Goal: Entertainment & Leisure: Browse casually

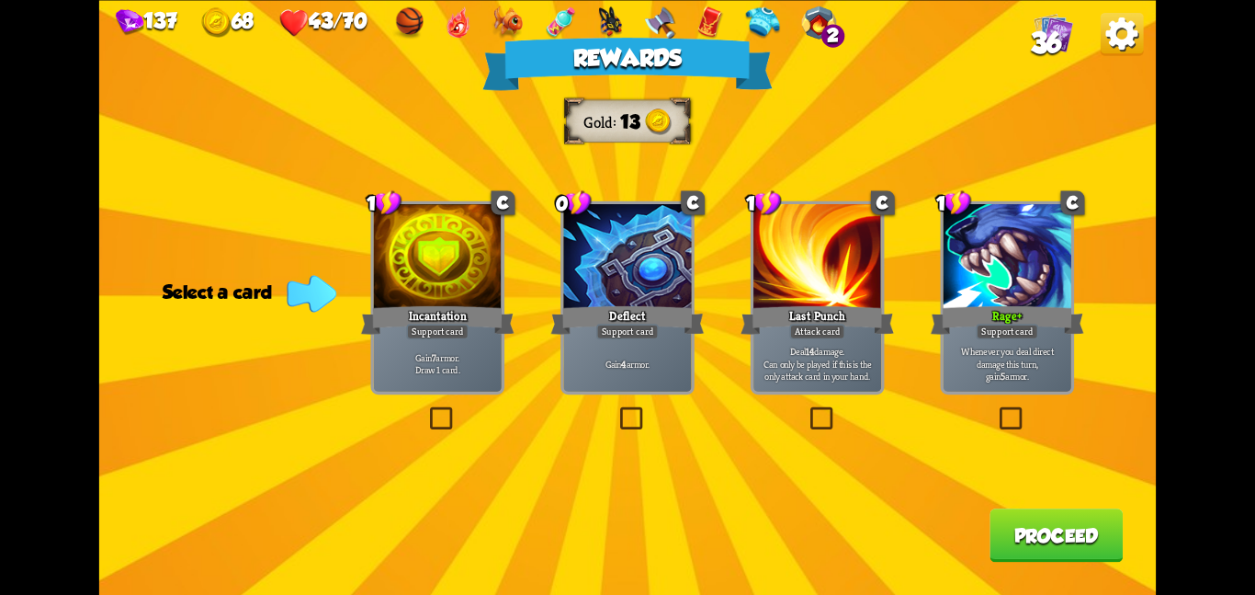
click at [1035, 539] on button "Proceed" at bounding box center [1056, 534] width 133 height 53
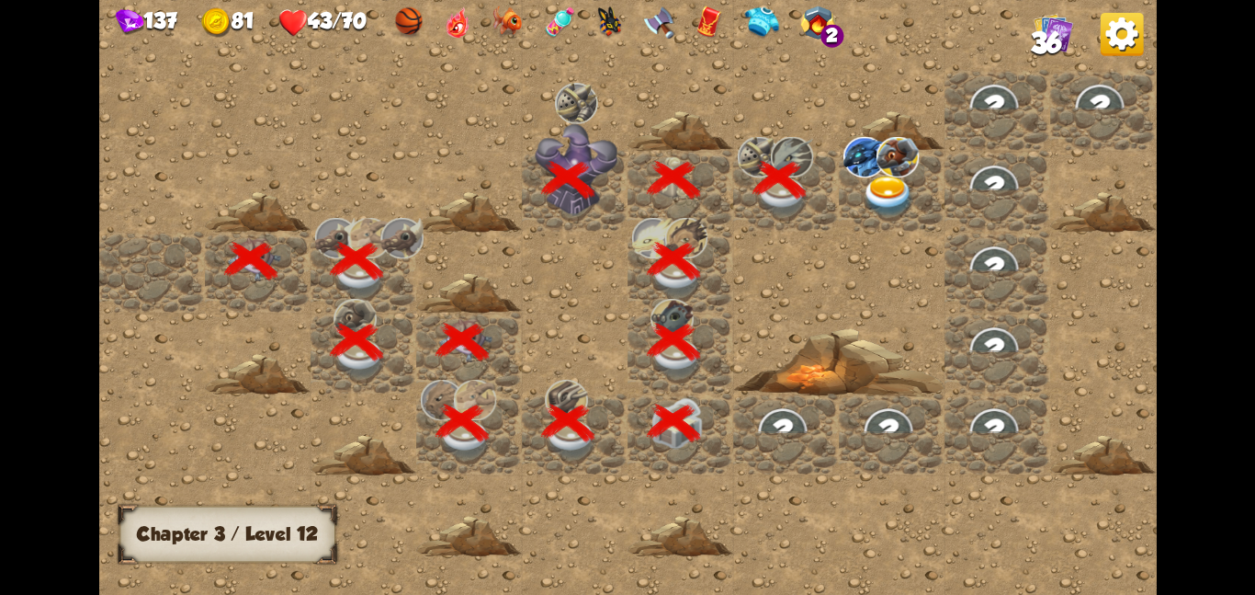
scroll to position [0, 353]
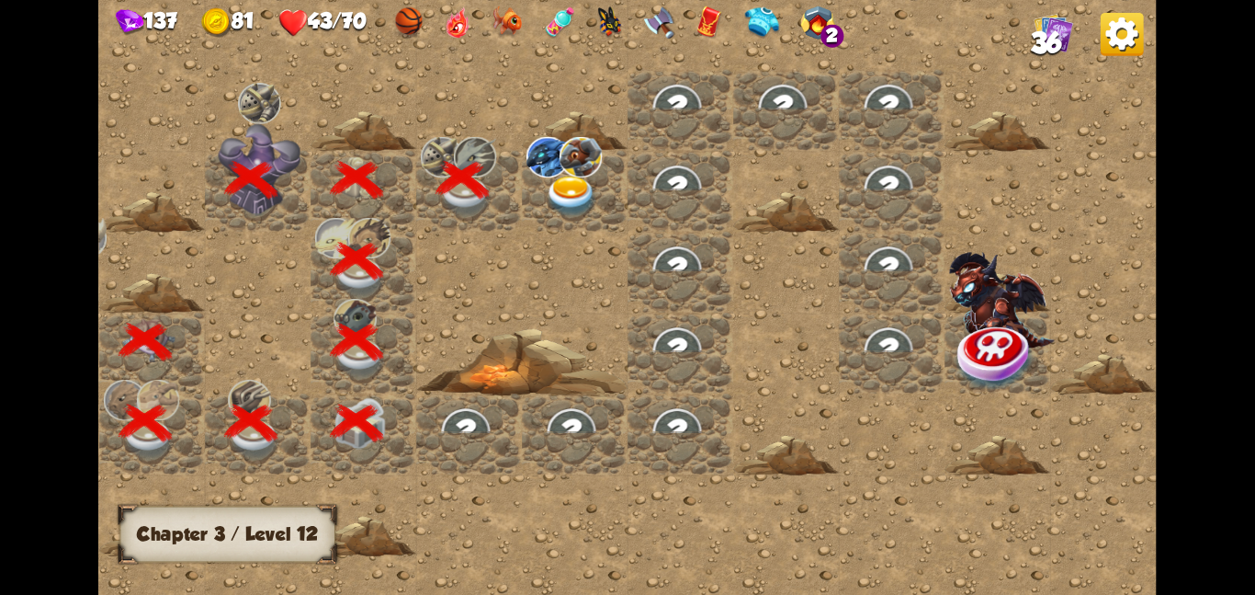
click at [587, 191] on img at bounding box center [571, 195] width 53 height 41
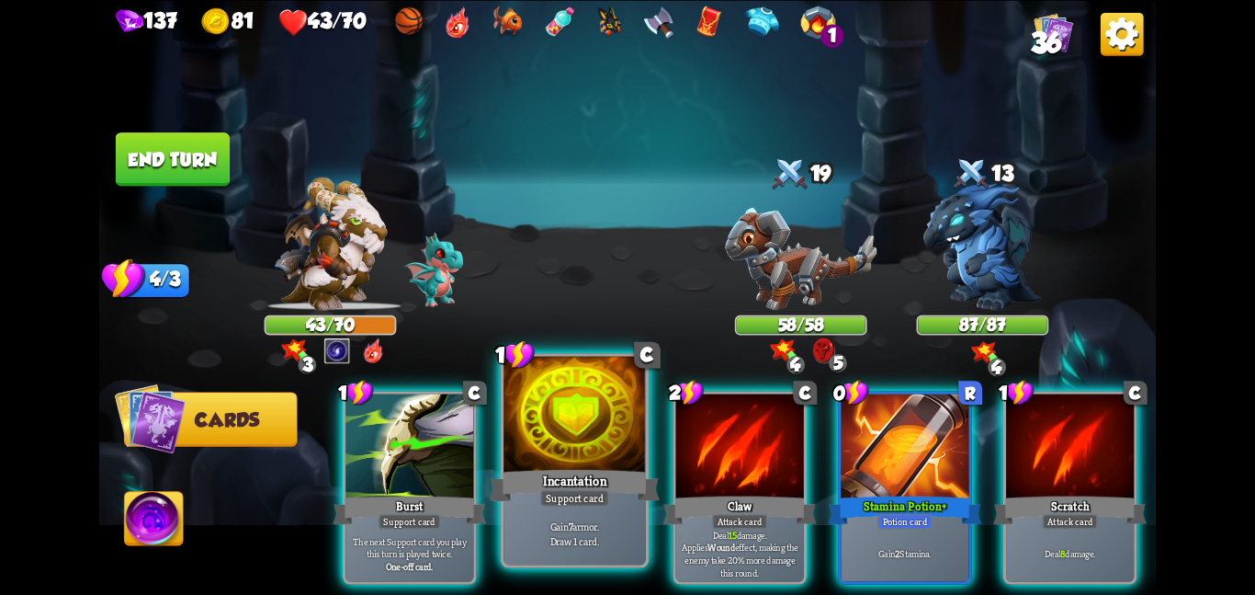
click at [554, 451] on div at bounding box center [575, 415] width 142 height 119
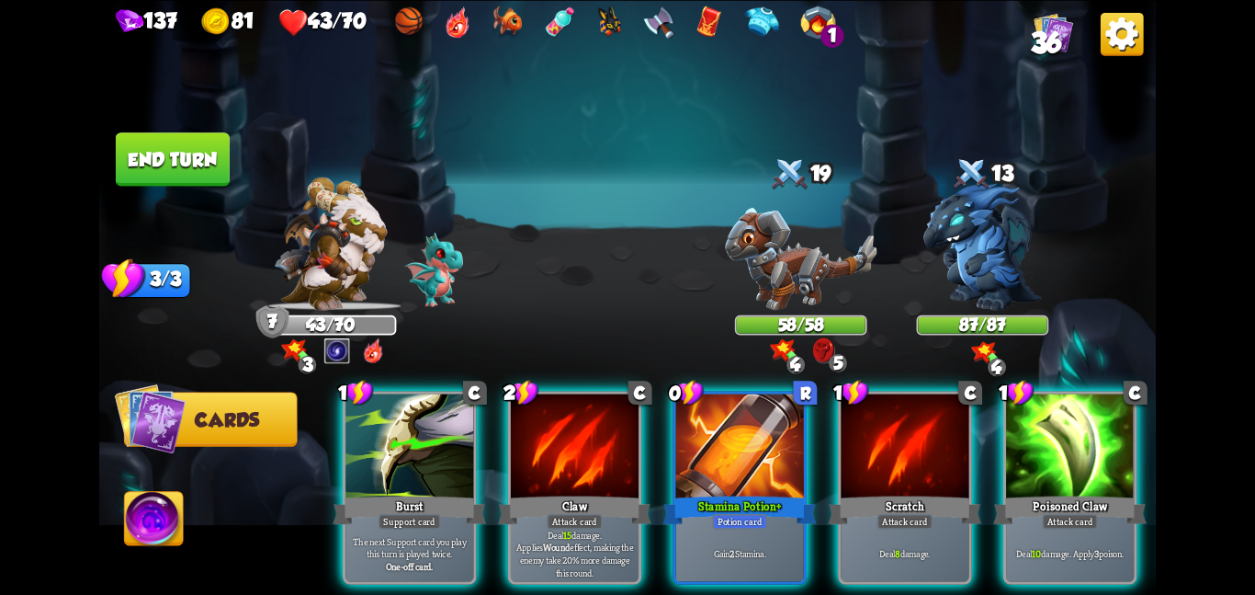
scroll to position [0, 175]
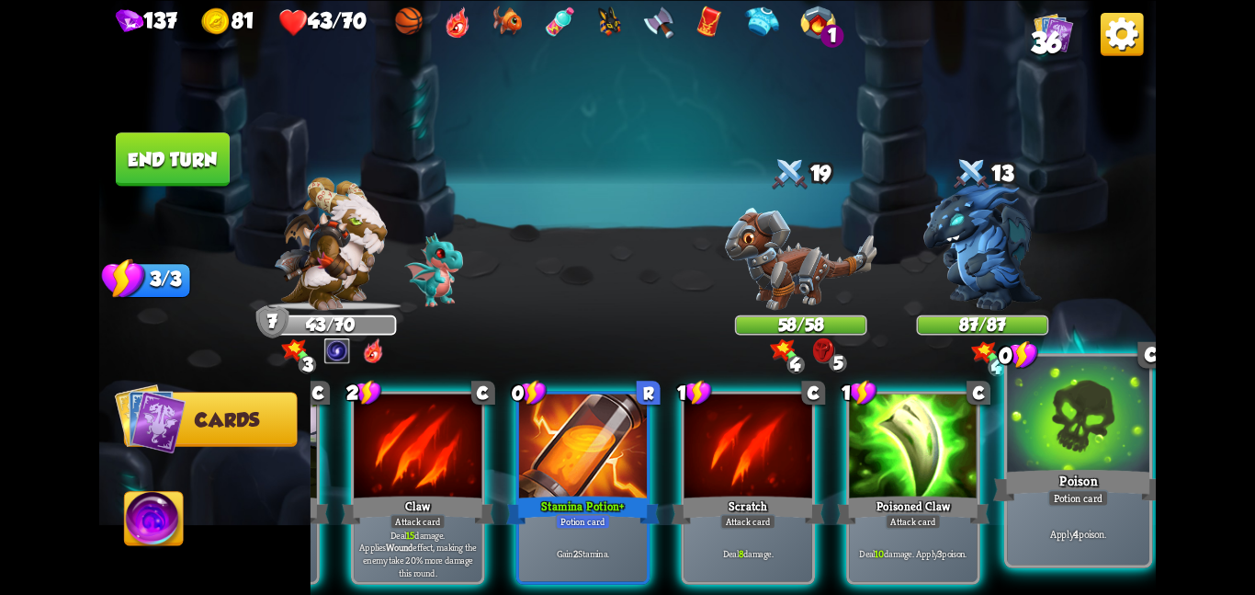
click at [1066, 428] on div at bounding box center [1078, 415] width 142 height 119
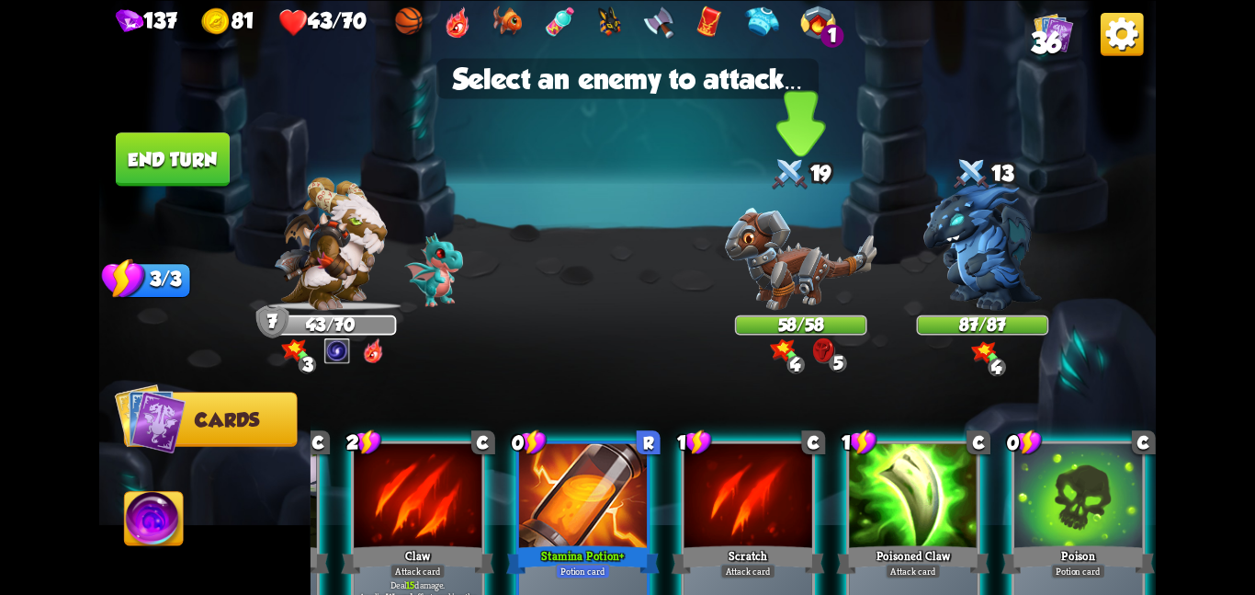
click at [816, 277] on img at bounding box center [801, 258] width 152 height 103
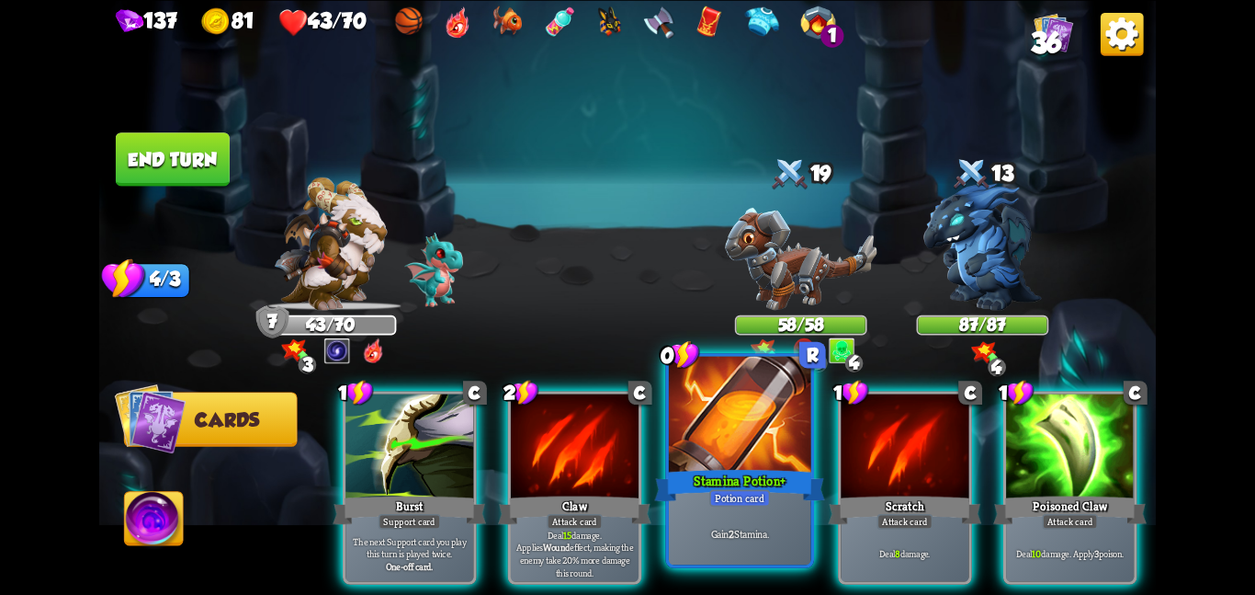
click at [680, 472] on div "Stamina Potion +" at bounding box center [739, 485] width 170 height 38
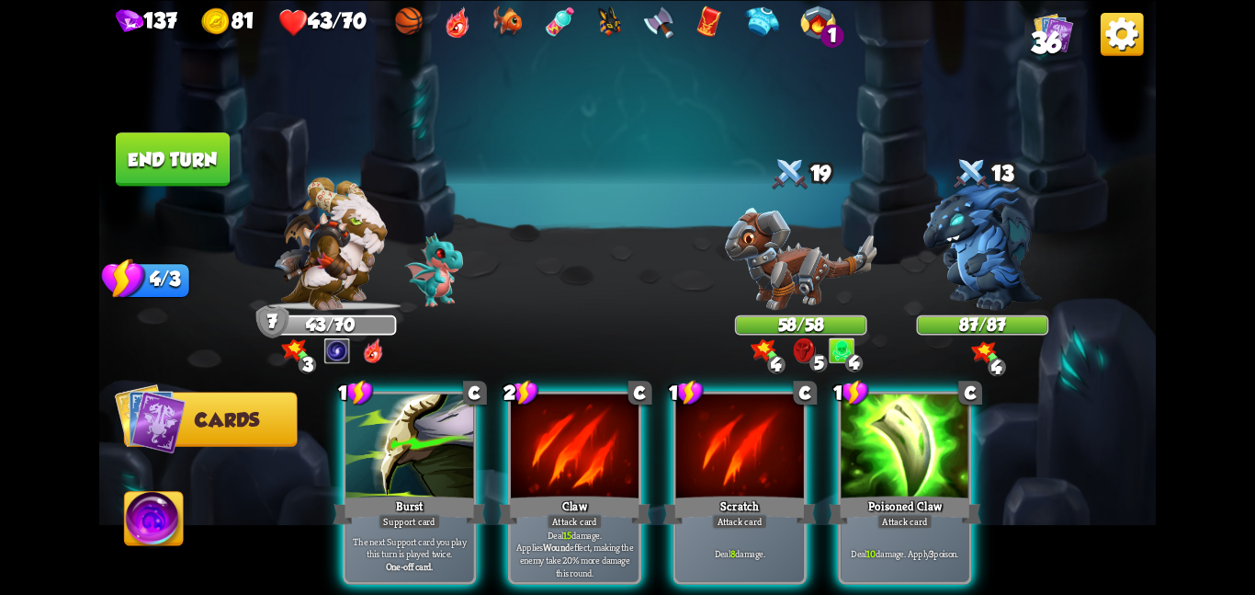
click at [680, 493] on div "Scratch" at bounding box center [740, 510] width 153 height 34
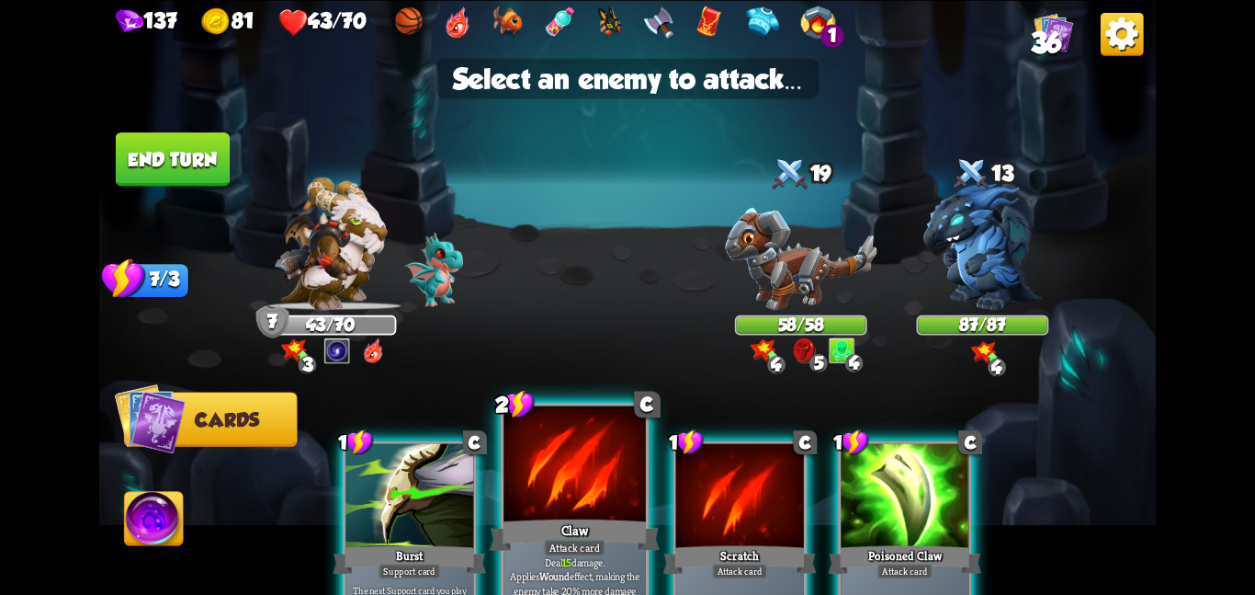
click at [585, 469] on div at bounding box center [575, 464] width 142 height 119
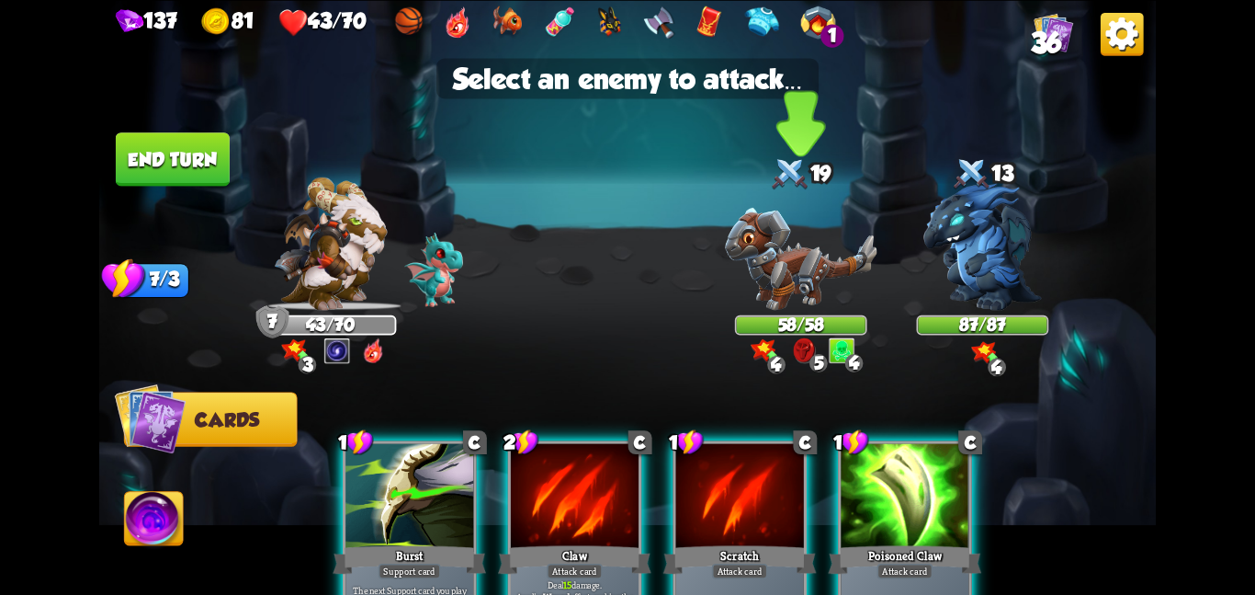
click at [749, 274] on img at bounding box center [801, 258] width 152 height 103
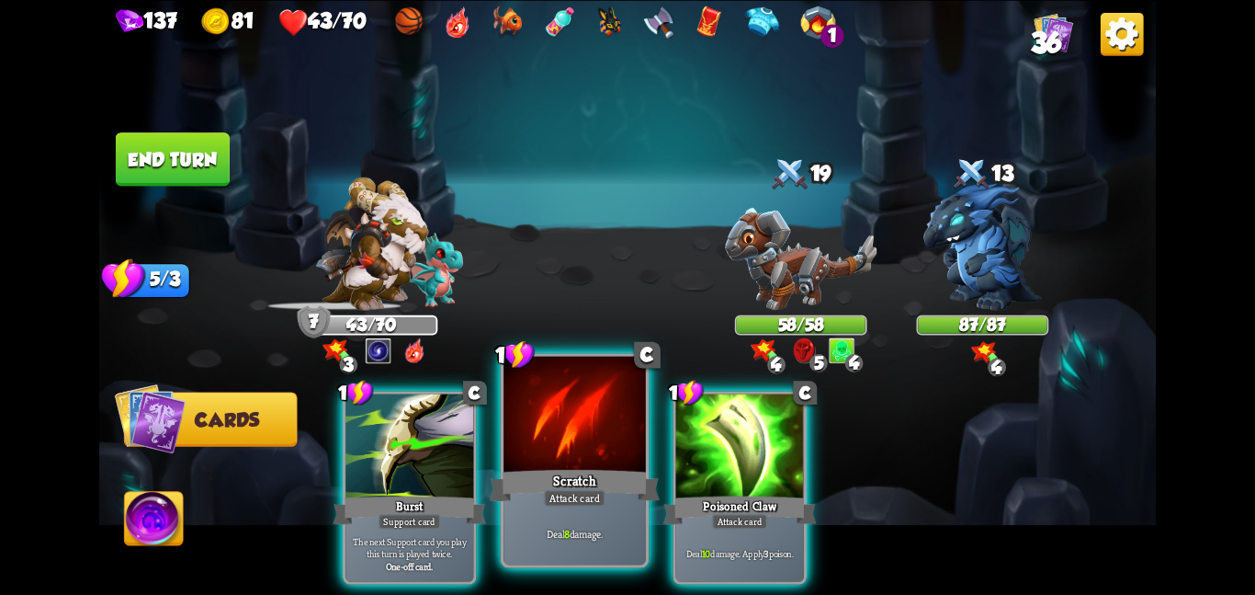
click at [550, 467] on div "Scratch" at bounding box center [575, 485] width 170 height 38
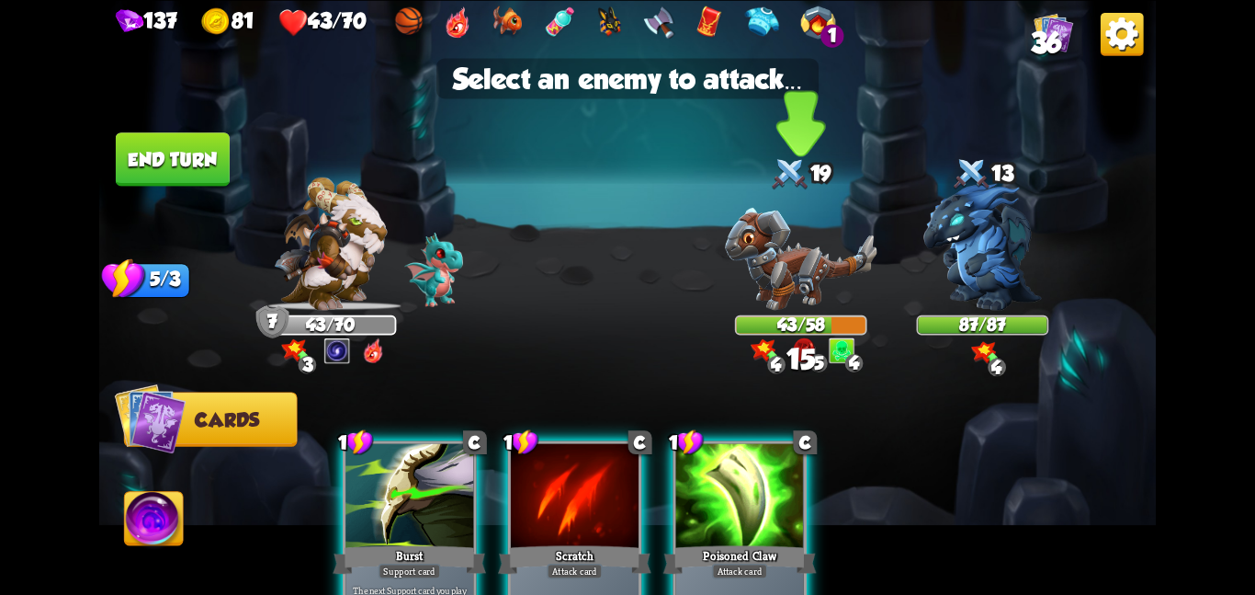
click at [760, 340] on img at bounding box center [764, 350] width 27 height 23
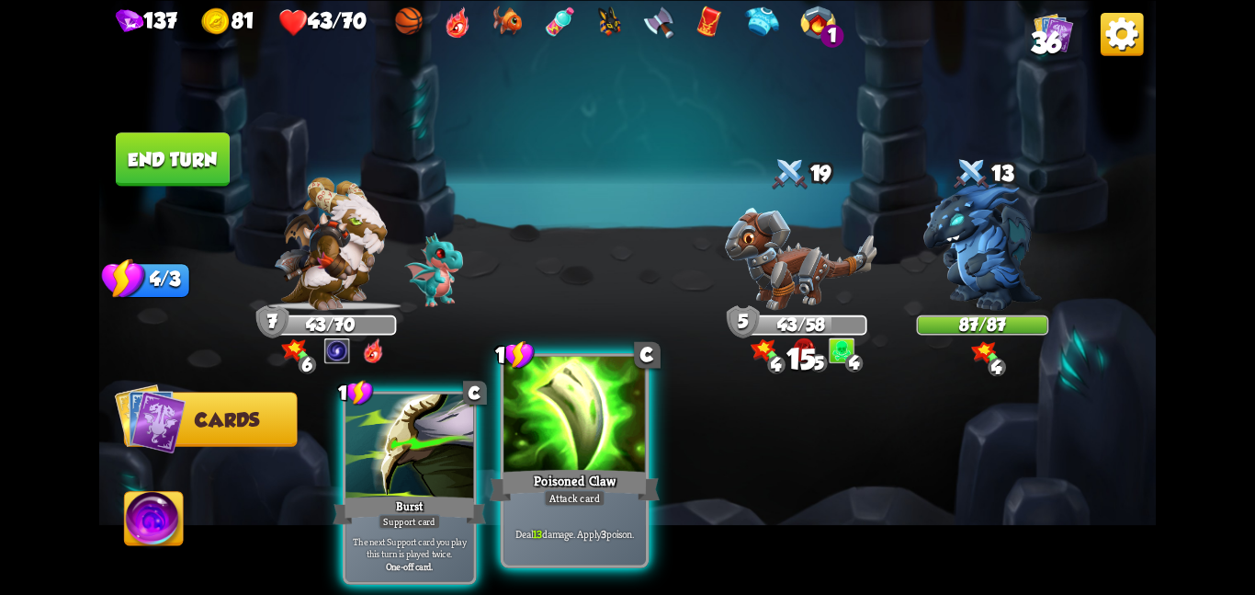
click at [534, 456] on div at bounding box center [575, 415] width 142 height 119
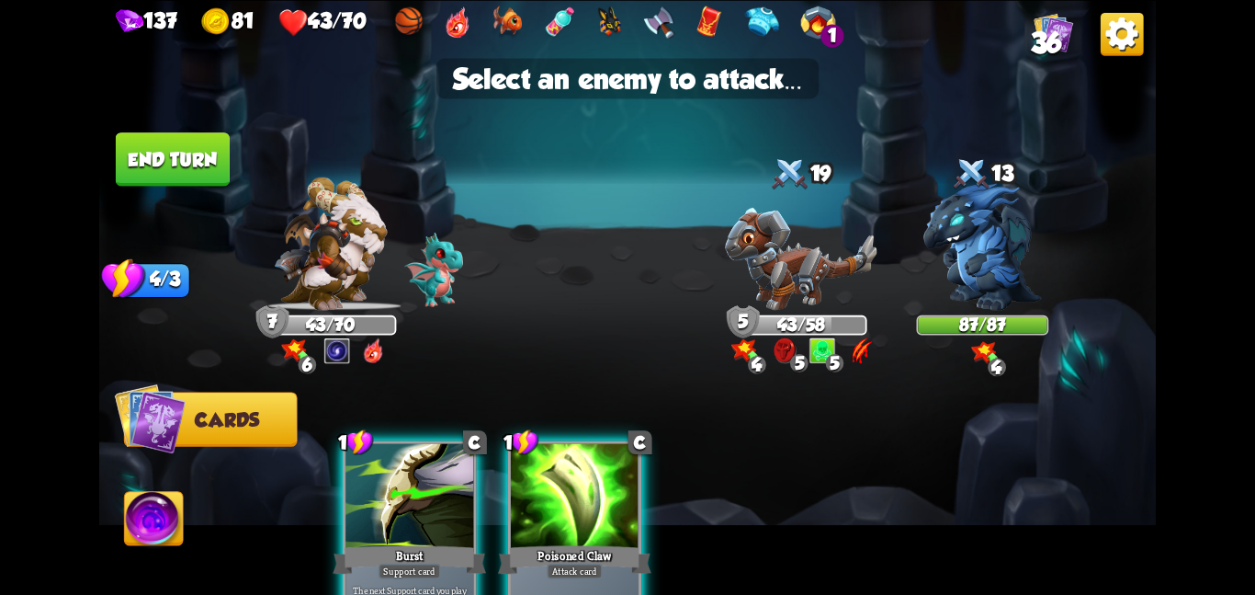
click at [880, 220] on img at bounding box center [627, 297] width 1057 height 595
click at [808, 228] on img at bounding box center [801, 258] width 152 height 103
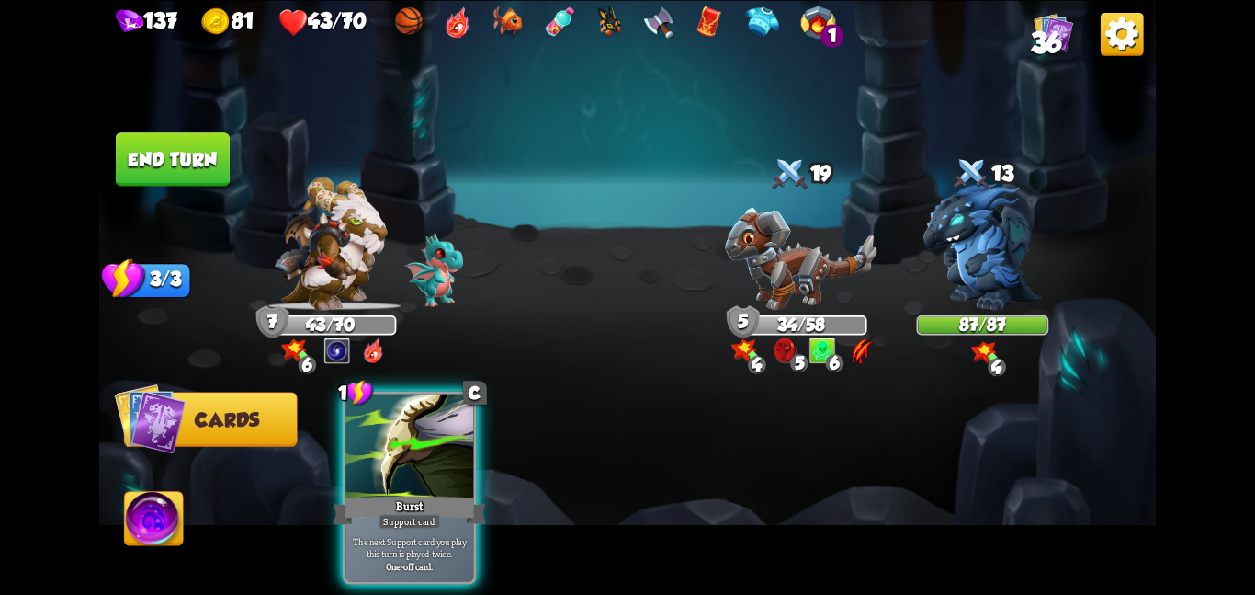
click at [154, 166] on button "End turn" at bounding box center [173, 158] width 114 height 53
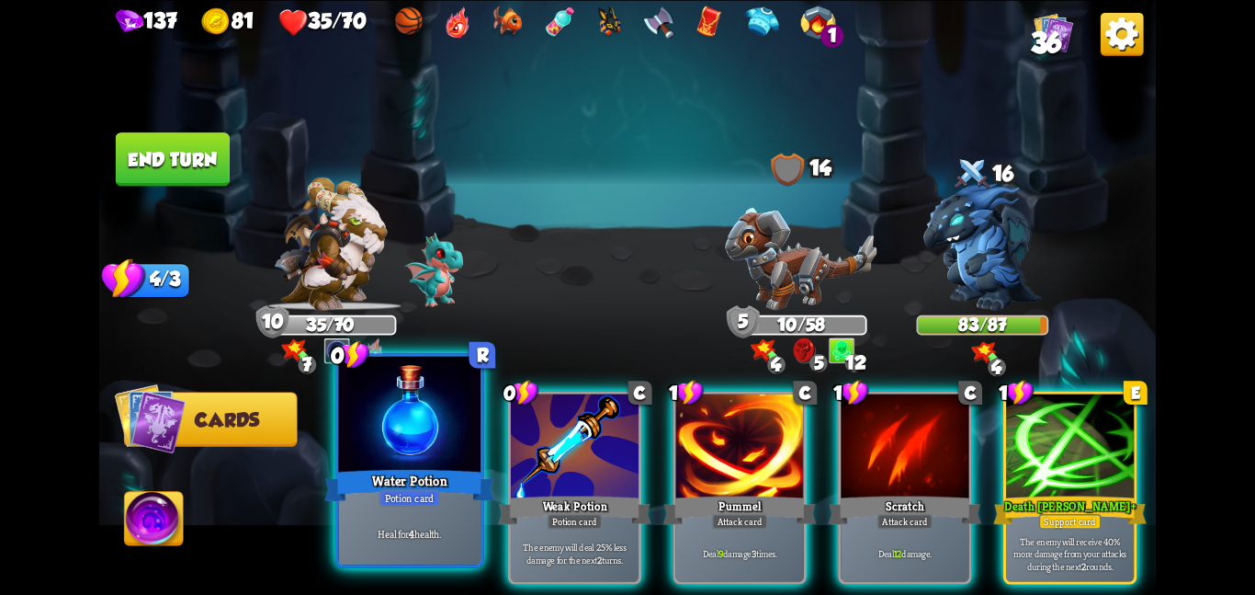
click at [466, 546] on div "Heal for 4 health." at bounding box center [409, 533] width 142 height 62
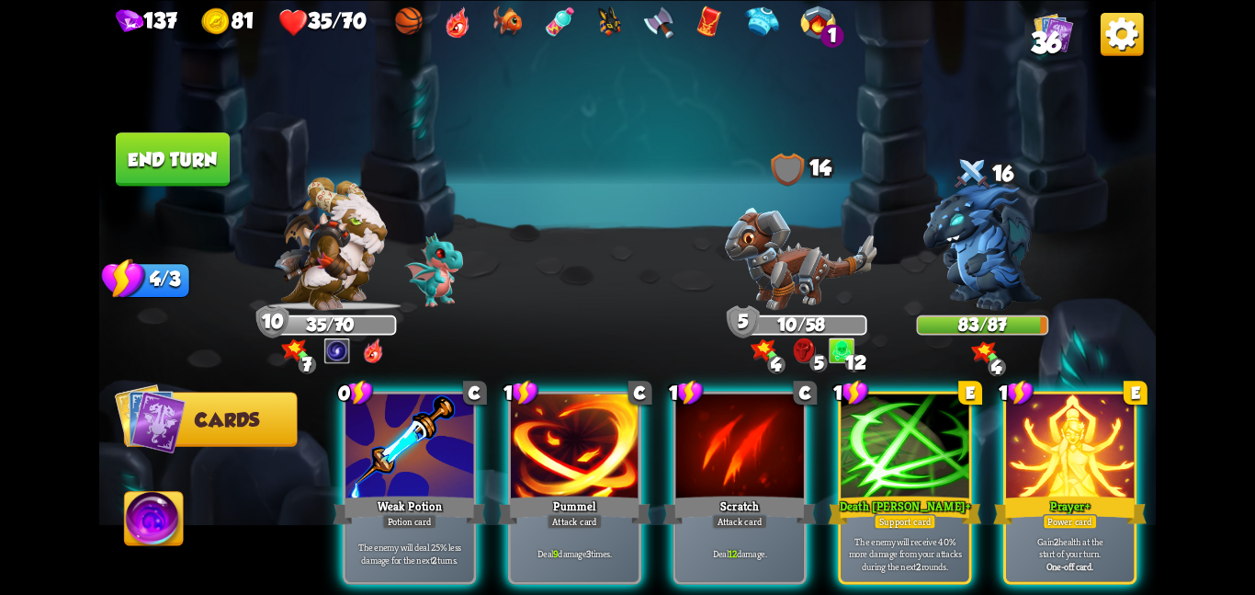
click at [466, 546] on p "The enemy will deal 25% less damage for the next 2 turns." at bounding box center [409, 552] width 121 height 25
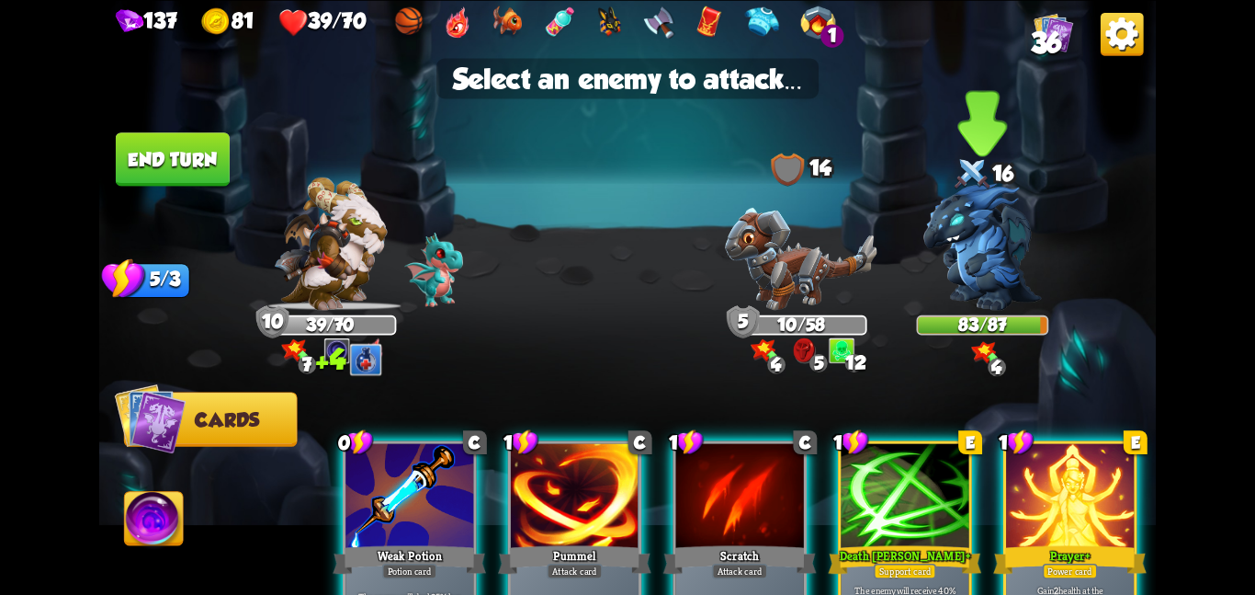
click at [1013, 289] on img at bounding box center [983, 246] width 119 height 127
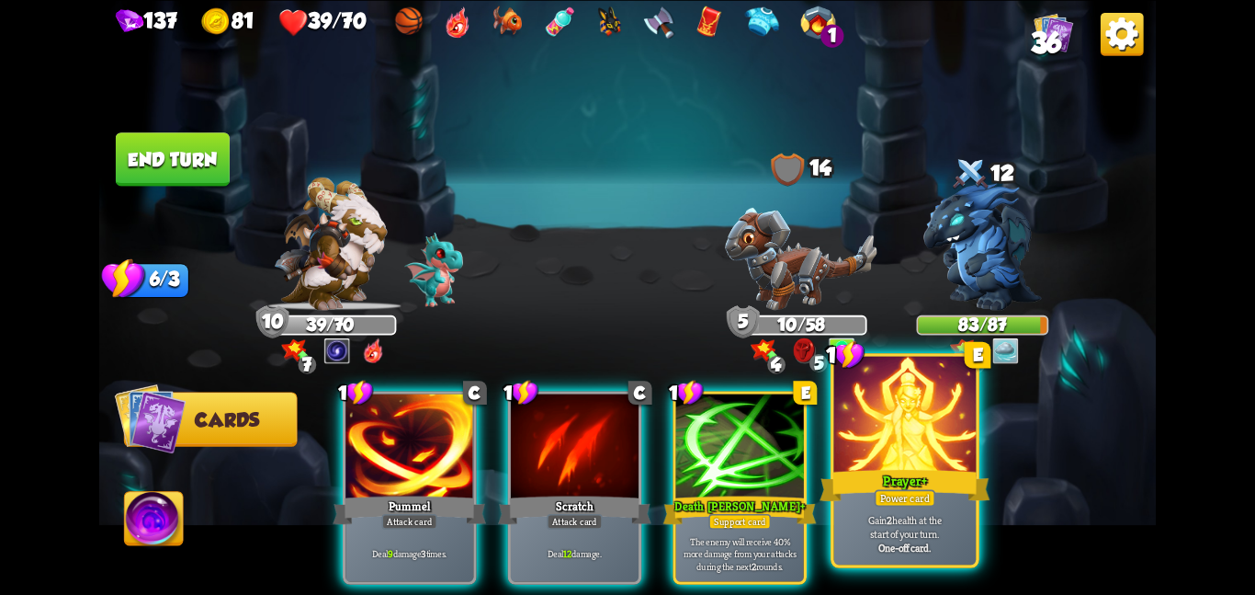
click at [927, 435] on div at bounding box center [905, 415] width 142 height 119
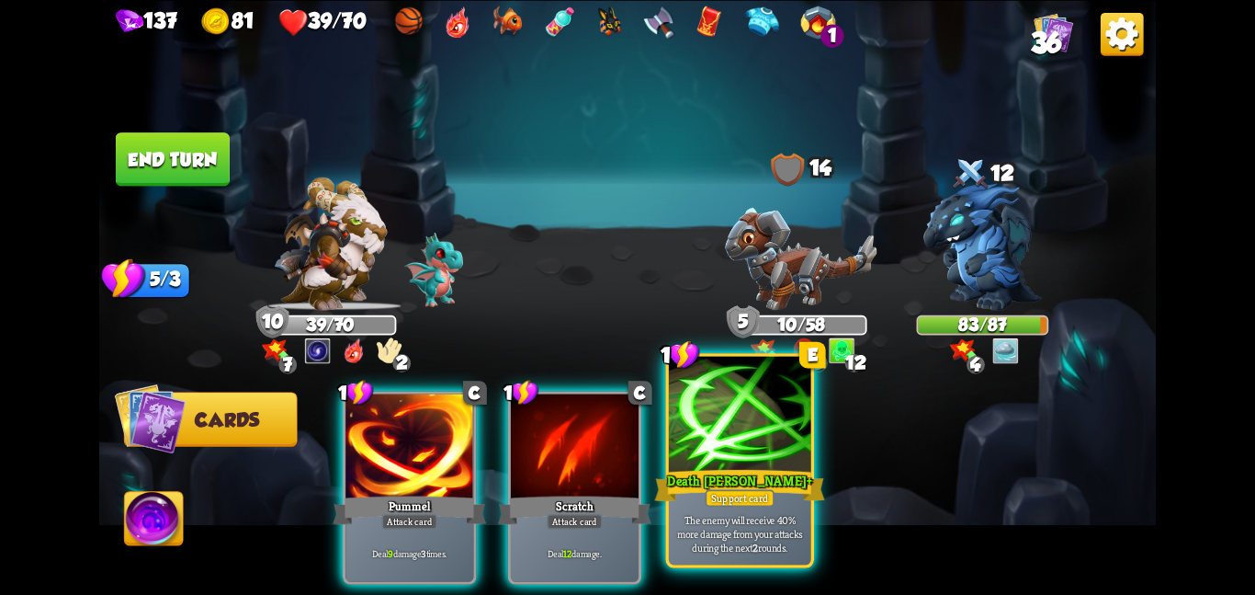
click at [697, 435] on div at bounding box center [740, 415] width 142 height 119
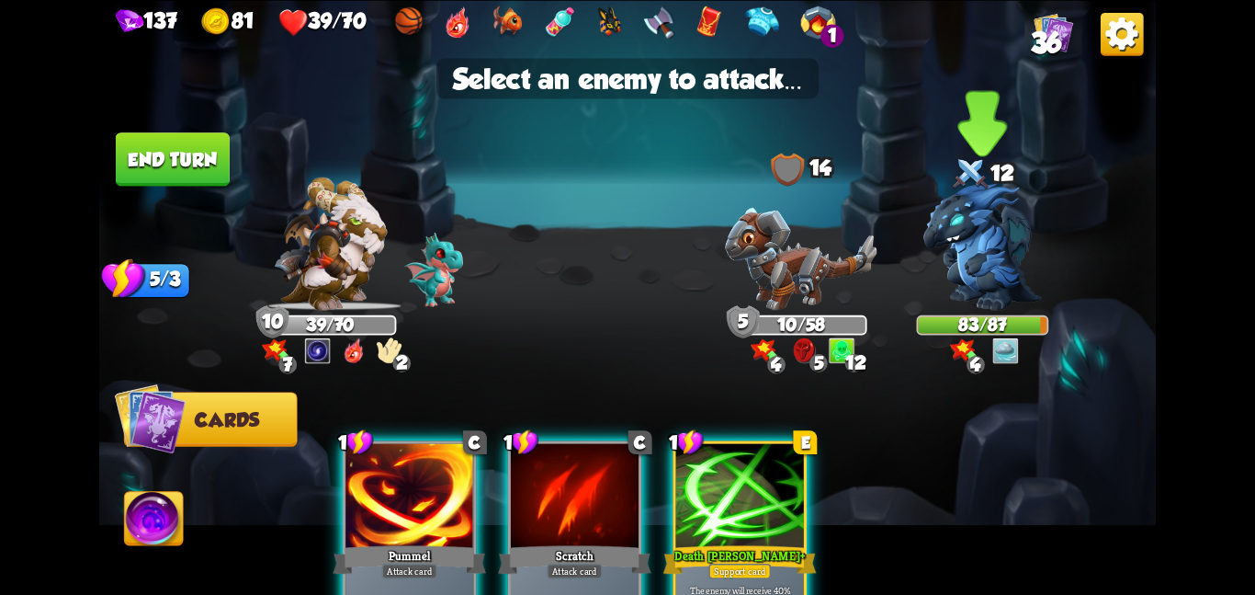
click at [955, 274] on img at bounding box center [983, 246] width 119 height 127
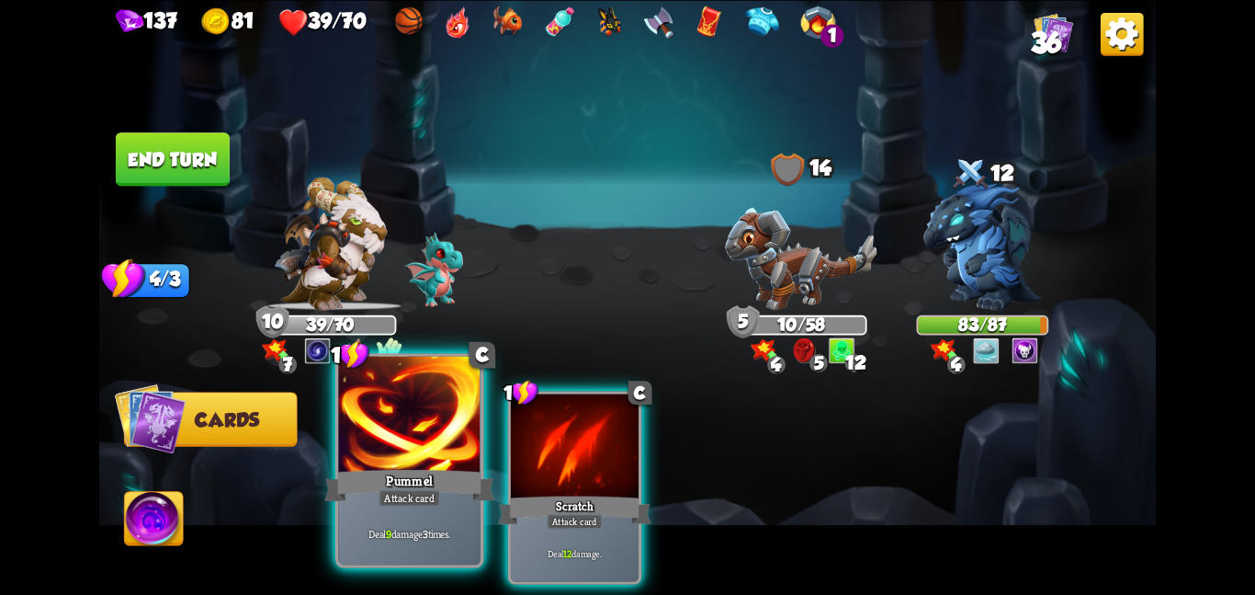
click at [467, 428] on div at bounding box center [409, 415] width 142 height 119
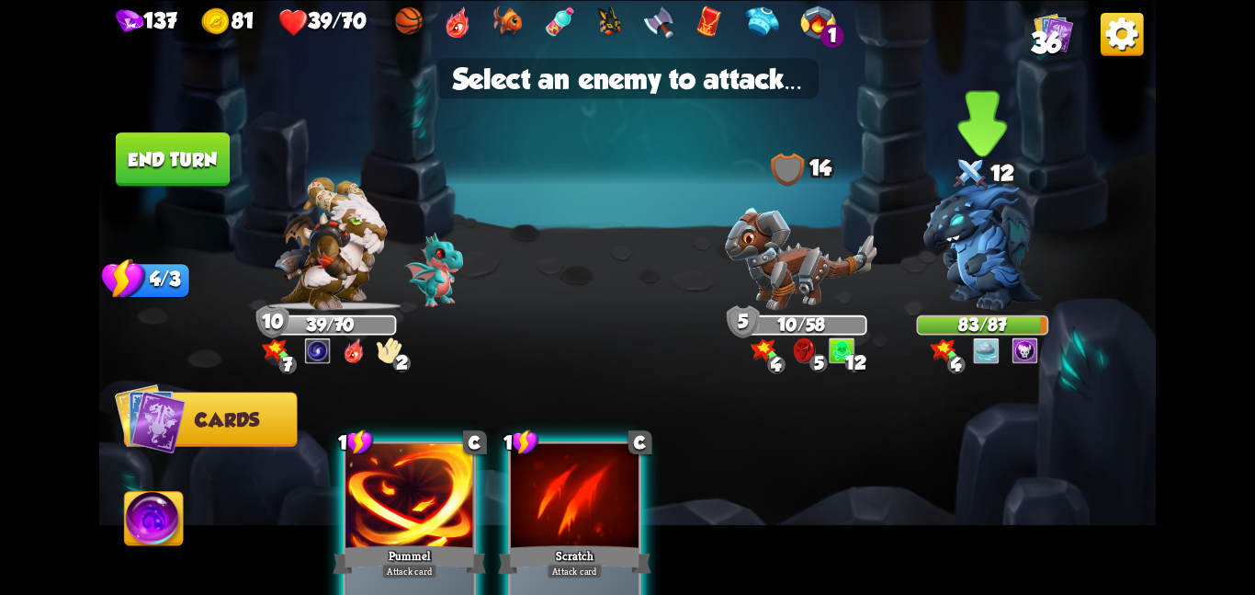
click at [963, 272] on img at bounding box center [983, 246] width 119 height 127
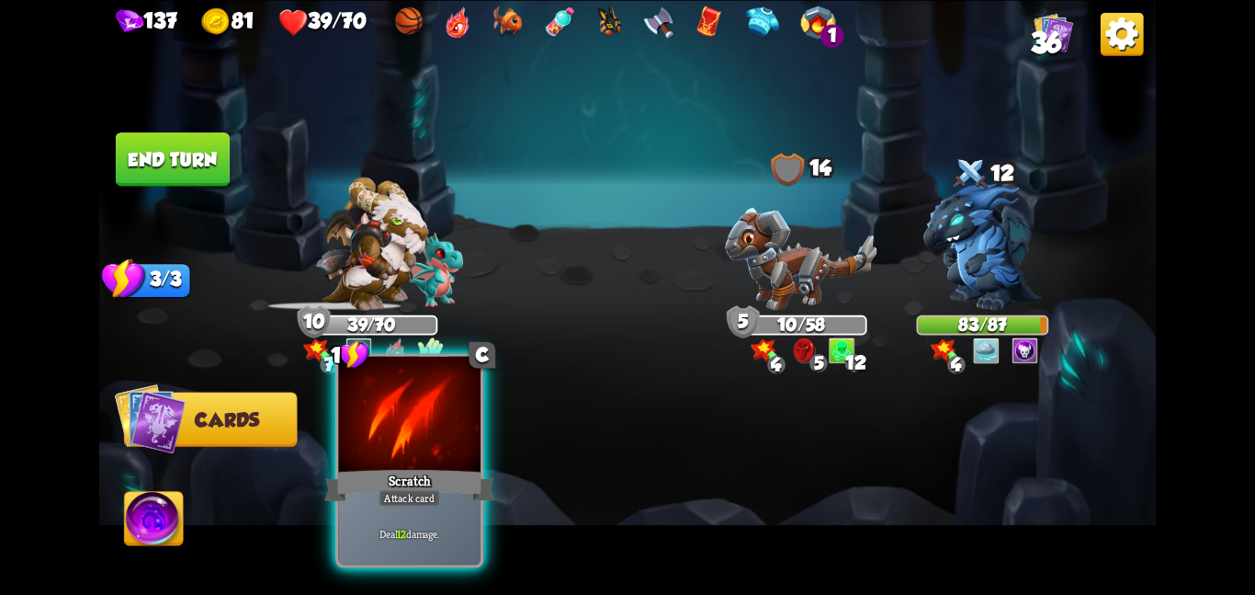
click at [397, 471] on div "Scratch" at bounding box center [409, 485] width 170 height 38
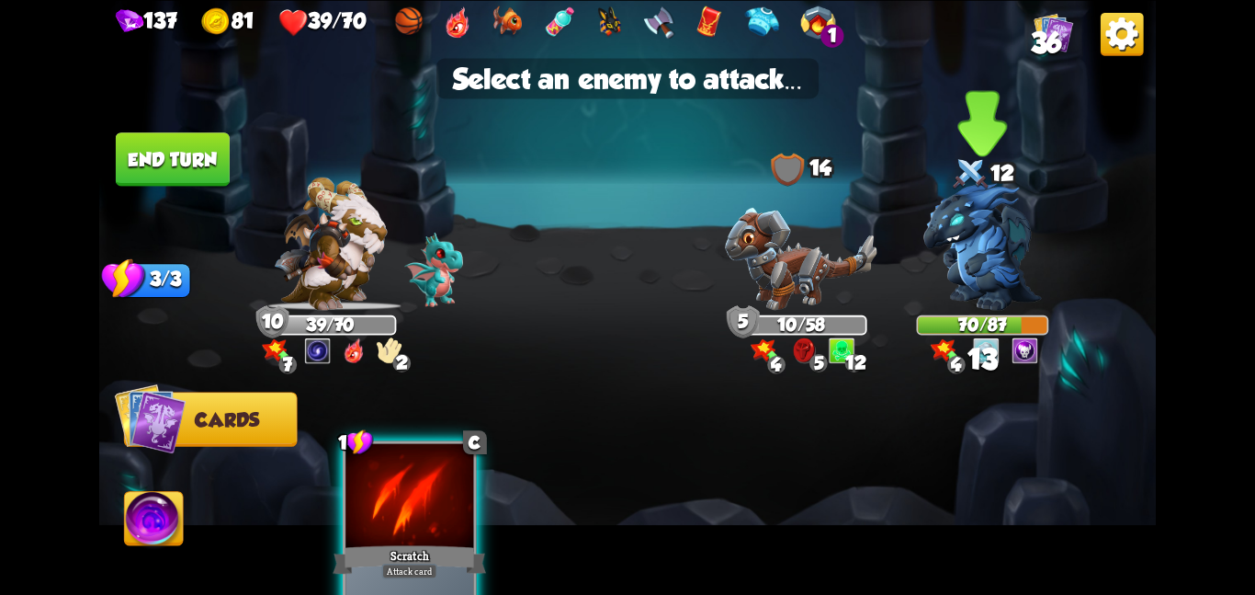
click at [945, 283] on img at bounding box center [983, 246] width 119 height 127
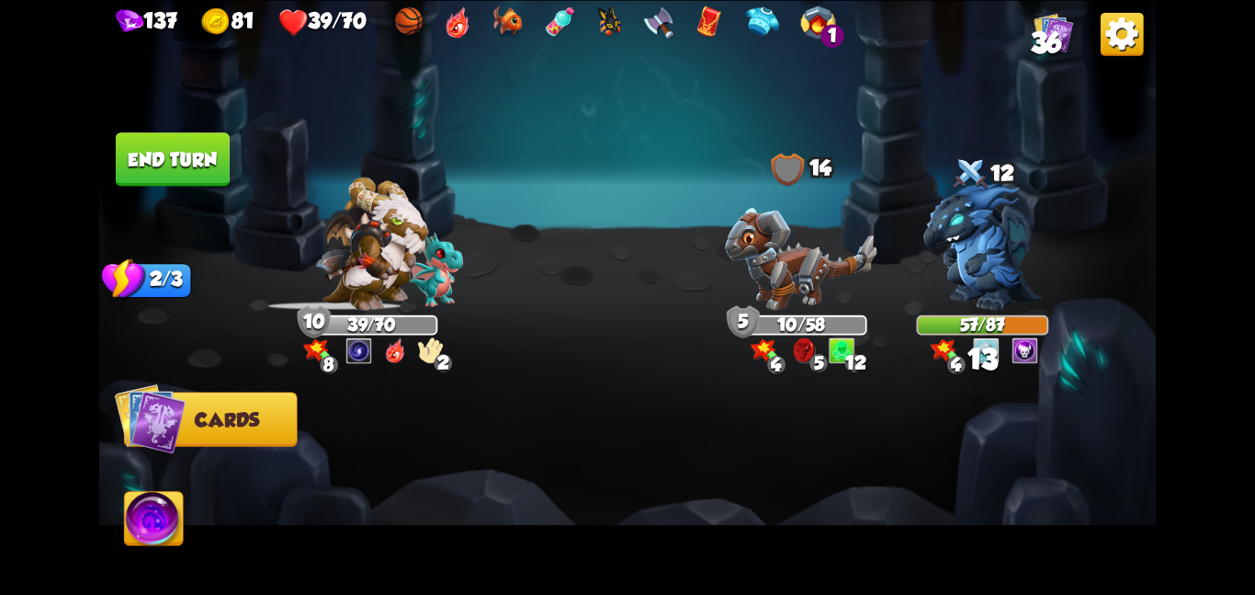
click at [210, 136] on button "End turn" at bounding box center [173, 158] width 114 height 53
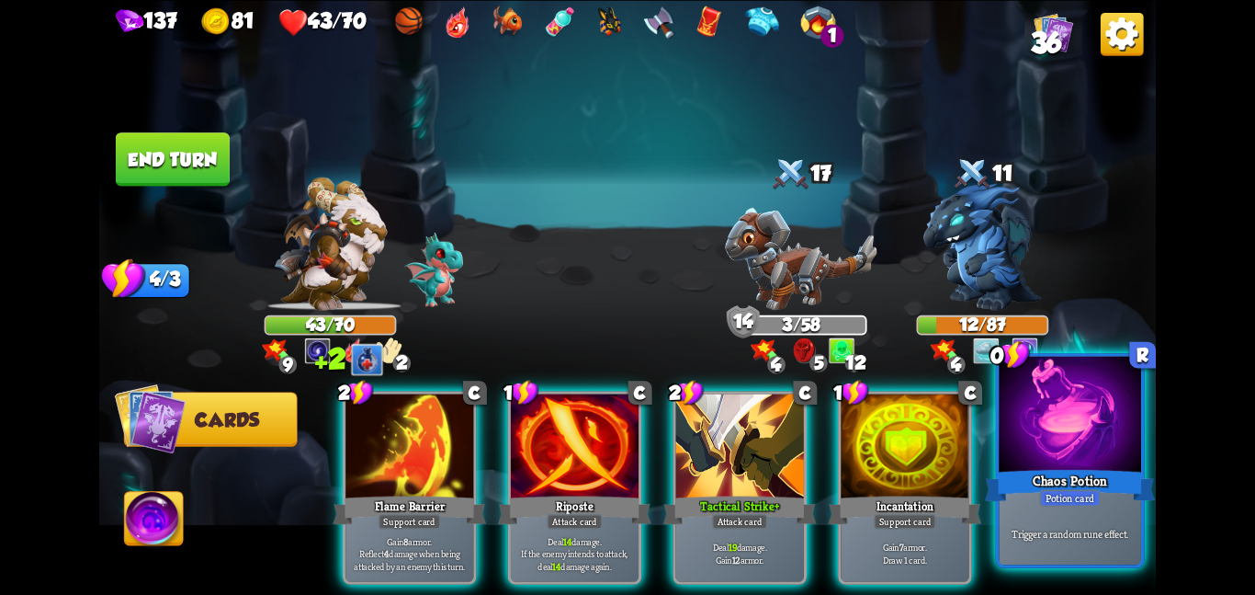
click at [1012, 417] on div at bounding box center [1070, 415] width 142 height 119
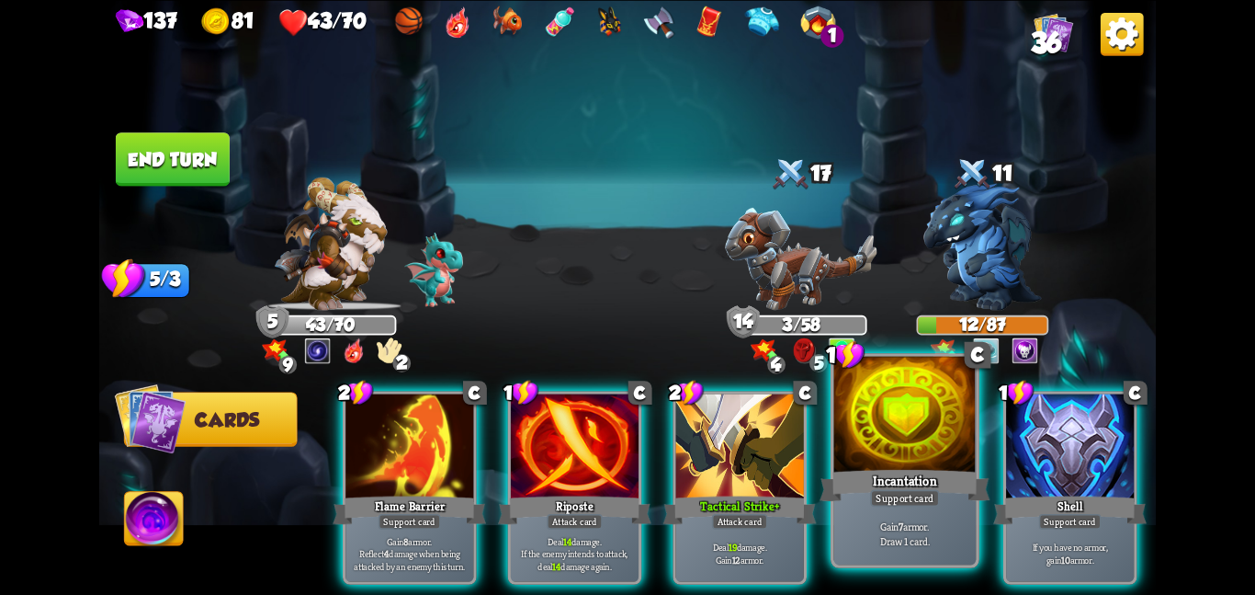
click at [859, 435] on div at bounding box center [905, 415] width 142 height 119
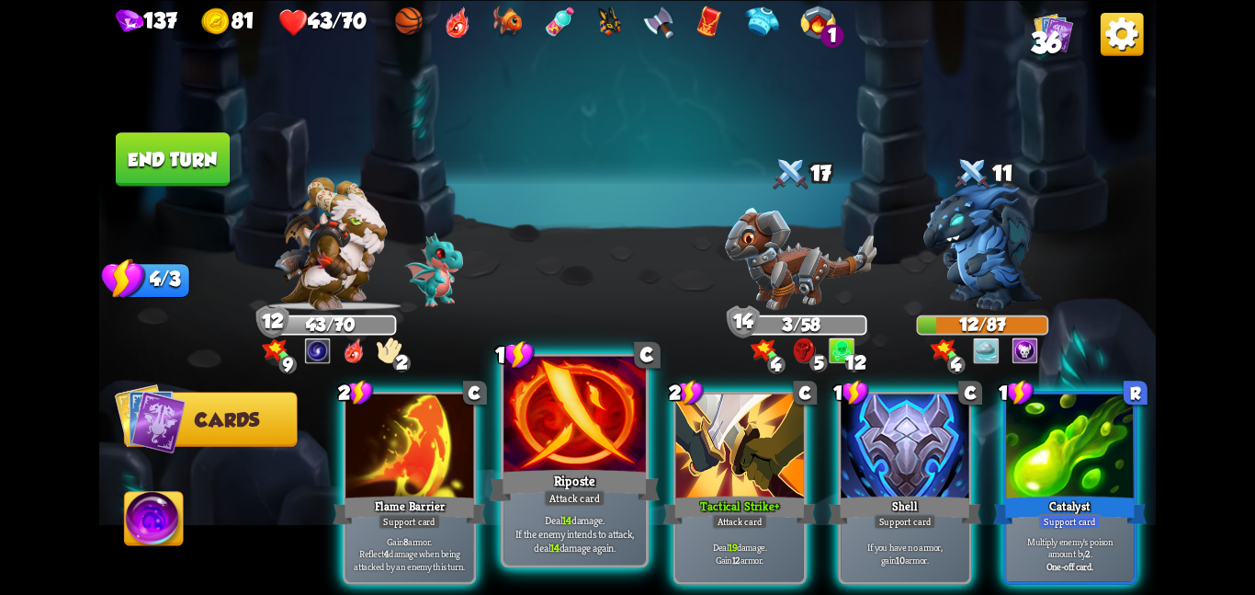
click at [555, 445] on div at bounding box center [575, 415] width 142 height 119
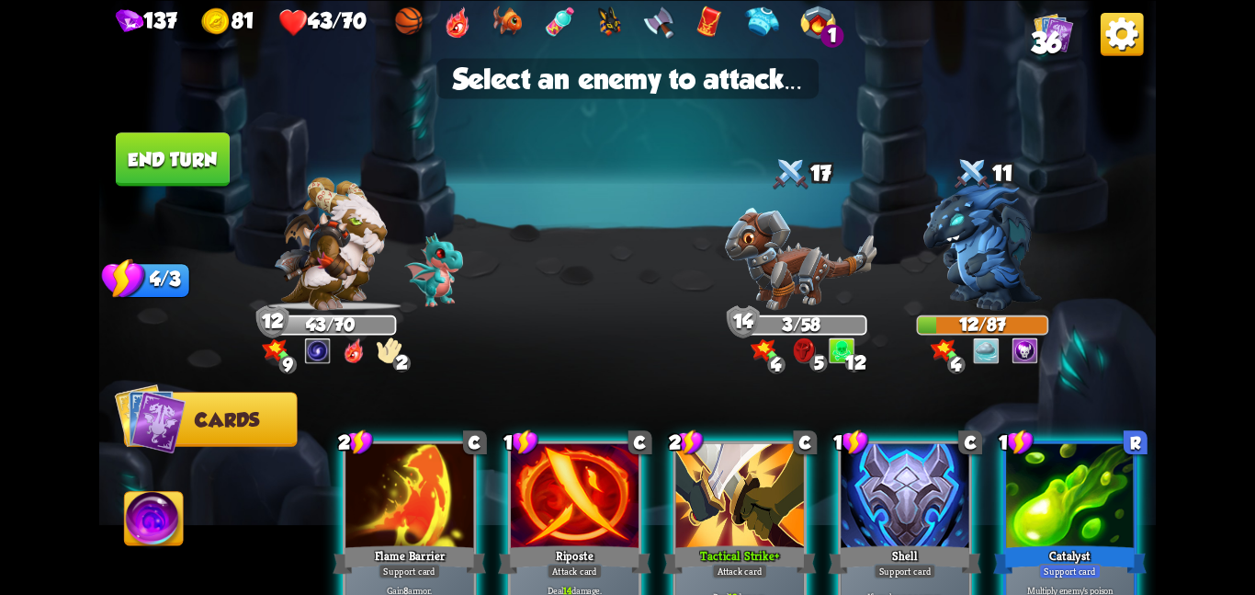
click at [571, 506] on div at bounding box center [575, 497] width 128 height 108
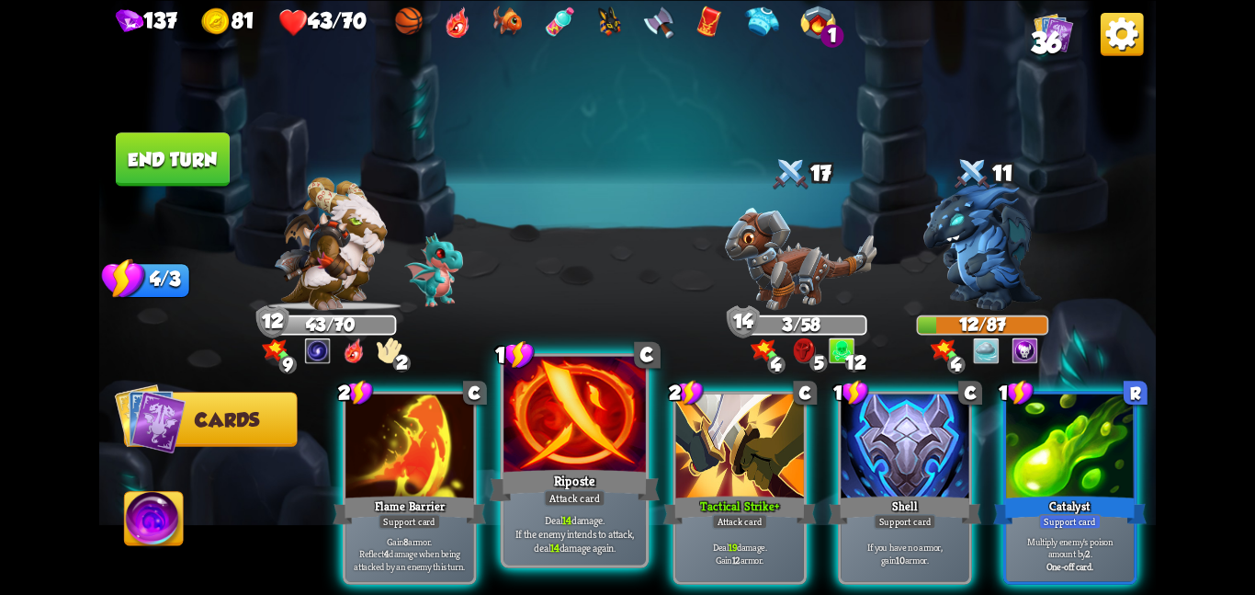
click at [594, 492] on div "Attack card" at bounding box center [575, 497] width 62 height 17
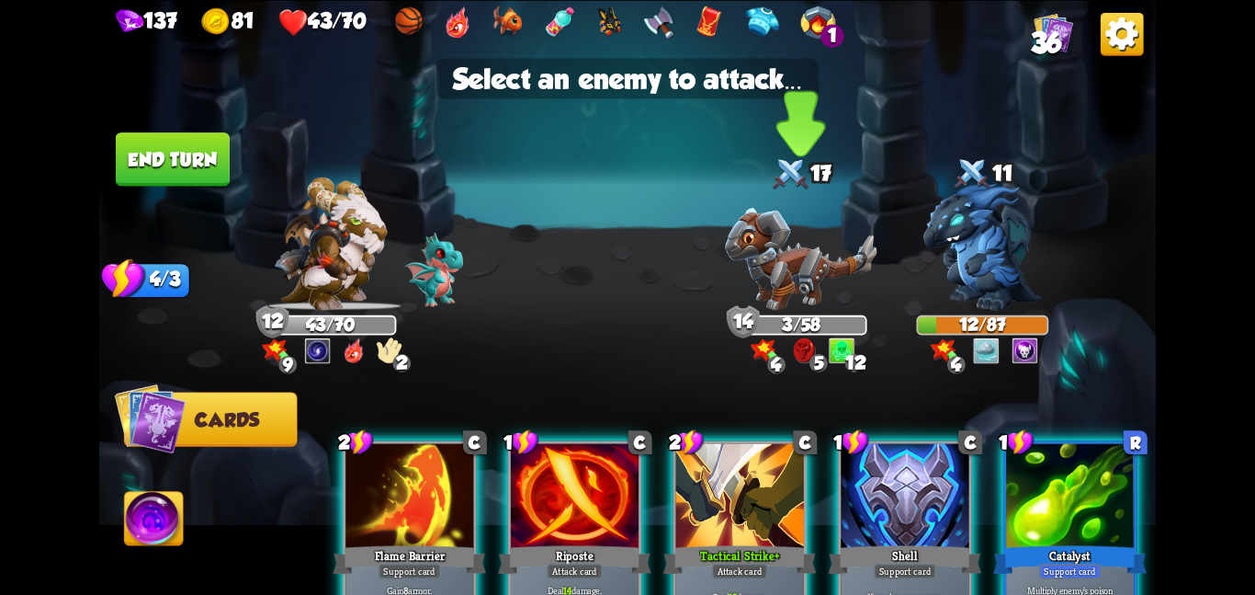
click at [802, 317] on div "3/58" at bounding box center [801, 324] width 129 height 17
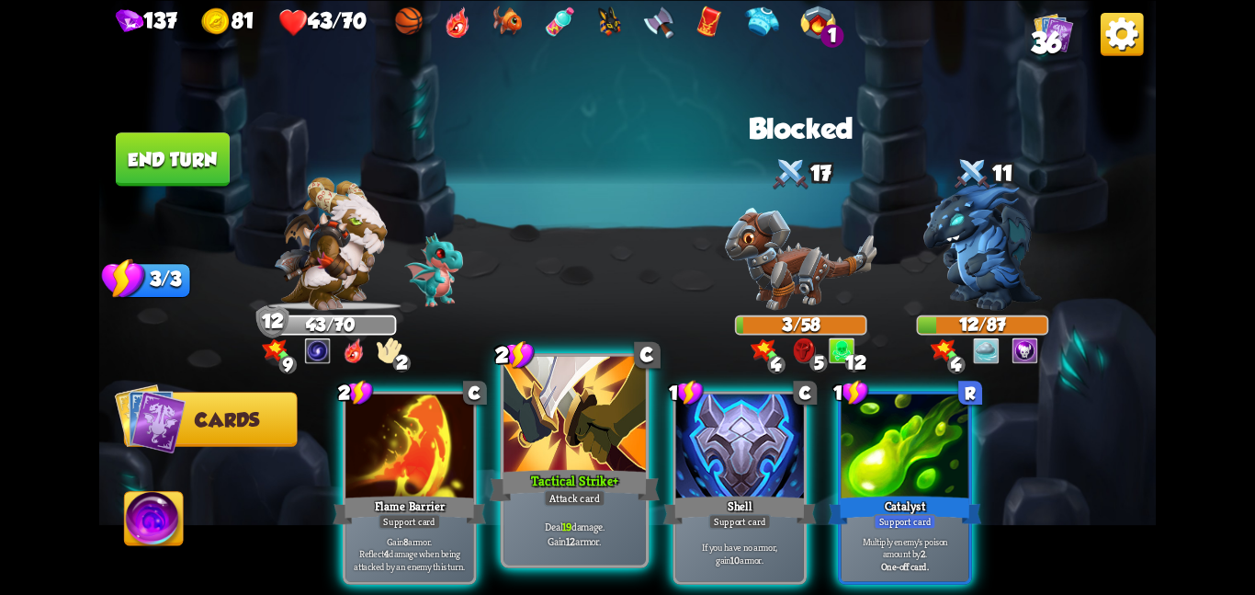
click at [564, 460] on div at bounding box center [575, 415] width 142 height 119
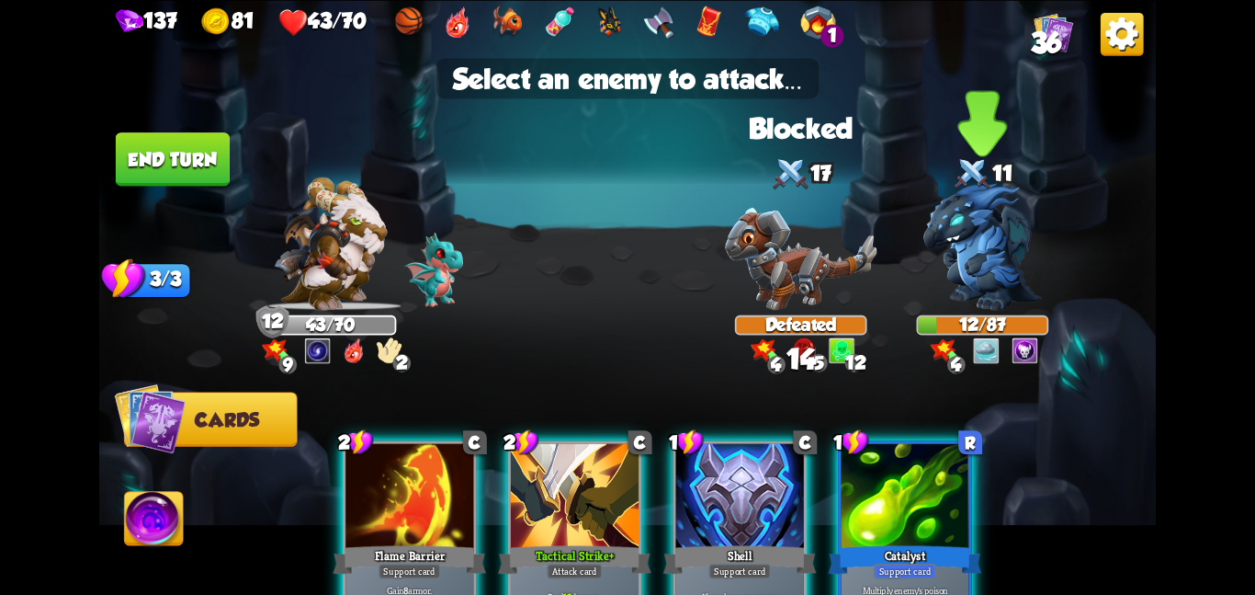
click at [917, 289] on div at bounding box center [983, 252] width 132 height 116
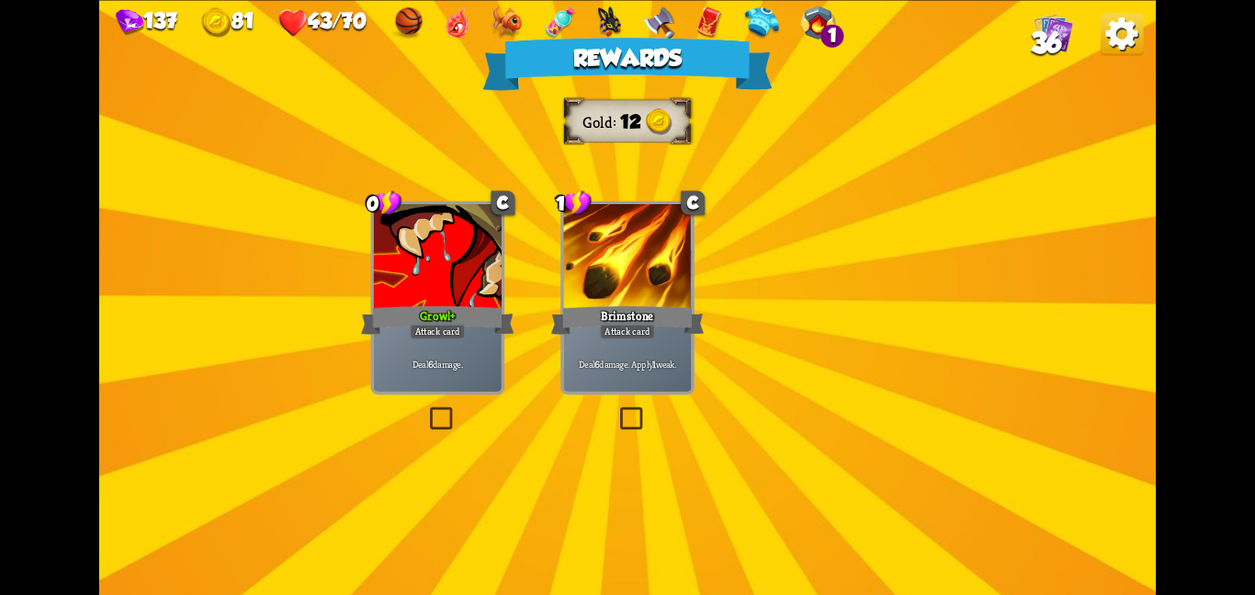
click at [638, 327] on div "Rewards Gold 12 Select a card 0 C Growl + Attack card Deal 6 damage. 1 C Brimst…" at bounding box center [627, 297] width 1057 height 595
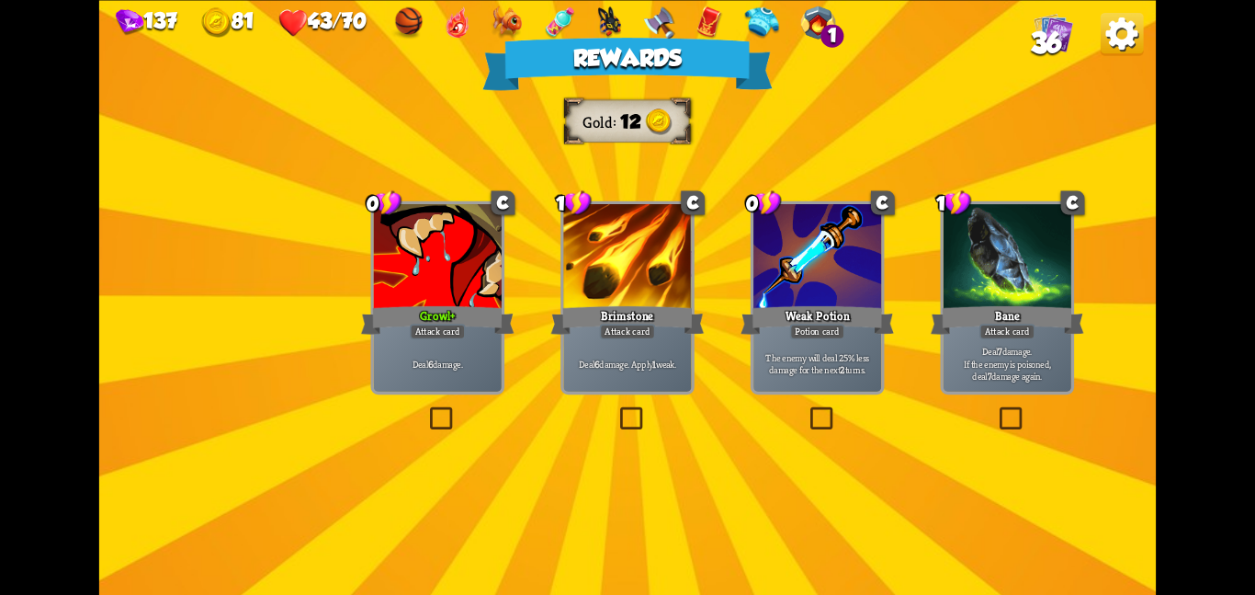
click at [437, 327] on div "Attack card" at bounding box center [438, 331] width 56 height 16
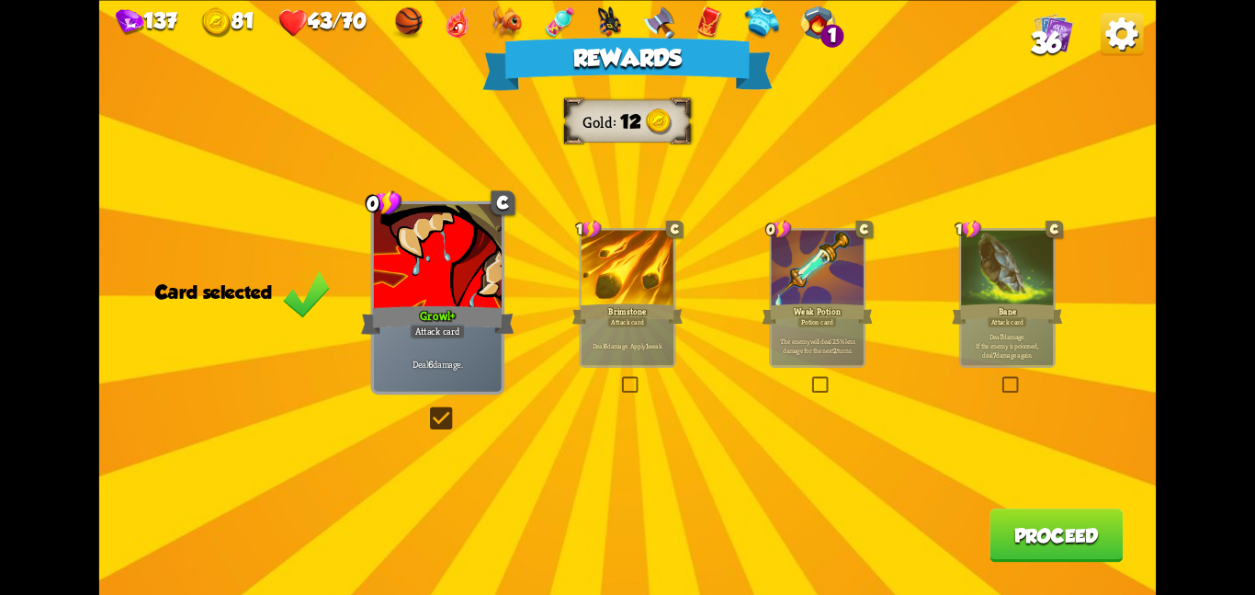
click at [1039, 520] on button "Proceed" at bounding box center [1056, 534] width 133 height 53
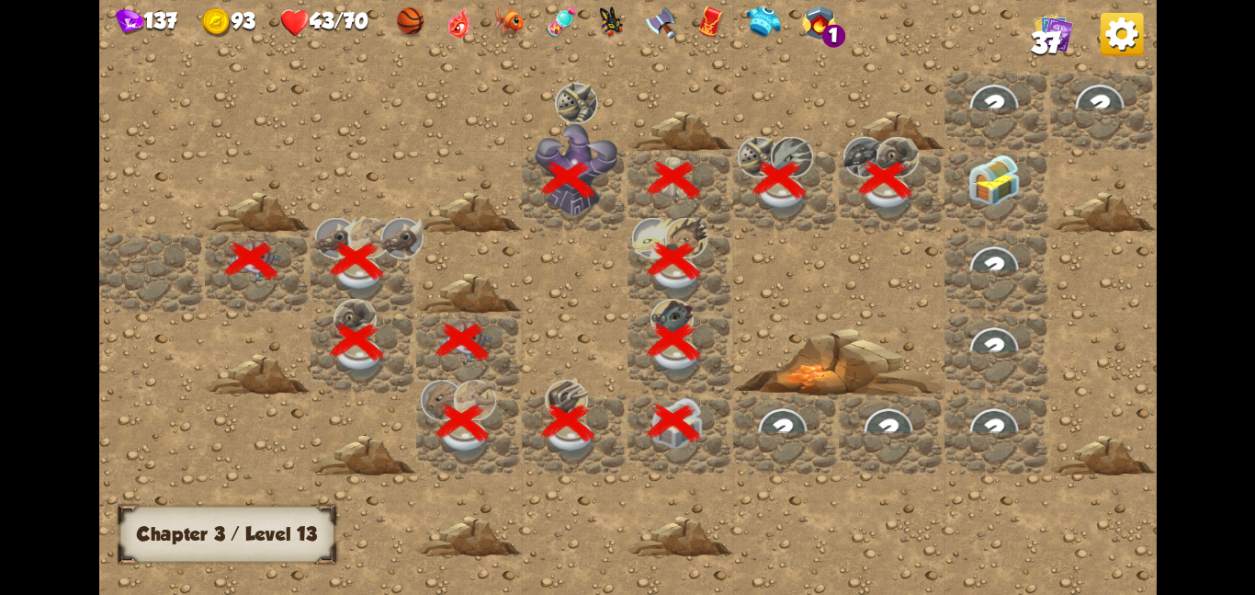
scroll to position [0, 353]
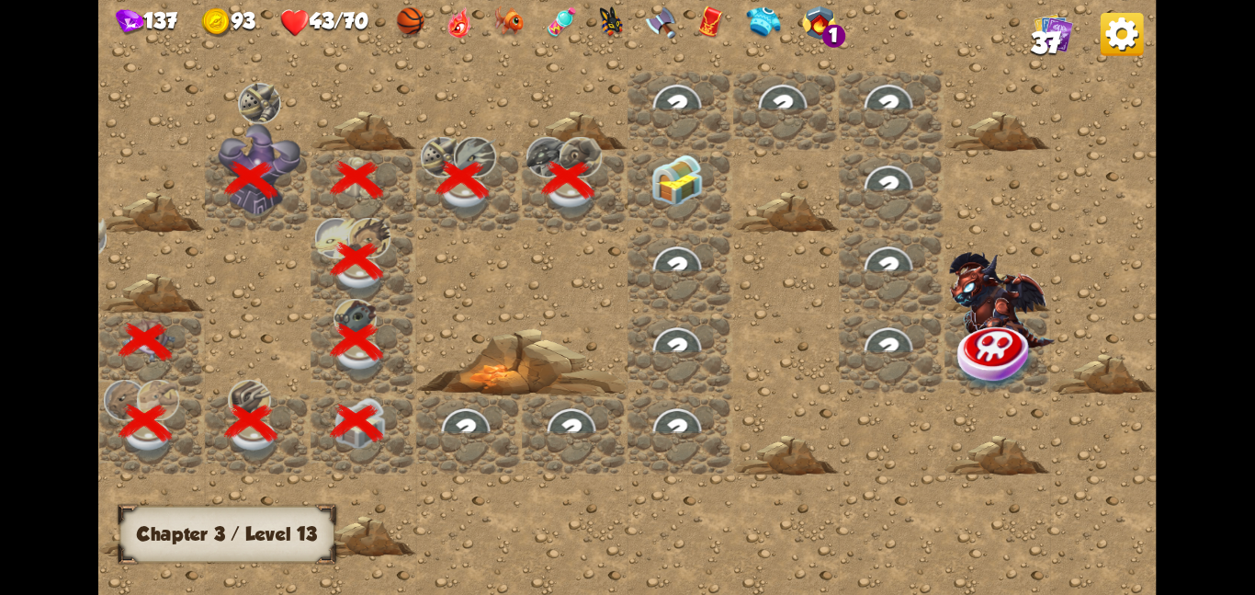
click at [648, 194] on div at bounding box center [681, 190] width 106 height 81
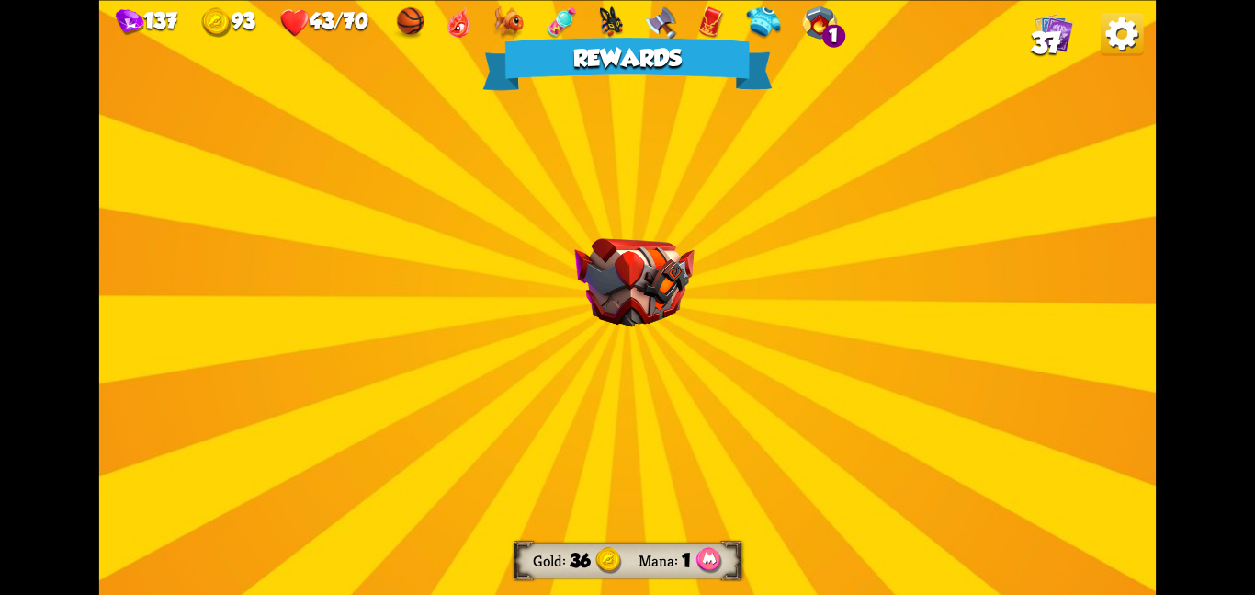
click at [647, 195] on div "Rewards Gold 36 Mana 1 Select a card 3 R Energy Strike Attack card Deal 7 damag…" at bounding box center [627, 297] width 1057 height 595
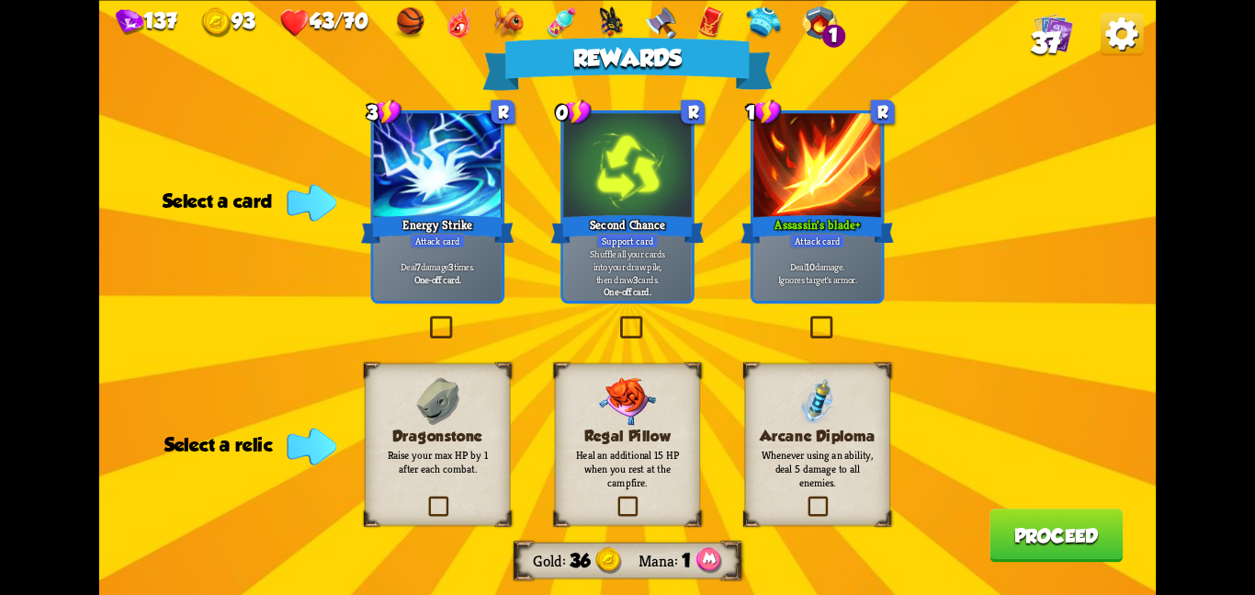
click at [489, 406] on div "Dragonstone Raise your max HP by 1 after each combat." at bounding box center [437, 444] width 145 height 162
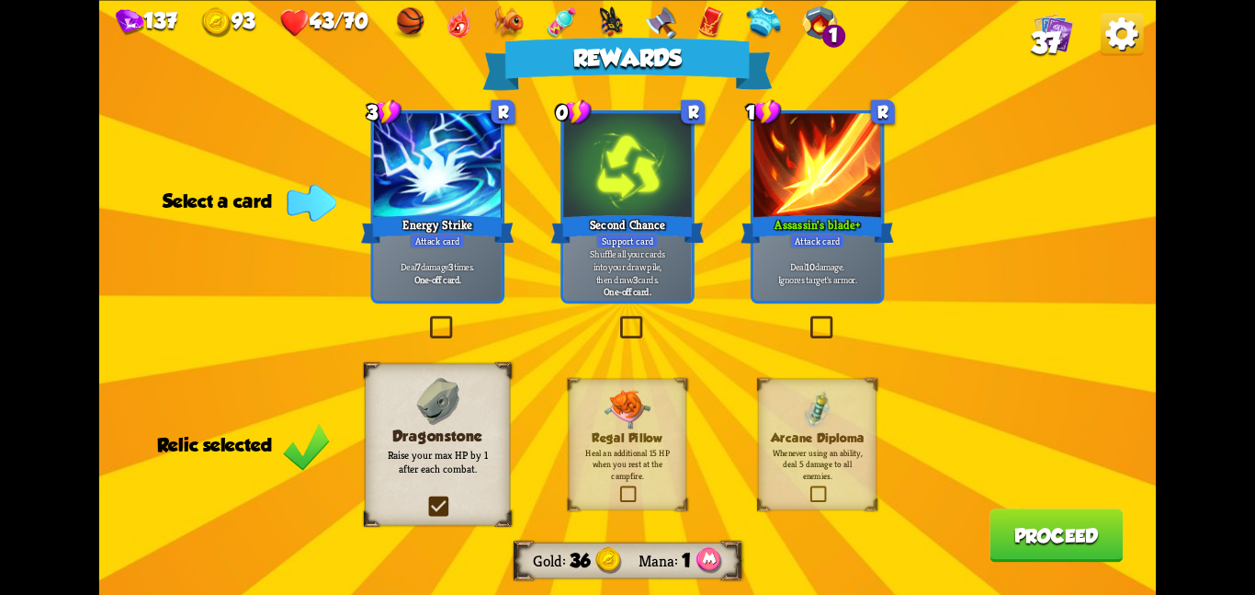
click at [489, 406] on div "Dragonstone Raise your max HP by 1 after each combat." at bounding box center [437, 444] width 145 height 162
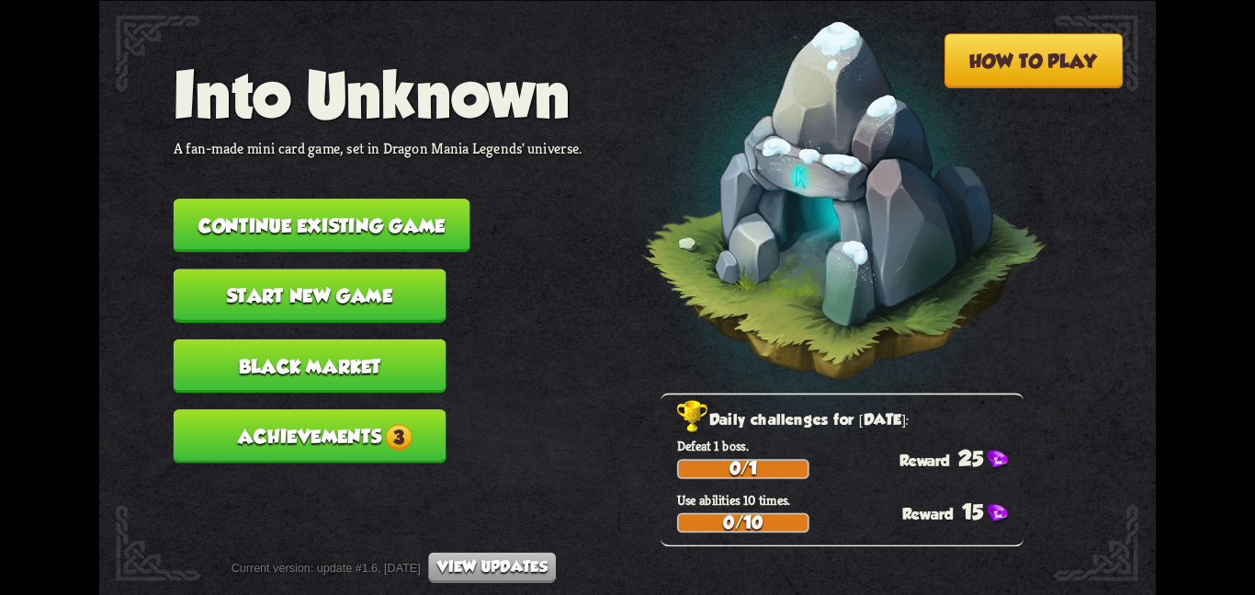
click at [467, 224] on button "Continue existing game" at bounding box center [322, 225] width 297 height 53
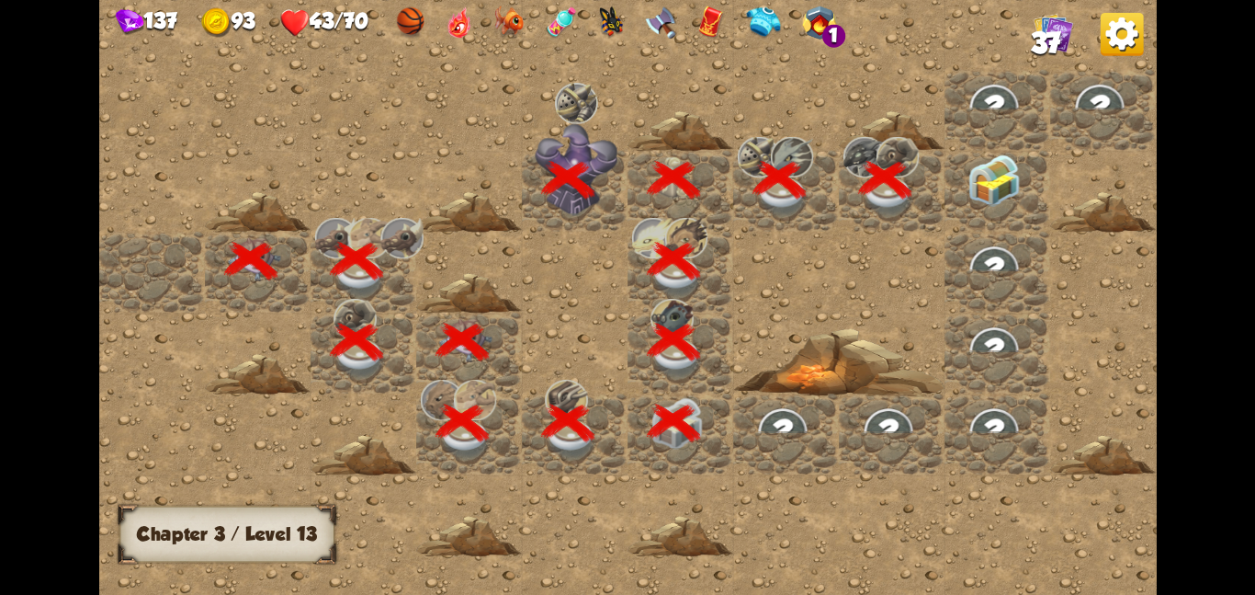
scroll to position [0, 353]
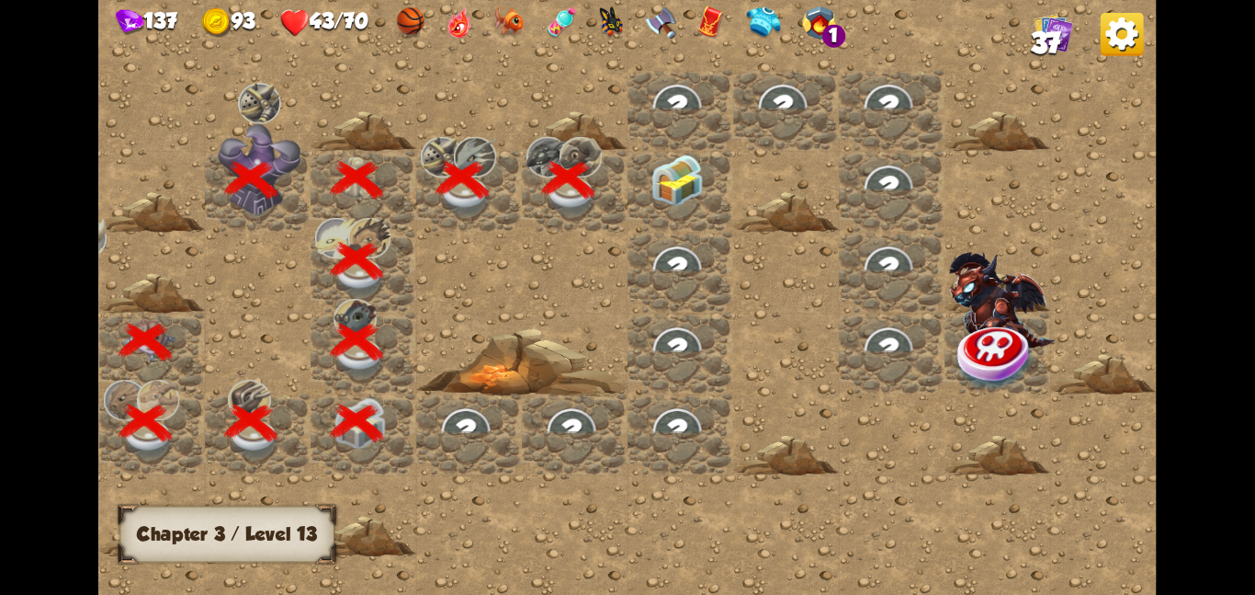
click at [649, 179] on div at bounding box center [681, 190] width 106 height 81
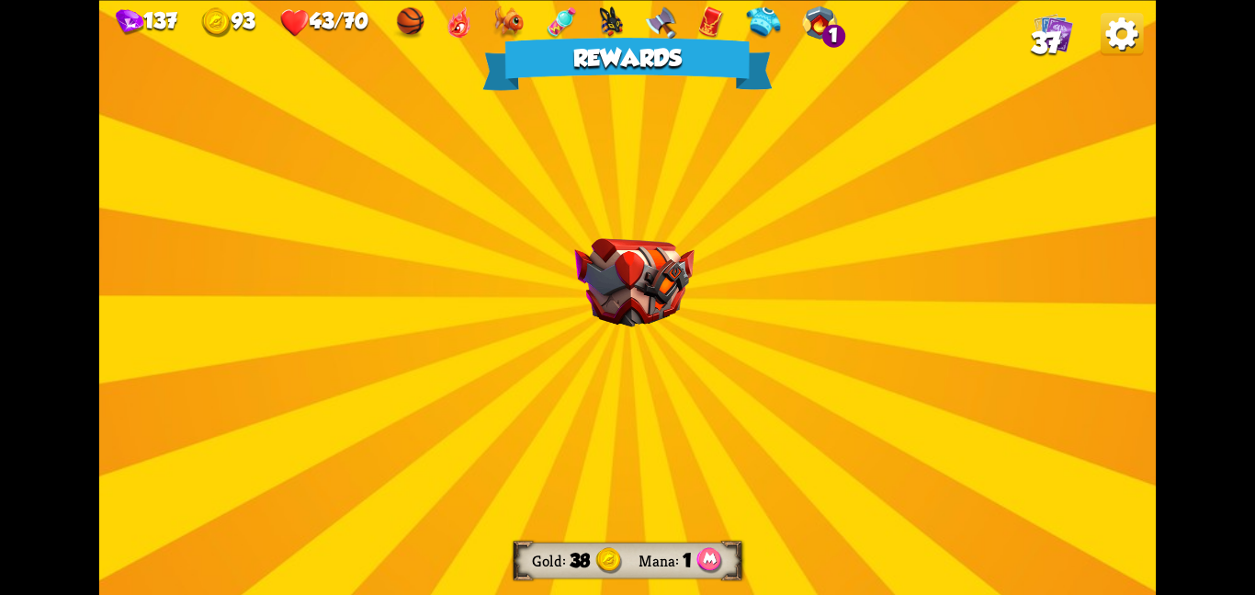
click at [628, 221] on div "Rewards Gold 38 Mana 1 Select a card 0 R Stamina Potion Potion card Gain 1 Stam…" at bounding box center [627, 297] width 1057 height 595
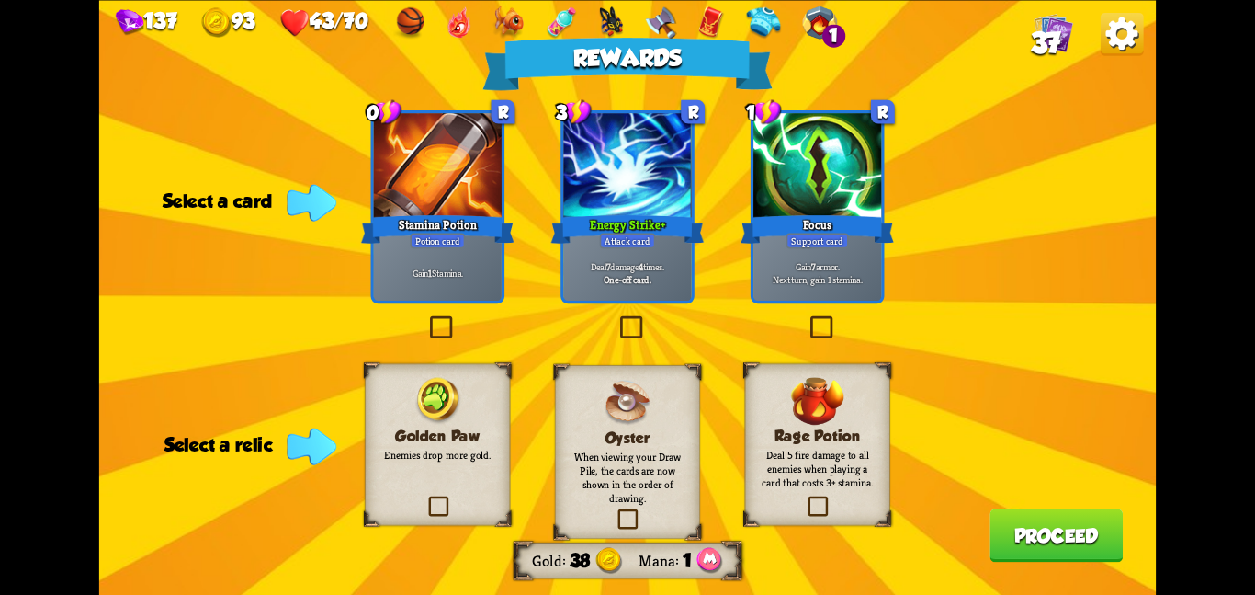
click at [615, 511] on label at bounding box center [615, 511] width 0 height 0
click at [0, 0] on input "checkbox" at bounding box center [0, 0] width 0 height 0
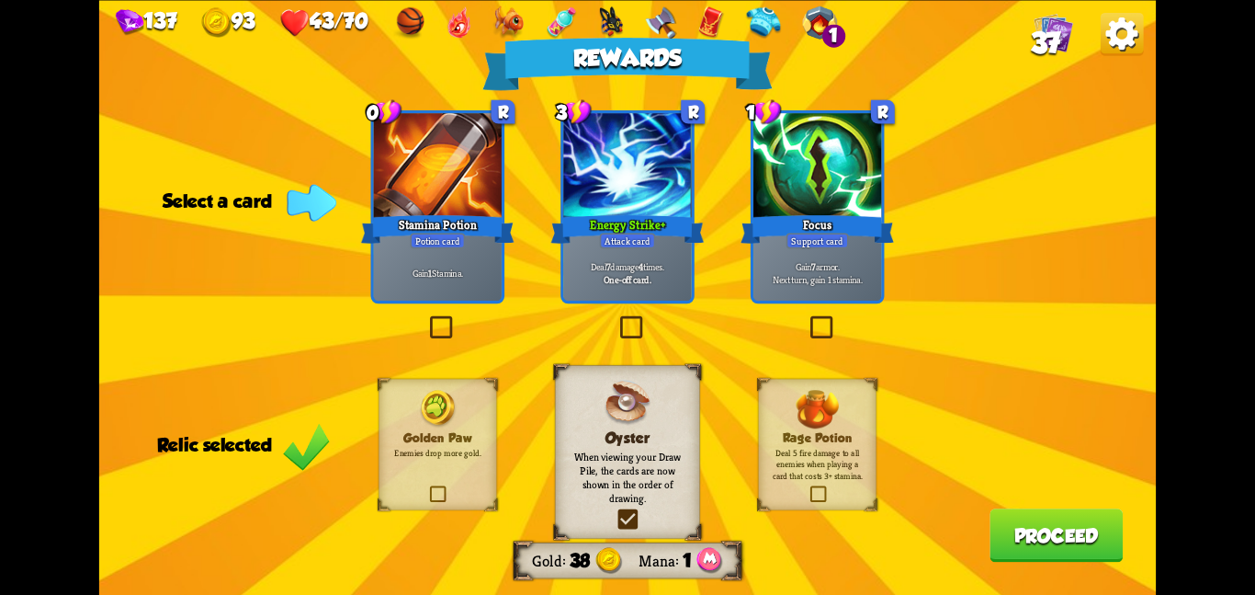
click at [800, 215] on div "Focus" at bounding box center [817, 228] width 153 height 34
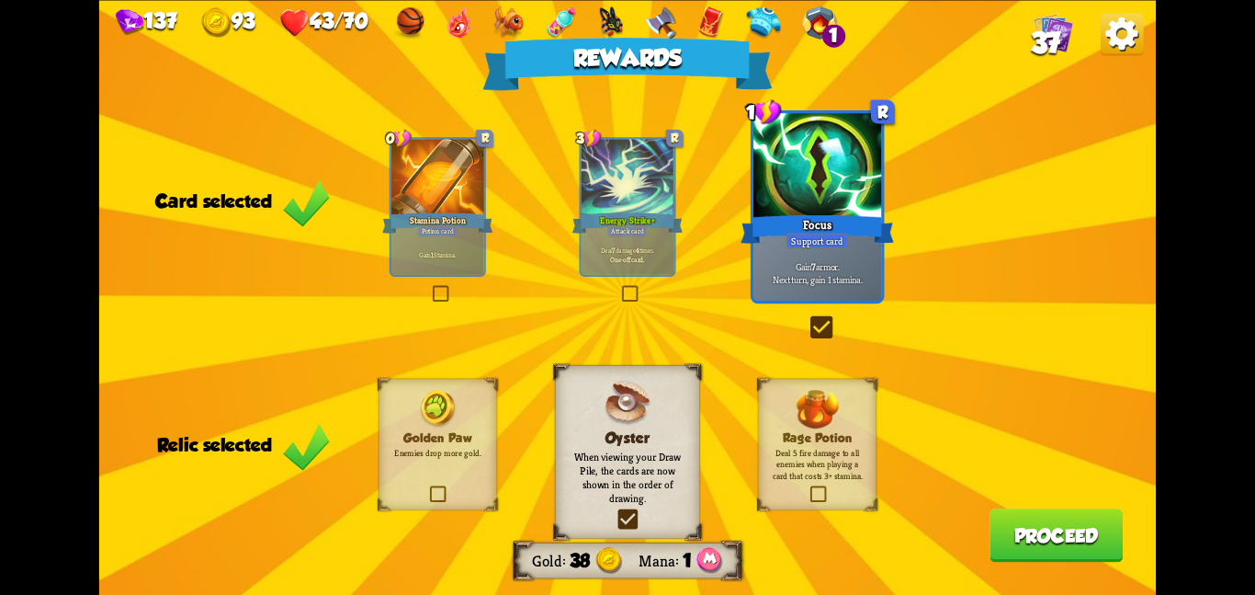
click at [472, 244] on div "Gain 1 Stamina." at bounding box center [438, 253] width 92 height 40
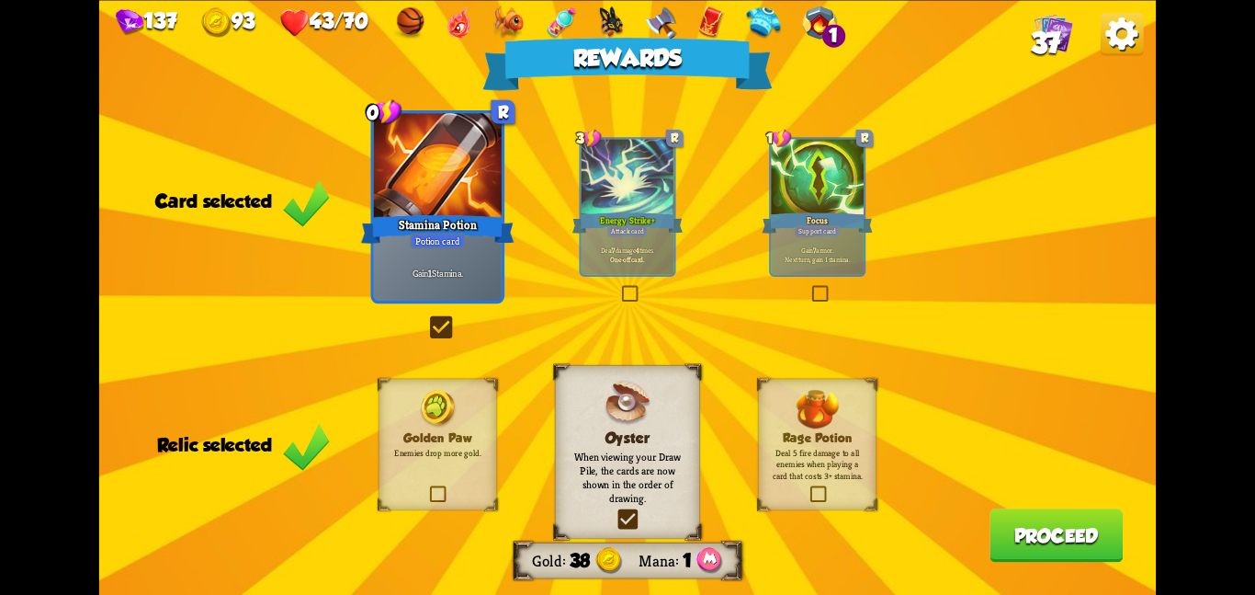
click at [1007, 524] on button "Proceed" at bounding box center [1056, 534] width 133 height 53
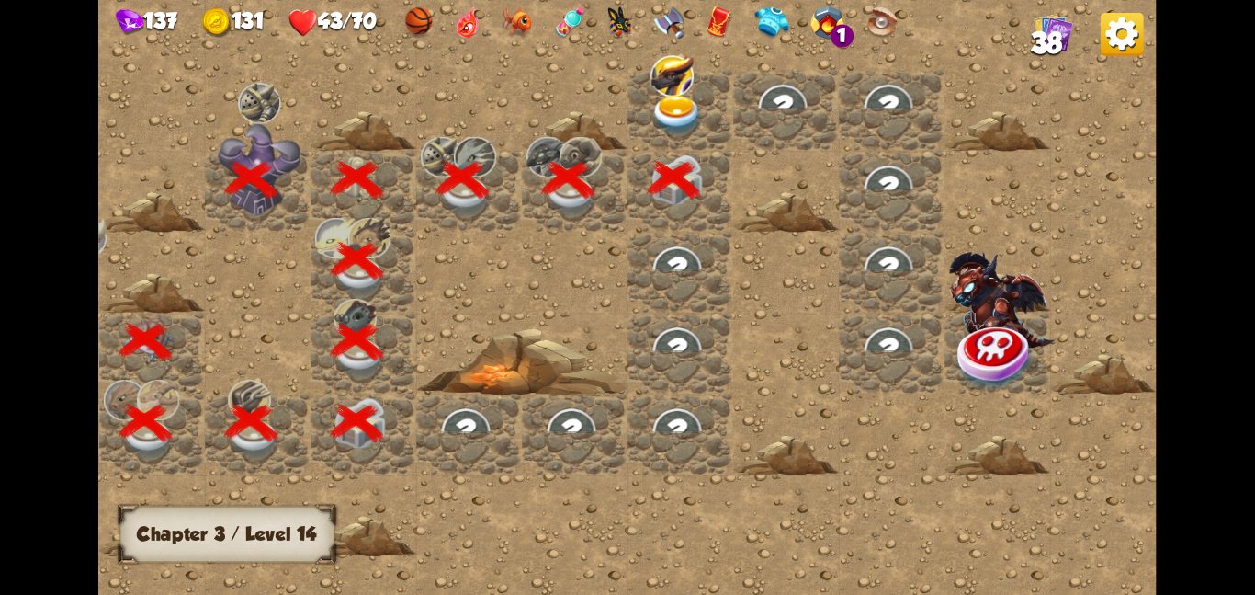
click at [676, 135] on div at bounding box center [681, 109] width 106 height 81
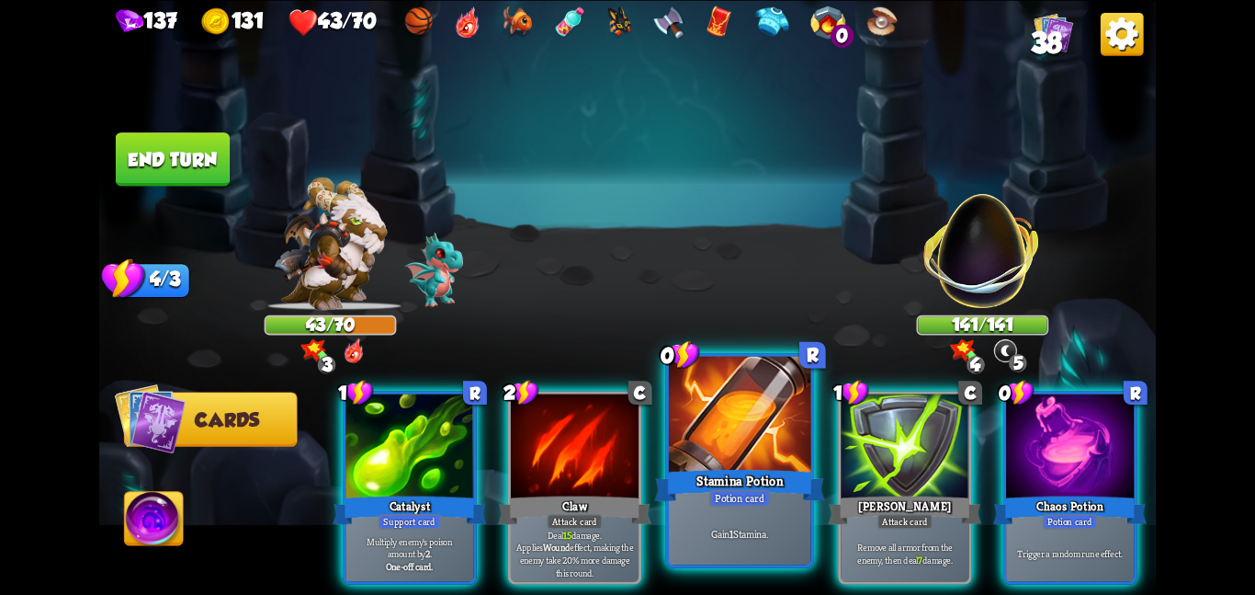
click at [727, 471] on div "Stamina Potion" at bounding box center [739, 485] width 170 height 38
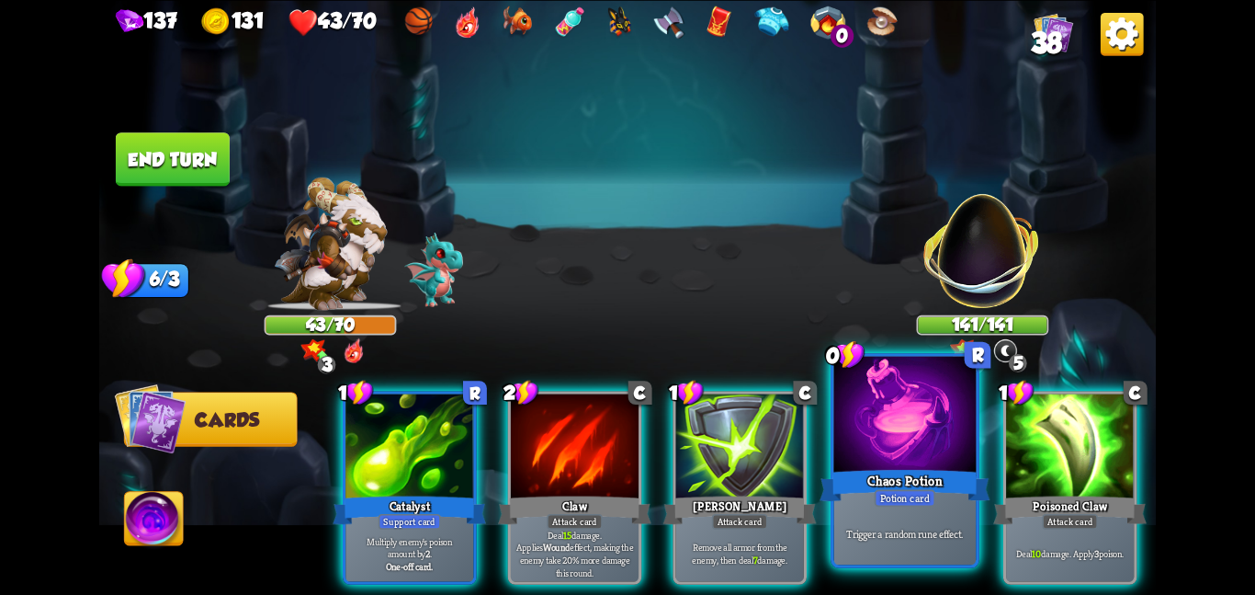
click at [860, 455] on div at bounding box center [905, 415] width 142 height 119
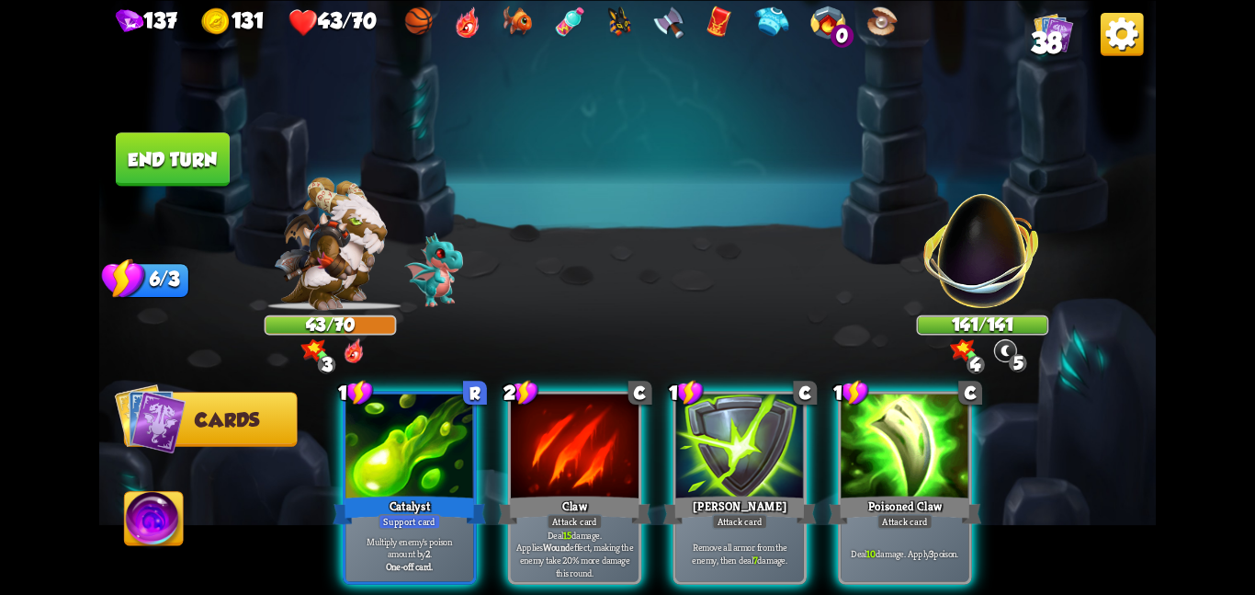
click at [860, 455] on div at bounding box center [905, 447] width 128 height 108
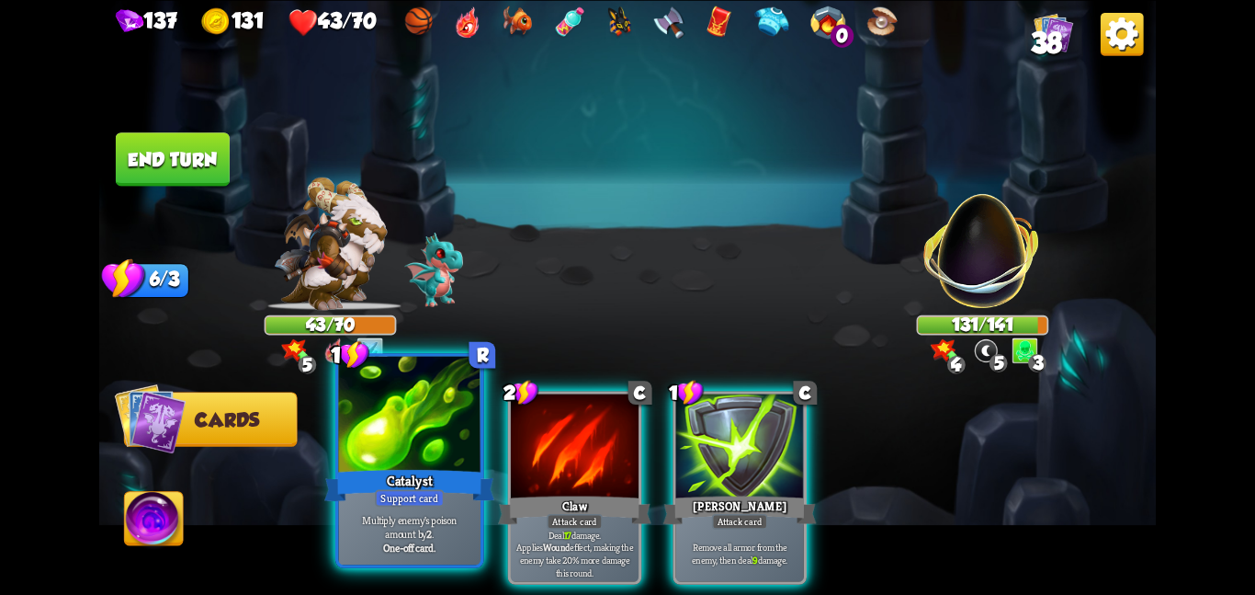
click at [393, 452] on div at bounding box center [409, 415] width 142 height 119
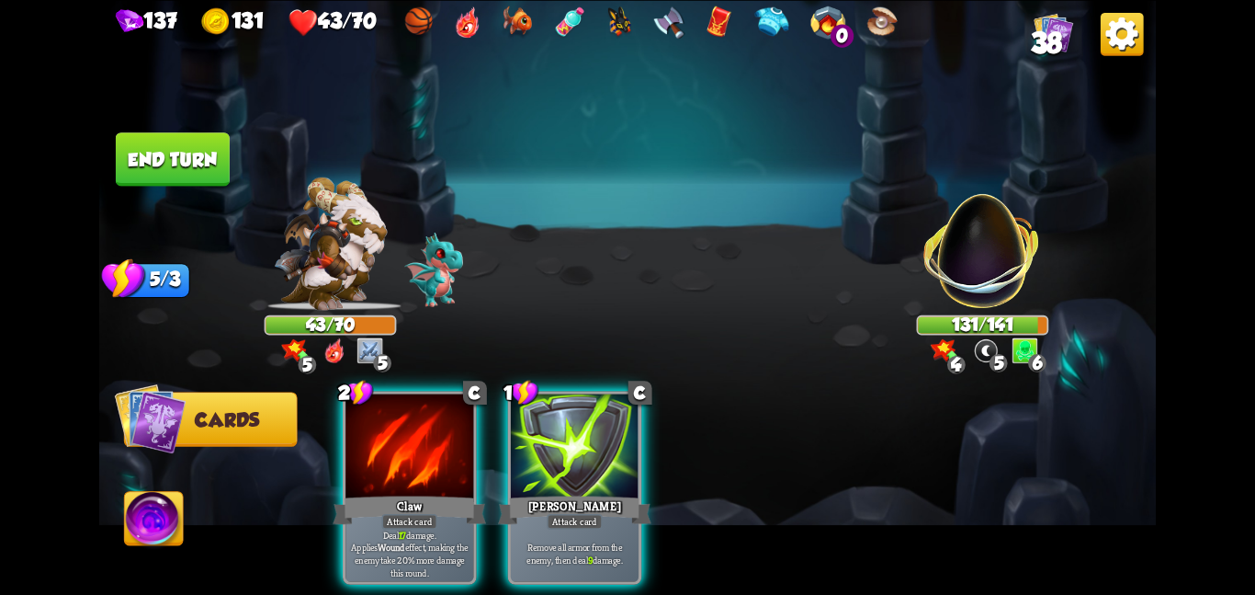
click at [393, 452] on div at bounding box center [410, 447] width 128 height 108
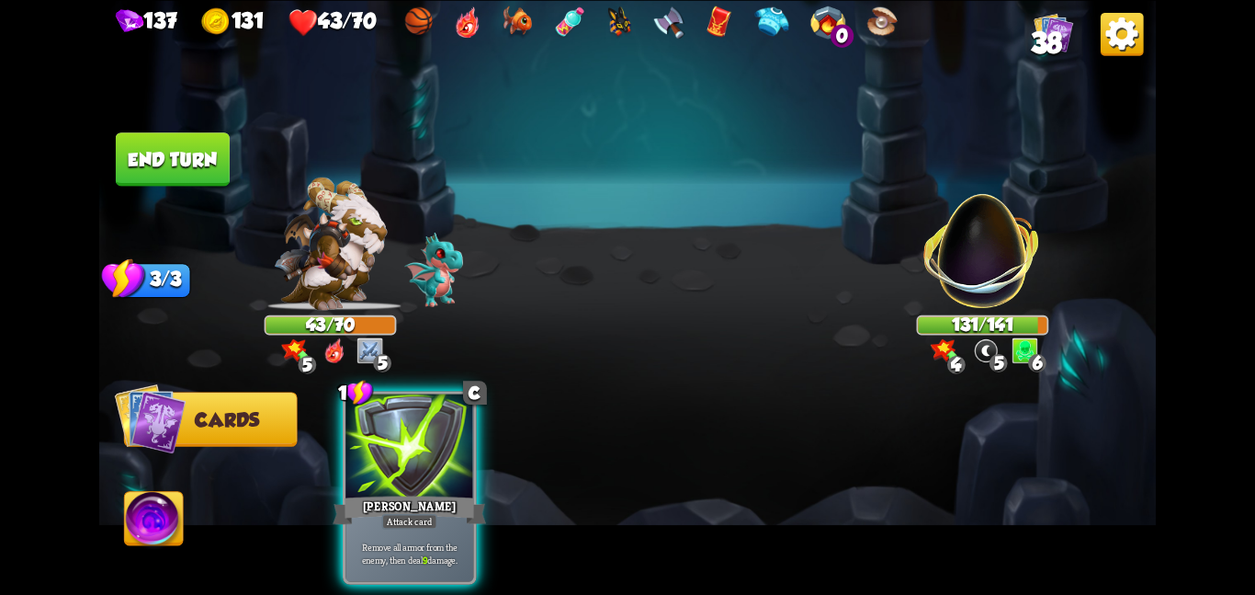
click at [393, 452] on div at bounding box center [410, 447] width 128 height 108
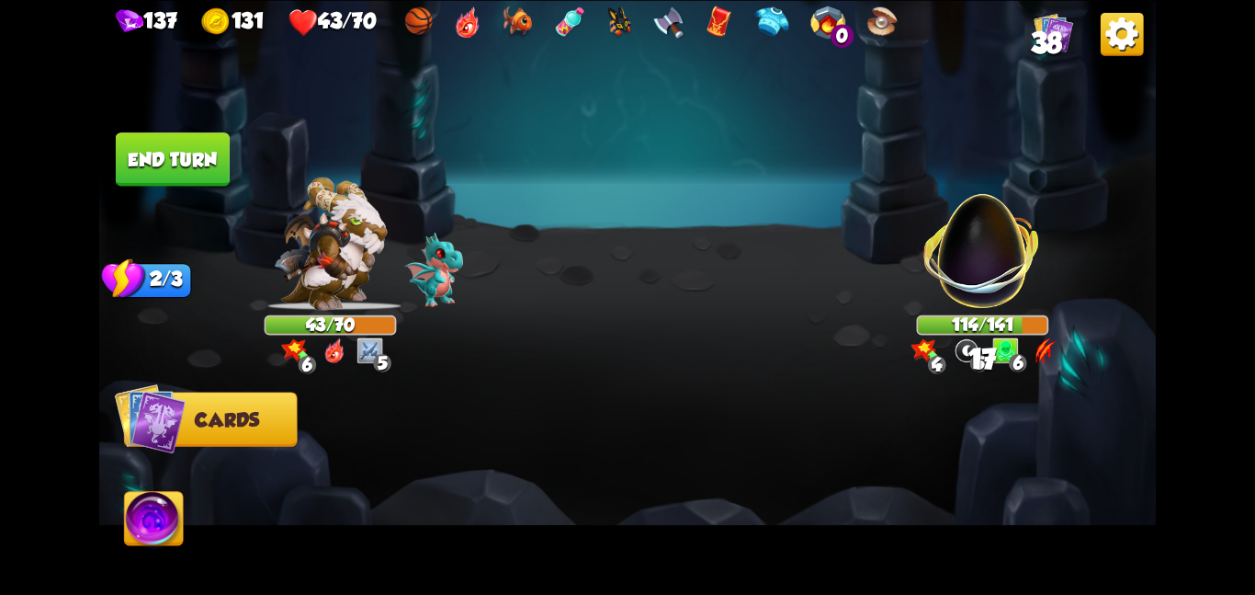
click at [188, 159] on button "End turn" at bounding box center [173, 158] width 114 height 53
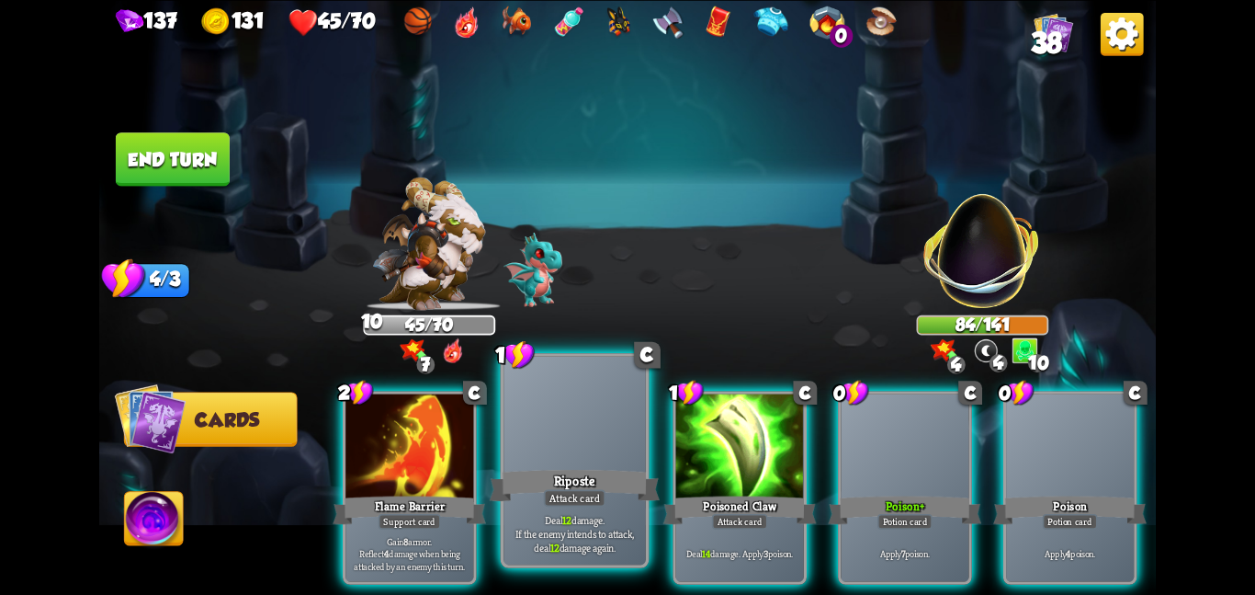
click at [609, 484] on div "Riposte" at bounding box center [575, 485] width 170 height 38
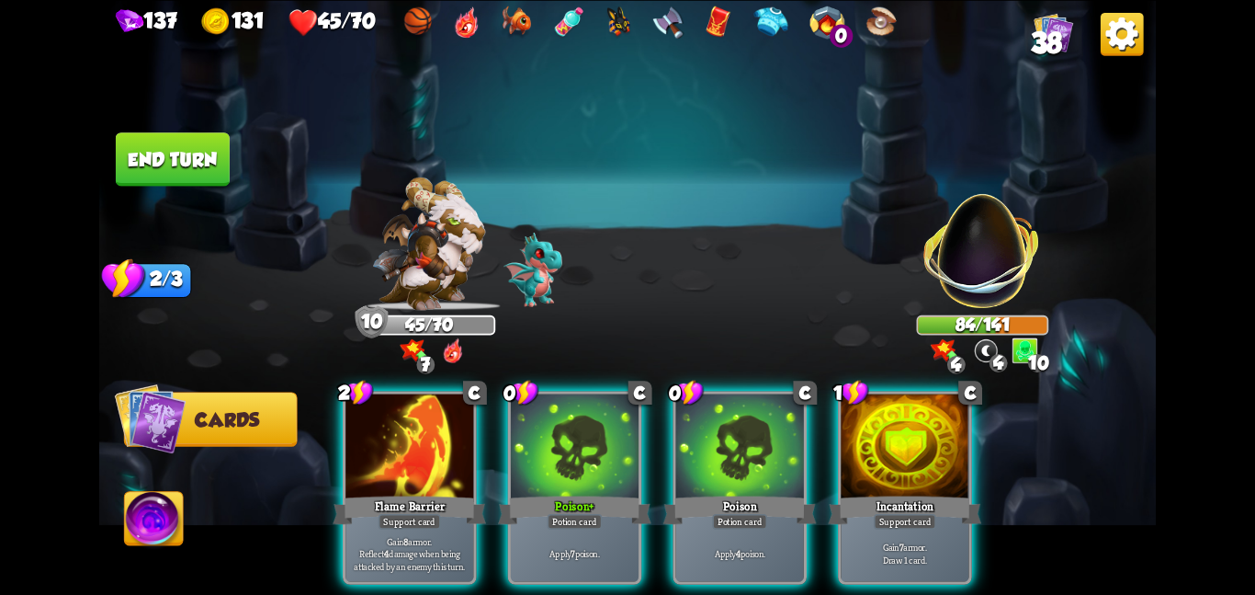
click at [609, 493] on div "Poison +" at bounding box center [574, 510] width 153 height 34
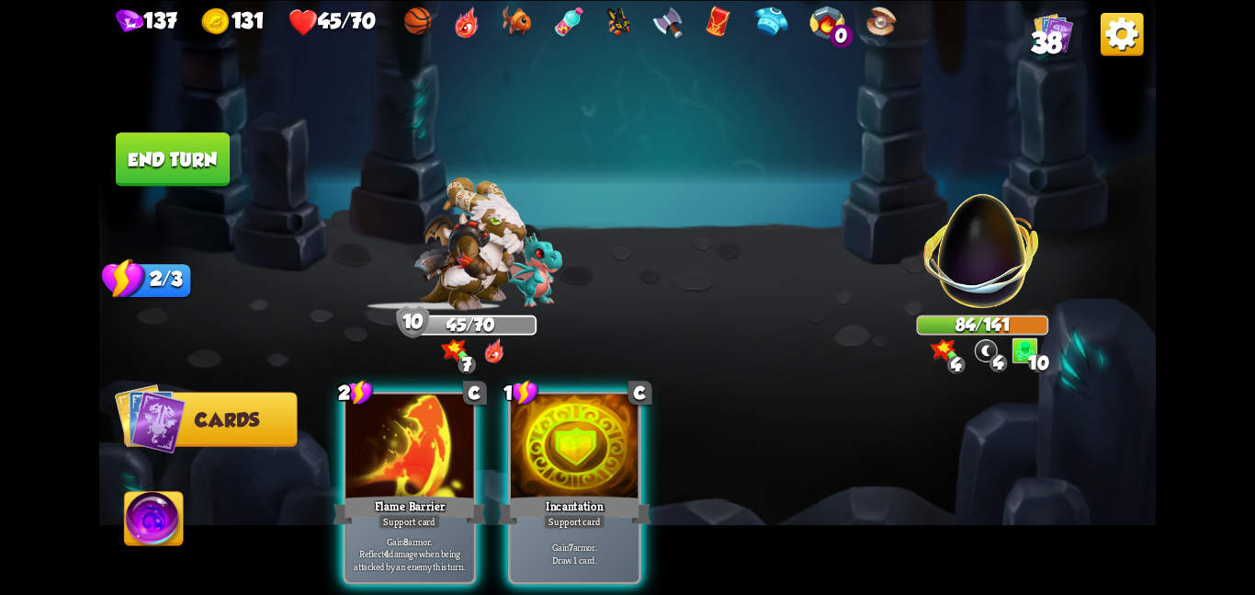
click at [609, 493] on div "Incantation" at bounding box center [574, 510] width 153 height 34
click at [609, 484] on div "2 C Flame Barrier Support card Gain 8 armor. Reflect 4 damage when being attack…" at bounding box center [734, 462] width 846 height 265
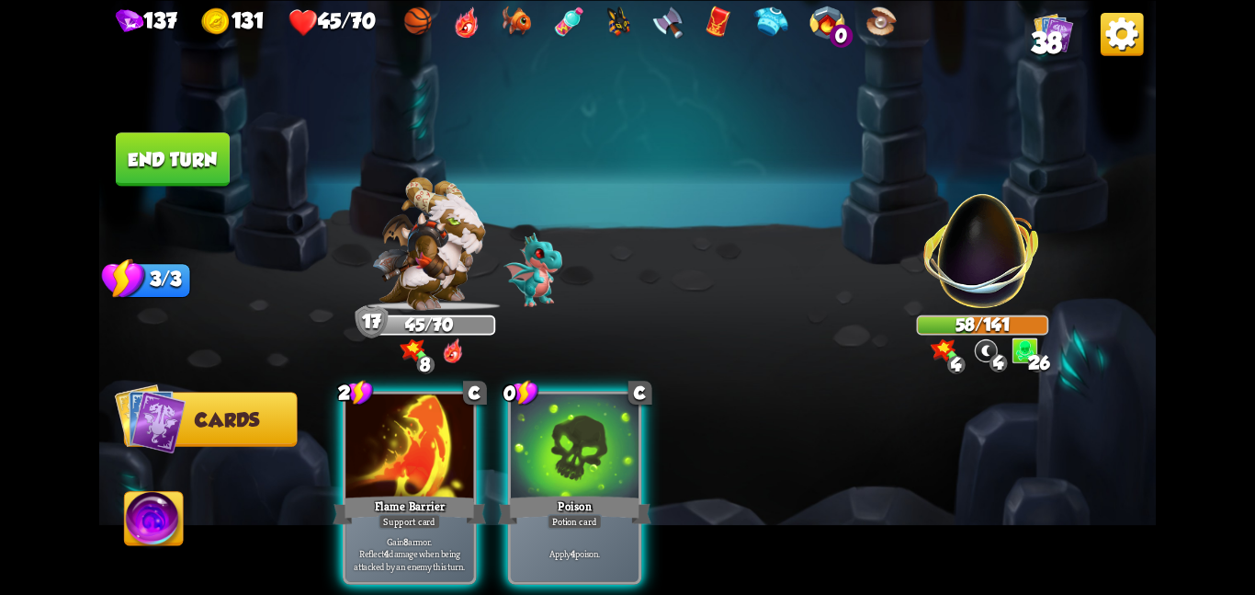
click at [534, 450] on div at bounding box center [575, 447] width 128 height 108
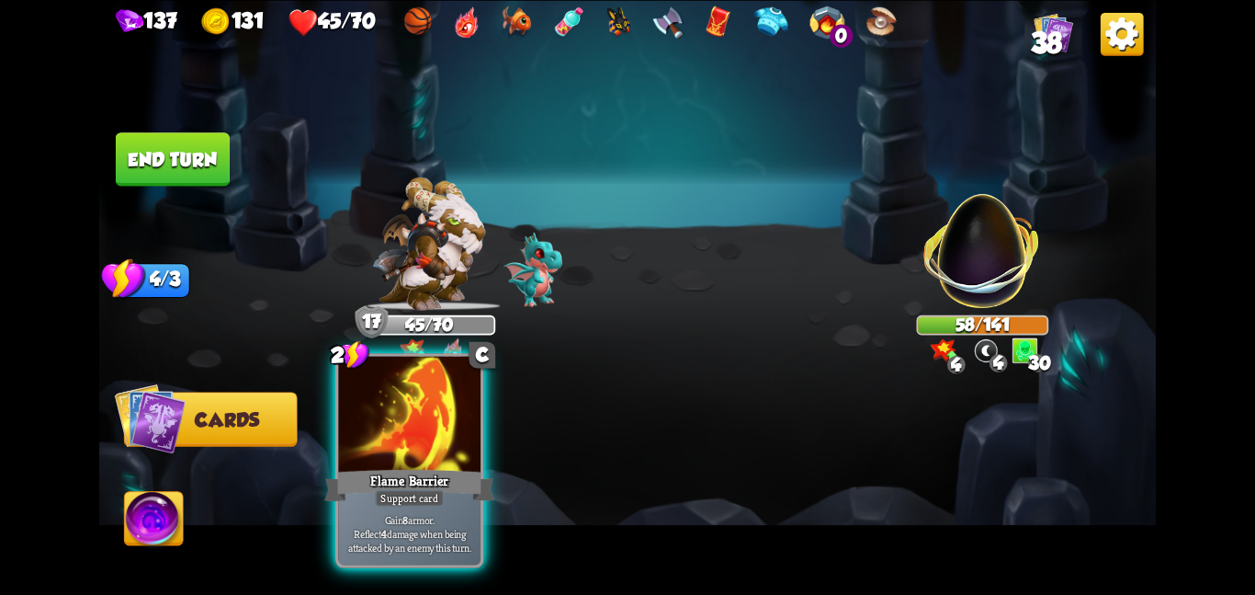
click at [414, 398] on div at bounding box center [409, 415] width 142 height 119
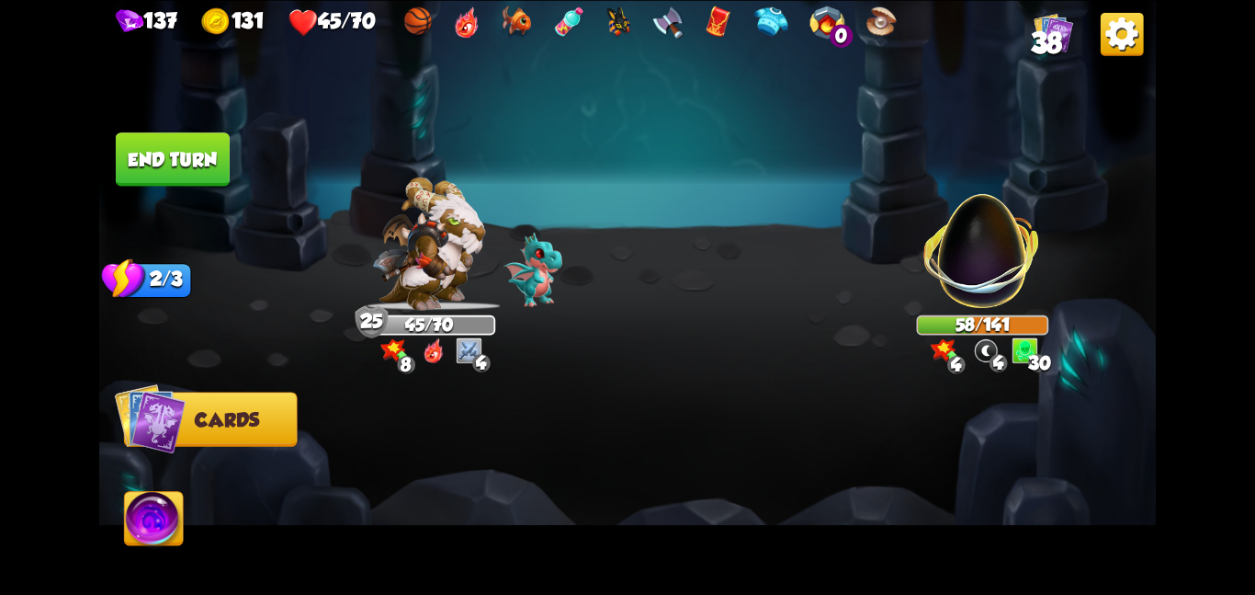
click at [154, 153] on button "End turn" at bounding box center [173, 158] width 114 height 53
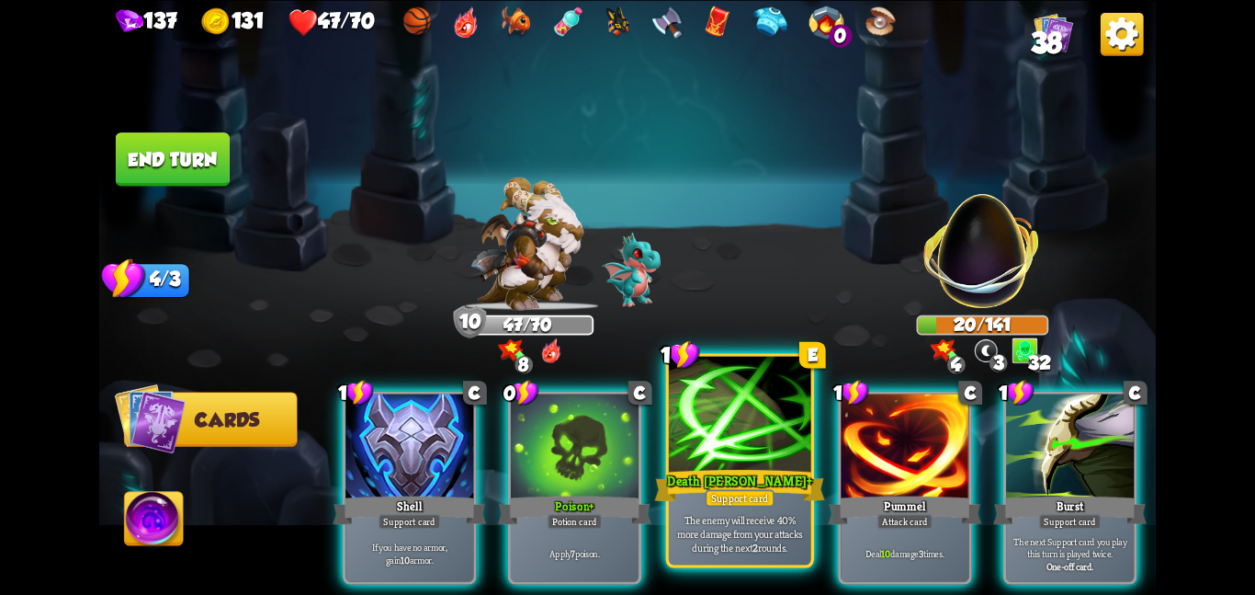
scroll to position [0, 175]
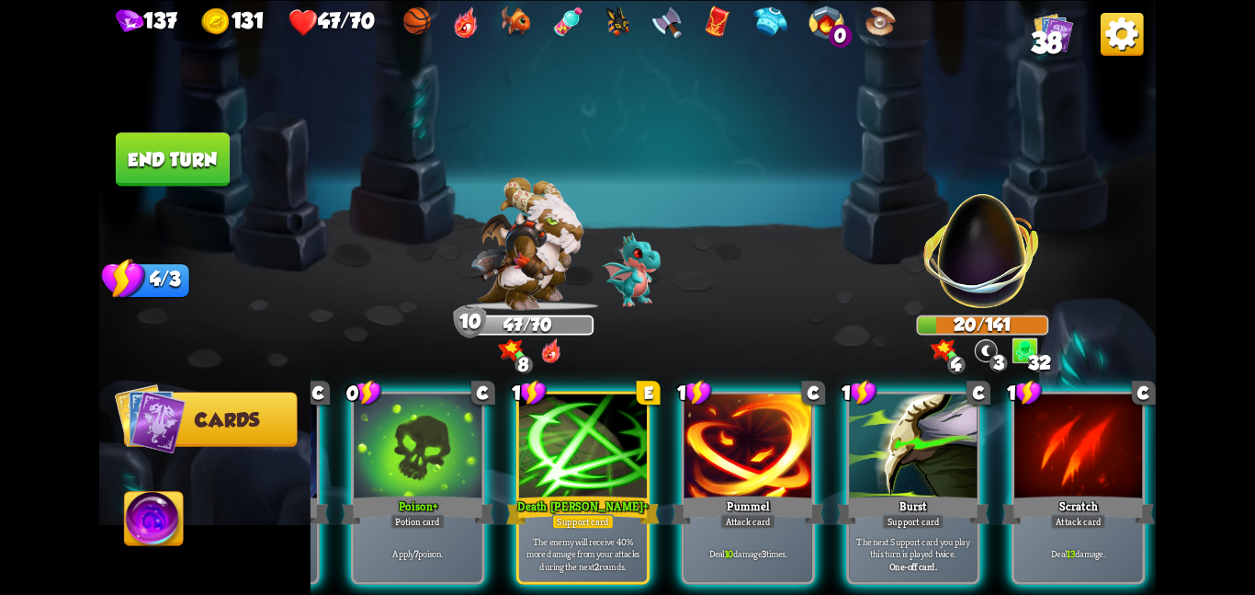
click at [203, 136] on button "End turn" at bounding box center [173, 158] width 114 height 53
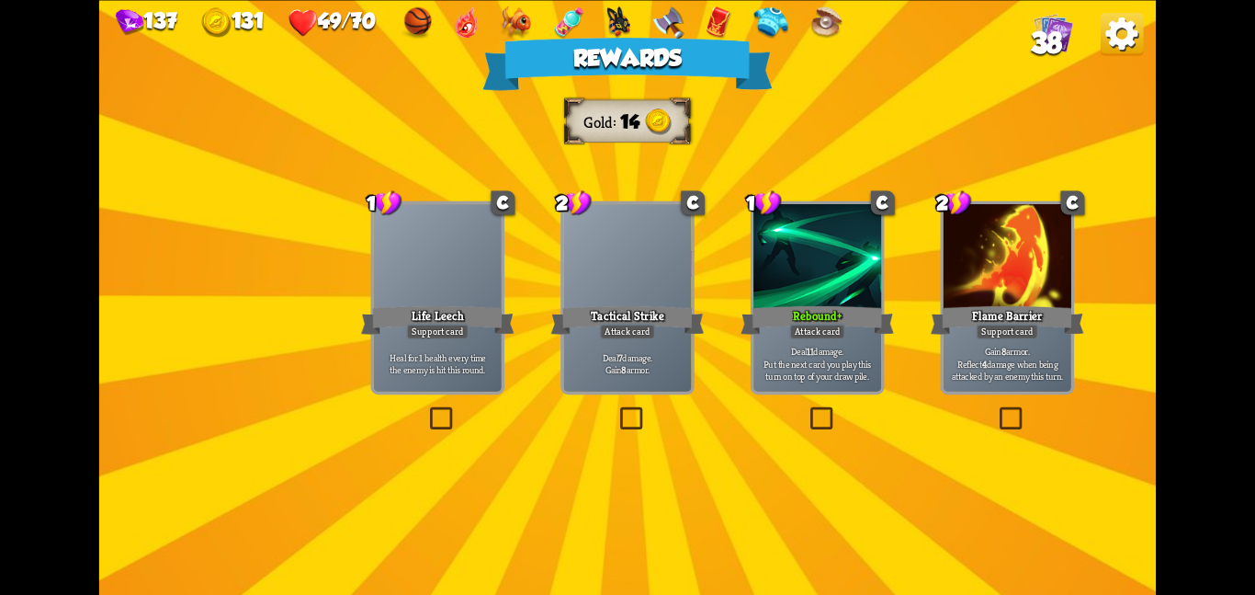
click at [618, 219] on div at bounding box center [627, 258] width 128 height 108
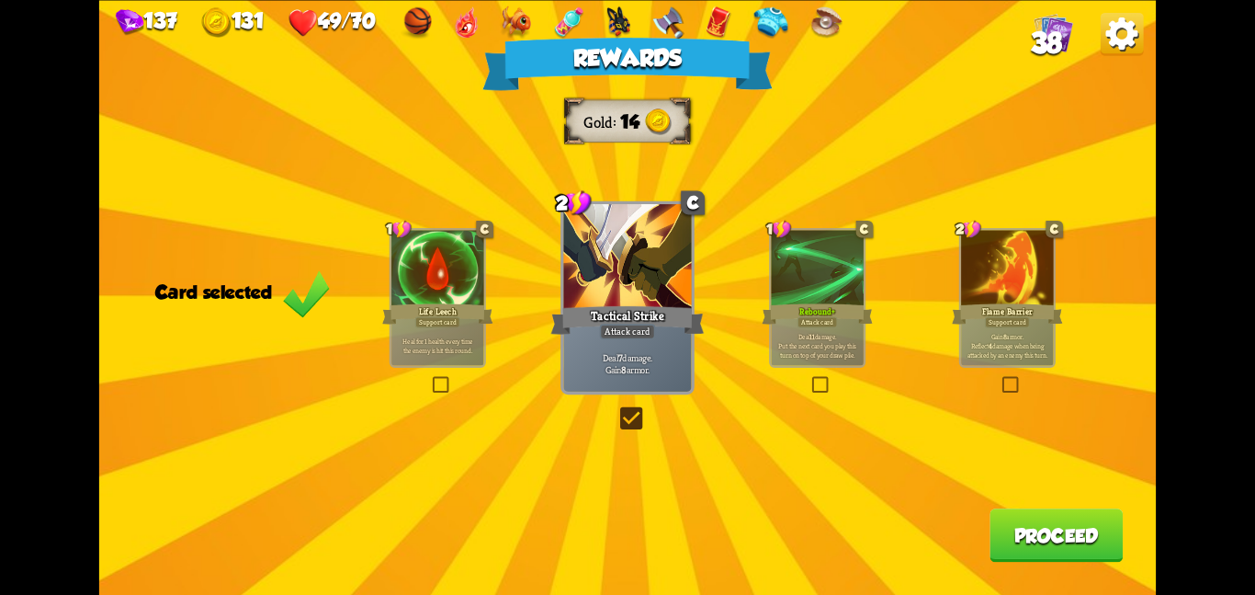
click at [810, 286] on div at bounding box center [817, 269] width 92 height 78
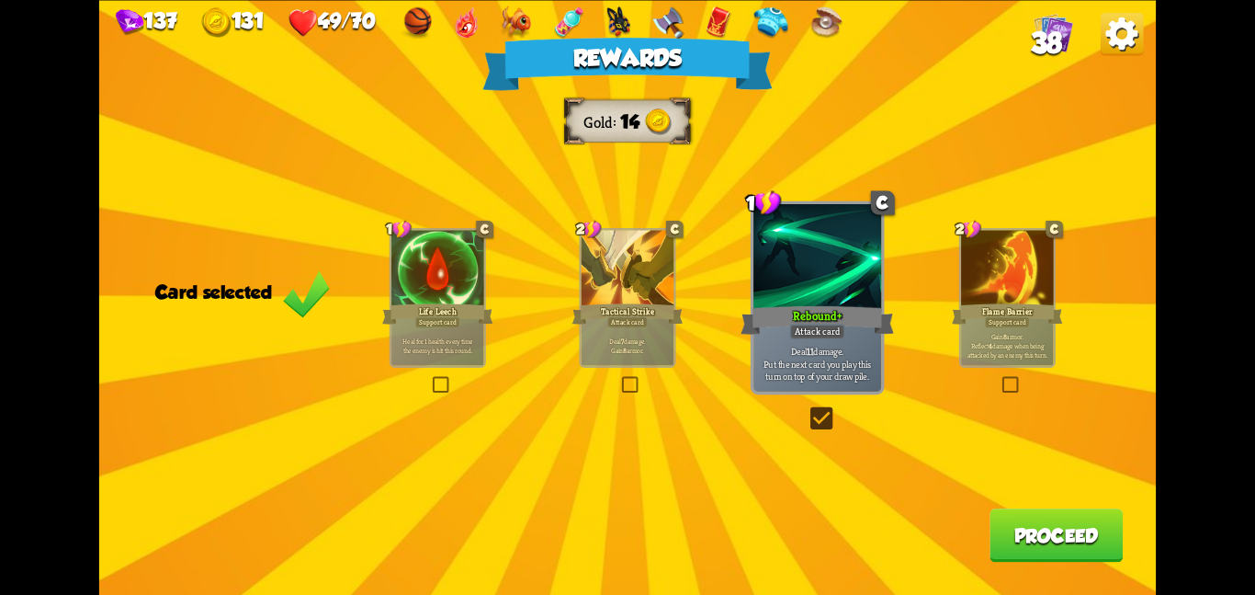
click at [652, 272] on div at bounding box center [628, 269] width 92 height 78
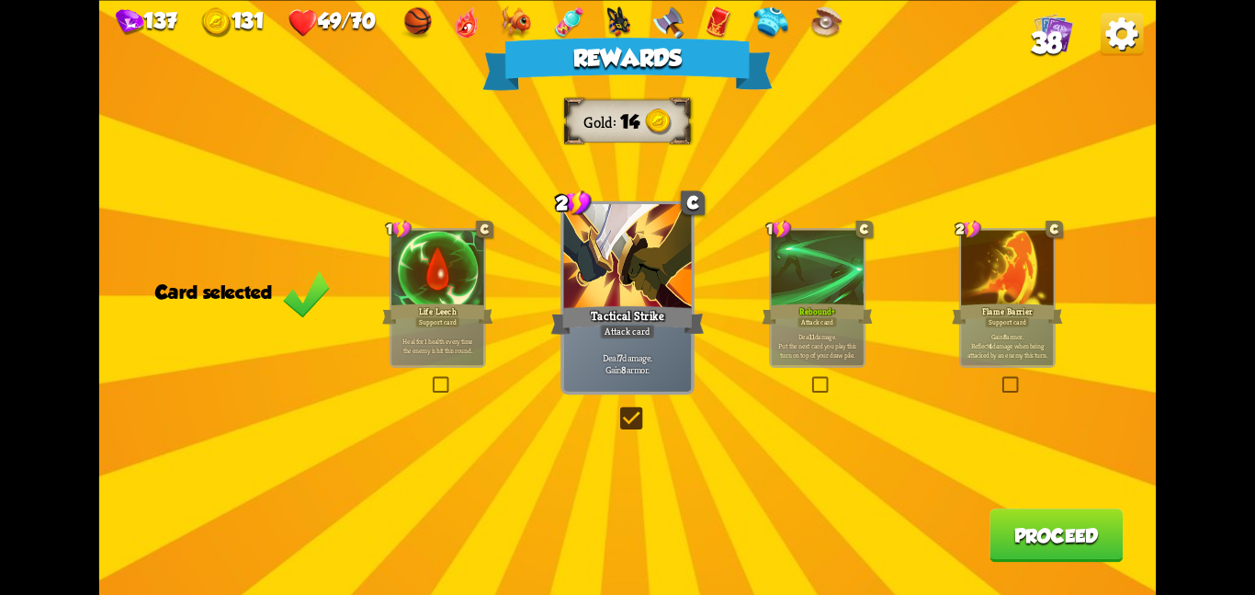
click at [1049, 512] on button "Proceed" at bounding box center [1056, 534] width 133 height 53
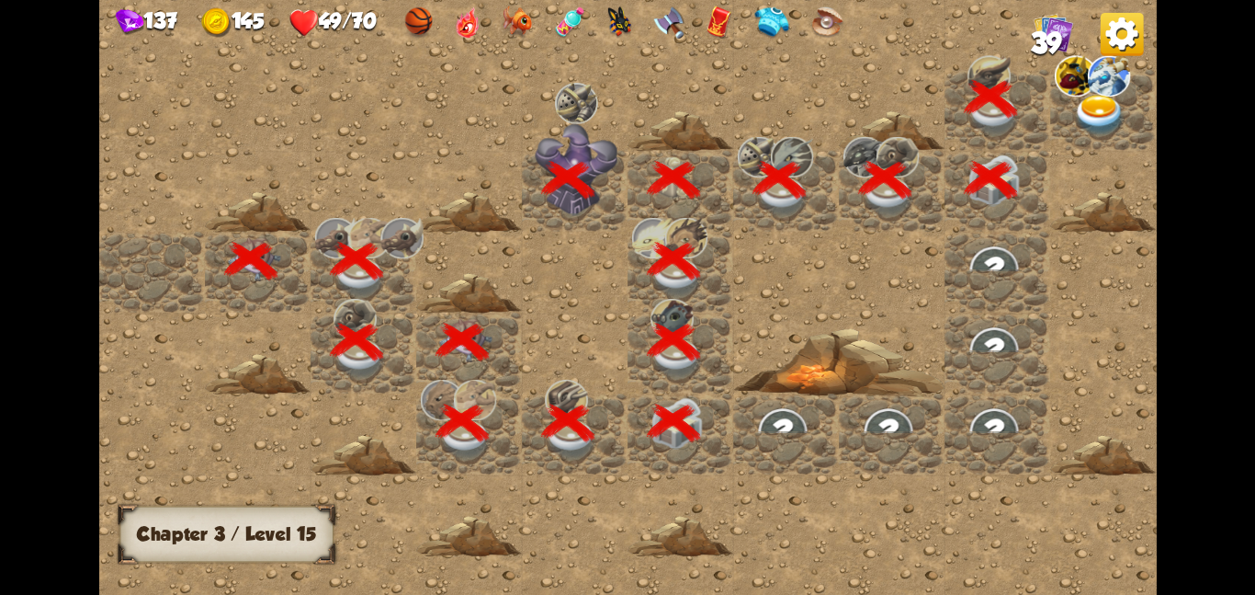
scroll to position [0, 353]
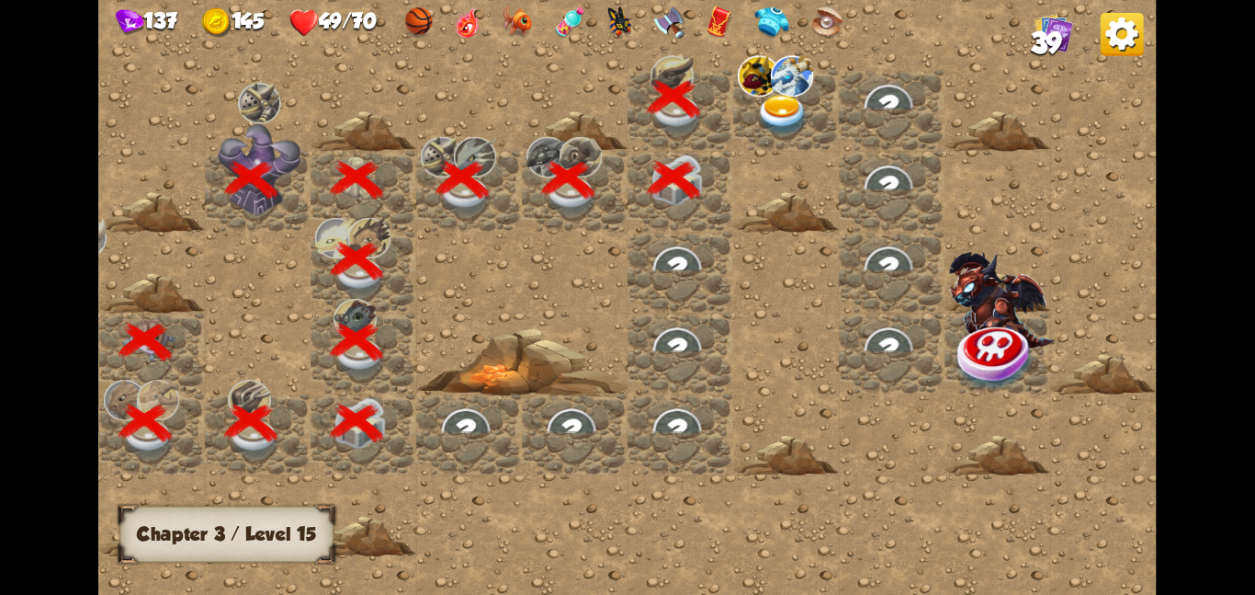
click at [815, 108] on div at bounding box center [786, 109] width 106 height 81
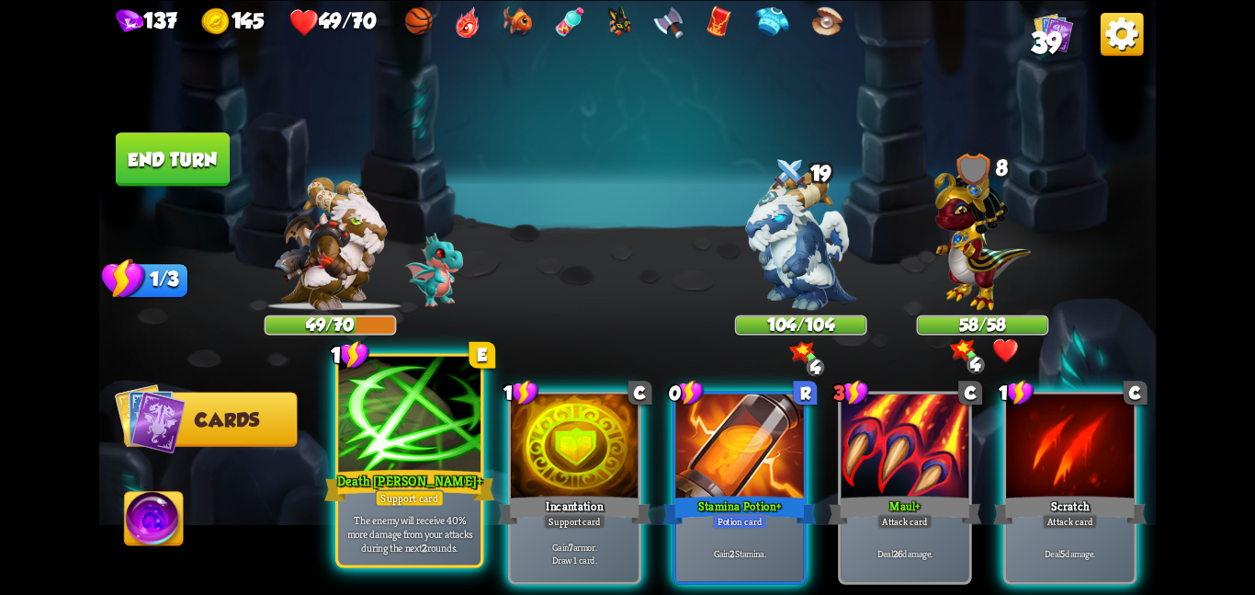
click at [470, 411] on div at bounding box center [409, 415] width 142 height 119
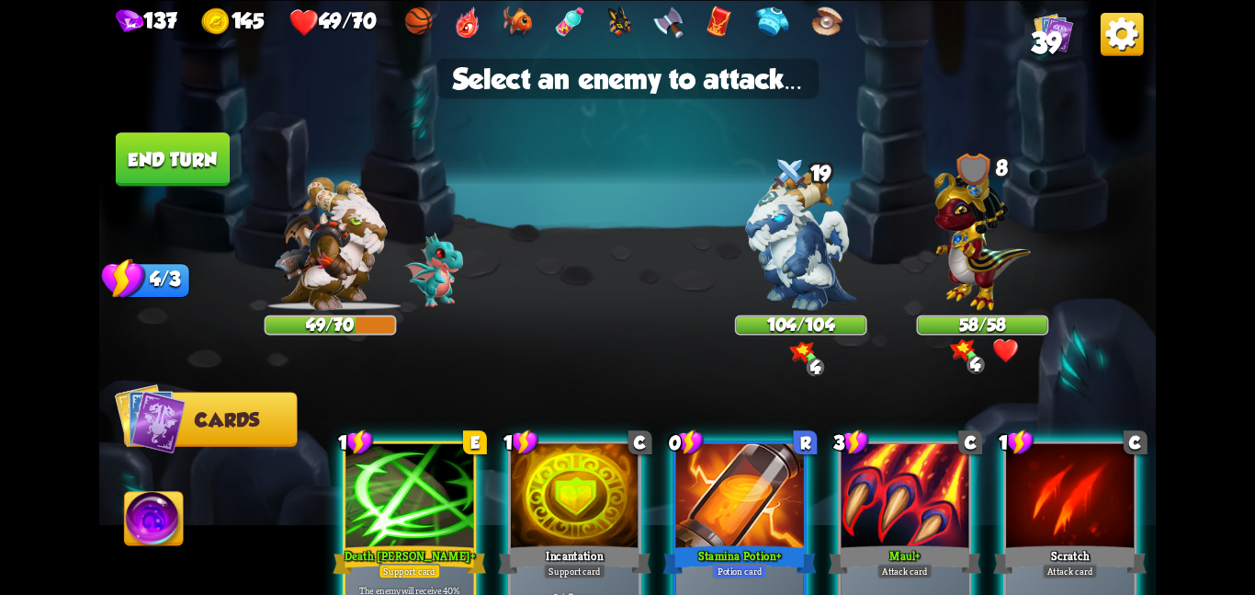
click at [759, 240] on img at bounding box center [801, 240] width 110 height 139
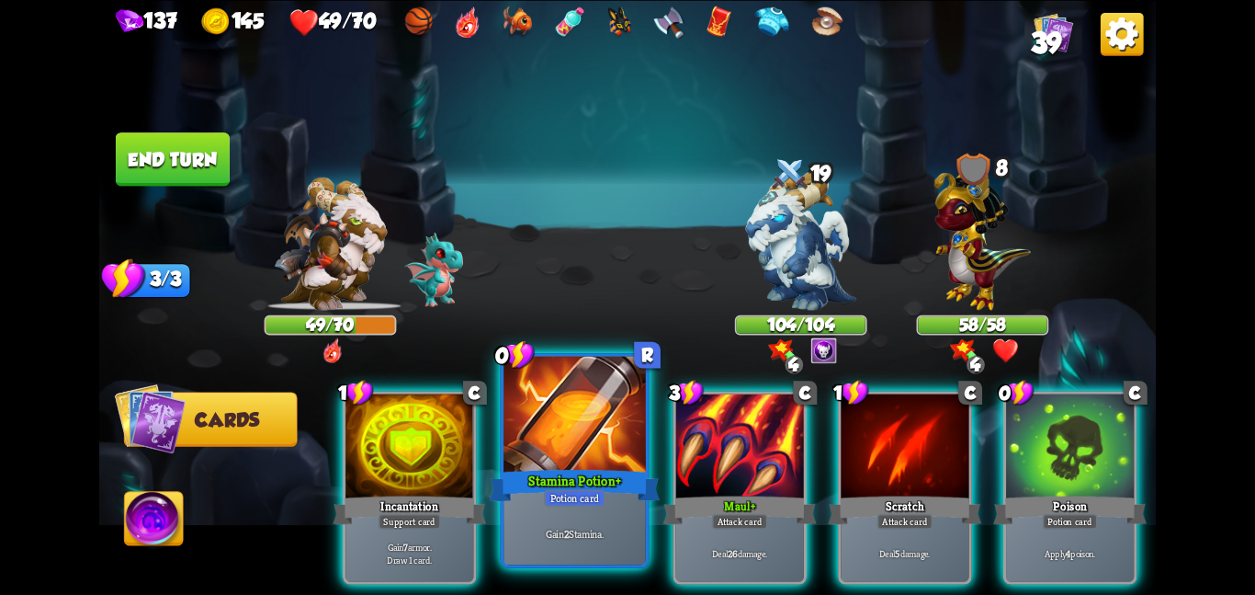
click at [525, 456] on div at bounding box center [575, 415] width 142 height 119
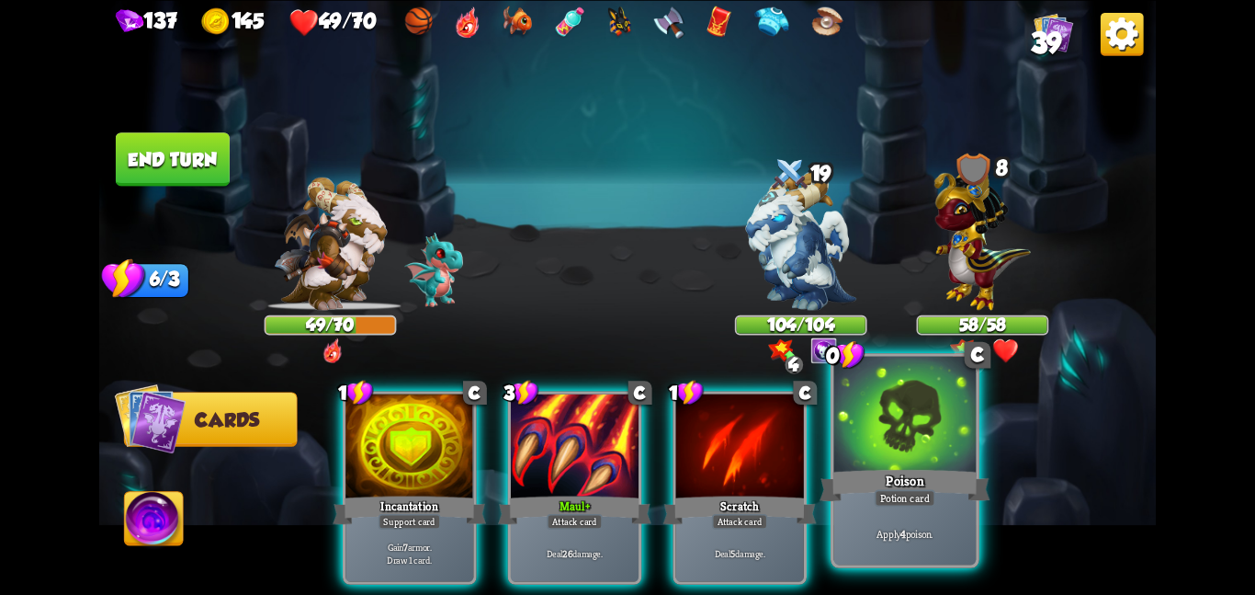
click at [843, 443] on div at bounding box center [905, 415] width 142 height 119
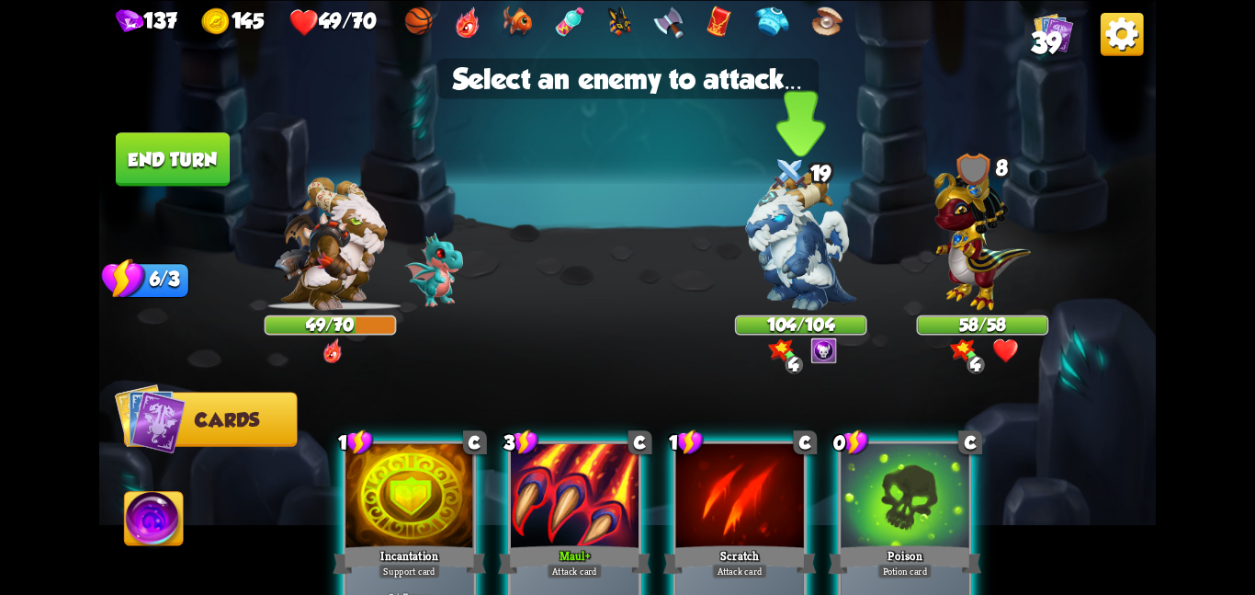
click at [792, 212] on img at bounding box center [801, 240] width 110 height 139
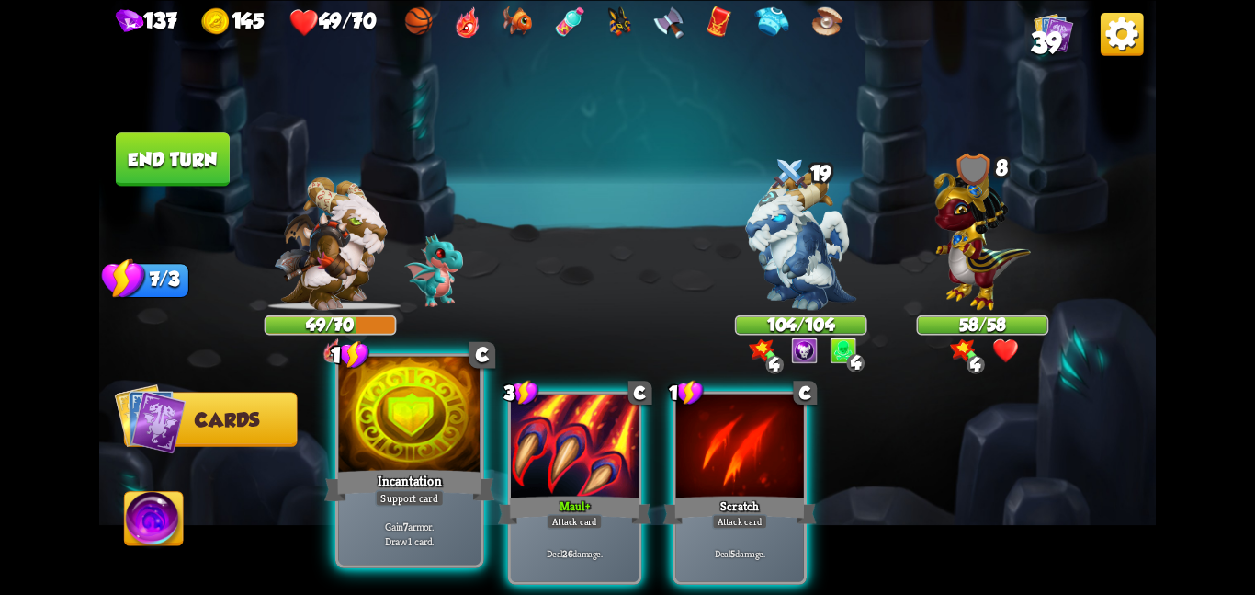
click at [433, 416] on div at bounding box center [409, 415] width 142 height 119
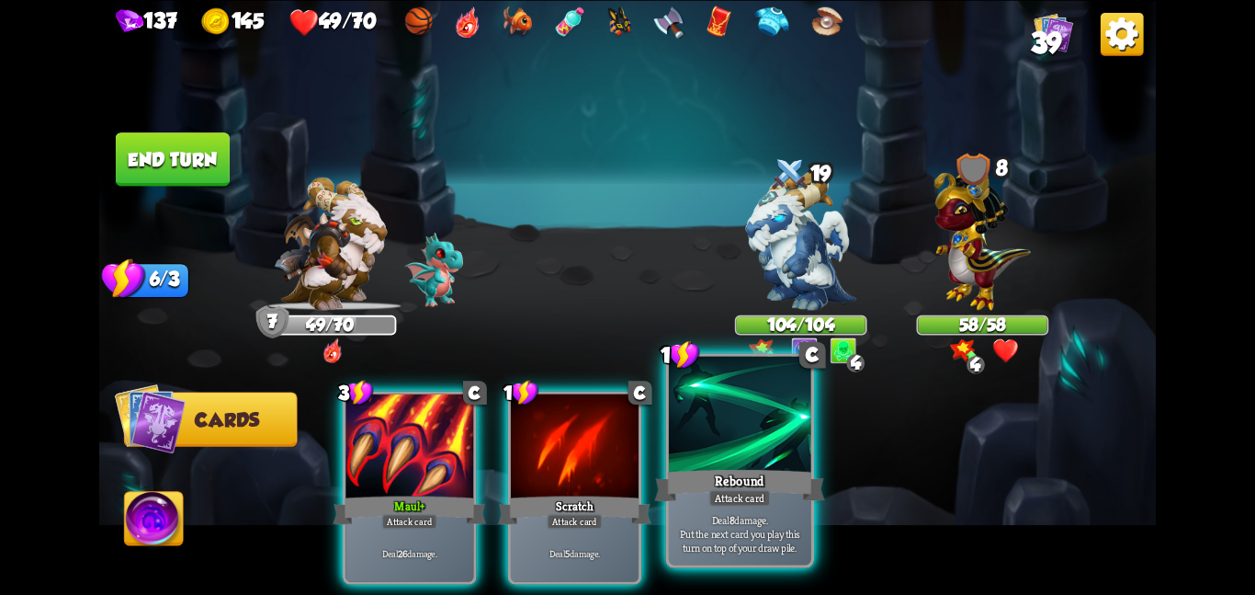
click at [700, 435] on div at bounding box center [740, 415] width 142 height 119
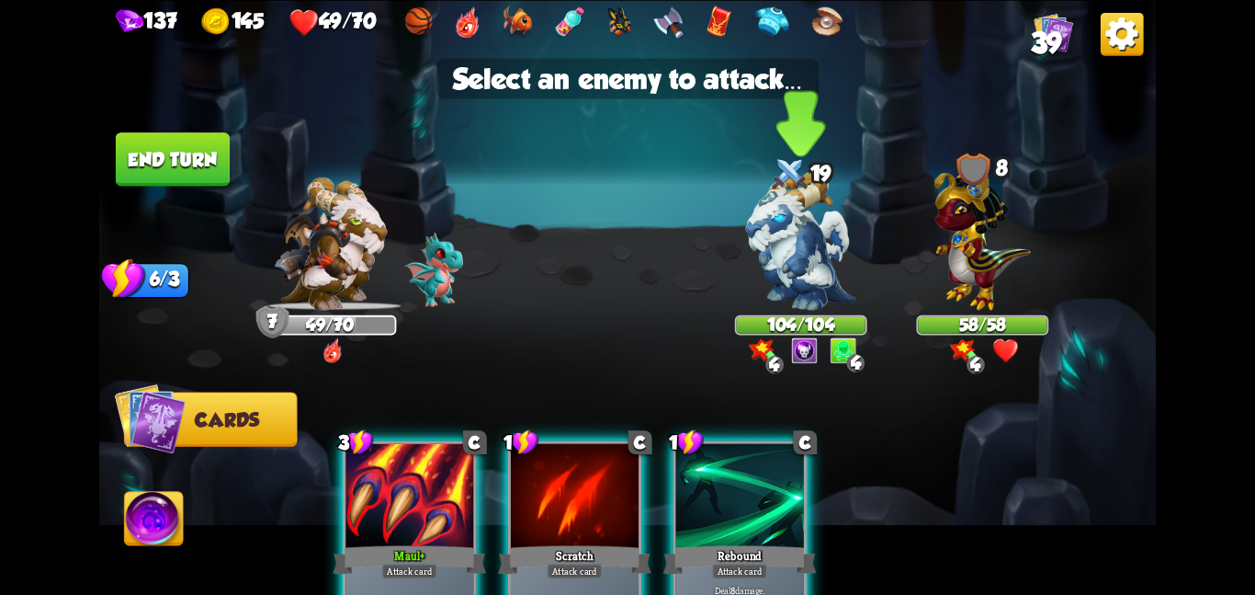
click at [775, 248] on img at bounding box center [801, 240] width 110 height 139
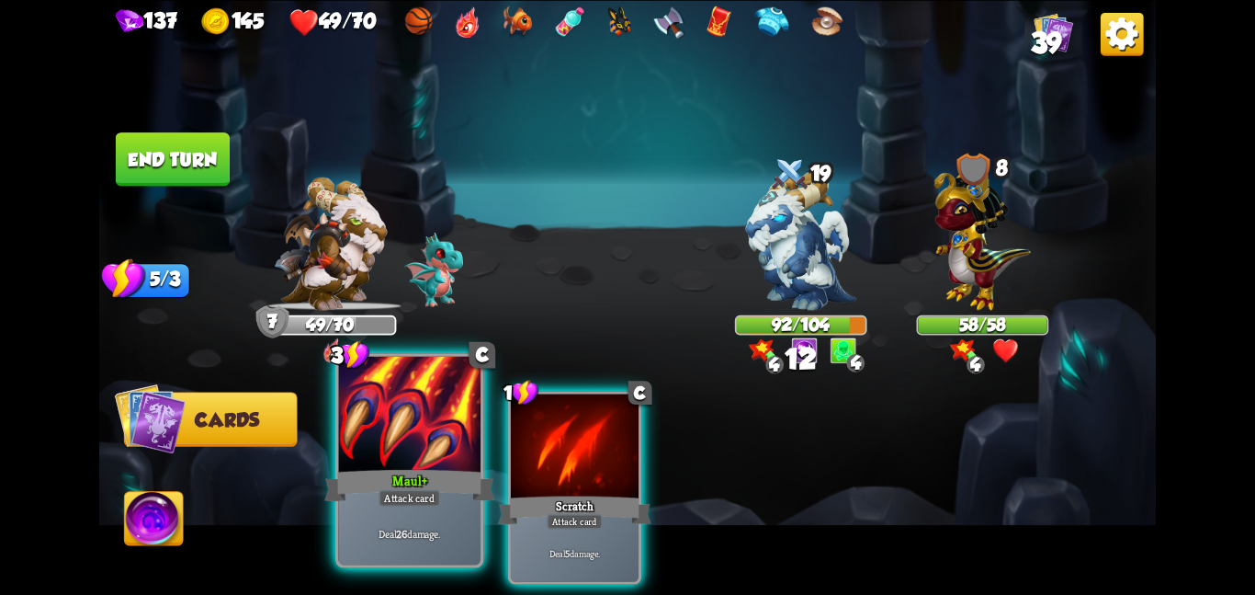
click at [481, 396] on div at bounding box center [409, 415] width 142 height 119
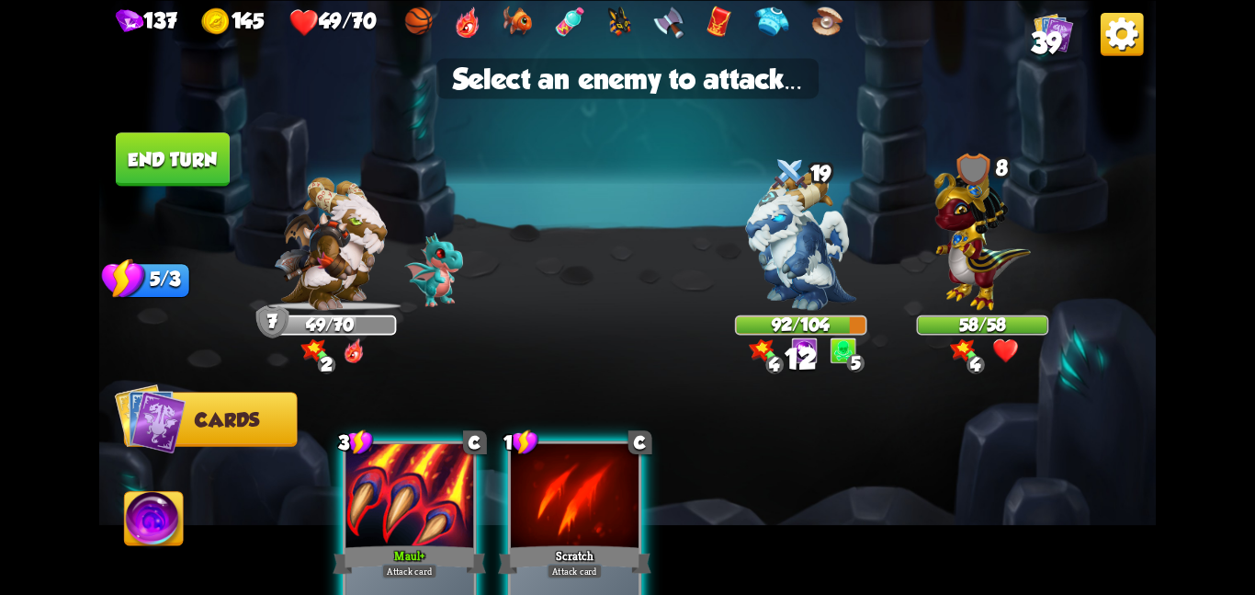
click at [398, 499] on div at bounding box center [410, 497] width 128 height 108
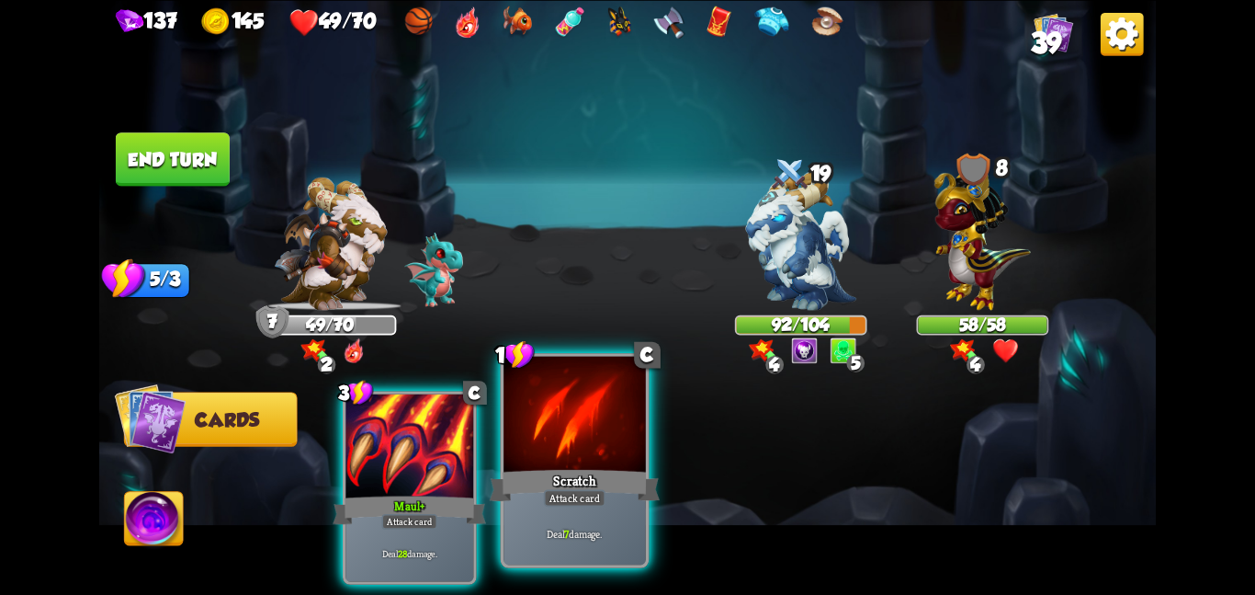
click at [536, 471] on div "Scratch" at bounding box center [575, 485] width 170 height 38
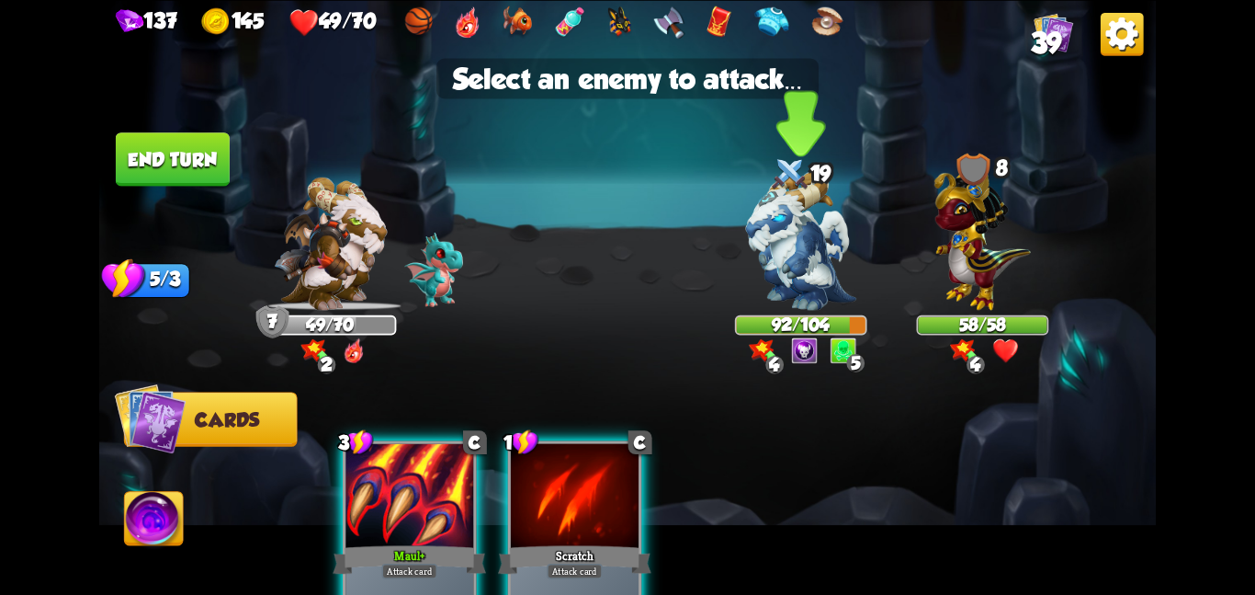
click at [801, 259] on img at bounding box center [801, 240] width 110 height 139
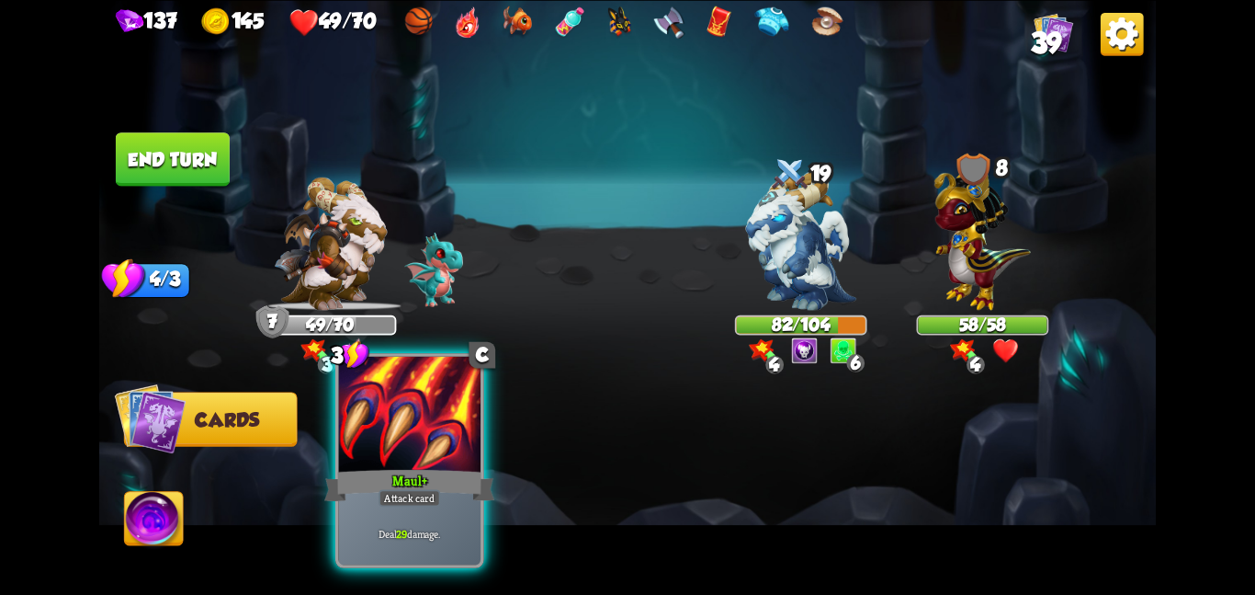
click at [408, 411] on div at bounding box center [409, 415] width 142 height 119
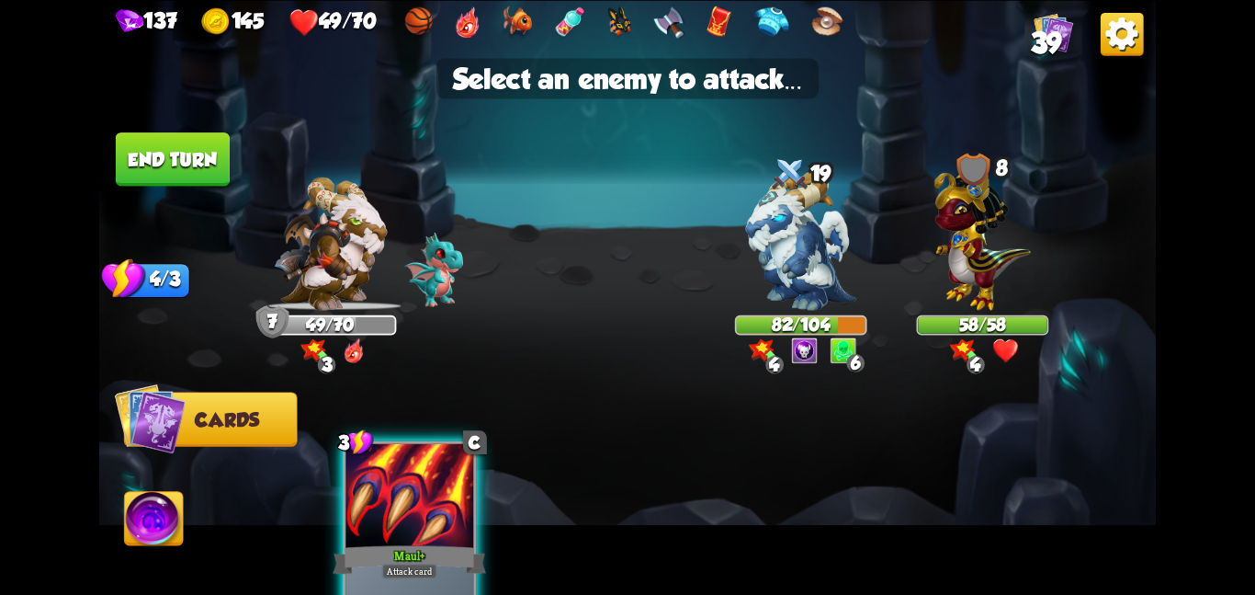
click at [426, 452] on div at bounding box center [410, 497] width 128 height 108
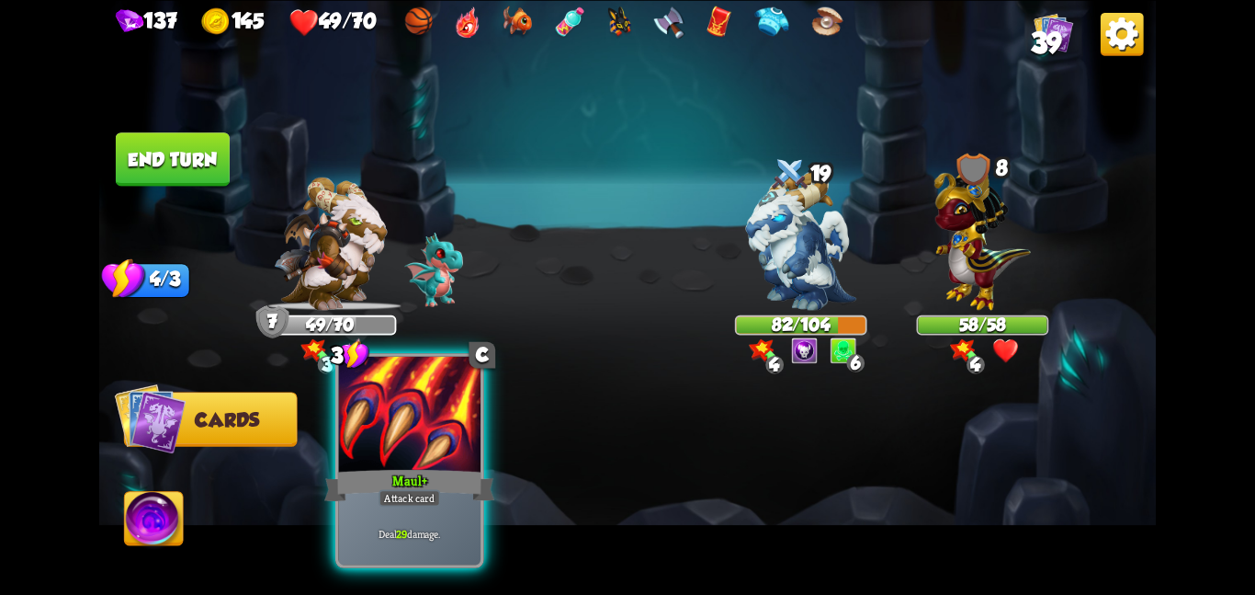
click at [426, 452] on div at bounding box center [409, 415] width 142 height 119
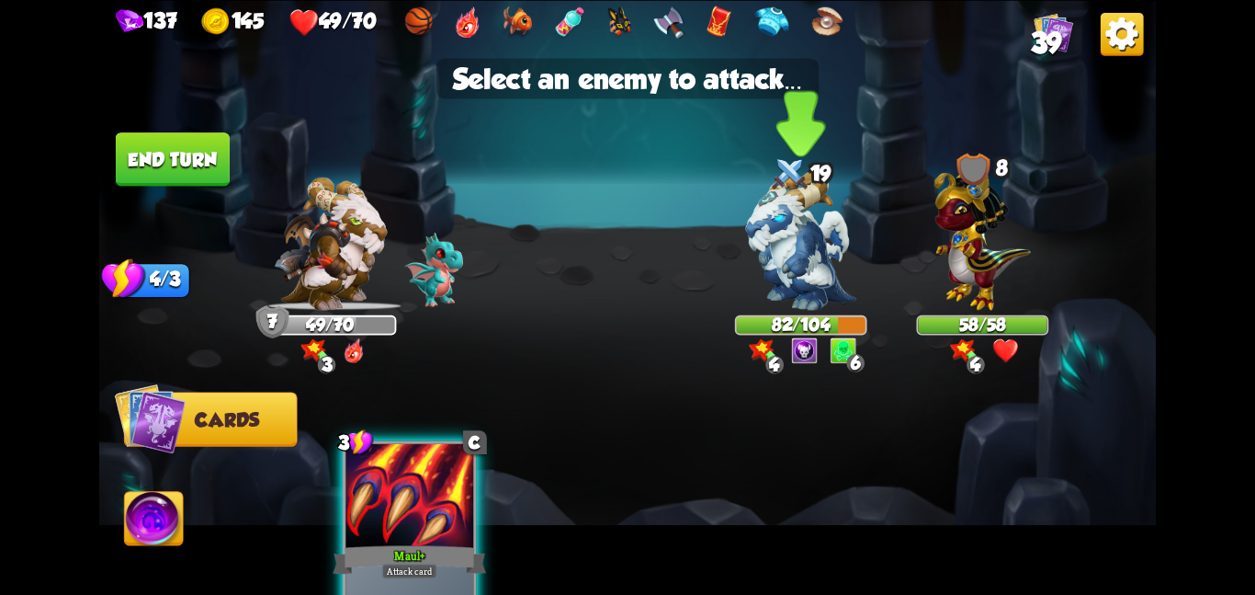
click at [759, 289] on img at bounding box center [801, 240] width 110 height 139
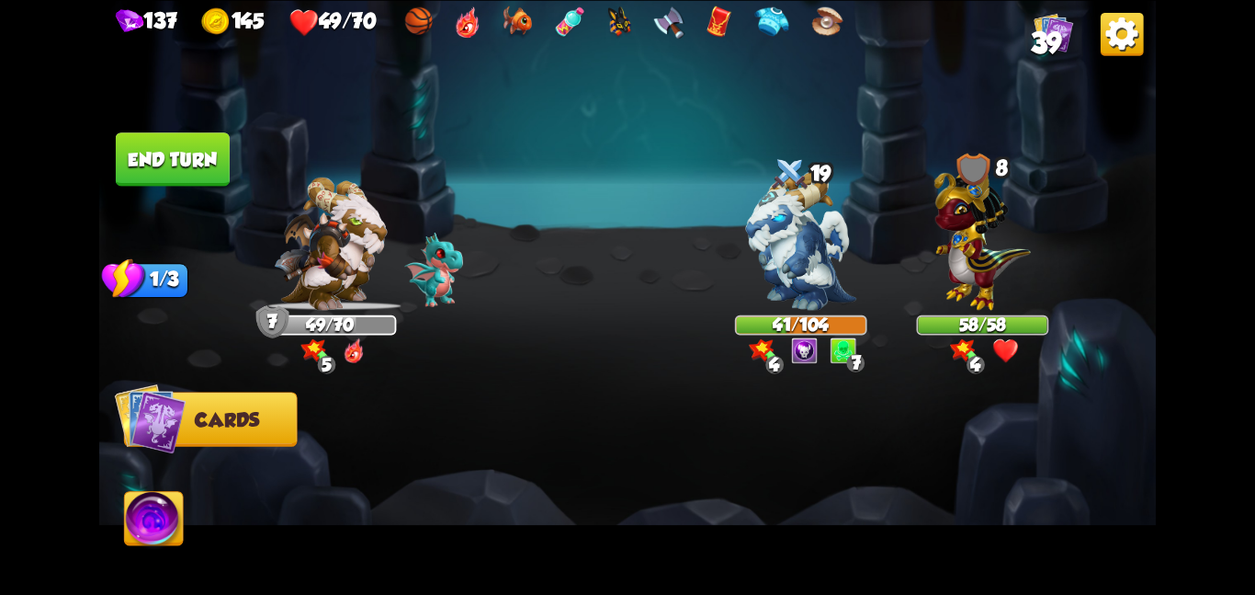
click at [143, 159] on button "End turn" at bounding box center [173, 158] width 114 height 53
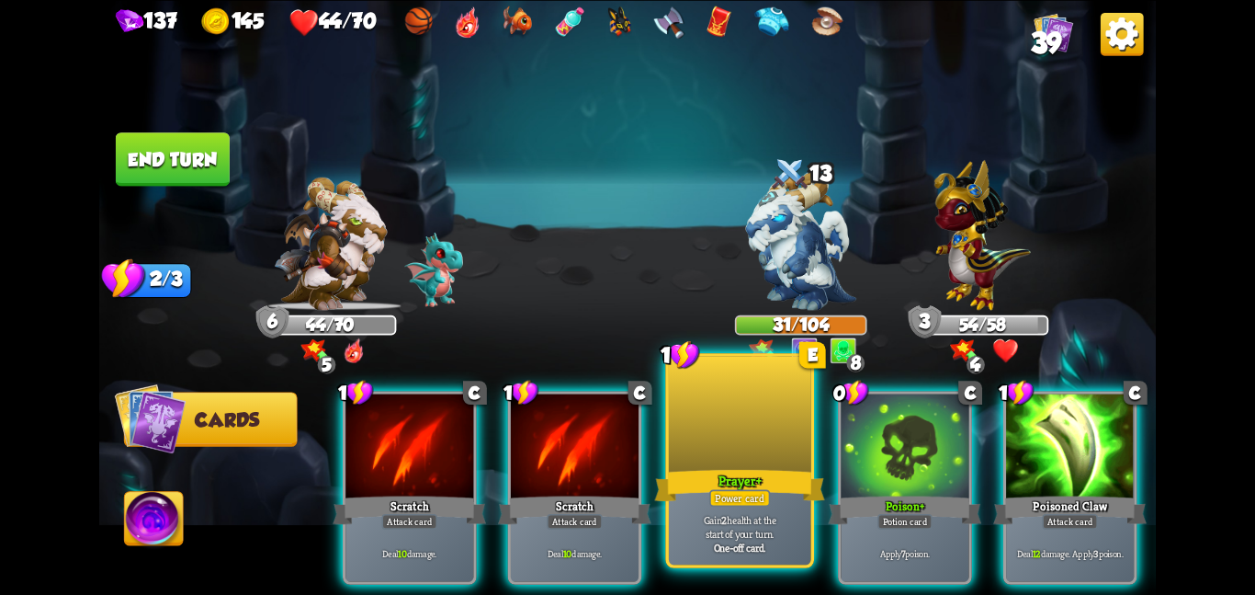
click at [751, 486] on div "Prayer +" at bounding box center [739, 485] width 170 height 38
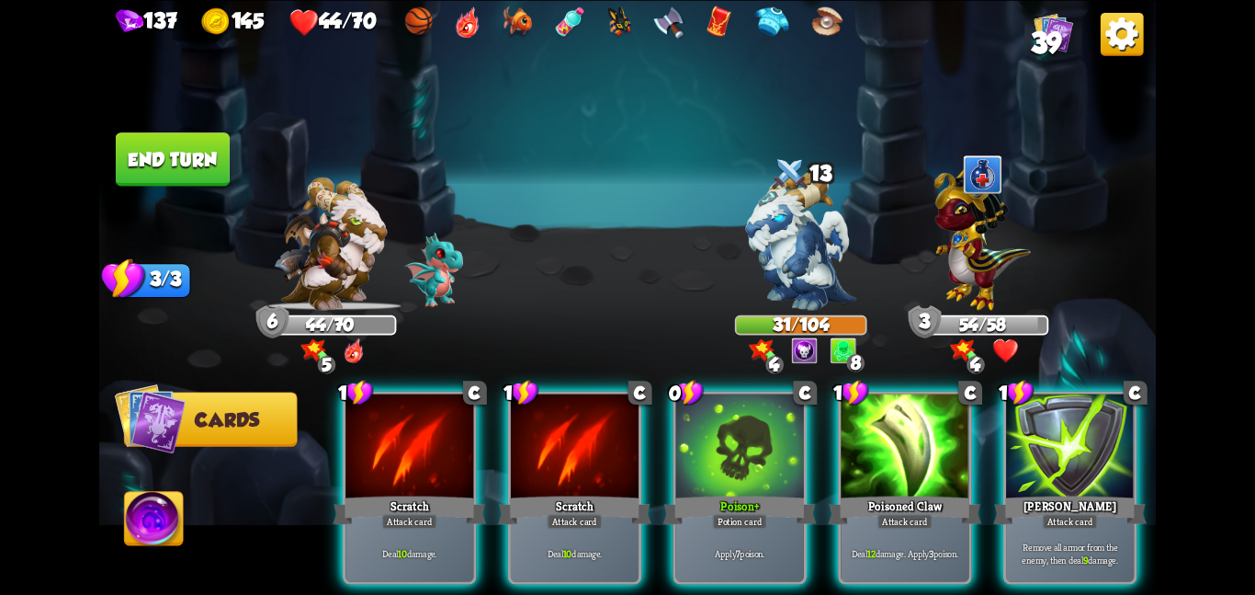
click at [751, 493] on div "Poison +" at bounding box center [740, 510] width 153 height 34
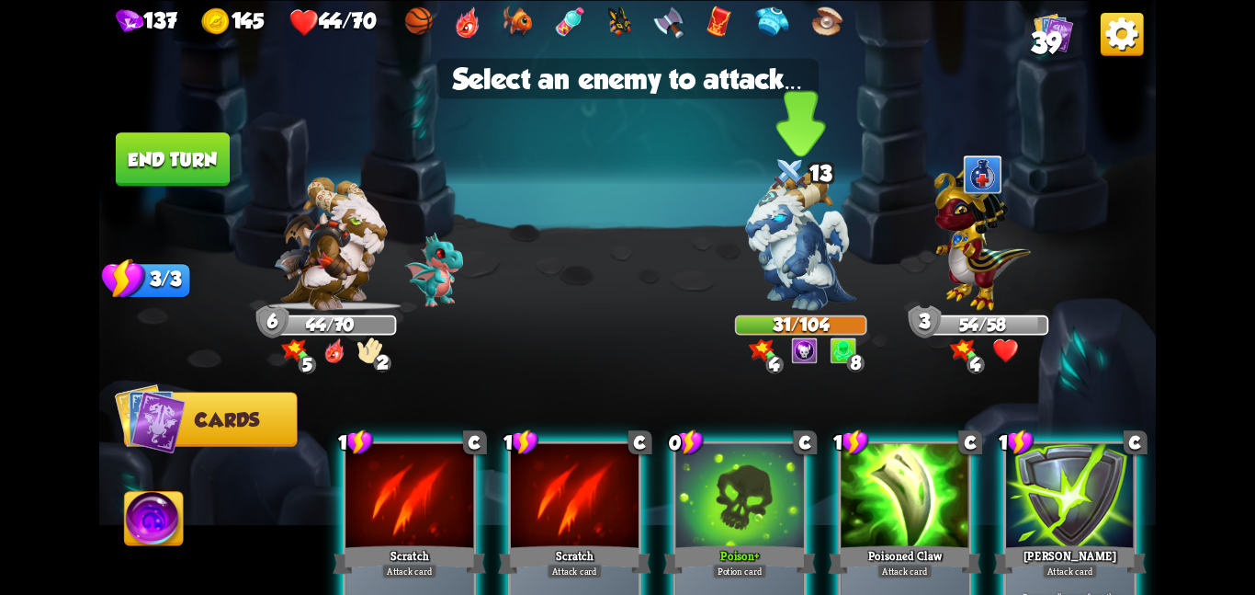
click at [786, 280] on img at bounding box center [801, 240] width 110 height 139
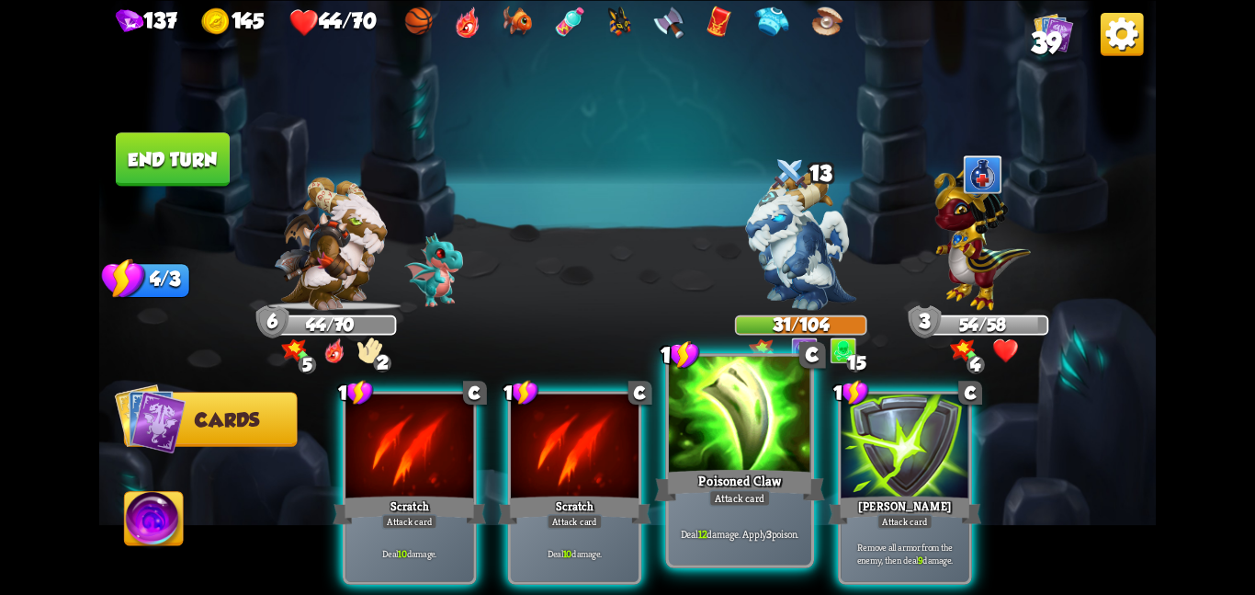
click at [734, 462] on div at bounding box center [740, 415] width 142 height 119
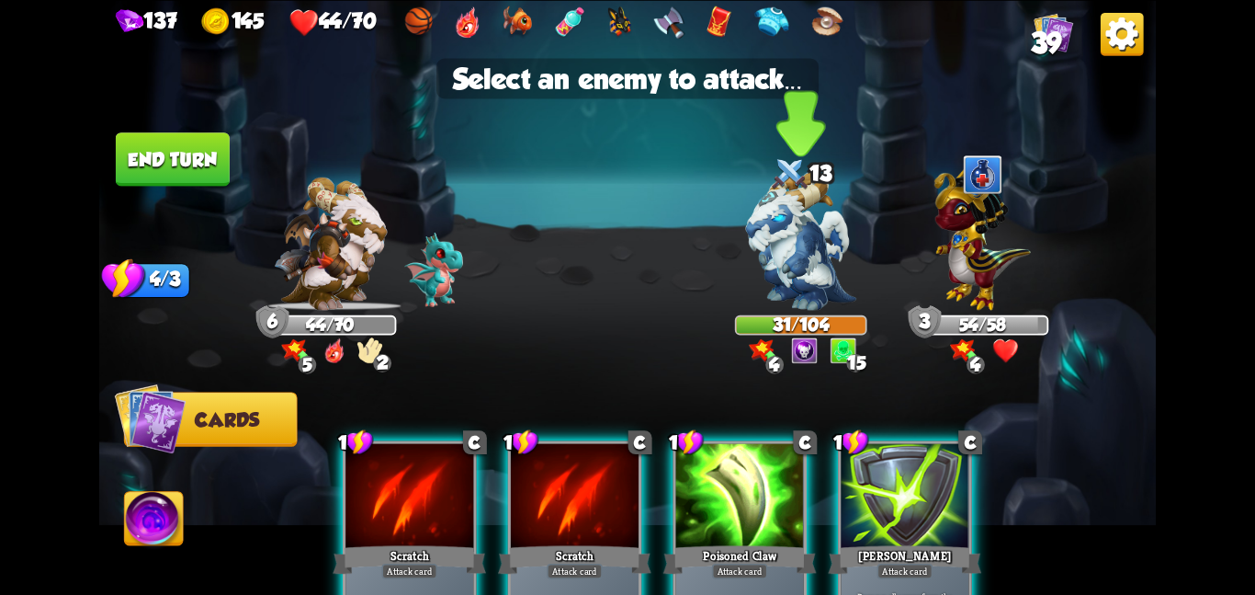
click at [796, 244] on img at bounding box center [801, 240] width 110 height 139
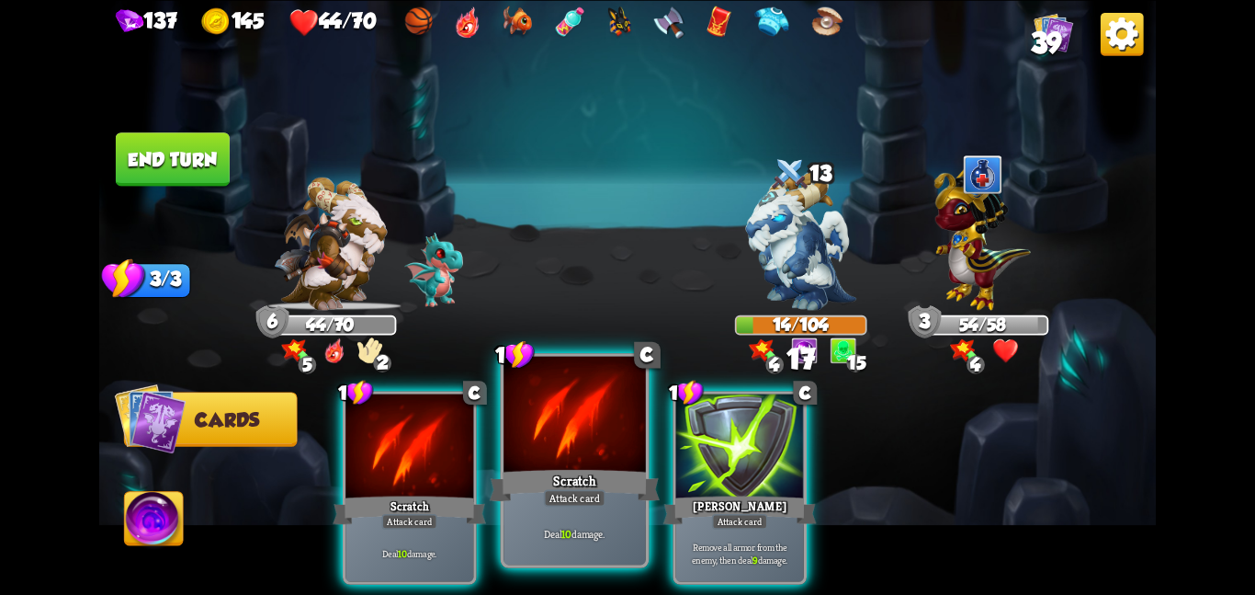
click at [585, 460] on div at bounding box center [575, 415] width 142 height 119
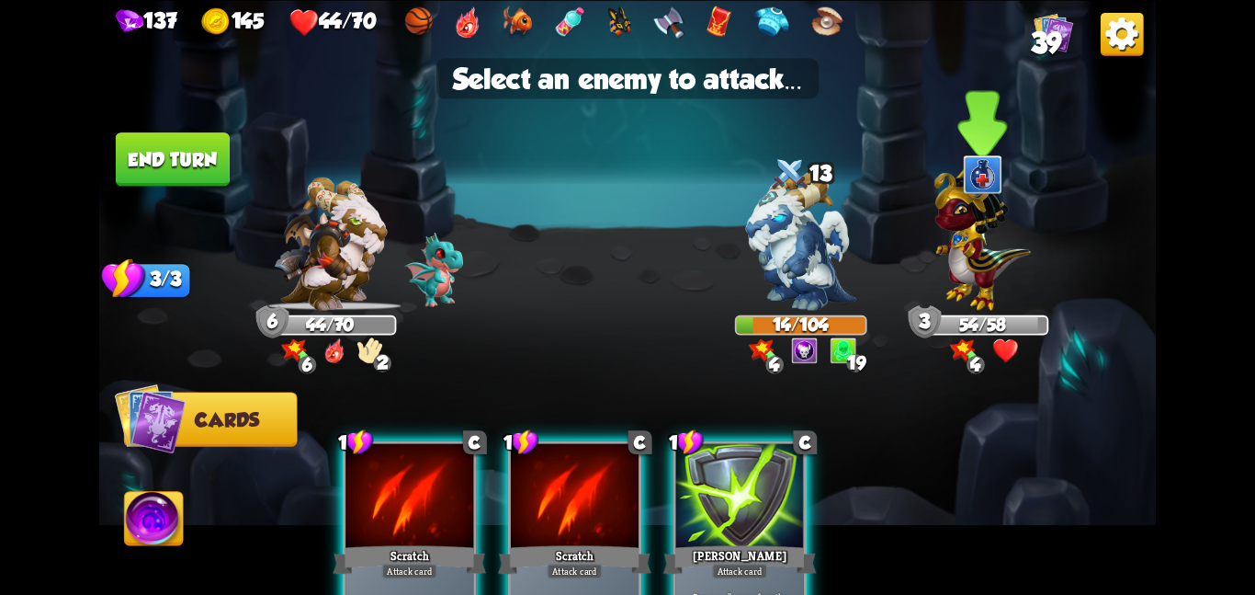
click at [936, 323] on div "3" at bounding box center [925, 321] width 33 height 33
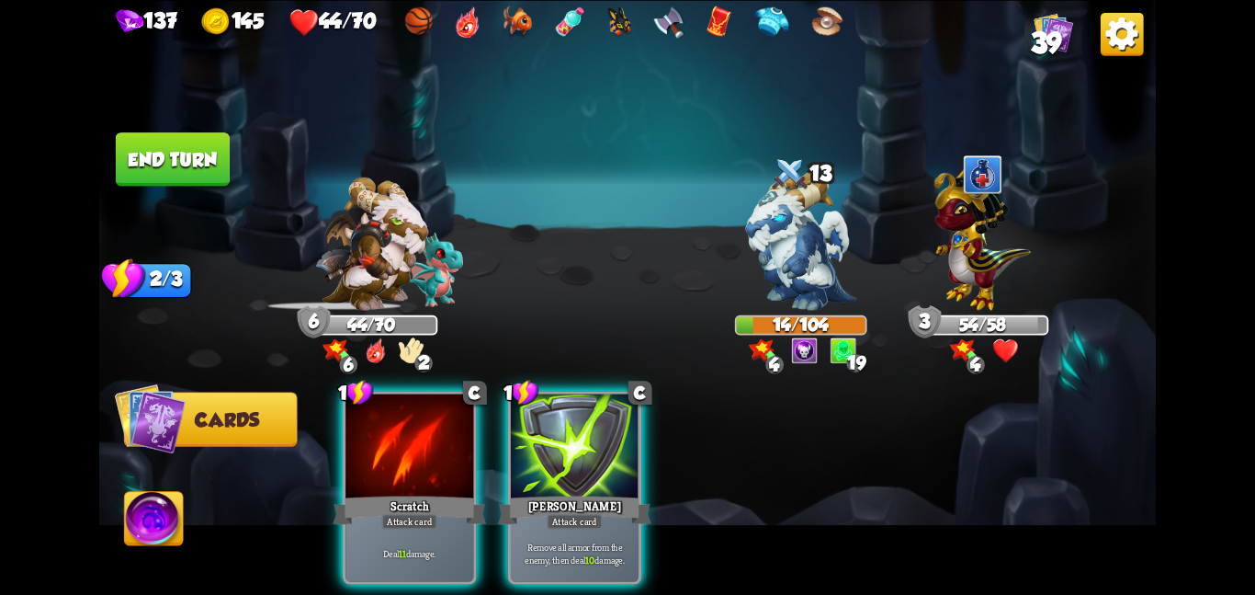
click at [318, 472] on div "1 C Scratch Attack card Deal 11 damage. 1 C Pierce Attack card Remove all armor…" at bounding box center [734, 462] width 846 height 265
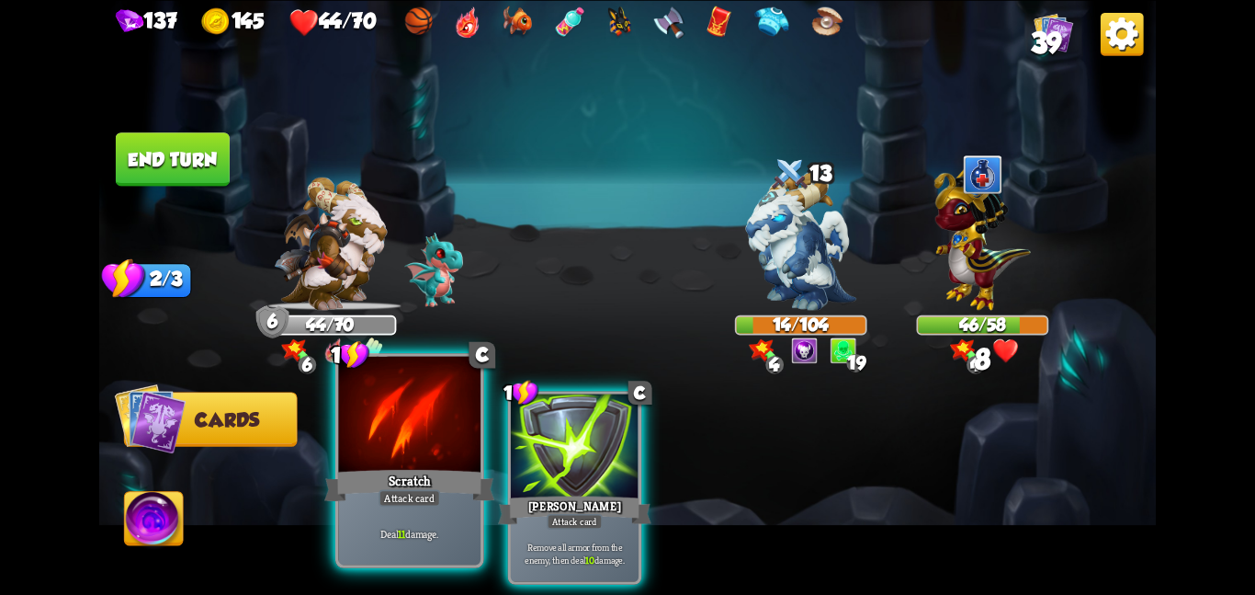
click at [424, 450] on div at bounding box center [409, 415] width 142 height 119
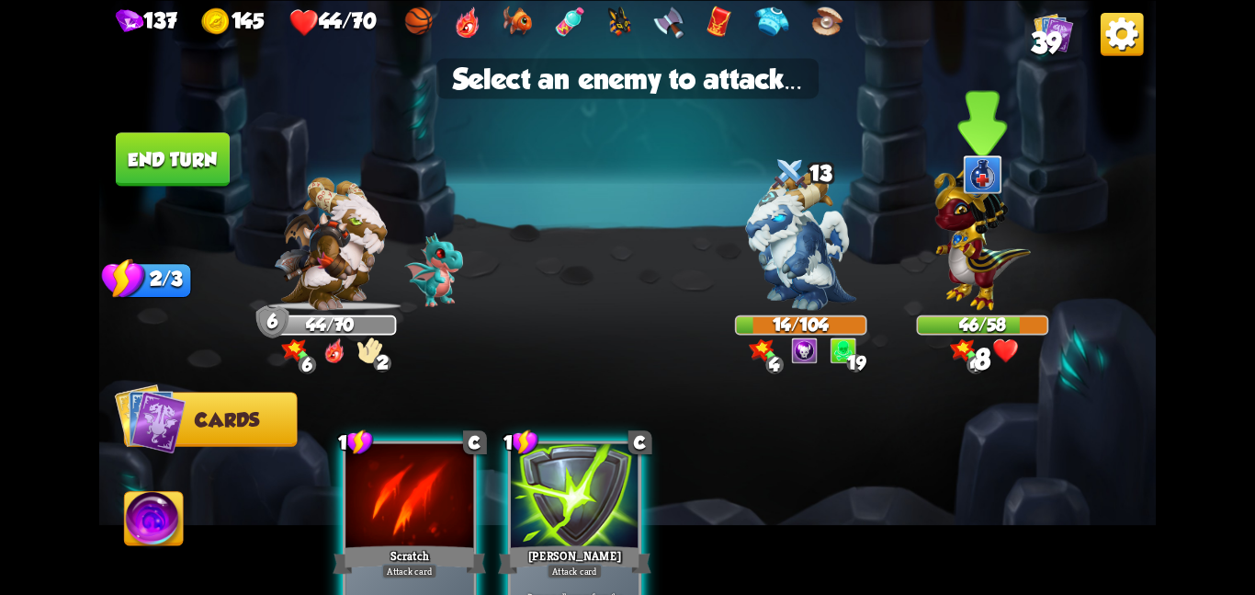
click at [957, 277] on img at bounding box center [983, 234] width 96 height 151
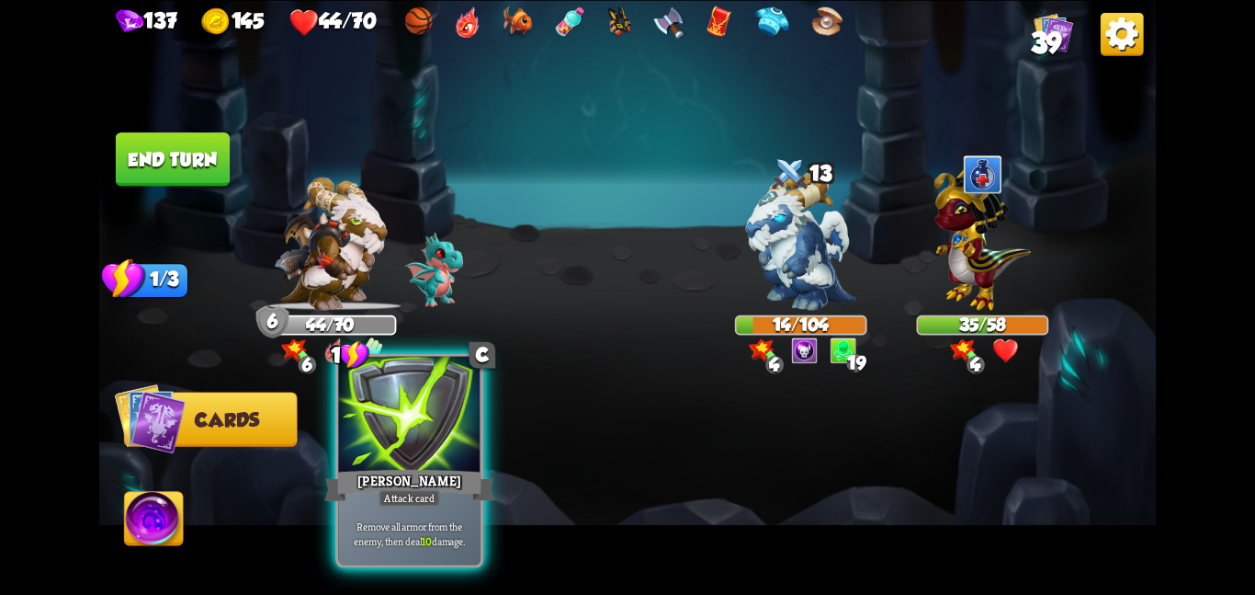
click at [400, 448] on div at bounding box center [409, 415] width 142 height 119
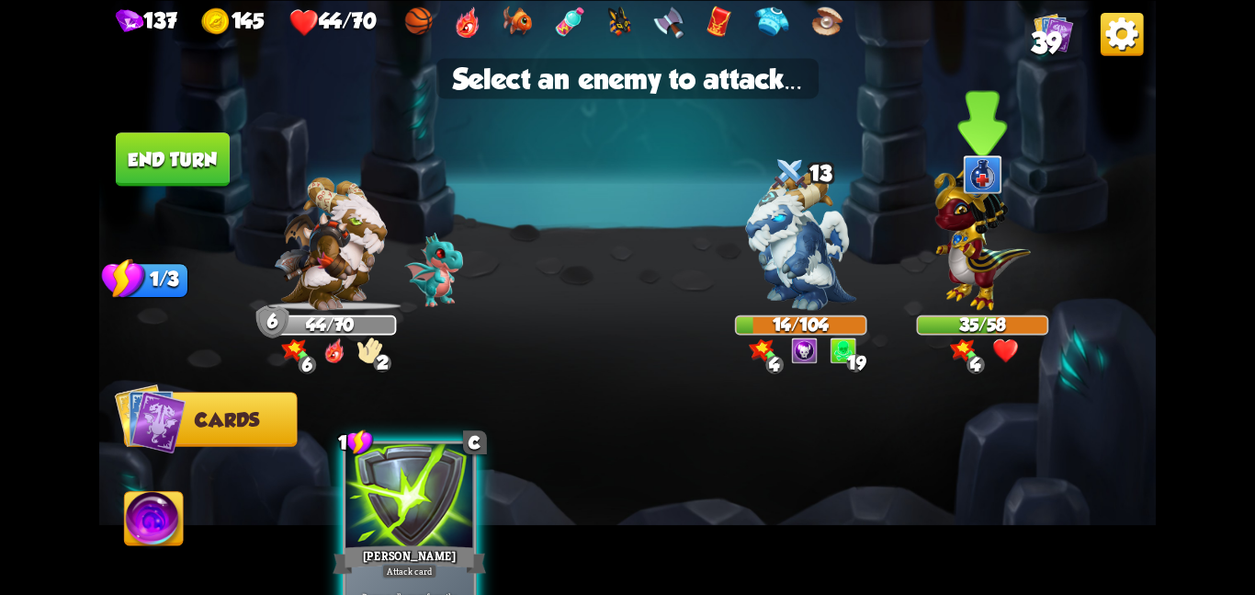
click at [948, 272] on img at bounding box center [983, 234] width 96 height 151
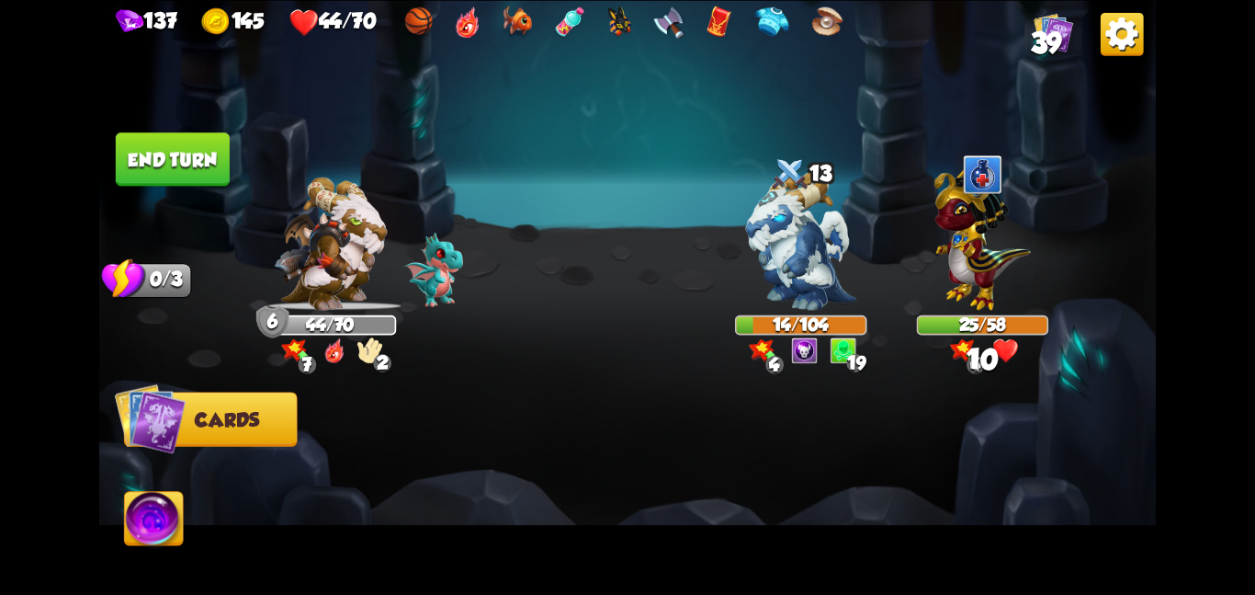
click at [146, 518] on img at bounding box center [154, 522] width 59 height 60
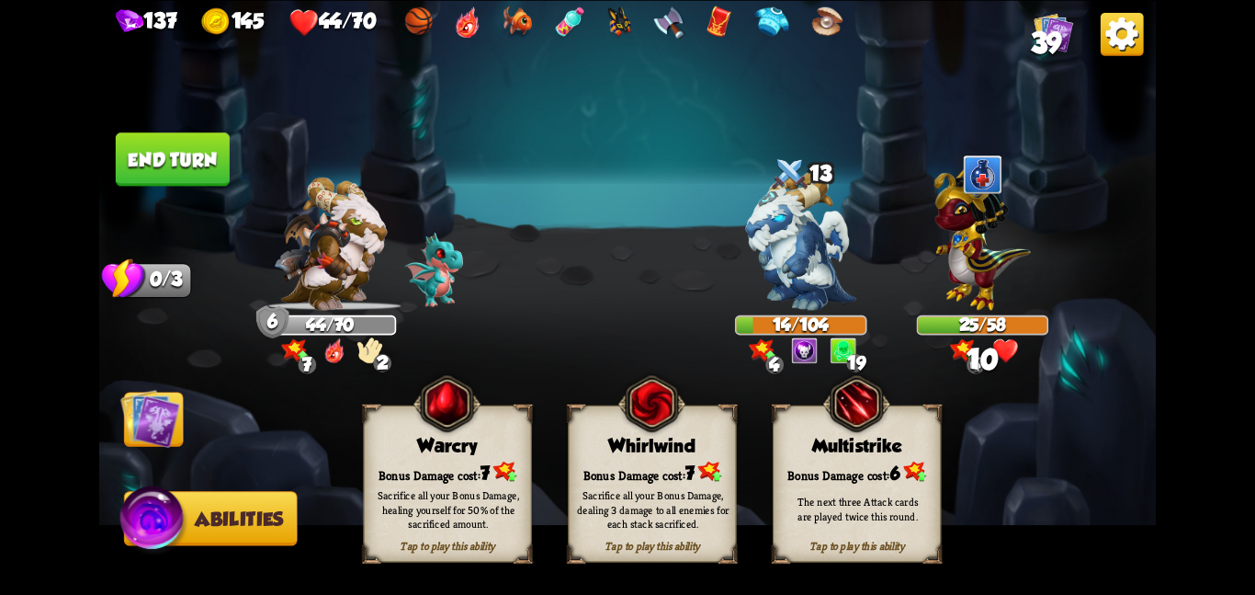
click at [585, 421] on span at bounding box center [577, 419] width 31 height 34
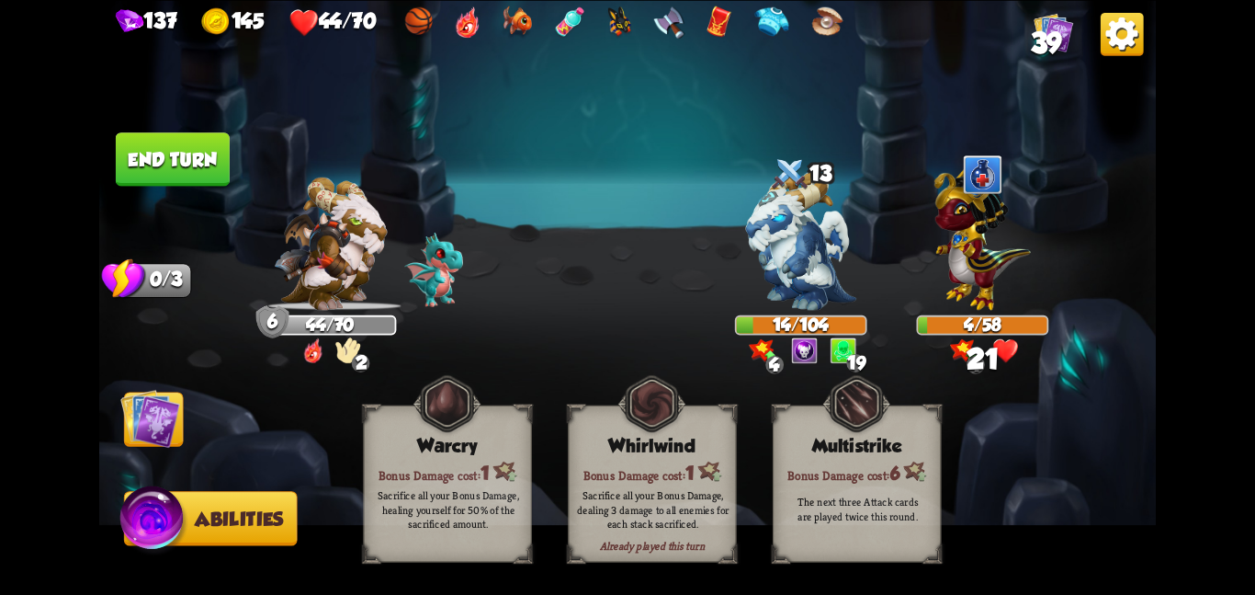
click at [172, 420] on img at bounding box center [150, 418] width 60 height 60
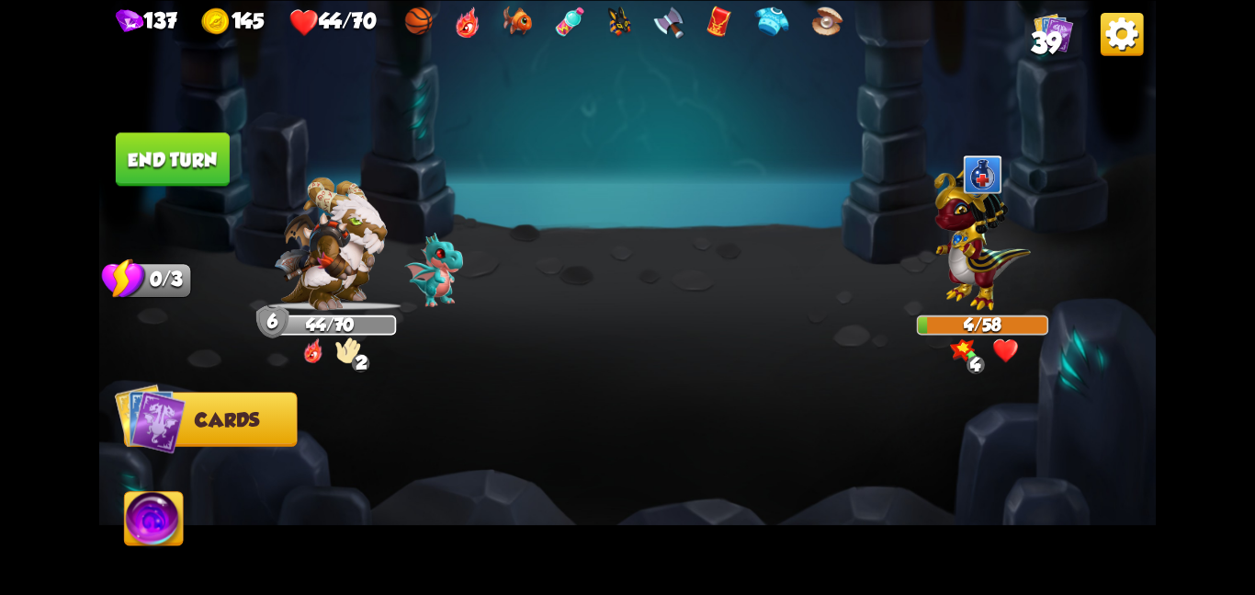
click at [140, 142] on button "End turn" at bounding box center [173, 158] width 114 height 53
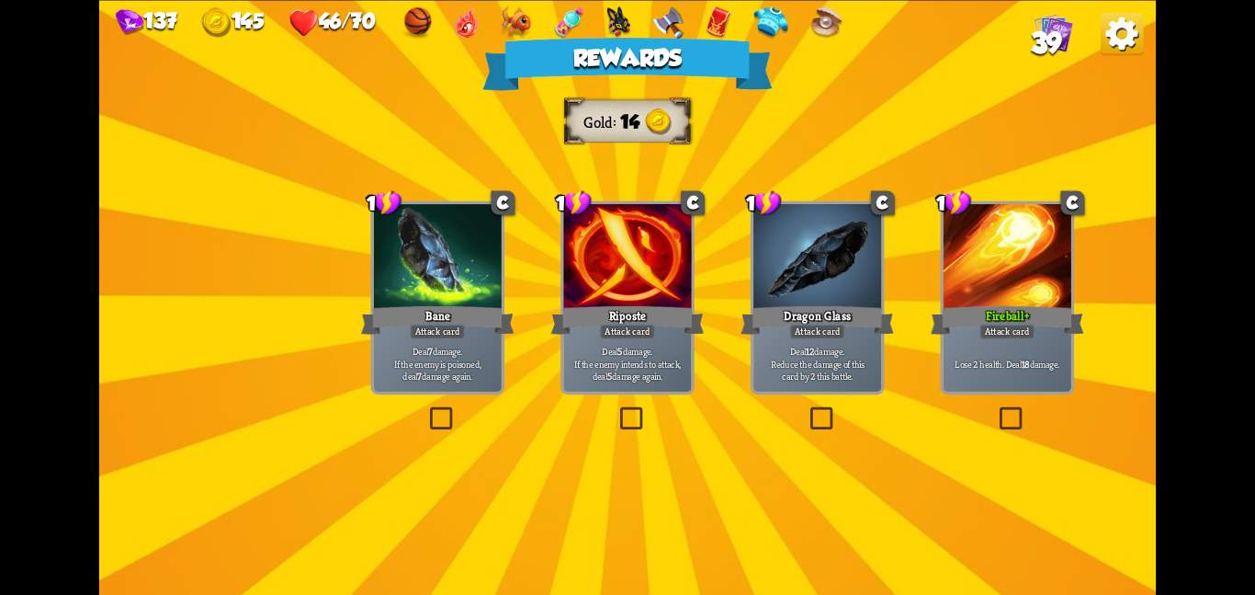
click at [403, 327] on div "Bane" at bounding box center [437, 319] width 153 height 34
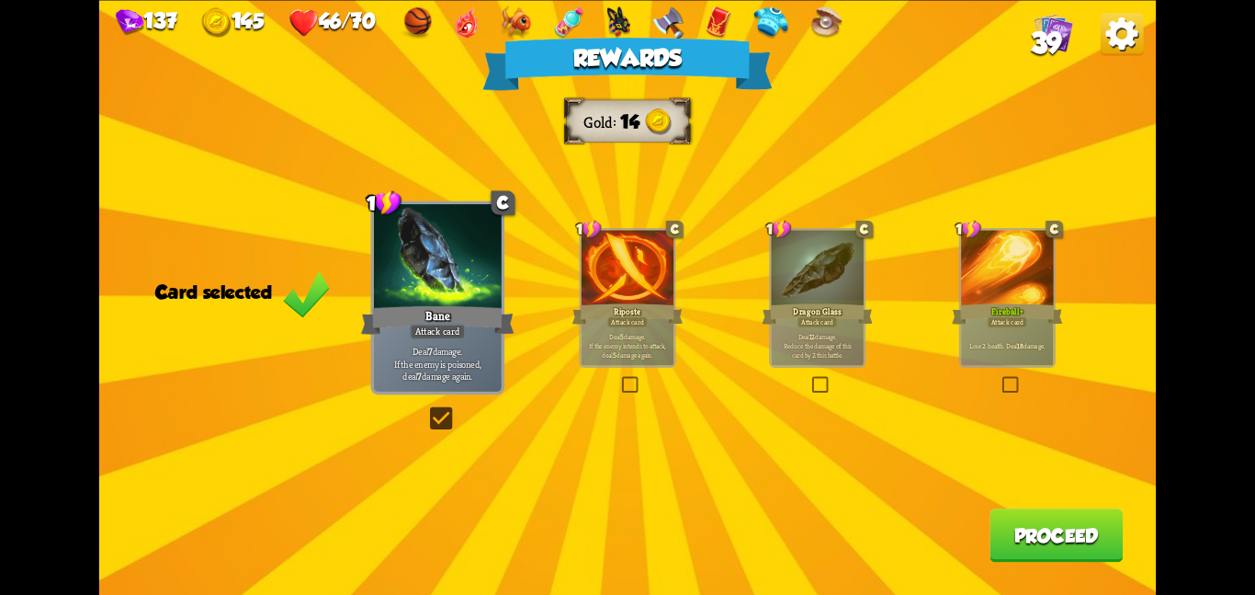
click at [1003, 537] on button "Proceed" at bounding box center [1056, 534] width 133 height 53
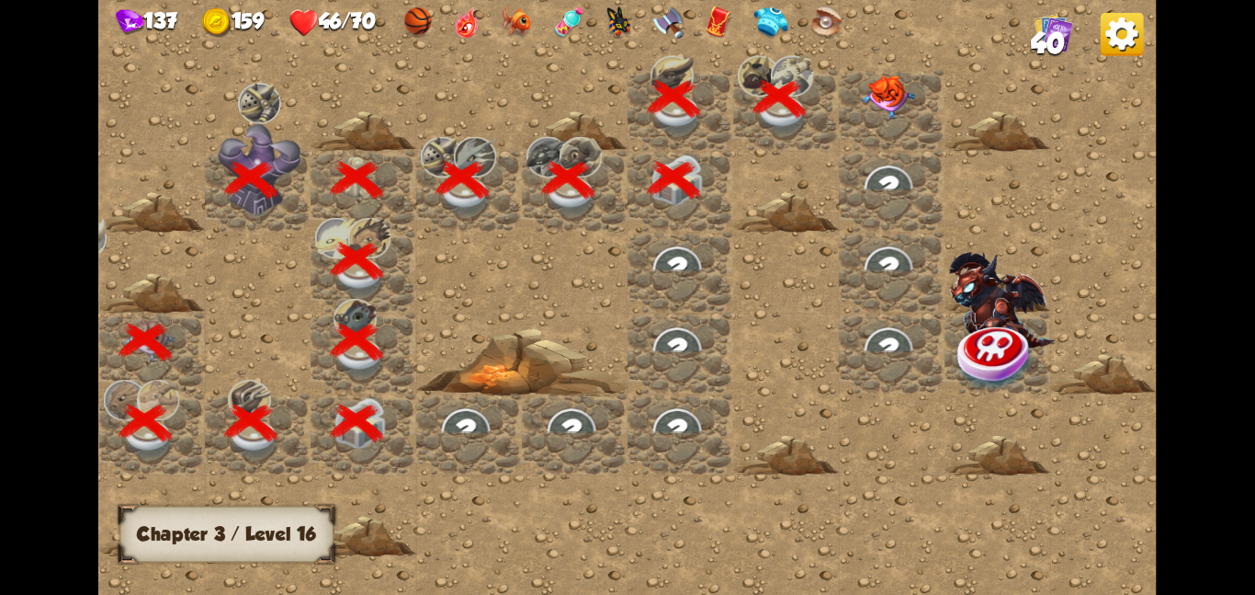
click at [893, 109] on img at bounding box center [888, 96] width 53 height 44
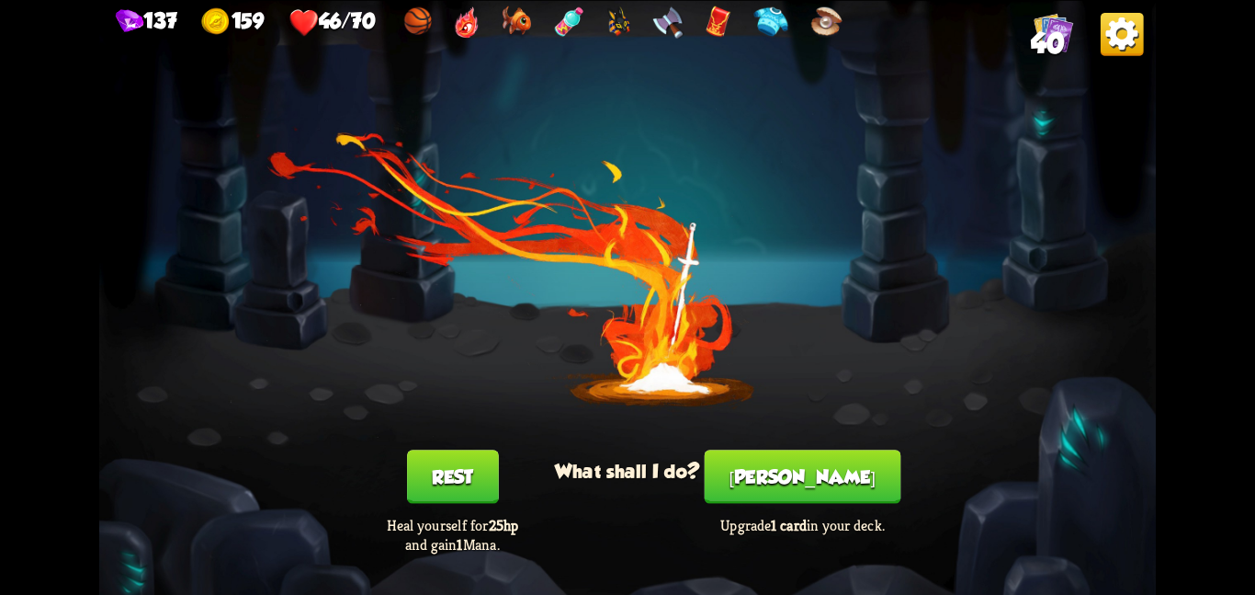
click at [772, 483] on button "[PERSON_NAME]" at bounding box center [803, 475] width 197 height 53
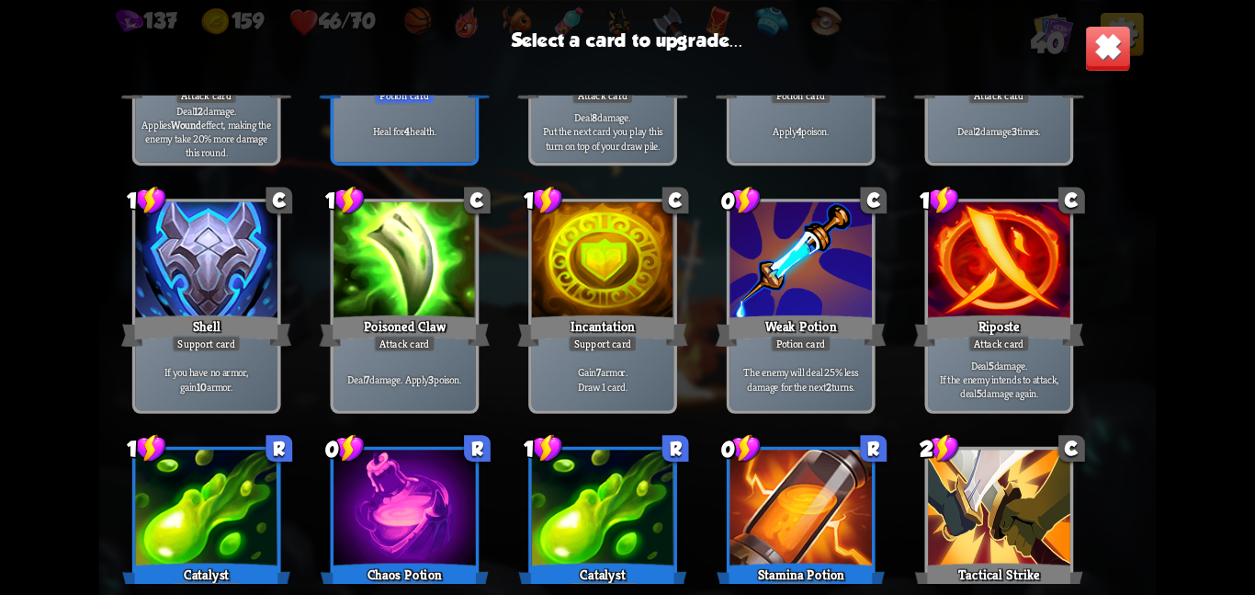
scroll to position [886, 0]
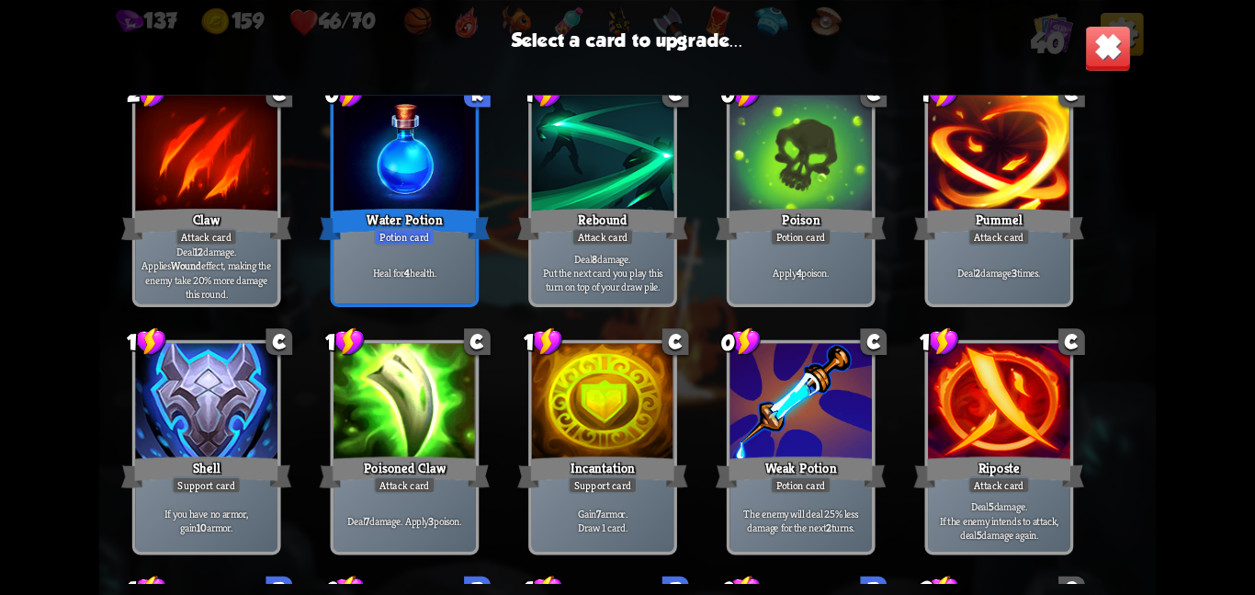
click at [448, 319] on div "1 C Scratch Attack card Deal 5 damage. 1 C Scratch Attack card Deal 5 damage. 1…" at bounding box center [627, 340] width 1057 height 488
click at [439, 266] on p "Heal for 4 health." at bounding box center [404, 273] width 135 height 14
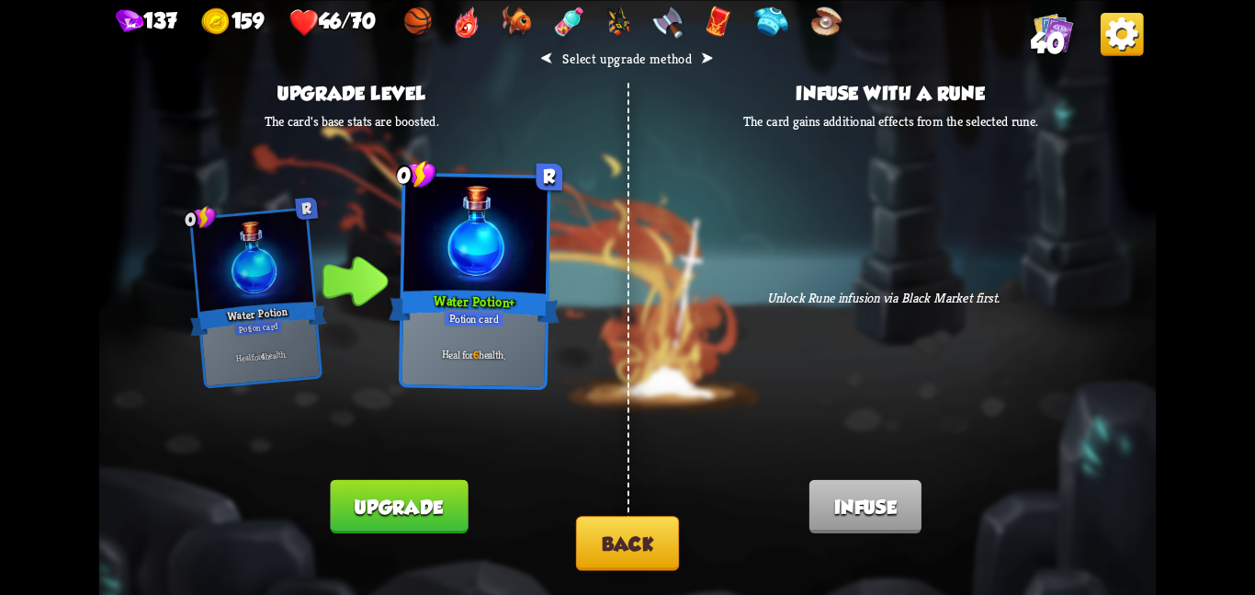
click at [444, 500] on button "Upgrade" at bounding box center [400, 505] width 138 height 53
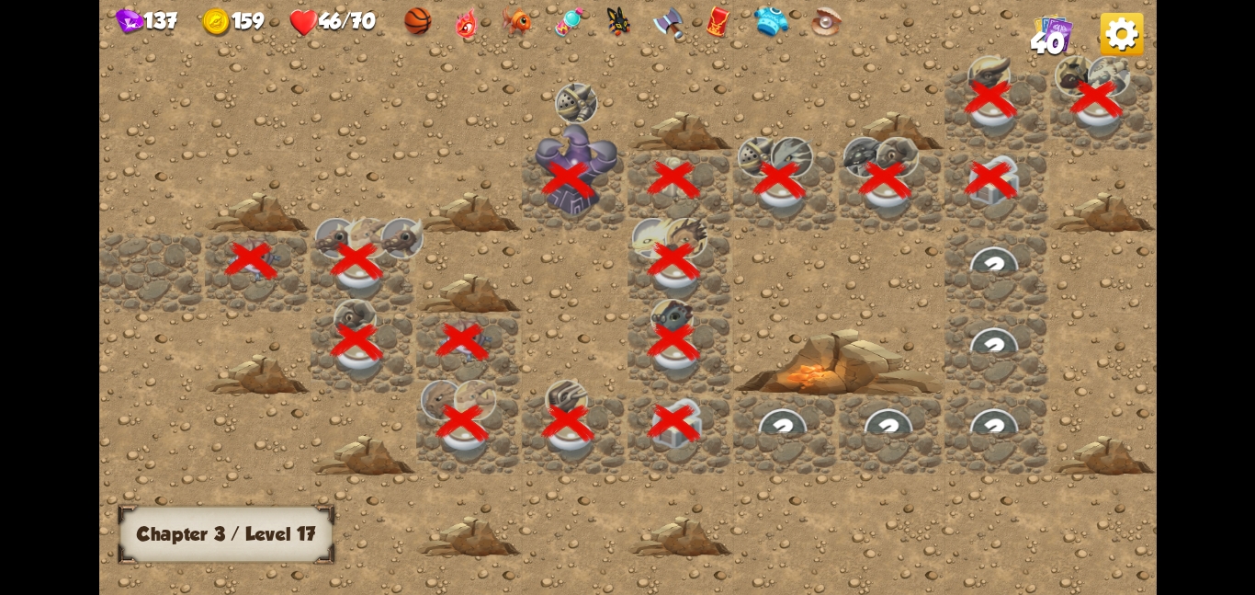
scroll to position [0, 353]
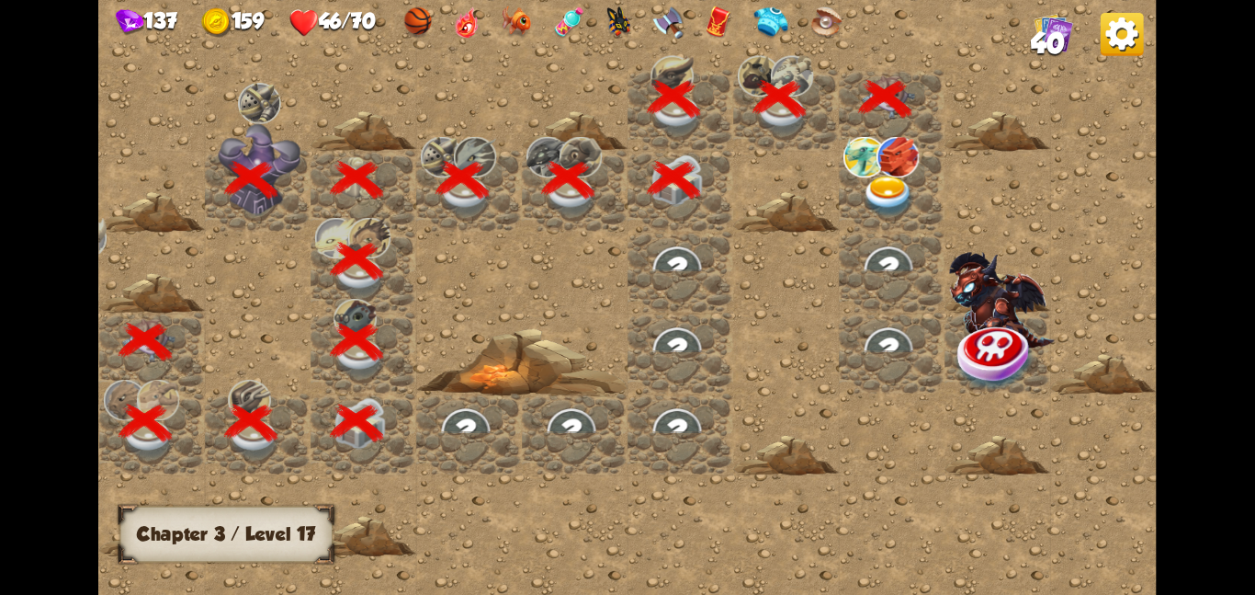
click at [894, 178] on img at bounding box center [888, 195] width 53 height 41
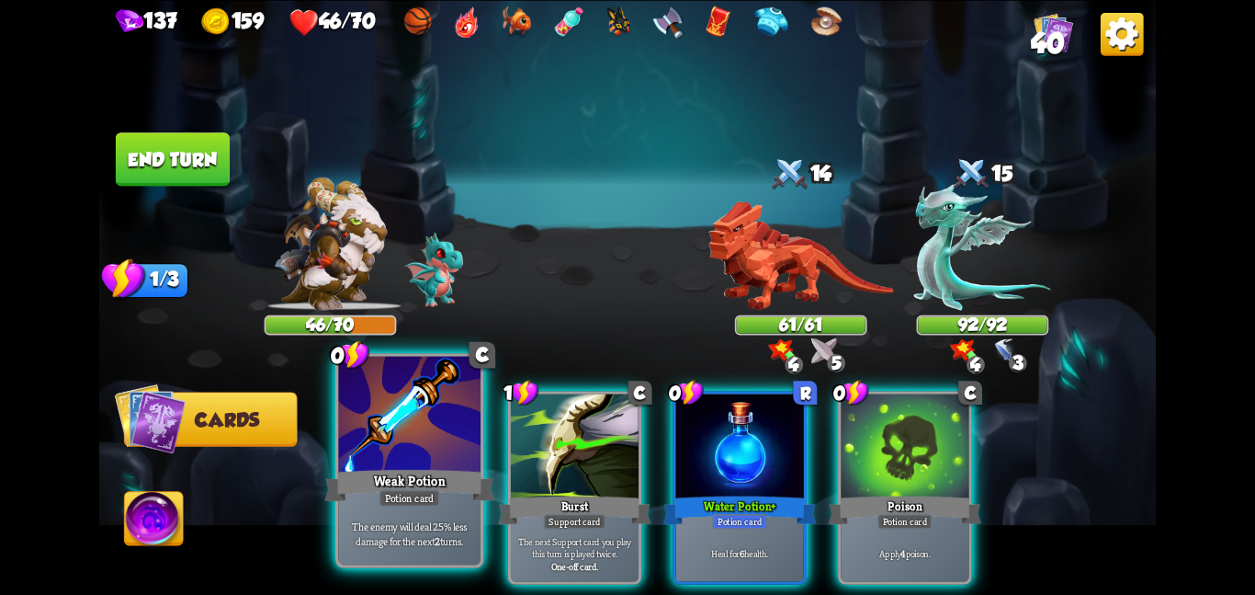
click at [402, 440] on div at bounding box center [409, 415] width 142 height 119
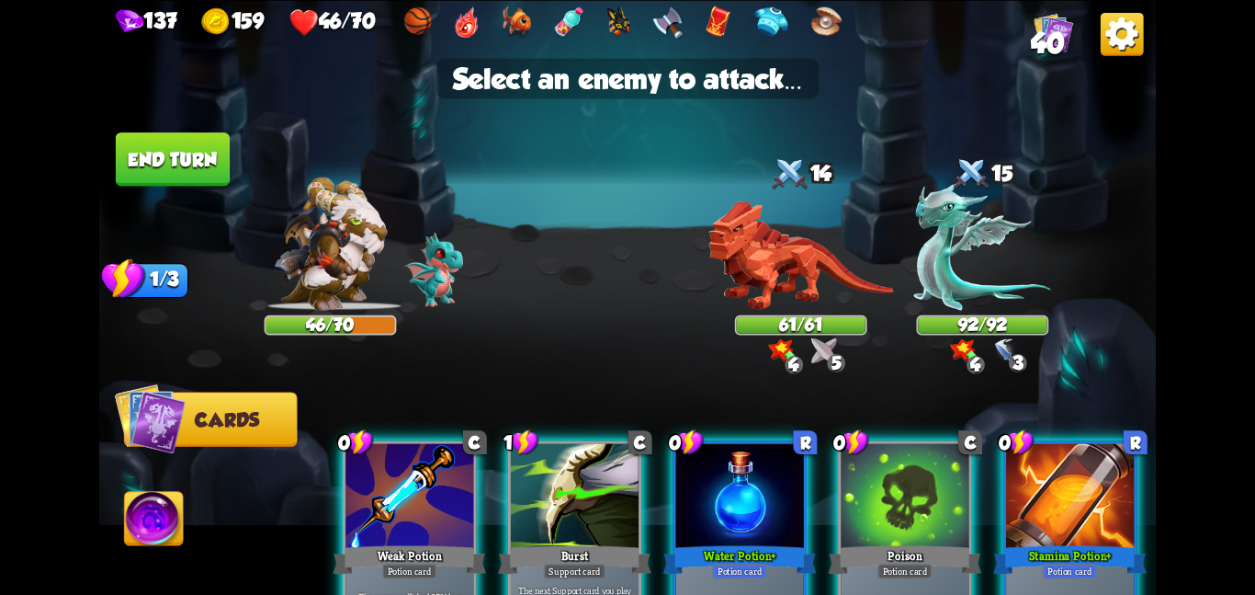
click at [743, 222] on div "Player turn" at bounding box center [627, 297] width 1057 height 163
click at [783, 303] on img at bounding box center [801, 254] width 185 height 109
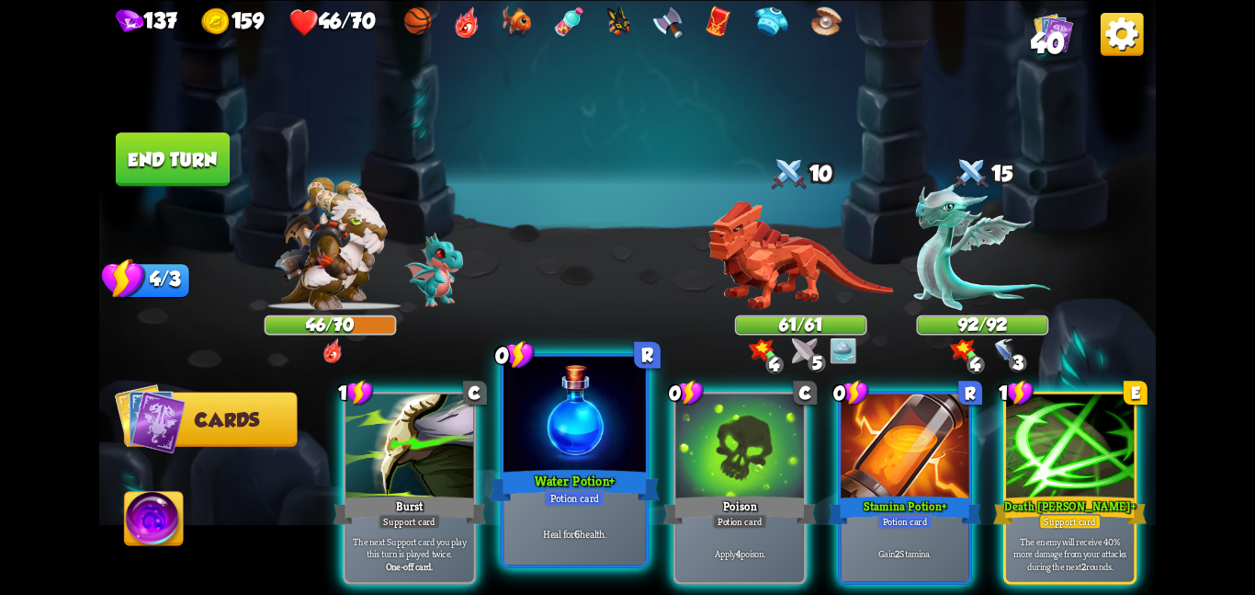
click at [564, 463] on div at bounding box center [575, 415] width 142 height 119
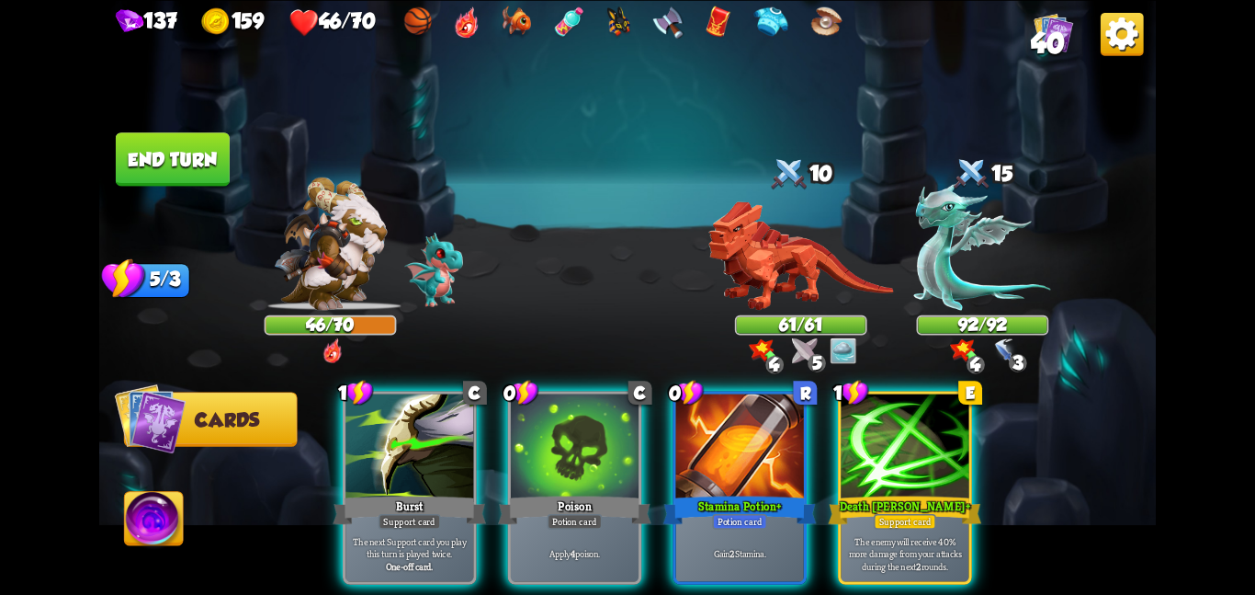
click at [564, 463] on div at bounding box center [575, 447] width 128 height 108
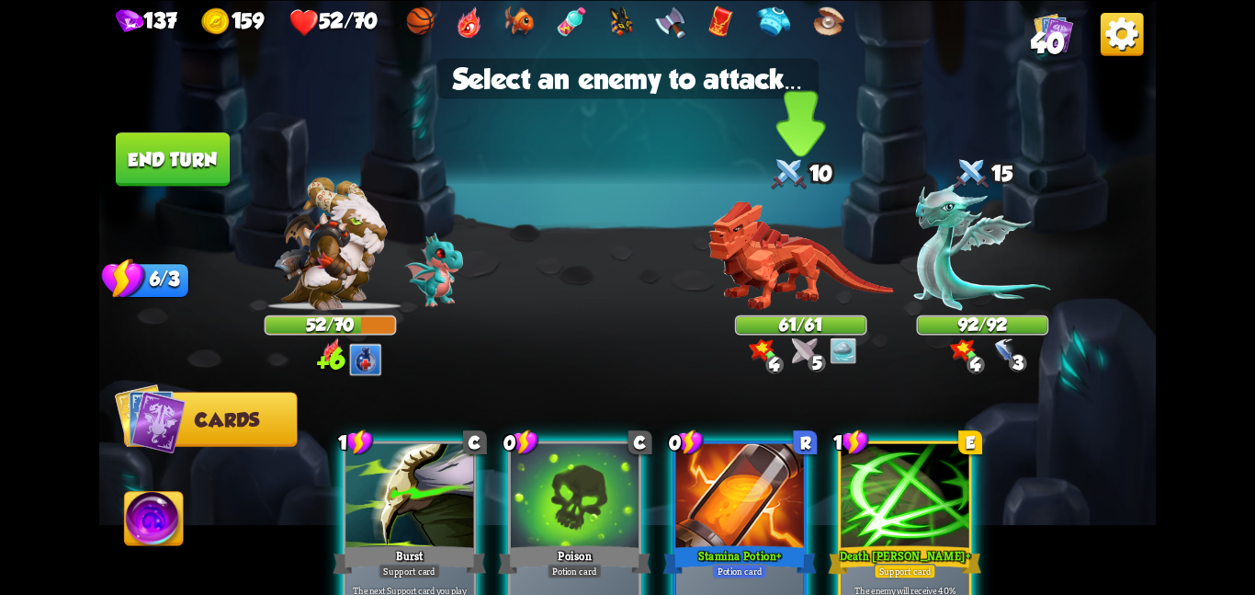
click at [786, 295] on img at bounding box center [801, 254] width 185 height 109
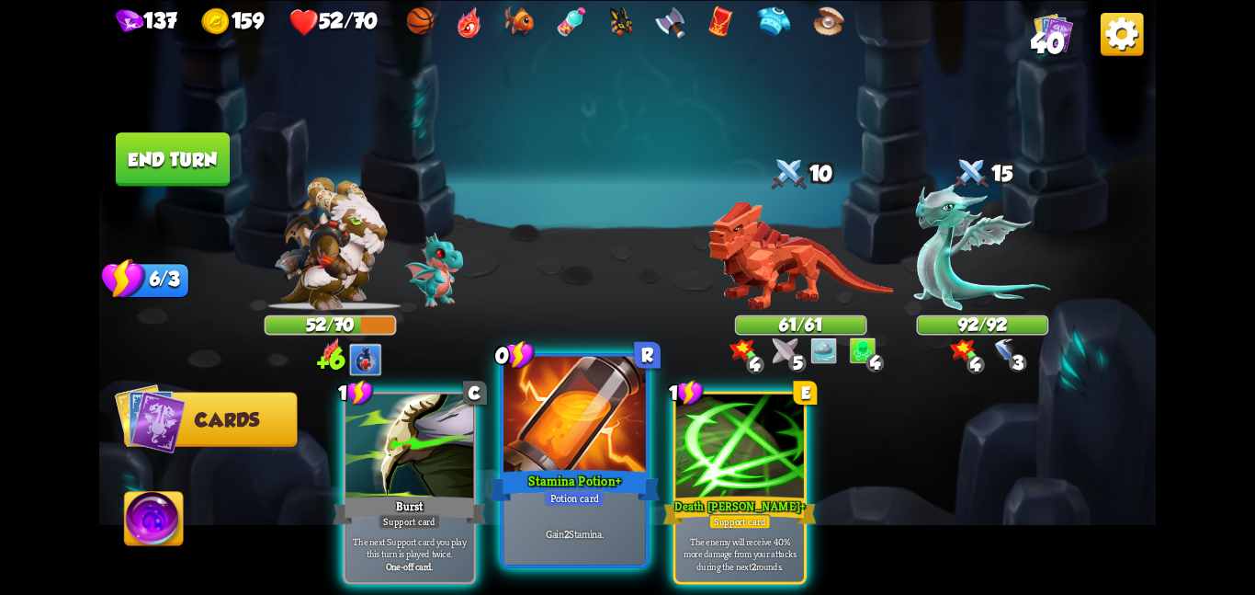
click at [564, 486] on div "Stamina Potion +" at bounding box center [575, 485] width 170 height 38
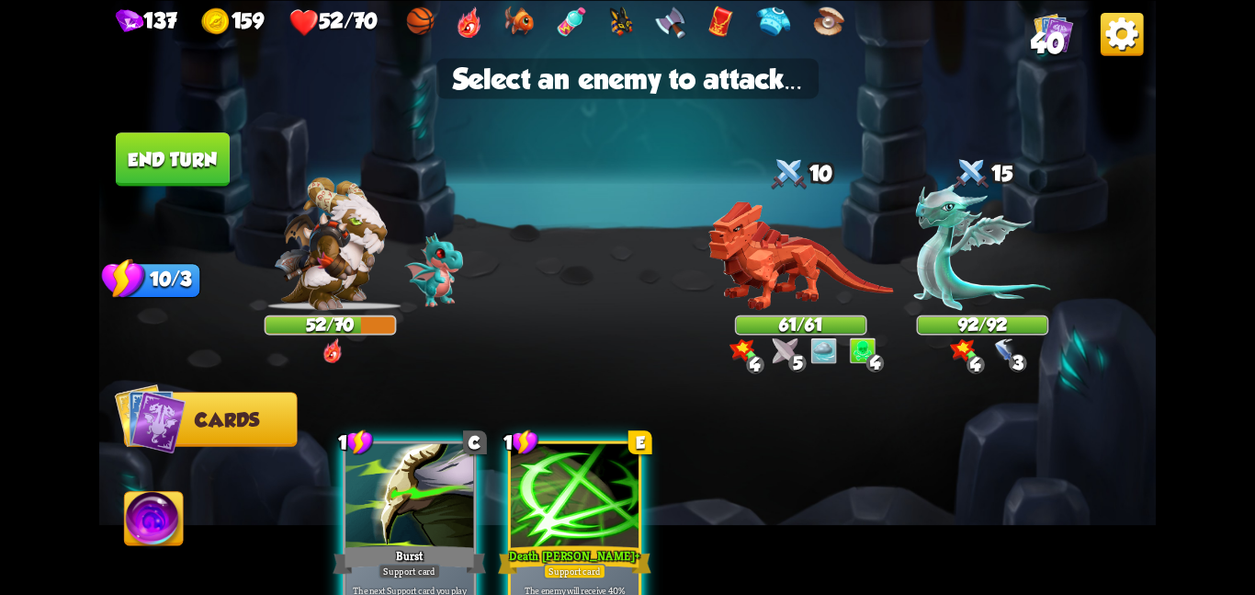
click at [564, 486] on div at bounding box center [575, 497] width 128 height 108
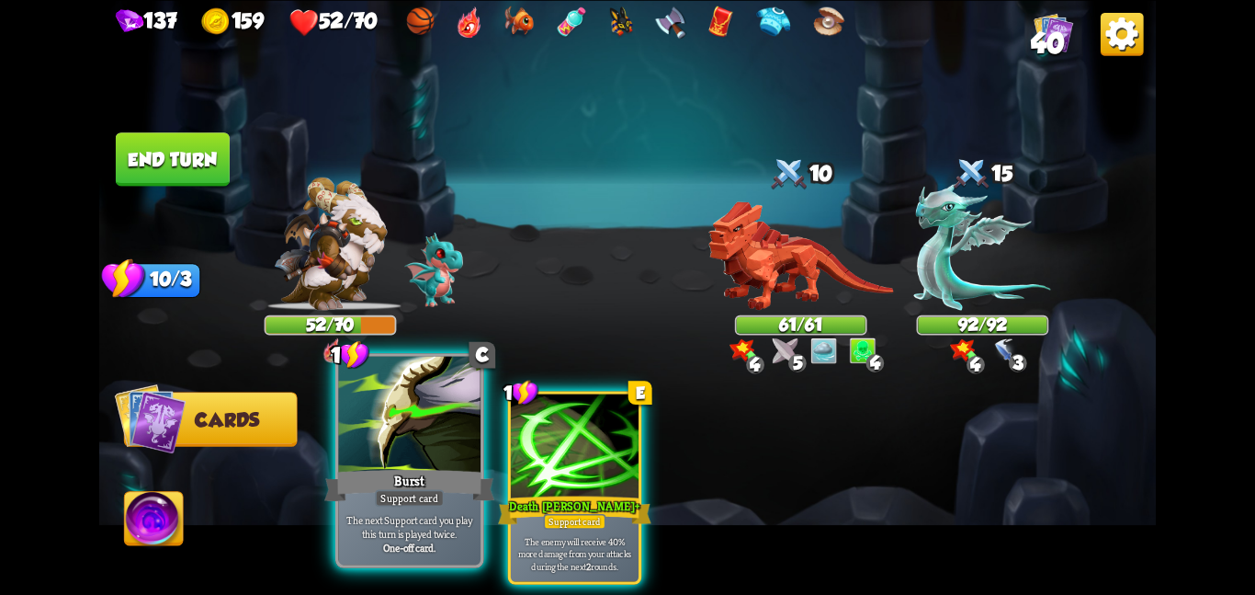
click at [386, 450] on div at bounding box center [409, 415] width 142 height 119
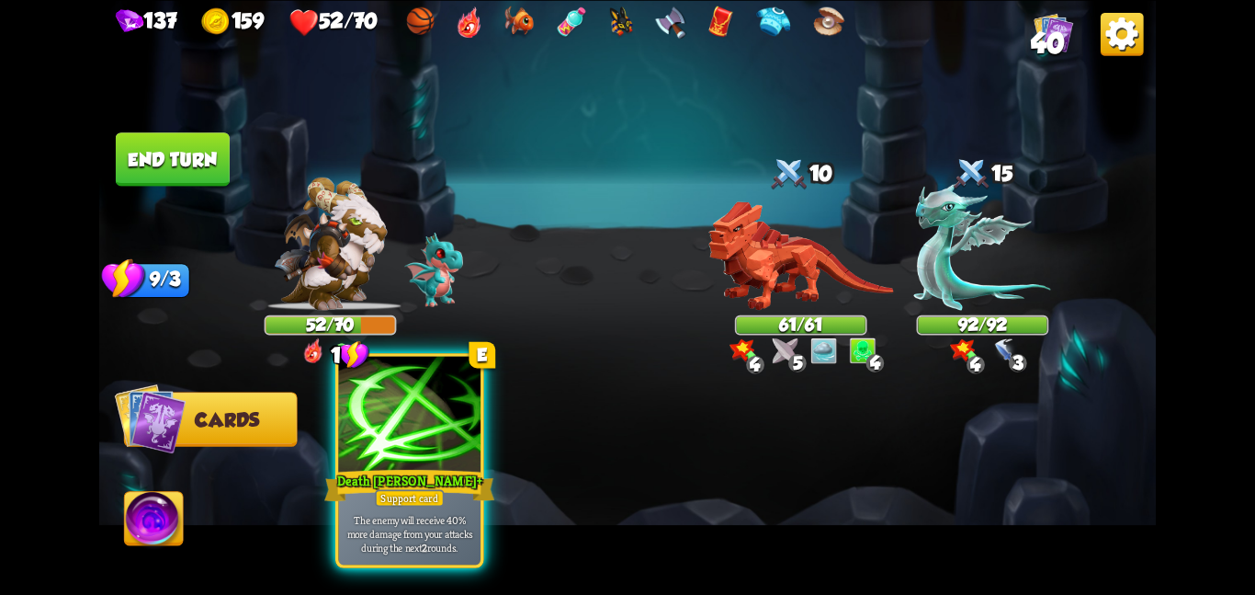
click at [387, 450] on div at bounding box center [409, 415] width 142 height 119
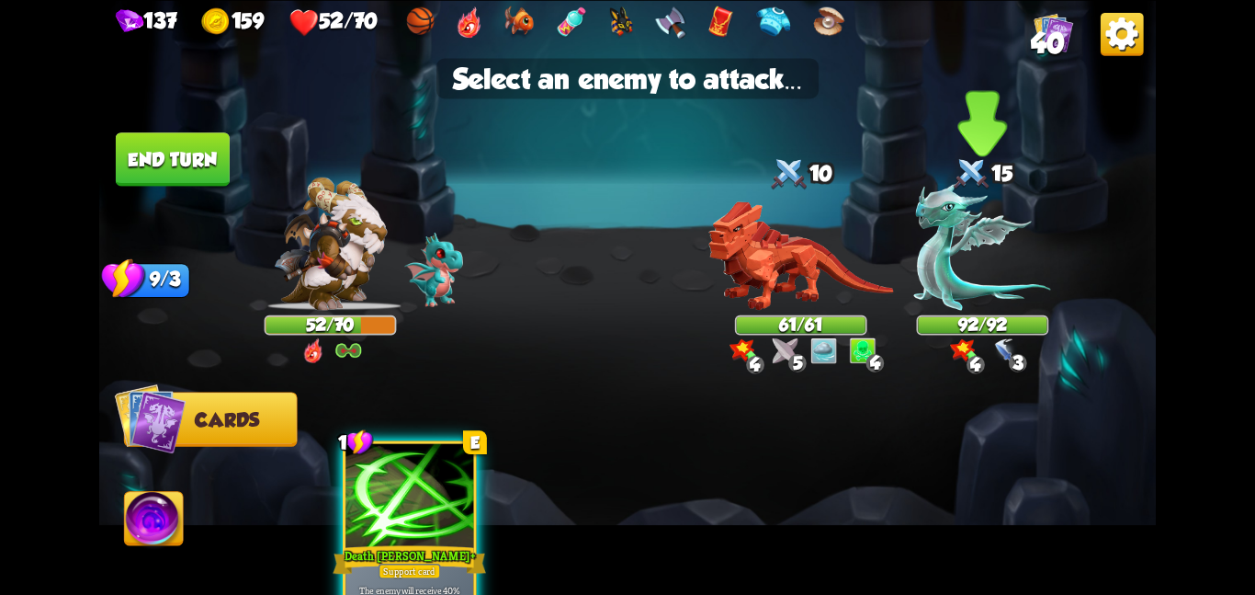
click at [921, 263] on img at bounding box center [982, 246] width 137 height 127
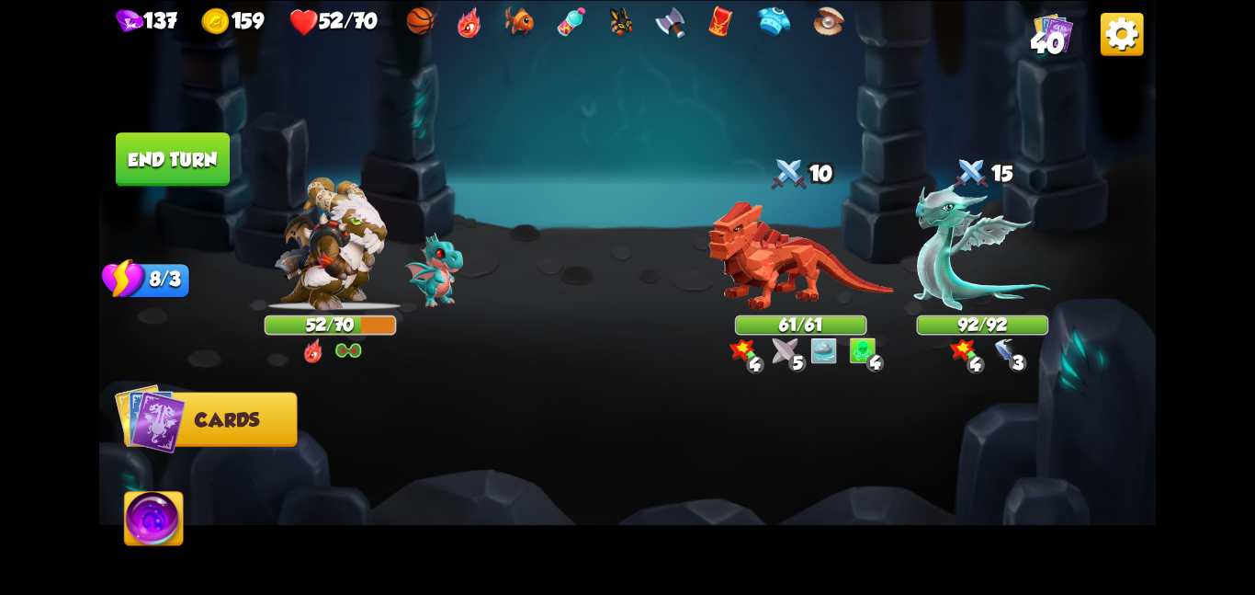
click at [921, 263] on img at bounding box center [982, 246] width 137 height 127
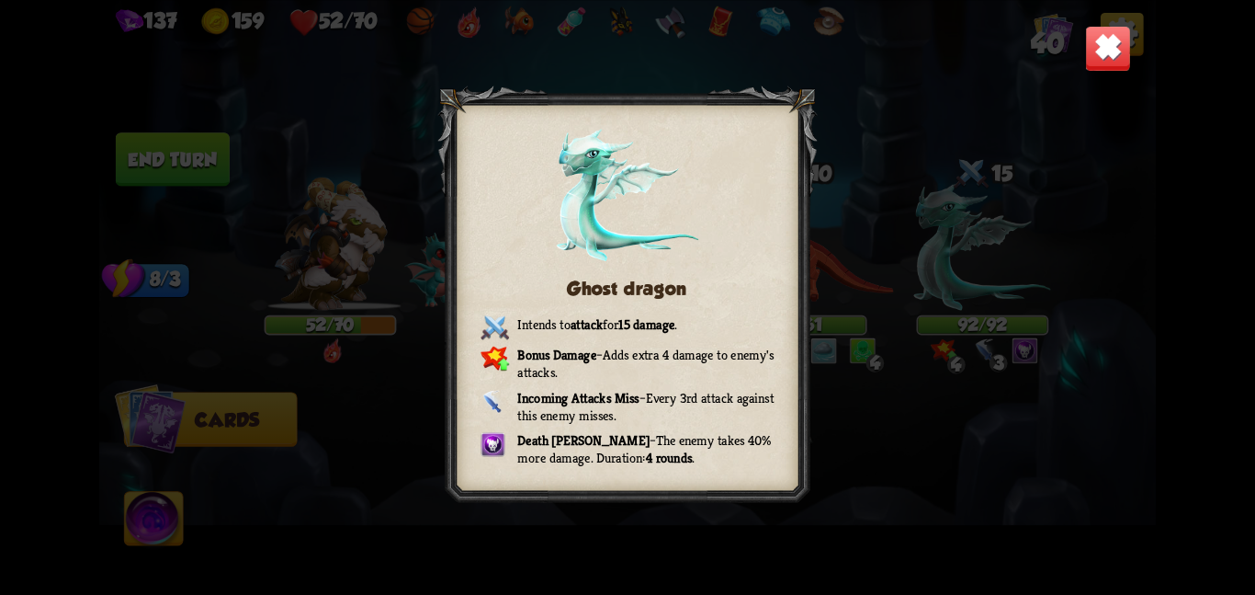
click at [1092, 66] on img at bounding box center [1108, 48] width 46 height 46
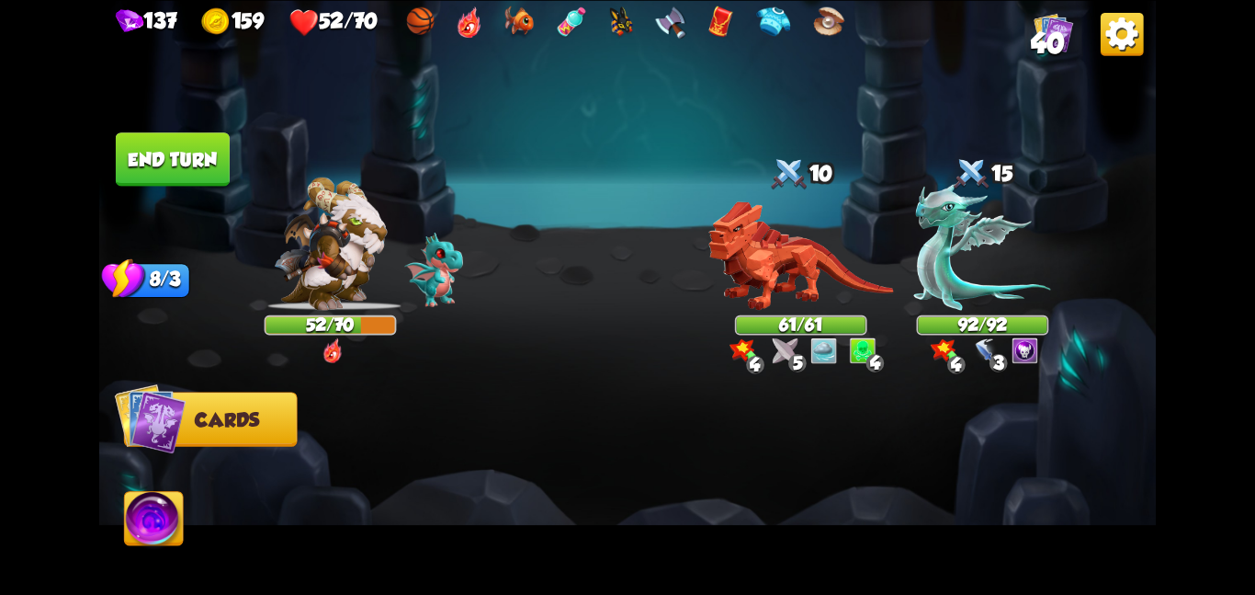
click at [199, 157] on button "End turn" at bounding box center [173, 158] width 114 height 53
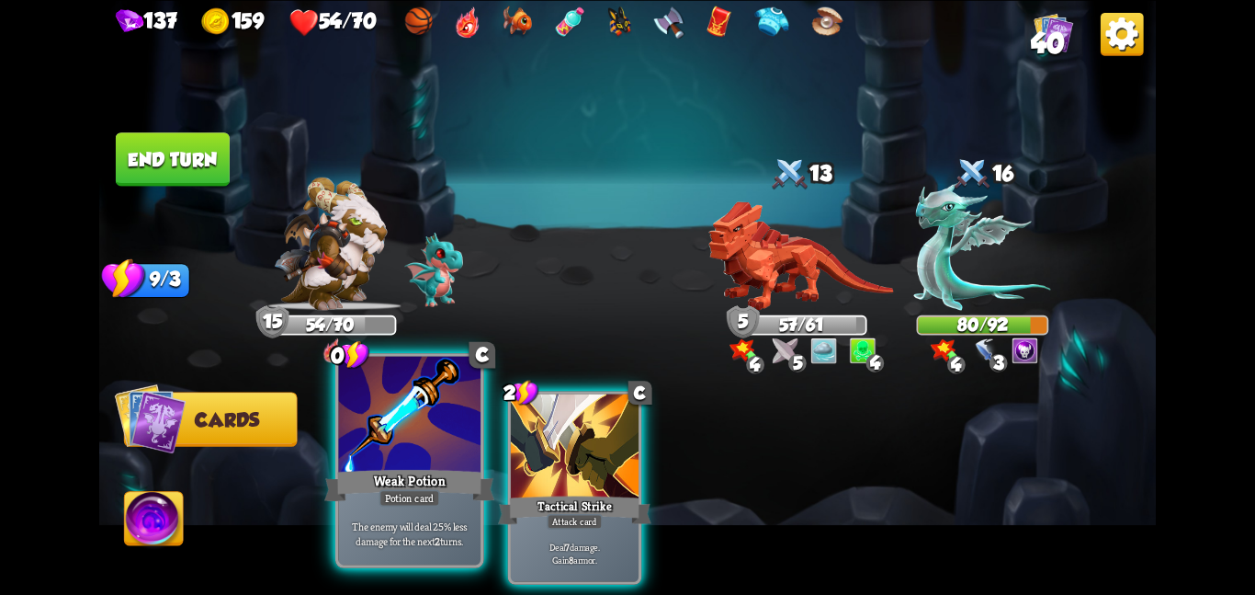
click at [426, 488] on div "Weak Potion" at bounding box center [409, 485] width 170 height 38
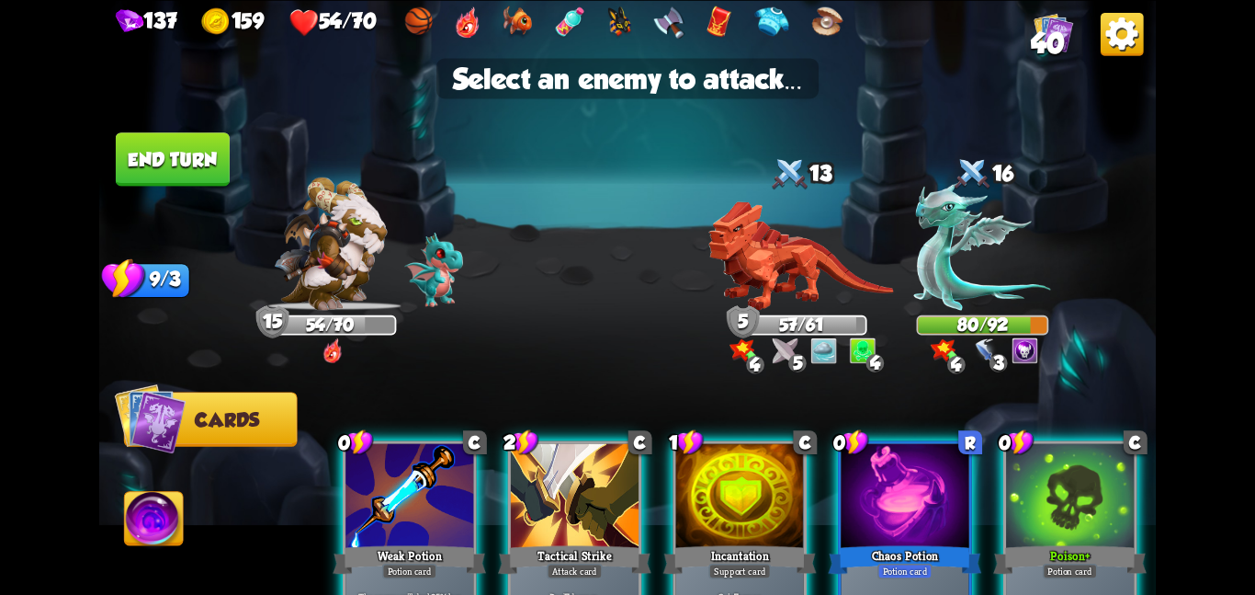
click at [808, 302] on img at bounding box center [801, 254] width 185 height 109
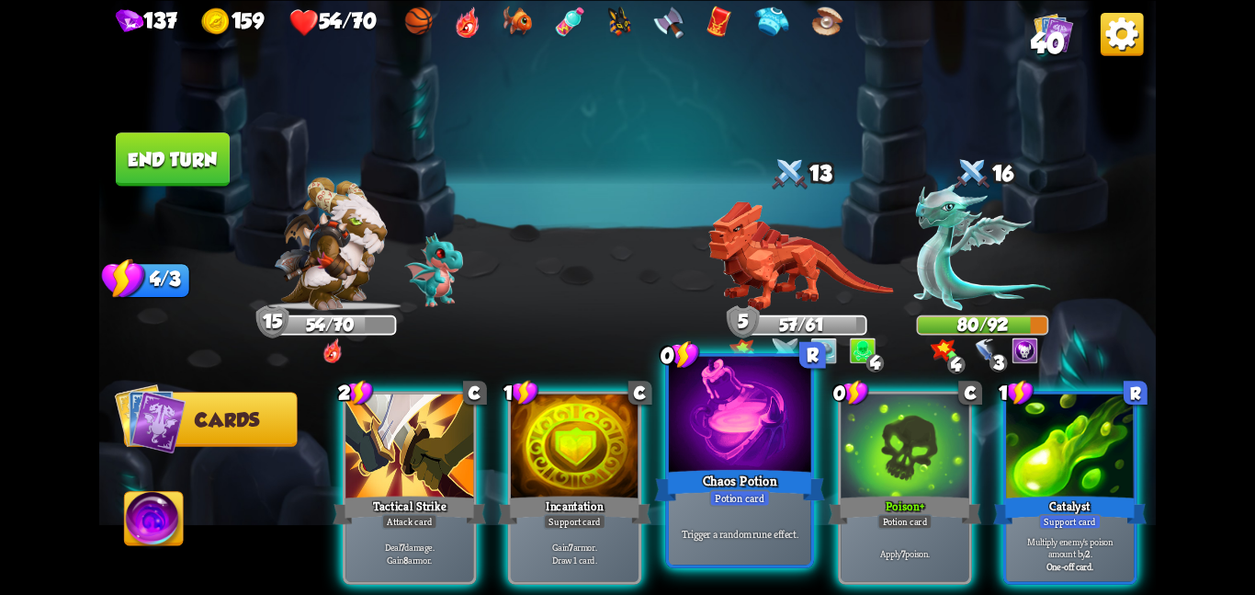
click at [761, 442] on div at bounding box center [740, 415] width 142 height 119
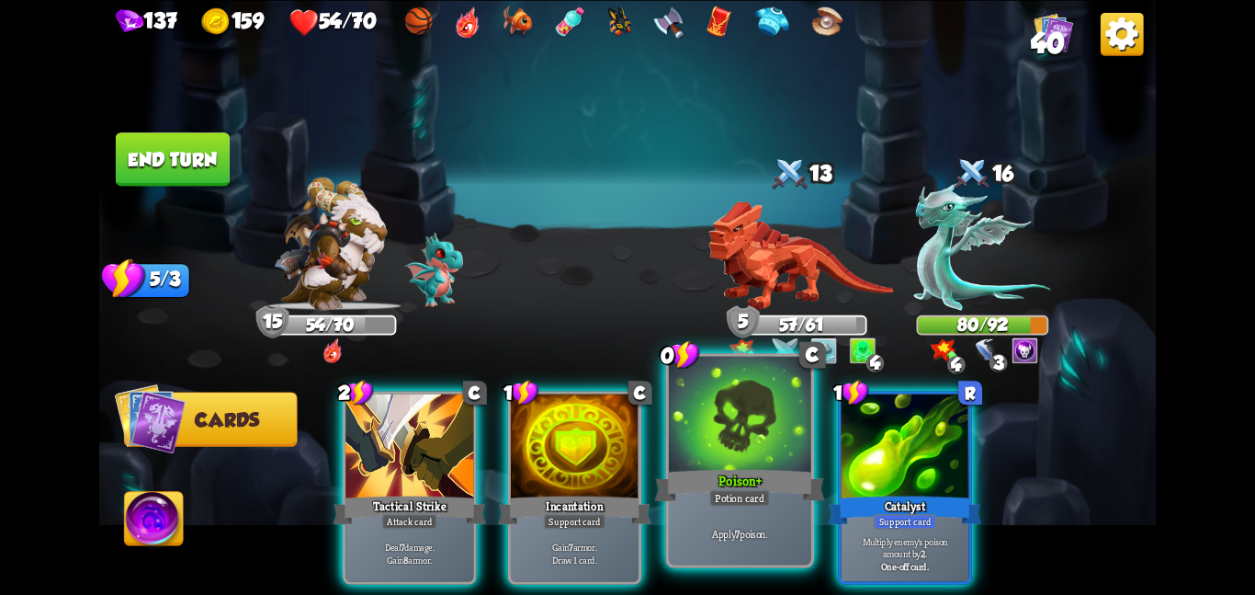
click at [795, 436] on div at bounding box center [740, 415] width 142 height 119
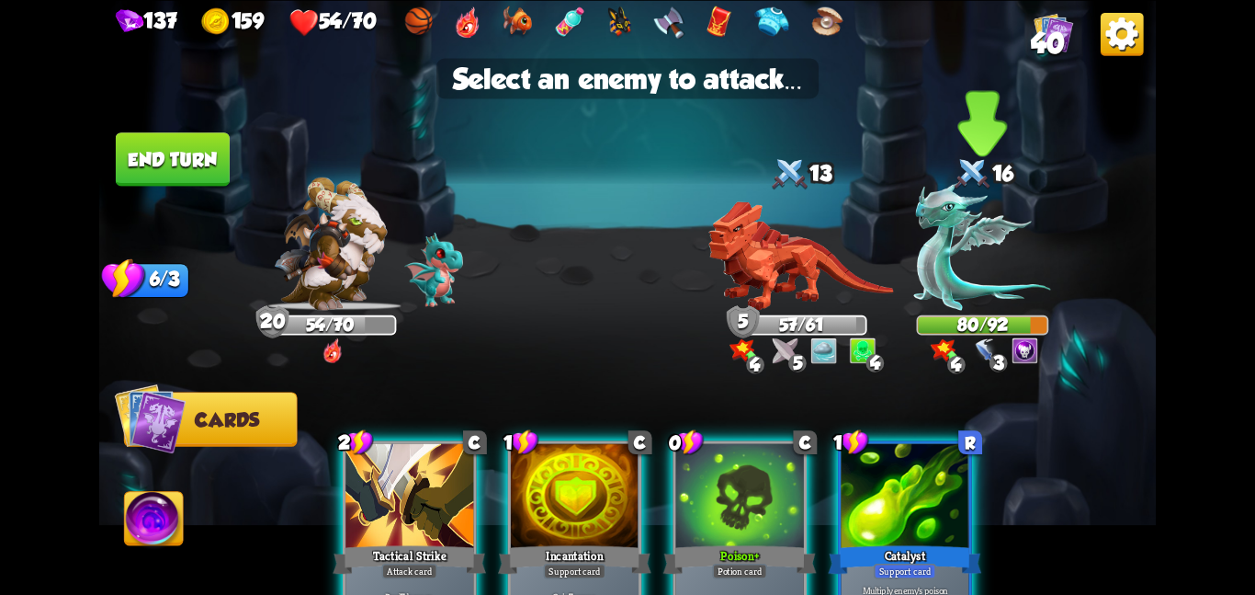
click at [1004, 302] on img at bounding box center [982, 246] width 137 height 127
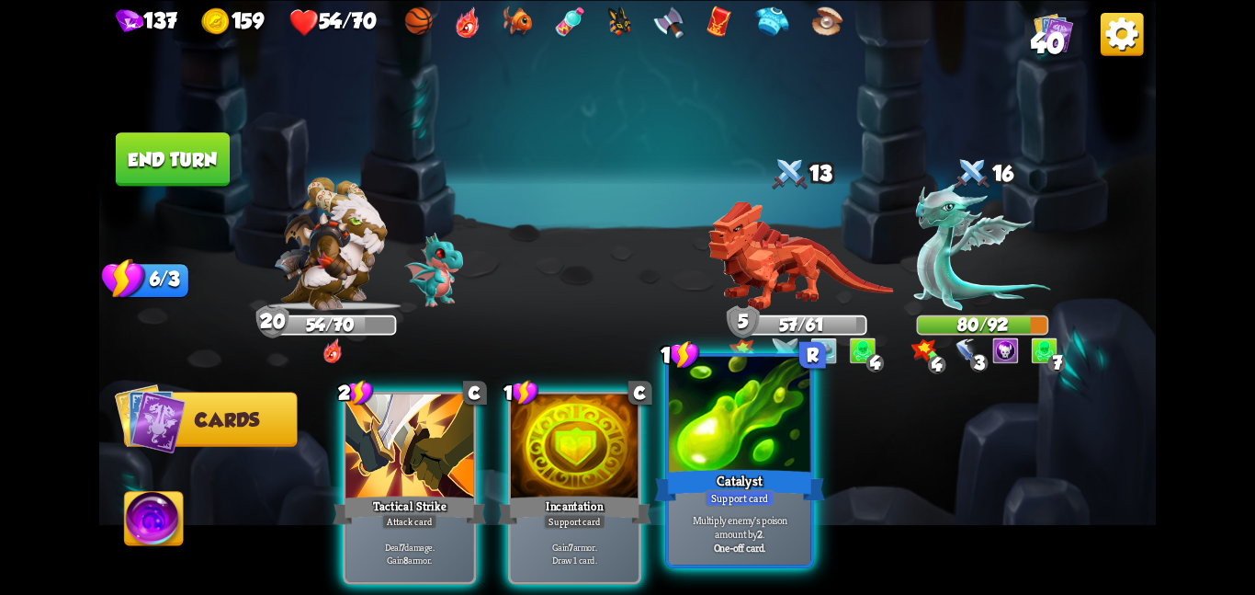
click at [719, 468] on div "Catalyst" at bounding box center [739, 485] width 170 height 38
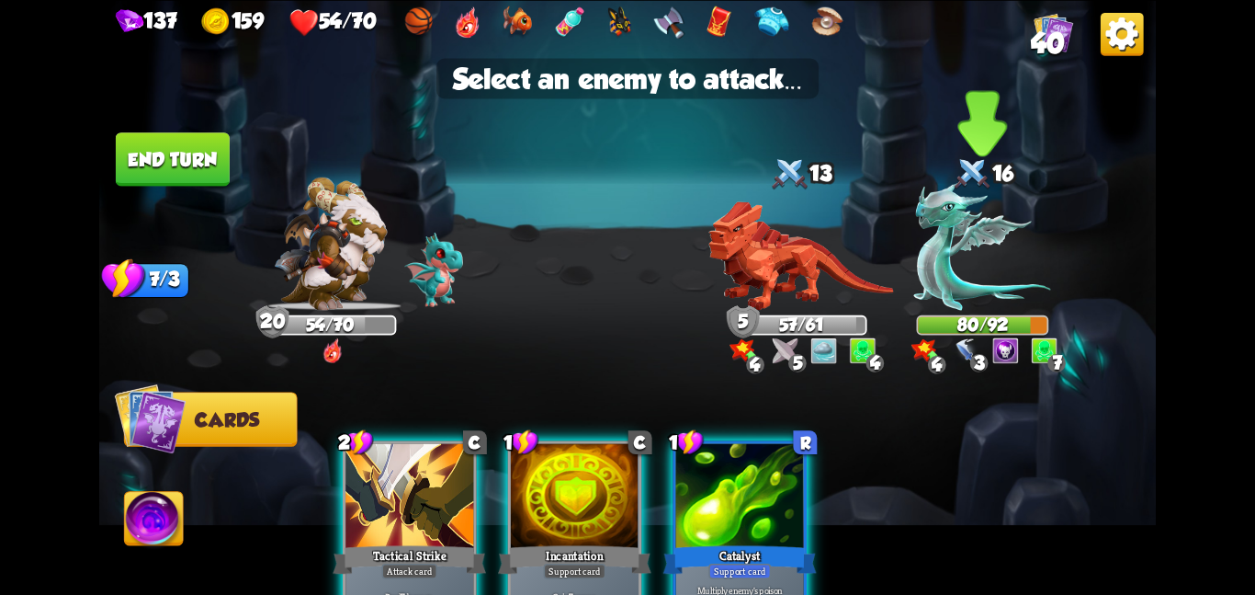
click at [996, 274] on img at bounding box center [982, 246] width 137 height 127
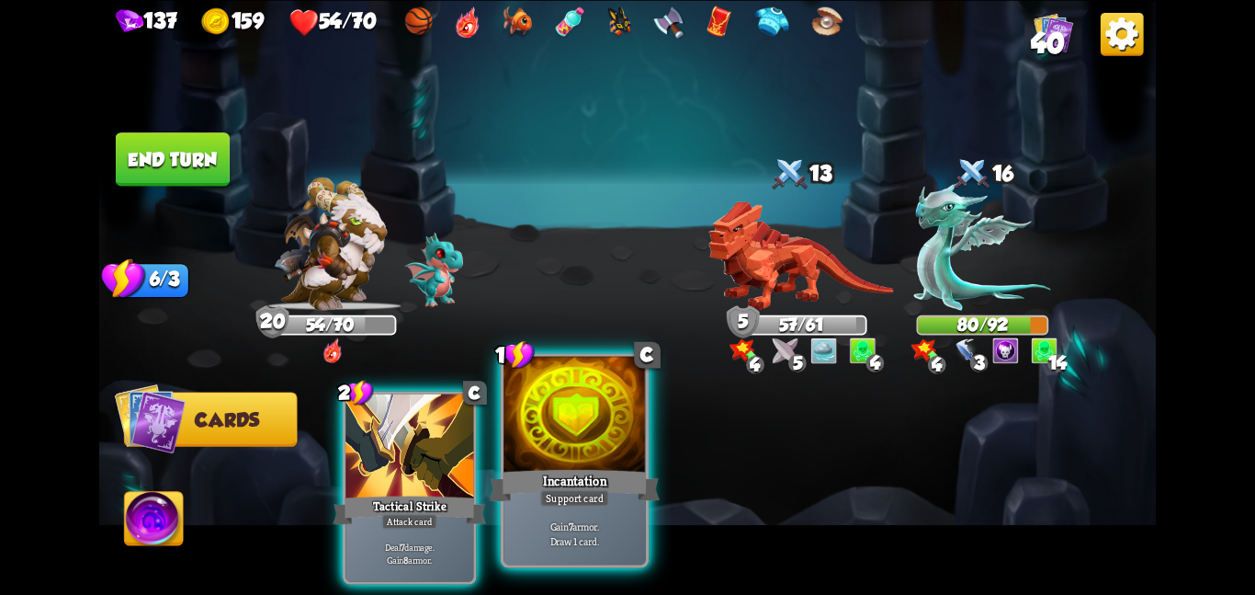
click at [583, 473] on div "Incantation" at bounding box center [575, 485] width 170 height 38
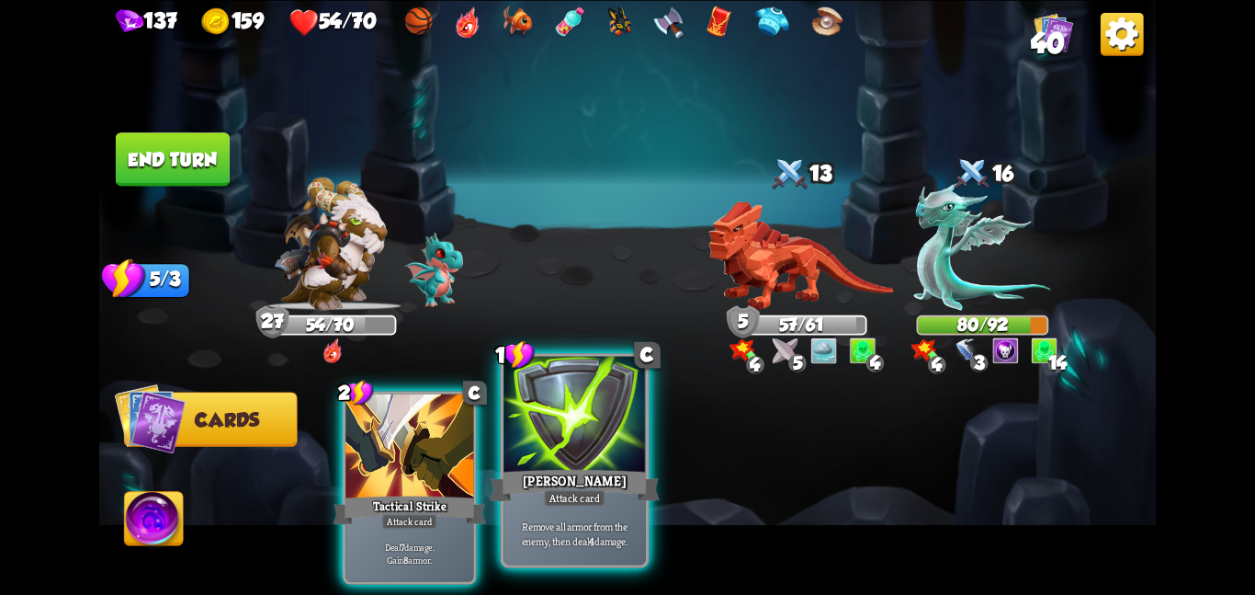
click at [573, 449] on div at bounding box center [575, 415] width 142 height 119
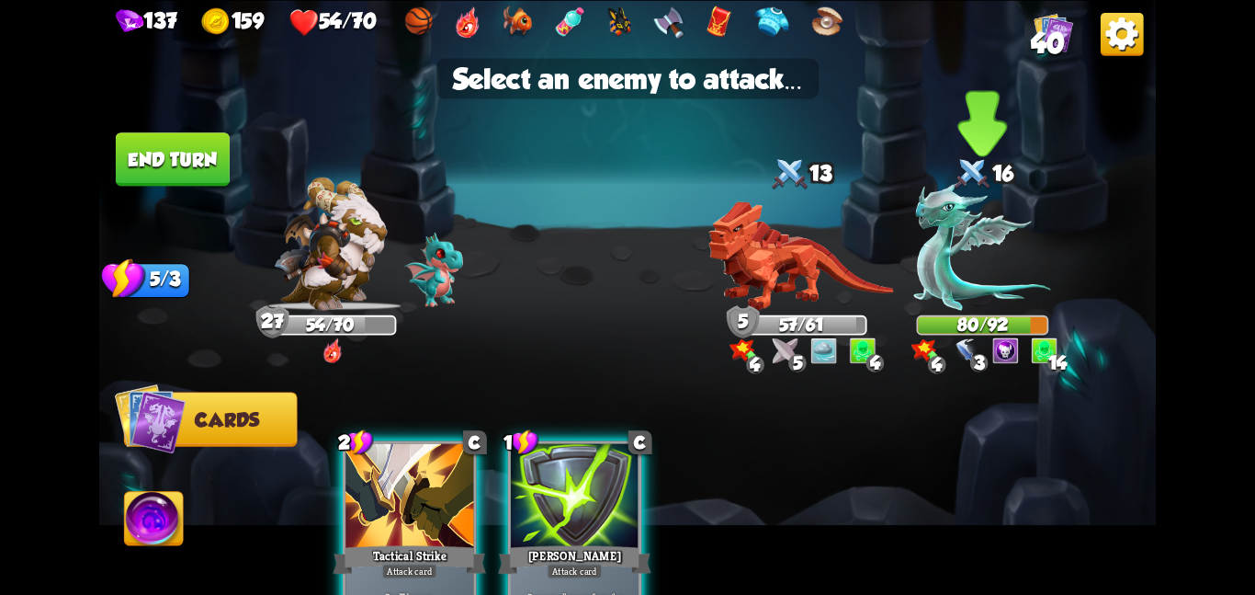
click at [995, 291] on img at bounding box center [982, 246] width 137 height 127
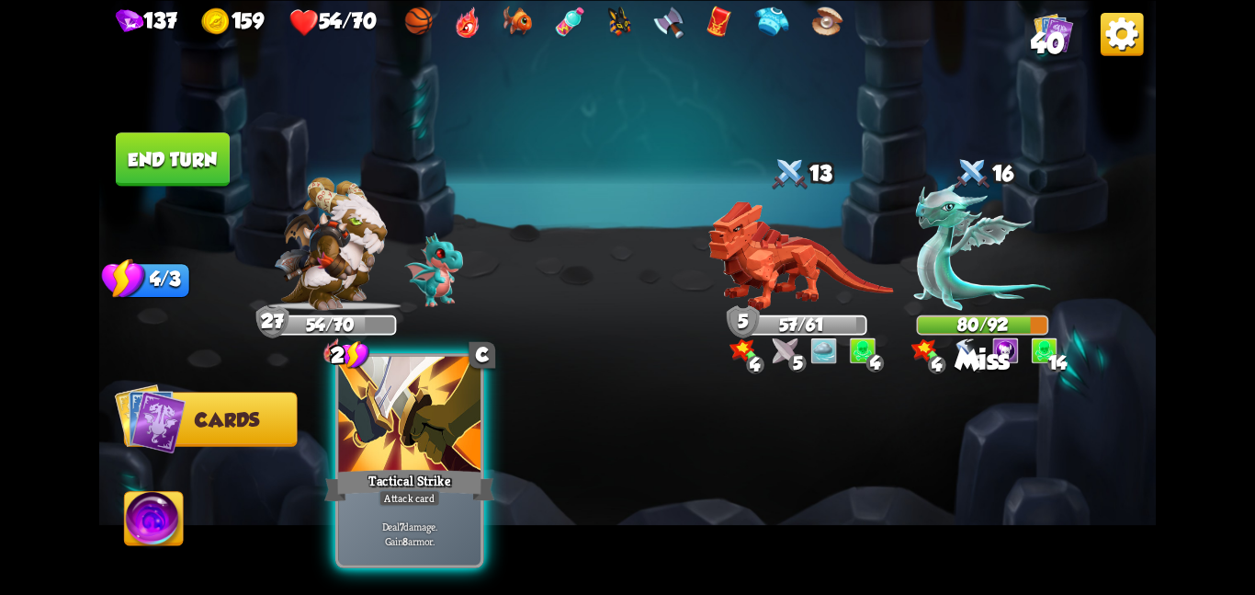
click at [382, 446] on div at bounding box center [409, 415] width 142 height 119
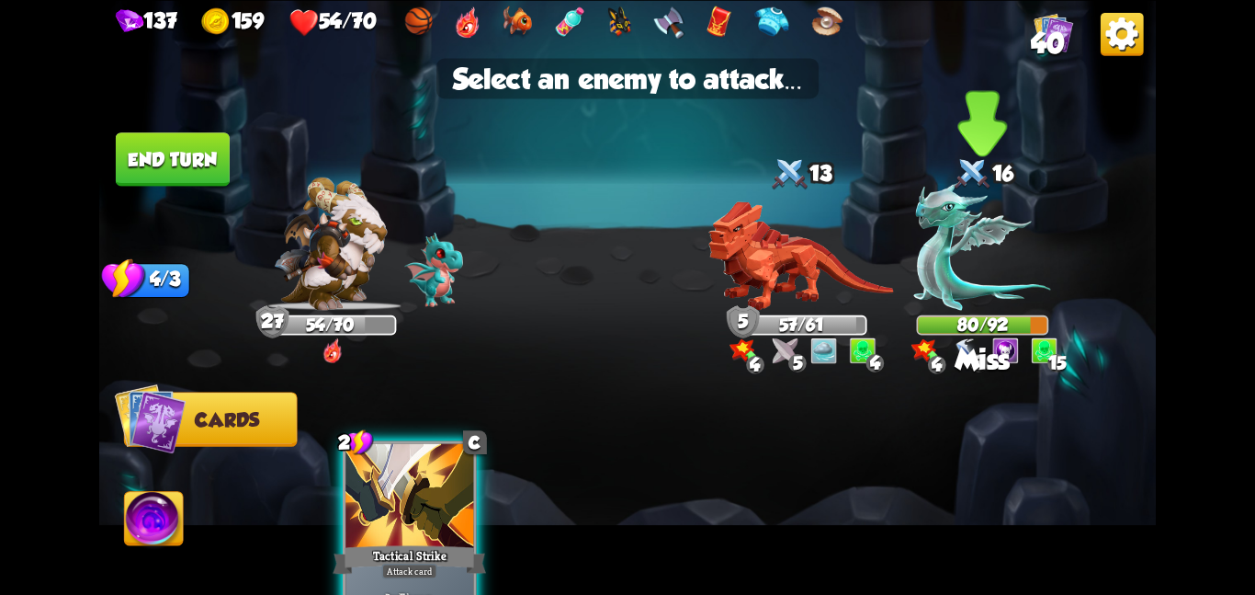
click at [946, 244] on img at bounding box center [982, 246] width 137 height 127
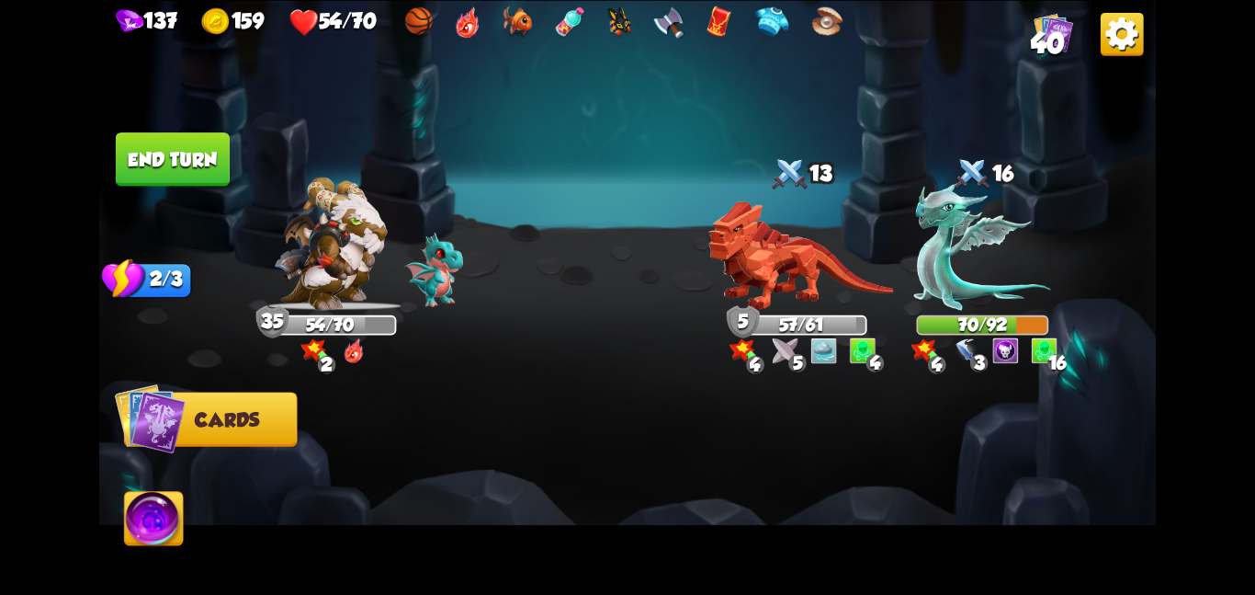
click at [194, 168] on button "End turn" at bounding box center [173, 158] width 114 height 53
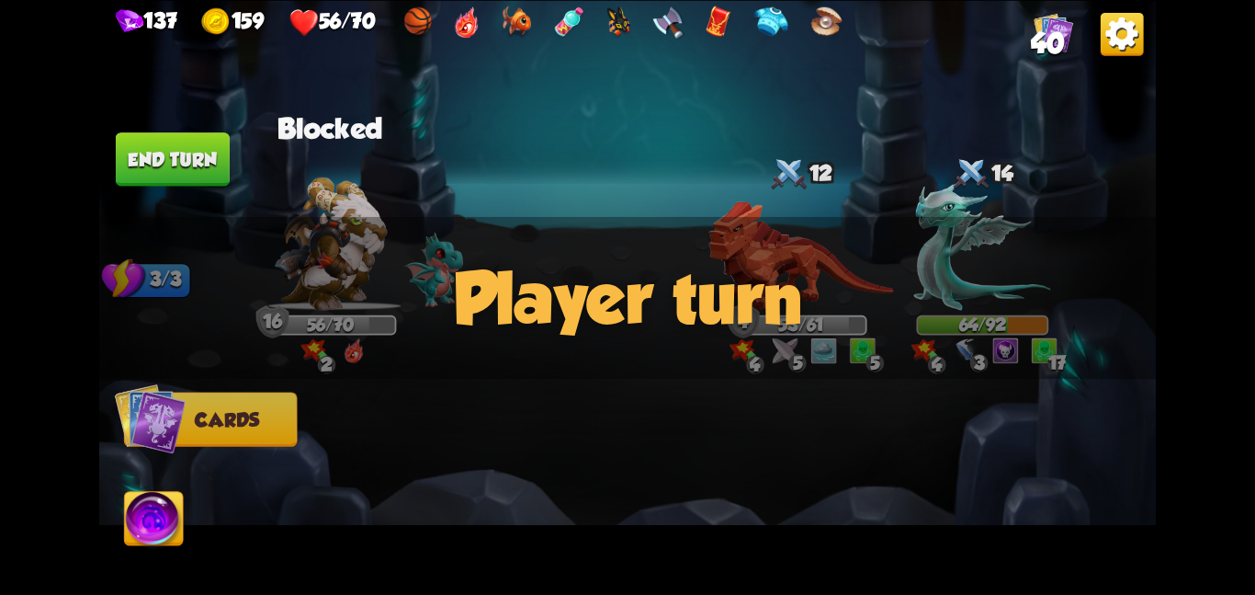
click at [194, 168] on button "End turn" at bounding box center [173, 158] width 114 height 53
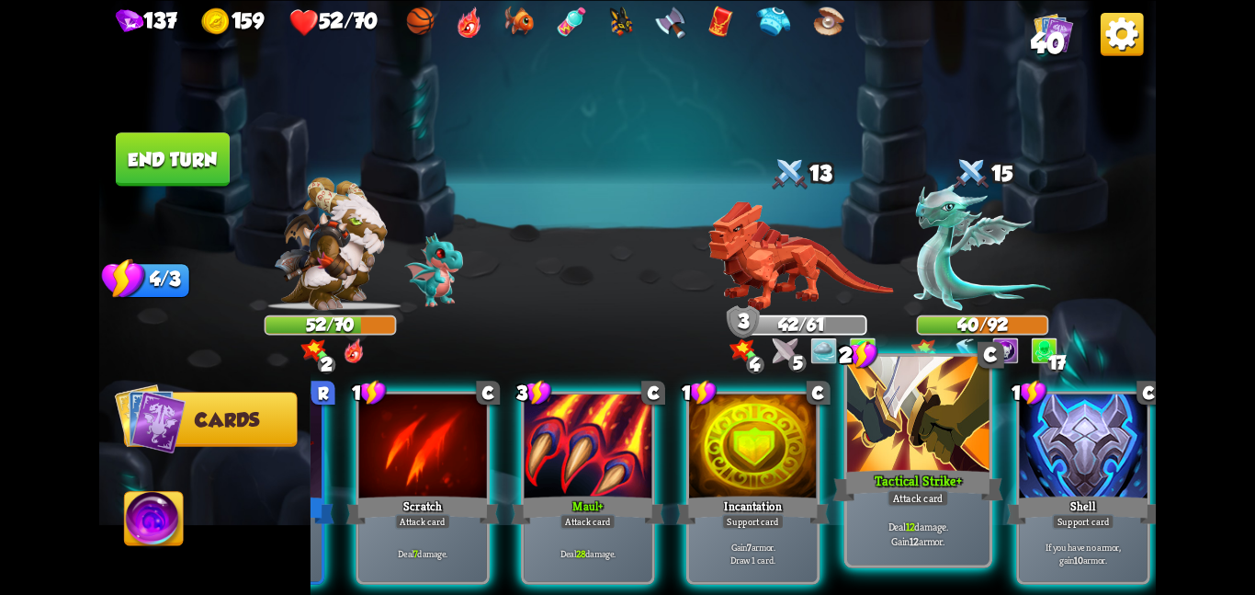
scroll to position [0, 0]
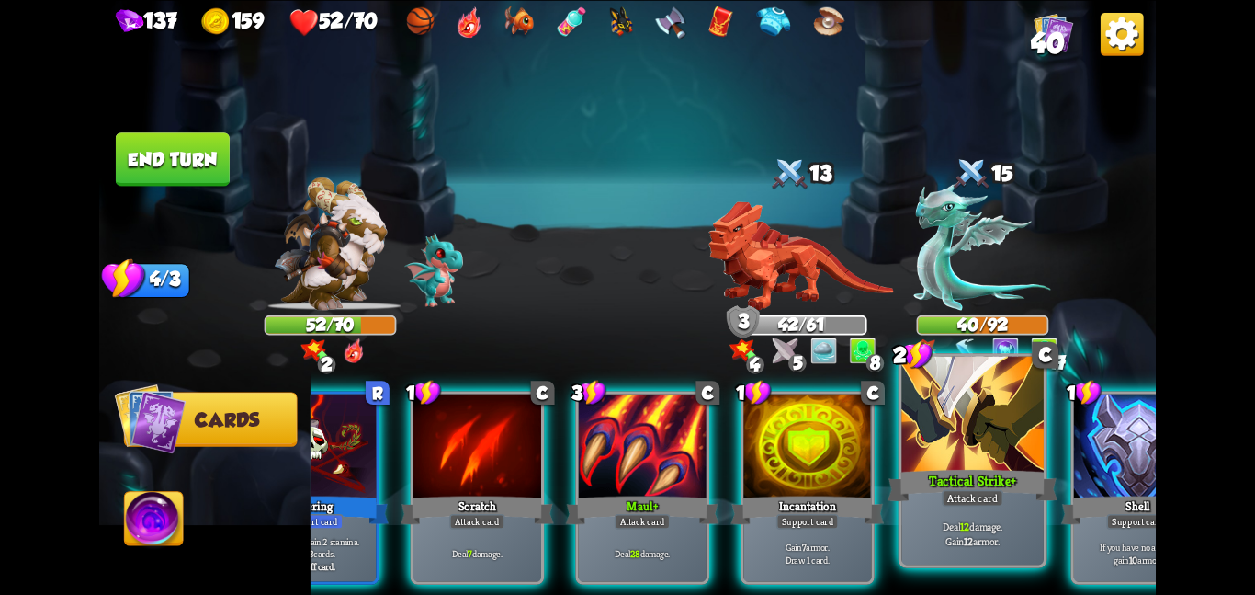
click at [1061, 493] on div "Shell" at bounding box center [1137, 510] width 153 height 34
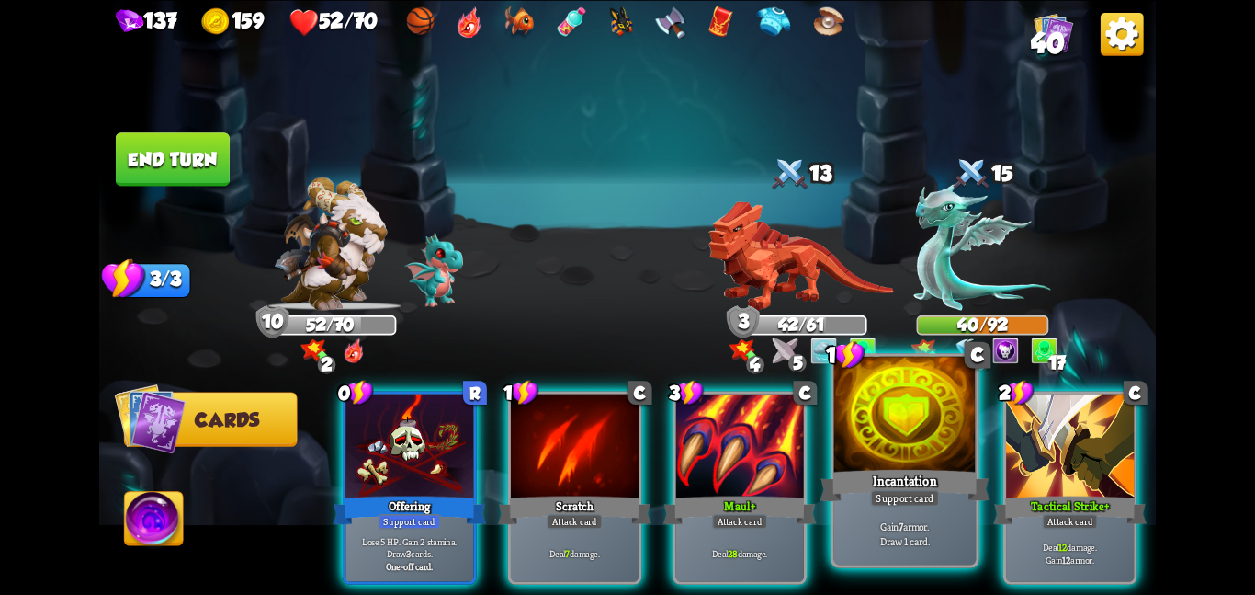
click at [892, 467] on div "Incantation" at bounding box center [905, 485] width 170 height 38
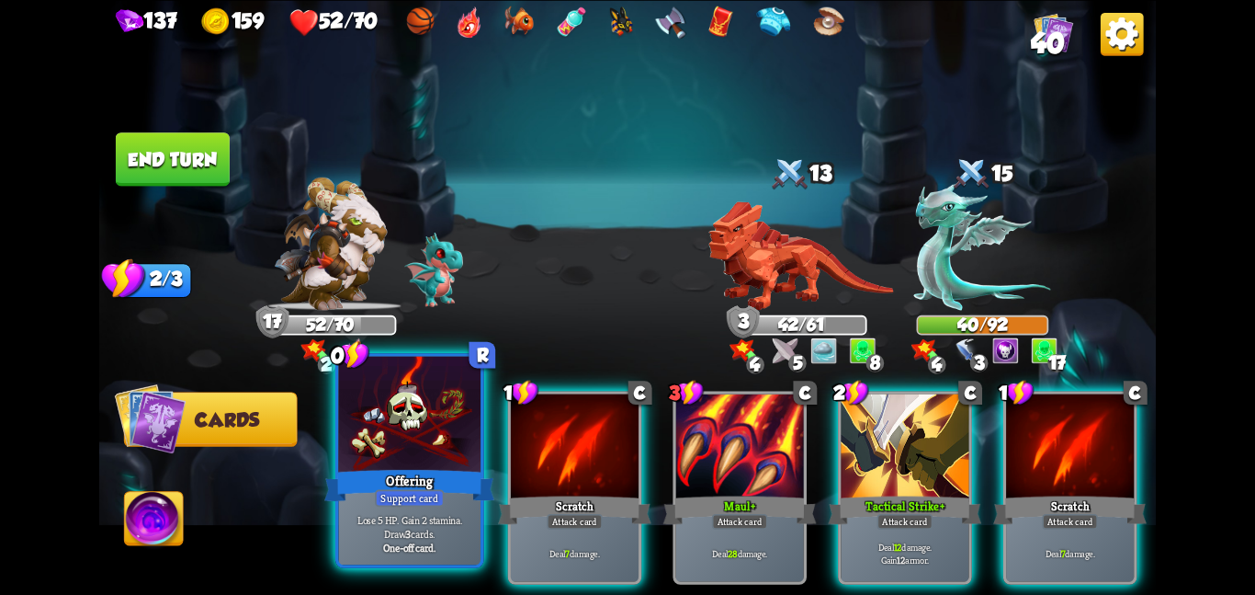
click at [413, 481] on div "Offering" at bounding box center [409, 485] width 170 height 38
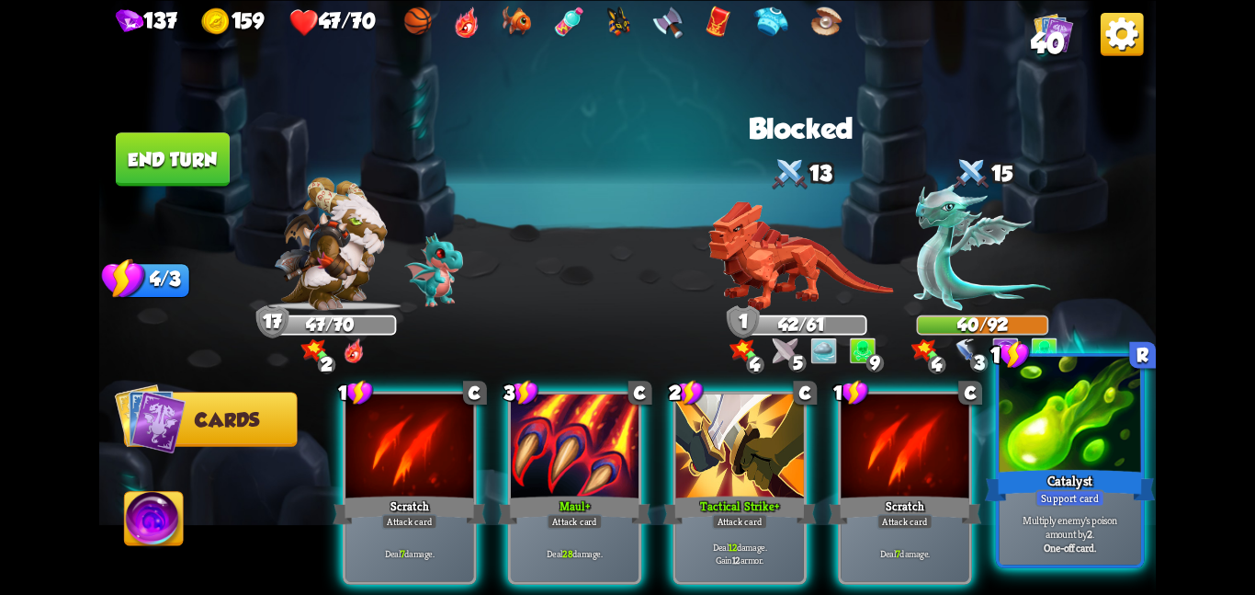
click at [1045, 426] on div at bounding box center [1070, 415] width 142 height 119
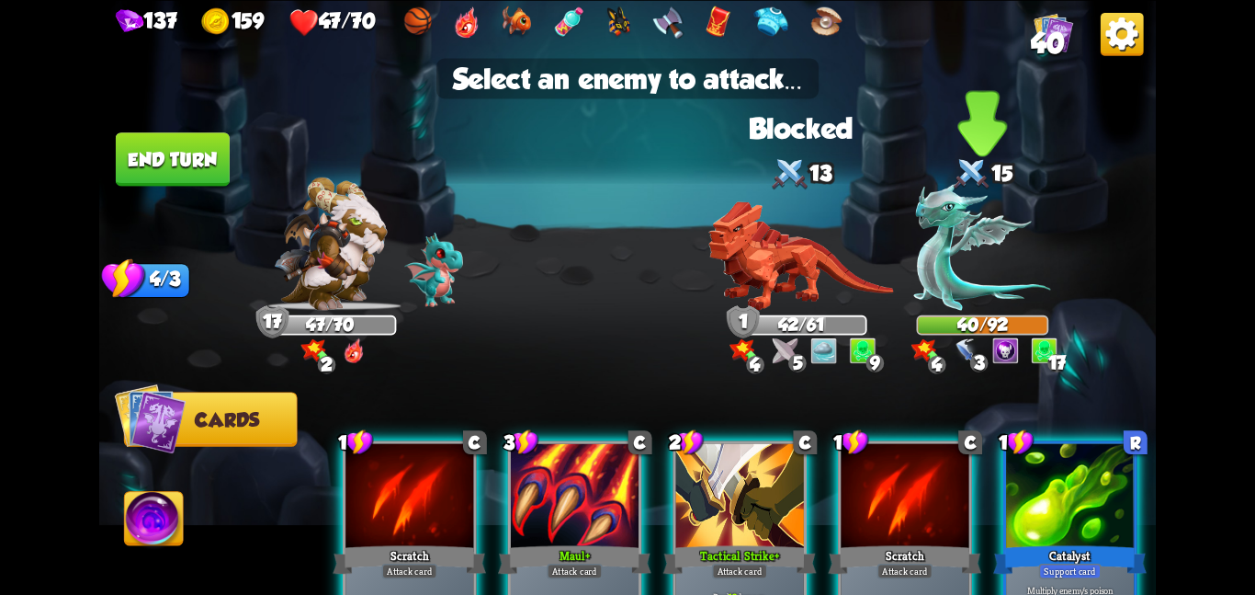
click at [968, 277] on img at bounding box center [982, 246] width 137 height 127
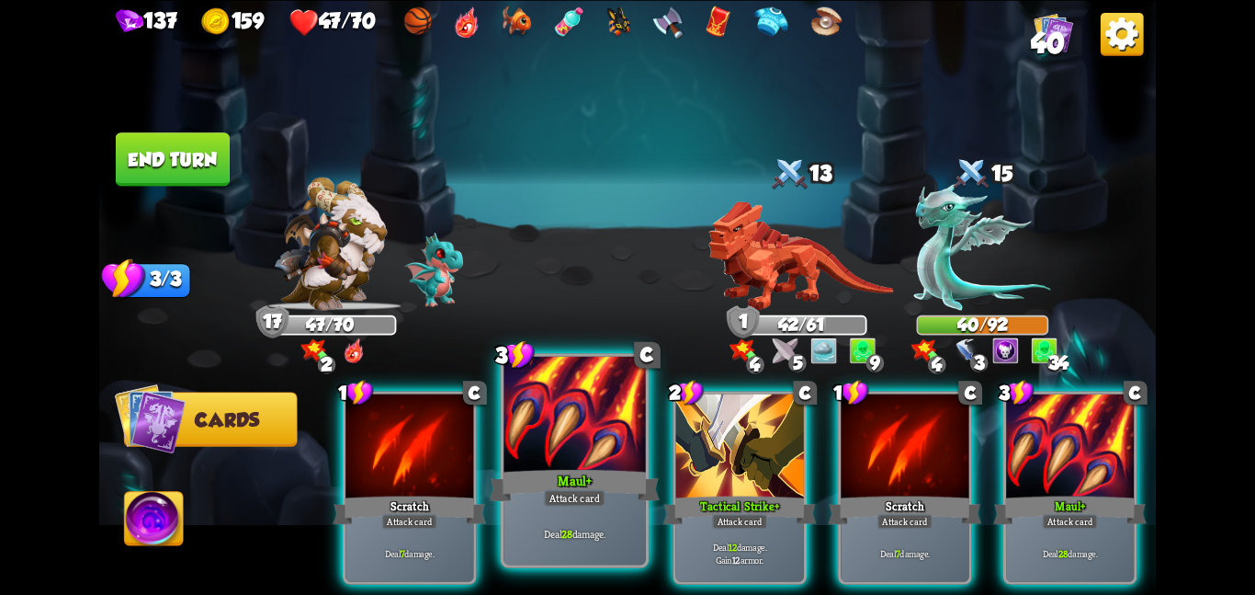
click at [624, 414] on div at bounding box center [575, 415] width 142 height 119
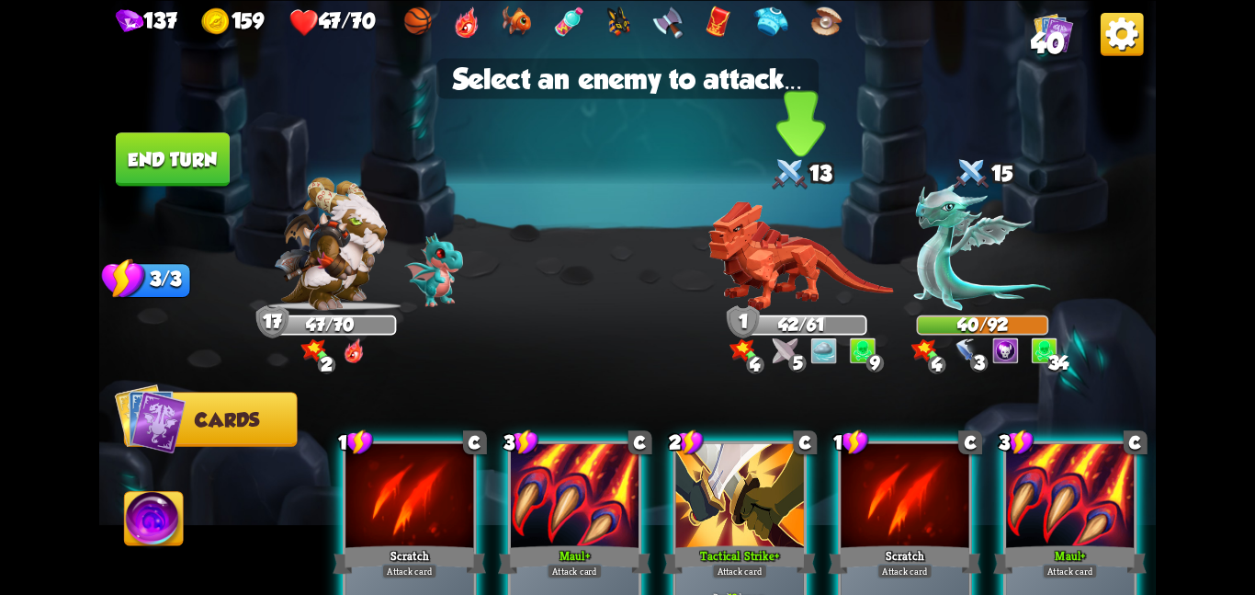
click at [793, 240] on img at bounding box center [801, 254] width 185 height 109
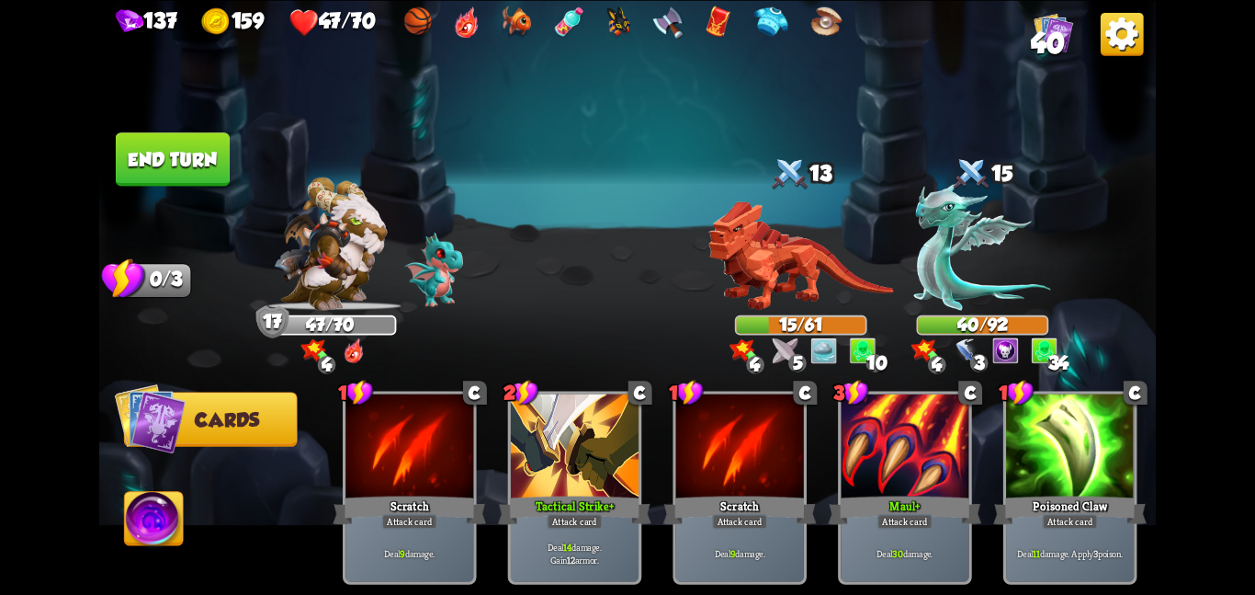
click at [181, 148] on button "End turn" at bounding box center [173, 158] width 114 height 53
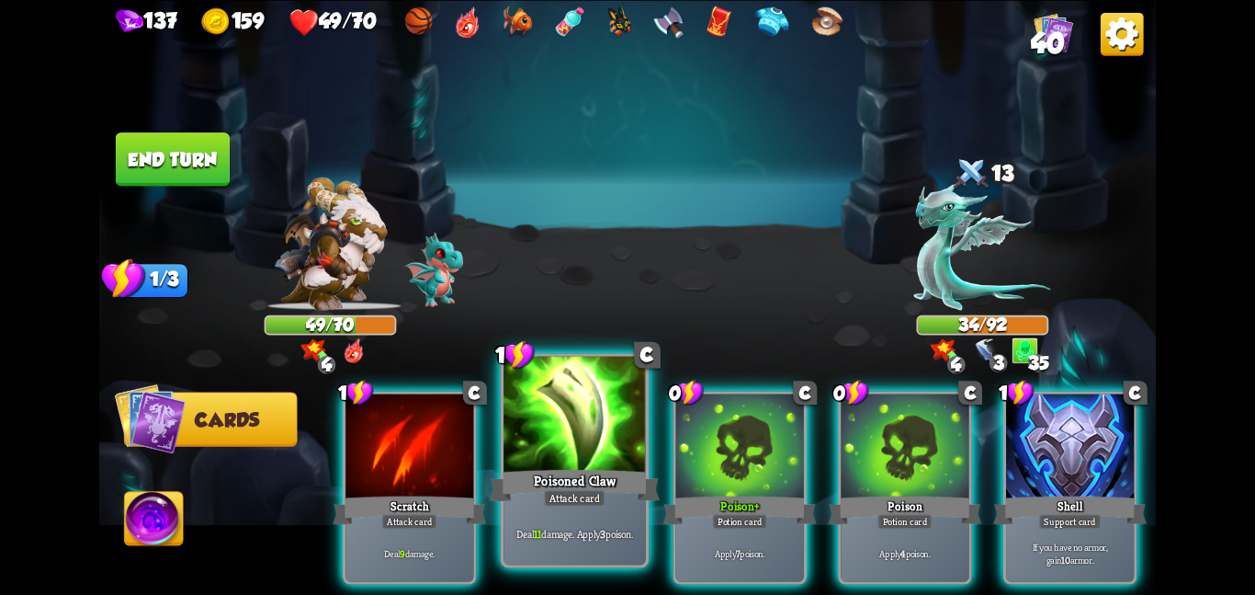
click at [589, 483] on div "Poisoned Claw" at bounding box center [575, 485] width 170 height 38
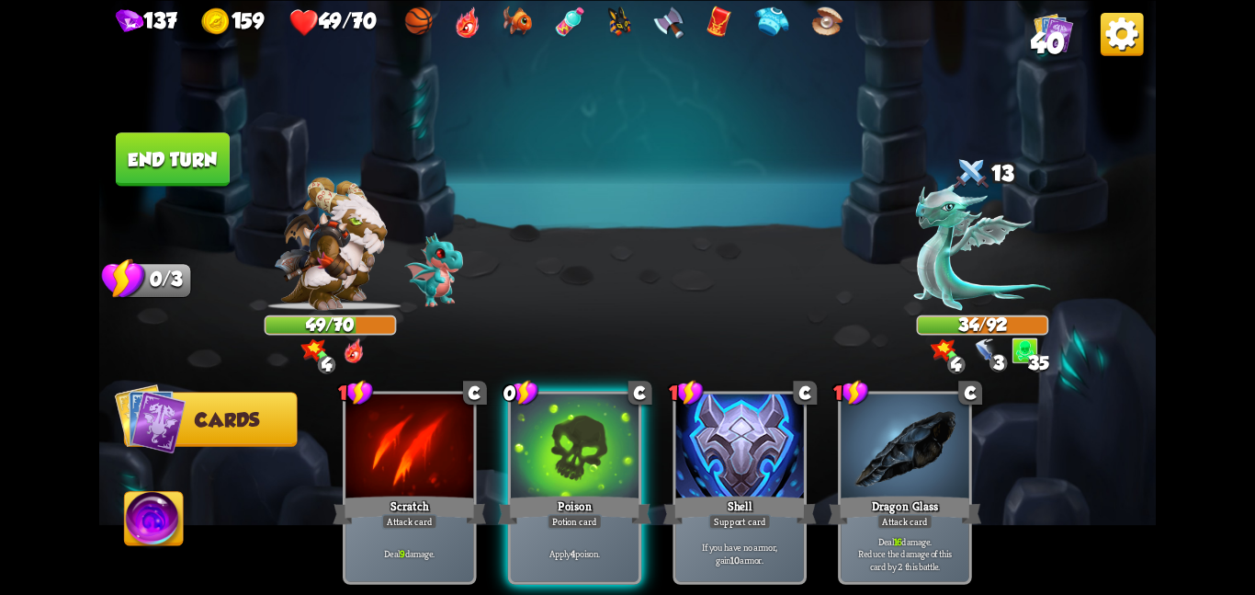
click at [589, 493] on div "Poison" at bounding box center [574, 510] width 153 height 34
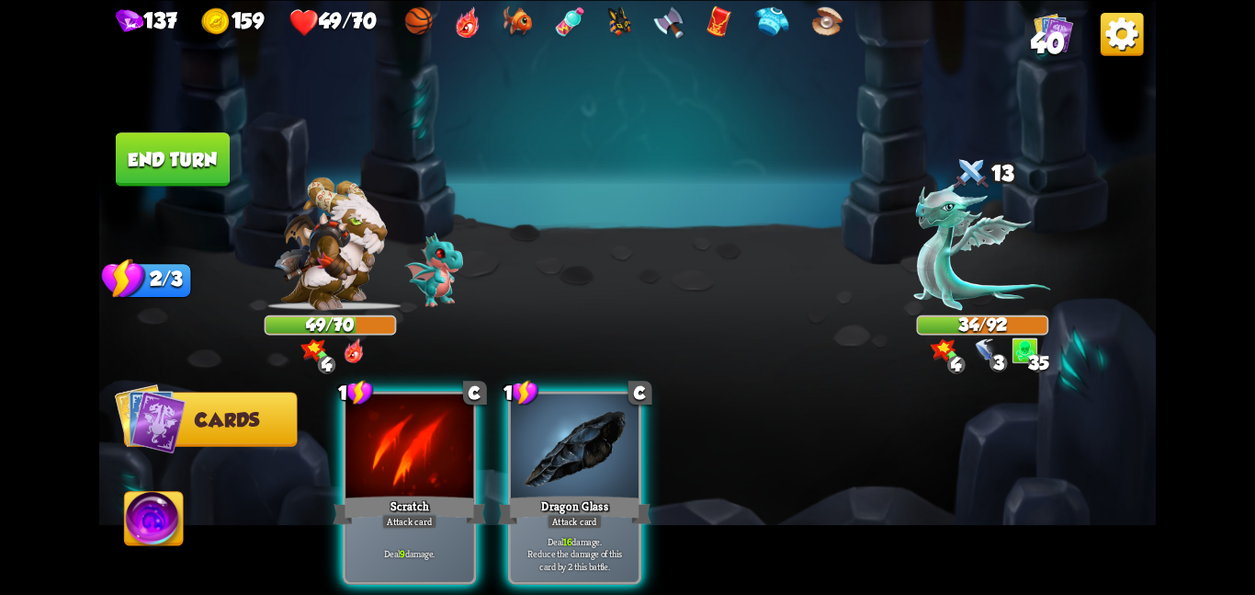
click at [589, 493] on div "Dragon Glass" at bounding box center [574, 510] width 153 height 34
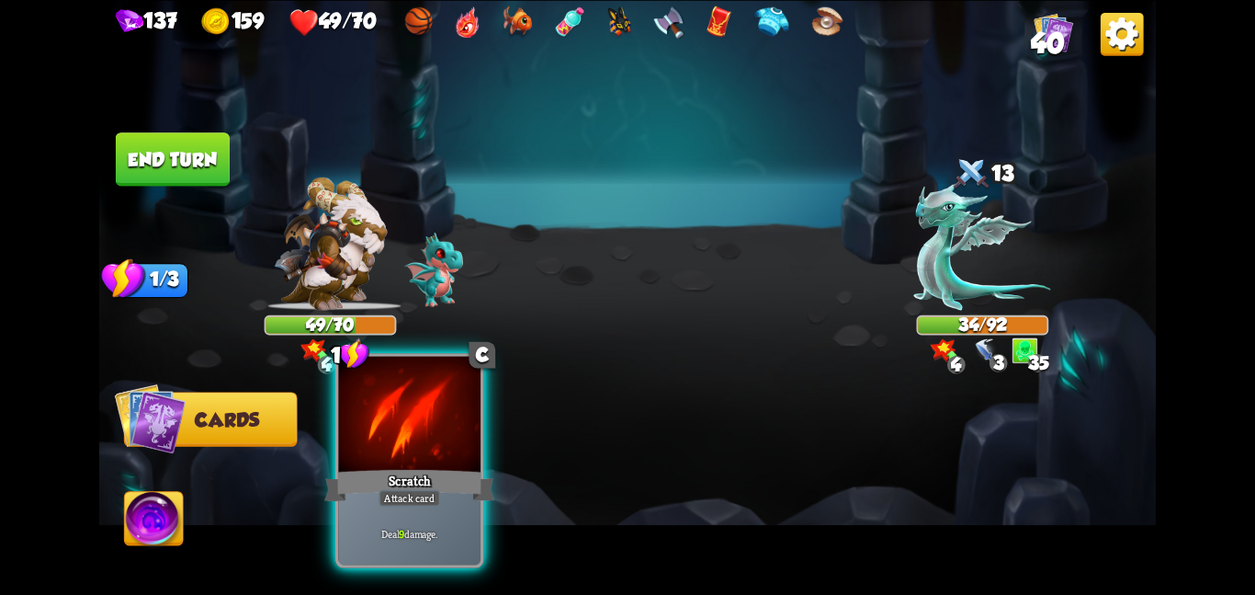
click at [445, 485] on div "Scratch" at bounding box center [409, 485] width 170 height 38
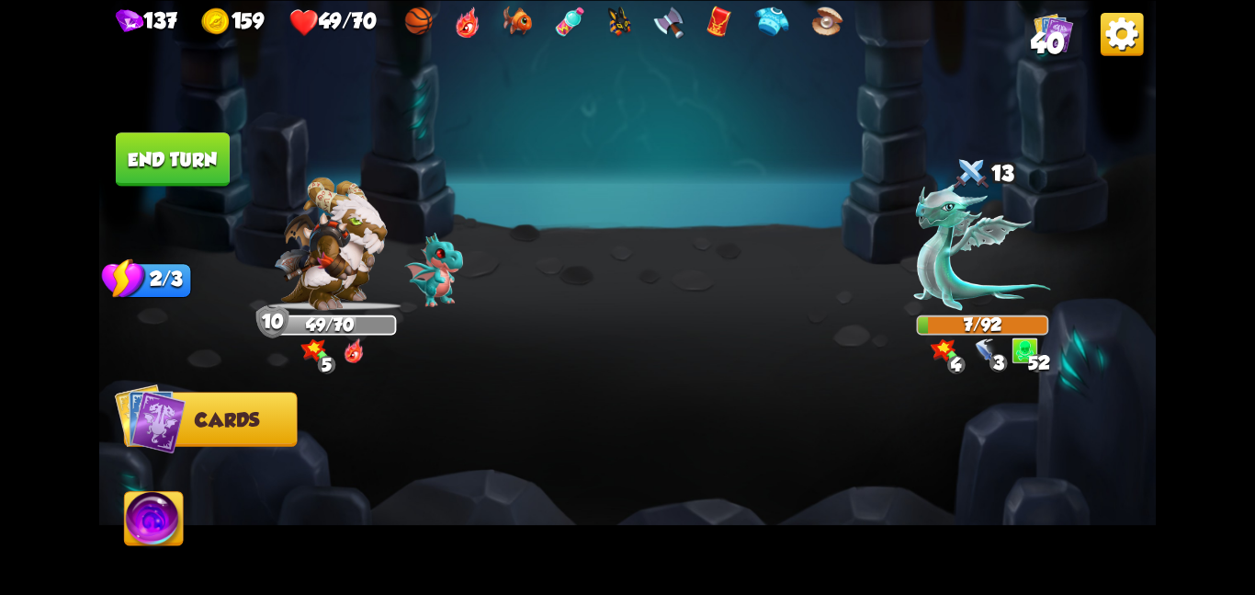
click at [206, 182] on img at bounding box center [627, 297] width 1057 height 595
click at [228, 150] on button "End turn" at bounding box center [173, 158] width 114 height 53
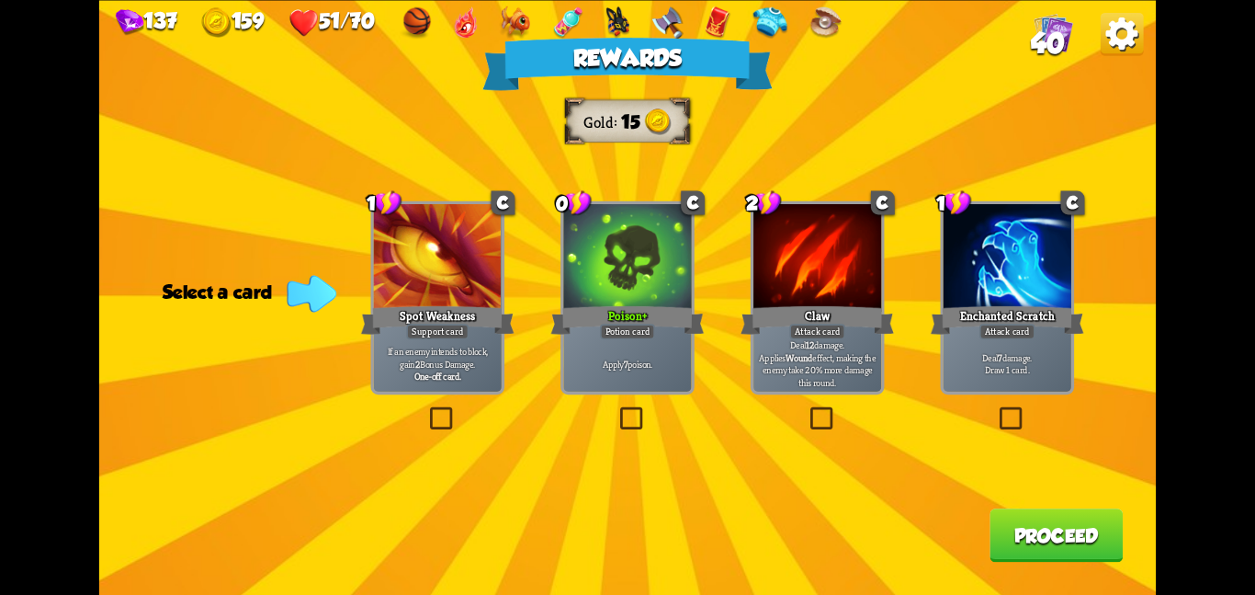
click at [702, 308] on div "Poison +" at bounding box center [627, 319] width 153 height 34
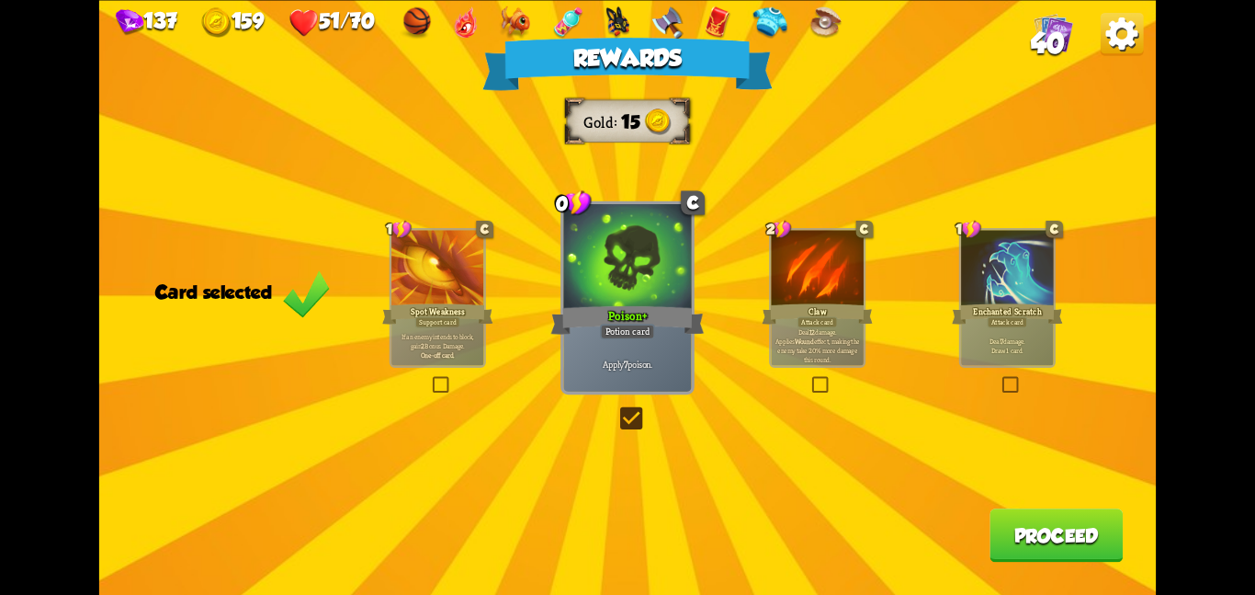
click at [1029, 550] on button "Proceed" at bounding box center [1056, 534] width 133 height 53
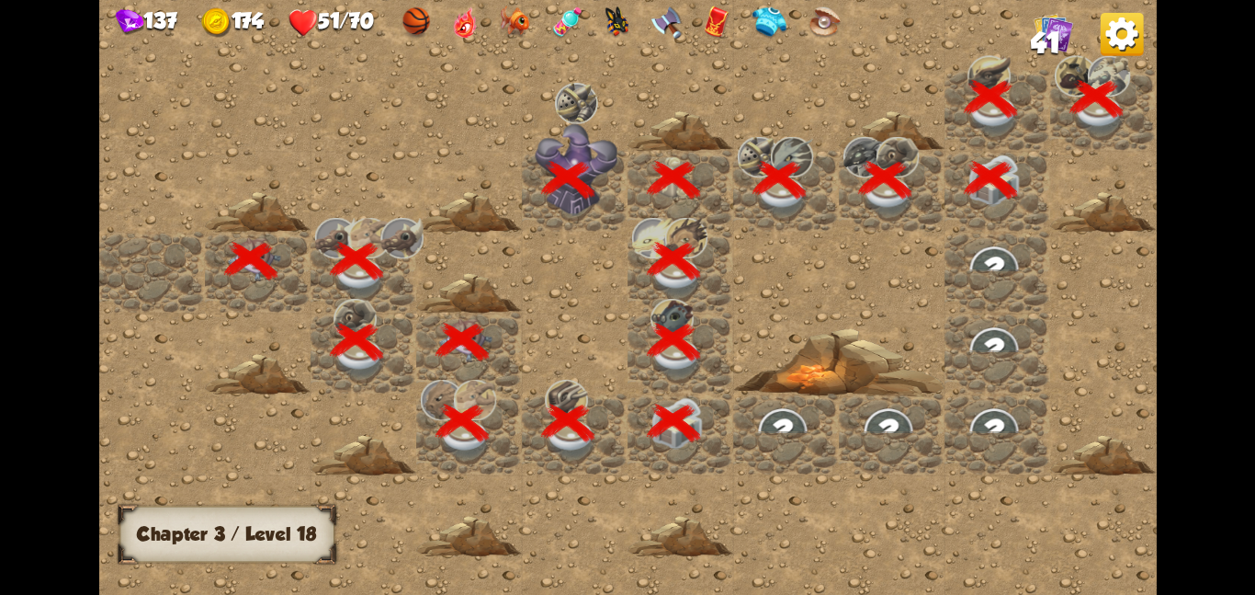
scroll to position [0, 353]
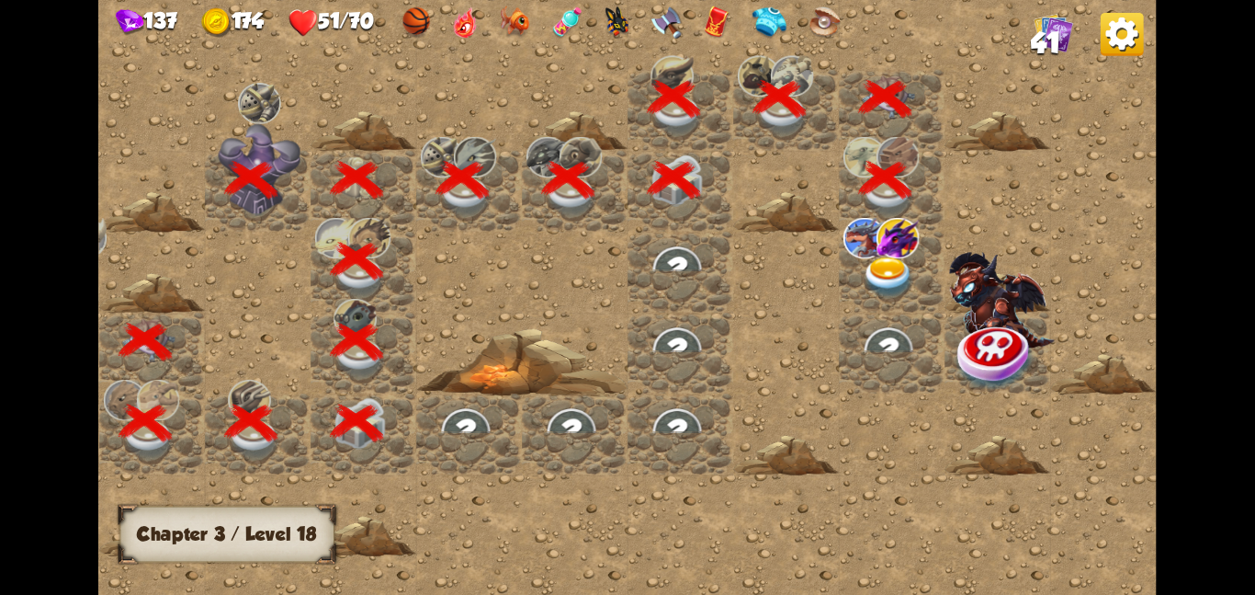
click at [881, 285] on img at bounding box center [888, 276] width 53 height 41
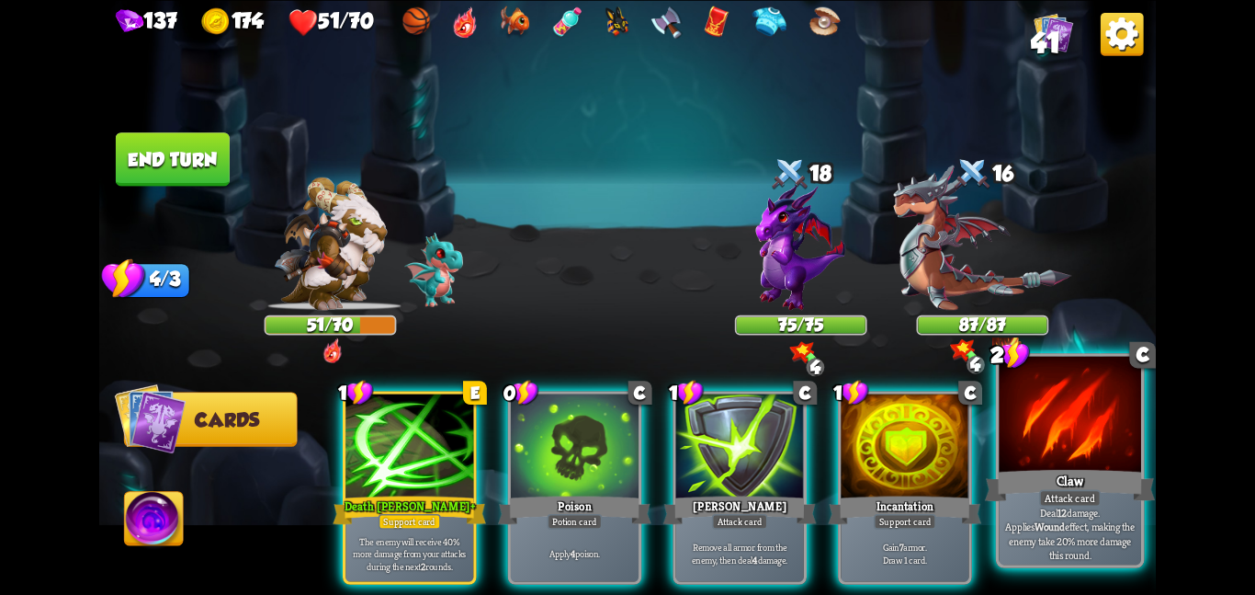
scroll to position [0, 175]
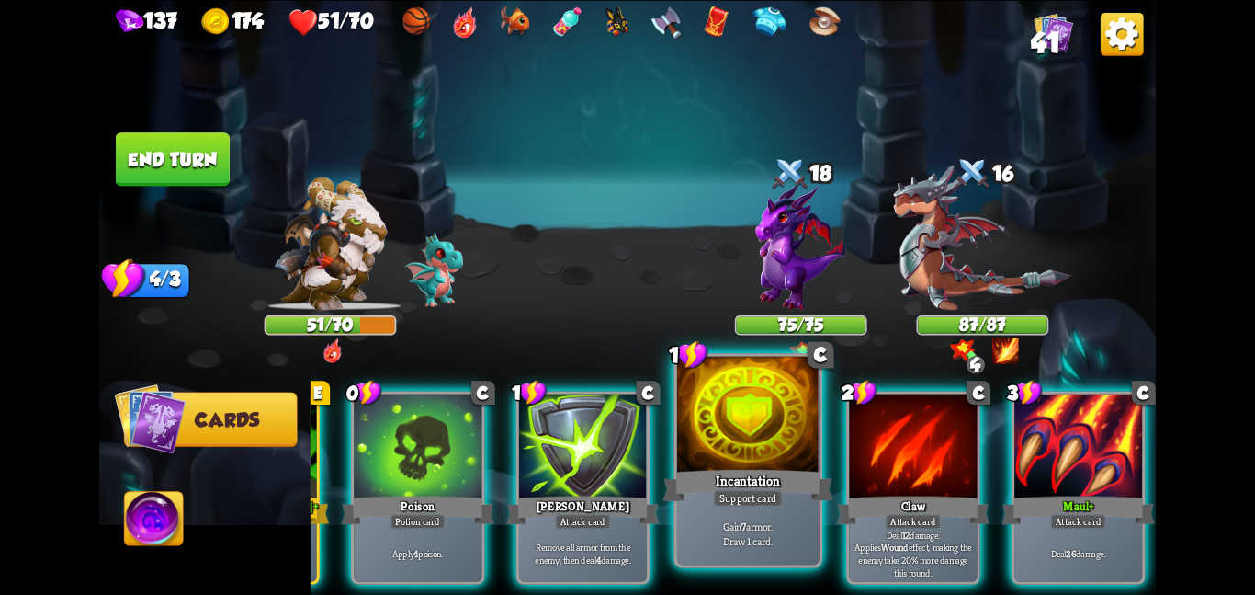
click at [697, 490] on div "Incantation" at bounding box center [748, 485] width 170 height 38
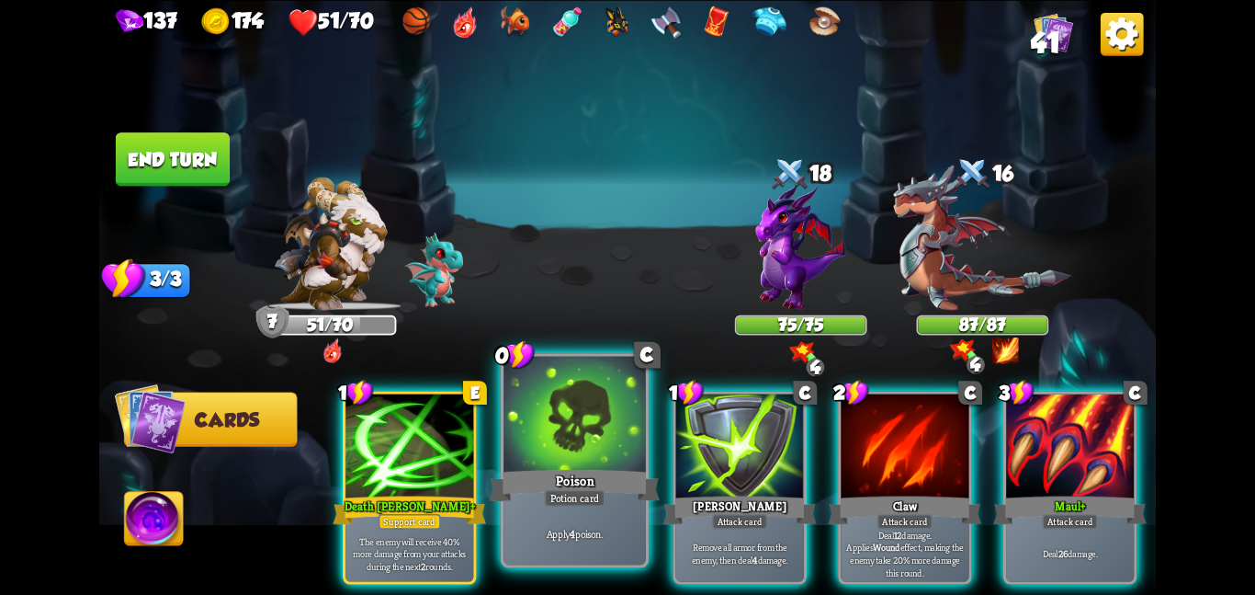
click at [565, 420] on div at bounding box center [575, 415] width 142 height 119
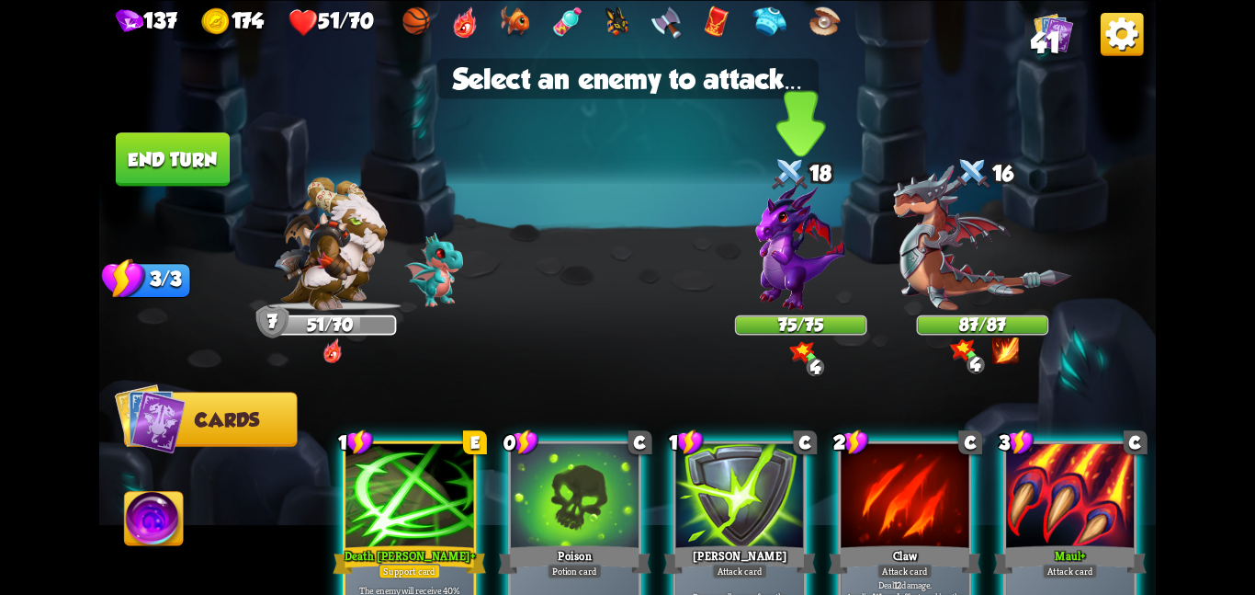
click at [736, 267] on div at bounding box center [801, 252] width 132 height 116
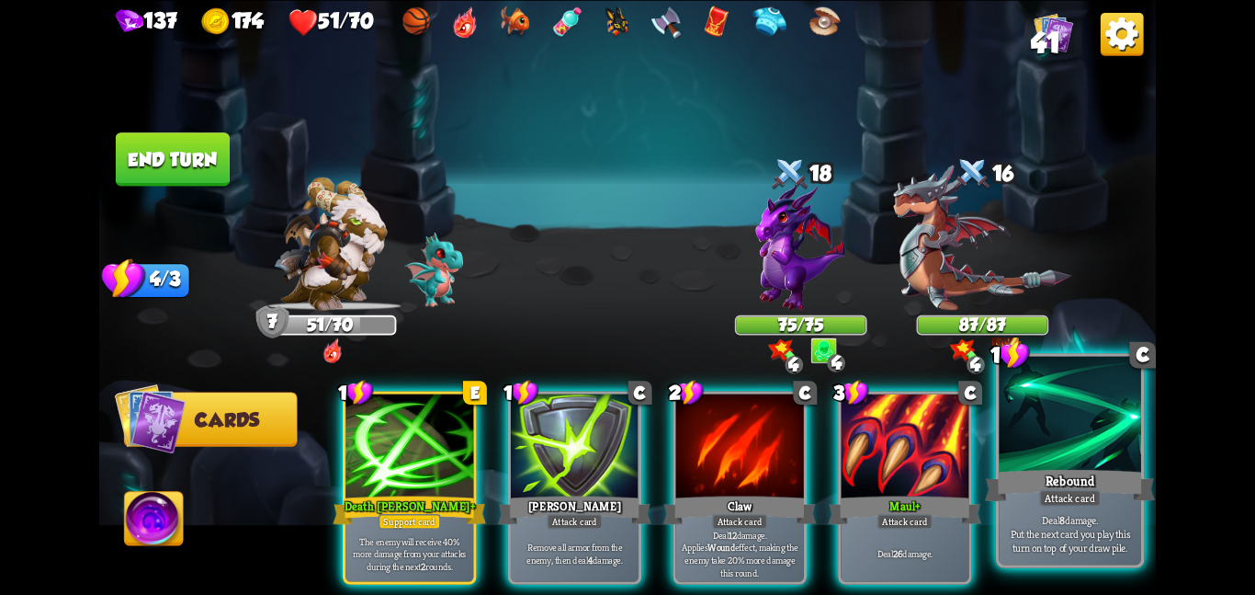
click at [1083, 453] on div at bounding box center [1070, 415] width 142 height 119
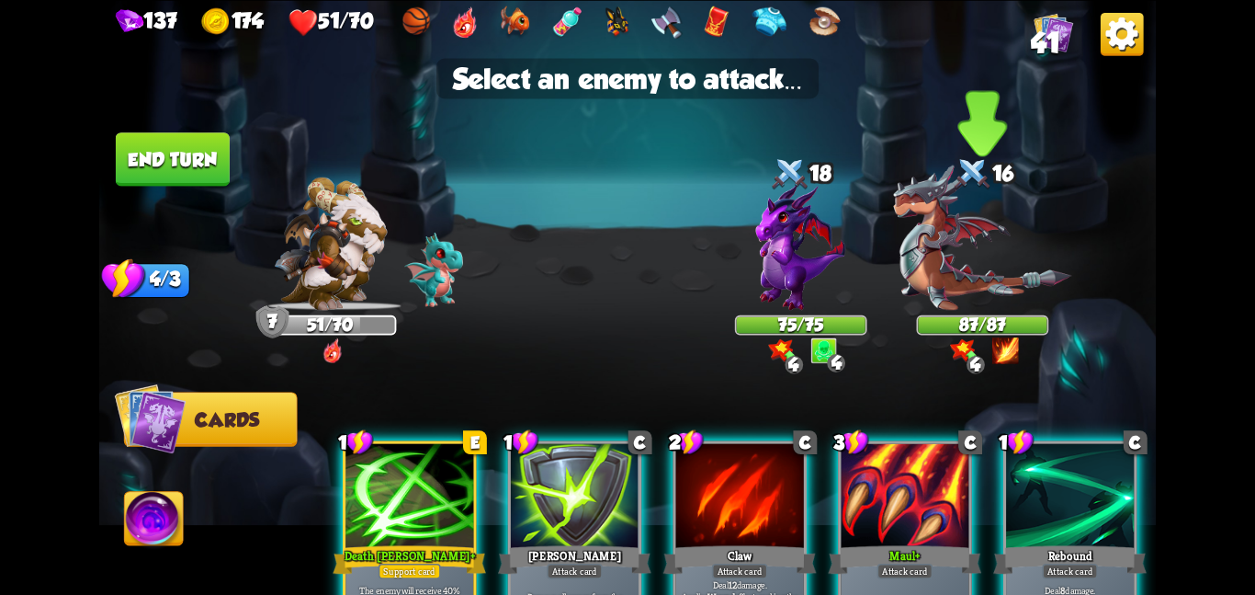
click at [902, 270] on img at bounding box center [982, 237] width 178 height 145
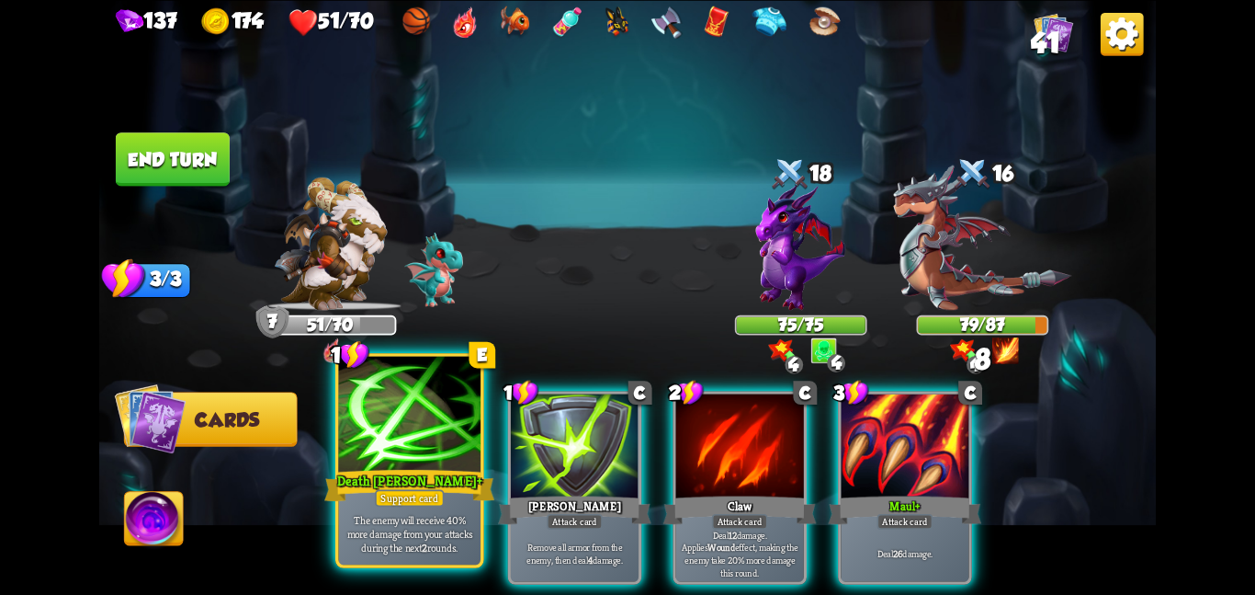
click at [424, 411] on div at bounding box center [409, 415] width 142 height 119
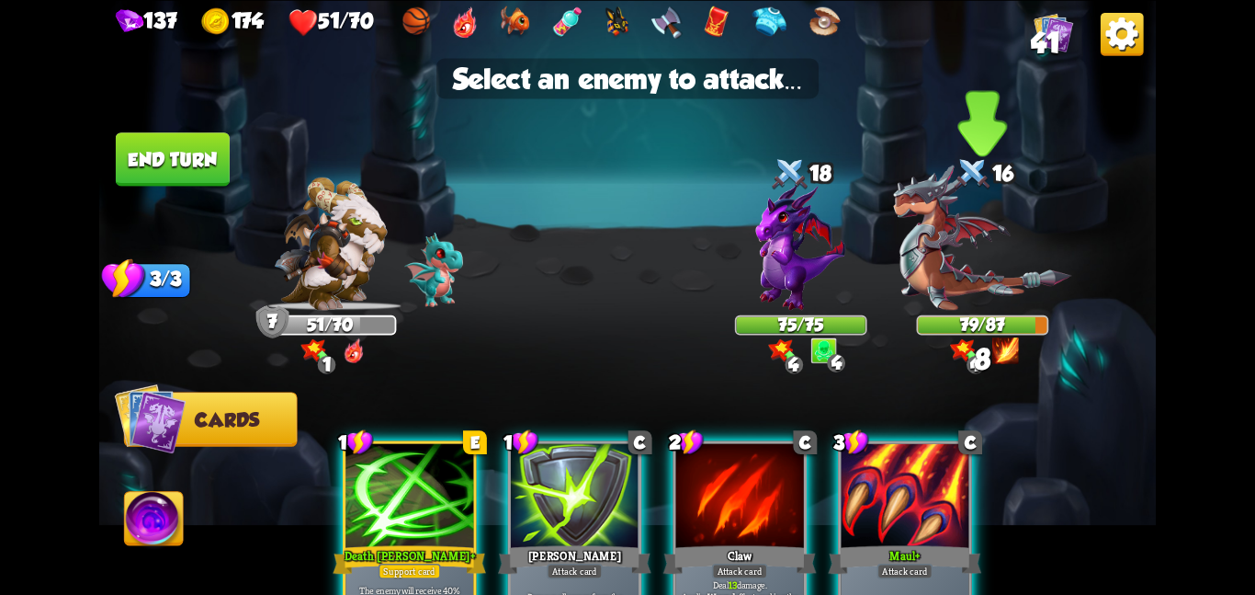
click at [981, 263] on img at bounding box center [982, 237] width 178 height 145
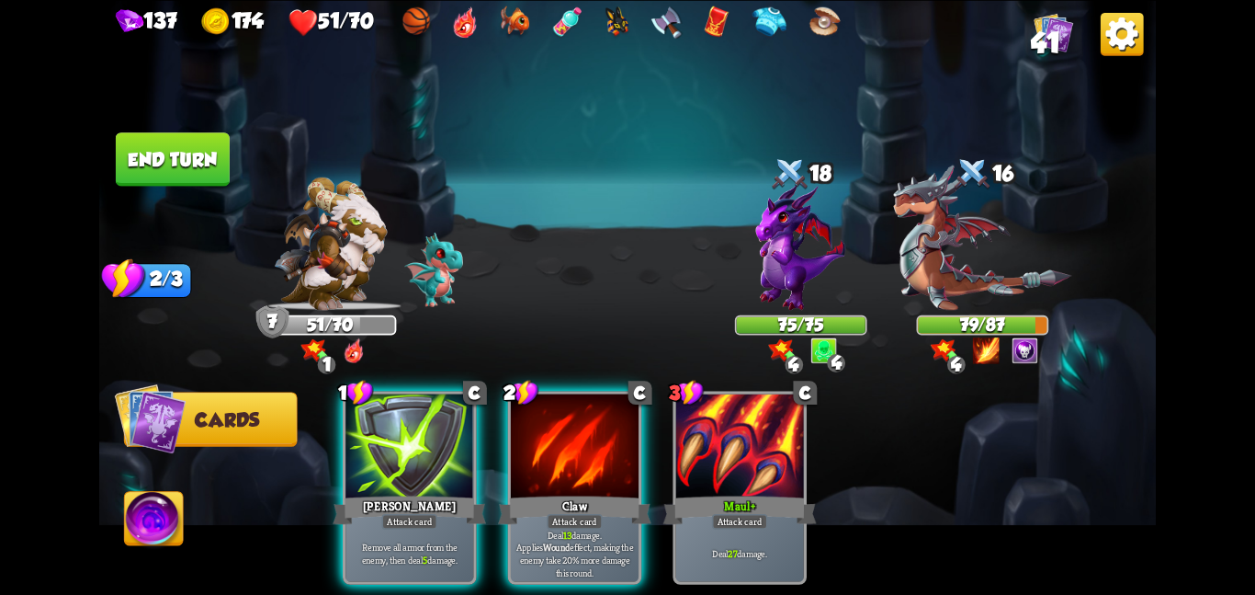
click at [154, 162] on button "End turn" at bounding box center [173, 158] width 114 height 53
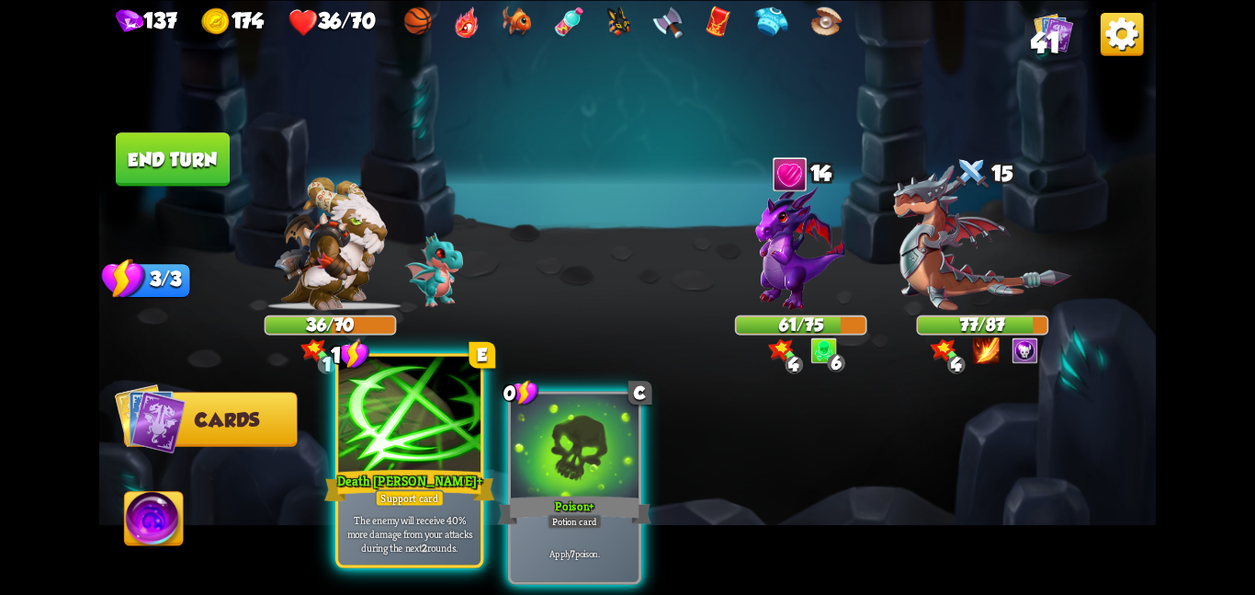
click at [434, 461] on div at bounding box center [409, 415] width 142 height 119
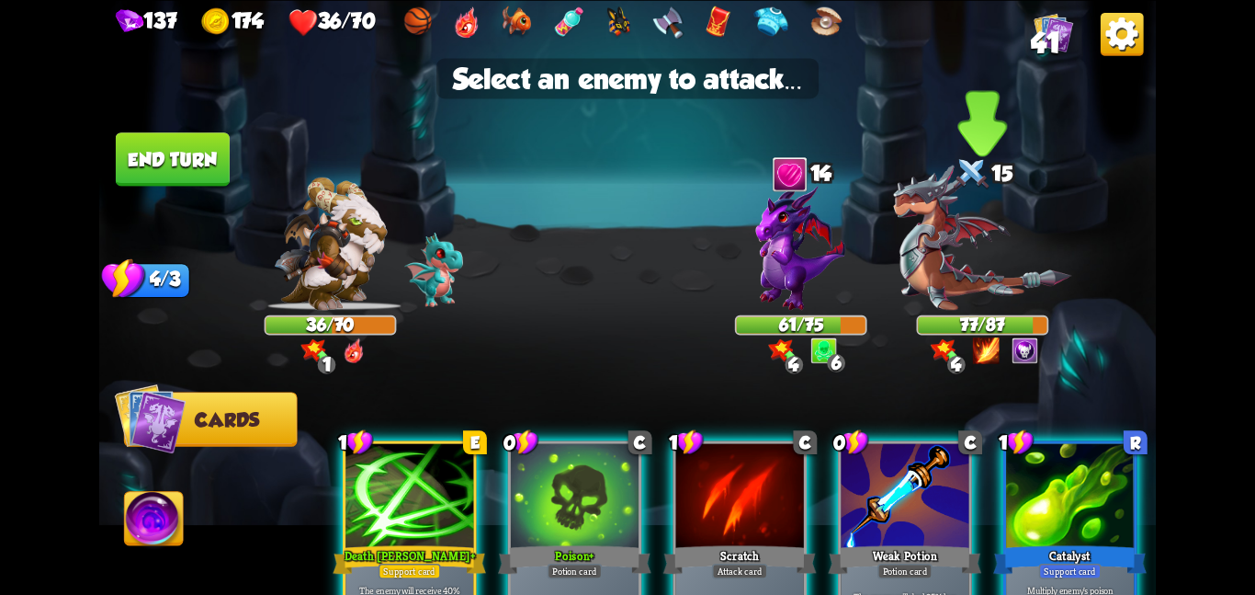
click at [972, 310] on img at bounding box center [982, 237] width 178 height 145
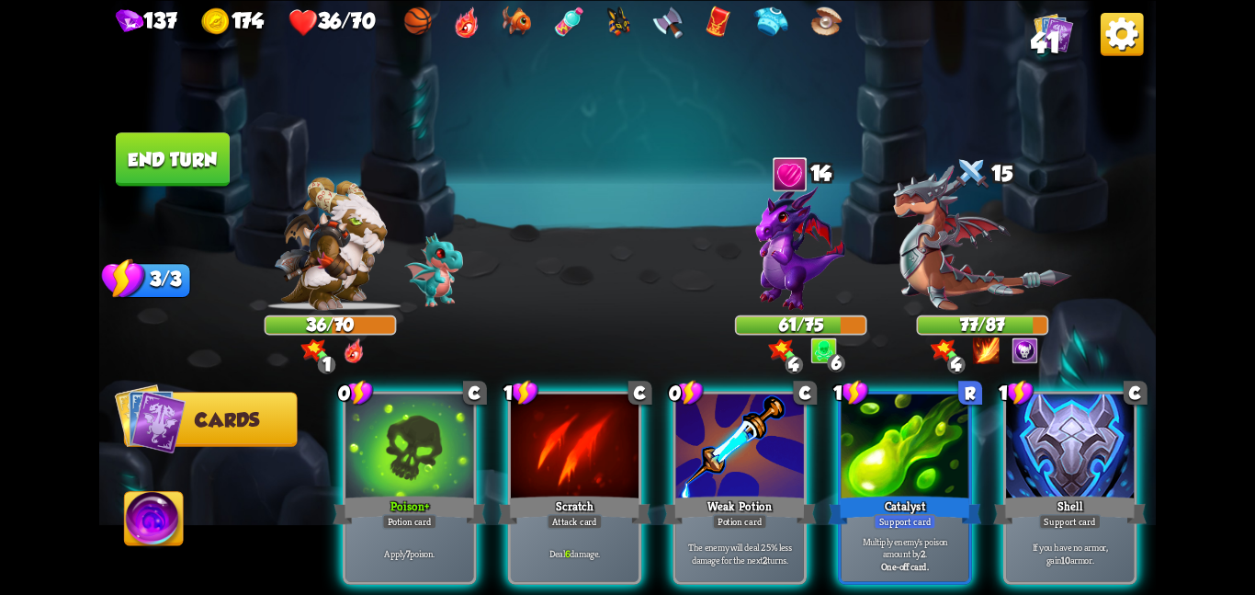
click at [972, 310] on img at bounding box center [982, 237] width 178 height 145
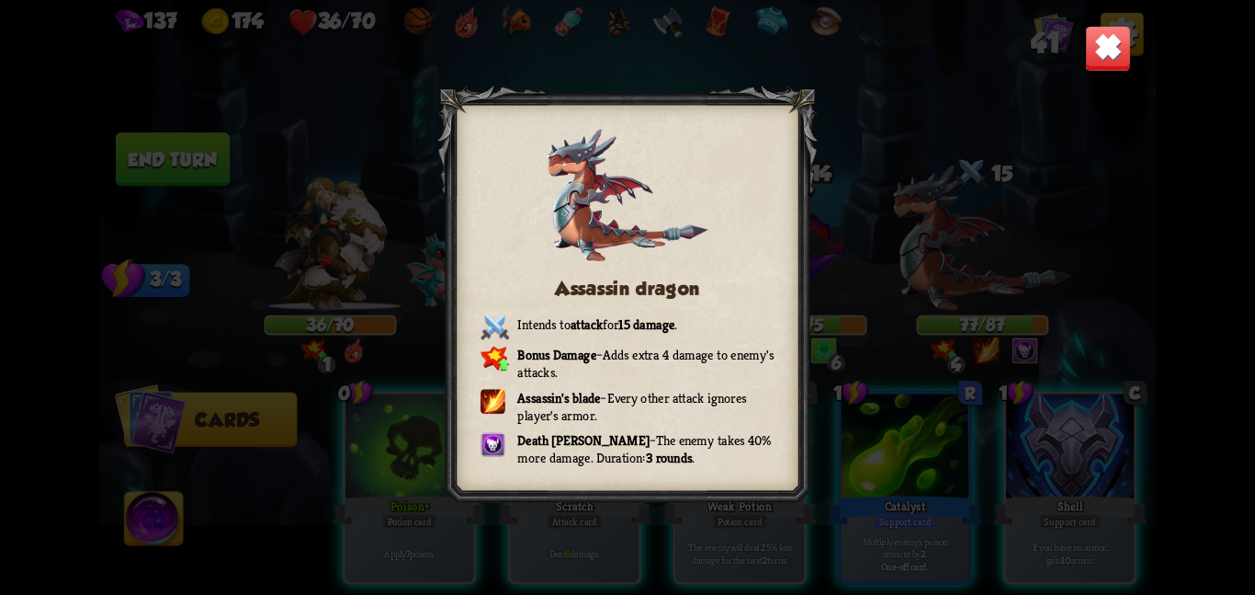
click at [1107, 48] on img at bounding box center [1108, 48] width 46 height 46
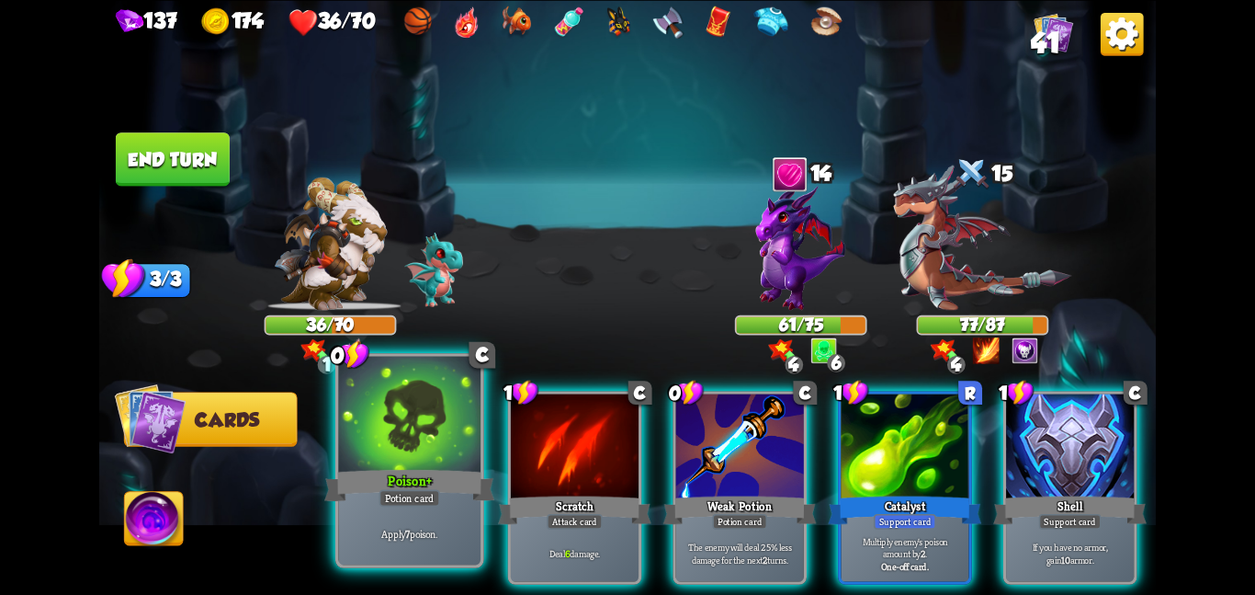
click at [369, 433] on div at bounding box center [409, 415] width 142 height 119
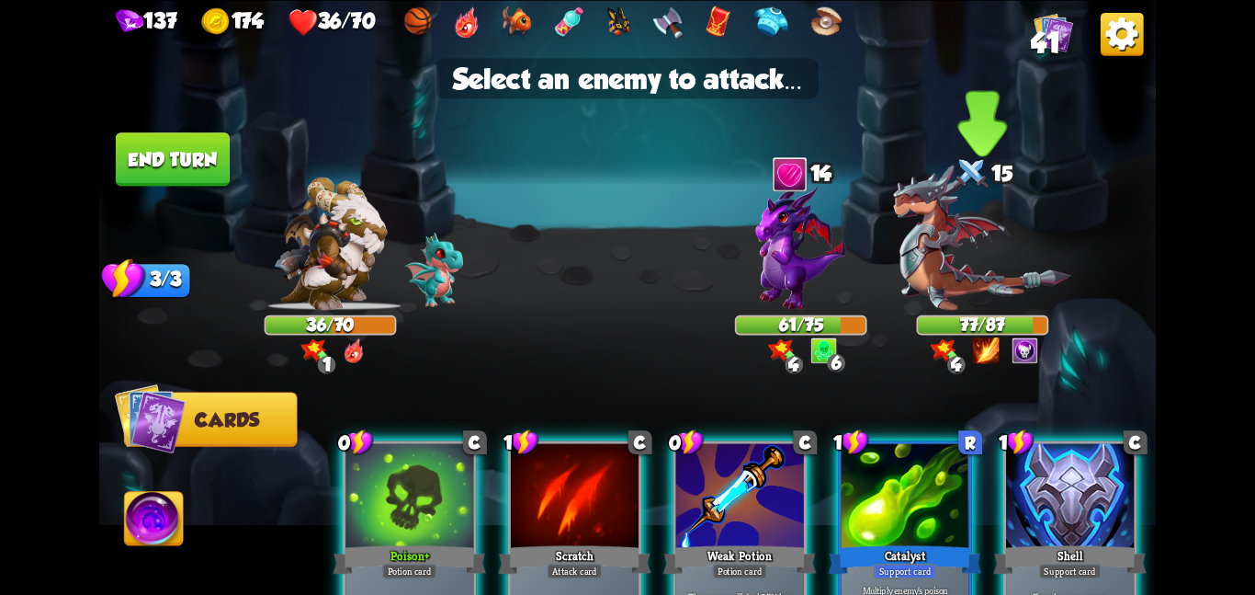
click at [948, 247] on img at bounding box center [982, 237] width 178 height 145
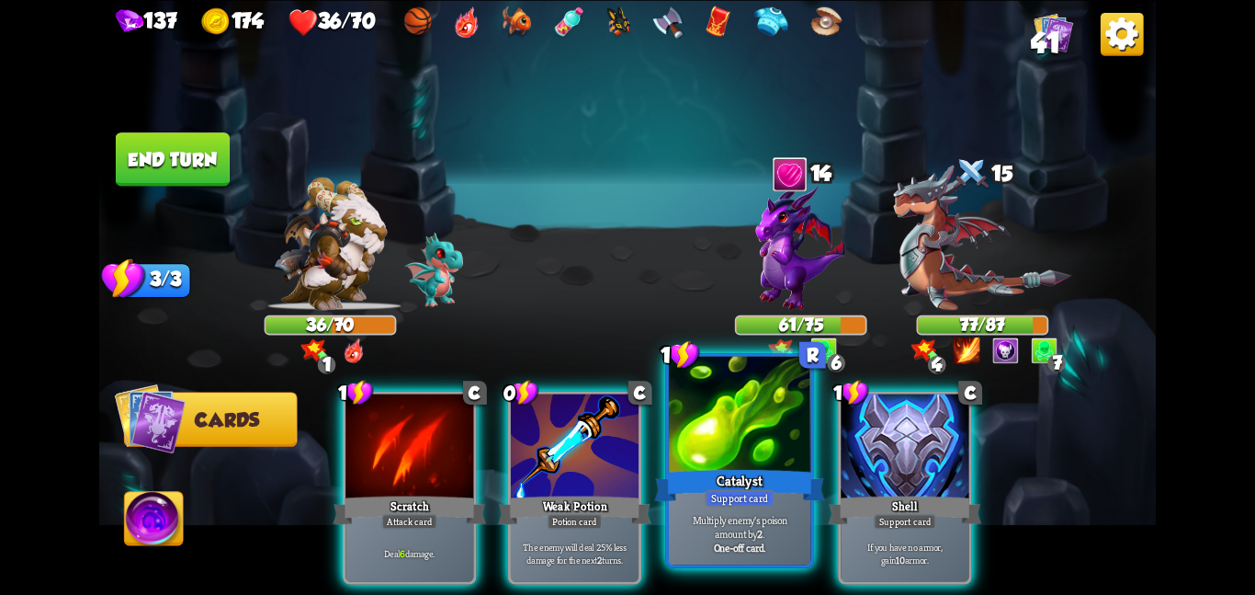
click at [683, 466] on div "Catalyst" at bounding box center [739, 485] width 170 height 38
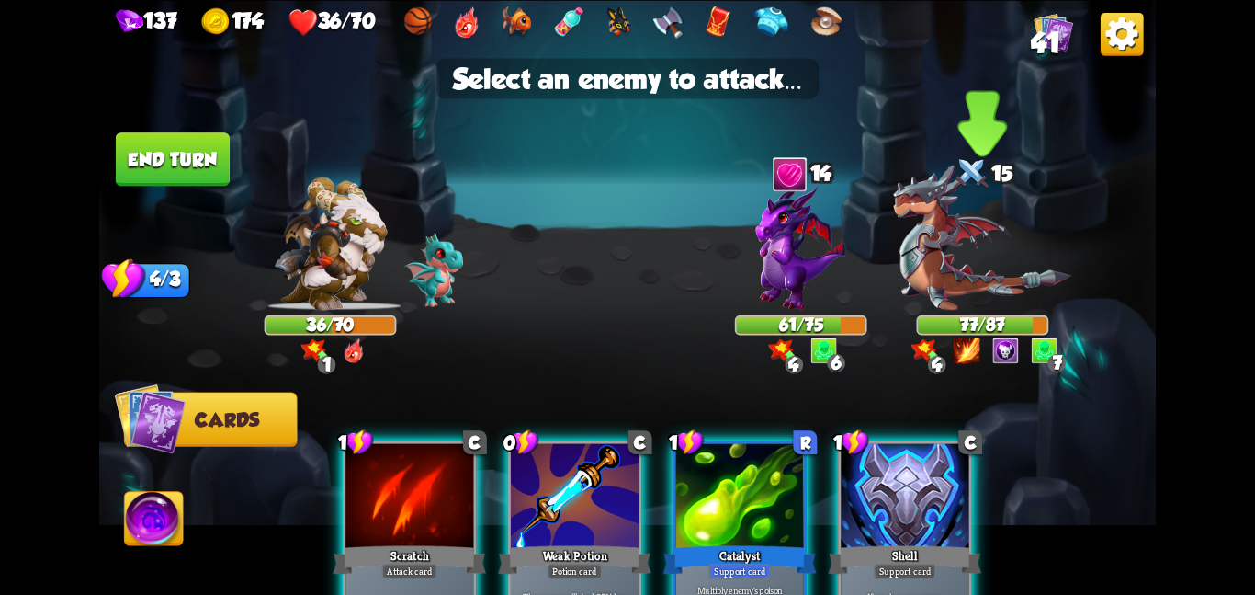
click at [954, 298] on img at bounding box center [982, 237] width 178 height 145
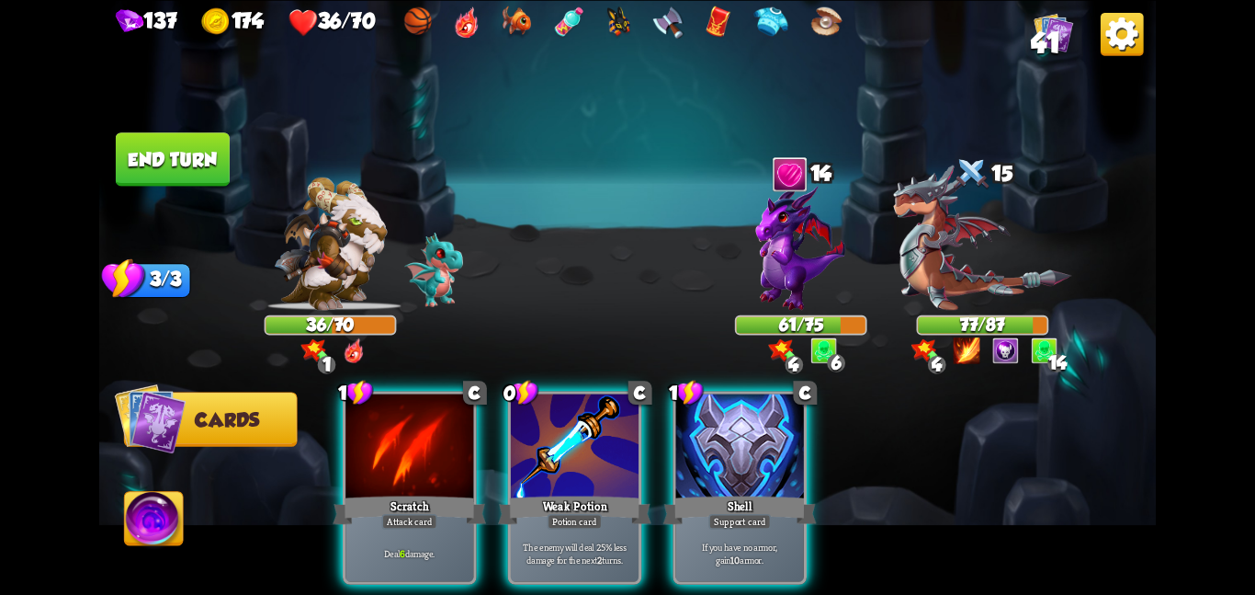
click at [643, 471] on div "1 C Scratch Attack card Deal 6 damage. 0 C Weak Potion Potion card The enemy wi…" at bounding box center [734, 462] width 846 height 265
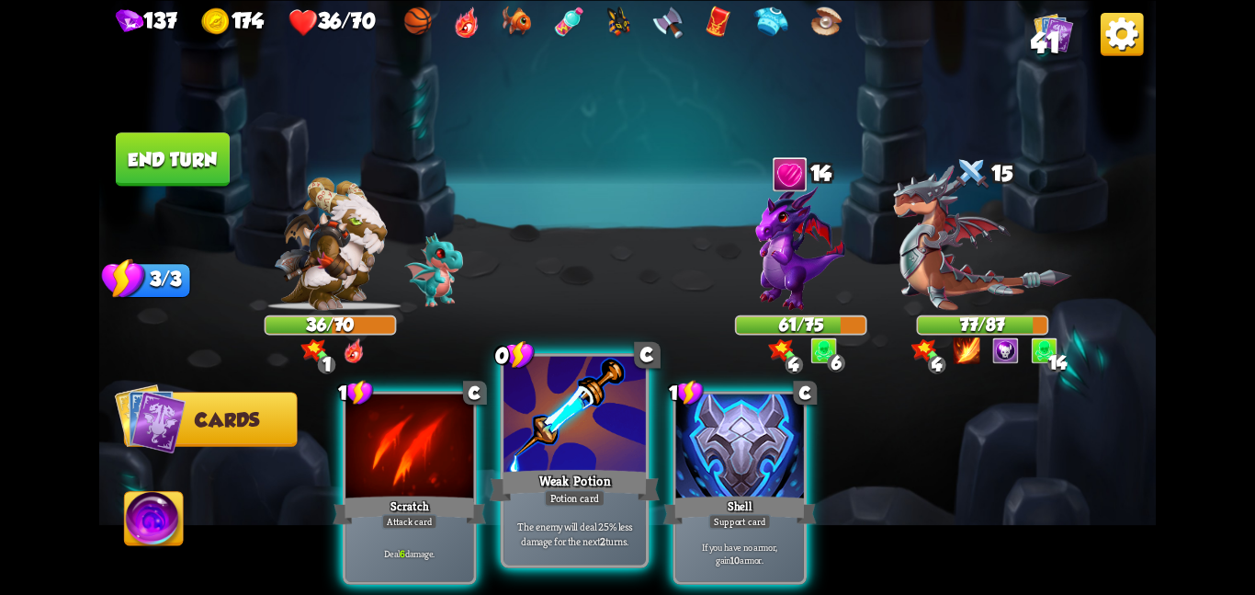
click at [541, 454] on div at bounding box center [575, 415] width 142 height 119
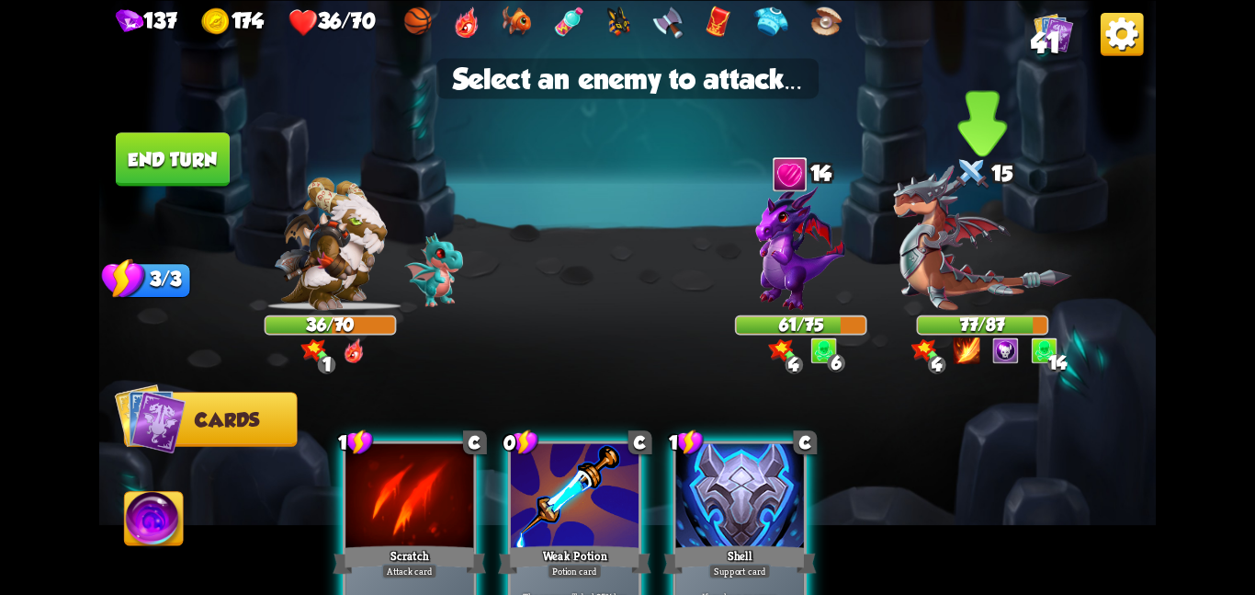
click at [938, 257] on img at bounding box center [982, 237] width 178 height 145
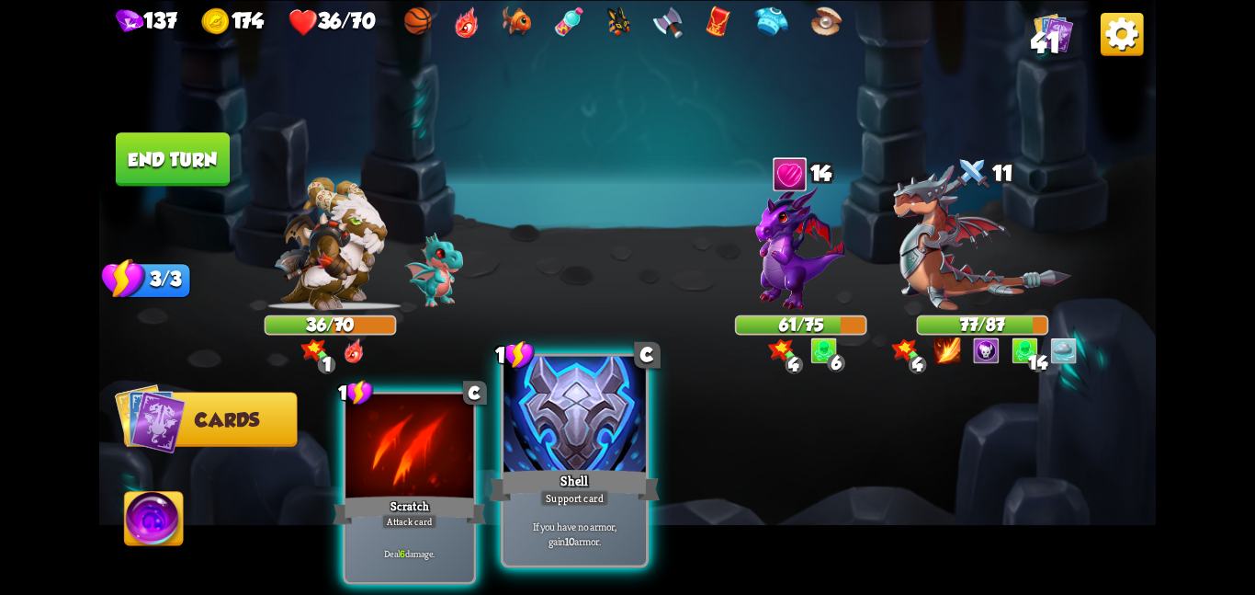
click at [565, 451] on div at bounding box center [575, 415] width 142 height 119
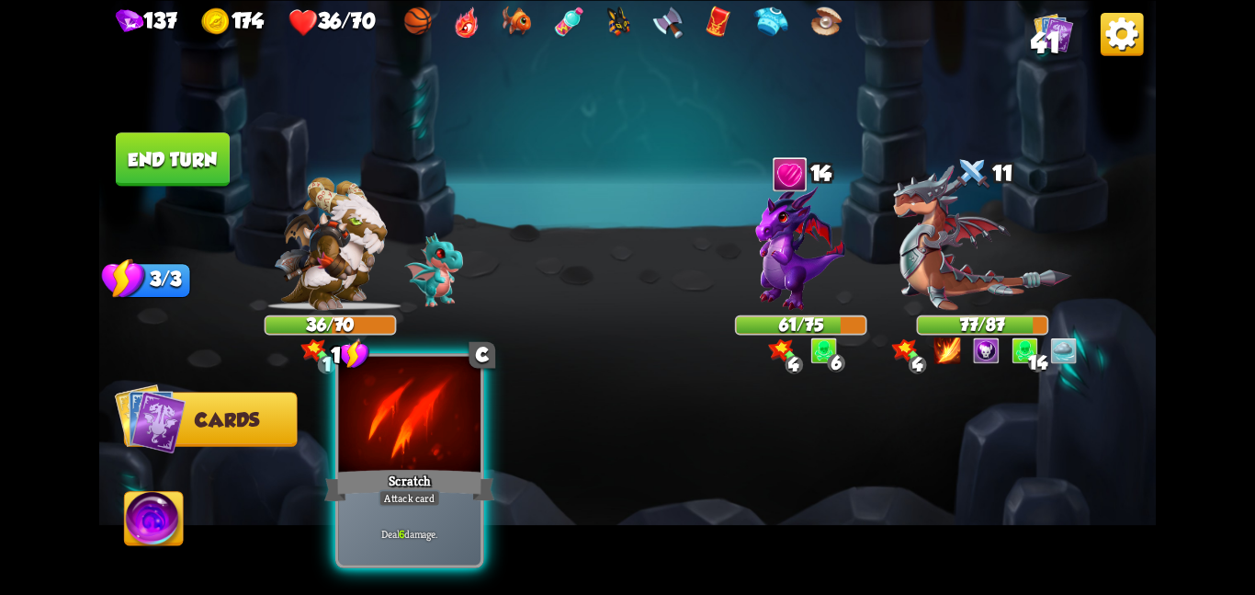
click at [413, 466] on div "Scratch" at bounding box center [409, 485] width 170 height 38
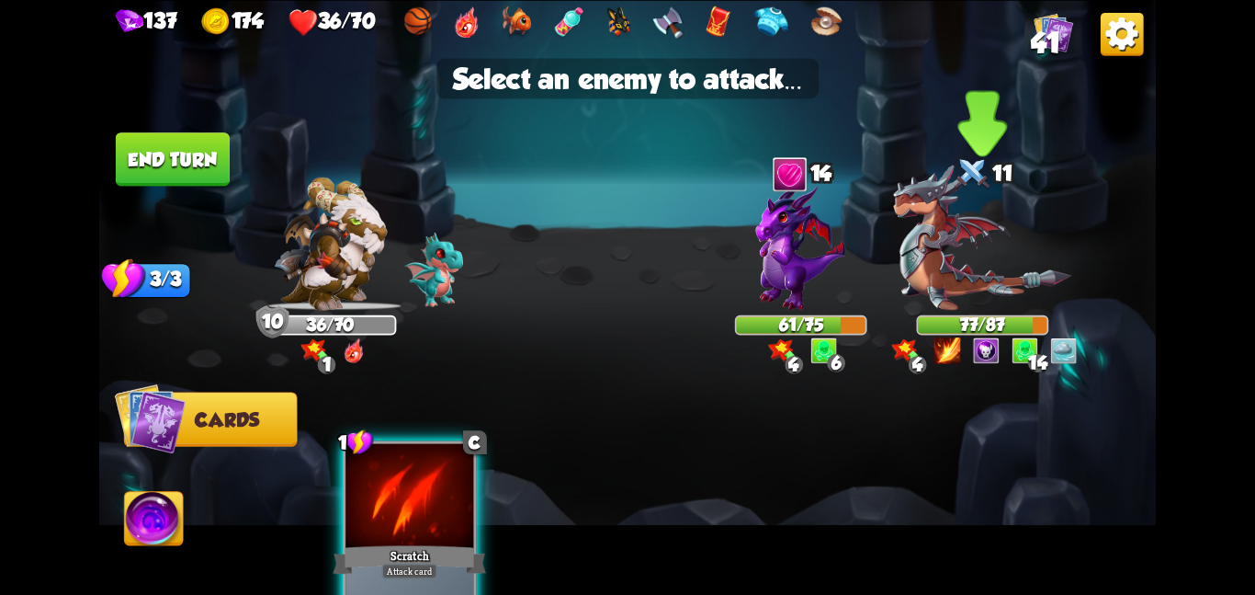
click at [896, 261] on img at bounding box center [982, 237] width 178 height 145
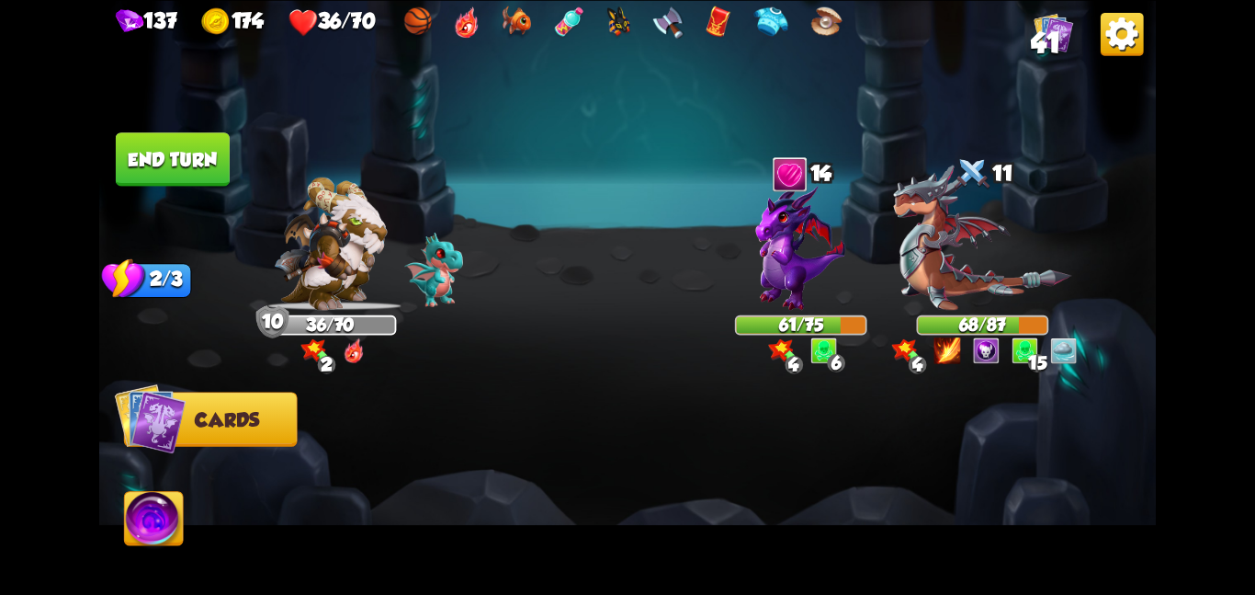
click at [155, 180] on button "End turn" at bounding box center [173, 158] width 114 height 53
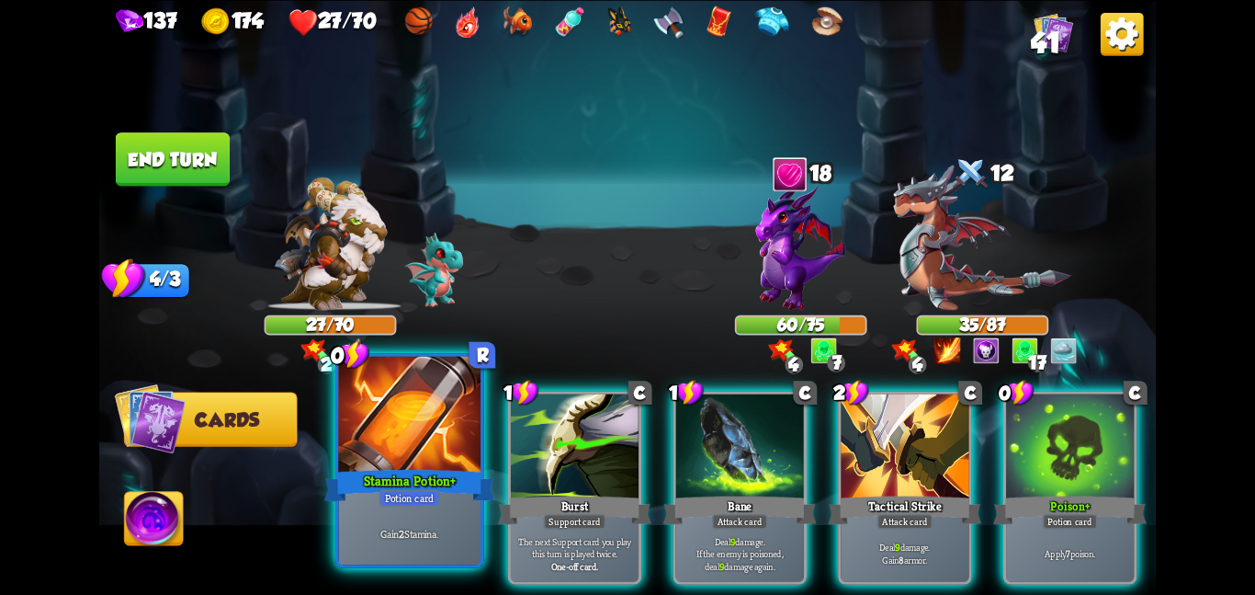
click at [374, 412] on div at bounding box center [409, 415] width 142 height 119
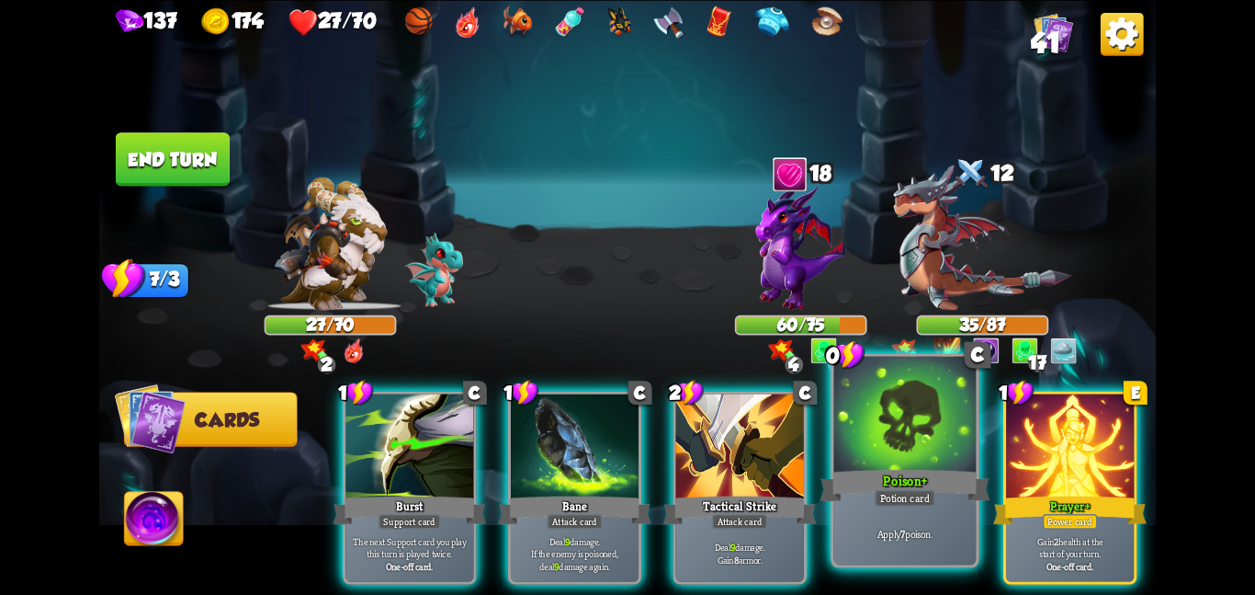
click at [965, 424] on div at bounding box center [905, 415] width 142 height 119
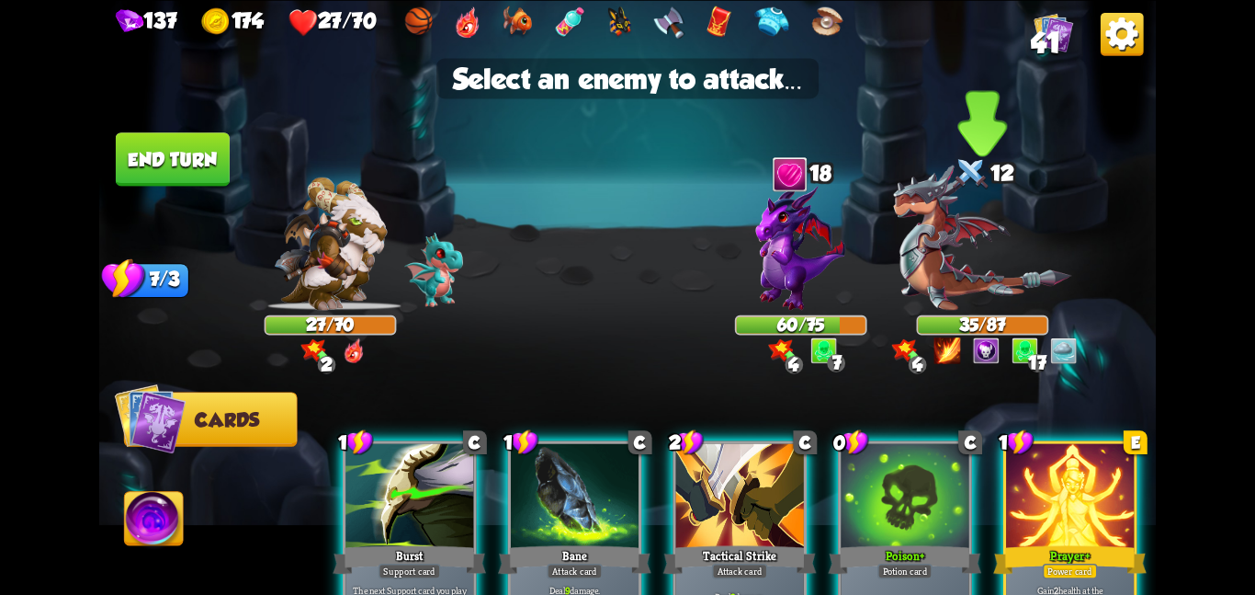
click at [970, 301] on img at bounding box center [982, 237] width 178 height 145
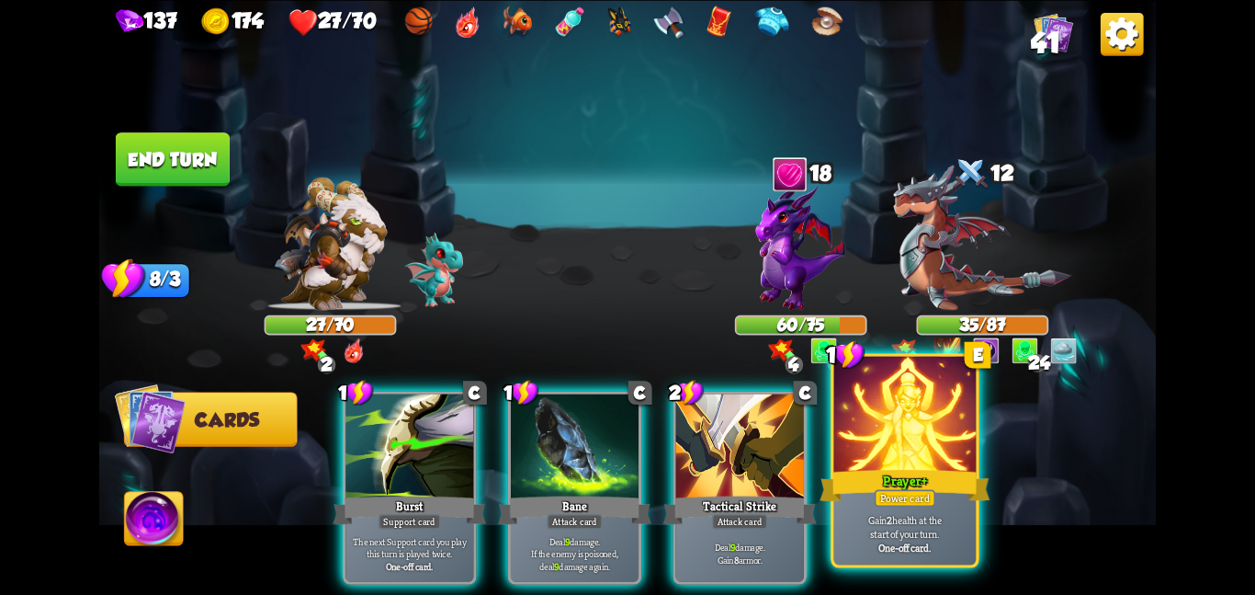
click at [923, 471] on div "Prayer +" at bounding box center [905, 485] width 170 height 38
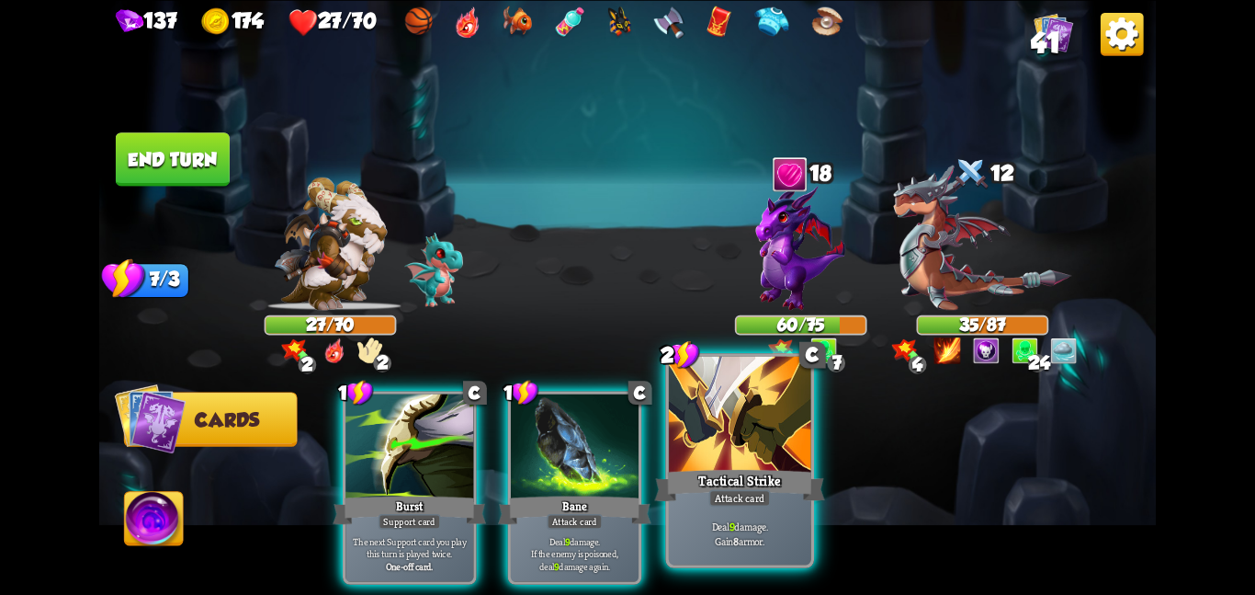
click at [771, 493] on div "Tactical Strike" at bounding box center [739, 485] width 170 height 38
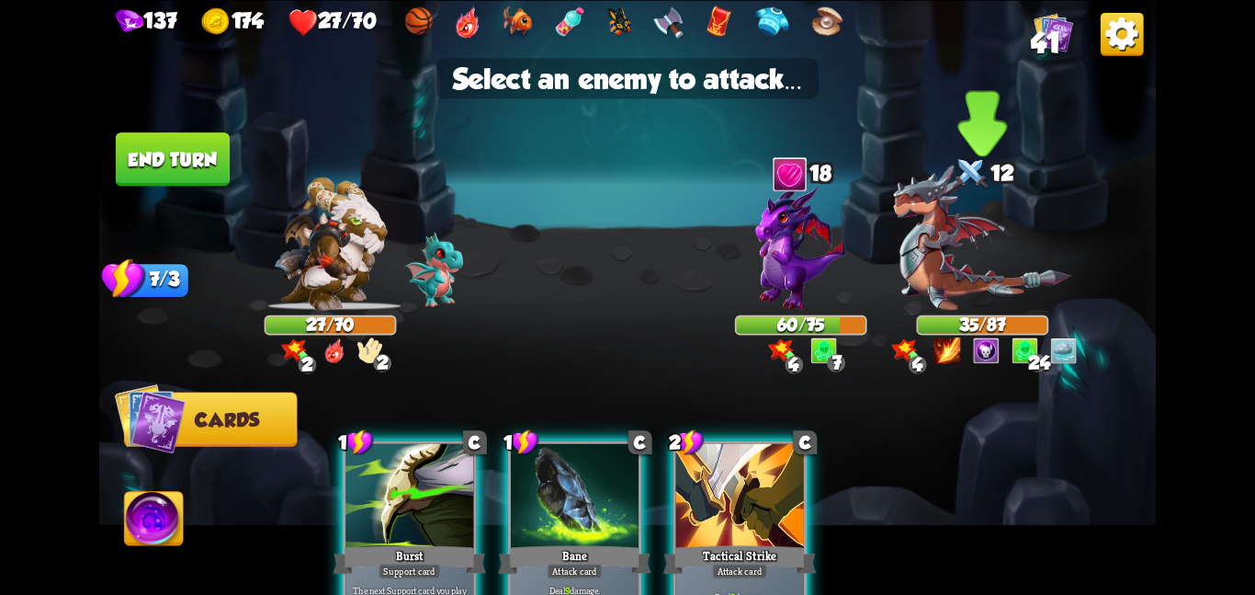
click at [941, 325] on div "35/87" at bounding box center [982, 324] width 129 height 17
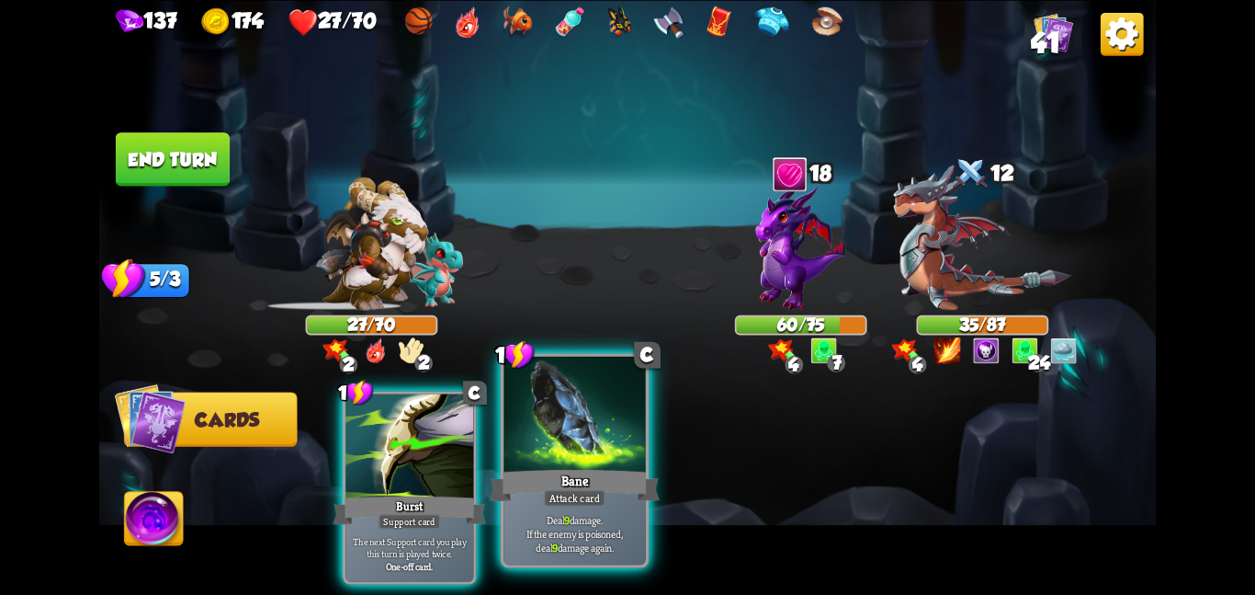
click at [614, 440] on div at bounding box center [575, 415] width 142 height 119
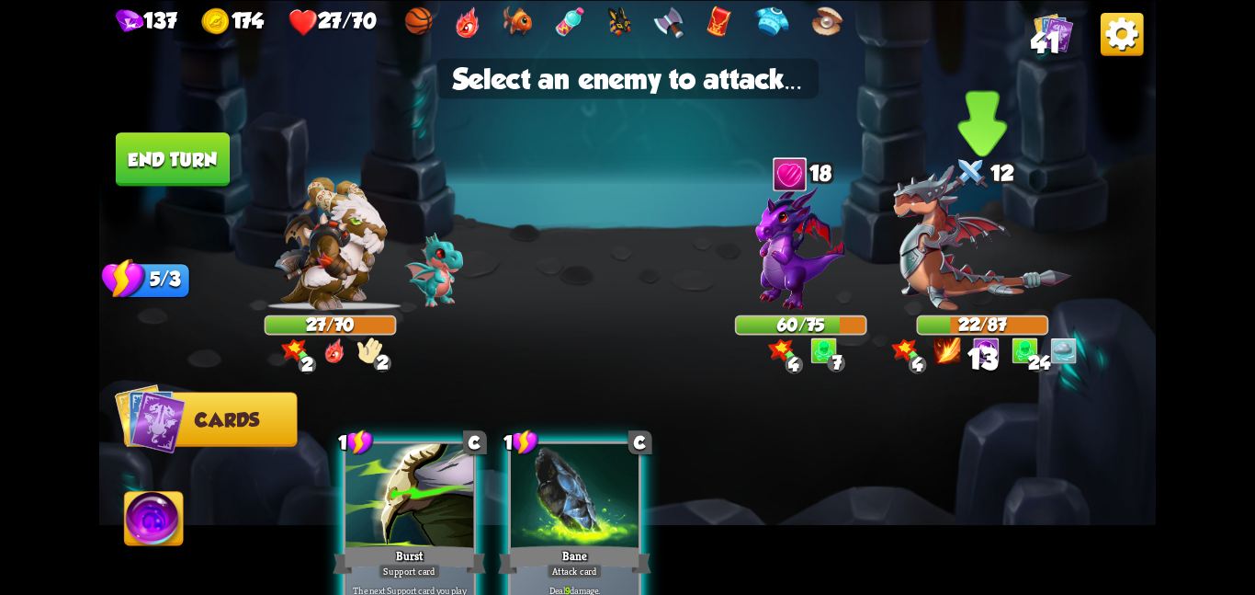
click at [980, 260] on img at bounding box center [982, 237] width 178 height 145
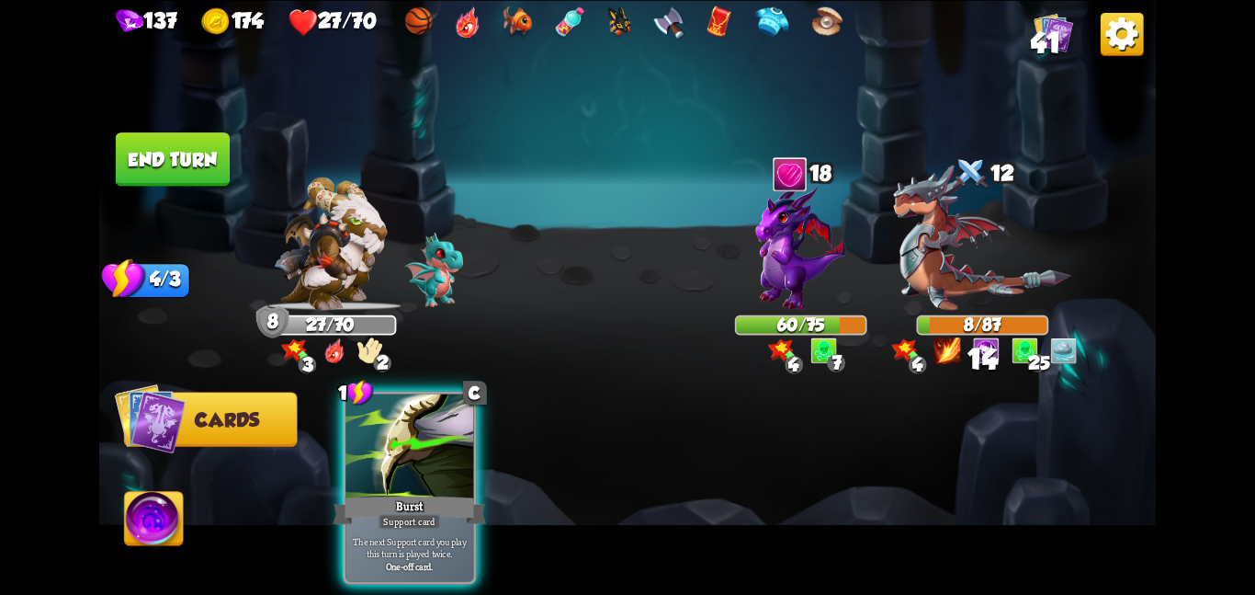
click at [178, 172] on button "End turn" at bounding box center [173, 158] width 114 height 53
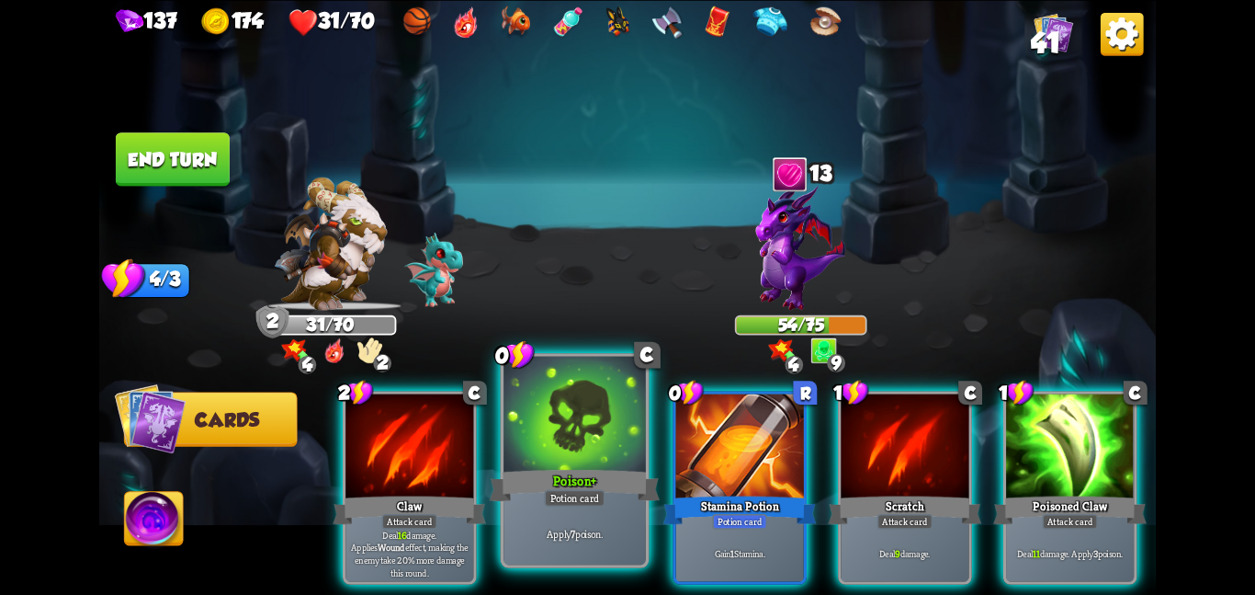
click at [561, 420] on div at bounding box center [575, 415] width 142 height 119
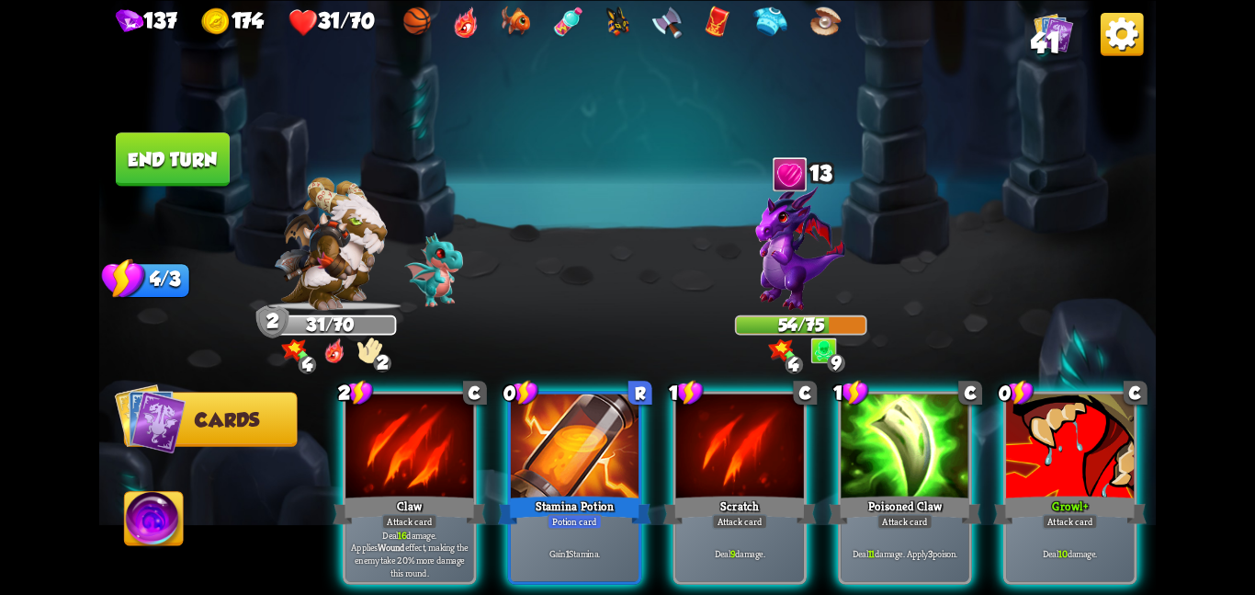
click at [561, 420] on div at bounding box center [575, 447] width 128 height 108
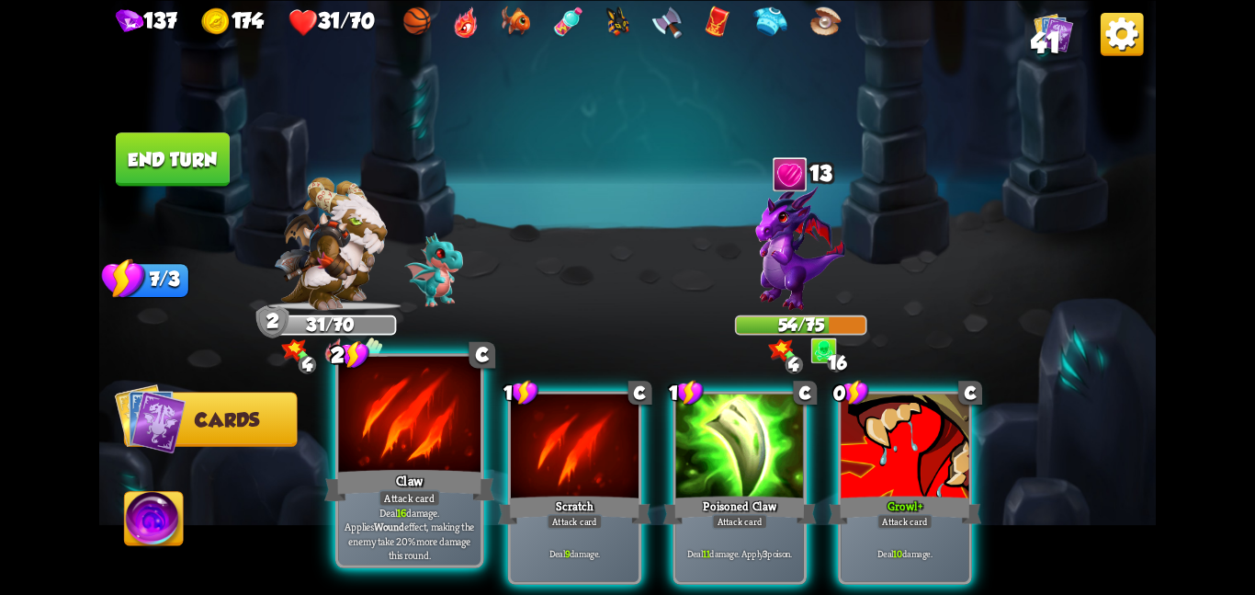
click at [425, 446] on div at bounding box center [409, 415] width 142 height 119
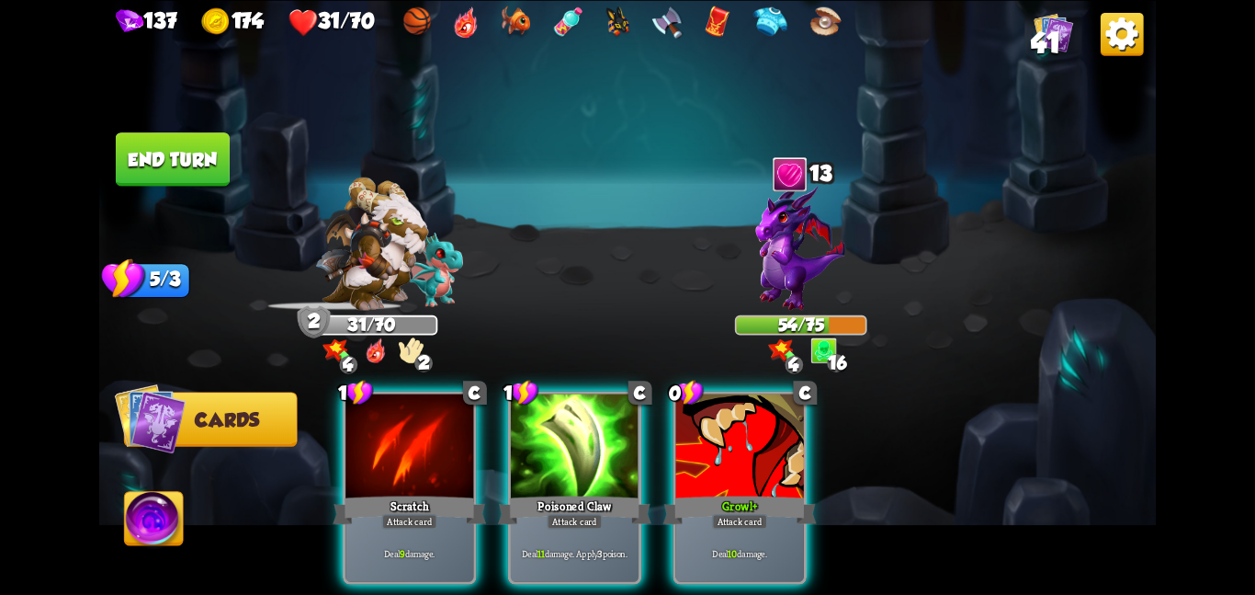
click at [425, 446] on div at bounding box center [410, 447] width 128 height 108
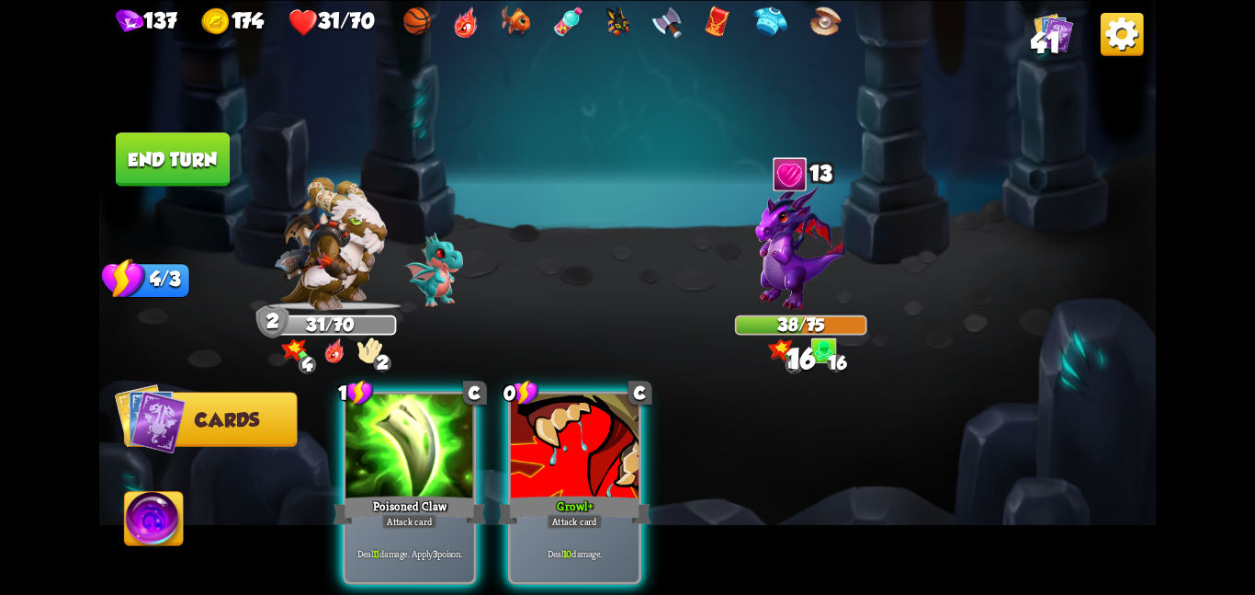
click at [425, 446] on div at bounding box center [410, 447] width 128 height 108
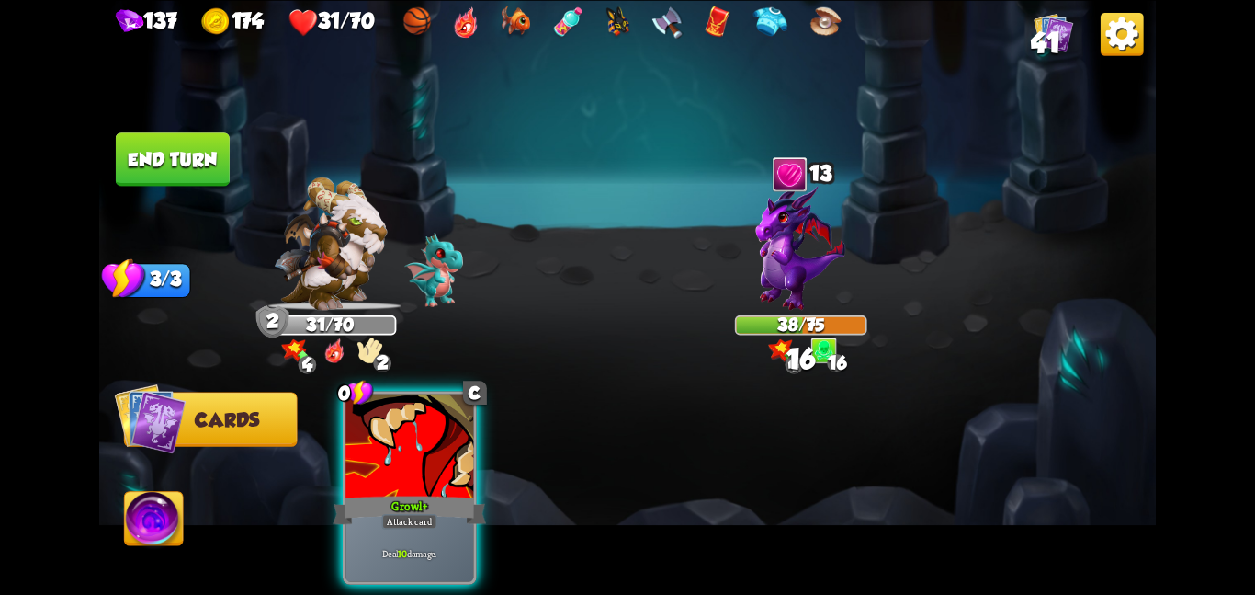
click at [425, 446] on div at bounding box center [410, 447] width 128 height 108
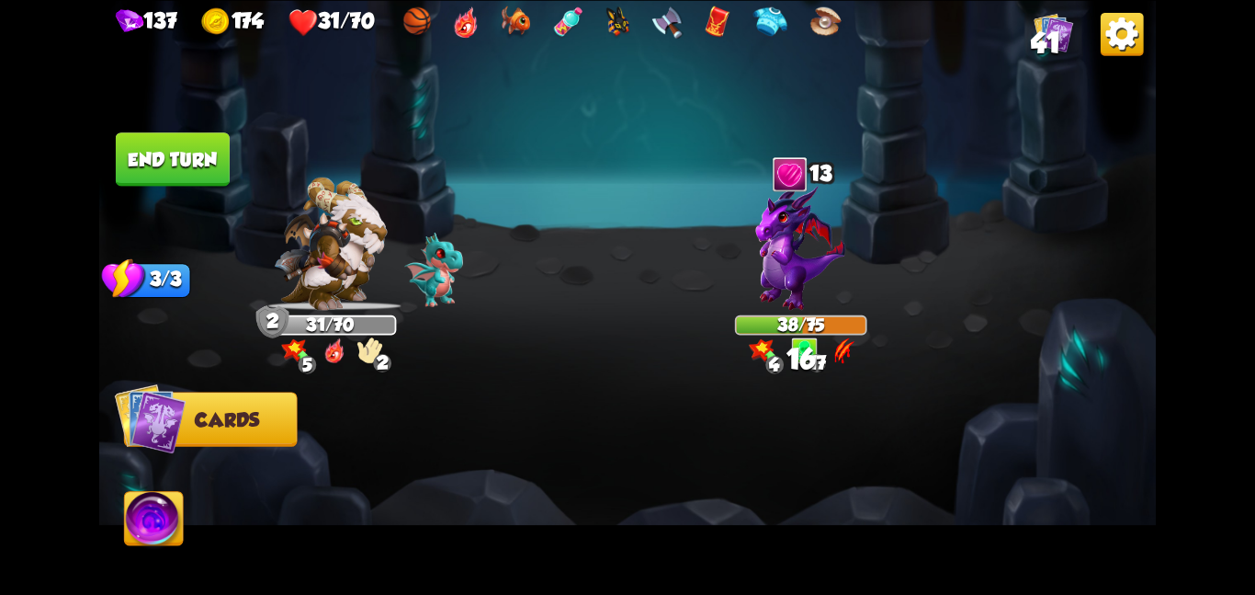
click at [203, 177] on button "End turn" at bounding box center [173, 158] width 114 height 53
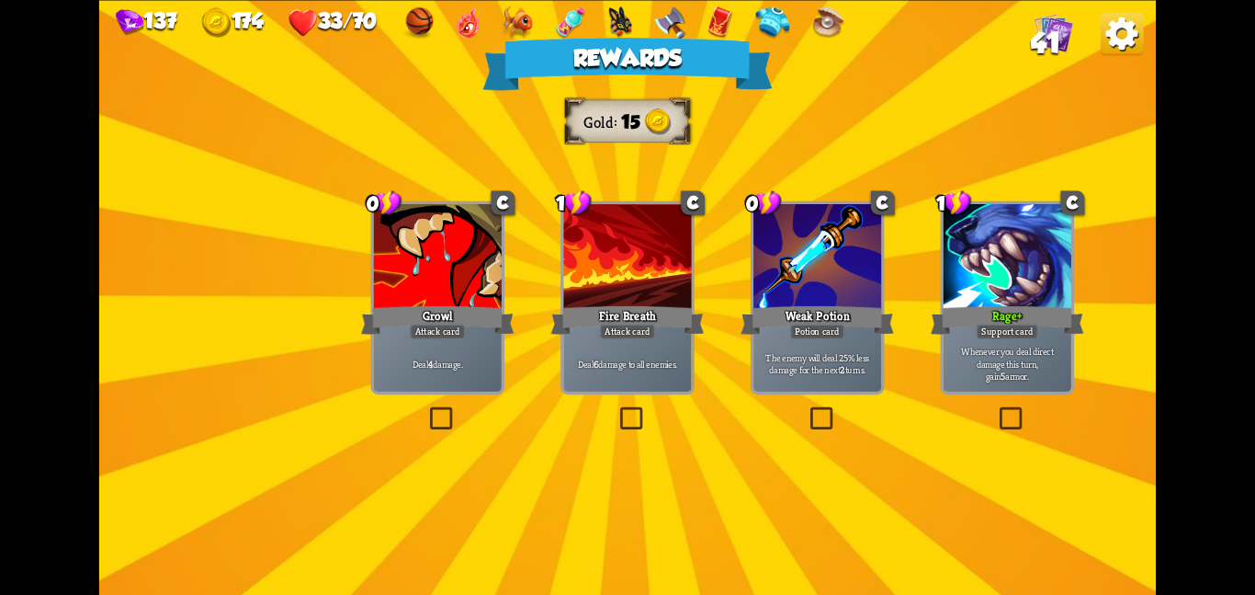
click at [378, 248] on div at bounding box center [438, 258] width 128 height 108
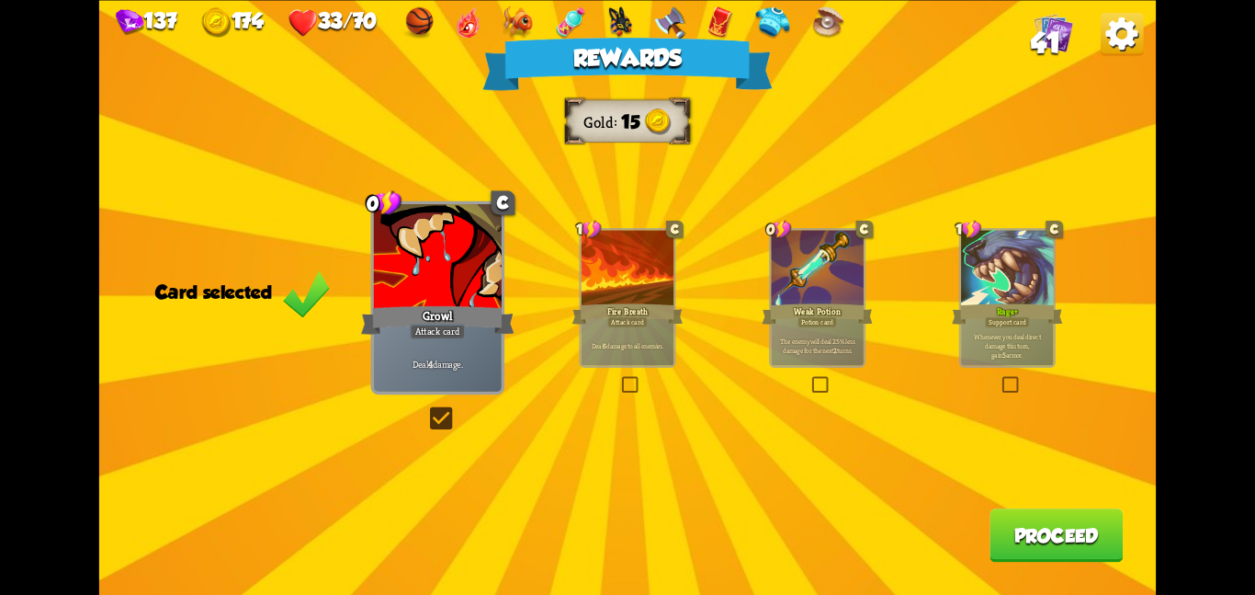
click at [986, 271] on div at bounding box center [1007, 269] width 92 height 78
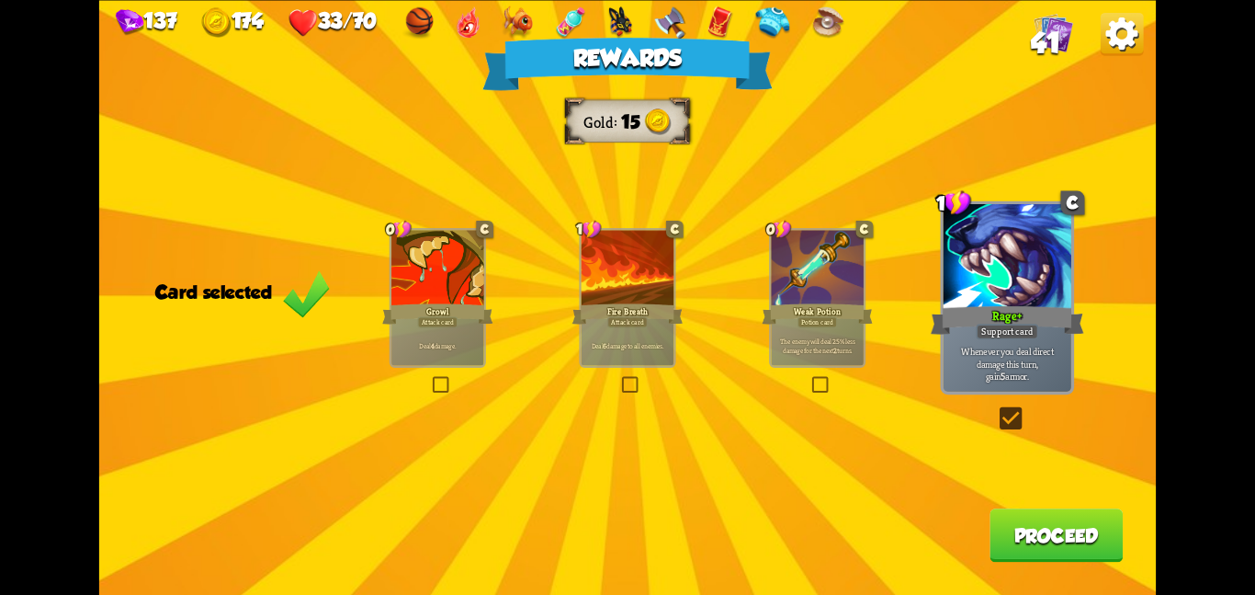
click at [769, 278] on div "0 C Weak Potion Potion card The enemy will deal 25% less damage for the next 2 …" at bounding box center [817, 298] width 96 height 140
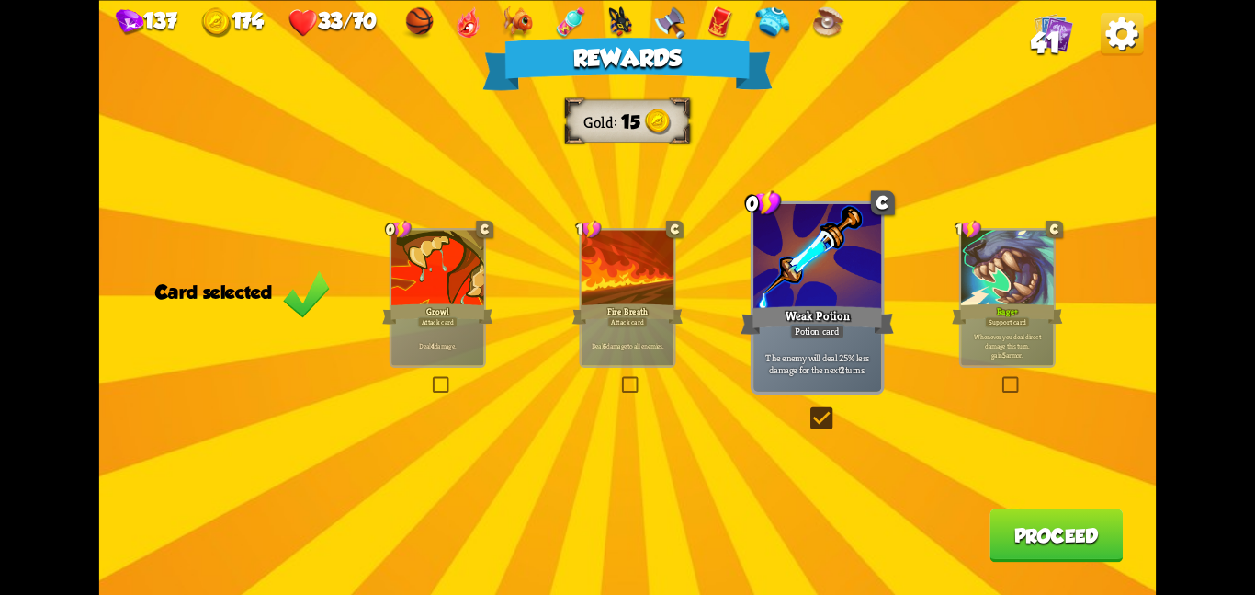
click at [993, 518] on button "Proceed" at bounding box center [1056, 534] width 133 height 53
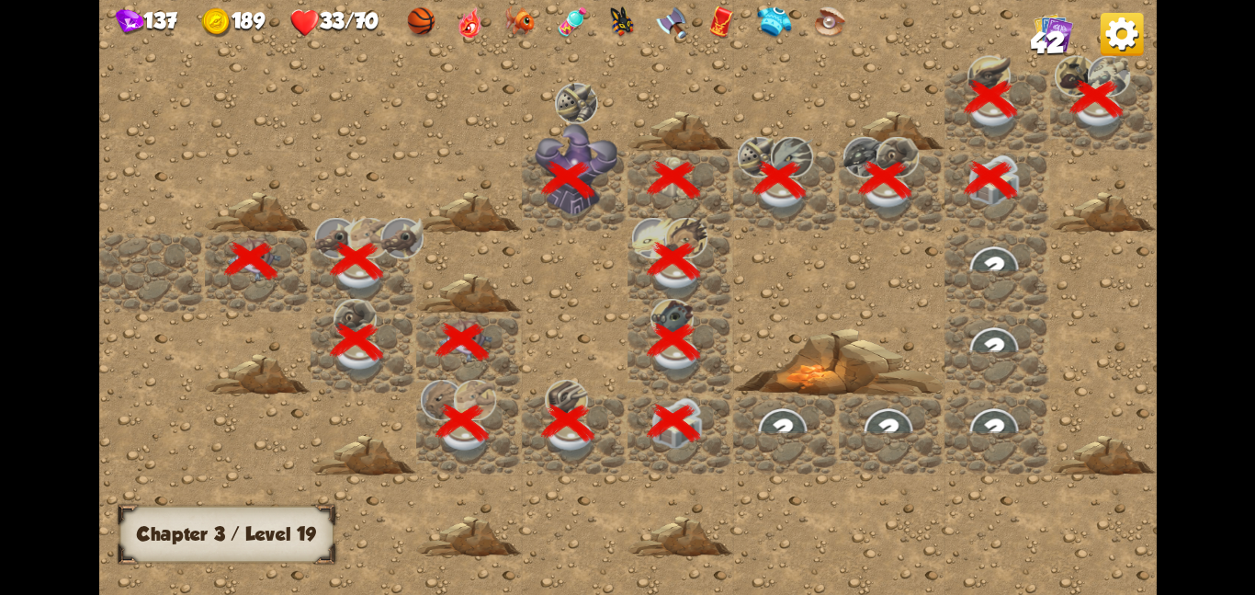
scroll to position [0, 353]
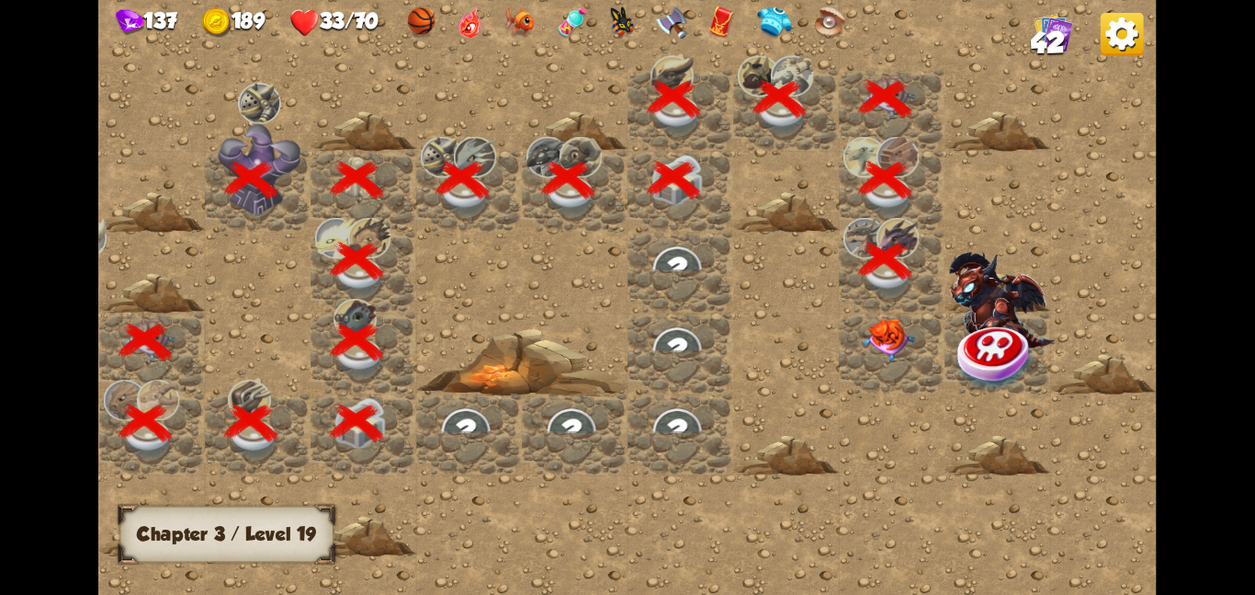
click at [918, 336] on div at bounding box center [892, 352] width 106 height 81
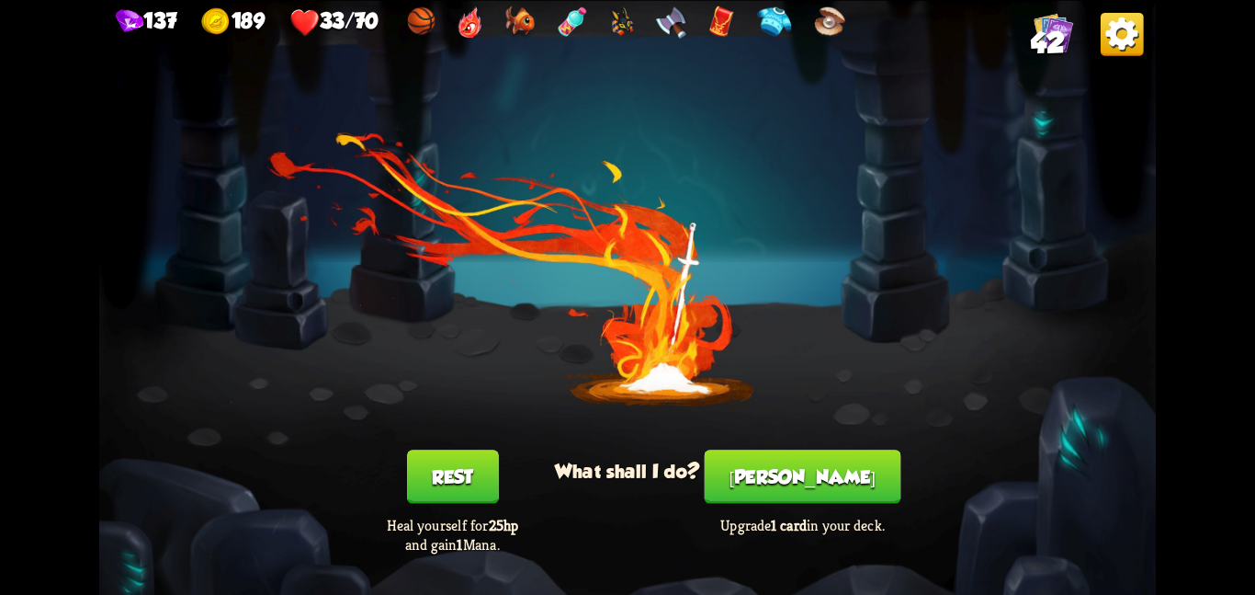
click at [474, 466] on button "Rest" at bounding box center [453, 475] width 92 height 53
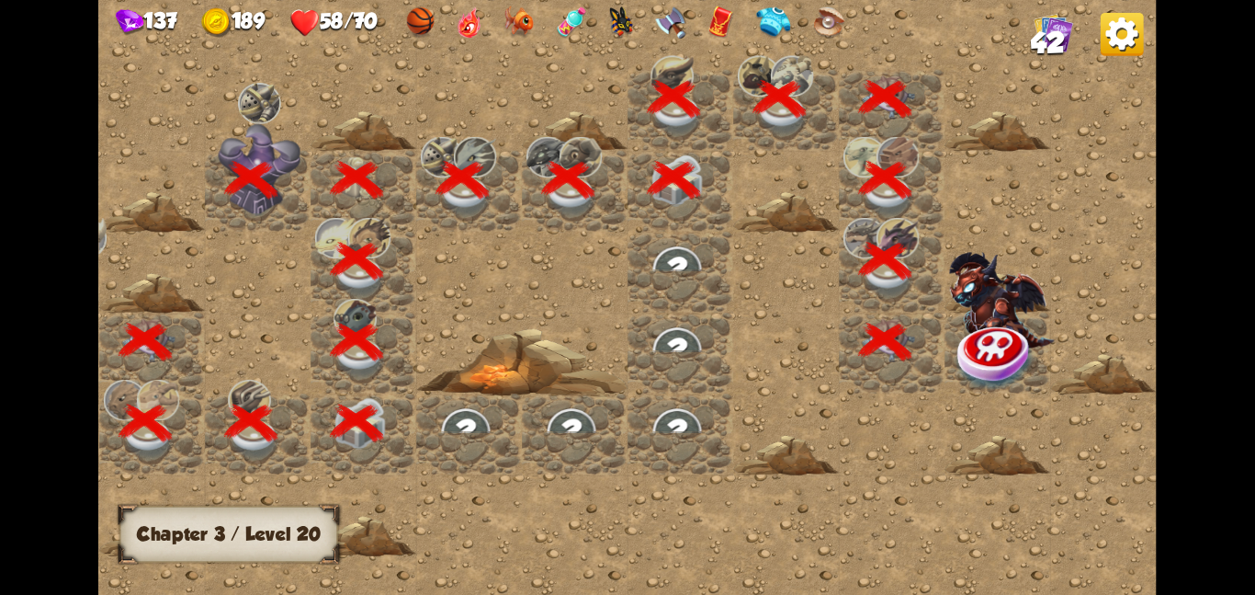
click at [984, 341] on img at bounding box center [996, 356] width 79 height 69
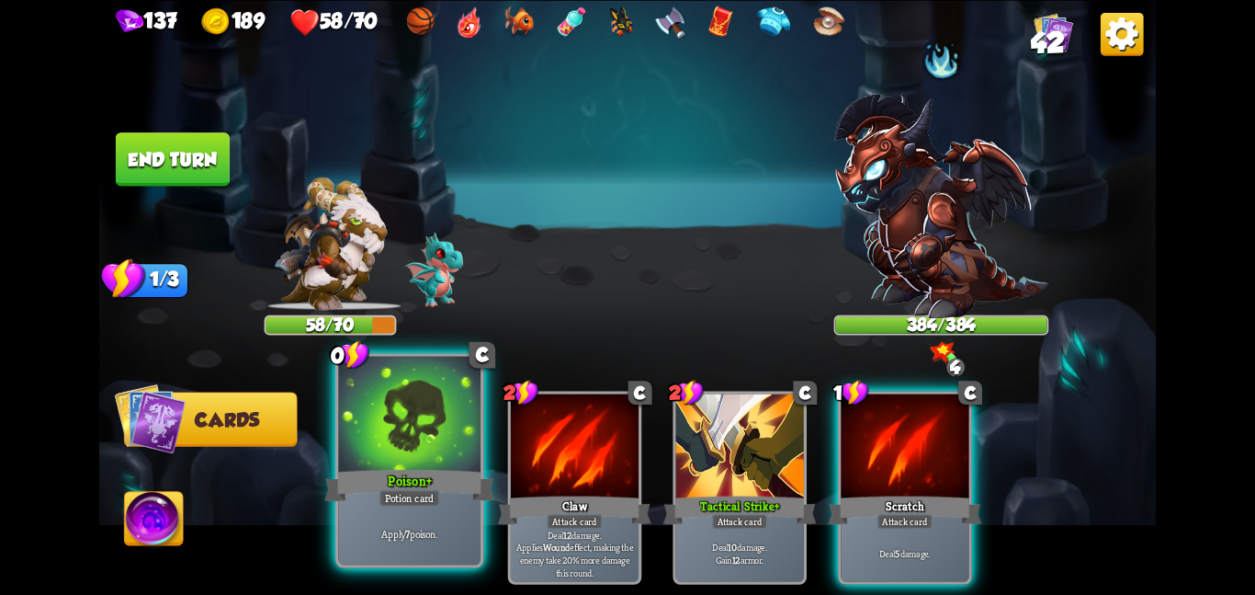
click at [411, 437] on div at bounding box center [409, 415] width 142 height 119
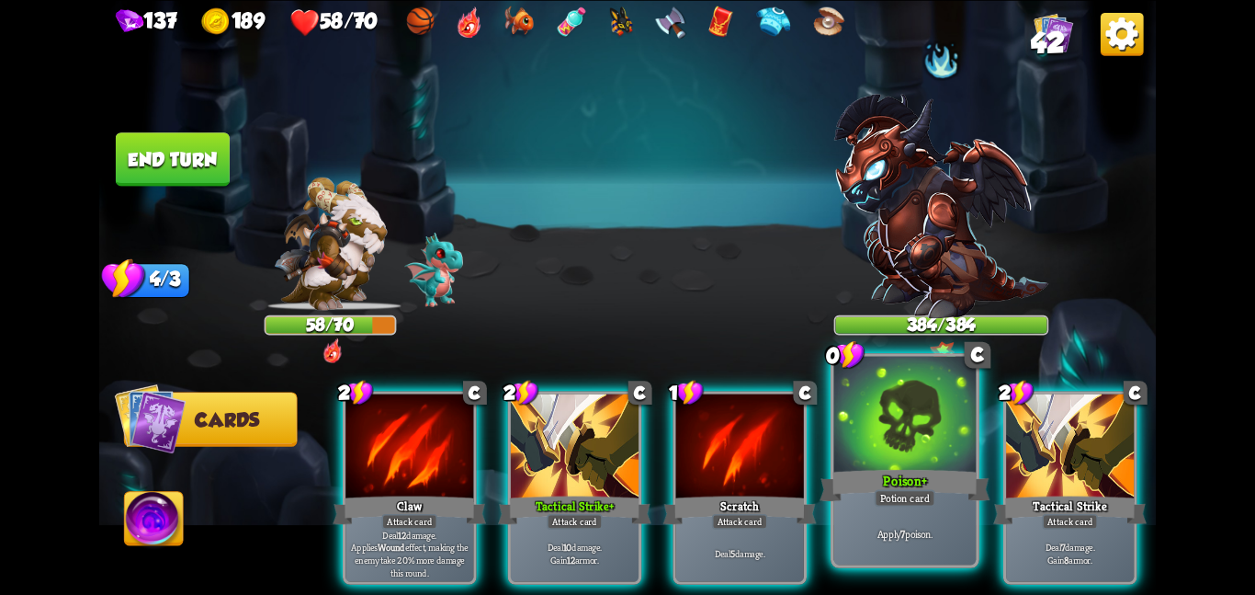
click at [836, 414] on div at bounding box center [905, 415] width 142 height 119
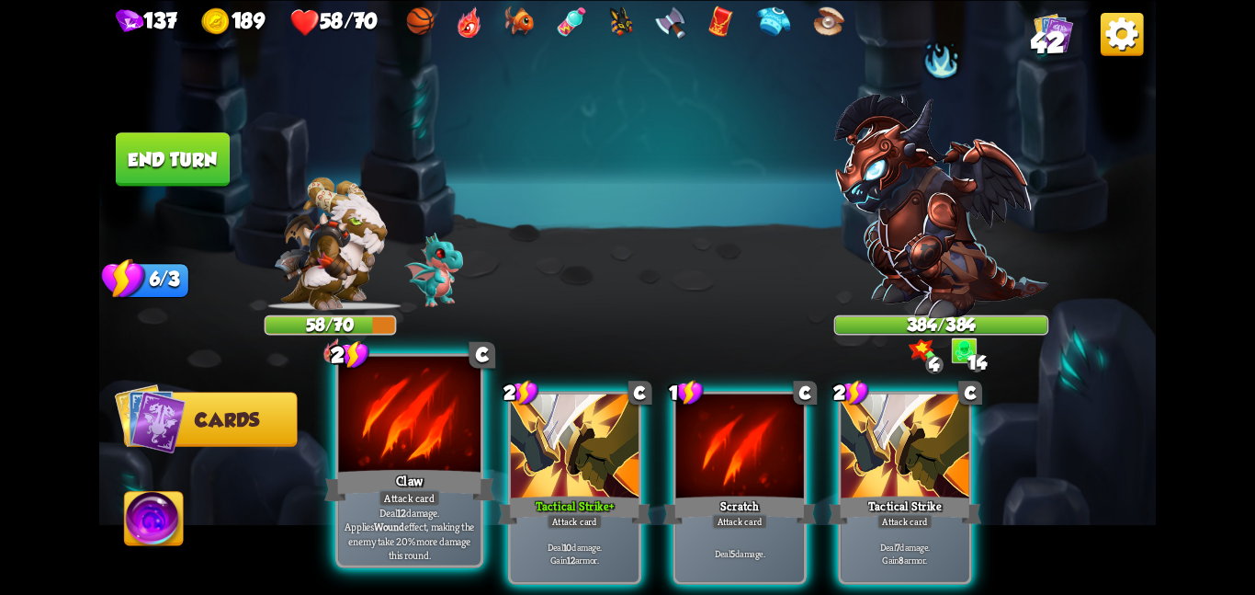
click at [441, 400] on div at bounding box center [409, 415] width 142 height 119
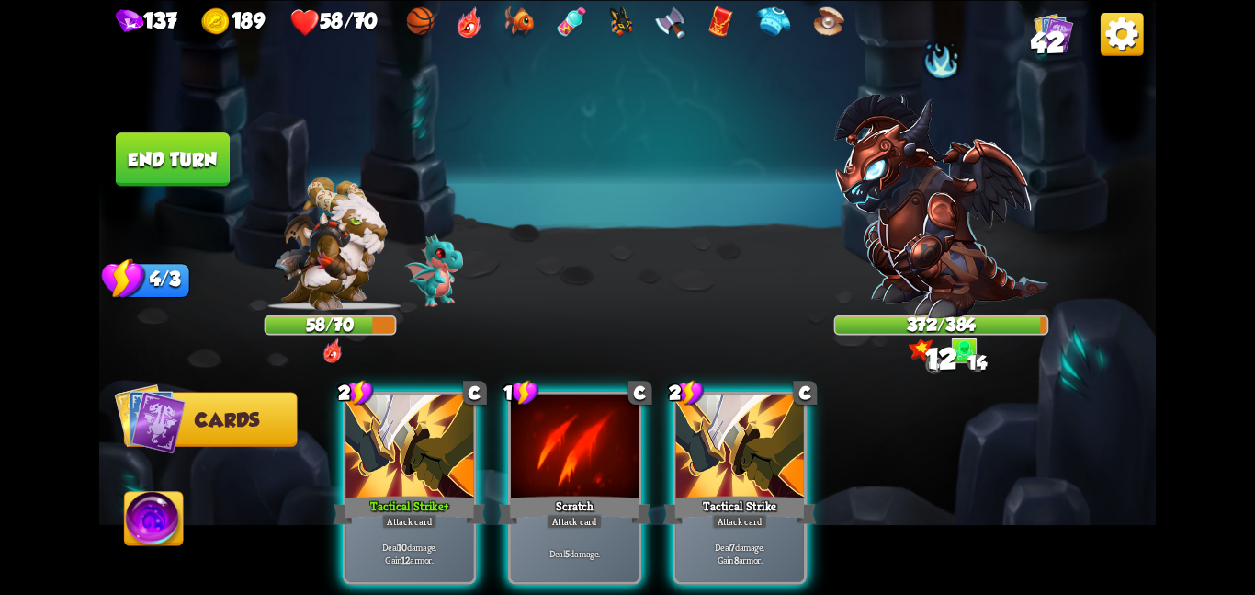
click at [441, 400] on div at bounding box center [410, 447] width 128 height 108
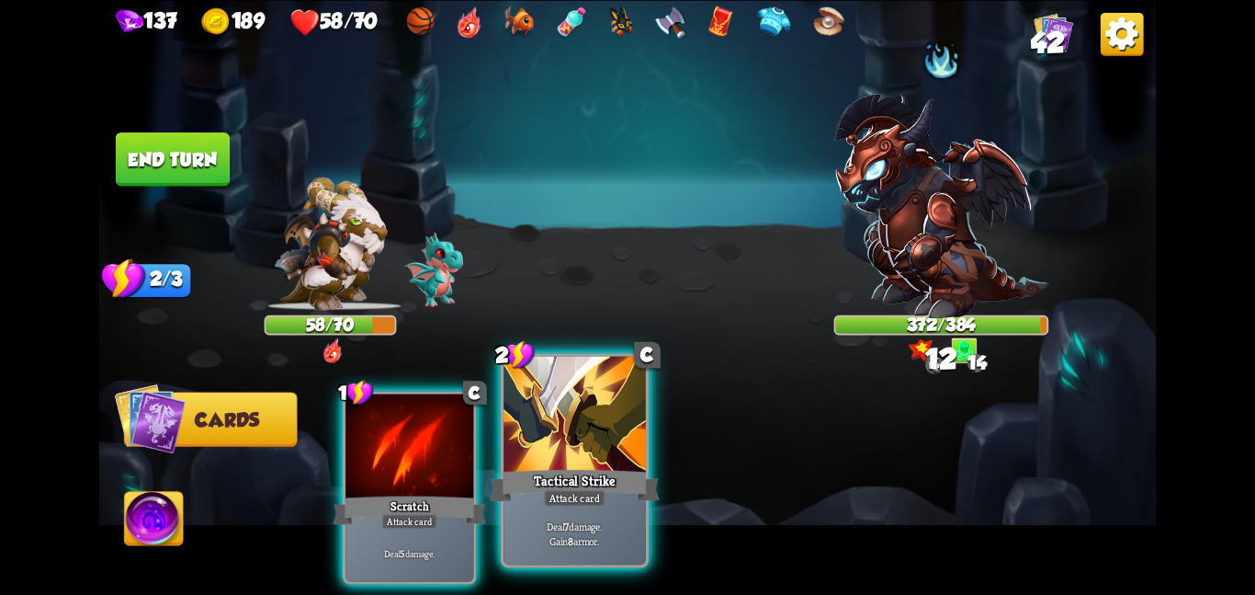
click at [597, 403] on div at bounding box center [575, 415] width 142 height 119
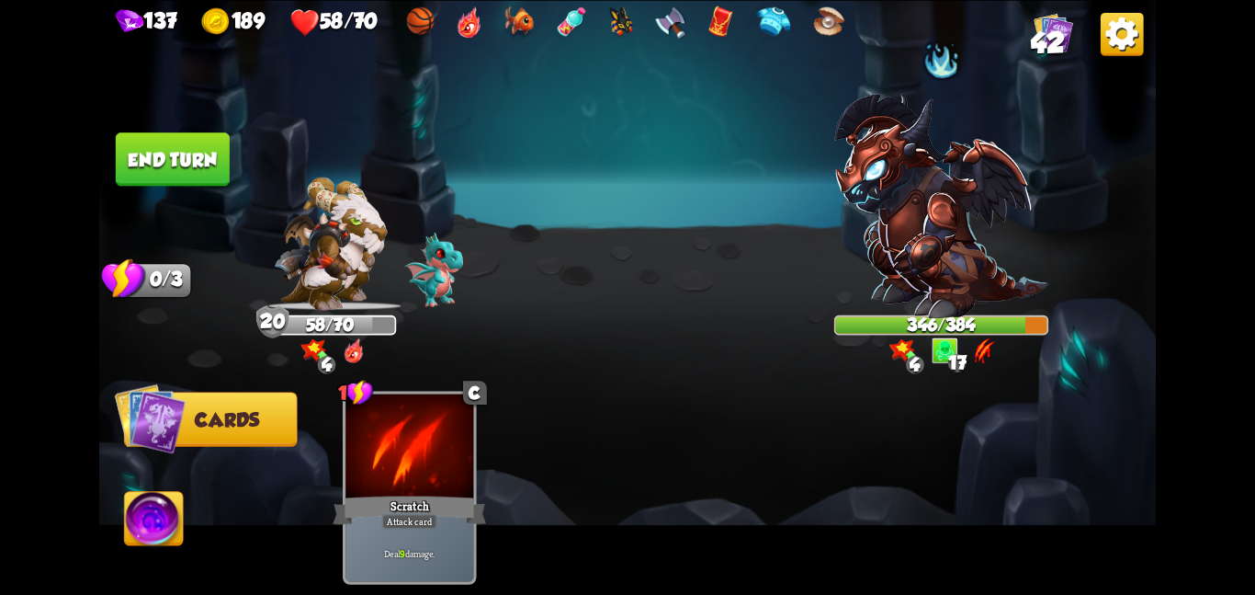
click at [206, 166] on button "End turn" at bounding box center [173, 158] width 114 height 53
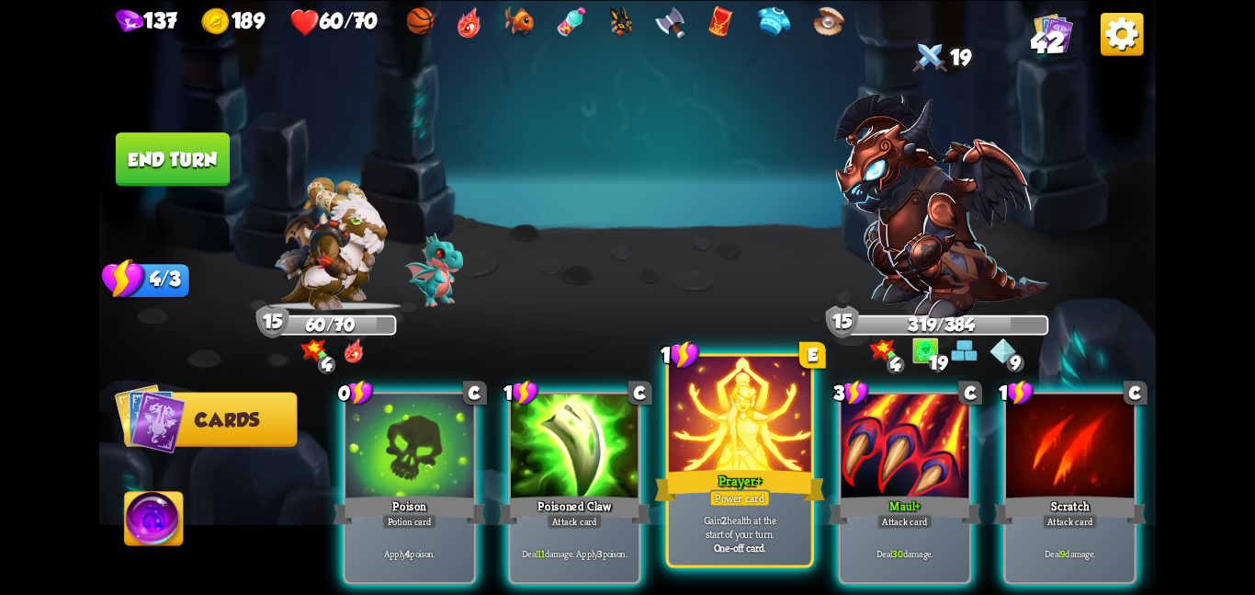
click at [740, 516] on p "Gain 2 health at the start of your turn." at bounding box center [740, 526] width 135 height 28
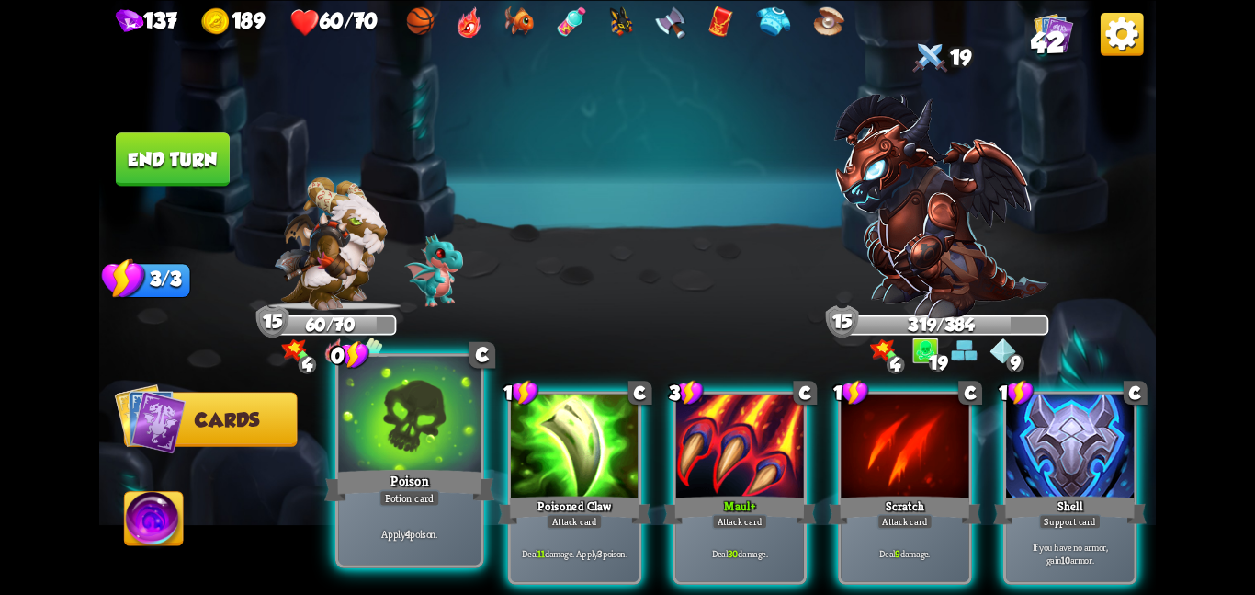
click at [445, 474] on div "Poison" at bounding box center [409, 485] width 170 height 38
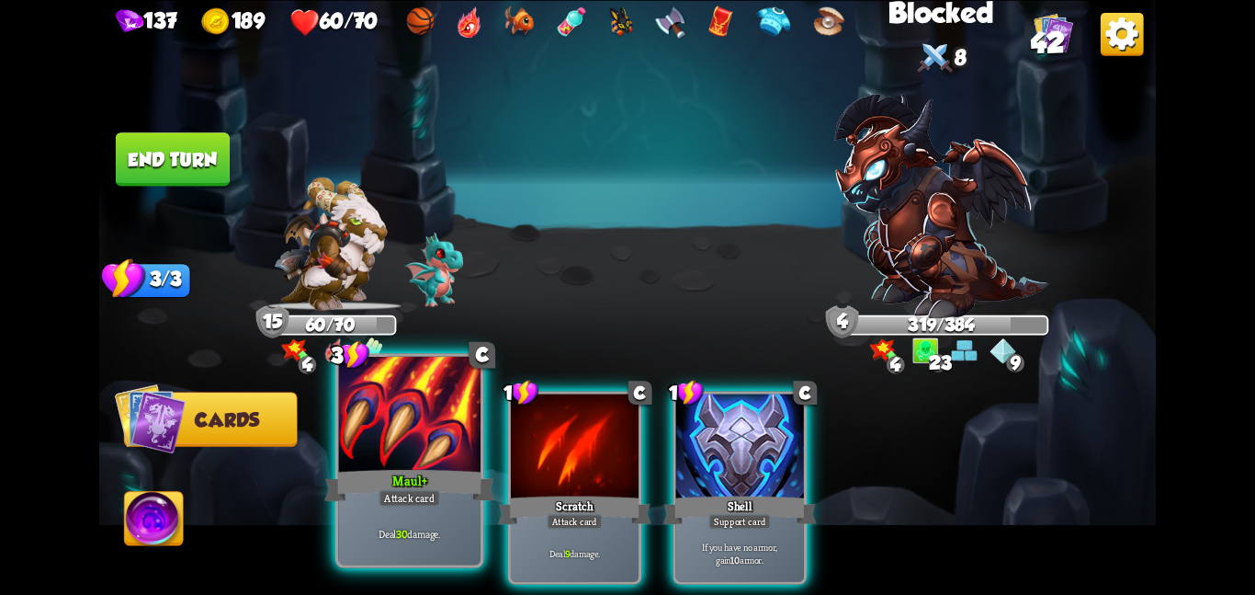
click at [402, 406] on div at bounding box center [409, 415] width 142 height 119
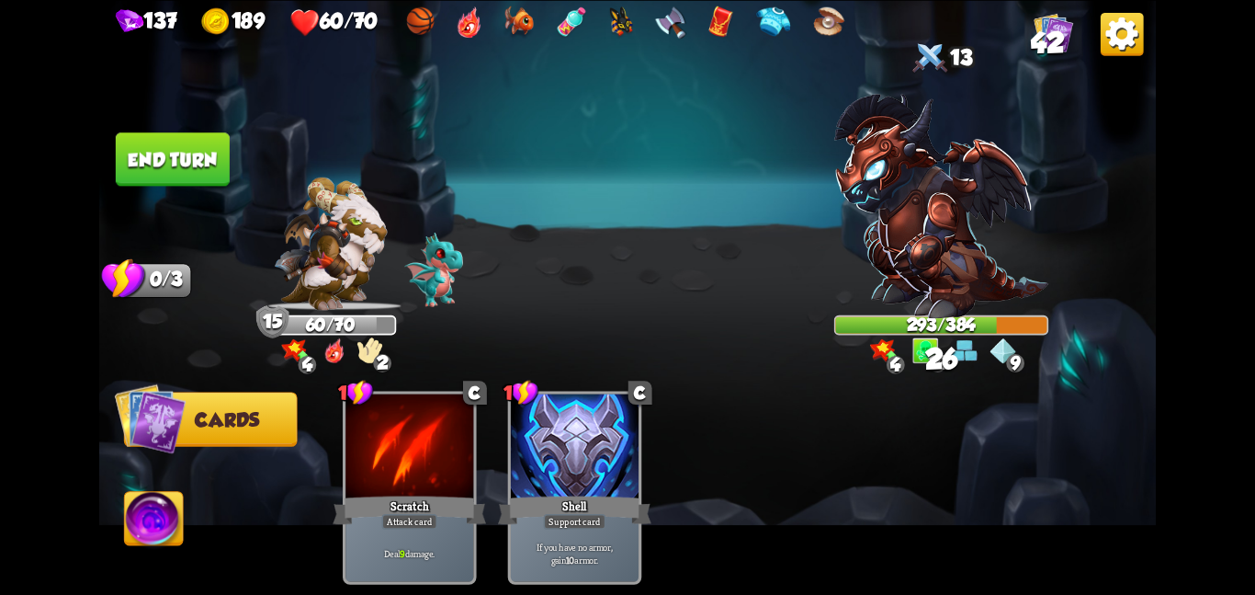
click at [179, 160] on button "End turn" at bounding box center [173, 158] width 114 height 53
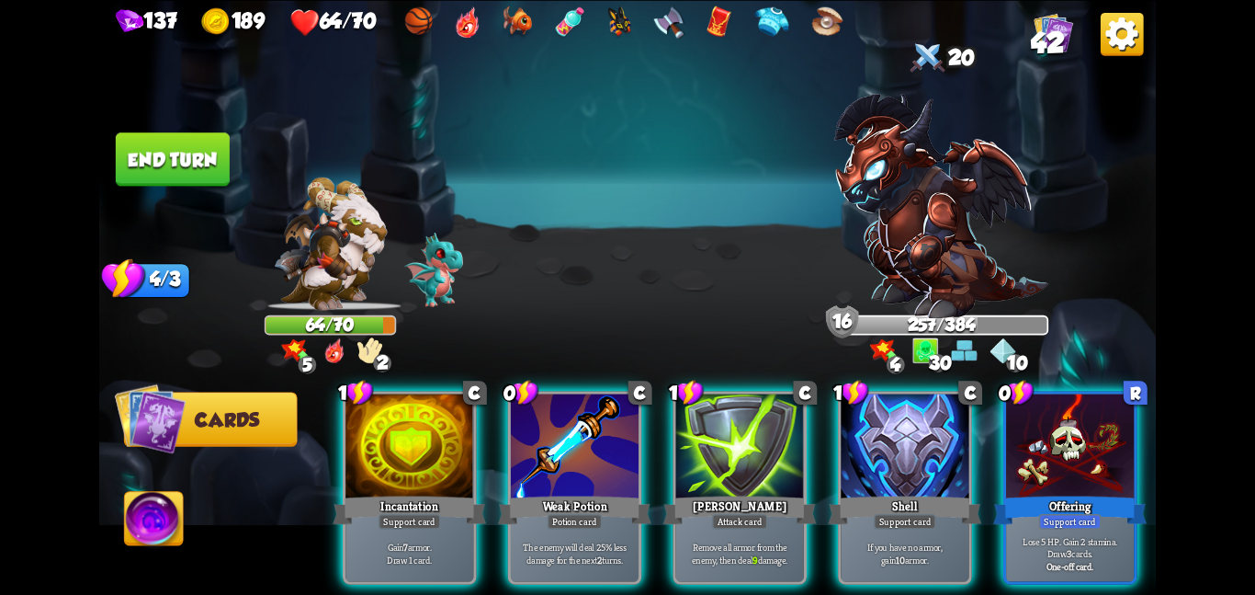
scroll to position [0, 175]
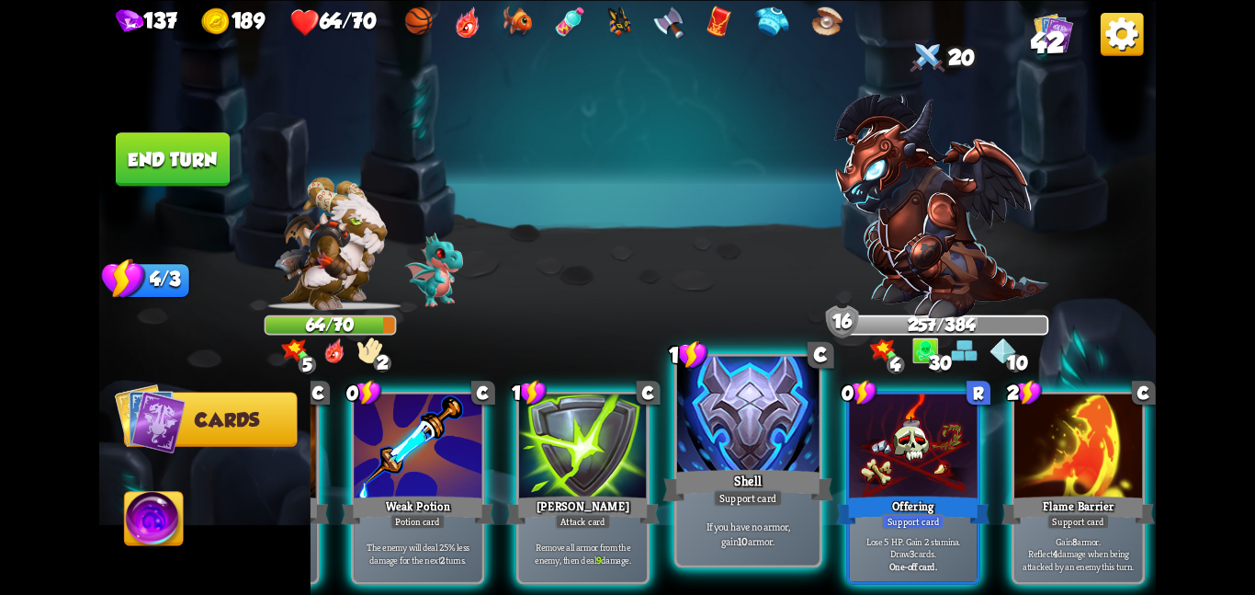
click at [740, 437] on div at bounding box center [748, 415] width 142 height 119
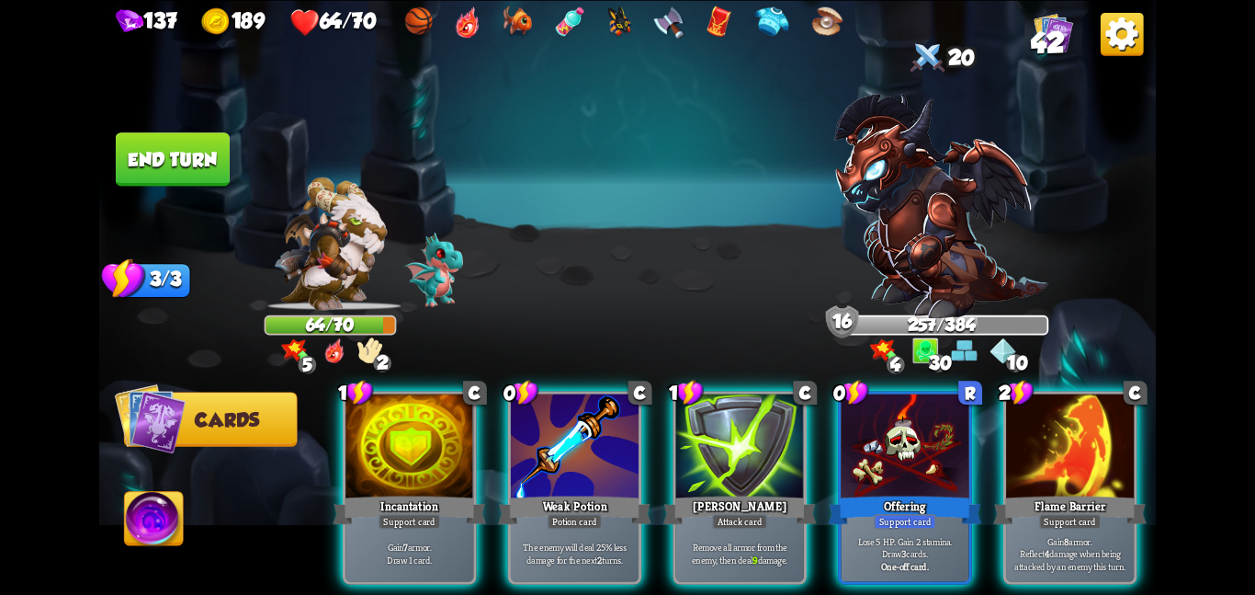
scroll to position [0, 0]
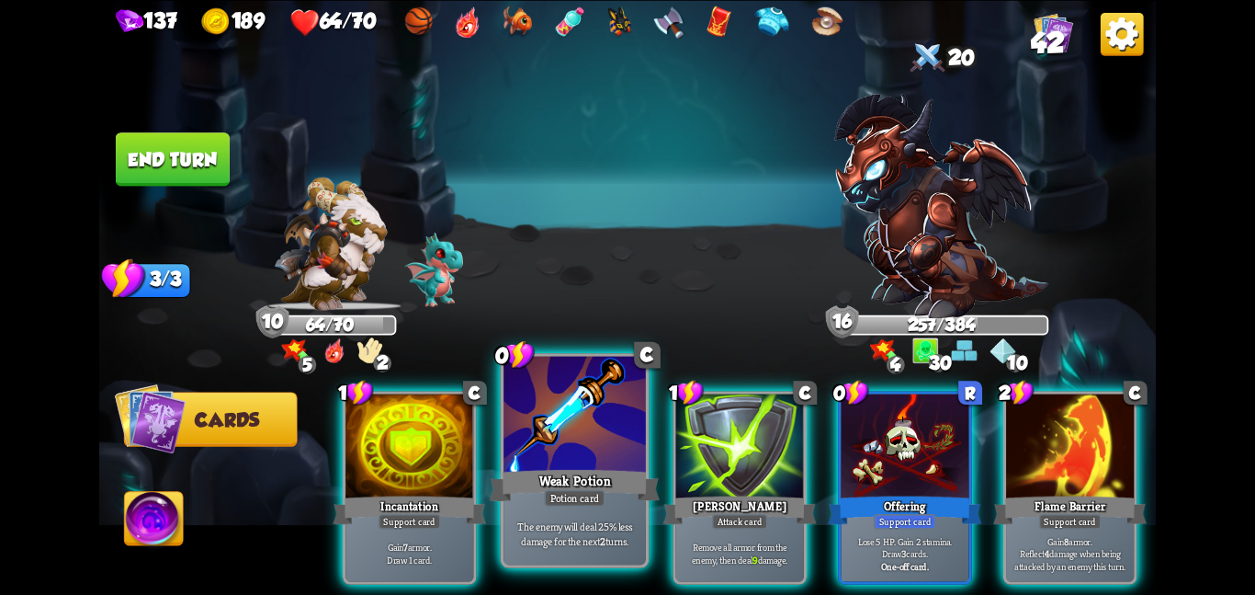
click at [577, 460] on div at bounding box center [575, 415] width 142 height 119
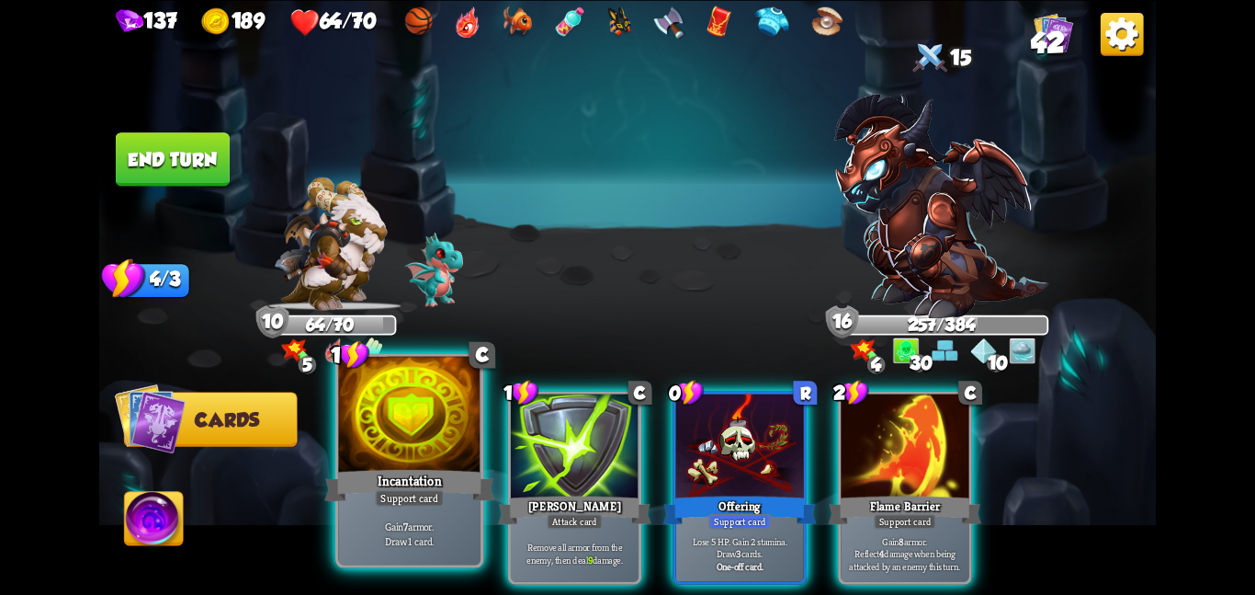
click at [394, 426] on div at bounding box center [409, 415] width 142 height 119
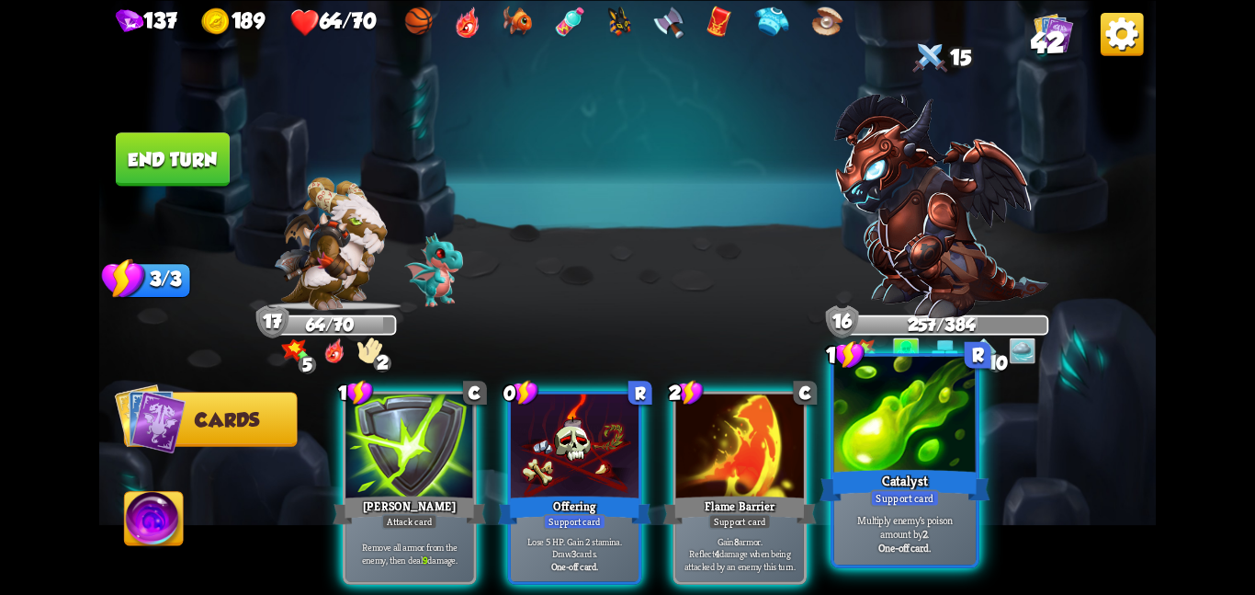
click at [875, 427] on div at bounding box center [905, 415] width 142 height 119
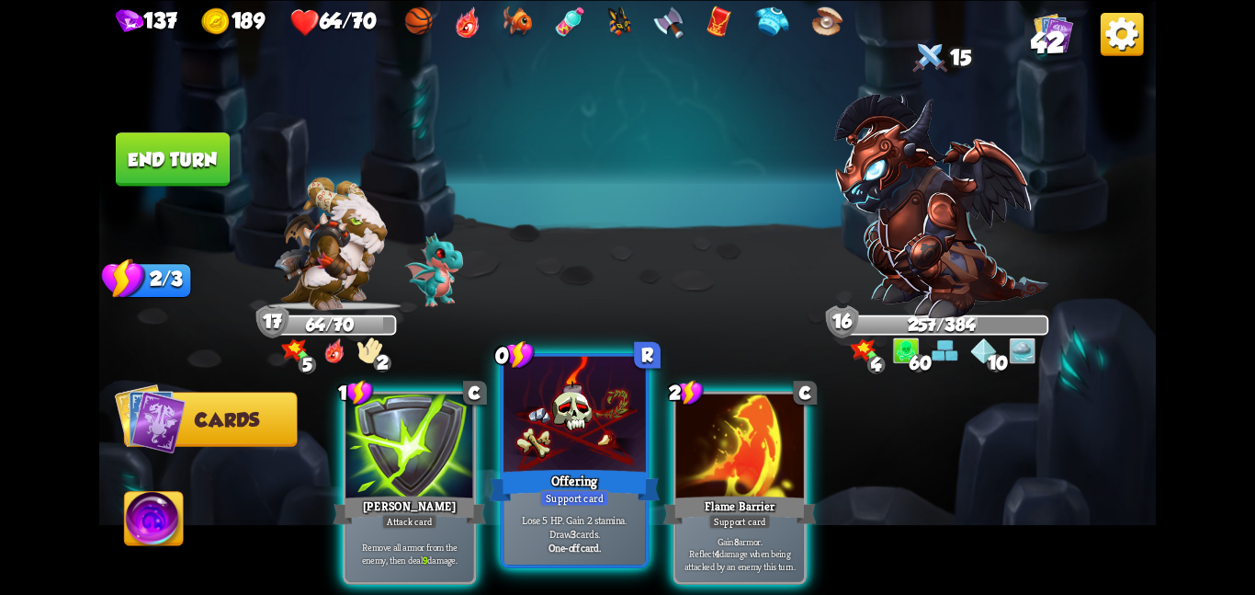
click at [544, 427] on div at bounding box center [575, 415] width 142 height 119
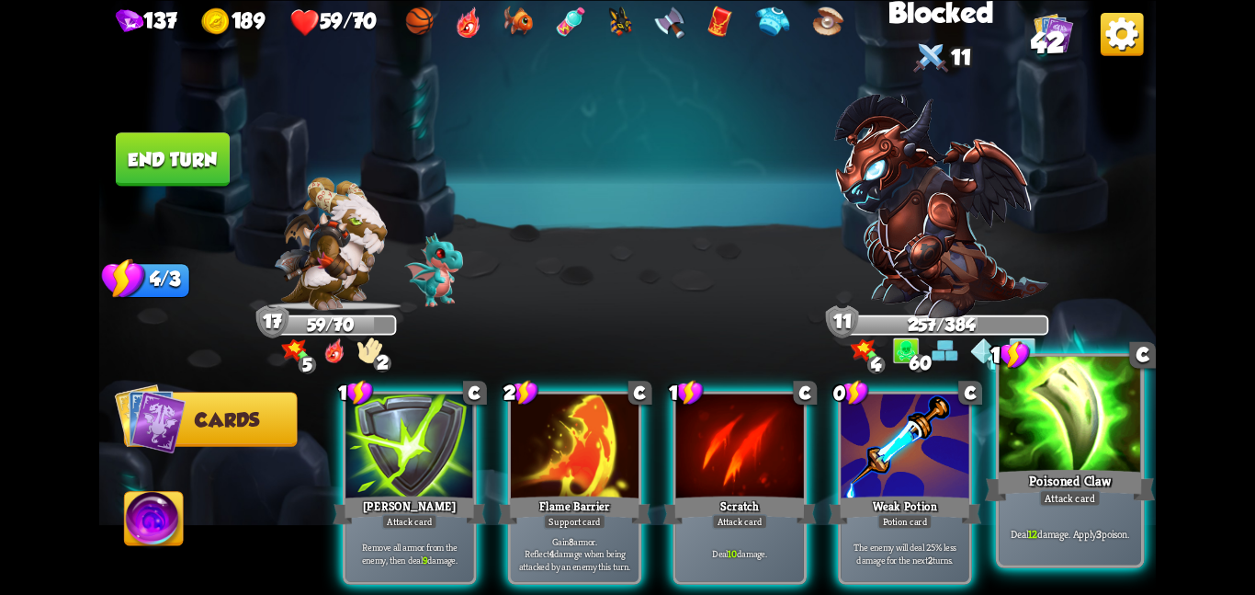
click at [1009, 384] on div at bounding box center [1070, 415] width 142 height 119
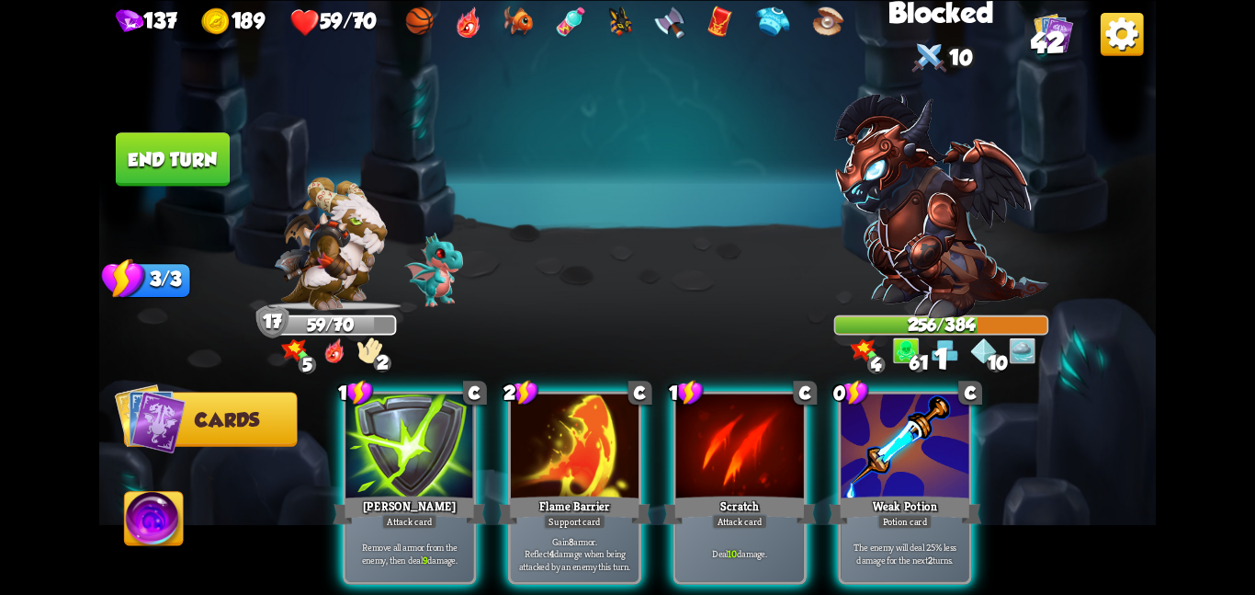
click at [1032, 28] on div "137 189 59/70 42" at bounding box center [627, 19] width 1057 height 39
click at [1034, 28] on img at bounding box center [1054, 32] width 40 height 40
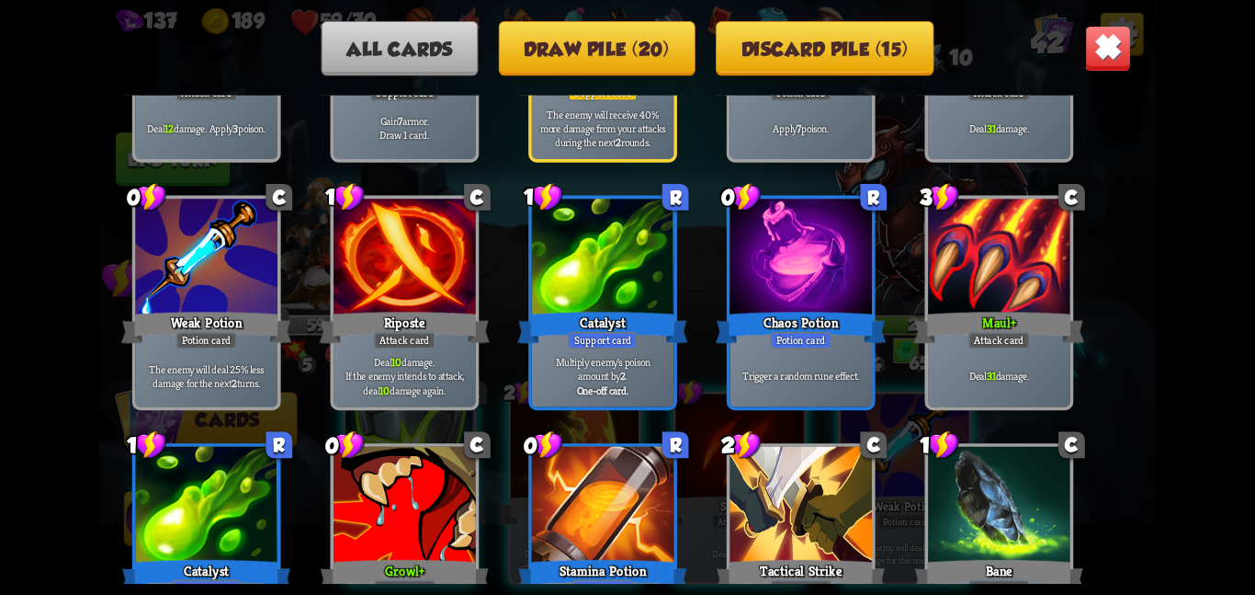
scroll to position [1599, 0]
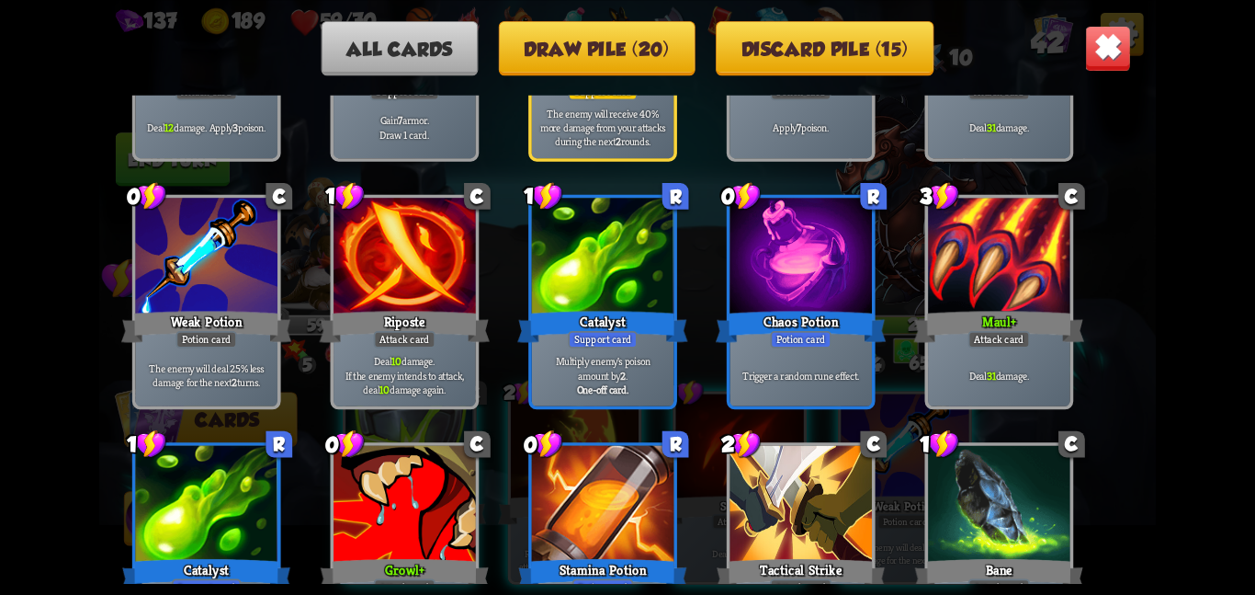
click at [1109, 38] on img at bounding box center [1108, 48] width 46 height 46
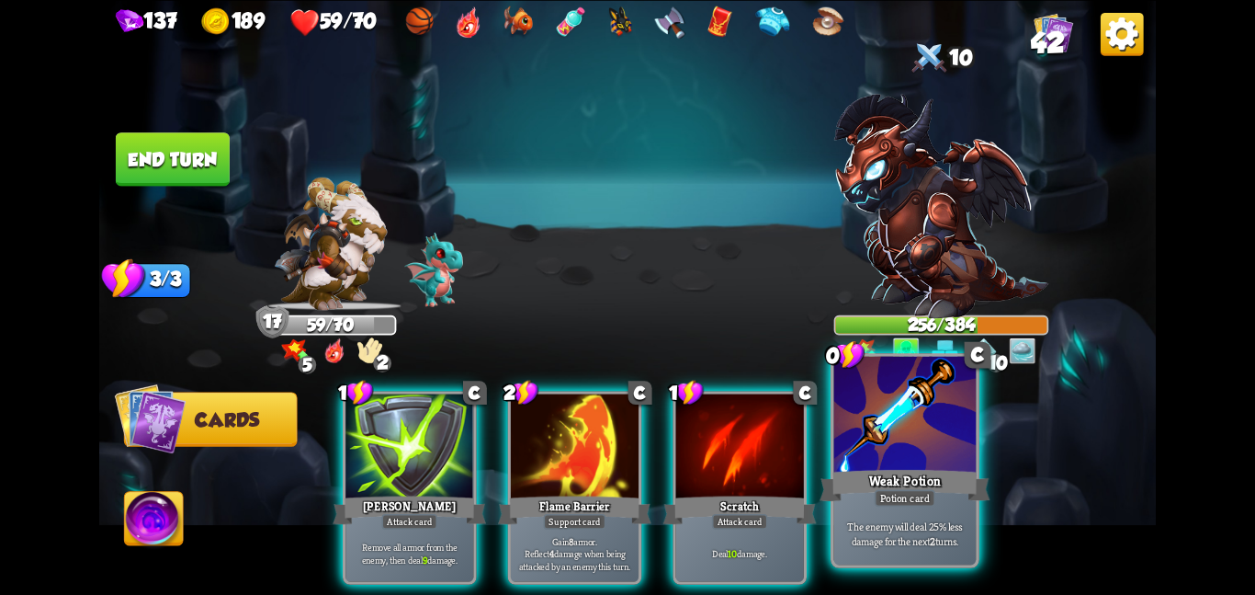
click at [859, 405] on div at bounding box center [905, 415] width 142 height 119
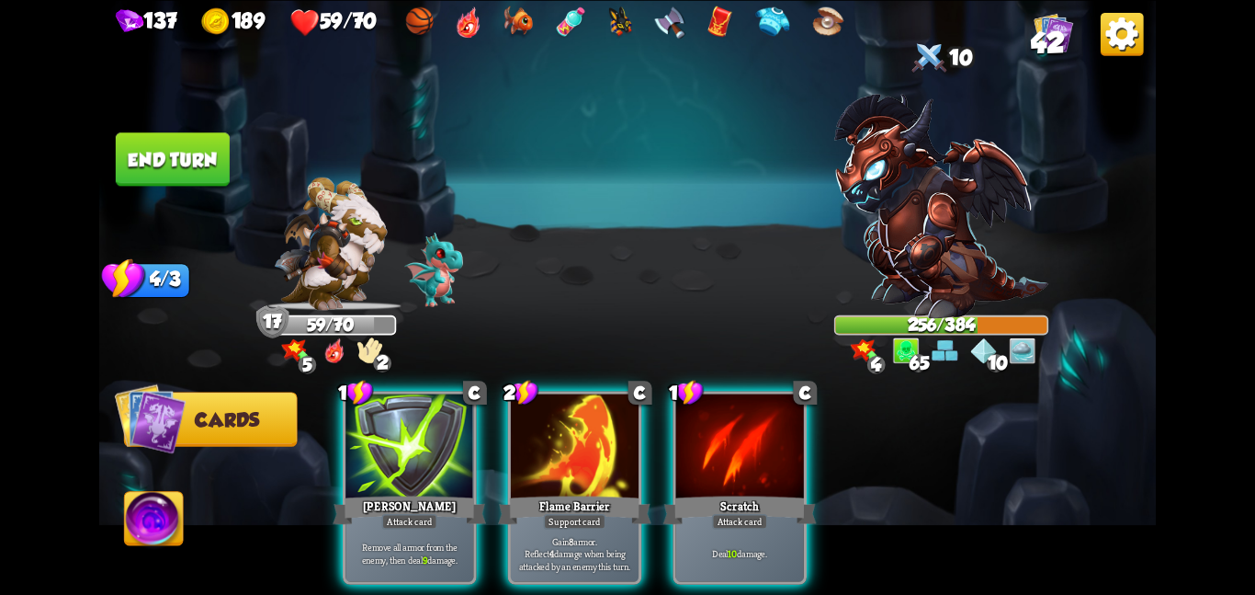
click at [193, 170] on button "End turn" at bounding box center [173, 158] width 114 height 53
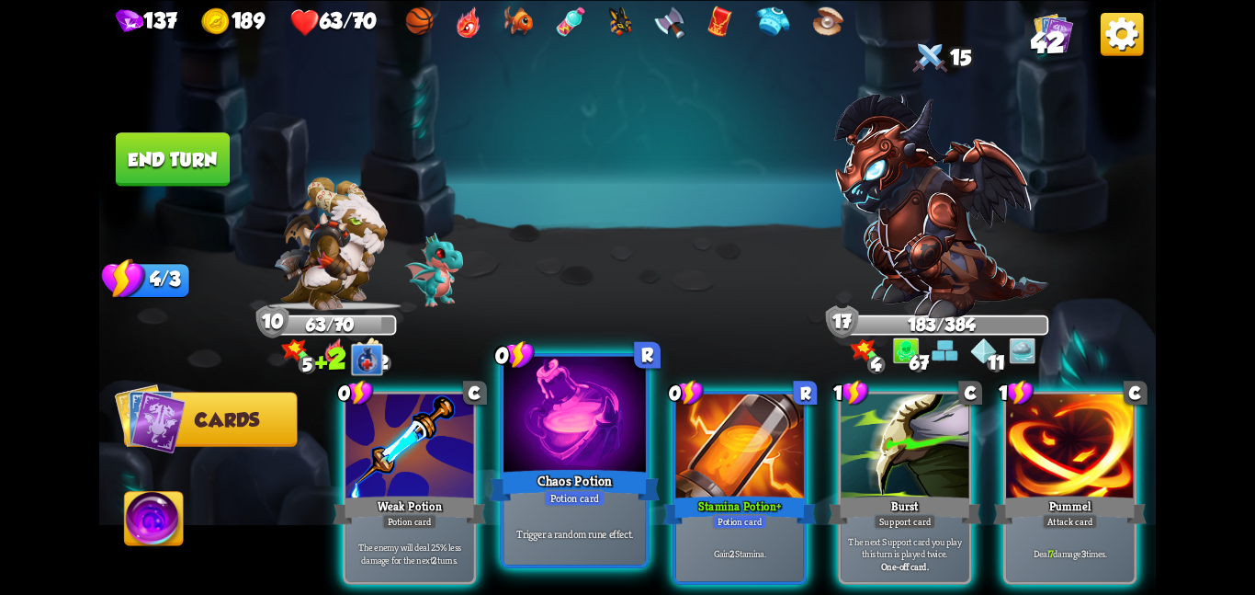
click at [603, 471] on div "Chaos Potion" at bounding box center [575, 485] width 170 height 38
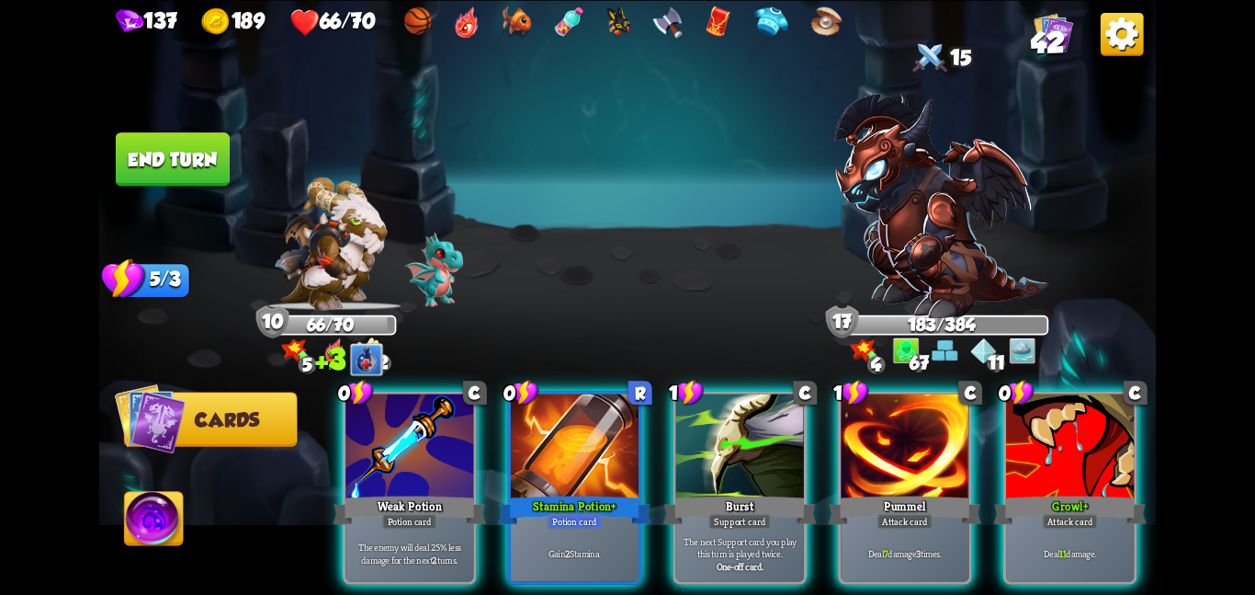
click at [603, 493] on div "Stamina Potion +" at bounding box center [574, 510] width 153 height 34
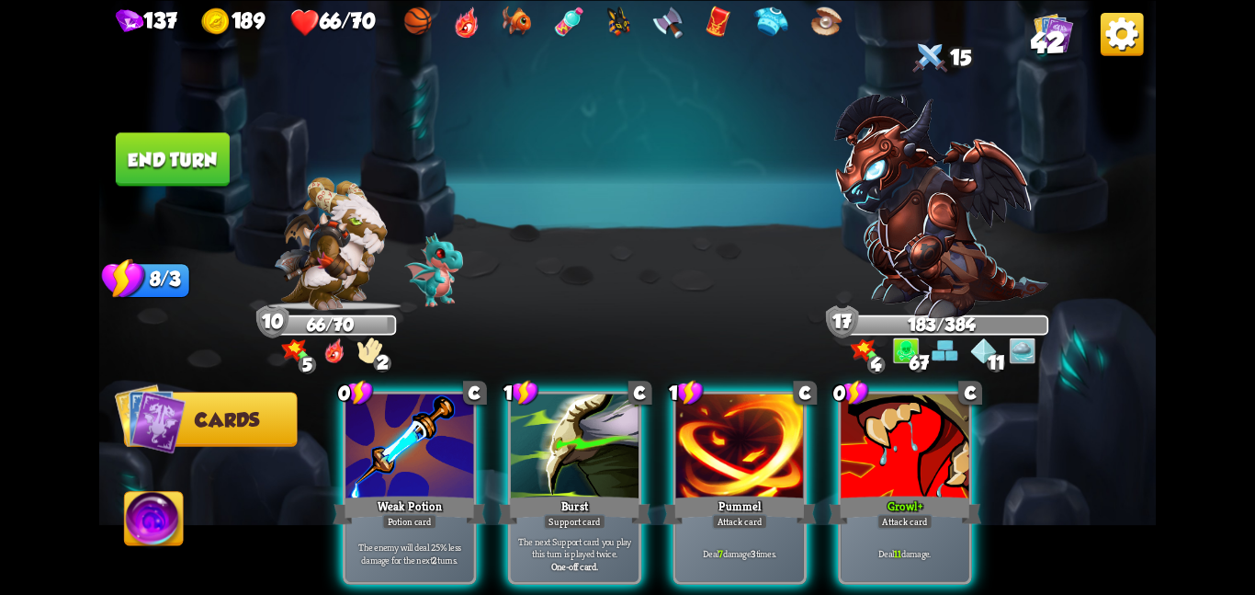
click at [193, 138] on button "End turn" at bounding box center [173, 158] width 114 height 53
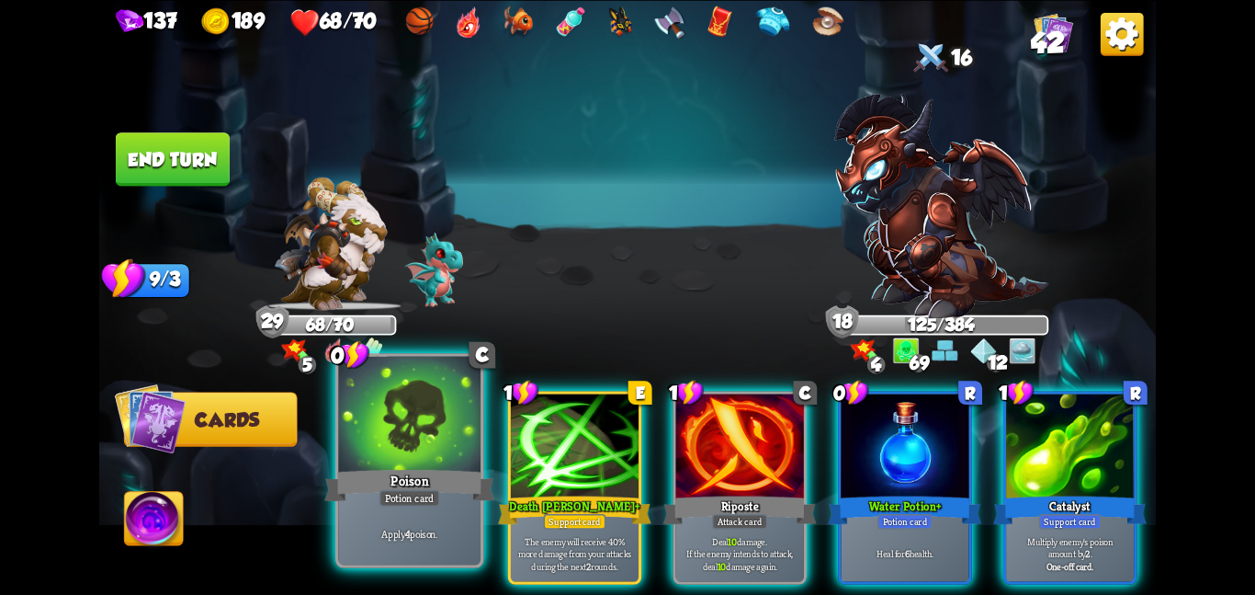
click at [421, 466] on div "Poison" at bounding box center [409, 485] width 170 height 38
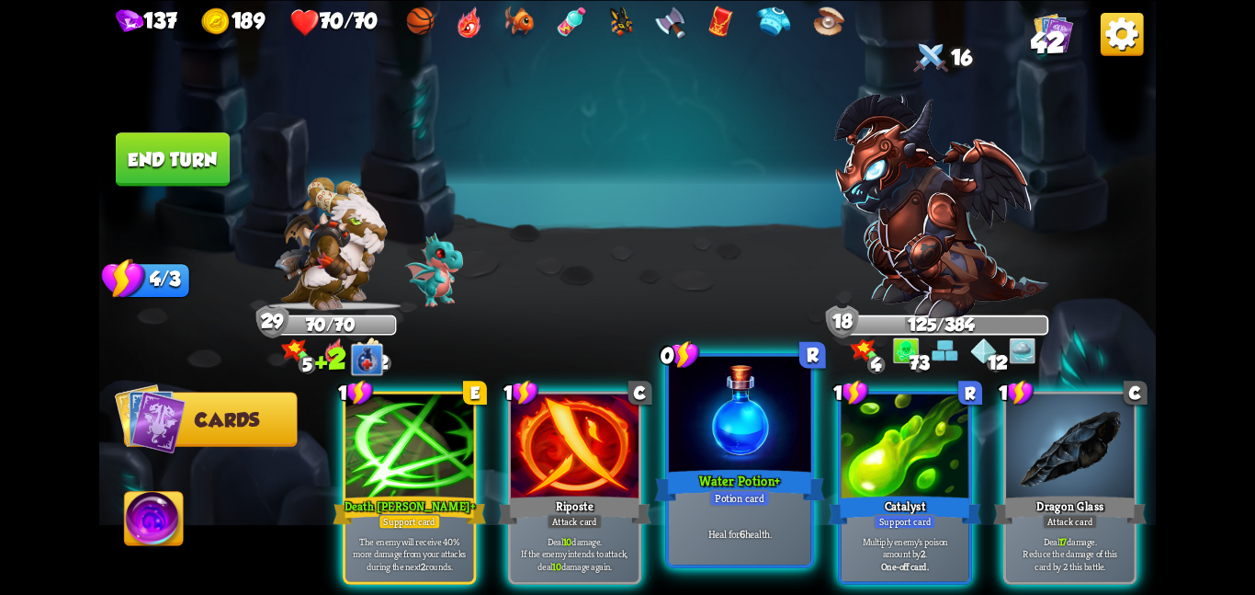
click at [766, 450] on div at bounding box center [740, 415] width 142 height 119
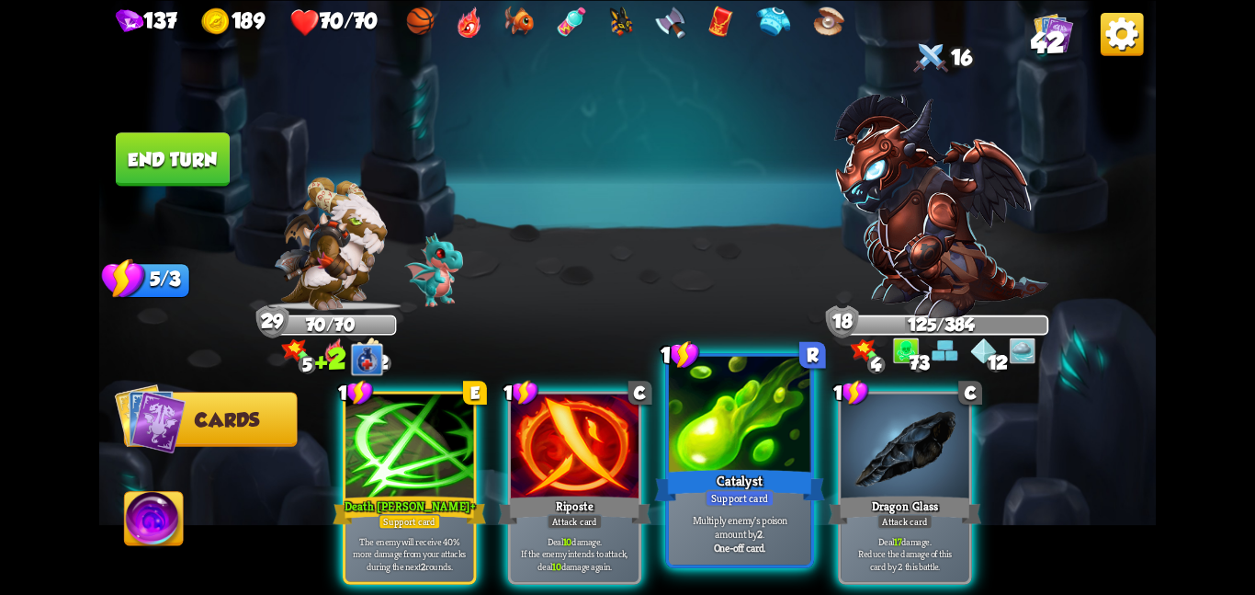
click at [746, 434] on div at bounding box center [740, 415] width 142 height 119
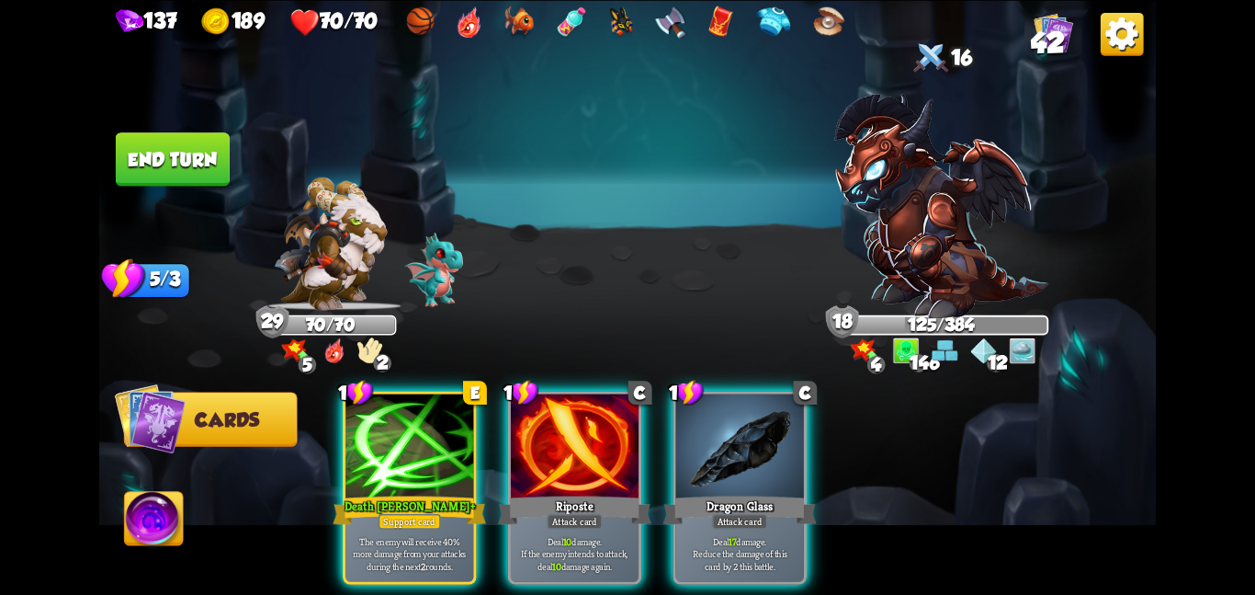
click at [880, 343] on div "4 0 146 12" at bounding box center [942, 350] width 198 height 27
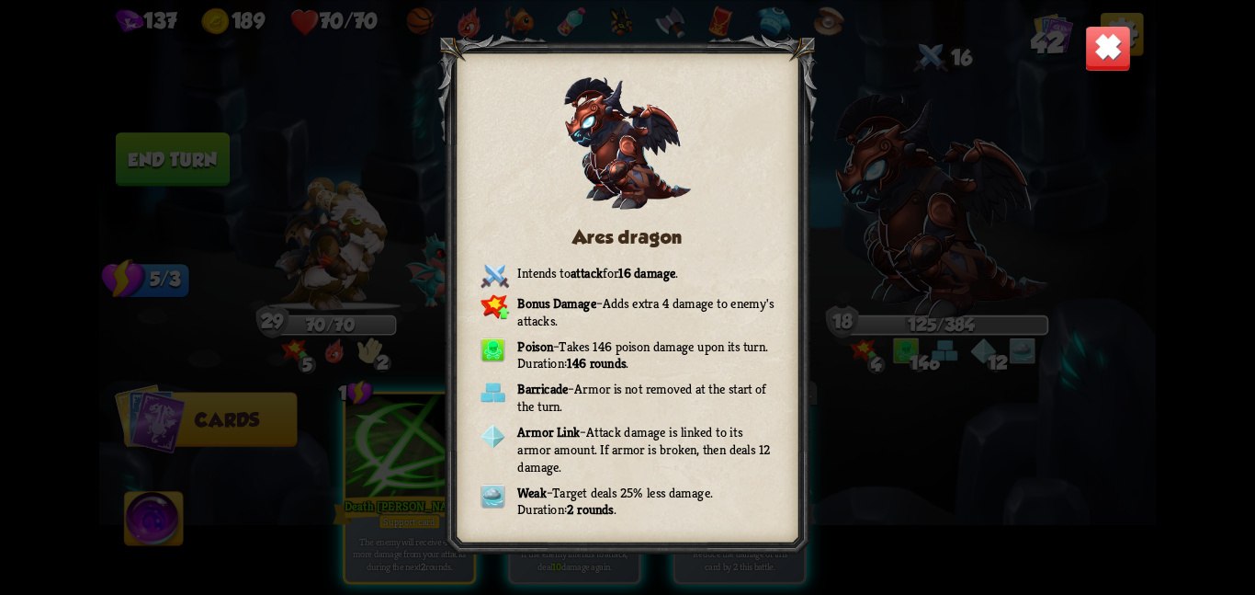
click at [1114, 45] on img at bounding box center [1108, 48] width 46 height 46
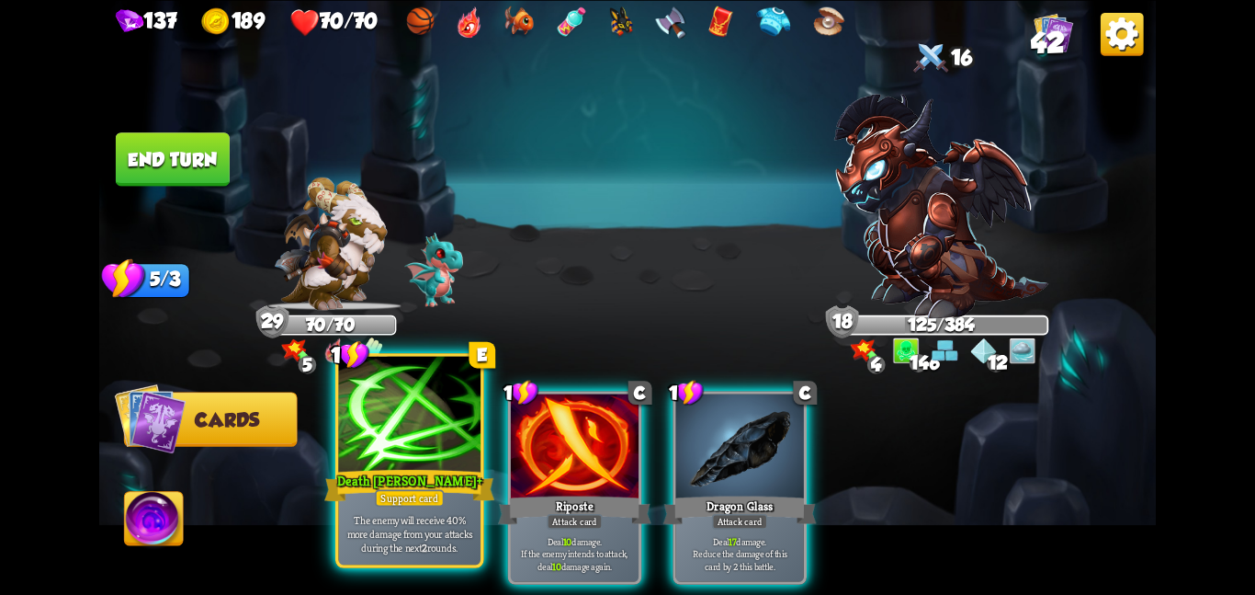
click at [372, 439] on div at bounding box center [409, 415] width 142 height 119
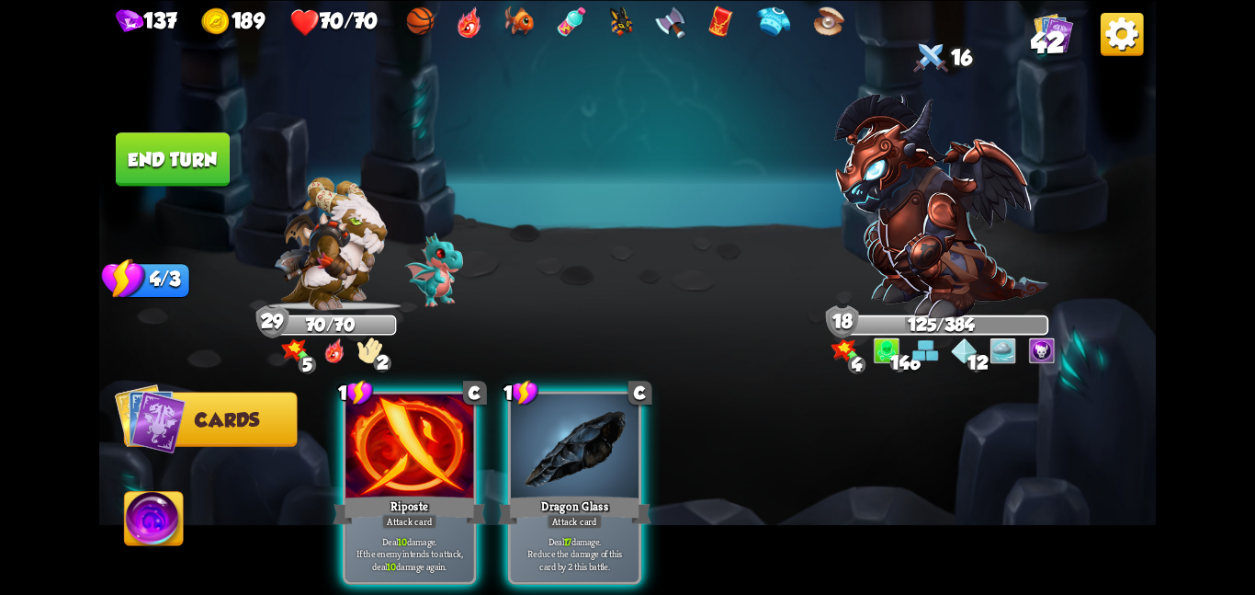
click at [131, 162] on button "End turn" at bounding box center [173, 158] width 114 height 53
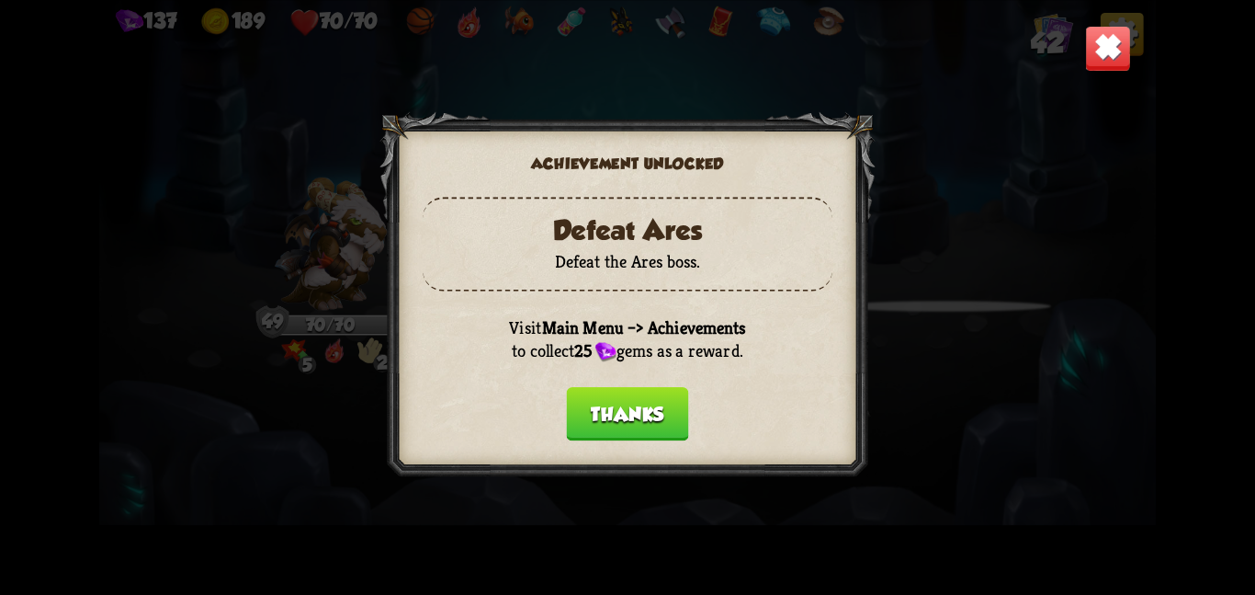
click at [638, 408] on button "Thanks" at bounding box center [628, 413] width 122 height 53
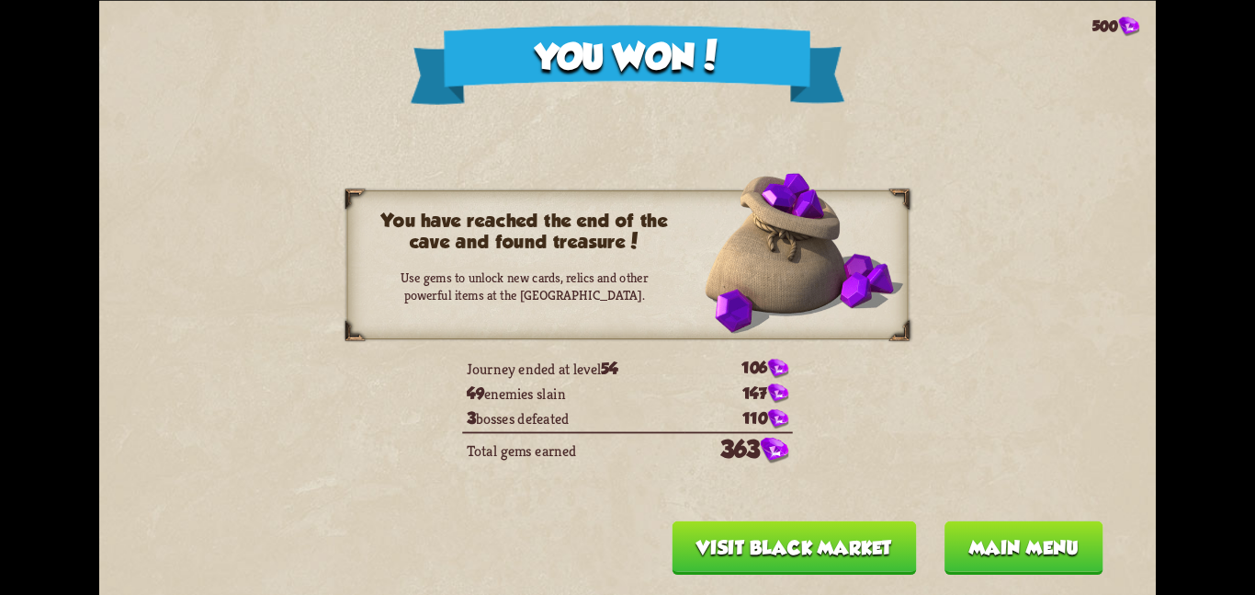
click at [746, 538] on button "Visit Black Market" at bounding box center [795, 546] width 244 height 53
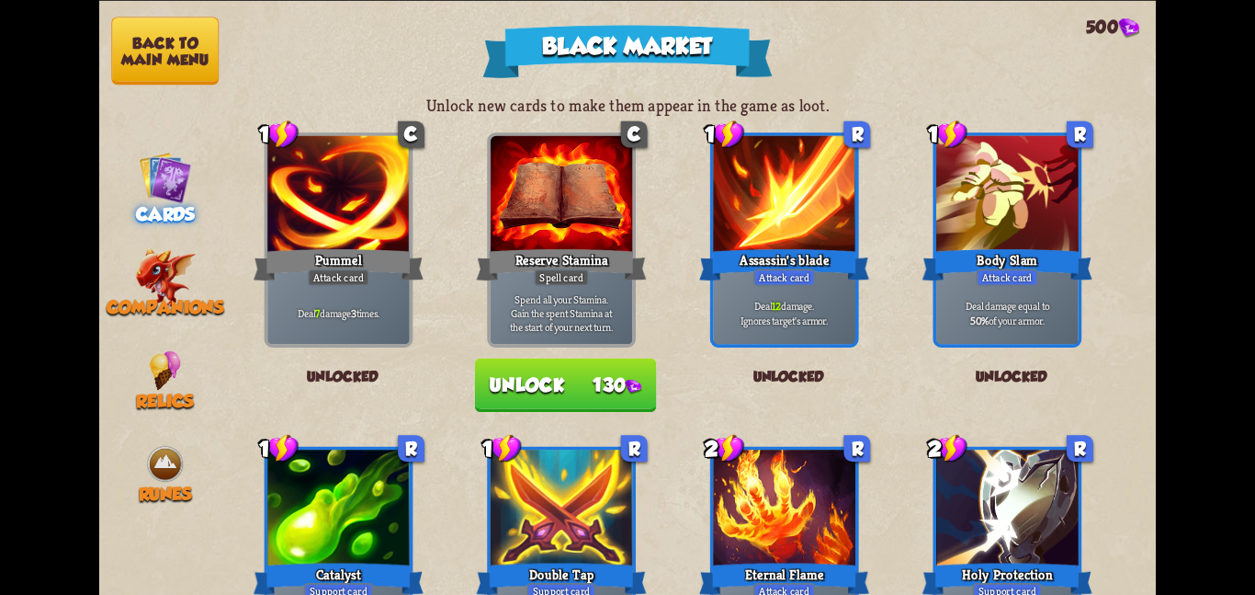
click at [171, 59] on button "Back to main menu" at bounding box center [165, 51] width 108 height 68
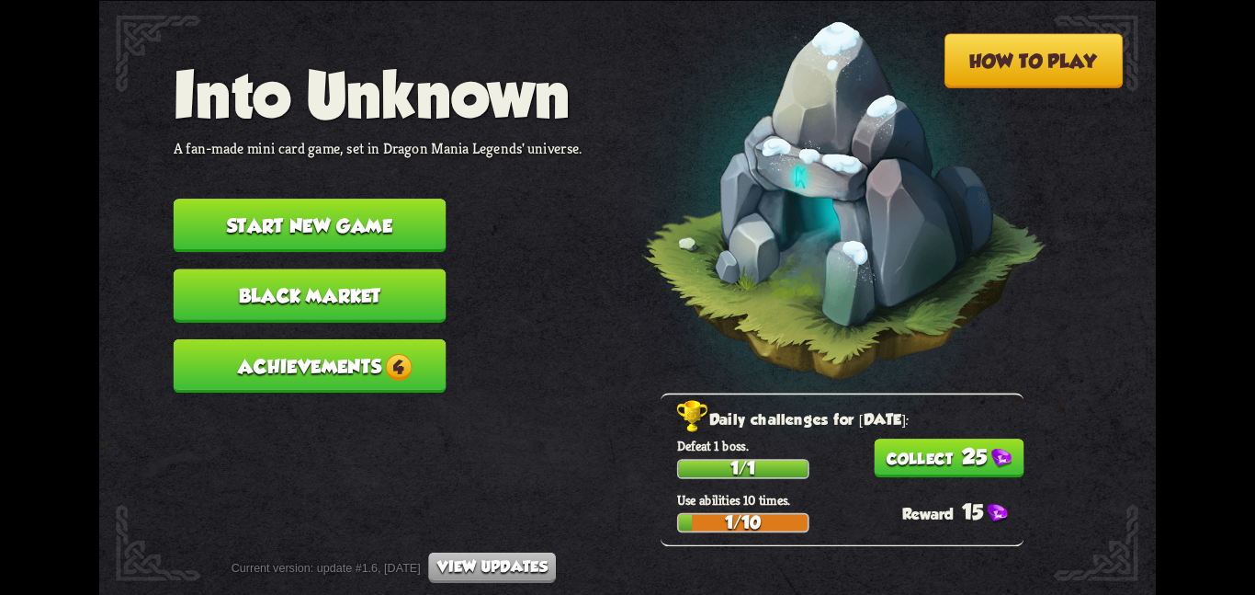
click at [238, 338] on button "Achievements 4" at bounding box center [310, 364] width 273 height 53
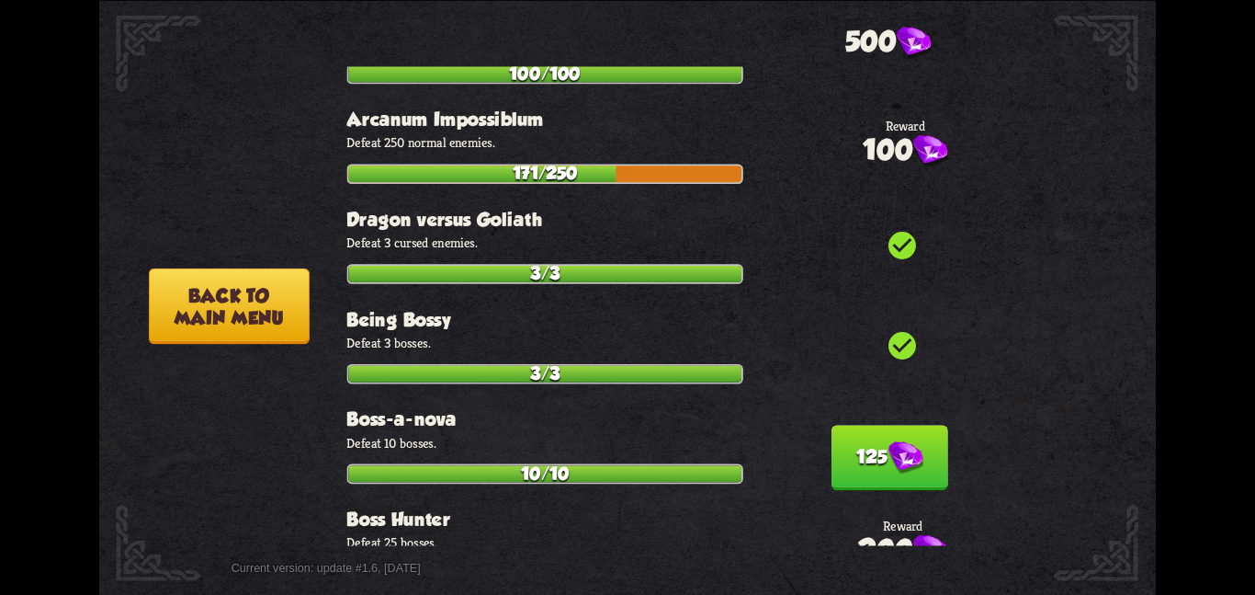
scroll to position [482, 0]
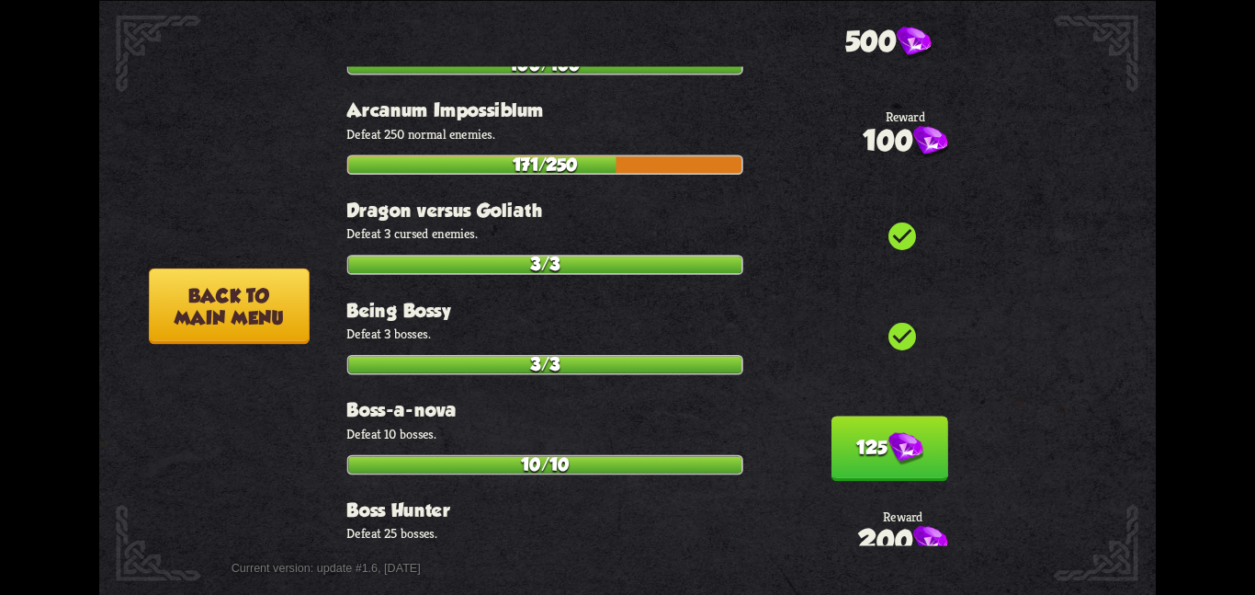
click at [832, 415] on button "125" at bounding box center [890, 447] width 117 height 65
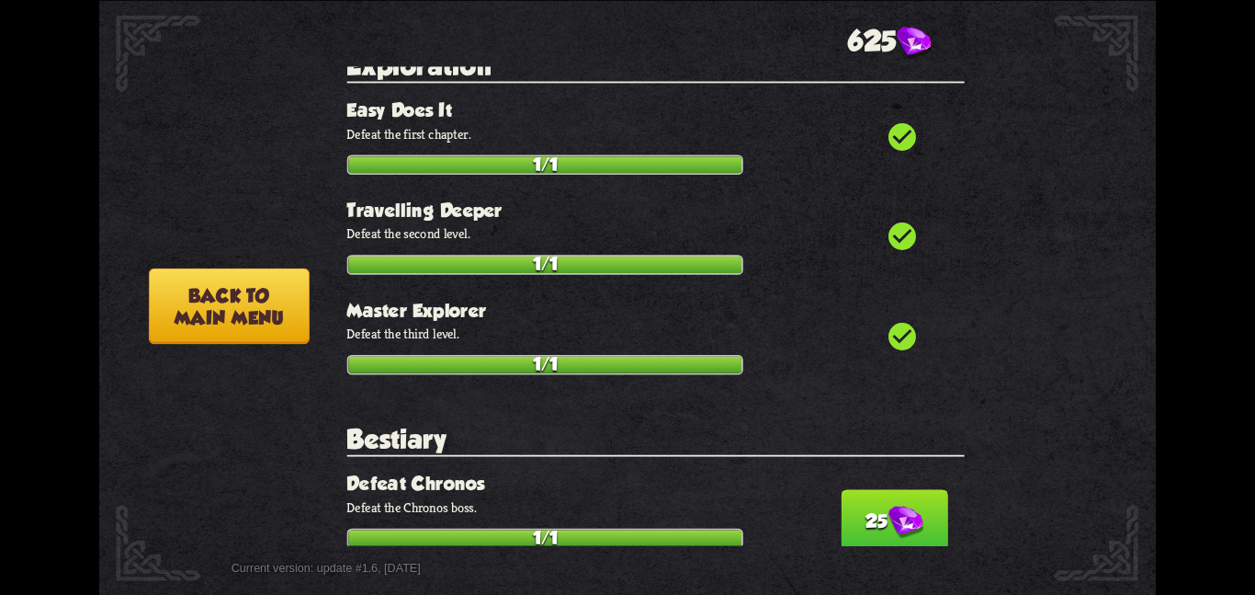
click at [842, 489] on button "25" at bounding box center [894, 521] width 107 height 65
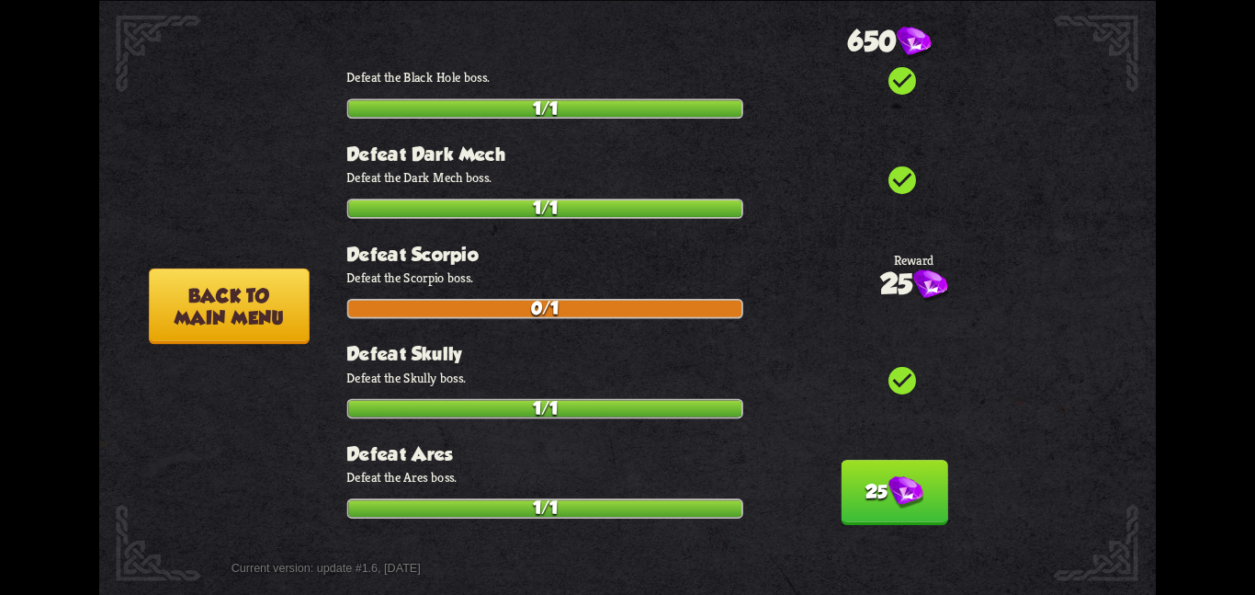
click at [910, 460] on button "25" at bounding box center [894, 492] width 107 height 65
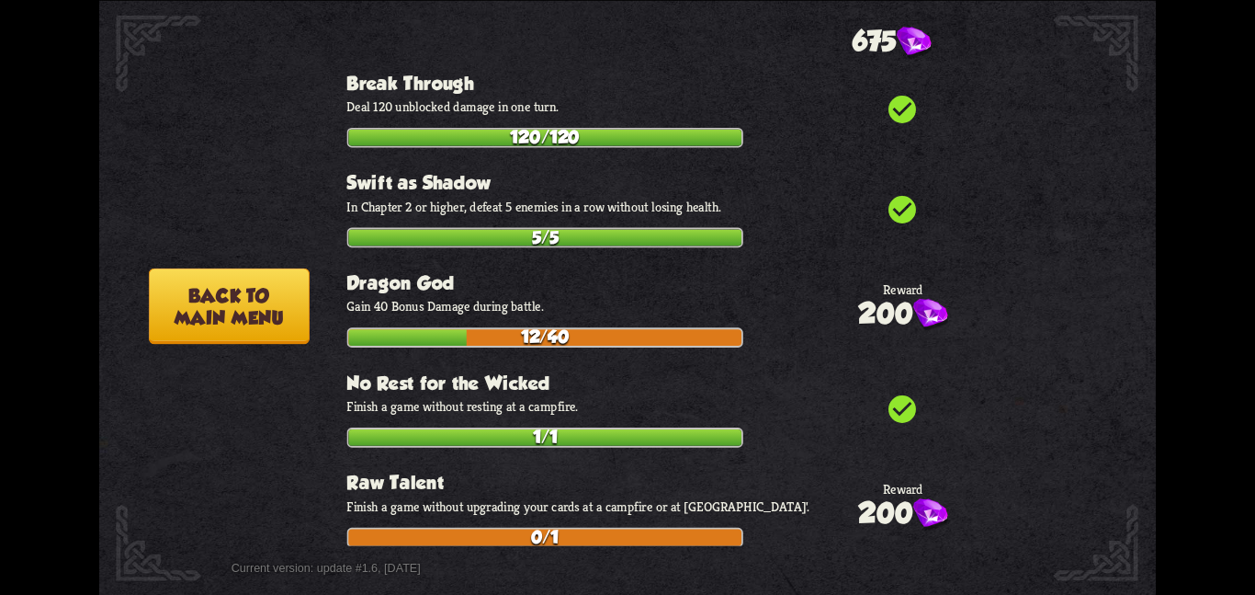
scroll to position [6260, 0]
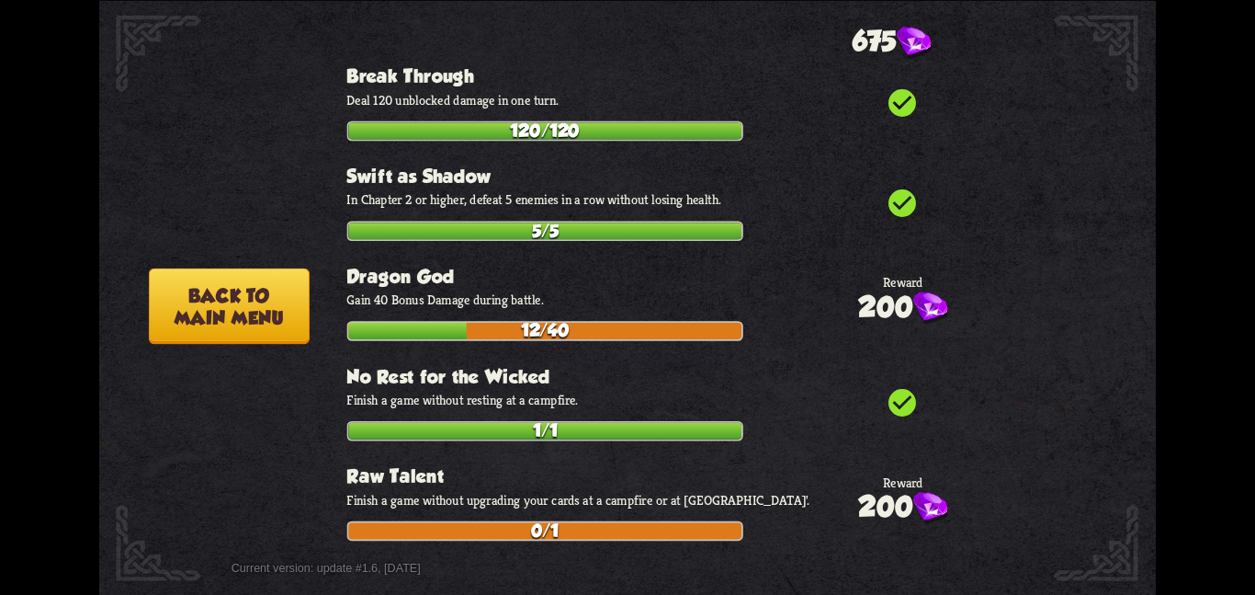
click at [204, 331] on button "Back to main menu" at bounding box center [229, 305] width 161 height 76
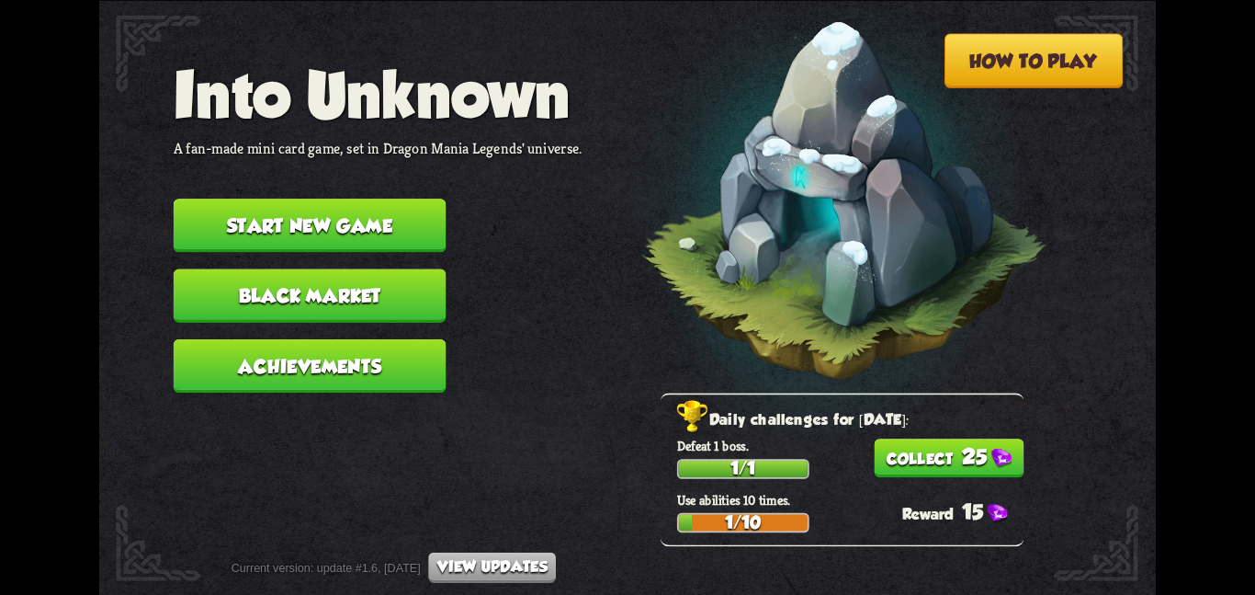
click at [891, 445] on button "25" at bounding box center [949, 457] width 150 height 39
click at [349, 209] on button "Start new game" at bounding box center [310, 225] width 273 height 53
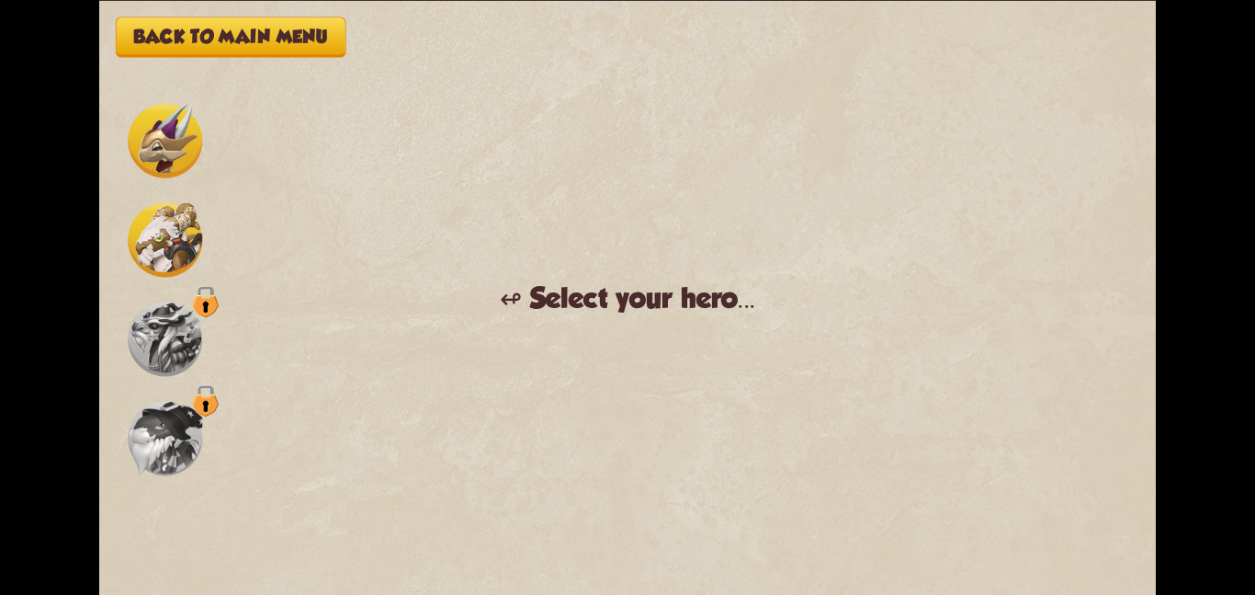
click at [122, 232] on div "Back to main menu ↫ Select your hero... You muster all your courage and set out…" at bounding box center [627, 297] width 1057 height 595
click at [170, 250] on img at bounding box center [165, 239] width 74 height 74
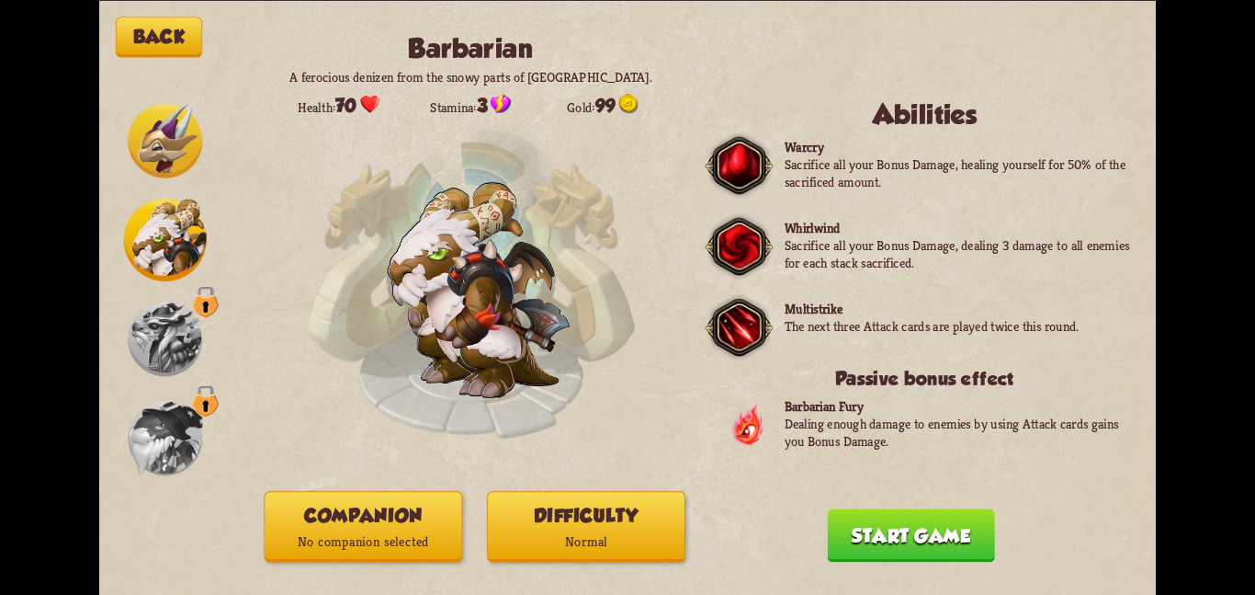
click at [328, 509] on button "Companion No companion selected" at bounding box center [364, 526] width 199 height 71
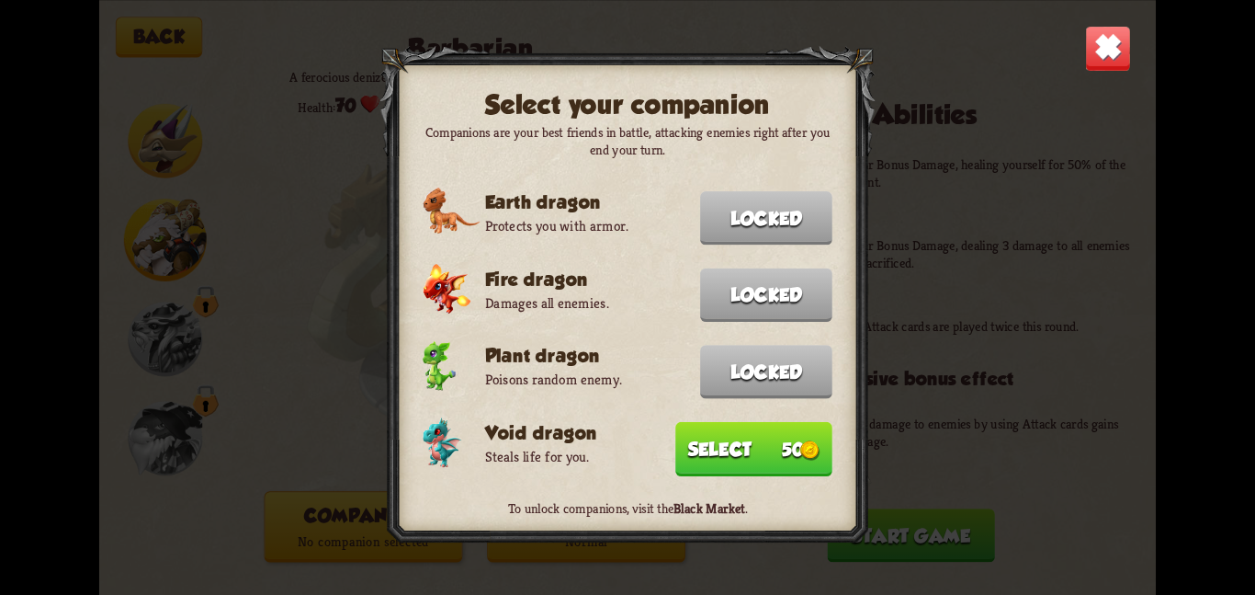
click at [701, 434] on button "Select 50" at bounding box center [753, 448] width 157 height 54
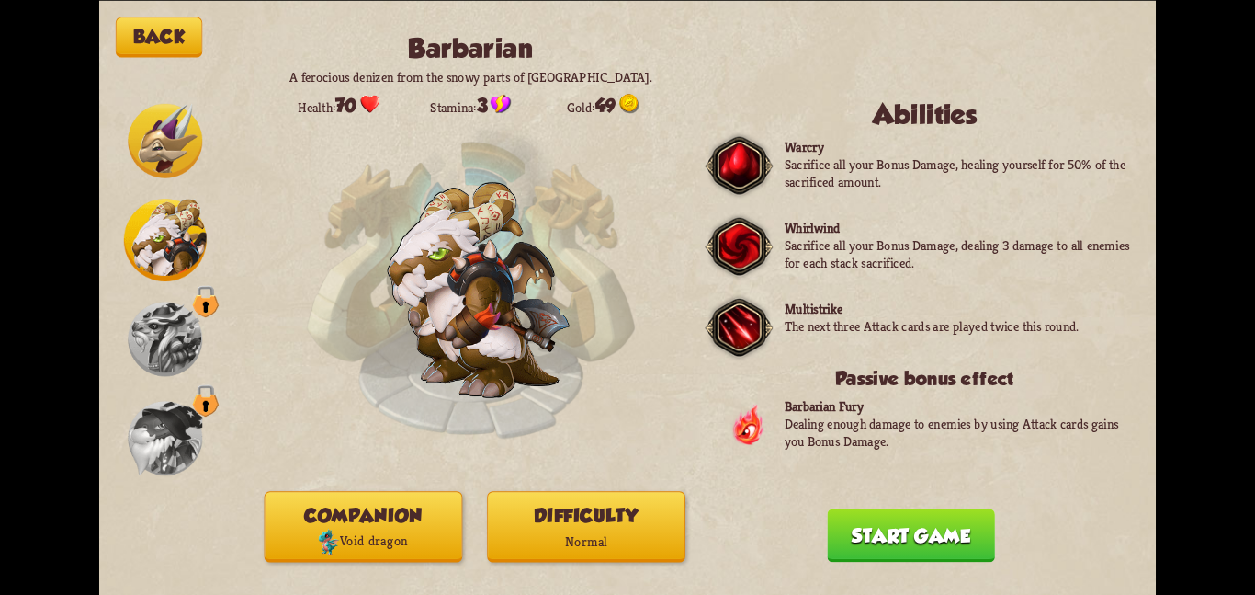
click at [624, 502] on button "Difficulty Normal" at bounding box center [586, 526] width 199 height 71
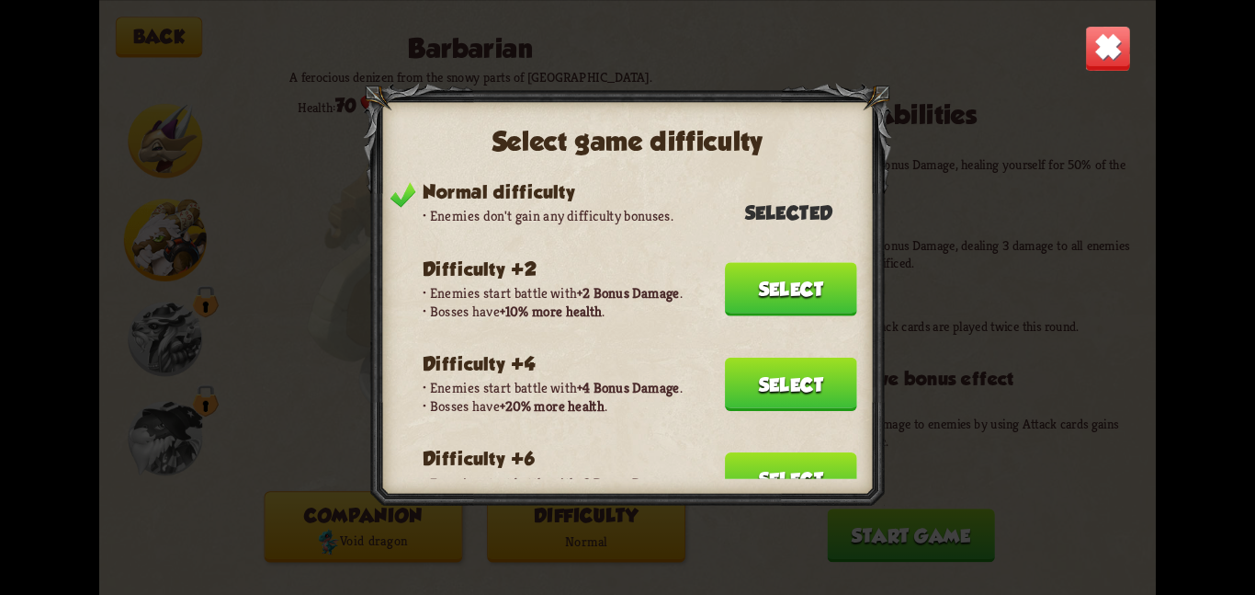
scroll to position [133, 0]
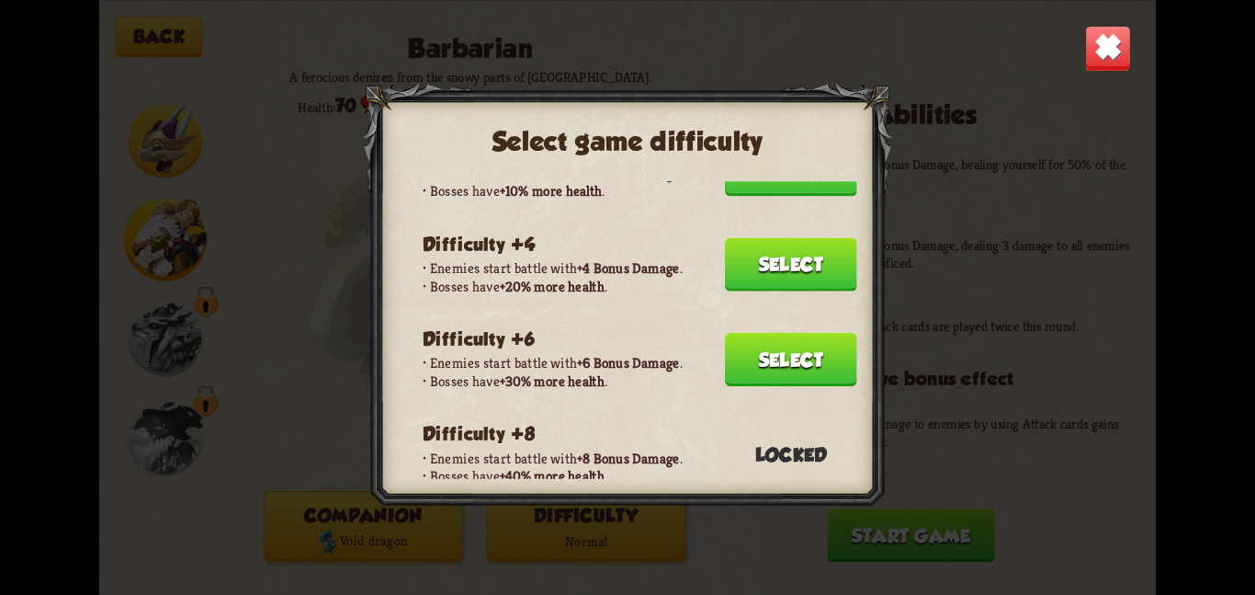
click at [763, 342] on button "Select" at bounding box center [791, 358] width 132 height 53
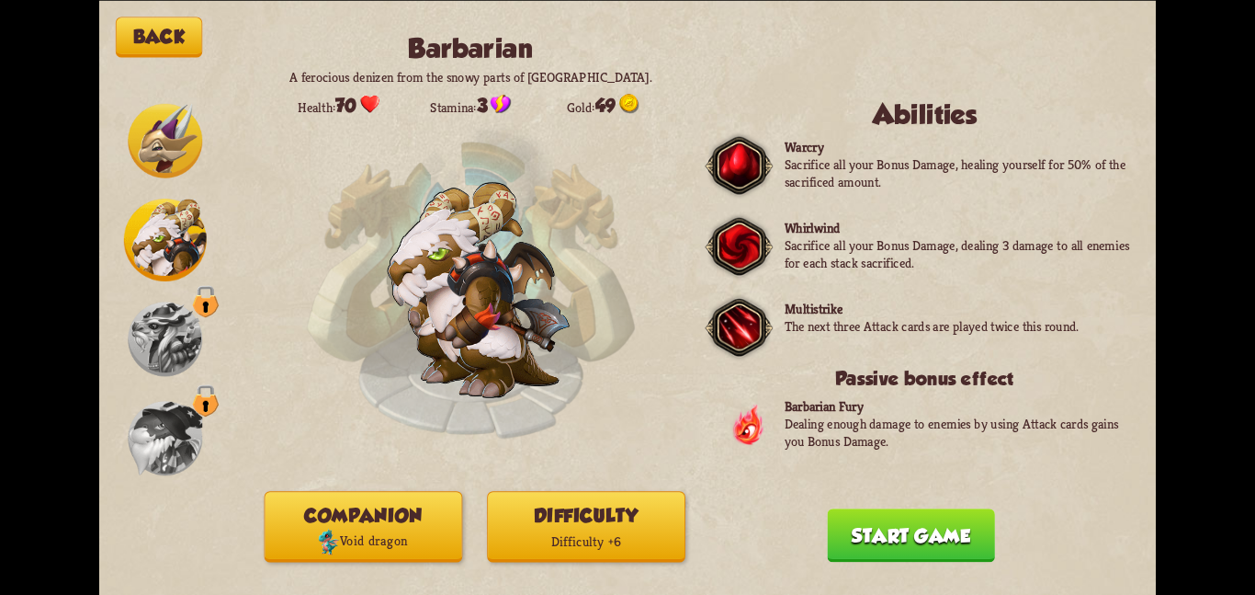
click at [851, 528] on button "Start game" at bounding box center [910, 534] width 167 height 53
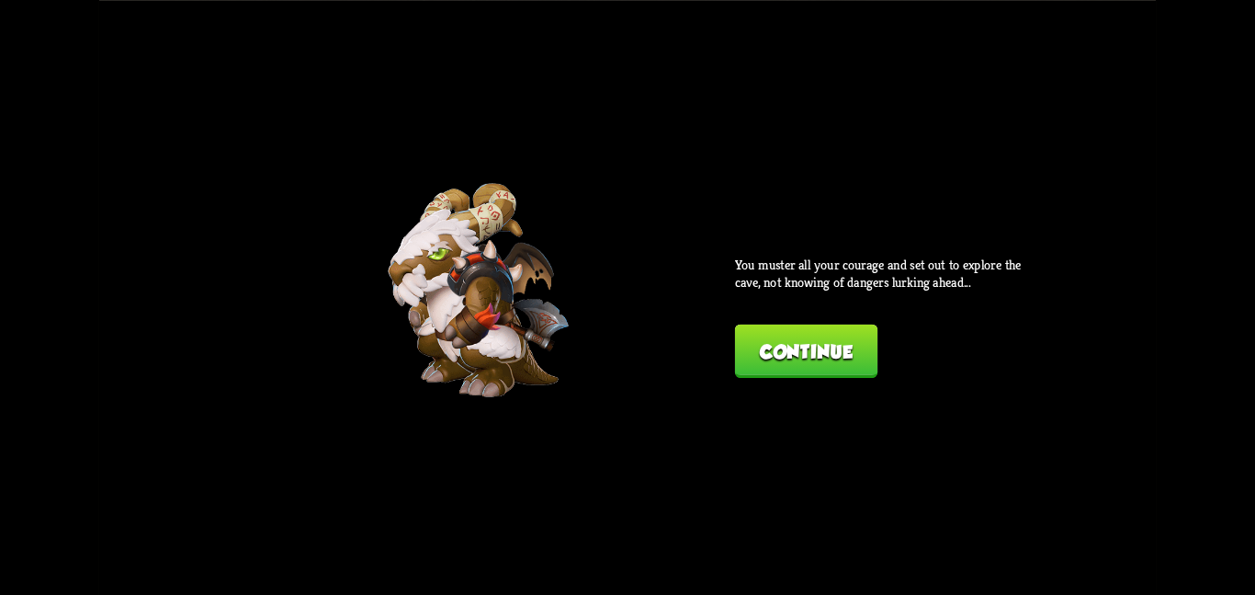
click at [842, 366] on button "Continue" at bounding box center [806, 349] width 142 height 53
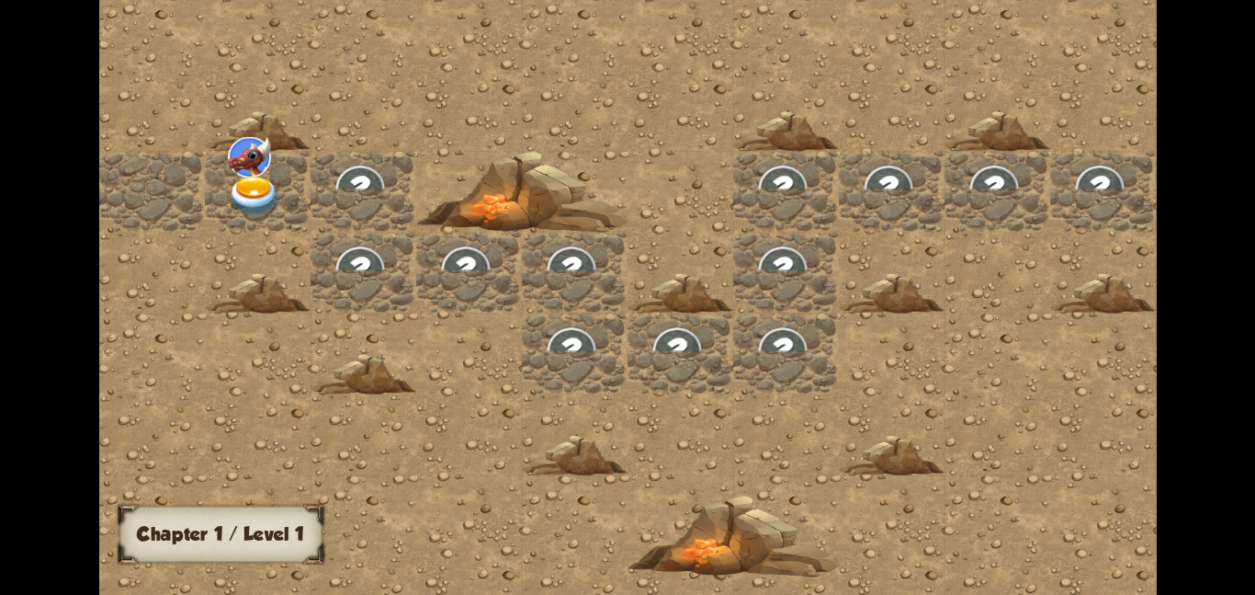
click at [266, 181] on img at bounding box center [254, 195] width 53 height 41
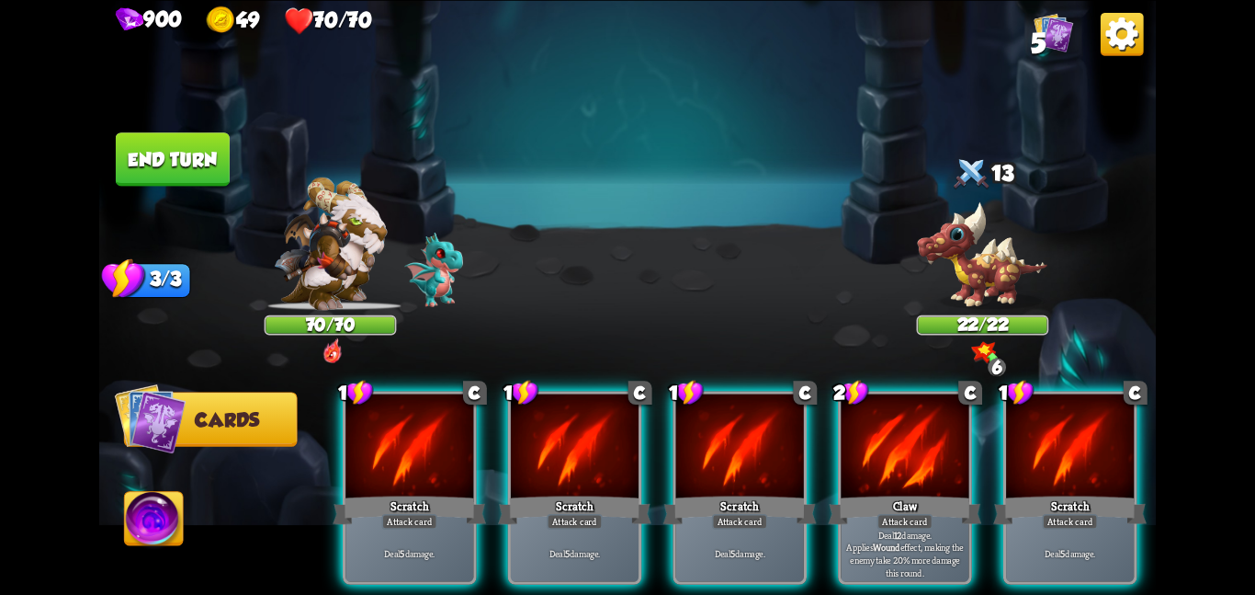
click at [836, 485] on div "1 C Scratch Attack card Deal 5 damage. 1 C Scratch Attack card Deal 5 damage. 1…" at bounding box center [734, 462] width 846 height 265
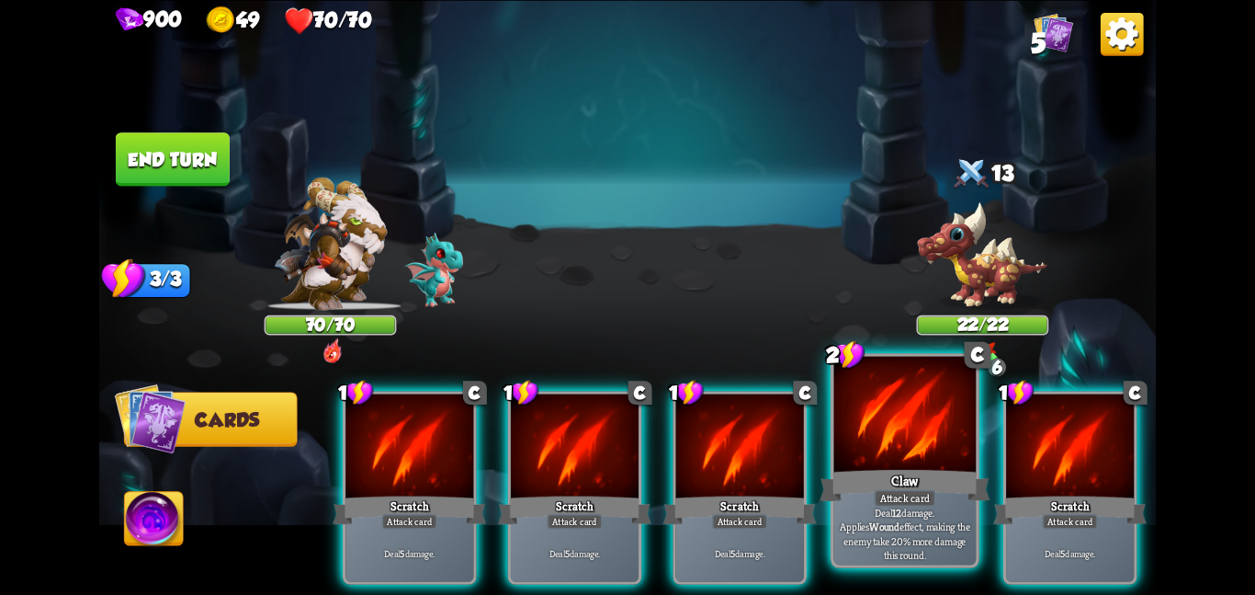
click at [855, 480] on div "Claw" at bounding box center [905, 485] width 170 height 38
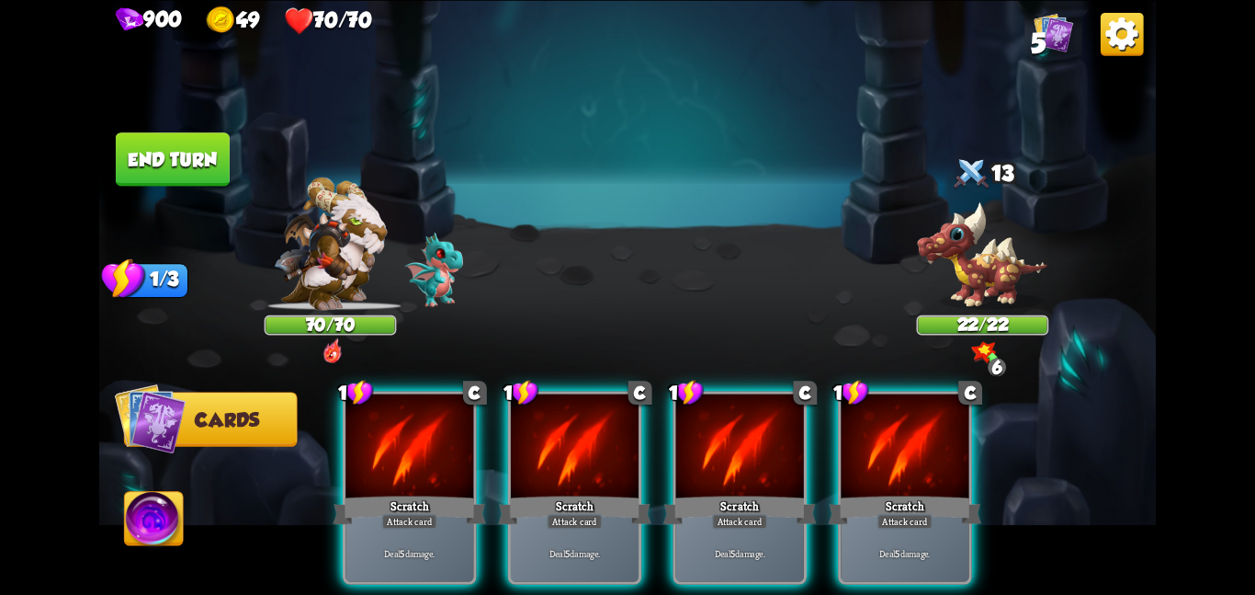
click at [855, 493] on div "Scratch" at bounding box center [904, 510] width 153 height 34
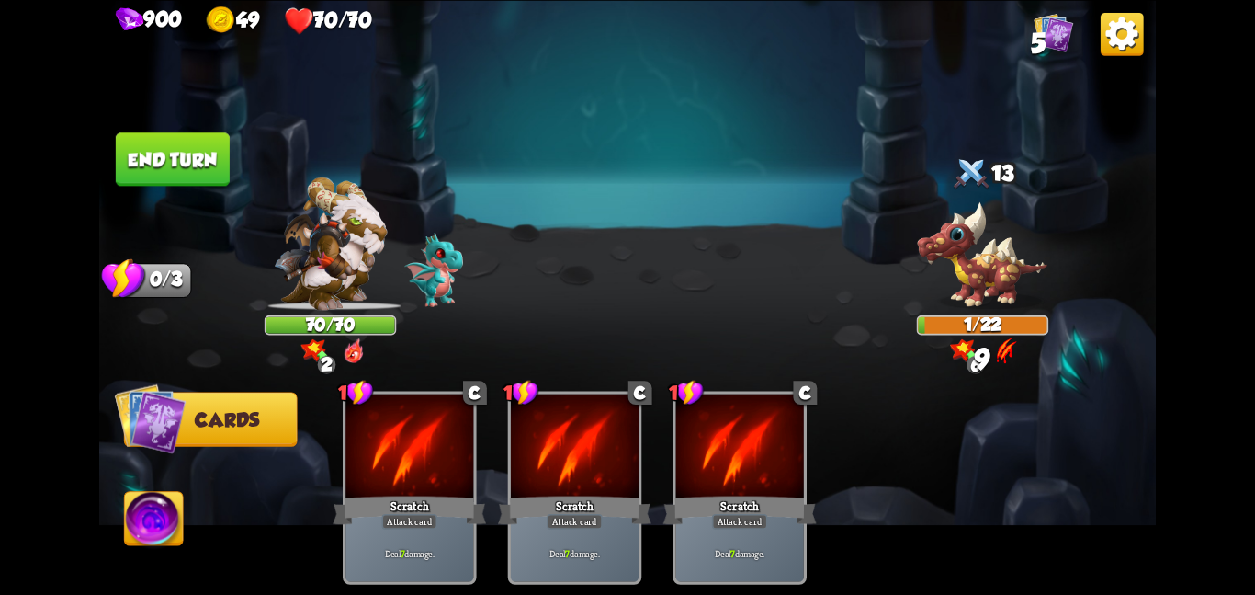
click at [163, 179] on button "End turn" at bounding box center [173, 158] width 114 height 53
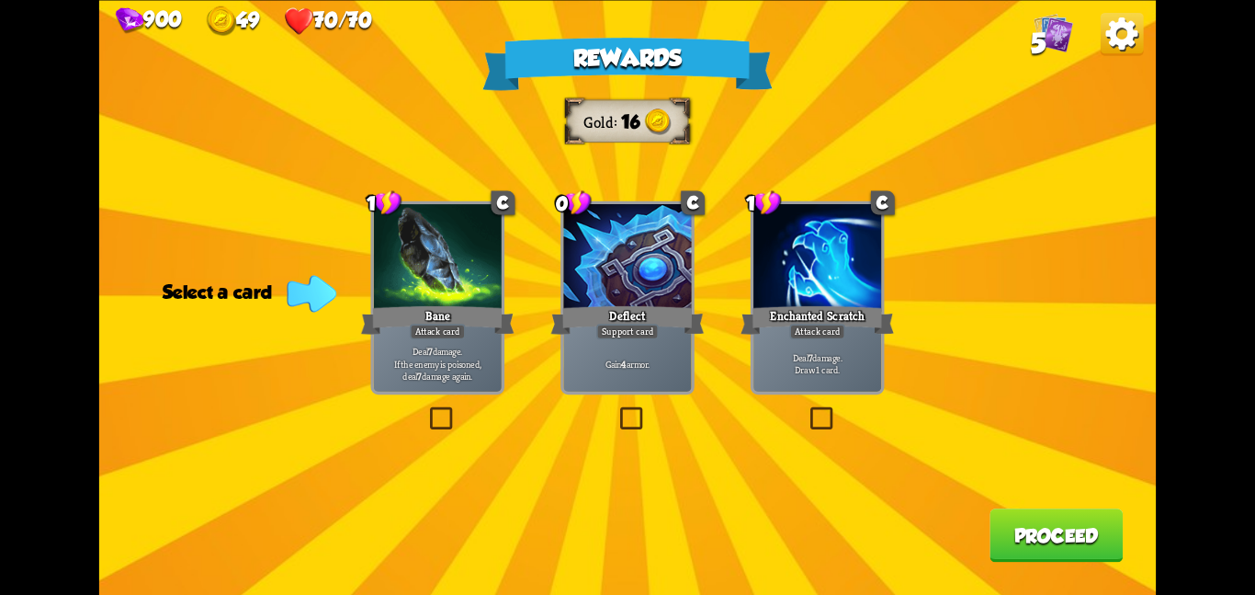
click at [468, 300] on div at bounding box center [438, 258] width 128 height 108
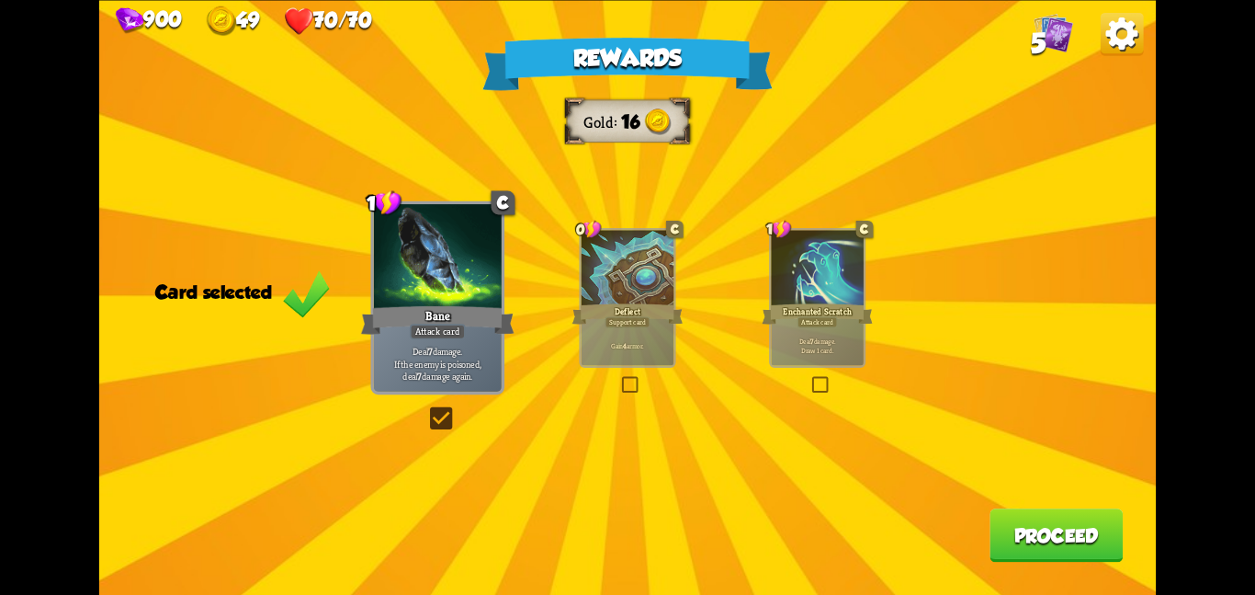
click at [1047, 548] on button "Proceed" at bounding box center [1056, 534] width 133 height 53
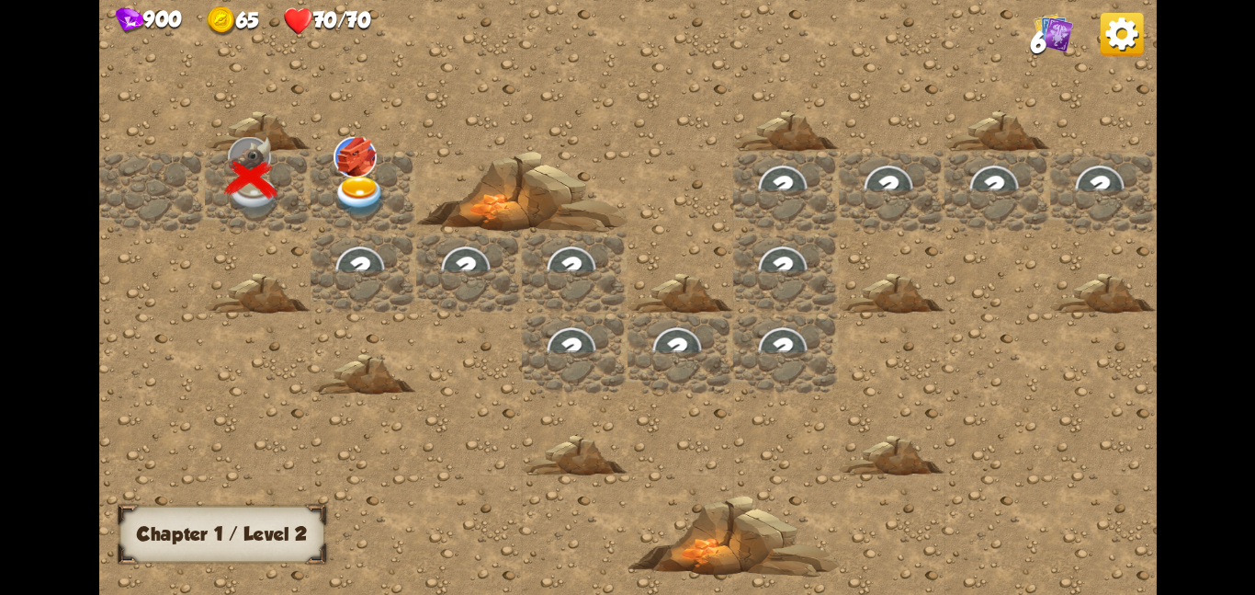
click at [340, 159] on img at bounding box center [355, 156] width 43 height 40
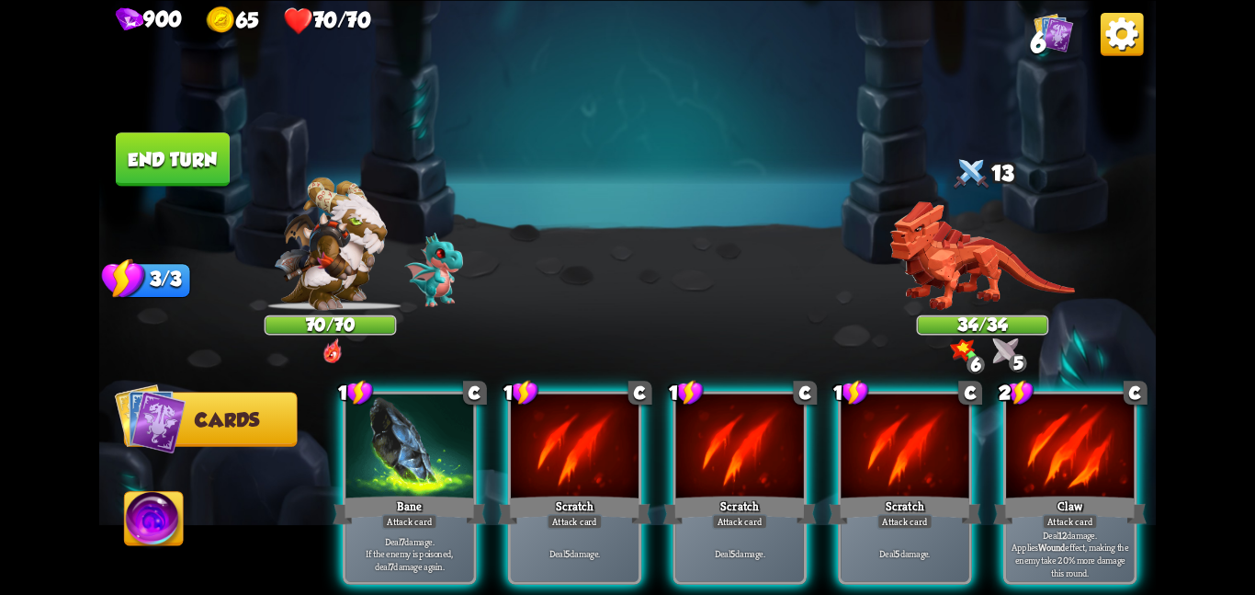
click at [1150, 396] on div "1 C Bane Attack card Deal 7 damage. If the enemy is poisoned, deal 7 damage aga…" at bounding box center [734, 462] width 846 height 265
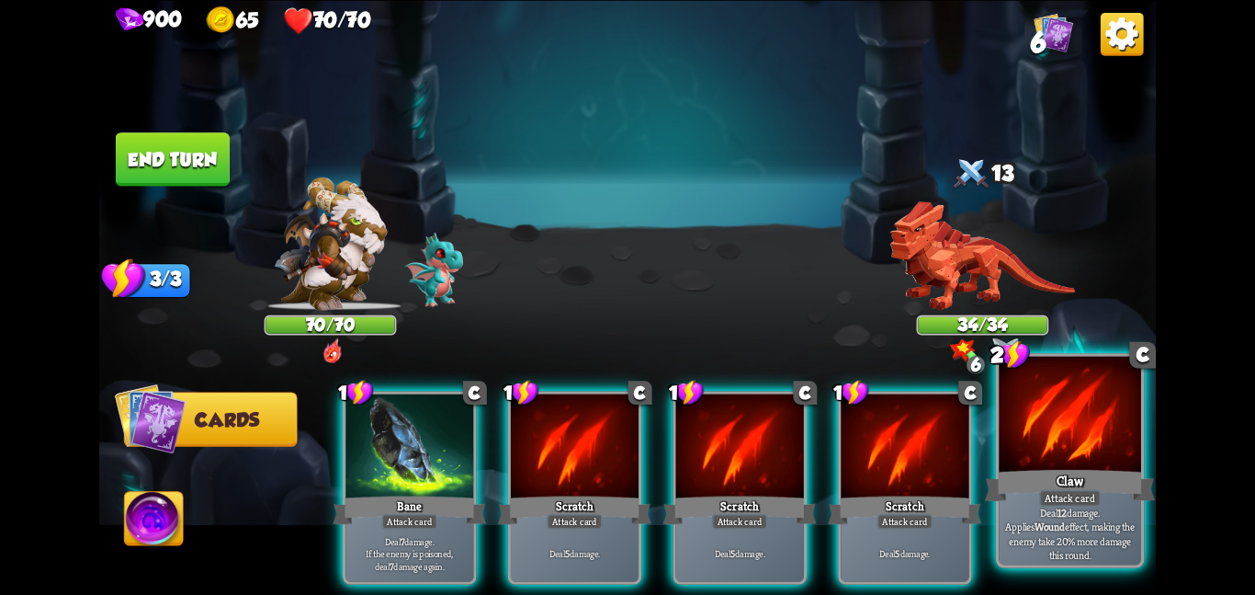
click at [1087, 450] on div at bounding box center [1070, 415] width 142 height 119
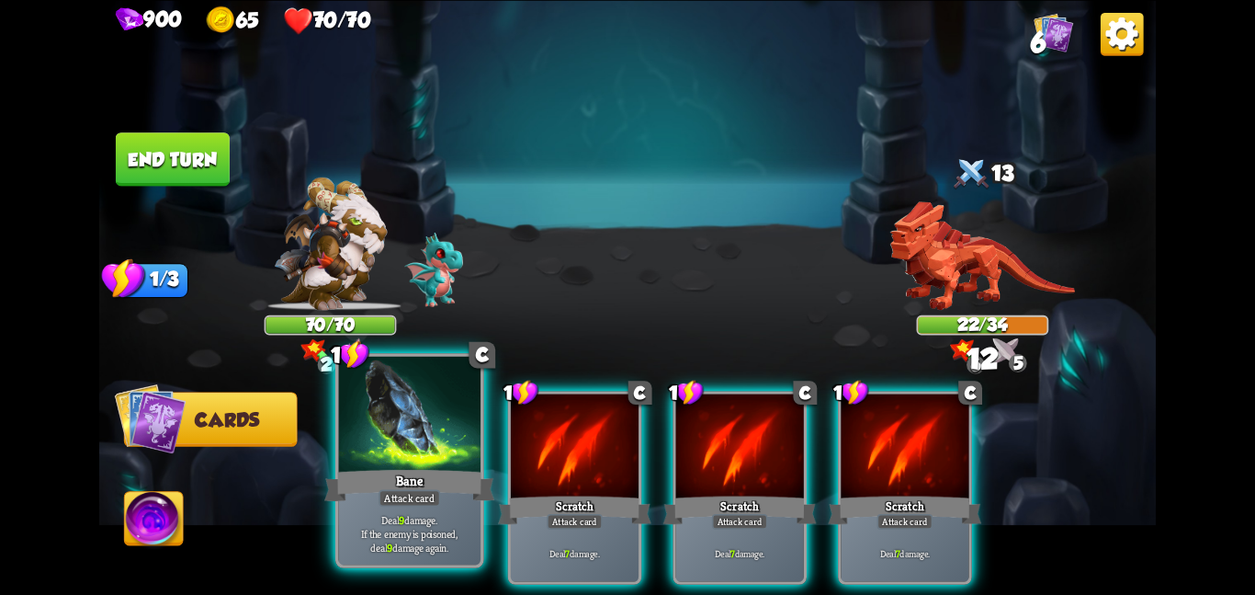
click at [428, 461] on div at bounding box center [409, 415] width 142 height 119
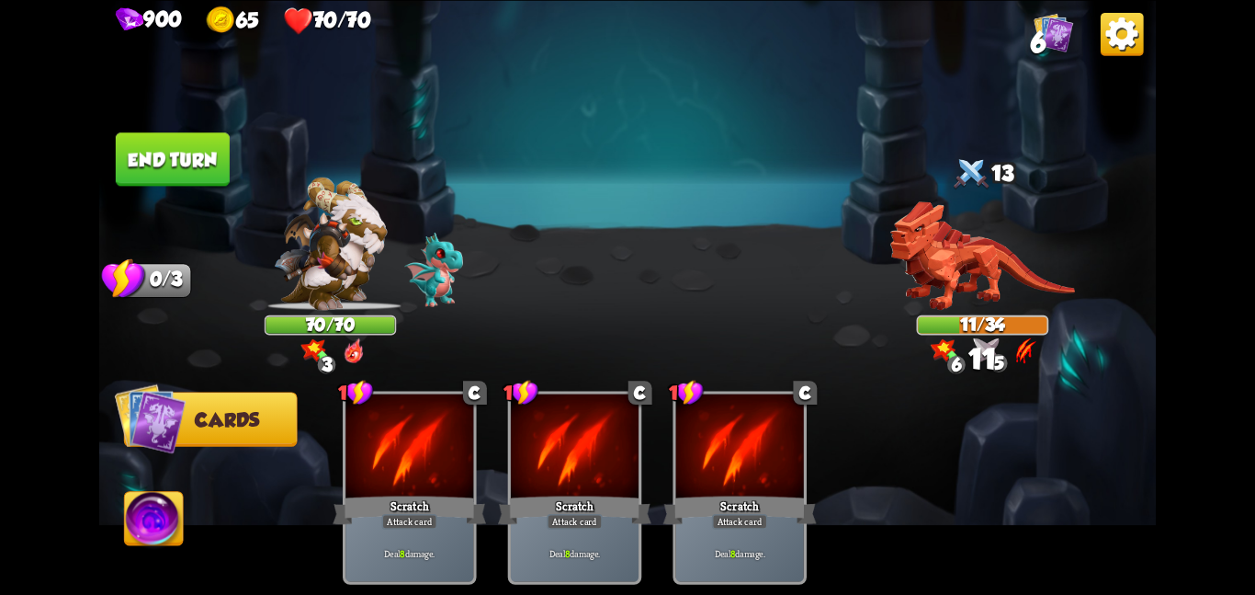
click at [121, 516] on img at bounding box center [627, 297] width 1057 height 595
click at [157, 524] on img at bounding box center [154, 522] width 59 height 60
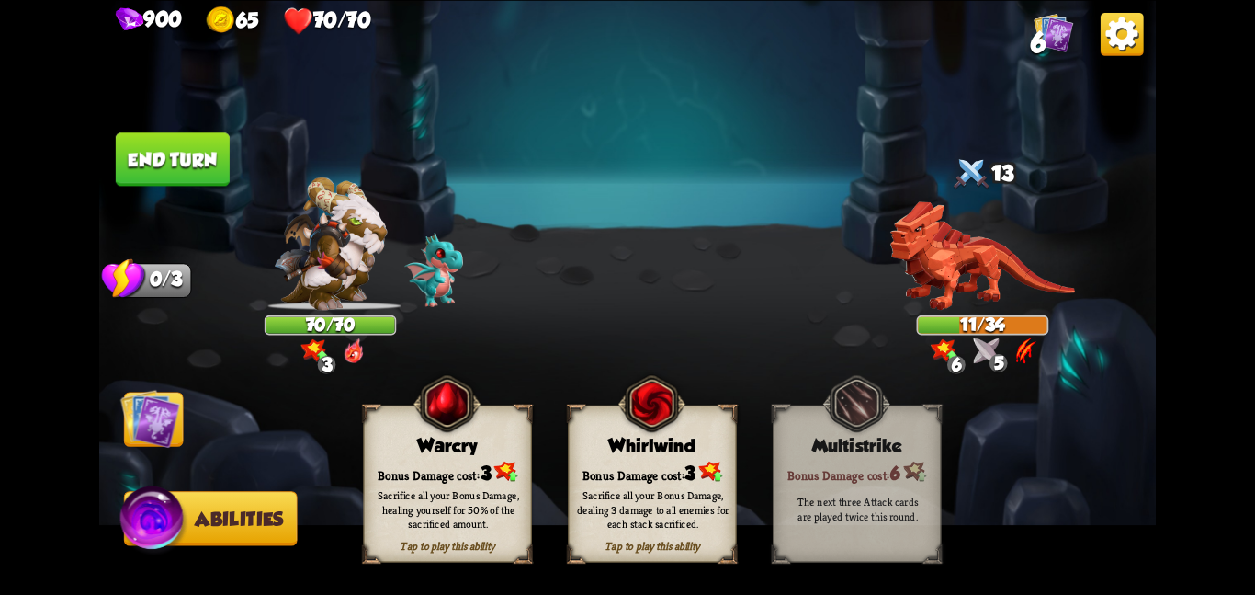
click at [588, 430] on span at bounding box center [577, 419] width 31 height 34
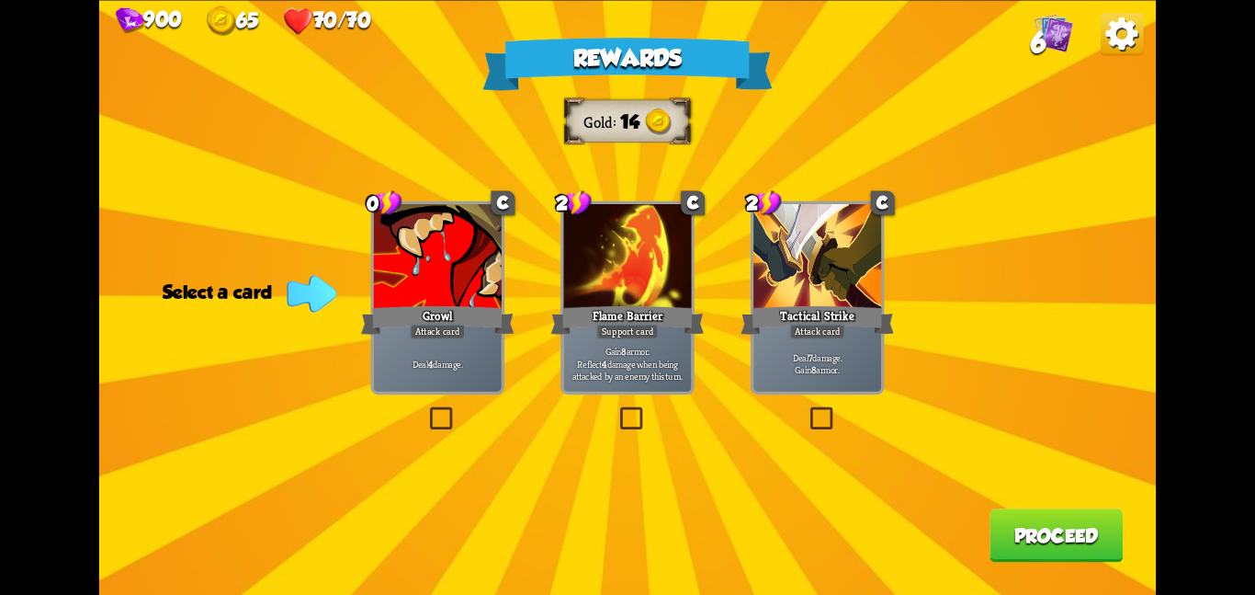
click at [857, 242] on div at bounding box center [818, 258] width 128 height 108
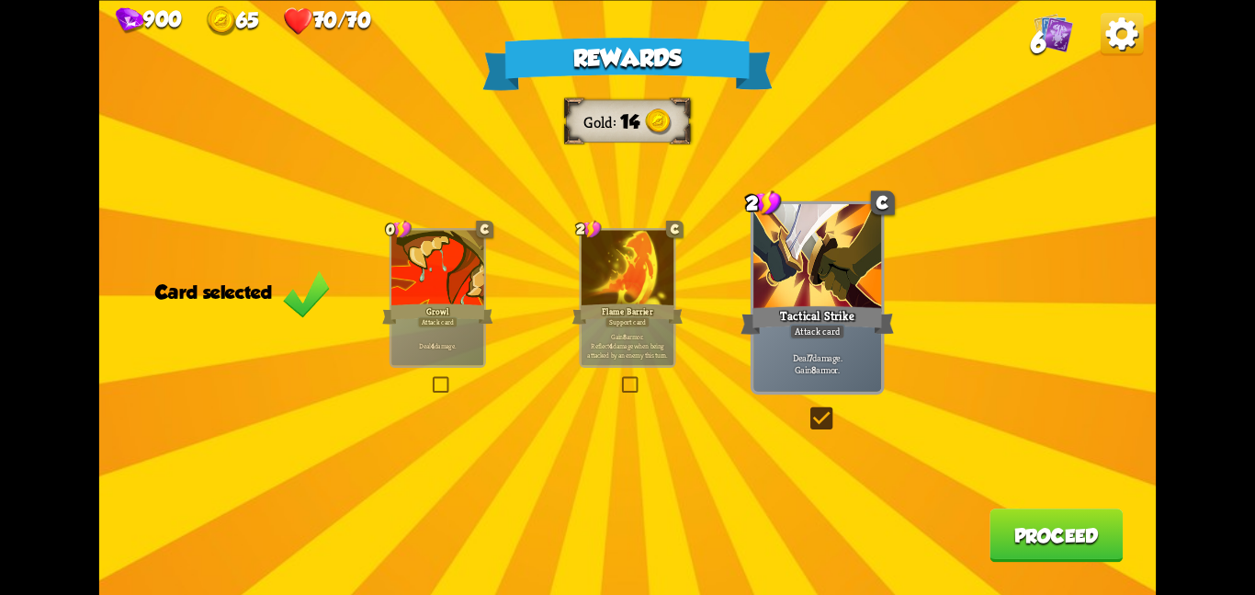
click at [996, 535] on button "Proceed" at bounding box center [1056, 534] width 133 height 53
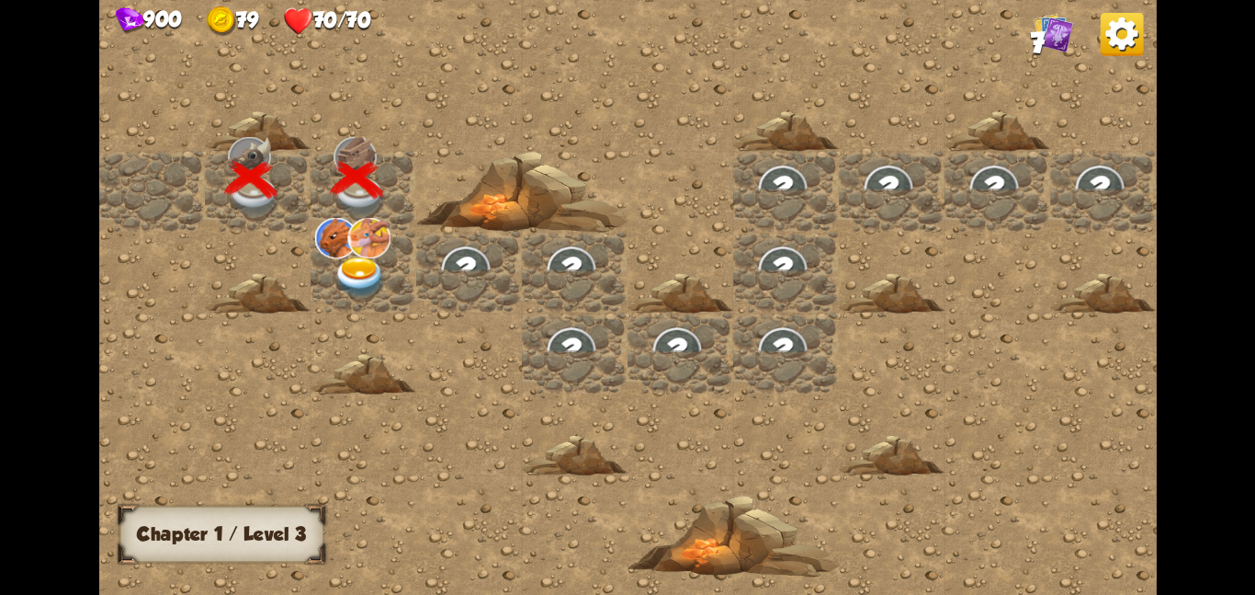
click at [400, 285] on div at bounding box center [364, 271] width 106 height 81
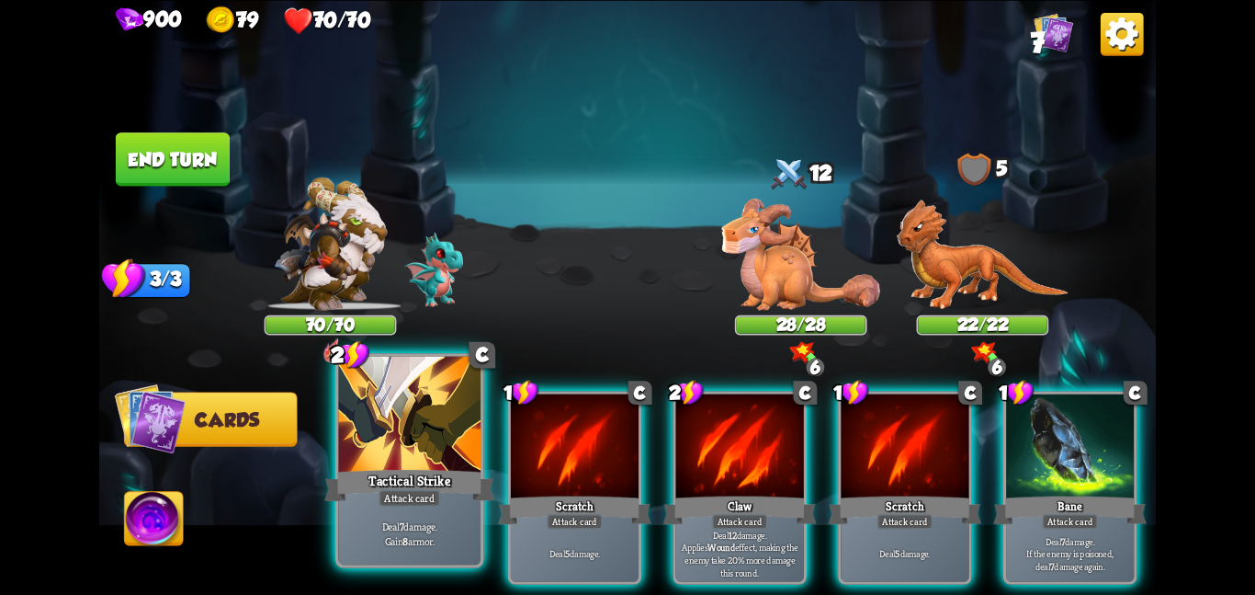
click at [416, 447] on div at bounding box center [409, 415] width 142 height 119
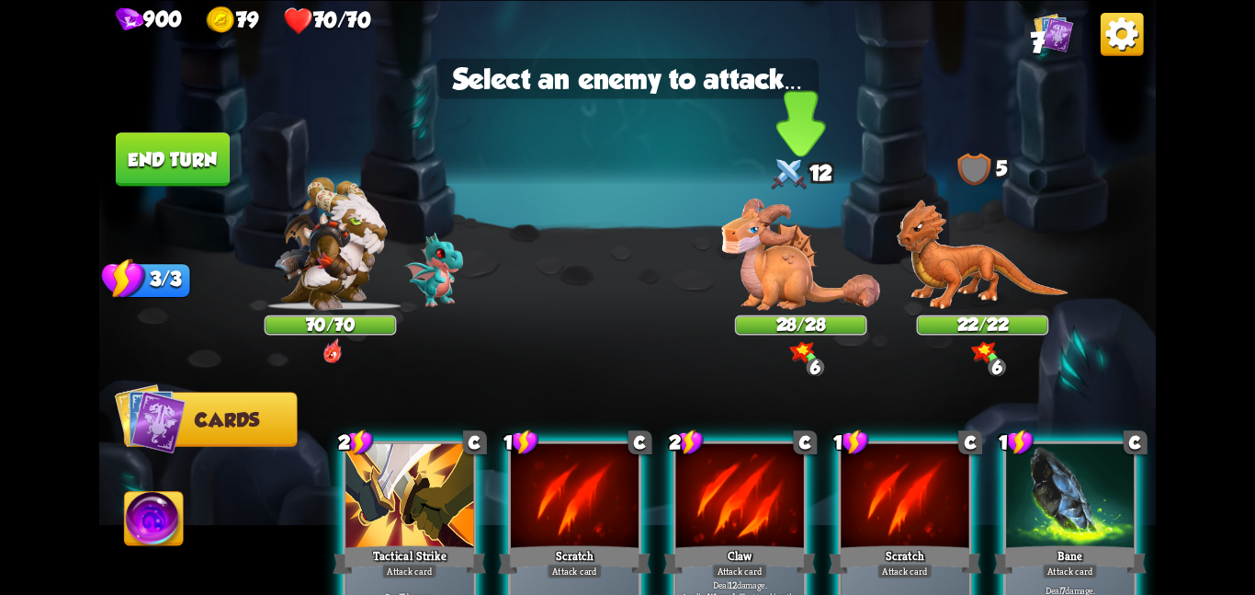
click at [729, 285] on img at bounding box center [800, 253] width 159 height 111
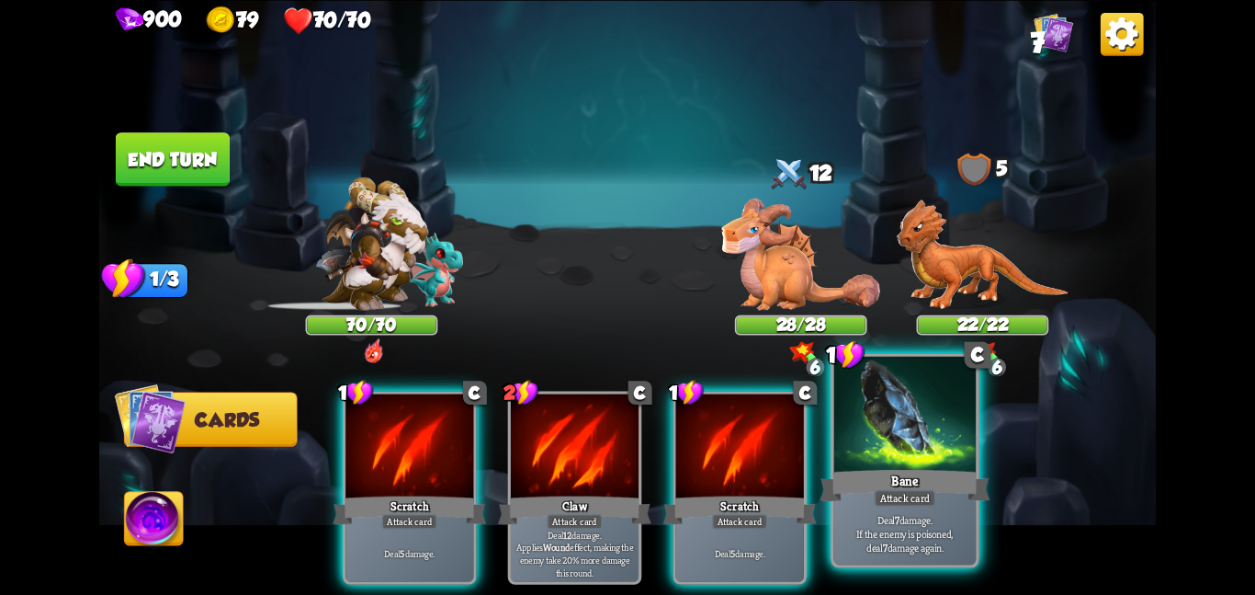
click at [877, 426] on div at bounding box center [905, 415] width 142 height 119
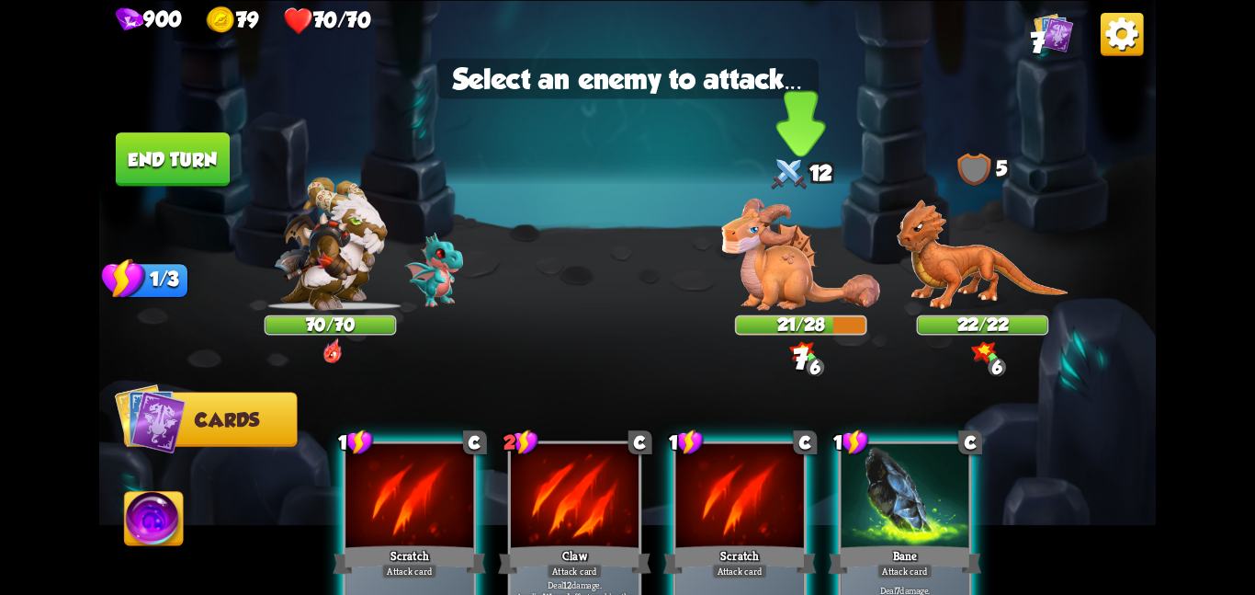
click at [780, 256] on img at bounding box center [800, 253] width 159 height 111
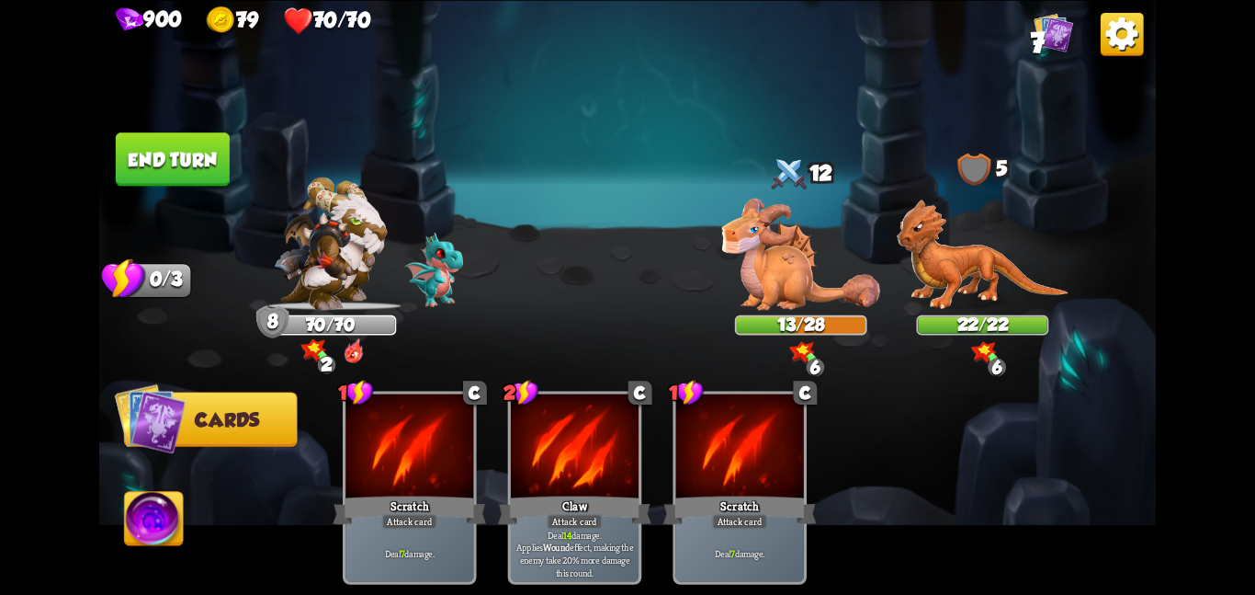
click at [160, 507] on img at bounding box center [154, 522] width 59 height 60
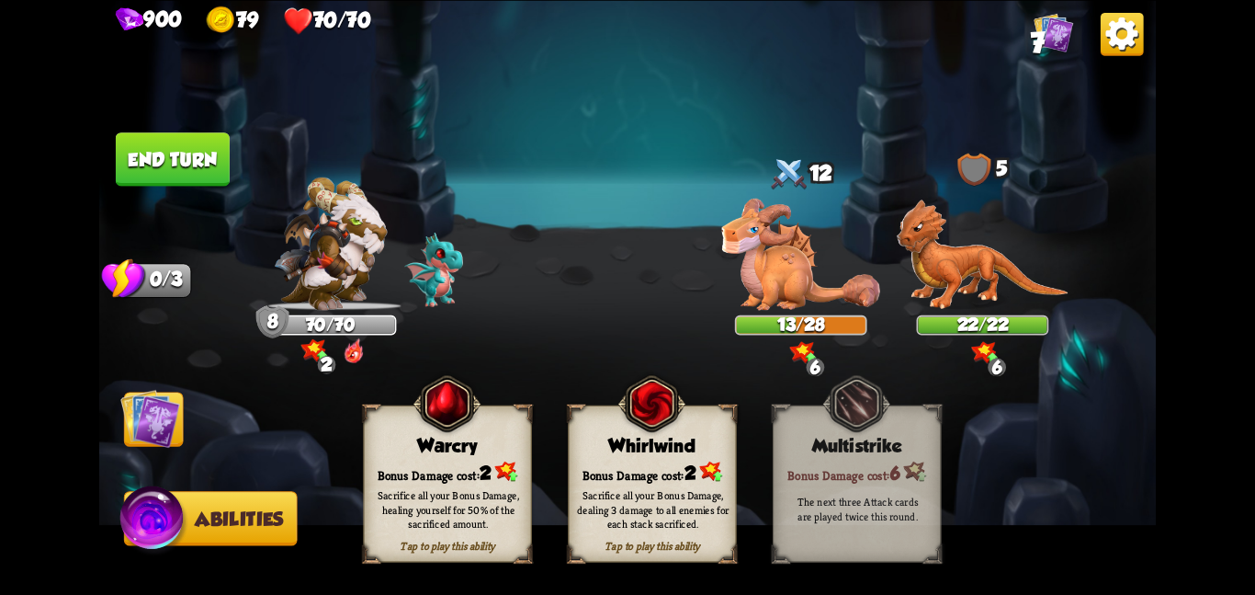
click at [152, 421] on img at bounding box center [150, 418] width 60 height 60
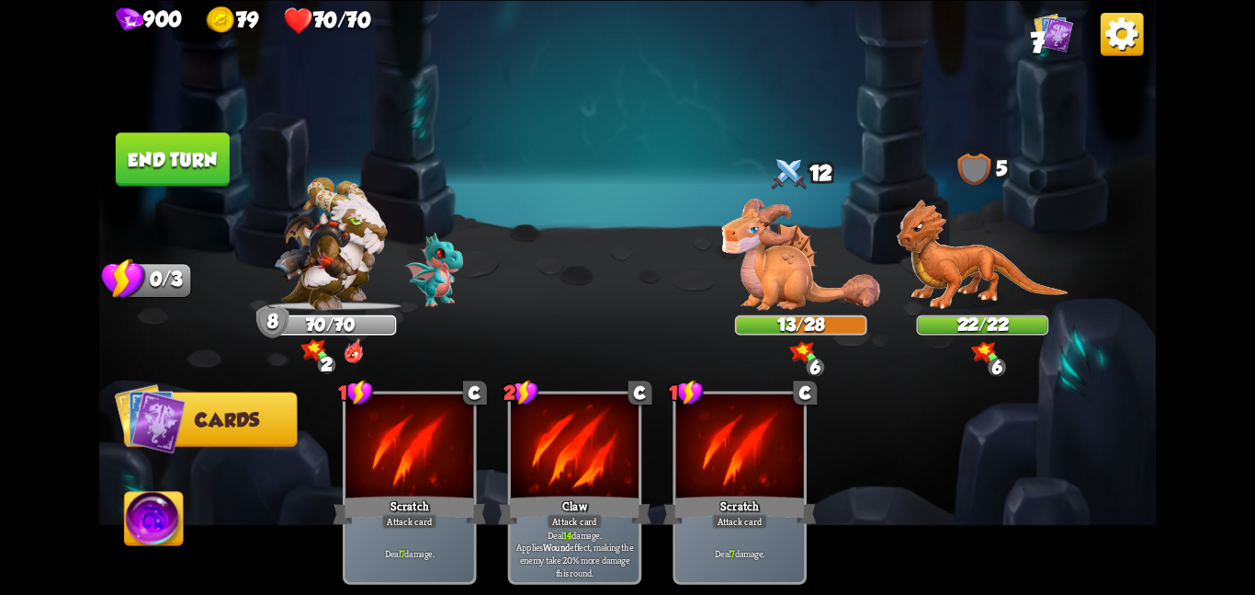
click at [171, 142] on button "End turn" at bounding box center [173, 158] width 114 height 53
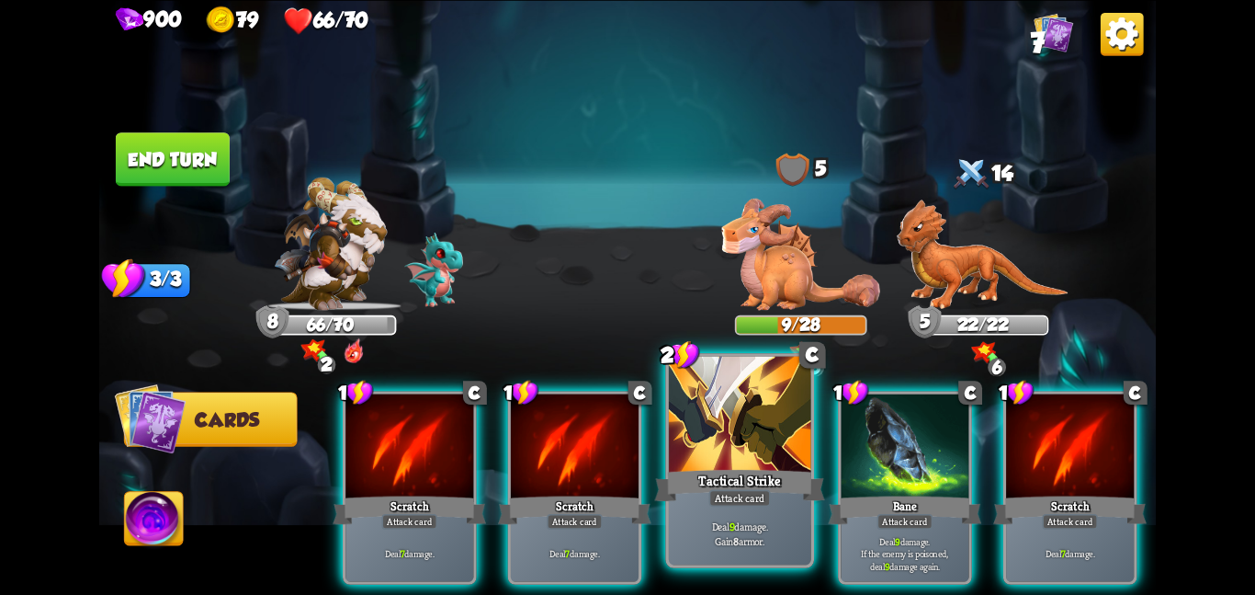
click at [684, 470] on div "Tactical Strike" at bounding box center [739, 485] width 170 height 38
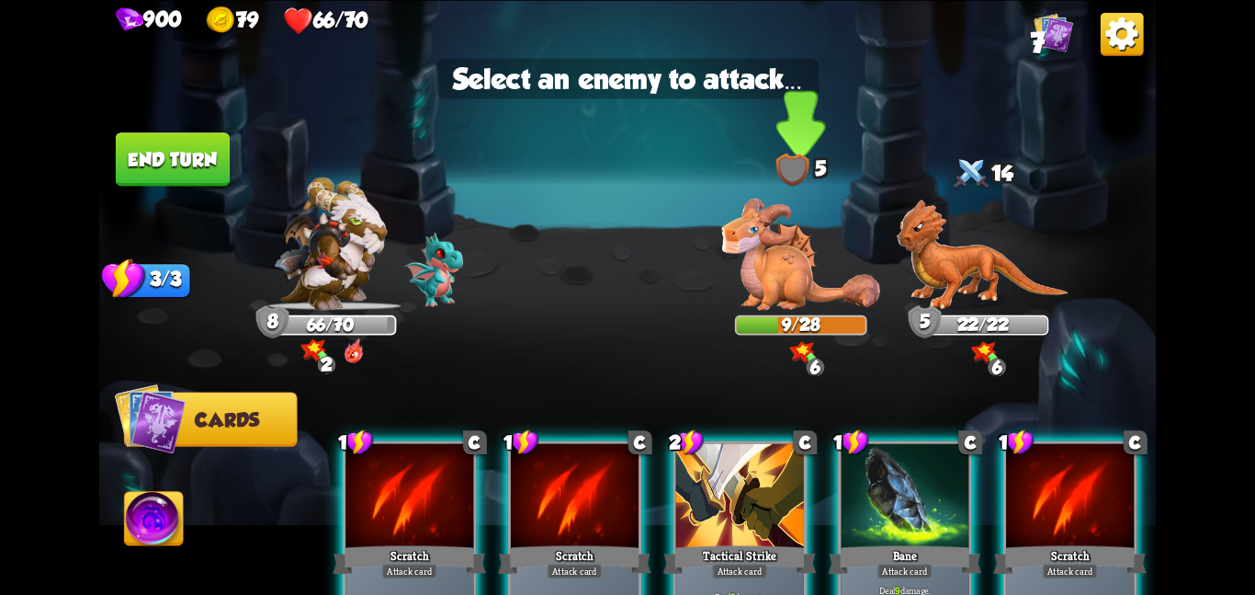
click at [783, 266] on img at bounding box center [800, 253] width 159 height 111
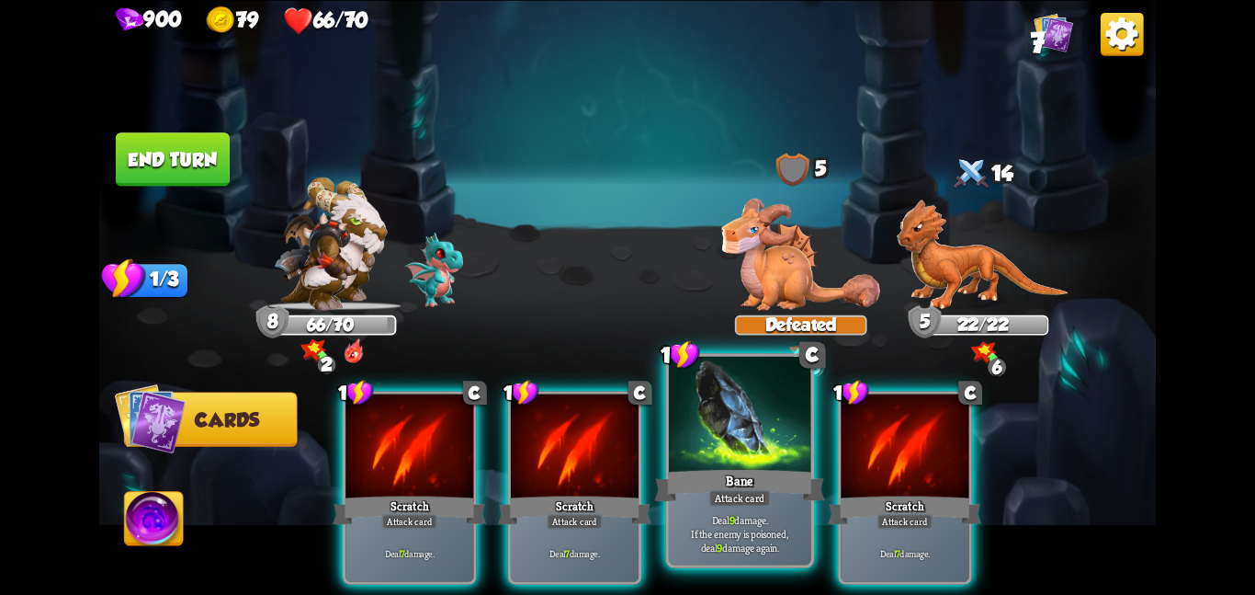
click at [729, 424] on div at bounding box center [740, 415] width 142 height 119
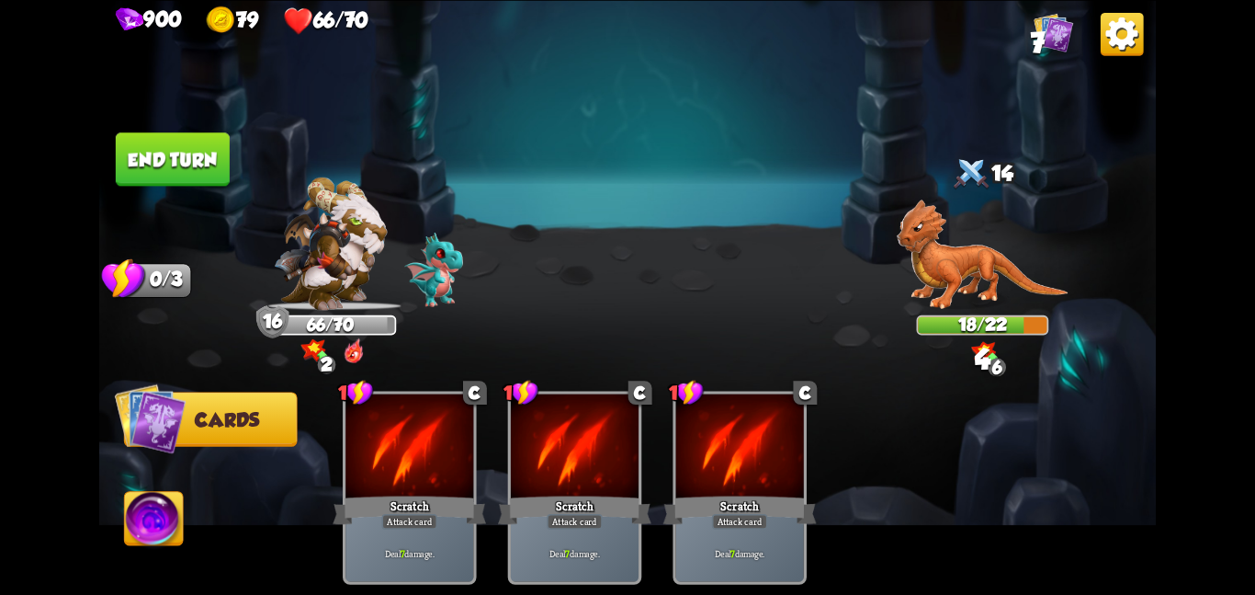
click at [153, 151] on button "End turn" at bounding box center [173, 158] width 114 height 53
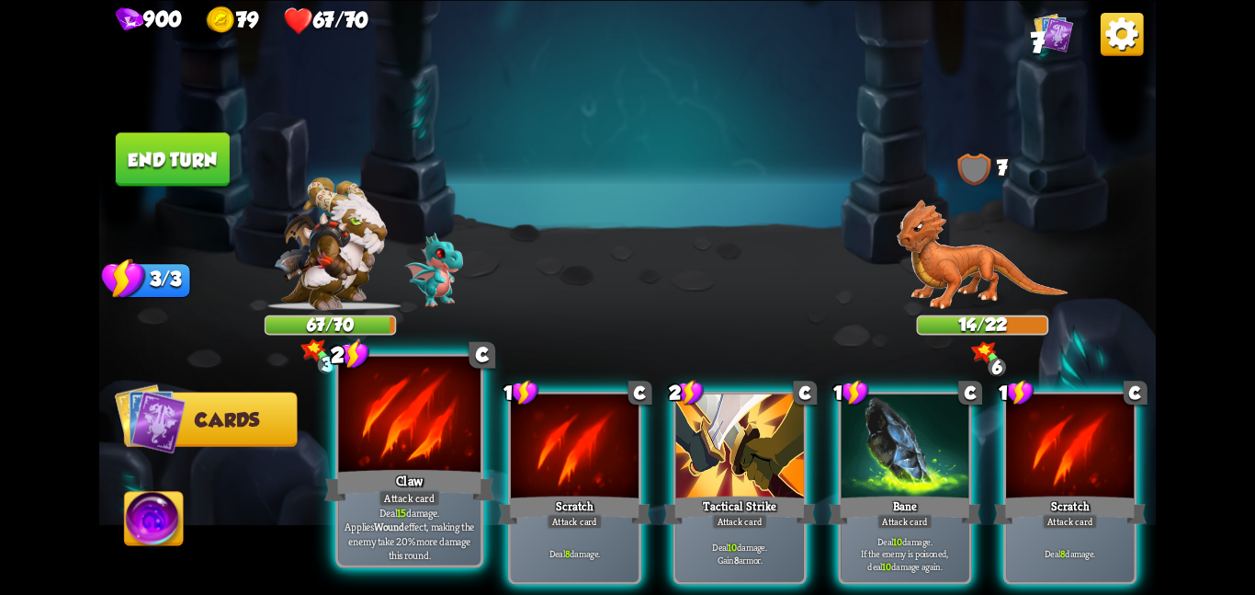
click at [376, 464] on div at bounding box center [409, 415] width 142 height 119
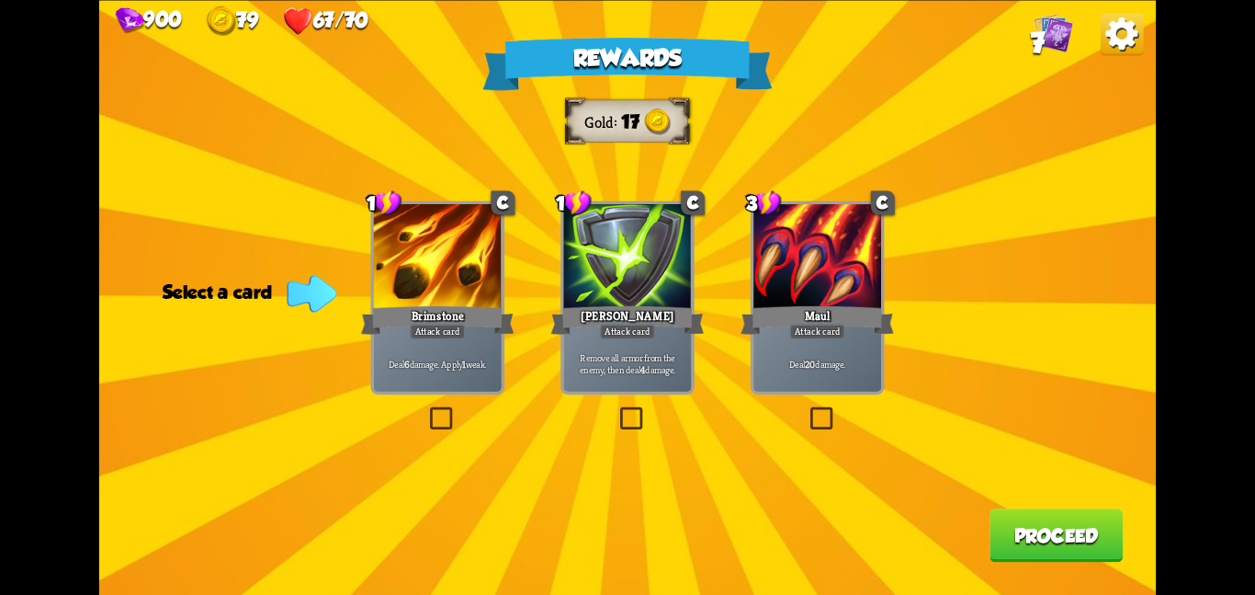
click at [396, 323] on div "Brimstone" at bounding box center [437, 319] width 153 height 34
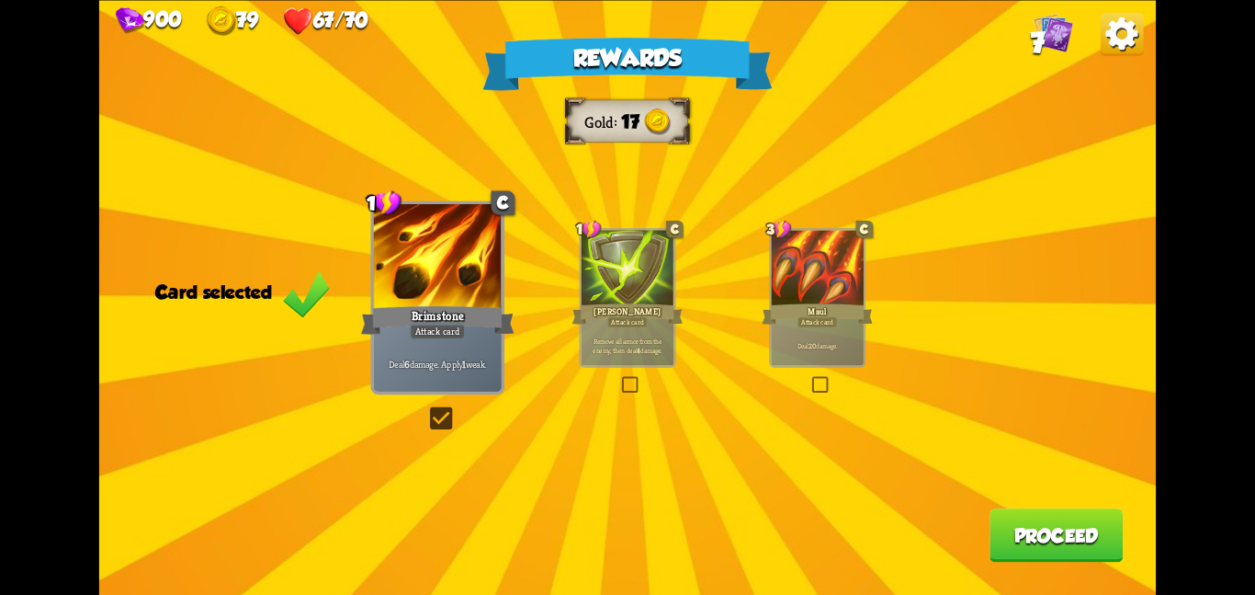
click at [1027, 539] on button "Proceed" at bounding box center [1056, 534] width 133 height 53
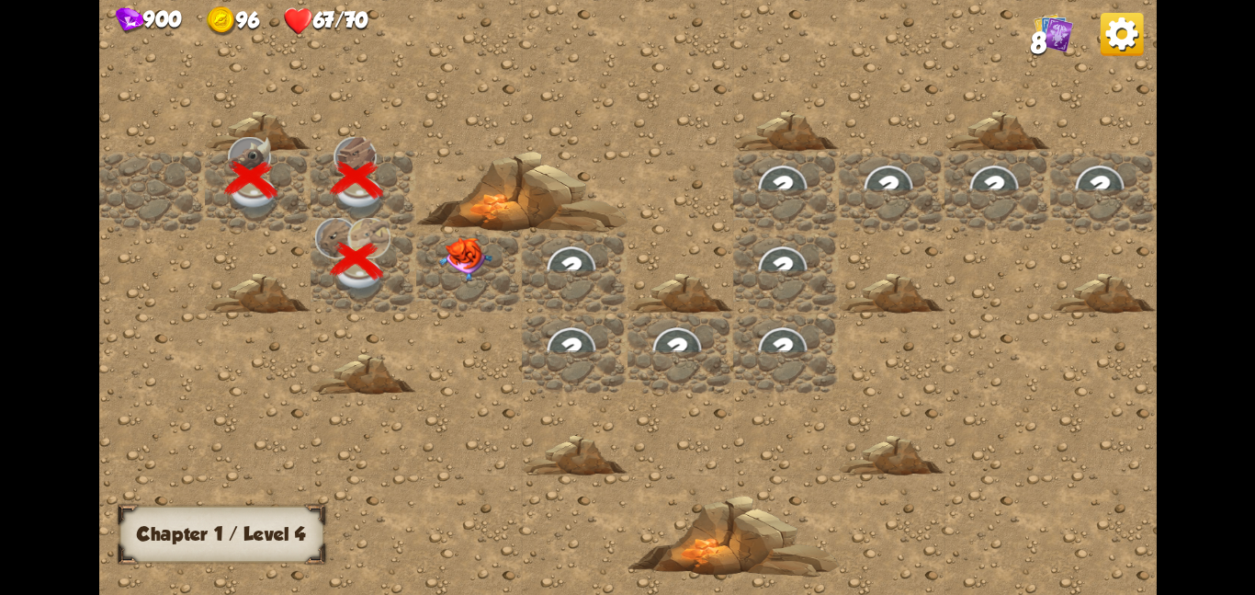
click at [452, 278] on div at bounding box center [469, 271] width 106 height 81
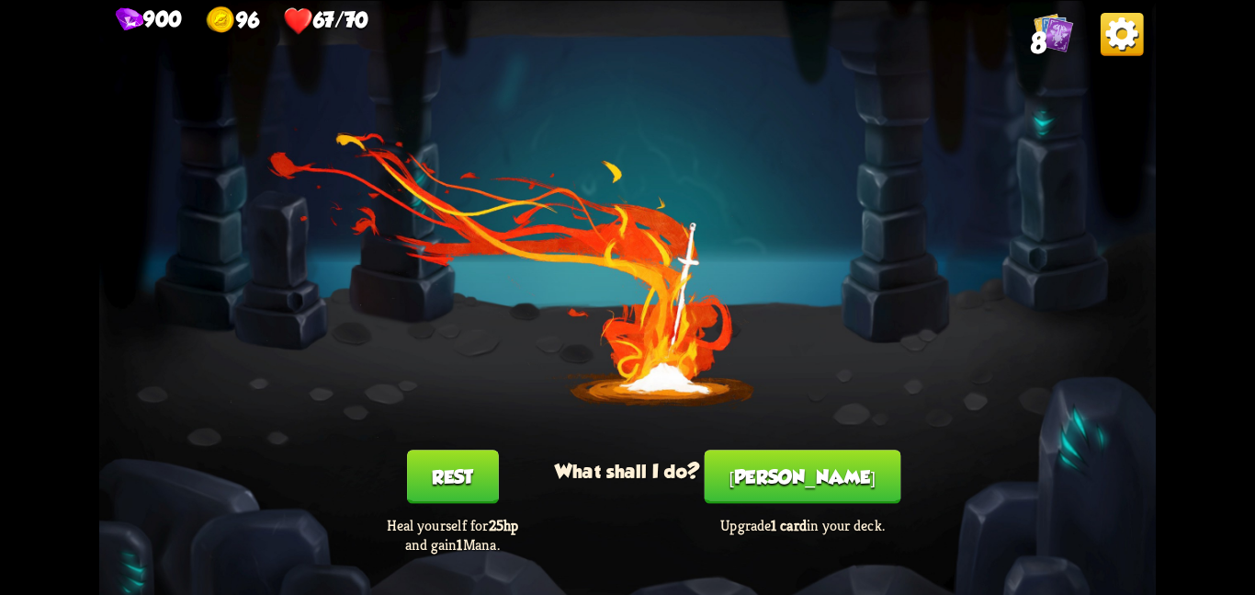
click at [787, 480] on button "[PERSON_NAME]" at bounding box center [803, 475] width 197 height 53
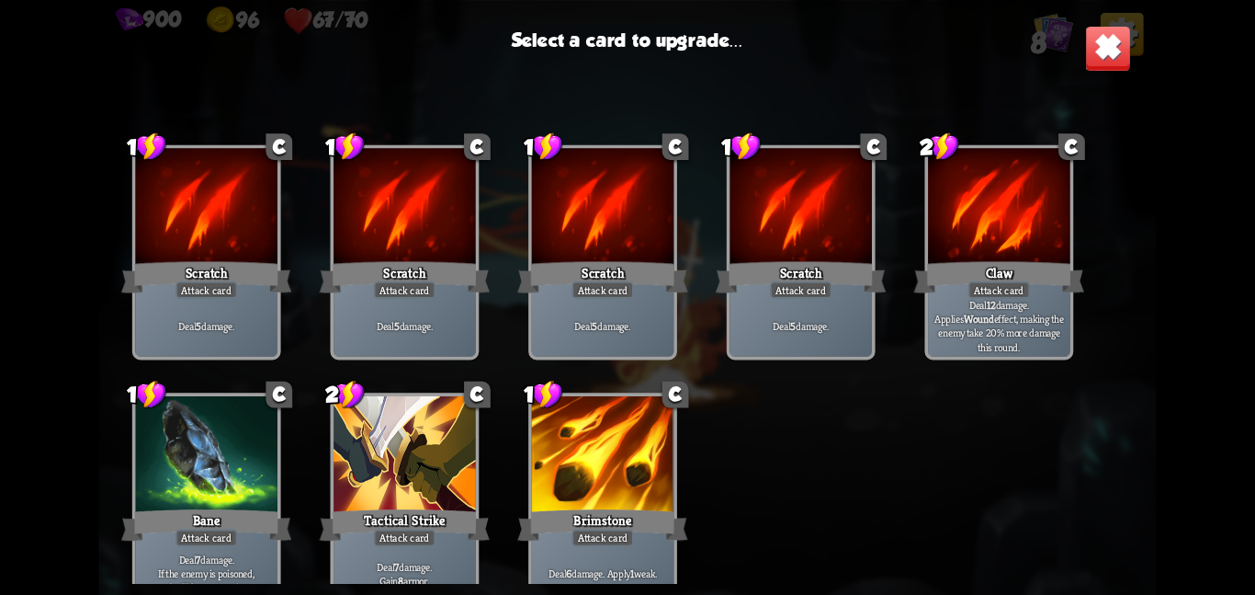
scroll to position [27, 0]
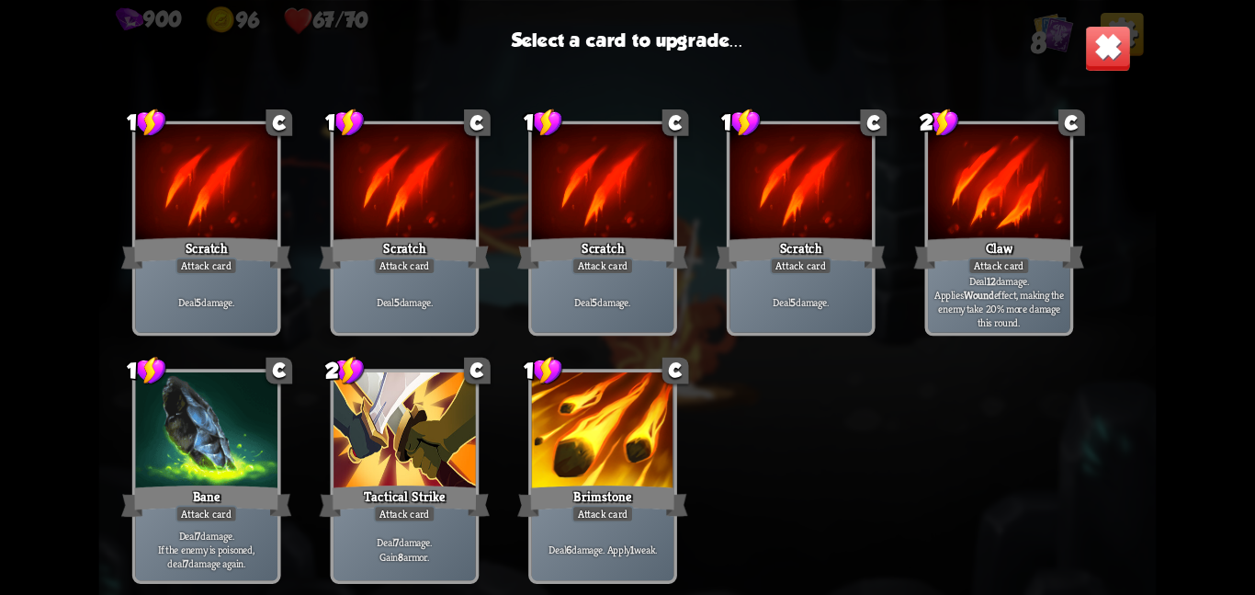
click at [365, 414] on div at bounding box center [405, 431] width 142 height 119
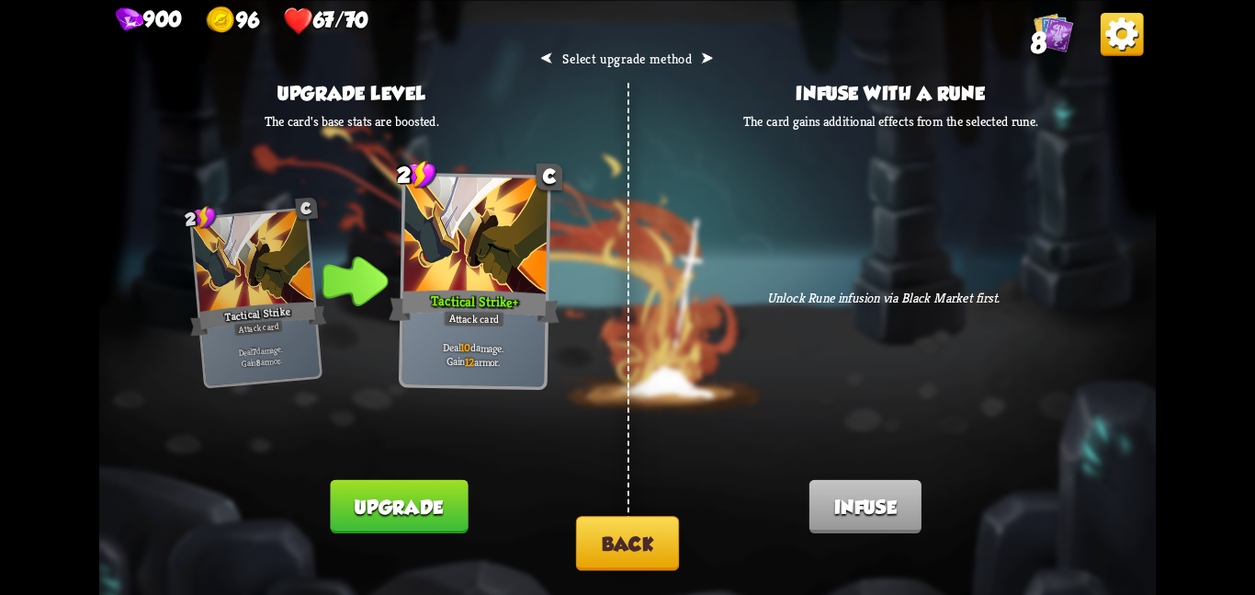
click at [406, 487] on button "Upgrade" at bounding box center [400, 505] width 138 height 53
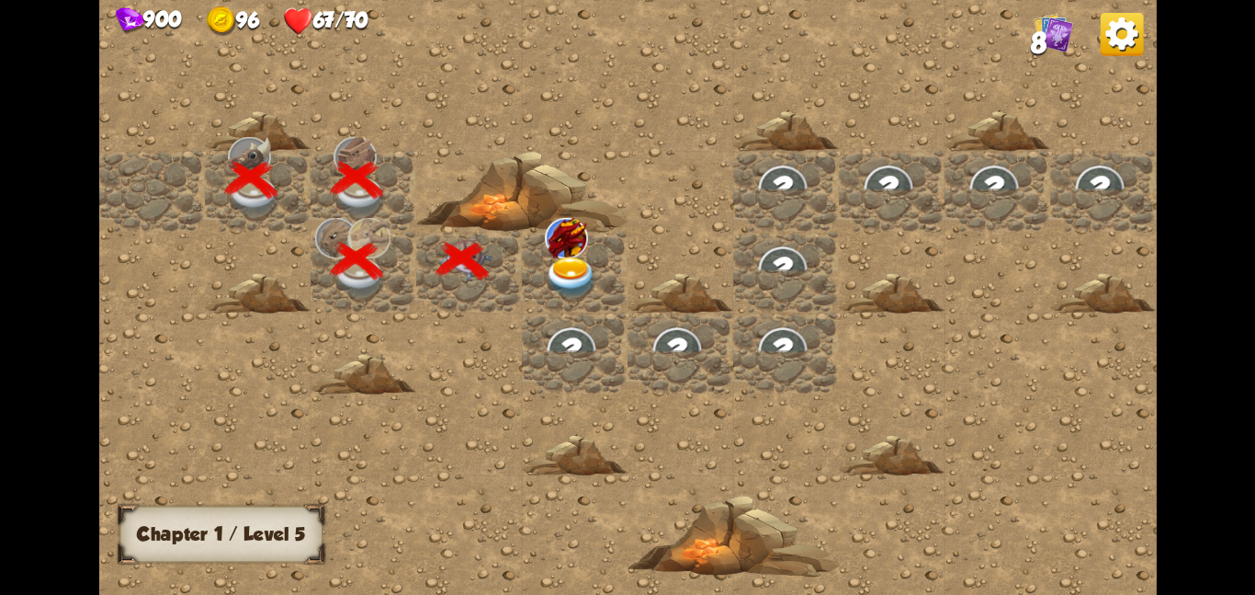
click at [584, 227] on div at bounding box center [521, 191] width 211 height 81
click at [573, 254] on img at bounding box center [566, 237] width 43 height 40
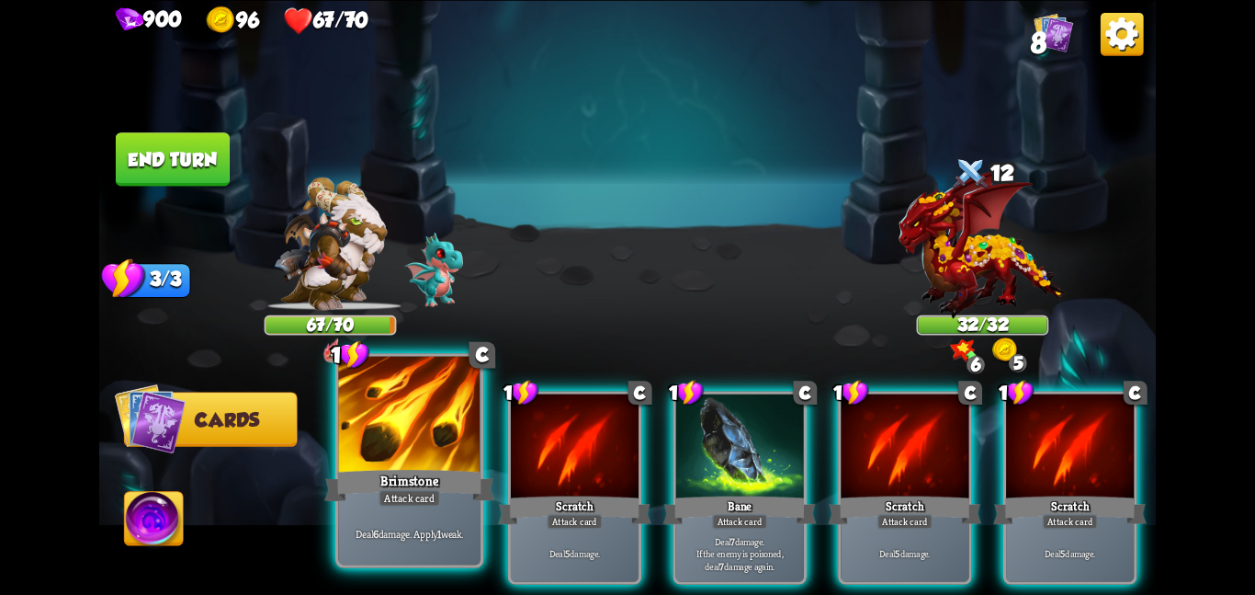
click at [400, 439] on div at bounding box center [409, 415] width 142 height 119
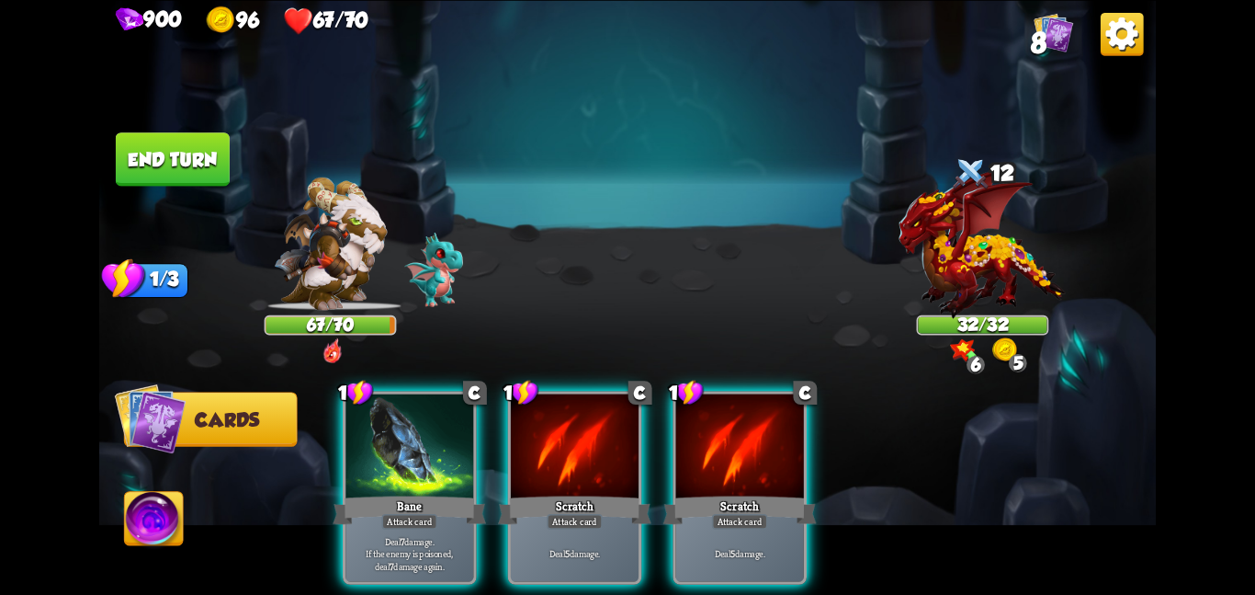
click at [400, 439] on div at bounding box center [410, 447] width 128 height 108
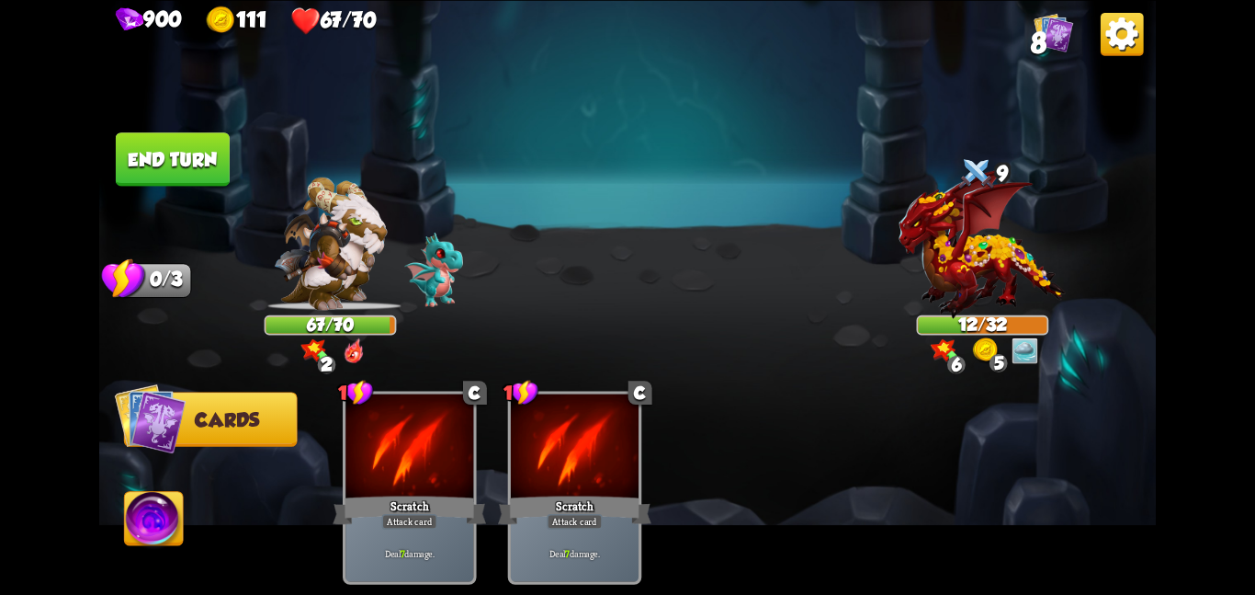
click at [177, 146] on button "End turn" at bounding box center [173, 158] width 114 height 53
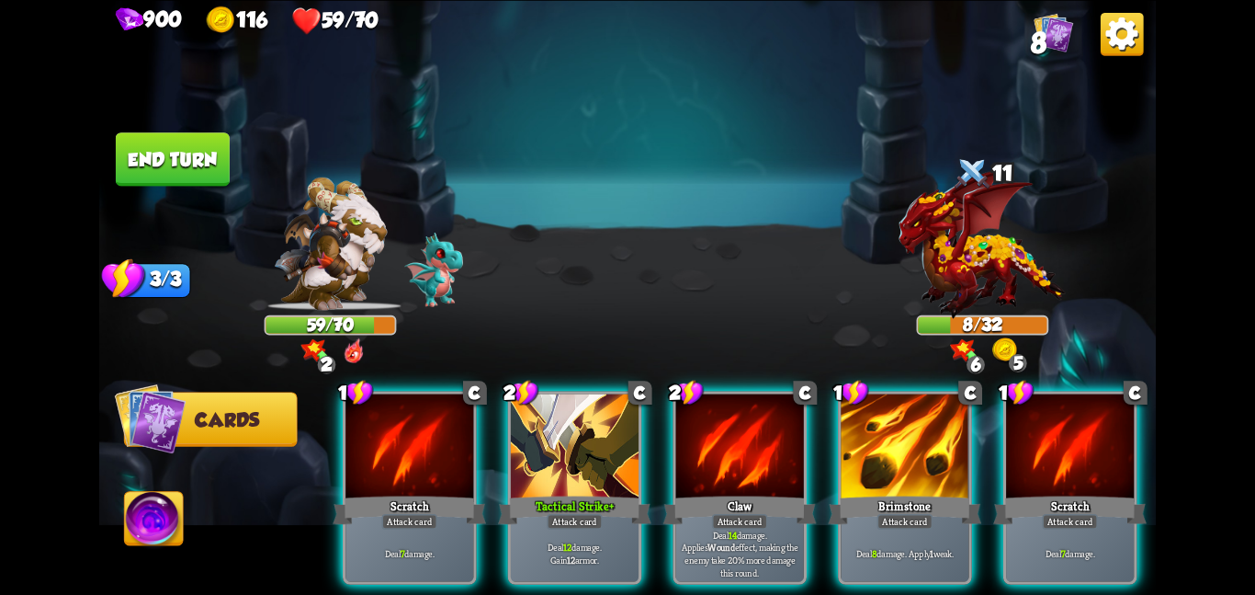
click at [502, 434] on div "1 C Scratch Attack card Deal 7 damage. 2 C Tactical Strike + Attack card Deal 1…" at bounding box center [734, 462] width 846 height 265
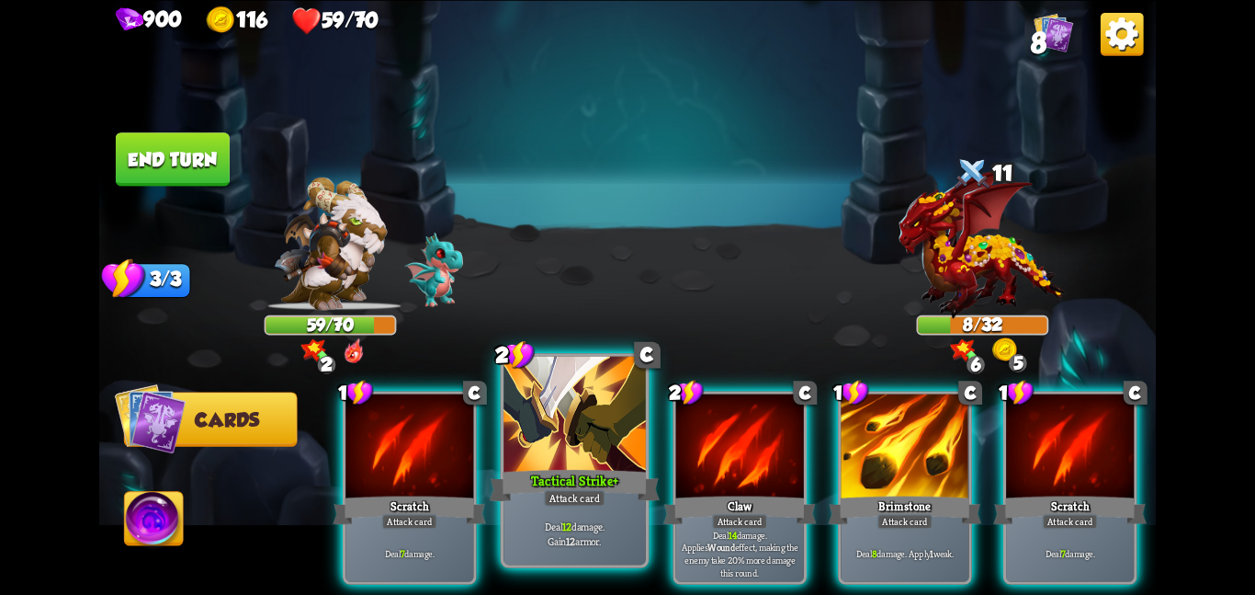
click at [575, 437] on div at bounding box center [575, 415] width 142 height 119
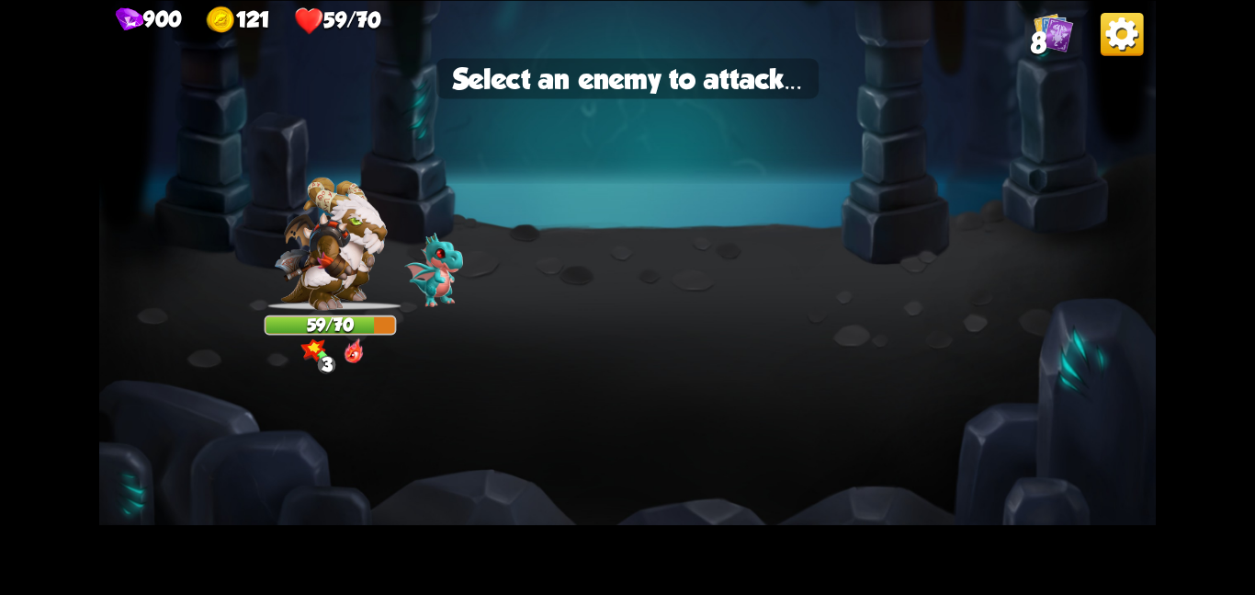
click at [960, 291] on img at bounding box center [983, 243] width 167 height 151
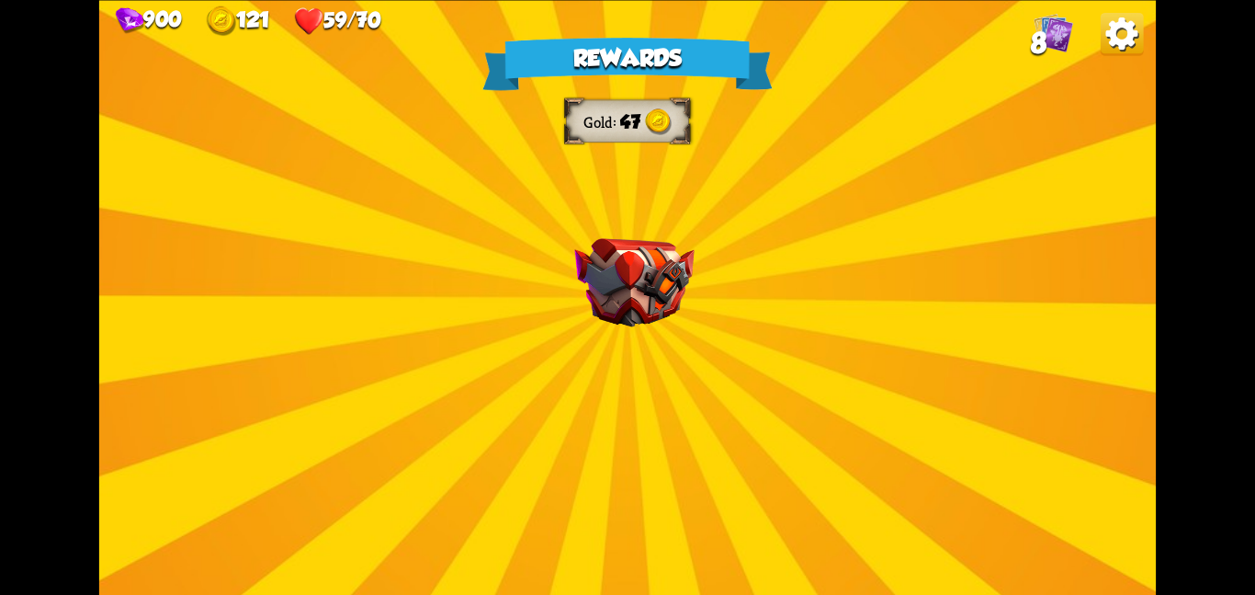
click at [611, 286] on img at bounding box center [633, 282] width 119 height 89
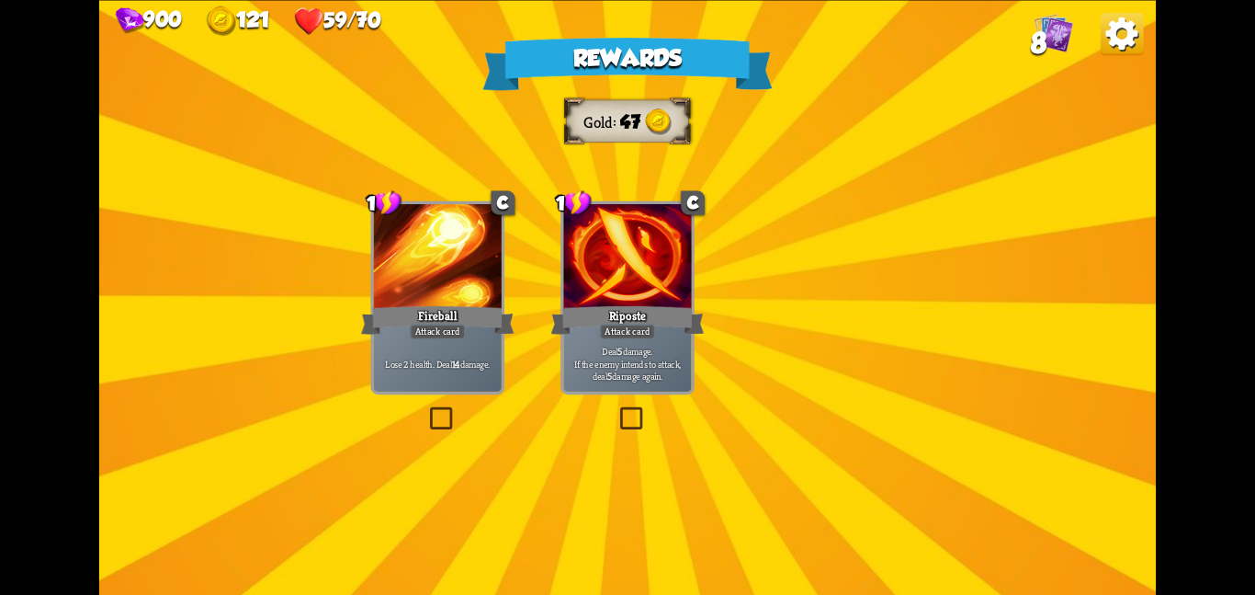
click at [611, 286] on img at bounding box center [633, 282] width 119 height 89
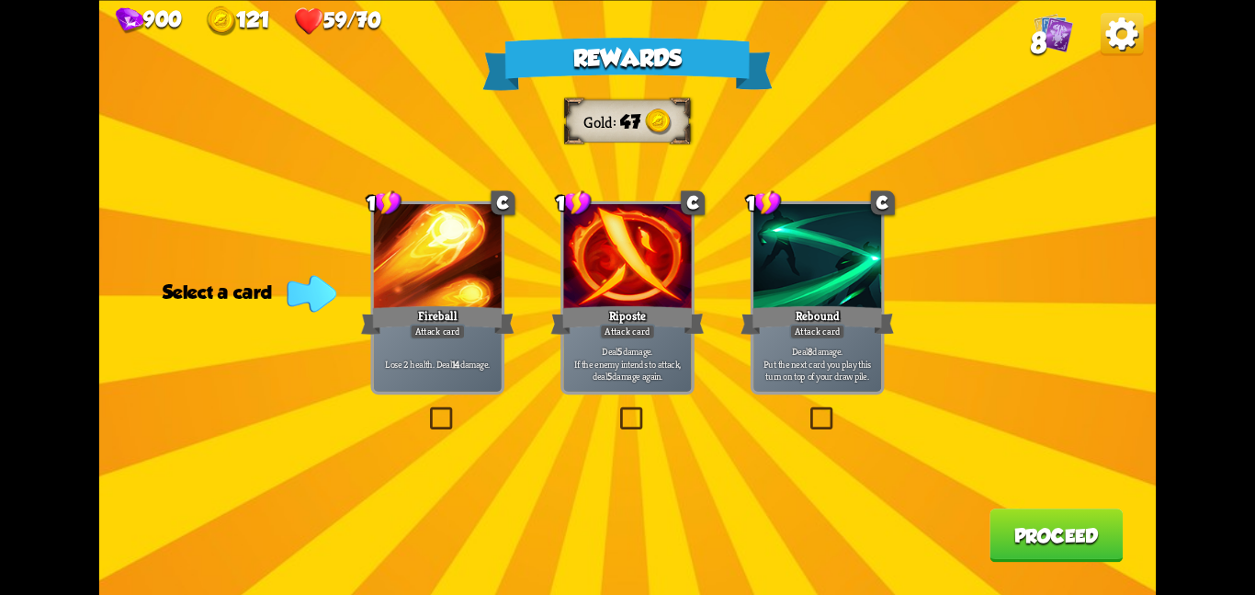
click at [611, 286] on div at bounding box center [627, 258] width 128 height 108
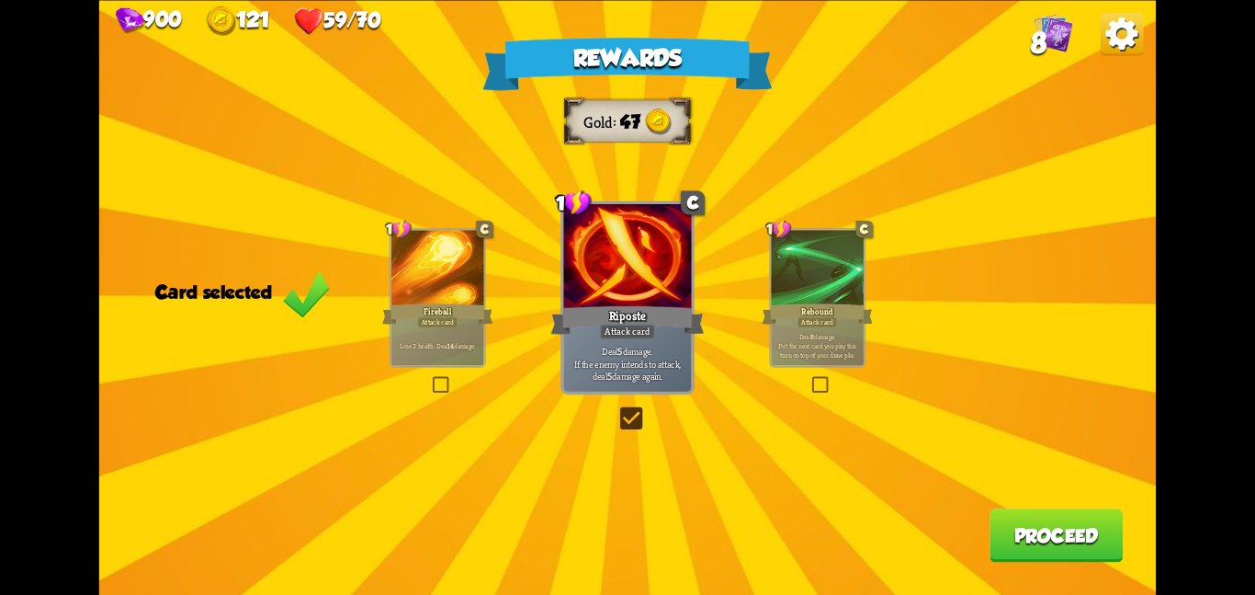
click at [1021, 542] on button "Proceed" at bounding box center [1056, 534] width 133 height 53
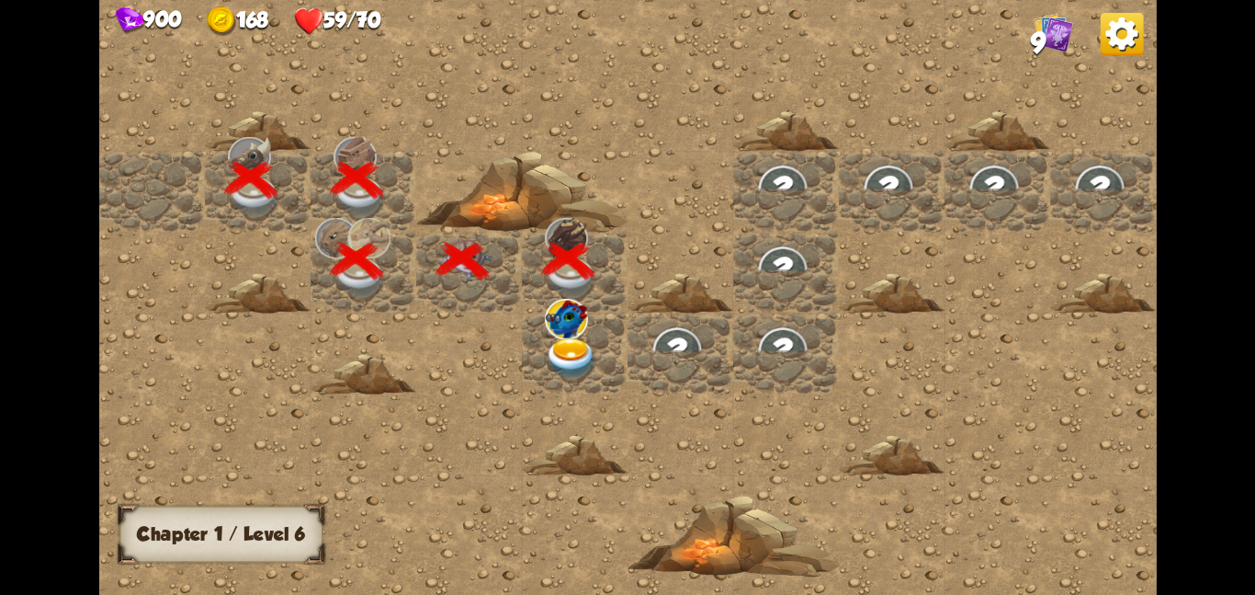
click at [536, 312] on div at bounding box center [575, 352] width 106 height 81
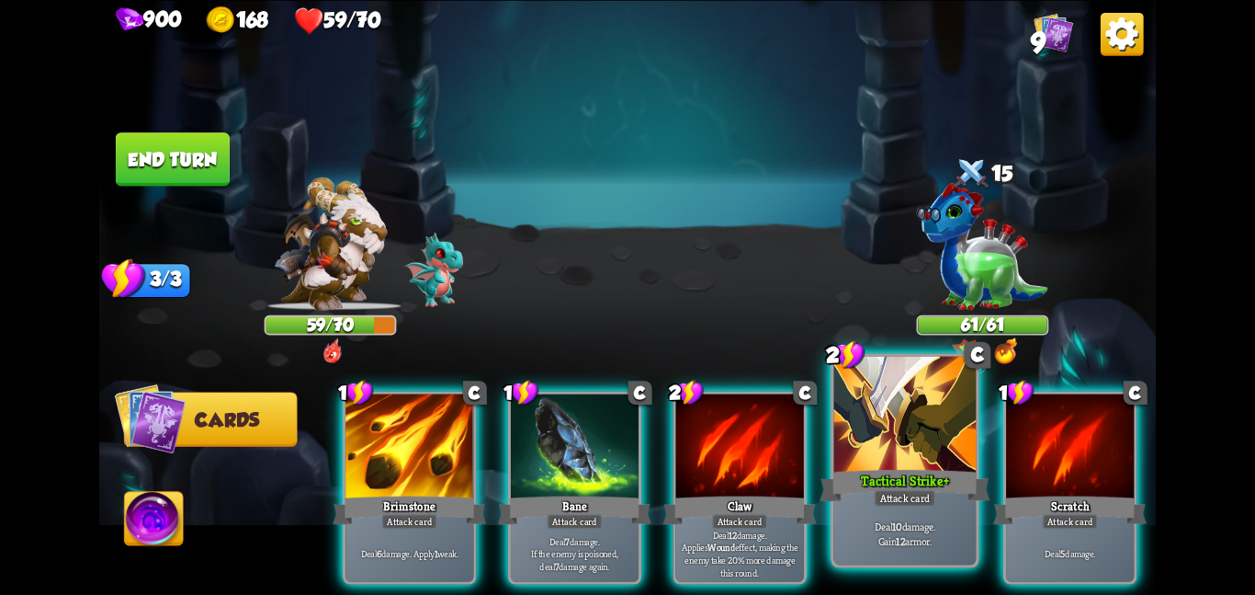
click at [884, 459] on div at bounding box center [905, 415] width 142 height 119
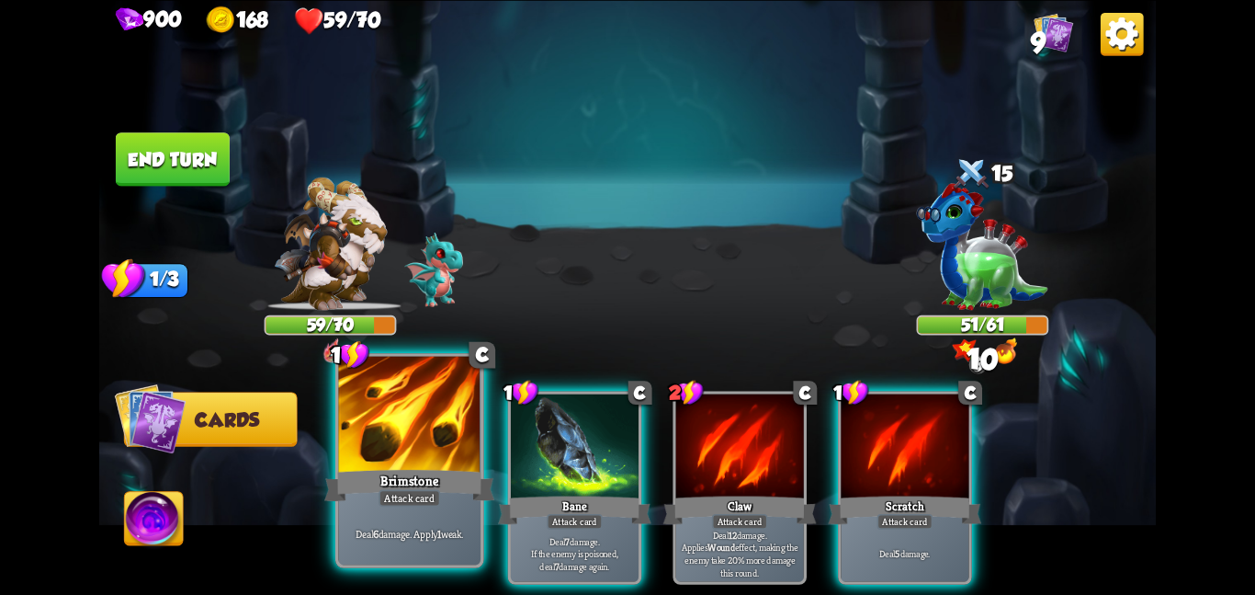
click at [474, 434] on div at bounding box center [409, 415] width 142 height 119
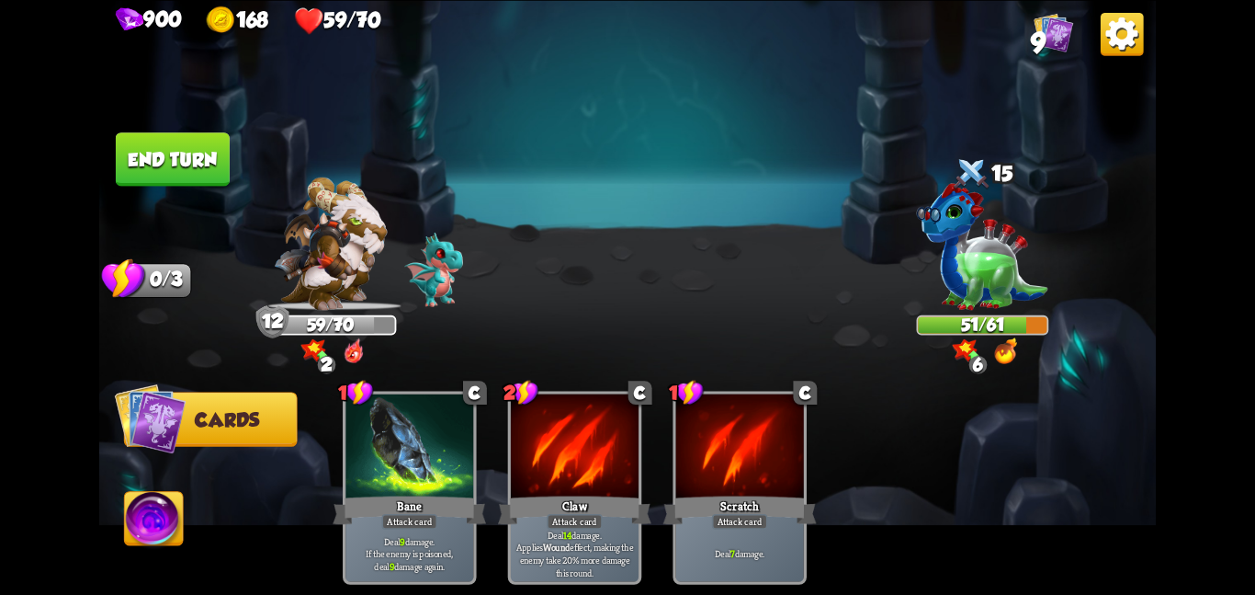
click at [189, 153] on button "End turn" at bounding box center [173, 158] width 114 height 53
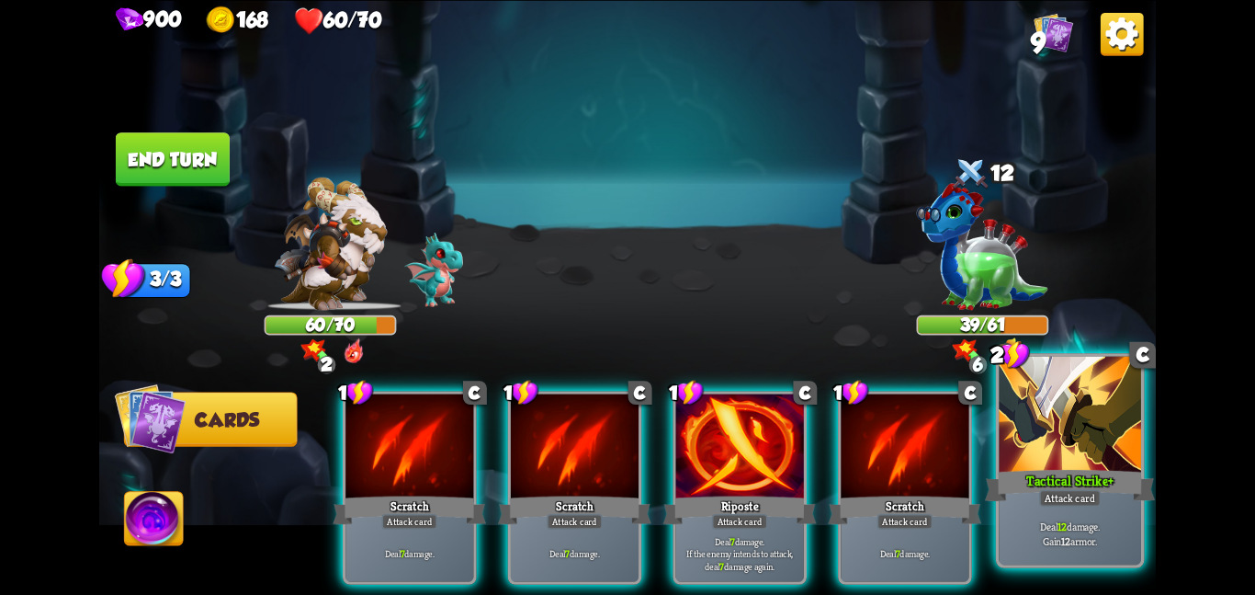
click at [1023, 421] on div at bounding box center [1070, 415] width 142 height 119
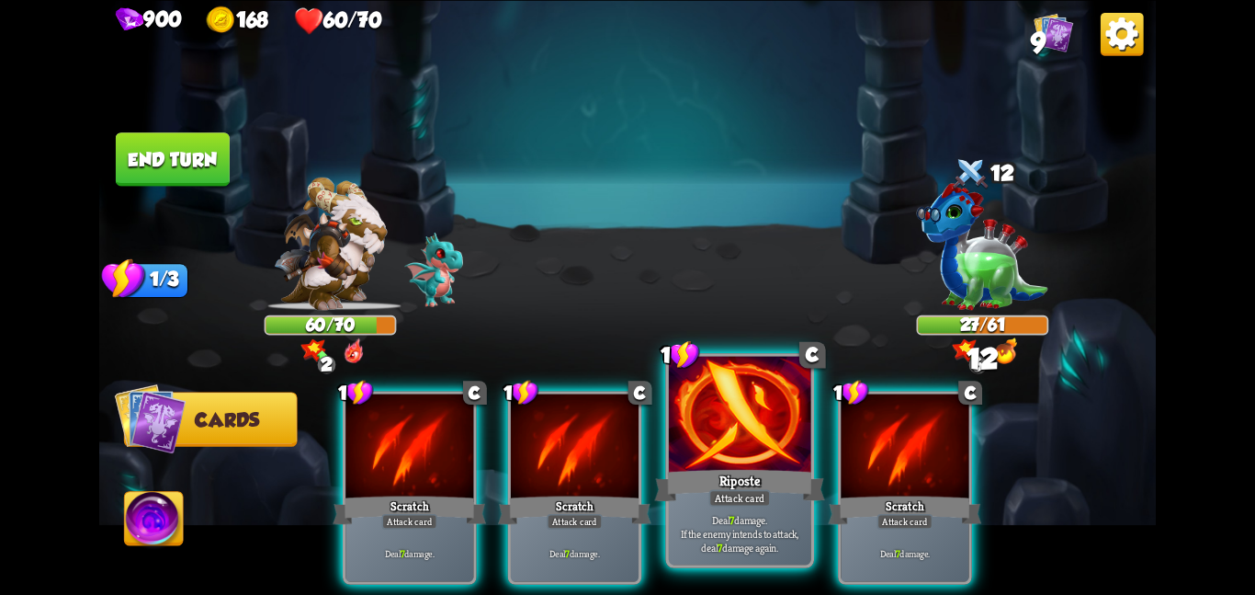
click at [786, 413] on div at bounding box center [740, 415] width 142 height 119
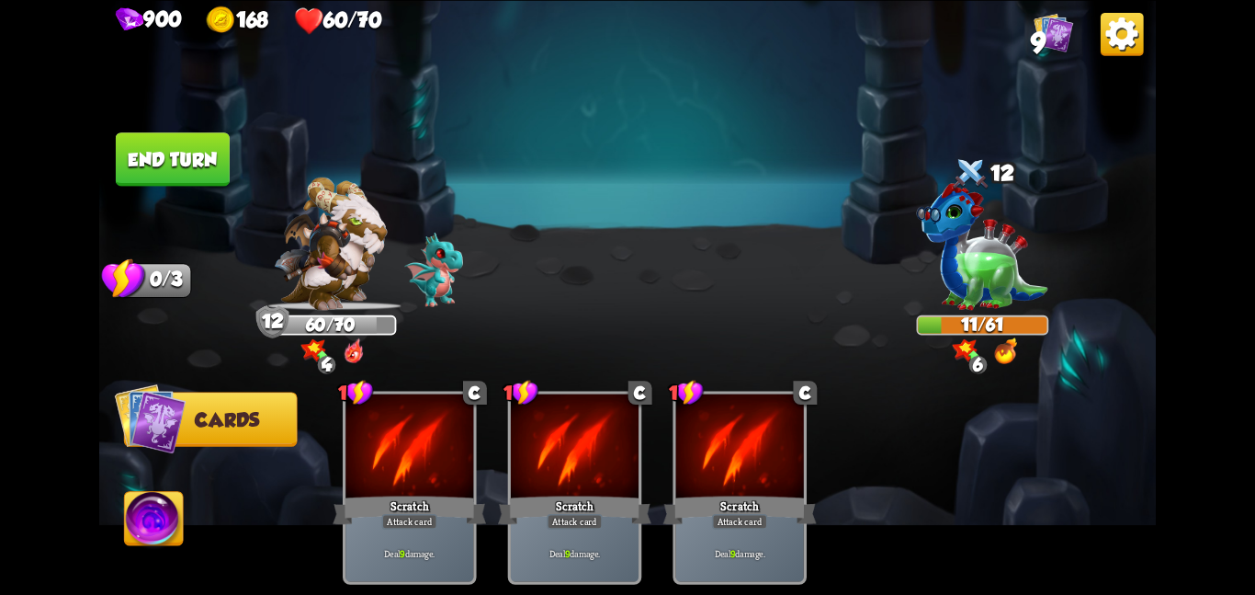
click at [159, 142] on button "End turn" at bounding box center [173, 158] width 114 height 53
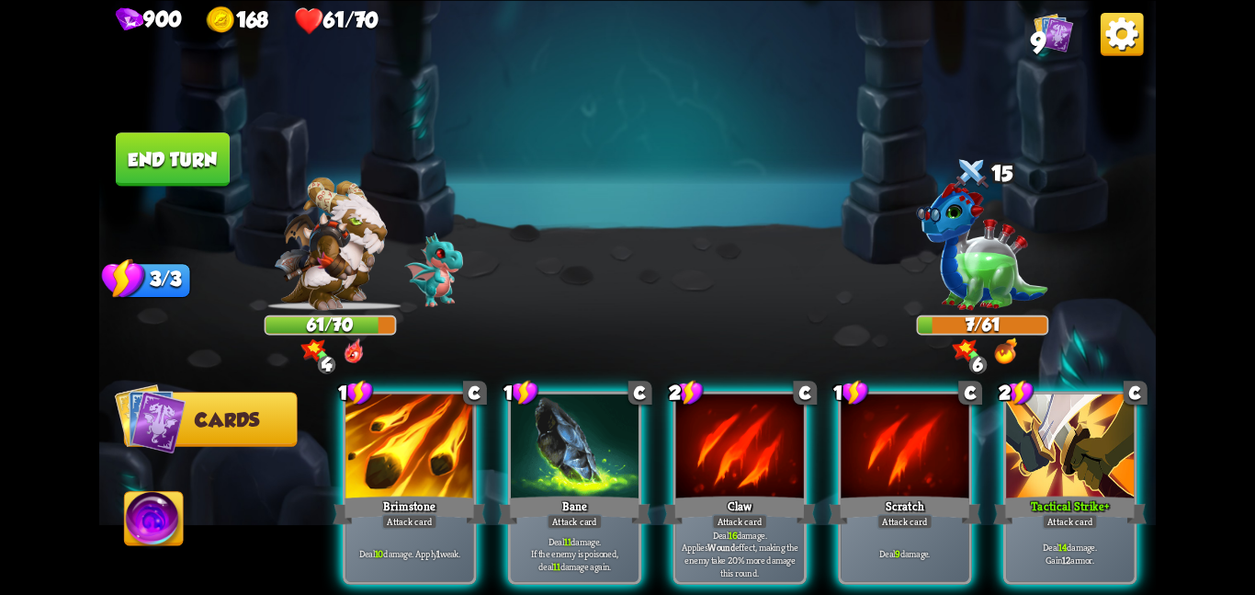
click at [153, 506] on img at bounding box center [154, 522] width 59 height 60
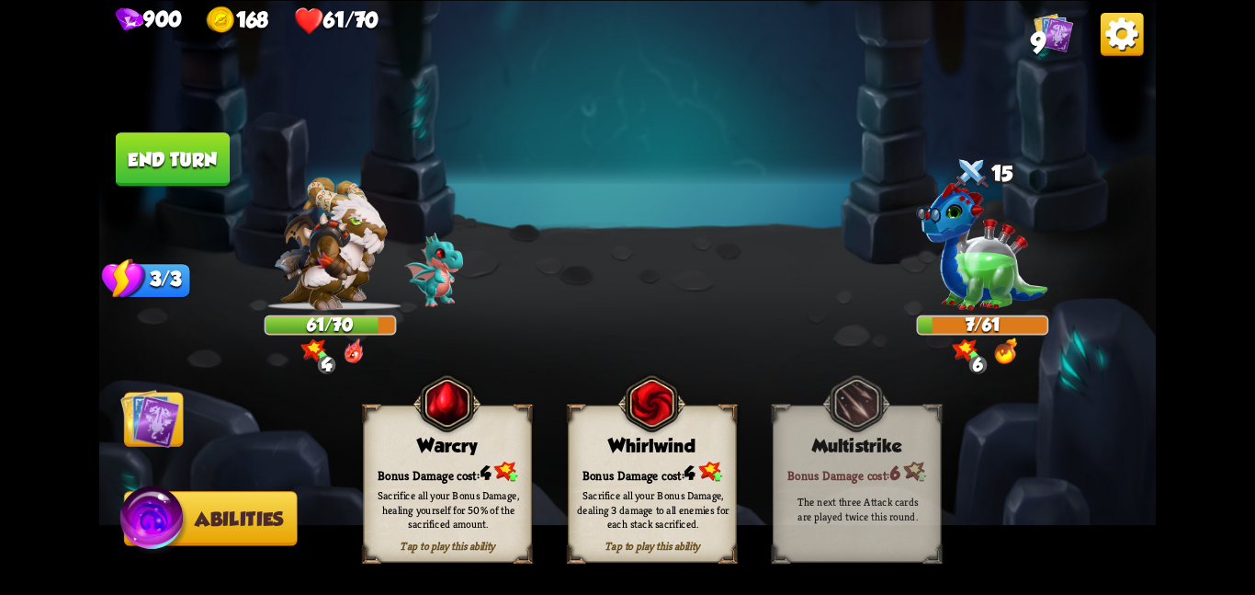
click at [676, 435] on img at bounding box center [652, 403] width 68 height 69
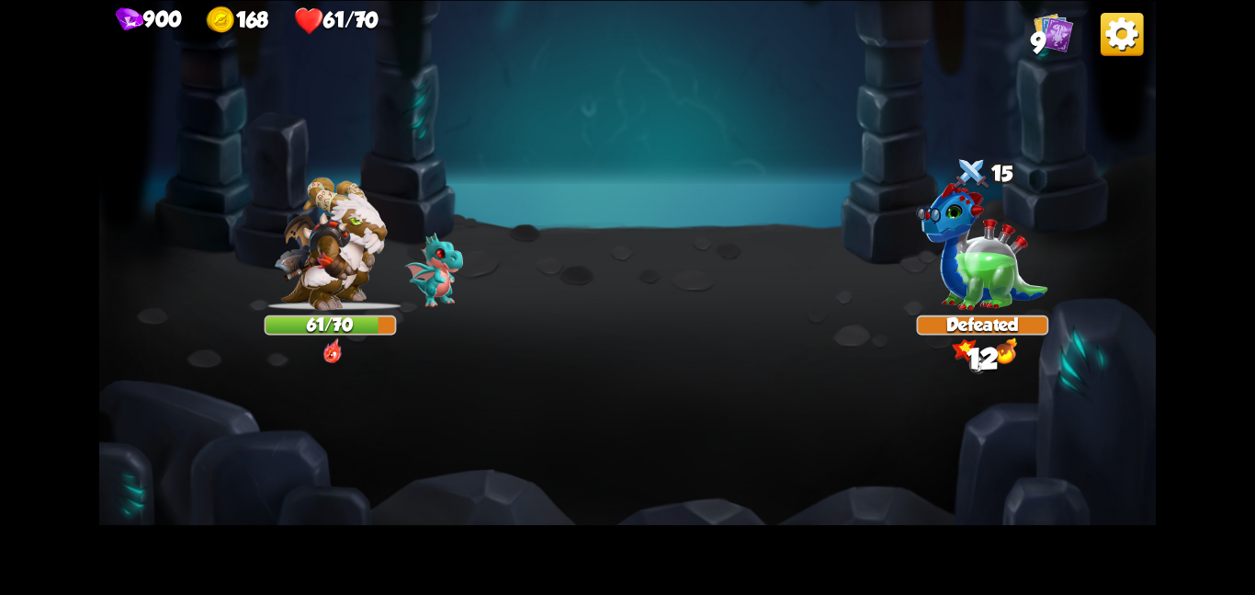
click at [140, 425] on img at bounding box center [627, 297] width 1057 height 595
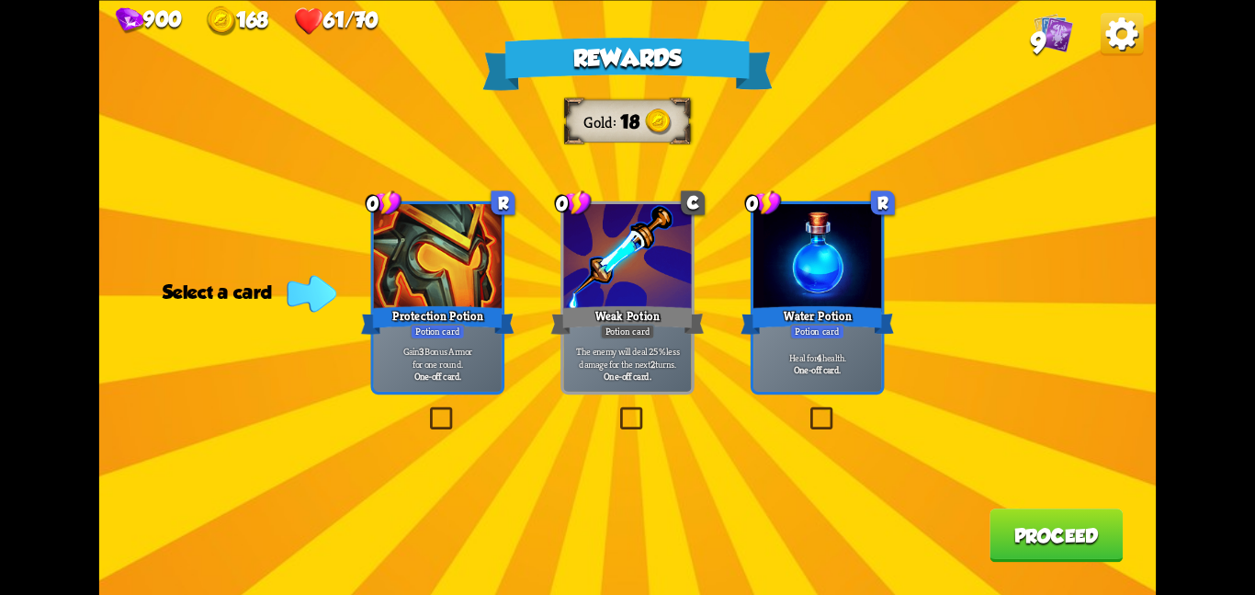
click at [775, 318] on div "Water Potion" at bounding box center [817, 319] width 153 height 34
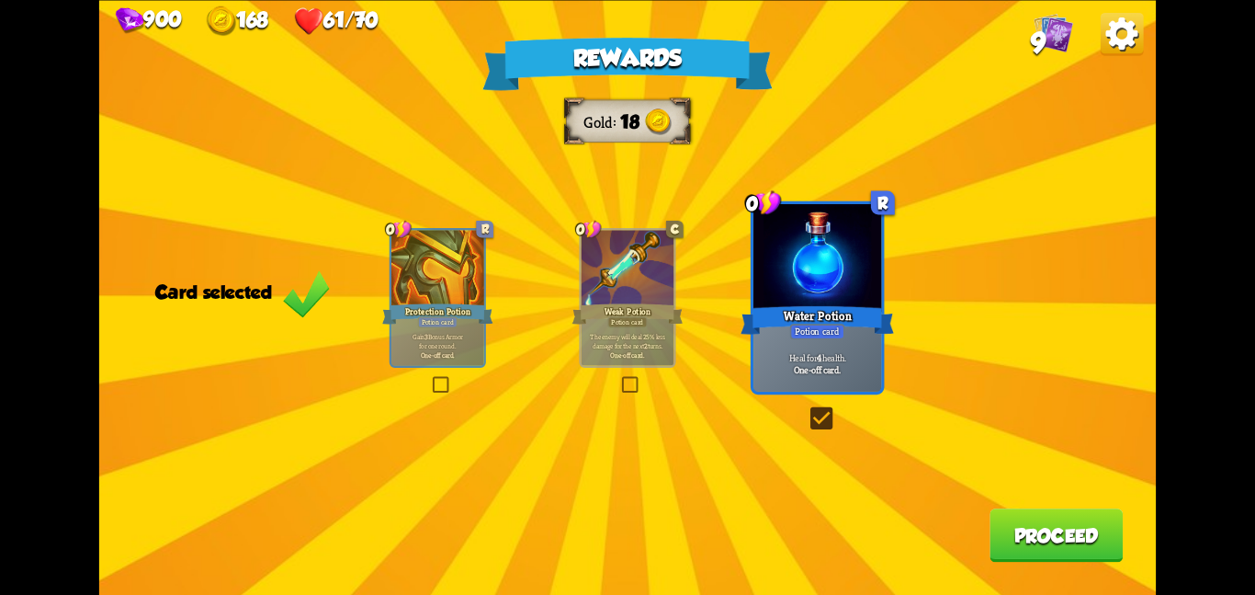
click at [1008, 519] on button "Proceed" at bounding box center [1056, 534] width 133 height 53
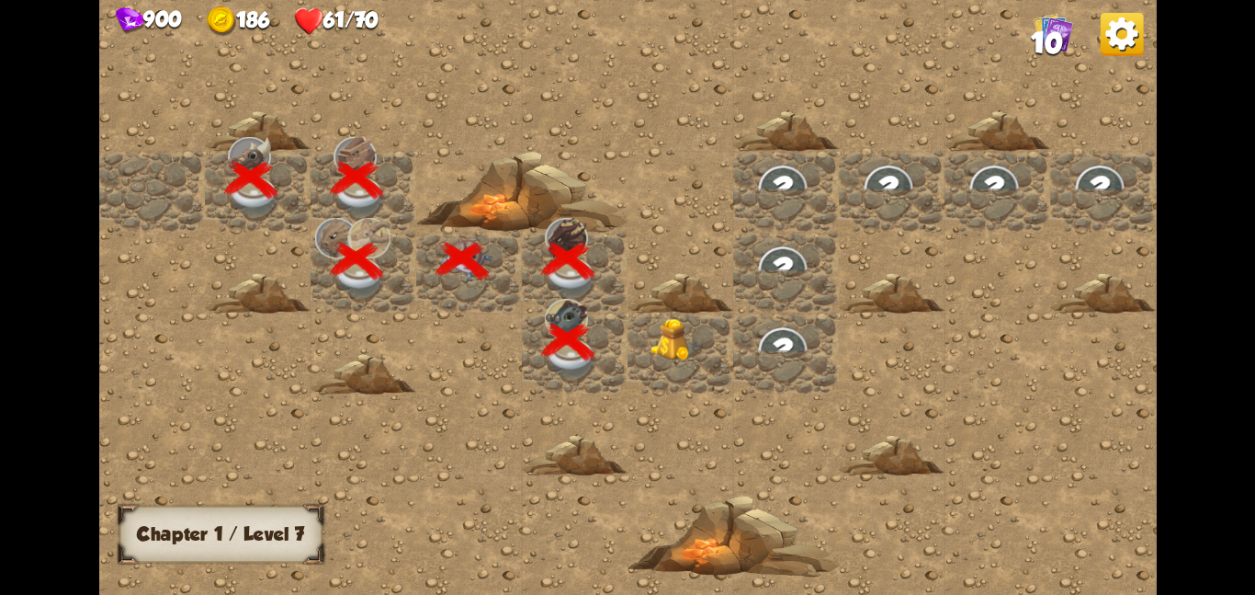
click at [700, 385] on div at bounding box center [681, 352] width 106 height 81
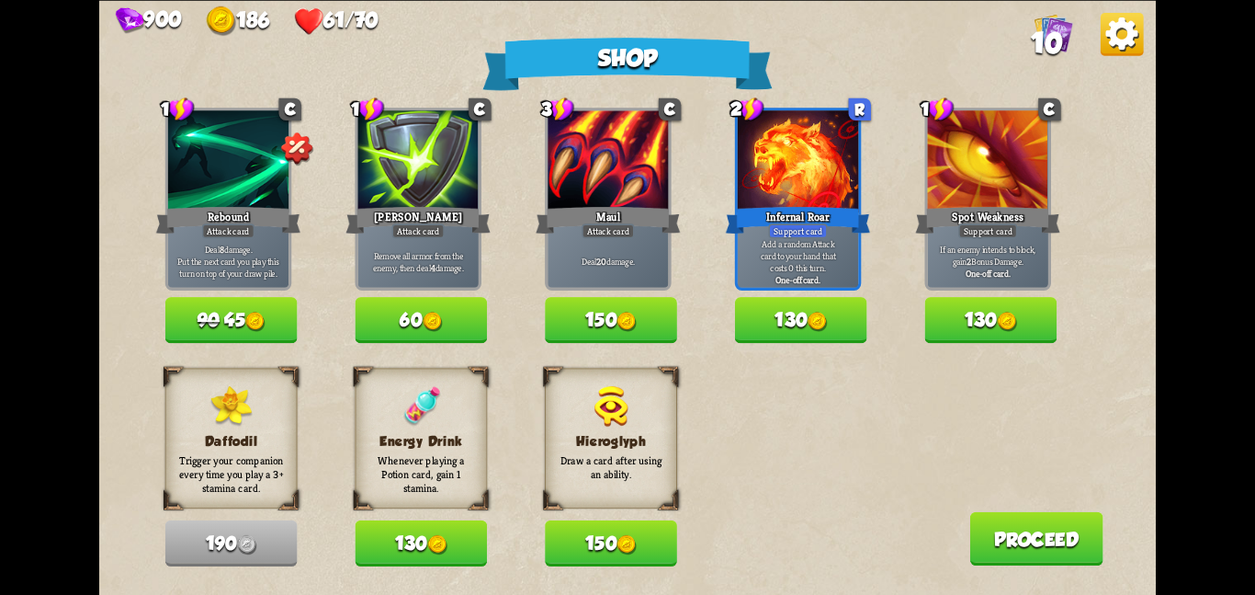
click at [416, 554] on button "130" at bounding box center [421, 543] width 132 height 46
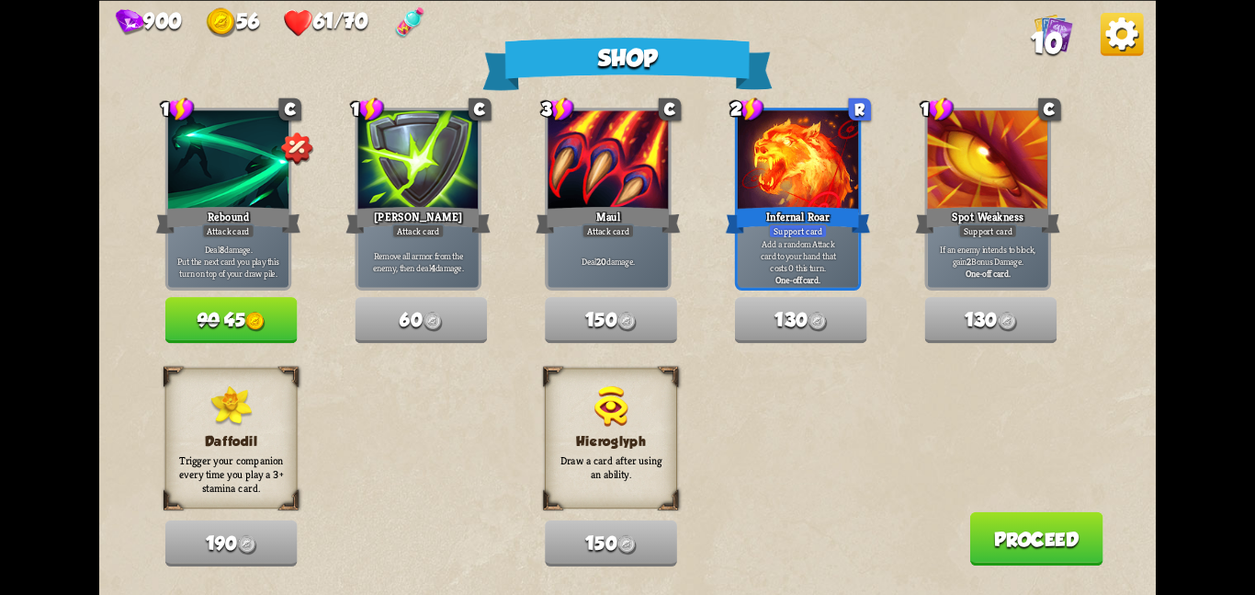
click at [1064, 528] on button "Proceed" at bounding box center [1036, 537] width 133 height 53
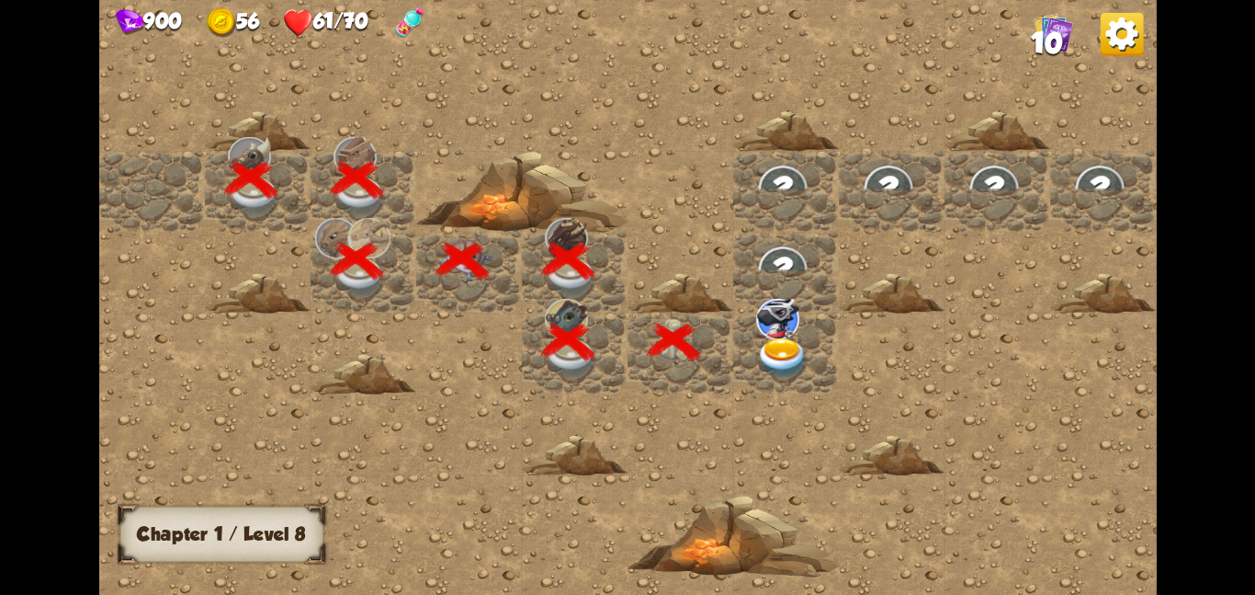
click at [777, 341] on img at bounding box center [782, 357] width 53 height 41
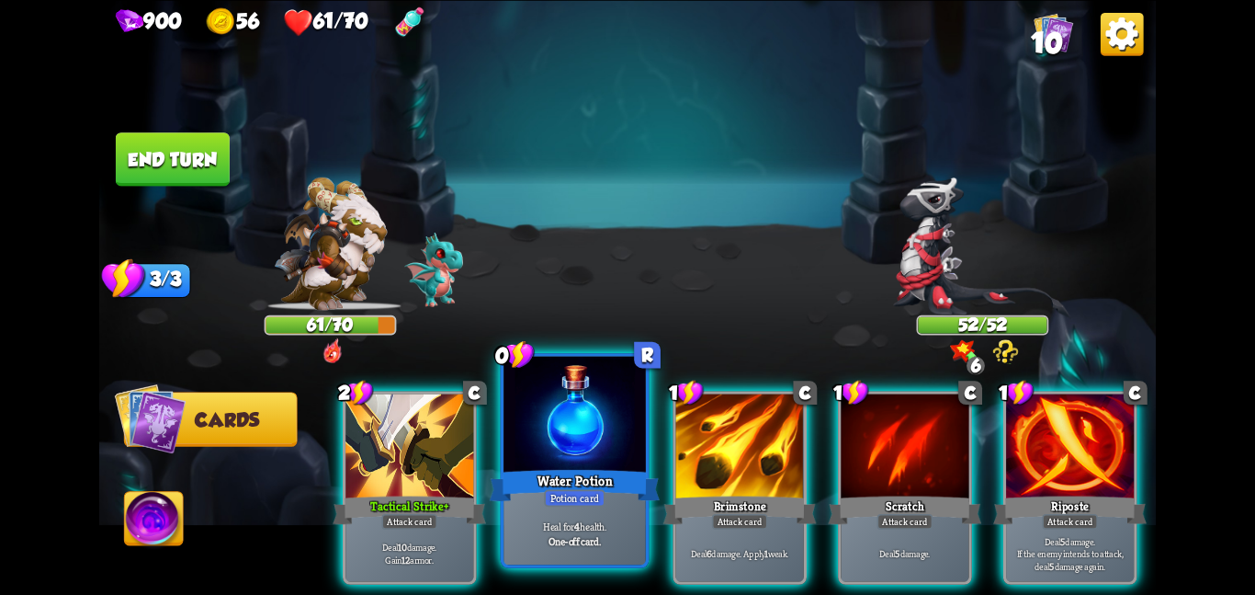
click at [613, 418] on div at bounding box center [575, 415] width 142 height 119
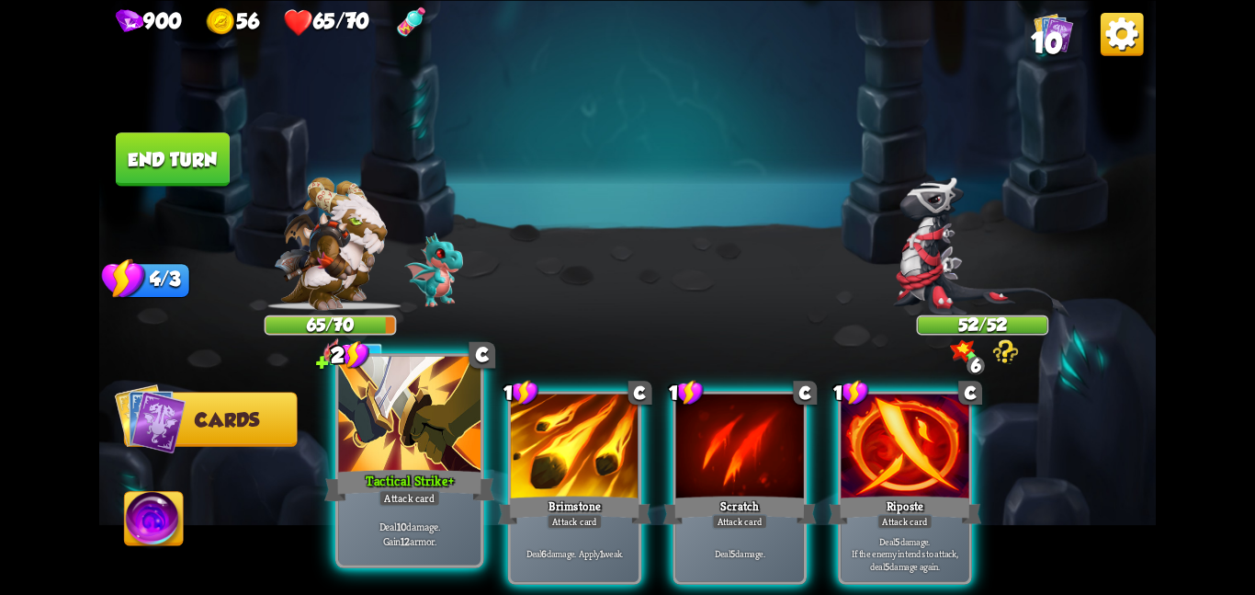
click at [456, 447] on div at bounding box center [409, 415] width 142 height 119
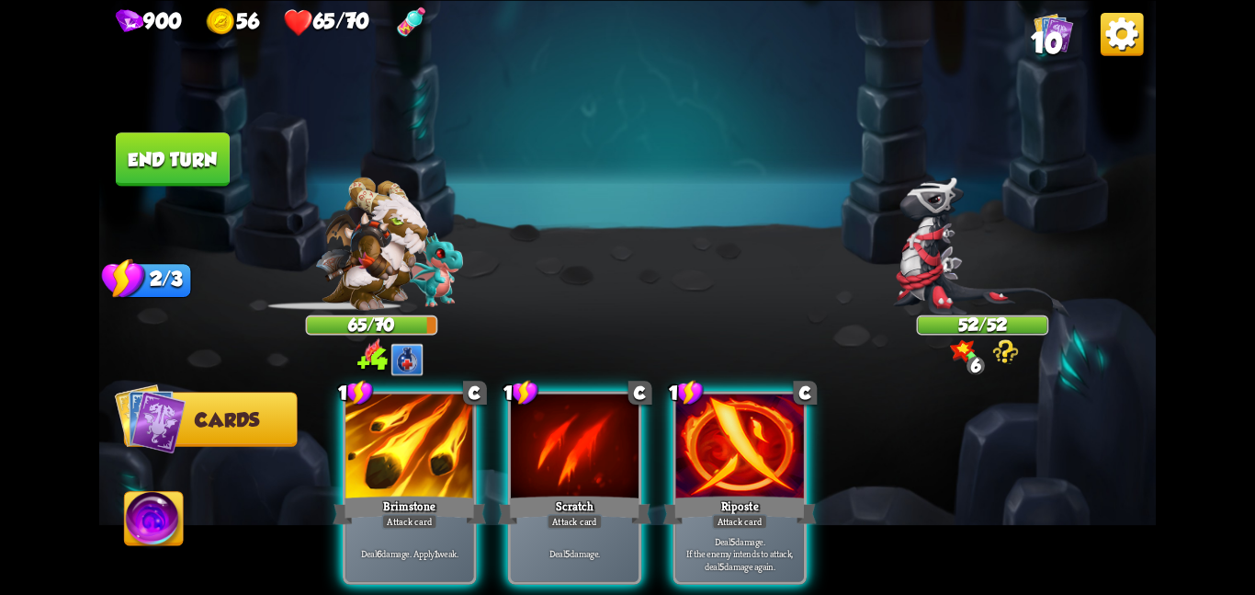
click at [456, 447] on div at bounding box center [410, 447] width 128 height 108
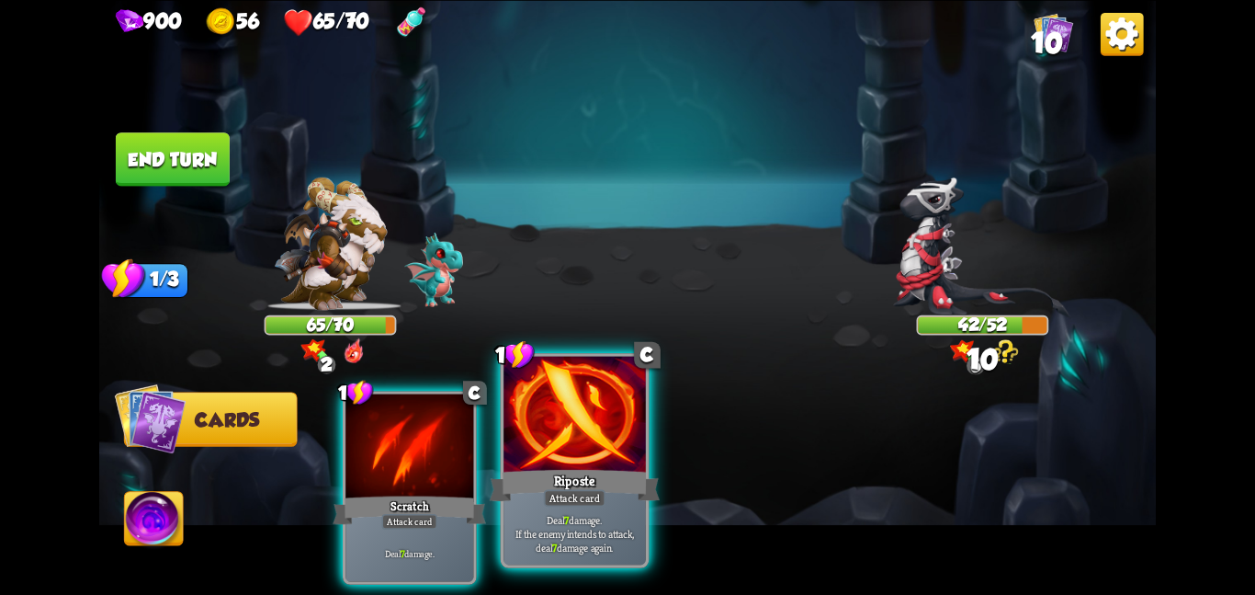
click at [546, 406] on div at bounding box center [575, 415] width 142 height 119
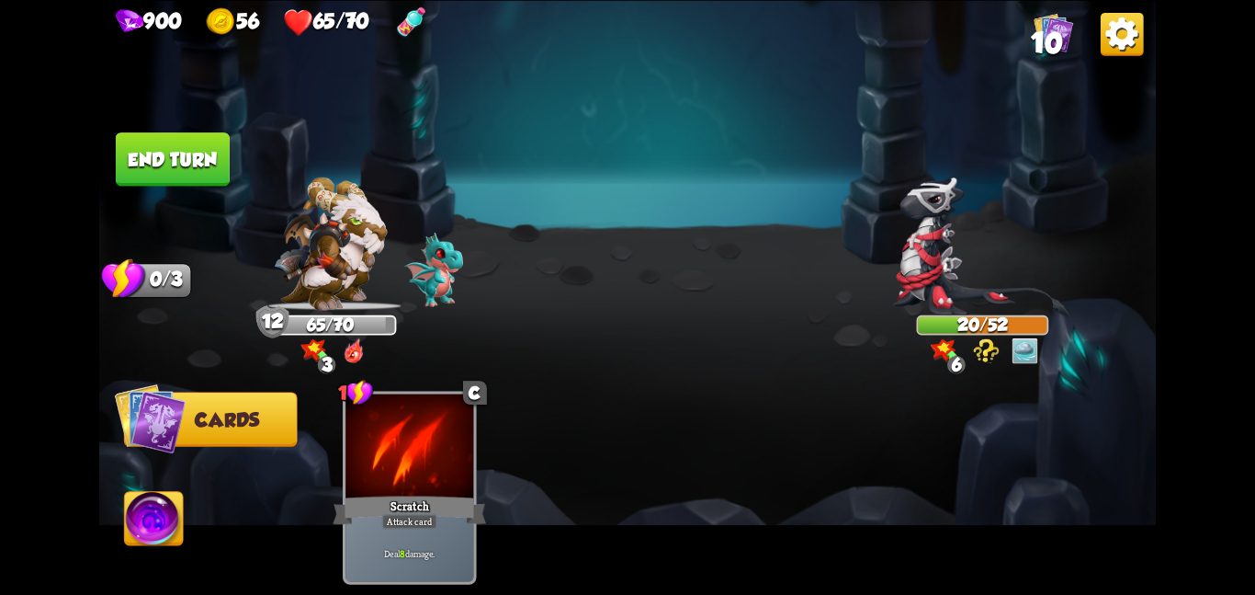
click at [163, 153] on button "End turn" at bounding box center [173, 158] width 114 height 53
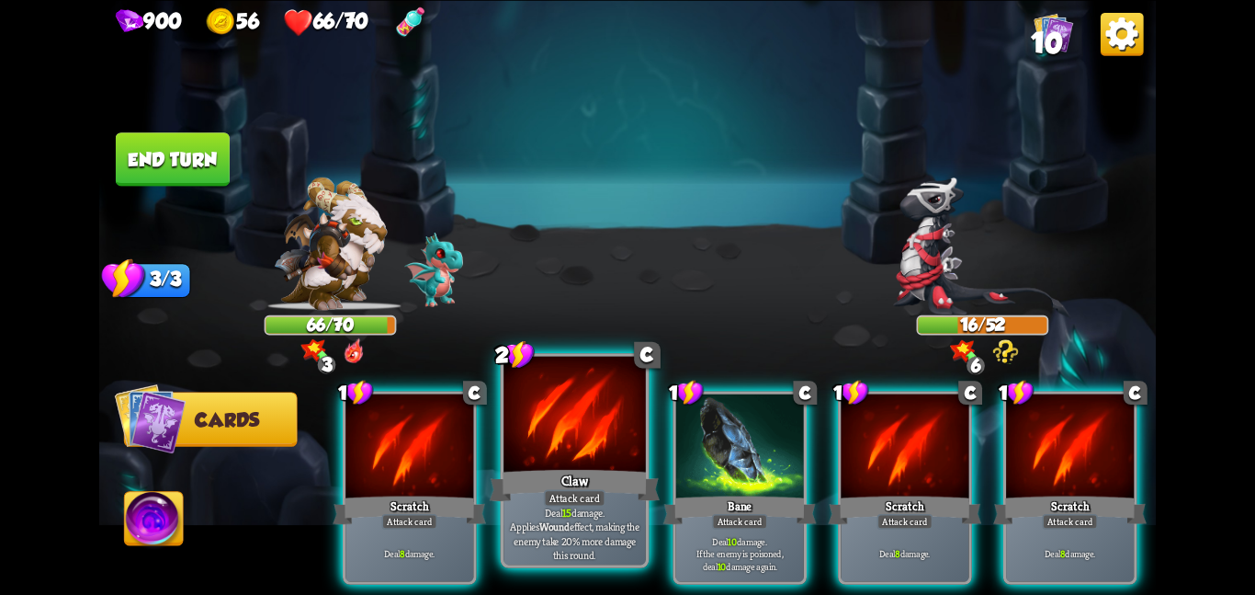
click at [562, 469] on div "Claw" at bounding box center [575, 485] width 170 height 38
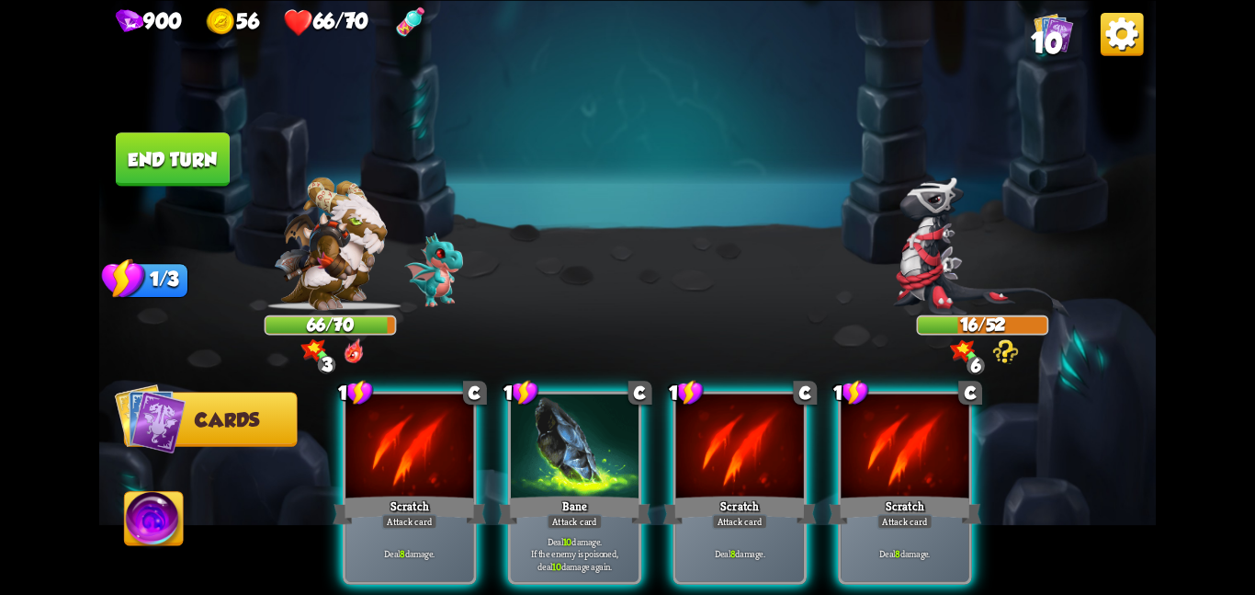
click at [562, 493] on div "Bane" at bounding box center [574, 510] width 153 height 34
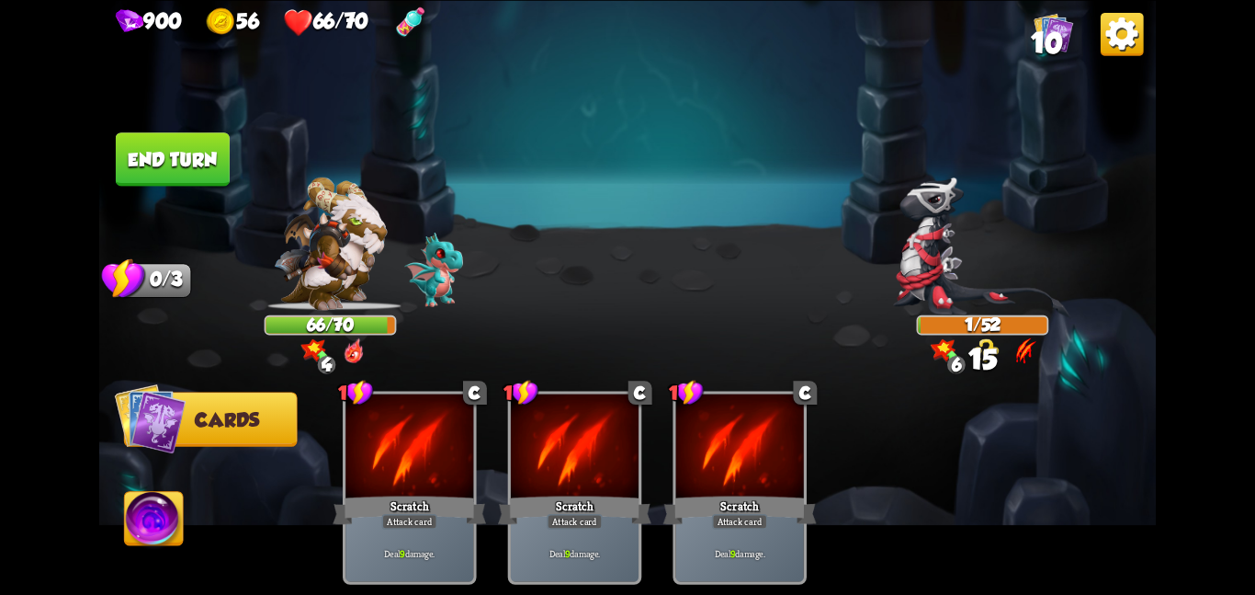
click at [209, 149] on button "End turn" at bounding box center [173, 158] width 114 height 53
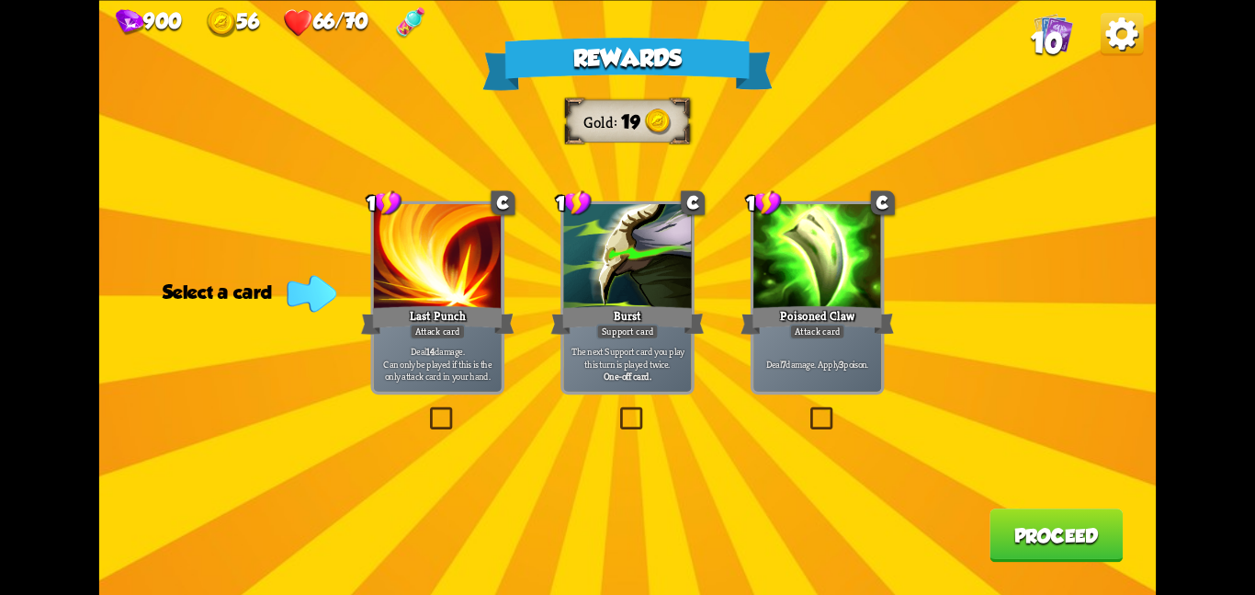
click at [767, 281] on div at bounding box center [818, 258] width 128 height 108
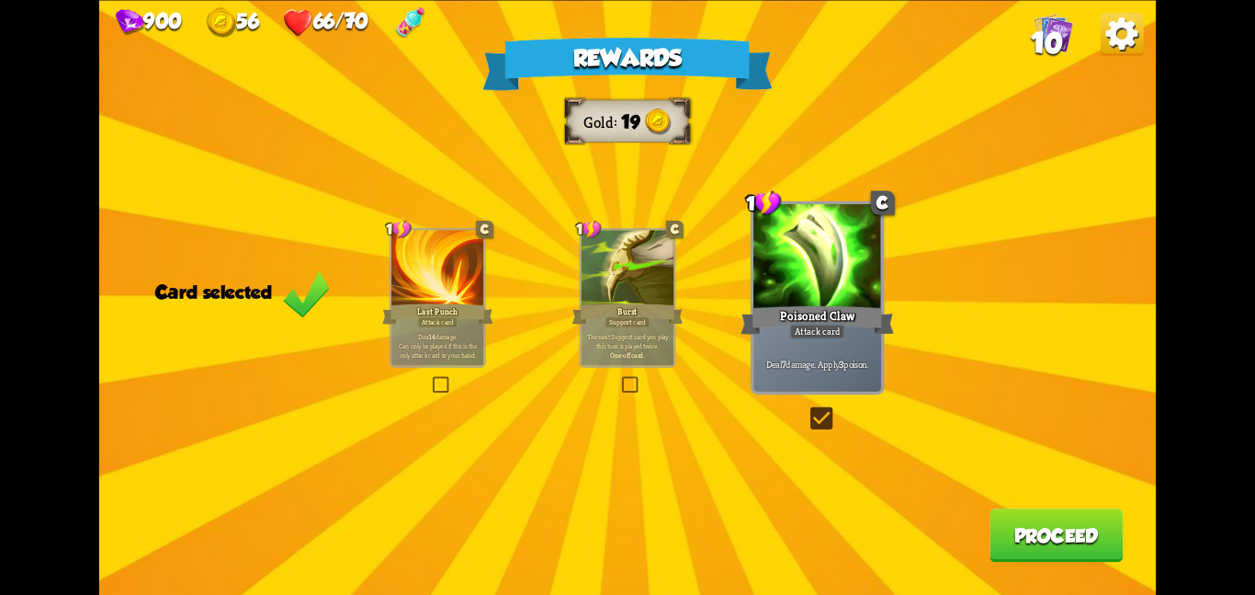
click at [1024, 542] on button "Proceed" at bounding box center [1056, 534] width 133 height 53
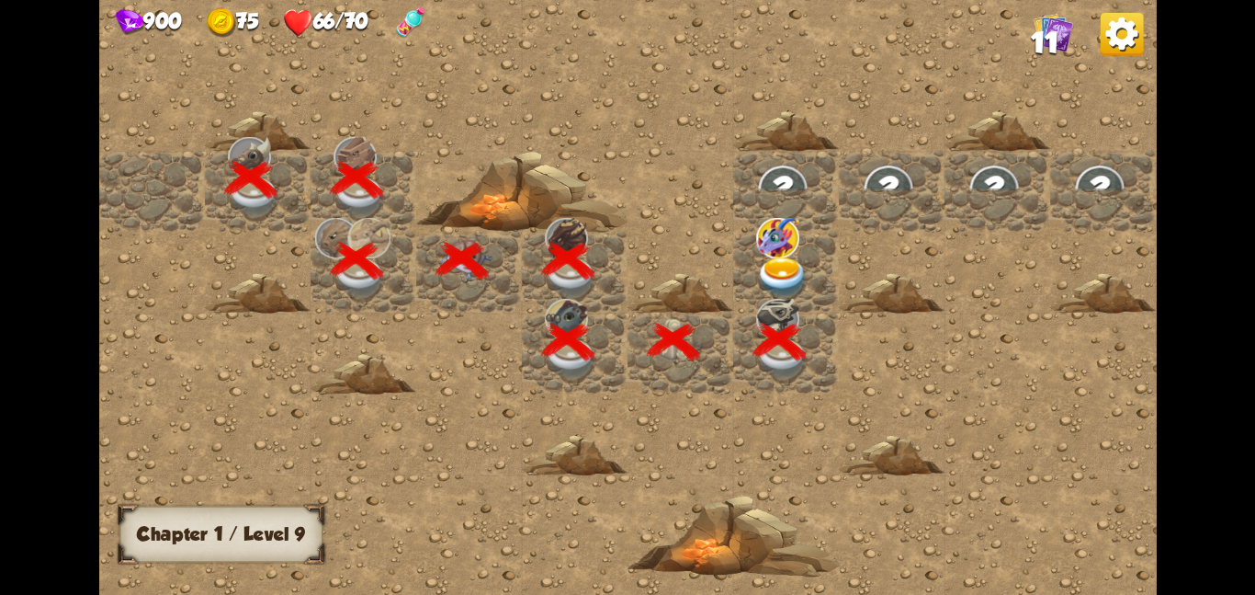
click at [767, 242] on img at bounding box center [777, 237] width 43 height 40
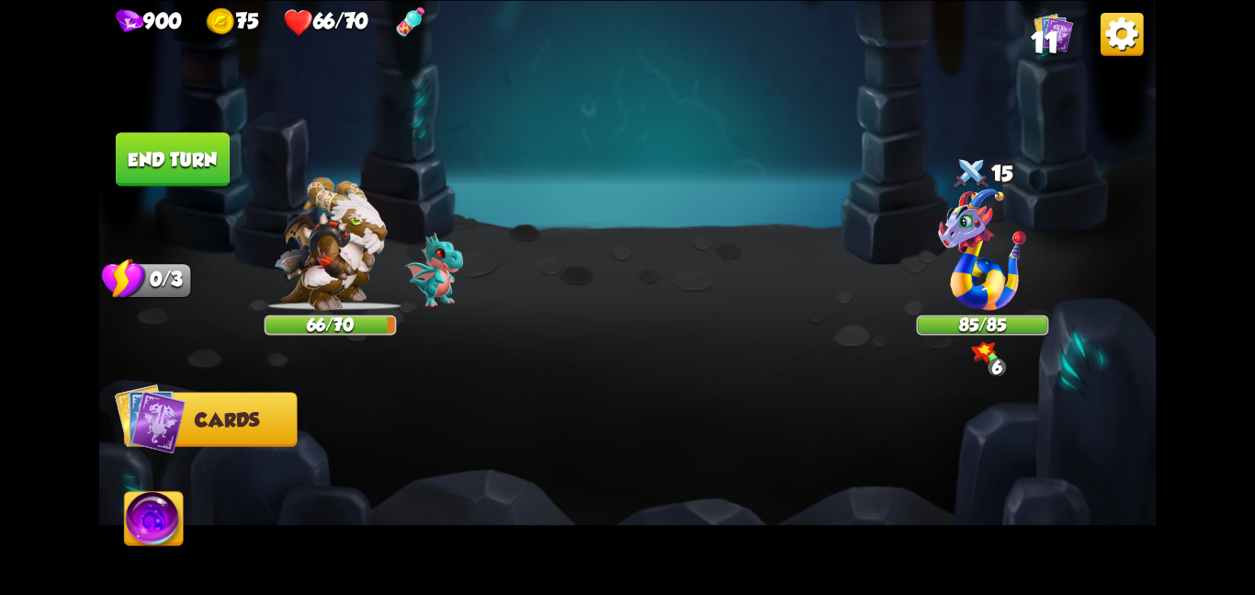
click at [210, 146] on button "End turn" at bounding box center [173, 158] width 114 height 53
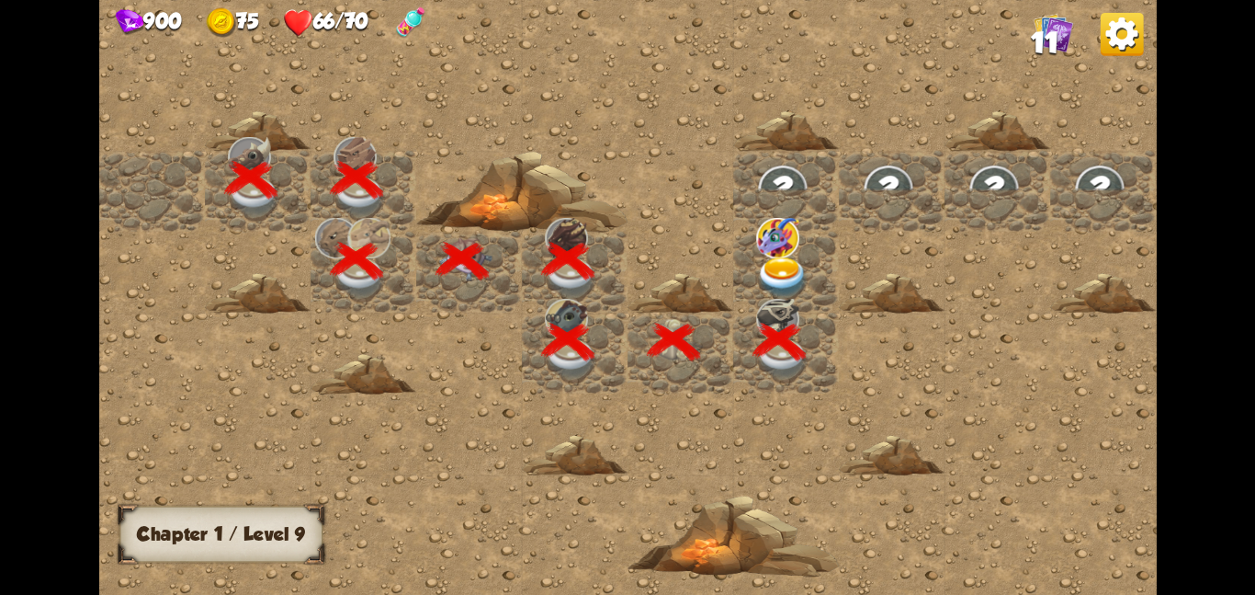
click at [769, 231] on img at bounding box center [777, 237] width 43 height 40
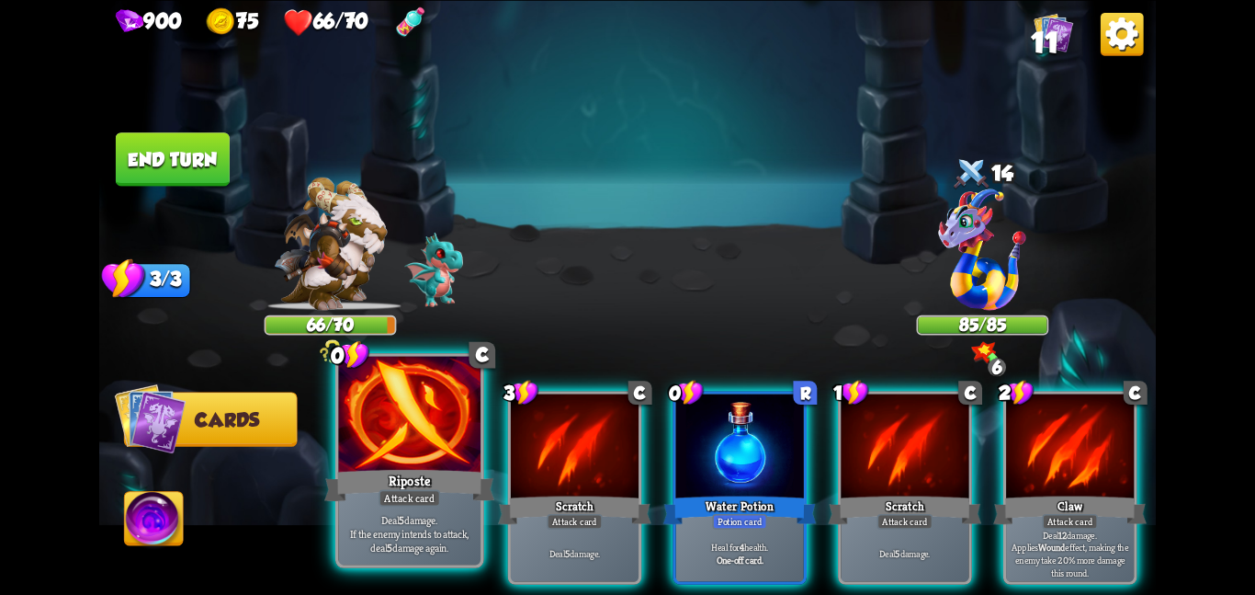
click at [463, 400] on div at bounding box center [409, 415] width 142 height 119
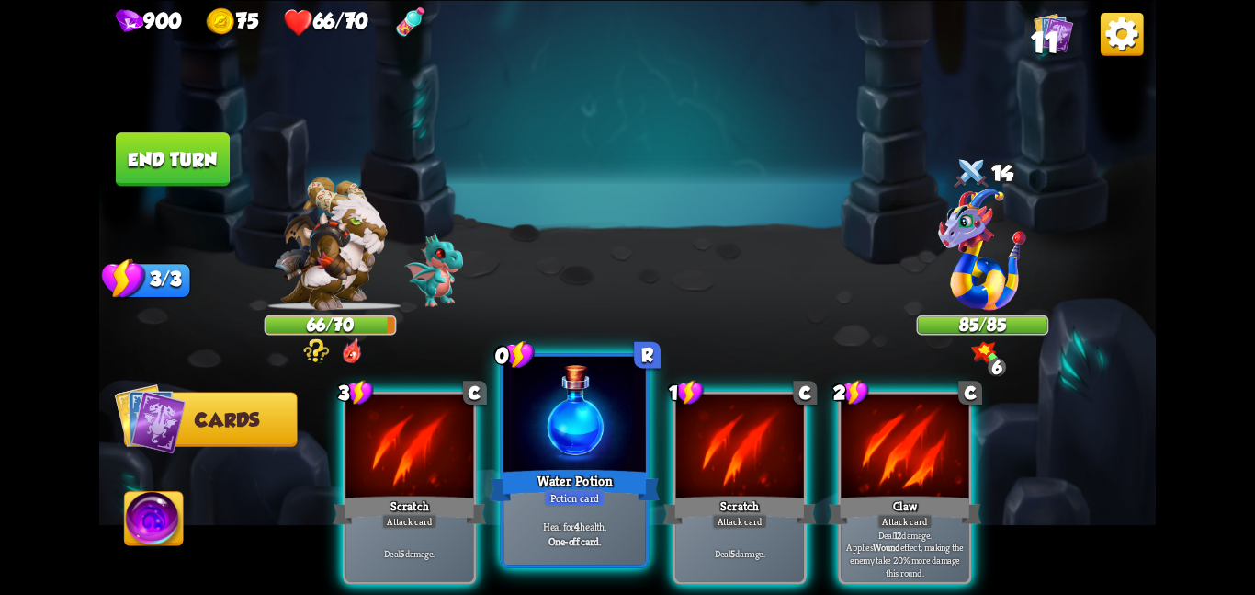
click at [559, 414] on div at bounding box center [575, 415] width 142 height 119
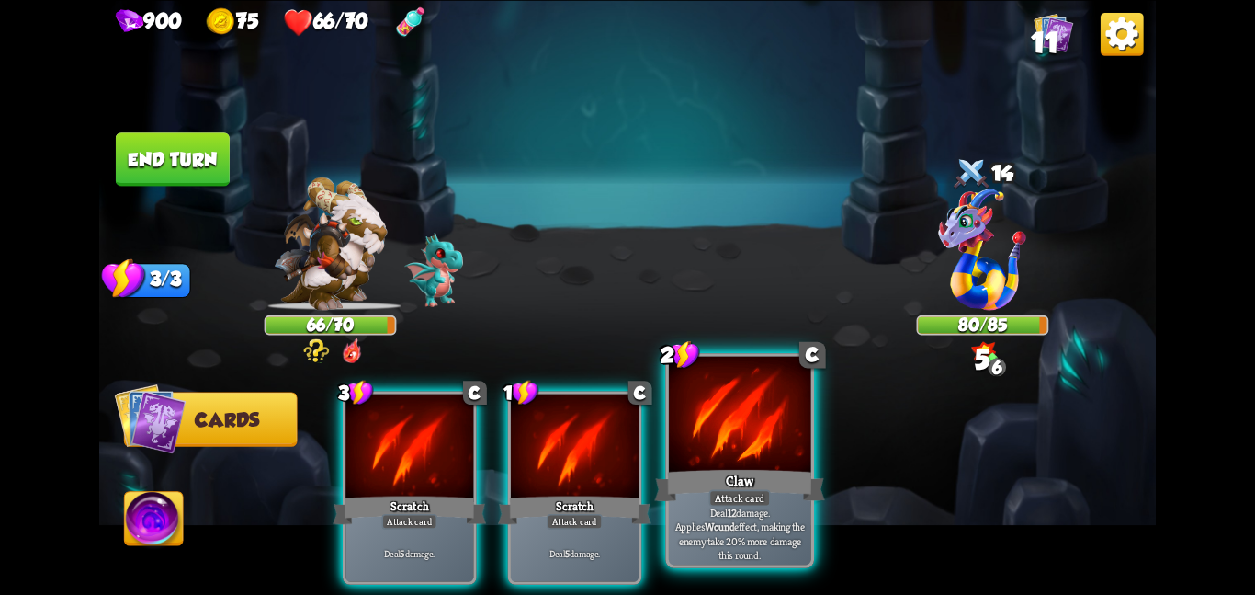
click at [739, 437] on div at bounding box center [740, 415] width 142 height 119
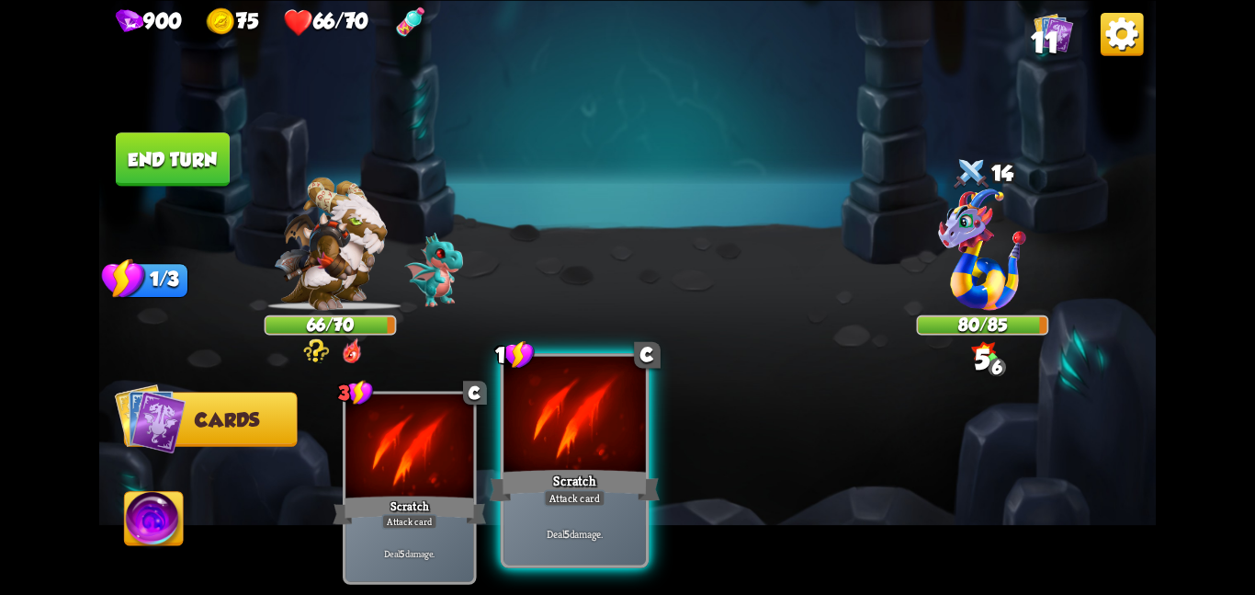
click at [554, 444] on div at bounding box center [575, 415] width 142 height 119
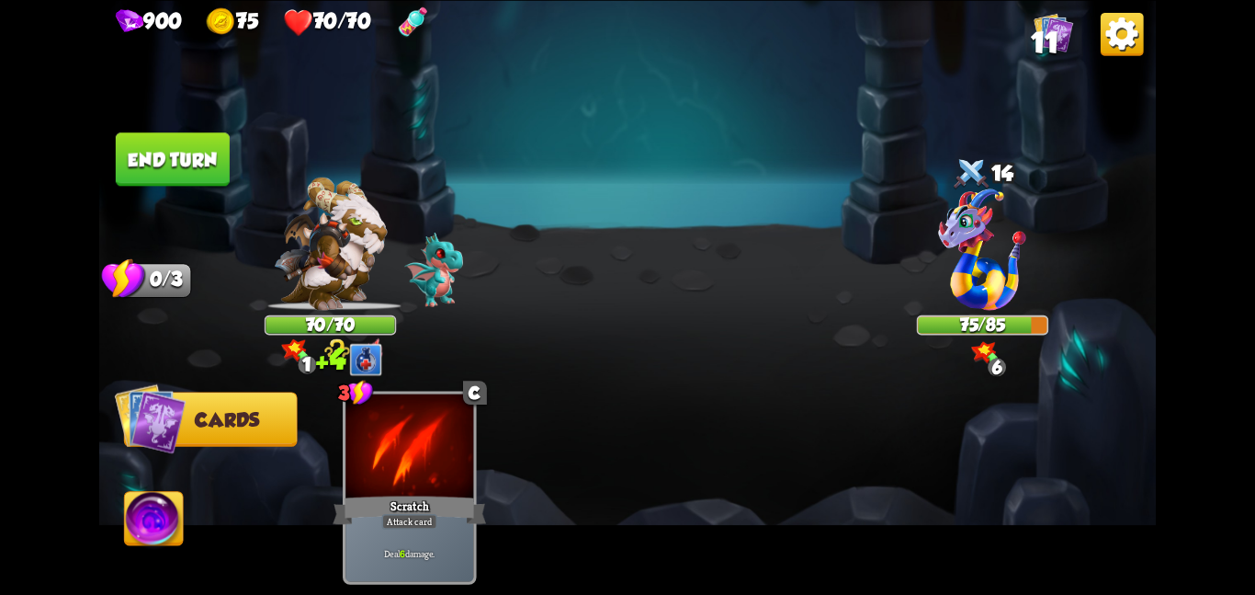
click at [173, 151] on button "End turn" at bounding box center [173, 158] width 114 height 53
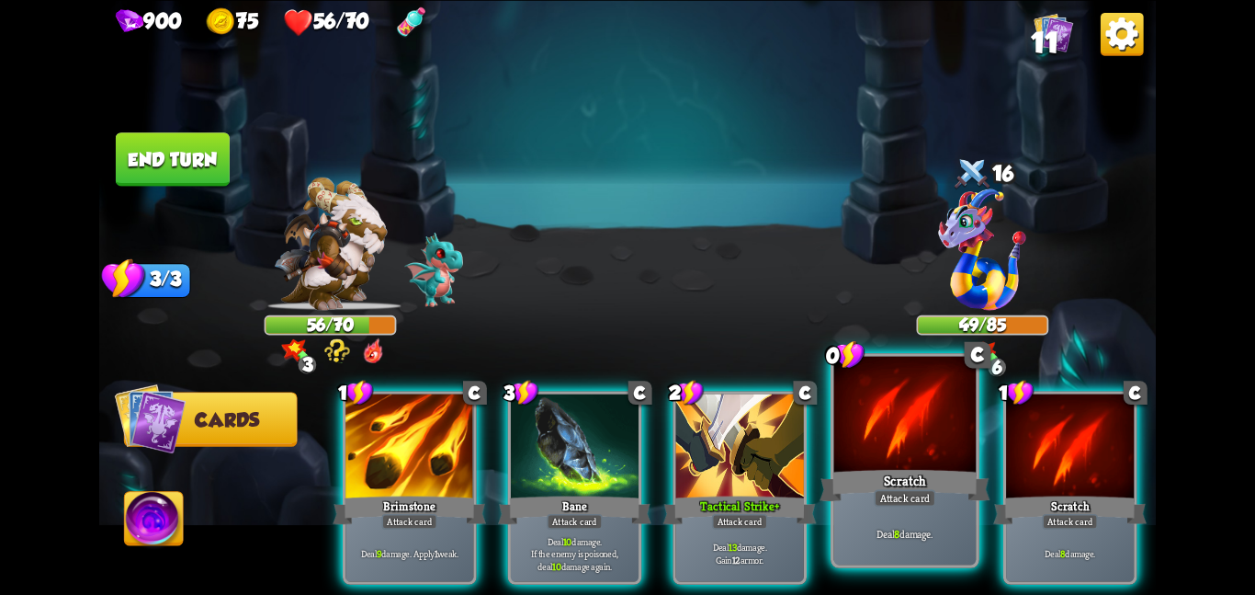
click at [878, 452] on div at bounding box center [905, 415] width 142 height 119
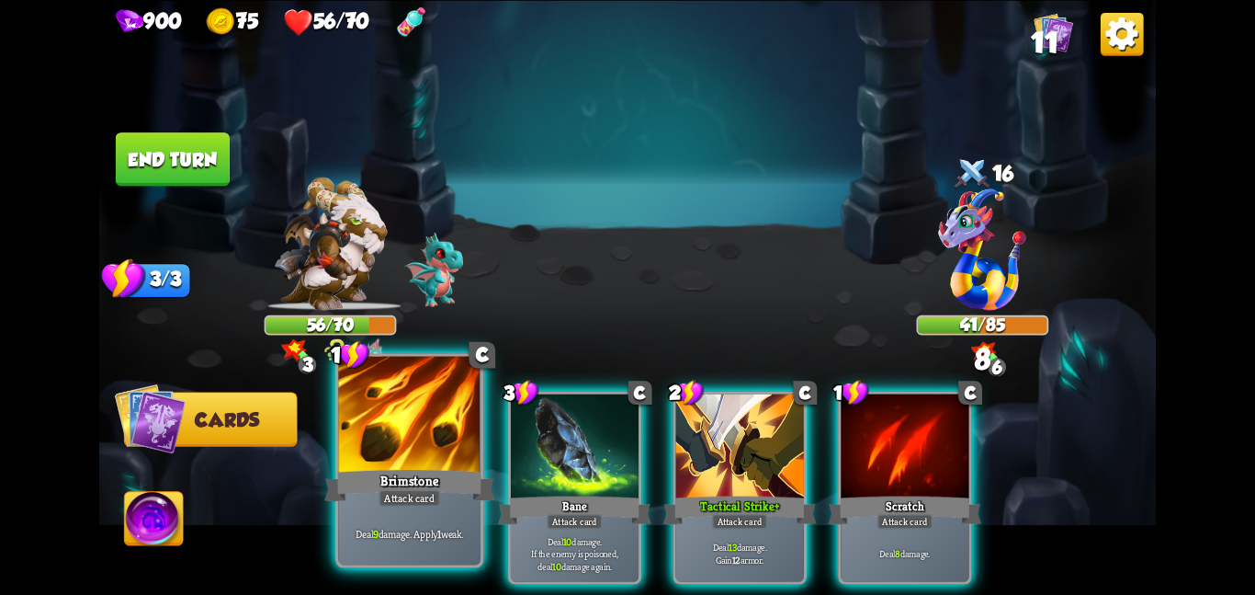
click at [461, 468] on div "Brimstone" at bounding box center [409, 485] width 170 height 38
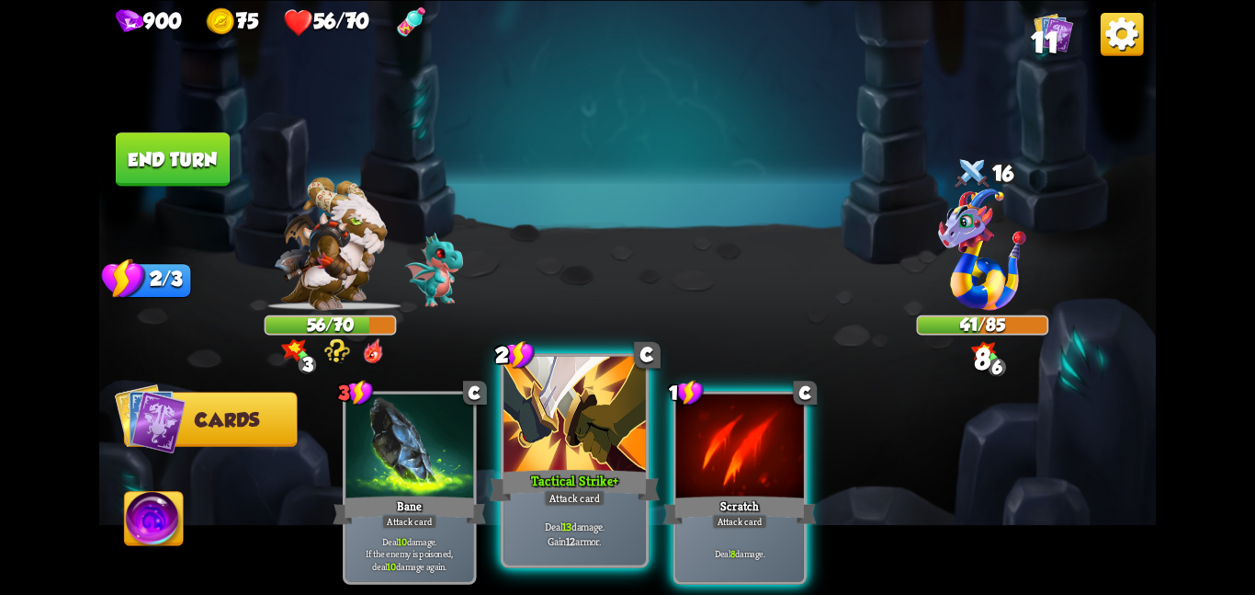
click at [587, 460] on div at bounding box center [575, 415] width 142 height 119
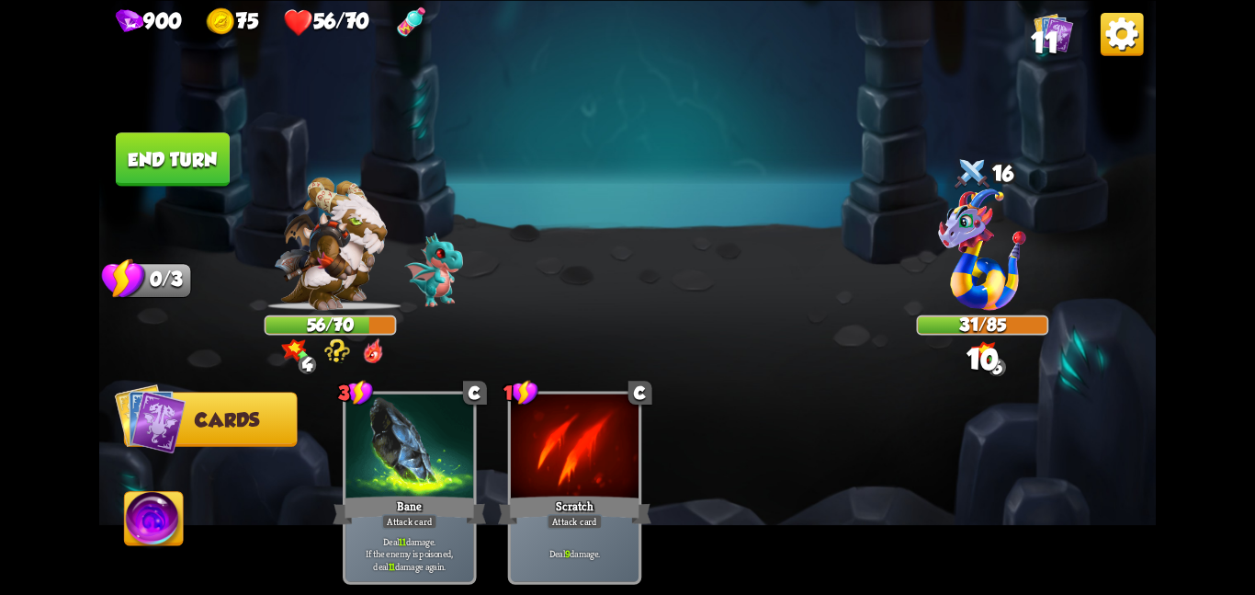
click at [176, 166] on button "End turn" at bounding box center [172, 158] width 117 height 55
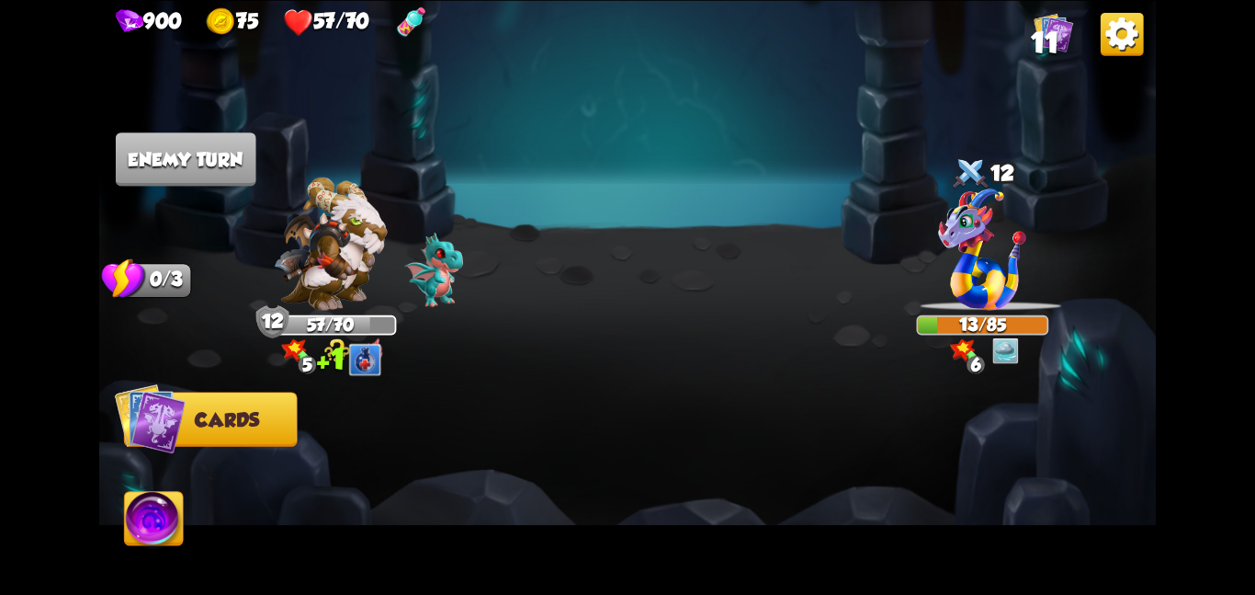
click at [166, 538] on img at bounding box center [154, 522] width 59 height 60
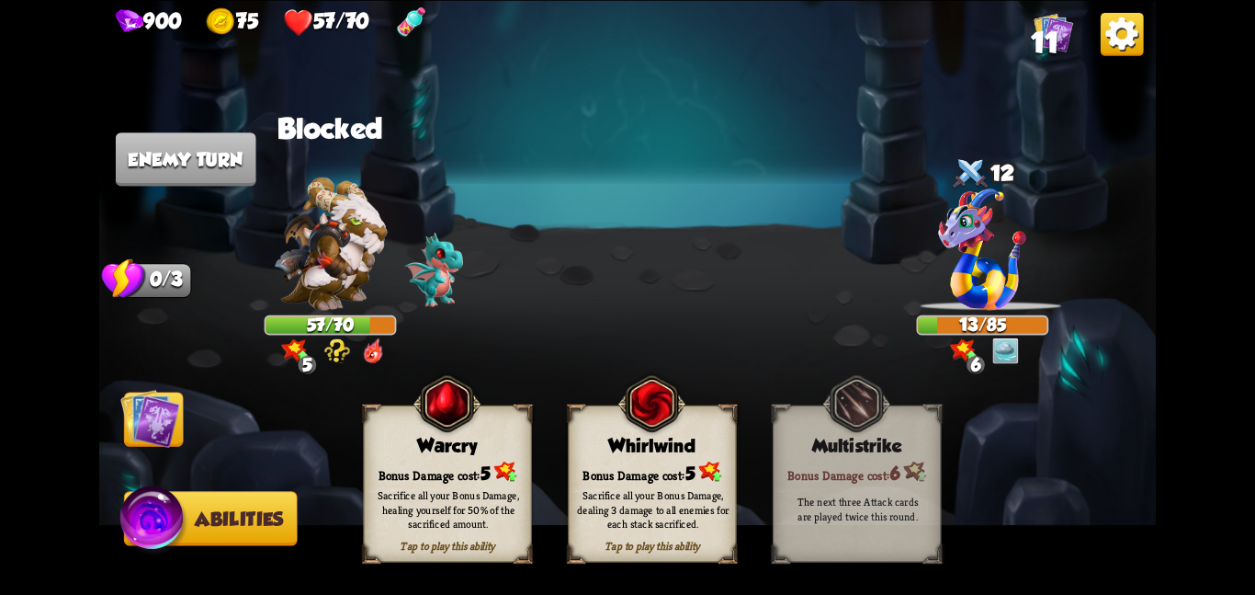
click at [592, 437] on div "Whirlwind" at bounding box center [652, 445] width 167 height 21
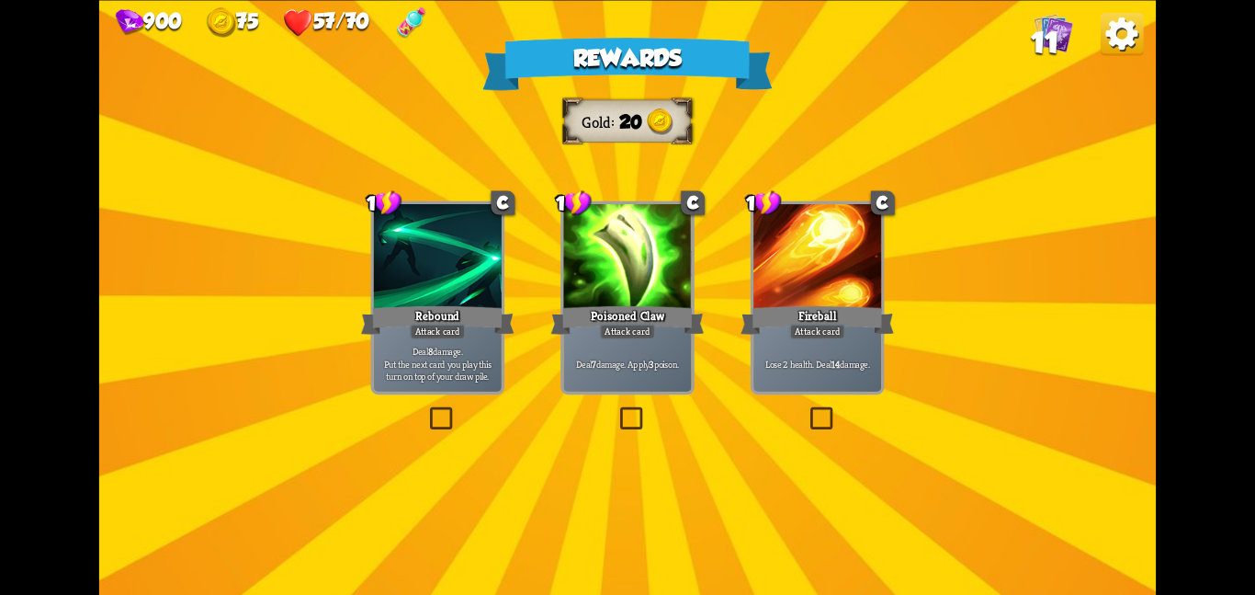
click at [611, 331] on div "Attack card" at bounding box center [628, 331] width 56 height 16
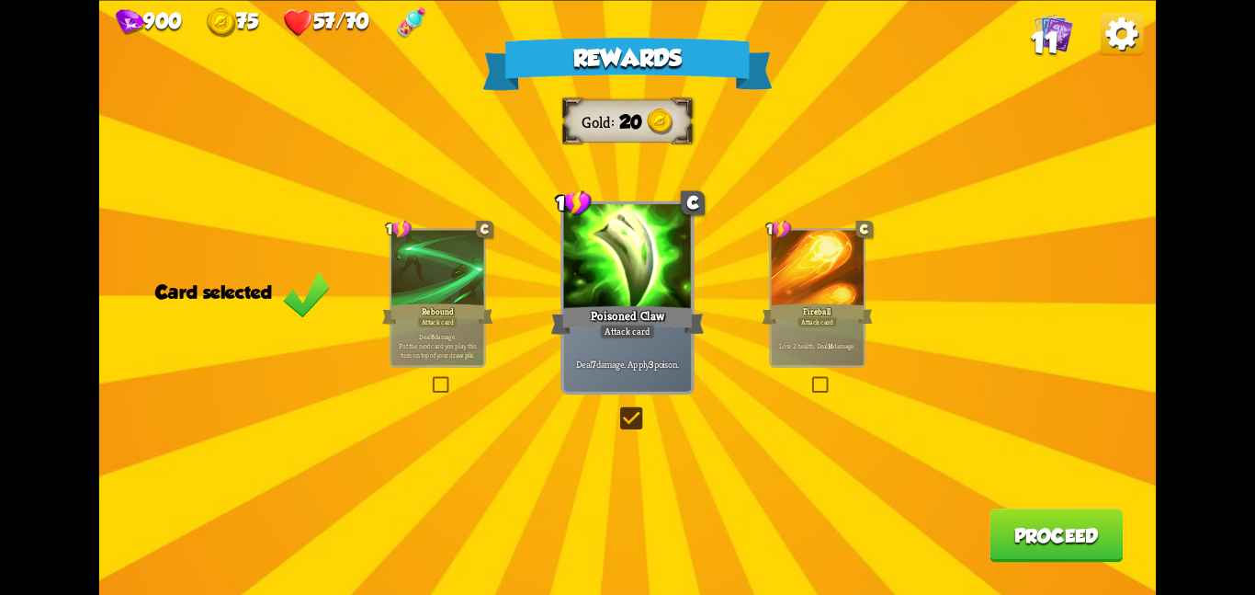
click at [1063, 543] on button "Proceed" at bounding box center [1056, 534] width 133 height 53
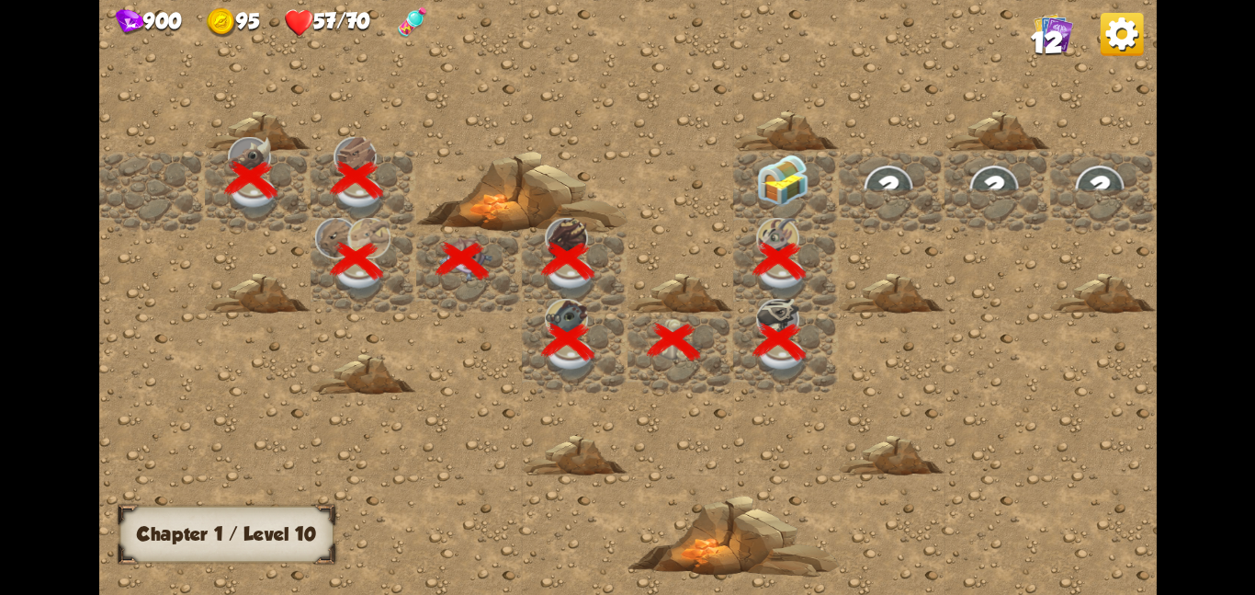
click at [770, 192] on img at bounding box center [782, 179] width 53 height 52
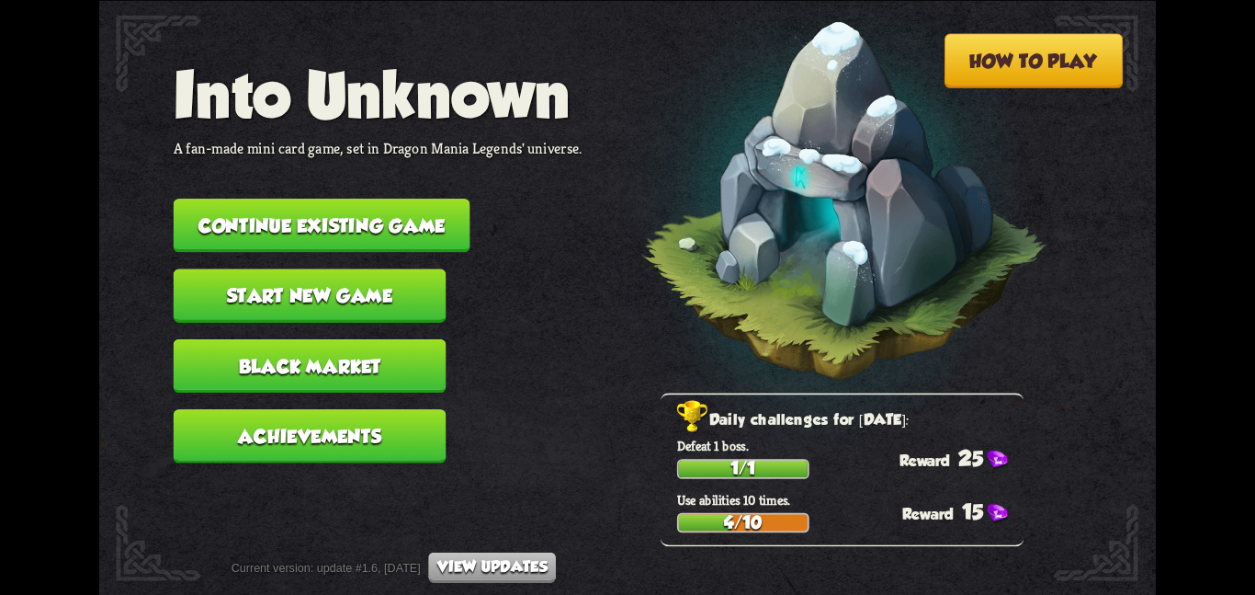
click at [275, 199] on button "Continue existing game" at bounding box center [322, 225] width 297 height 53
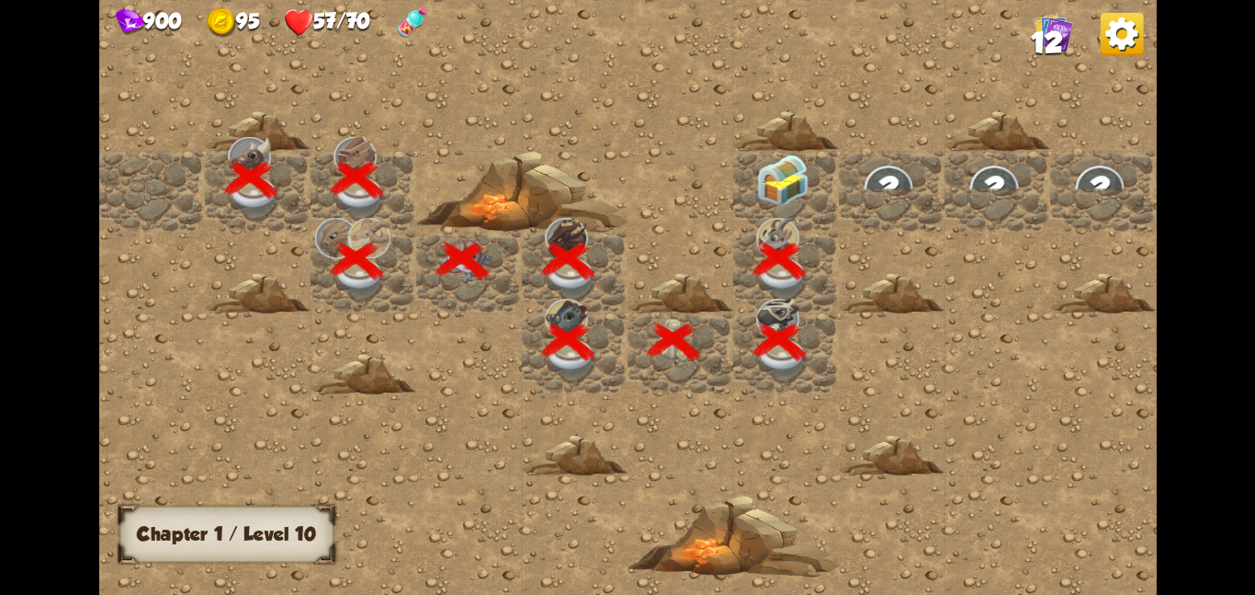
click at [785, 175] on img at bounding box center [782, 179] width 53 height 52
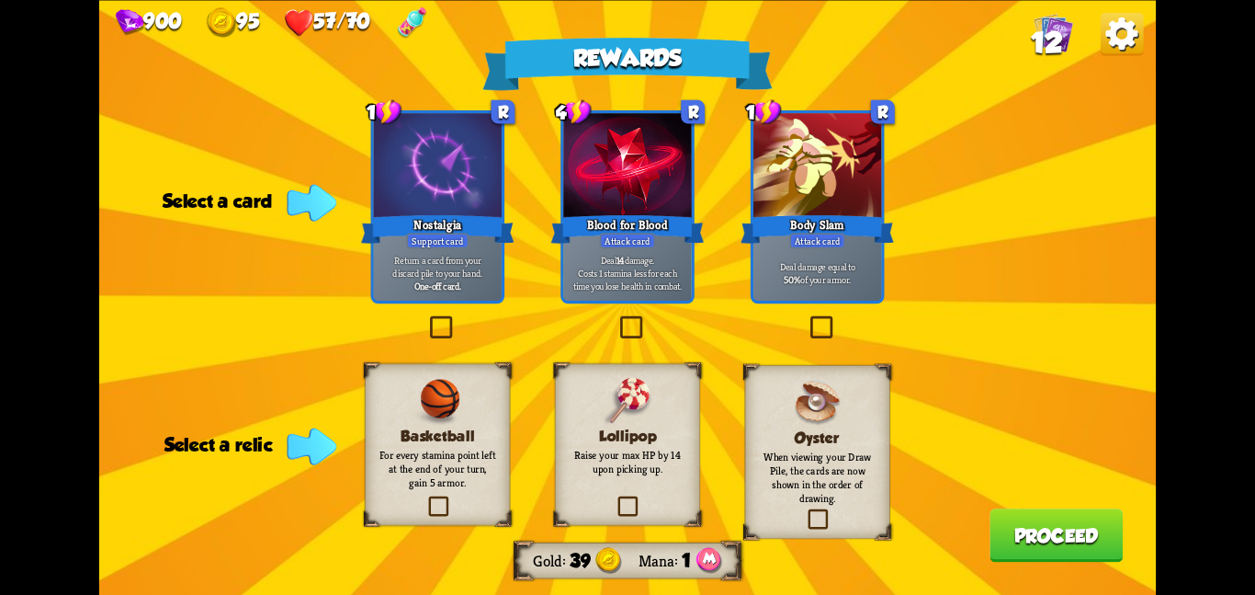
click at [450, 427] on h3 "Basketball" at bounding box center [438, 435] width 118 height 17
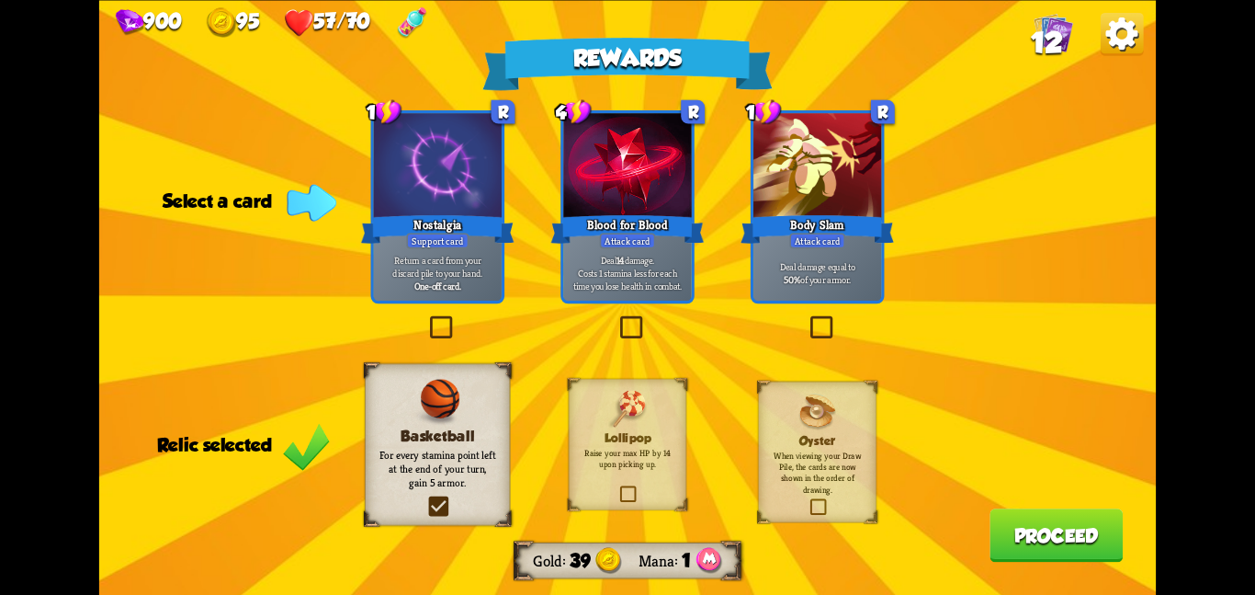
click at [635, 203] on div at bounding box center [627, 167] width 128 height 108
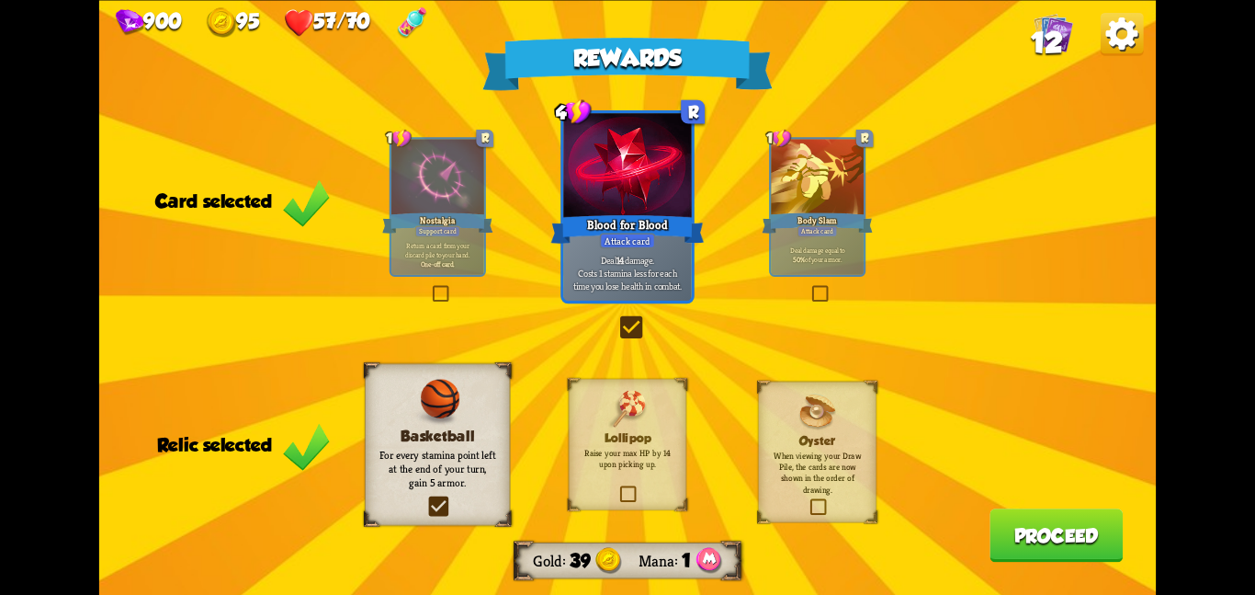
click at [1004, 530] on button "Proceed" at bounding box center [1056, 534] width 133 height 53
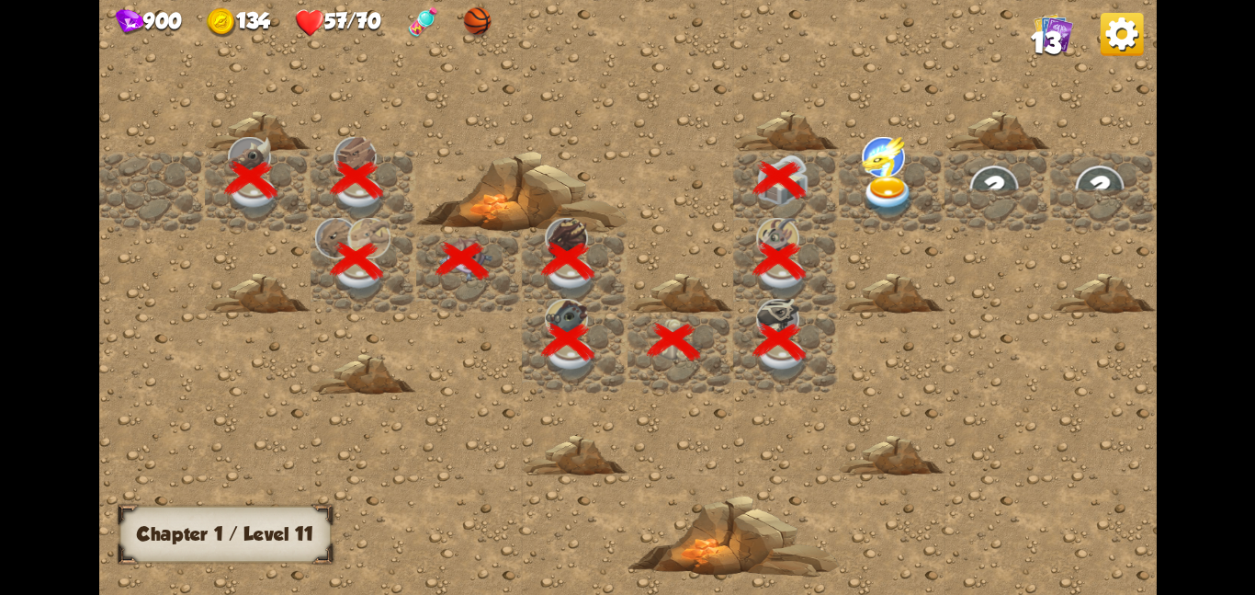
scroll to position [0, 353]
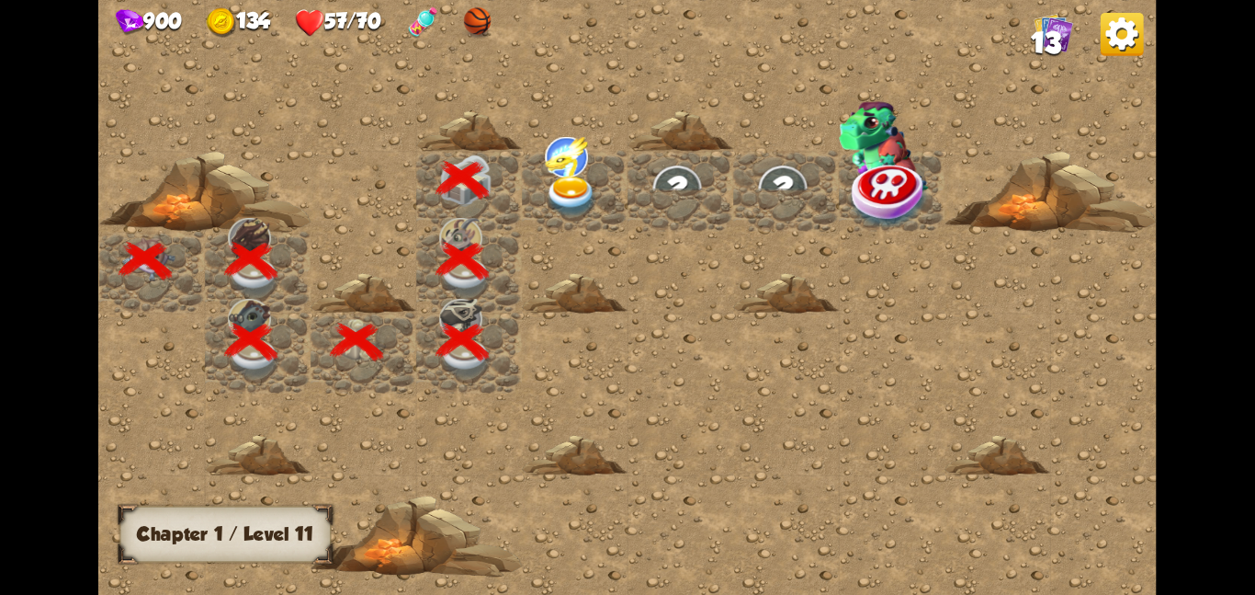
click at [579, 184] on img at bounding box center [571, 195] width 53 height 41
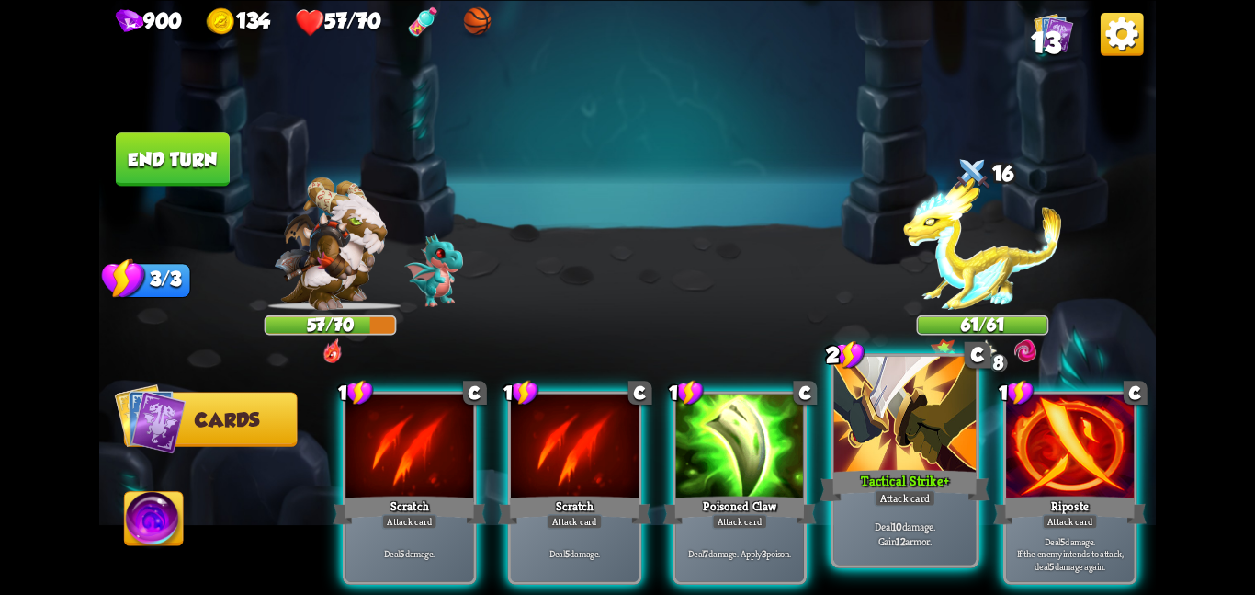
click at [873, 460] on div at bounding box center [905, 415] width 142 height 119
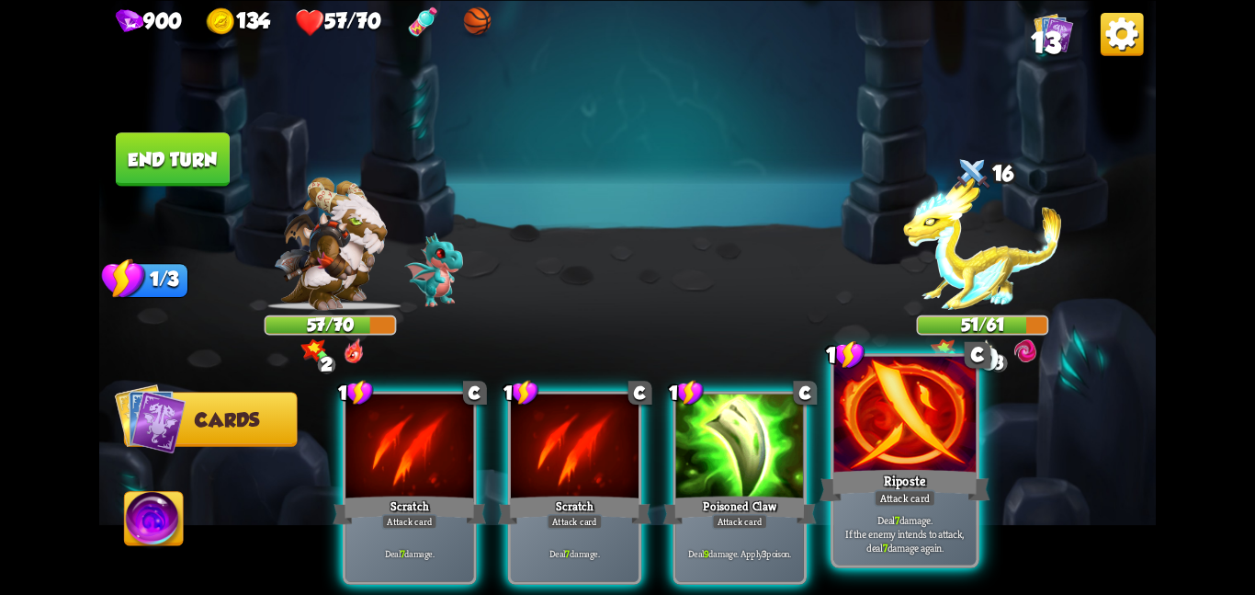
click at [847, 461] on div at bounding box center [905, 415] width 142 height 119
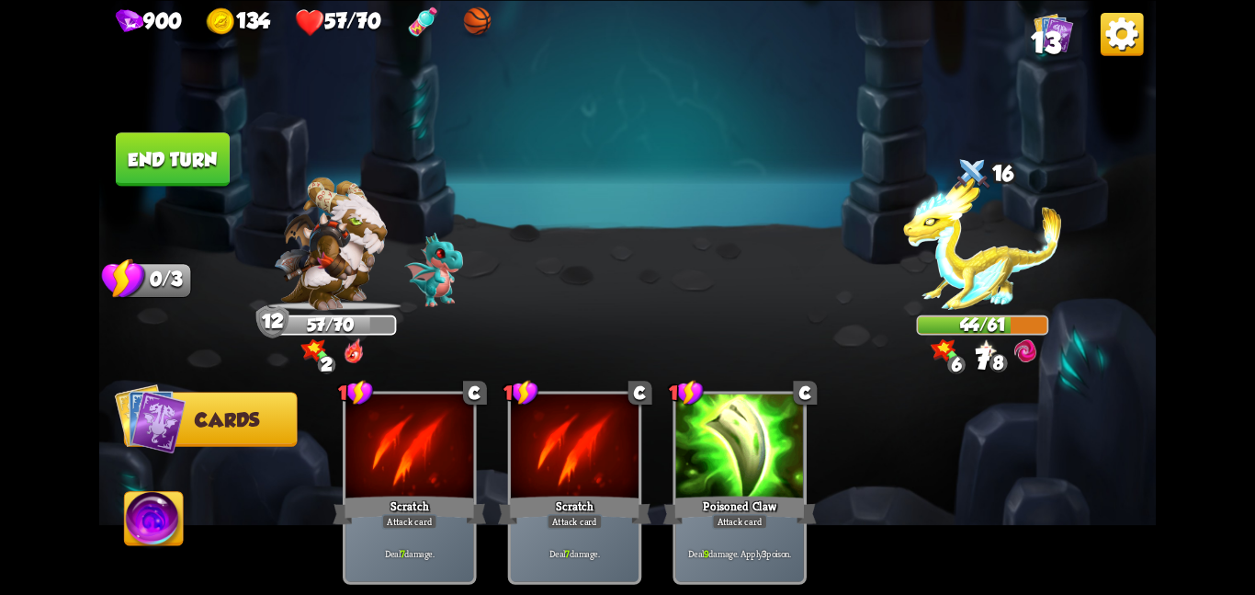
click at [183, 142] on button "End turn" at bounding box center [173, 158] width 114 height 53
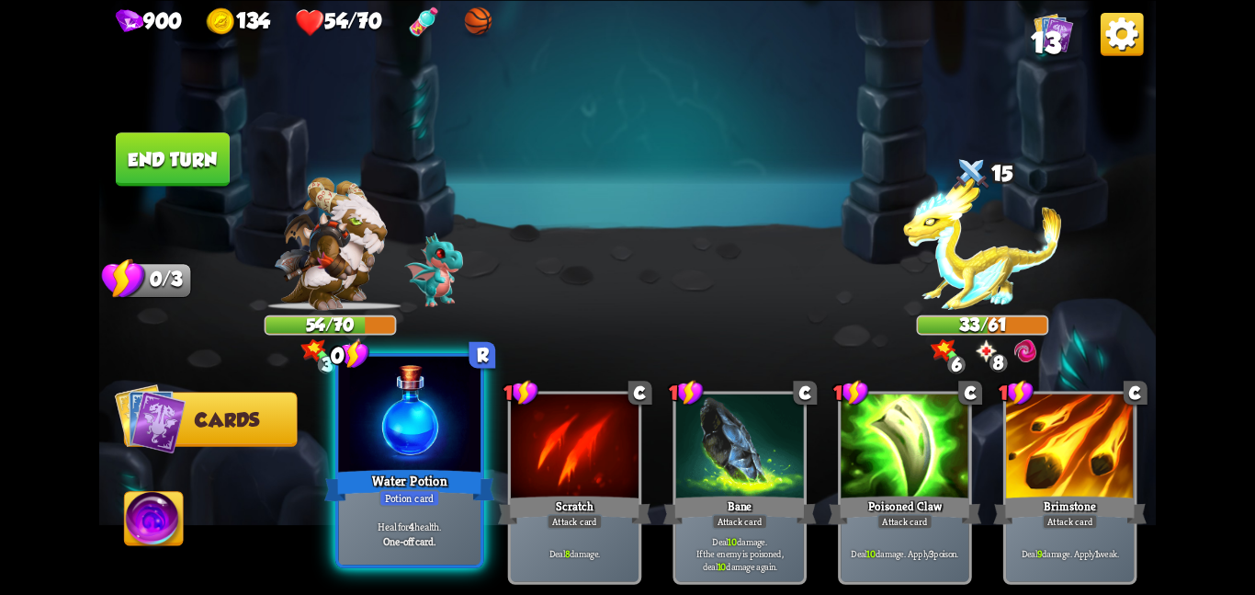
click at [398, 407] on div at bounding box center [409, 415] width 142 height 119
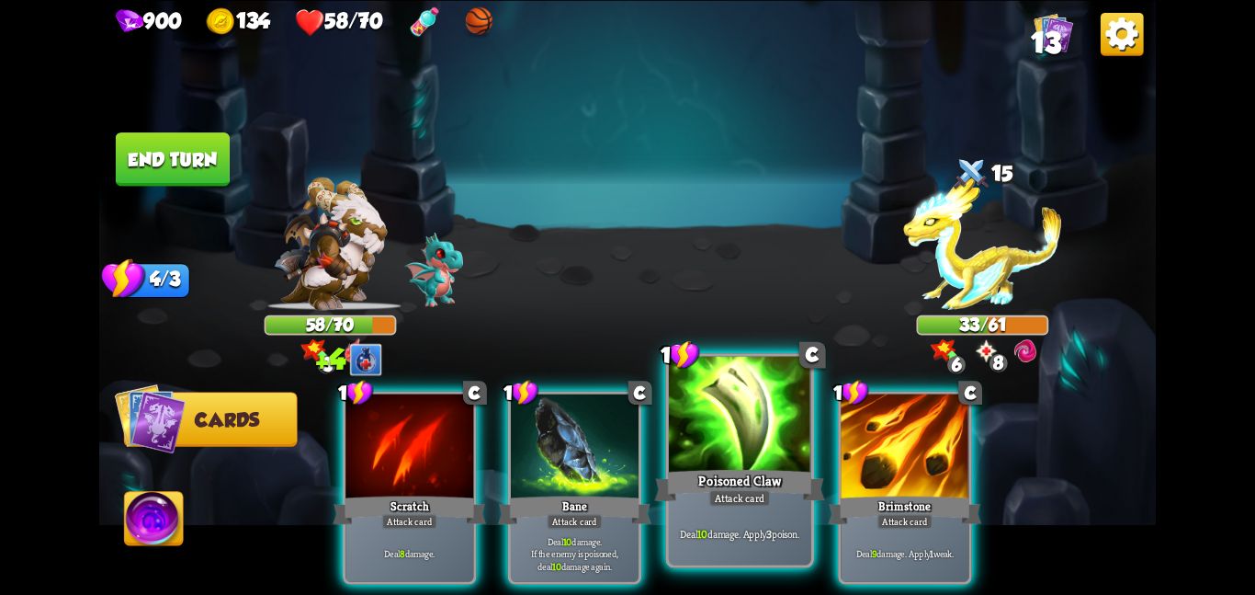
click at [754, 481] on div "Poisoned Claw" at bounding box center [739, 485] width 170 height 38
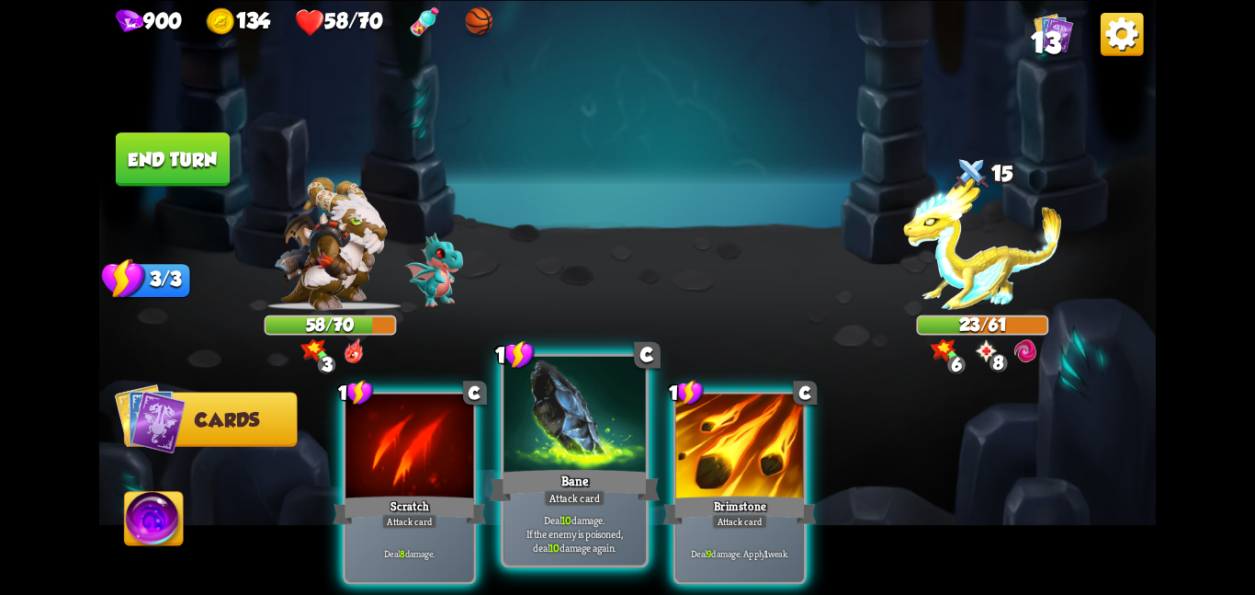
click at [562, 459] on div at bounding box center [575, 415] width 142 height 119
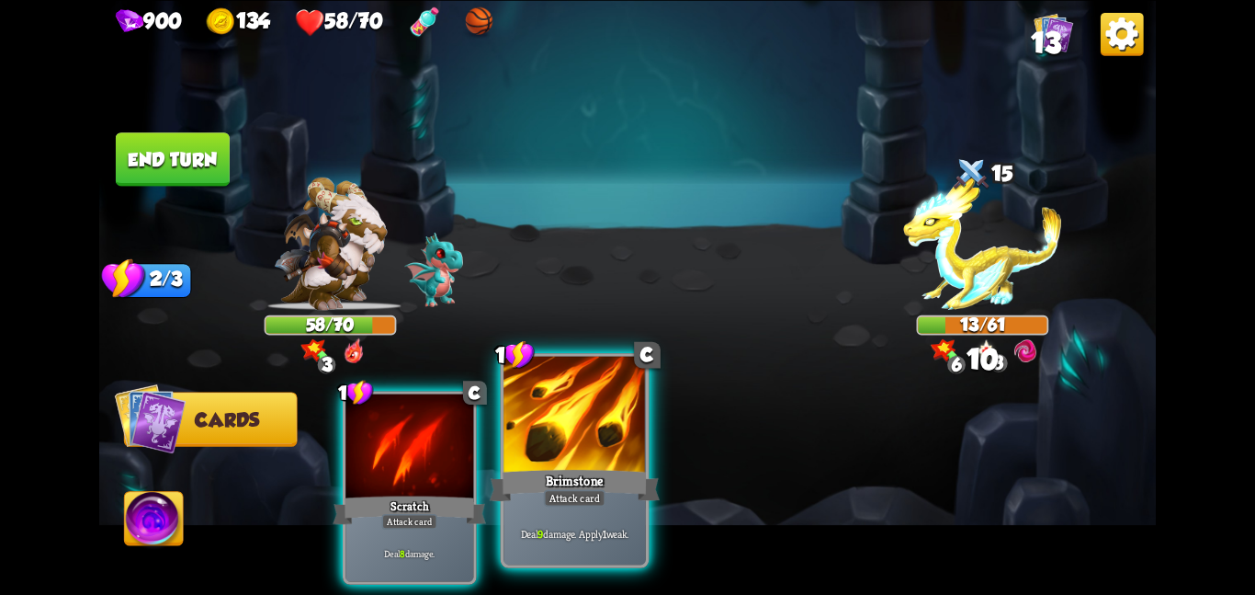
click at [562, 445] on div at bounding box center [575, 415] width 142 height 119
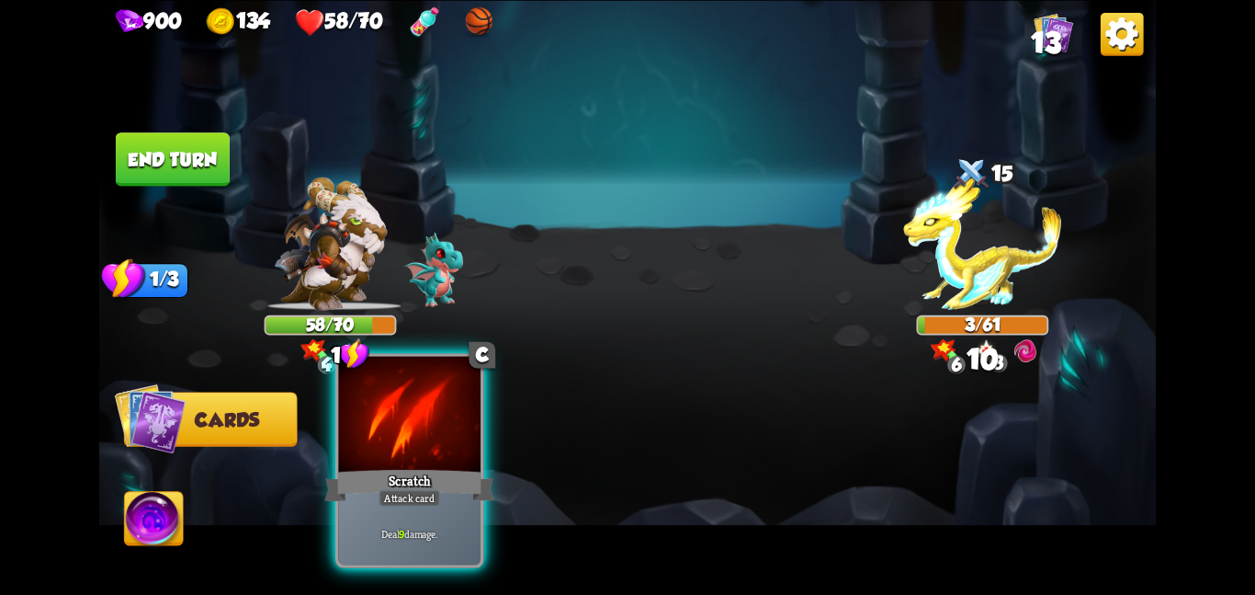
click at [472, 452] on div at bounding box center [409, 415] width 142 height 119
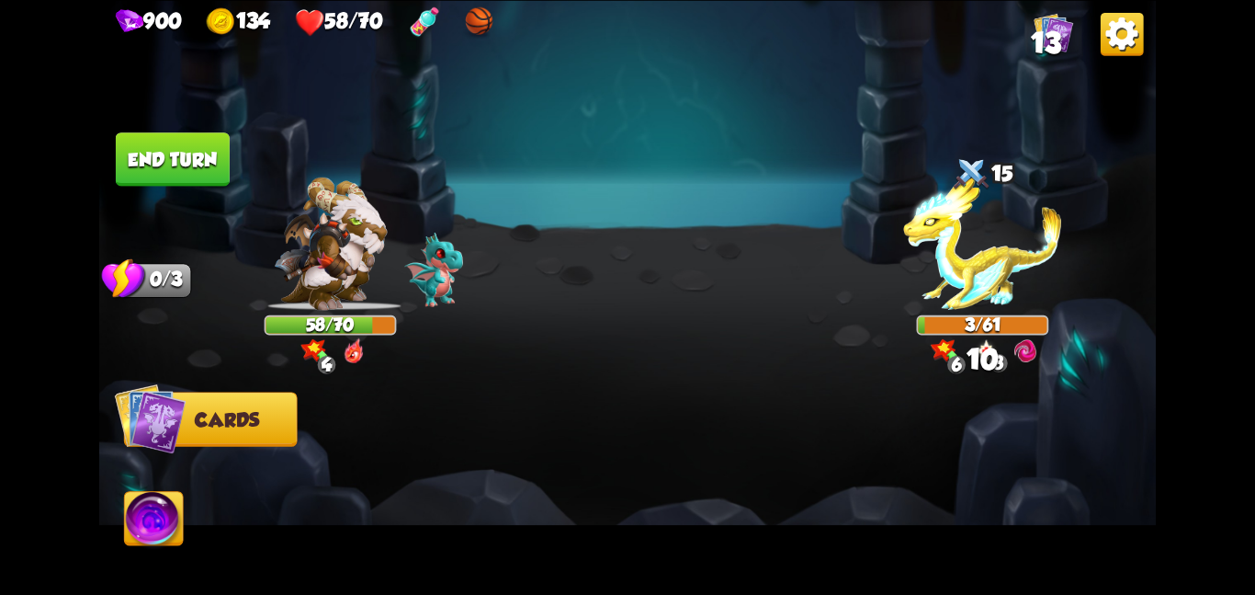
click at [153, 134] on button "End turn" at bounding box center [173, 158] width 114 height 53
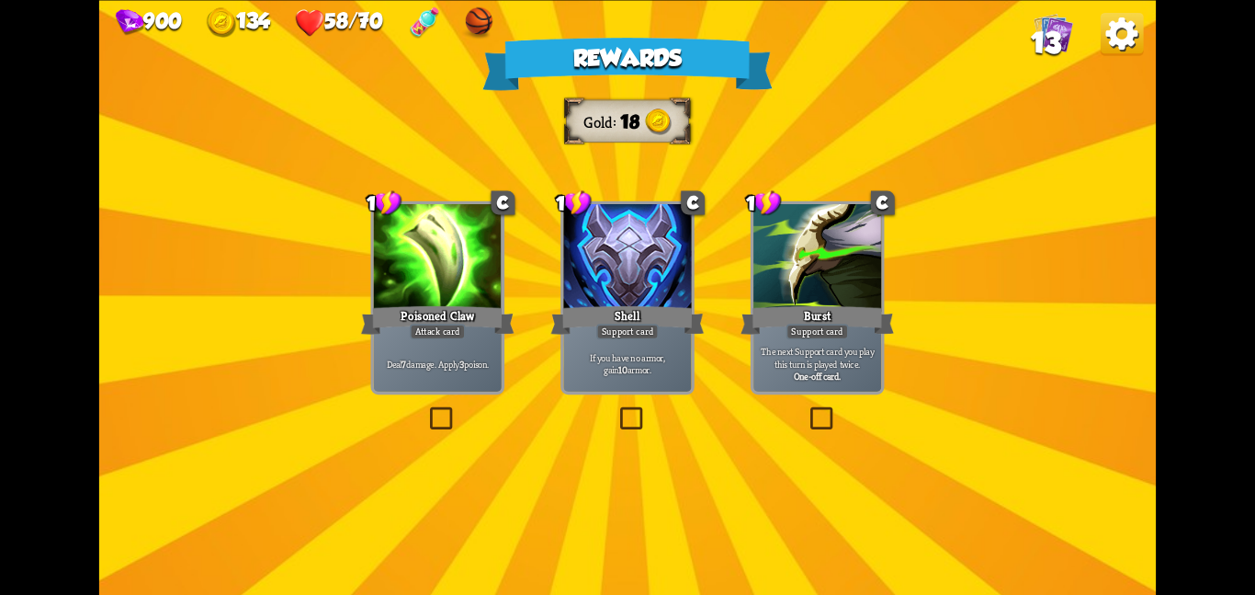
click at [576, 270] on div at bounding box center [627, 258] width 128 height 108
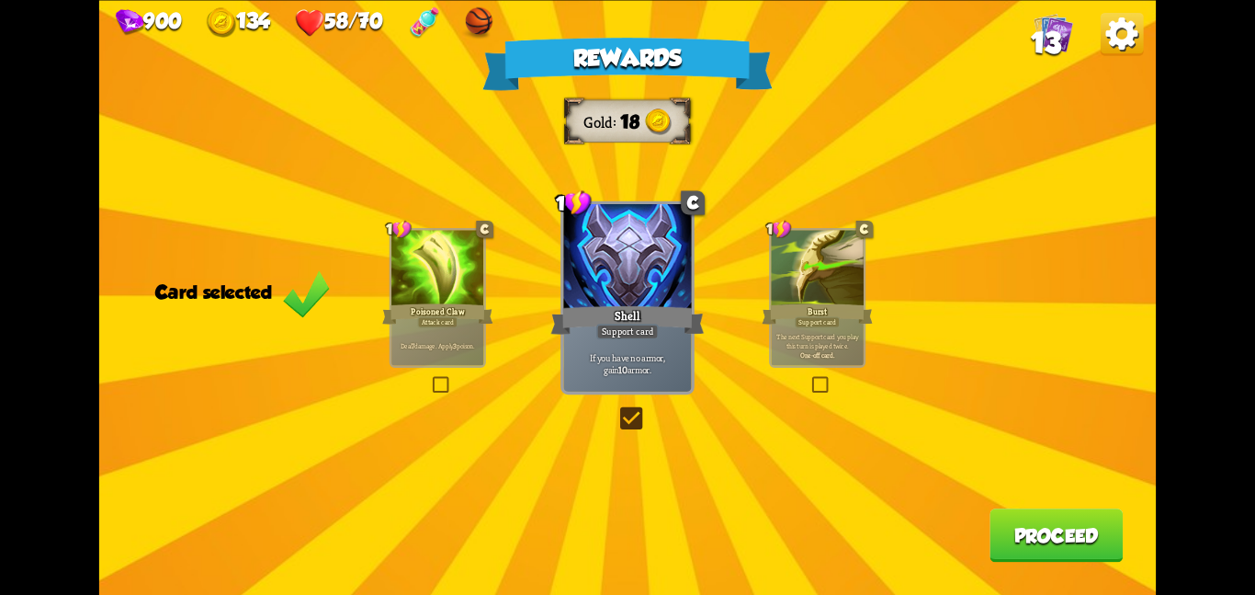
click at [1020, 510] on div "Rewards Gold 18 Card selected 1 C Poisoned Claw Attack card Deal 7 damage. Appl…" at bounding box center [627, 297] width 1057 height 595
click at [1008, 518] on button "Proceed" at bounding box center [1056, 534] width 133 height 53
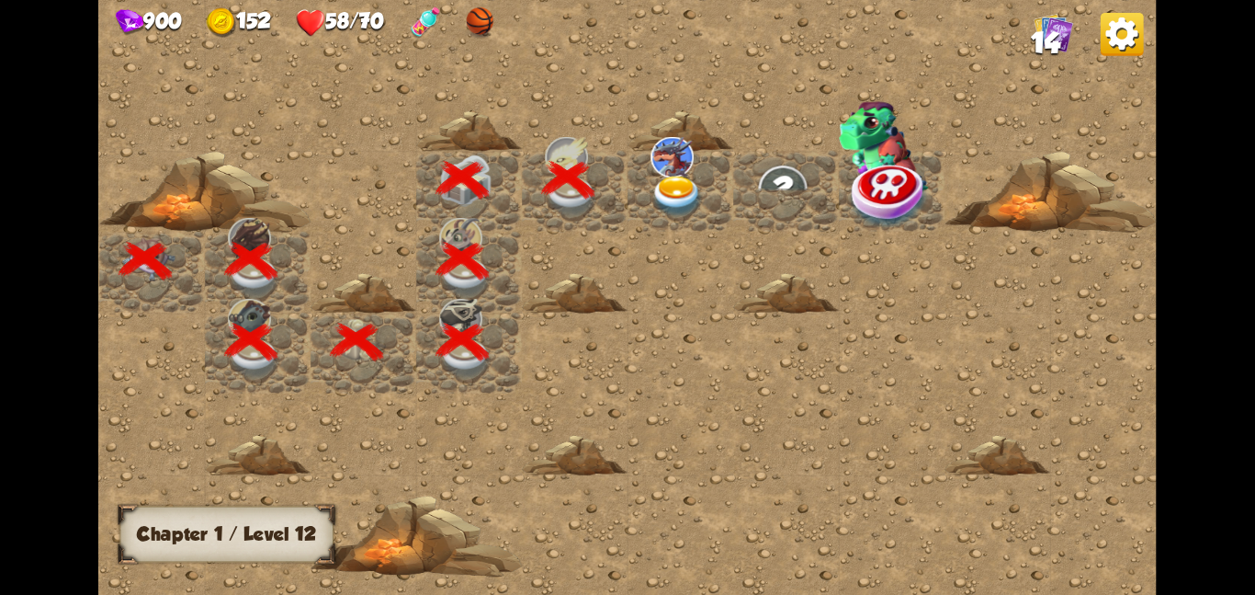
click at [688, 167] on img at bounding box center [672, 156] width 43 height 40
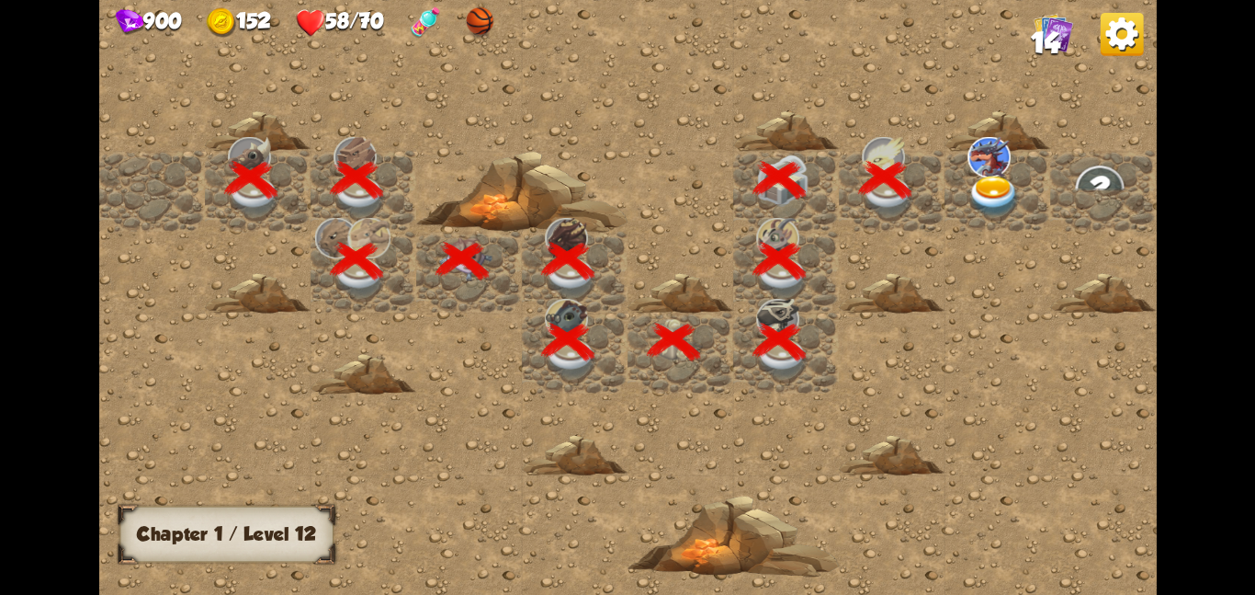
scroll to position [0, 353]
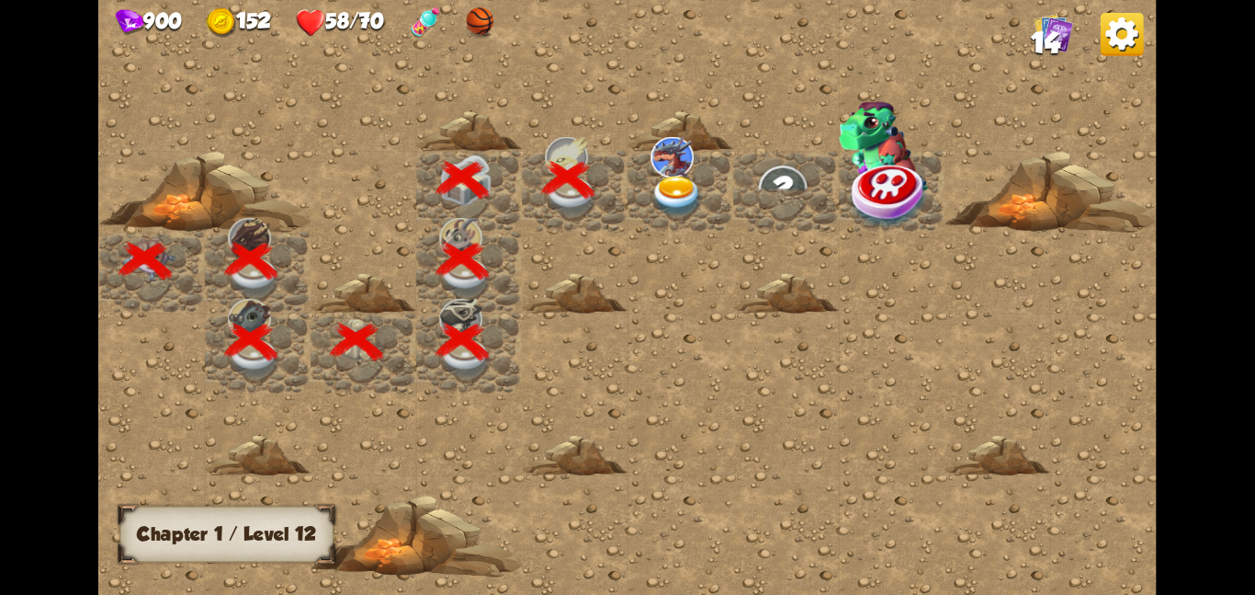
click at [704, 163] on div at bounding box center [681, 190] width 106 height 81
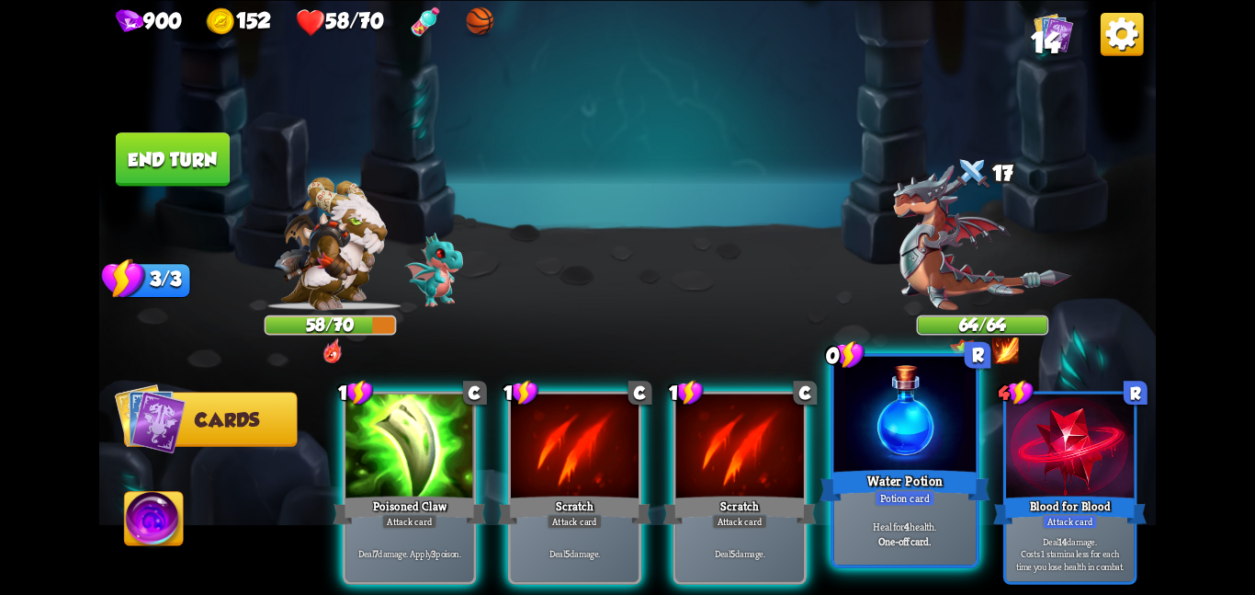
click at [888, 442] on div at bounding box center [905, 415] width 142 height 119
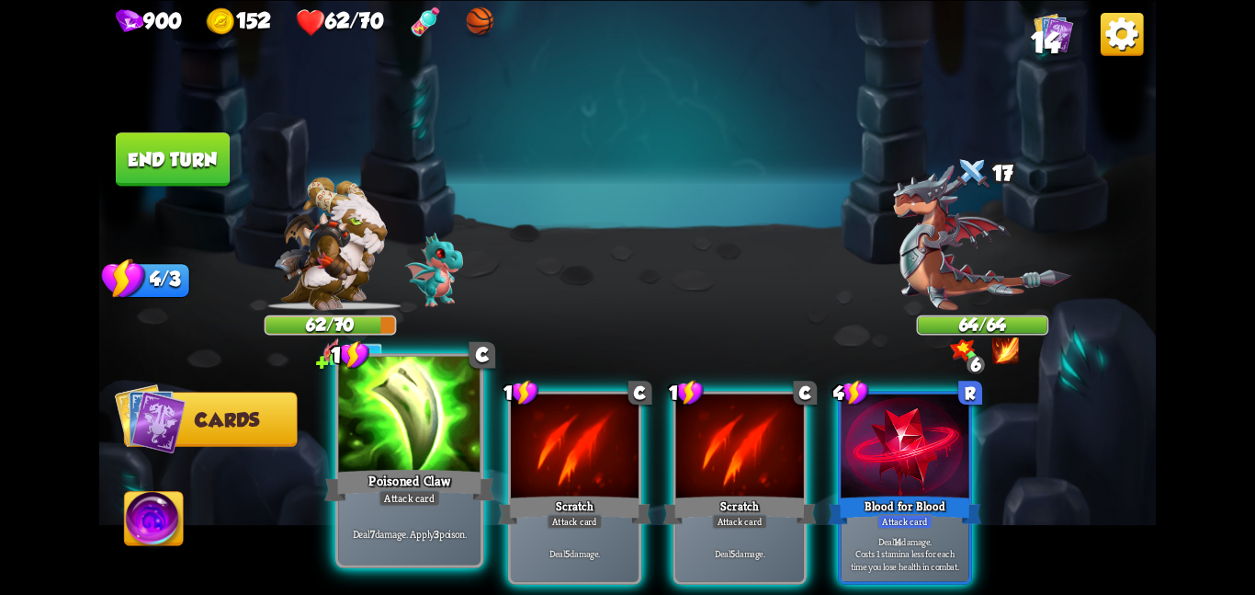
click at [438, 422] on div at bounding box center [409, 415] width 142 height 119
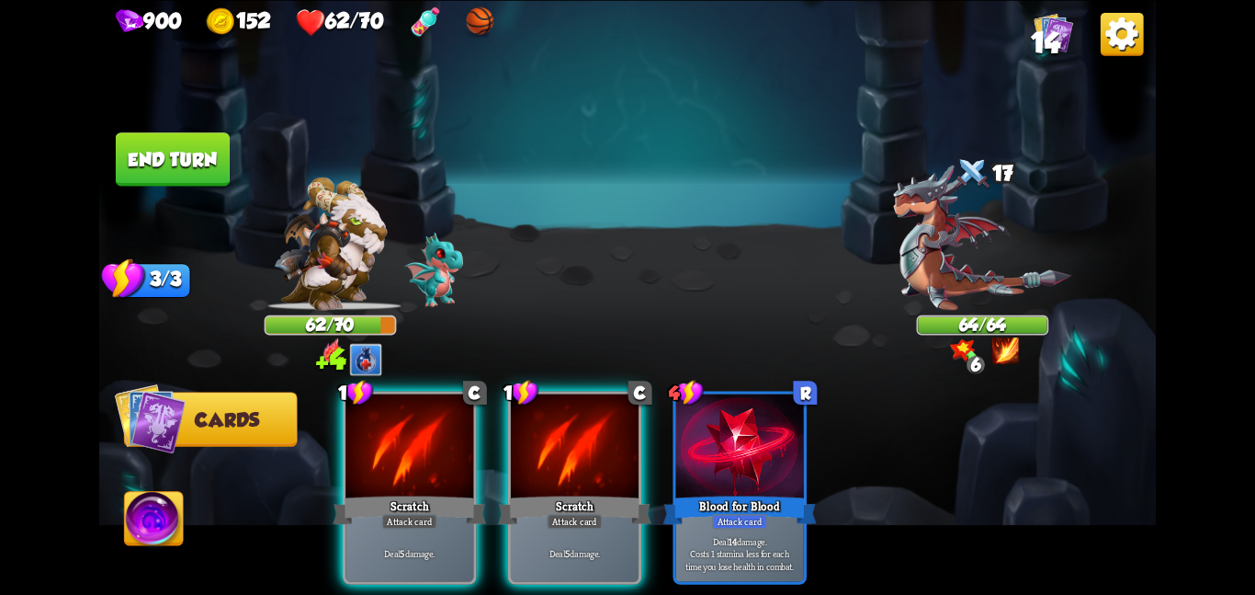
click at [438, 422] on div at bounding box center [410, 447] width 128 height 108
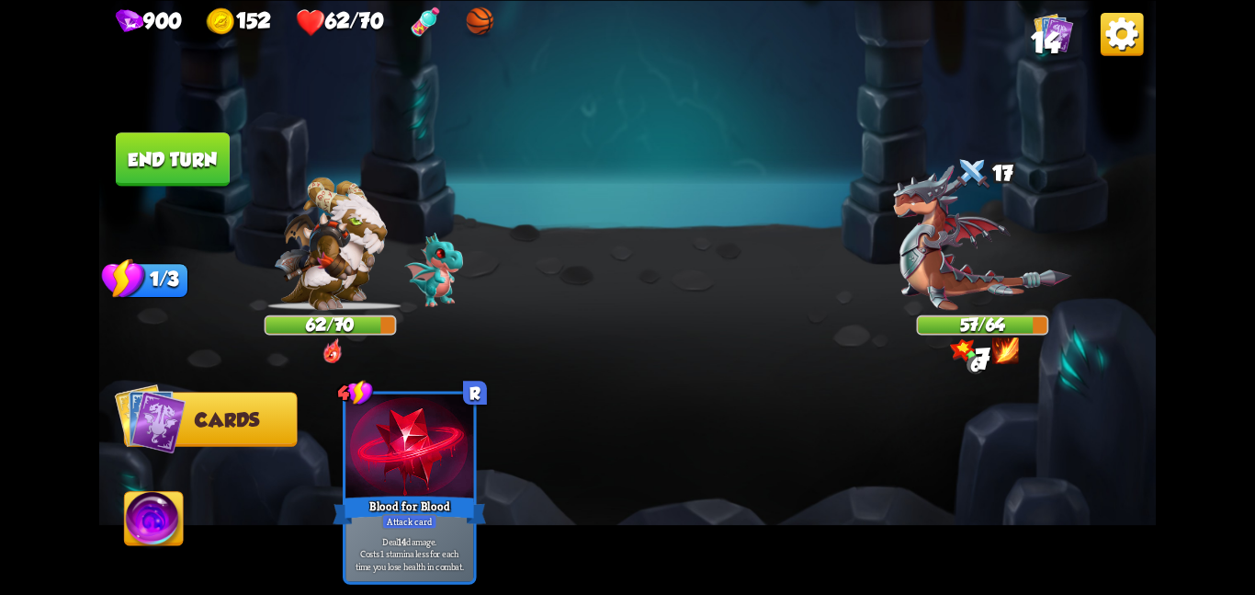
click at [203, 158] on button "End turn" at bounding box center [173, 158] width 114 height 53
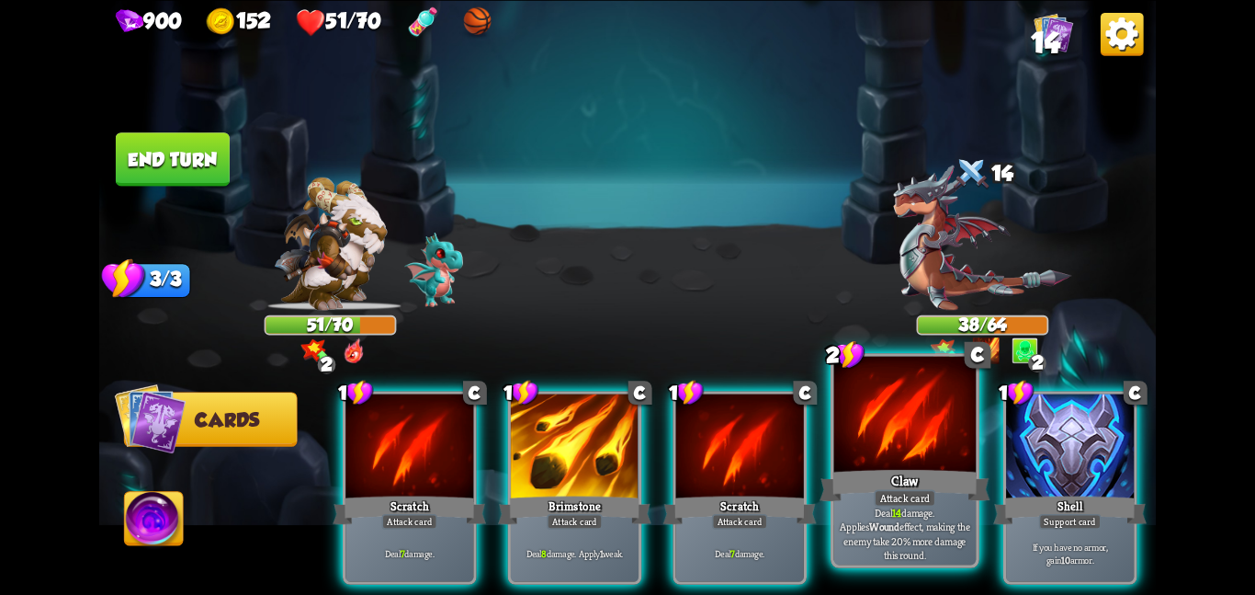
click at [904, 476] on div "Claw" at bounding box center [905, 485] width 170 height 38
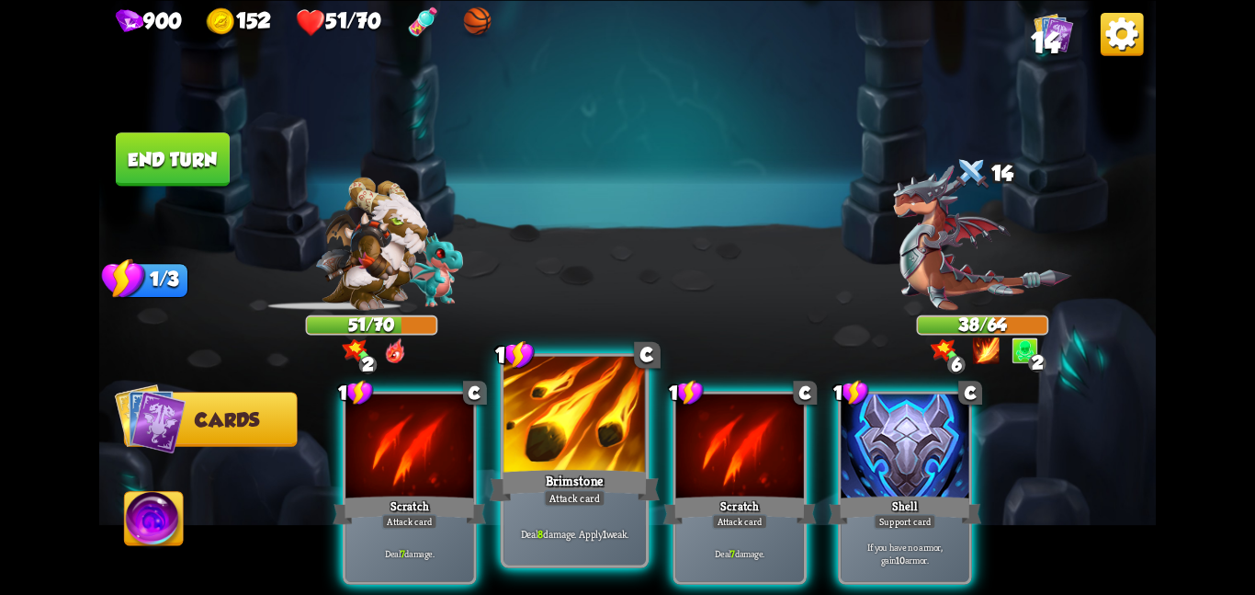
click at [560, 424] on div at bounding box center [575, 415] width 142 height 119
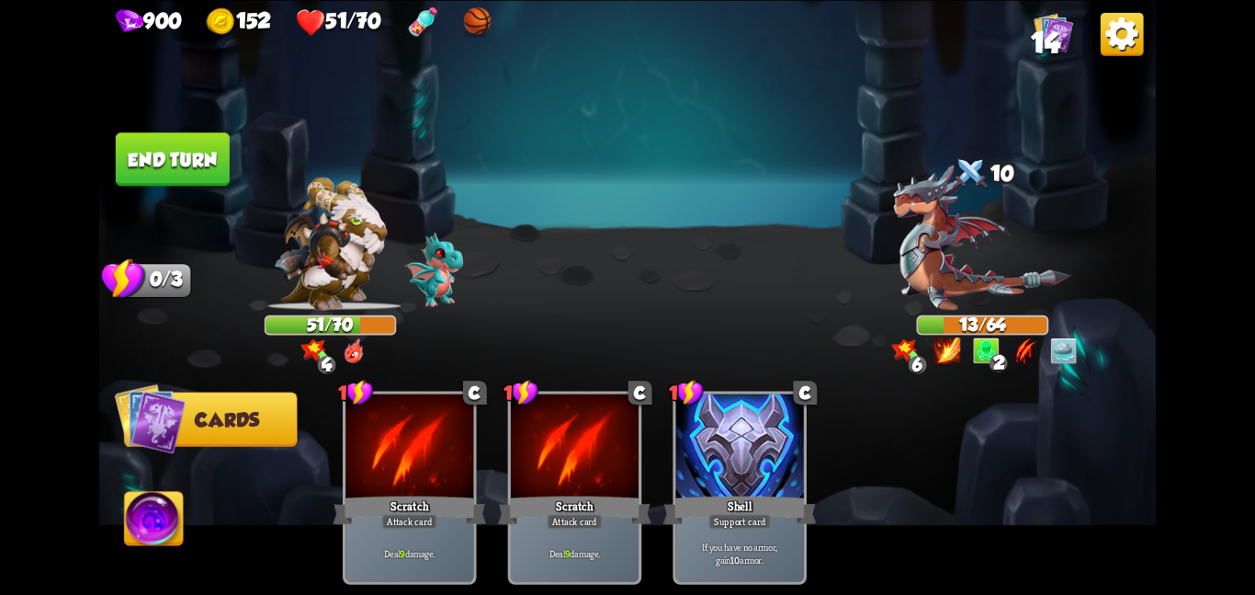
click at [161, 512] on img at bounding box center [154, 522] width 59 height 60
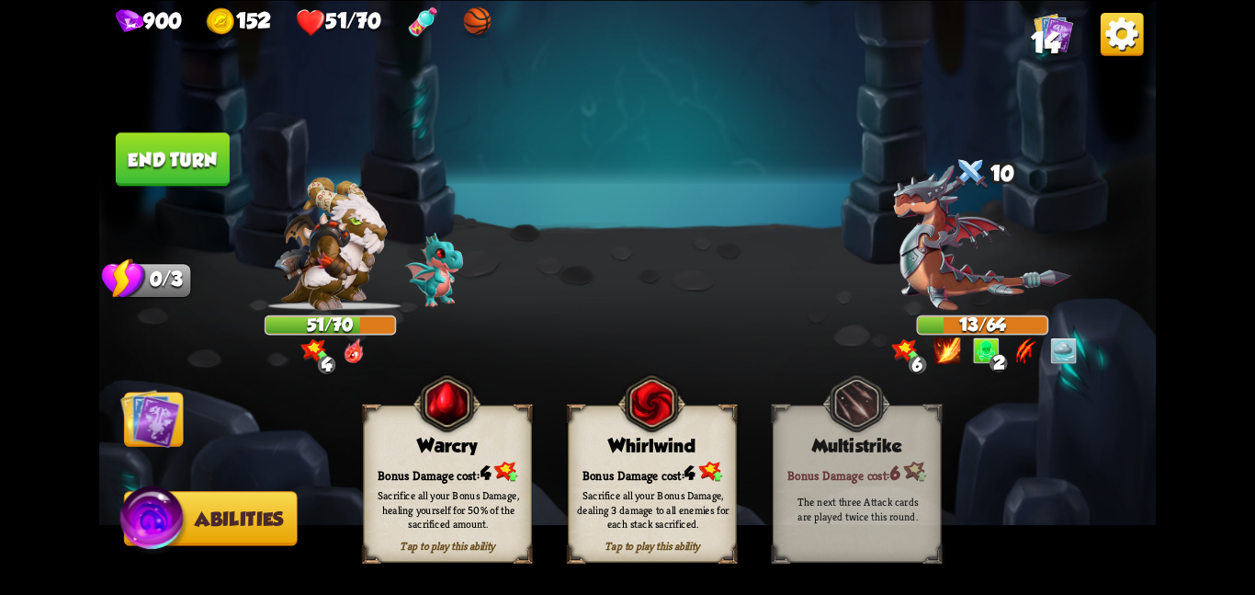
click at [615, 470] on div "Bonus Damage cost: 4" at bounding box center [652, 472] width 167 height 24
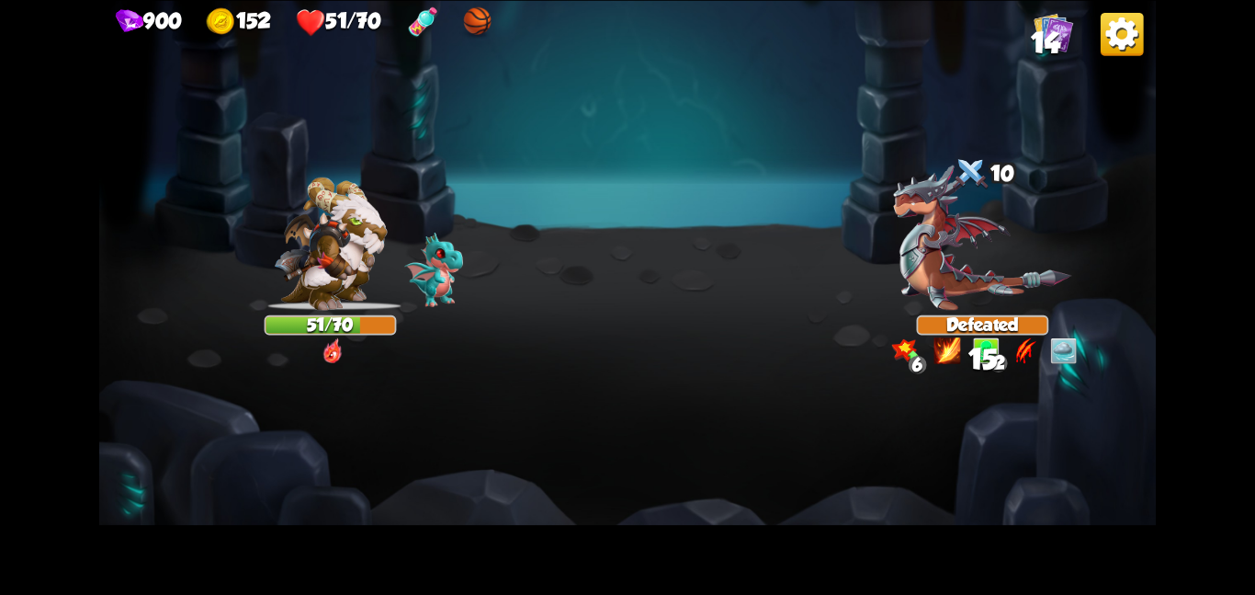
click at [195, 157] on img at bounding box center [627, 297] width 1057 height 595
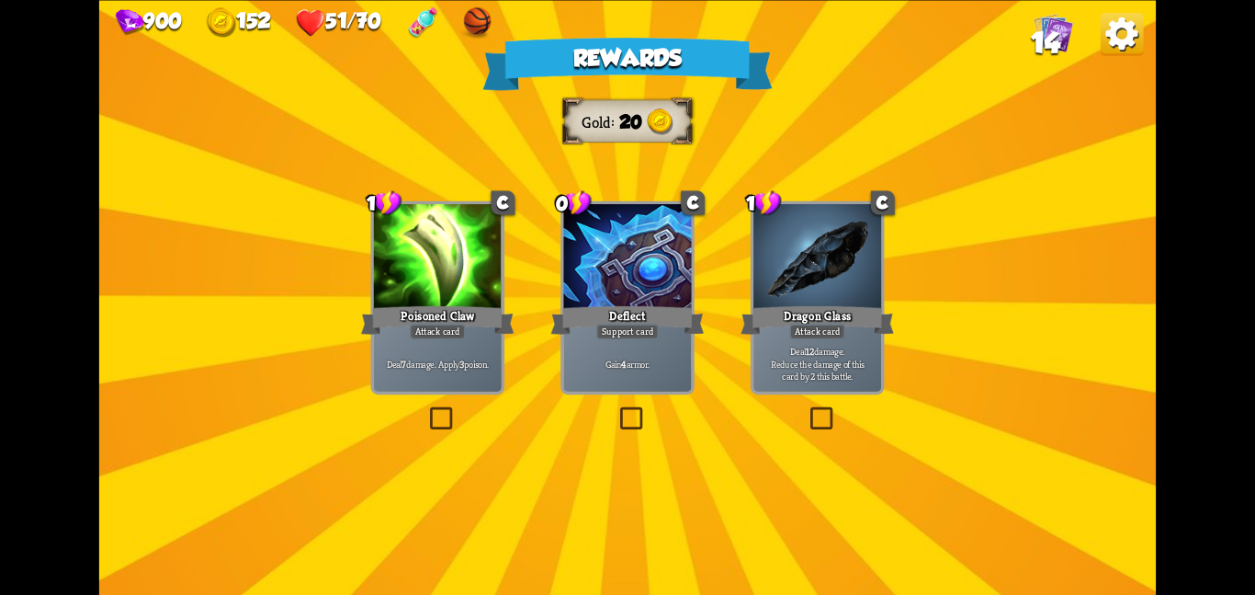
click at [414, 256] on div at bounding box center [438, 258] width 128 height 108
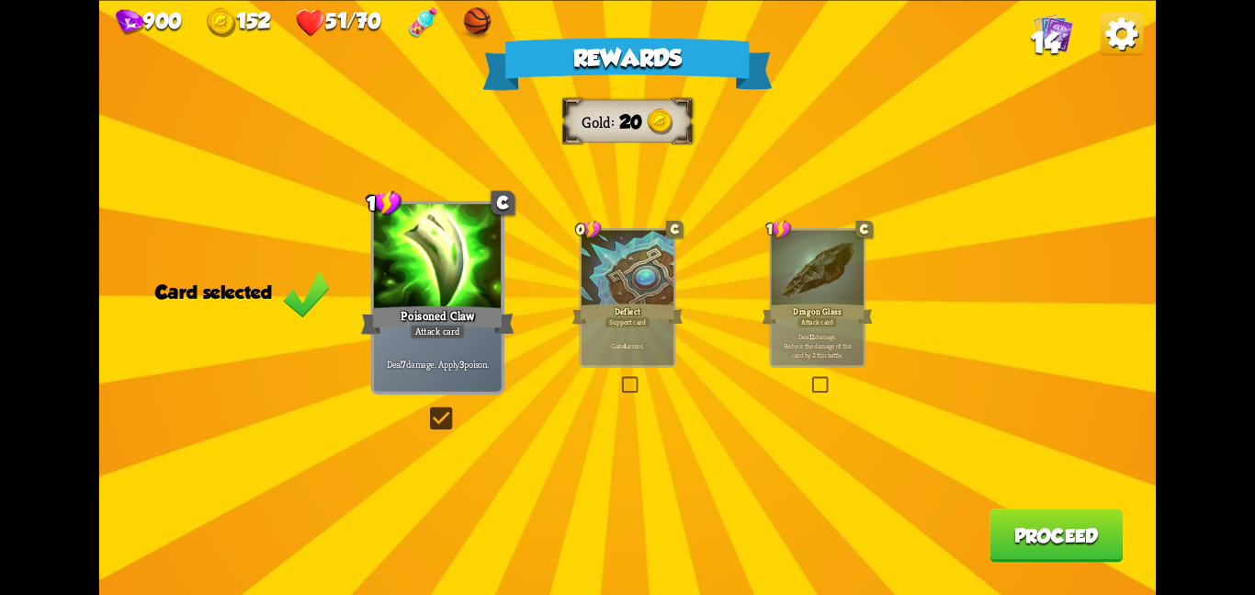
click at [1034, 547] on button "Proceed" at bounding box center [1056, 534] width 133 height 53
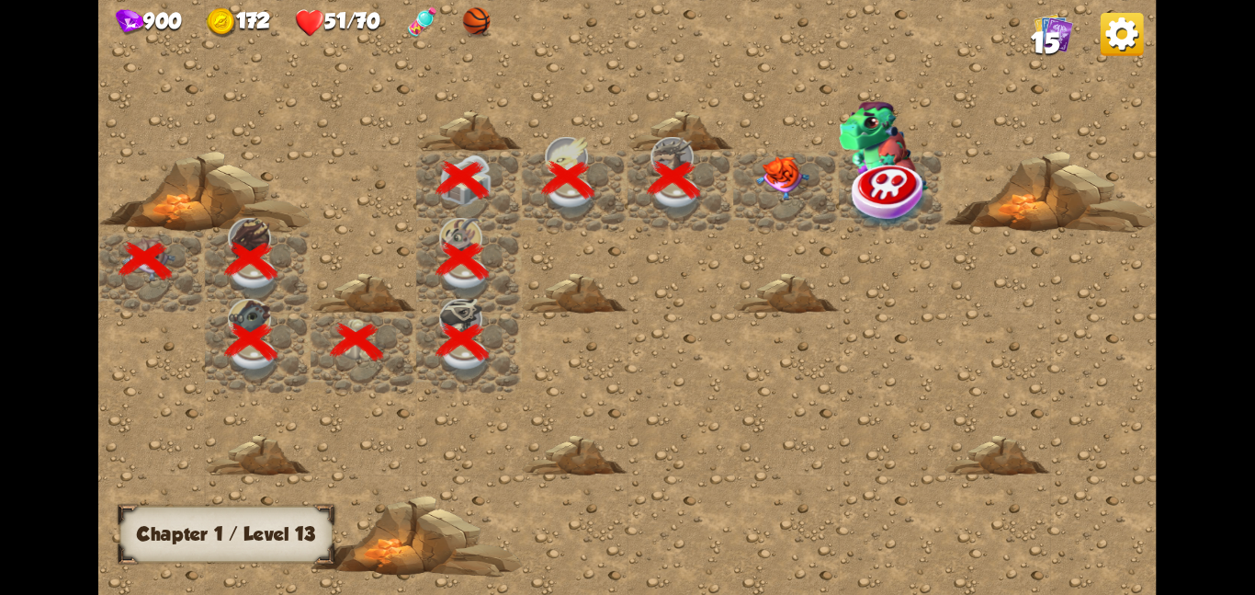
click at [769, 179] on img at bounding box center [782, 177] width 53 height 44
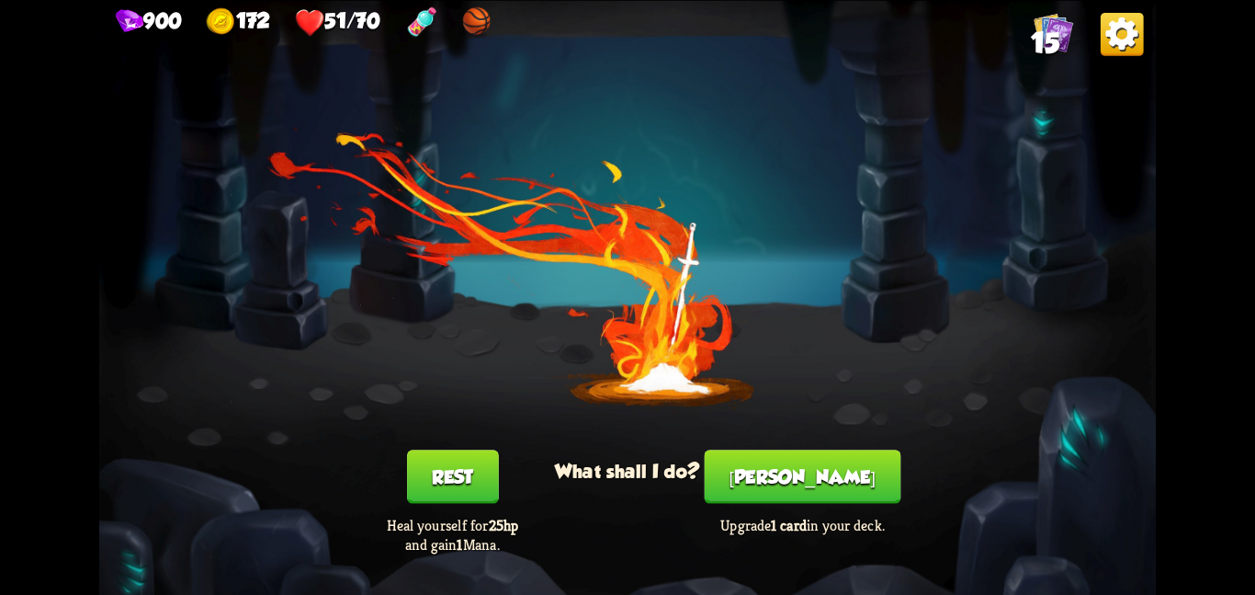
click at [823, 481] on button "[PERSON_NAME]" at bounding box center [803, 475] width 197 height 53
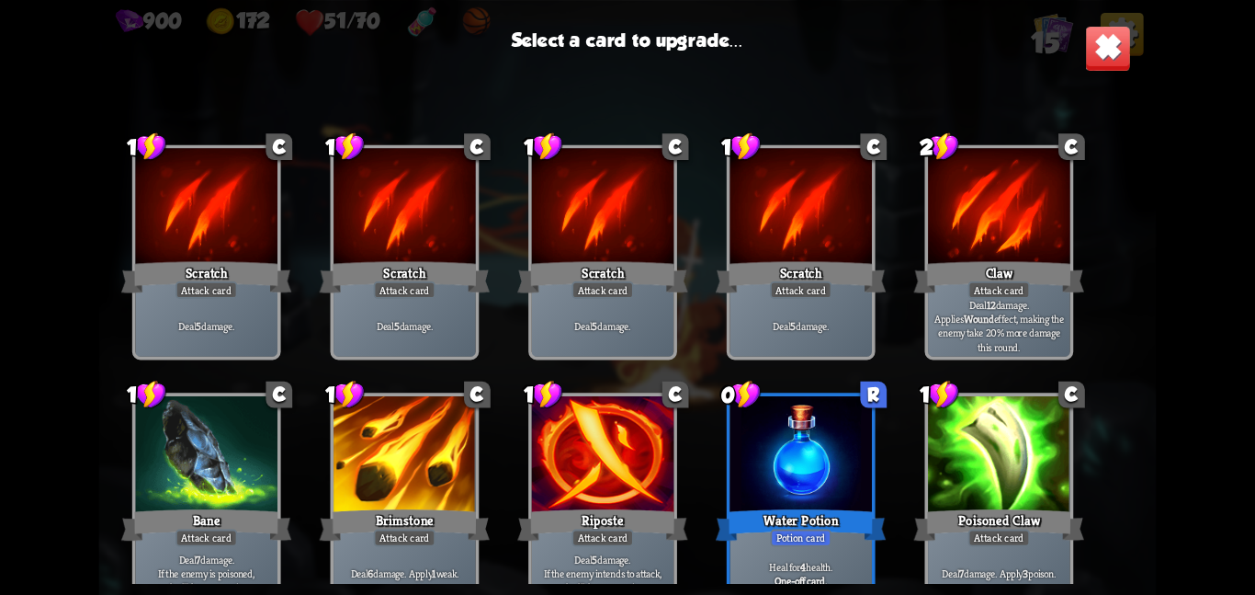
scroll to position [302, 0]
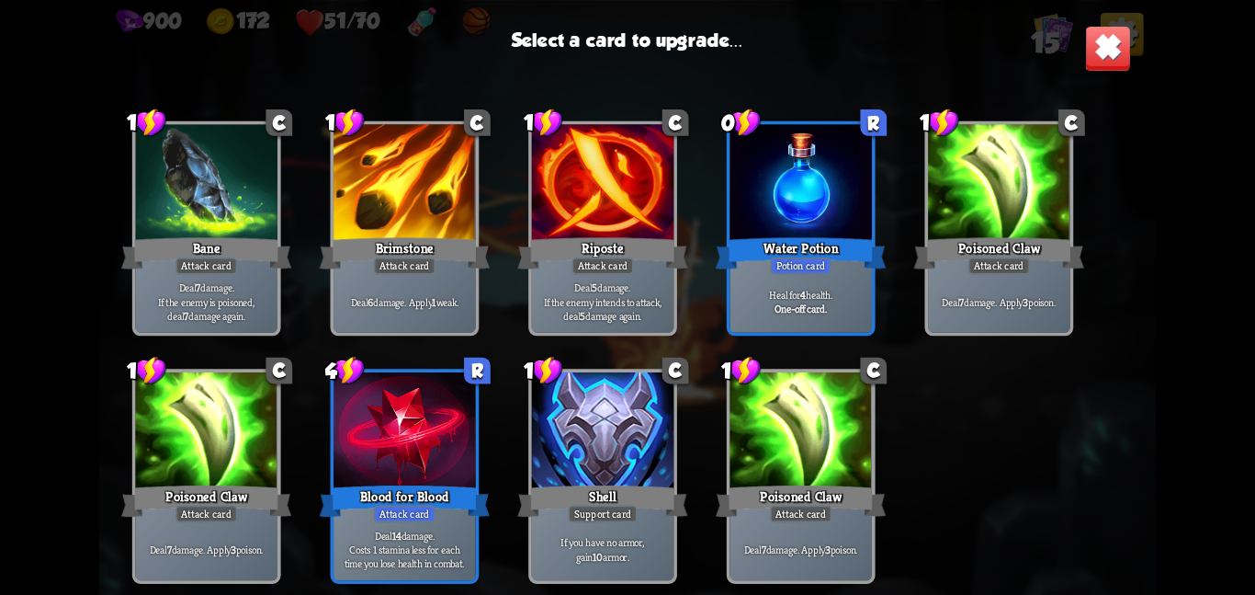
click at [777, 289] on p "Heal for 4 health." at bounding box center [800, 294] width 135 height 14
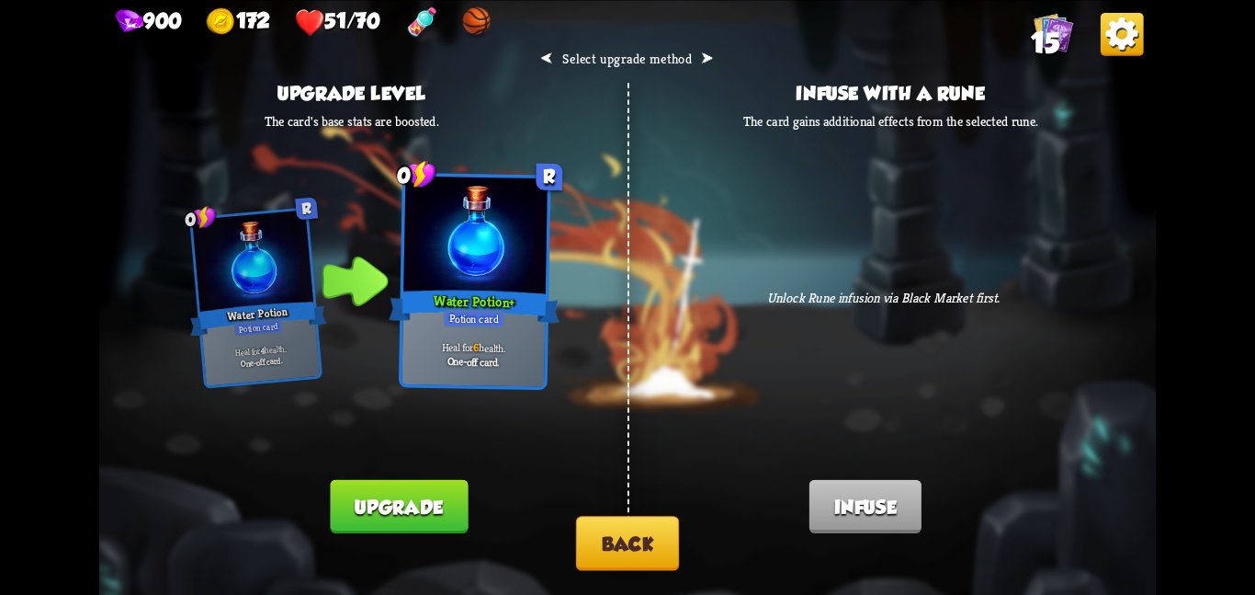
click at [393, 489] on button "Upgrade" at bounding box center [400, 505] width 138 height 53
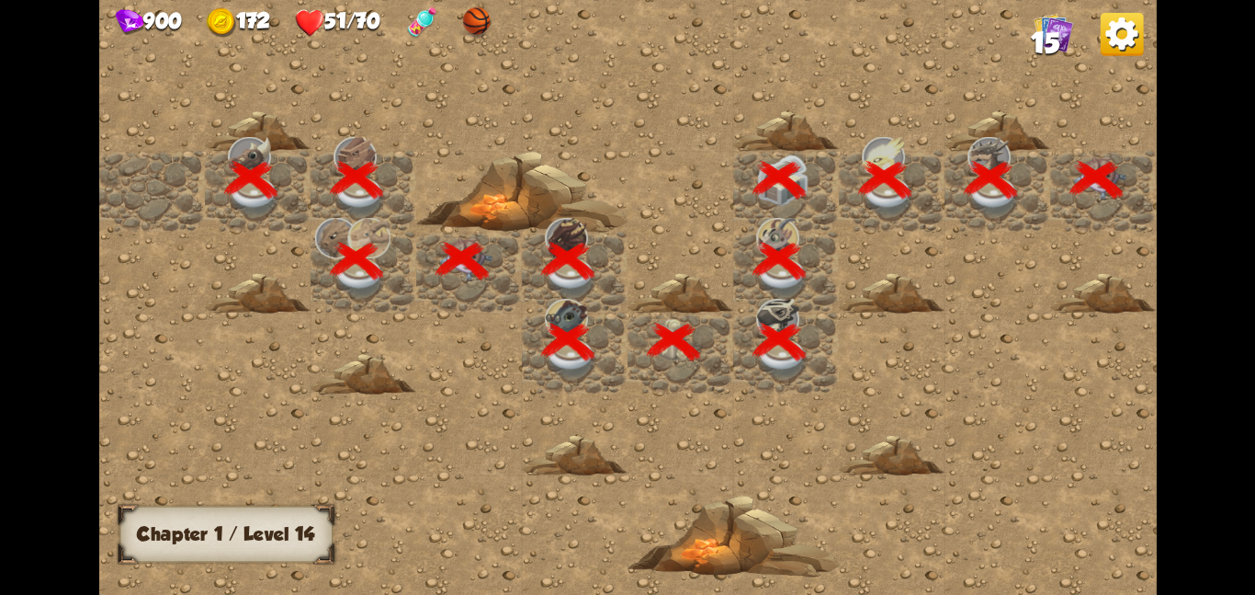
scroll to position [0, 353]
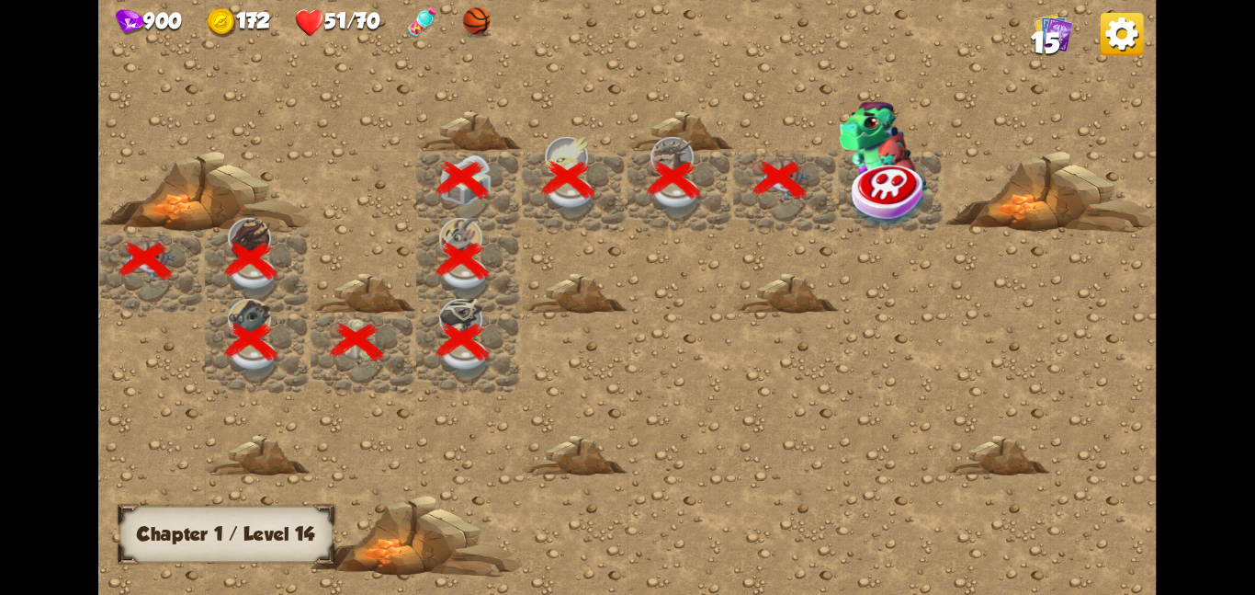
click at [862, 207] on img at bounding box center [890, 194] width 79 height 69
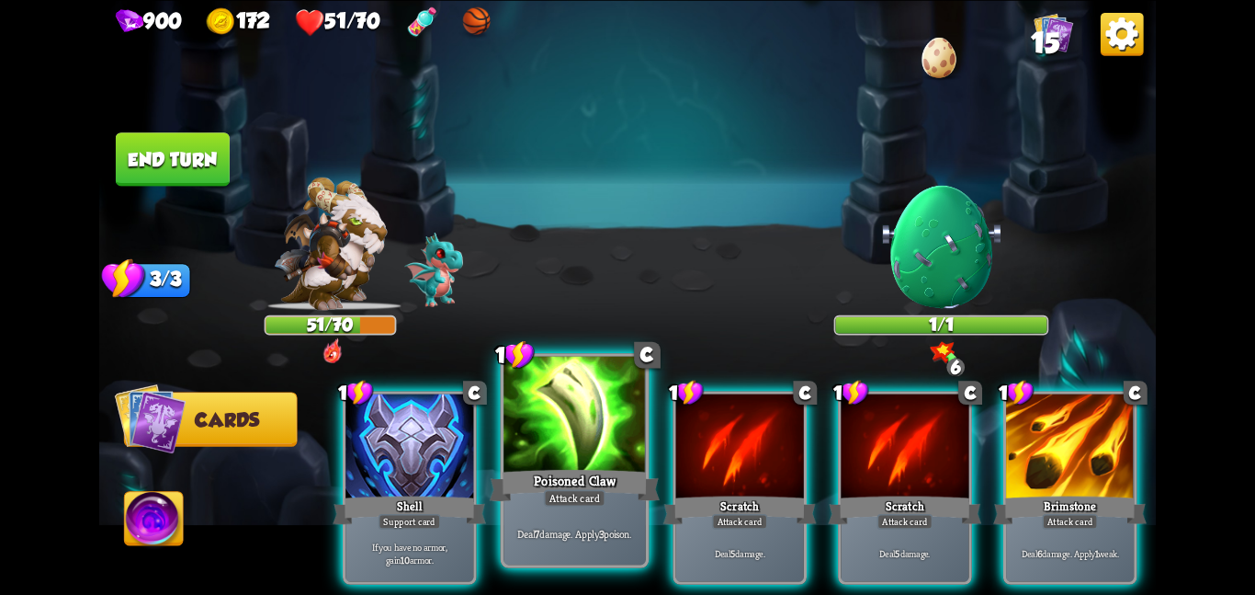
click at [547, 438] on div at bounding box center [575, 415] width 142 height 119
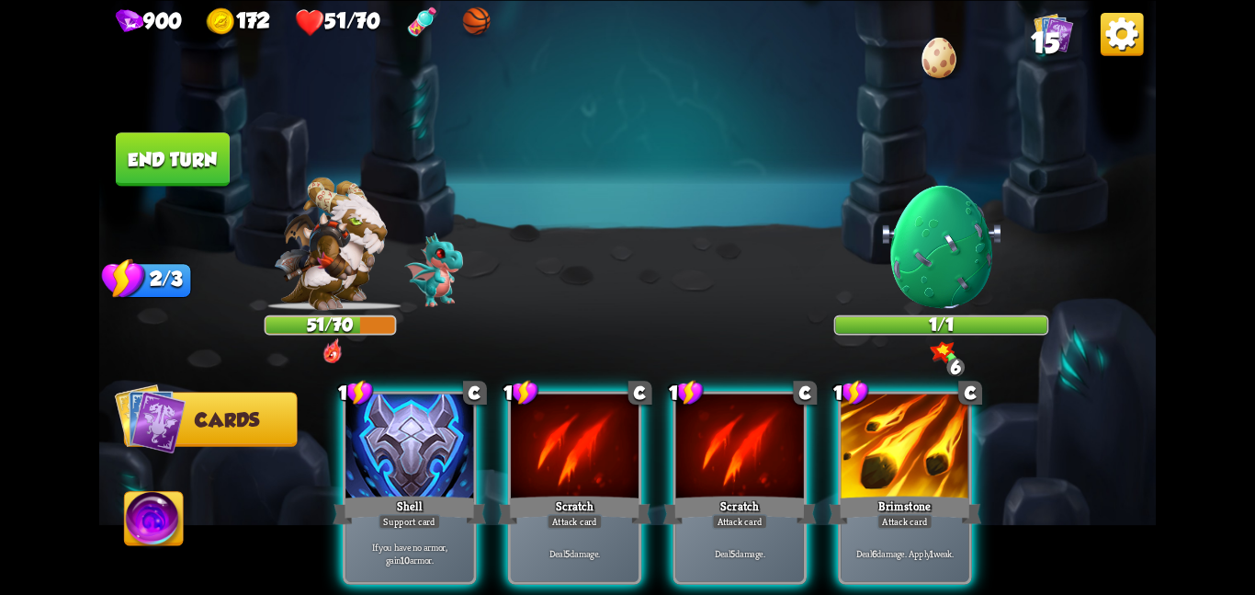
click at [547, 438] on div at bounding box center [575, 447] width 128 height 108
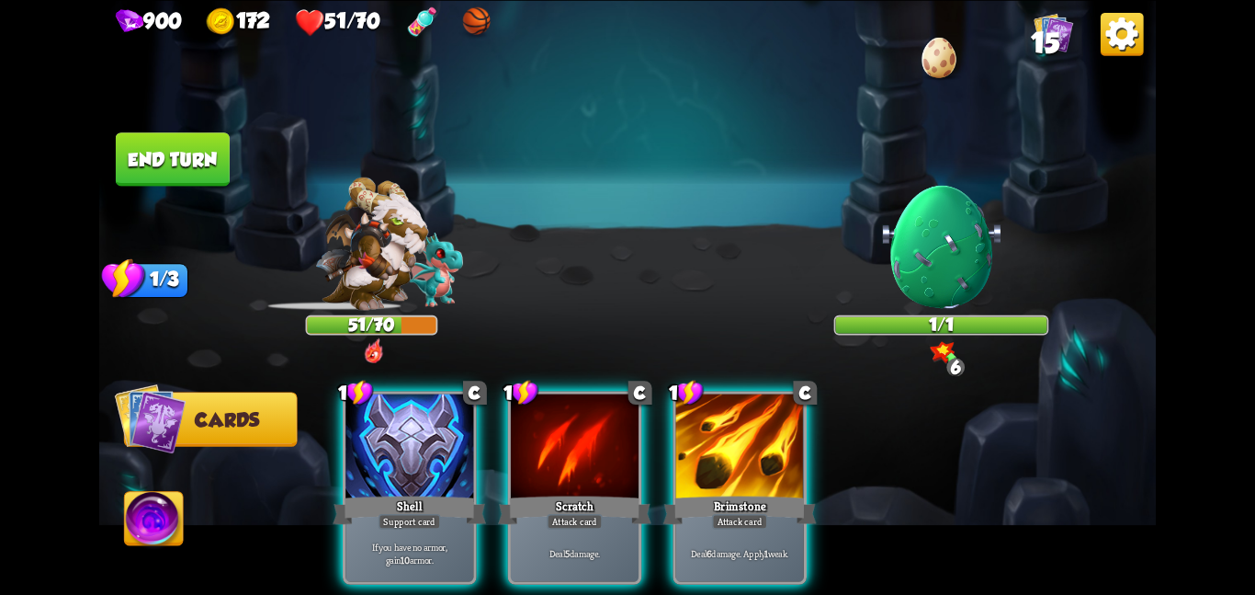
click at [547, 438] on div at bounding box center [575, 447] width 128 height 108
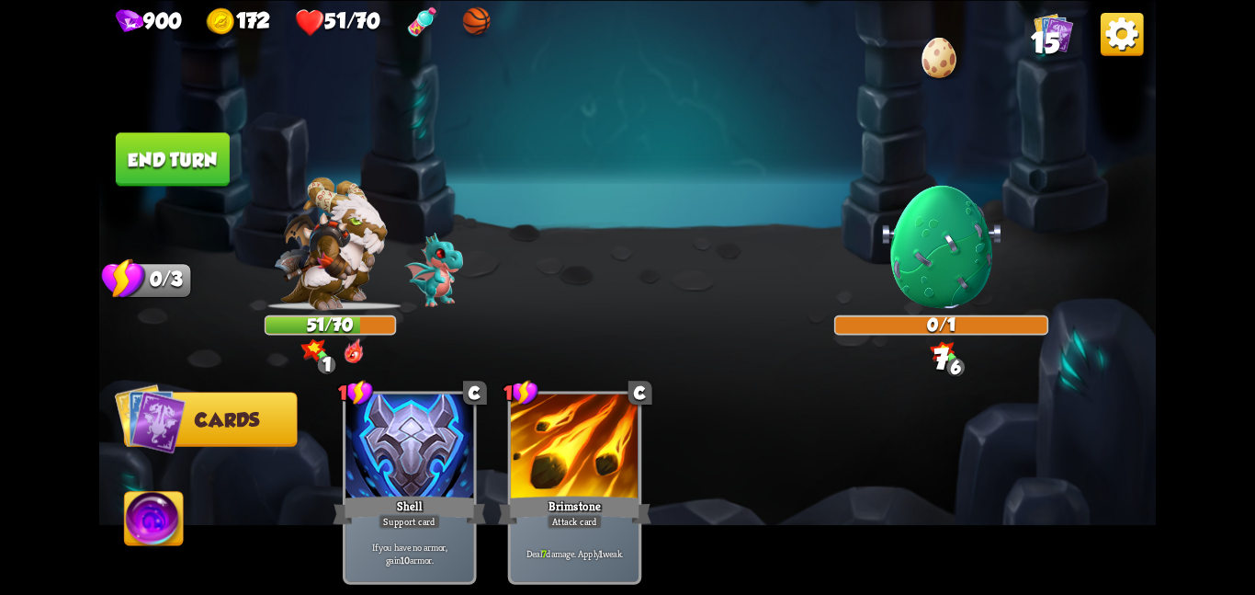
click at [173, 153] on button "End turn" at bounding box center [173, 158] width 114 height 53
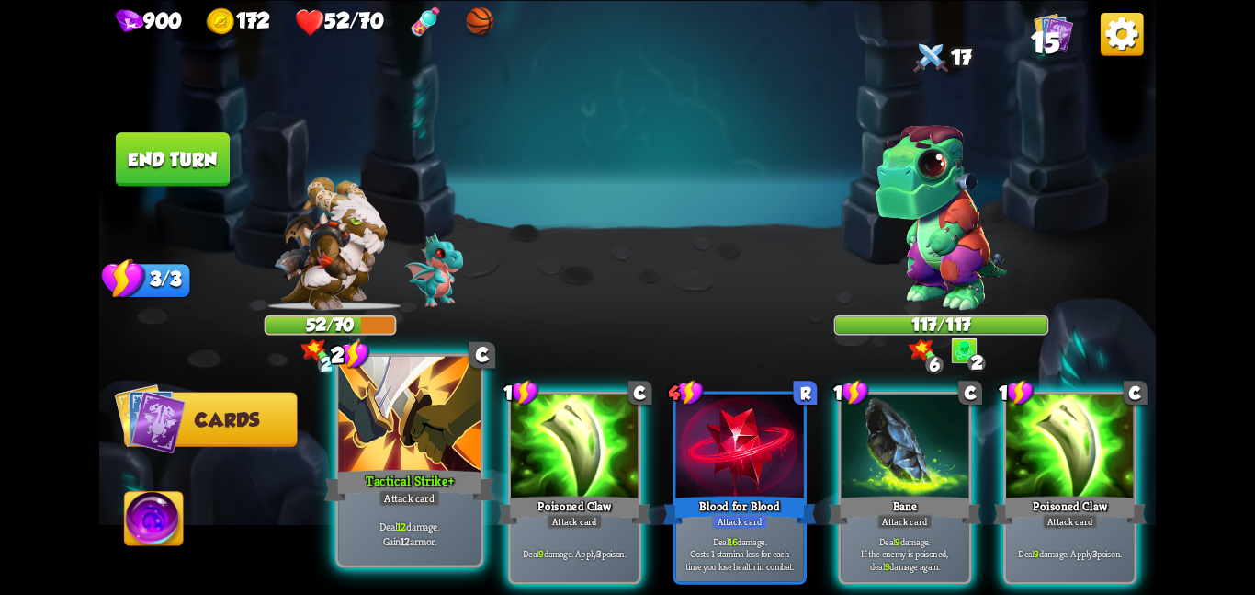
click at [408, 421] on div at bounding box center [409, 415] width 142 height 119
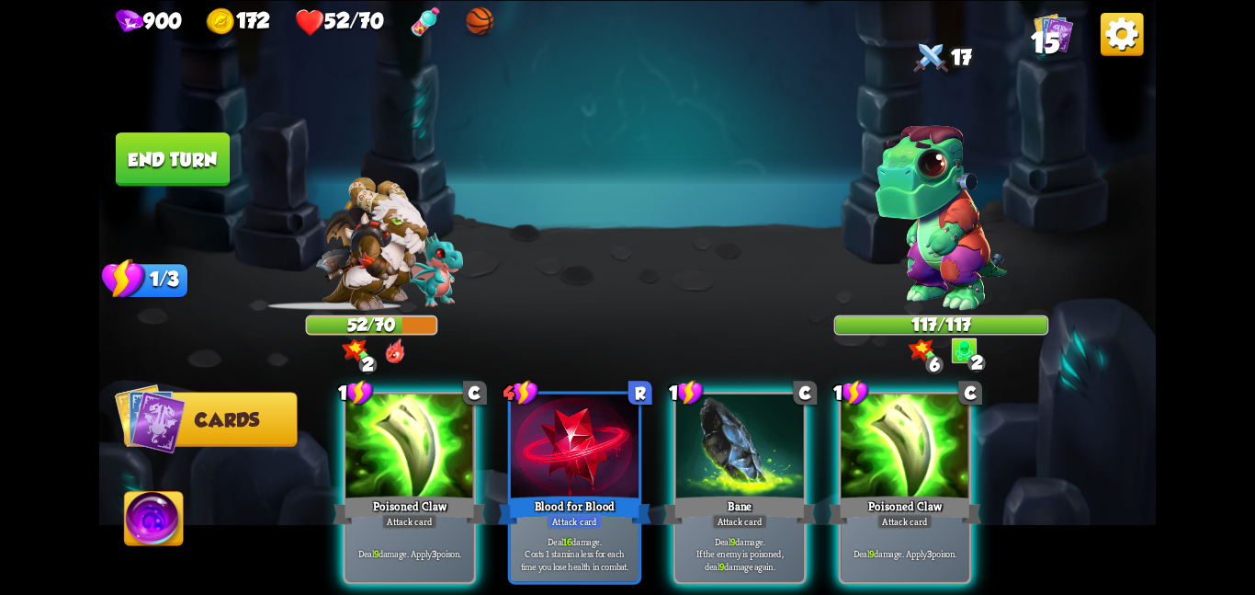
click at [408, 421] on div at bounding box center [410, 447] width 128 height 108
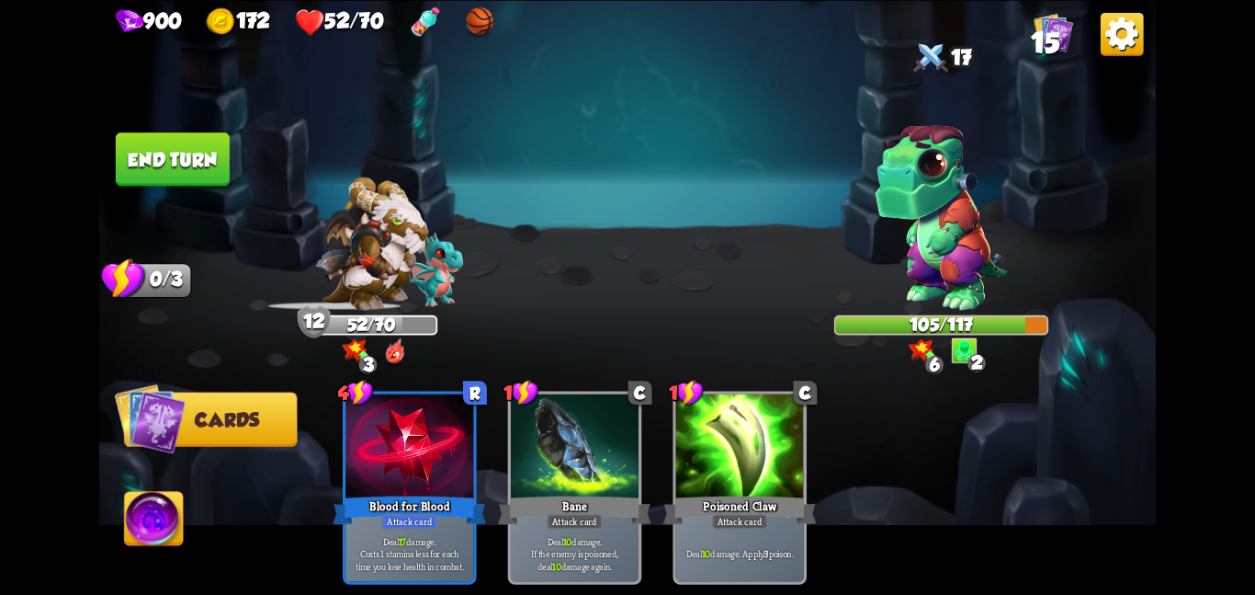
click at [154, 136] on button "End turn" at bounding box center [173, 158] width 114 height 53
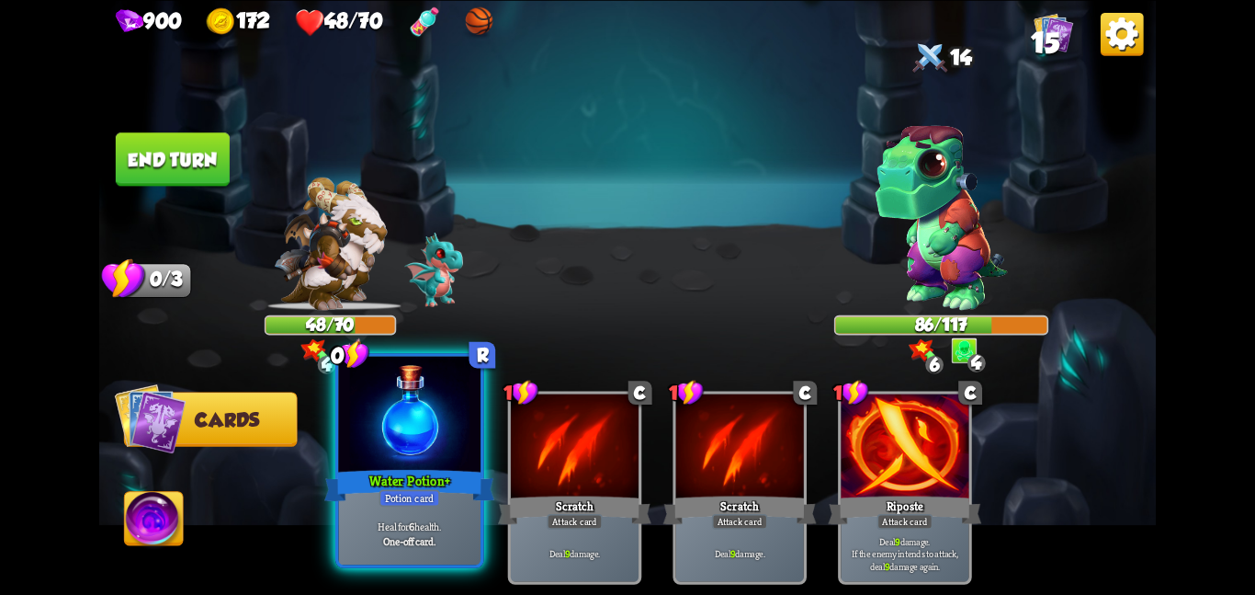
click at [447, 452] on div at bounding box center [409, 415] width 142 height 119
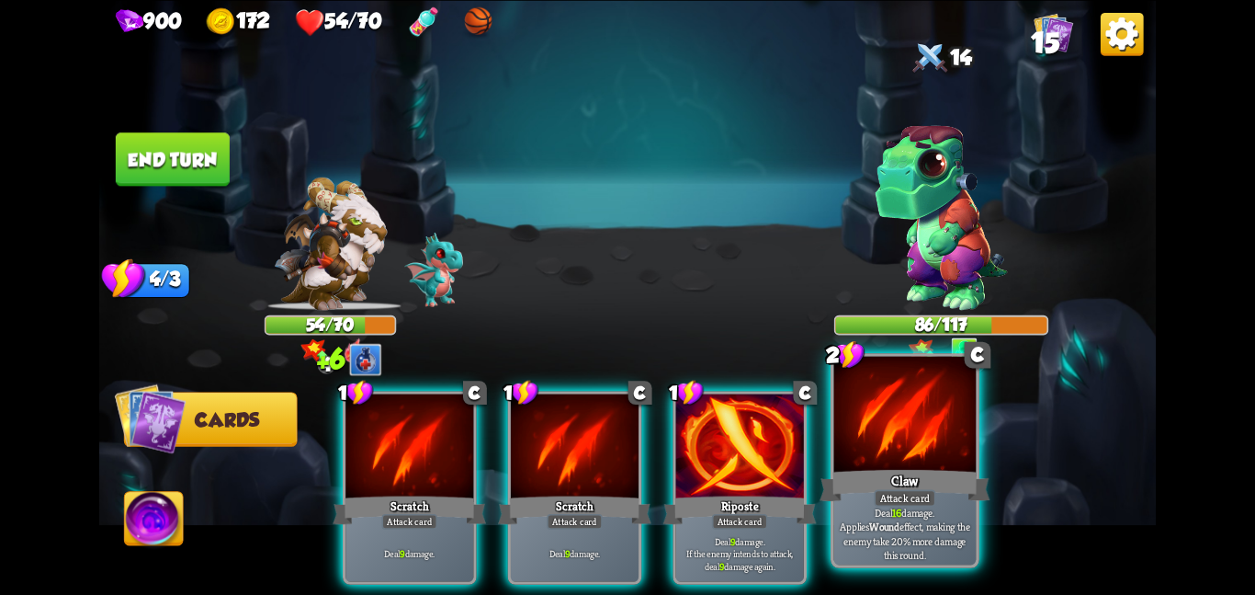
click at [906, 466] on div "Claw" at bounding box center [905, 485] width 170 height 38
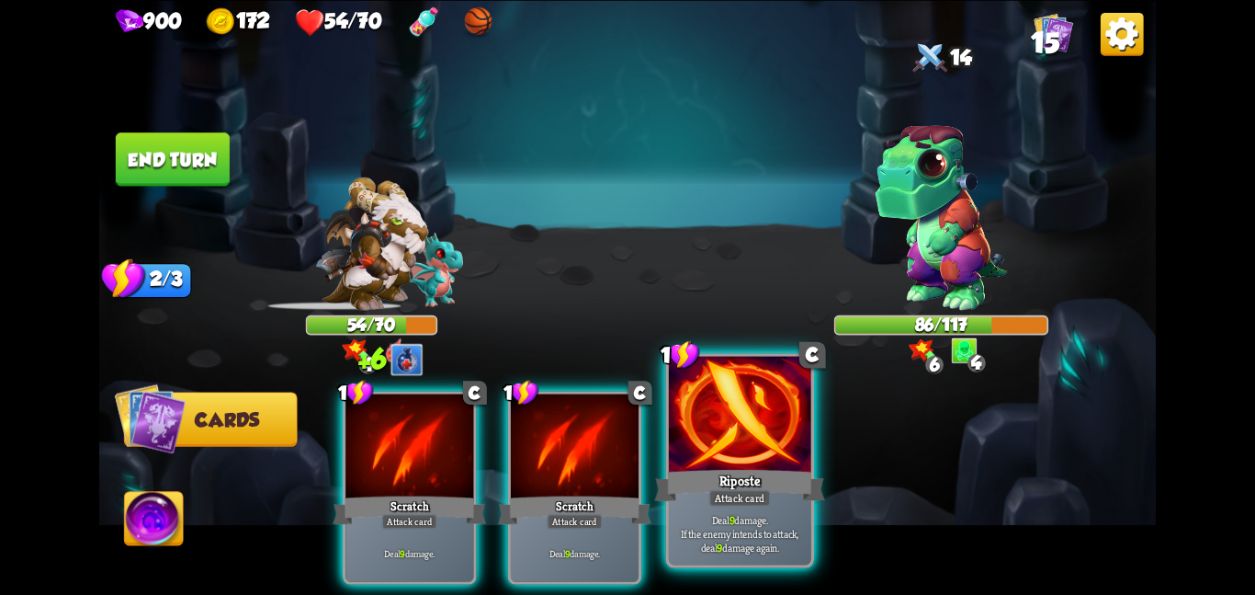
click at [717, 449] on div at bounding box center [740, 415] width 142 height 119
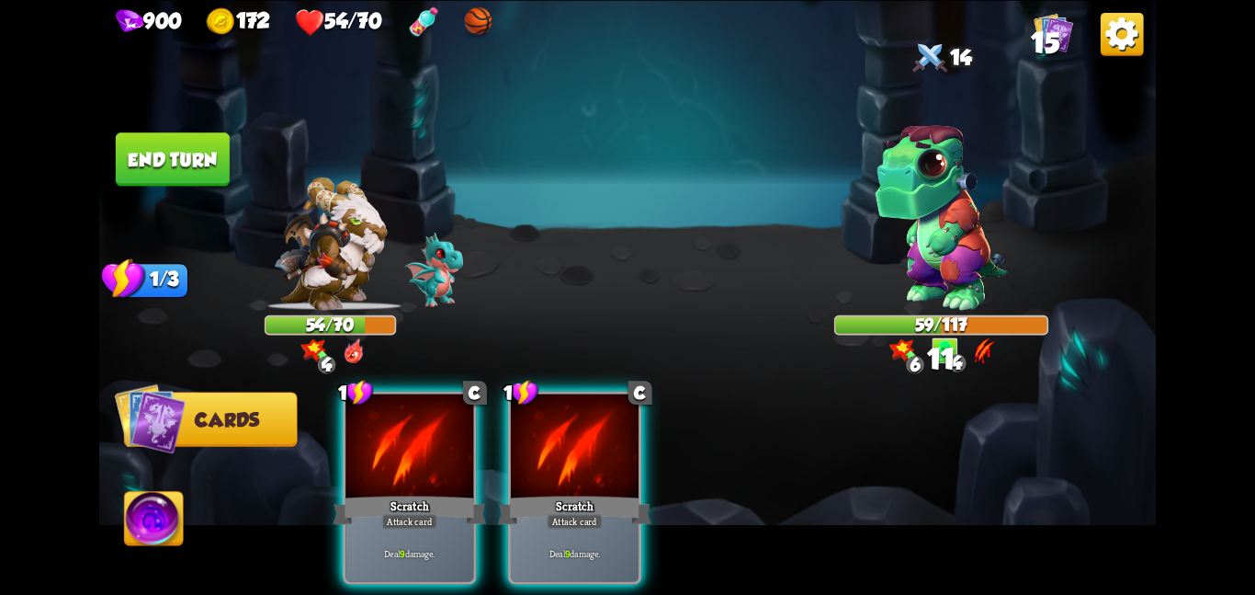
click at [154, 150] on button "End turn" at bounding box center [173, 158] width 114 height 53
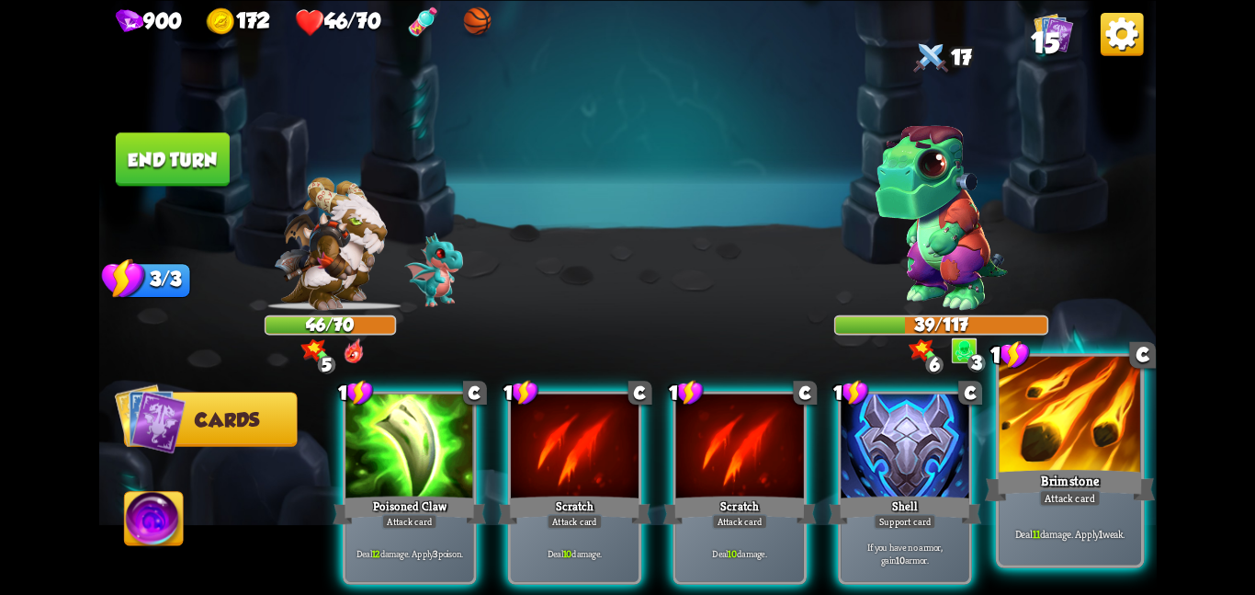
click at [1089, 440] on div at bounding box center [1070, 415] width 142 height 119
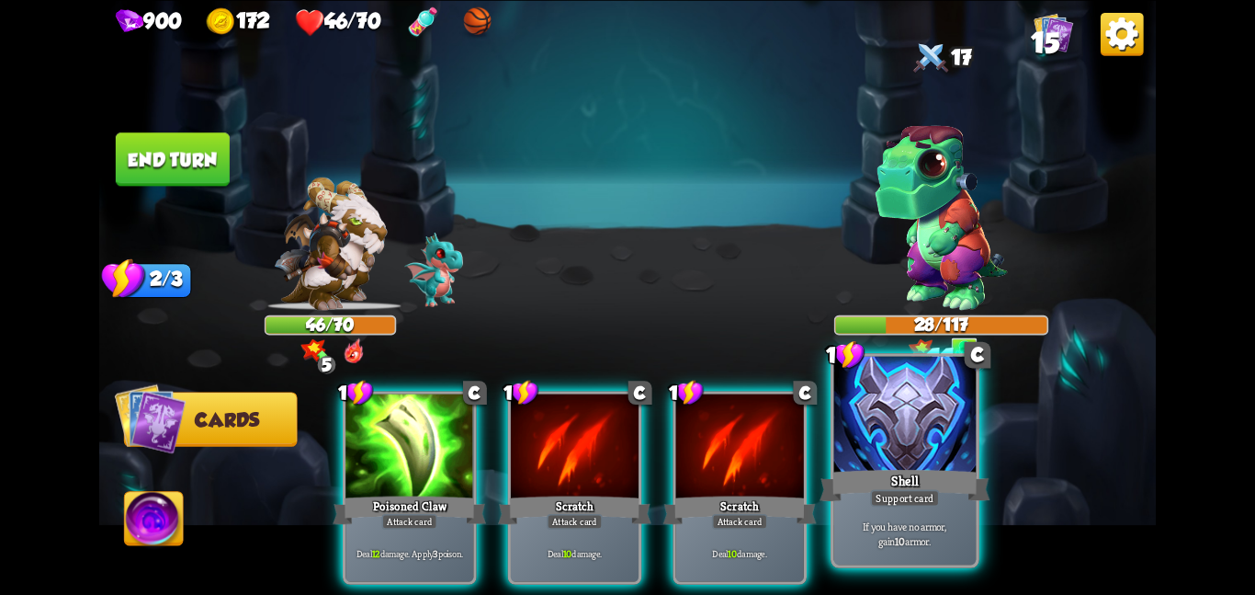
click at [924, 422] on div at bounding box center [905, 415] width 142 height 119
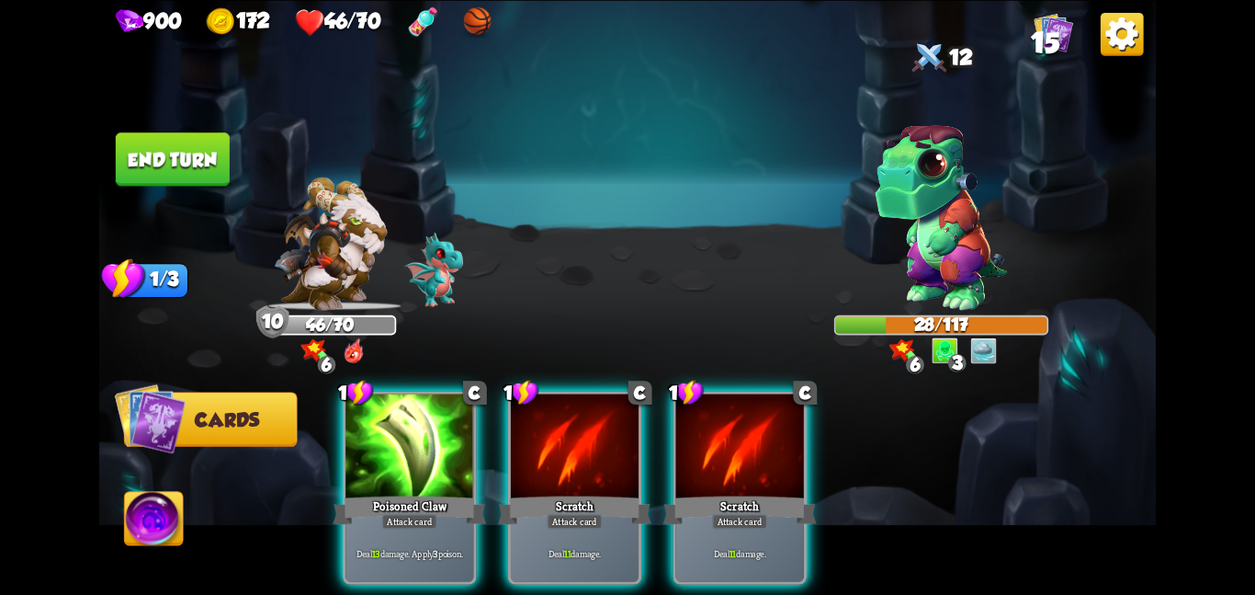
click at [138, 146] on button "End turn" at bounding box center [173, 158] width 114 height 53
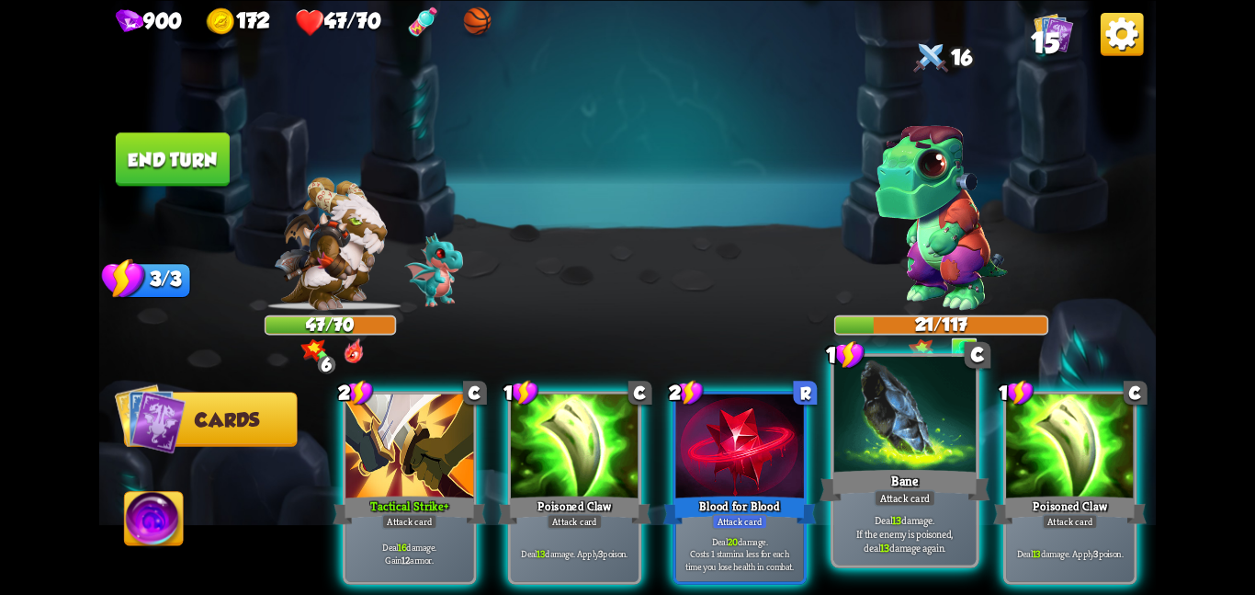
click at [909, 453] on div at bounding box center [905, 415] width 142 height 119
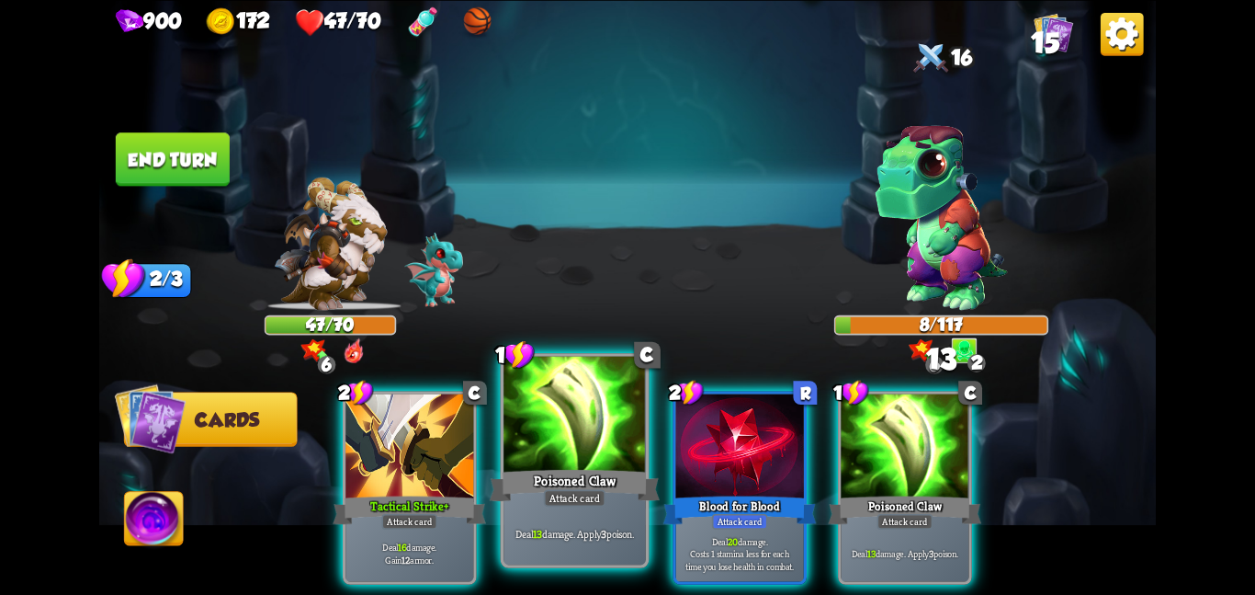
click at [552, 410] on div at bounding box center [575, 415] width 142 height 119
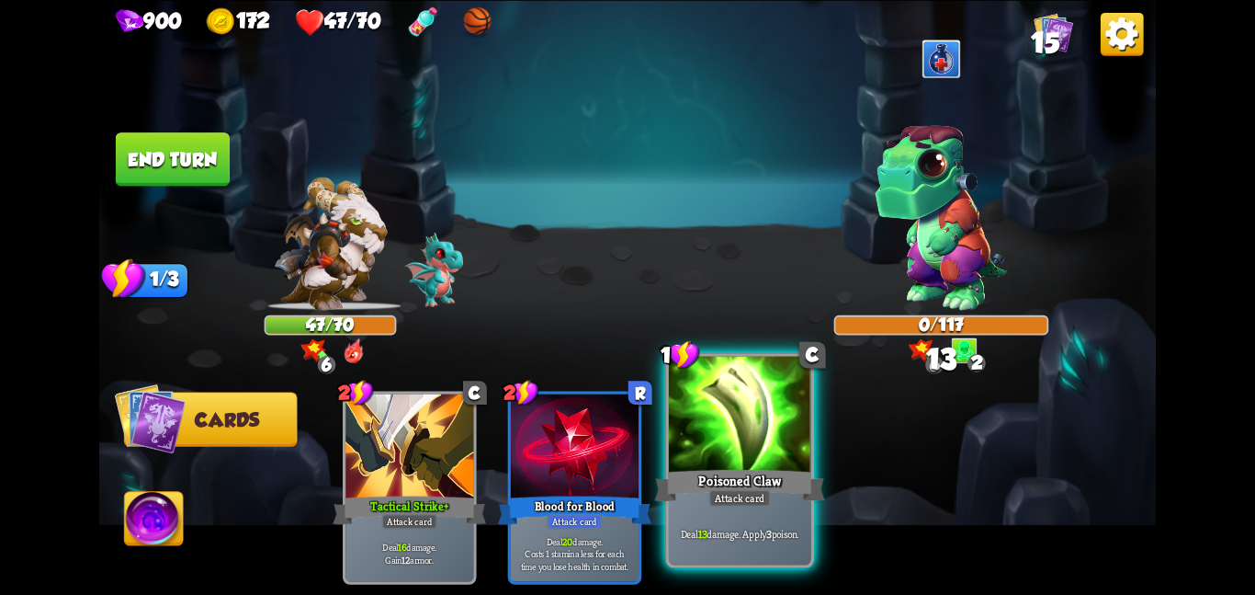
click at [714, 425] on div at bounding box center [740, 415] width 142 height 119
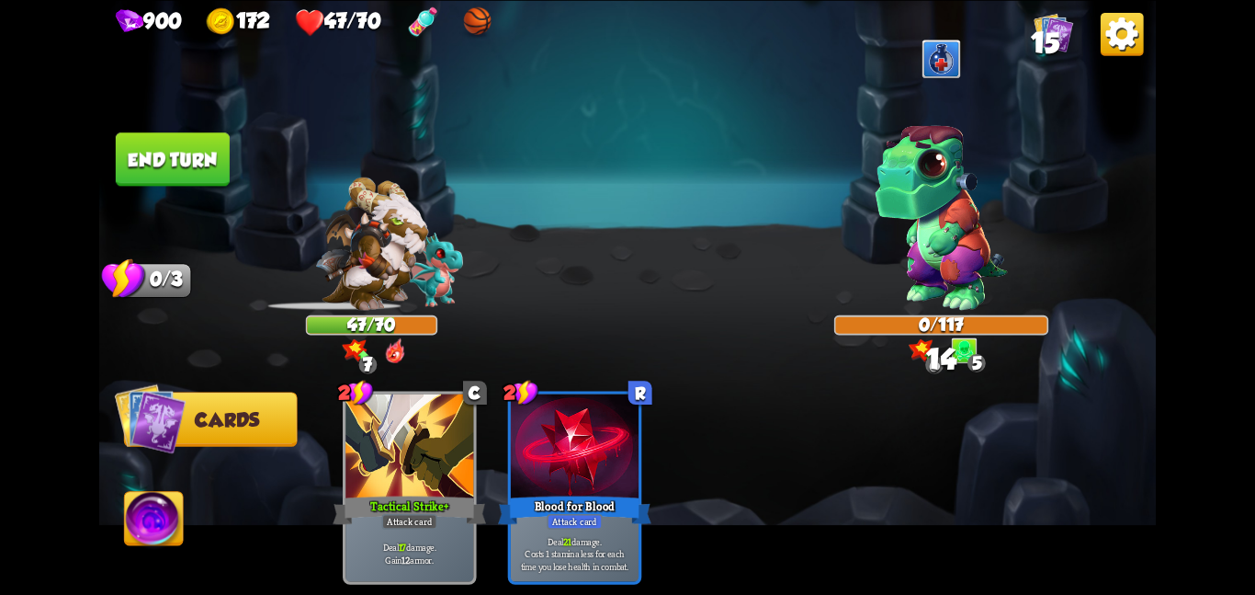
click at [210, 165] on button "End turn" at bounding box center [173, 158] width 114 height 53
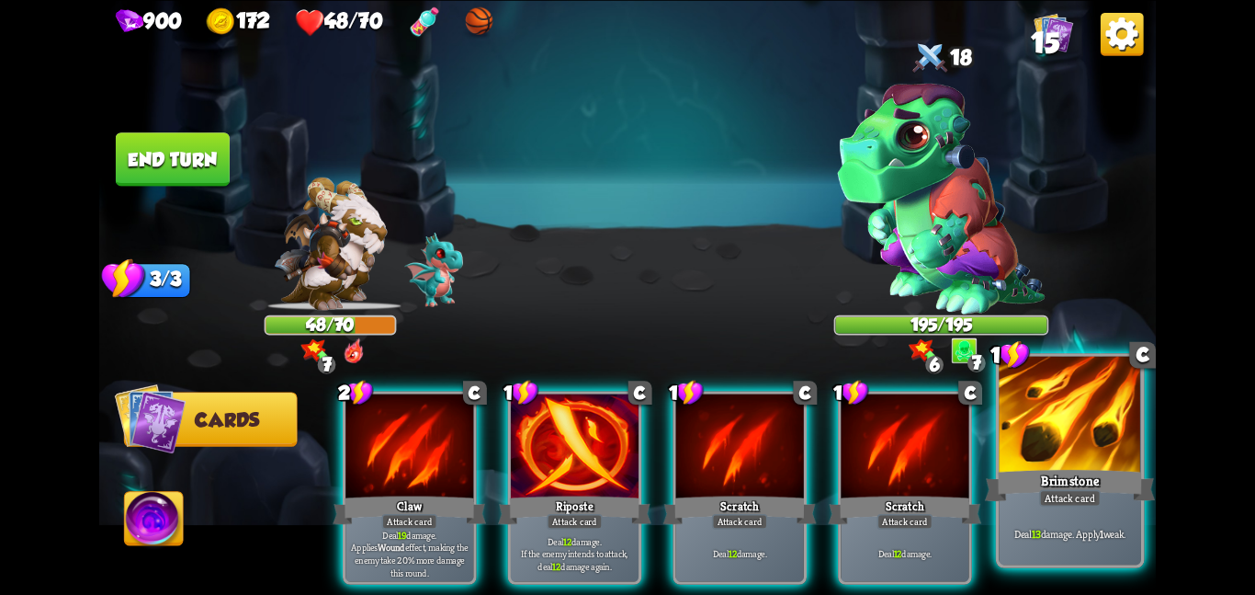
click at [1029, 439] on div at bounding box center [1070, 415] width 142 height 119
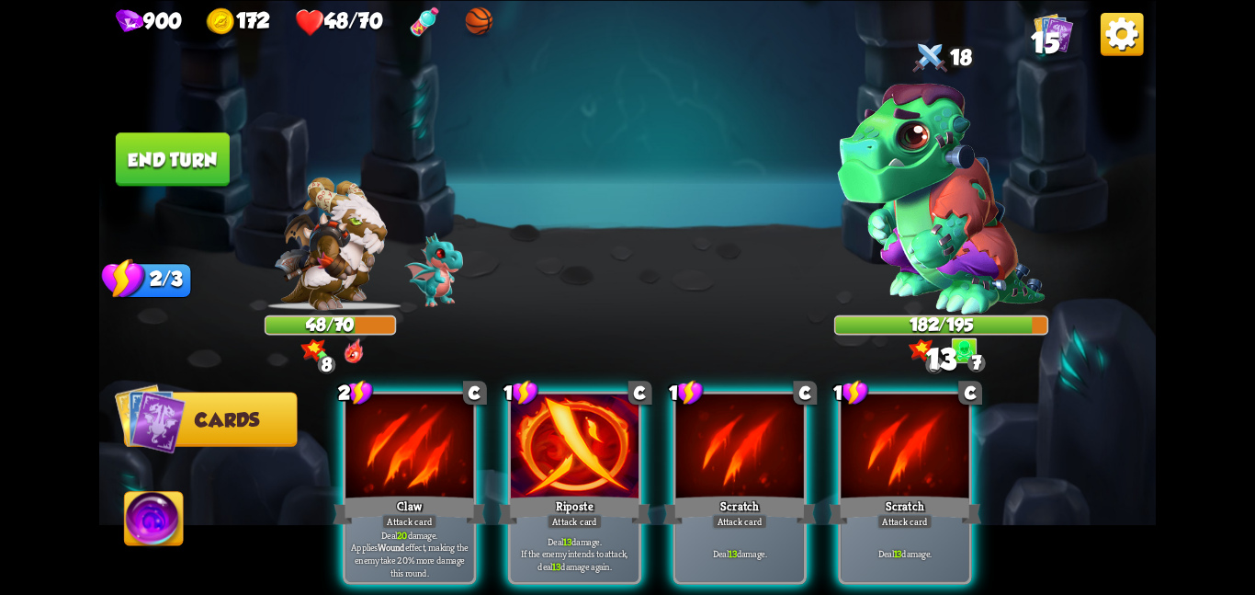
click at [170, 165] on button "End turn" at bounding box center [173, 158] width 114 height 53
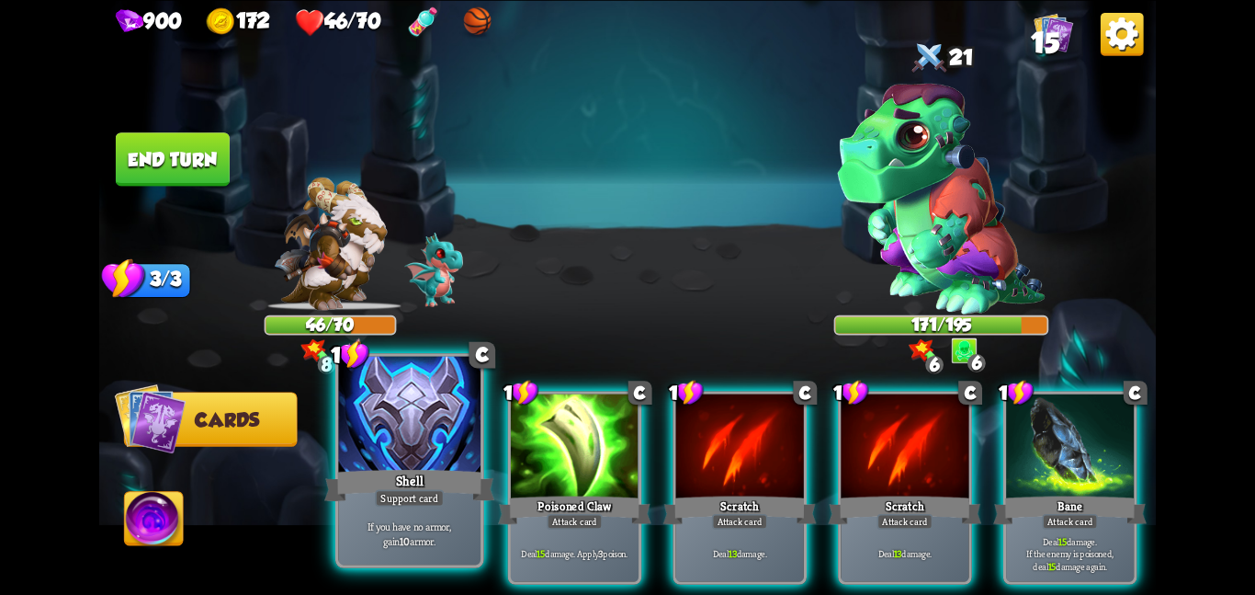
click at [395, 438] on div at bounding box center [409, 415] width 142 height 119
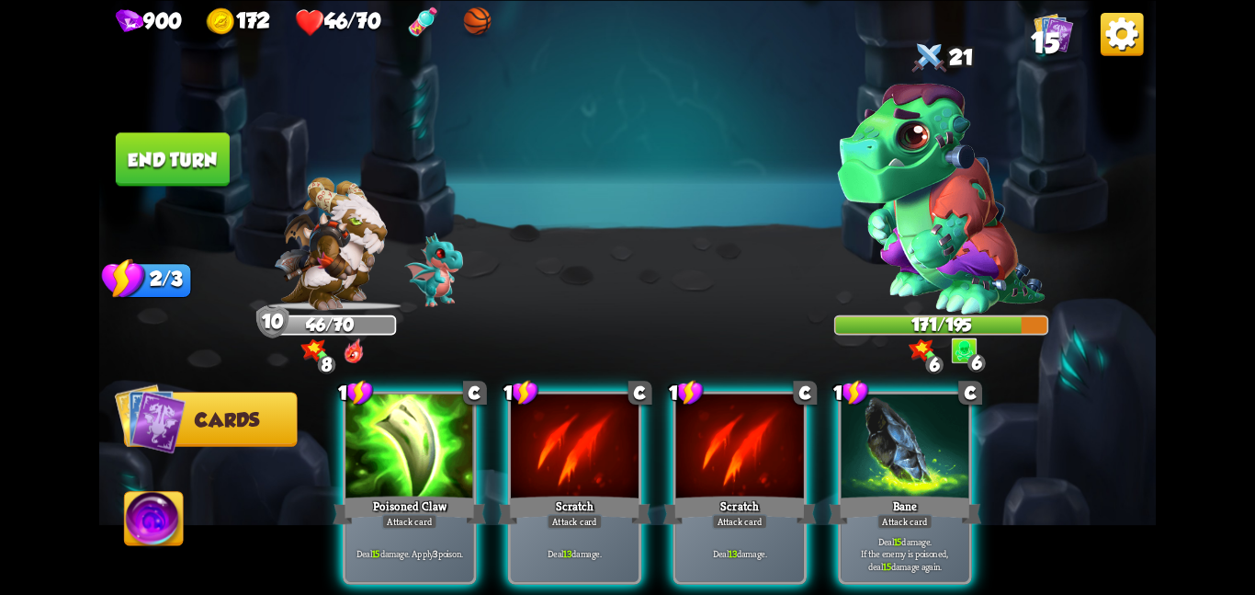
click at [218, 164] on button "End turn" at bounding box center [173, 158] width 114 height 53
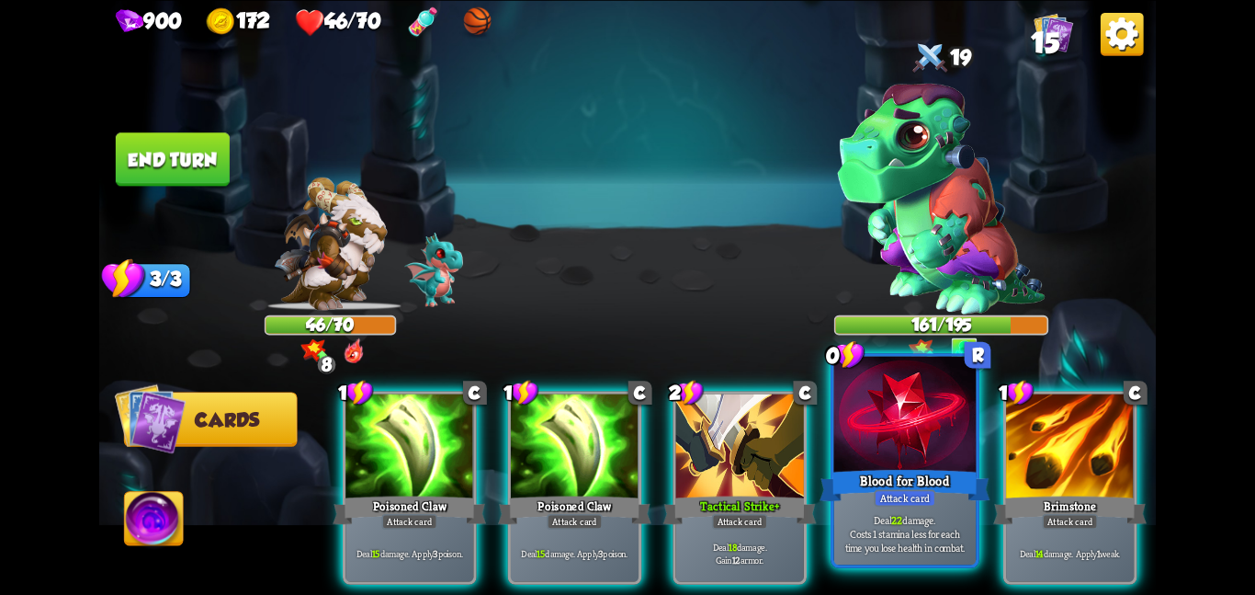
click at [869, 464] on div at bounding box center [905, 415] width 142 height 119
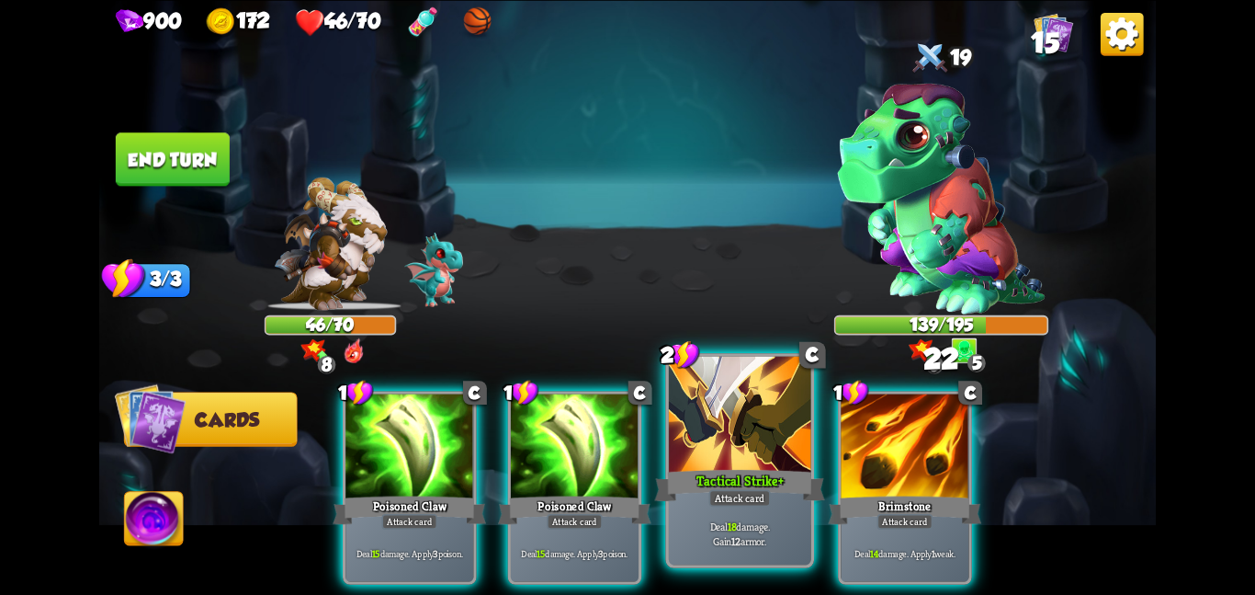
click at [778, 470] on div "Tactical Strike +" at bounding box center [739, 485] width 170 height 38
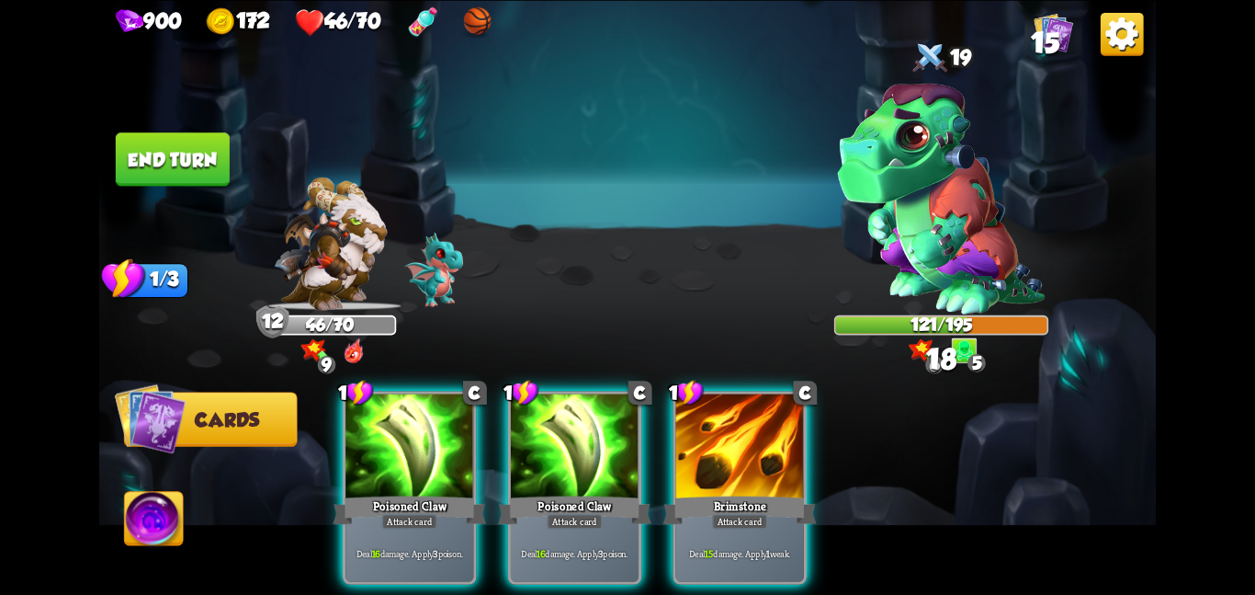
click at [778, 493] on div "Brimstone" at bounding box center [740, 510] width 153 height 34
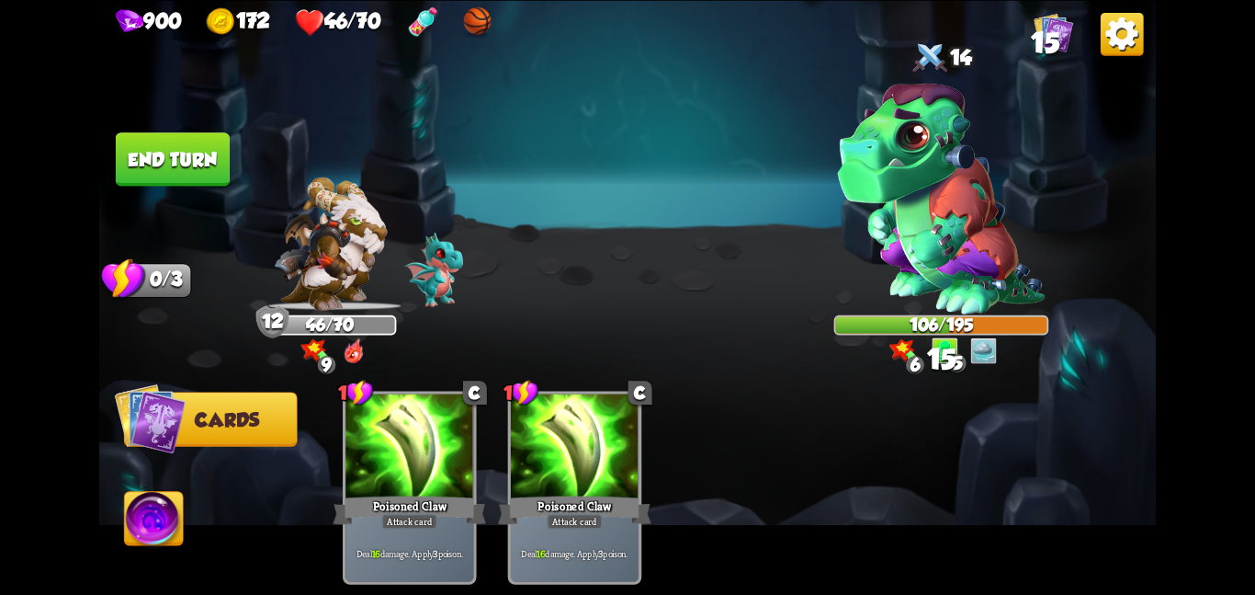
click at [152, 147] on button "End turn" at bounding box center [173, 158] width 114 height 53
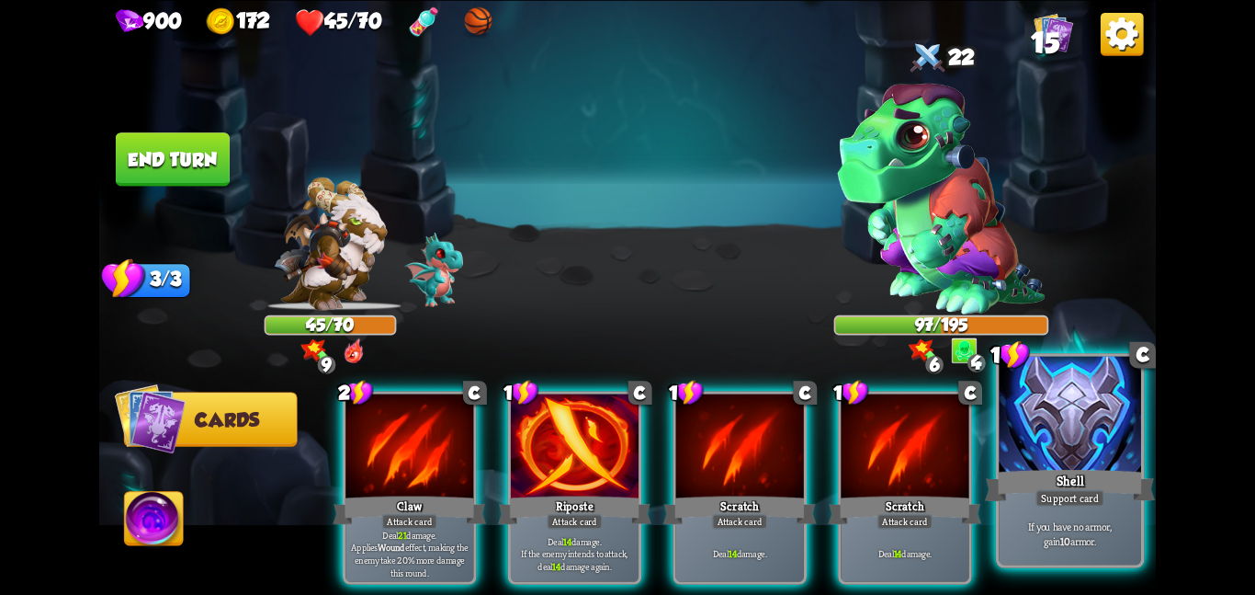
click at [1061, 495] on div "Support card" at bounding box center [1070, 497] width 69 height 17
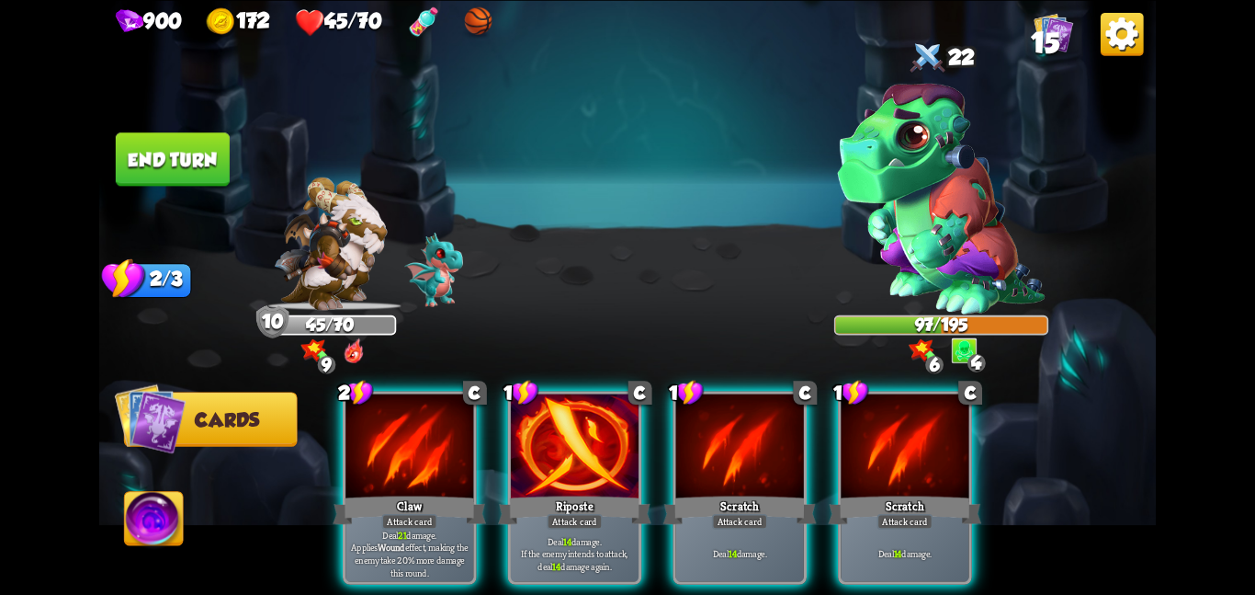
click at [169, 157] on button "End turn" at bounding box center [173, 158] width 114 height 53
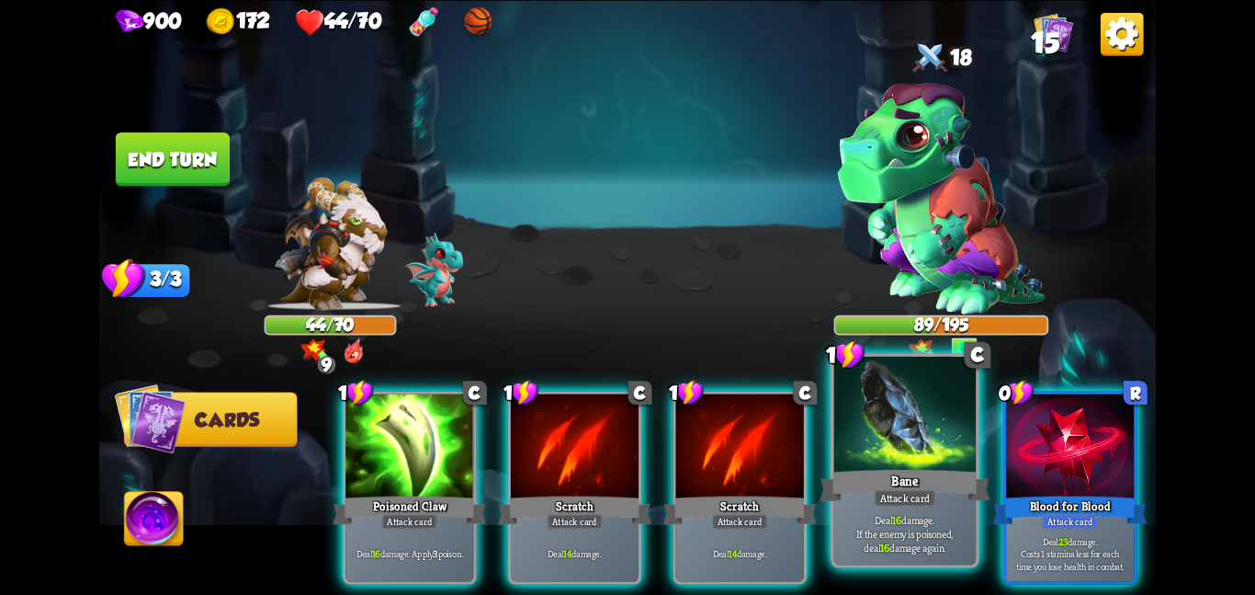
click at [901, 432] on div at bounding box center [905, 415] width 142 height 119
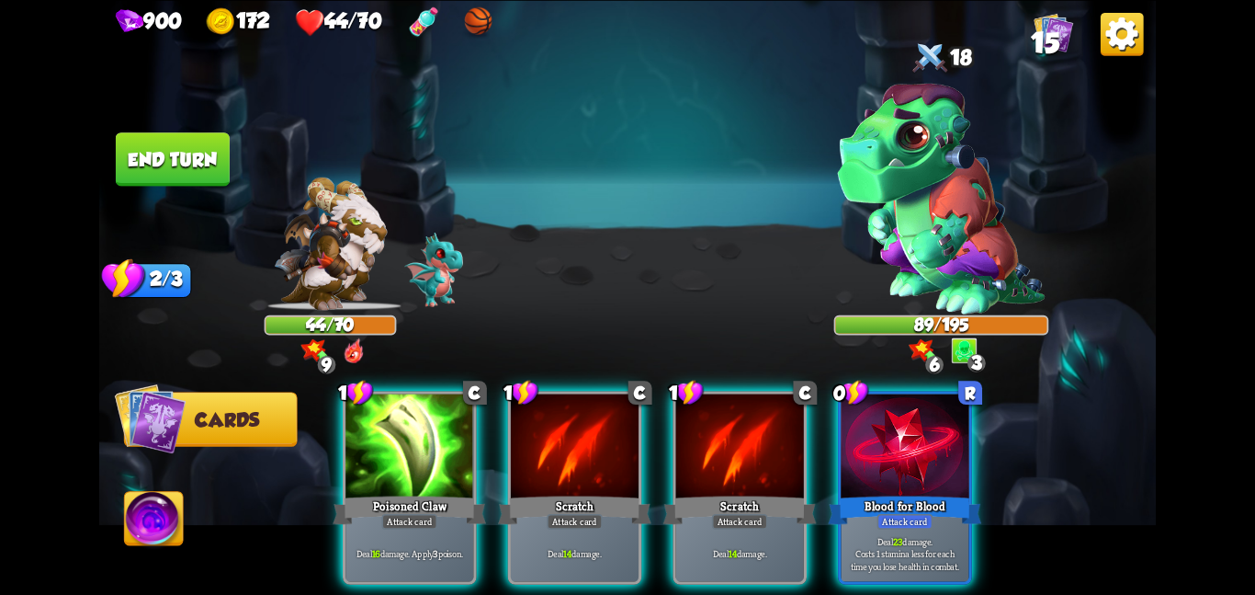
click at [901, 432] on div at bounding box center [905, 447] width 128 height 108
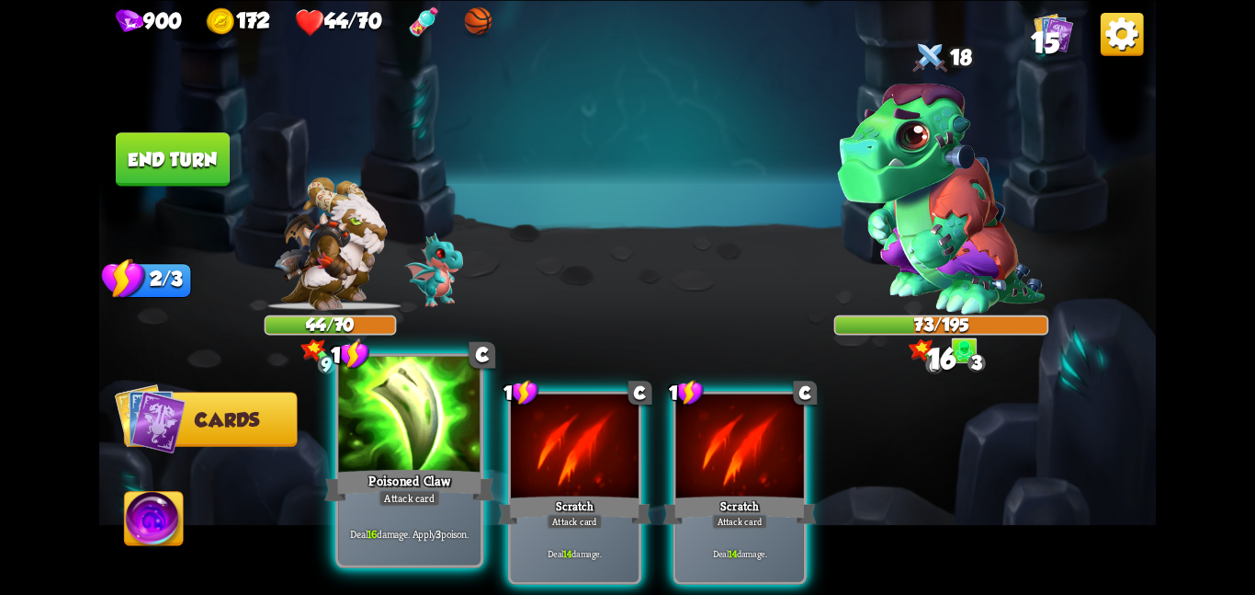
click at [373, 452] on div at bounding box center [409, 415] width 142 height 119
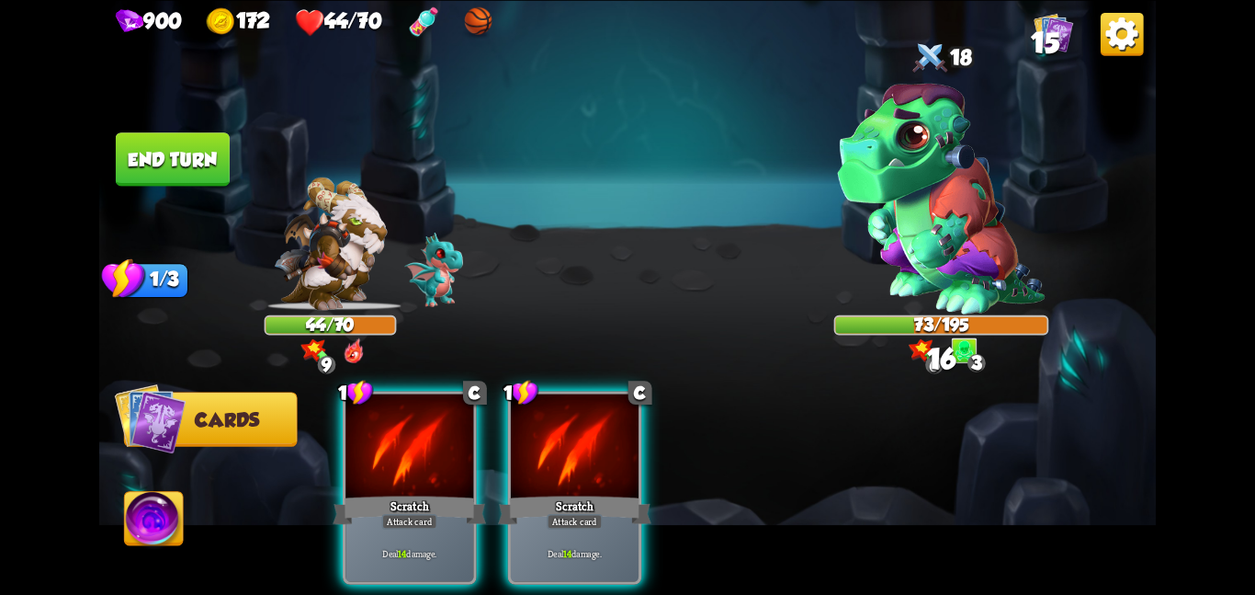
click at [373, 452] on div at bounding box center [410, 447] width 128 height 108
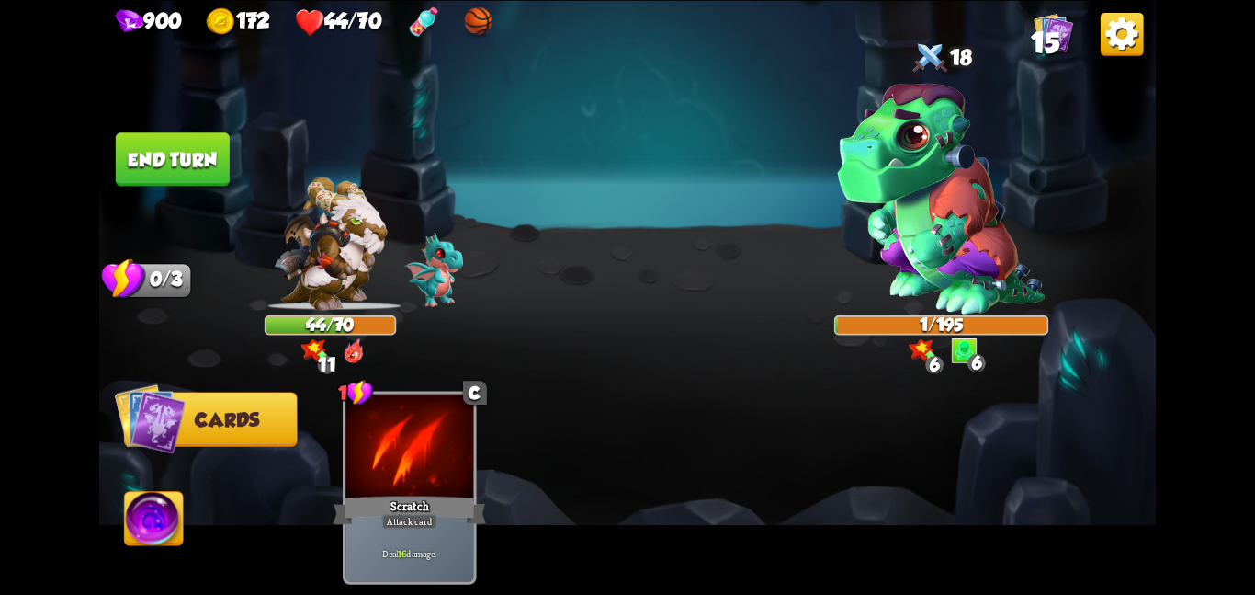
click at [187, 178] on button "End turn" at bounding box center [173, 158] width 114 height 53
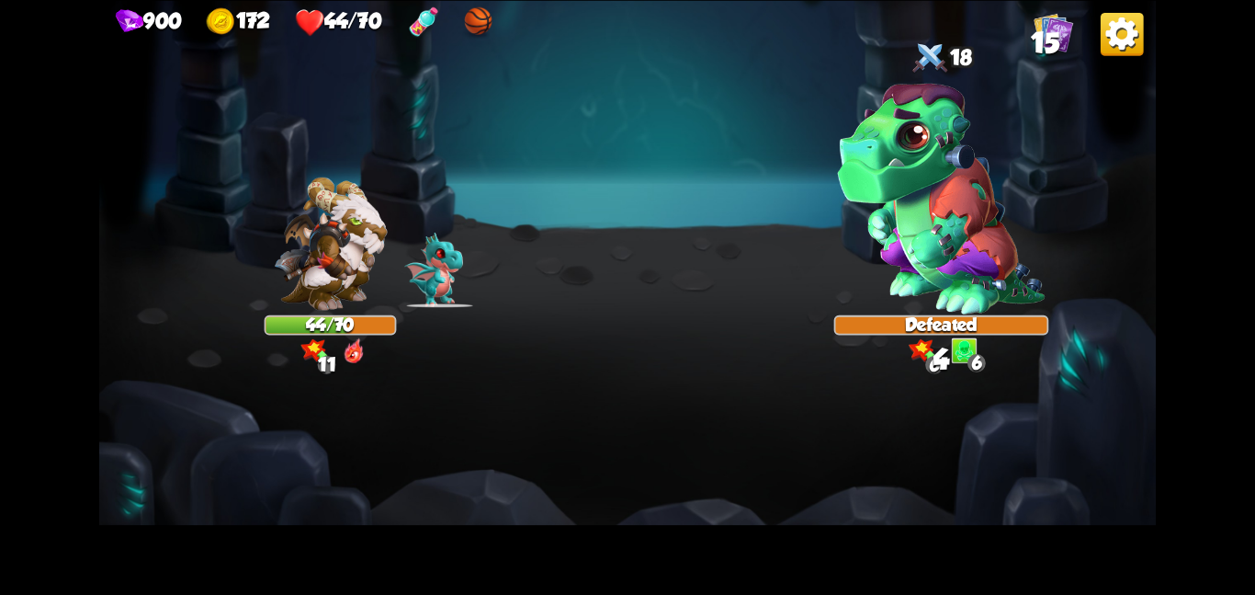
click at [906, 156] on img at bounding box center [942, 199] width 208 height 232
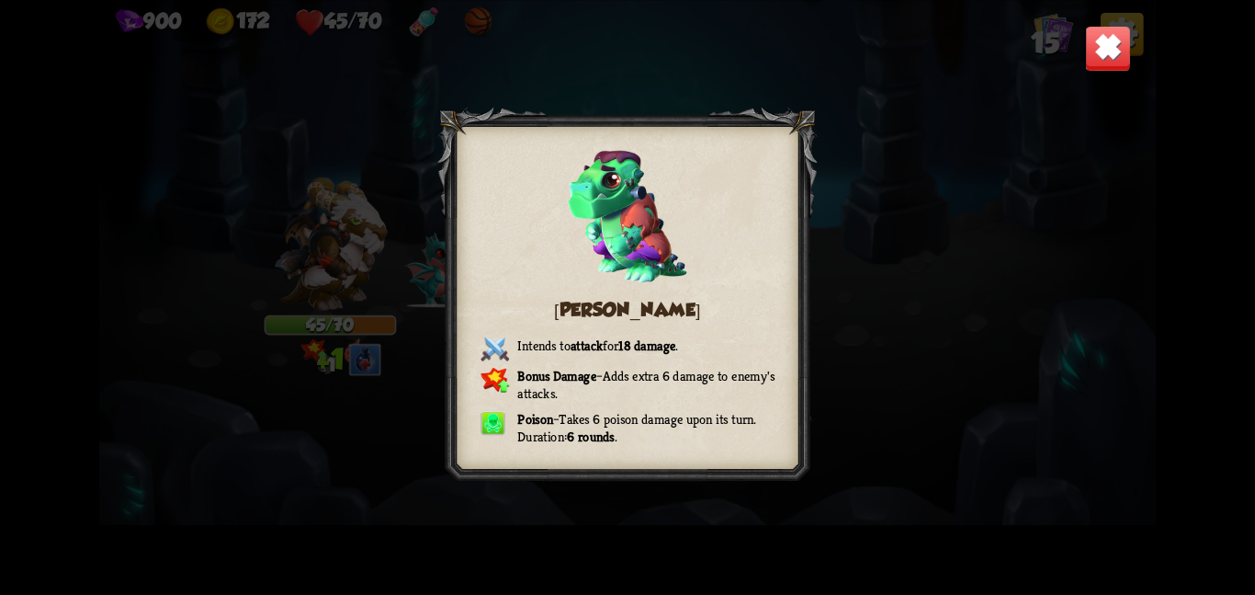
click at [1085, 64] on img at bounding box center [1108, 48] width 46 height 46
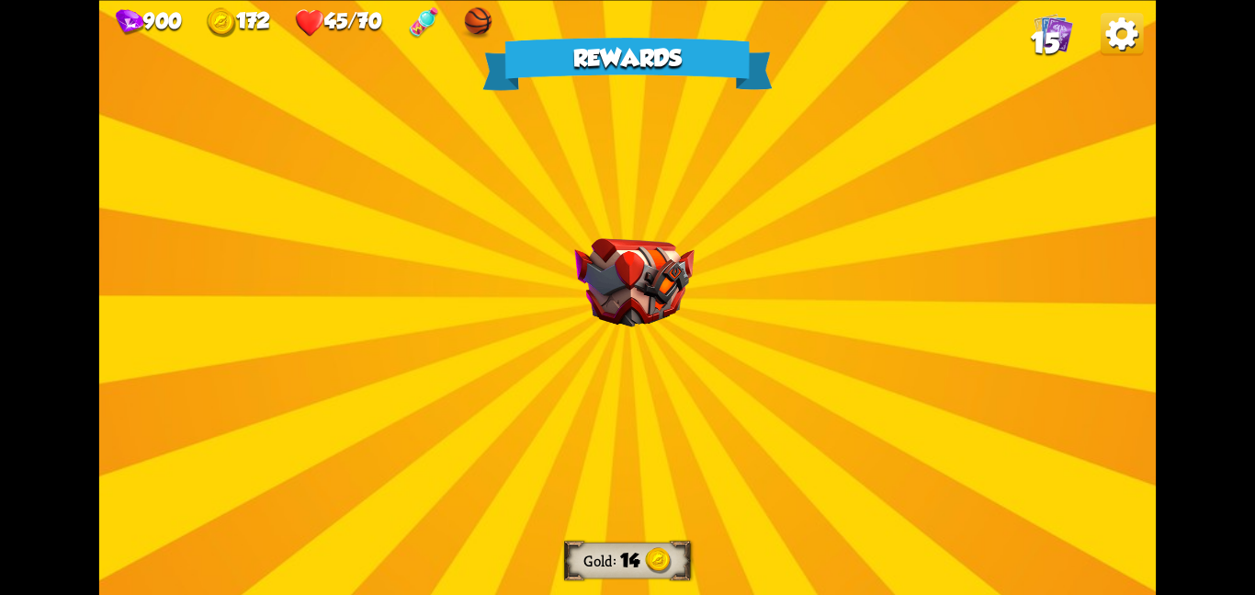
click at [606, 201] on div "Rewards Gold 14 Select a card 0 E Power Potion Potion card Draw a random Power …" at bounding box center [627, 297] width 1057 height 595
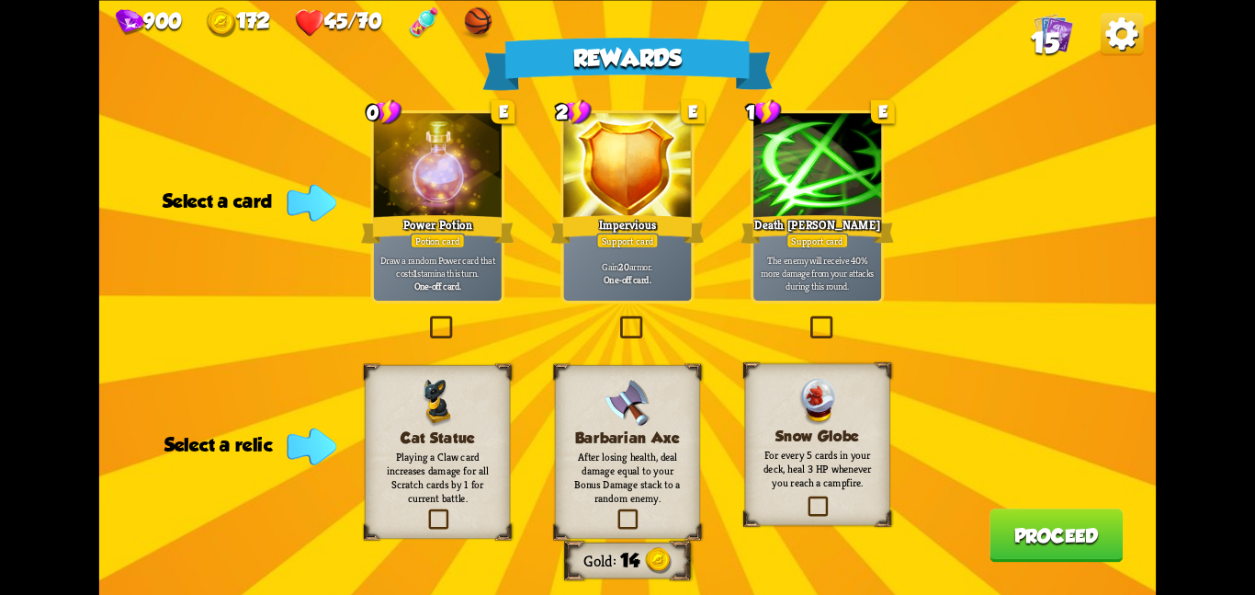
click at [756, 389] on div "Snow Globe For every 5 cards in your deck, heal 3 HP whenever you reach a campf…" at bounding box center [817, 444] width 145 height 162
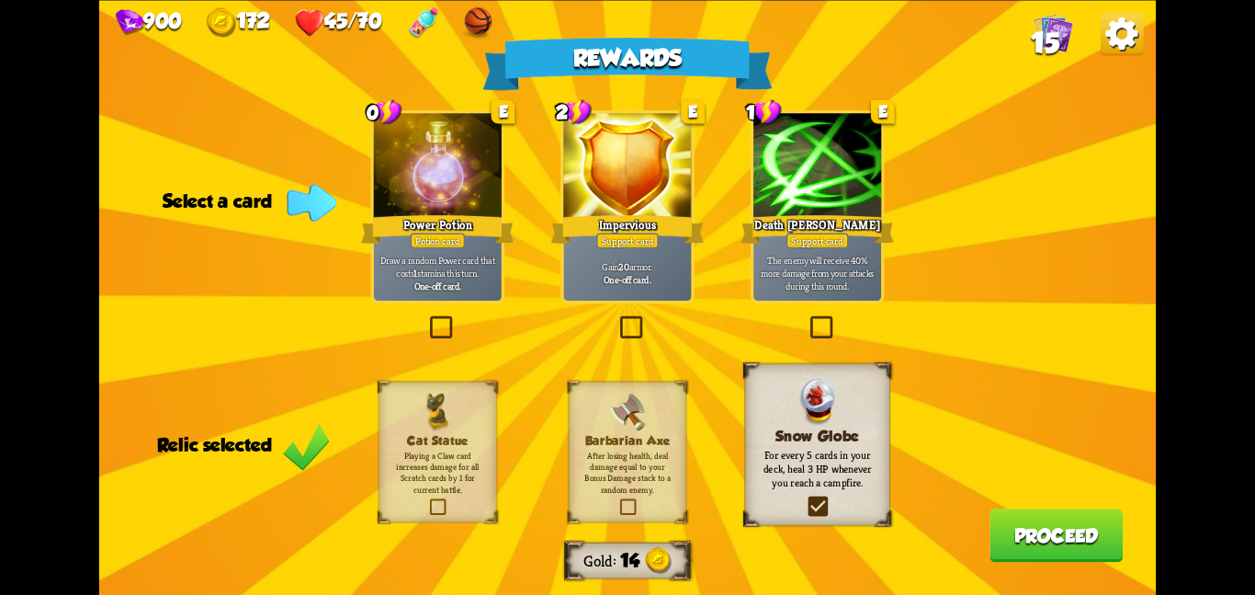
click at [410, 202] on div at bounding box center [438, 167] width 128 height 108
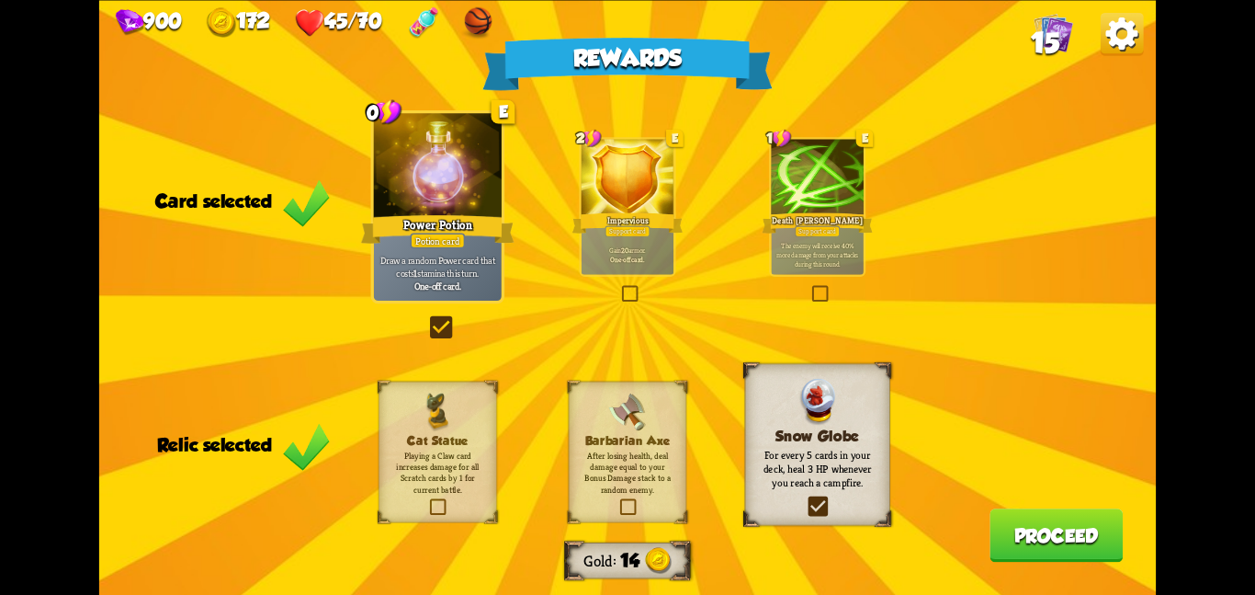
click at [1055, 542] on button "Proceed" at bounding box center [1056, 534] width 133 height 53
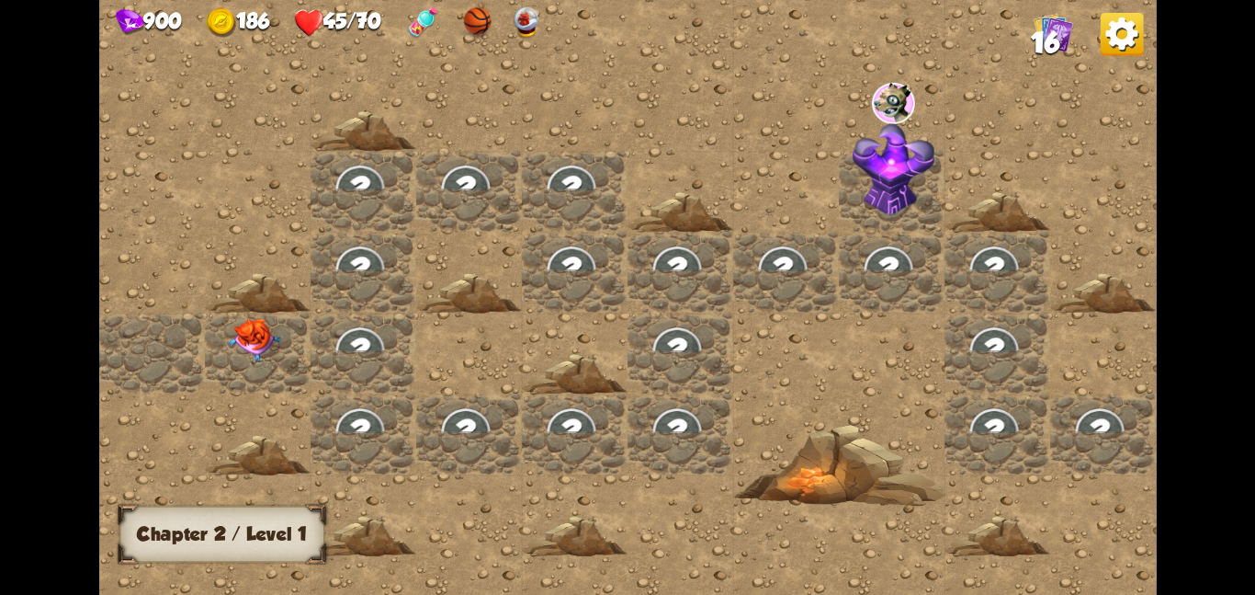
click at [244, 350] on img at bounding box center [254, 339] width 53 height 44
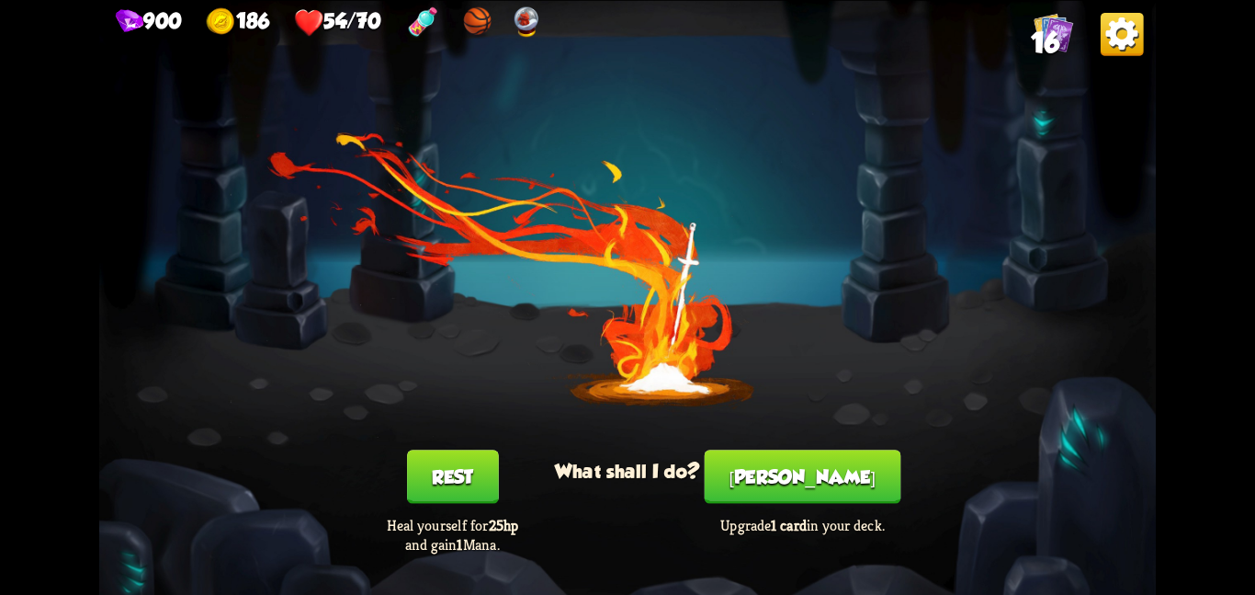
click at [770, 478] on button "[PERSON_NAME]" at bounding box center [803, 475] width 197 height 53
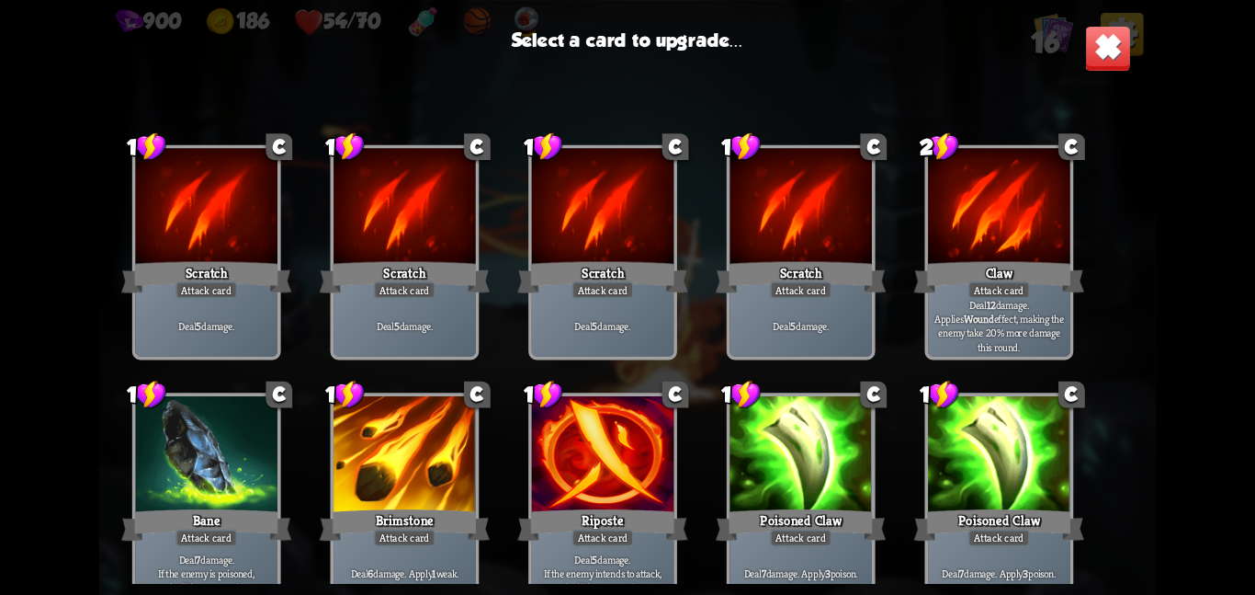
scroll to position [302, 0]
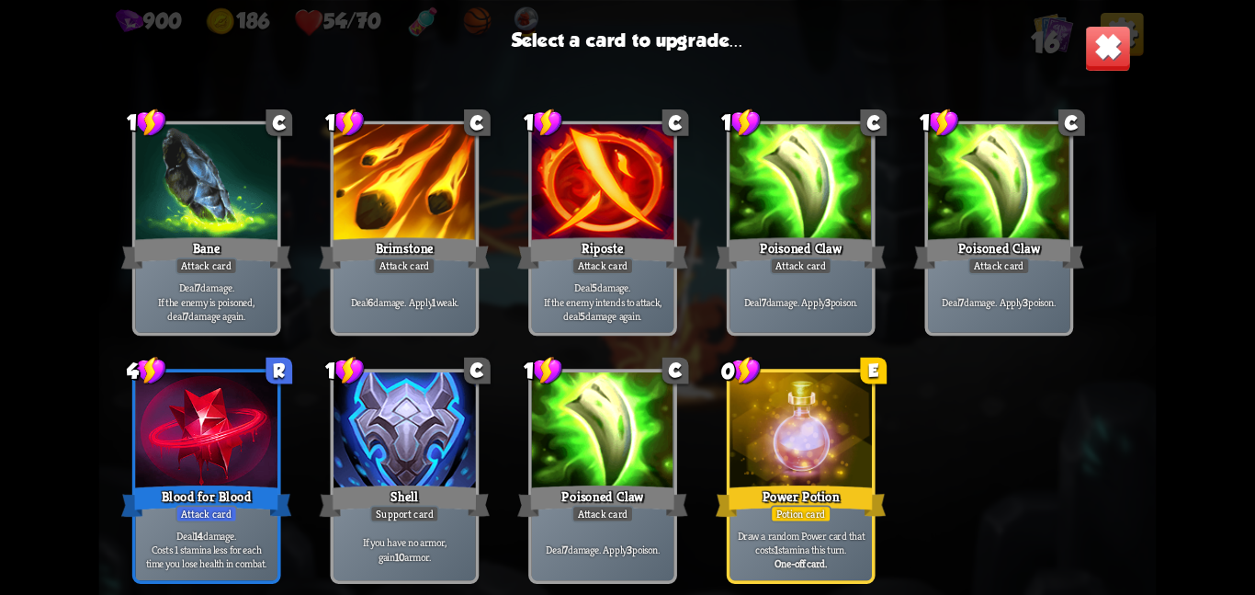
click at [756, 453] on div at bounding box center [801, 431] width 142 height 119
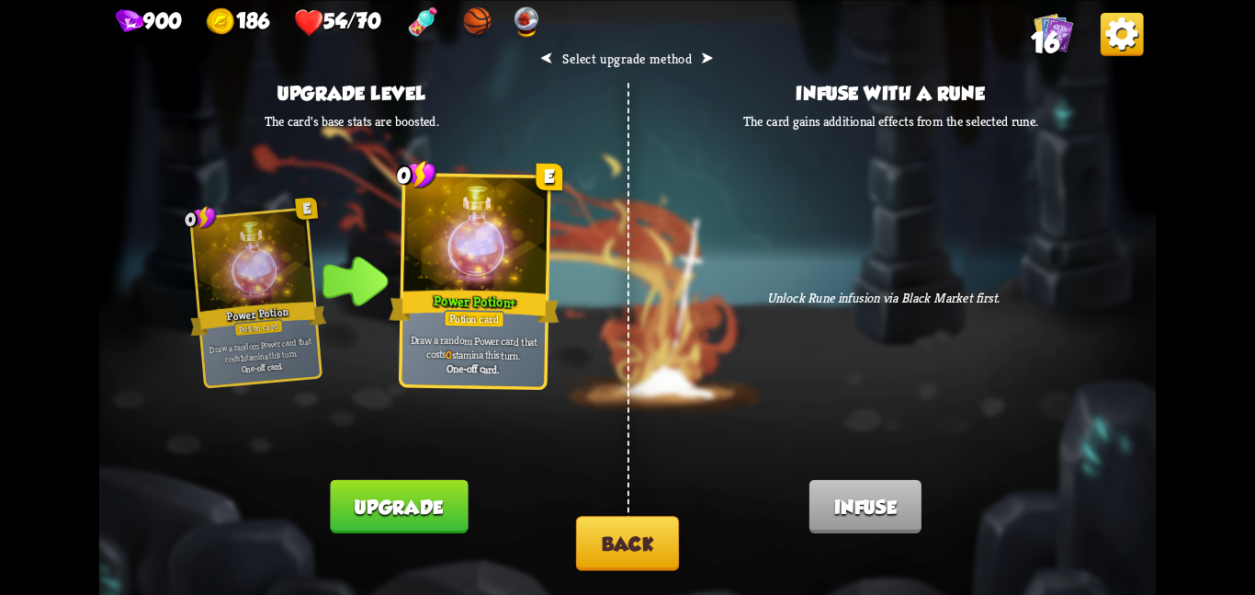
click at [447, 480] on button "Upgrade" at bounding box center [400, 505] width 138 height 53
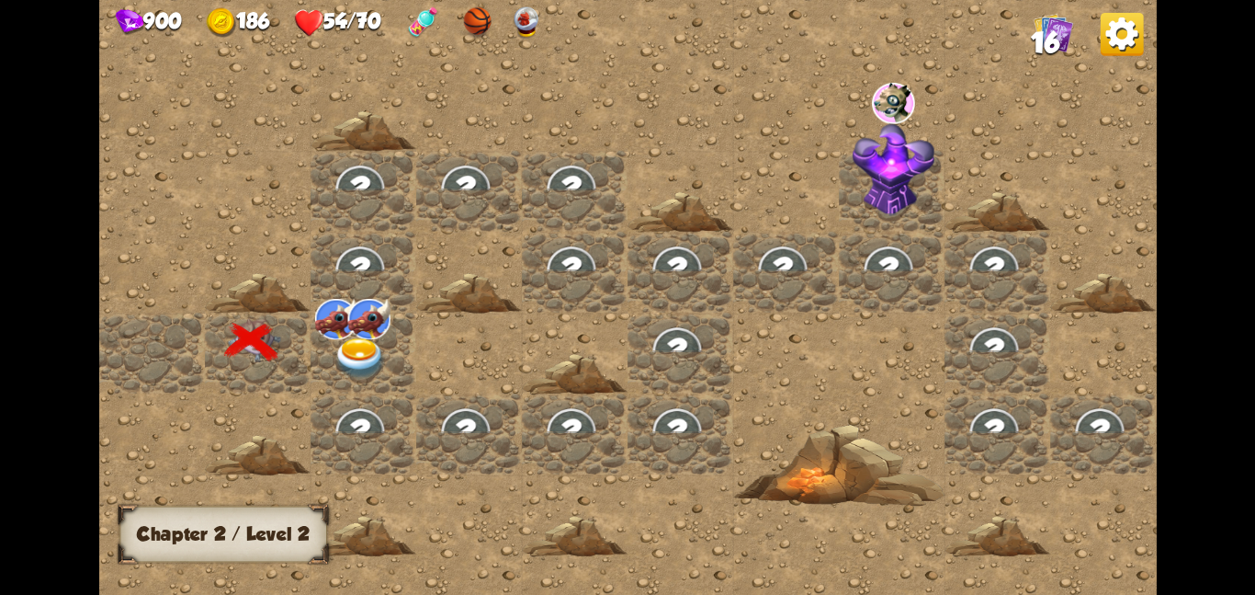
click at [369, 363] on img at bounding box center [360, 357] width 53 height 41
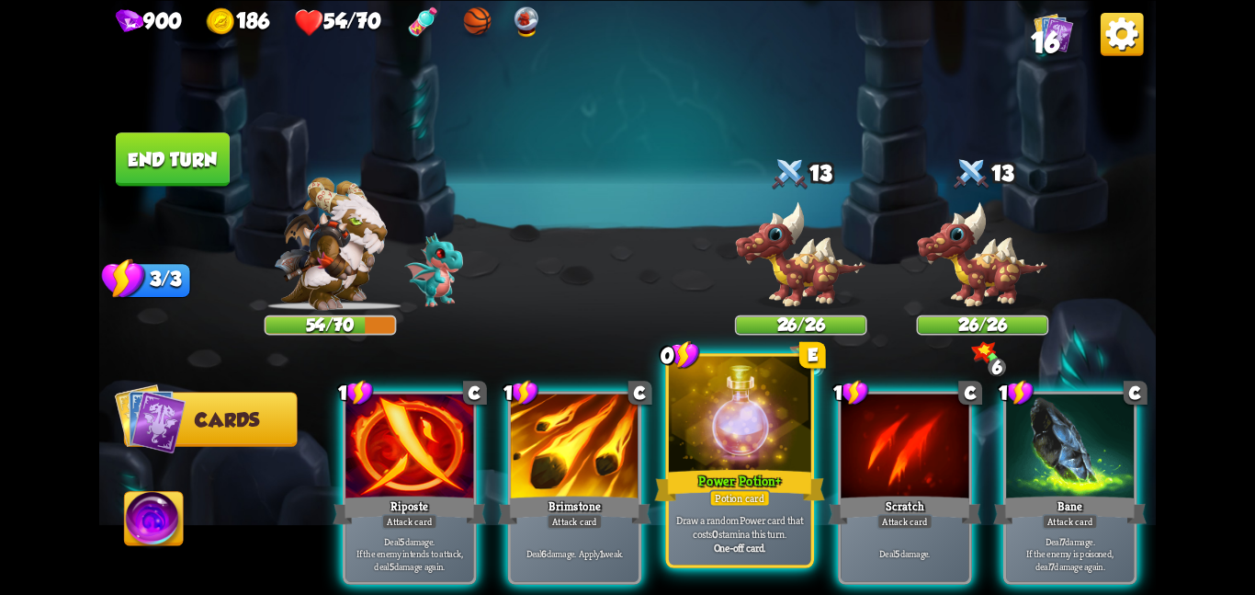
click at [791, 491] on div "Power Potion +" at bounding box center [739, 485] width 170 height 38
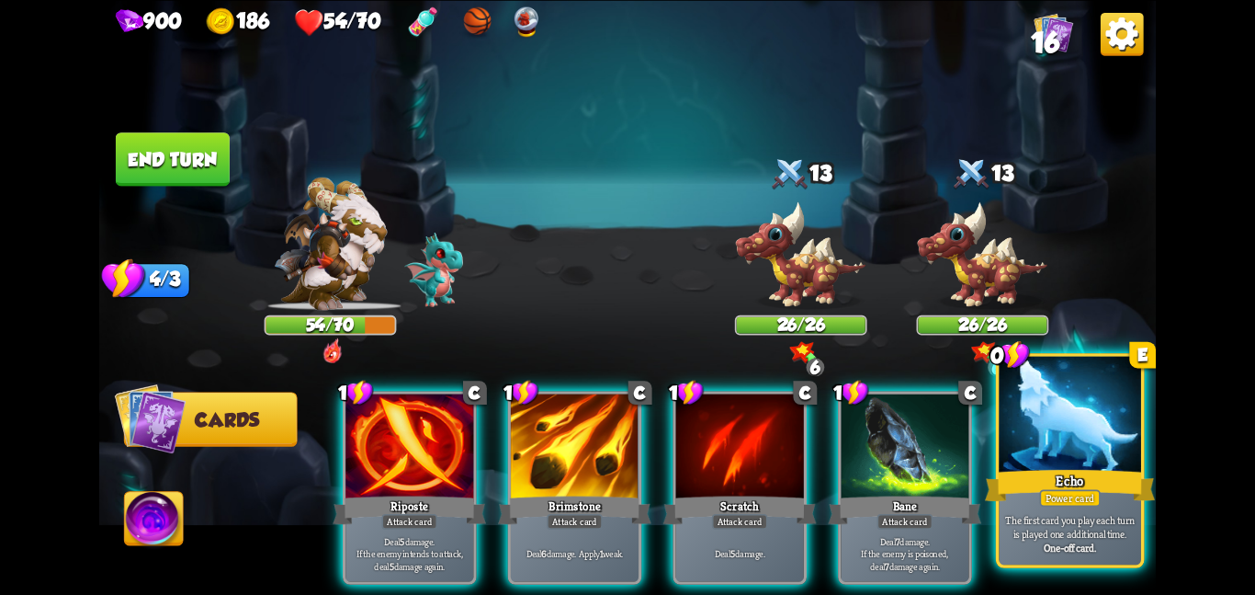
click at [1017, 473] on div "Echo" at bounding box center [1070, 485] width 170 height 38
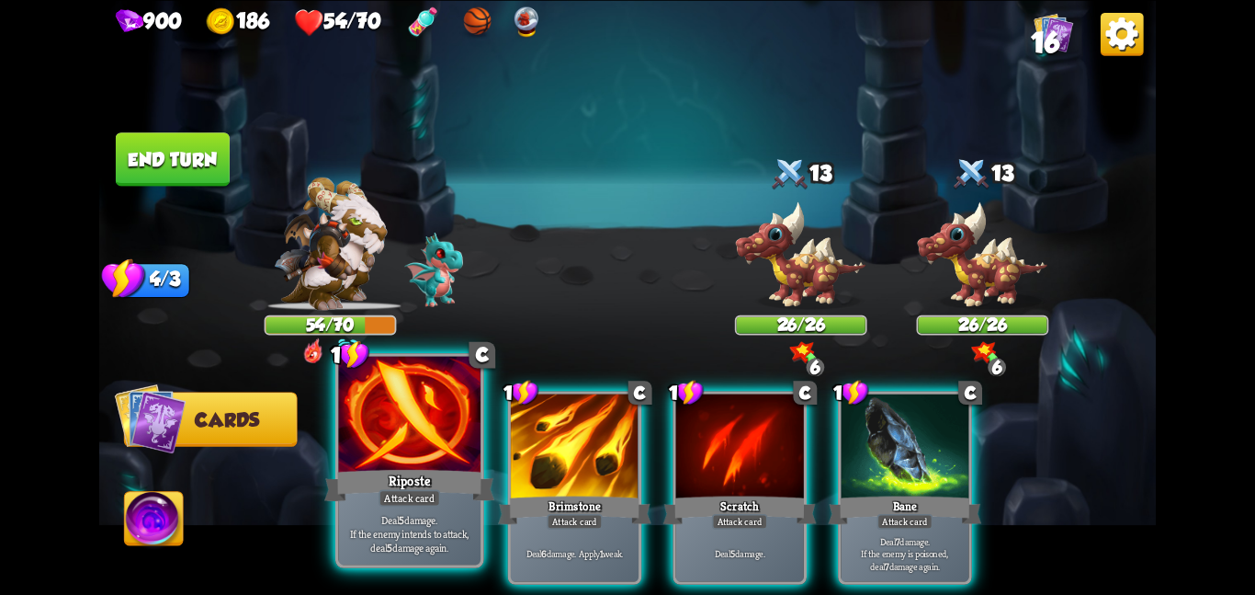
click at [391, 446] on div at bounding box center [409, 415] width 142 height 119
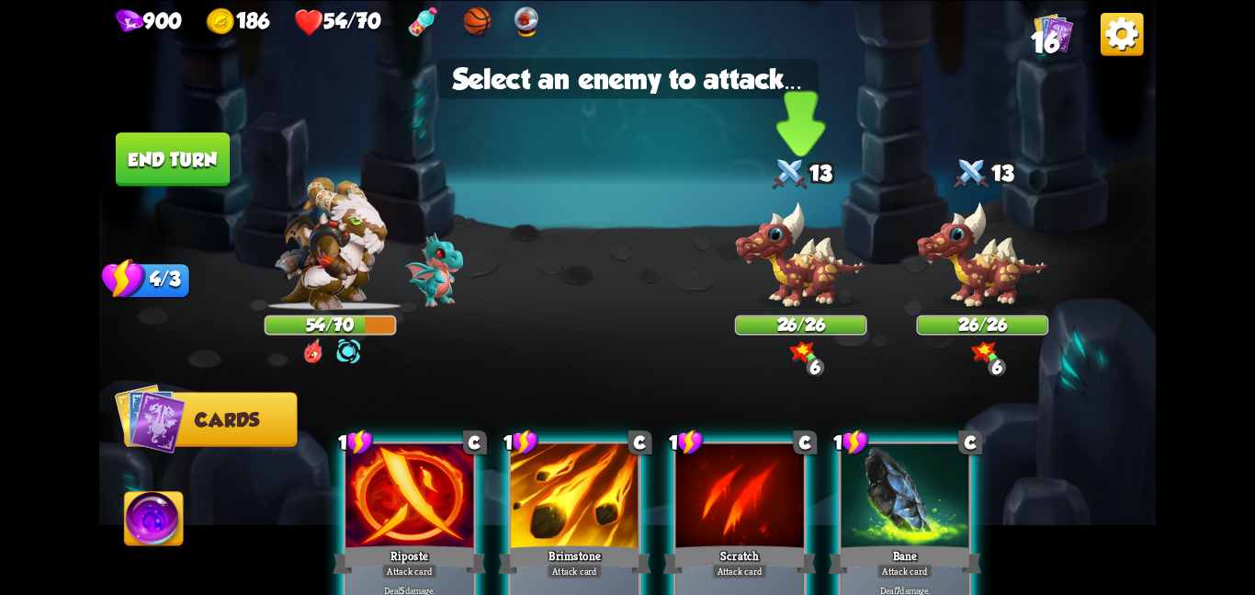
click at [783, 252] on img at bounding box center [801, 254] width 132 height 109
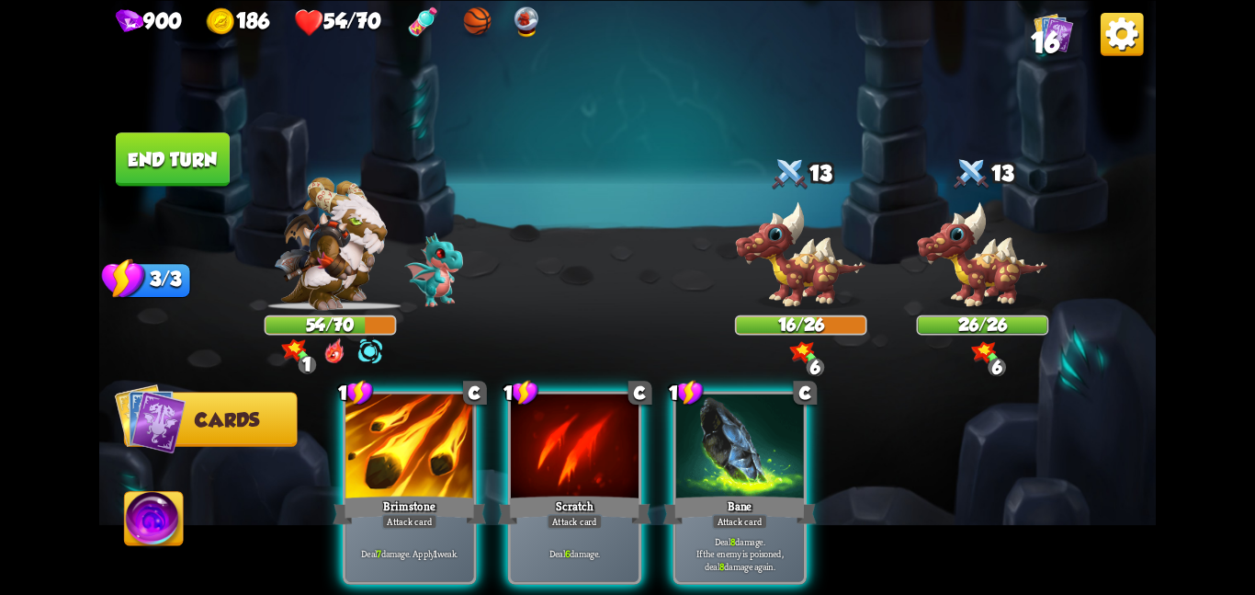
click at [357, 360] on img at bounding box center [370, 350] width 27 height 27
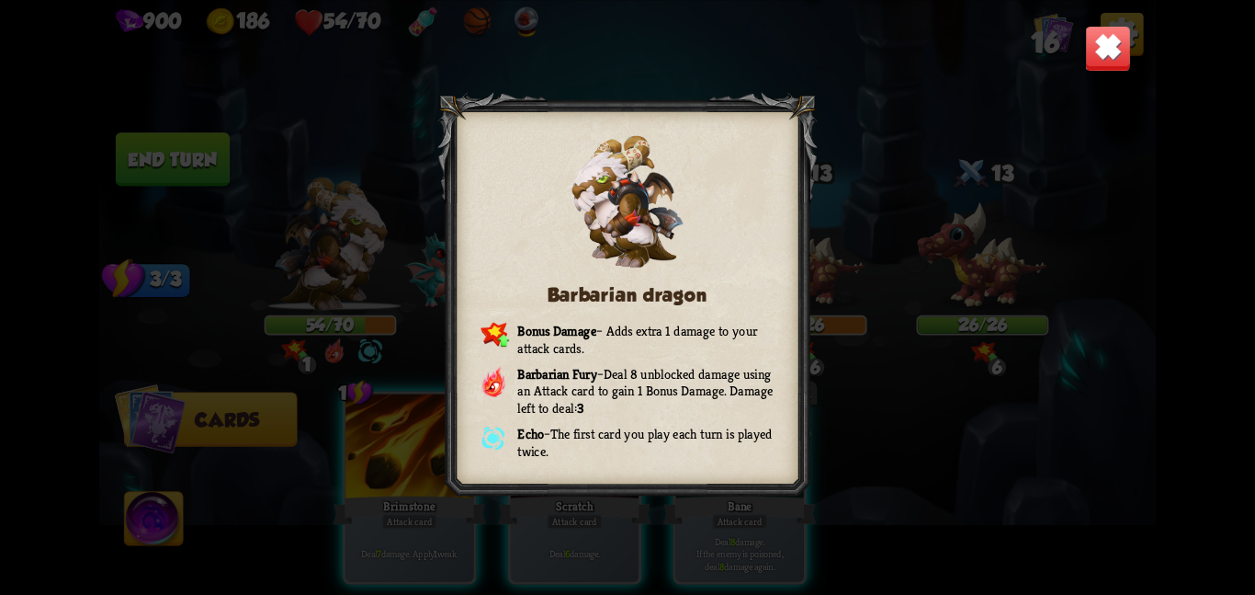
click at [1114, 52] on img at bounding box center [1108, 48] width 46 height 46
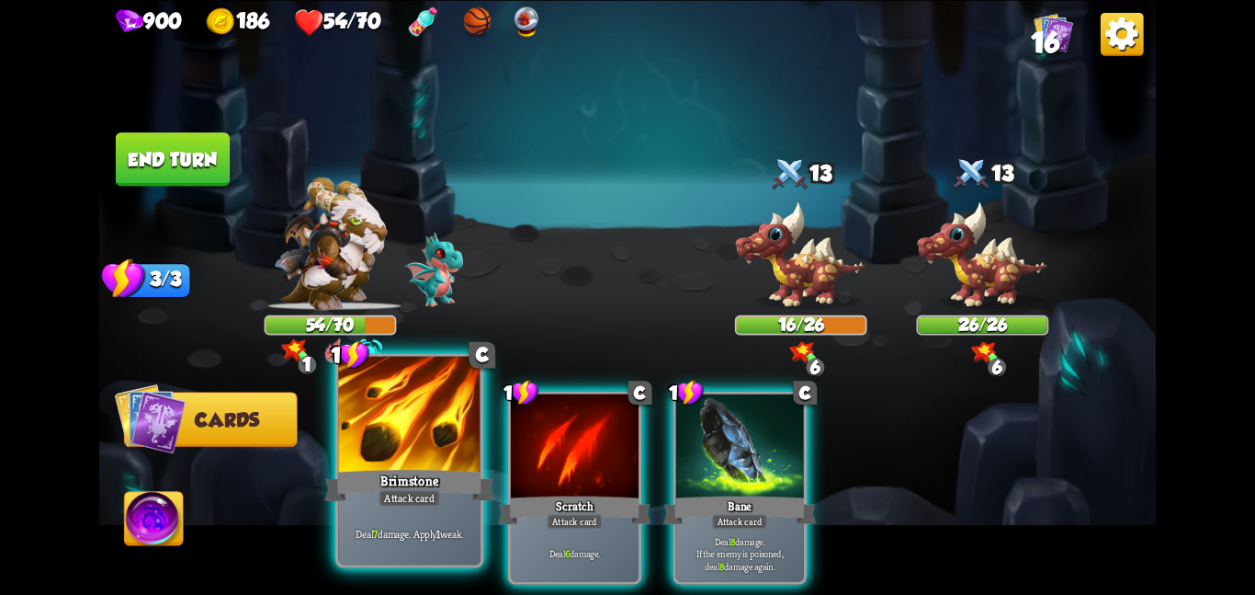
click at [403, 430] on div at bounding box center [409, 415] width 142 height 119
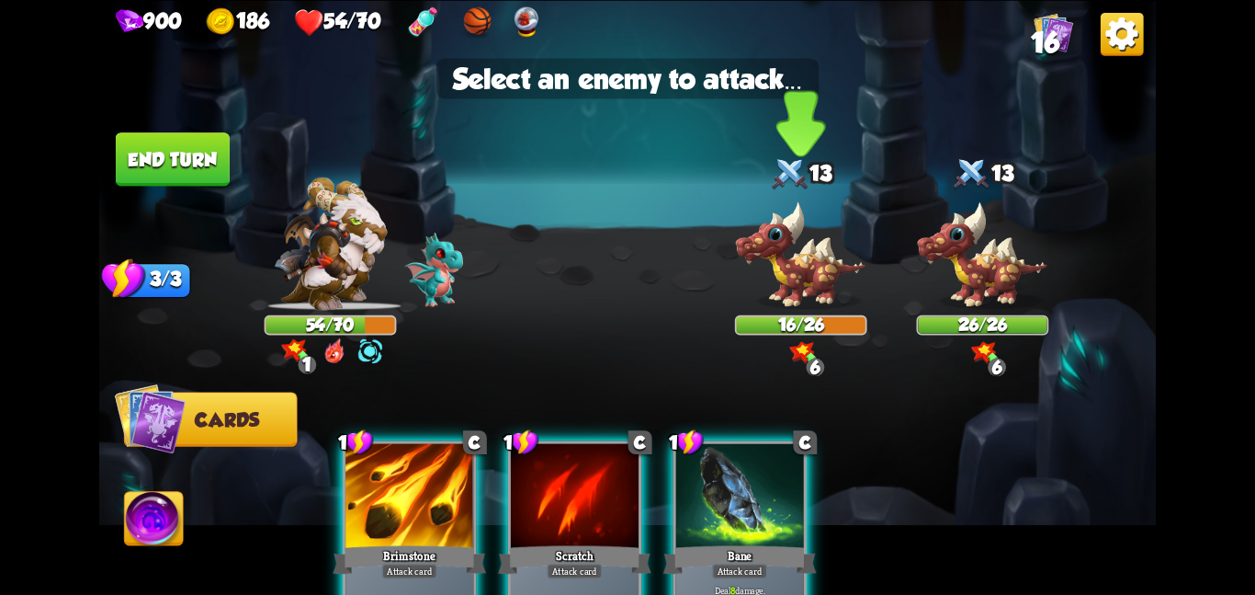
click at [816, 256] on img at bounding box center [801, 254] width 132 height 109
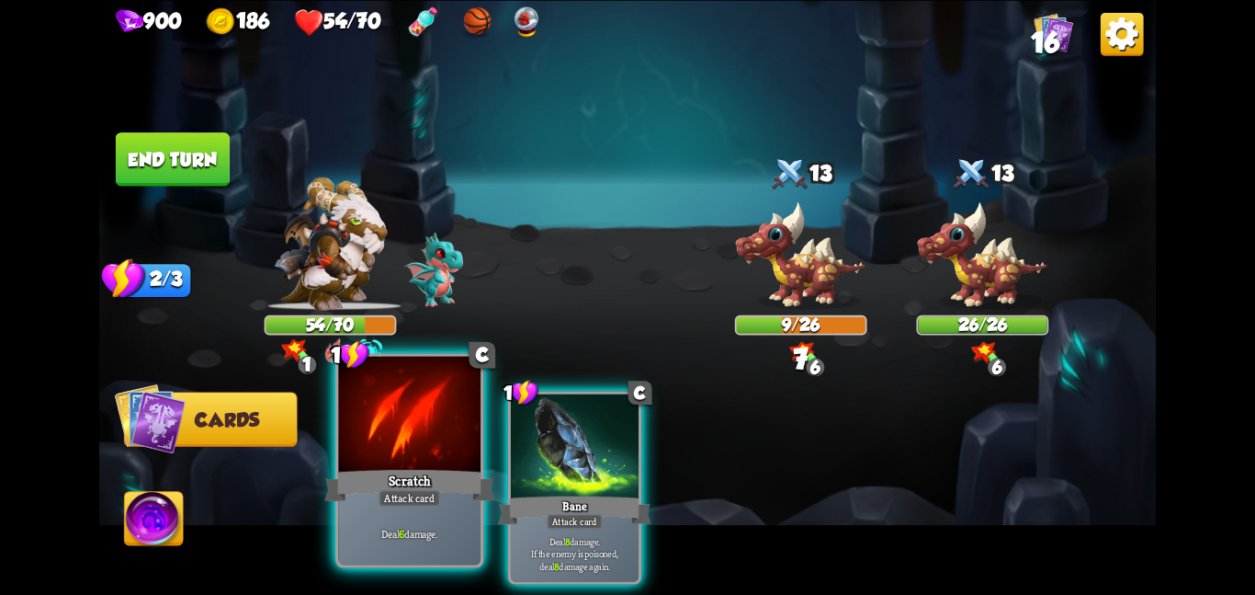
click at [413, 471] on div "Scratch" at bounding box center [409, 485] width 170 height 38
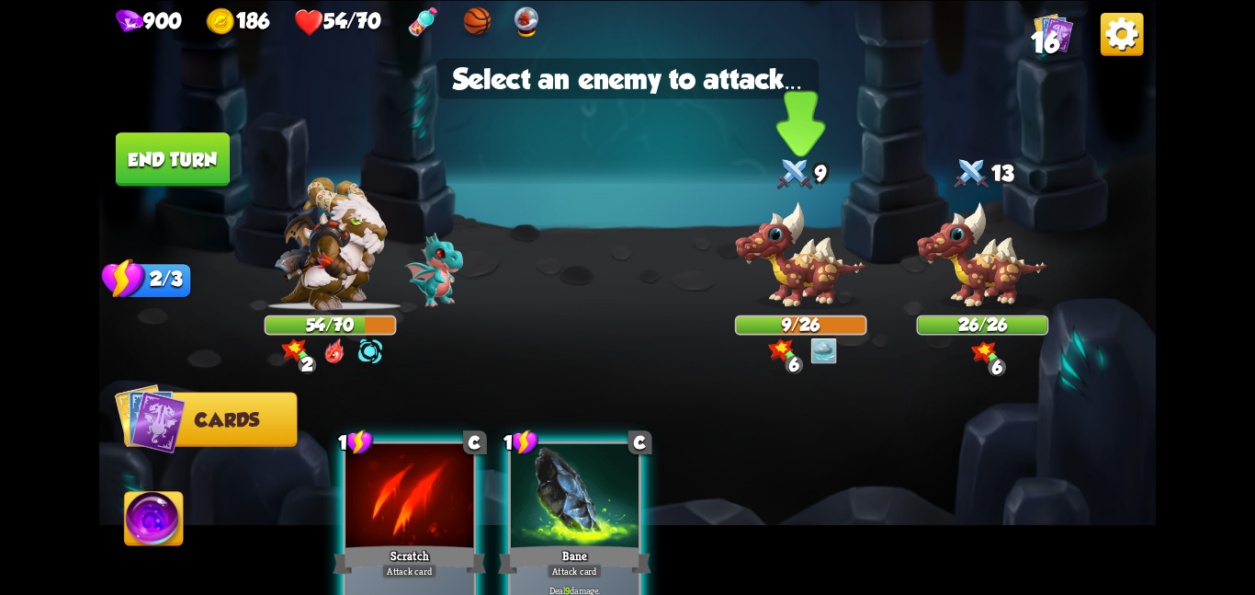
click at [845, 307] on img at bounding box center [801, 254] width 132 height 109
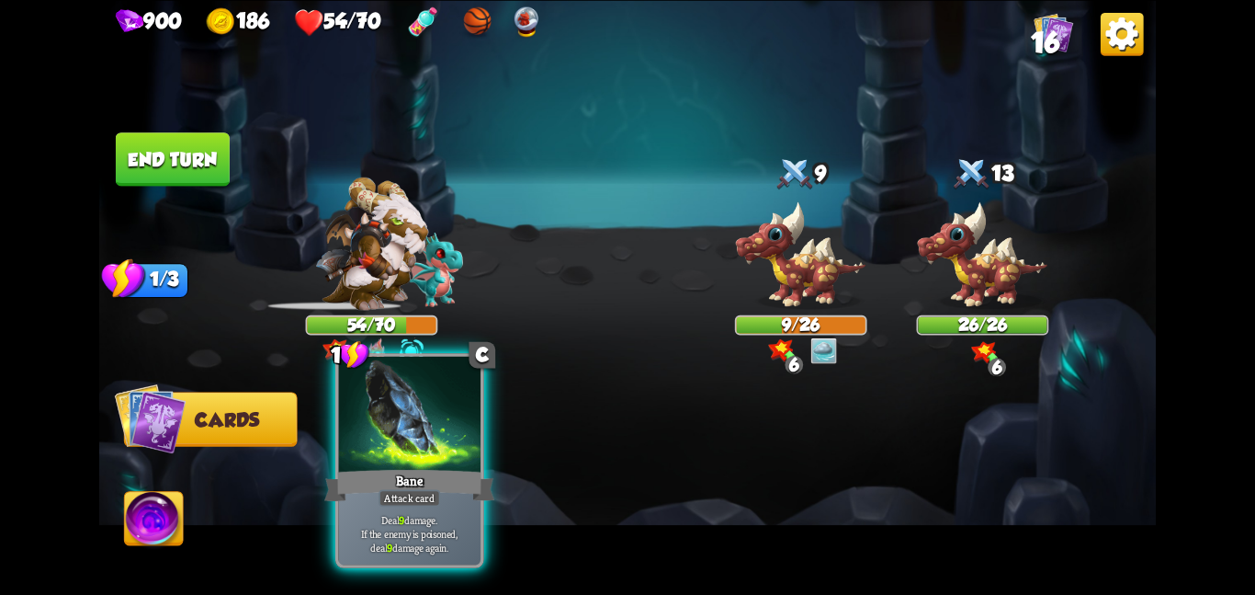
click at [375, 479] on div "Bane" at bounding box center [409, 485] width 170 height 38
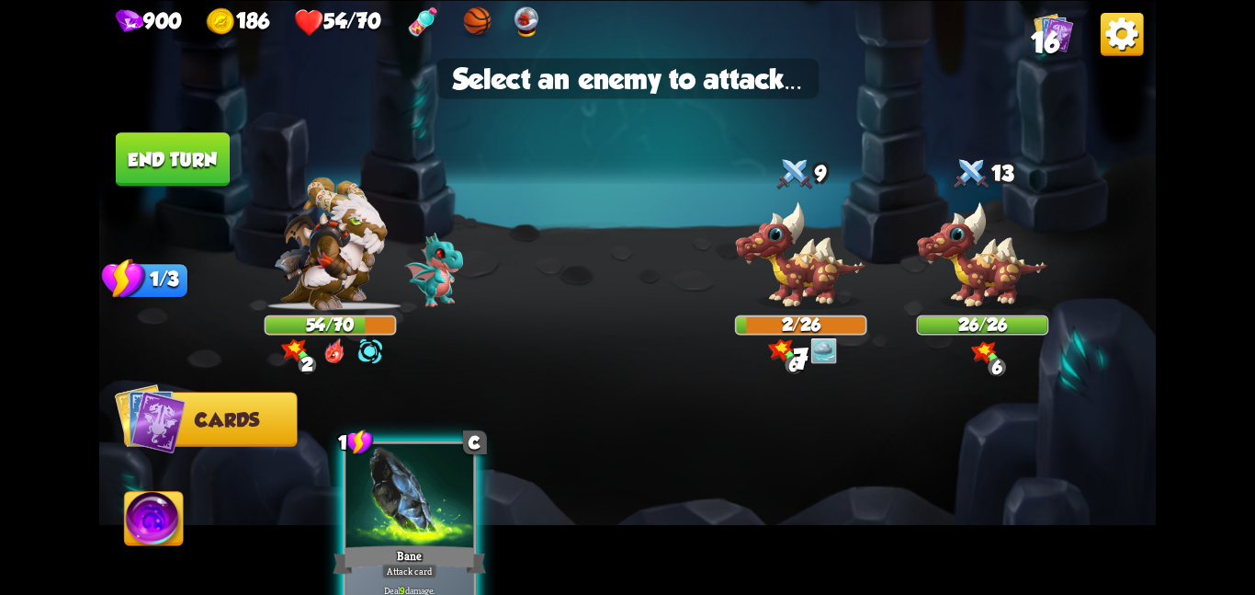
click at [375, 479] on div at bounding box center [410, 497] width 128 height 108
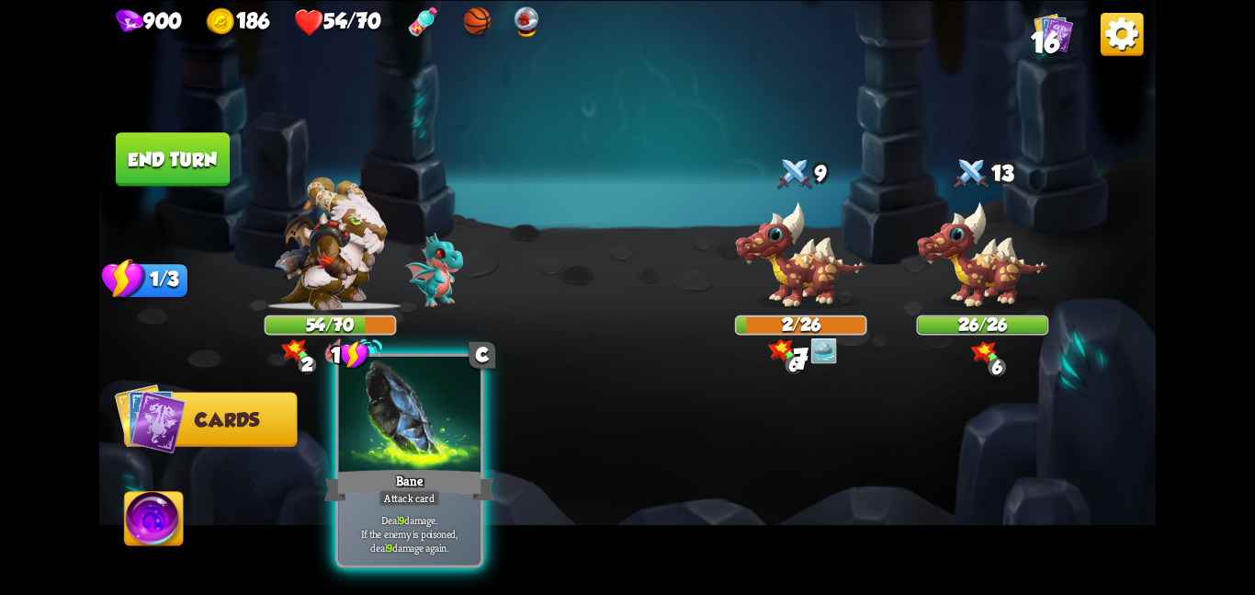
click at [379, 463] on div at bounding box center [409, 415] width 142 height 119
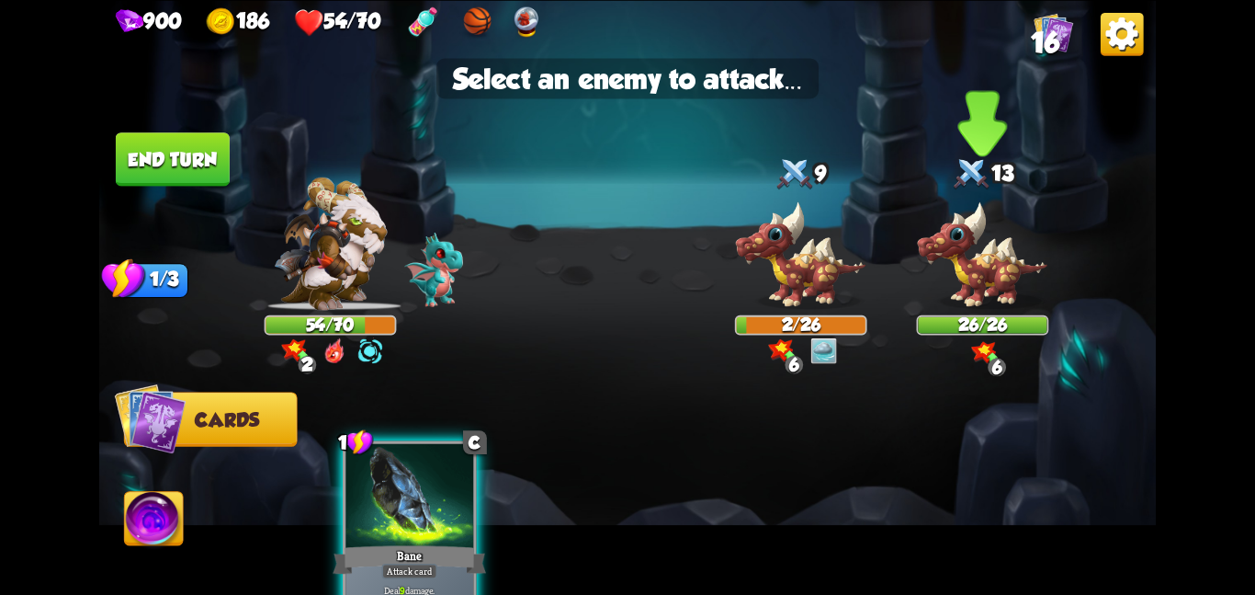
click at [941, 299] on img at bounding box center [983, 254] width 132 height 109
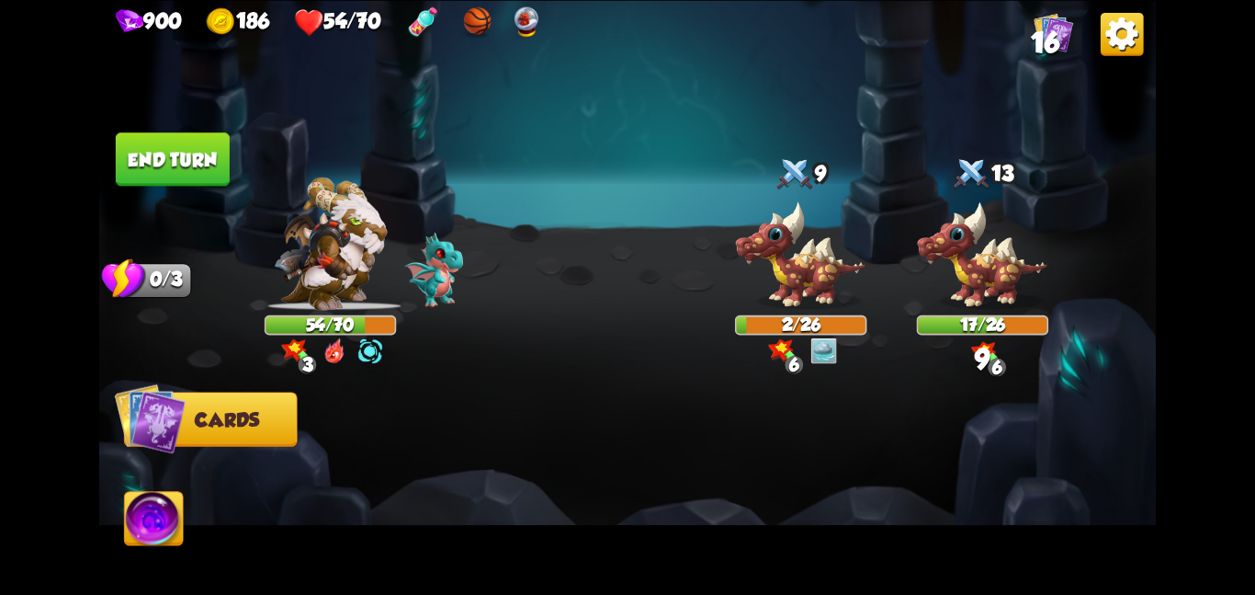
click at [153, 513] on img at bounding box center [154, 522] width 59 height 60
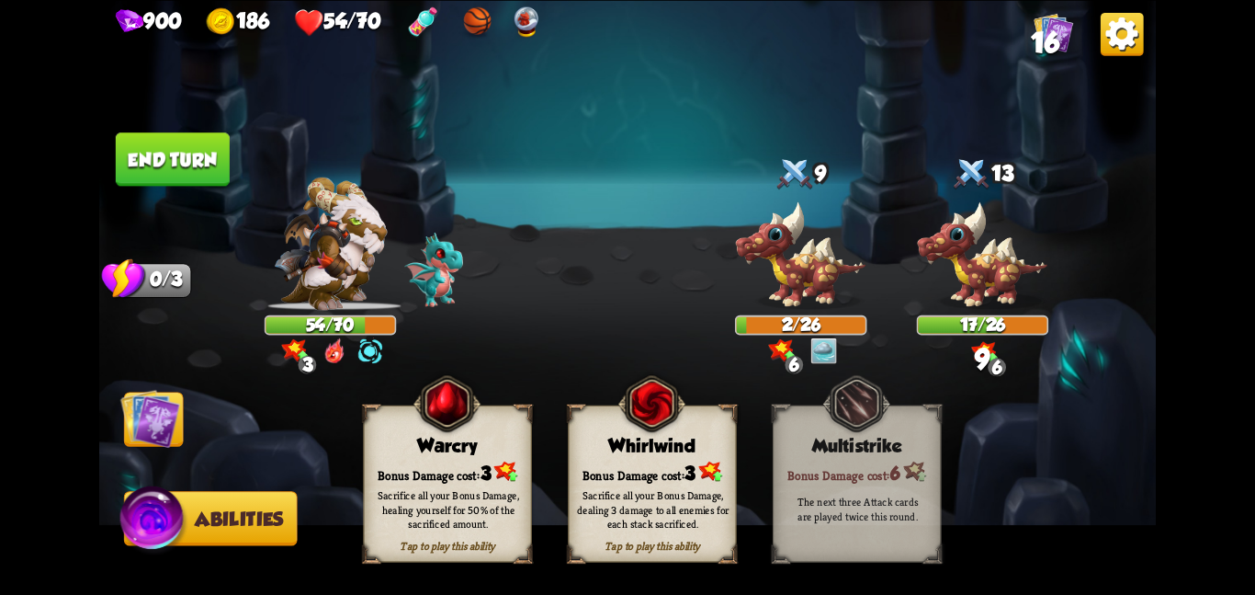
click at [153, 513] on img at bounding box center [154, 521] width 71 height 72
click at [602, 472] on div "Bonus Damage cost: 3" at bounding box center [652, 472] width 167 height 24
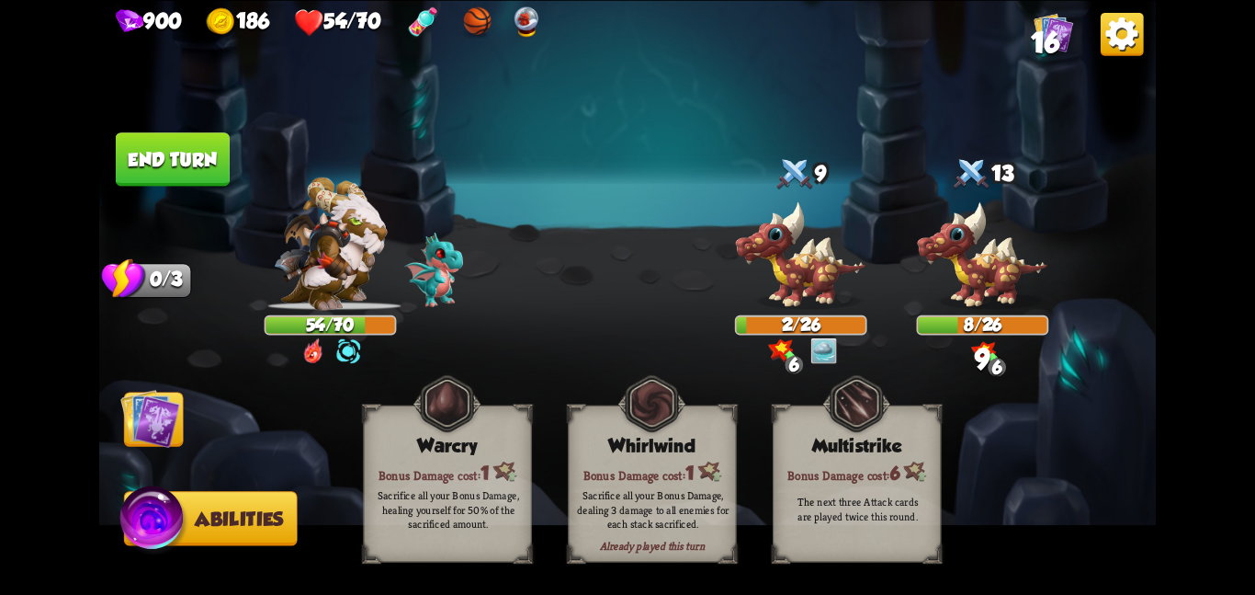
click at [156, 423] on img at bounding box center [150, 418] width 60 height 60
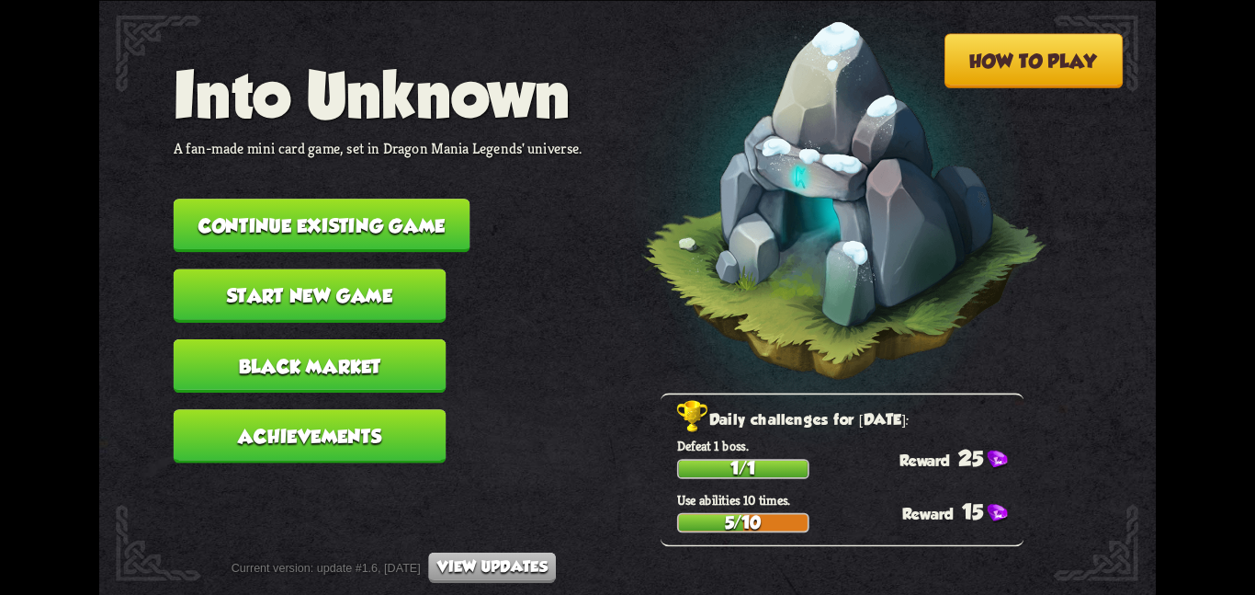
click at [270, 200] on button "Continue existing game" at bounding box center [322, 225] width 297 height 53
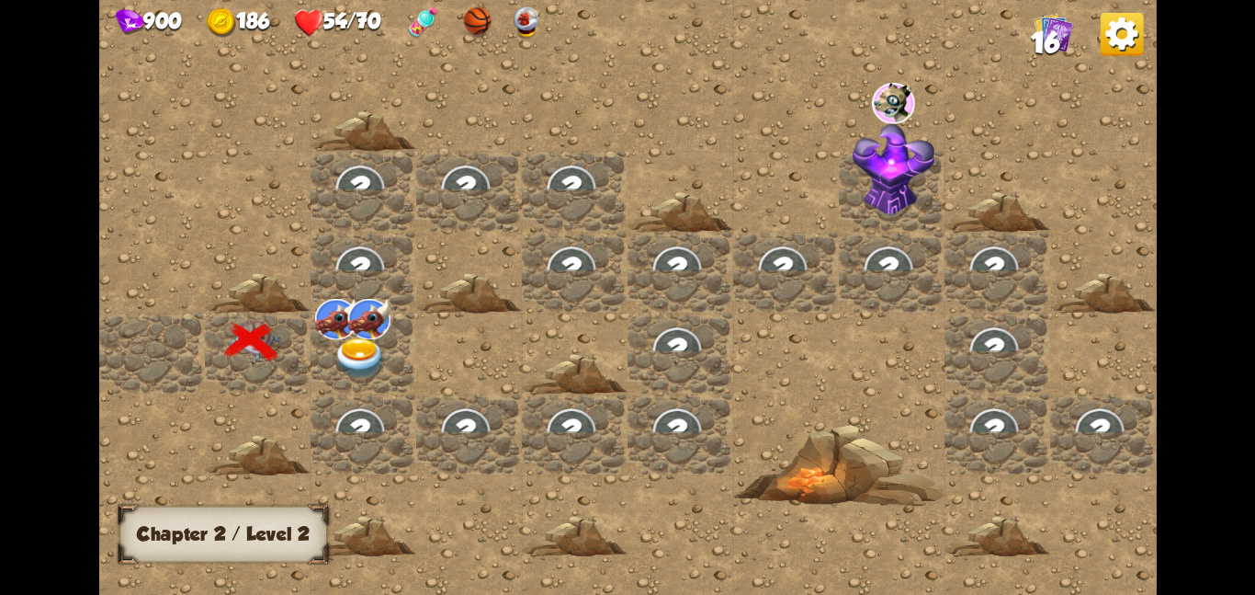
click at [328, 321] on img at bounding box center [335, 318] width 43 height 40
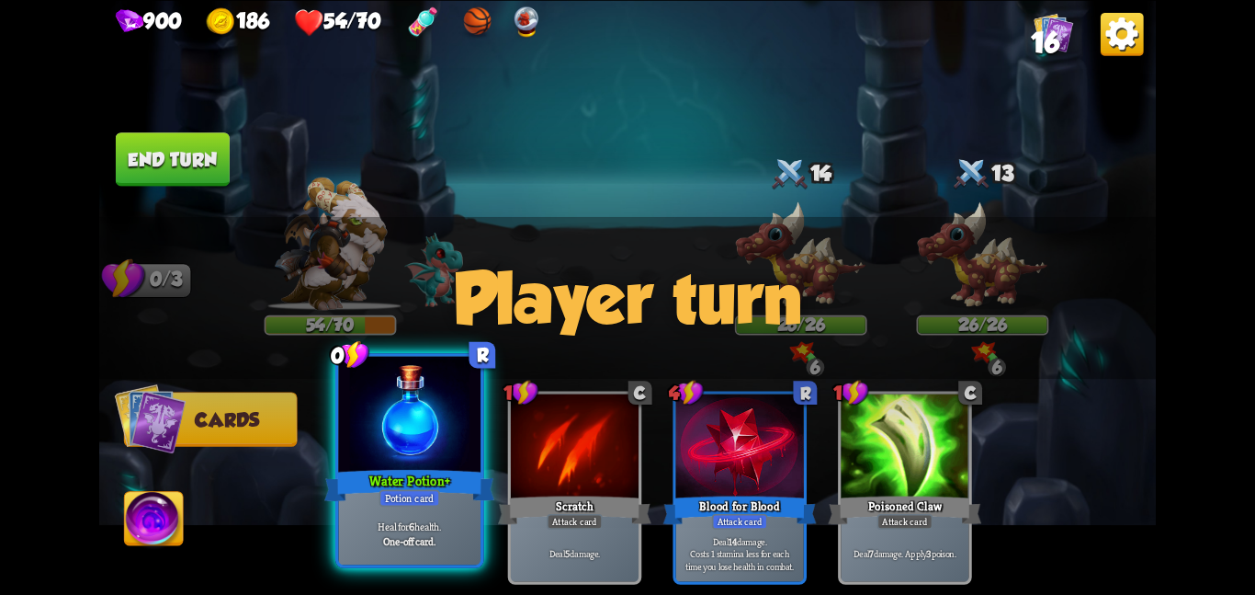
click at [395, 441] on div at bounding box center [409, 415] width 142 height 119
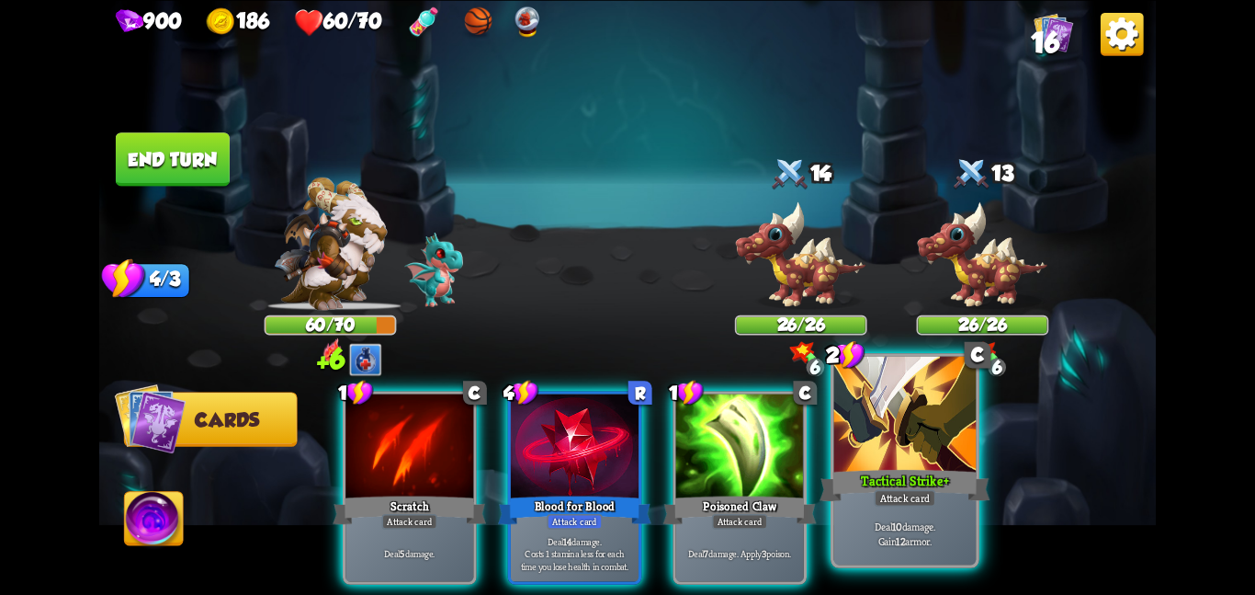
click at [868, 432] on div at bounding box center [905, 415] width 142 height 119
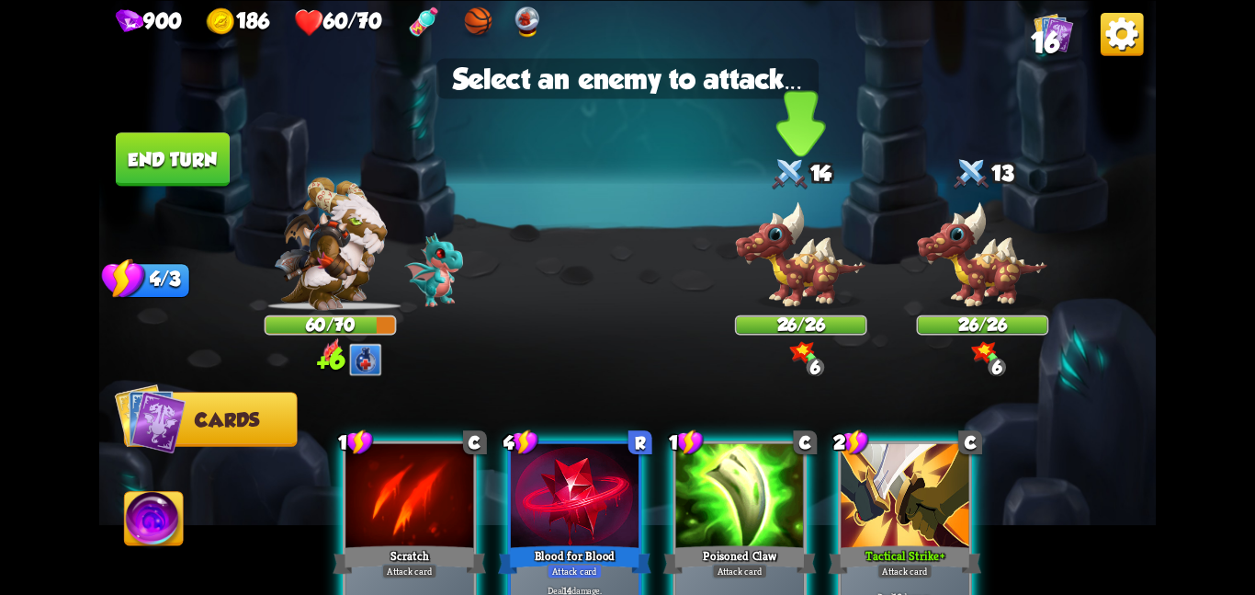
click at [788, 261] on img at bounding box center [801, 254] width 132 height 109
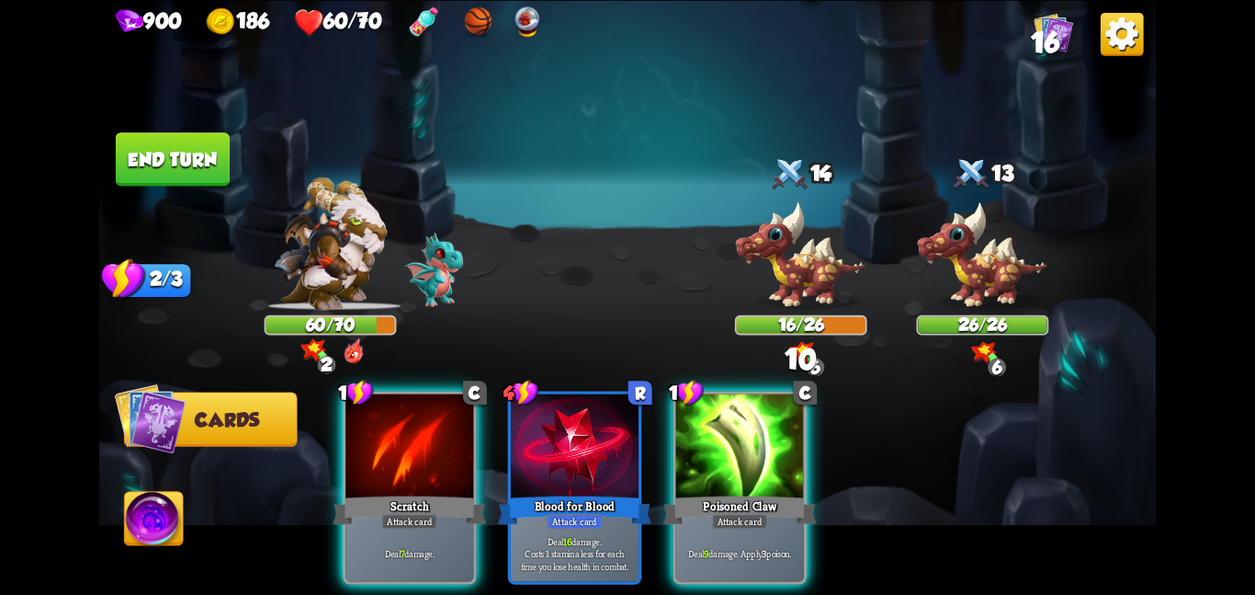
click at [200, 151] on button "End turn" at bounding box center [173, 158] width 114 height 53
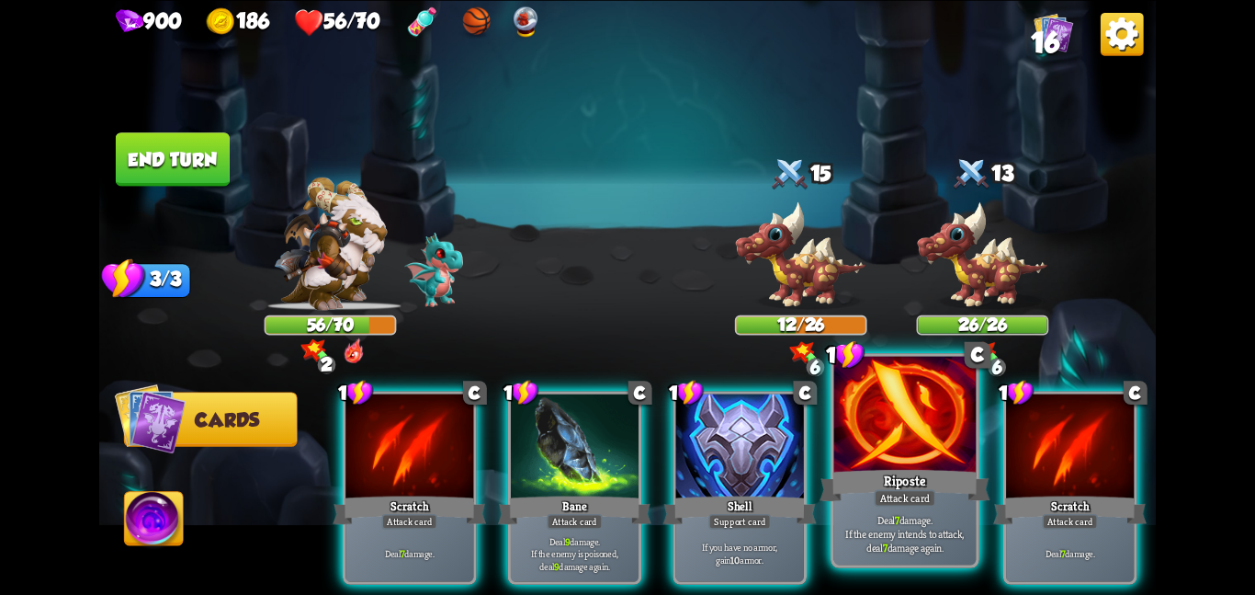
click at [857, 447] on div at bounding box center [905, 415] width 142 height 119
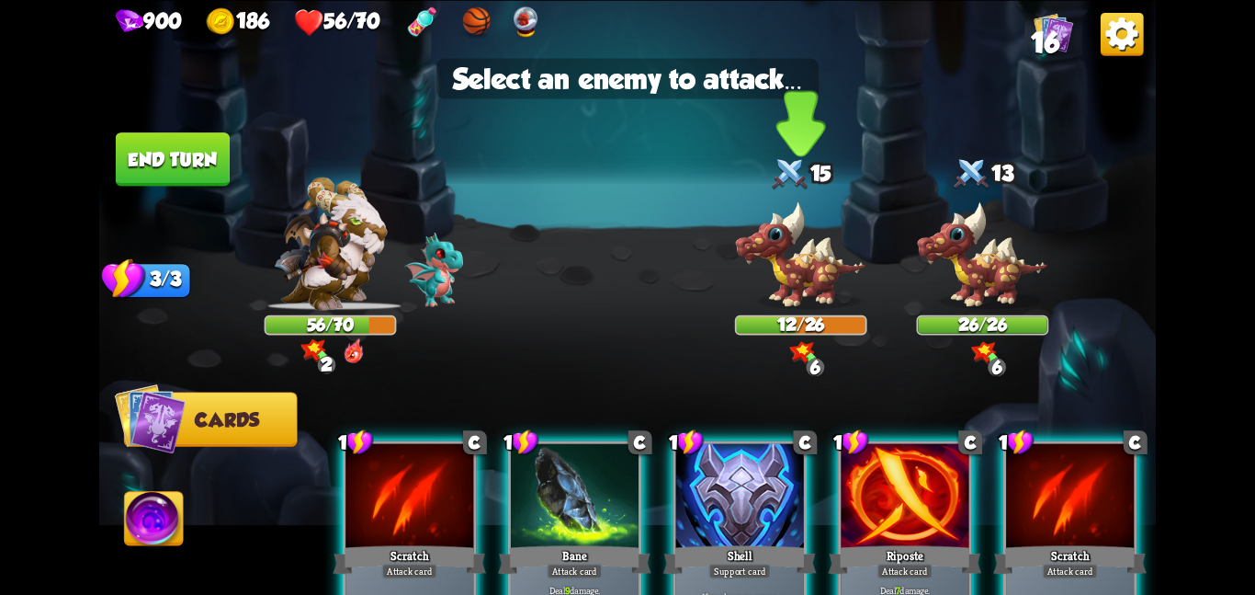
click at [776, 288] on img at bounding box center [801, 254] width 132 height 109
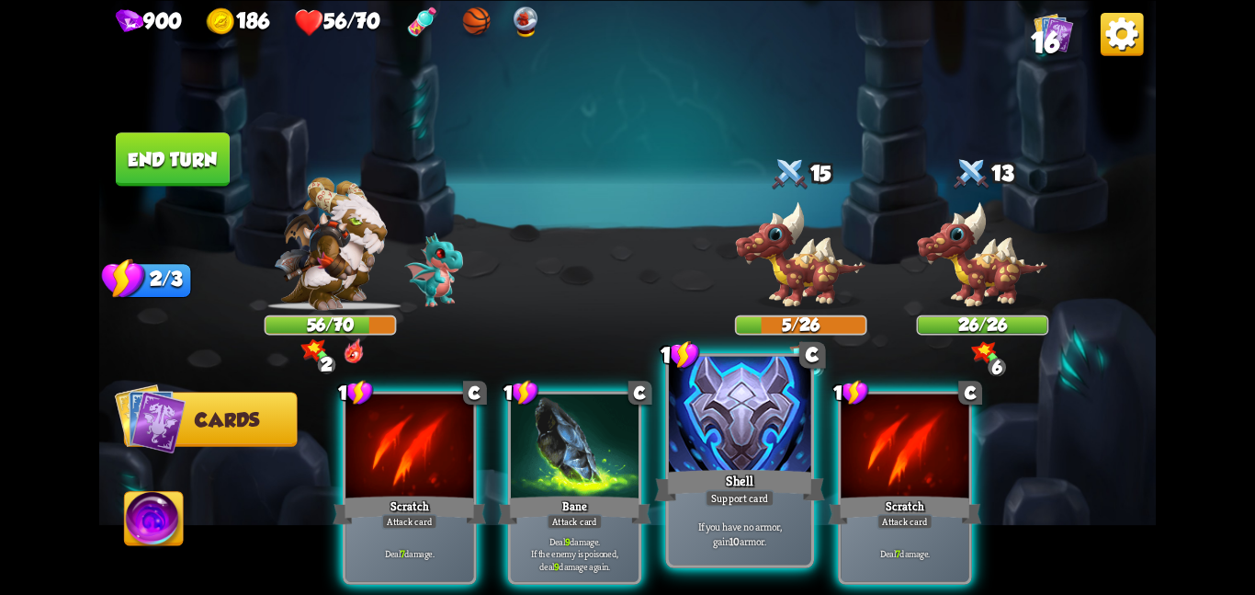
click at [718, 412] on div at bounding box center [740, 415] width 142 height 119
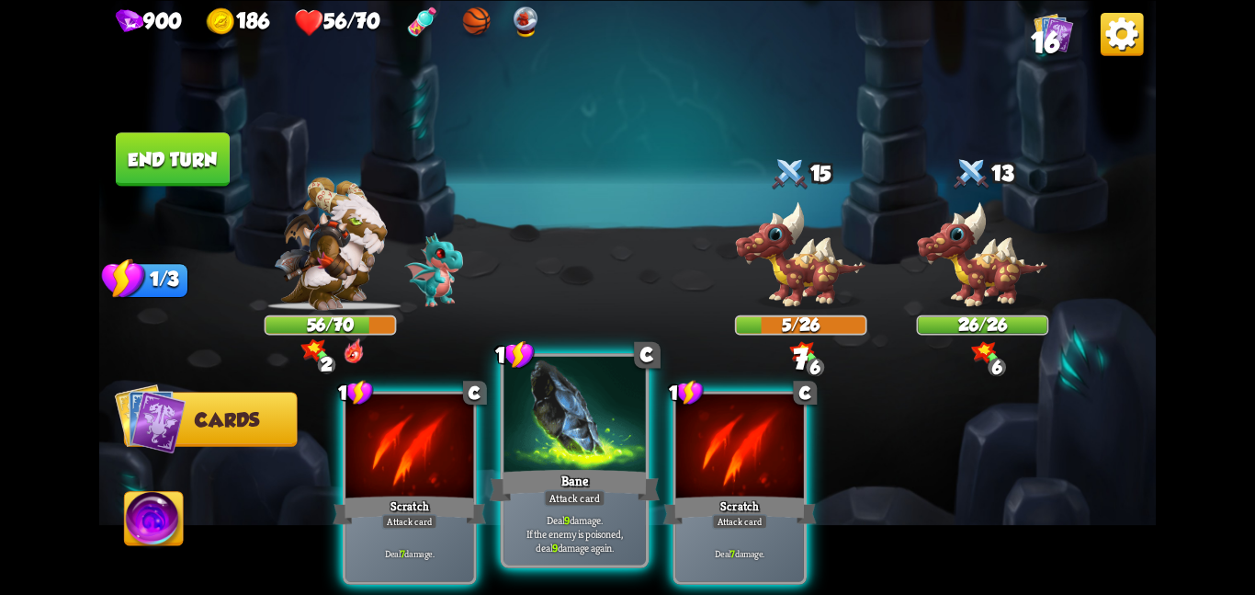
click at [610, 452] on div at bounding box center [575, 415] width 142 height 119
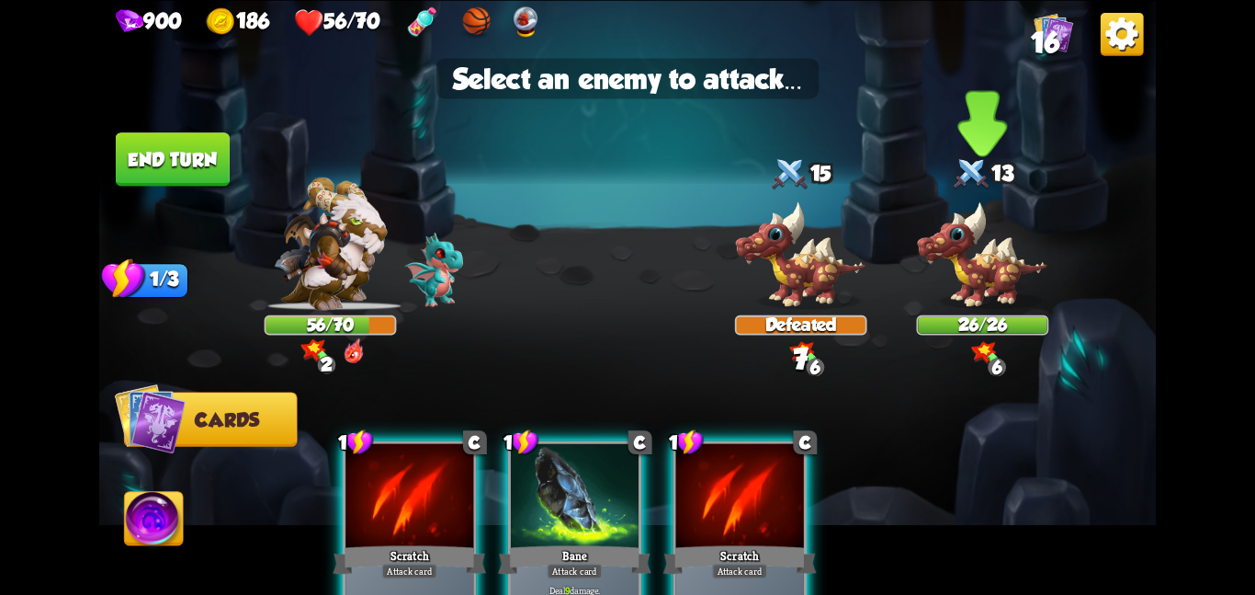
click at [974, 316] on div "26/26" at bounding box center [982, 324] width 129 height 17
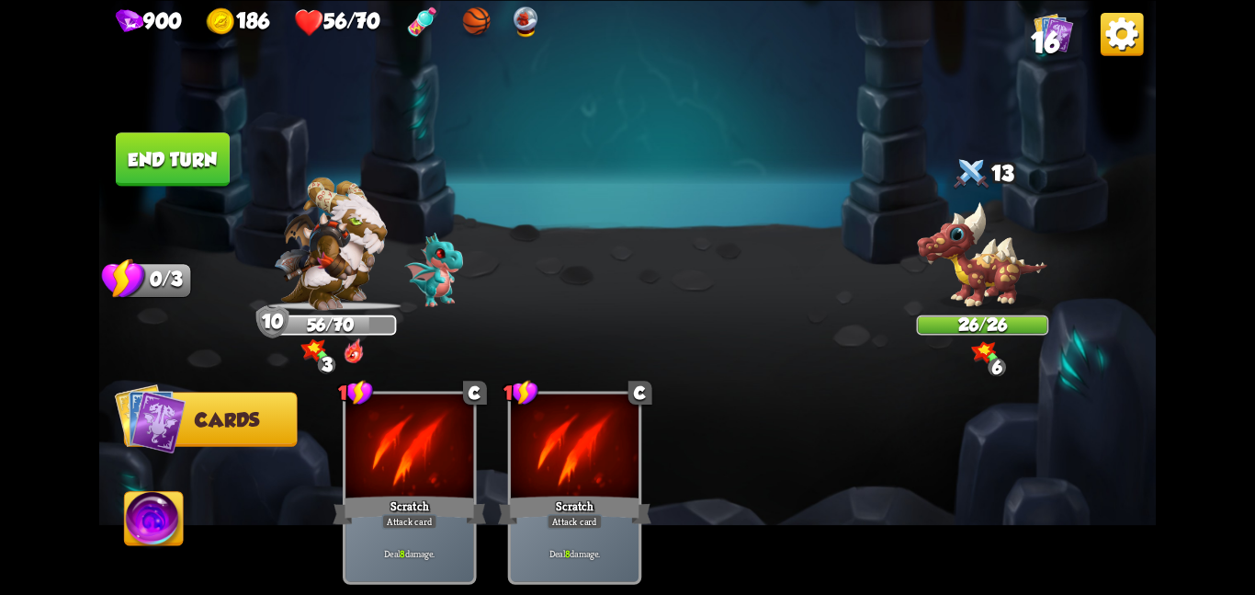
click at [148, 527] on img at bounding box center [154, 522] width 59 height 60
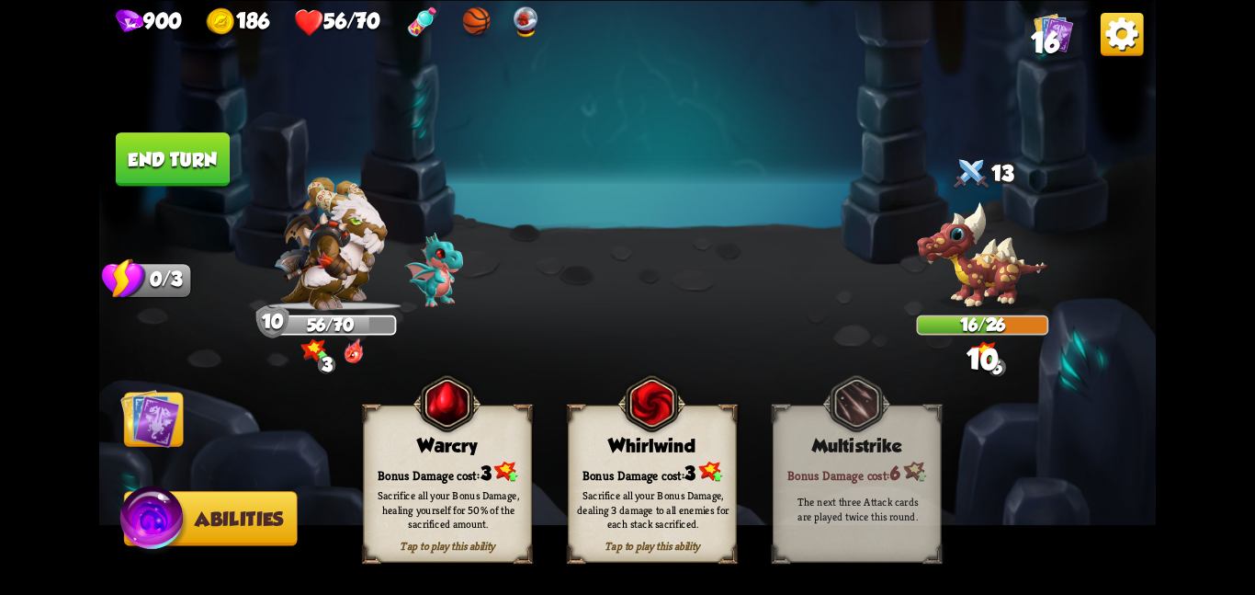
click at [589, 470] on div "Bonus Damage cost: 3" at bounding box center [652, 472] width 167 height 24
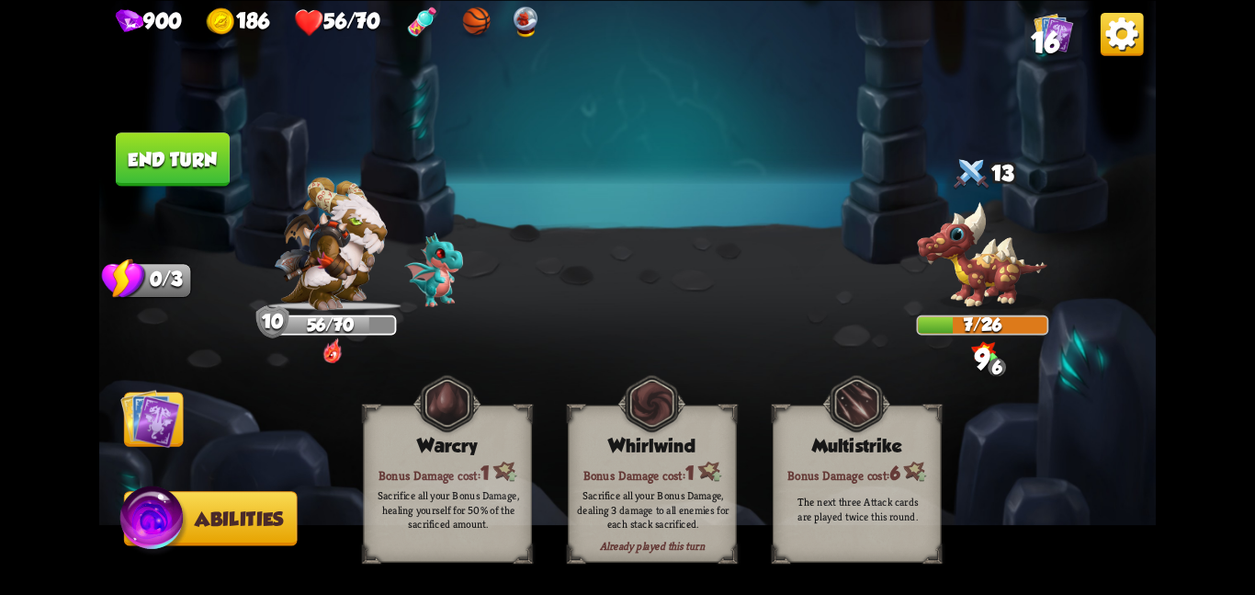
click at [149, 412] on img at bounding box center [150, 418] width 60 height 60
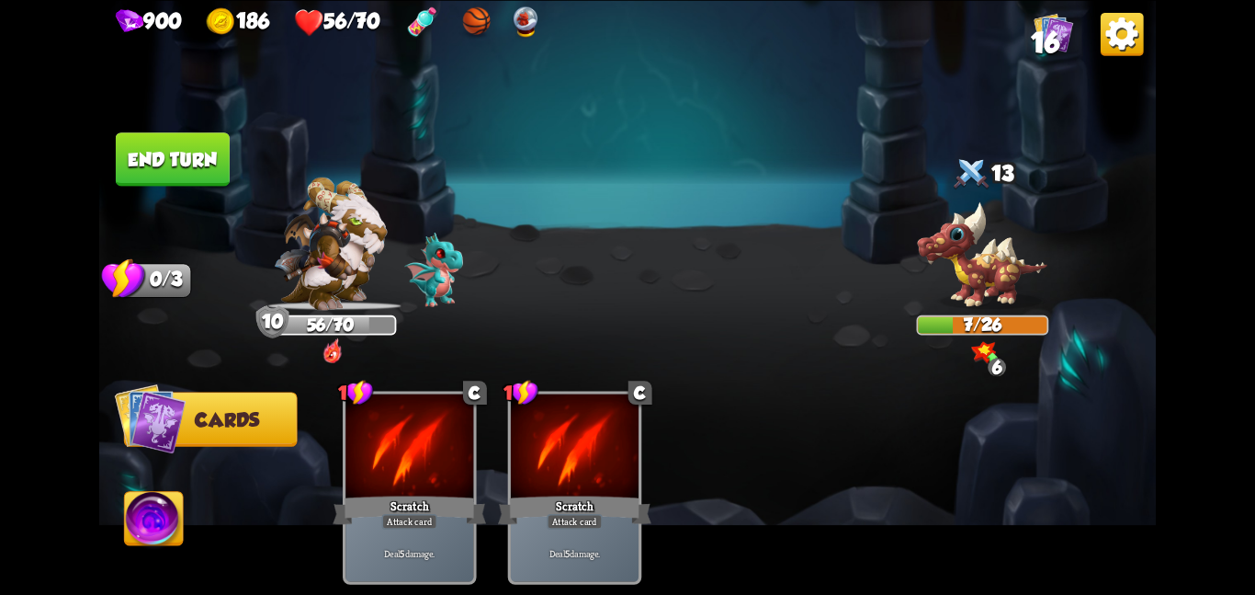
click at [160, 139] on button "End turn" at bounding box center [173, 158] width 114 height 53
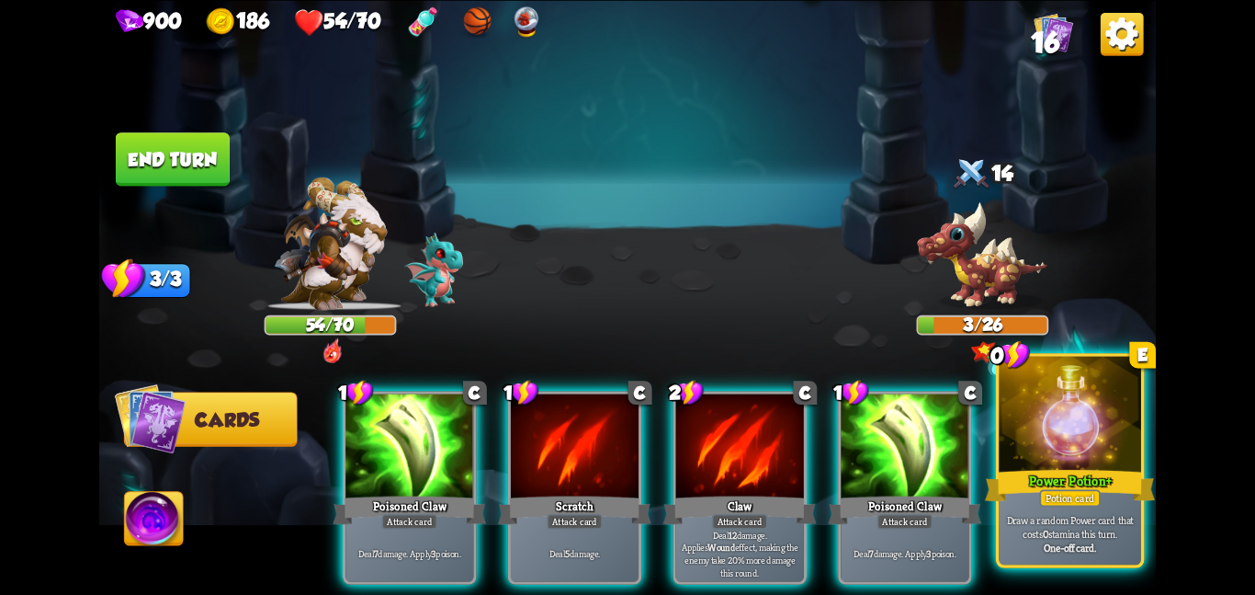
click at [1109, 512] on p "Draw a random Power card that costs 0 stamina this turn." at bounding box center [1070, 526] width 135 height 28
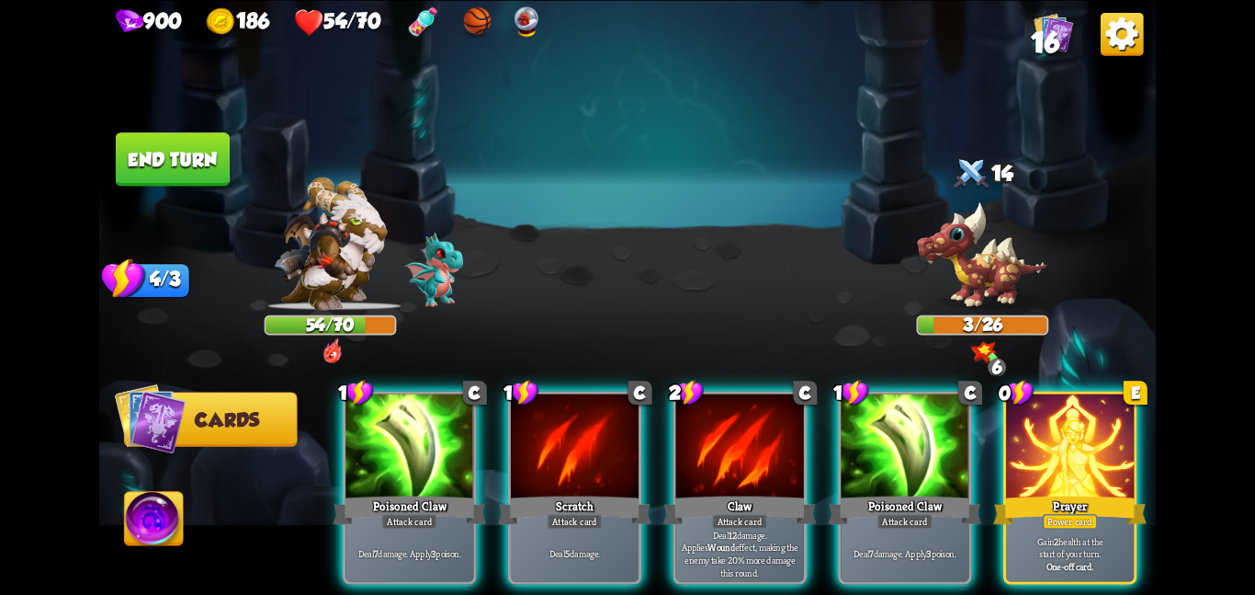
click at [1109, 534] on p "Gain 2 health at the start of your turn." at bounding box center [1070, 546] width 121 height 25
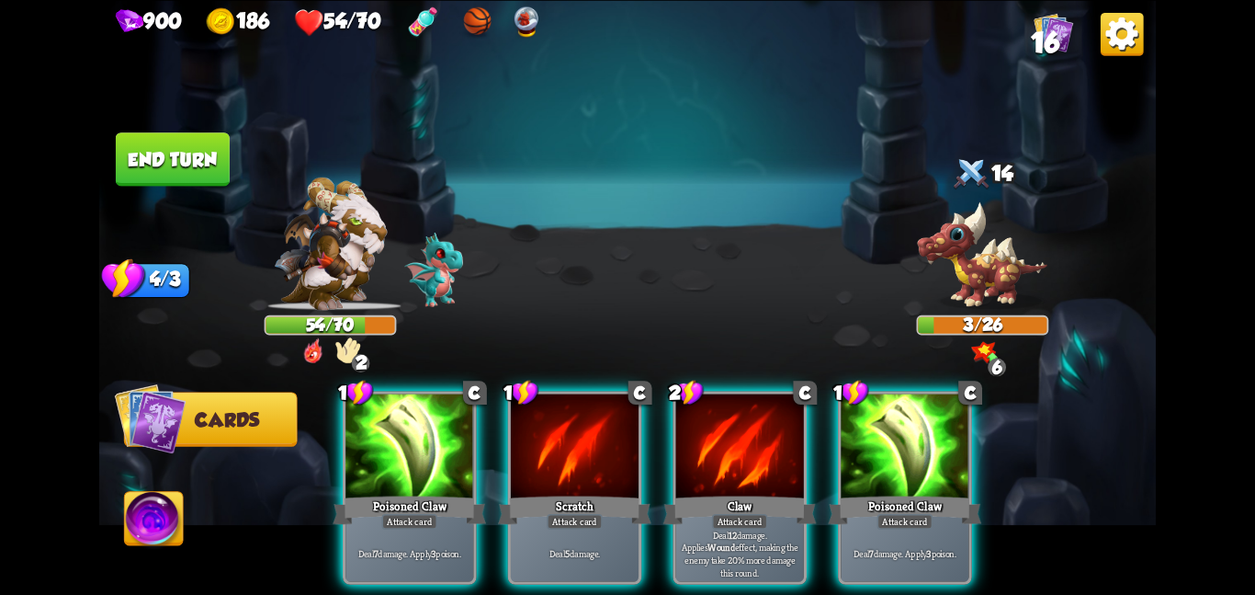
click at [191, 141] on button "End turn" at bounding box center [173, 158] width 114 height 53
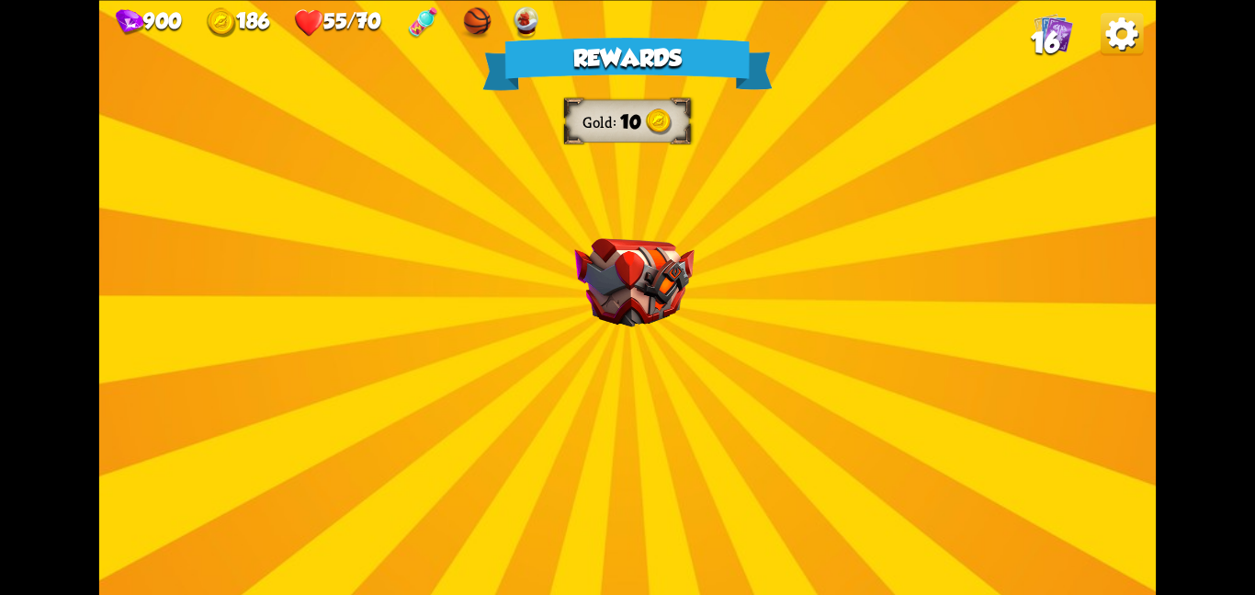
click at [590, 194] on div "Rewards Gold 10 Select a card 0 C Weak Potion Potion card The enemy will deal 2…" at bounding box center [627, 297] width 1057 height 595
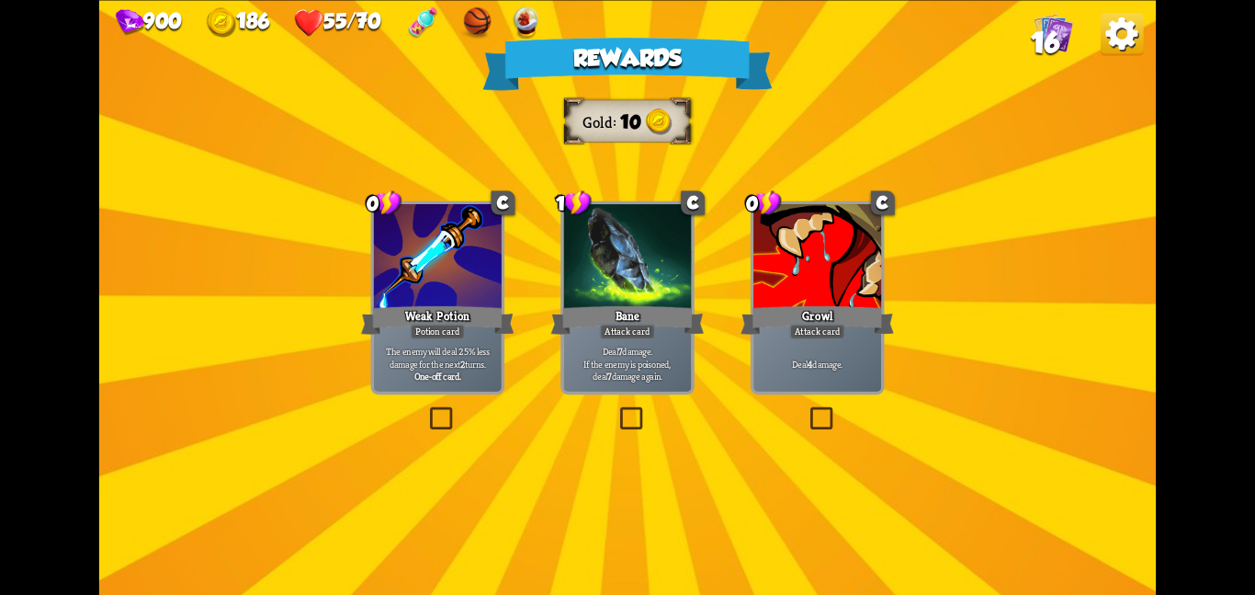
click at [489, 268] on div at bounding box center [438, 258] width 128 height 108
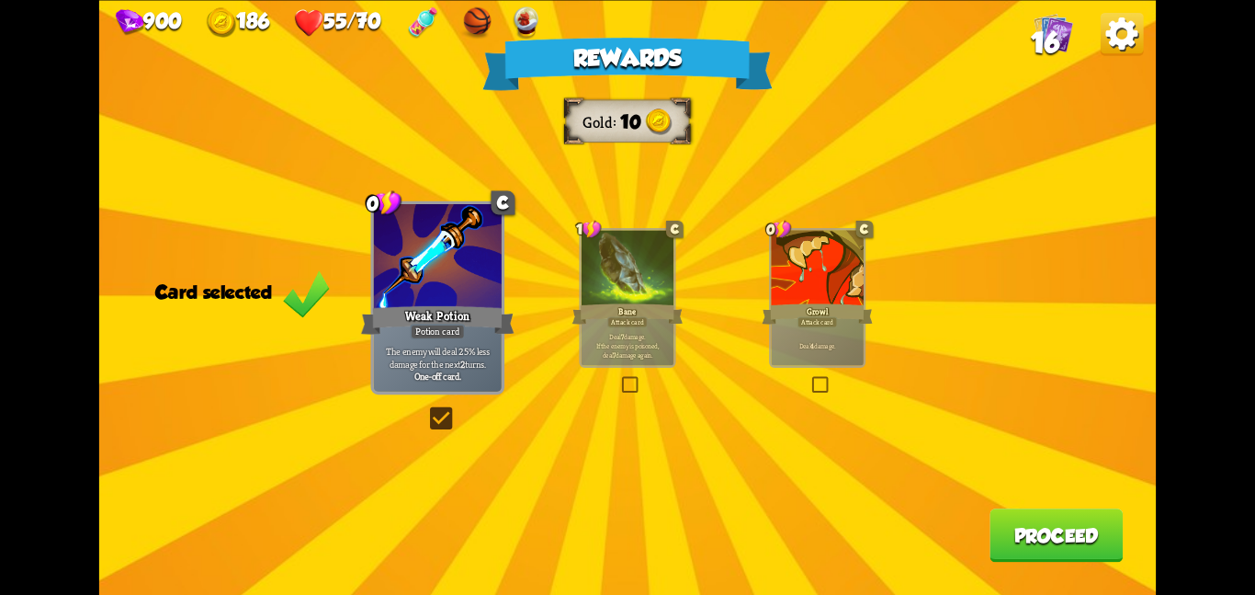
click at [1073, 544] on button "Proceed" at bounding box center [1056, 534] width 133 height 53
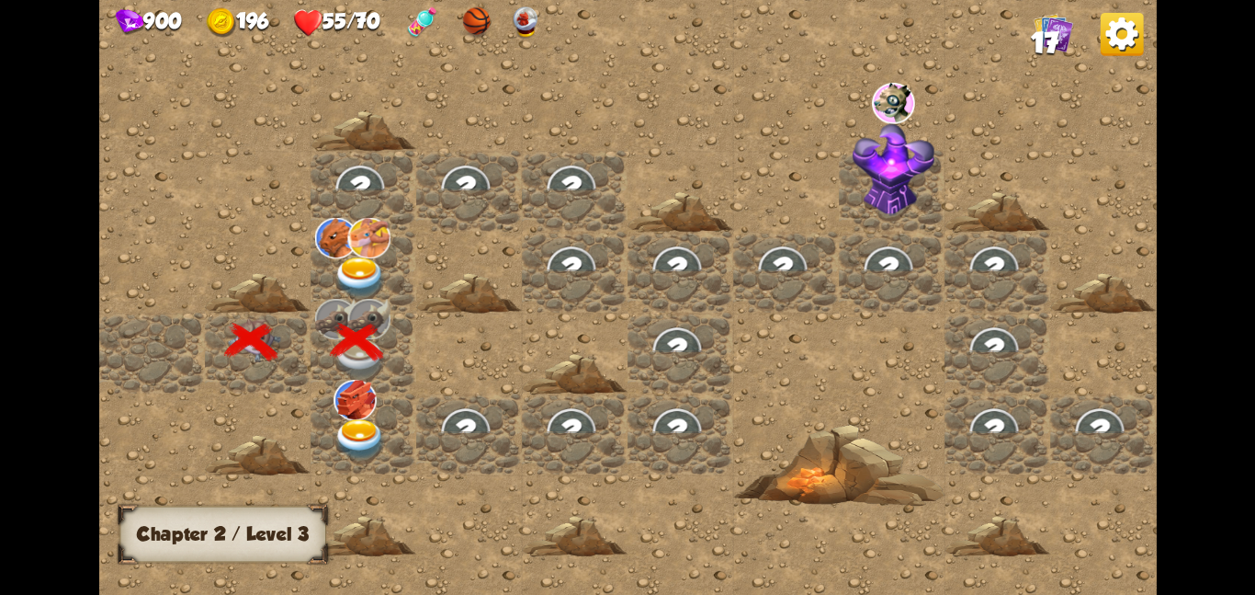
click at [358, 272] on img at bounding box center [360, 276] width 53 height 41
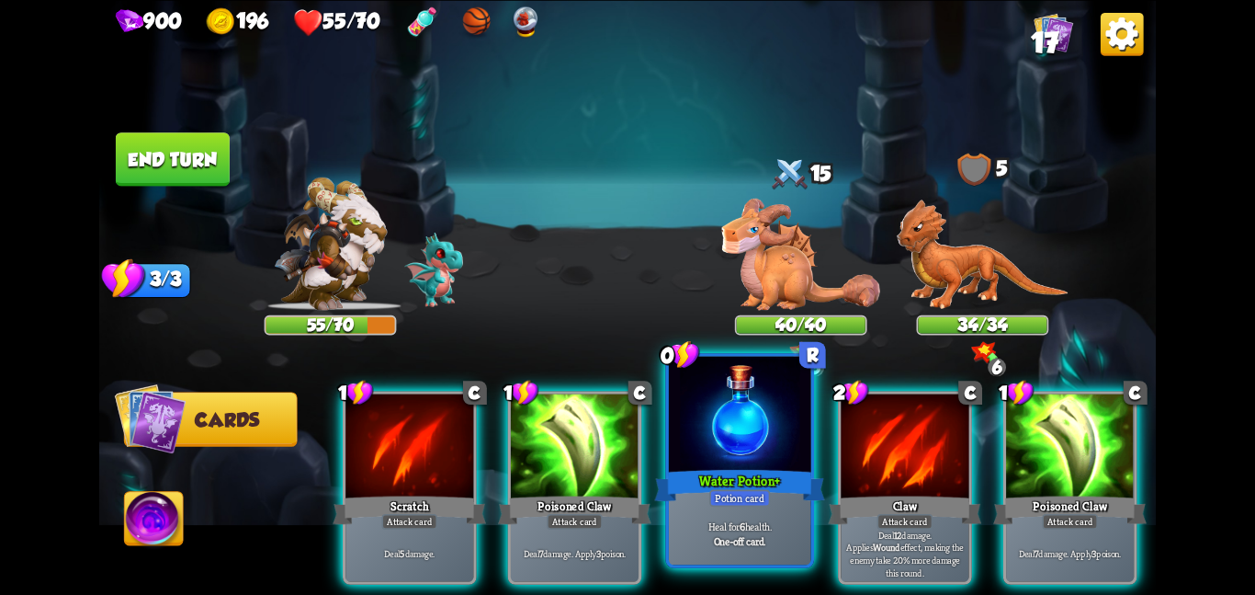
click at [735, 446] on div at bounding box center [740, 415] width 142 height 119
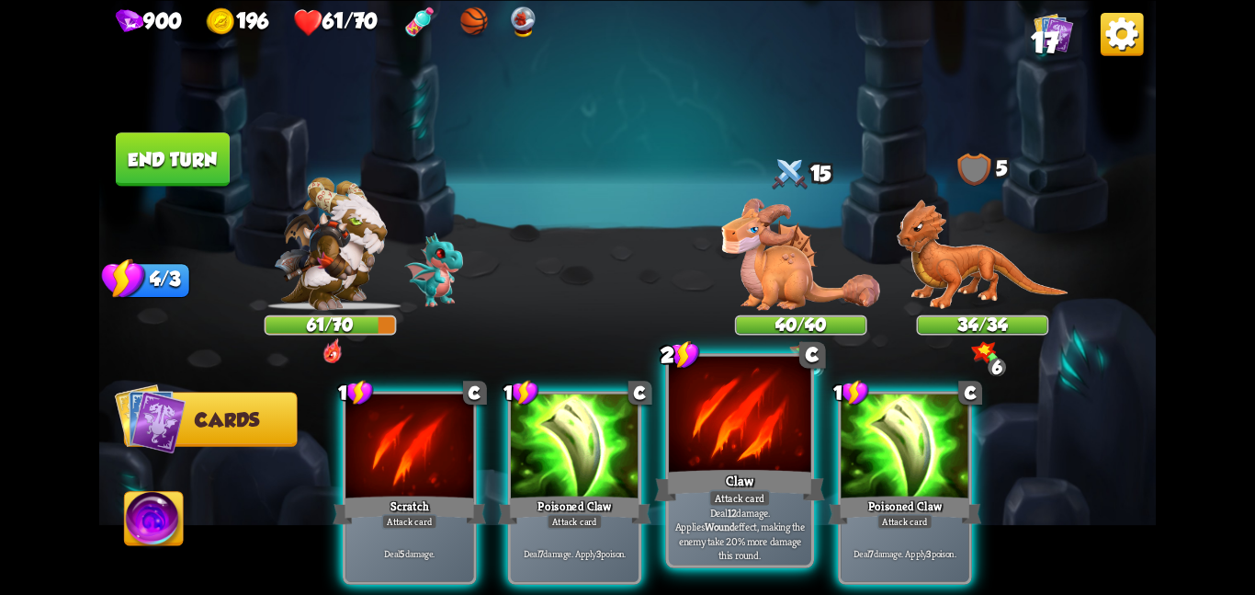
click at [737, 444] on div at bounding box center [740, 415] width 142 height 119
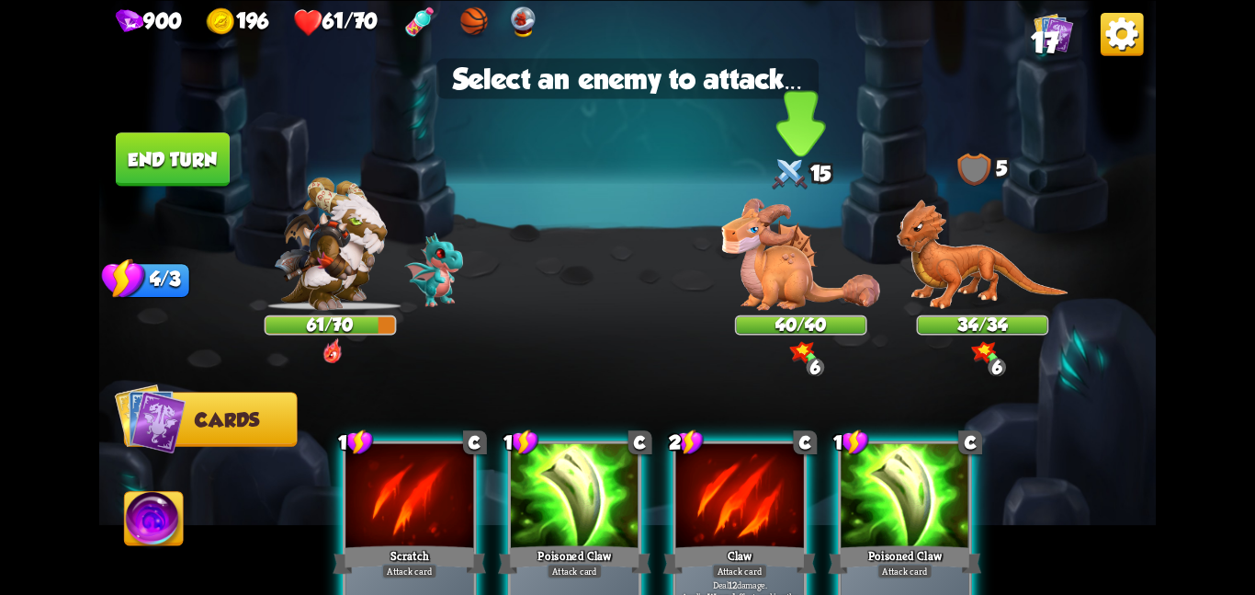
click at [795, 272] on img at bounding box center [800, 253] width 159 height 111
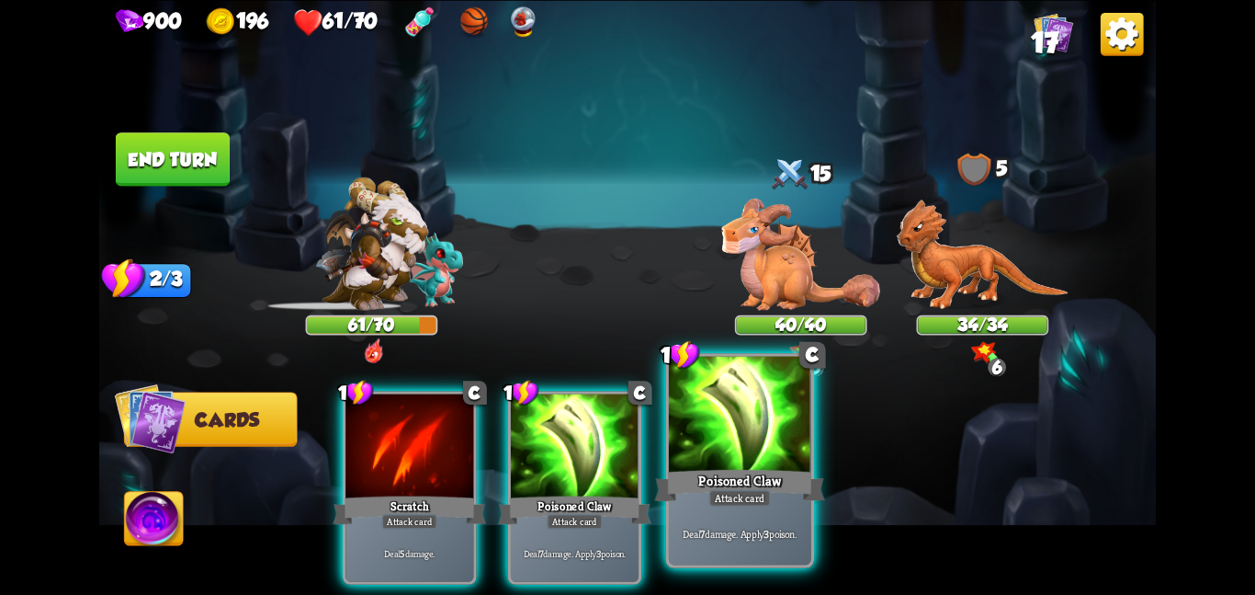
click at [731, 403] on div at bounding box center [740, 415] width 142 height 119
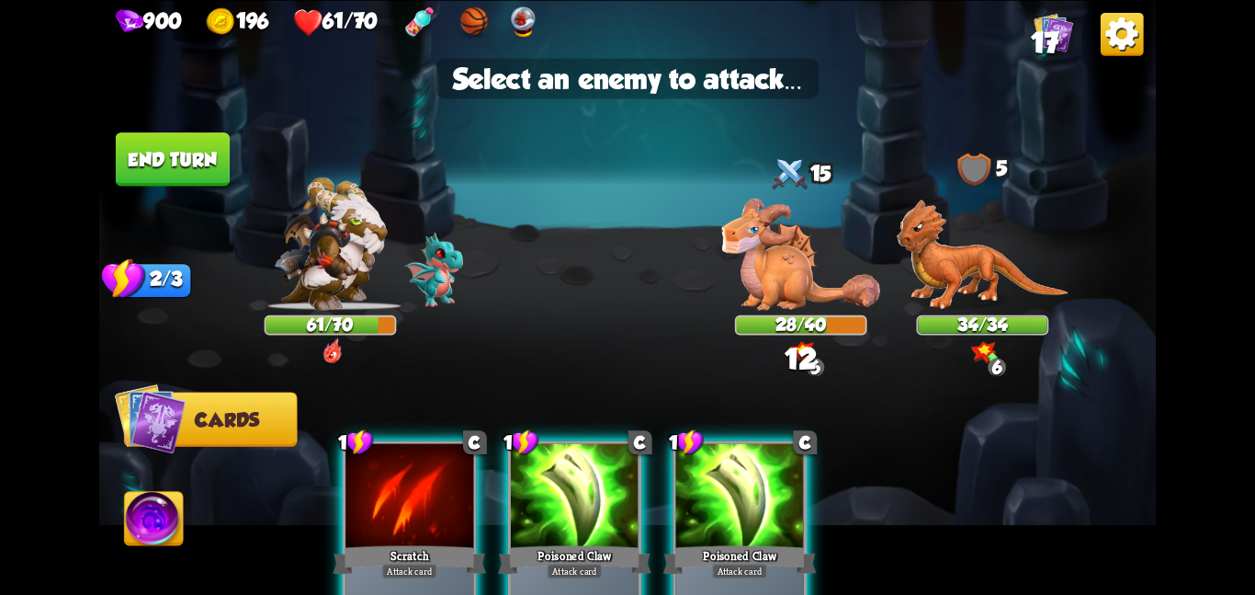
click at [765, 313] on img at bounding box center [627, 297] width 1057 height 595
click at [771, 306] on img at bounding box center [800, 253] width 159 height 111
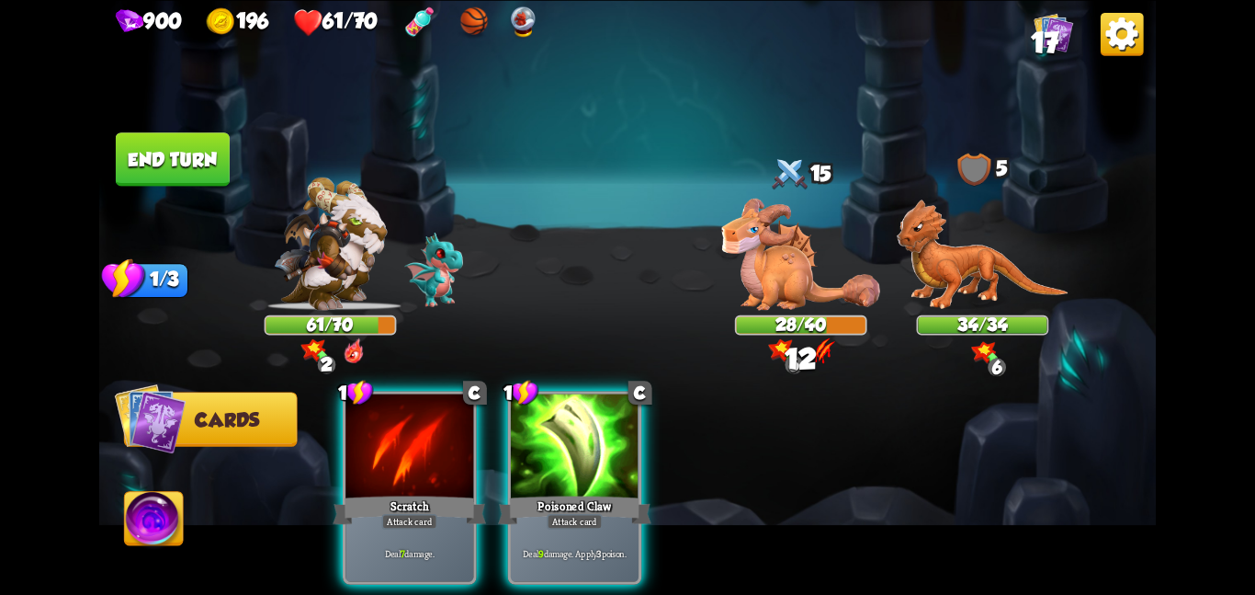
click at [665, 402] on div "1 C Scratch Attack card Deal 7 damage. 1 C Poisoned Claw Attack card Deal 9 dam…" at bounding box center [734, 462] width 846 height 265
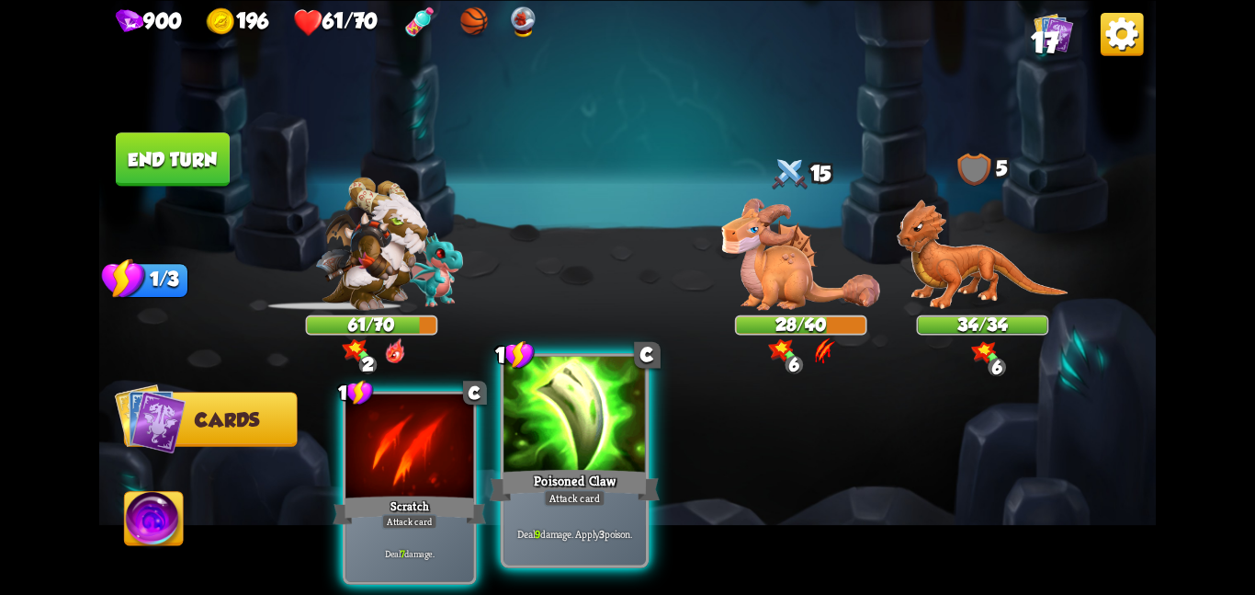
click at [641, 416] on div at bounding box center [575, 415] width 142 height 119
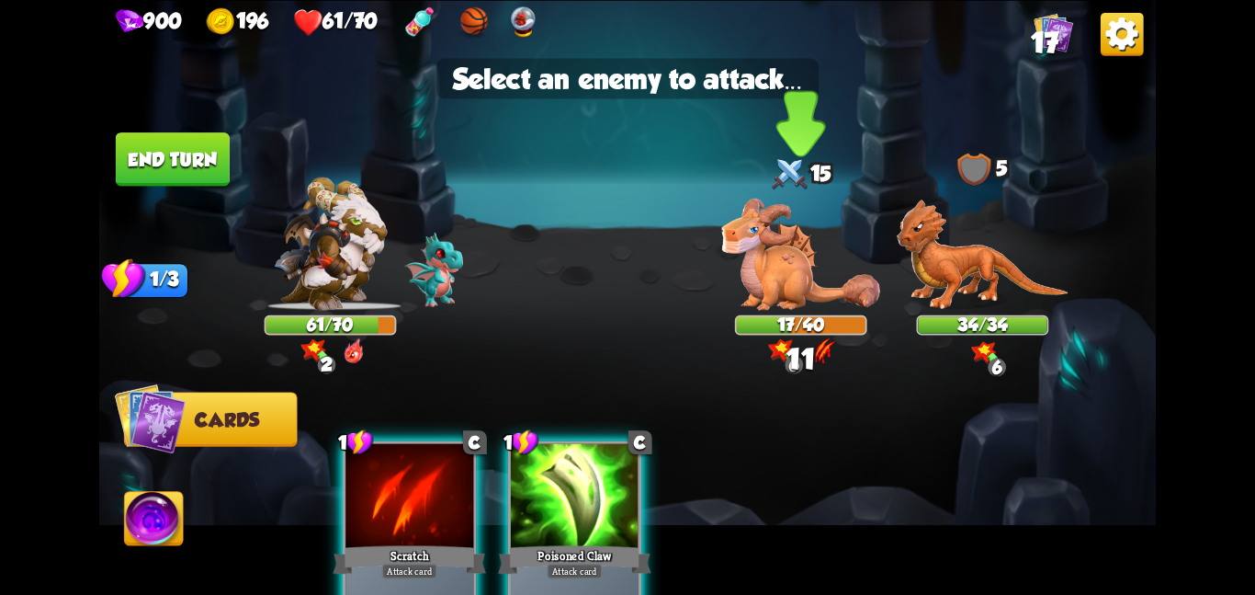
click at [783, 254] on img at bounding box center [800, 253] width 159 height 111
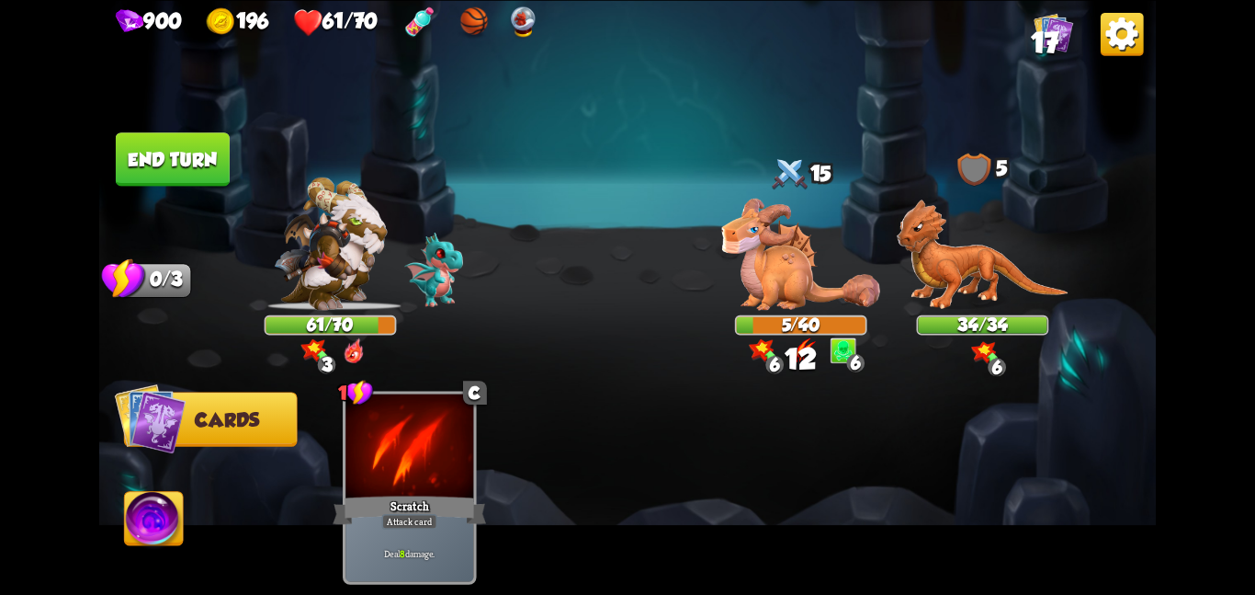
click at [169, 155] on button "End turn" at bounding box center [173, 158] width 114 height 53
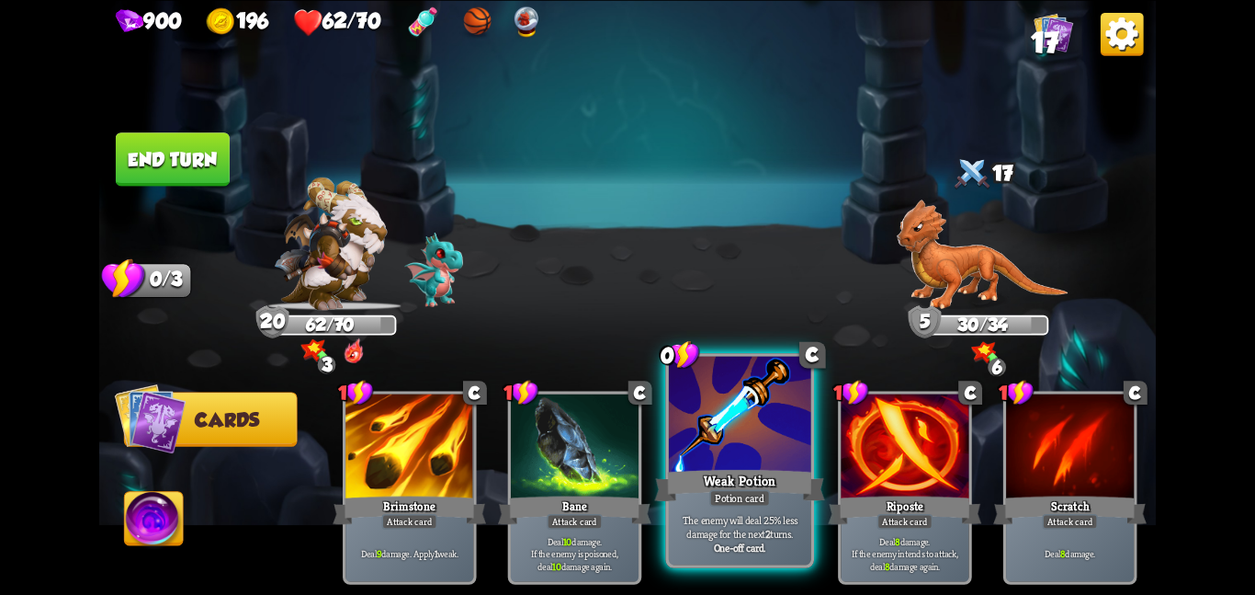
click at [720, 460] on div at bounding box center [740, 415] width 142 height 119
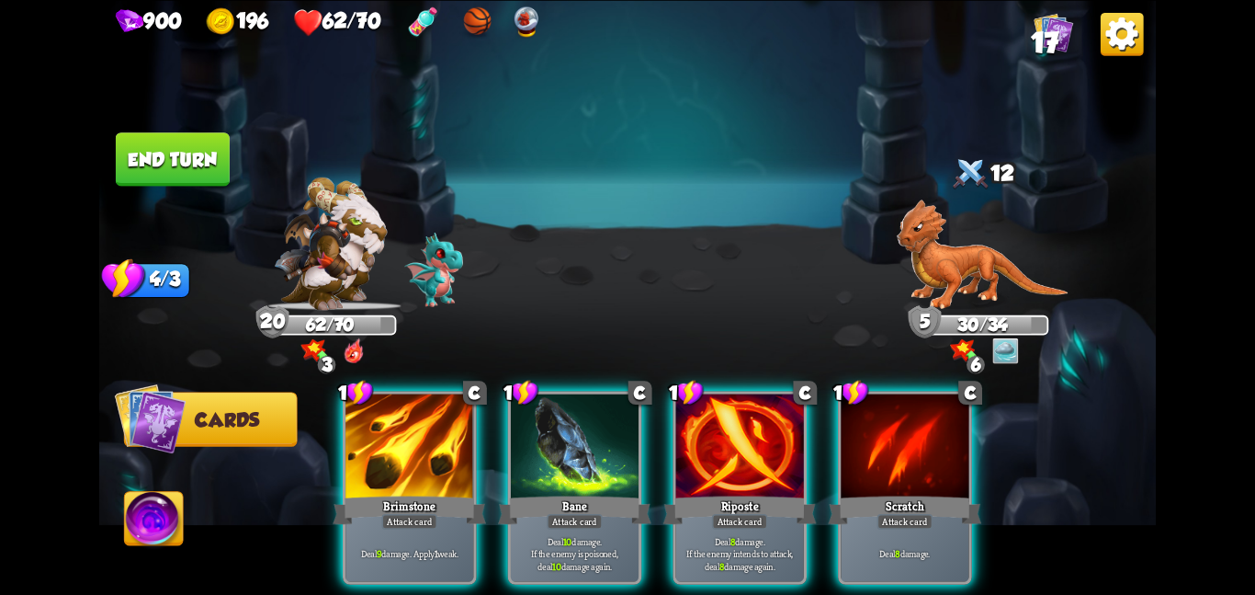
click at [720, 460] on div at bounding box center [740, 447] width 128 height 108
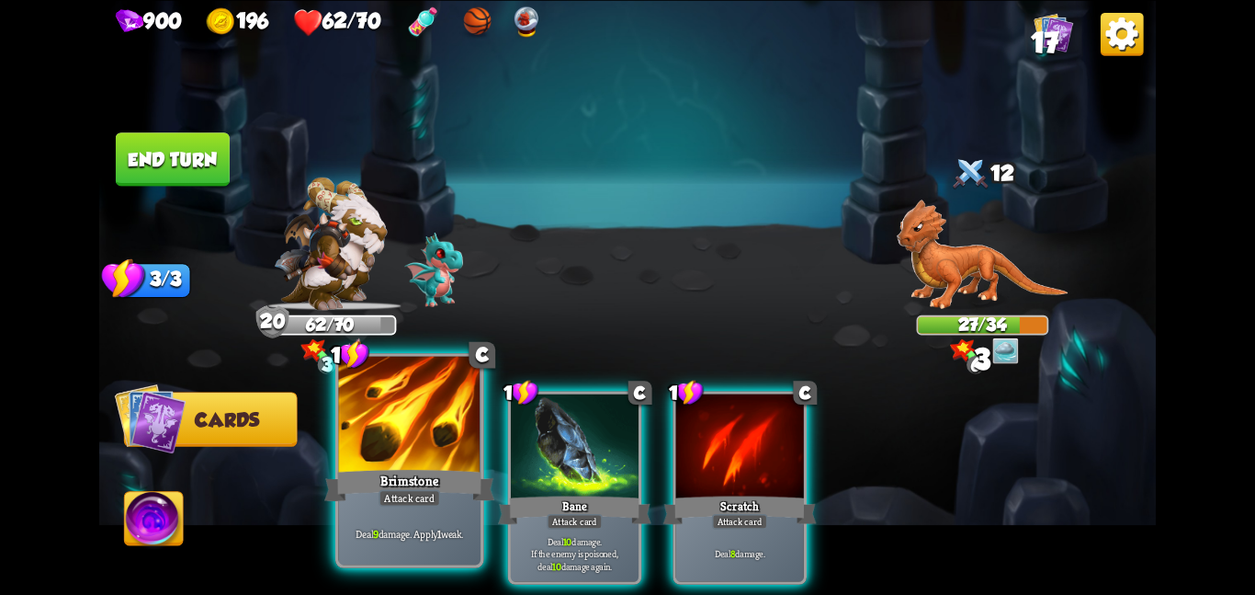
click at [363, 471] on div "Brimstone" at bounding box center [409, 485] width 170 height 38
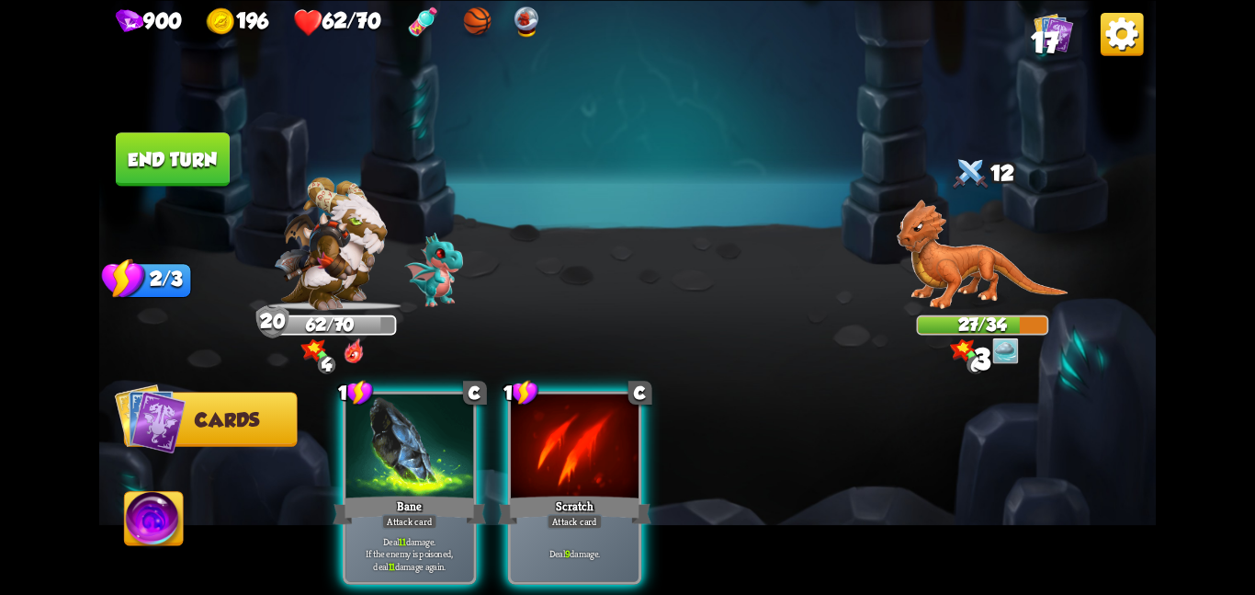
click at [363, 493] on div "Bane" at bounding box center [409, 510] width 153 height 34
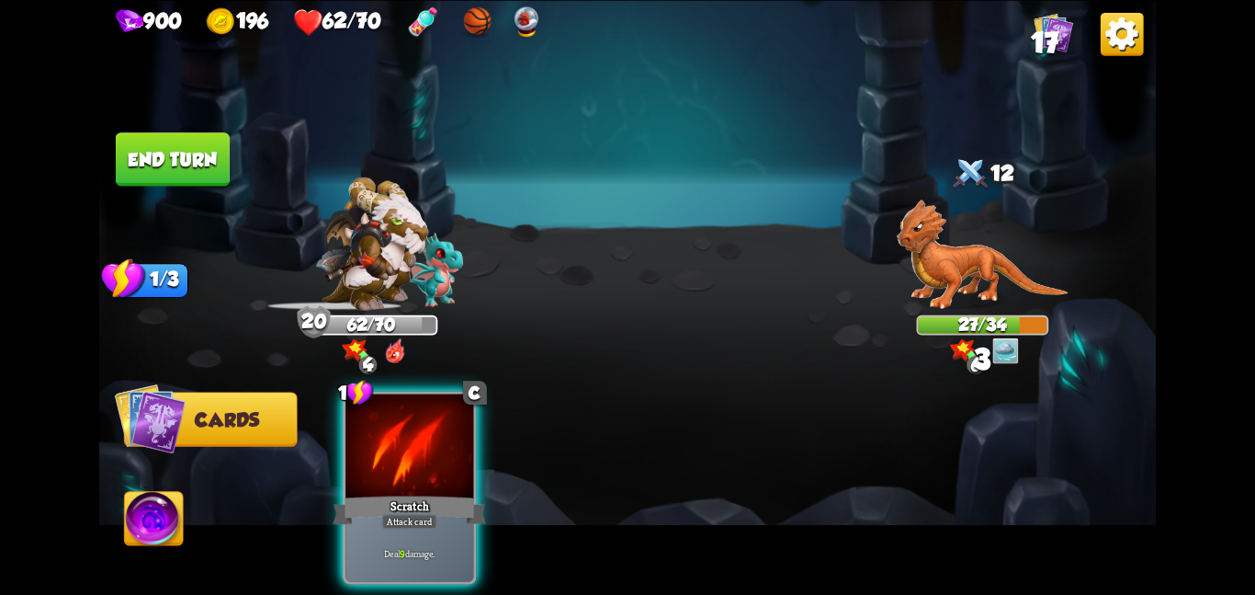
click at [363, 493] on div "Scratch" at bounding box center [409, 510] width 153 height 34
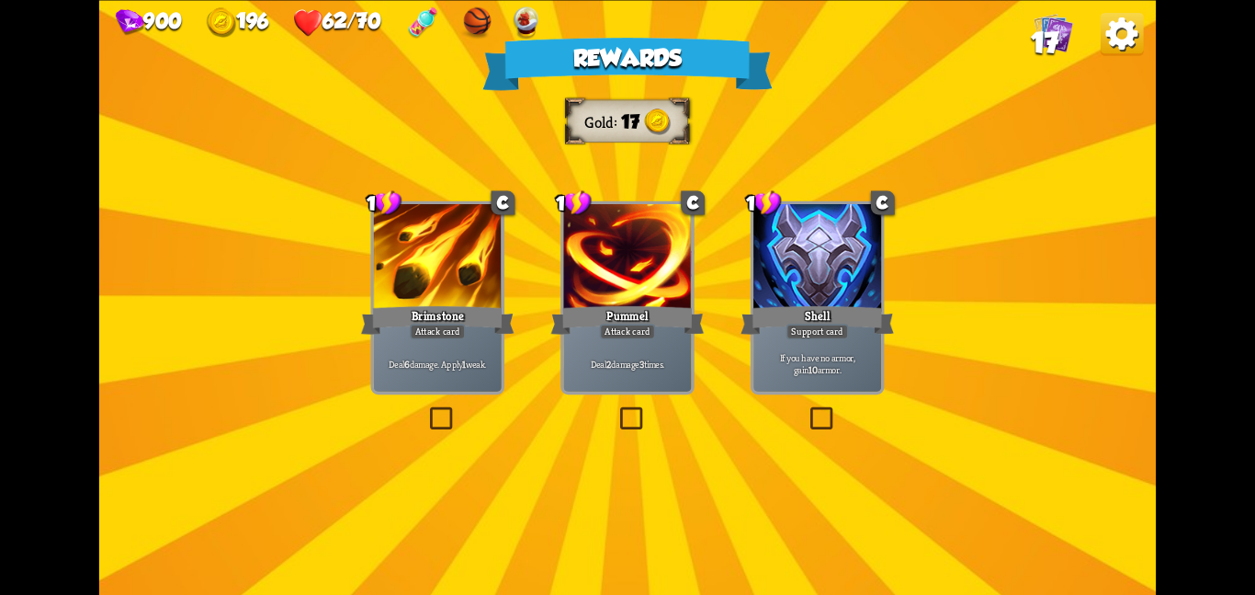
click at [471, 336] on div "Brimstone" at bounding box center [437, 319] width 153 height 34
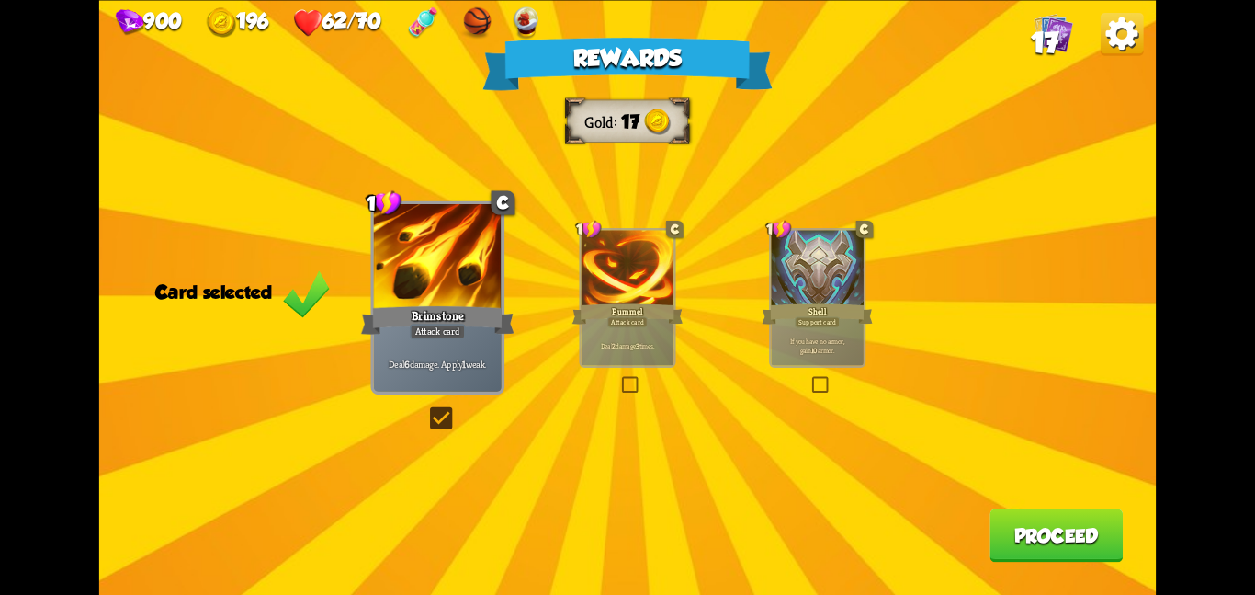
click at [991, 515] on button "Proceed" at bounding box center [1056, 534] width 133 height 53
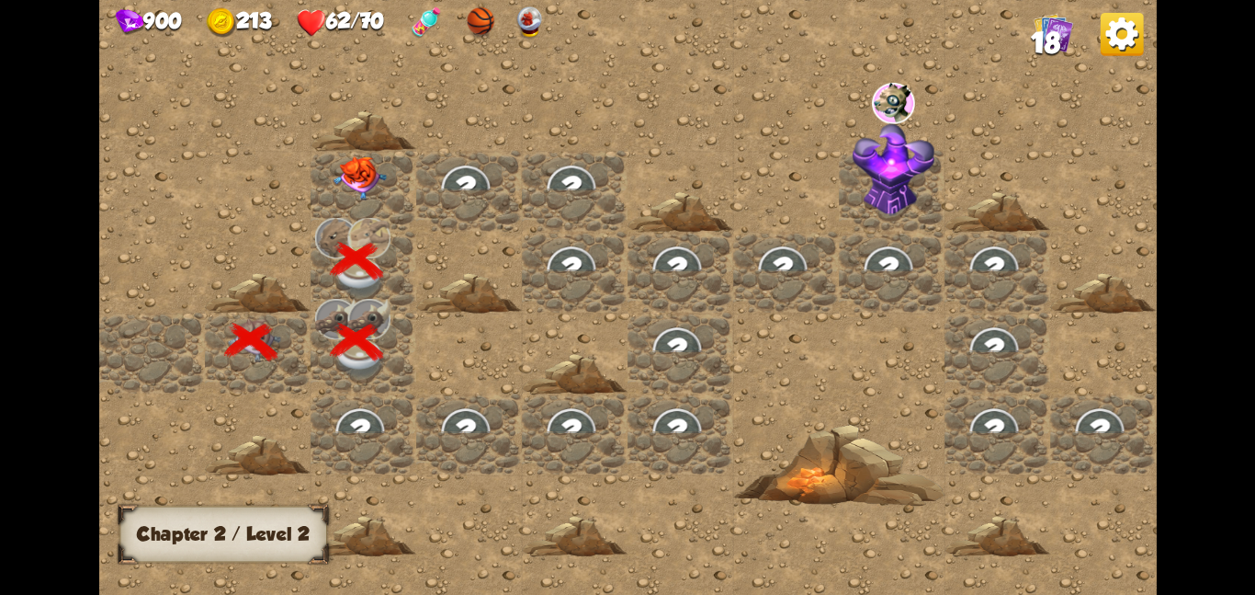
click at [335, 148] on div at bounding box center [364, 130] width 106 height 40
click at [340, 155] on img at bounding box center [360, 177] width 53 height 44
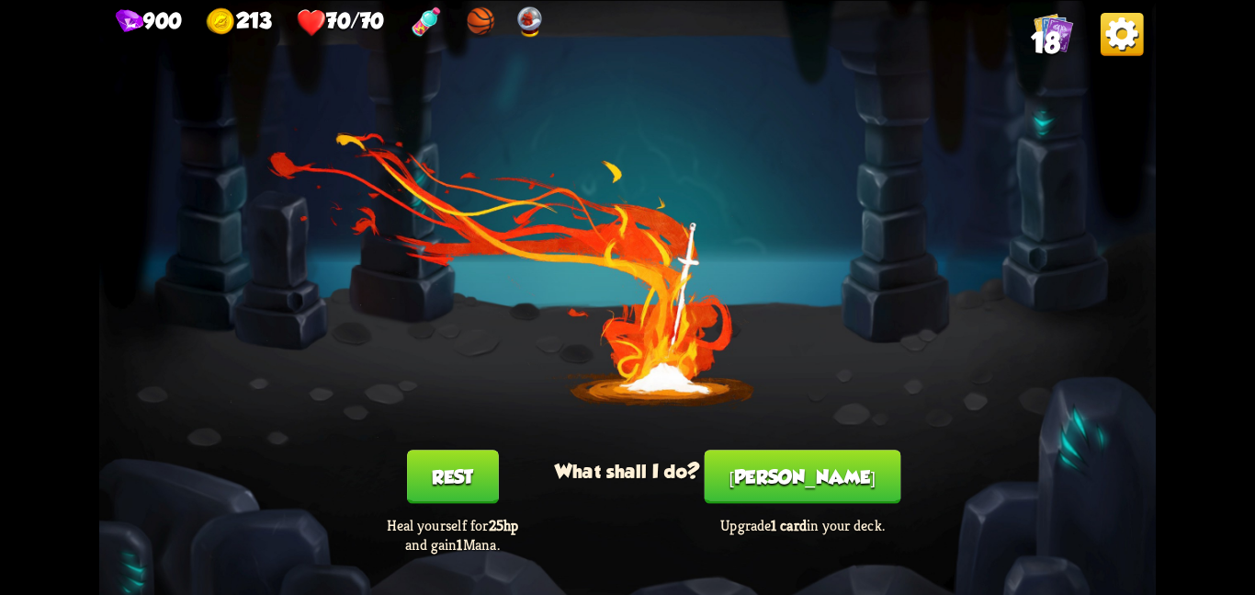
click at [771, 498] on button "[PERSON_NAME]" at bounding box center [803, 475] width 197 height 53
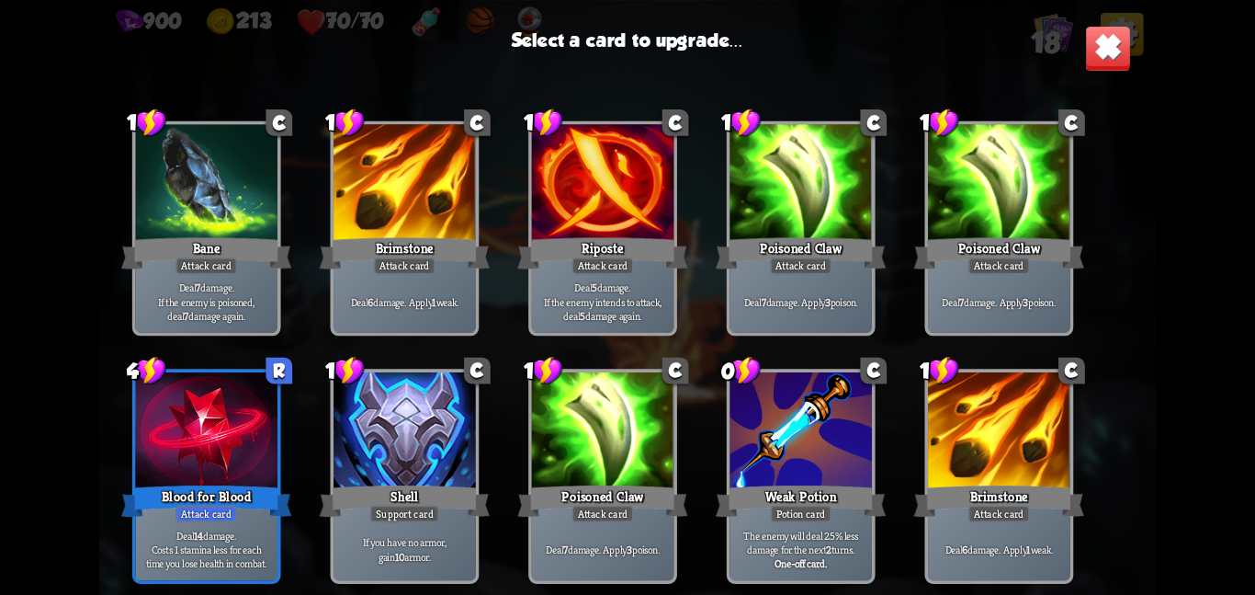
scroll to position [293, 0]
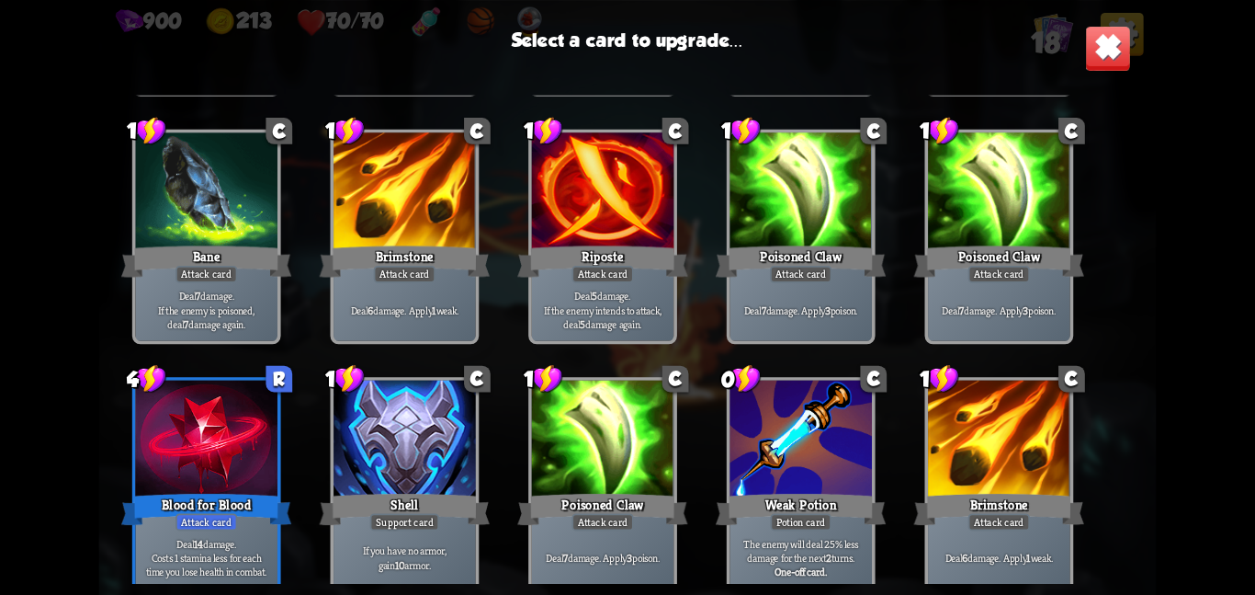
click at [186, 464] on div at bounding box center [206, 439] width 142 height 119
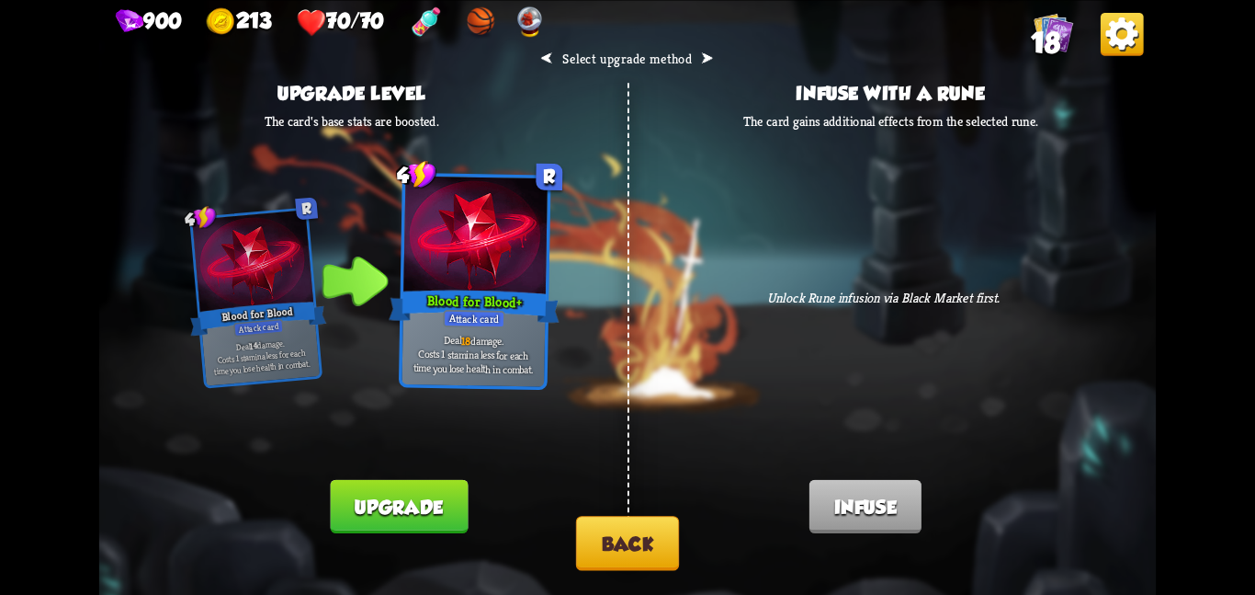
click at [580, 529] on button "Back" at bounding box center [627, 543] width 103 height 54
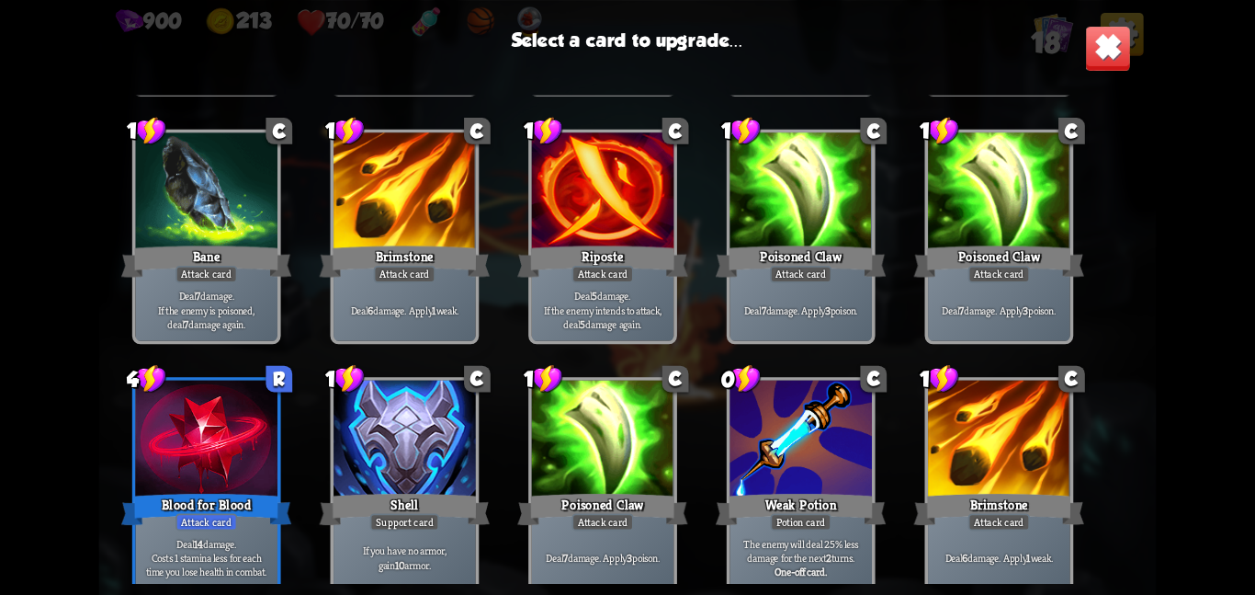
click at [195, 406] on div at bounding box center [206, 439] width 142 height 119
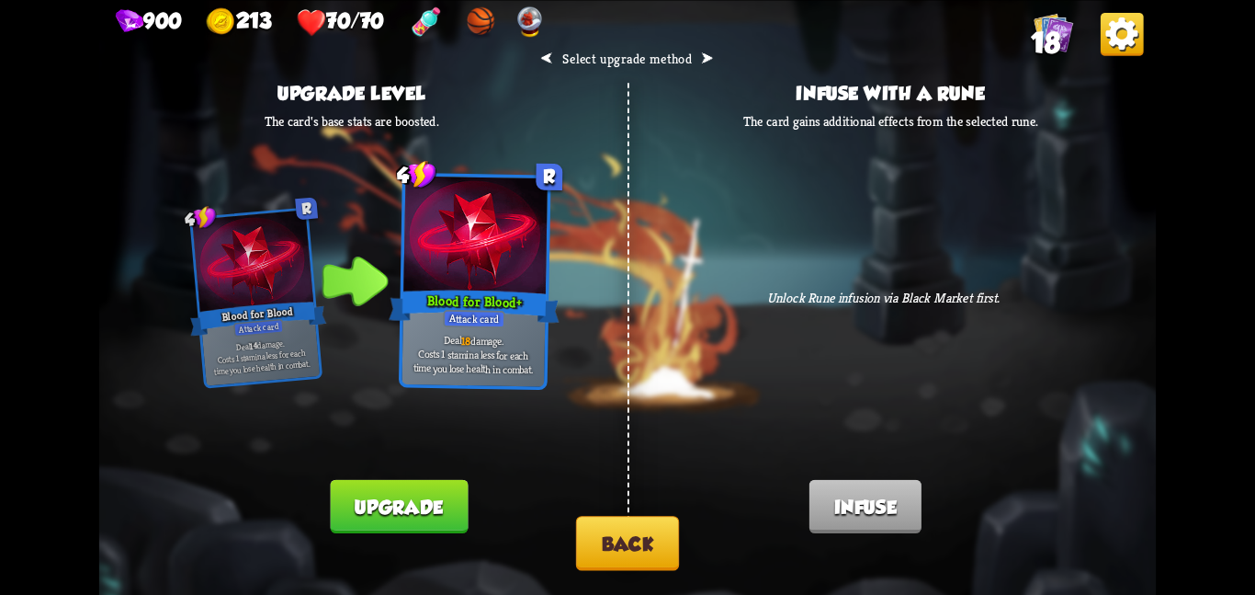
click at [624, 555] on button "Back" at bounding box center [627, 543] width 103 height 54
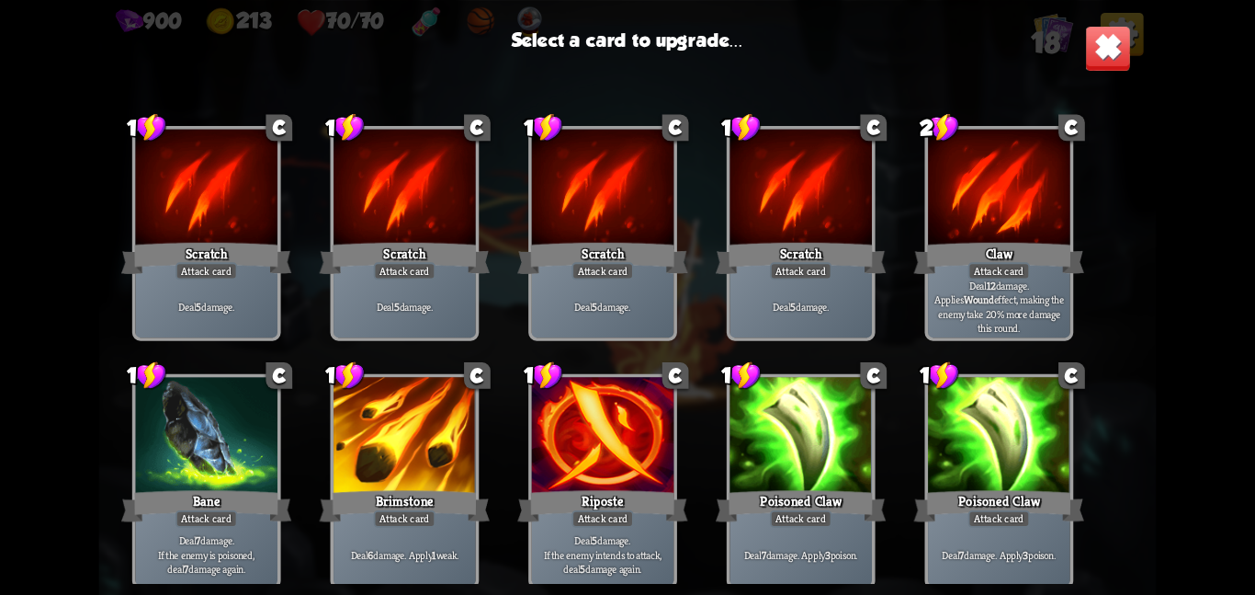
scroll to position [302, 0]
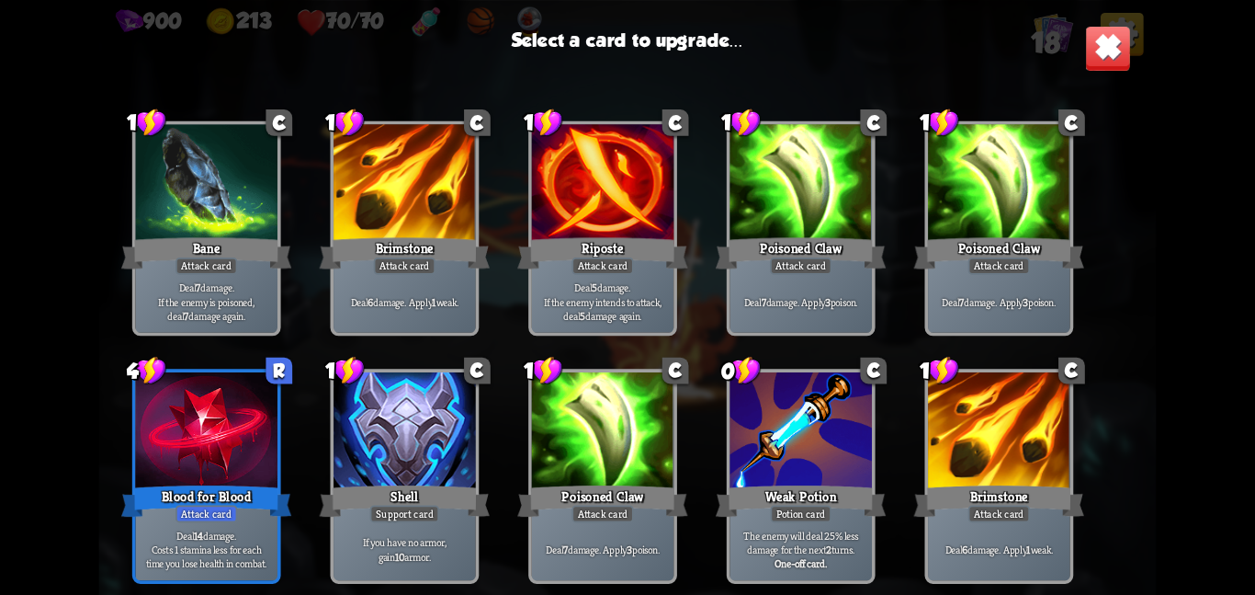
click at [241, 240] on div "Bane" at bounding box center [206, 252] width 170 height 38
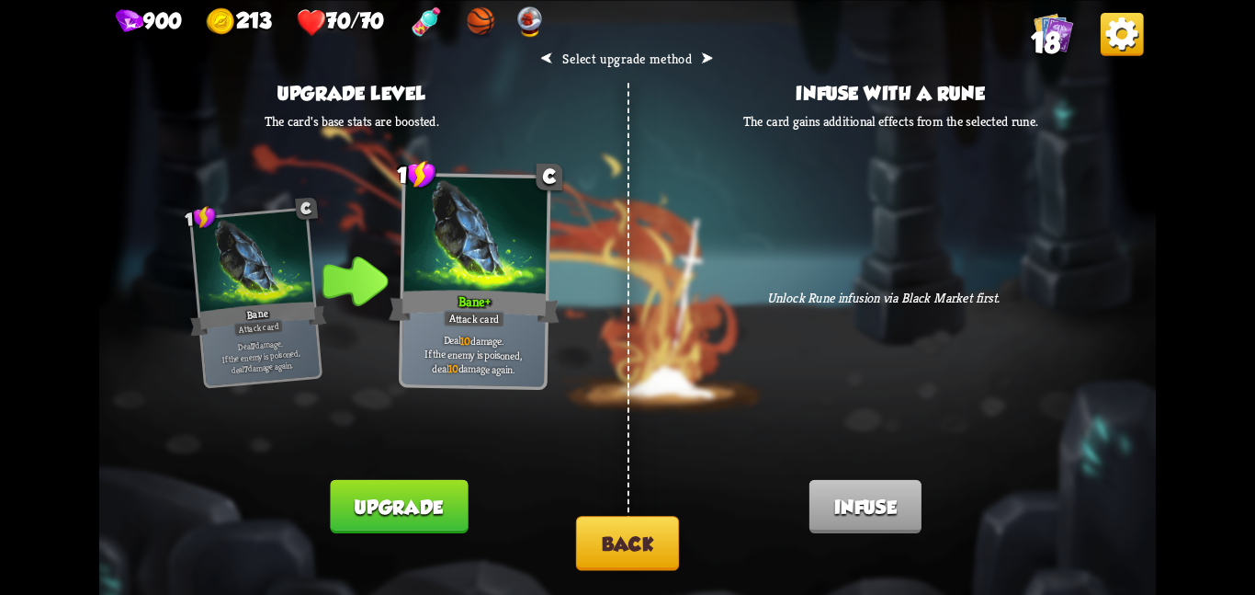
click at [383, 503] on button "Upgrade" at bounding box center [400, 505] width 138 height 53
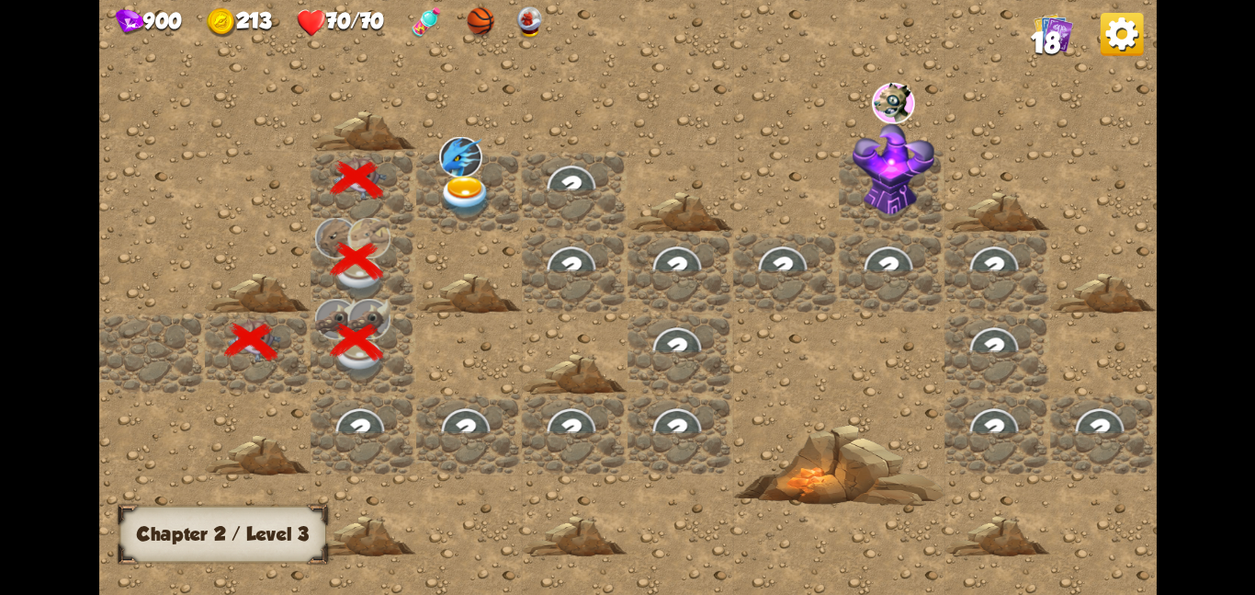
click at [504, 220] on div at bounding box center [469, 190] width 106 height 81
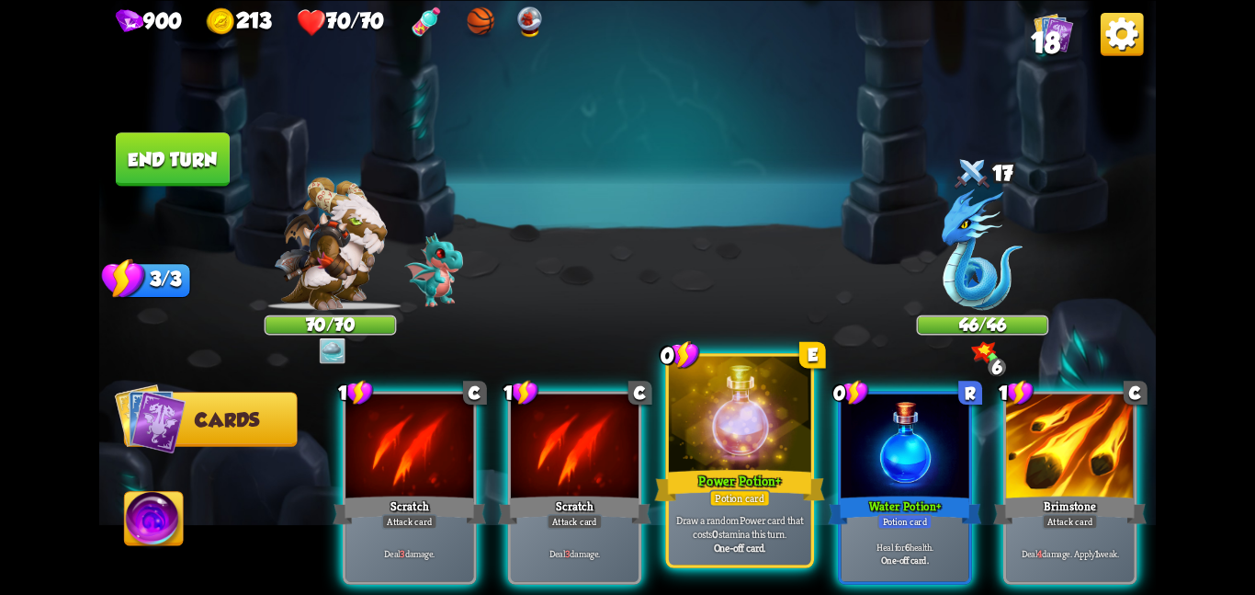
click at [683, 420] on div at bounding box center [740, 415] width 142 height 119
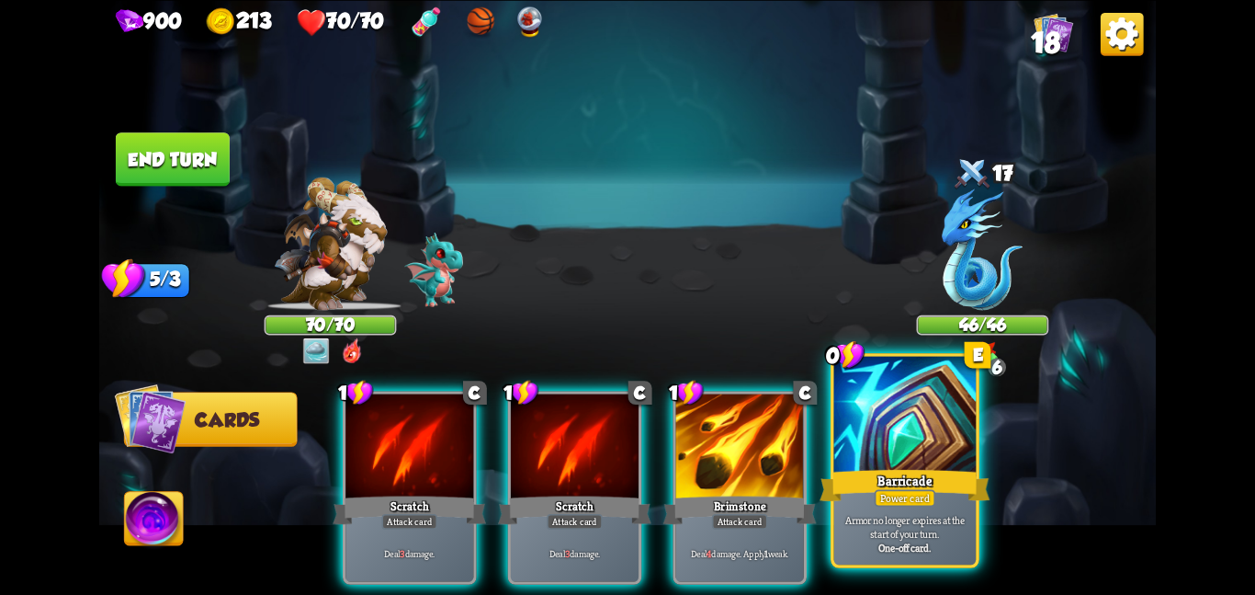
click at [856, 441] on div at bounding box center [905, 415] width 142 height 119
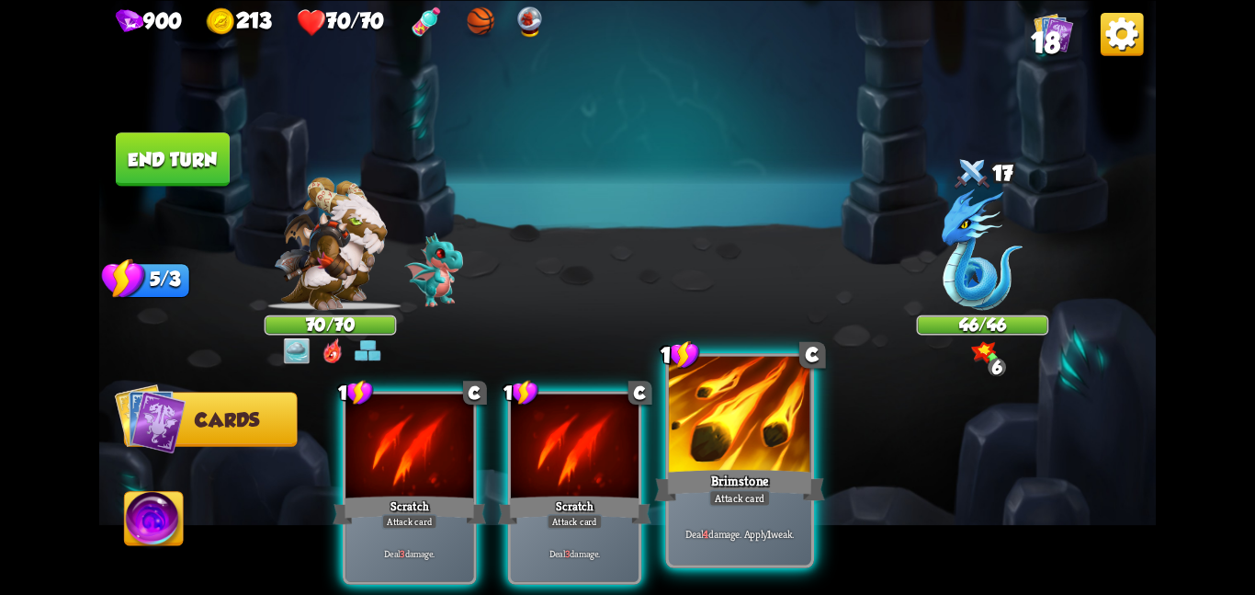
click at [757, 528] on p "Deal 4 damage. Apply 1 weak." at bounding box center [740, 533] width 135 height 14
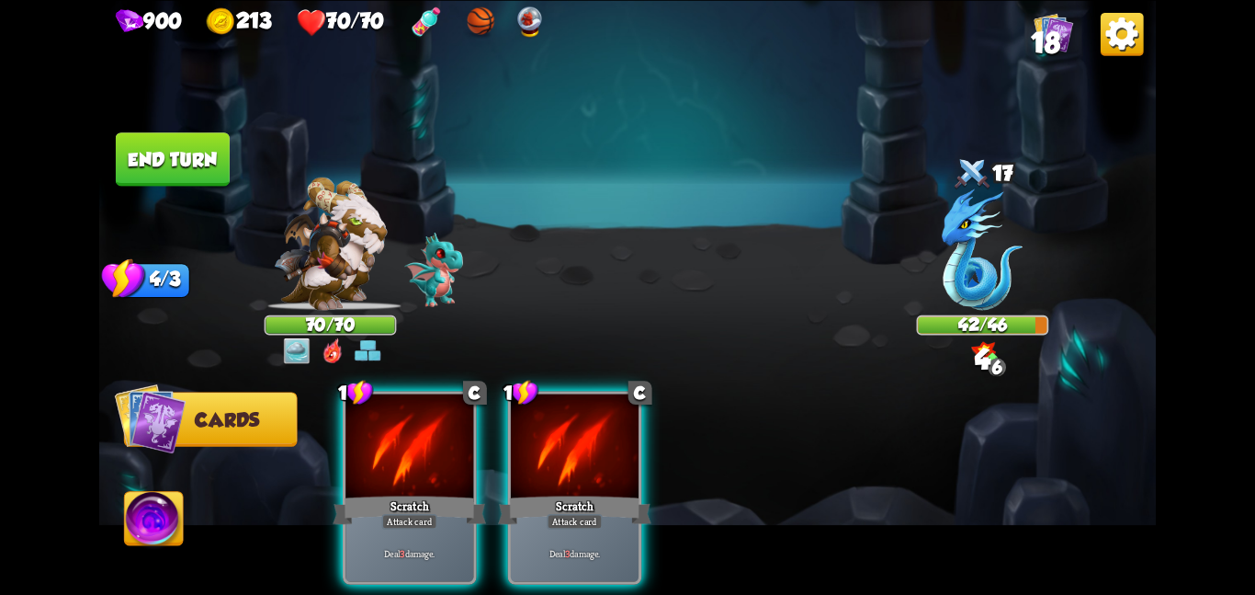
click at [189, 182] on button "End turn" at bounding box center [173, 158] width 114 height 53
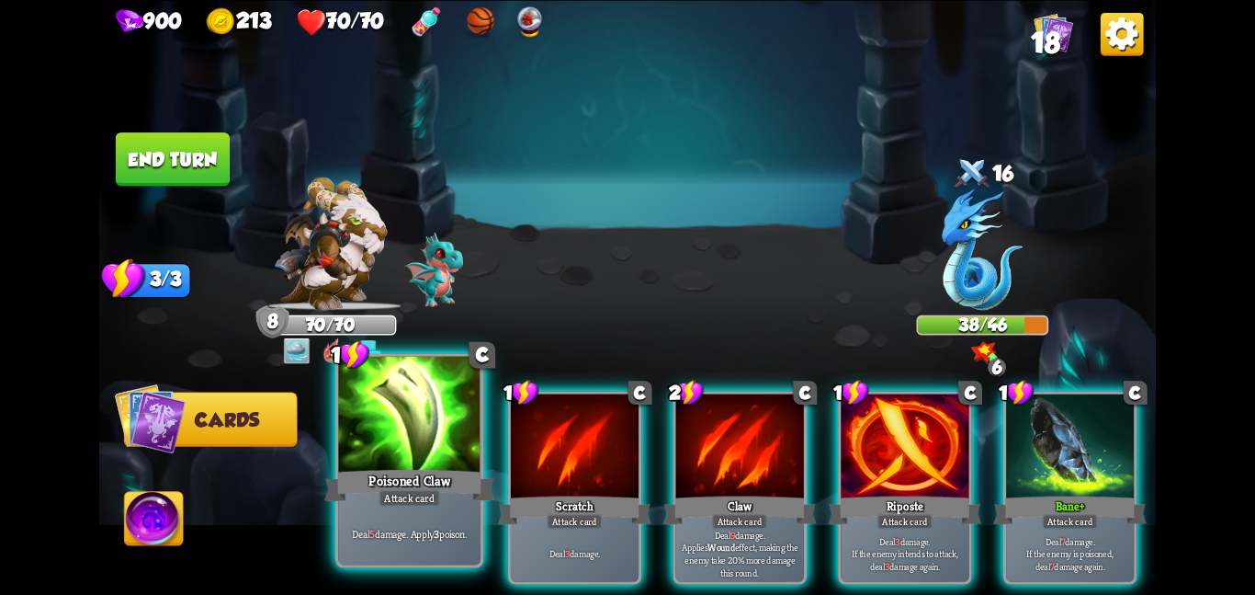
click at [426, 447] on div at bounding box center [409, 415] width 142 height 119
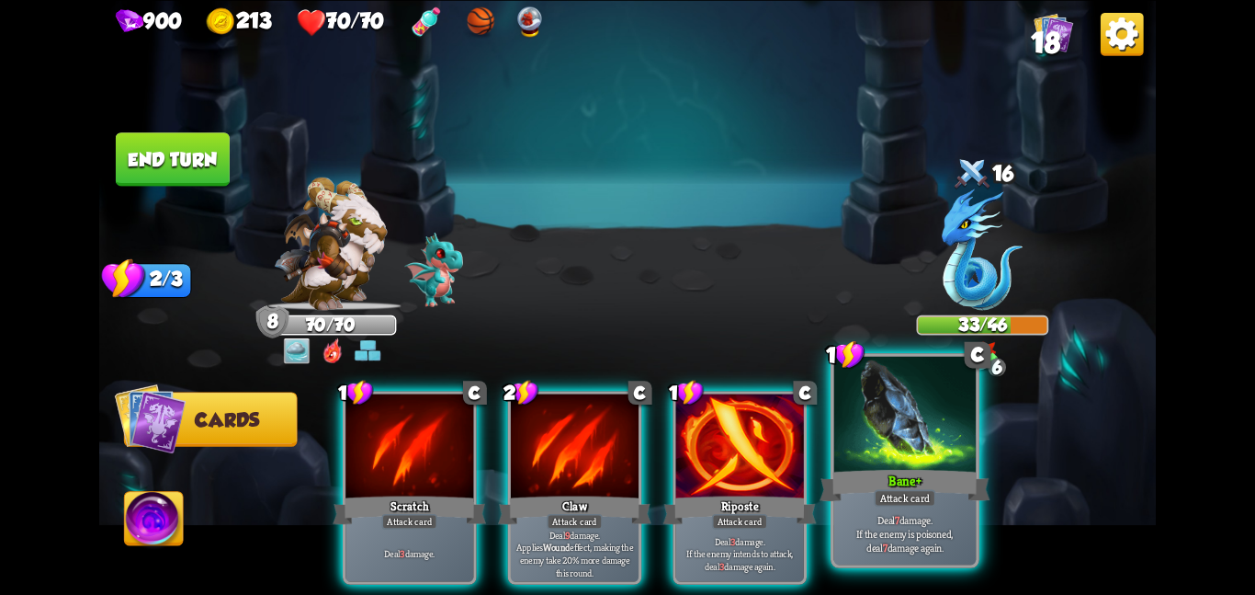
click at [893, 442] on div at bounding box center [905, 415] width 142 height 119
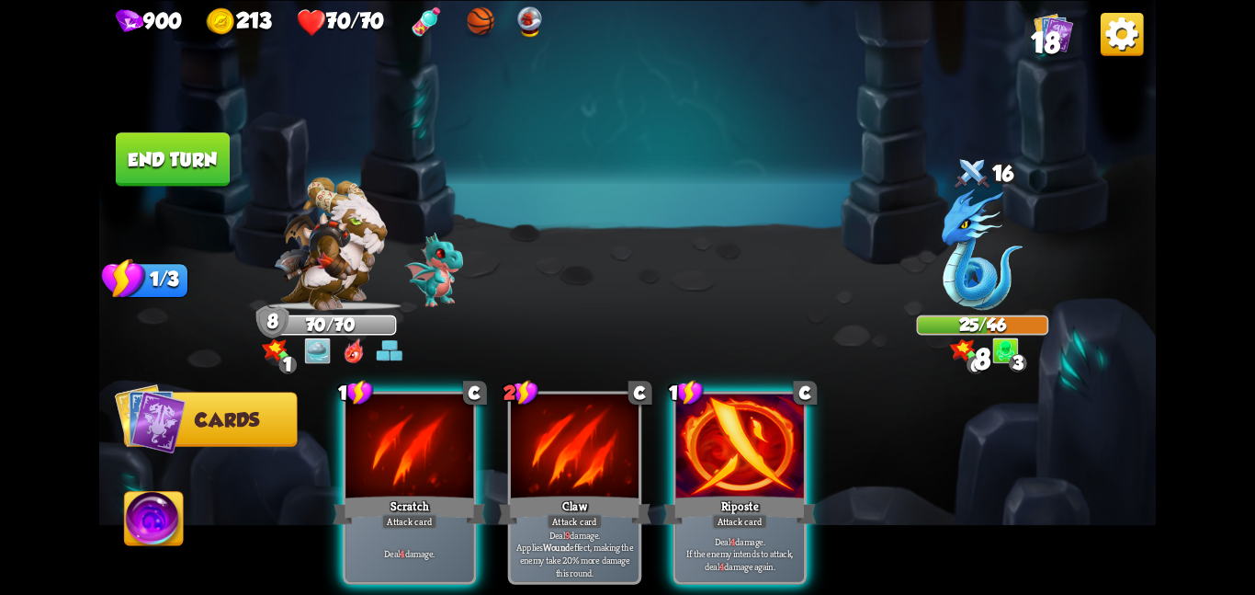
click at [163, 148] on button "End turn" at bounding box center [173, 158] width 114 height 53
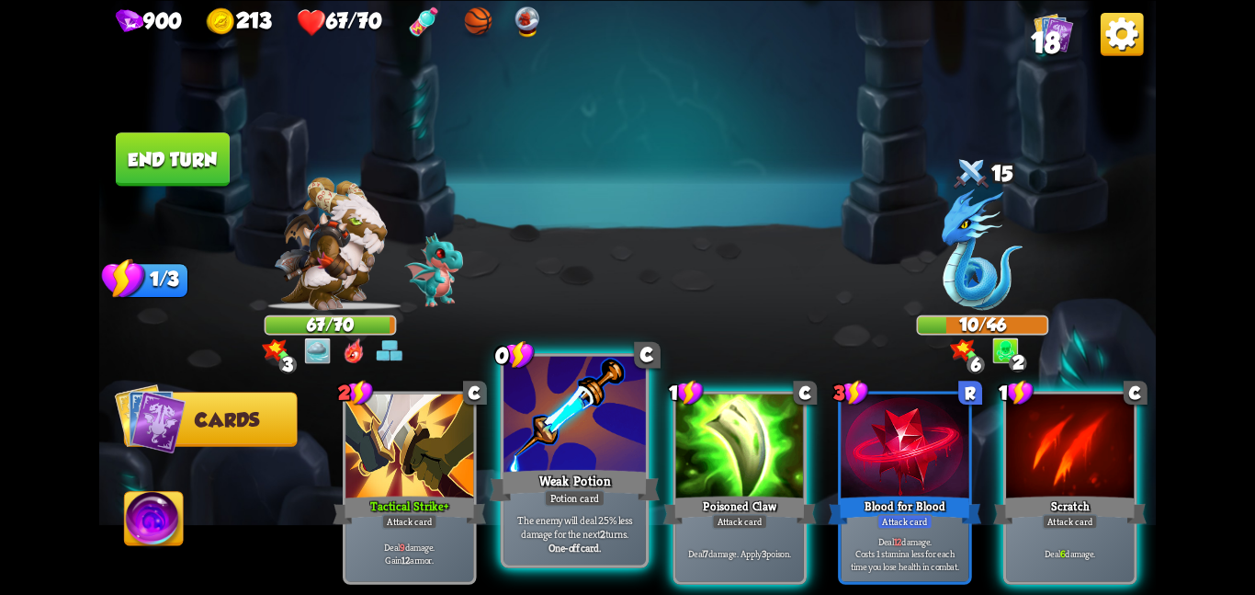
click at [582, 461] on div at bounding box center [575, 415] width 142 height 119
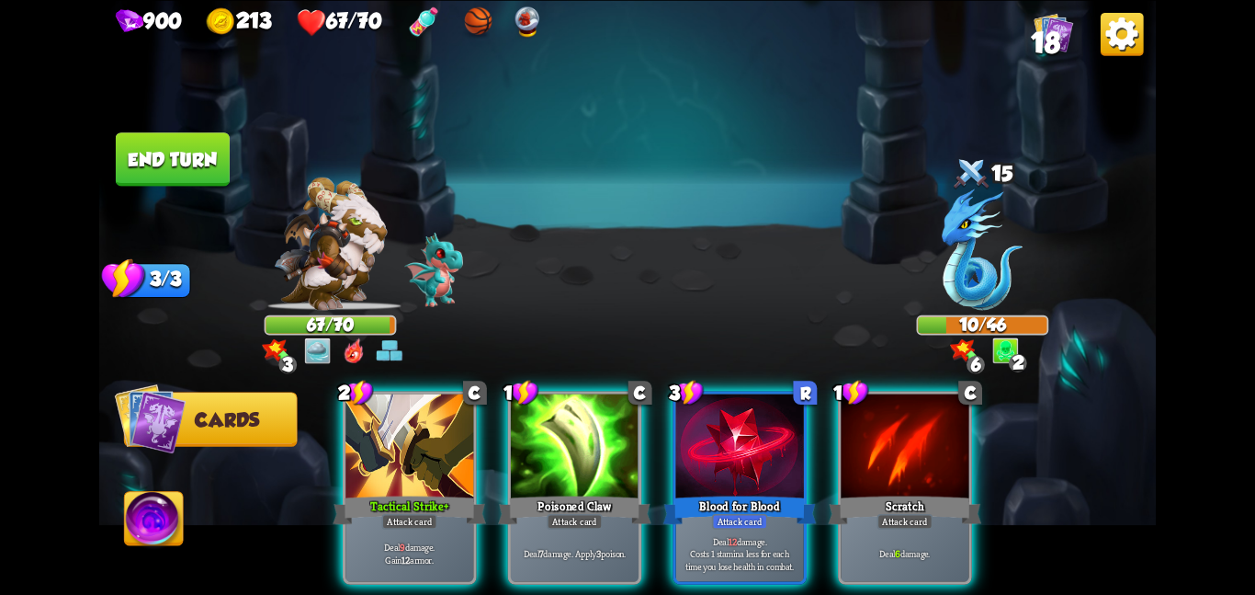
click at [582, 461] on div at bounding box center [575, 447] width 128 height 108
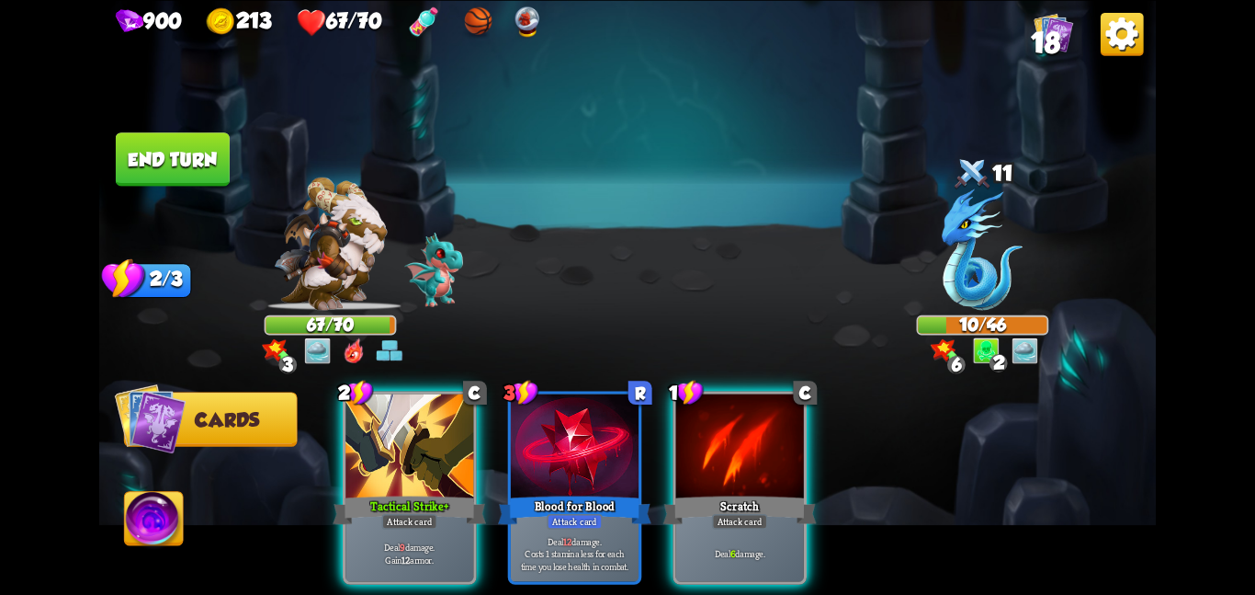
click at [582, 461] on div at bounding box center [575, 447] width 128 height 108
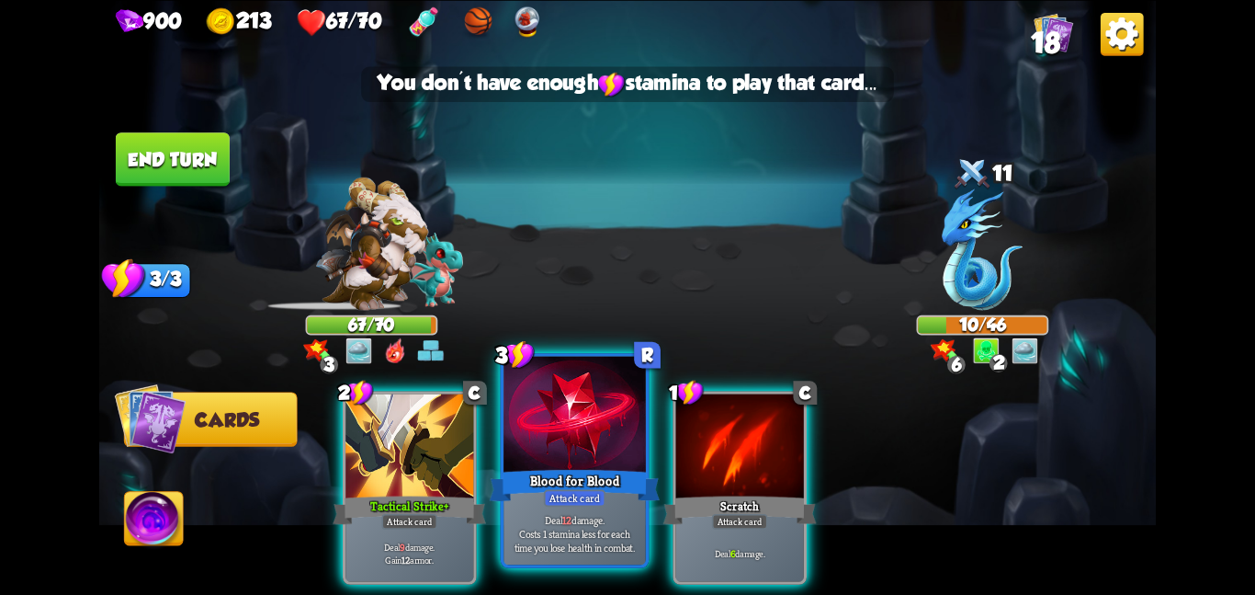
click at [586, 460] on div at bounding box center [575, 415] width 142 height 119
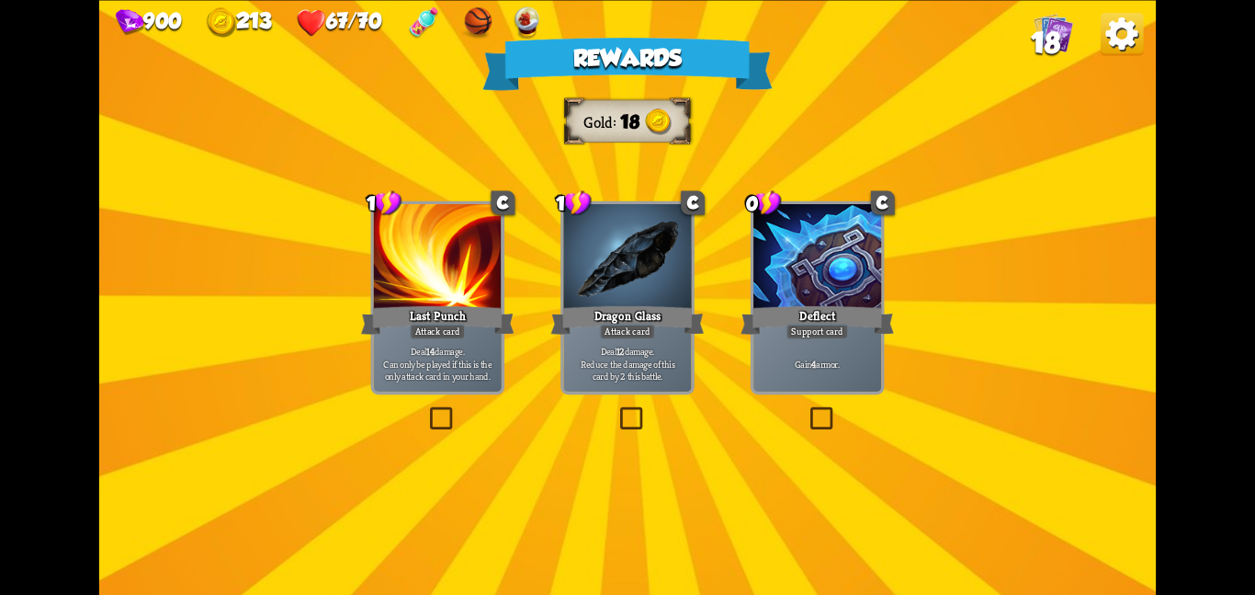
click at [606, 255] on div at bounding box center [627, 258] width 128 height 108
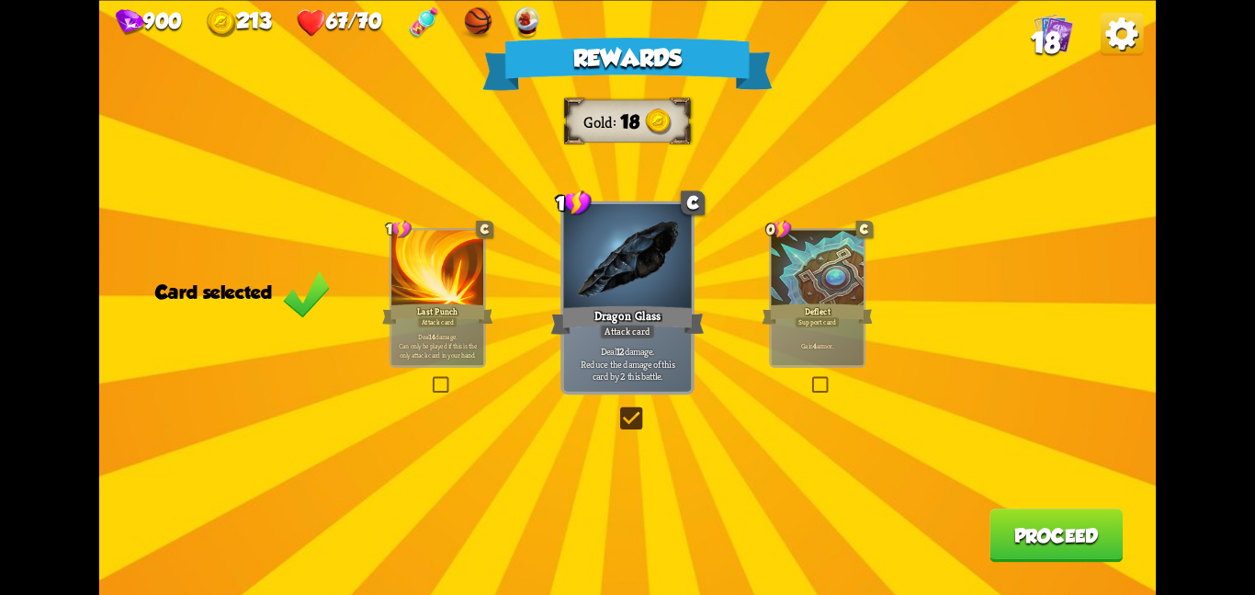
click at [1058, 528] on button "Proceed" at bounding box center [1056, 534] width 133 height 53
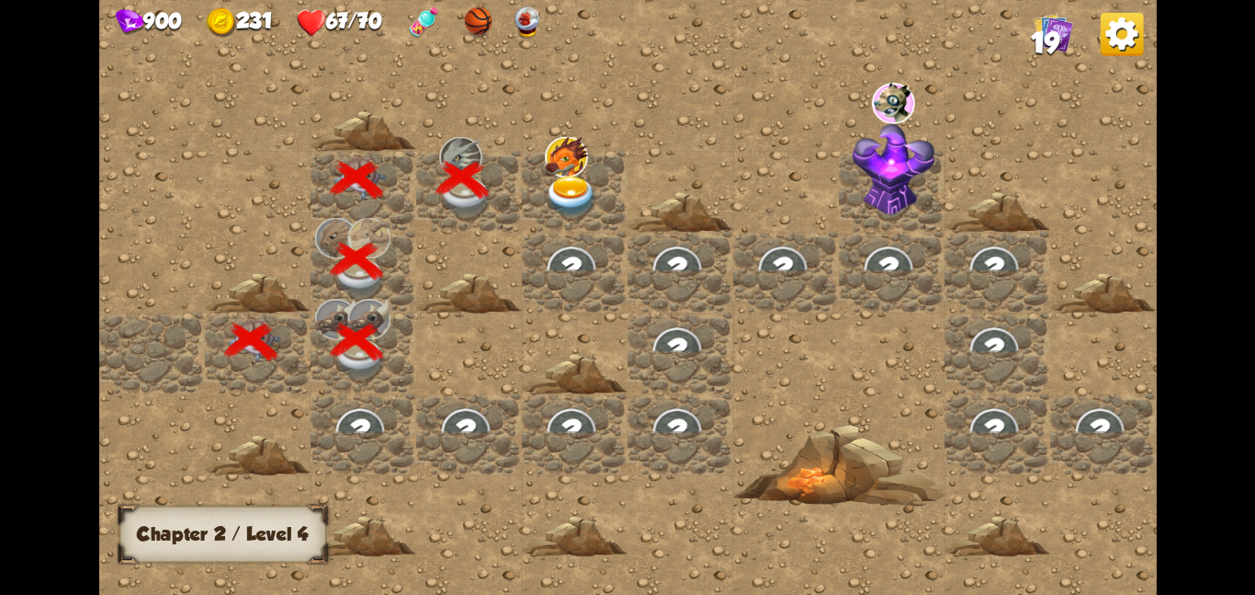
click at [619, 187] on div at bounding box center [575, 190] width 106 height 81
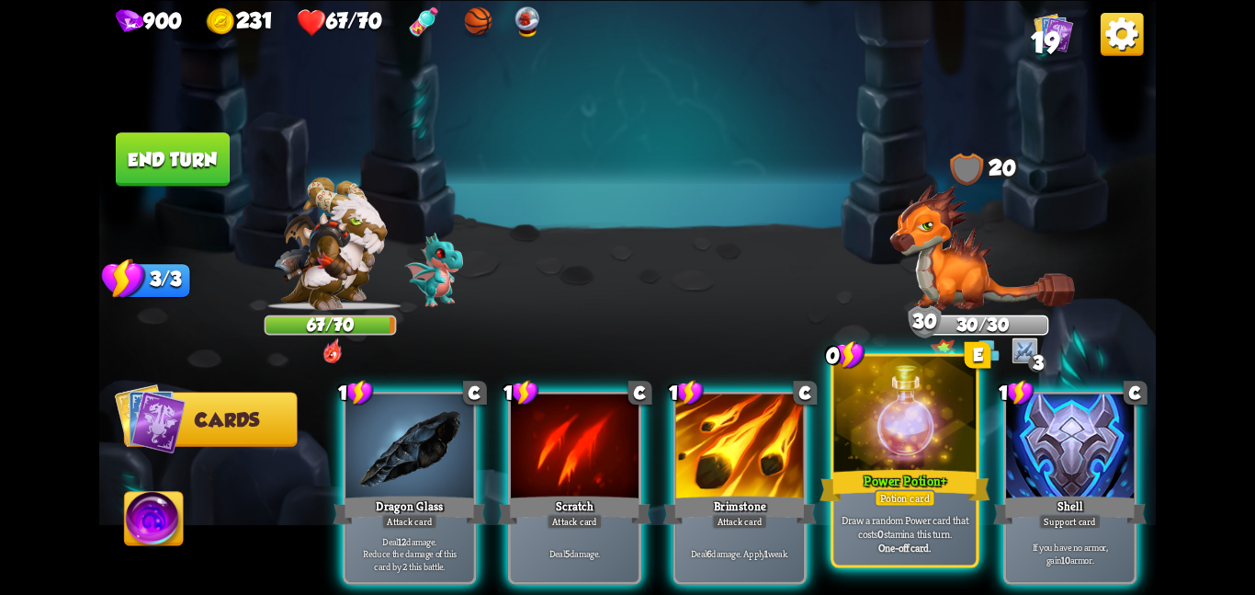
click at [846, 413] on div at bounding box center [905, 415] width 142 height 119
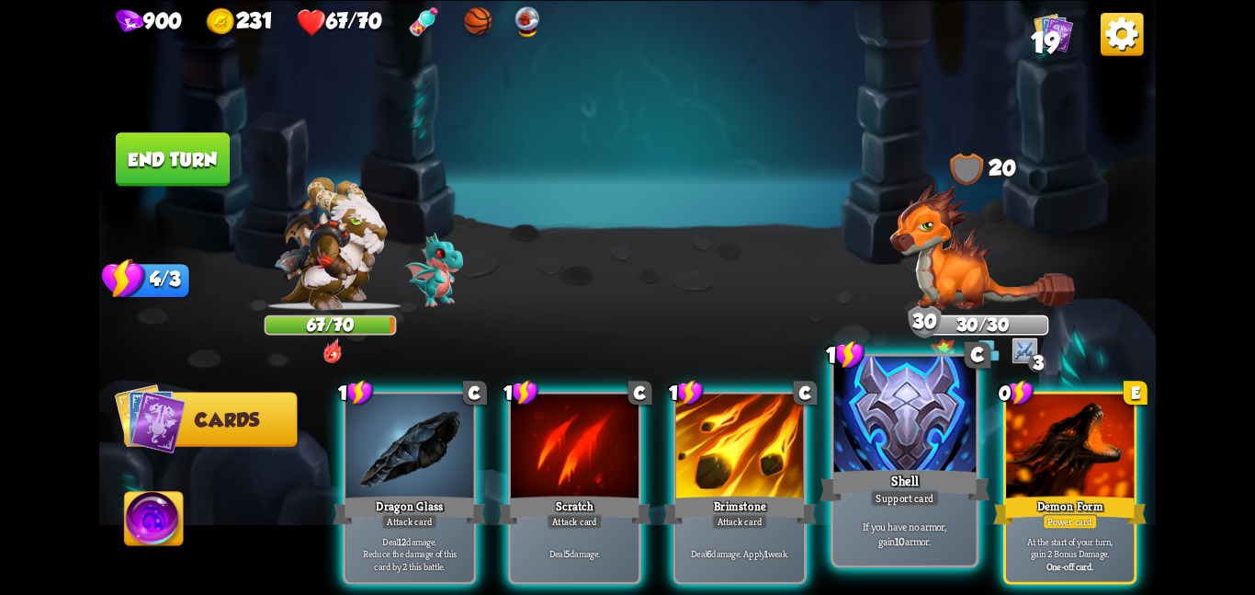
click at [890, 434] on div at bounding box center [905, 415] width 142 height 119
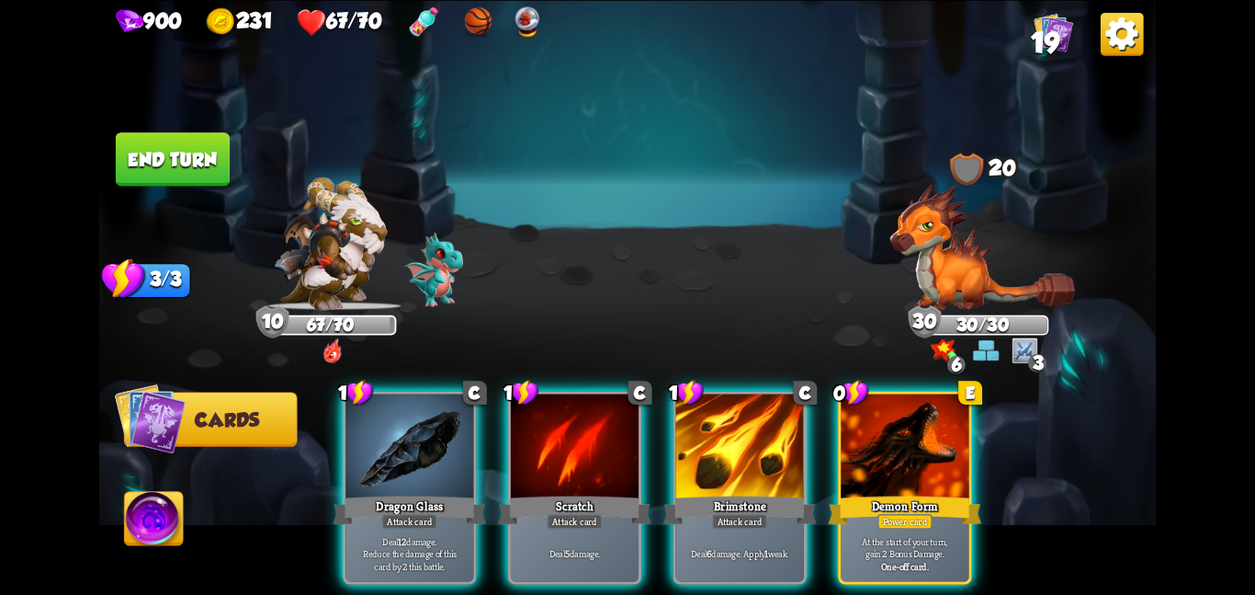
click at [890, 434] on div at bounding box center [905, 447] width 128 height 108
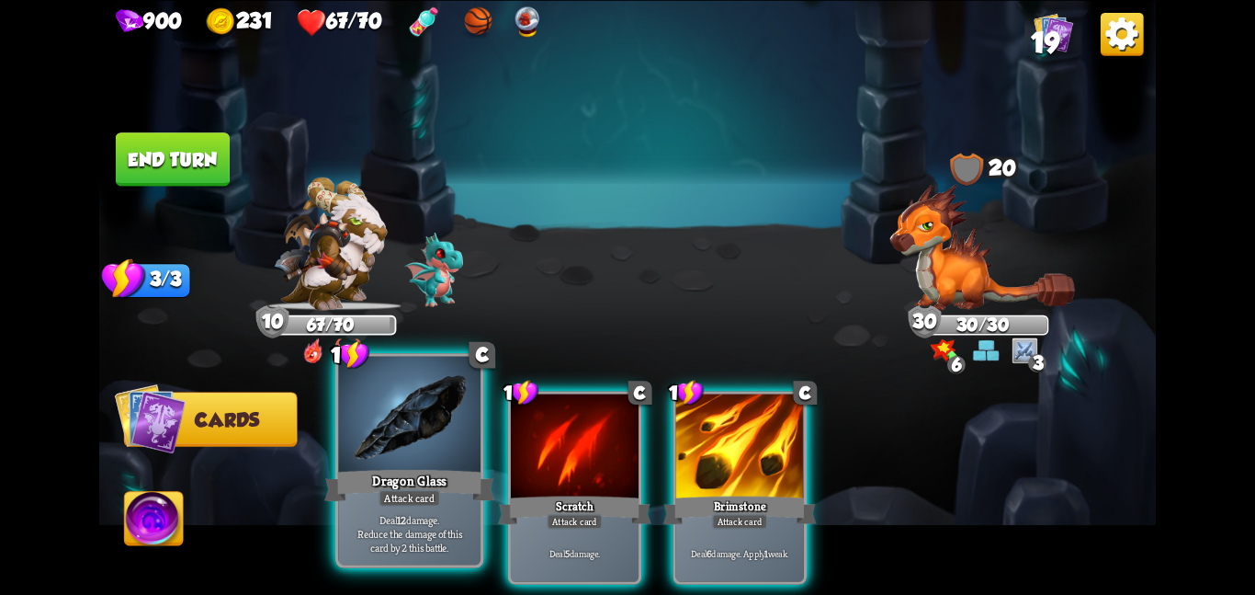
click at [395, 403] on div at bounding box center [409, 415] width 142 height 119
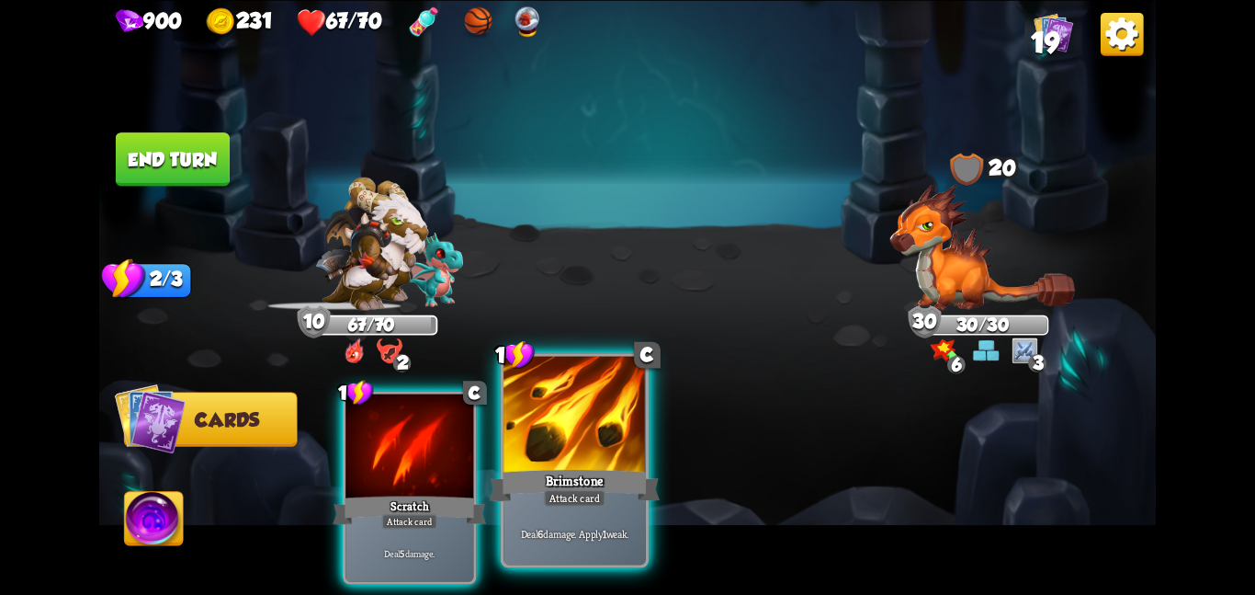
click at [523, 422] on div at bounding box center [575, 415] width 142 height 119
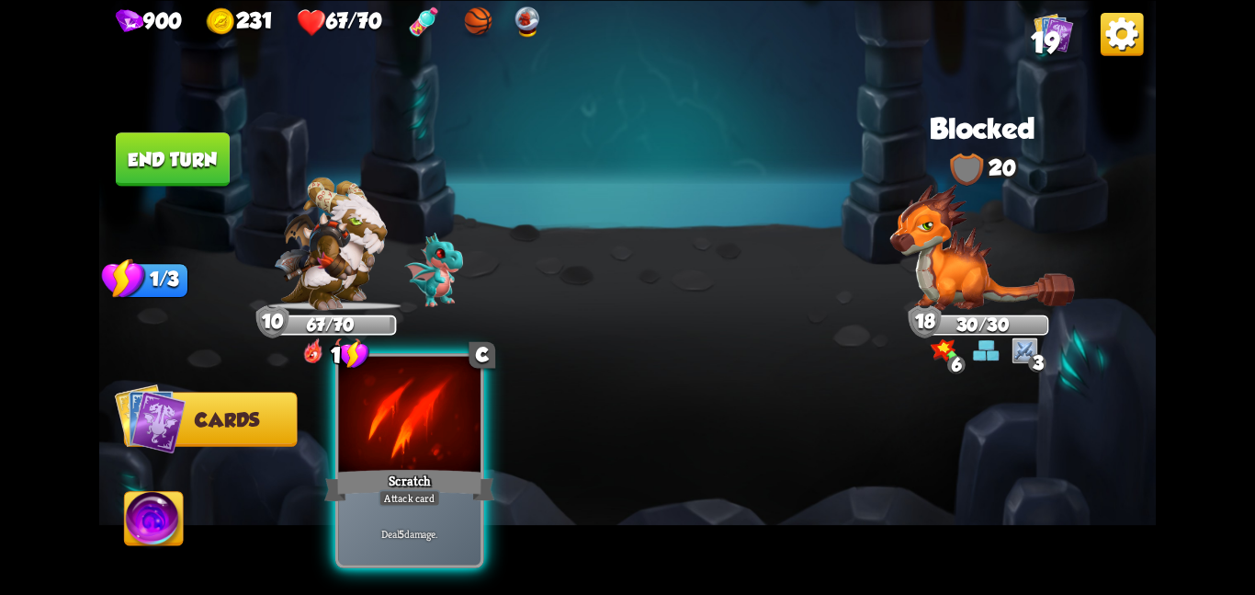
click at [409, 443] on div at bounding box center [409, 415] width 142 height 119
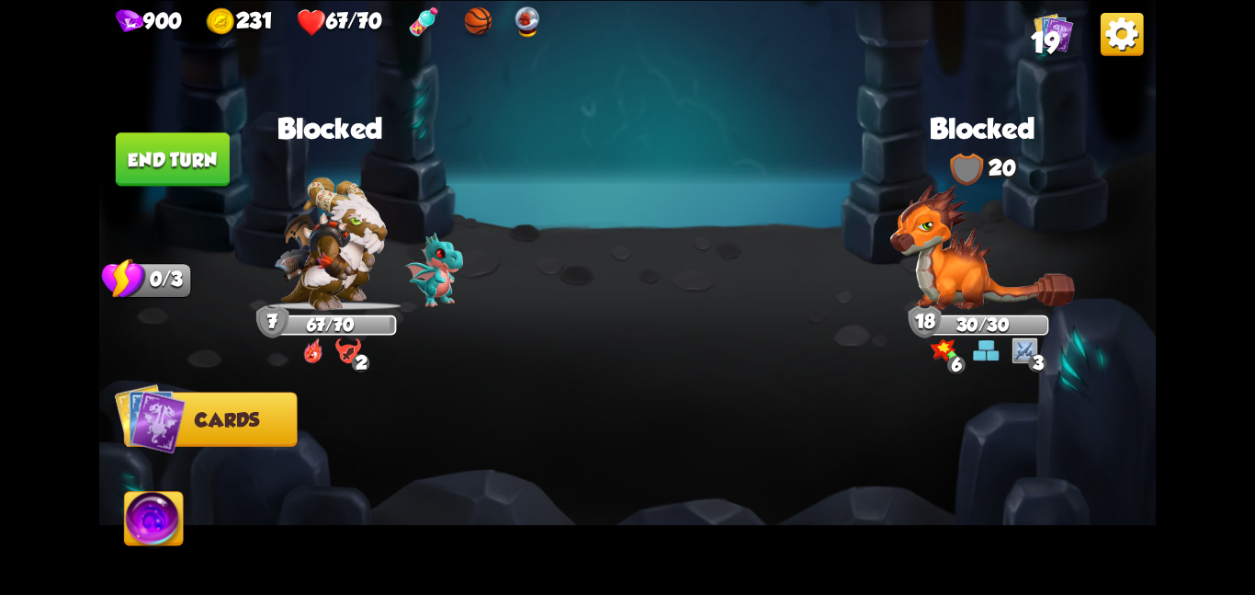
click at [339, 201] on img at bounding box center [330, 242] width 113 height 133
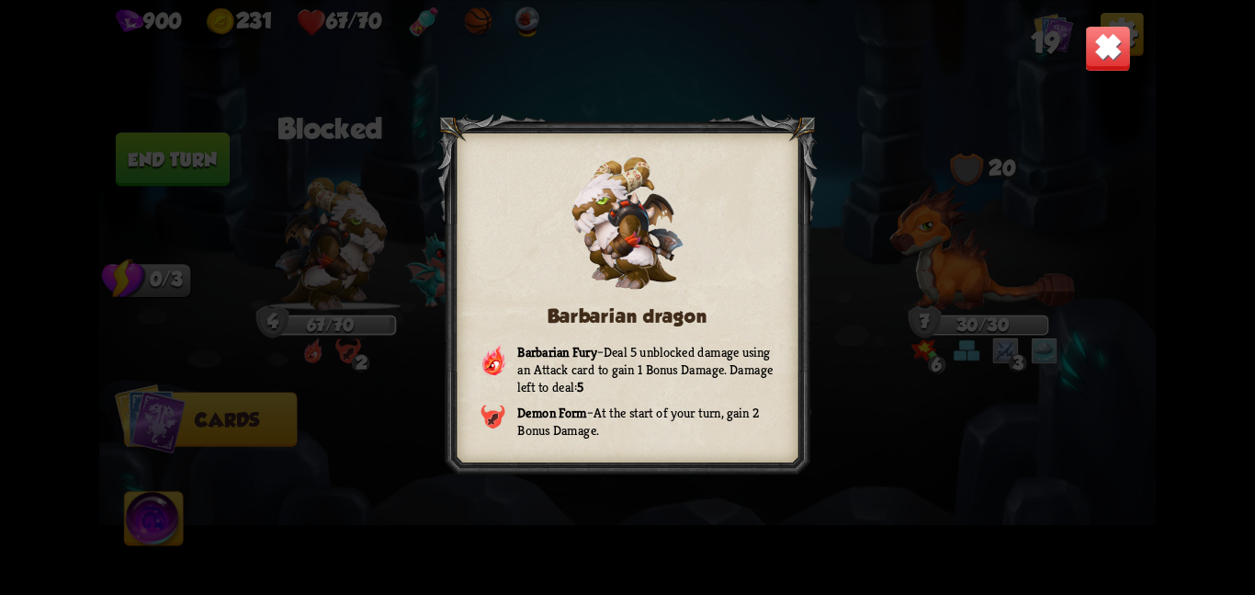
click at [1086, 68] on img at bounding box center [1108, 48] width 46 height 46
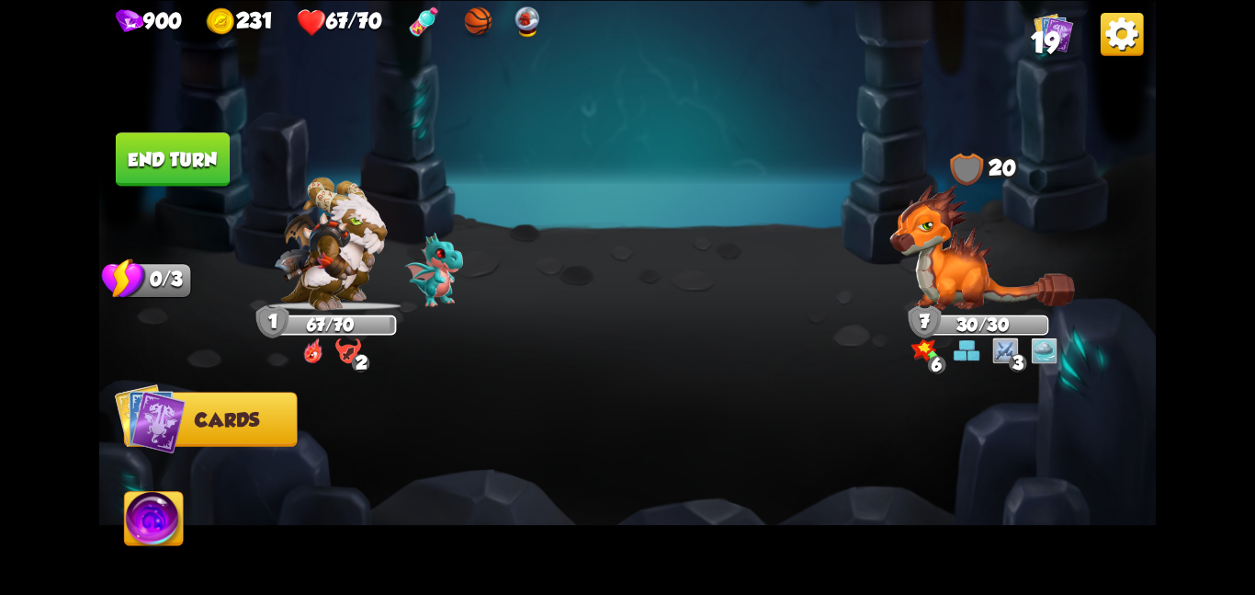
click at [388, 196] on div at bounding box center [331, 174] width 132 height 43
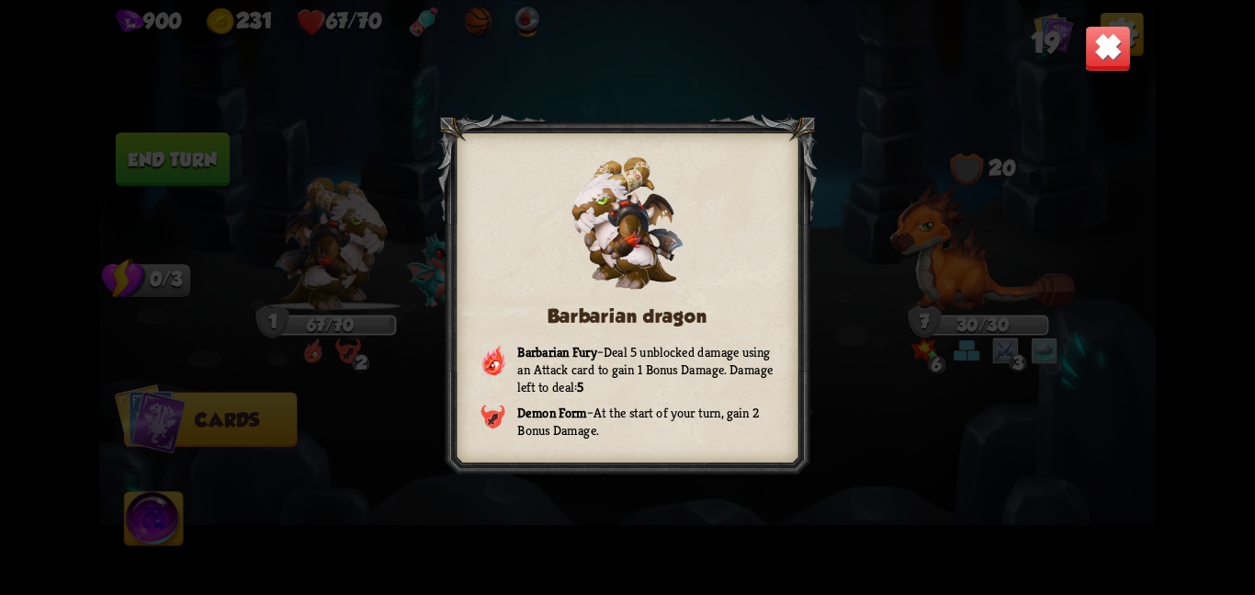
click at [228, 112] on div "Barbarian dragon Barbarian Fury – Deal 5 unblocked damage using an Attack card …" at bounding box center [627, 297] width 1057 height 595
click at [156, 171] on div "Barbarian dragon Barbarian Fury – Deal 5 unblocked damage using an Attack card …" at bounding box center [627, 297] width 1057 height 595
click at [1080, 35] on div "Barbarian dragon Barbarian Fury – Deal 5 unblocked damage using an Attack card …" at bounding box center [627, 297] width 1057 height 595
click at [1095, 38] on img at bounding box center [1108, 48] width 46 height 46
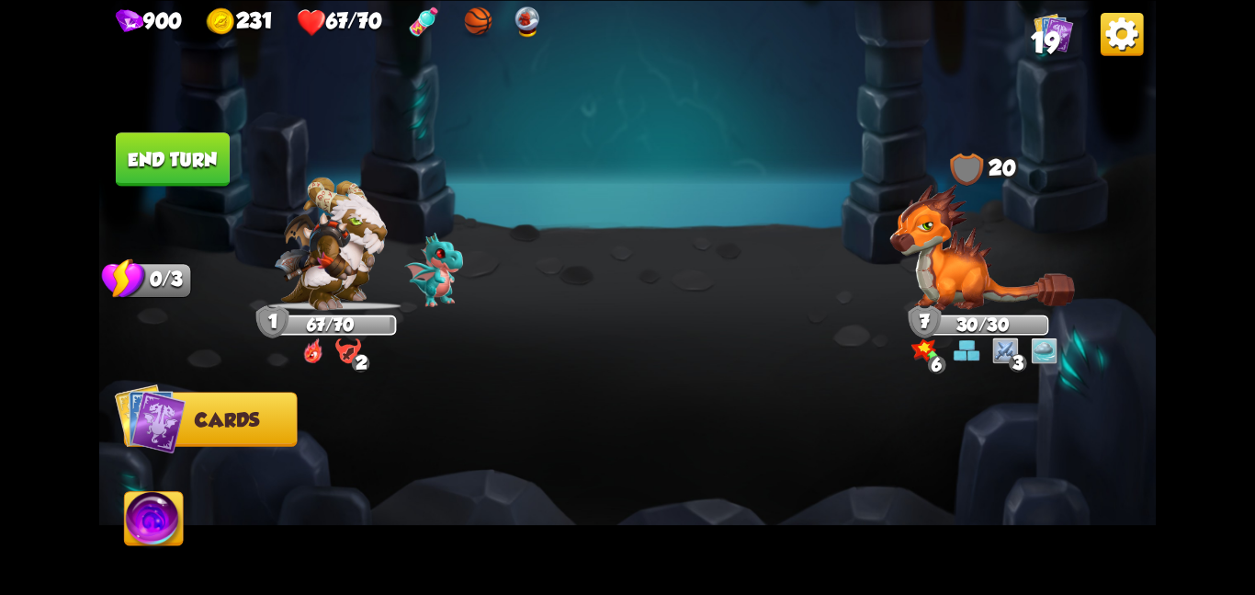
click at [192, 166] on button "End turn" at bounding box center [173, 158] width 114 height 53
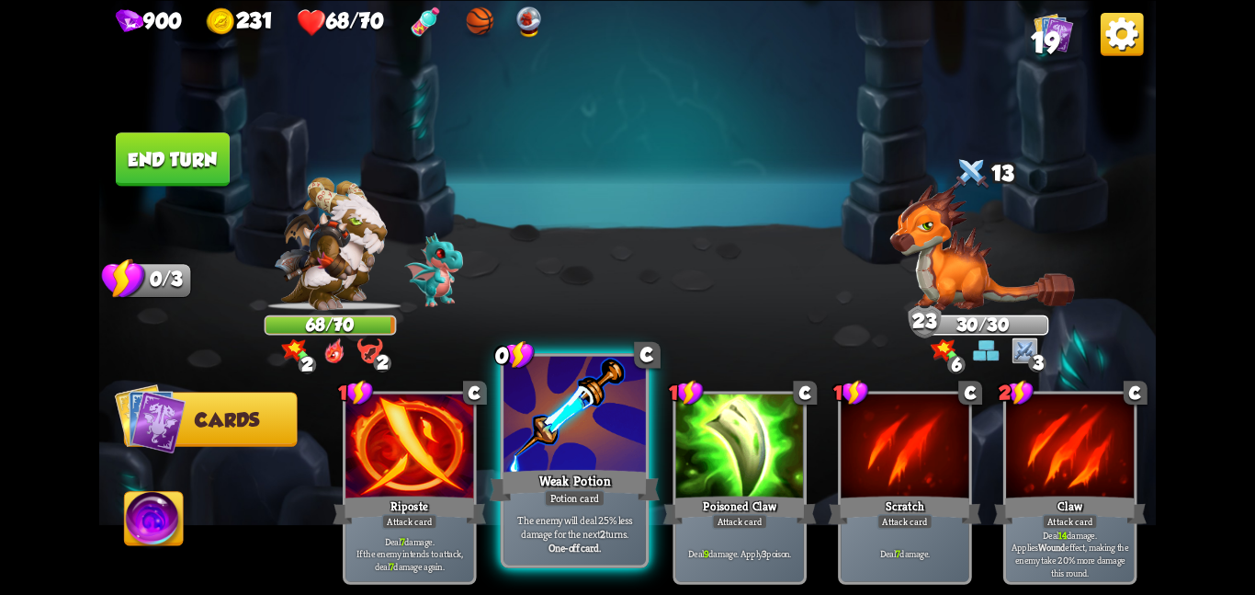
click at [573, 448] on div at bounding box center [575, 415] width 142 height 119
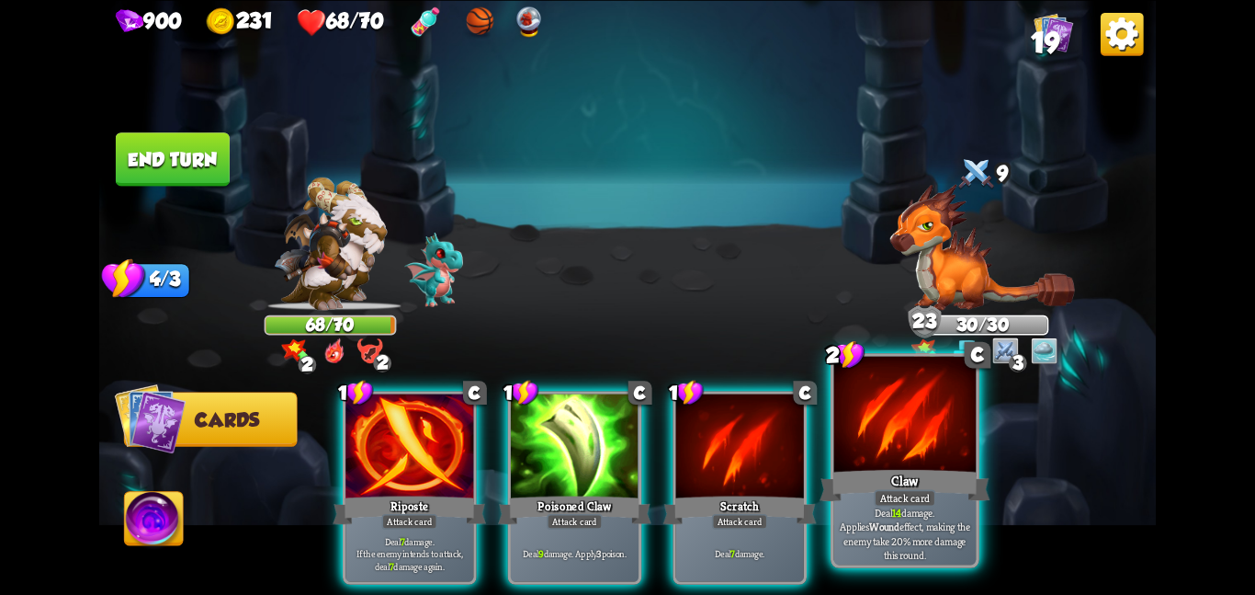
click at [901, 412] on div at bounding box center [905, 415] width 142 height 119
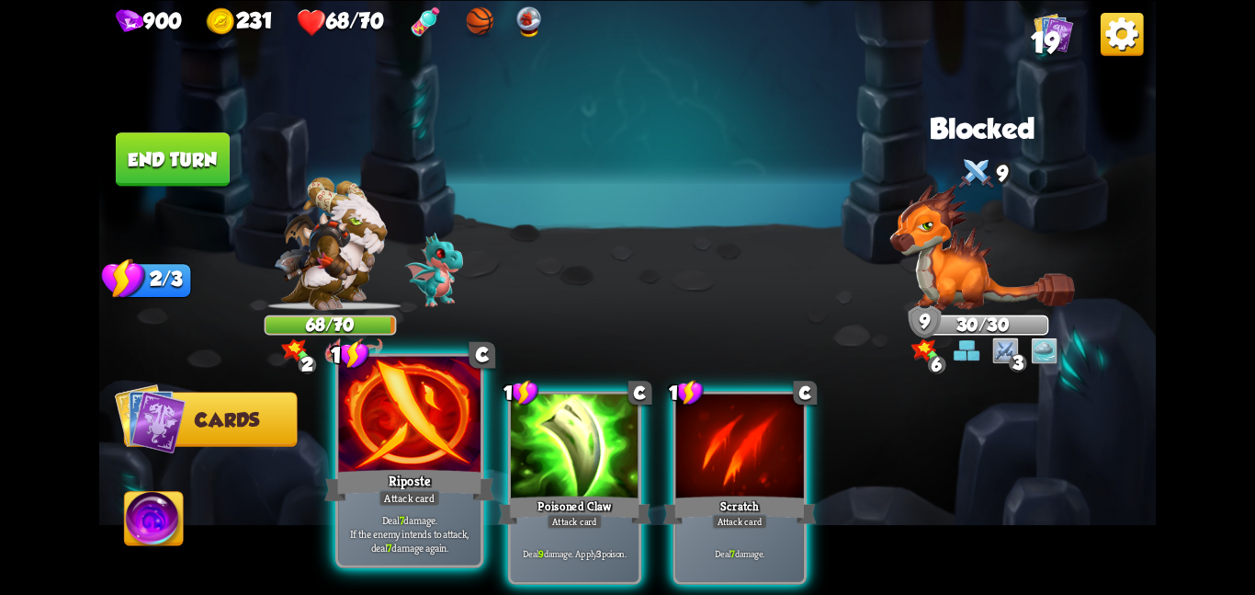
click at [403, 435] on div at bounding box center [409, 415] width 142 height 119
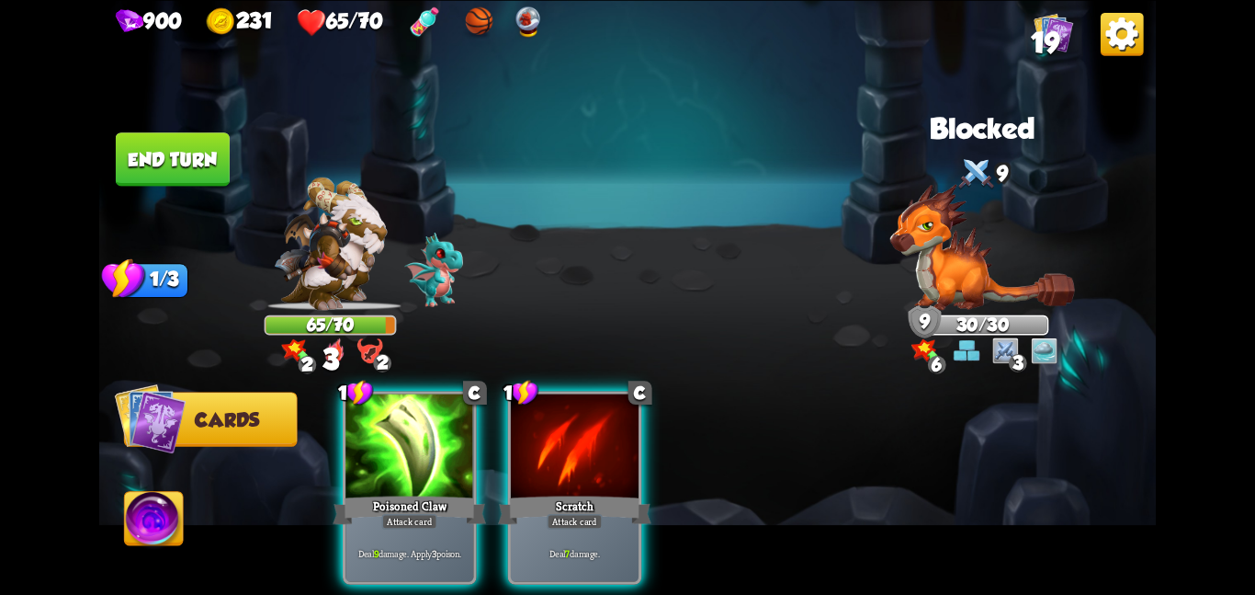
click at [403, 435] on div at bounding box center [410, 447] width 128 height 108
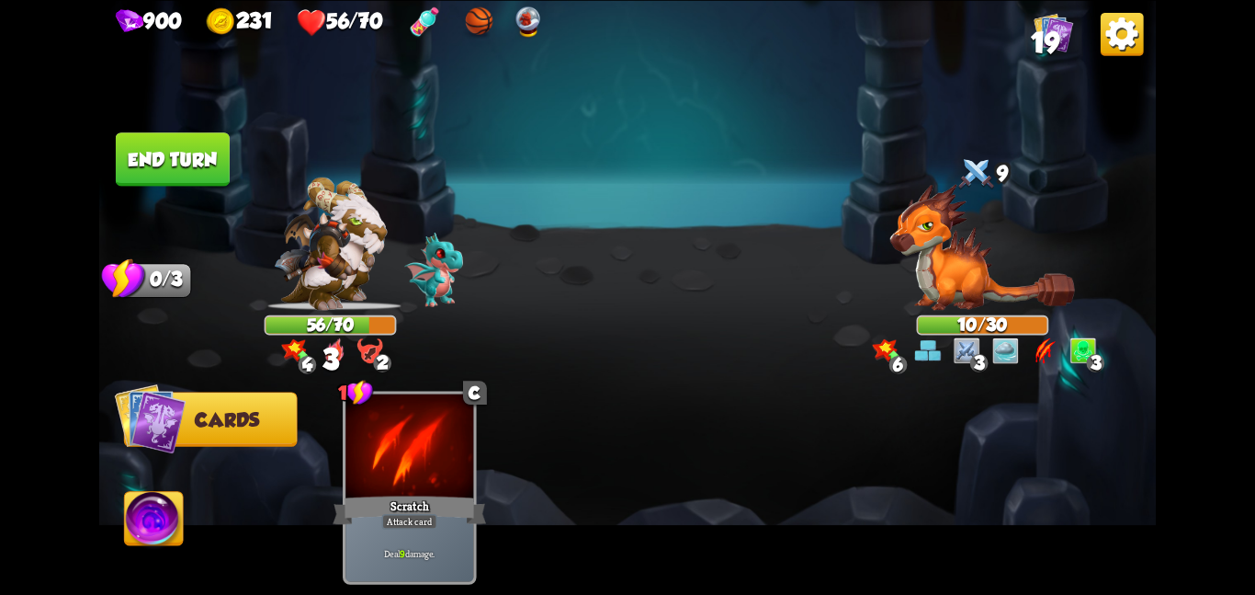
click at [153, 484] on img at bounding box center [627, 297] width 1057 height 595
click at [153, 514] on img at bounding box center [154, 522] width 59 height 60
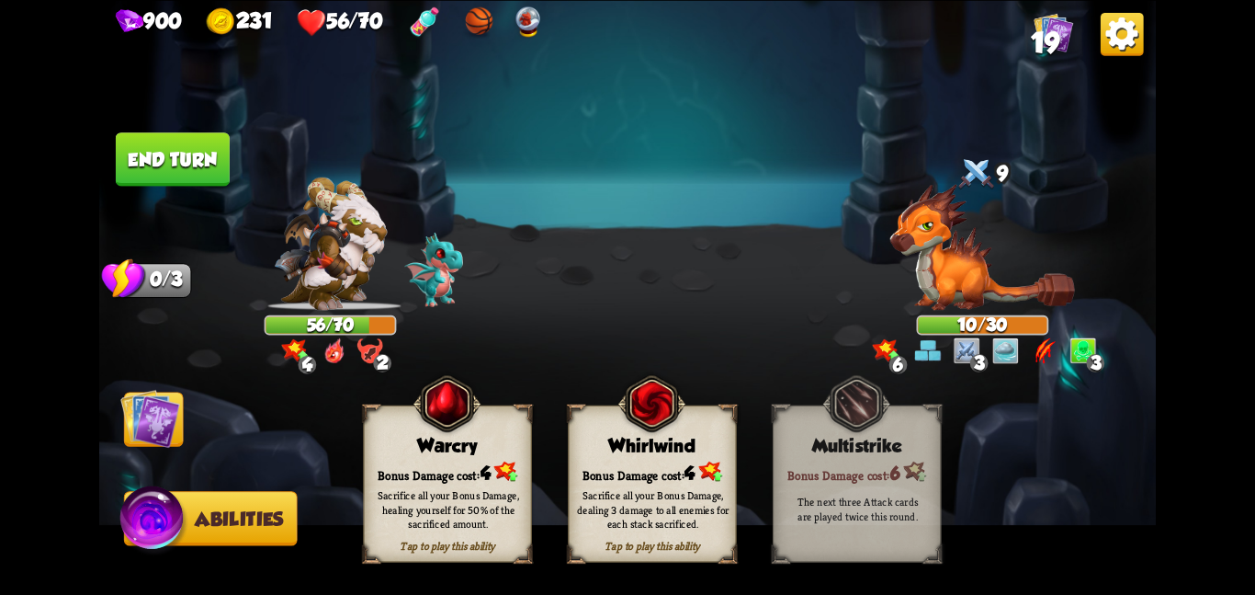
click at [627, 440] on div "Whirlwind" at bounding box center [652, 445] width 167 height 21
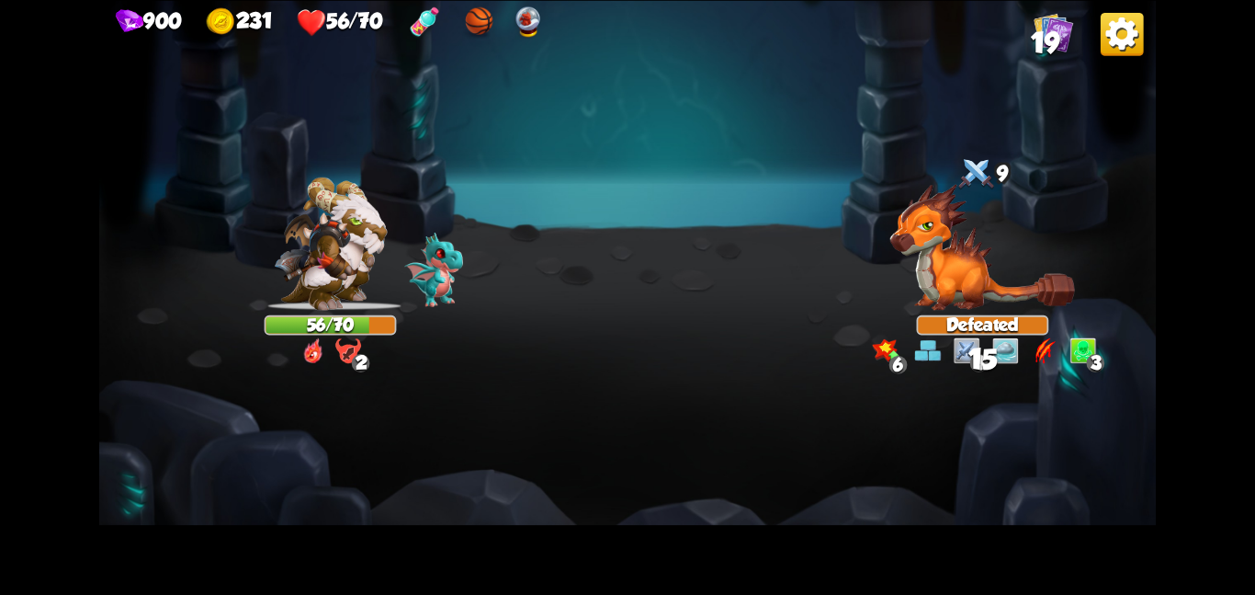
click at [136, 426] on img at bounding box center [627, 297] width 1057 height 595
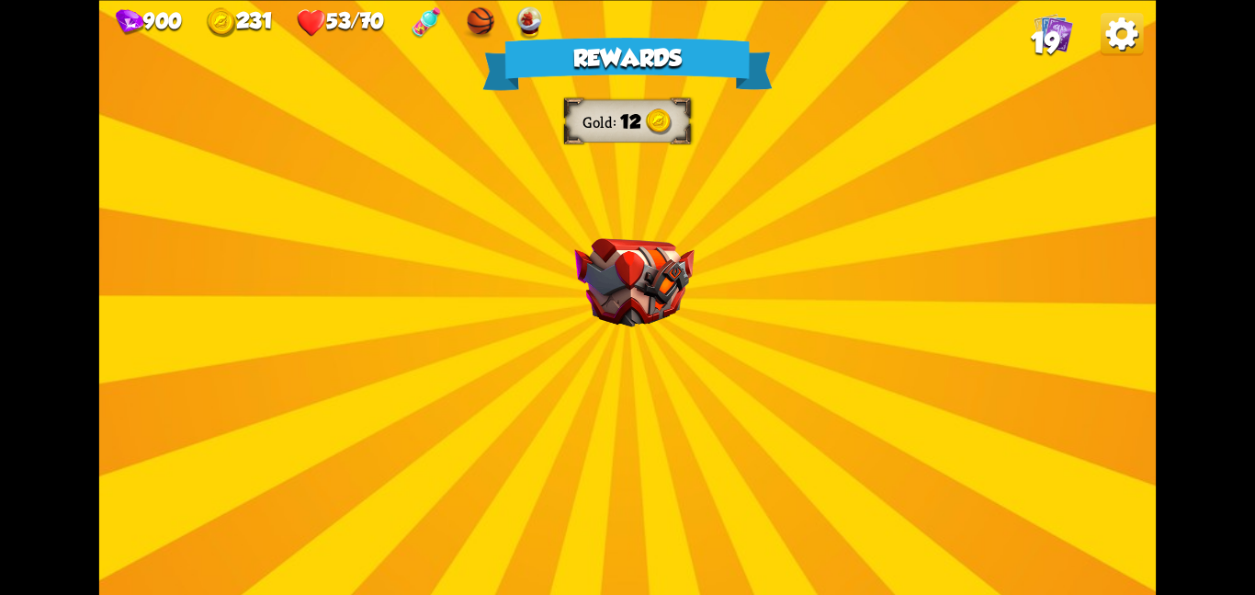
click at [621, 230] on div "Rewards Gold 12 Select a card 1 C Pierce Attack card Remove all armor from the …" at bounding box center [627, 297] width 1057 height 595
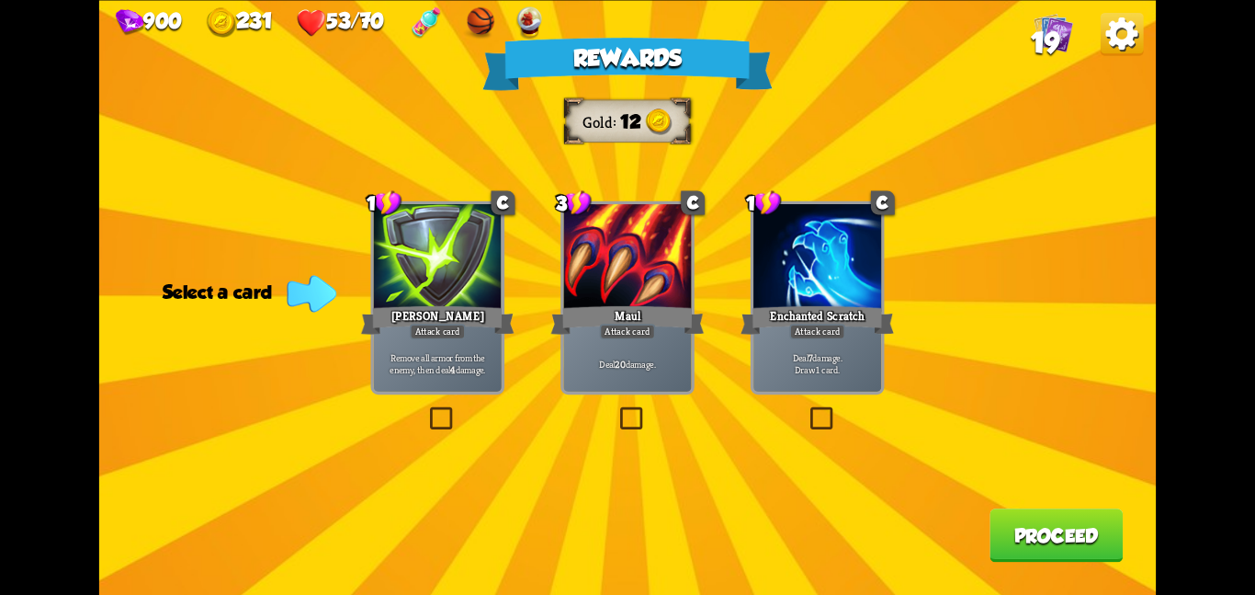
click at [418, 314] on div "[PERSON_NAME]" at bounding box center [437, 319] width 153 height 34
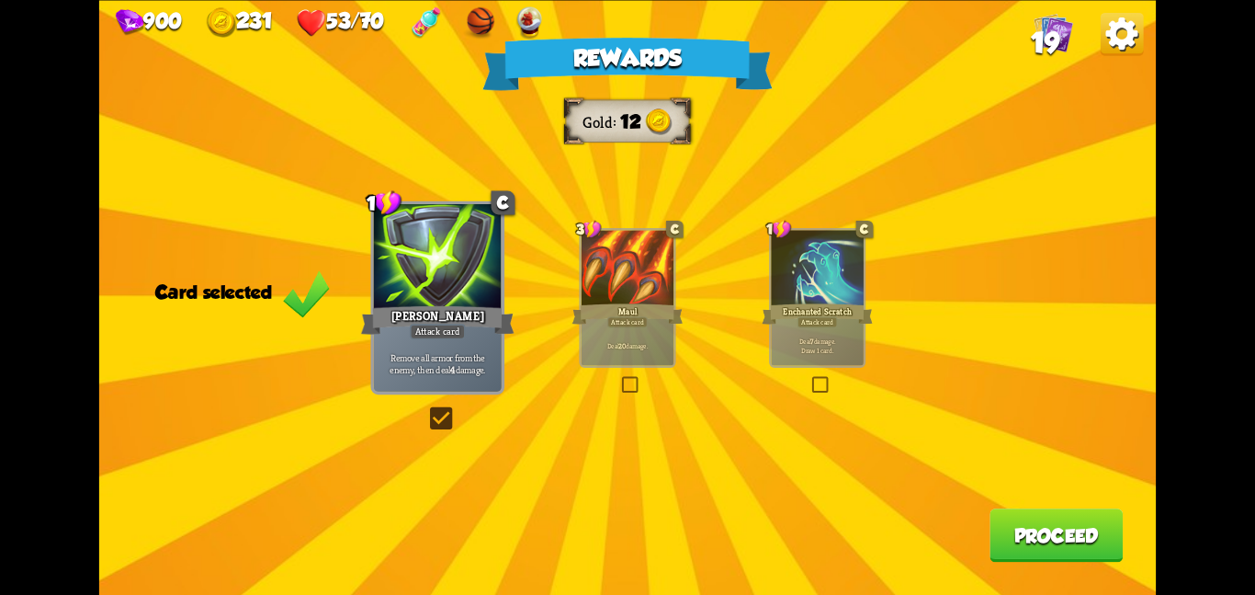
click at [1065, 550] on button "Proceed" at bounding box center [1056, 534] width 133 height 53
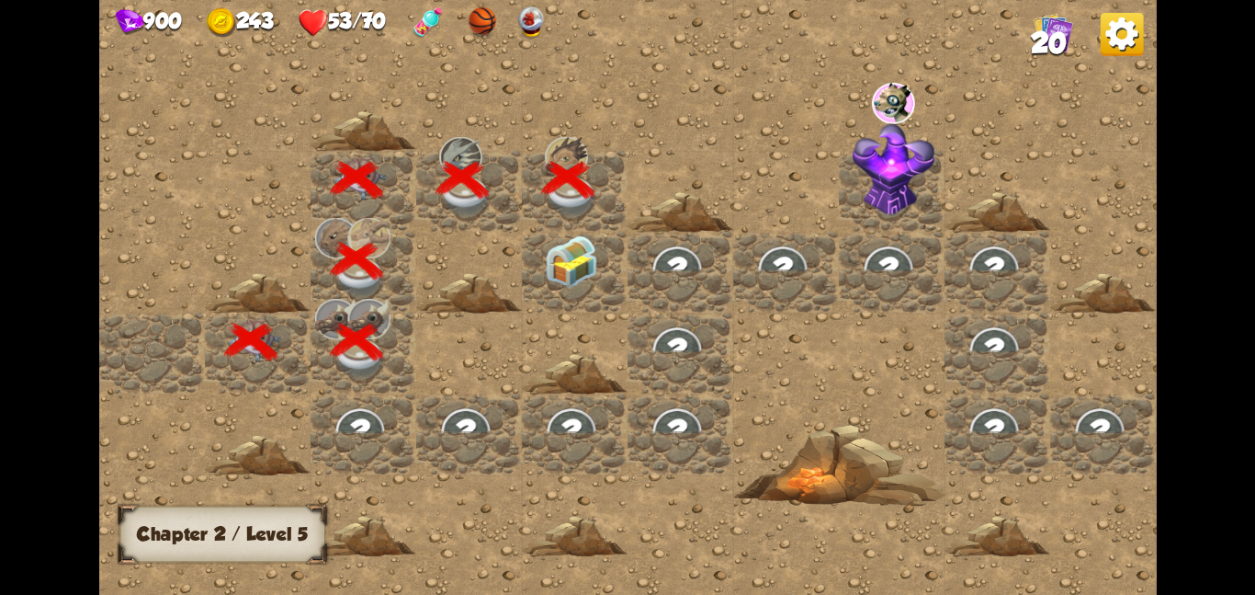
click at [551, 280] on img at bounding box center [571, 260] width 53 height 52
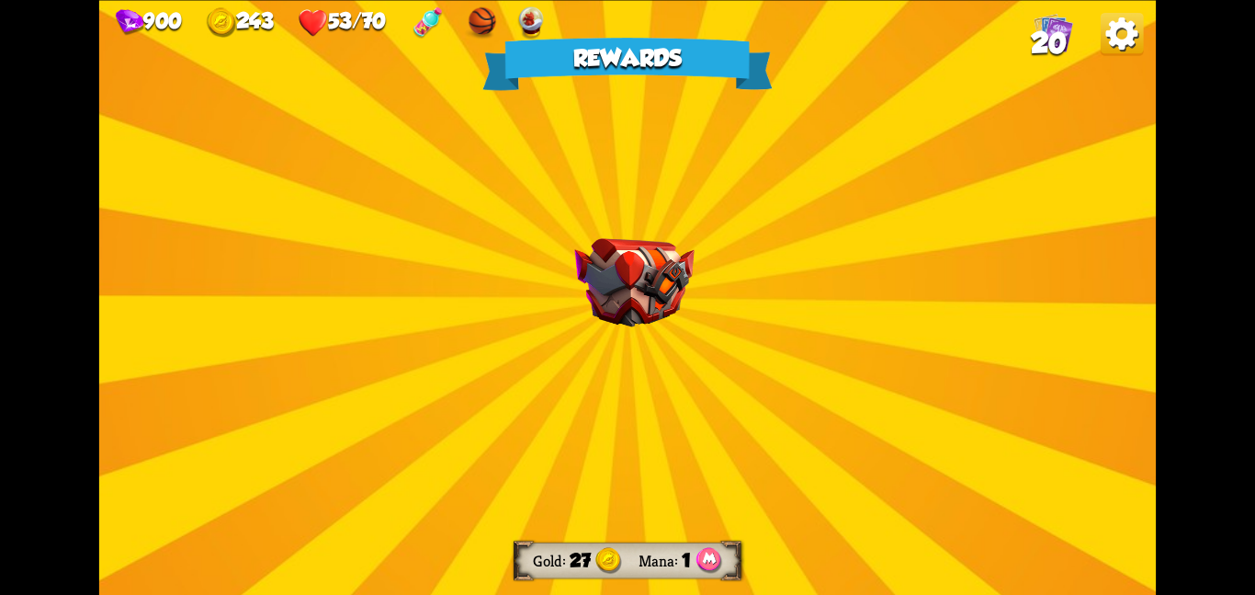
click at [582, 271] on img at bounding box center [633, 282] width 119 height 89
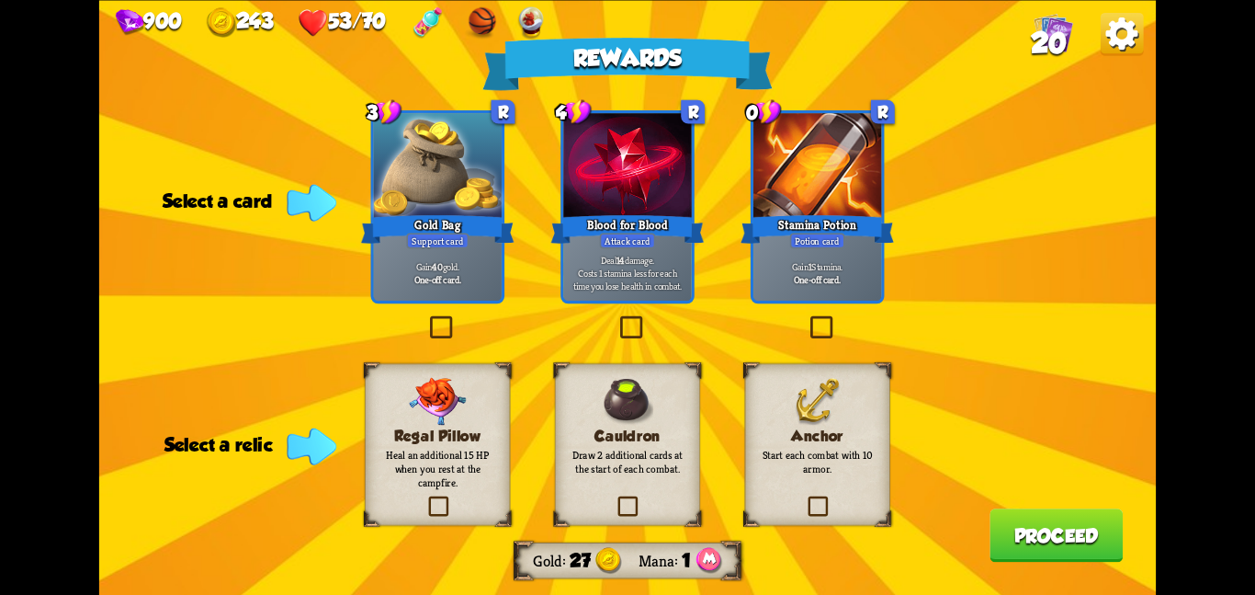
click at [794, 381] on img at bounding box center [817, 401] width 47 height 48
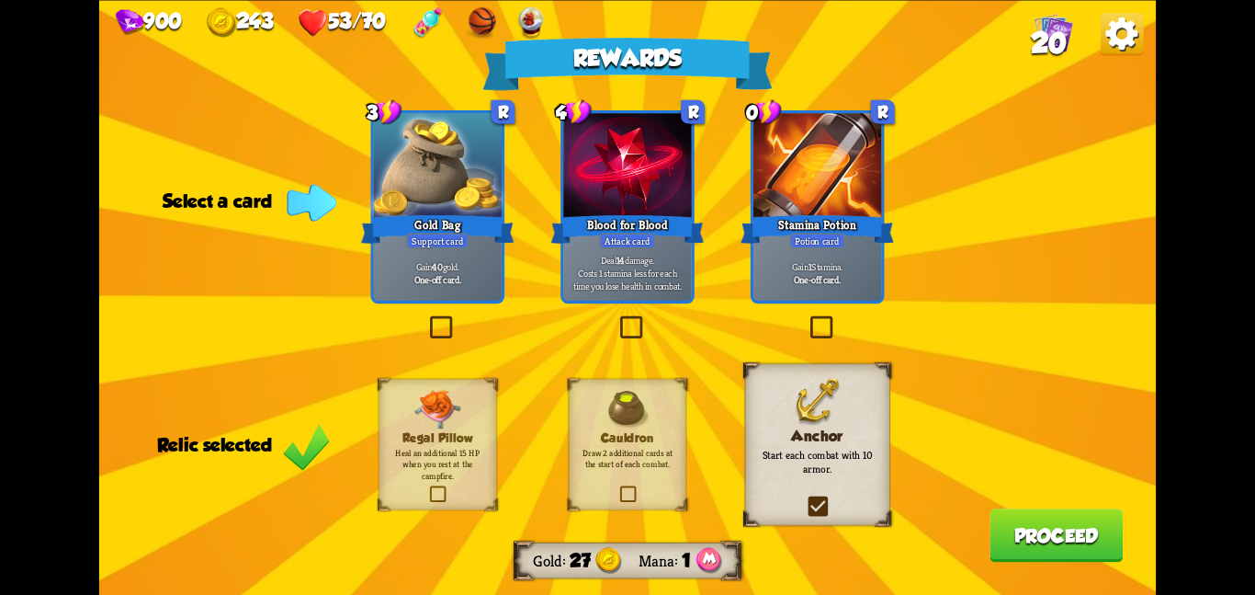
click at [807, 272] on b "One-off card." at bounding box center [817, 278] width 47 height 13
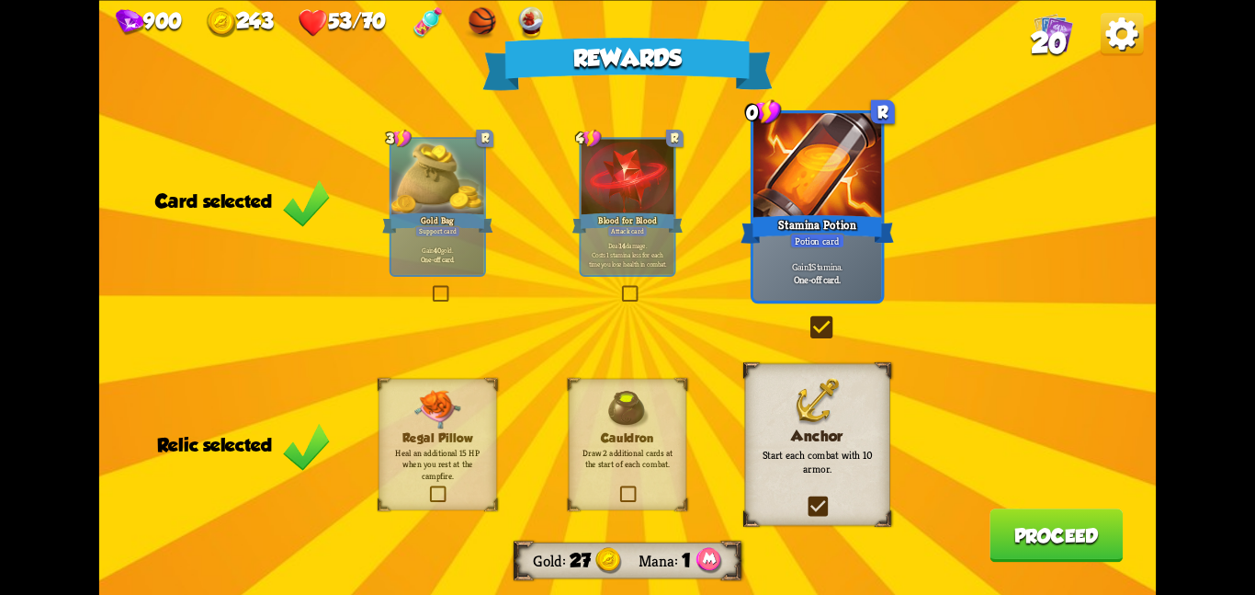
click at [1086, 535] on button "Proceed" at bounding box center [1056, 534] width 133 height 53
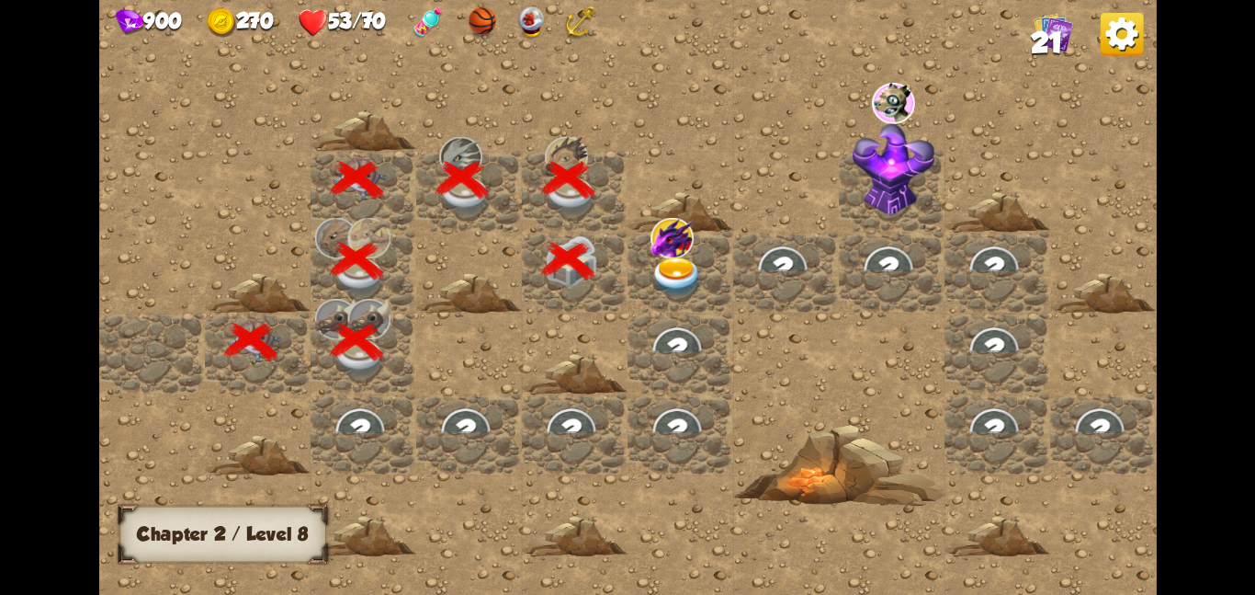
click at [735, 292] on div at bounding box center [786, 271] width 106 height 81
click at [678, 272] on img at bounding box center [677, 276] width 53 height 41
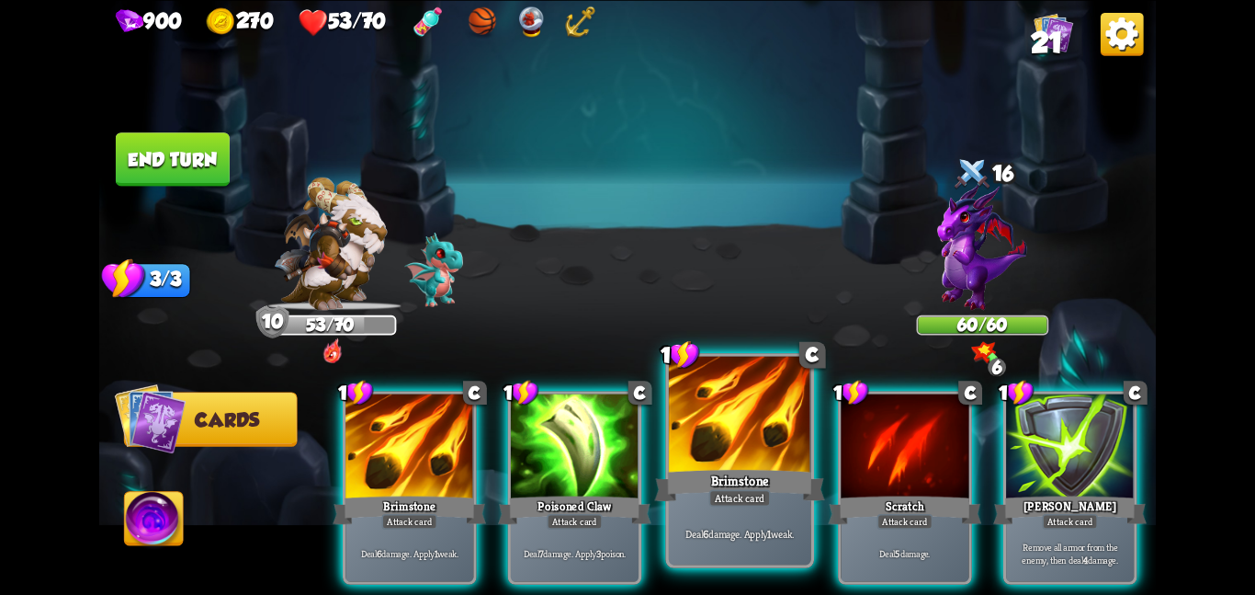
click at [695, 446] on div at bounding box center [740, 415] width 142 height 119
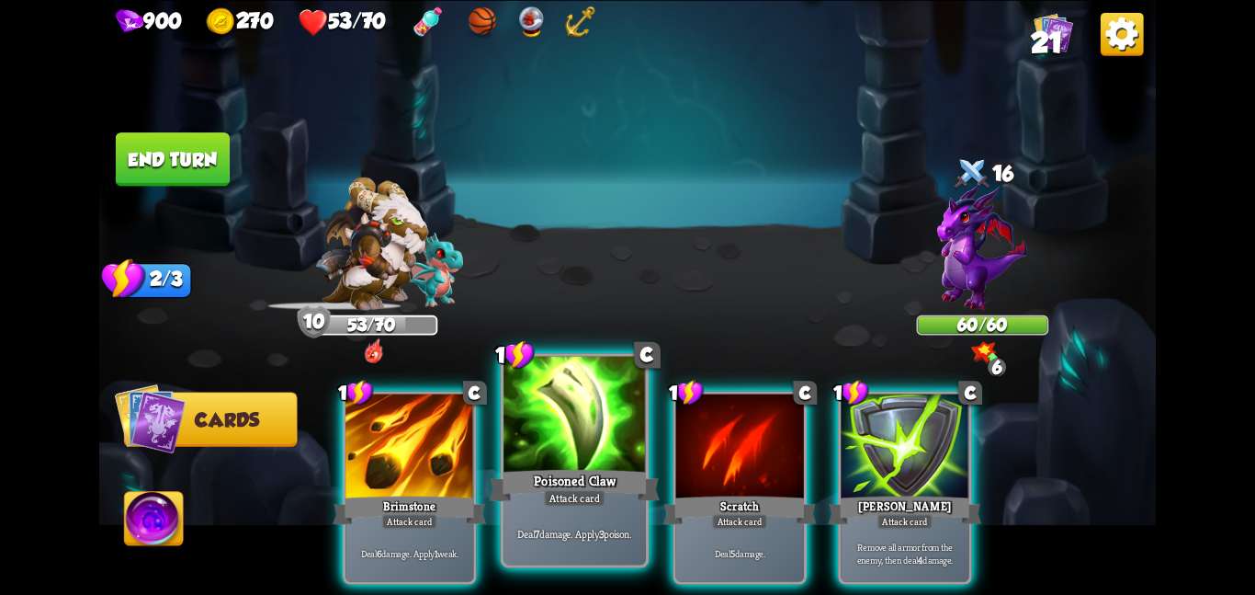
click at [523, 454] on div at bounding box center [575, 415] width 142 height 119
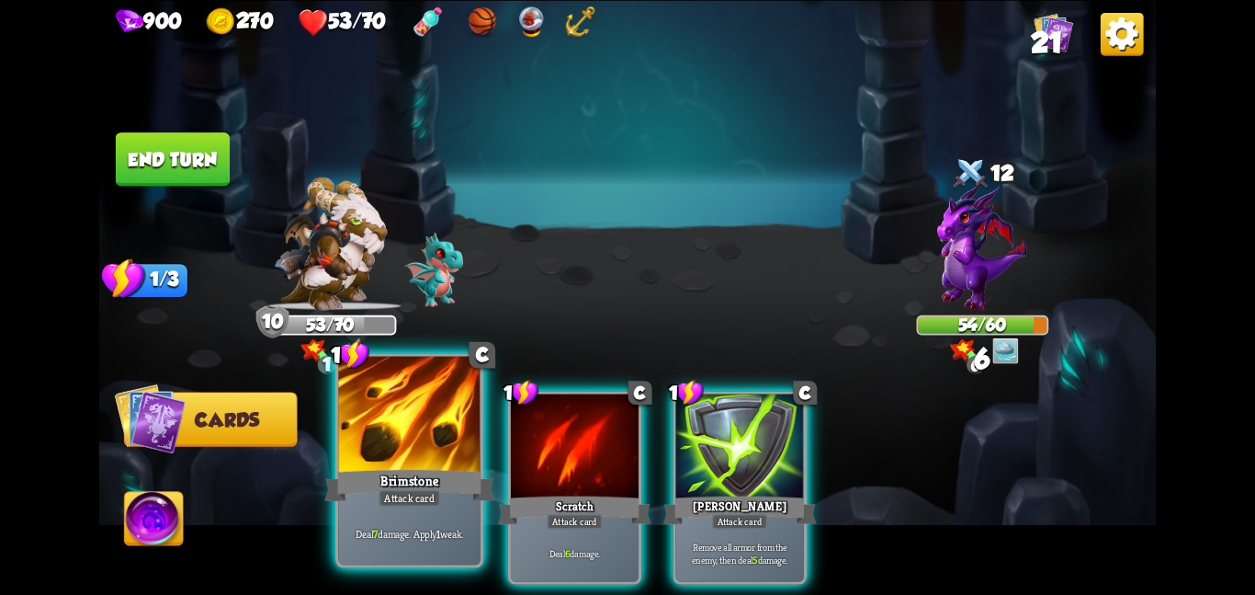
click at [404, 420] on div at bounding box center [409, 415] width 142 height 119
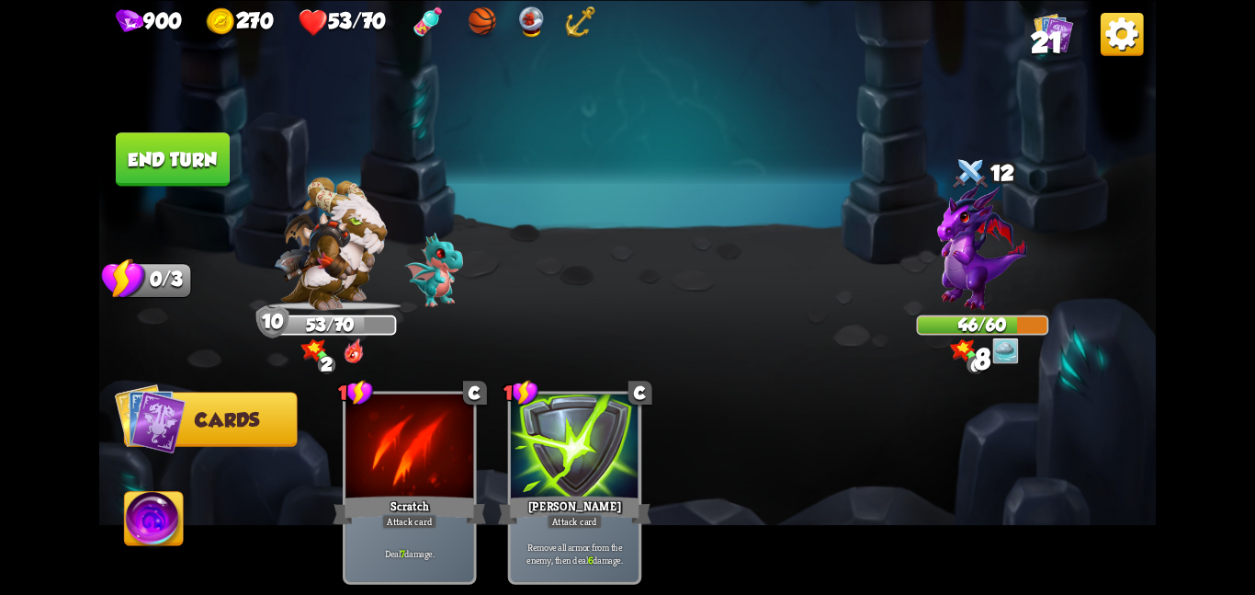
click at [208, 155] on button "End turn" at bounding box center [173, 158] width 114 height 53
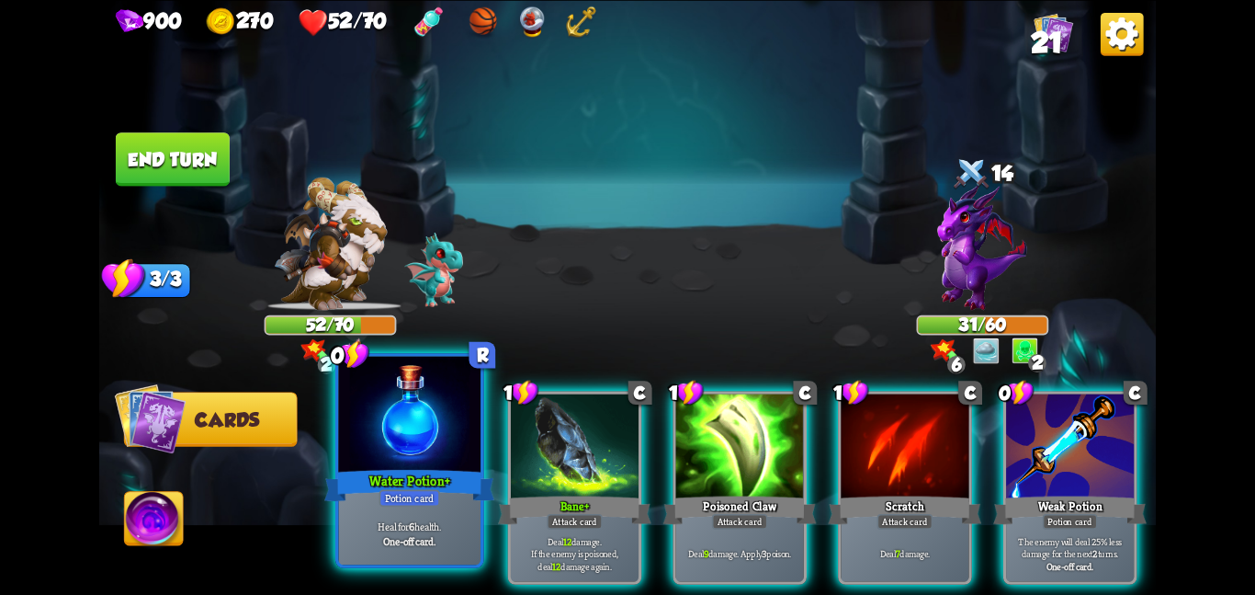
click at [399, 460] on div at bounding box center [409, 415] width 142 height 119
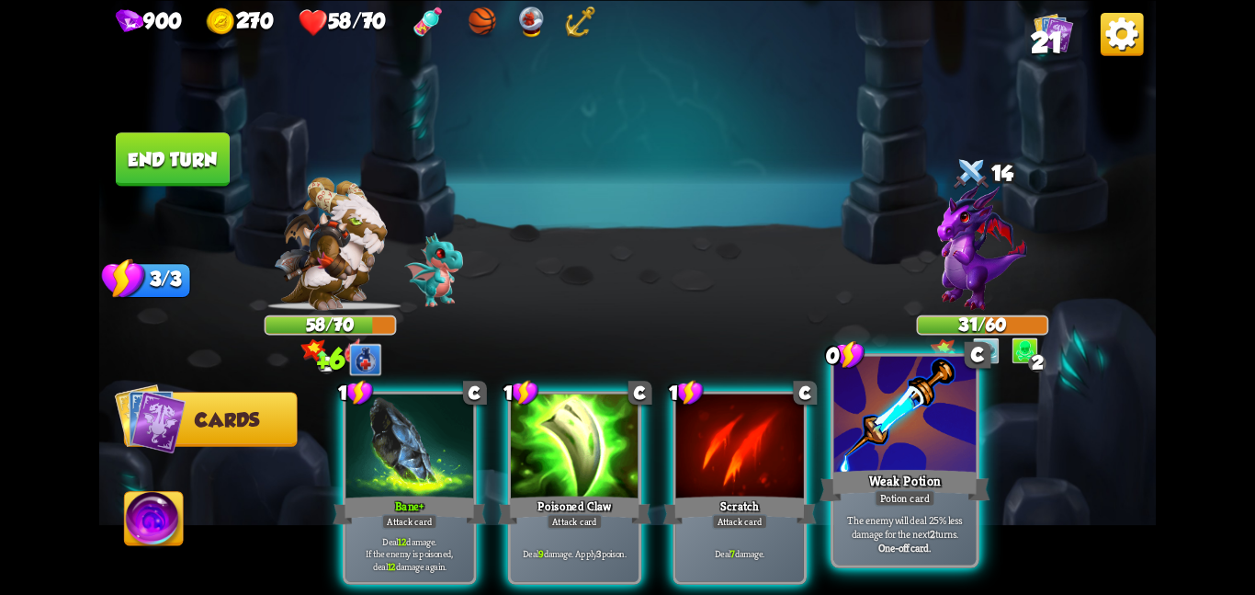
click at [888, 429] on div at bounding box center [905, 415] width 142 height 119
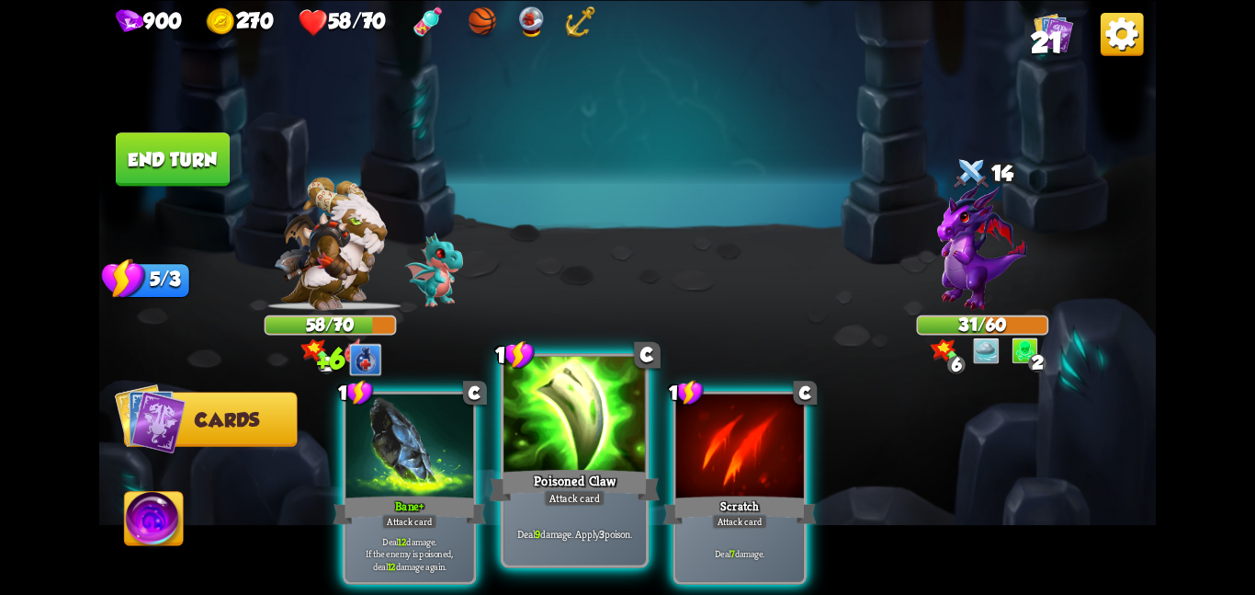
click at [560, 415] on div at bounding box center [575, 415] width 142 height 119
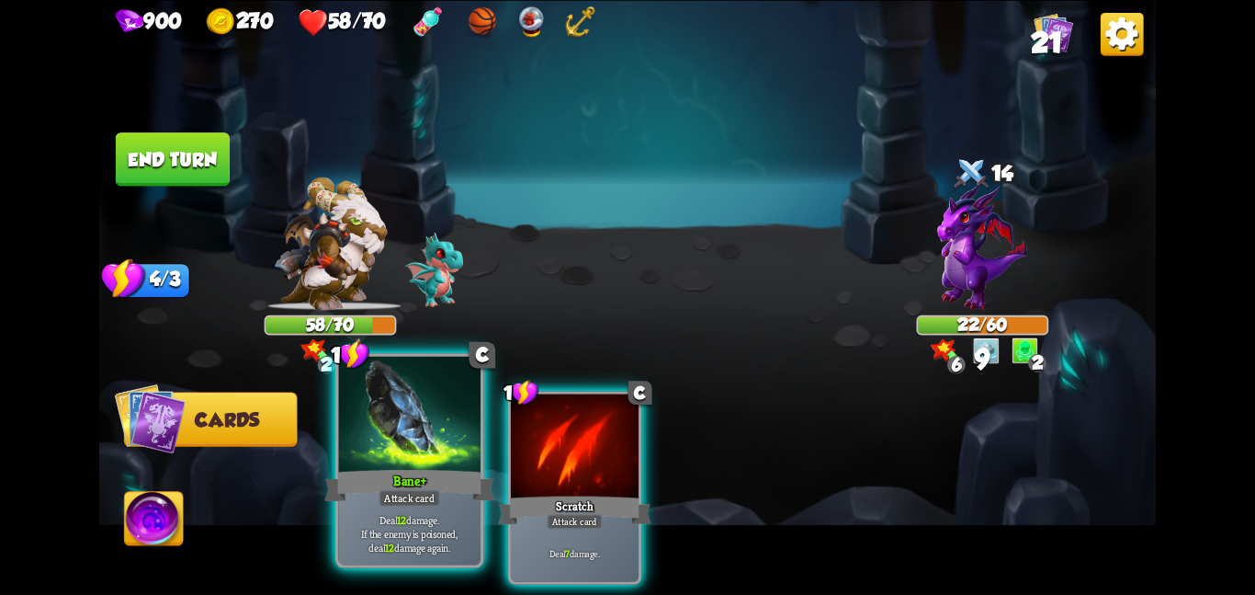
click at [400, 414] on div at bounding box center [409, 415] width 142 height 119
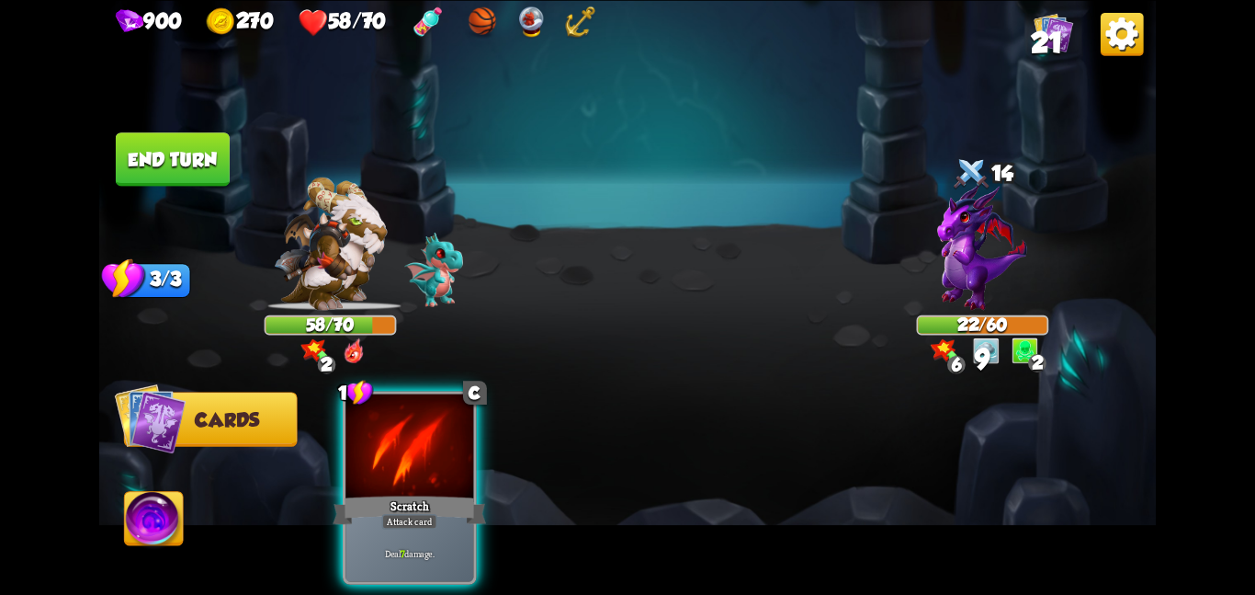
click at [400, 414] on div at bounding box center [410, 447] width 128 height 108
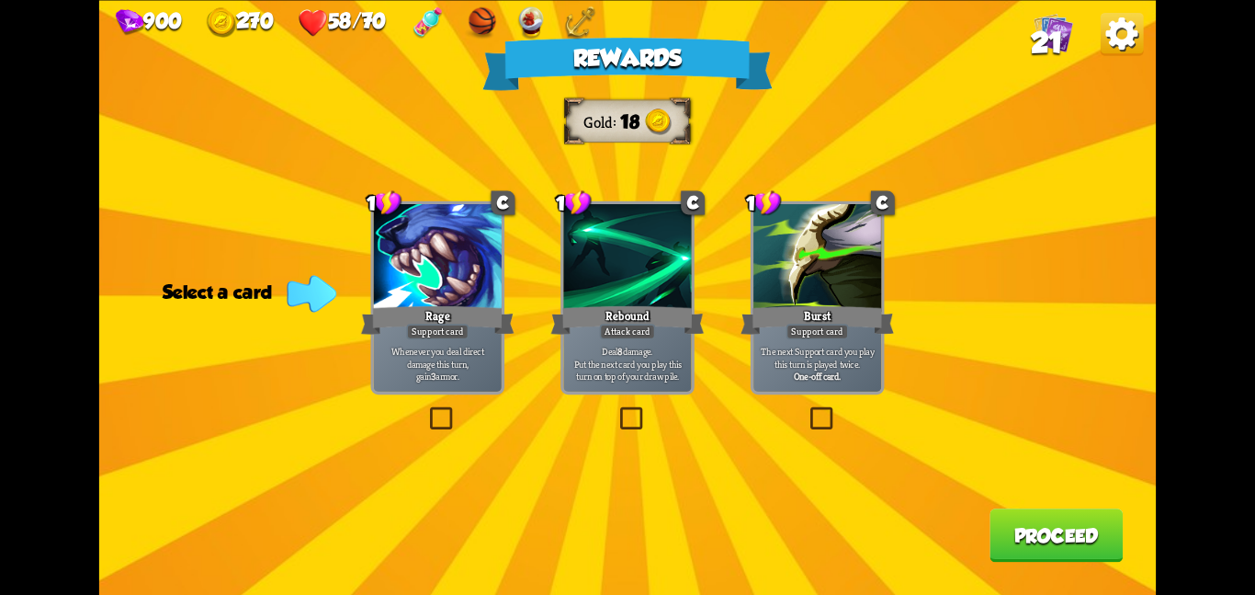
click at [642, 308] on div "Rebound" at bounding box center [627, 319] width 153 height 34
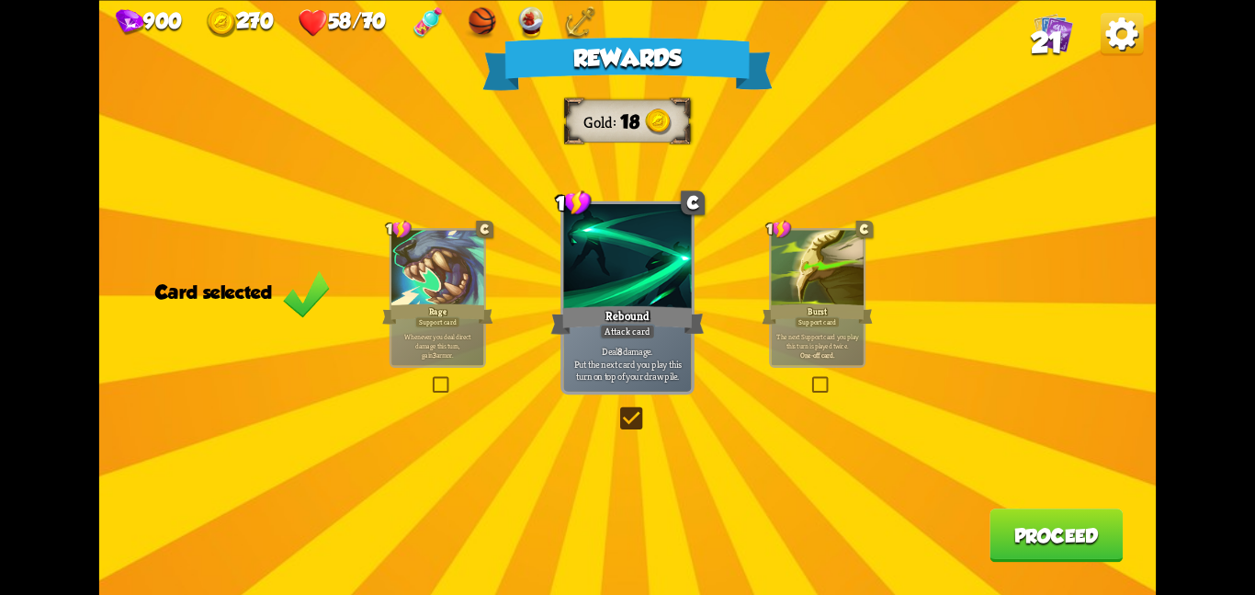
click at [1006, 522] on button "Proceed" at bounding box center [1056, 534] width 133 height 53
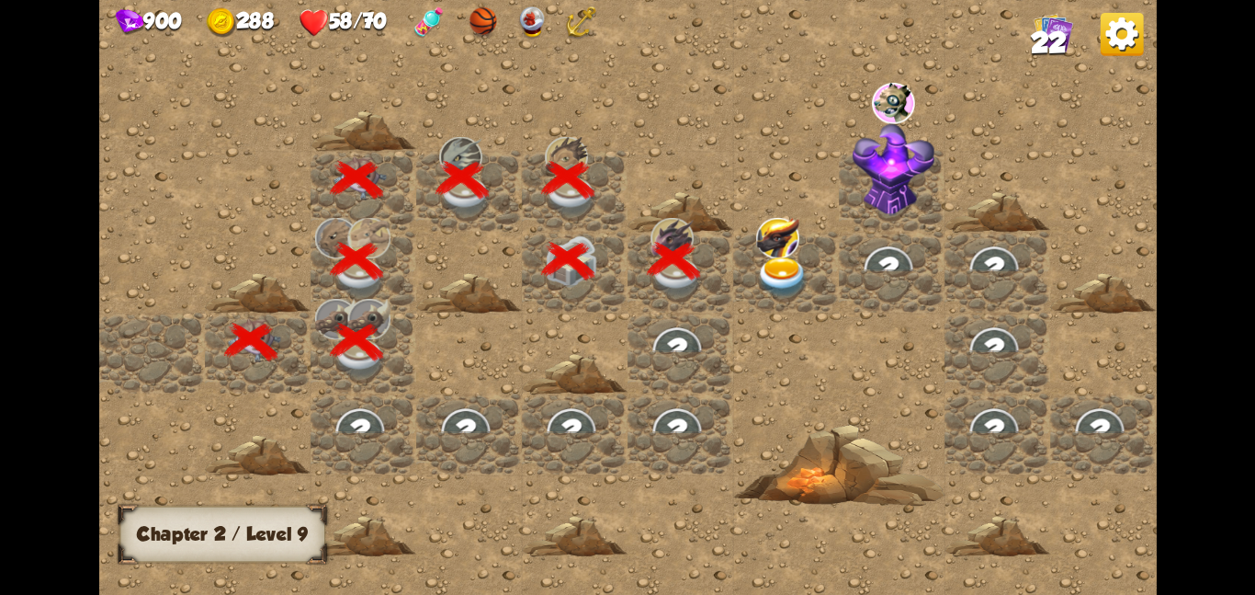
click at [768, 285] on img at bounding box center [782, 276] width 53 height 41
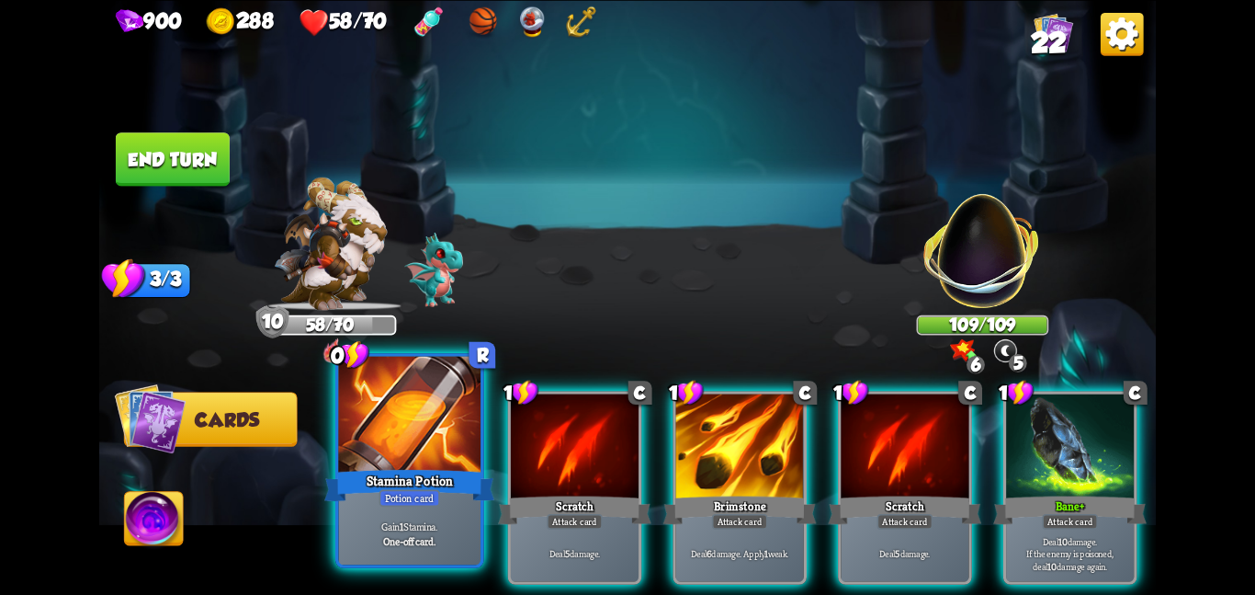
click at [396, 421] on div at bounding box center [409, 415] width 142 height 119
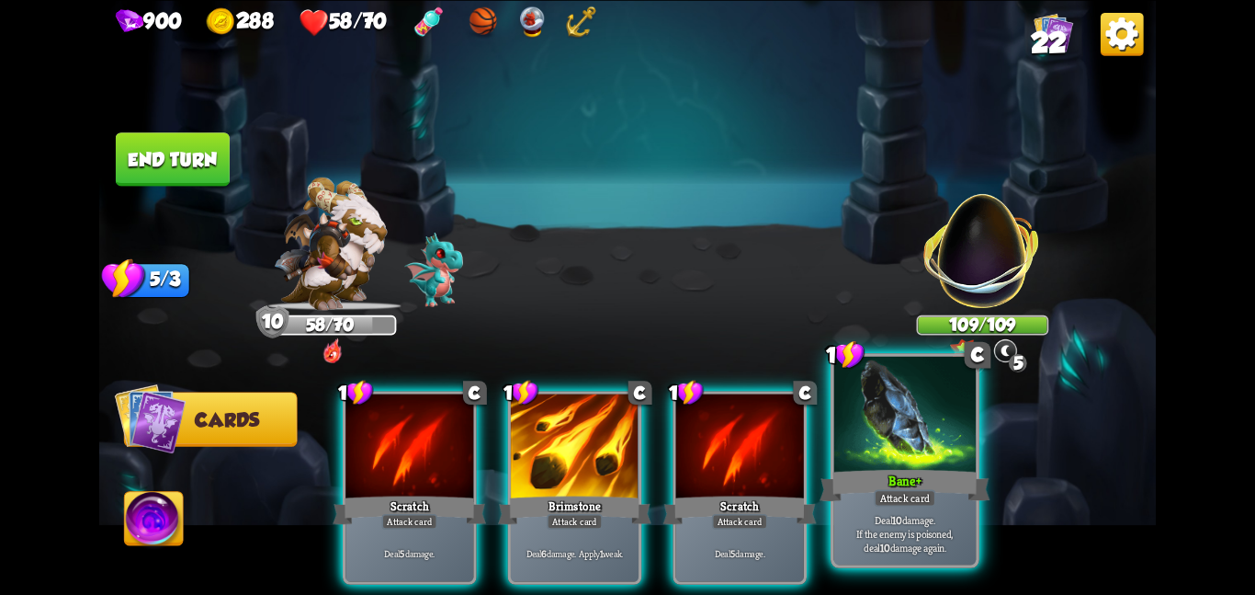
click at [869, 417] on div at bounding box center [905, 415] width 142 height 119
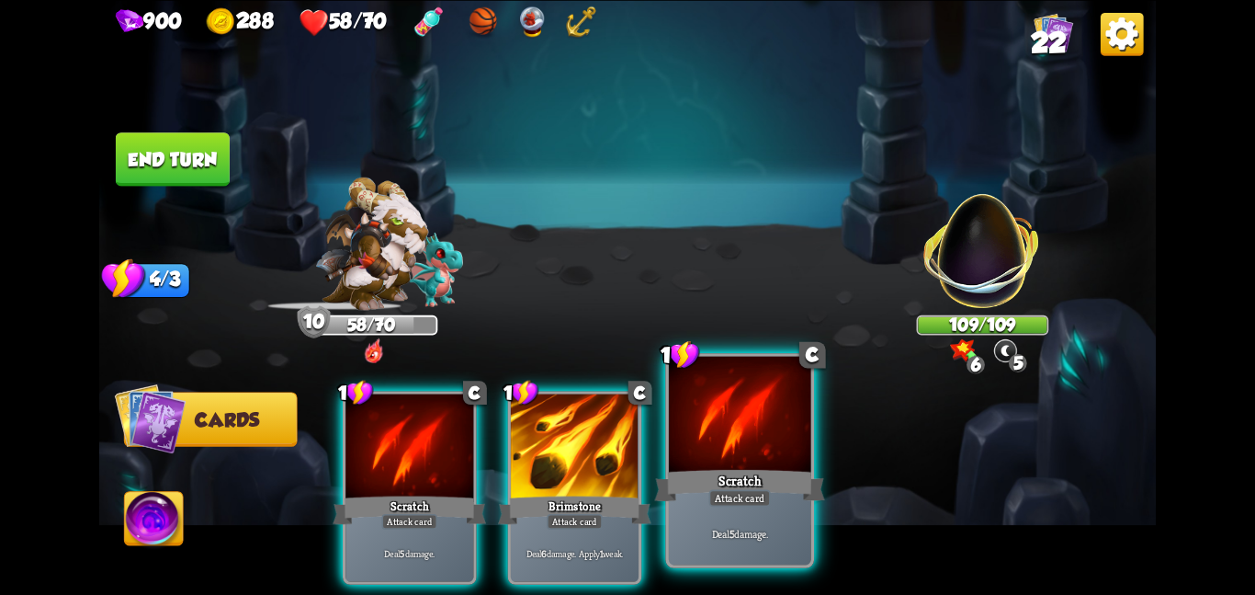
click at [686, 466] on div "Scratch" at bounding box center [739, 485] width 170 height 38
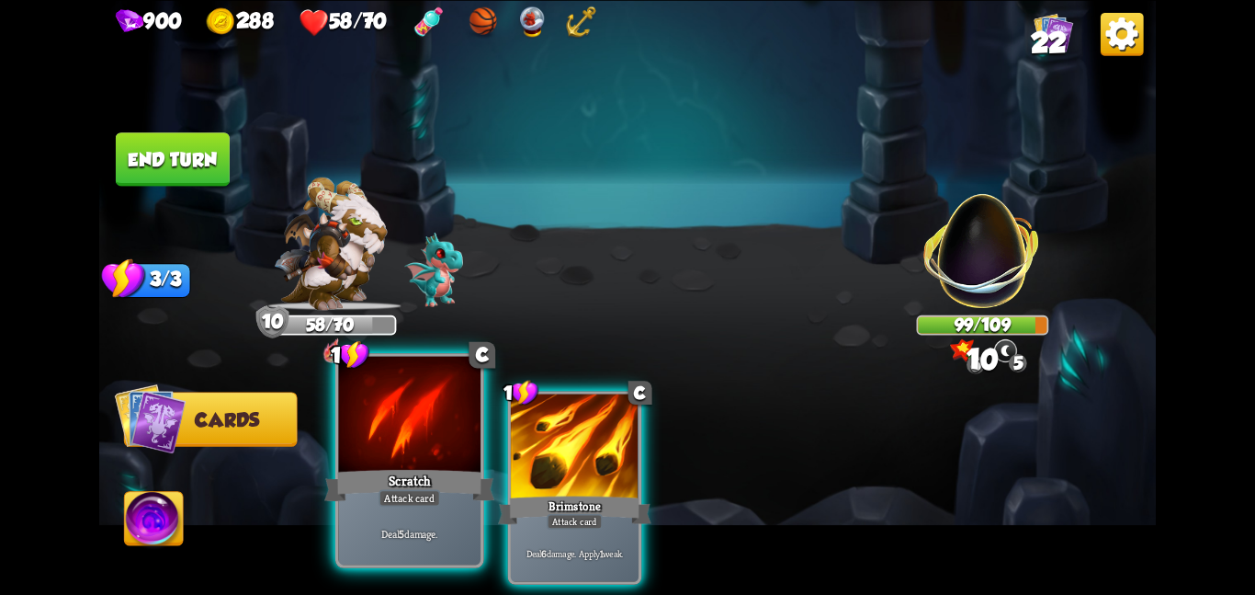
click at [384, 419] on div at bounding box center [409, 415] width 142 height 119
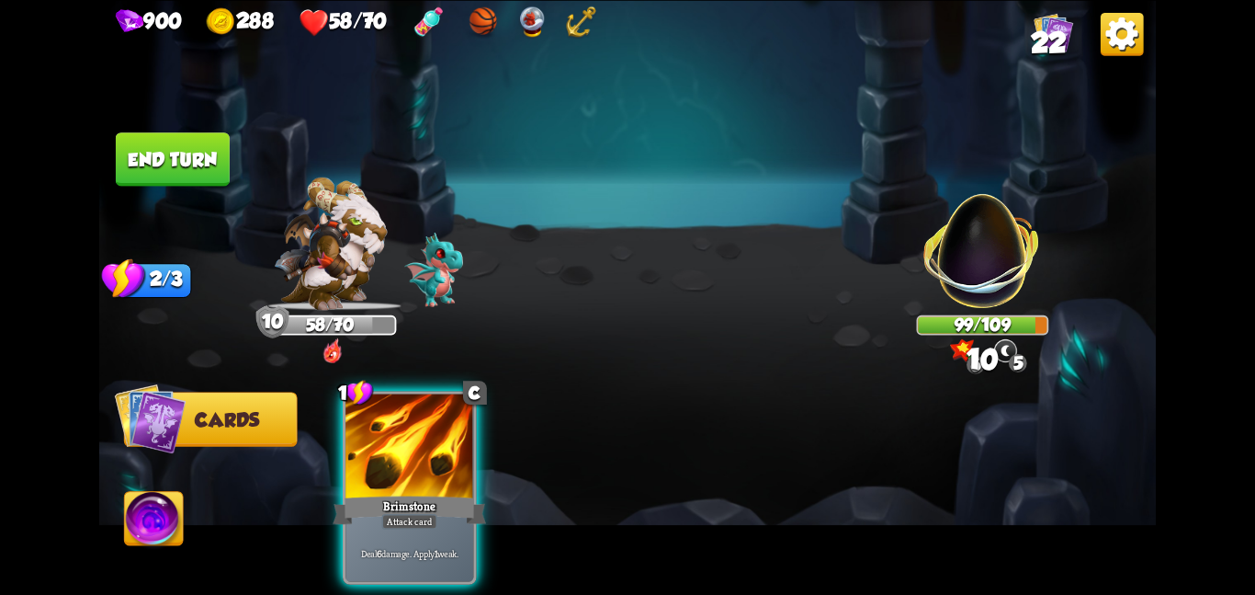
click at [384, 419] on div at bounding box center [410, 447] width 128 height 108
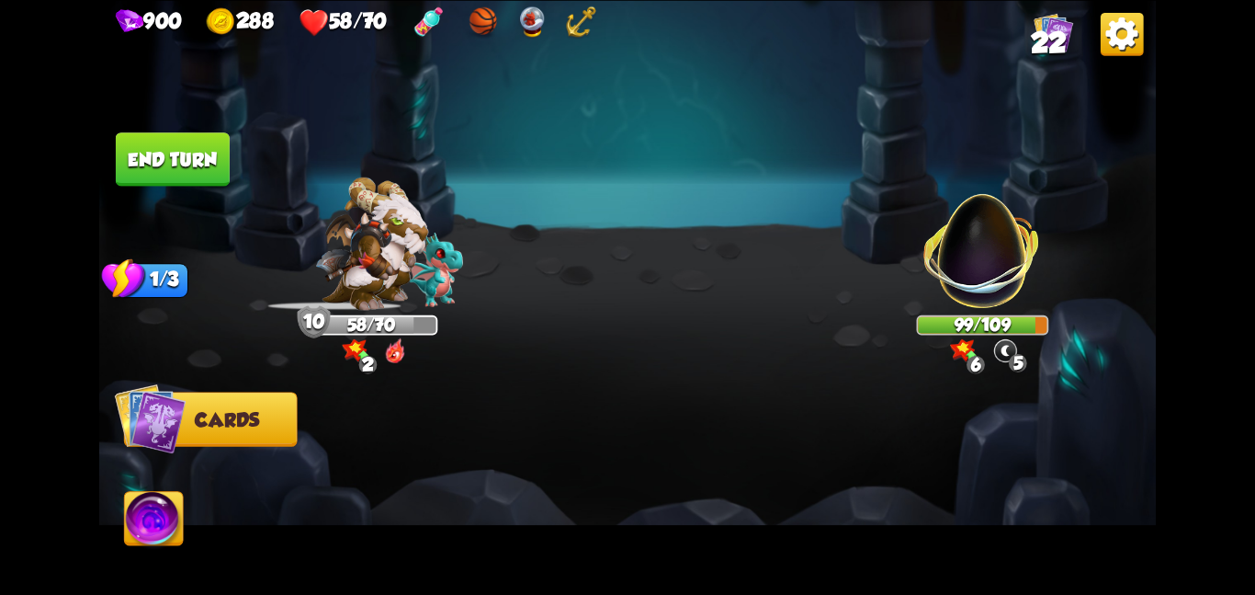
click at [192, 164] on button "End turn" at bounding box center [173, 158] width 114 height 53
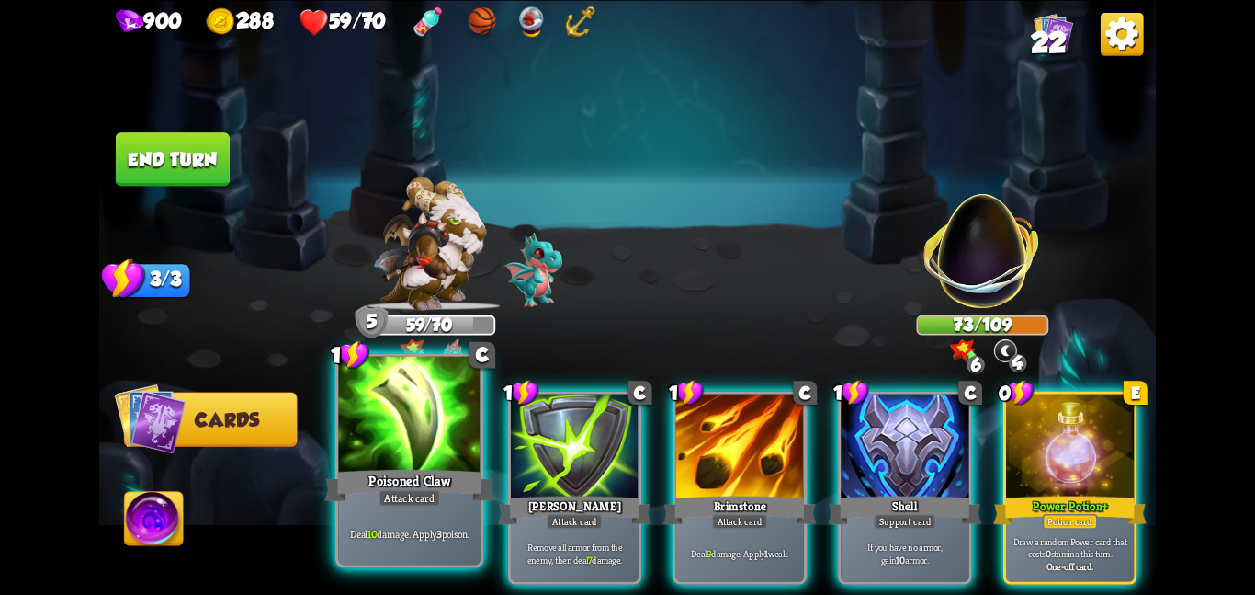
click at [368, 433] on div at bounding box center [409, 415] width 142 height 119
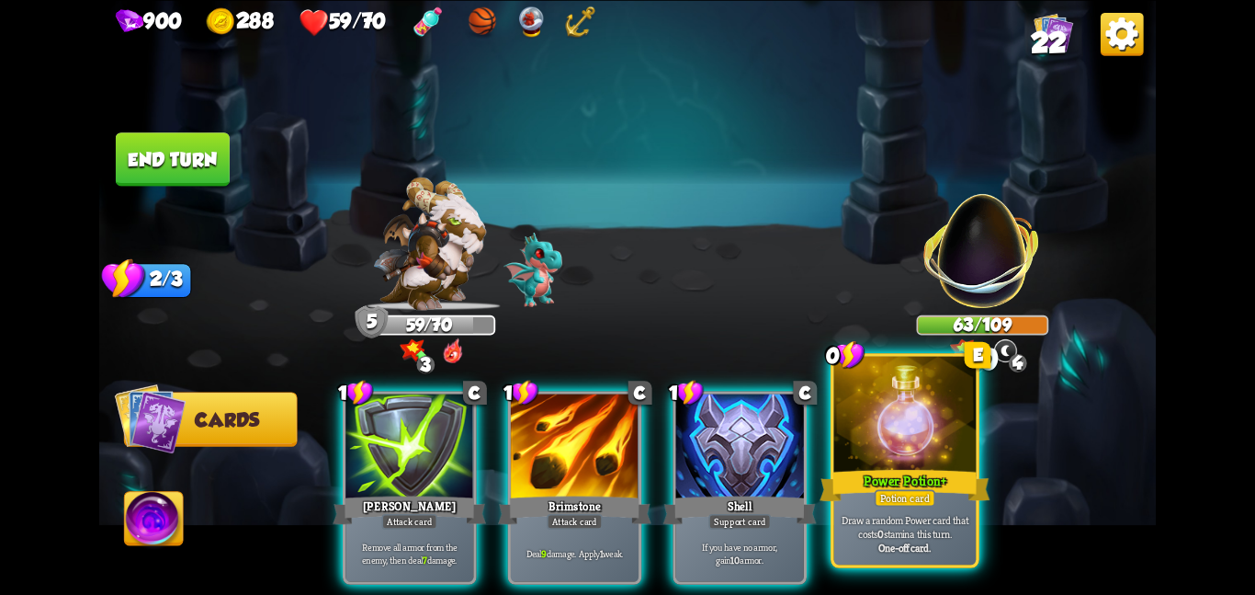
click at [936, 447] on div at bounding box center [905, 415] width 142 height 119
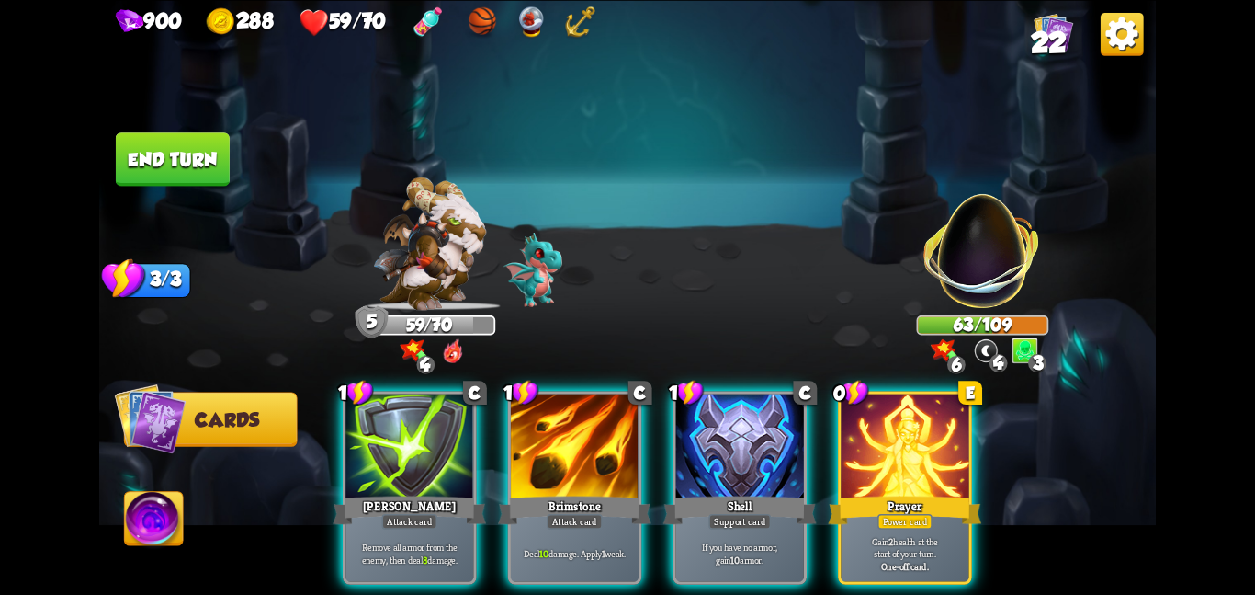
click at [896, 393] on div at bounding box center [905, 447] width 128 height 108
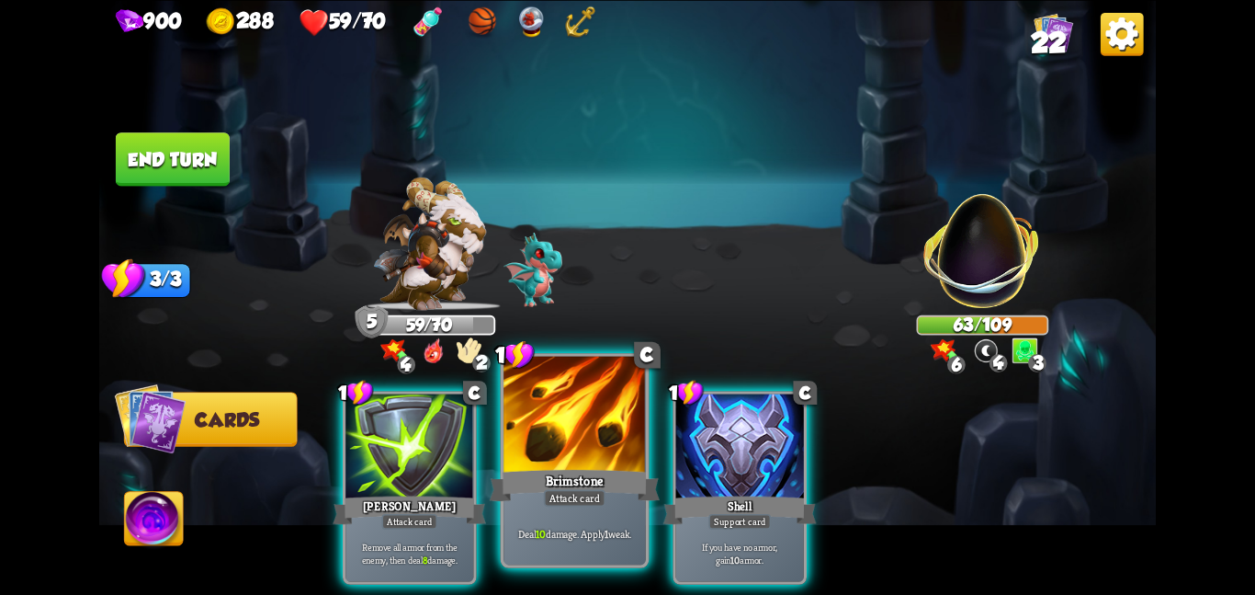
click at [620, 440] on div at bounding box center [575, 415] width 142 height 119
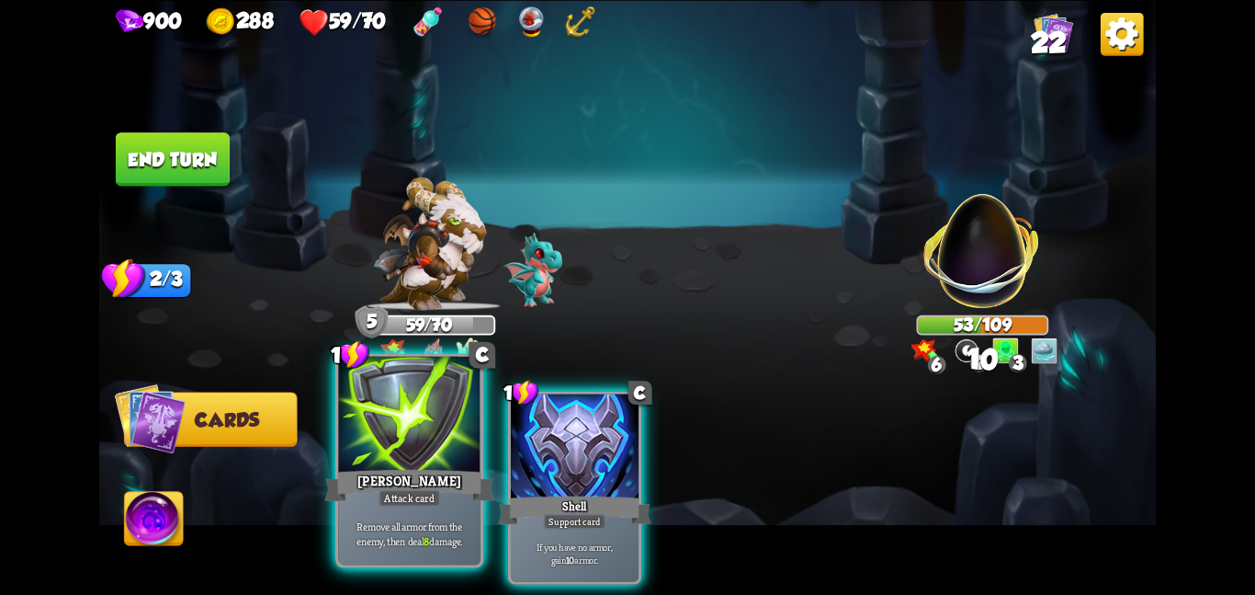
click at [401, 414] on div at bounding box center [409, 415] width 142 height 119
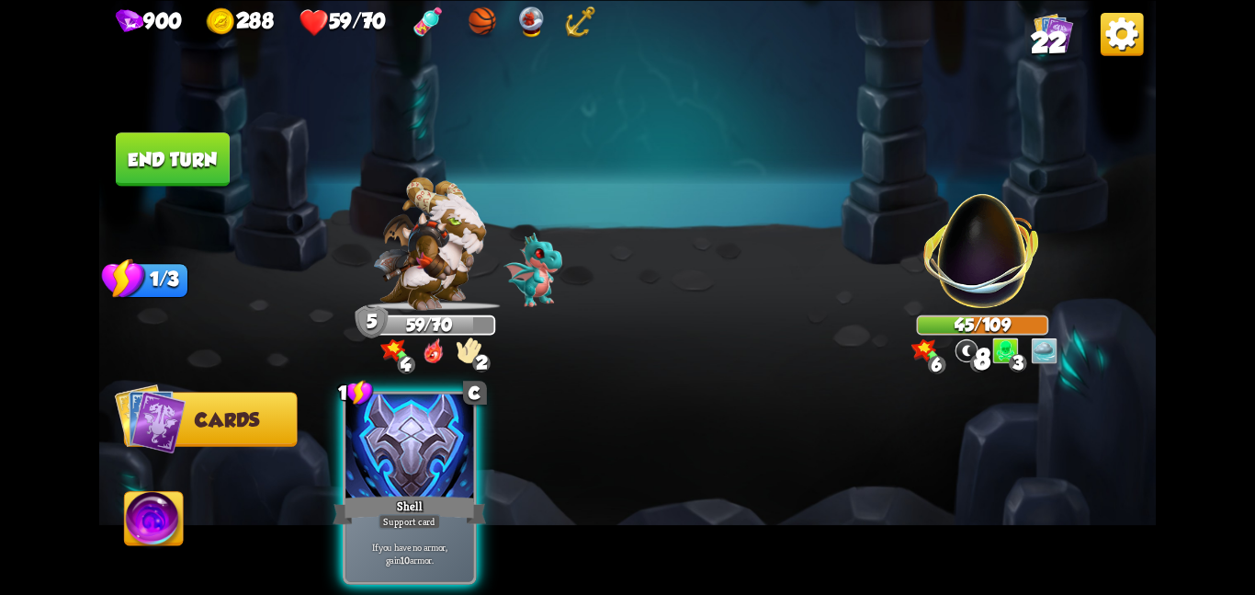
click at [186, 168] on button "End turn" at bounding box center [173, 158] width 114 height 53
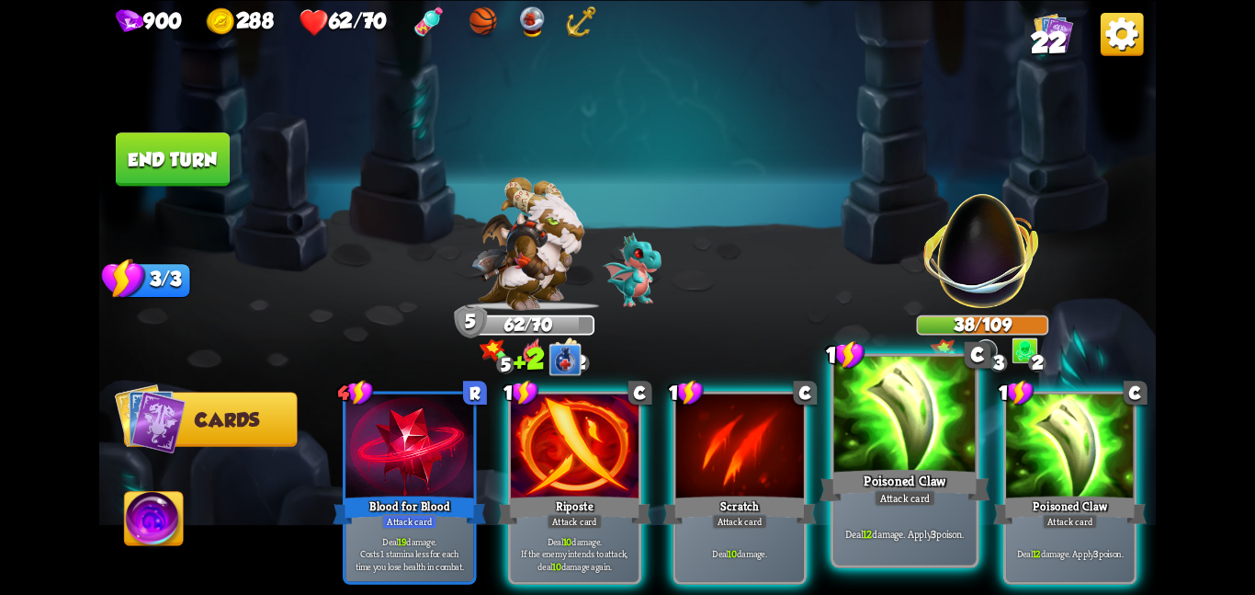
click at [868, 447] on div at bounding box center [905, 415] width 142 height 119
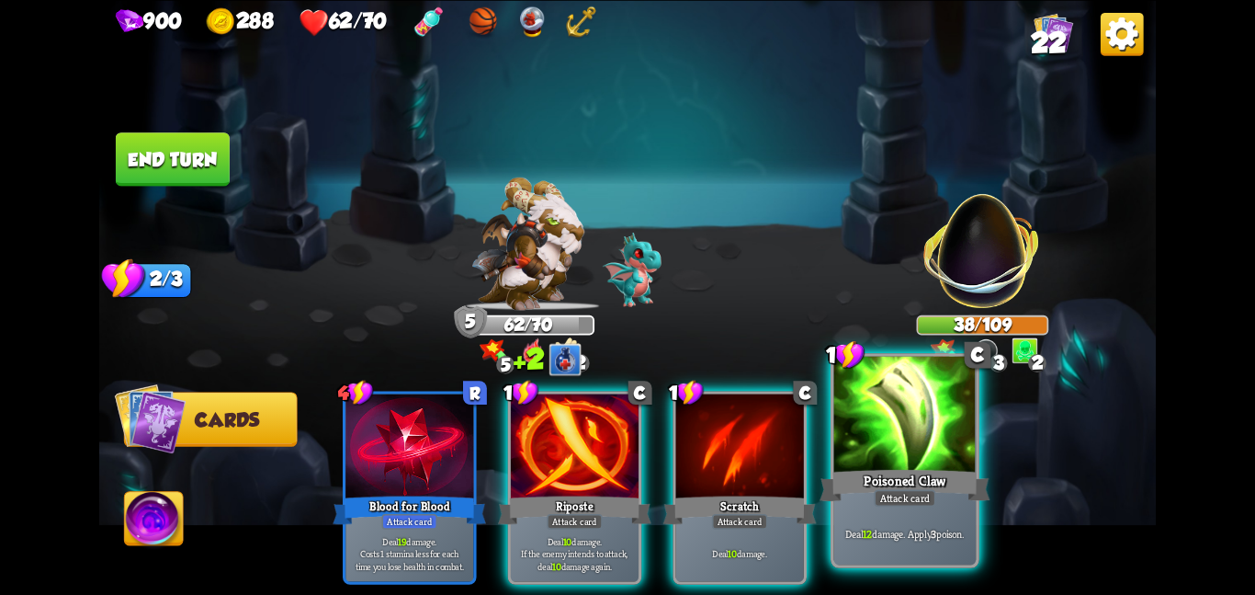
click at [868, 447] on div at bounding box center [905, 415] width 142 height 119
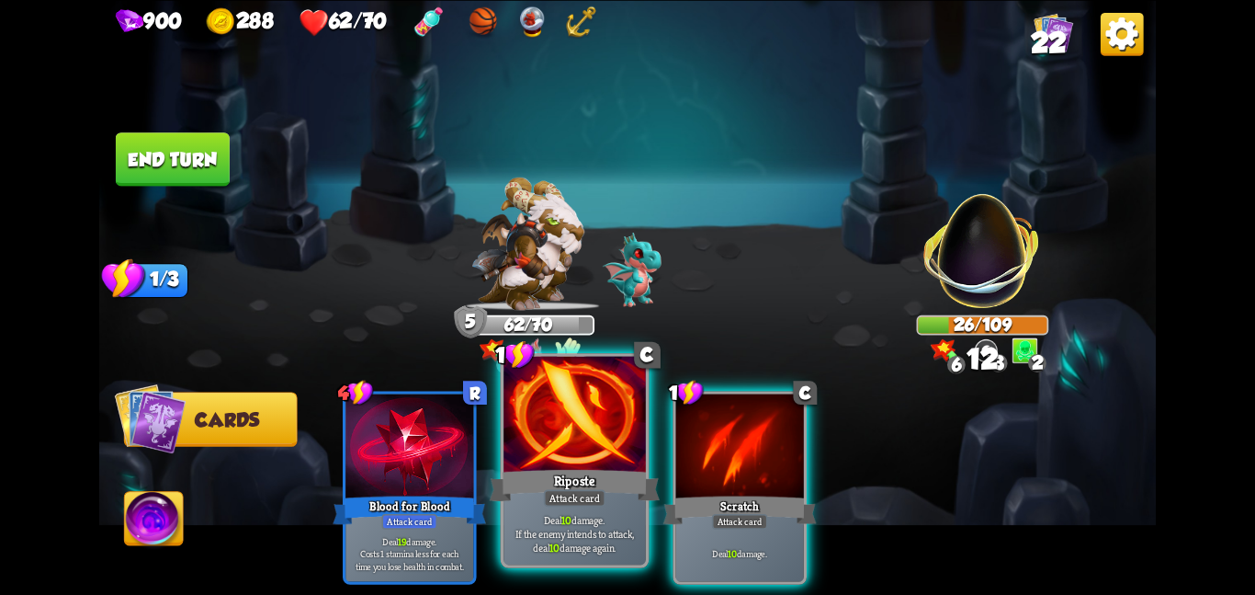
click at [616, 420] on div at bounding box center [575, 415] width 142 height 119
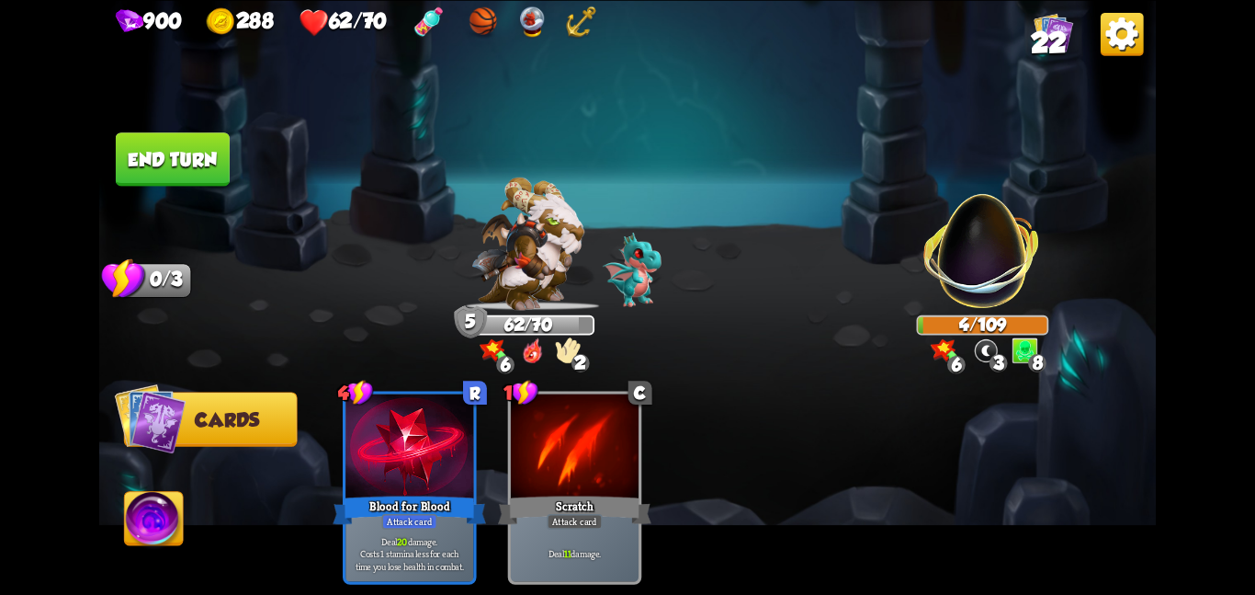
click at [176, 133] on button "End turn" at bounding box center [173, 158] width 114 height 53
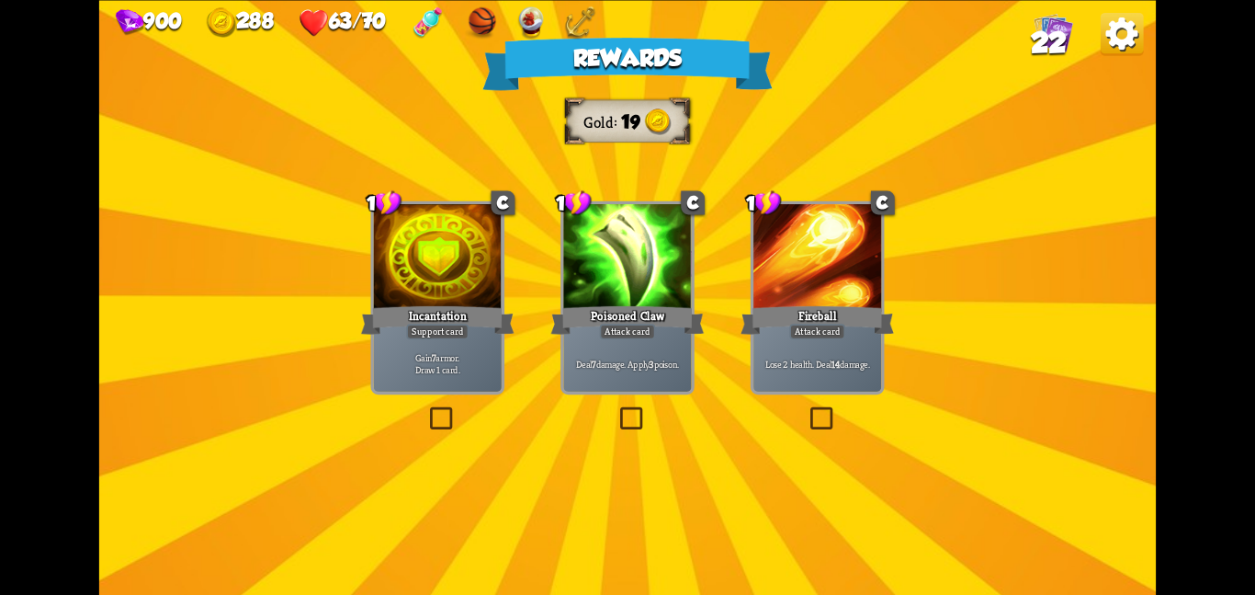
click at [474, 255] on div at bounding box center [438, 258] width 128 height 108
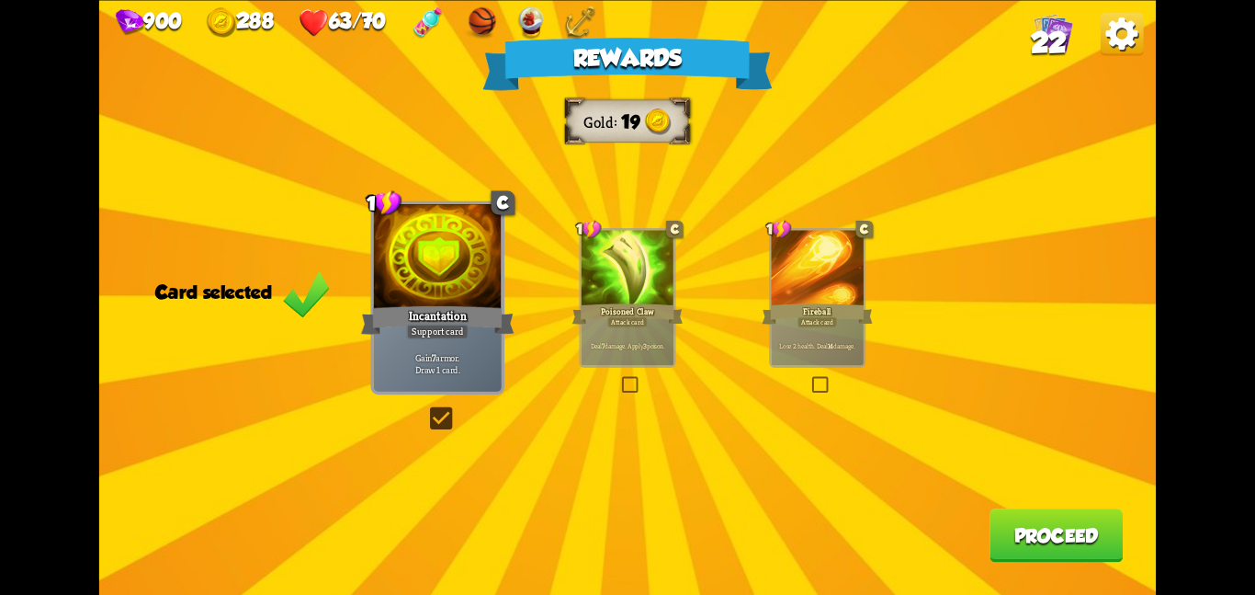
click at [1019, 517] on button "Proceed" at bounding box center [1056, 534] width 133 height 53
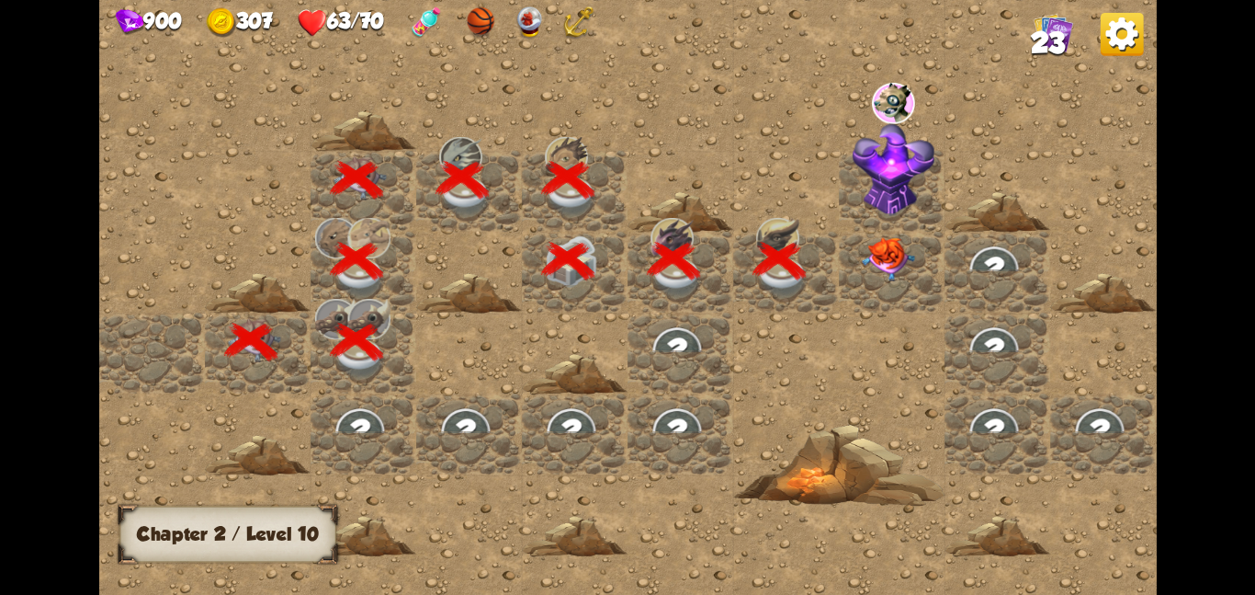
click at [847, 281] on div at bounding box center [892, 271] width 106 height 81
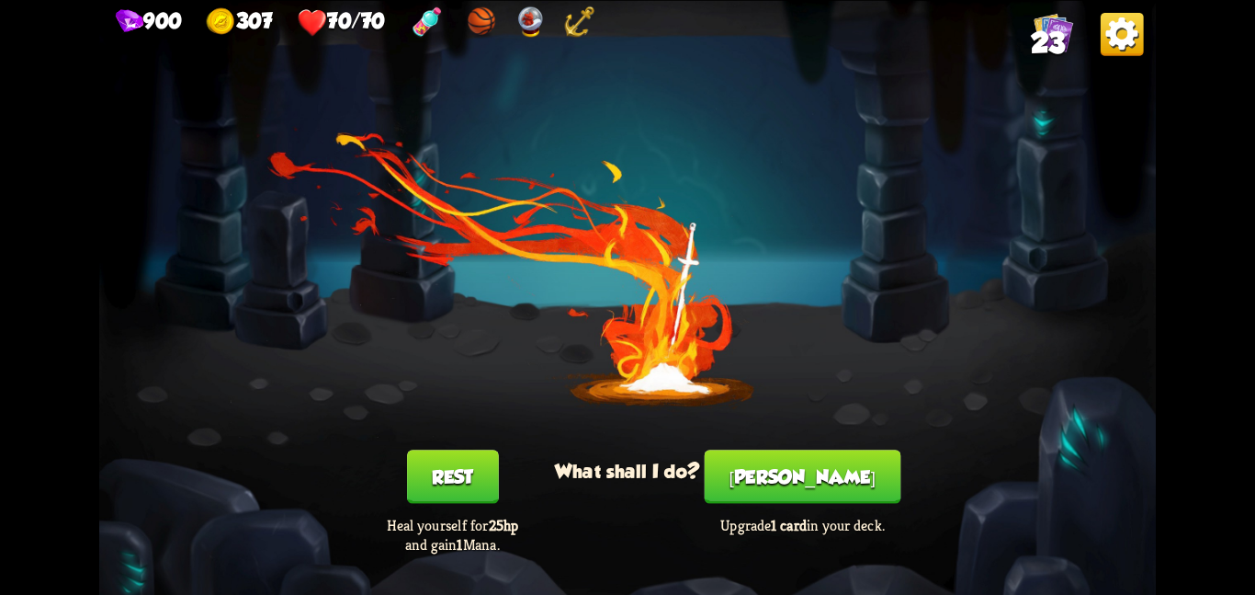
click at [757, 487] on button "[PERSON_NAME]" at bounding box center [803, 475] width 197 height 53
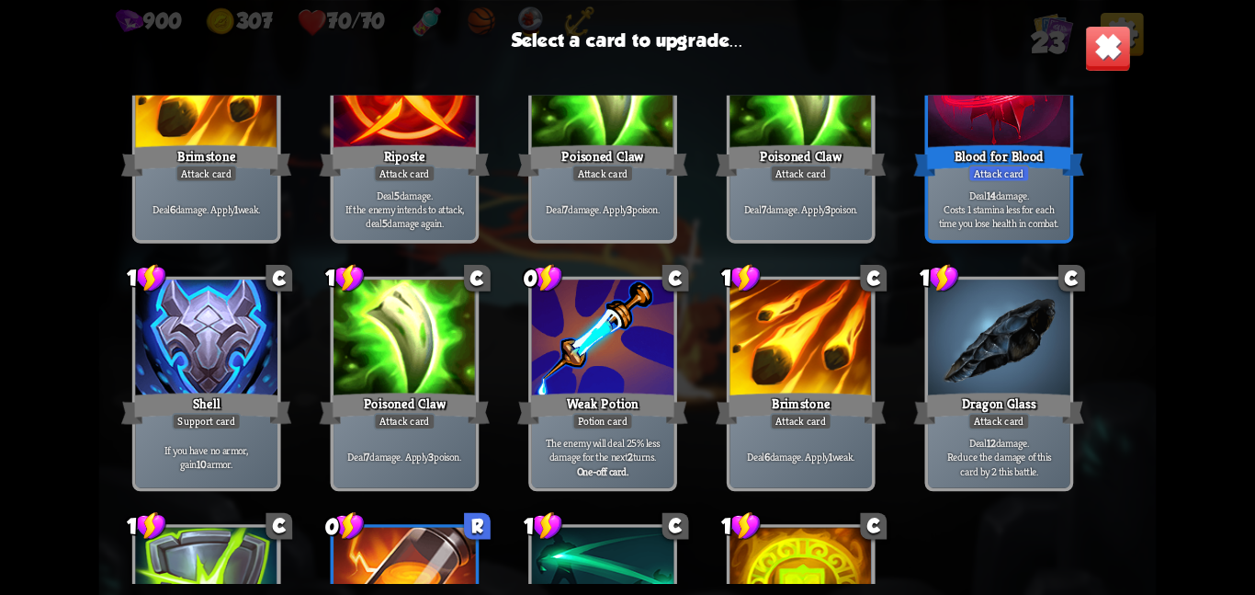
scroll to position [578, 0]
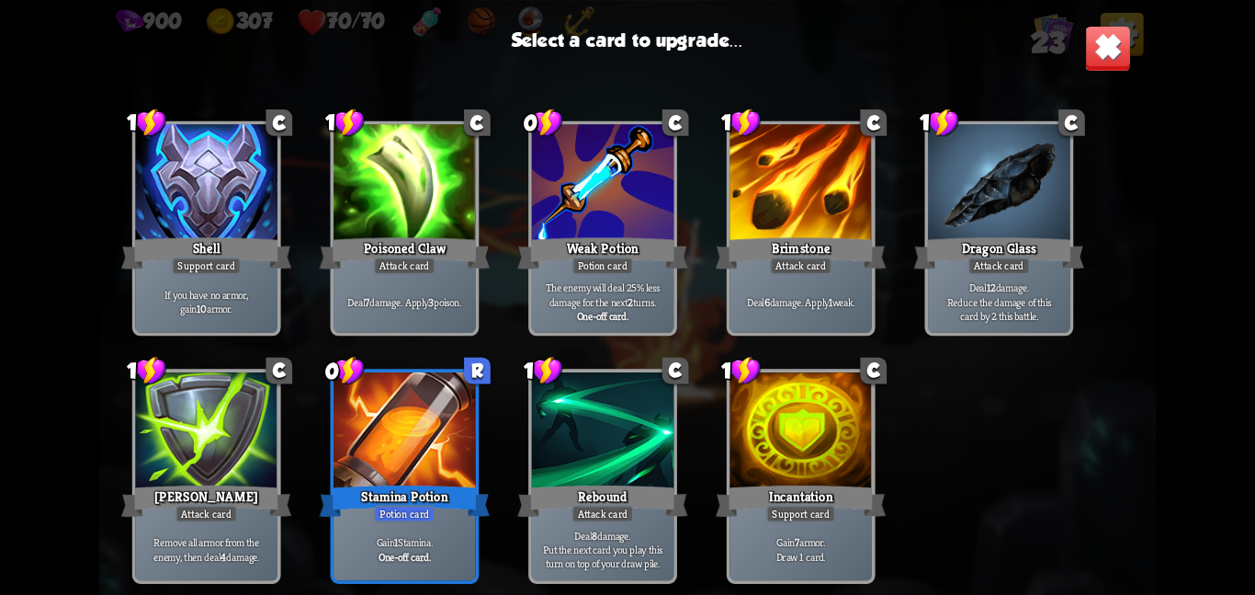
click at [456, 442] on div at bounding box center [405, 431] width 142 height 119
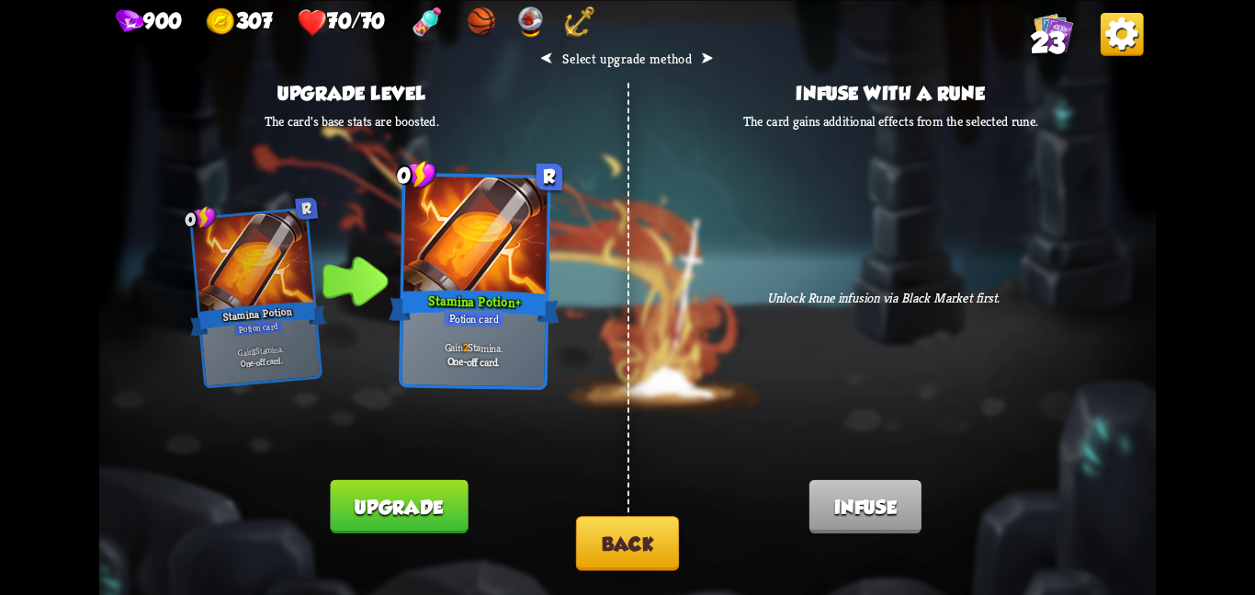
click at [381, 508] on button "Upgrade" at bounding box center [400, 505] width 138 height 53
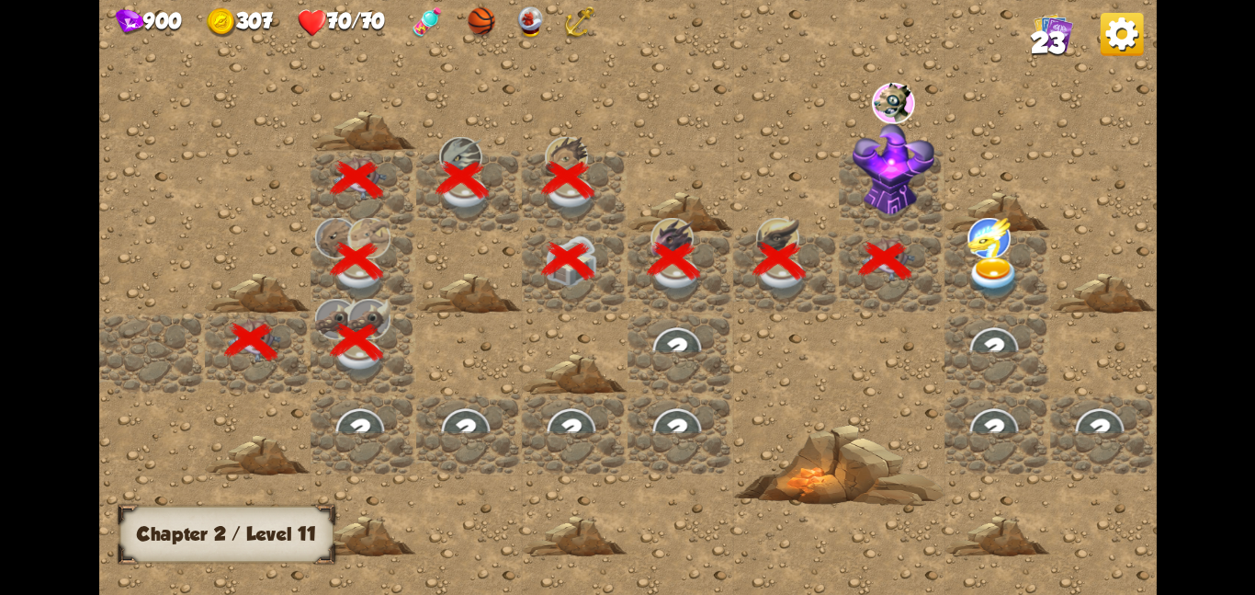
scroll to position [0, 353]
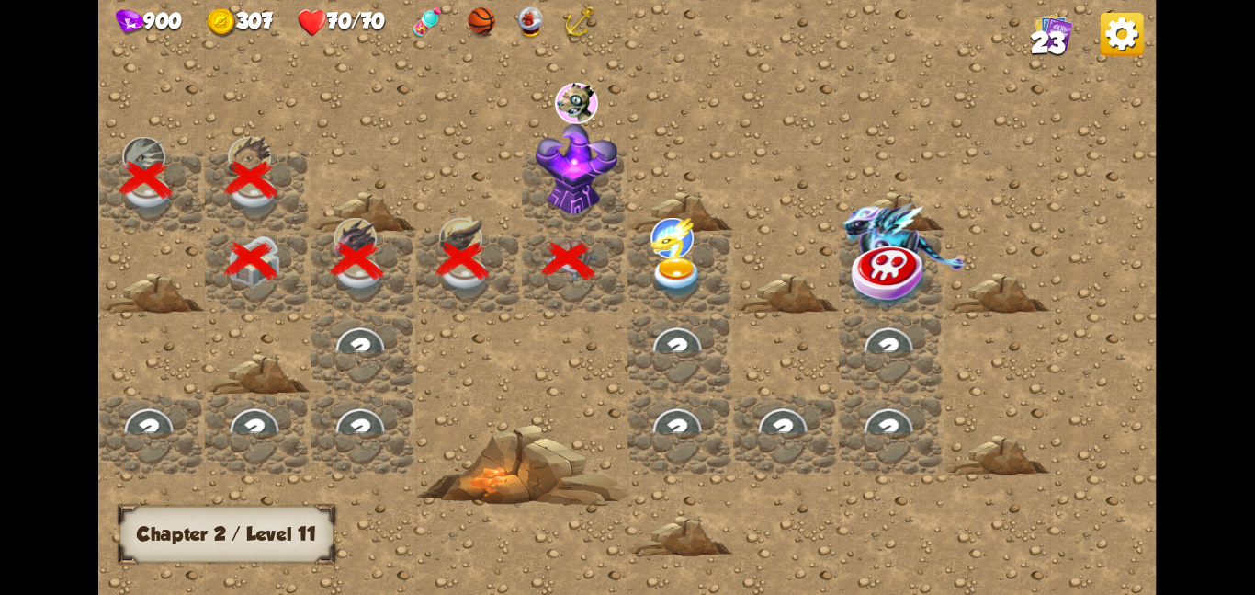
click at [708, 236] on div at bounding box center [681, 271] width 106 height 81
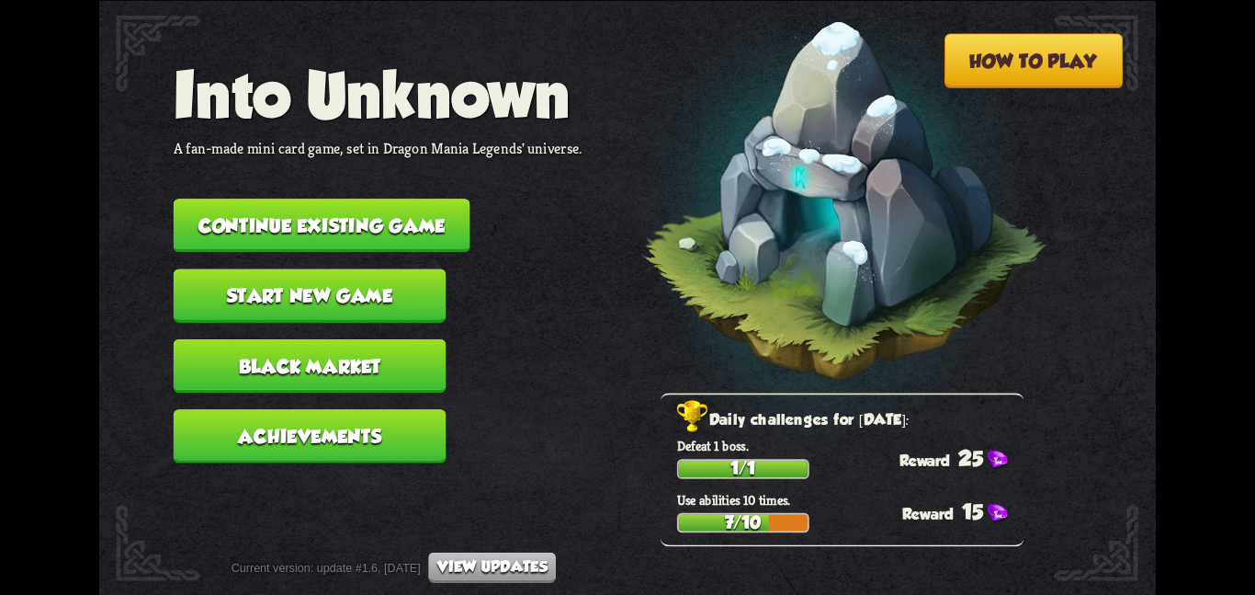
click at [263, 183] on nav "Into Unknown A fan-made mini card game, set in Dragon Mania Legends' universe. …" at bounding box center [378, 268] width 409 height 421
click at [277, 209] on button "Continue existing game" at bounding box center [322, 225] width 297 height 53
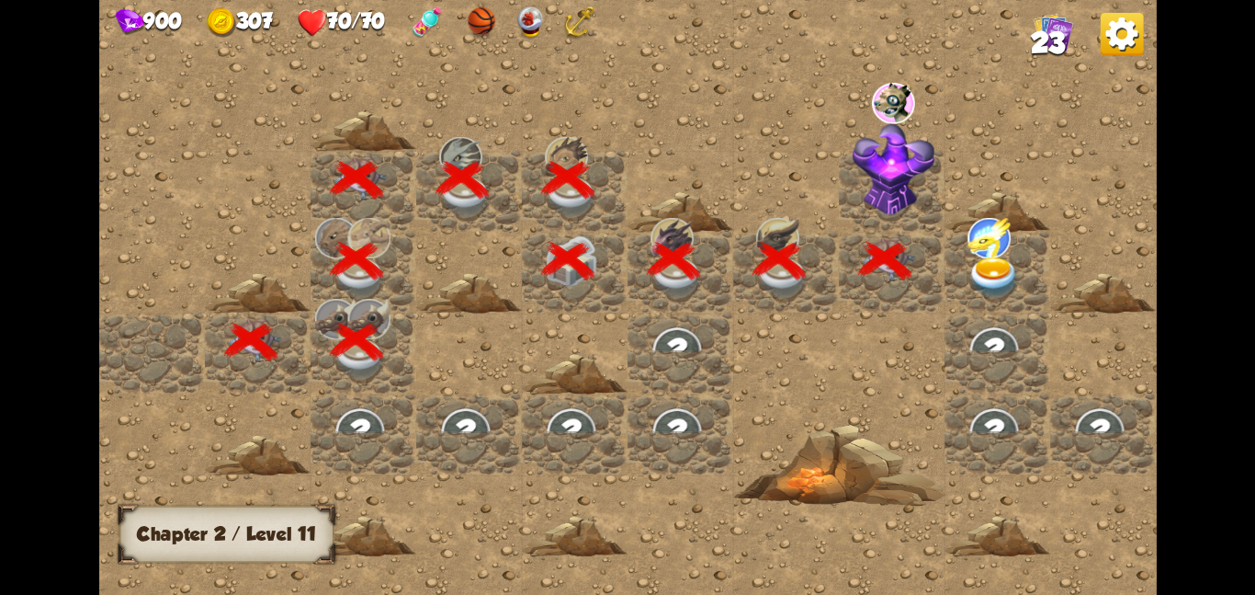
scroll to position [0, 353]
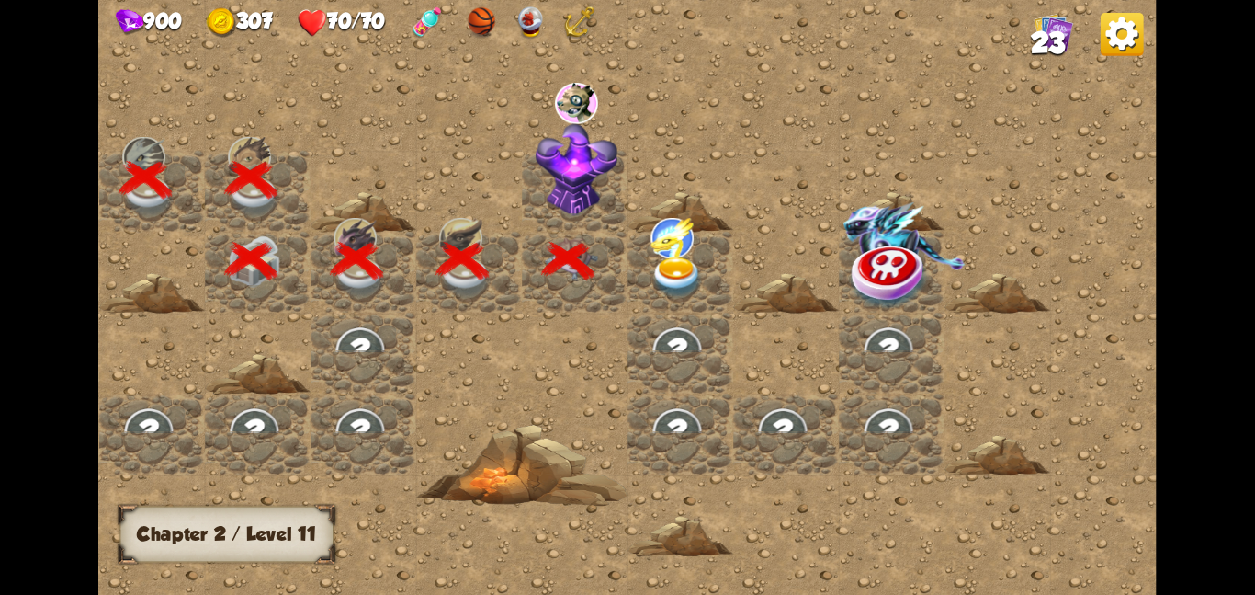
click at [564, 173] on img at bounding box center [576, 168] width 83 height 93
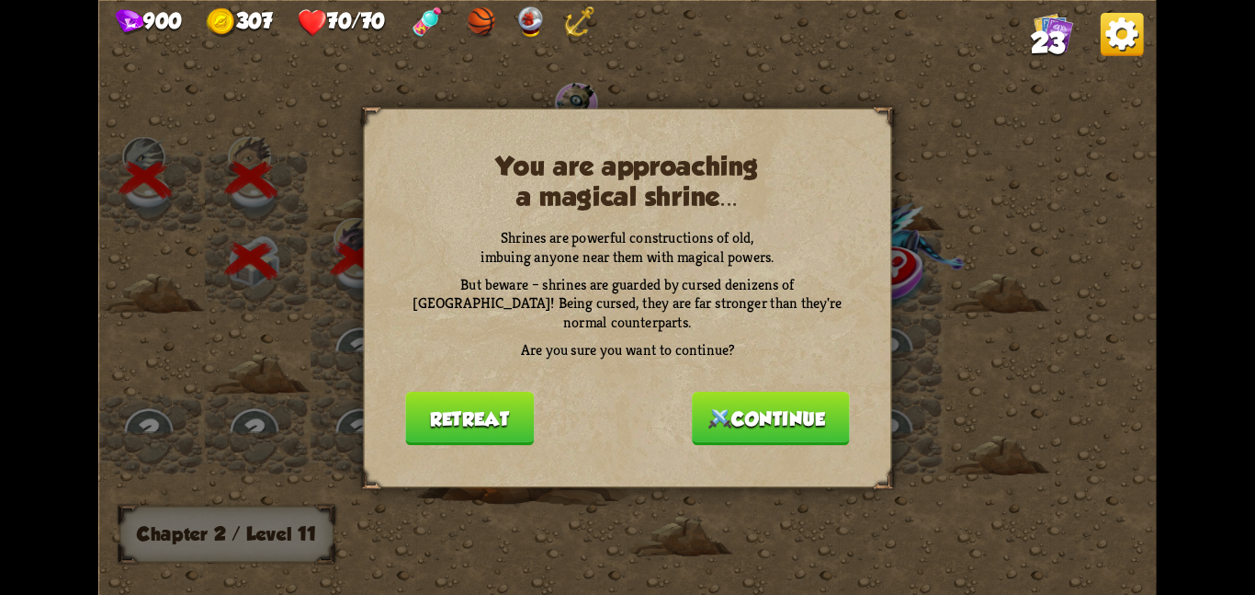
click at [775, 394] on button "Continue" at bounding box center [771, 417] width 158 height 53
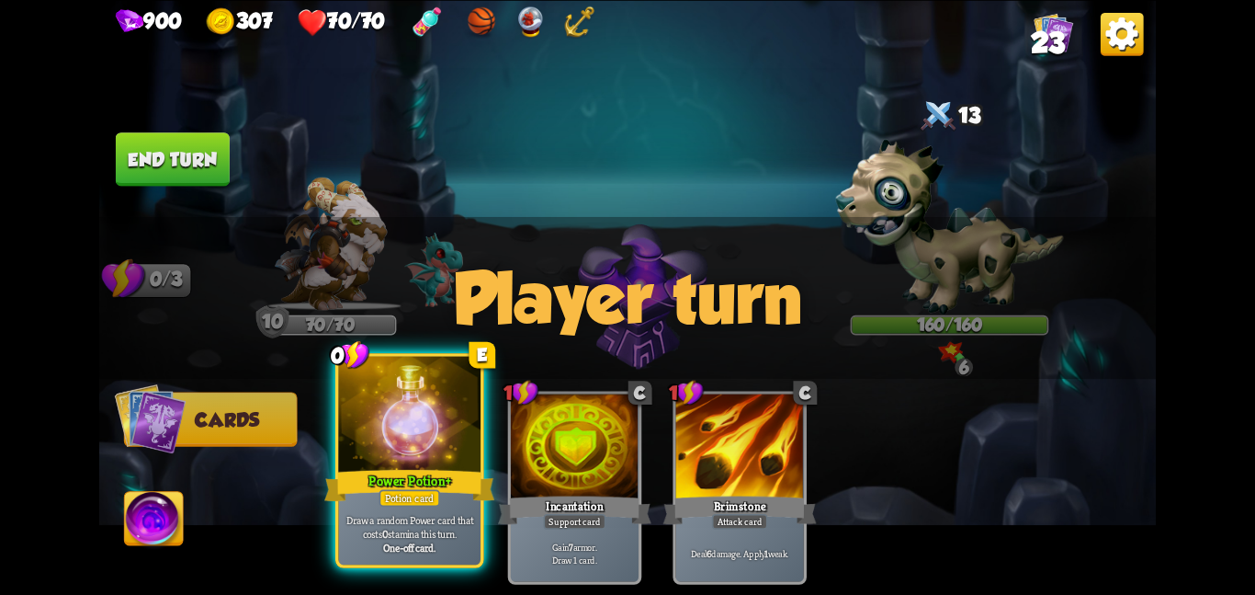
click at [423, 453] on div at bounding box center [409, 415] width 142 height 119
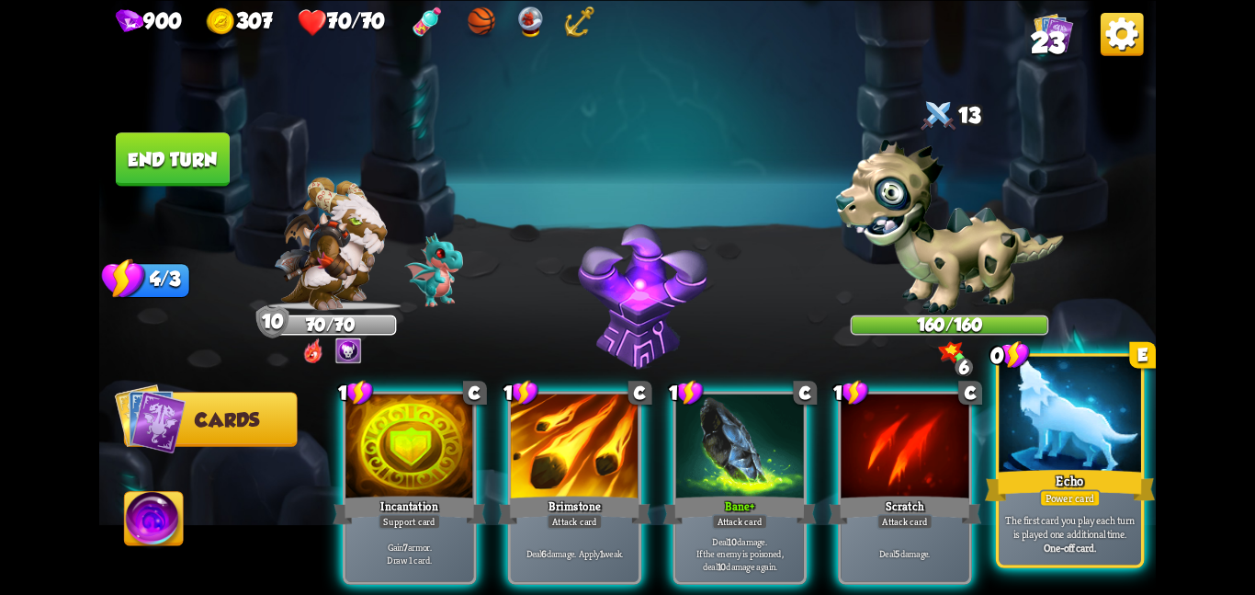
click at [1032, 429] on div at bounding box center [1070, 415] width 142 height 119
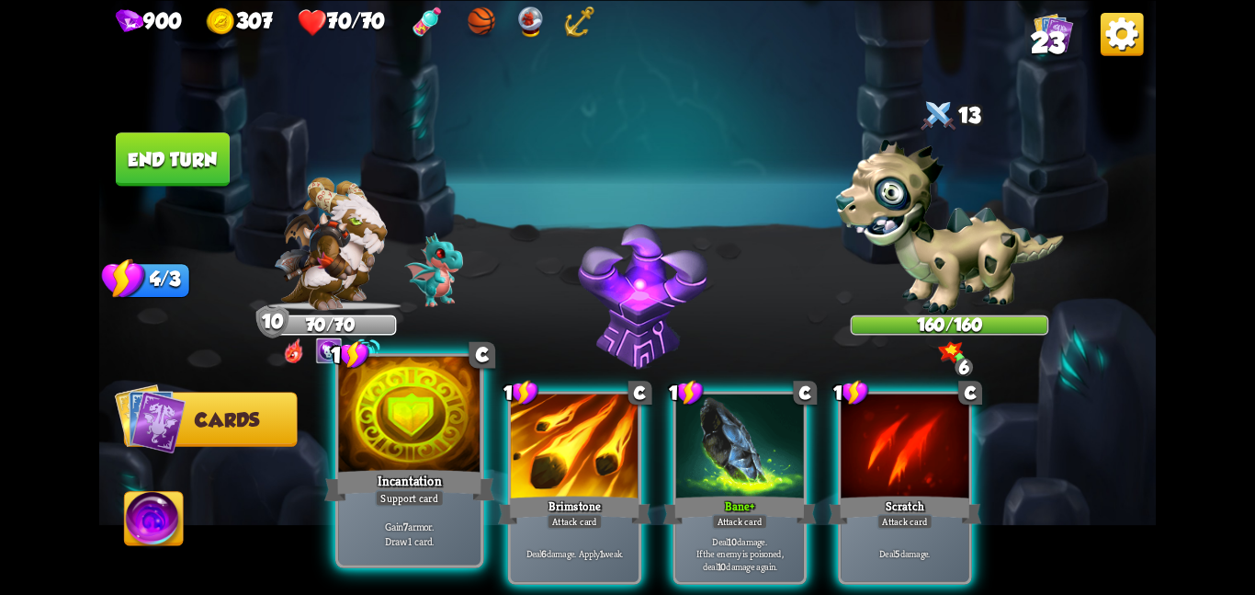
click at [437, 420] on div at bounding box center [409, 415] width 142 height 119
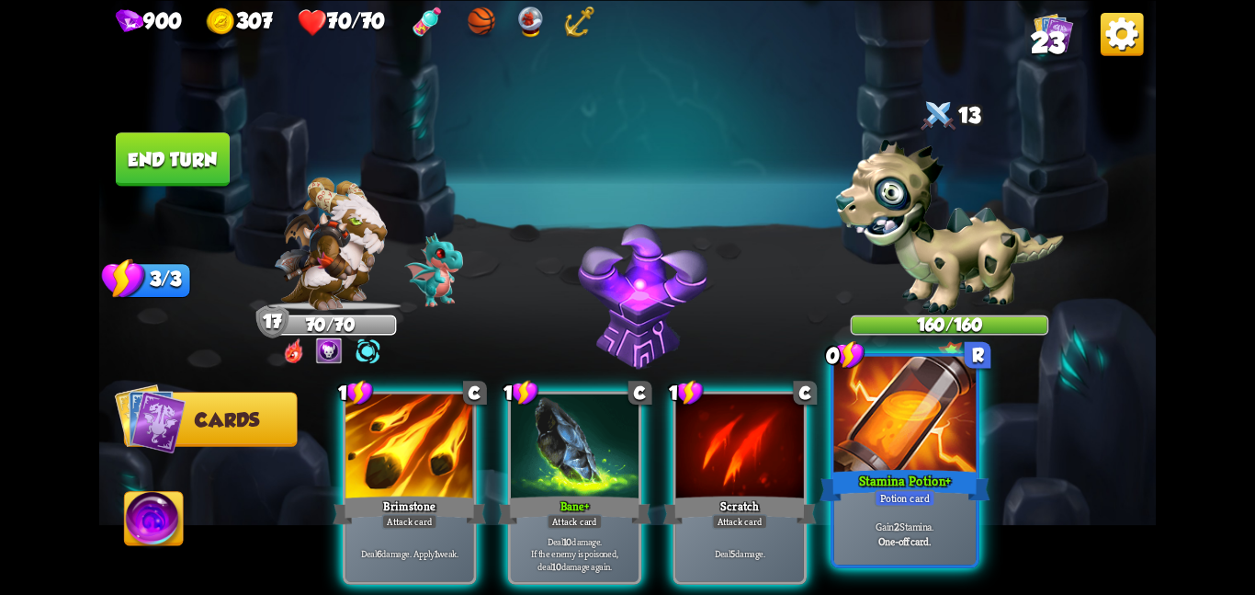
click at [874, 423] on div at bounding box center [905, 415] width 142 height 119
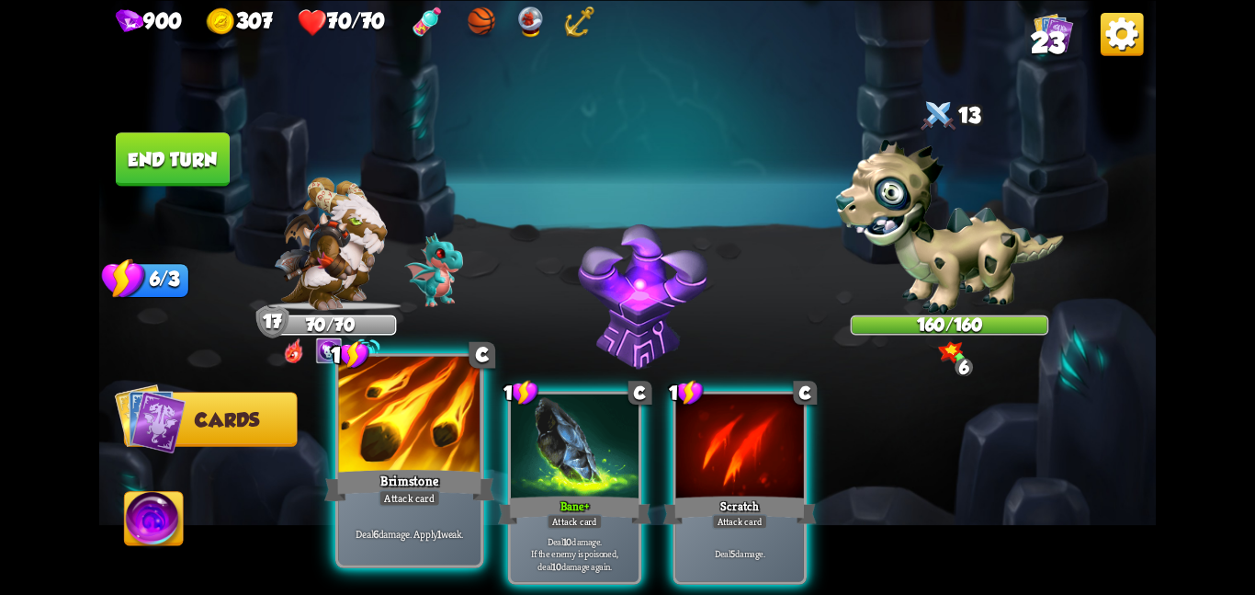
click at [373, 434] on div at bounding box center [409, 415] width 142 height 119
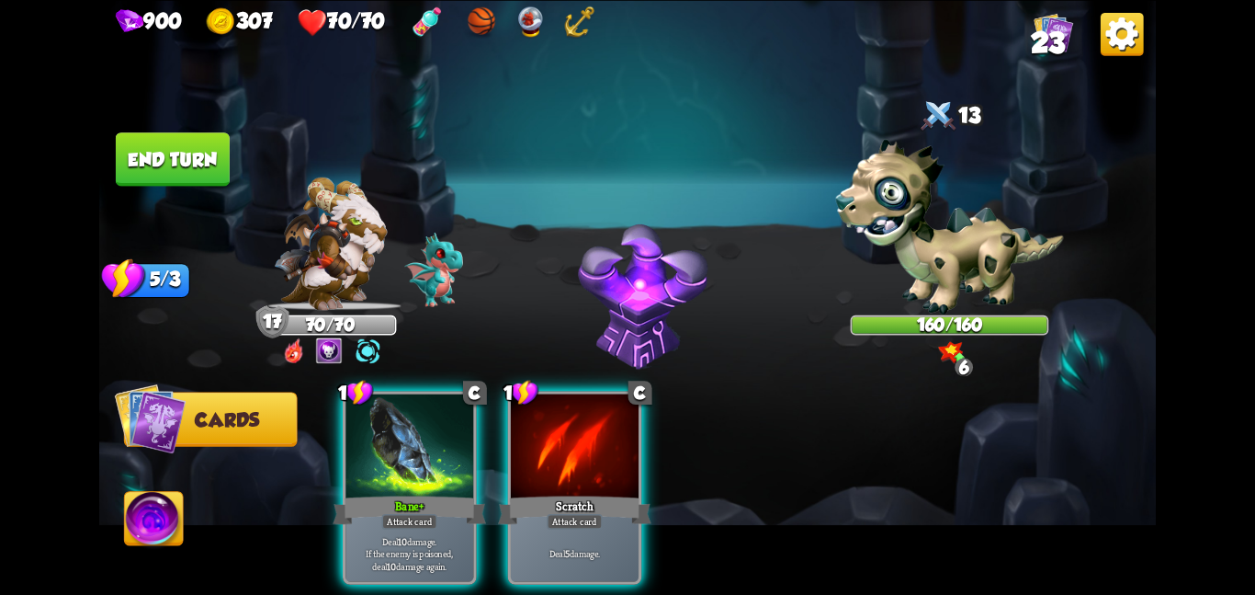
click at [373, 434] on div at bounding box center [410, 447] width 128 height 108
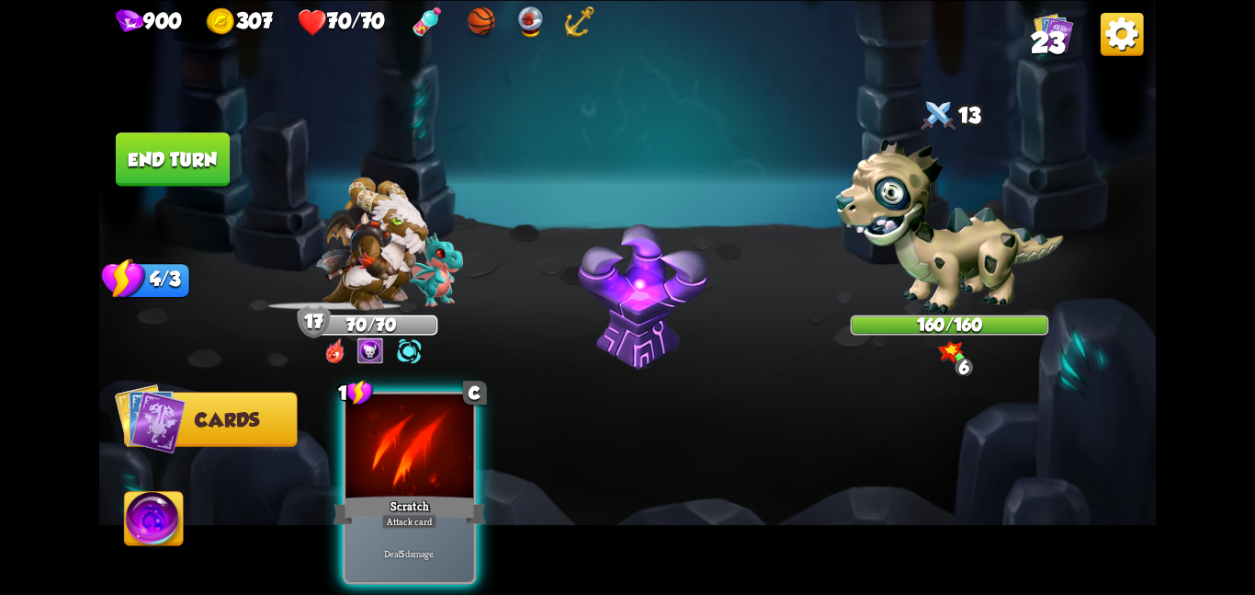
click at [373, 434] on div at bounding box center [410, 447] width 128 height 108
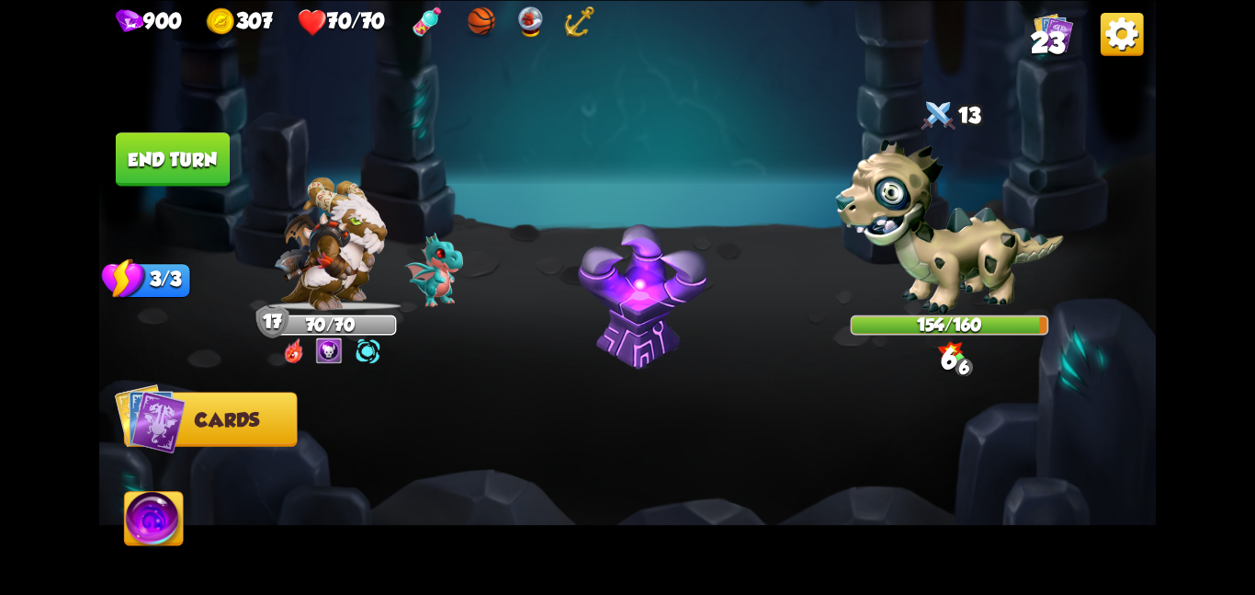
click at [197, 149] on button "End turn" at bounding box center [173, 158] width 114 height 53
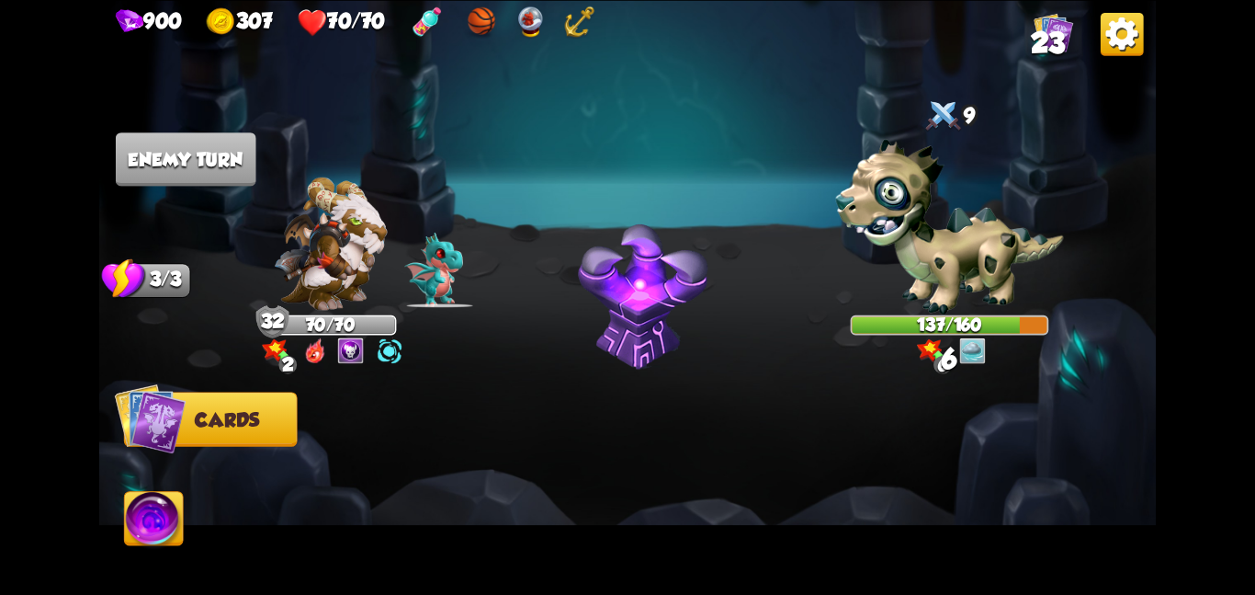
click at [886, 154] on img at bounding box center [949, 227] width 228 height 176
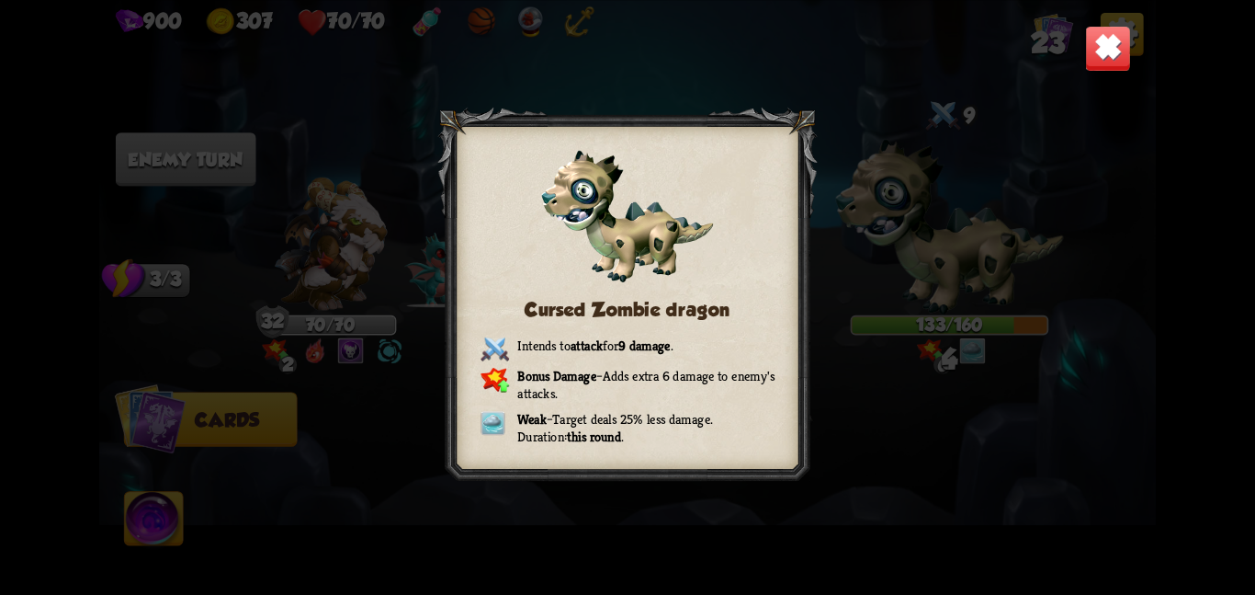
click at [1116, 60] on img at bounding box center [1108, 48] width 46 height 46
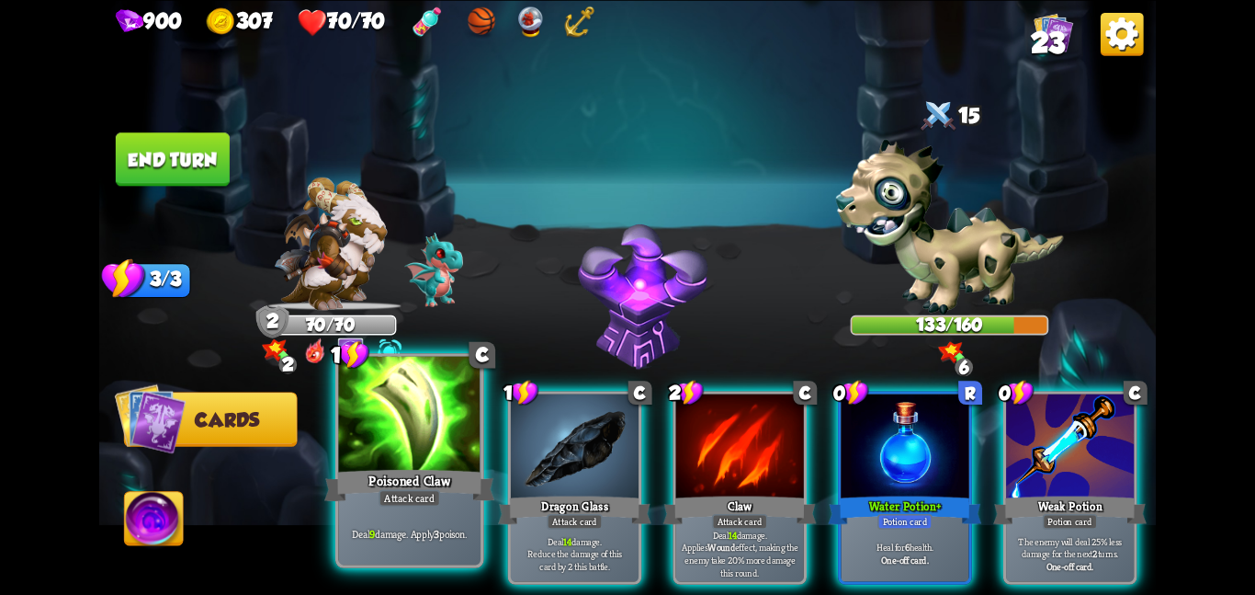
click at [437, 448] on div at bounding box center [409, 415] width 142 height 119
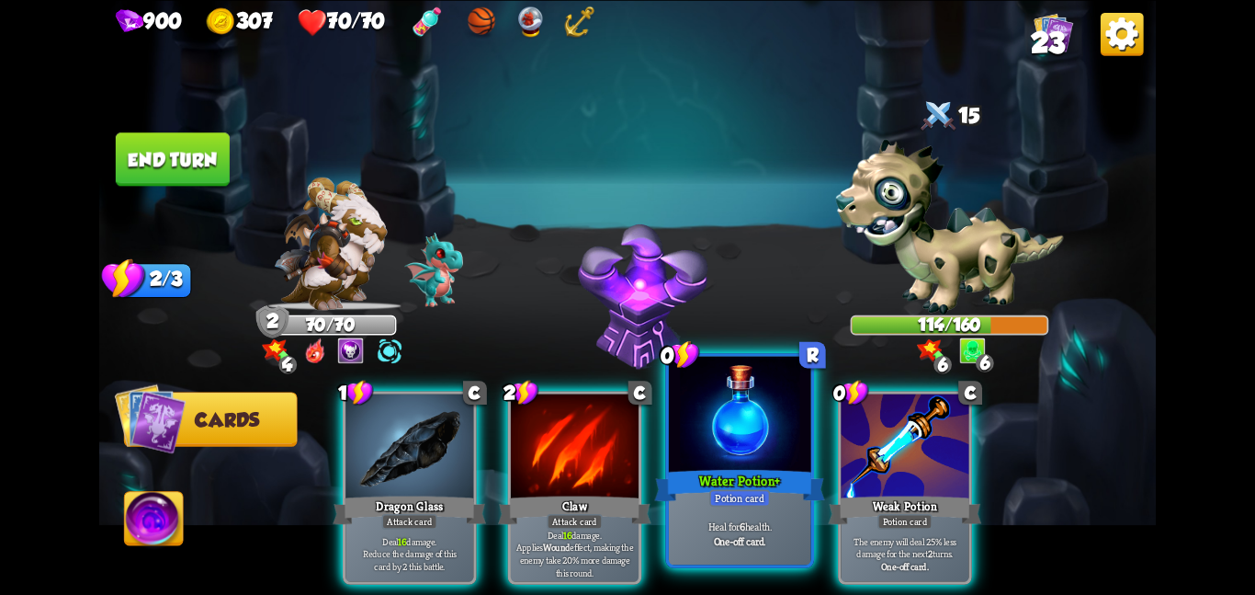
click at [751, 476] on div "Water Potion +" at bounding box center [739, 485] width 170 height 38
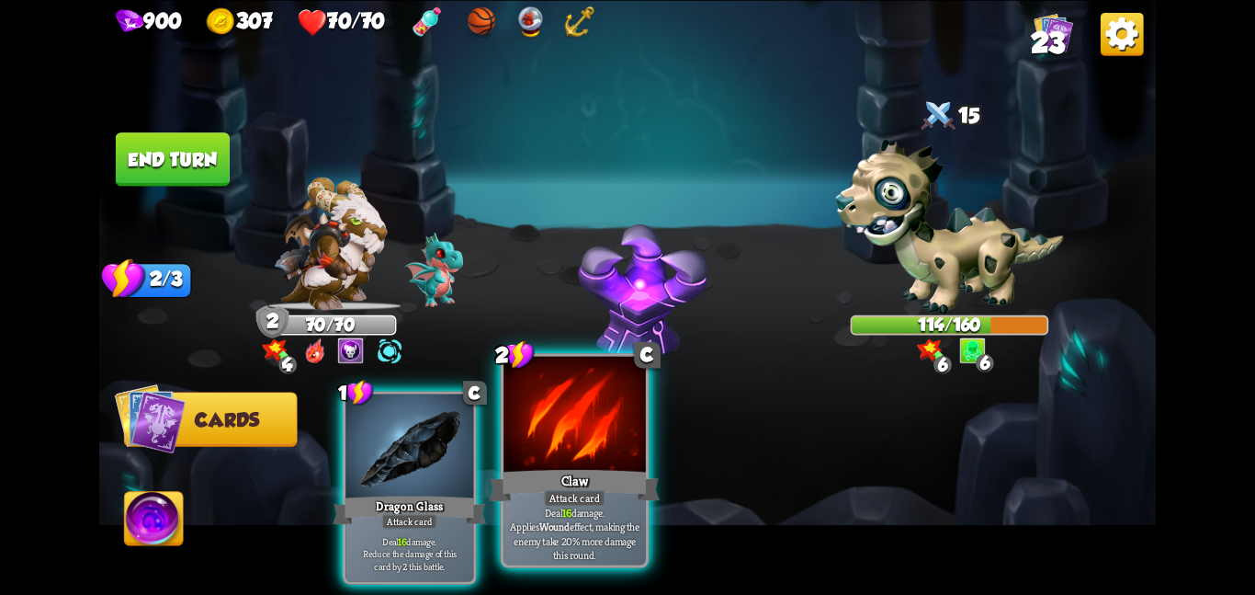
click at [543, 464] on div at bounding box center [575, 415] width 142 height 119
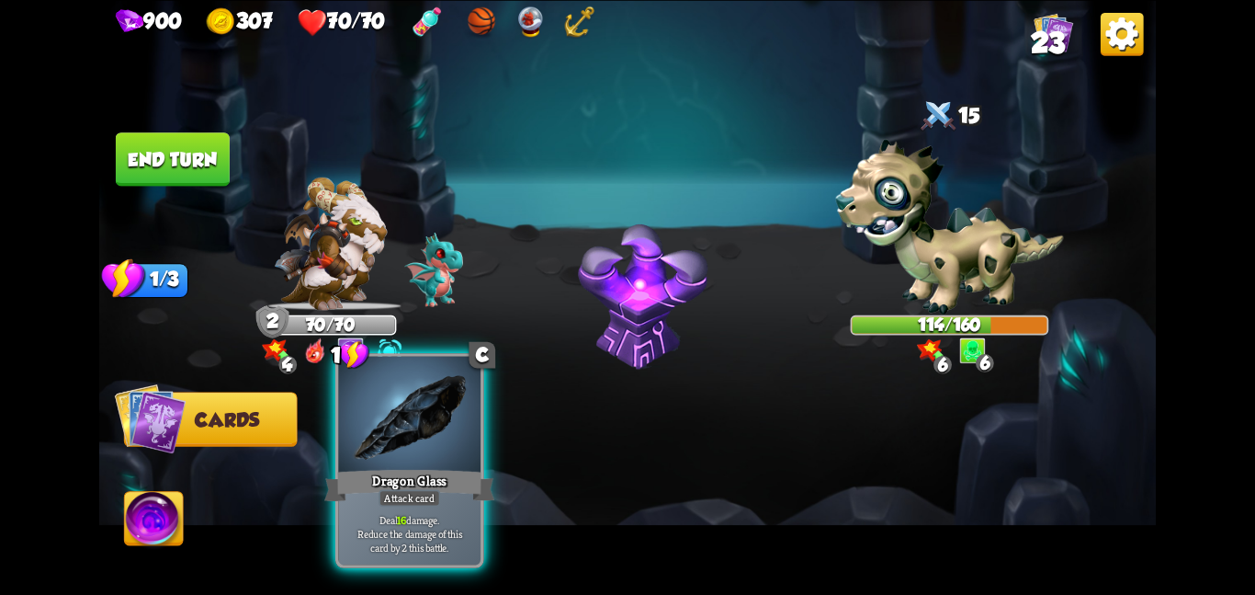
click at [403, 466] on div "Dragon Glass" at bounding box center [409, 485] width 170 height 38
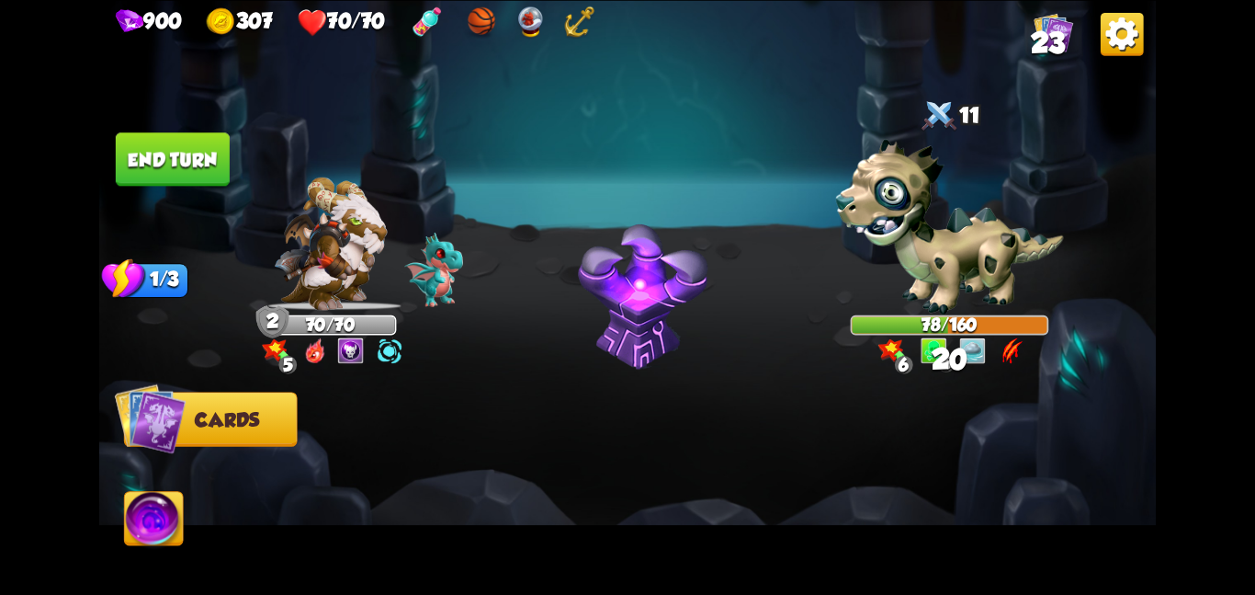
click at [187, 144] on button "End turn" at bounding box center [173, 158] width 114 height 53
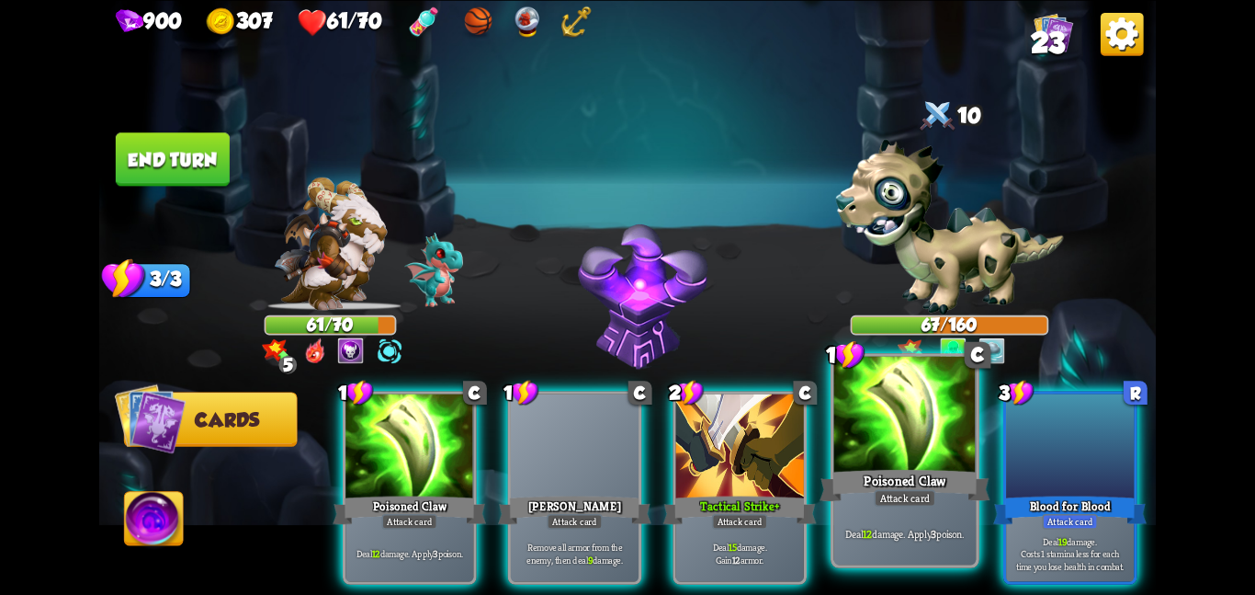
click at [871, 458] on div at bounding box center [905, 415] width 142 height 119
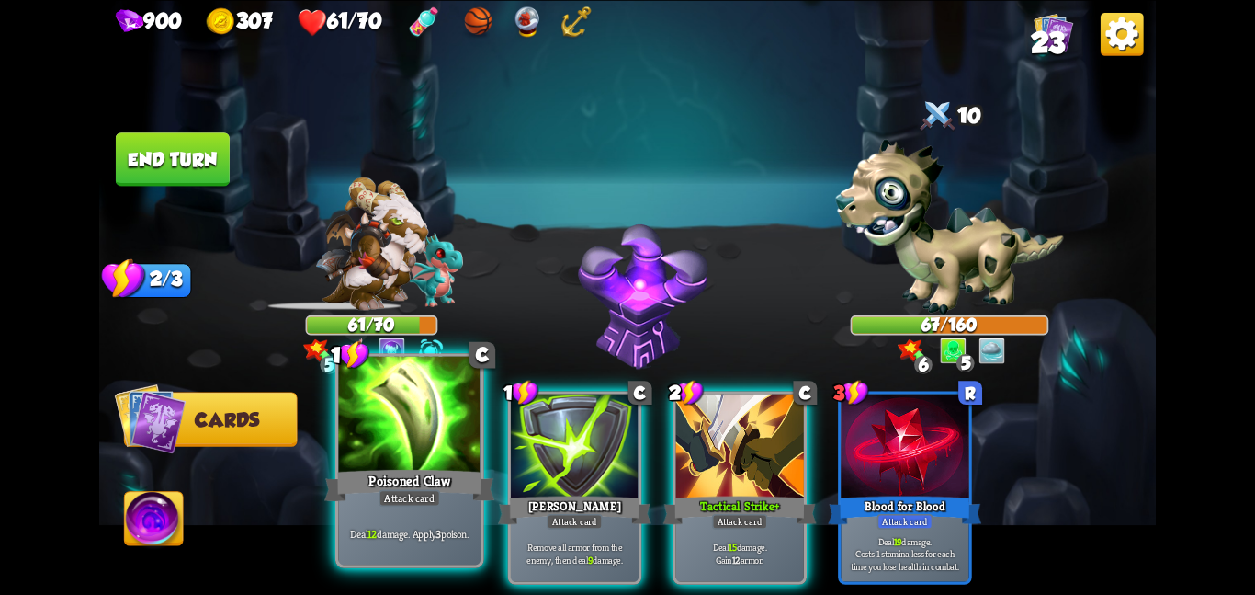
click at [430, 423] on div at bounding box center [409, 415] width 142 height 119
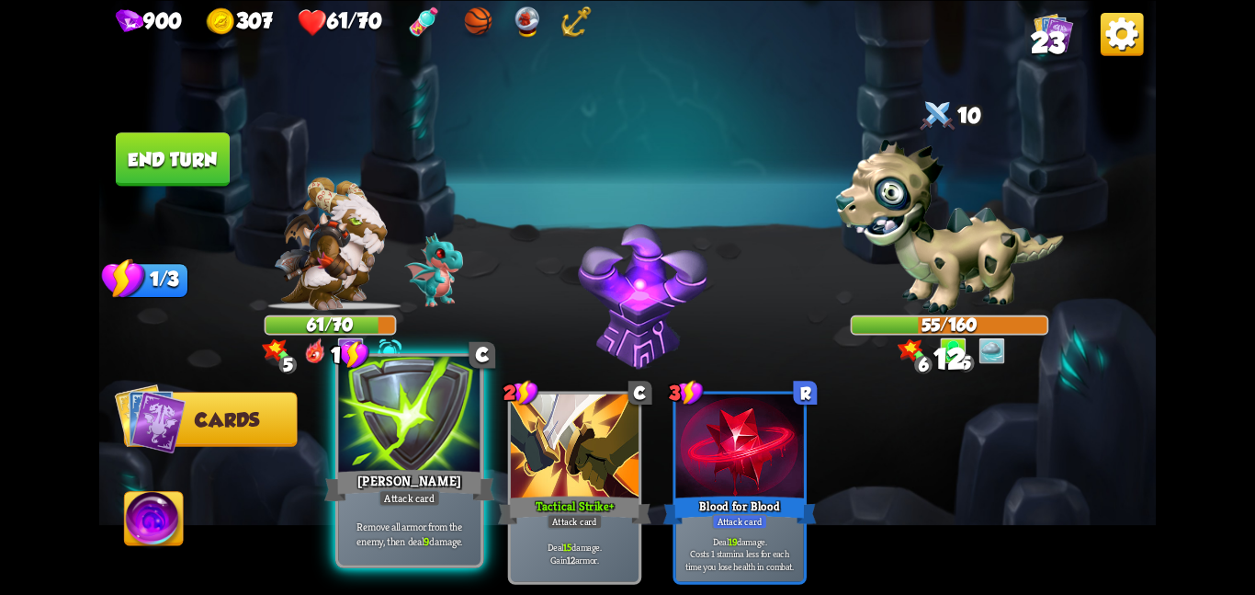
click at [437, 372] on div at bounding box center [409, 415] width 142 height 119
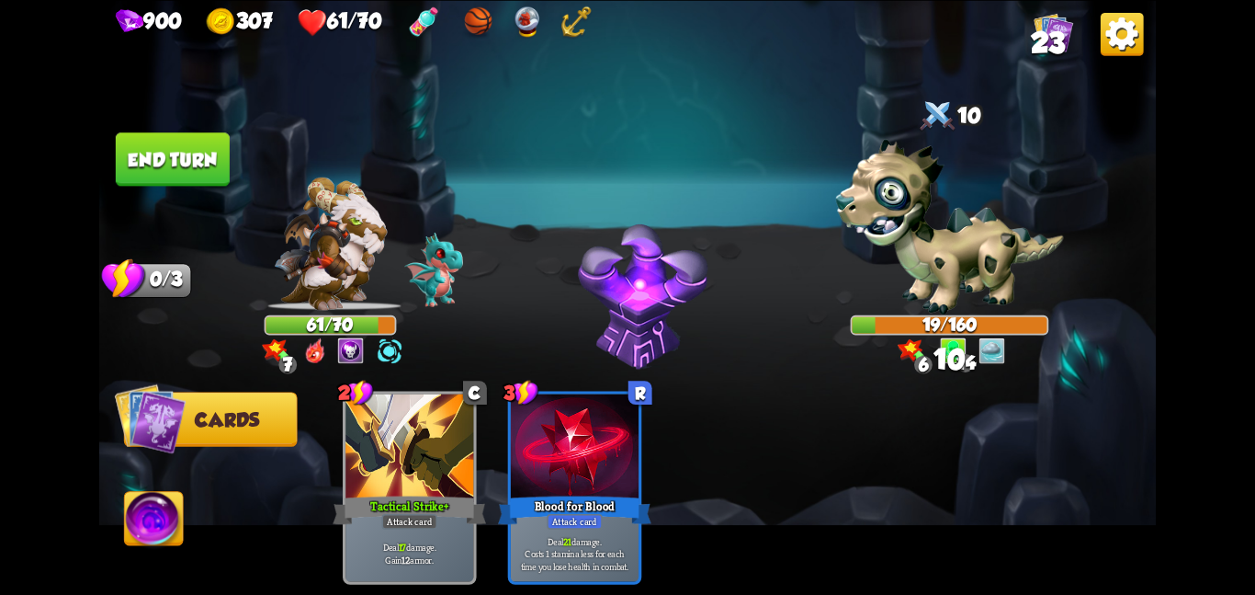
click at [143, 509] on img at bounding box center [154, 522] width 59 height 60
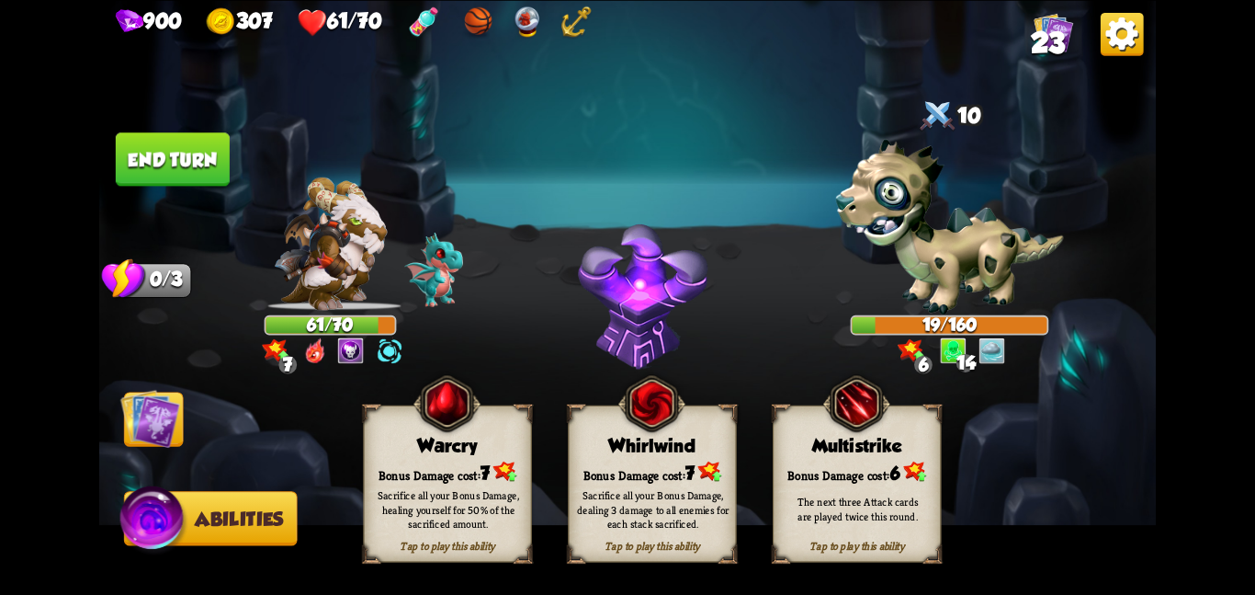
click at [694, 476] on div "Sacrifice all your Bonus Damage, dealing 3 damage to all enemies for each stack…" at bounding box center [653, 509] width 168 height 66
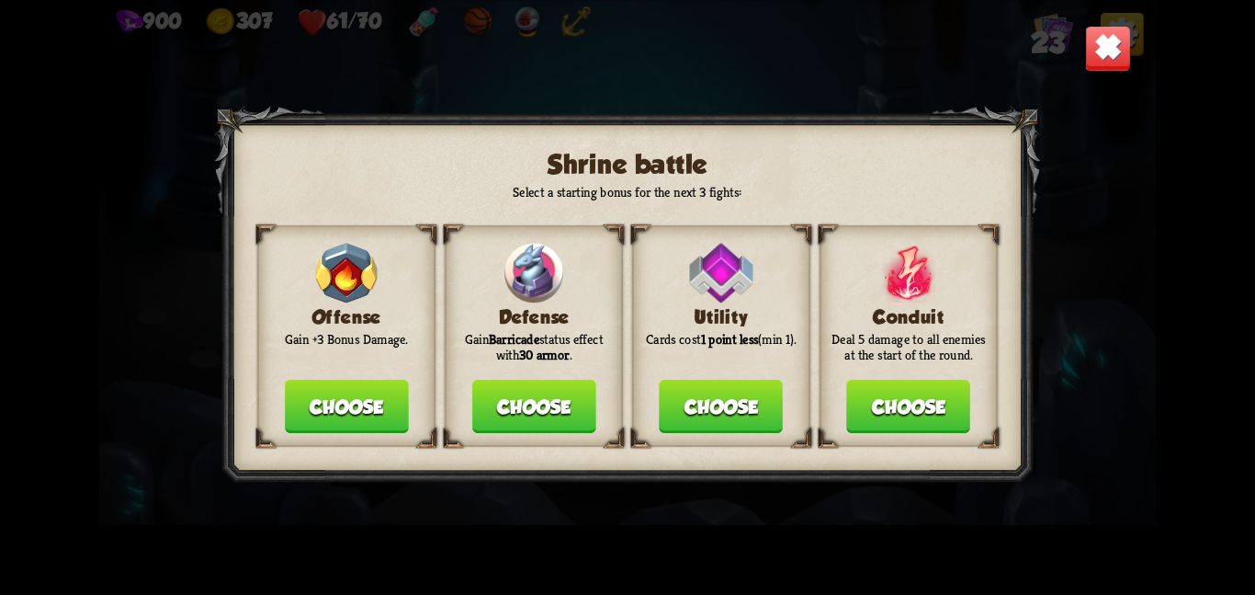
click at [369, 403] on button "Choose" at bounding box center [347, 406] width 124 height 53
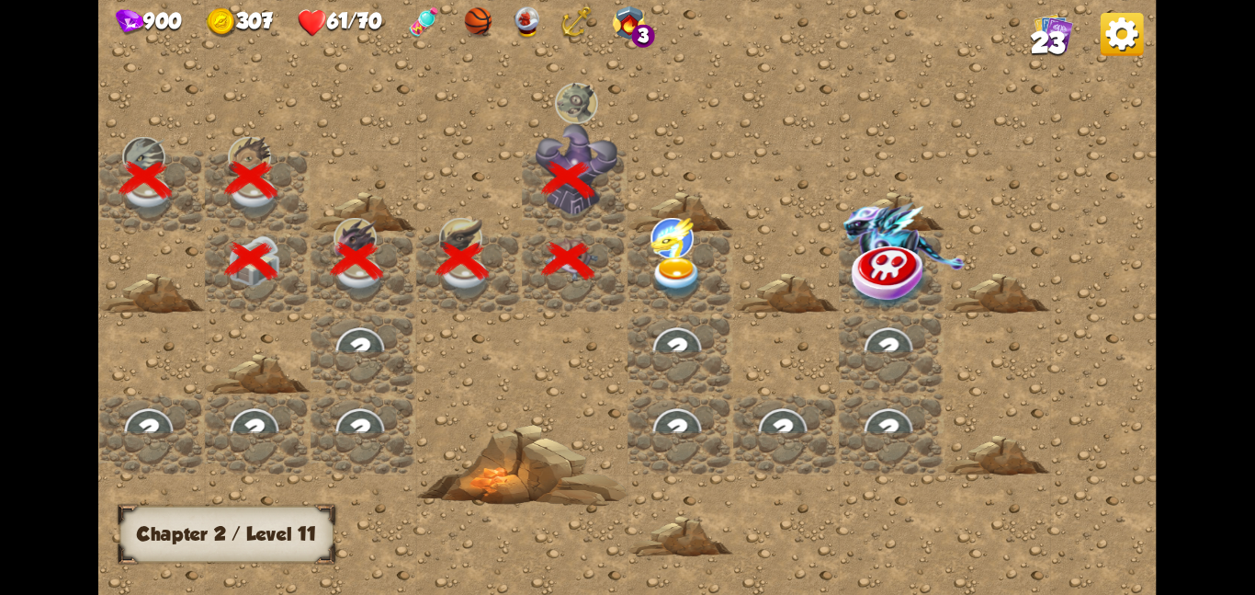
click at [644, 289] on div at bounding box center [681, 271] width 106 height 81
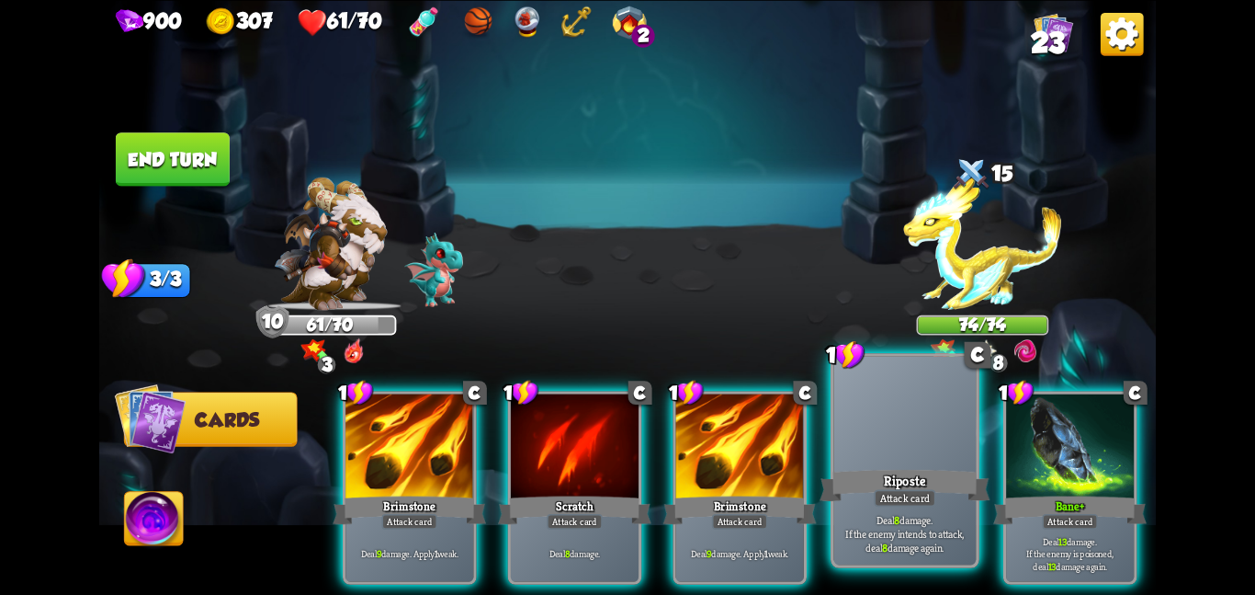
click at [899, 399] on div at bounding box center [905, 415] width 142 height 119
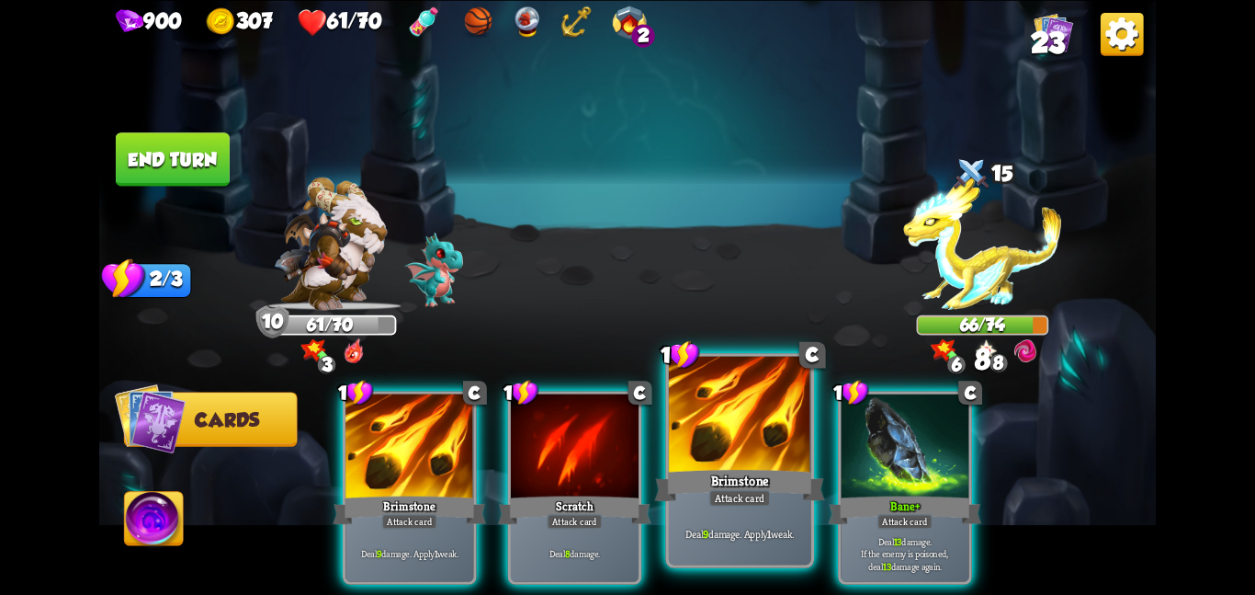
click at [764, 440] on div at bounding box center [740, 415] width 142 height 119
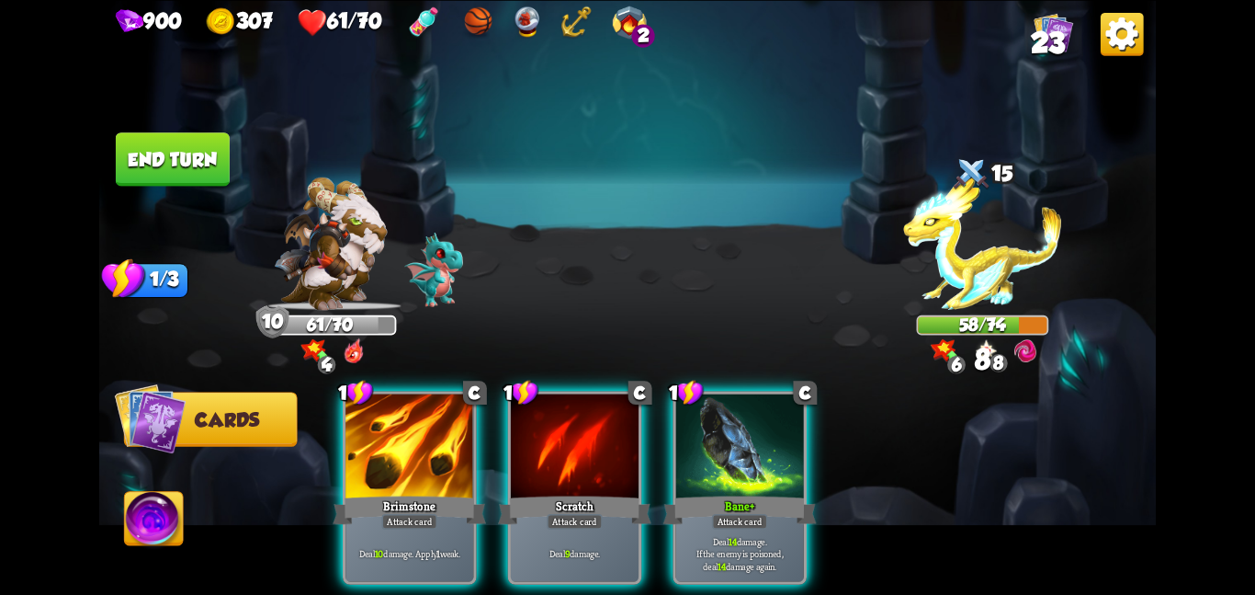
click at [166, 162] on button "End turn" at bounding box center [173, 158] width 114 height 53
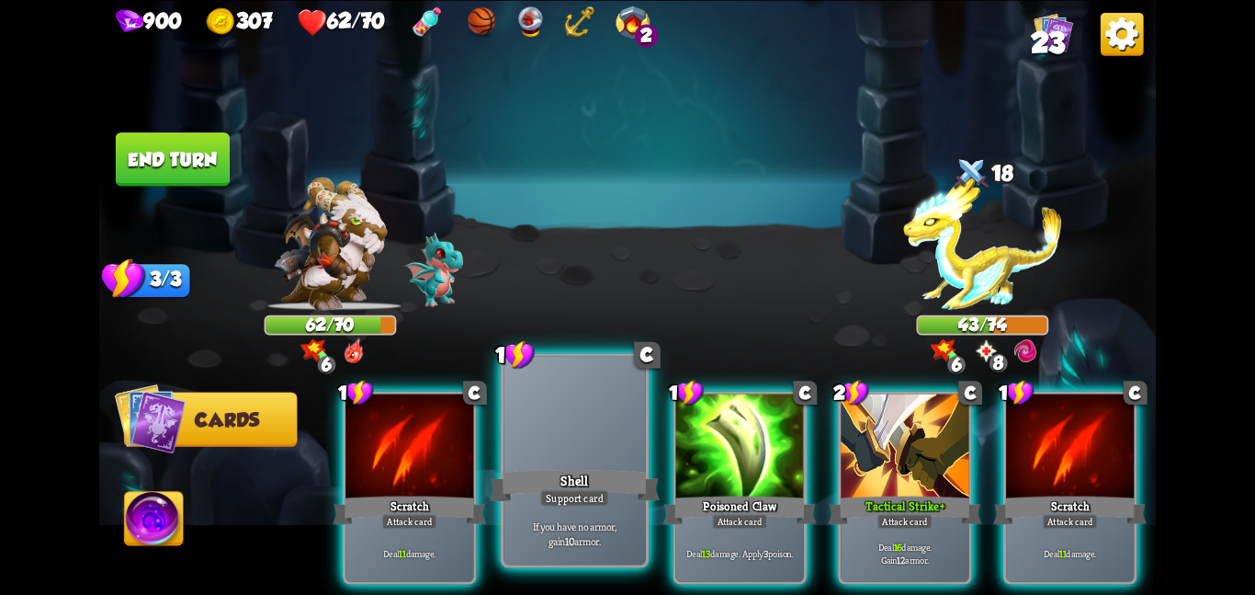
click at [573, 416] on div at bounding box center [575, 415] width 142 height 119
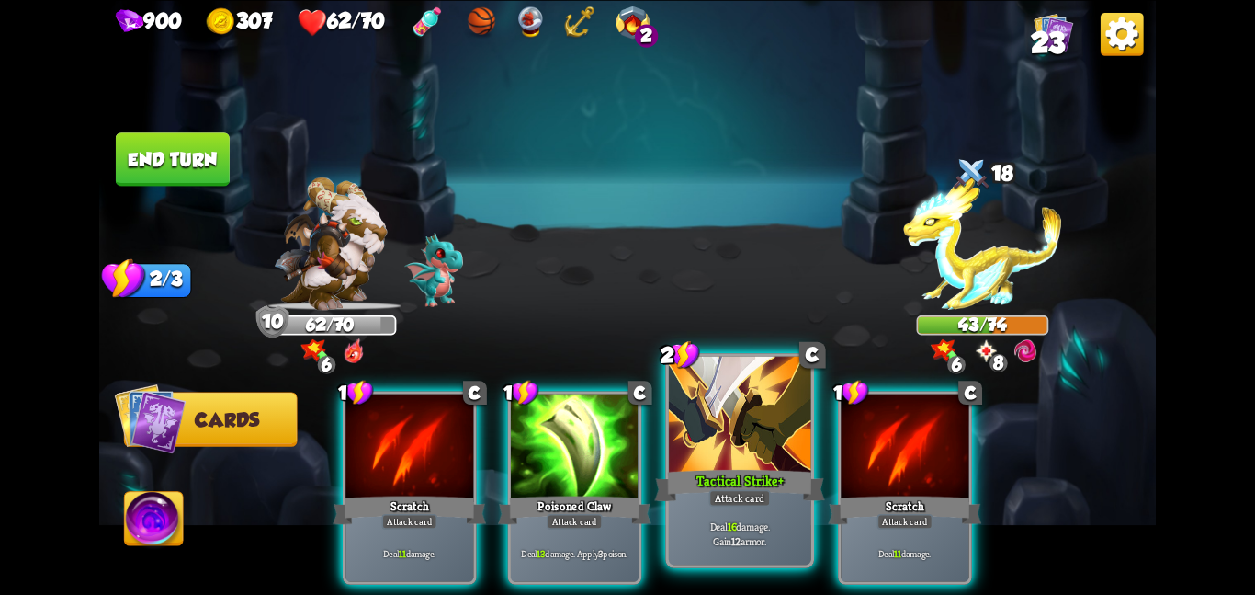
click at [723, 447] on div at bounding box center [740, 415] width 142 height 119
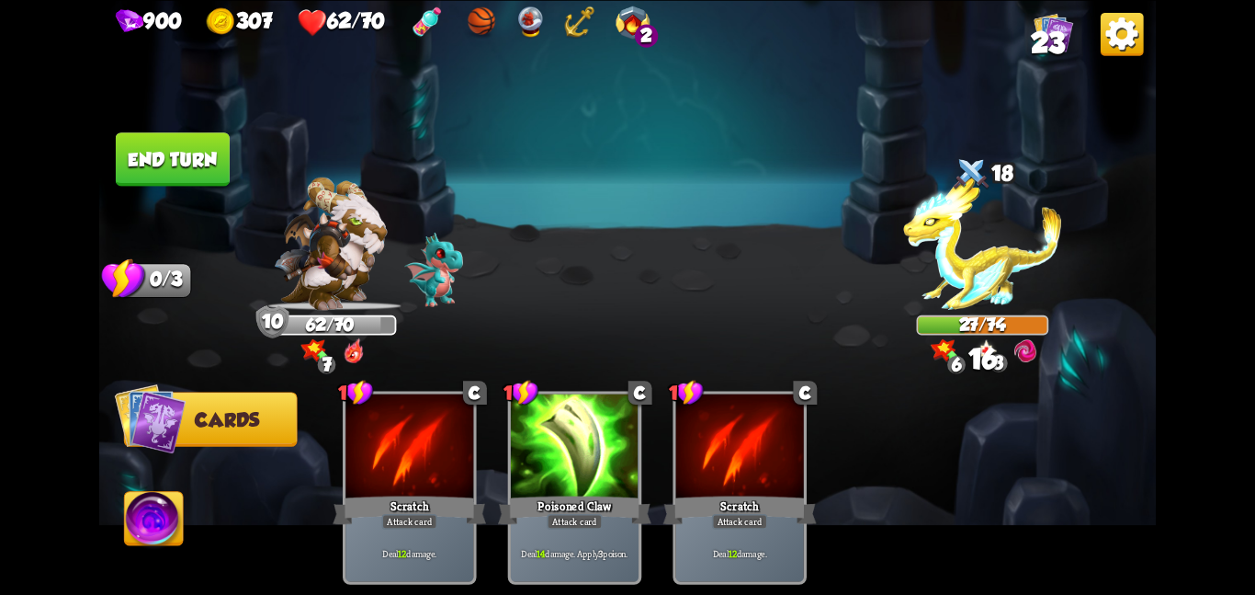
click at [201, 142] on button "End turn" at bounding box center [173, 158] width 114 height 53
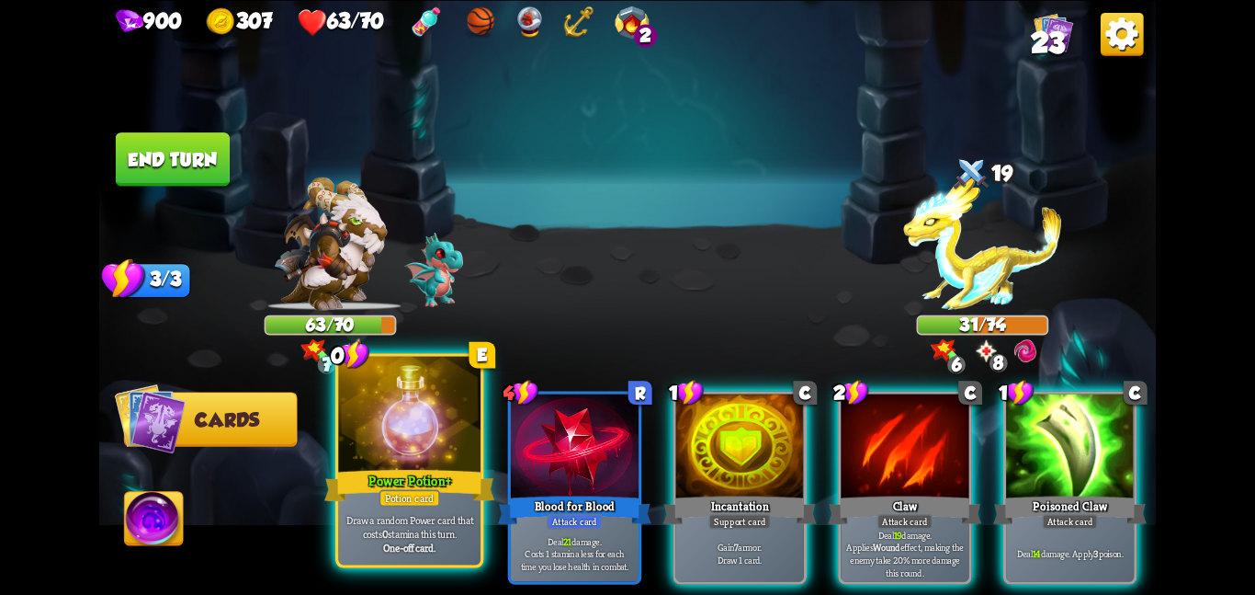
click at [379, 438] on div at bounding box center [409, 415] width 142 height 119
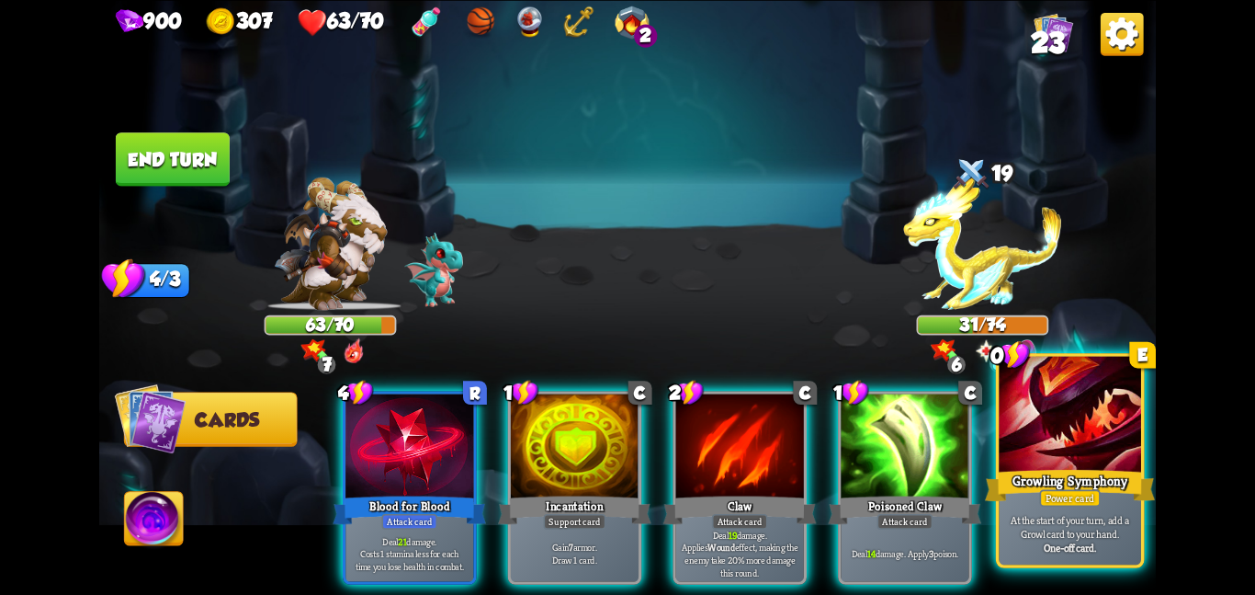
click at [1055, 476] on div "Growling Symphony" at bounding box center [1070, 485] width 170 height 38
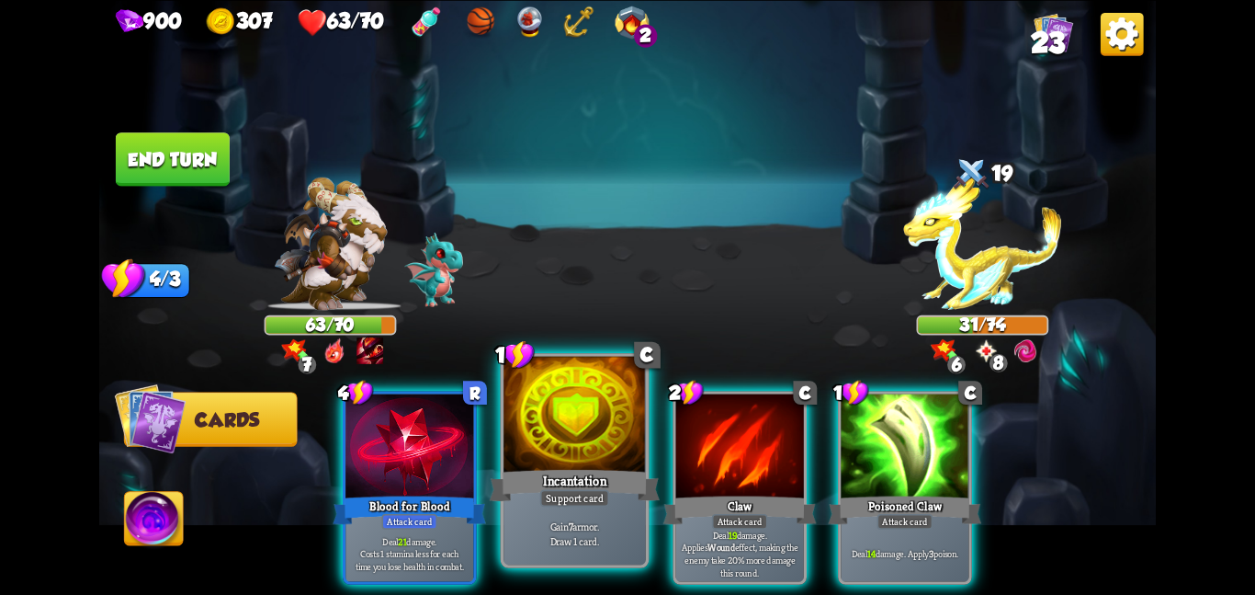
click at [614, 437] on div at bounding box center [575, 415] width 142 height 119
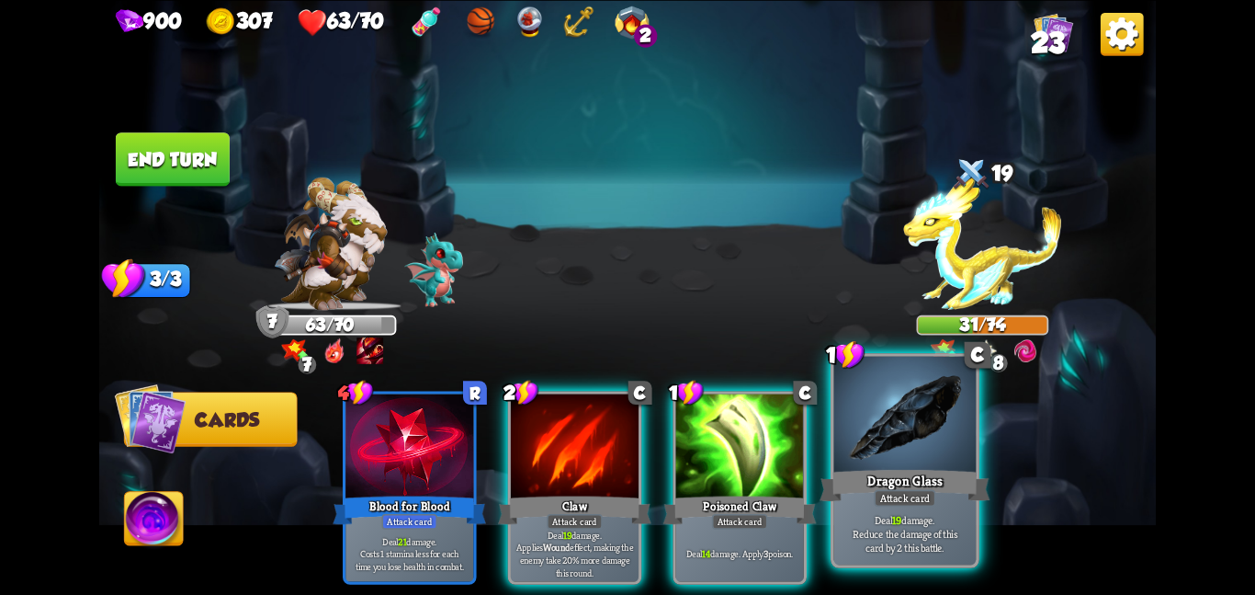
click at [876, 414] on div at bounding box center [905, 415] width 142 height 119
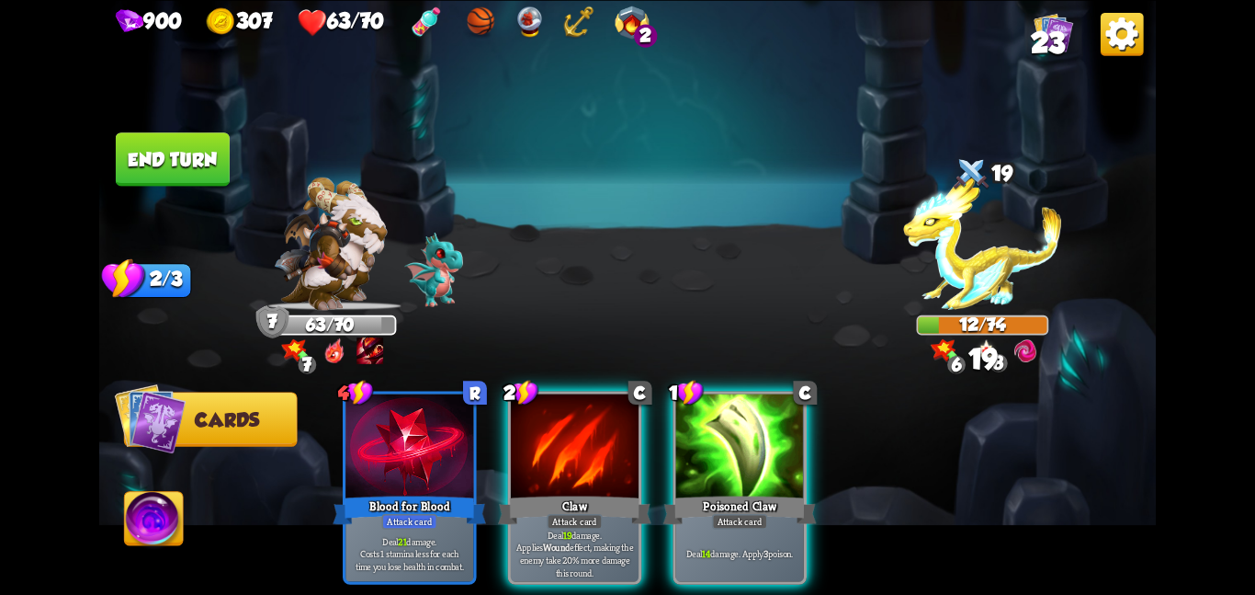
click at [164, 159] on button "End turn" at bounding box center [173, 158] width 114 height 53
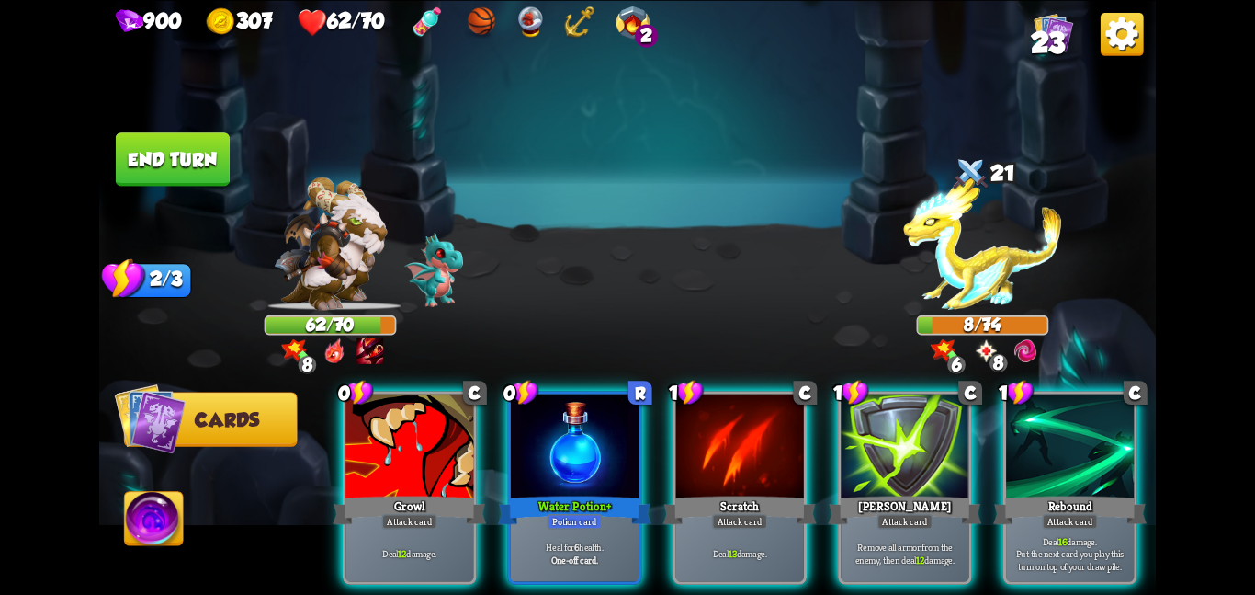
click at [361, 330] on div "62/70" at bounding box center [330, 324] width 129 height 17
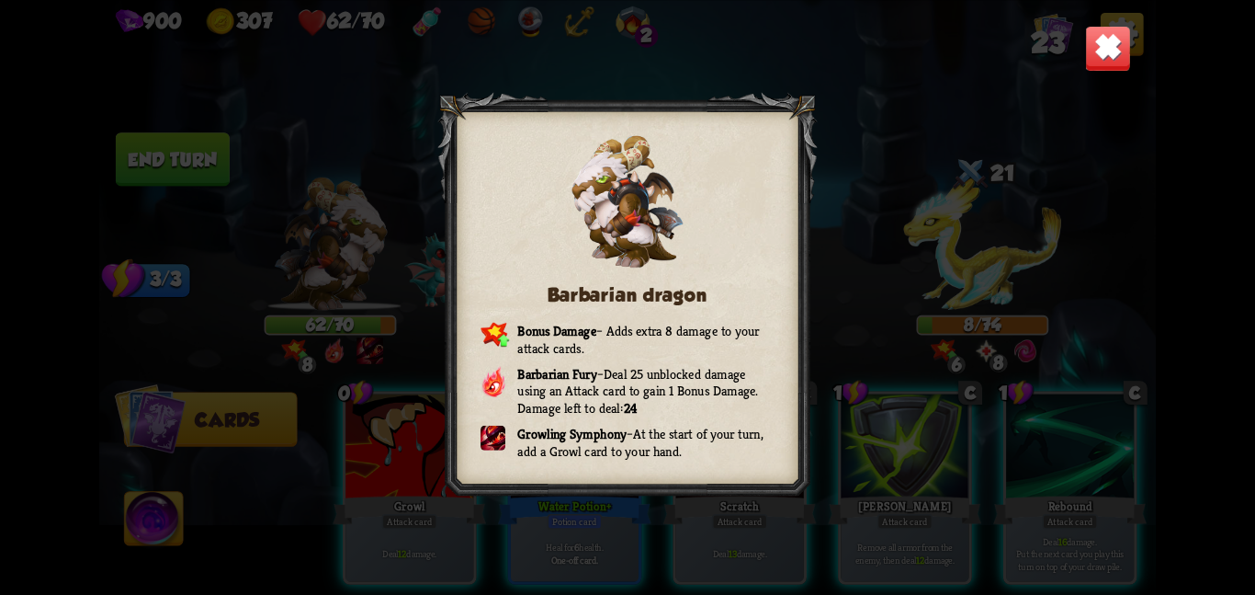
click at [1101, 57] on img at bounding box center [1108, 48] width 46 height 46
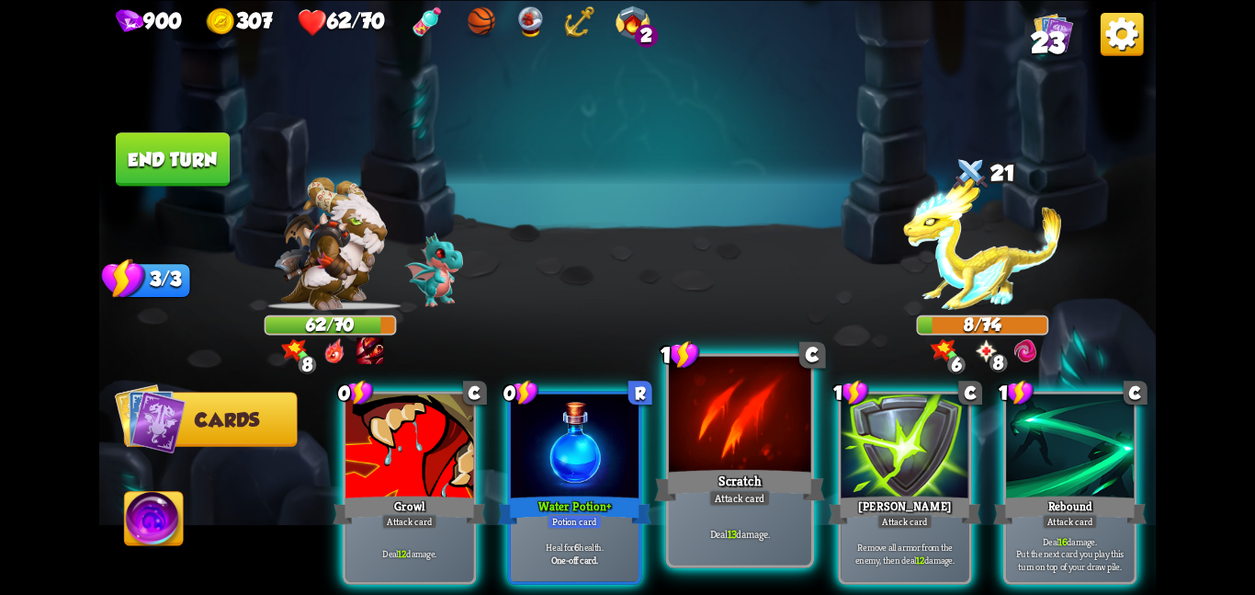
scroll to position [0, 175]
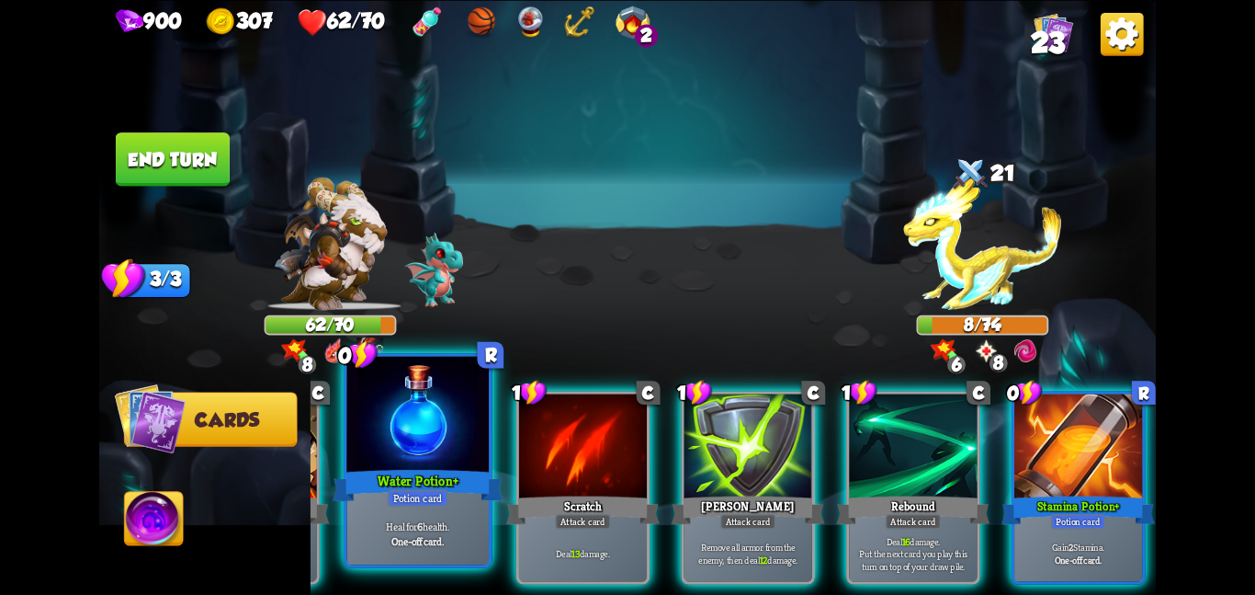
click at [460, 522] on p "Heal for 6 health." at bounding box center [417, 526] width 135 height 14
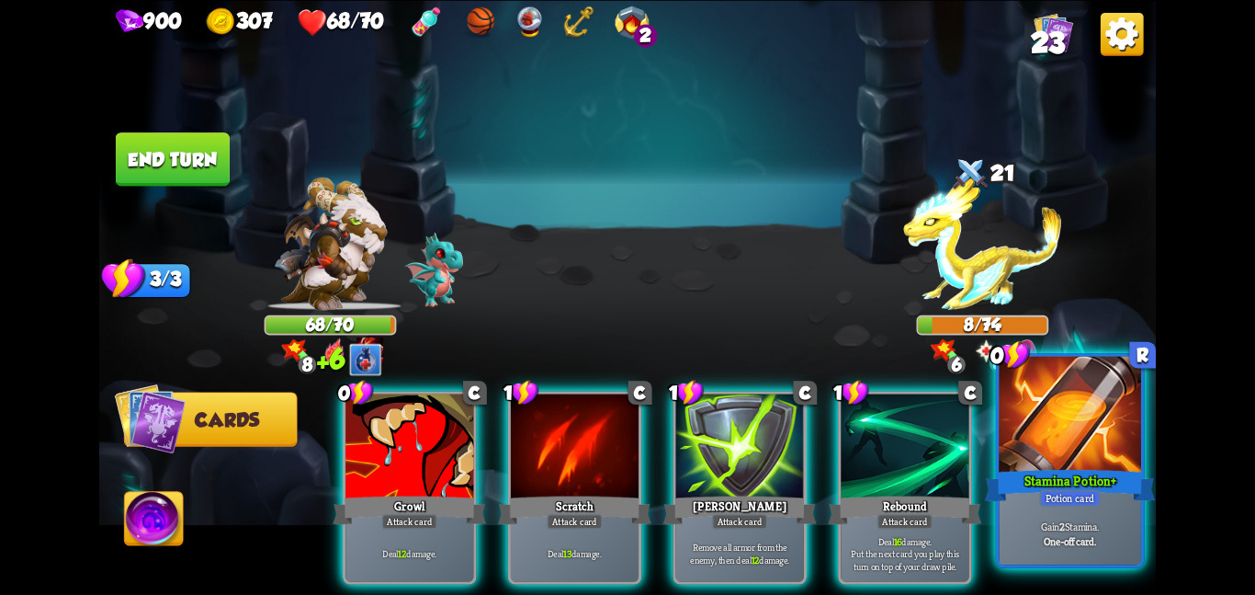
click at [1152, 477] on div "Stamina Potion +" at bounding box center [1070, 485] width 170 height 38
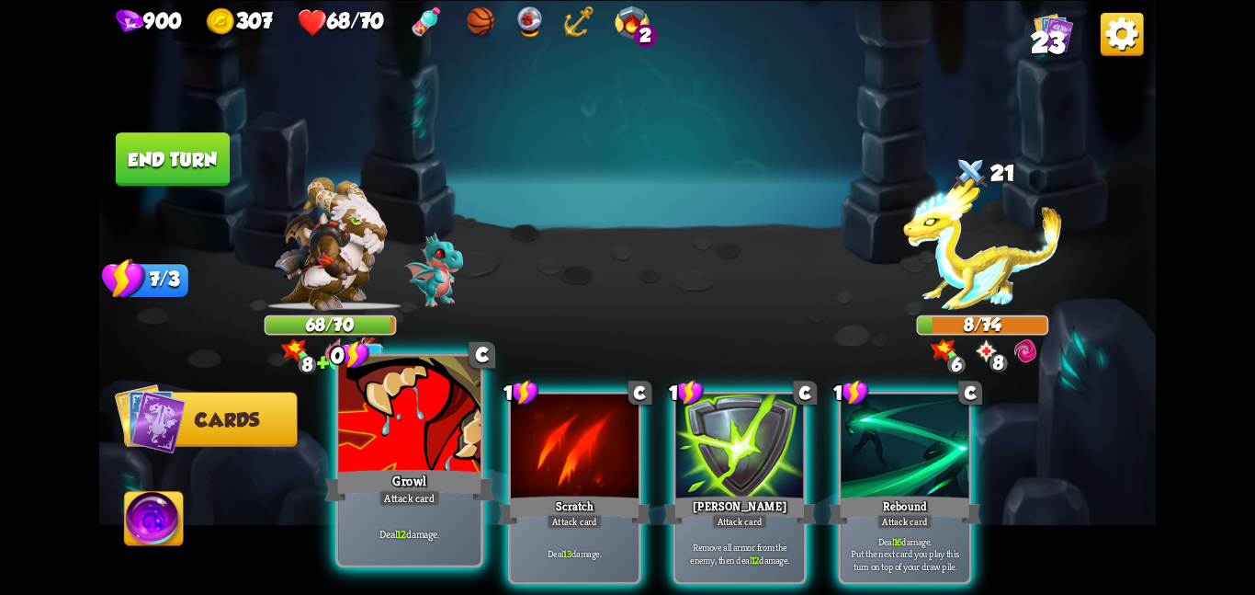
click at [405, 453] on div at bounding box center [409, 415] width 142 height 119
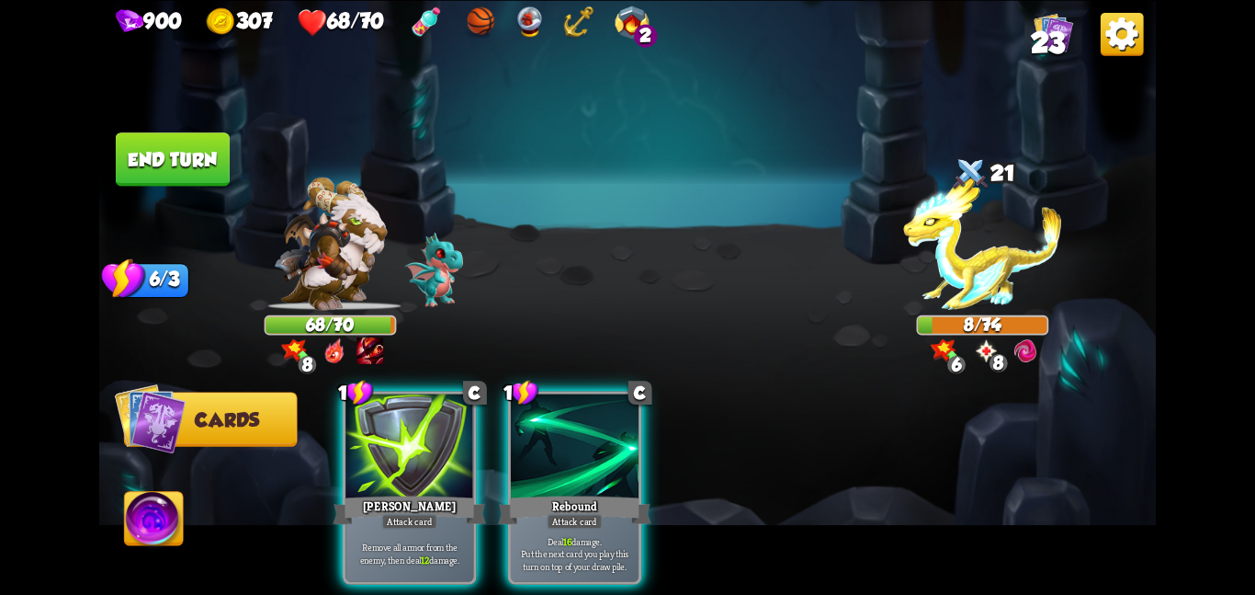
click at [405, 453] on div at bounding box center [410, 447] width 128 height 108
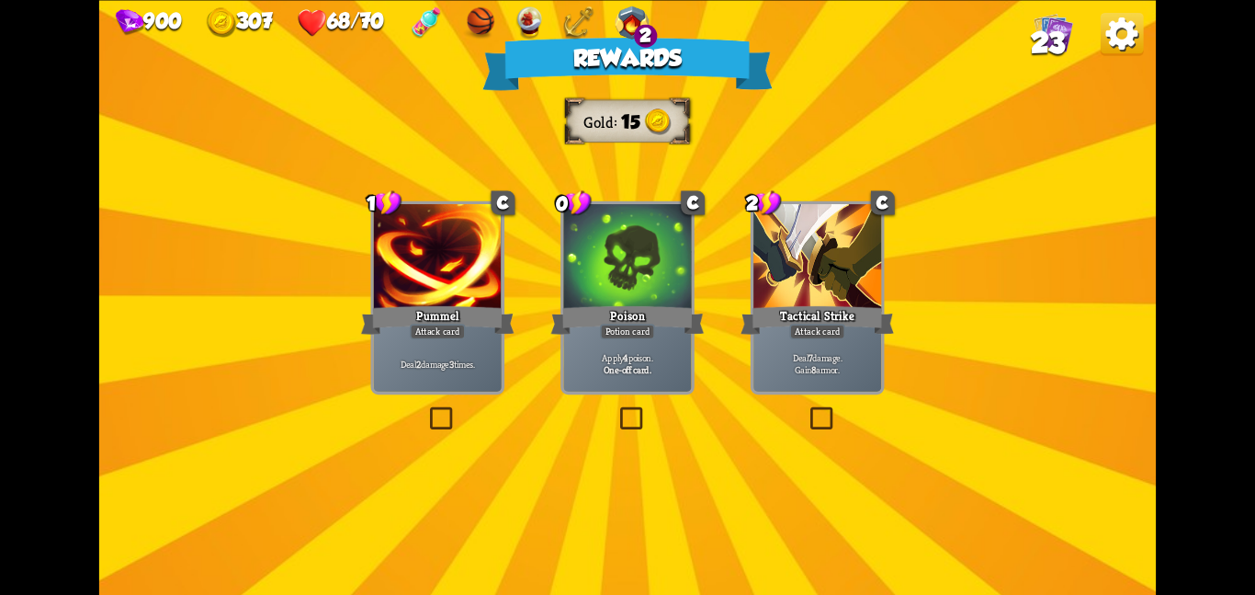
click at [658, 259] on div at bounding box center [627, 258] width 128 height 108
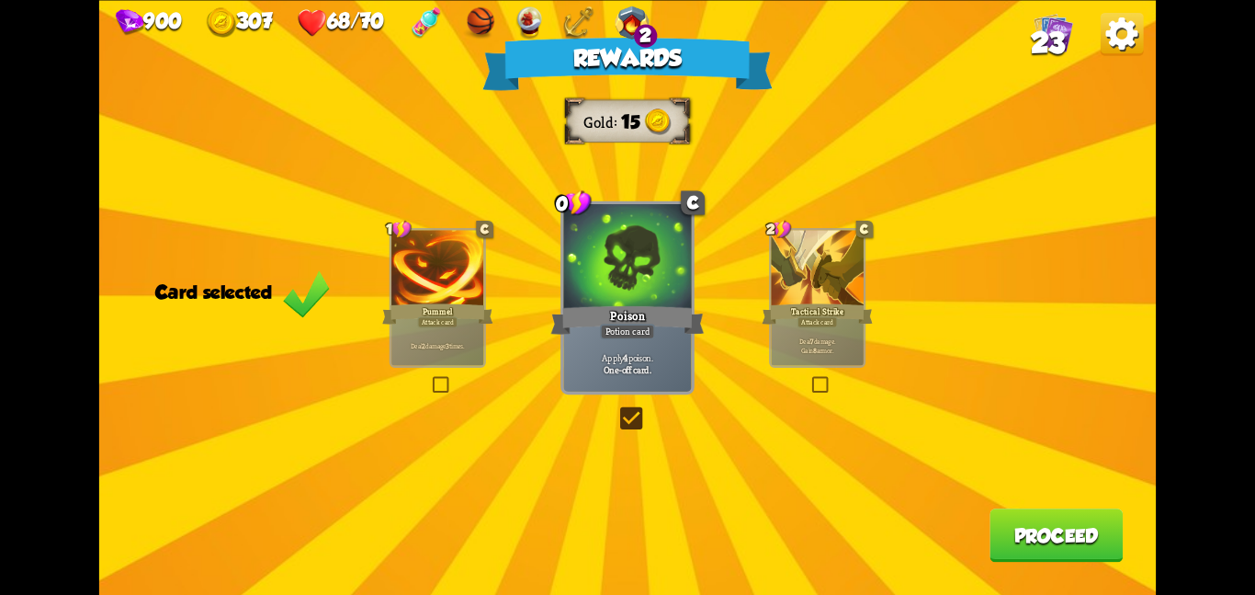
click at [1034, 544] on button "Proceed" at bounding box center [1056, 534] width 133 height 53
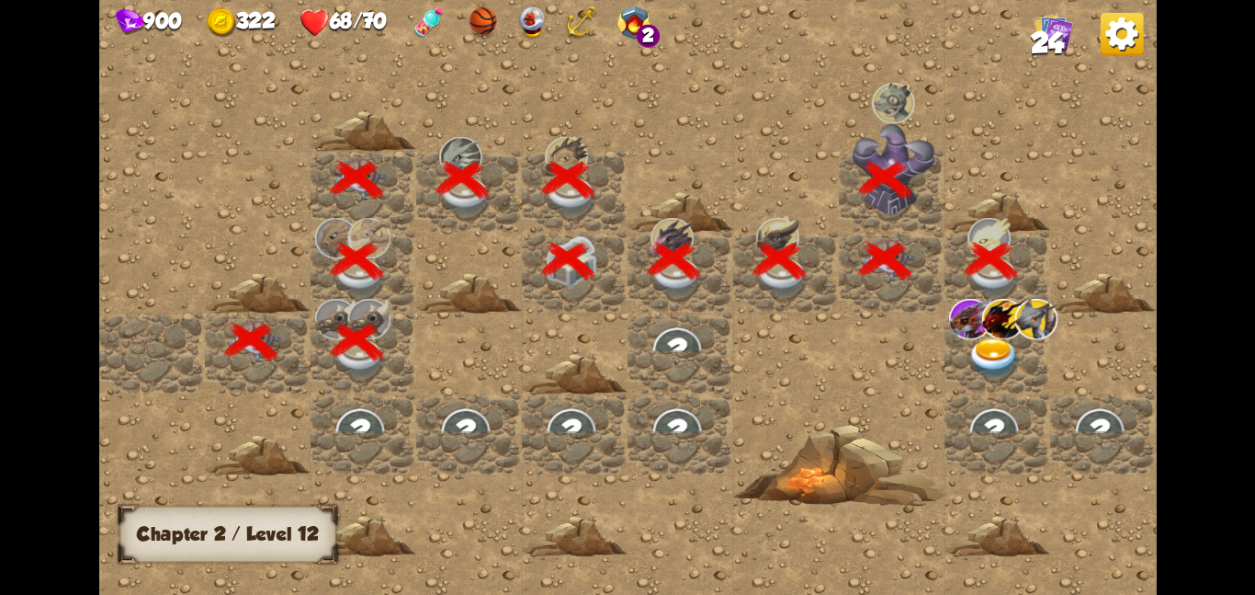
scroll to position [0, 353]
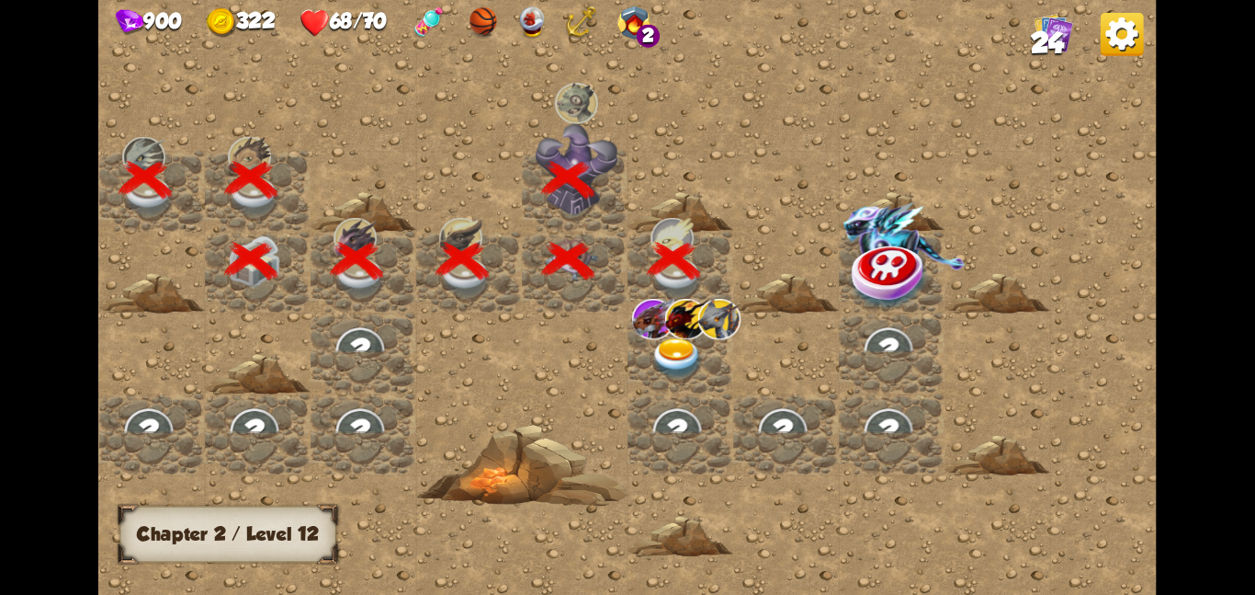
click at [659, 338] on img at bounding box center [677, 357] width 53 height 41
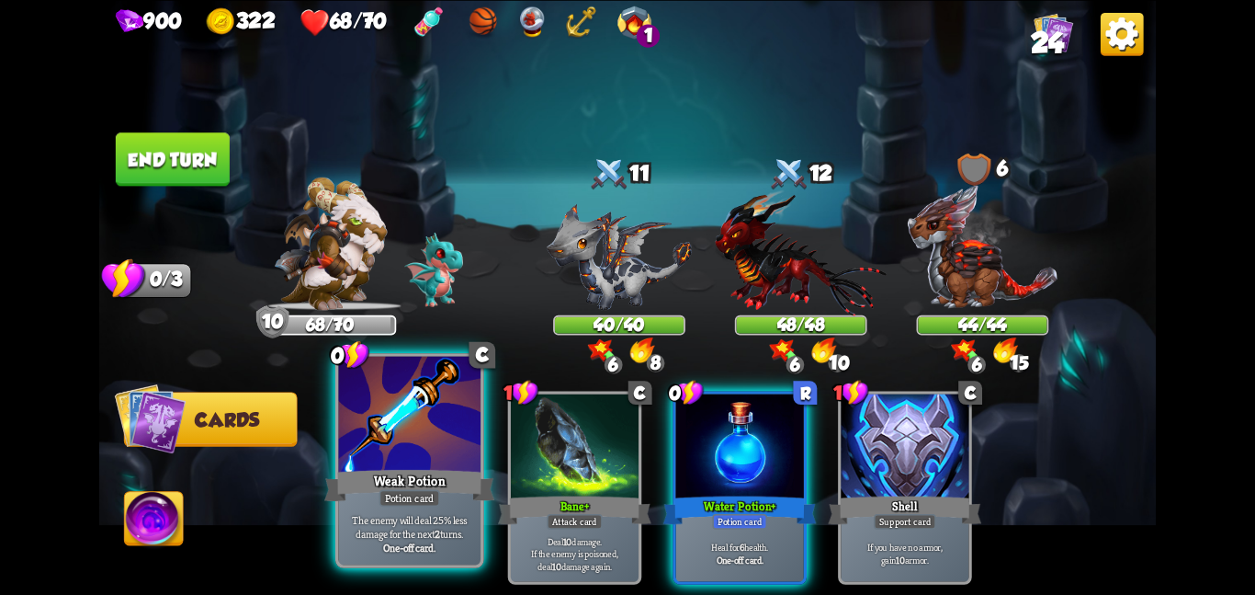
click at [414, 438] on div at bounding box center [409, 415] width 142 height 119
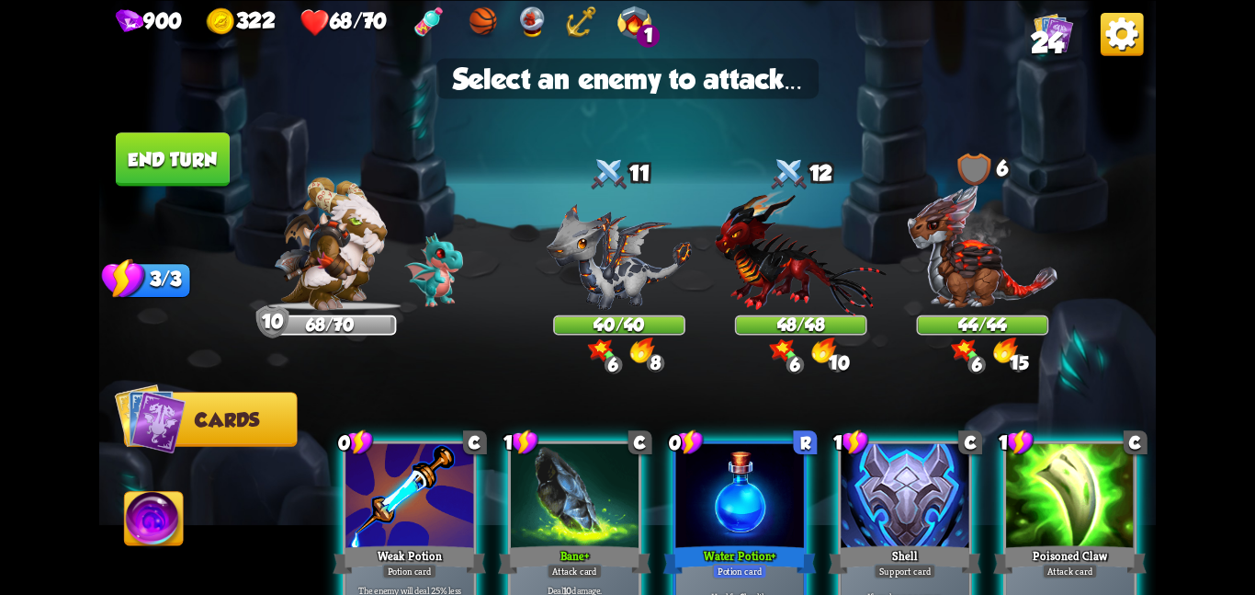
click at [554, 328] on div "Player turn" at bounding box center [627, 297] width 1057 height 163
click at [593, 299] on img at bounding box center [619, 256] width 145 height 107
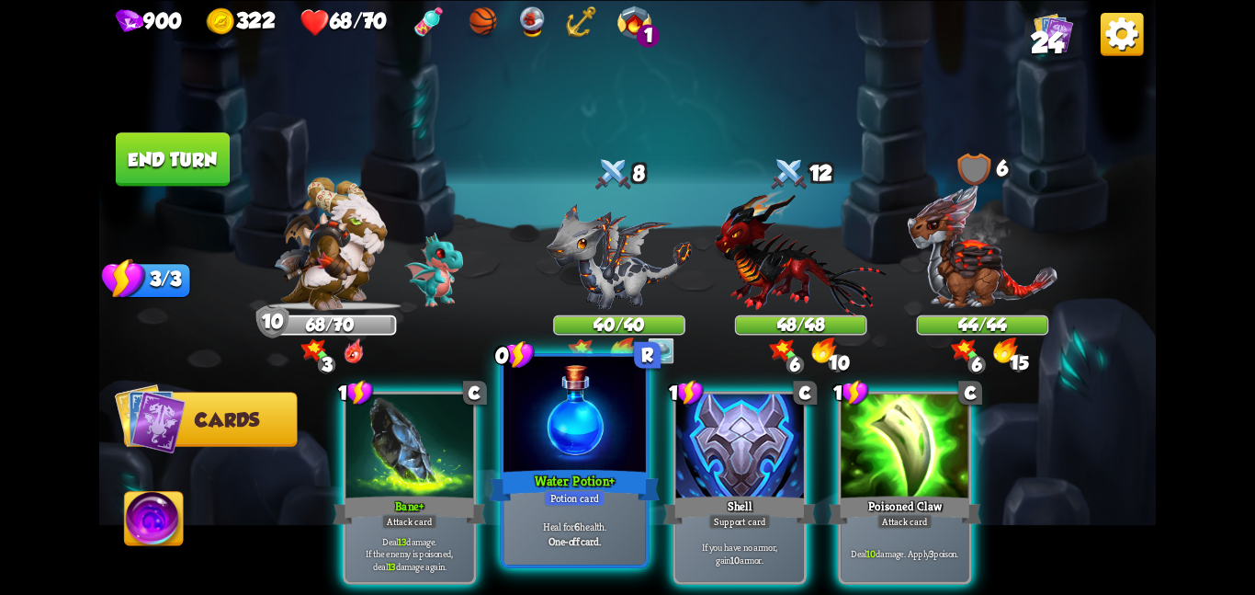
click at [581, 448] on div at bounding box center [575, 415] width 142 height 119
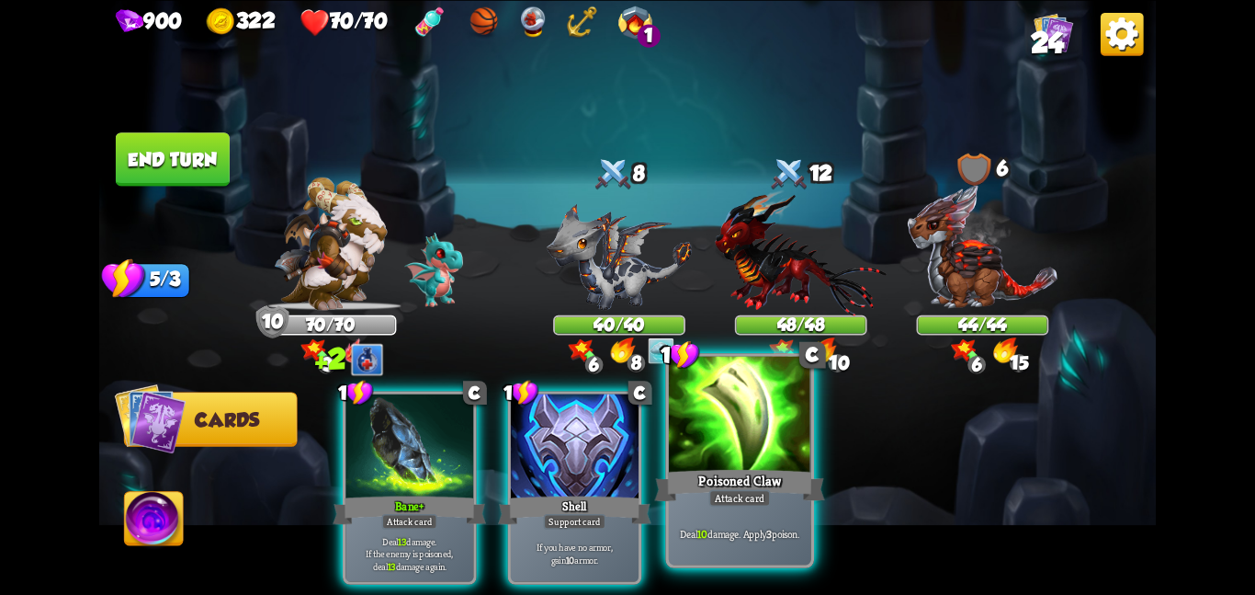
click at [687, 418] on div at bounding box center [740, 415] width 142 height 119
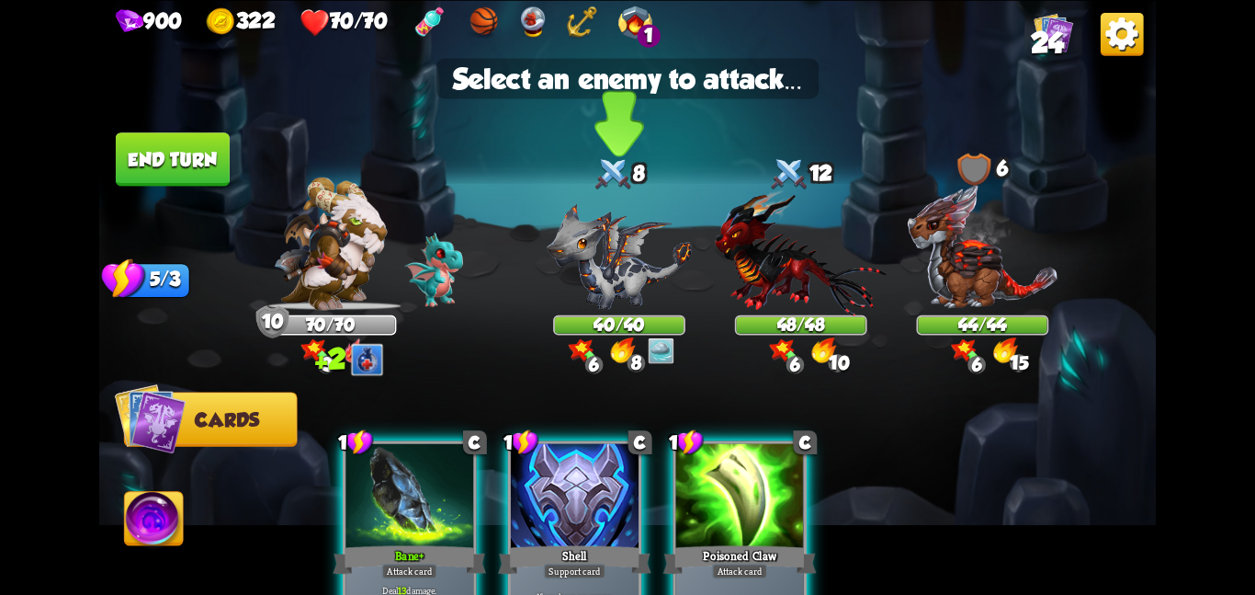
click at [575, 233] on img at bounding box center [619, 256] width 145 height 107
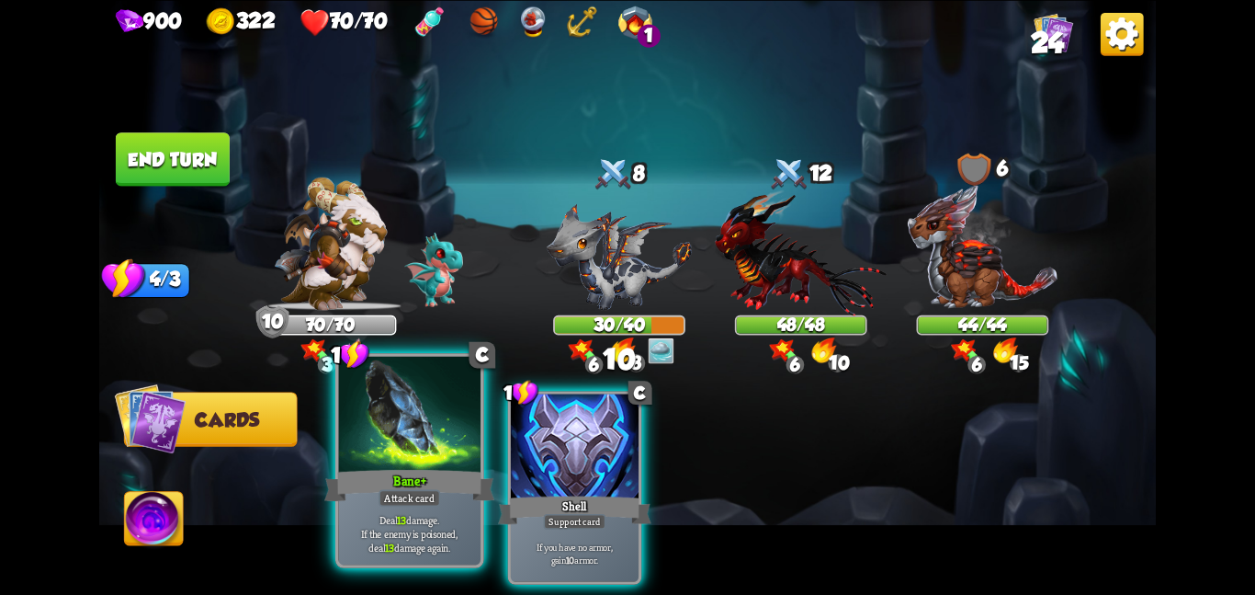
click at [396, 443] on div at bounding box center [409, 415] width 142 height 119
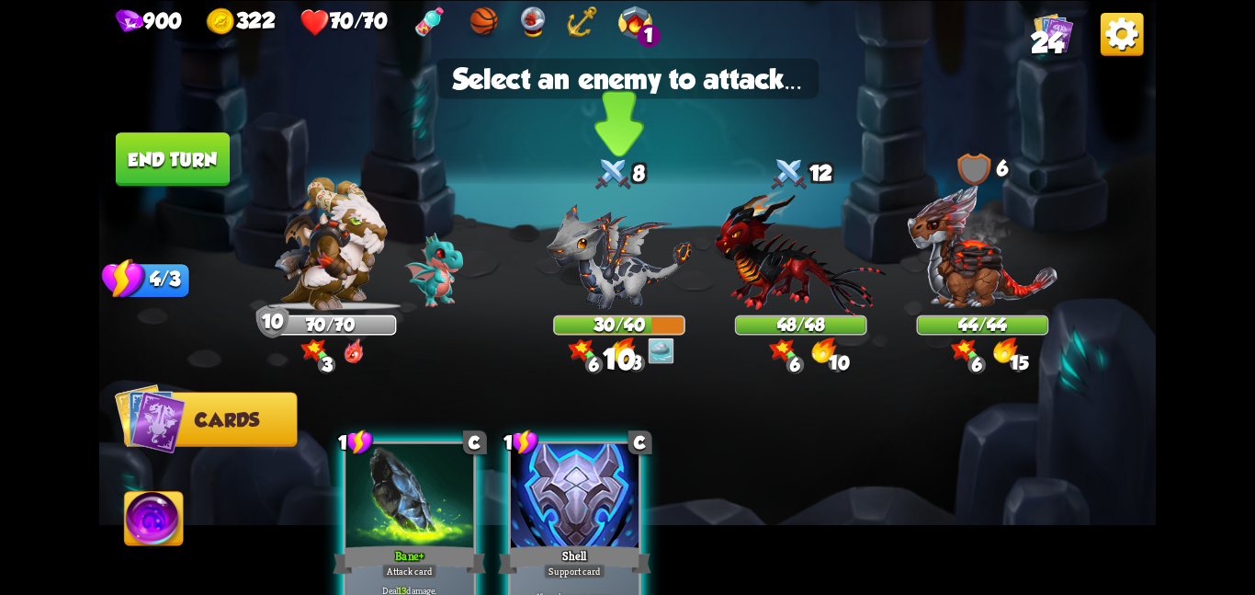
click at [600, 294] on img at bounding box center [619, 256] width 145 height 107
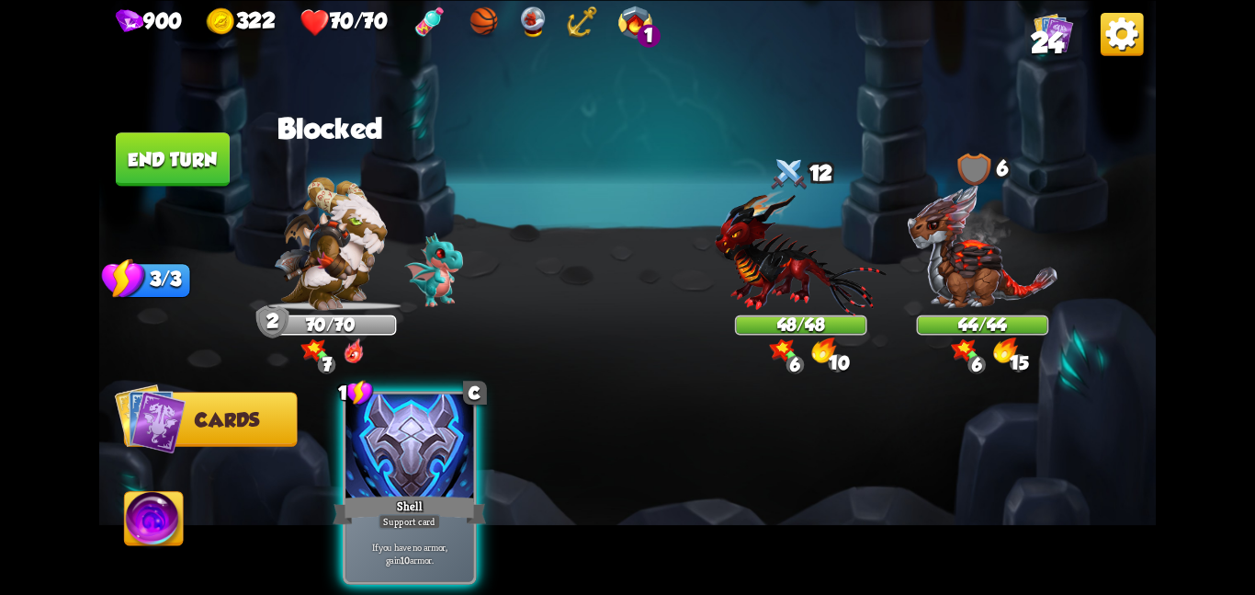
click at [213, 155] on button "End turn" at bounding box center [173, 158] width 114 height 53
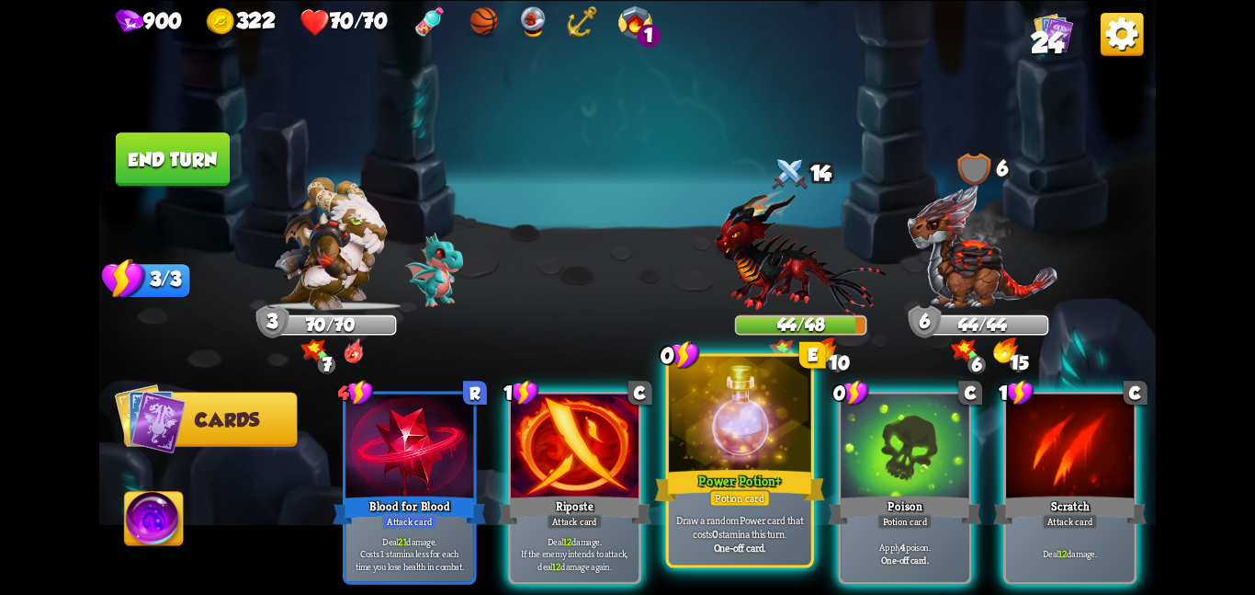
click at [768, 542] on div "One-off card." at bounding box center [740, 547] width 135 height 14
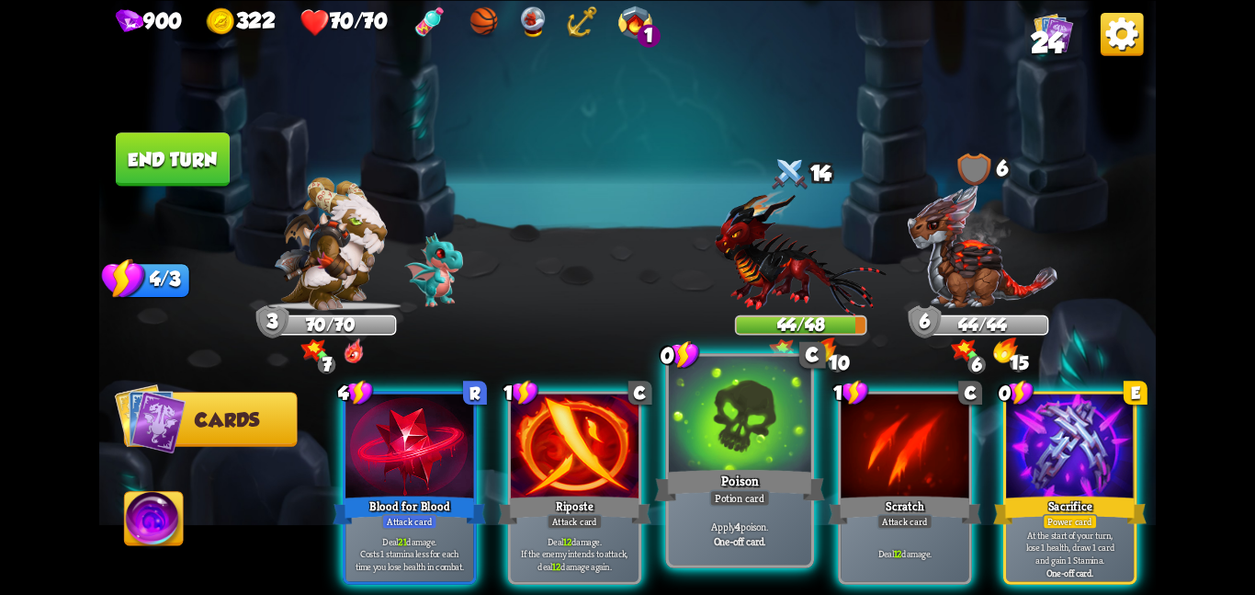
click at [770, 501] on div "Poison" at bounding box center [739, 485] width 170 height 38
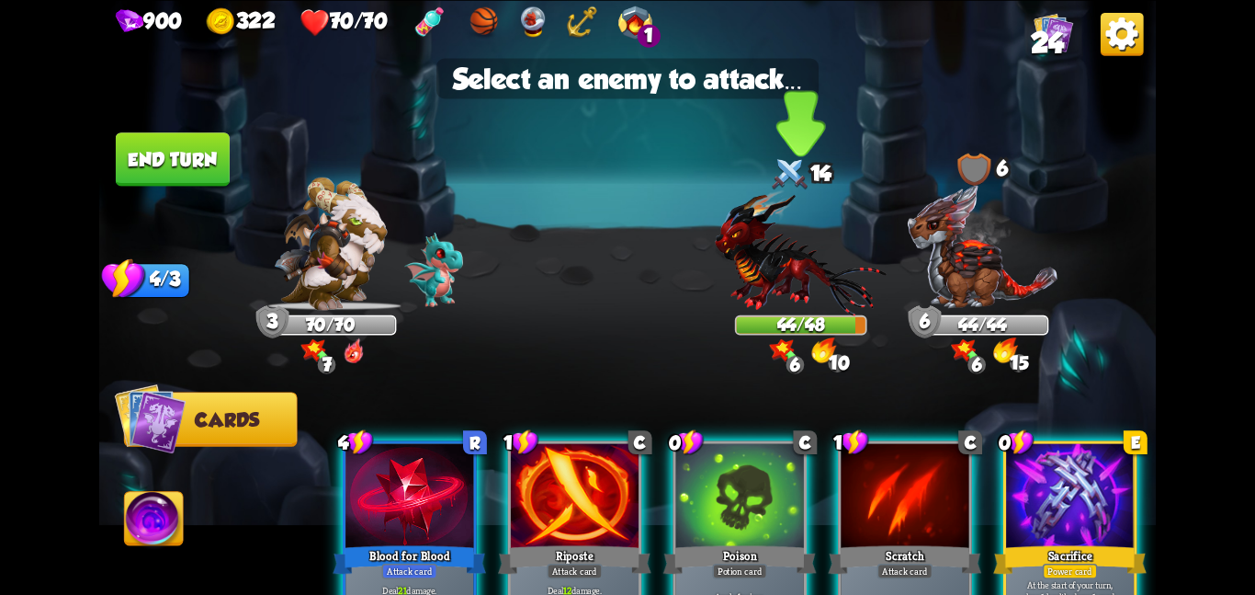
click at [799, 272] on img at bounding box center [801, 251] width 172 height 126
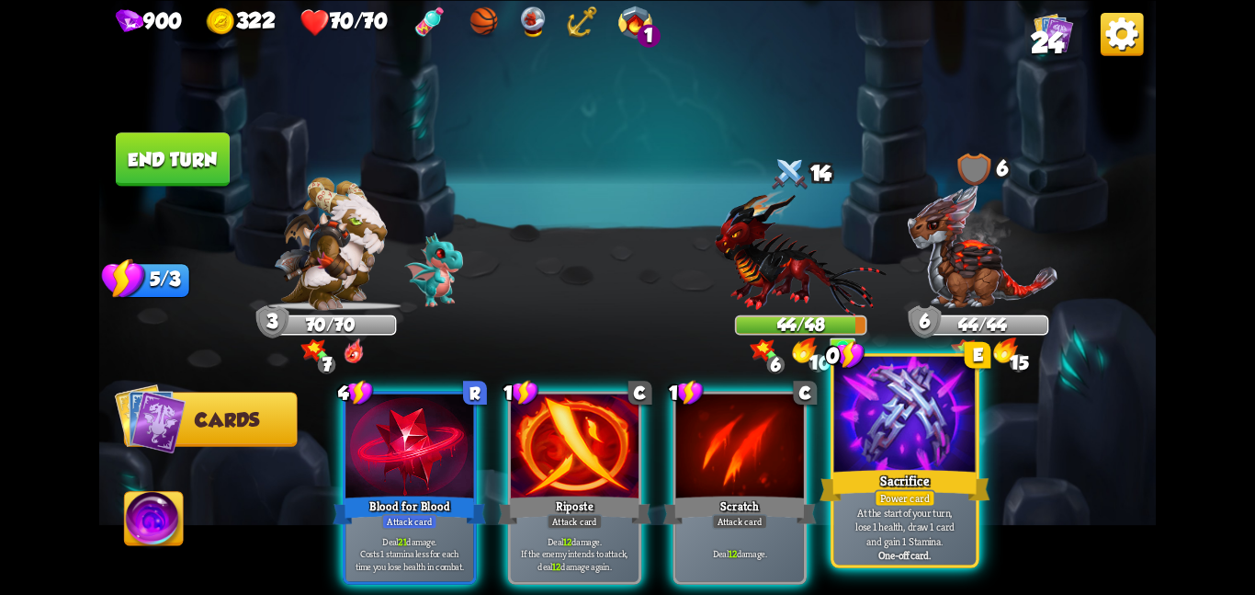
click at [897, 448] on div at bounding box center [905, 415] width 142 height 119
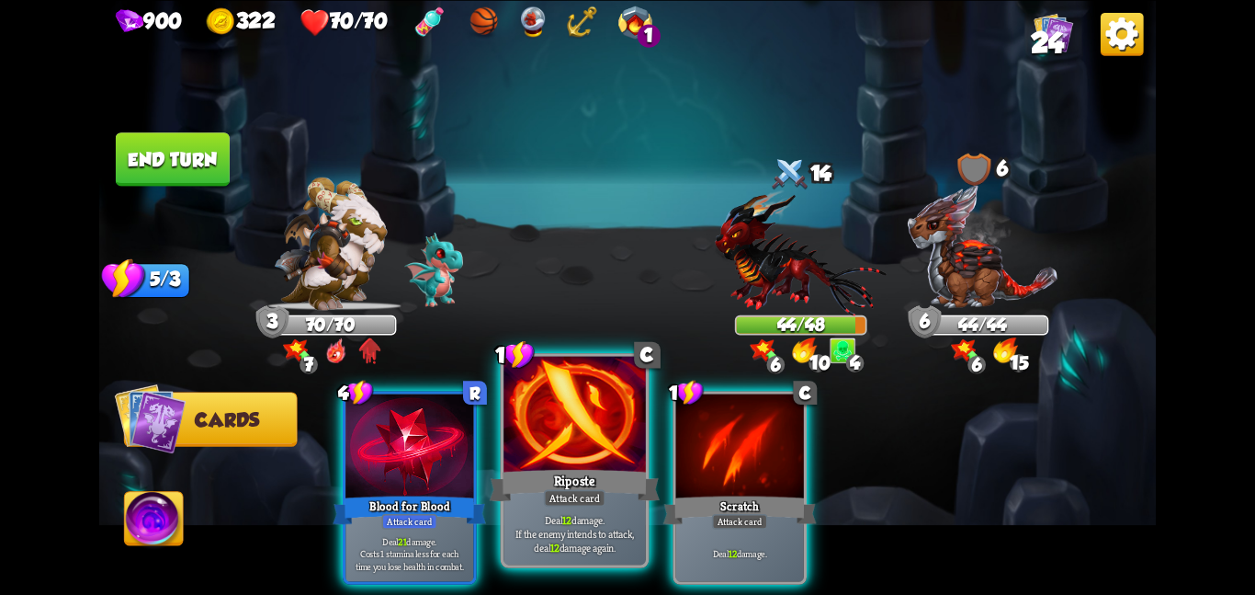
click at [542, 424] on div at bounding box center [575, 415] width 142 height 119
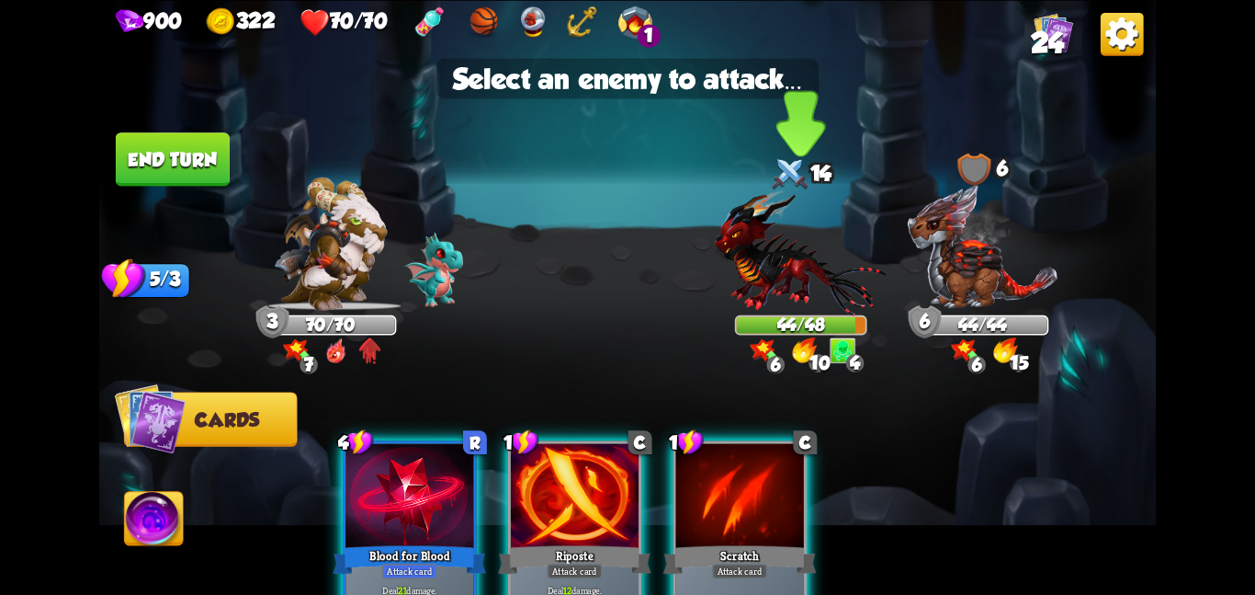
click at [755, 272] on img at bounding box center [801, 251] width 172 height 126
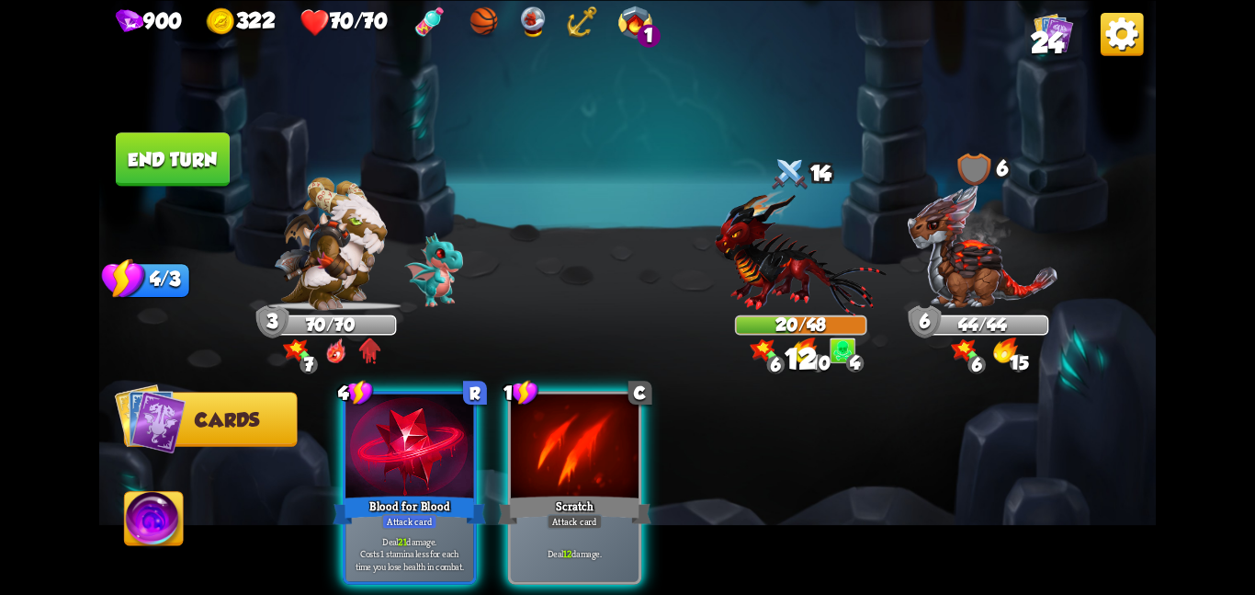
click at [493, 394] on div "4 R Blood for Blood Attack card Deal 21 damage. Costs 1 stamina less for each t…" at bounding box center [734, 462] width 846 height 265
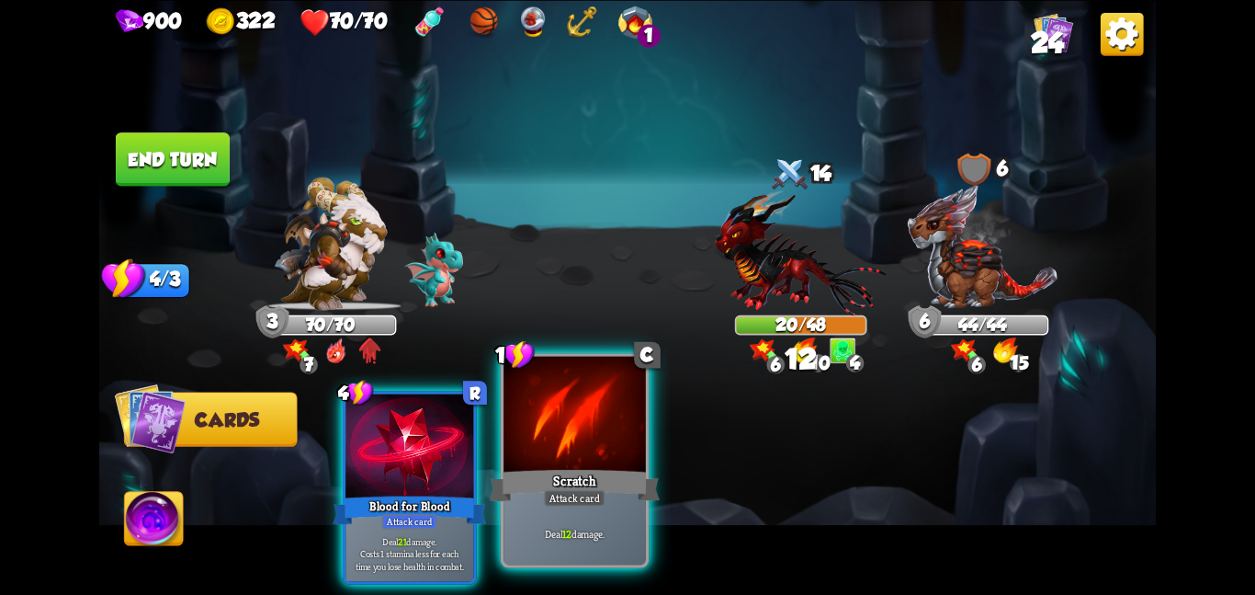
click at [552, 428] on div at bounding box center [575, 415] width 142 height 119
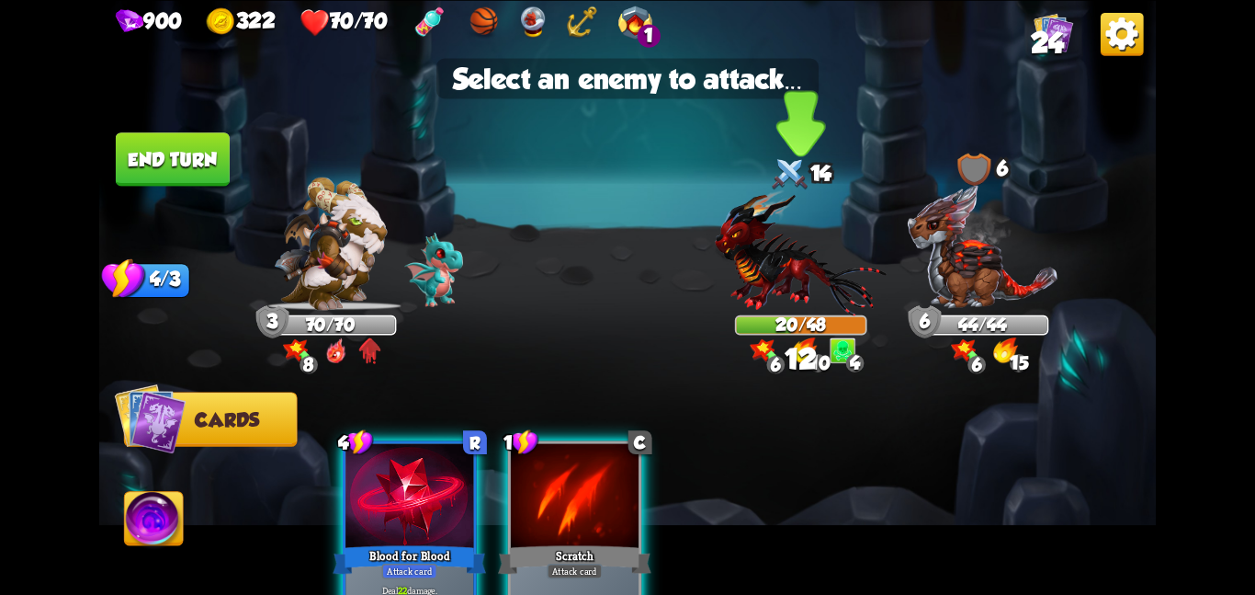
click at [793, 261] on img at bounding box center [801, 251] width 172 height 126
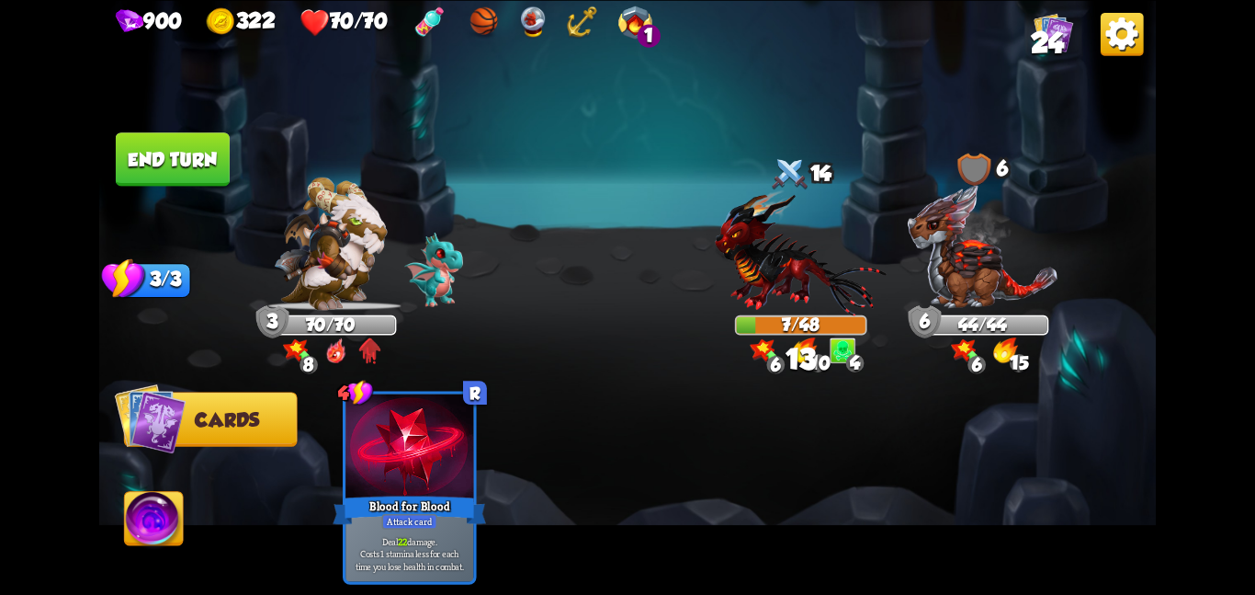
click at [192, 160] on button "End turn" at bounding box center [173, 158] width 114 height 53
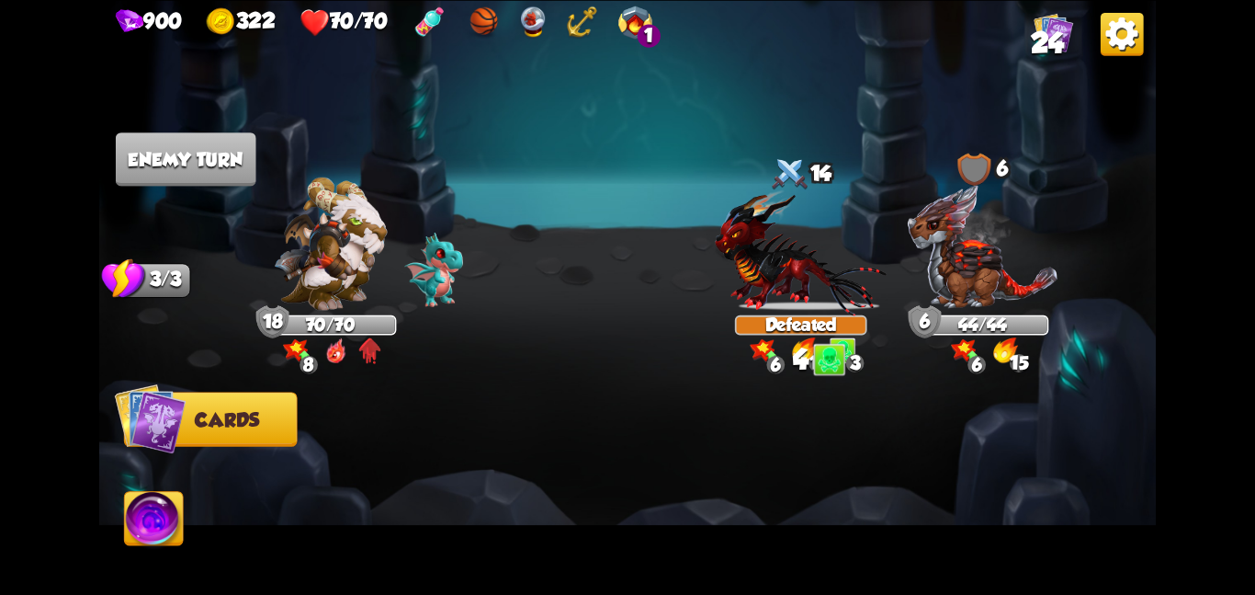
click at [274, 274] on img at bounding box center [330, 242] width 113 height 133
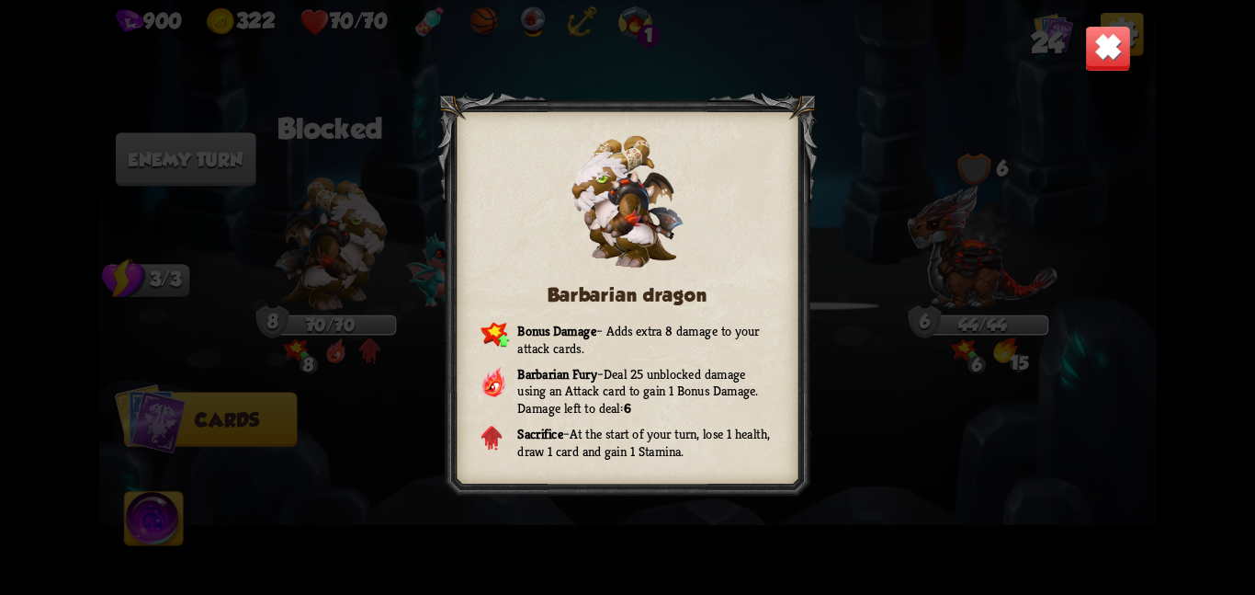
click at [1108, 54] on img at bounding box center [1108, 48] width 46 height 46
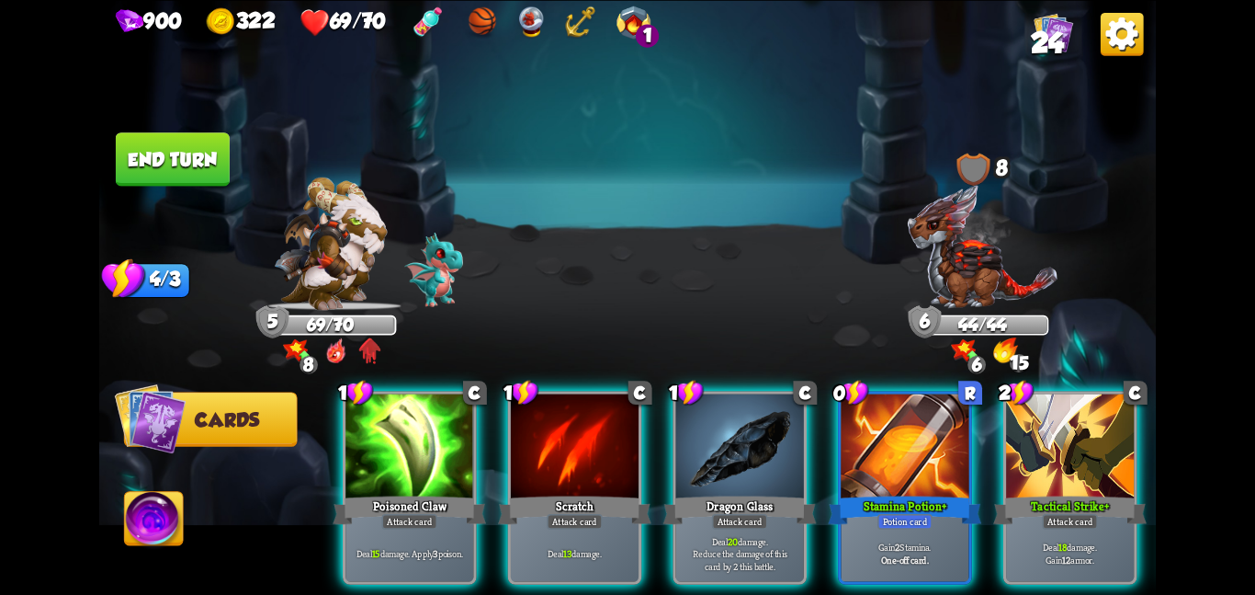
scroll to position [0, 175]
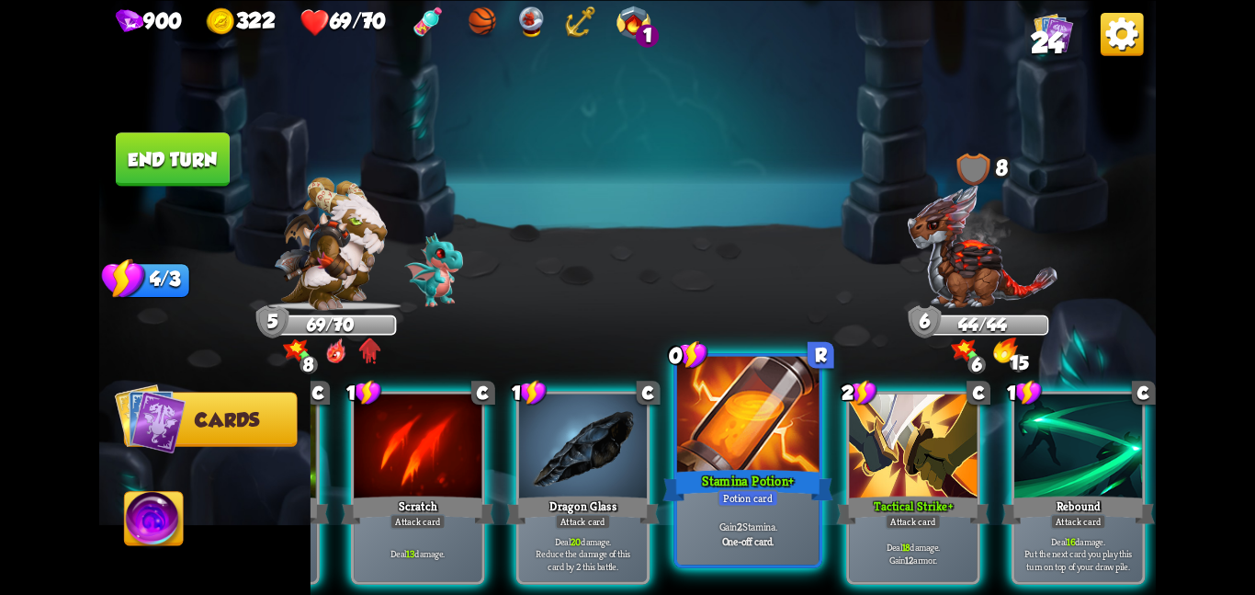
click at [775, 534] on b "One-off card." at bounding box center [748, 540] width 52 height 14
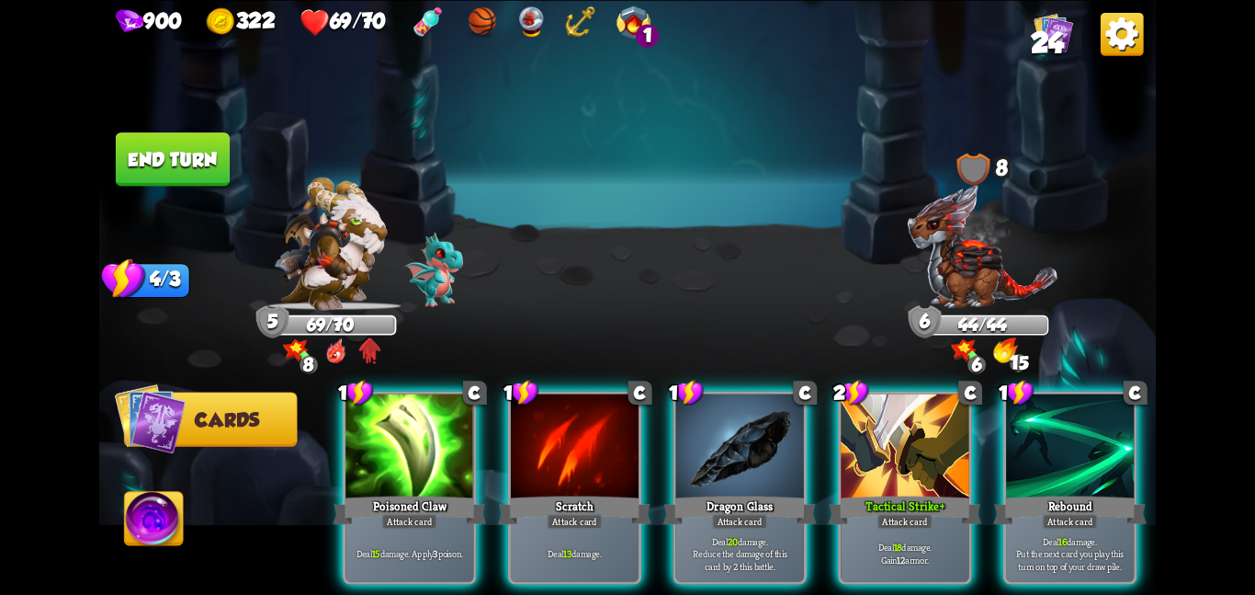
scroll to position [0, 0]
click at [998, 435] on div "1 C Poisoned Claw Attack card Deal 15 damage. Apply 3 poison. 1 C Scratch Attac…" at bounding box center [734, 462] width 846 height 265
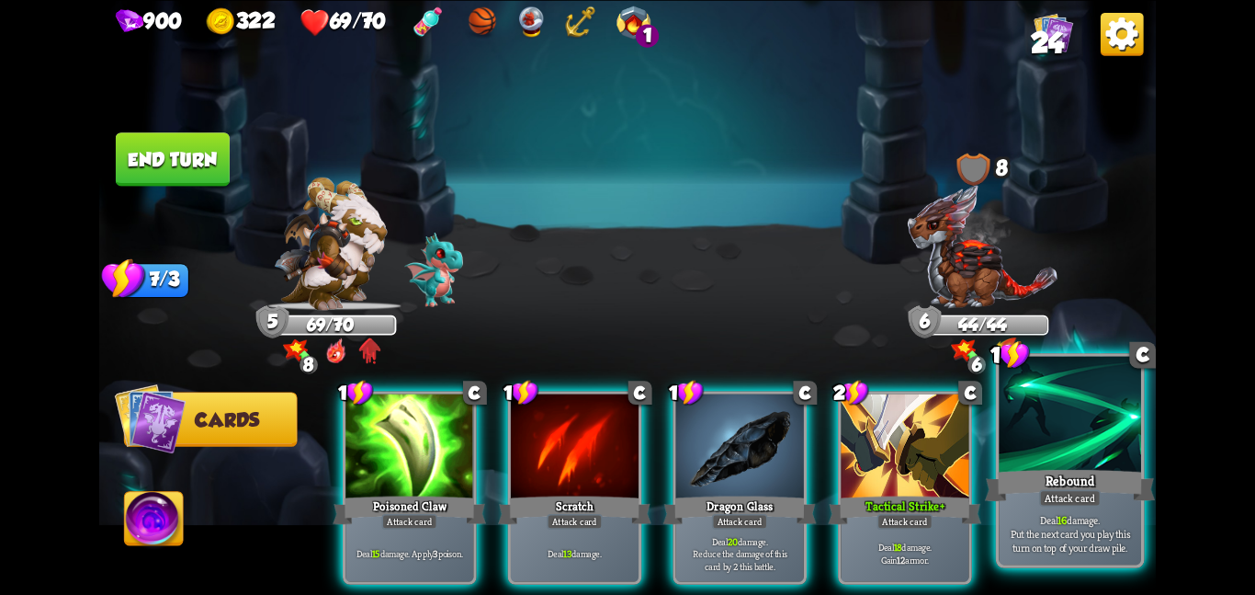
click at [1024, 432] on div at bounding box center [1070, 415] width 142 height 119
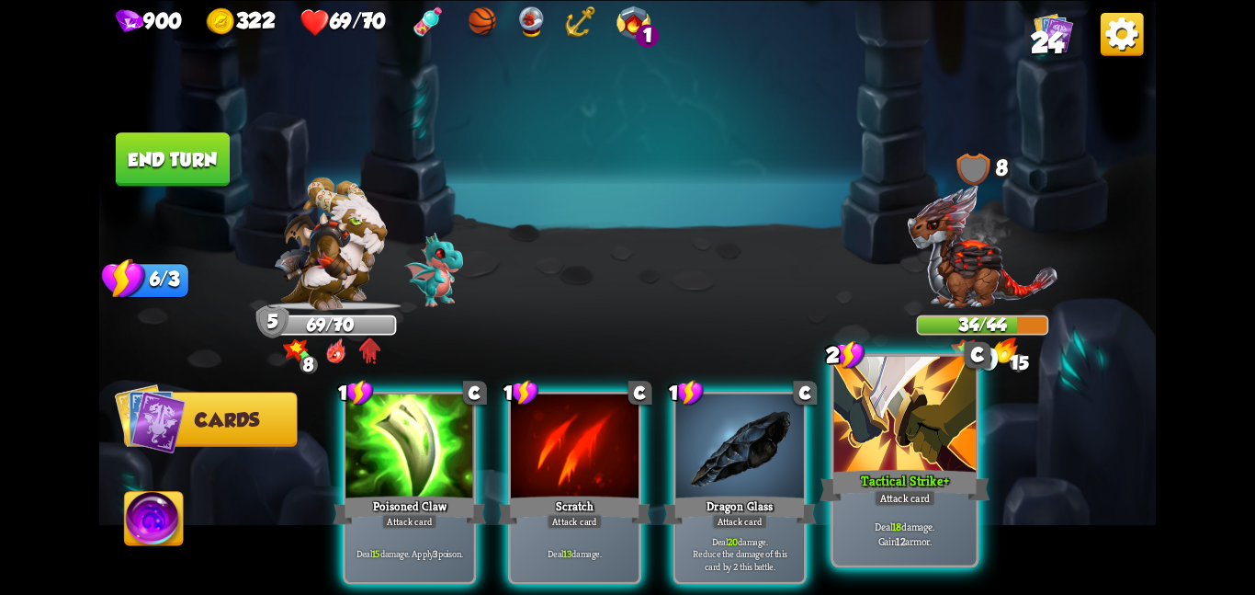
click at [921, 489] on div "Attack card" at bounding box center [905, 497] width 62 height 17
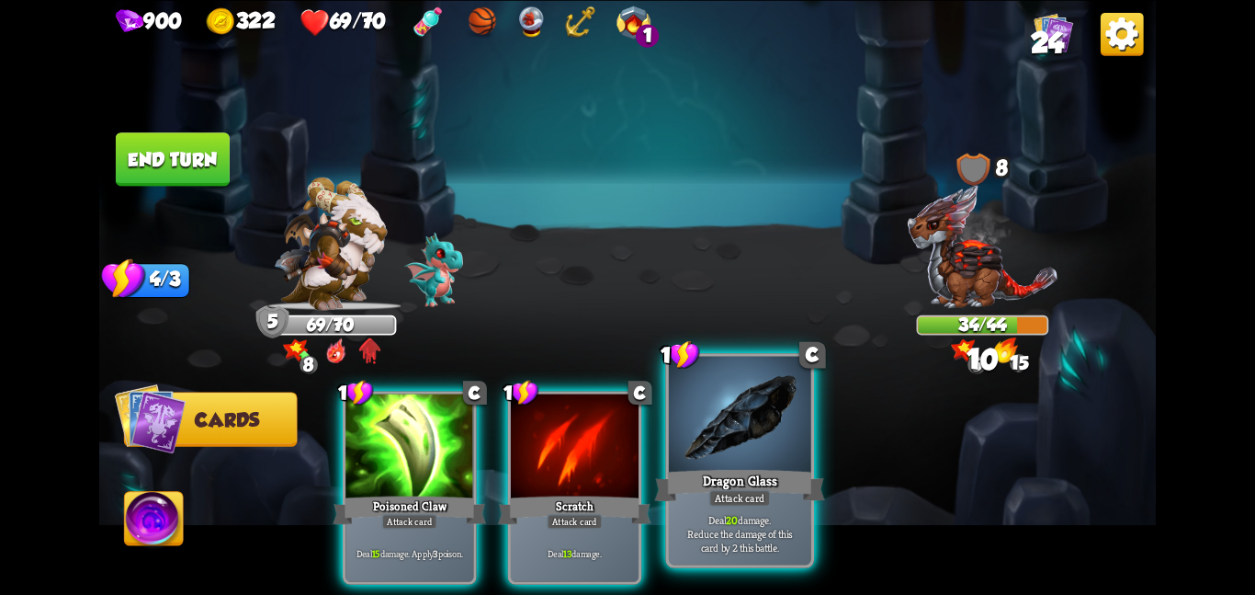
click at [755, 498] on div "Attack card" at bounding box center [740, 497] width 62 height 17
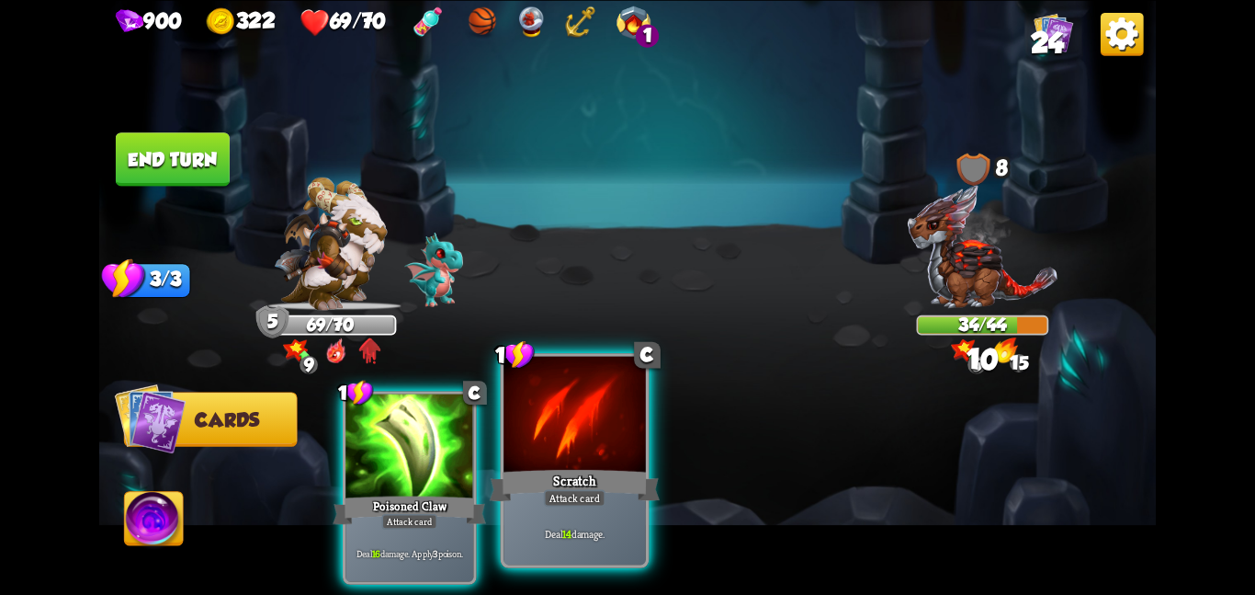
click at [637, 480] on div "Scratch" at bounding box center [575, 485] width 170 height 38
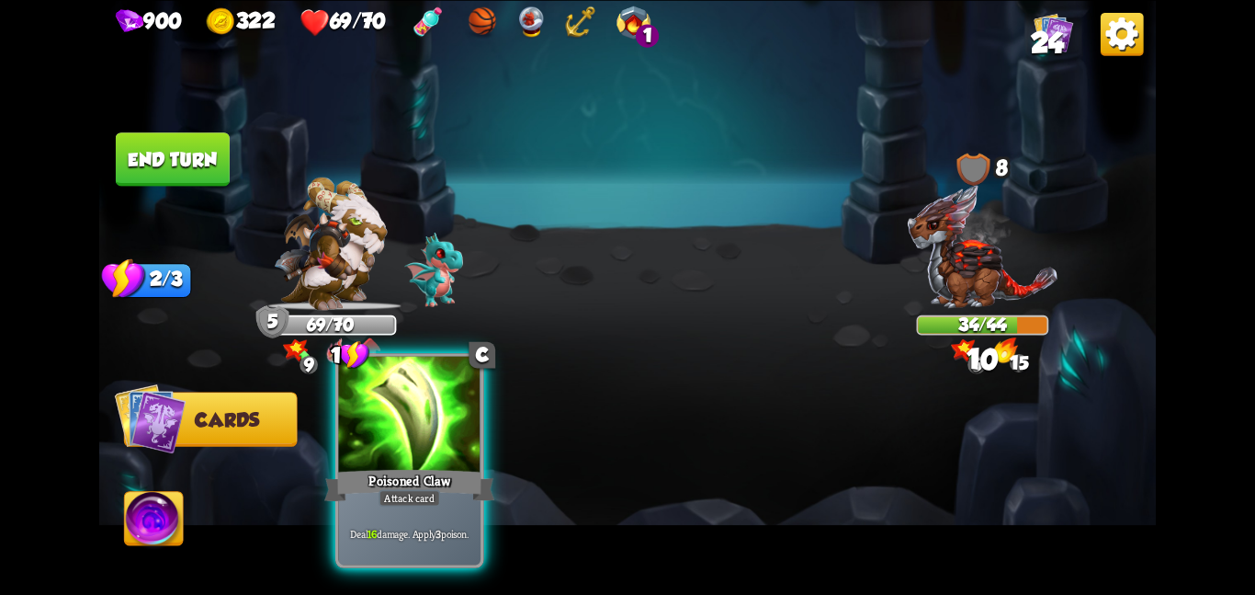
click at [450, 463] on div at bounding box center [409, 415] width 142 height 119
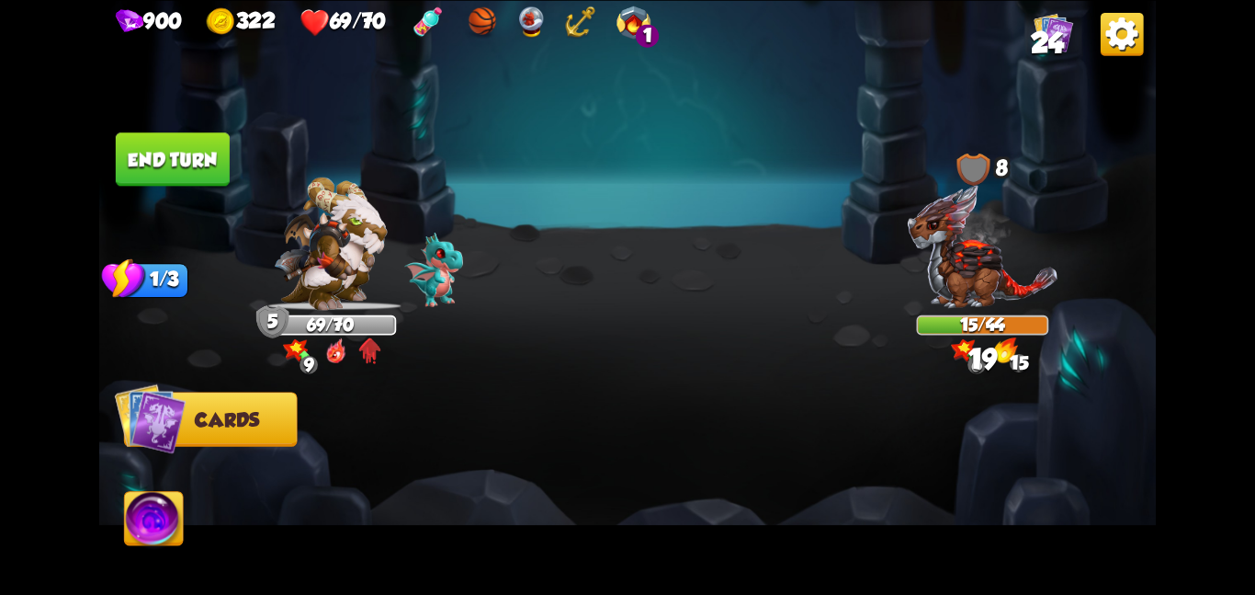
click at [196, 166] on button "End turn" at bounding box center [173, 158] width 114 height 53
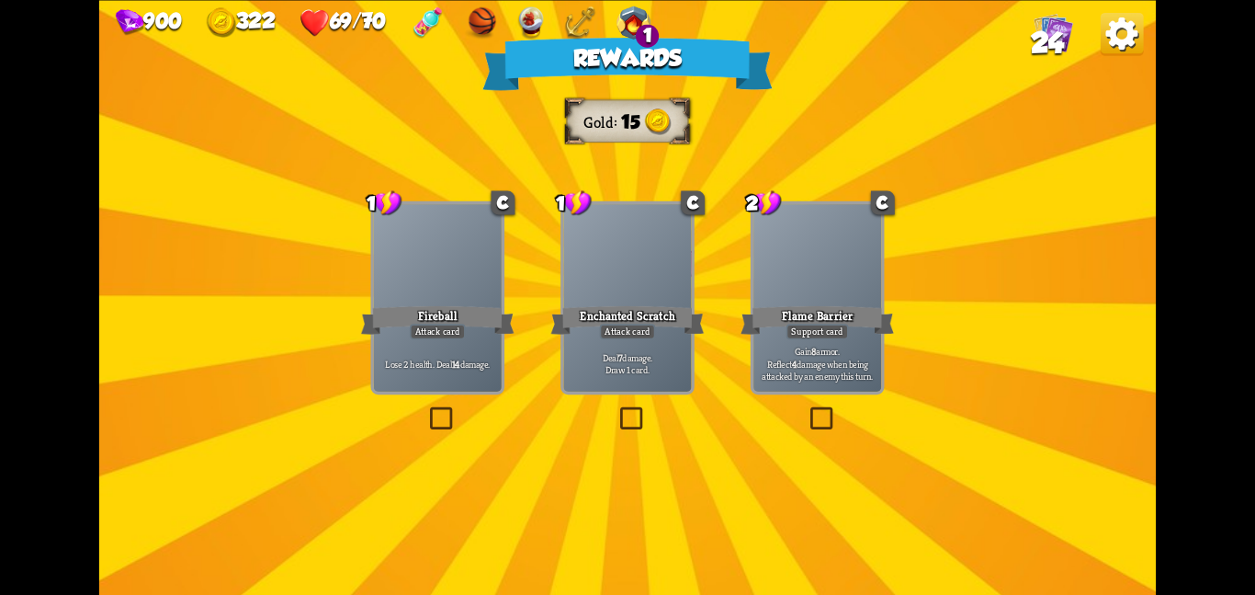
click at [629, 261] on div at bounding box center [627, 258] width 128 height 108
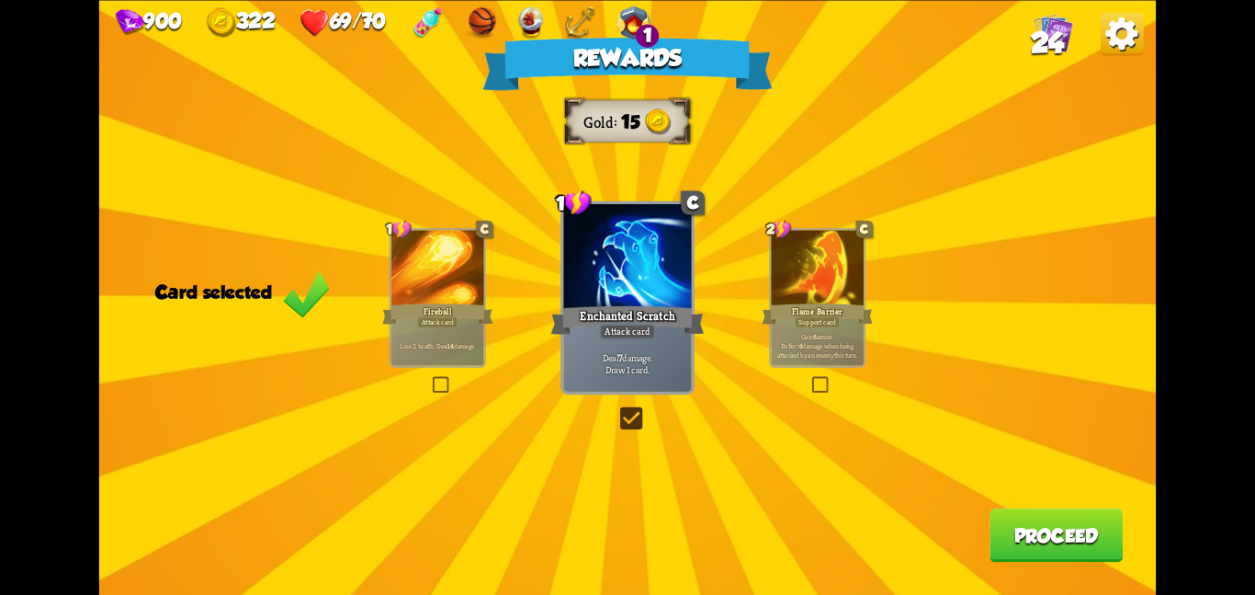
click at [1101, 535] on button "Proceed" at bounding box center [1056, 534] width 133 height 53
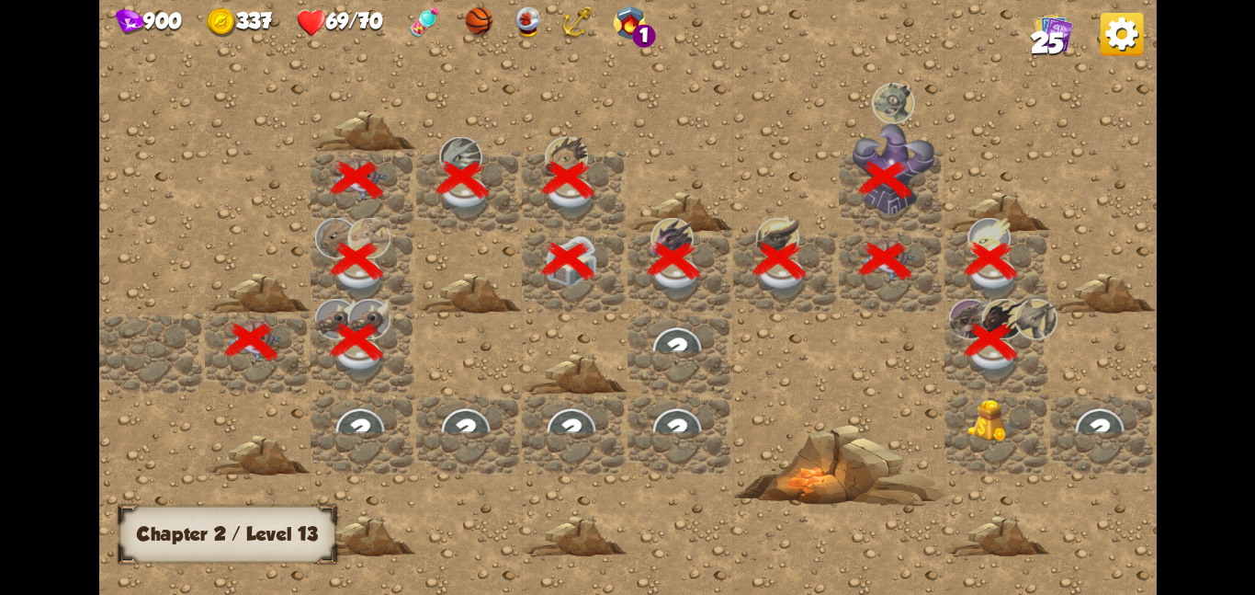
scroll to position [0, 353]
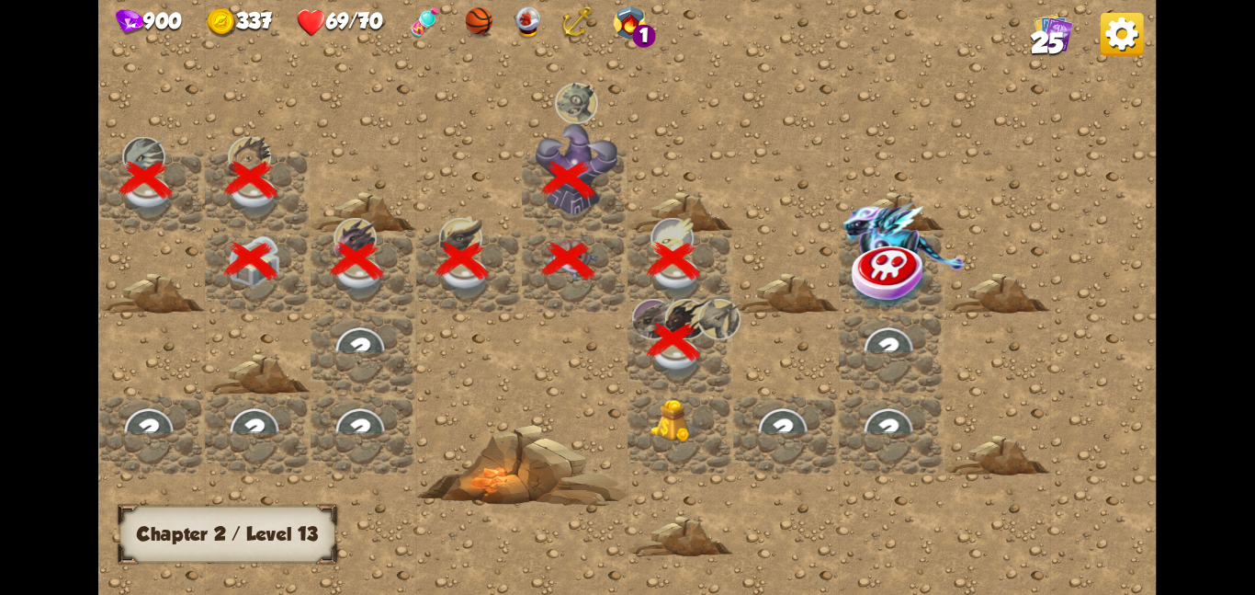
click at [699, 402] on img at bounding box center [677, 420] width 53 height 43
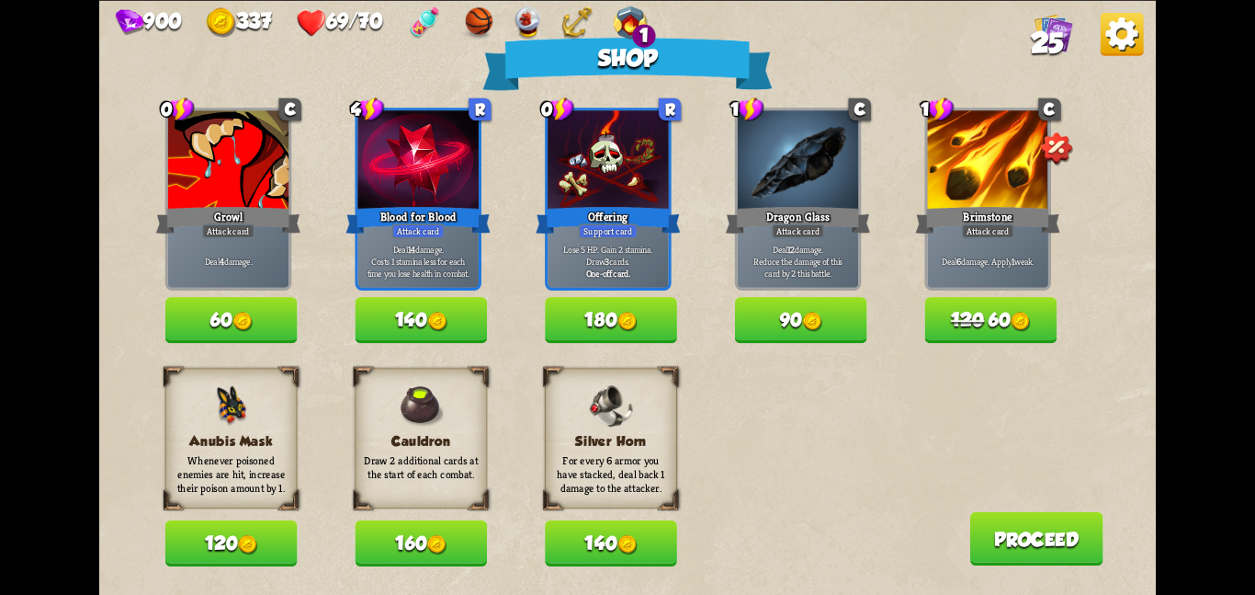
click at [253, 526] on button "120" at bounding box center [231, 543] width 132 height 46
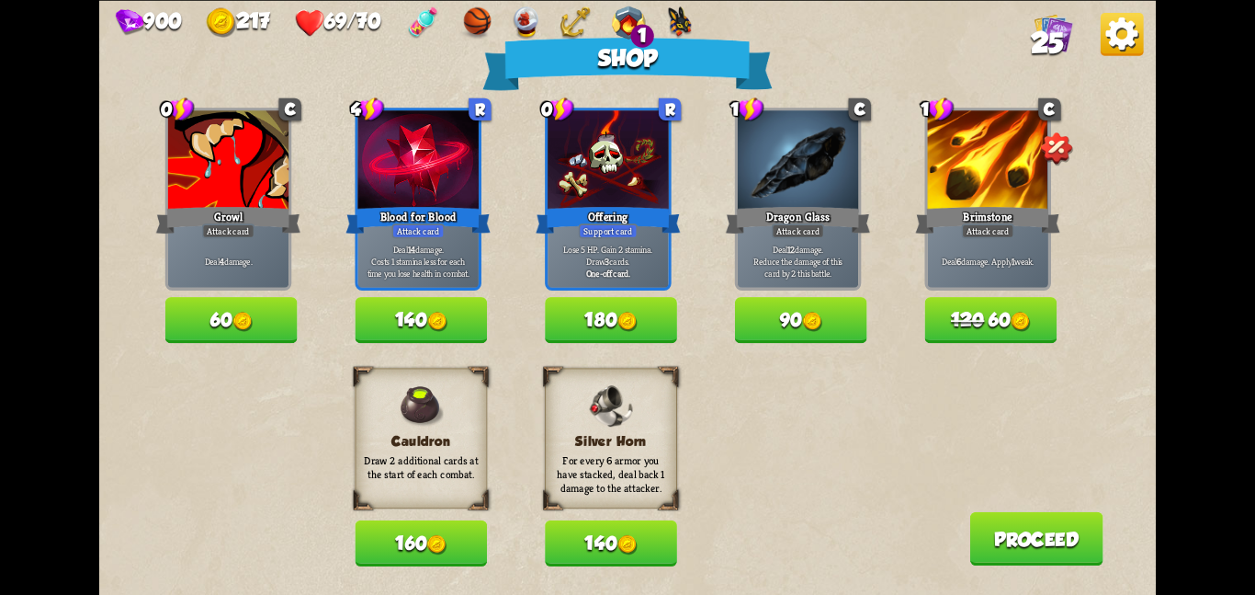
click at [985, 519] on button "Proceed" at bounding box center [1036, 537] width 133 height 53
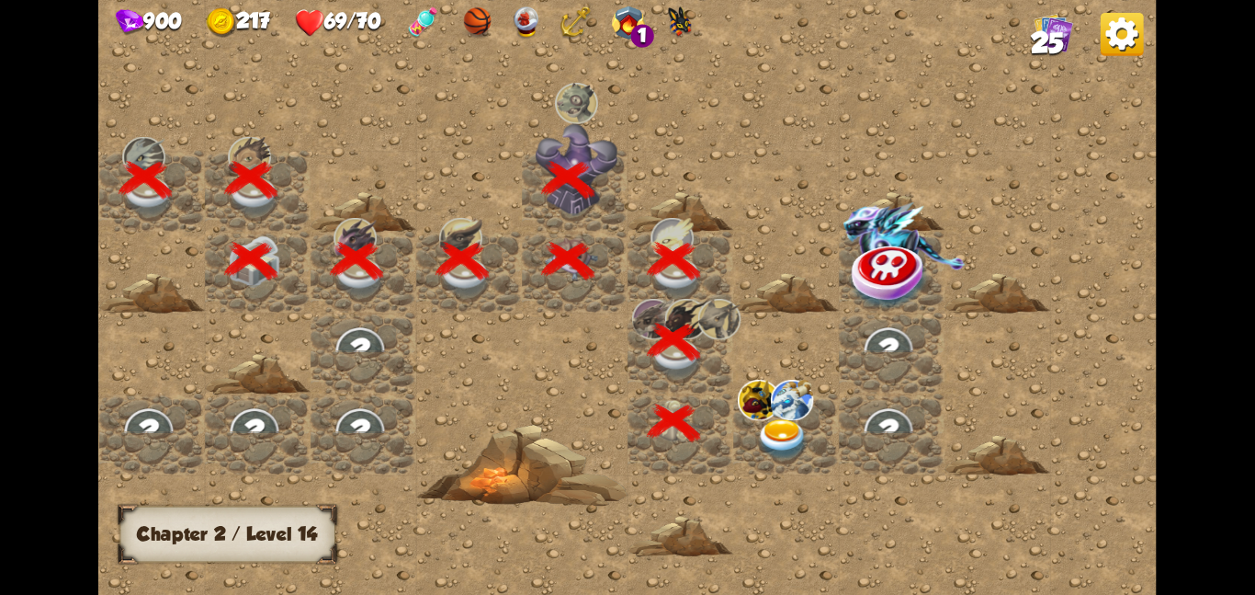
click at [800, 454] on img at bounding box center [782, 438] width 53 height 41
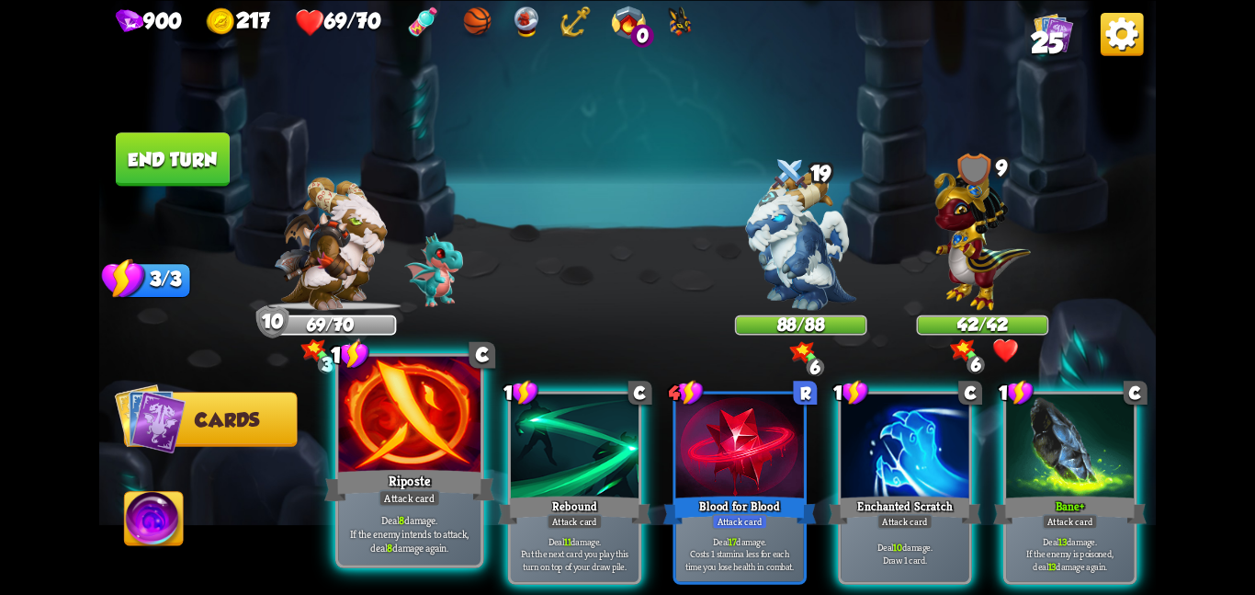
click at [410, 451] on div at bounding box center [409, 415] width 142 height 119
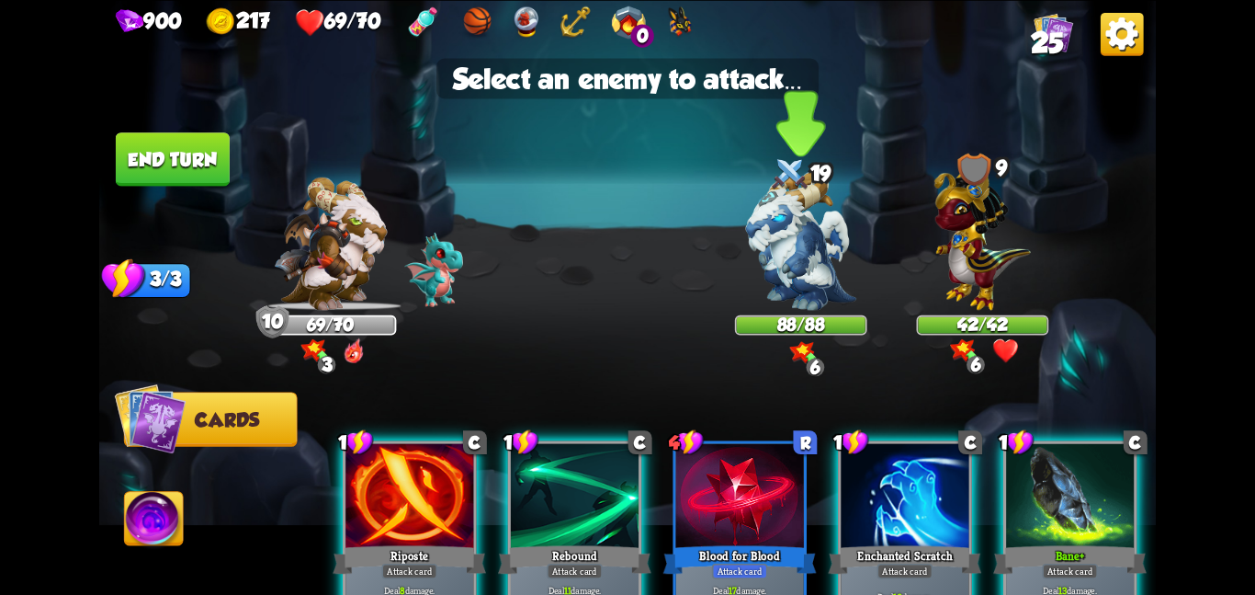
click at [794, 248] on img at bounding box center [801, 240] width 110 height 139
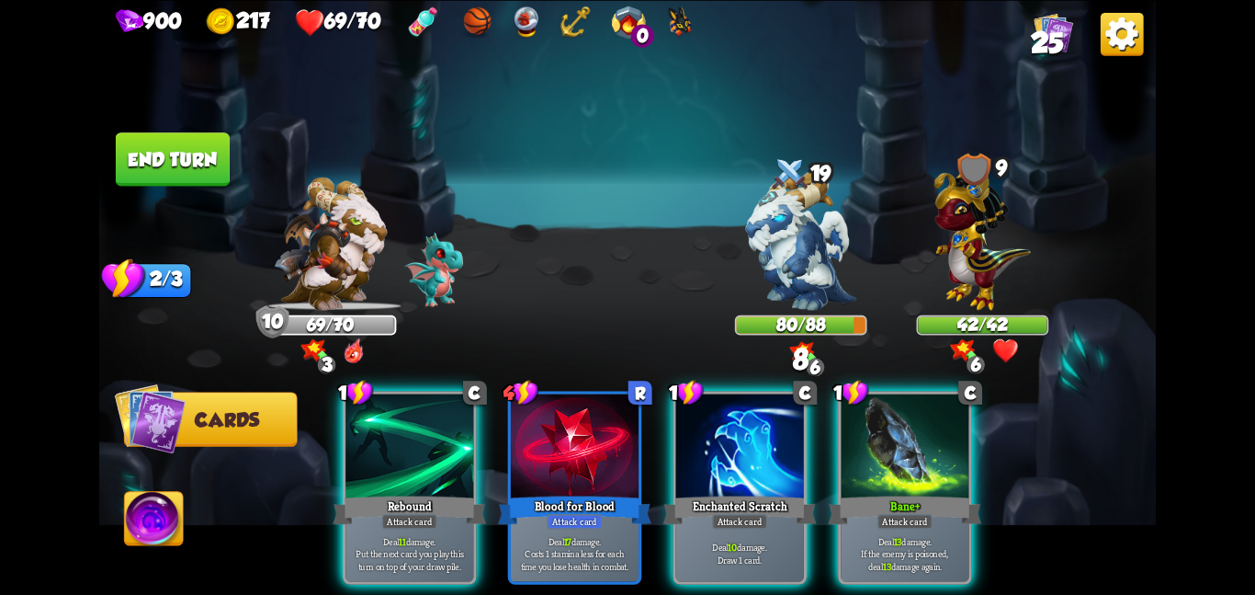
click at [155, 125] on img at bounding box center [627, 297] width 1057 height 595
click at [170, 141] on button "End turn" at bounding box center [173, 158] width 114 height 53
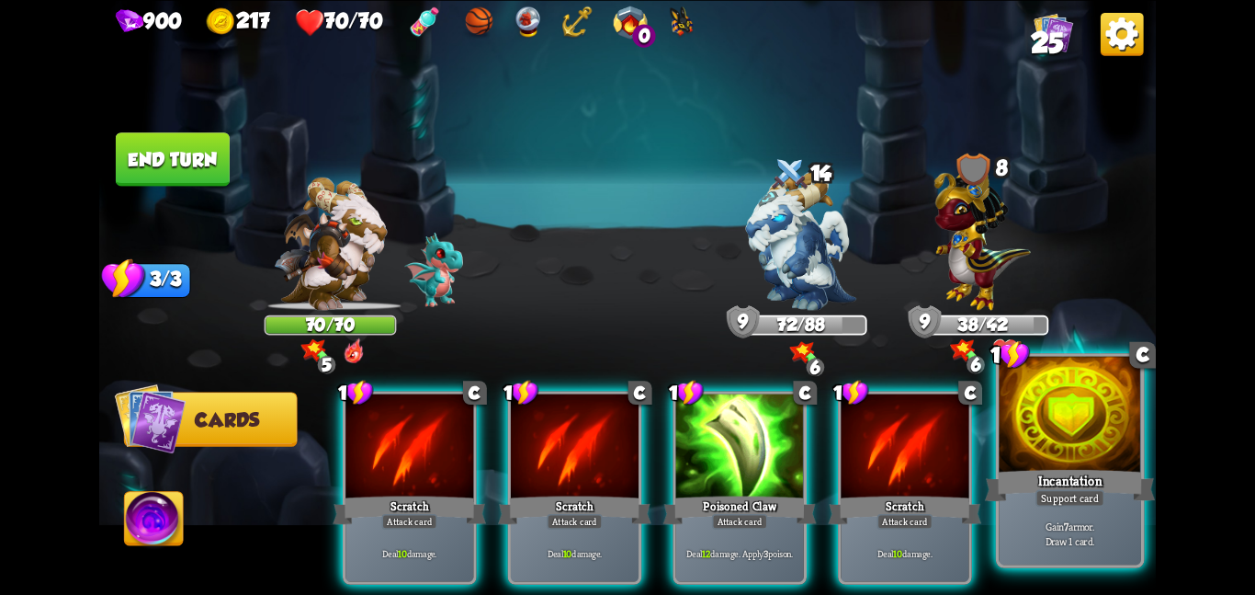
click at [1044, 443] on div at bounding box center [1070, 415] width 142 height 119
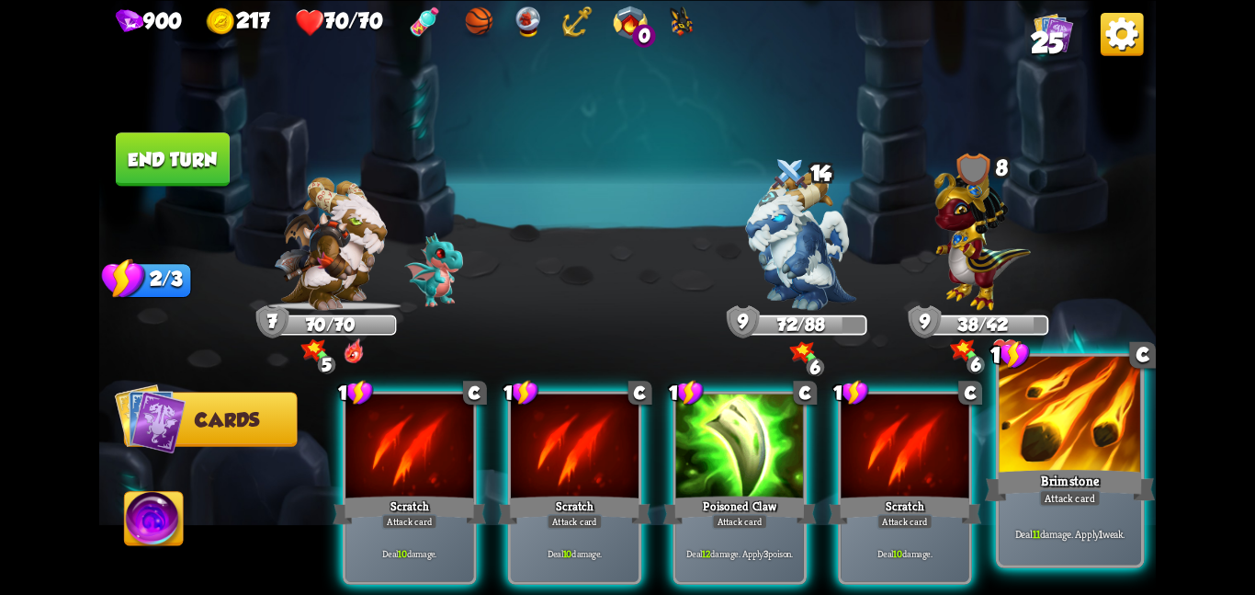
click at [1002, 421] on div at bounding box center [1070, 415] width 142 height 119
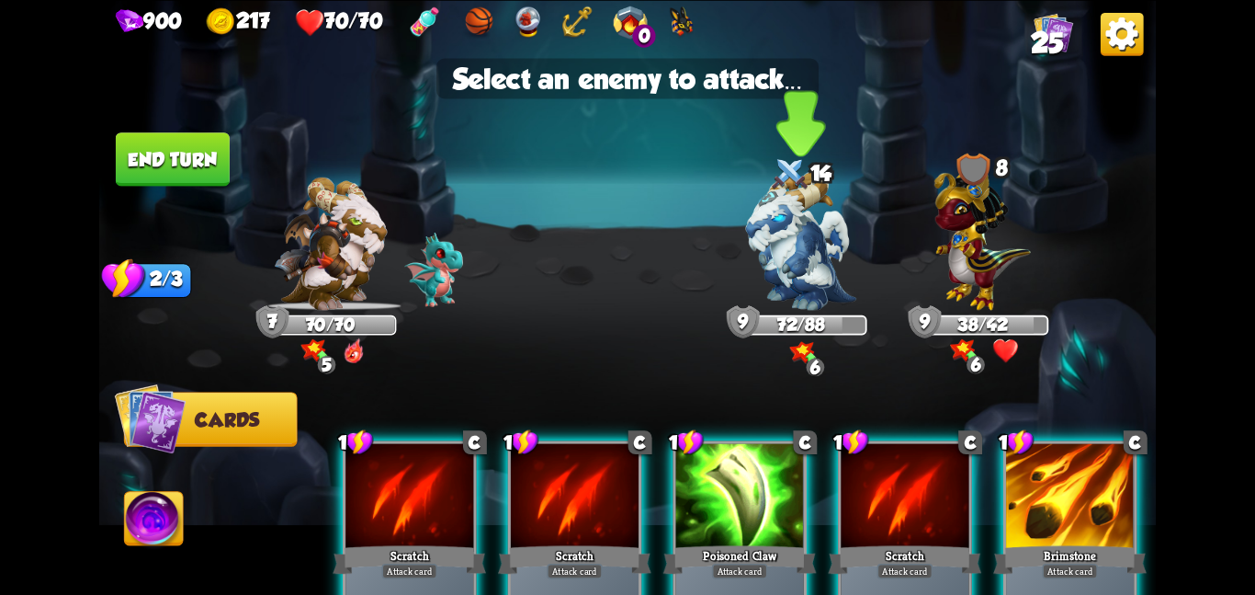
click at [811, 263] on img at bounding box center [801, 240] width 110 height 139
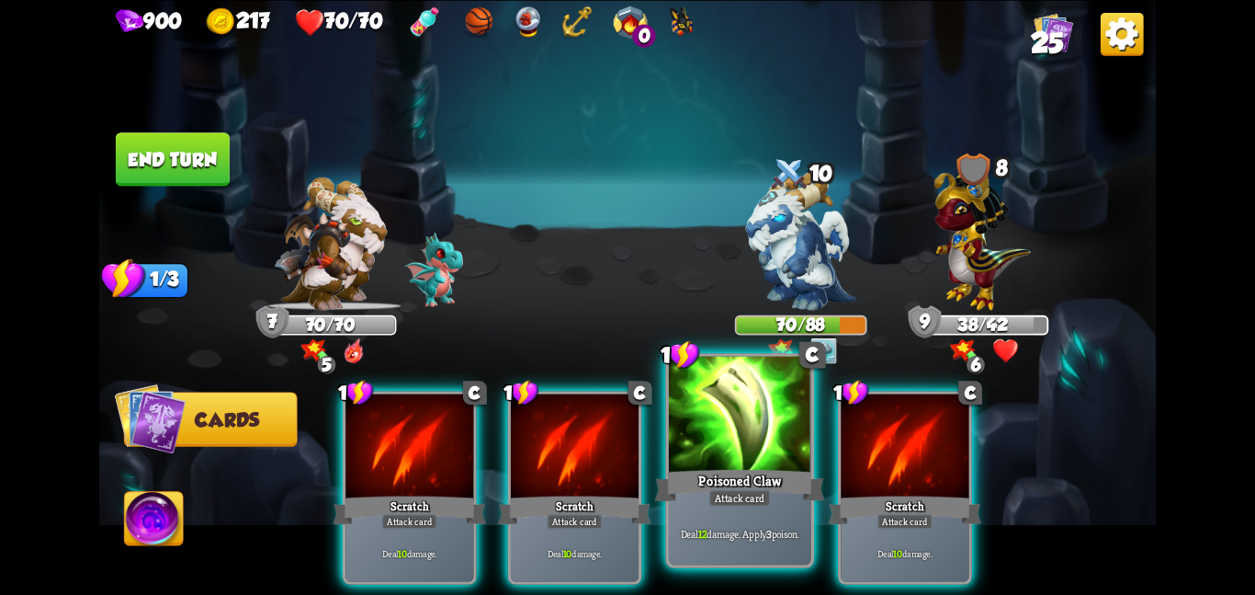
click at [752, 431] on div at bounding box center [740, 415] width 142 height 119
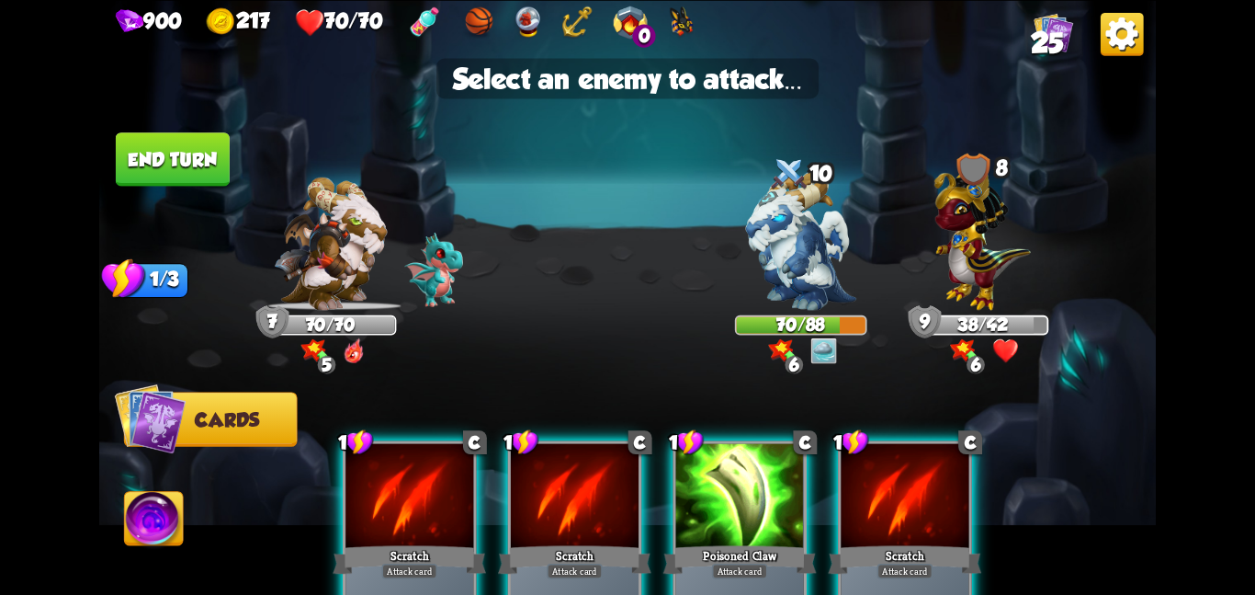
click at [199, 151] on button "End turn" at bounding box center [173, 158] width 114 height 53
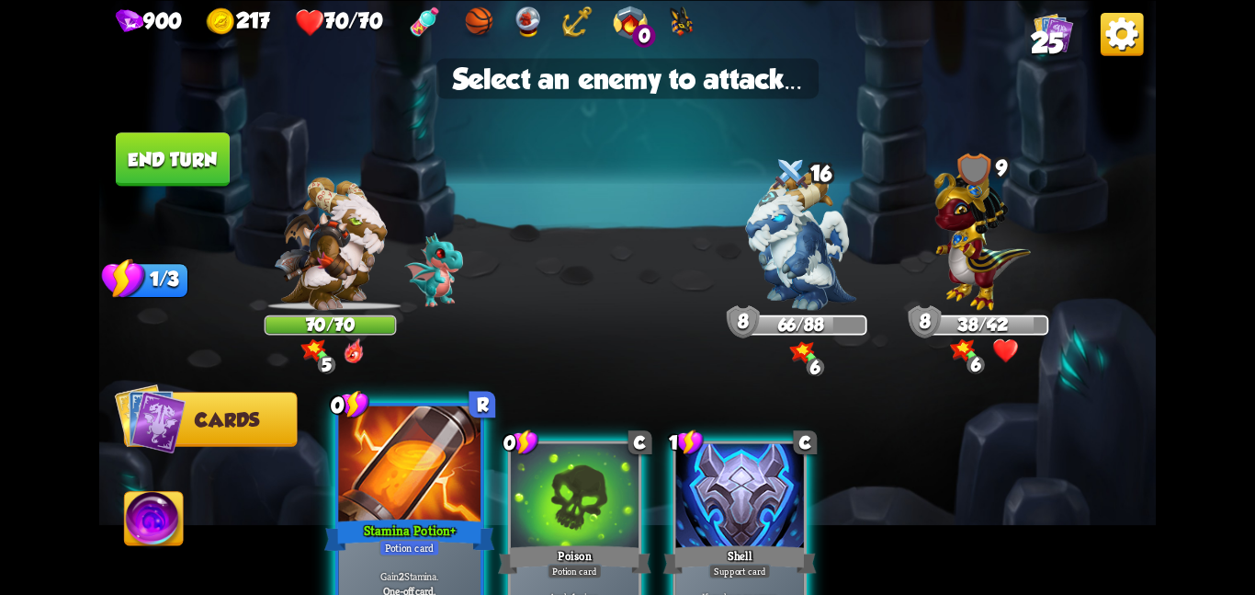
click at [400, 485] on div at bounding box center [409, 464] width 142 height 119
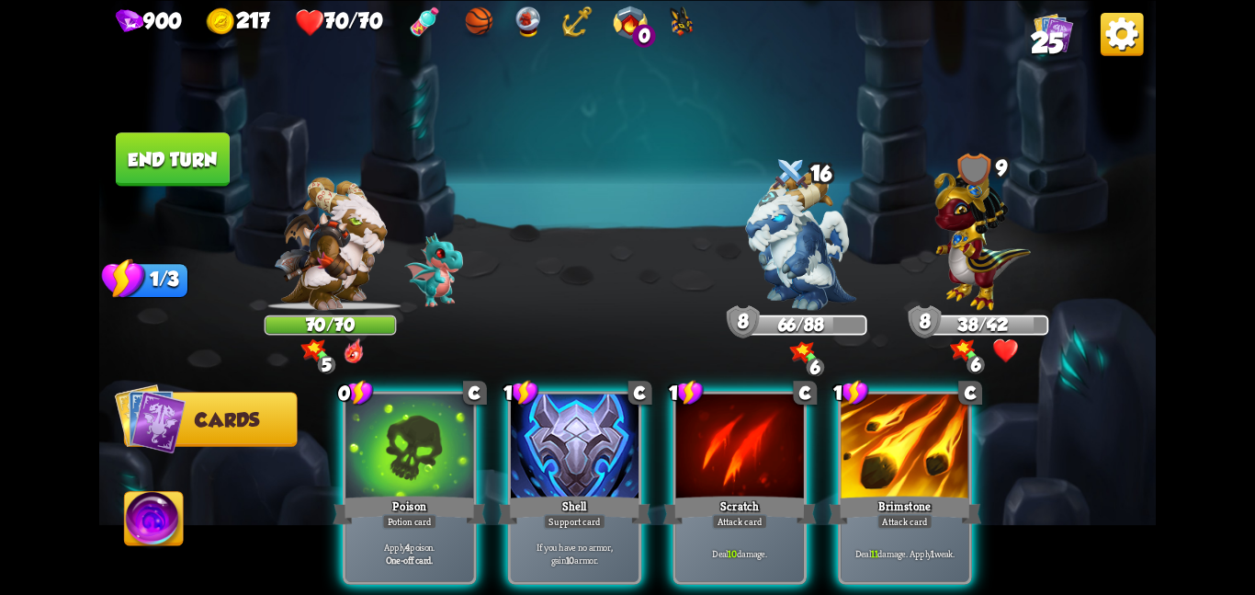
click at [400, 493] on div "Poison" at bounding box center [409, 510] width 153 height 34
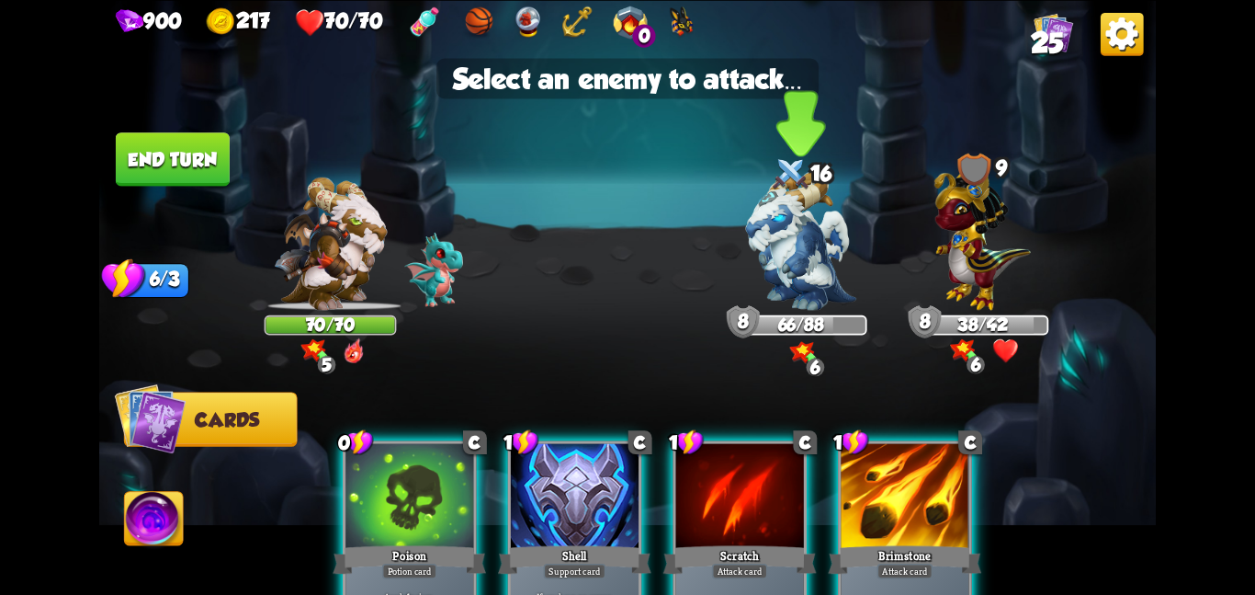
click at [789, 277] on img at bounding box center [801, 240] width 110 height 139
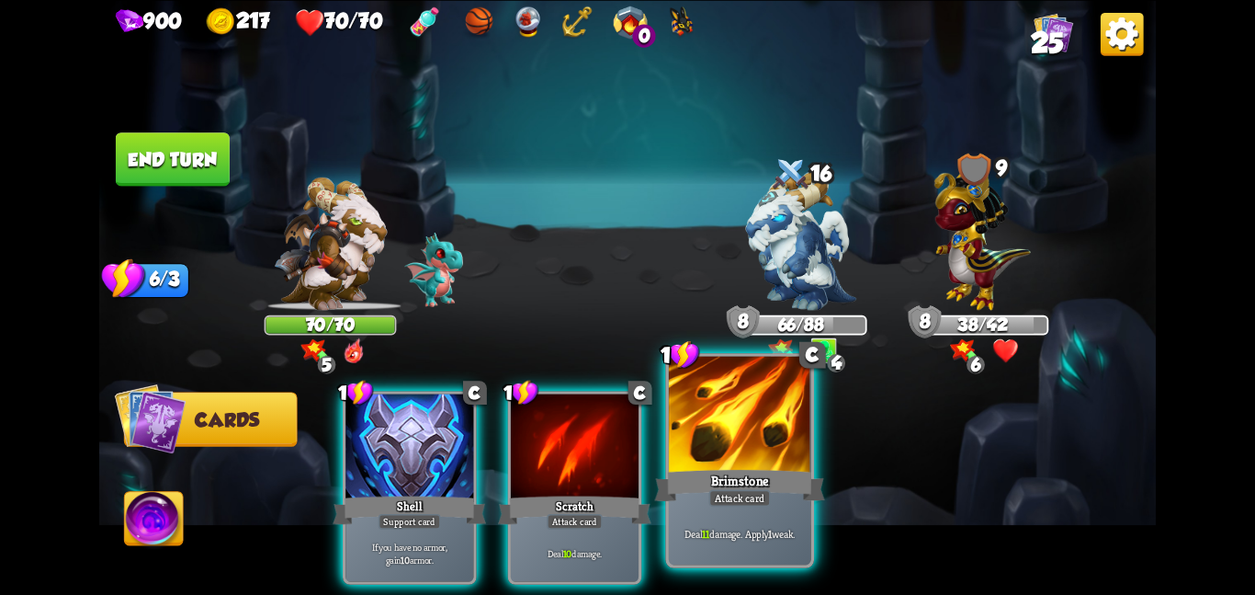
click at [747, 403] on div at bounding box center [740, 415] width 142 height 119
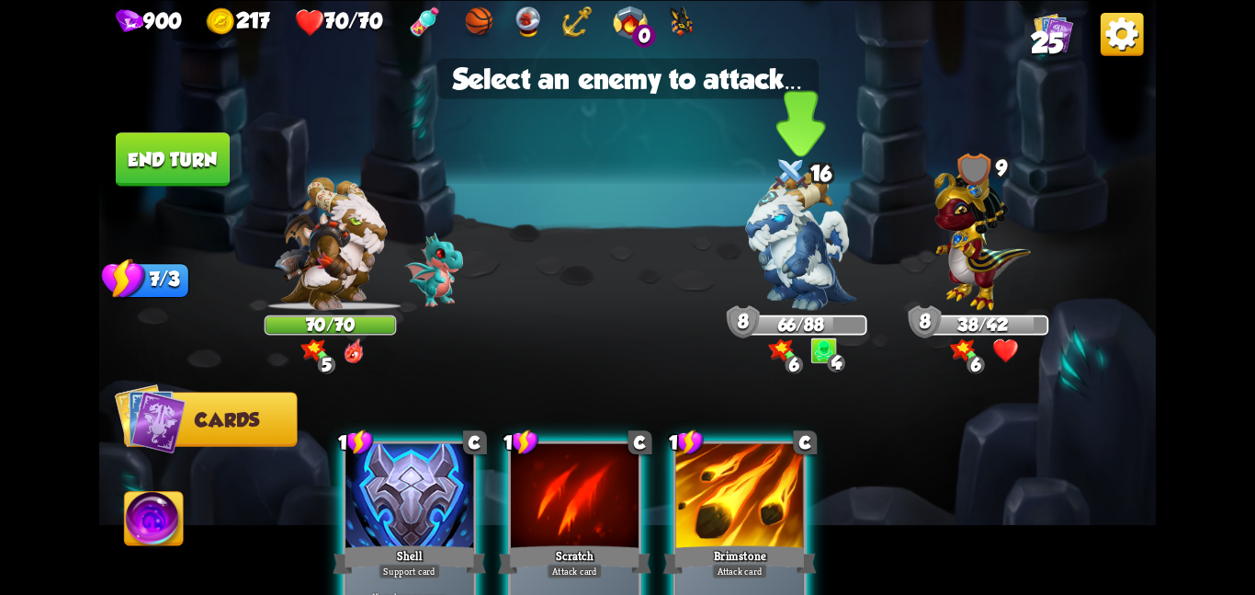
click at [776, 305] on img at bounding box center [801, 240] width 110 height 139
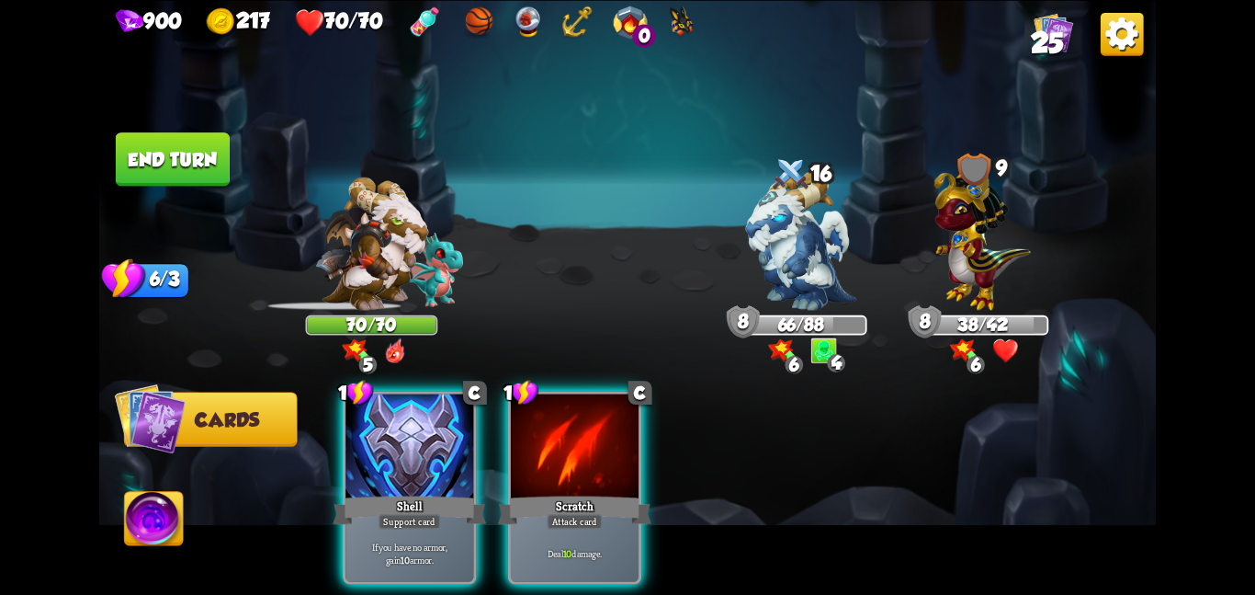
click at [477, 451] on div "1 C Shell Support card If you have no armor, gain 10 armor. 1 C Scratch Attack …" at bounding box center [734, 462] width 846 height 265
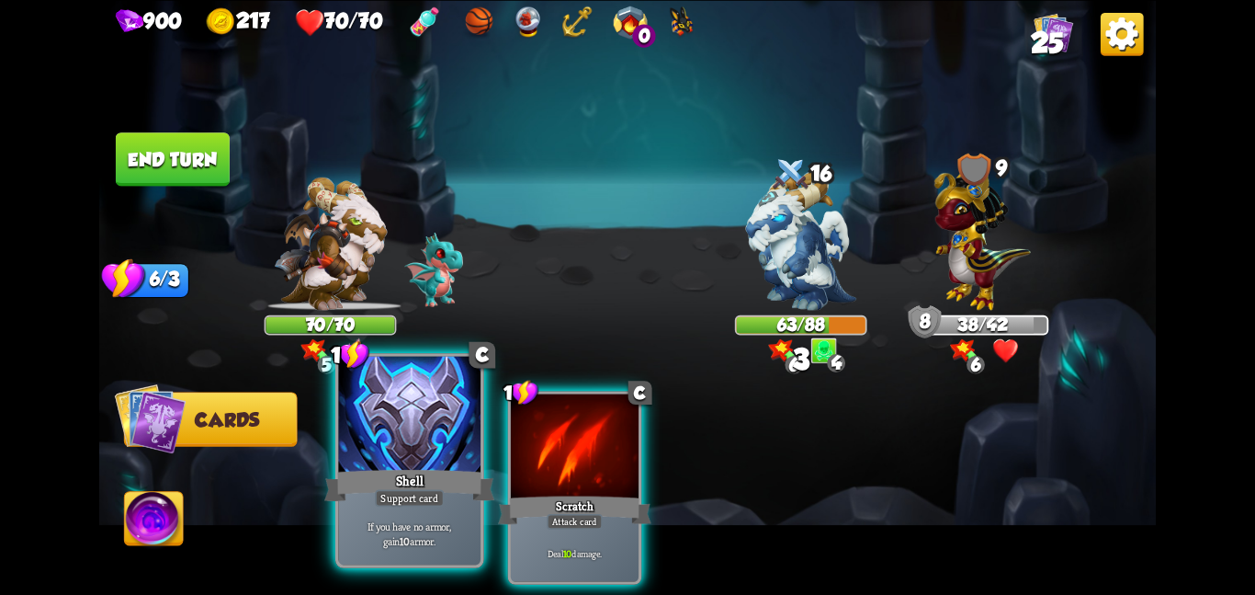
click at [390, 451] on div at bounding box center [409, 415] width 142 height 119
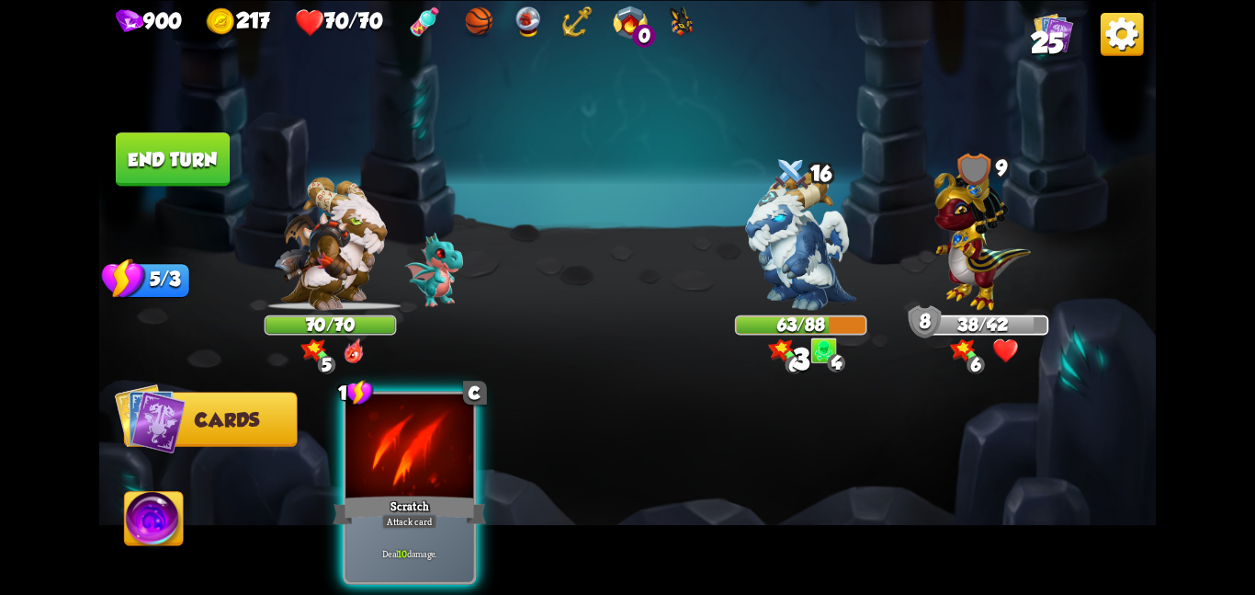
click at [390, 451] on div at bounding box center [410, 447] width 128 height 108
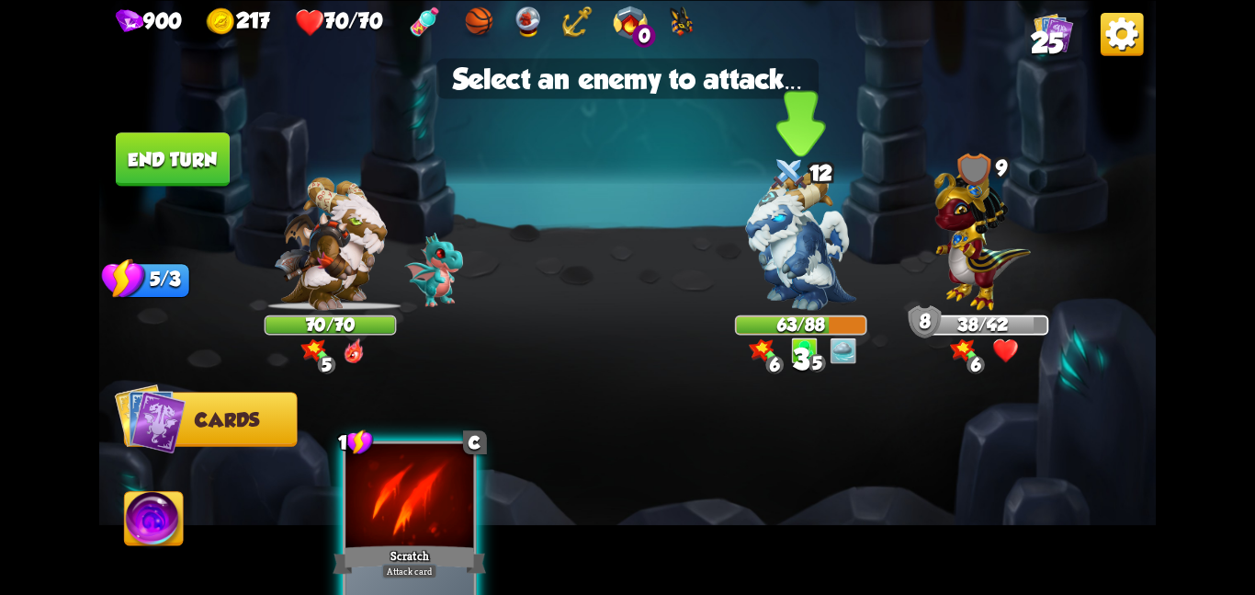
click at [800, 194] on div at bounding box center [790, 174] width 40 height 43
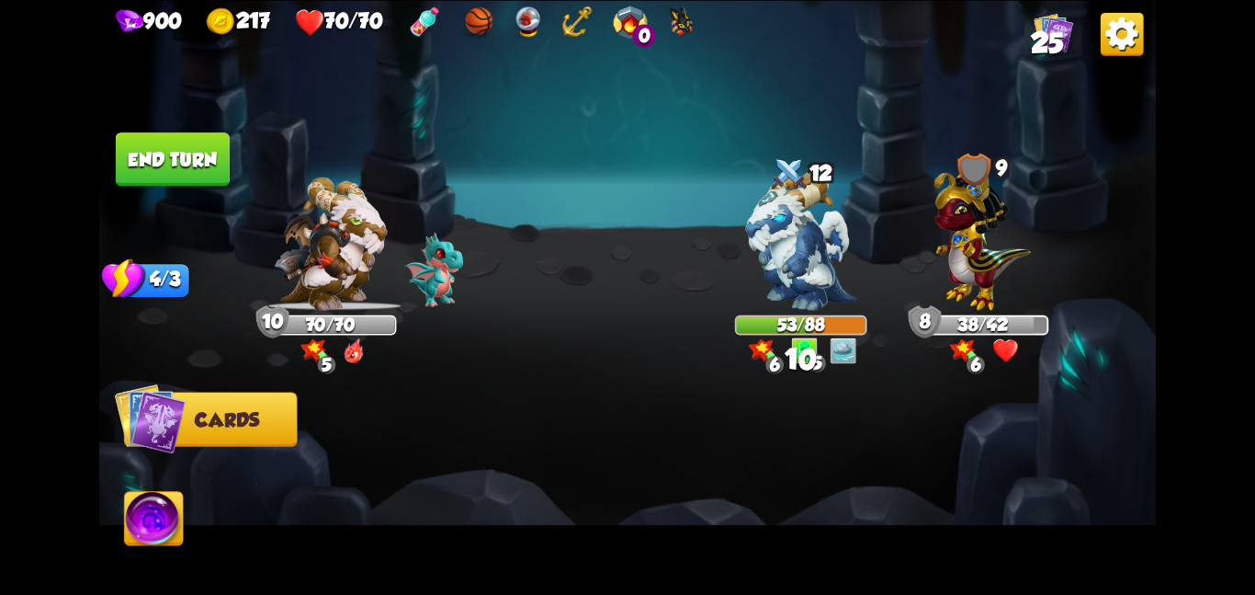
click at [144, 148] on button "End turn" at bounding box center [173, 158] width 114 height 53
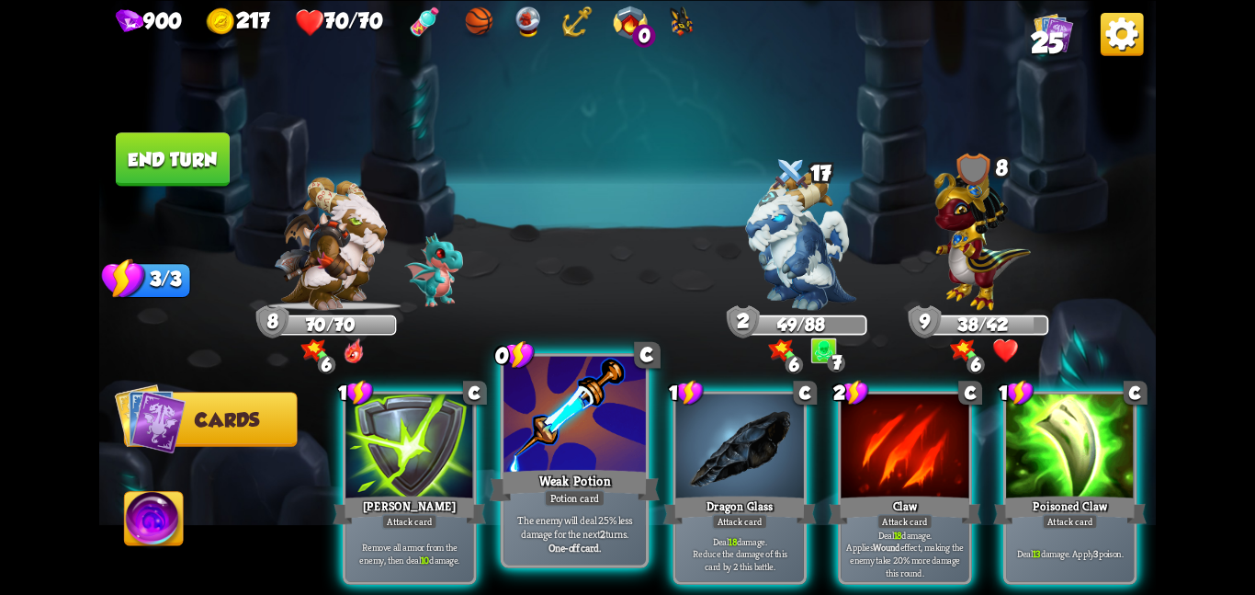
click at [557, 494] on div "Potion card" at bounding box center [574, 497] width 61 height 17
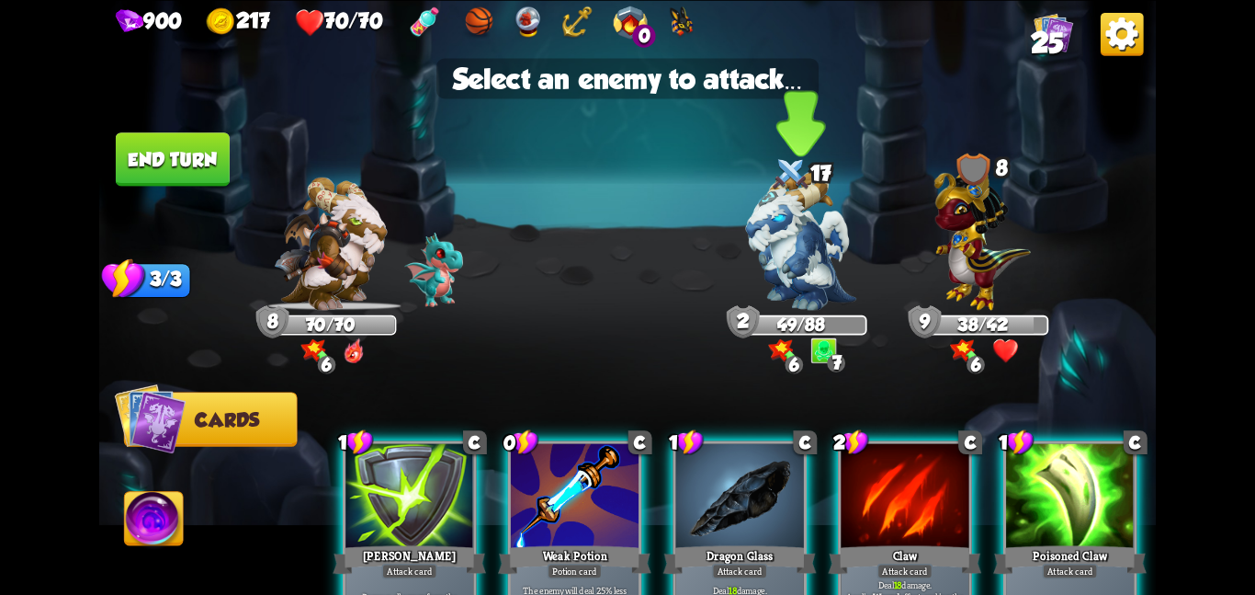
click at [800, 233] on img at bounding box center [801, 240] width 110 height 139
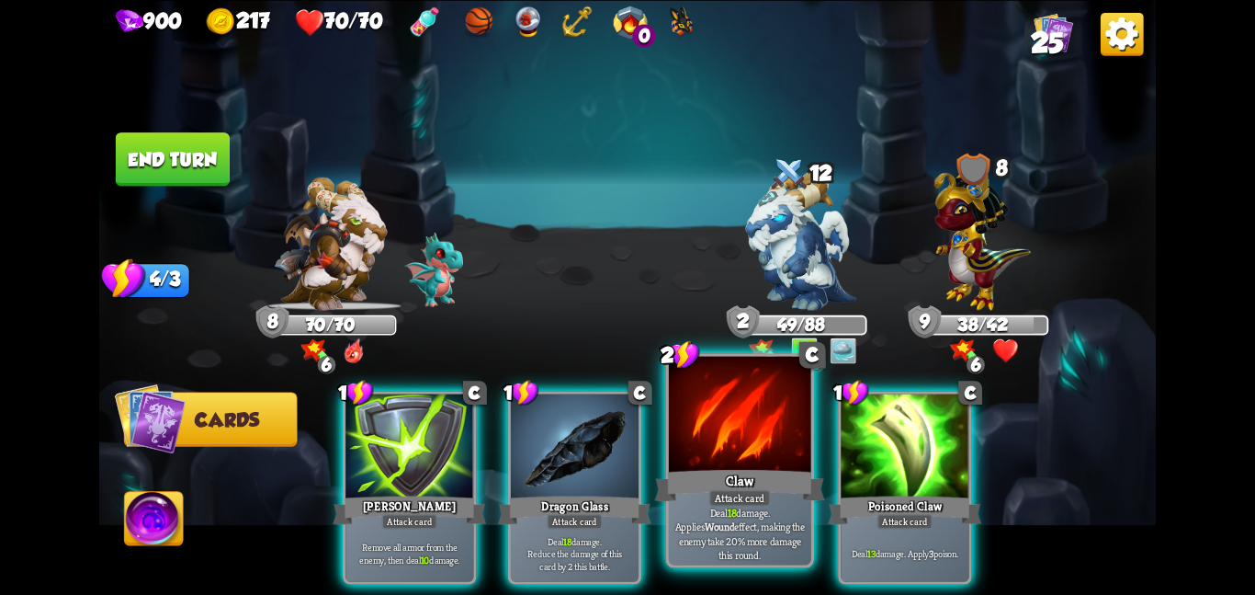
click at [695, 451] on div at bounding box center [740, 415] width 142 height 119
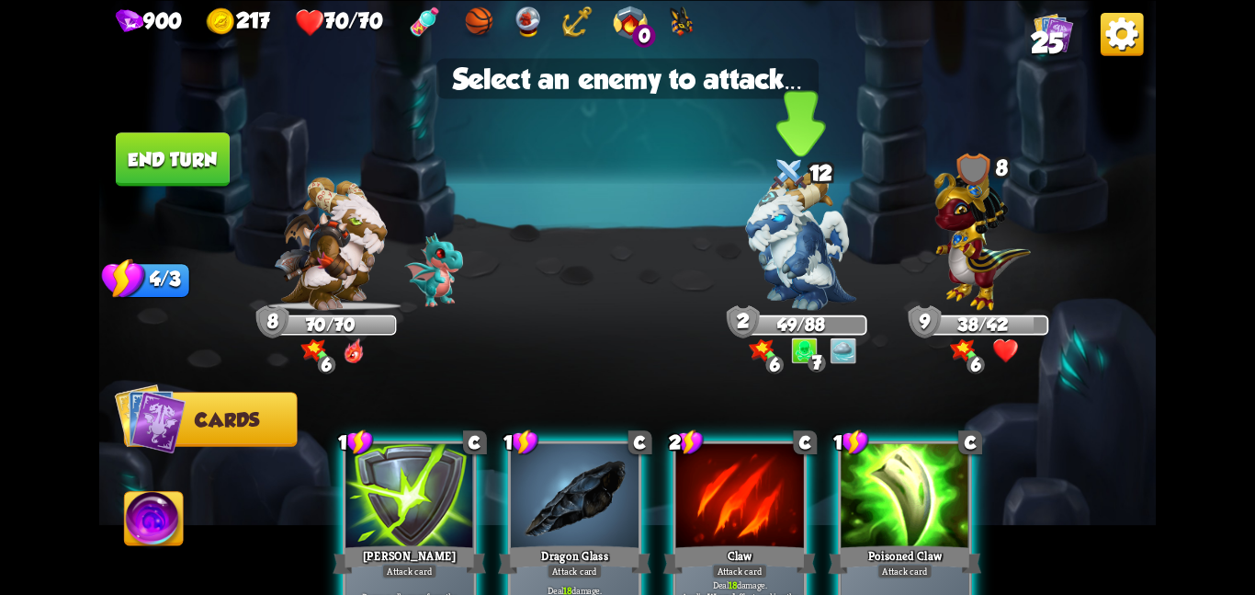
click at [835, 215] on img at bounding box center [801, 240] width 110 height 139
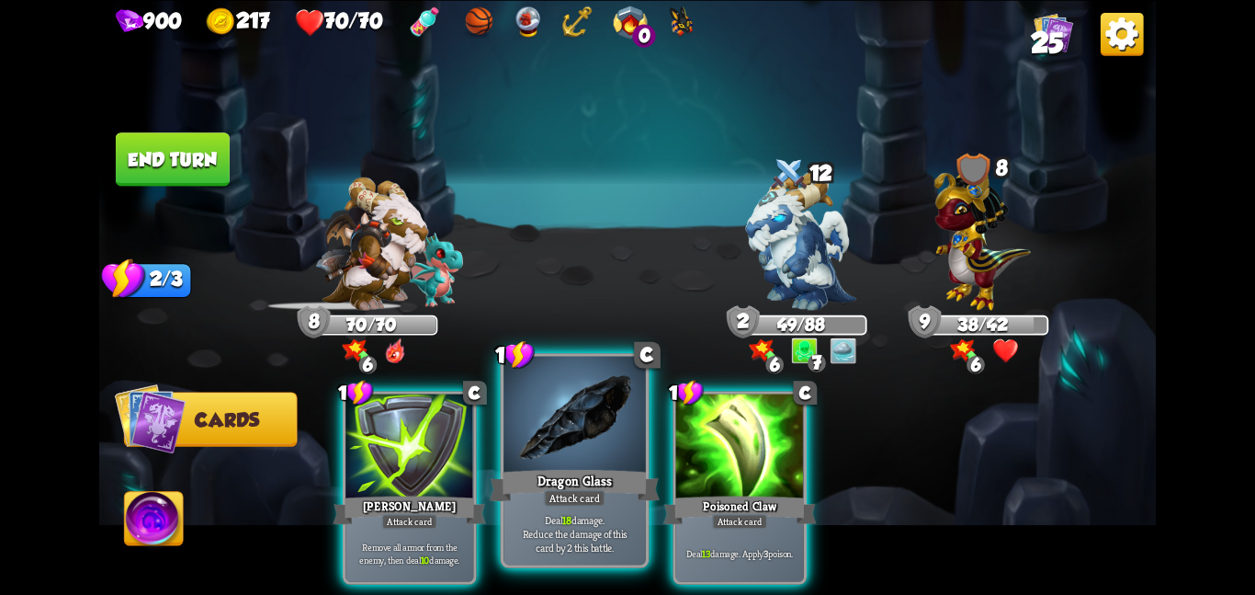
click at [548, 455] on div at bounding box center [575, 415] width 142 height 119
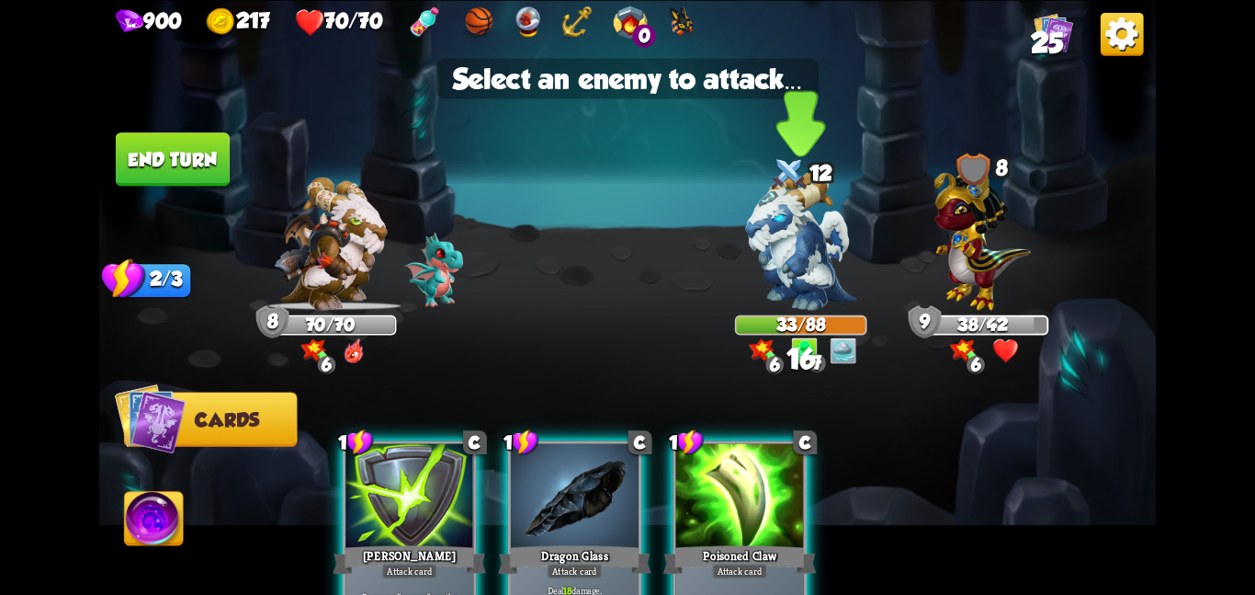
click at [784, 281] on img at bounding box center [801, 240] width 110 height 139
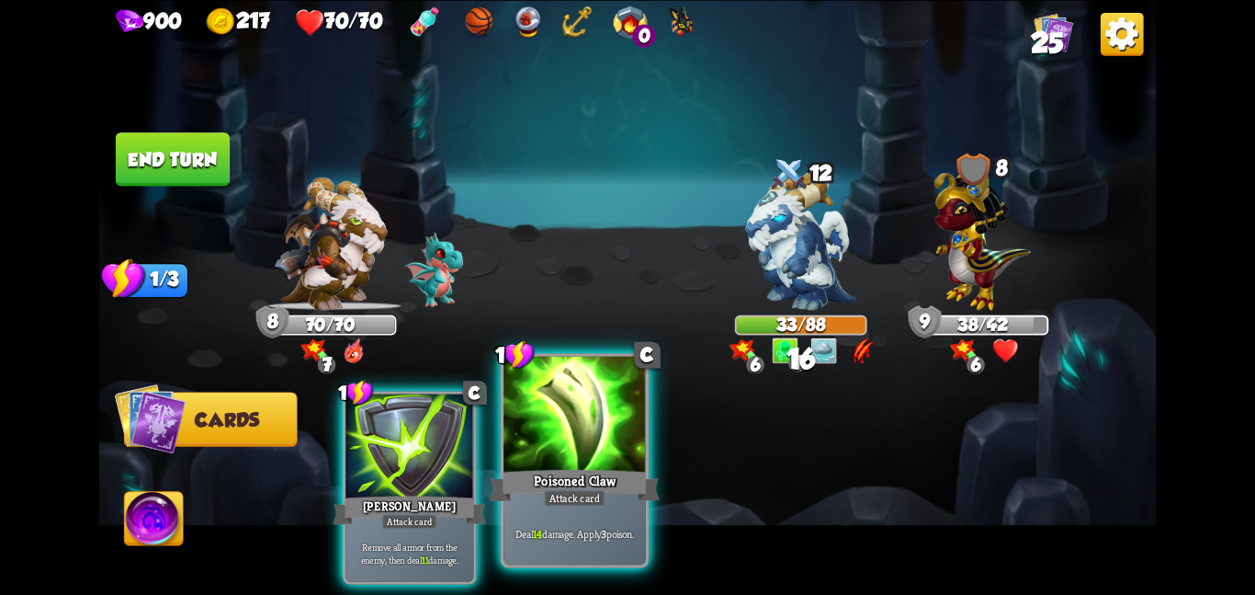
click at [619, 427] on div at bounding box center [575, 415] width 142 height 119
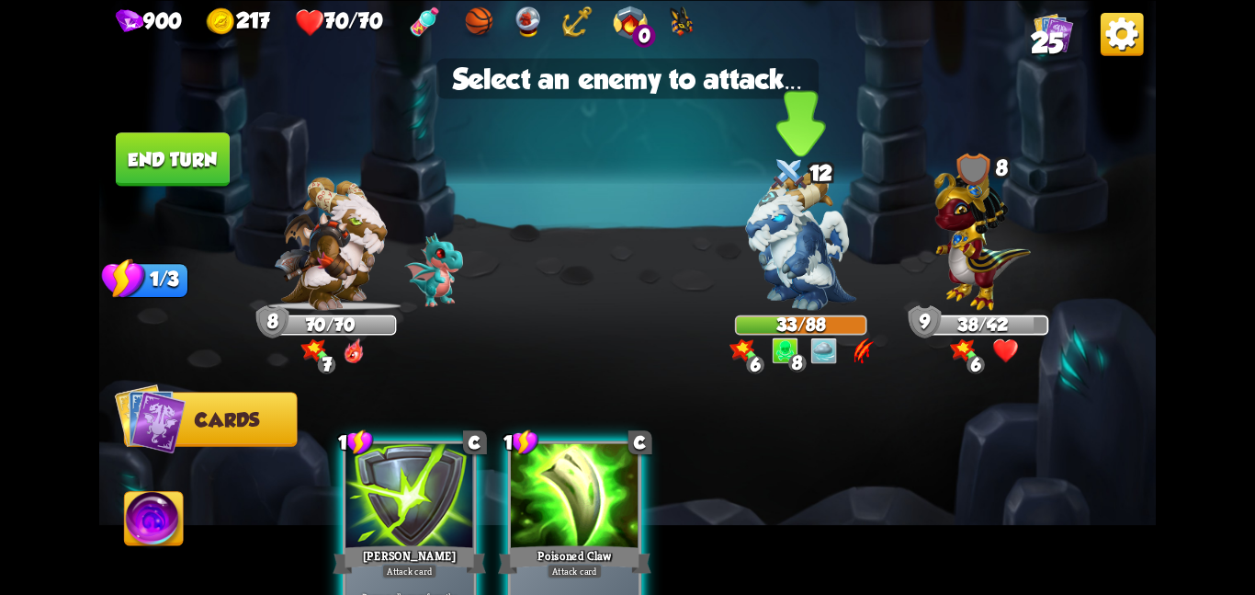
click at [810, 233] on img at bounding box center [801, 240] width 110 height 139
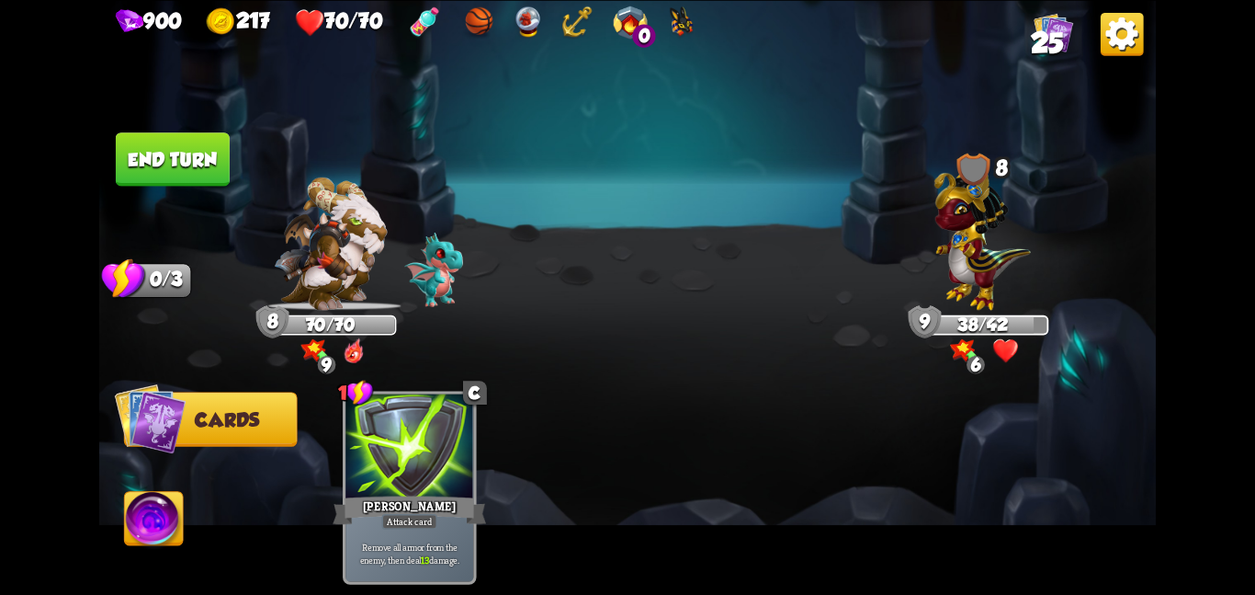
click at [170, 144] on button "End turn" at bounding box center [173, 158] width 114 height 53
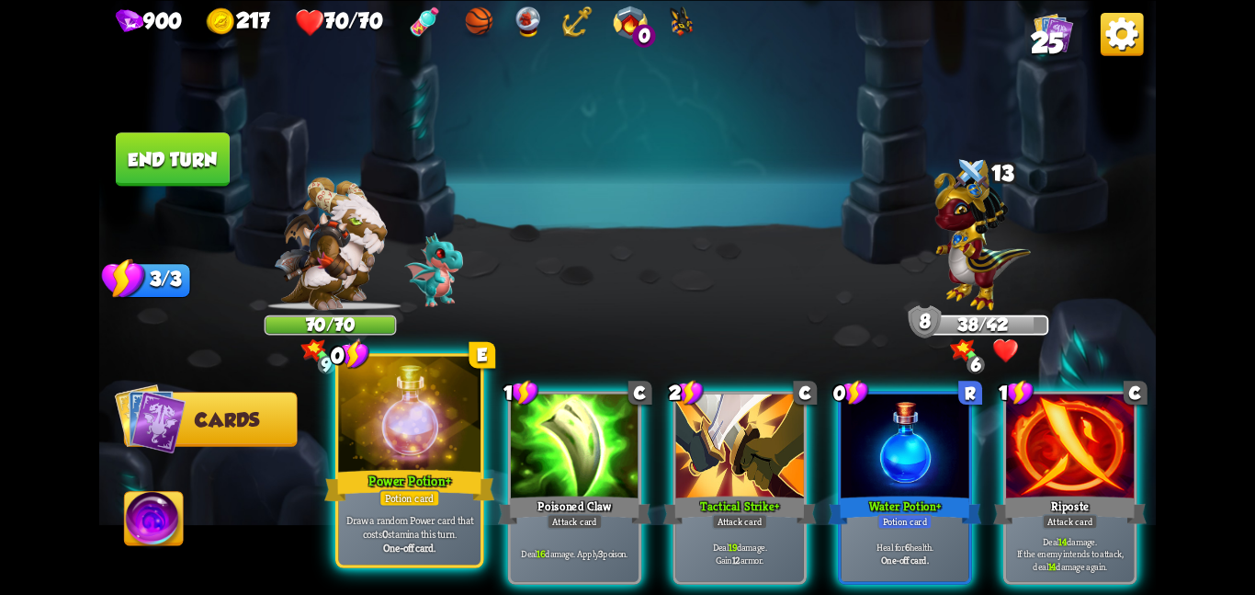
click at [370, 458] on div at bounding box center [409, 415] width 142 height 119
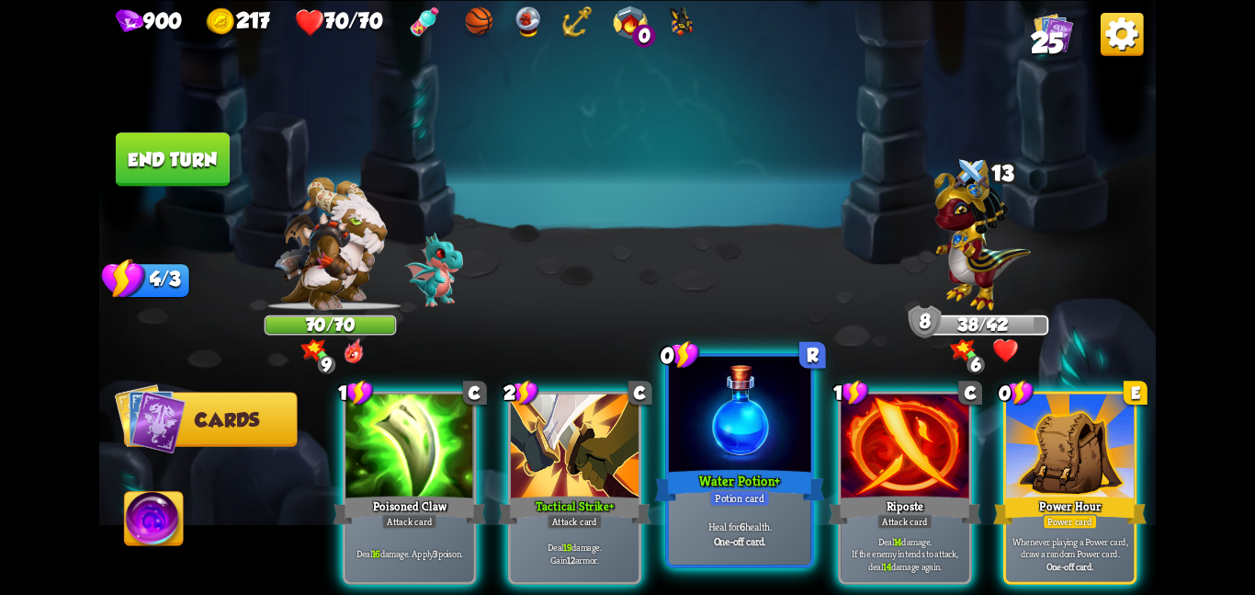
click at [707, 471] on div "Water Potion +" at bounding box center [739, 485] width 170 height 38
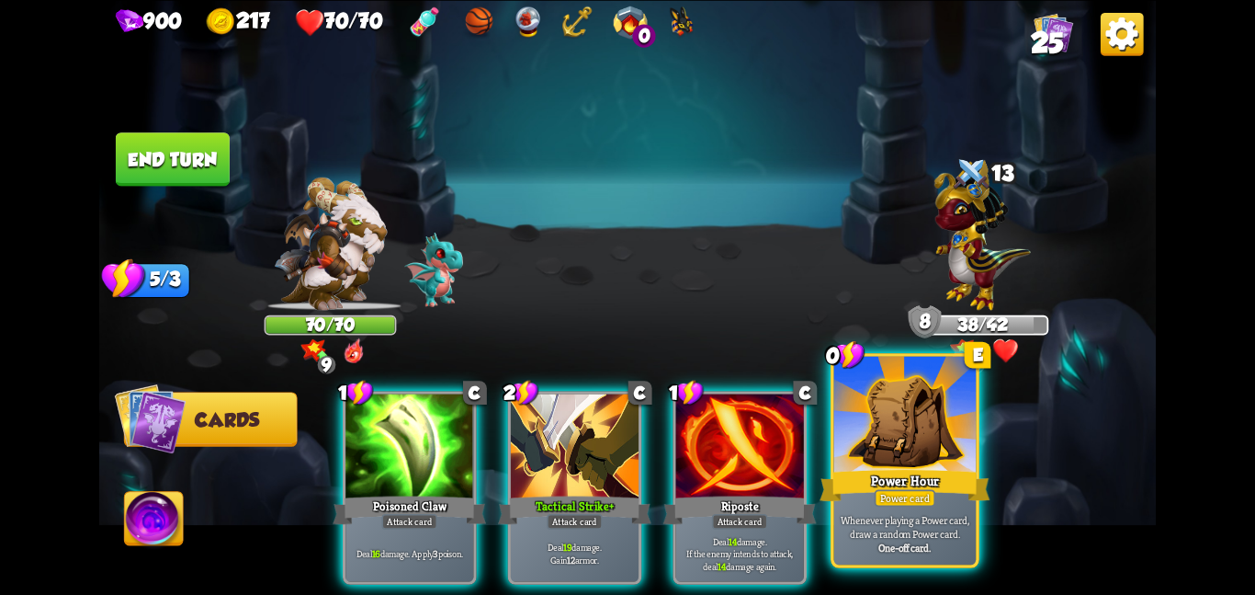
click at [919, 482] on div "Power Hour" at bounding box center [905, 485] width 170 height 38
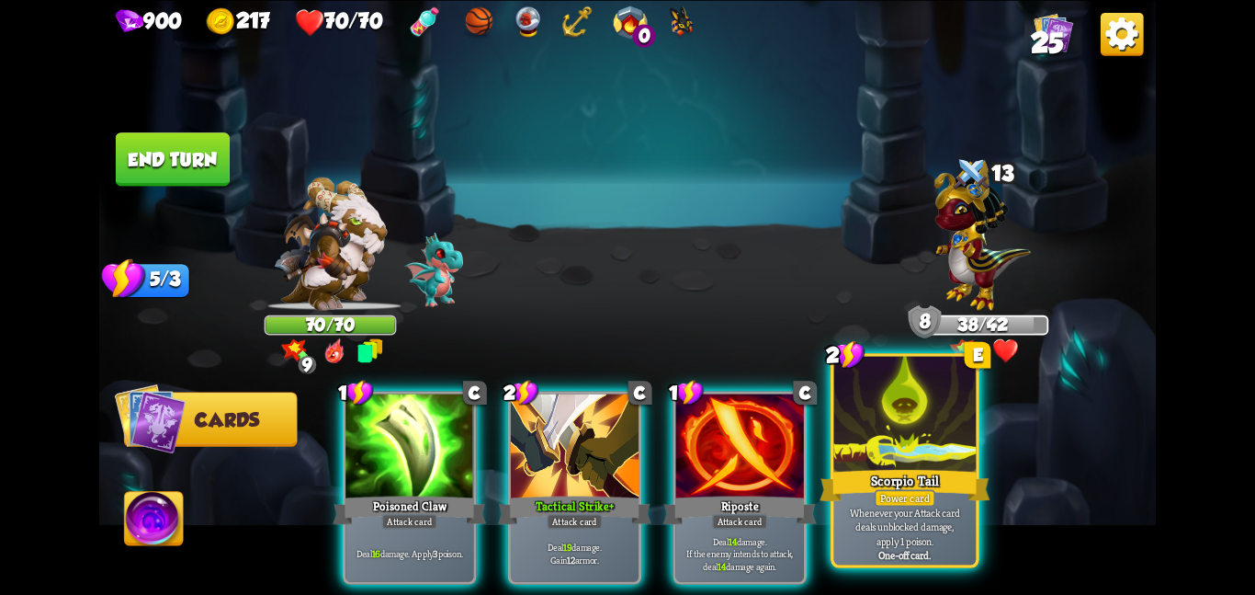
click at [907, 466] on div "Scorpio Tail" at bounding box center [905, 485] width 170 height 38
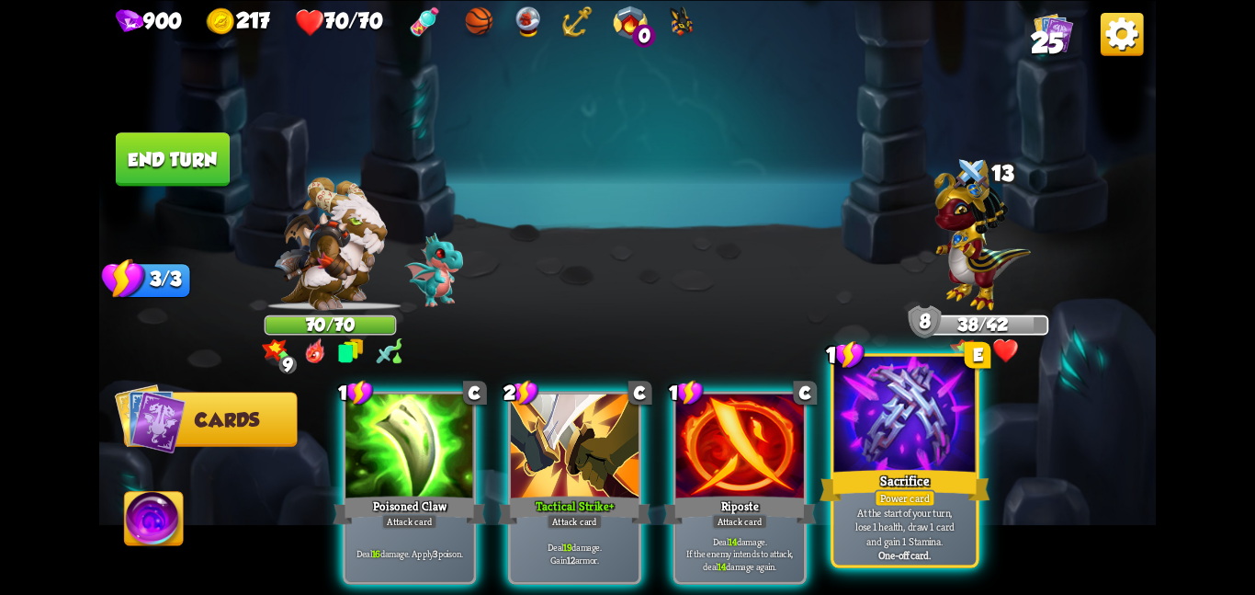
click at [883, 423] on div at bounding box center [905, 415] width 142 height 119
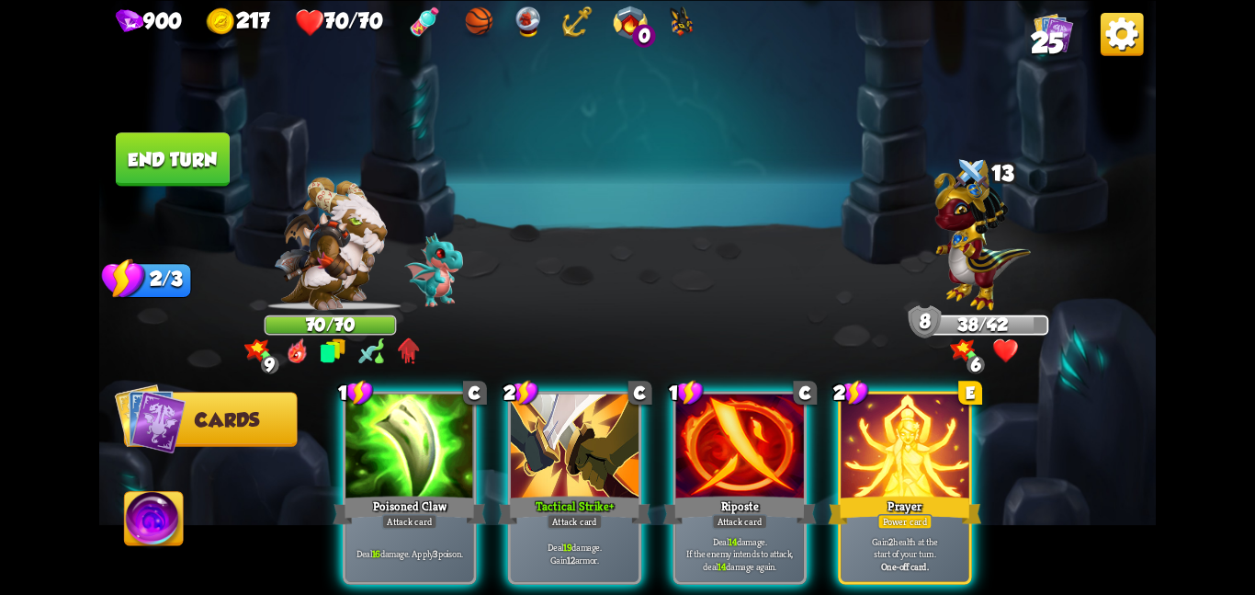
click at [1073, 28] on div "900 217 70/70 0 25" at bounding box center [627, 19] width 1057 height 39
click at [1068, 30] on img at bounding box center [1054, 32] width 40 height 40
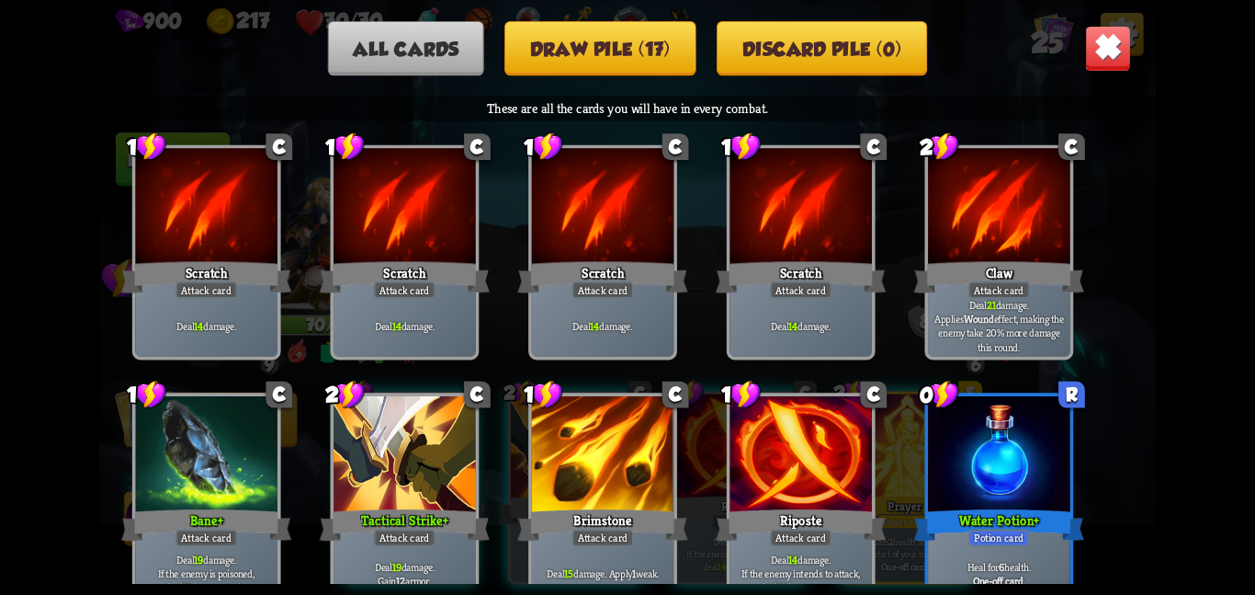
scroll to position [854, 0]
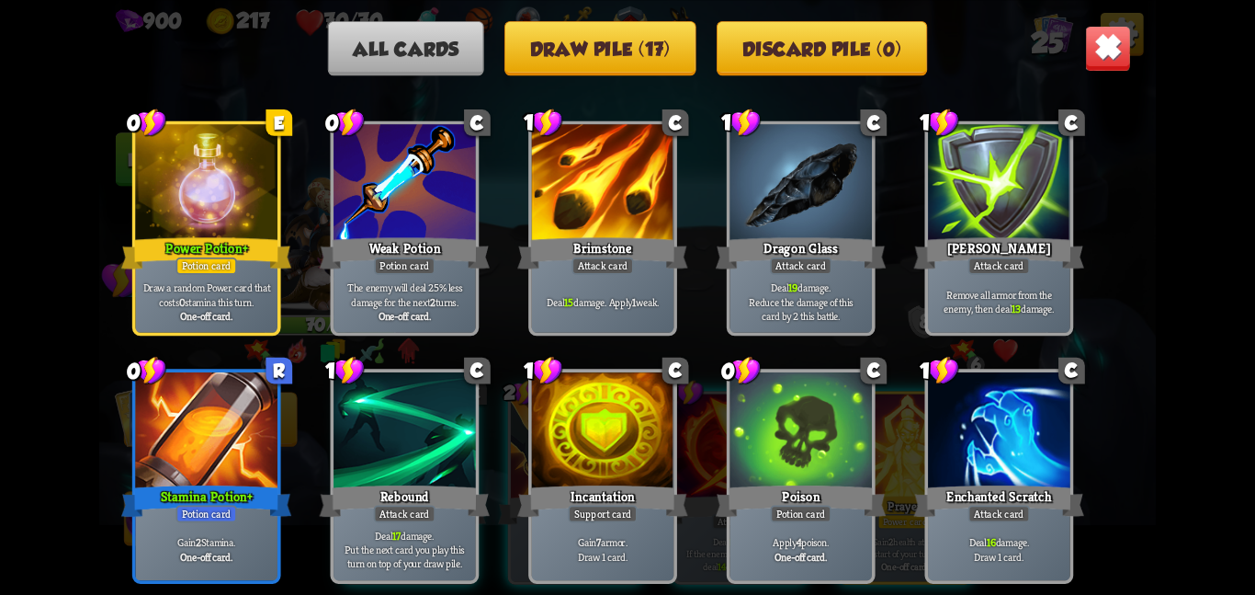
click at [749, 40] on button "Discard pile (0)" at bounding box center [822, 47] width 210 height 54
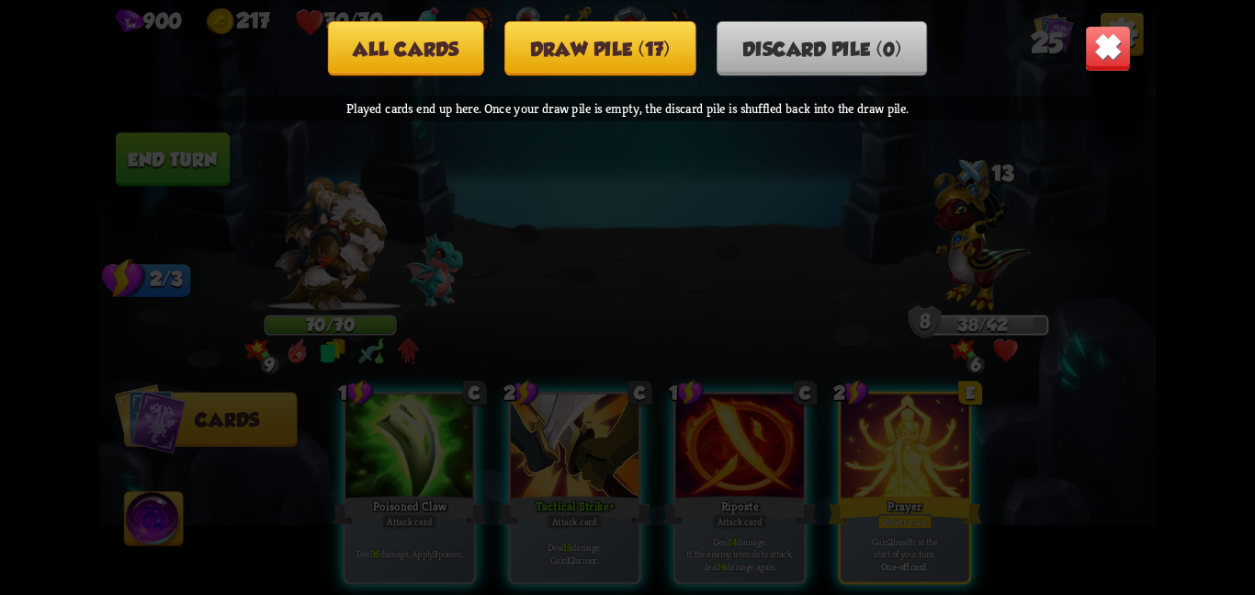
click at [458, 40] on button "All cards" at bounding box center [406, 47] width 156 height 54
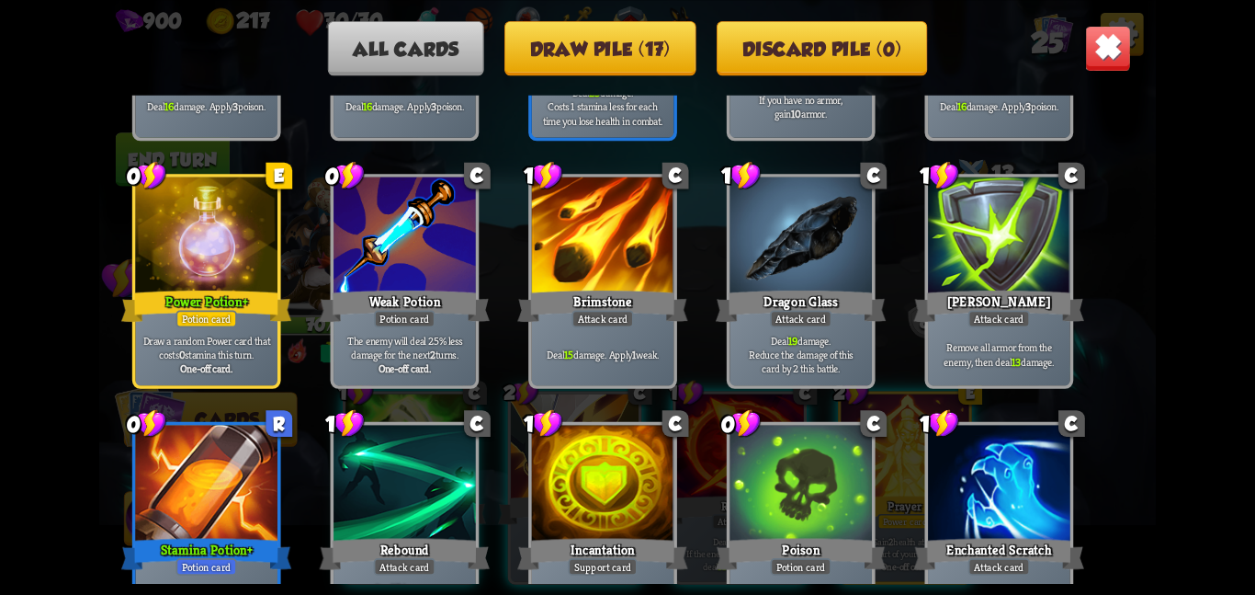
scroll to position [854, 0]
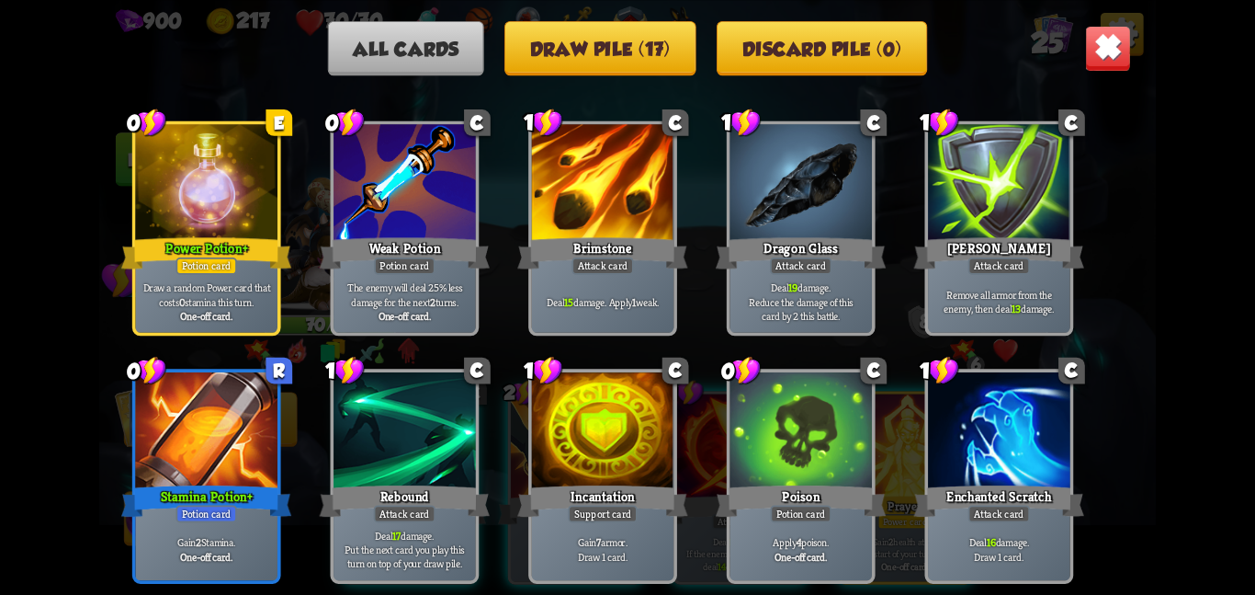
click at [1083, 35] on div "All cards Draw pile (17) Discard pile (0)" at bounding box center [627, 47] width 1057 height 54
click at [1091, 36] on img at bounding box center [1108, 48] width 46 height 46
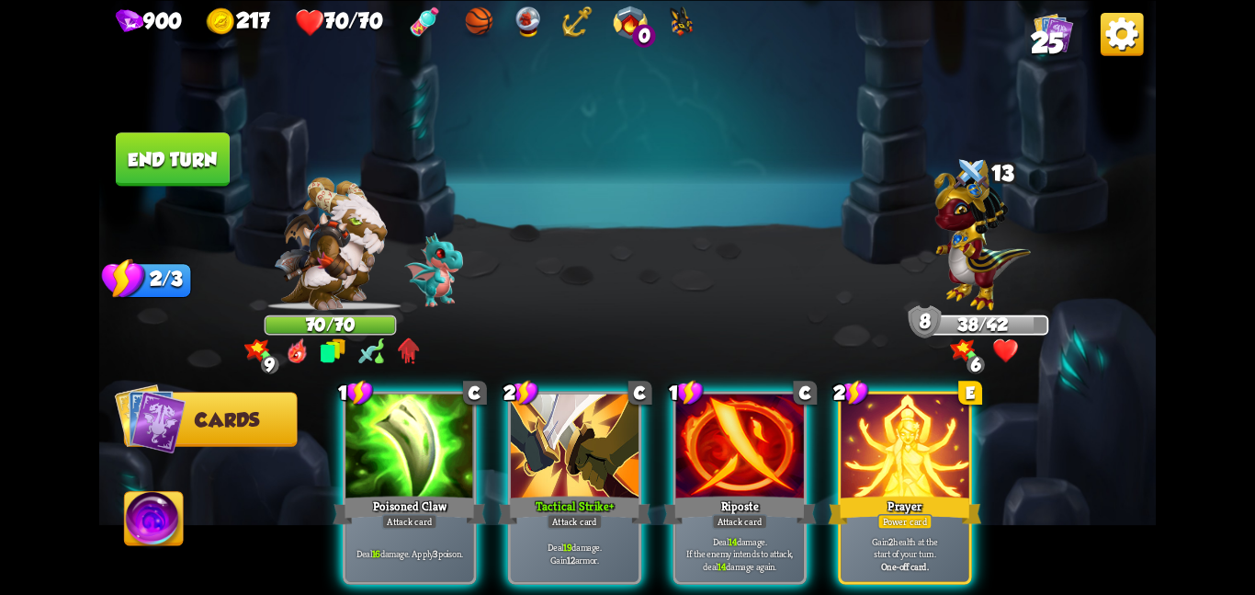
click at [1118, 30] on img at bounding box center [1122, 33] width 43 height 43
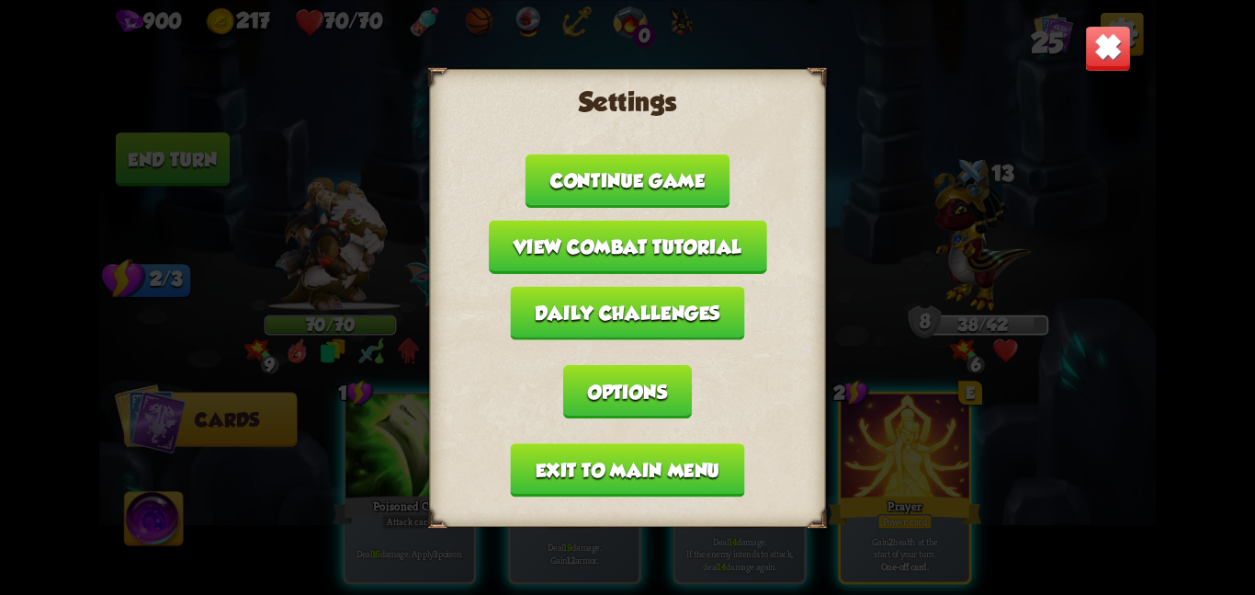
click at [597, 467] on button "Exit to main menu" at bounding box center [628, 469] width 234 height 53
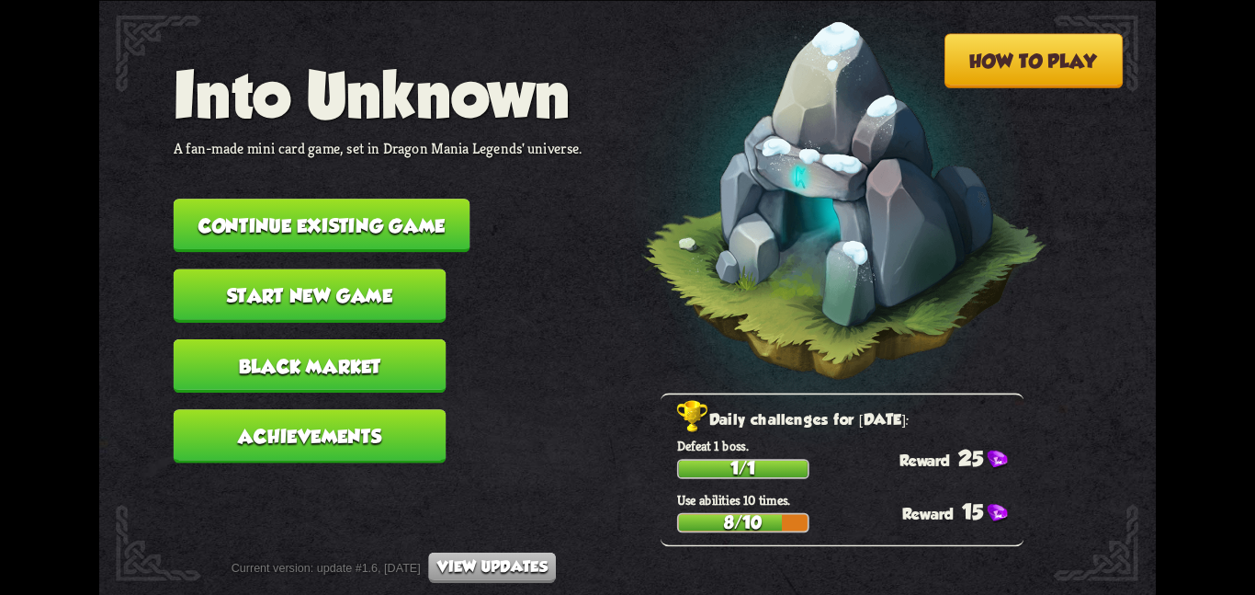
click at [355, 338] on button "Black Market" at bounding box center [310, 364] width 273 height 53
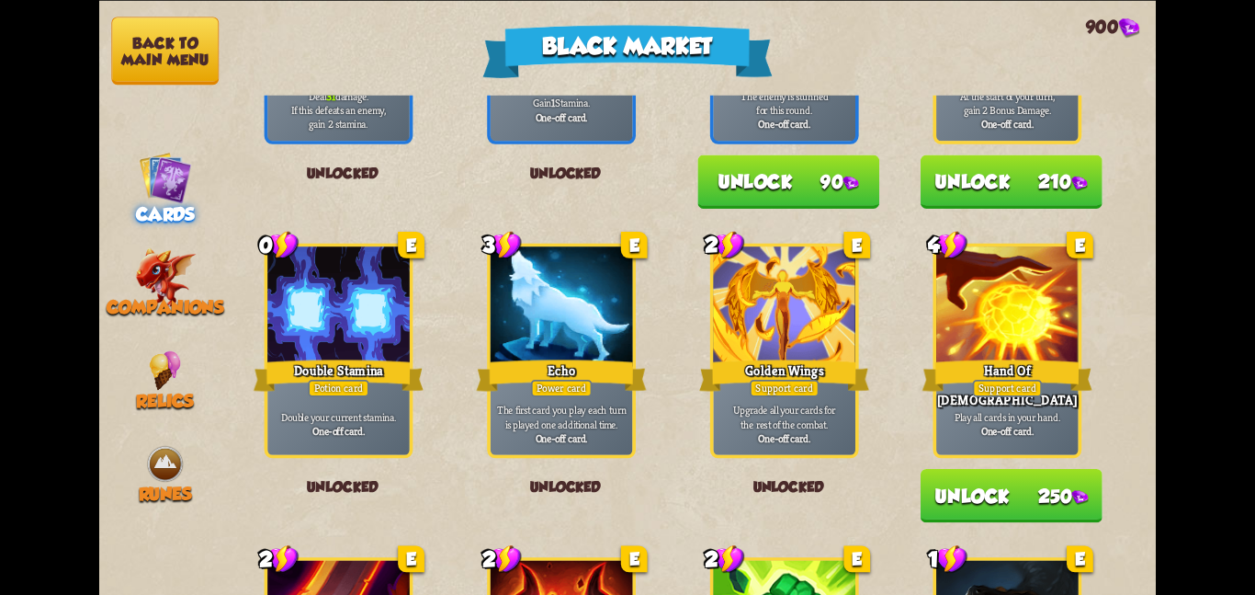
scroll to position [1912, 0]
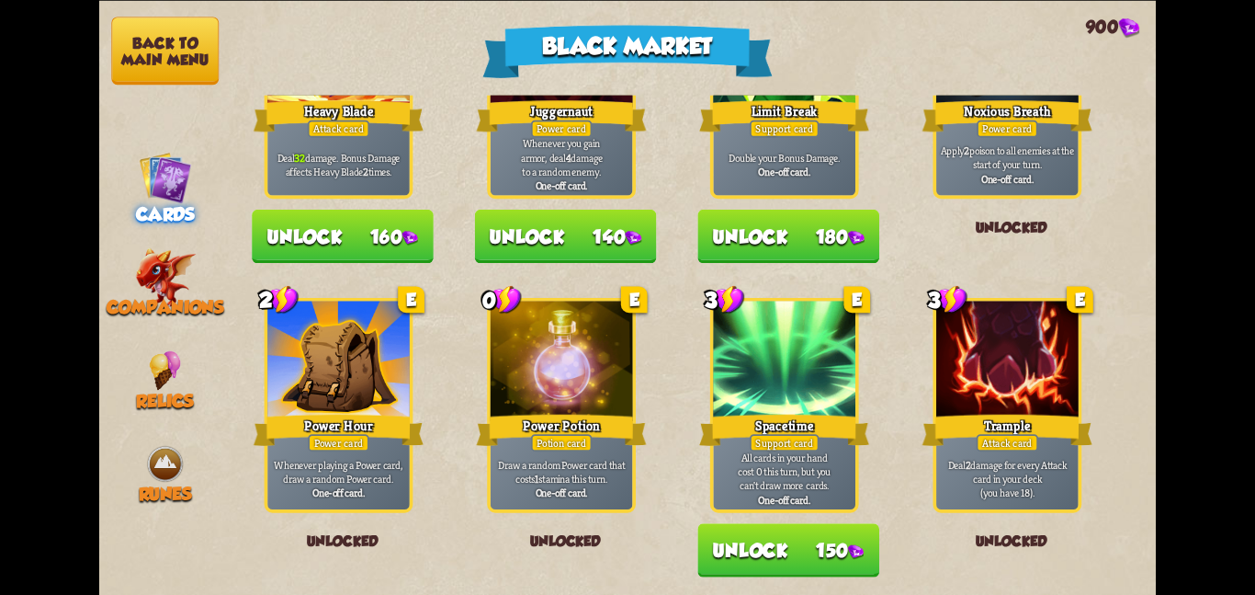
click at [176, 32] on button "Back to main menu" at bounding box center [165, 51] width 108 height 68
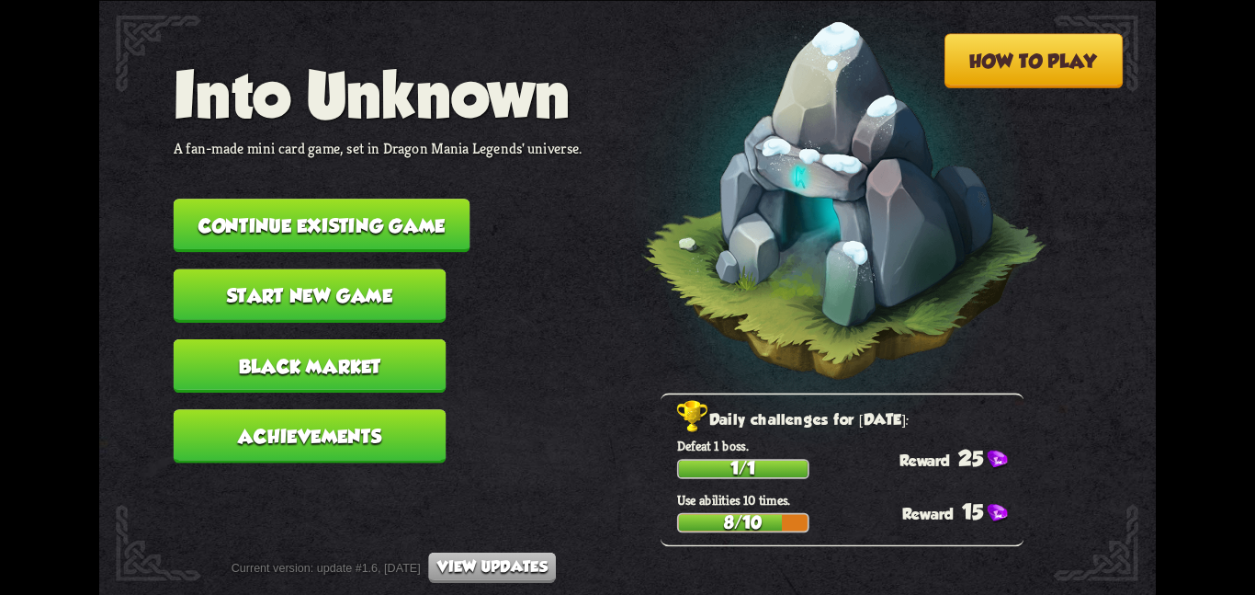
click at [309, 227] on button "Continue existing game" at bounding box center [322, 225] width 297 height 53
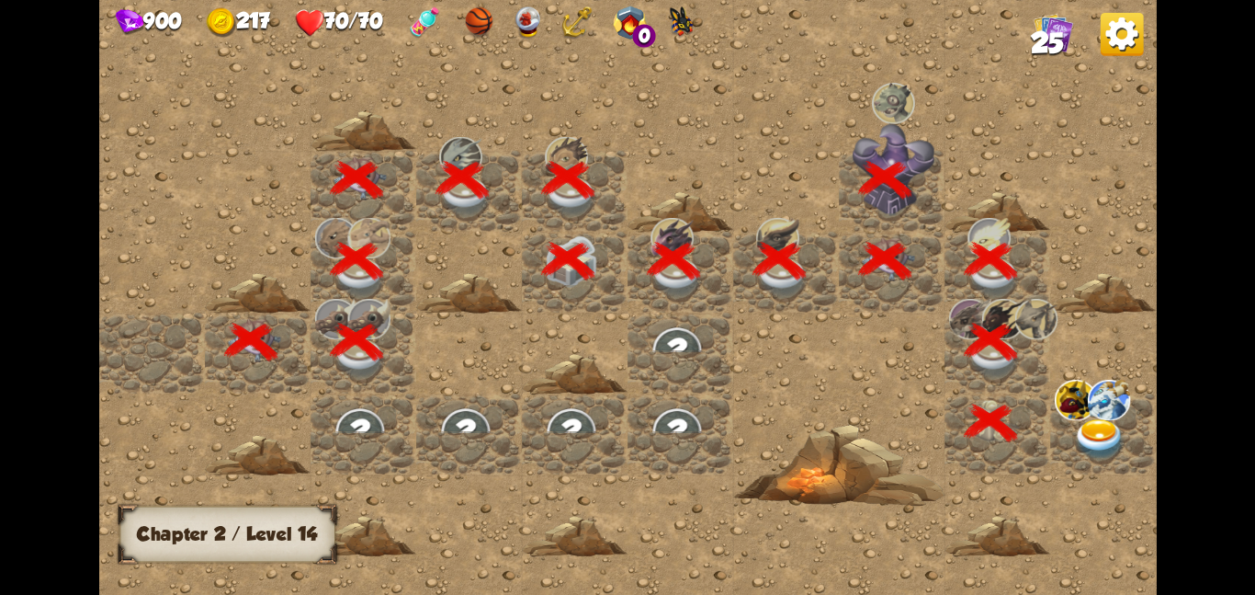
scroll to position [0, 353]
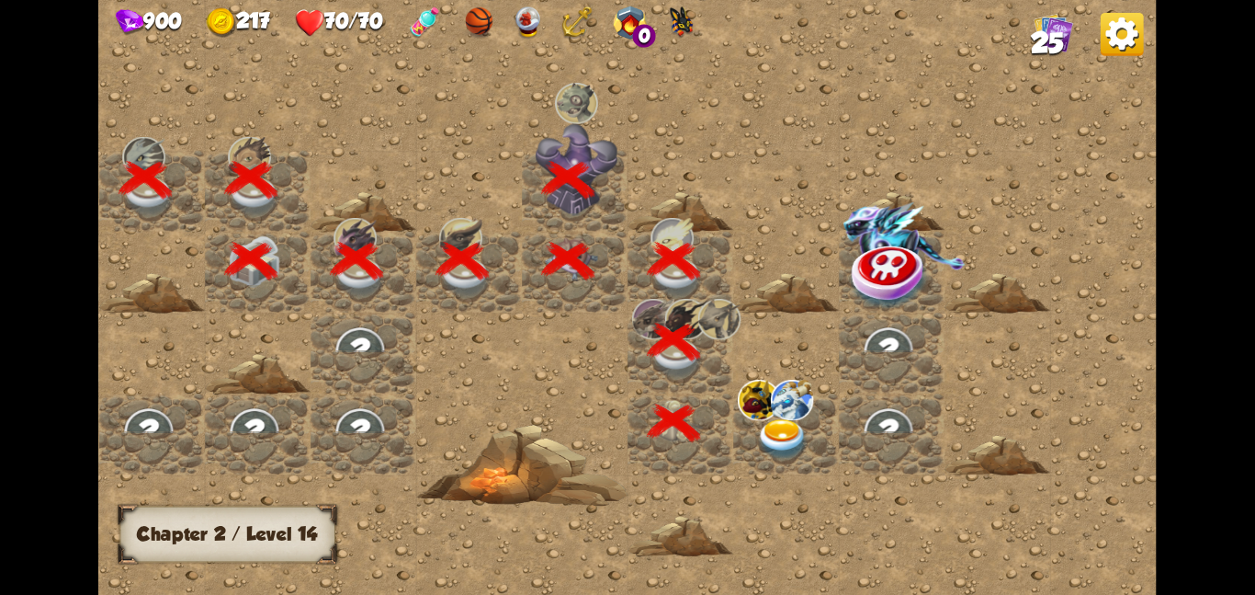
click at [771, 418] on img at bounding box center [782, 438] width 53 height 41
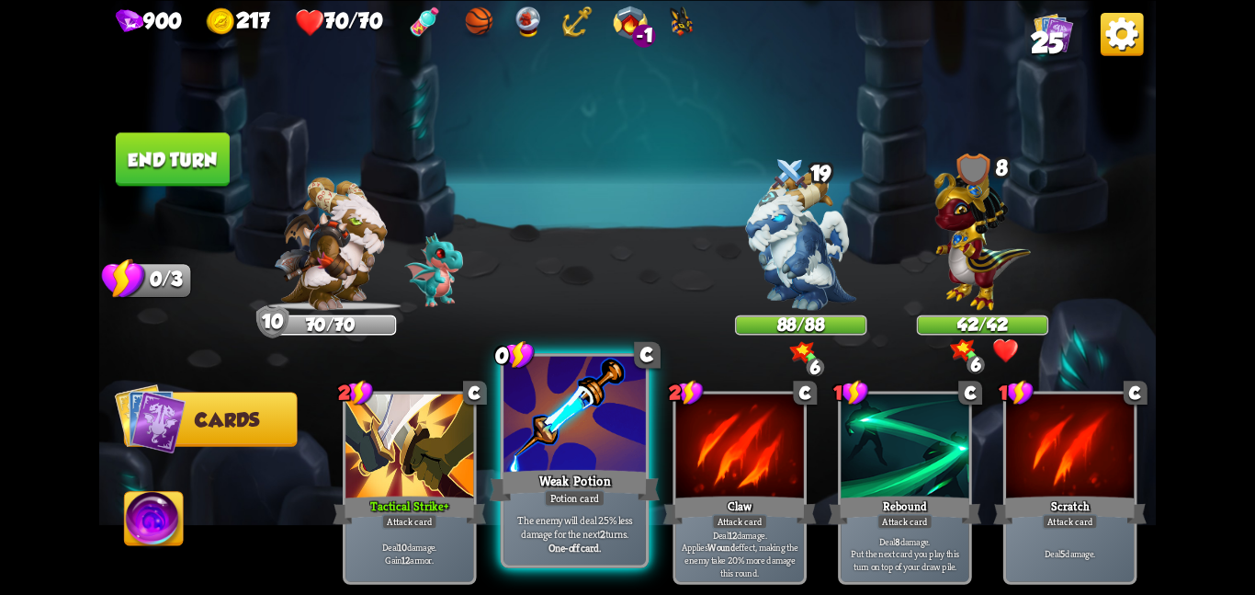
click at [571, 437] on div at bounding box center [575, 415] width 142 height 119
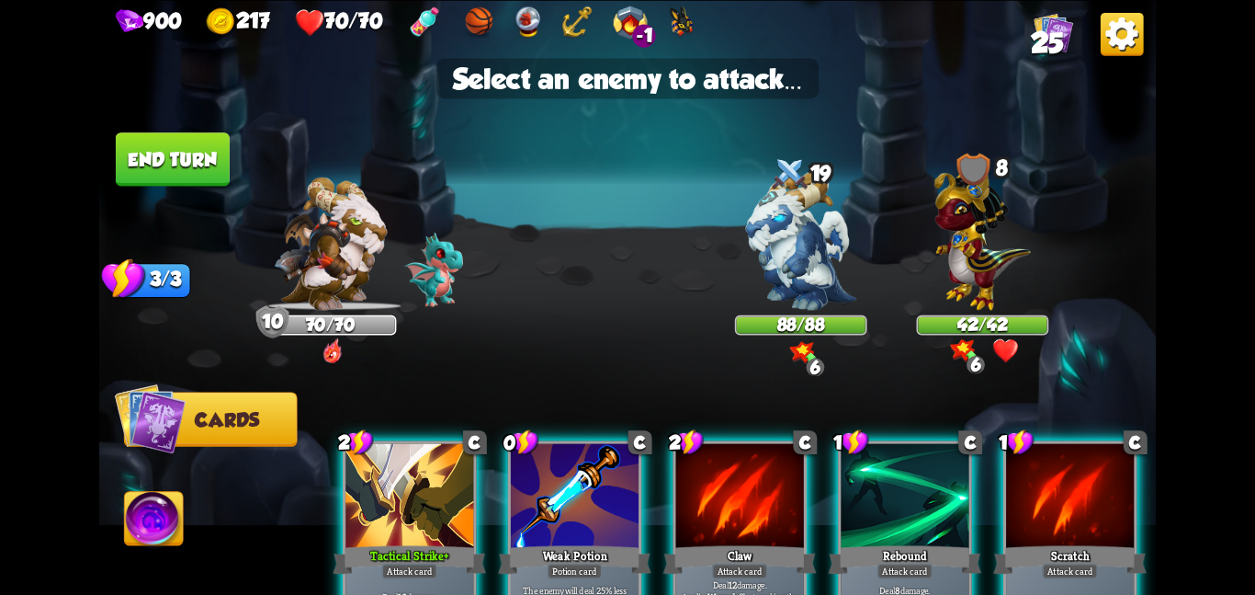
click at [779, 283] on img at bounding box center [801, 240] width 110 height 139
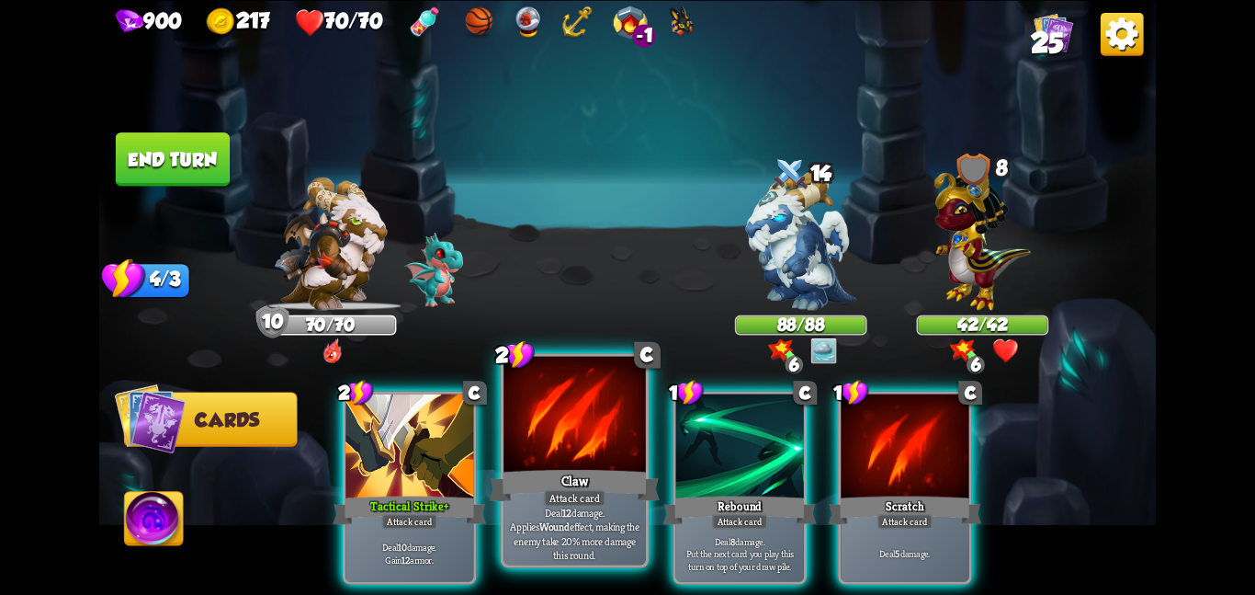
click at [505, 439] on div at bounding box center [575, 415] width 142 height 119
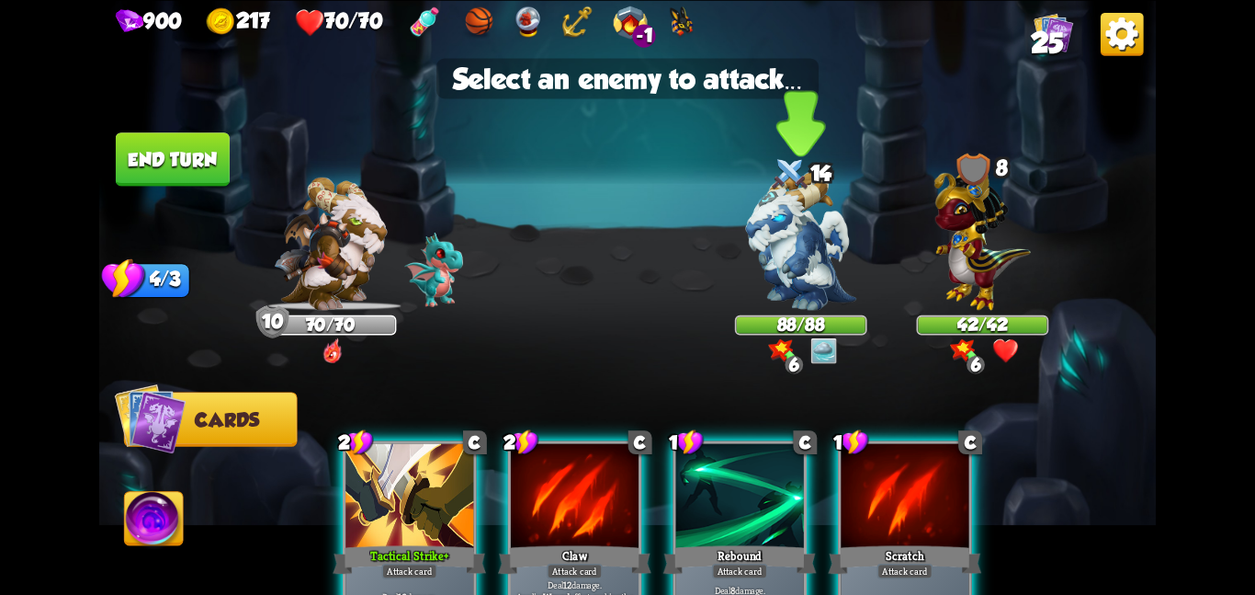
click at [758, 255] on img at bounding box center [801, 240] width 110 height 139
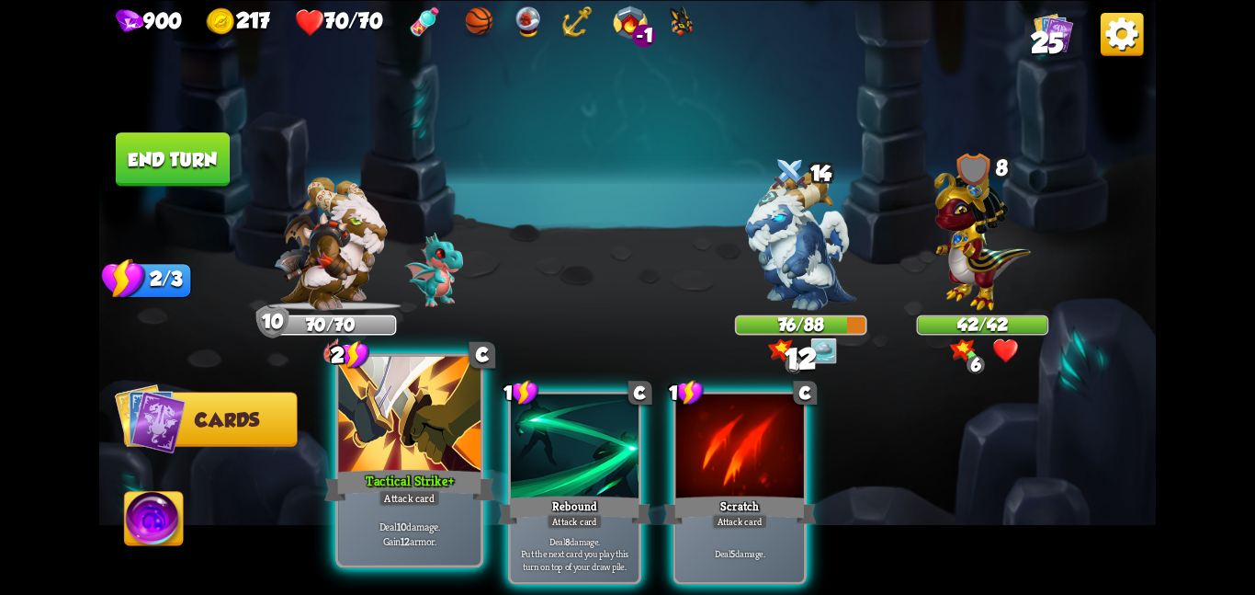
click at [367, 432] on div at bounding box center [409, 415] width 142 height 119
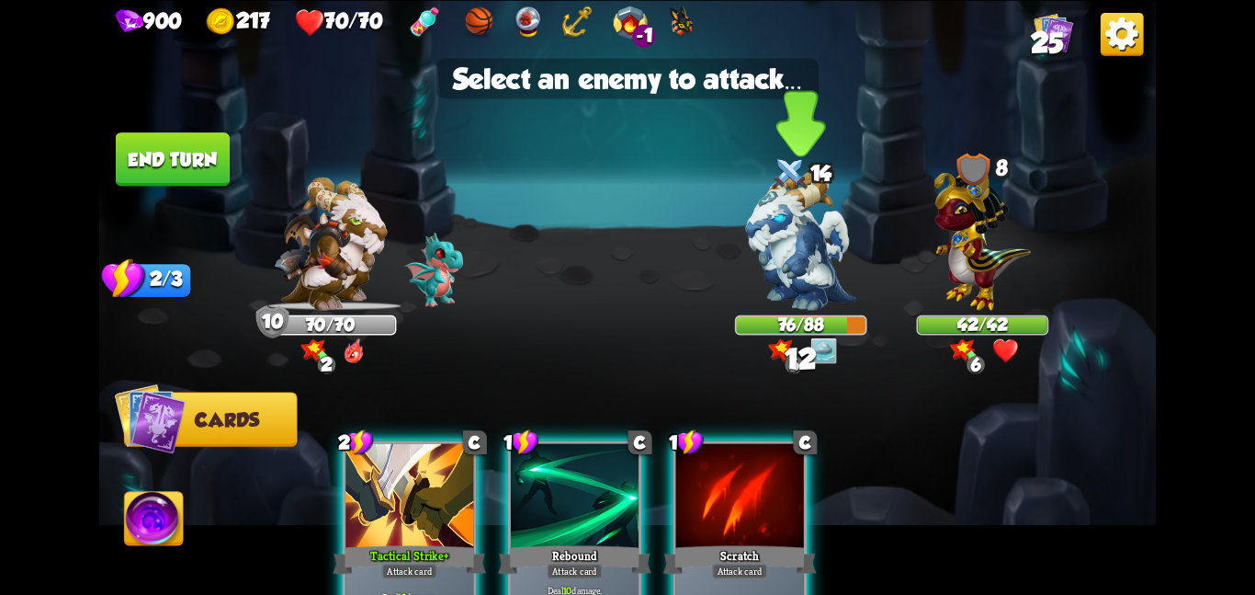
click at [780, 278] on img at bounding box center [801, 240] width 110 height 139
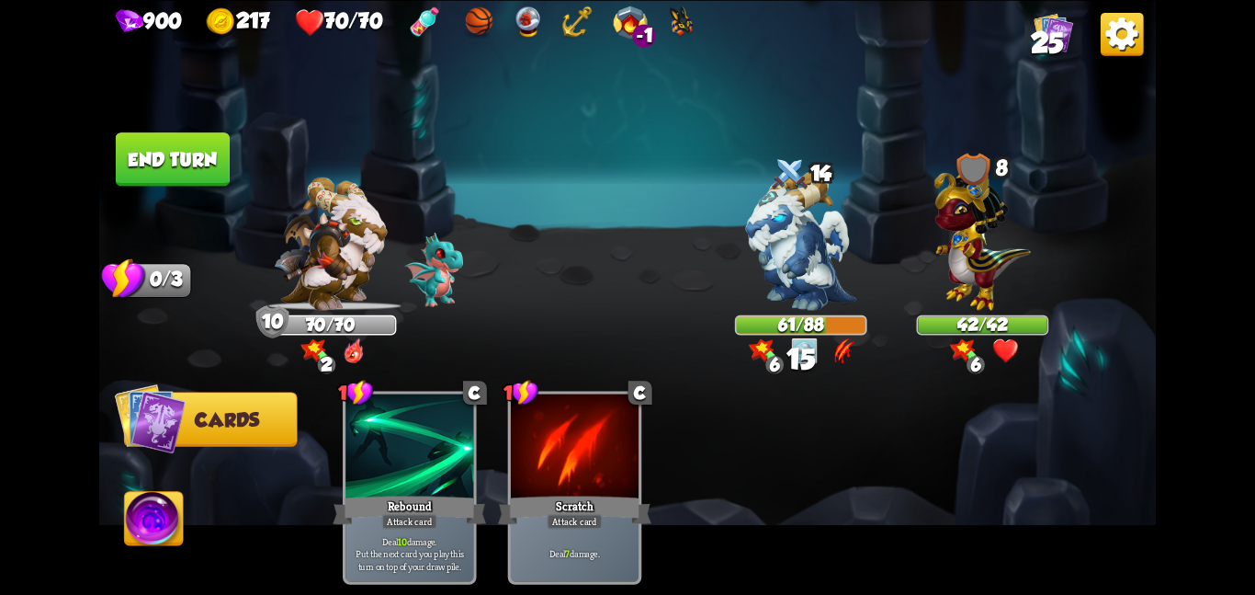
click at [214, 158] on button "End turn" at bounding box center [173, 158] width 114 height 53
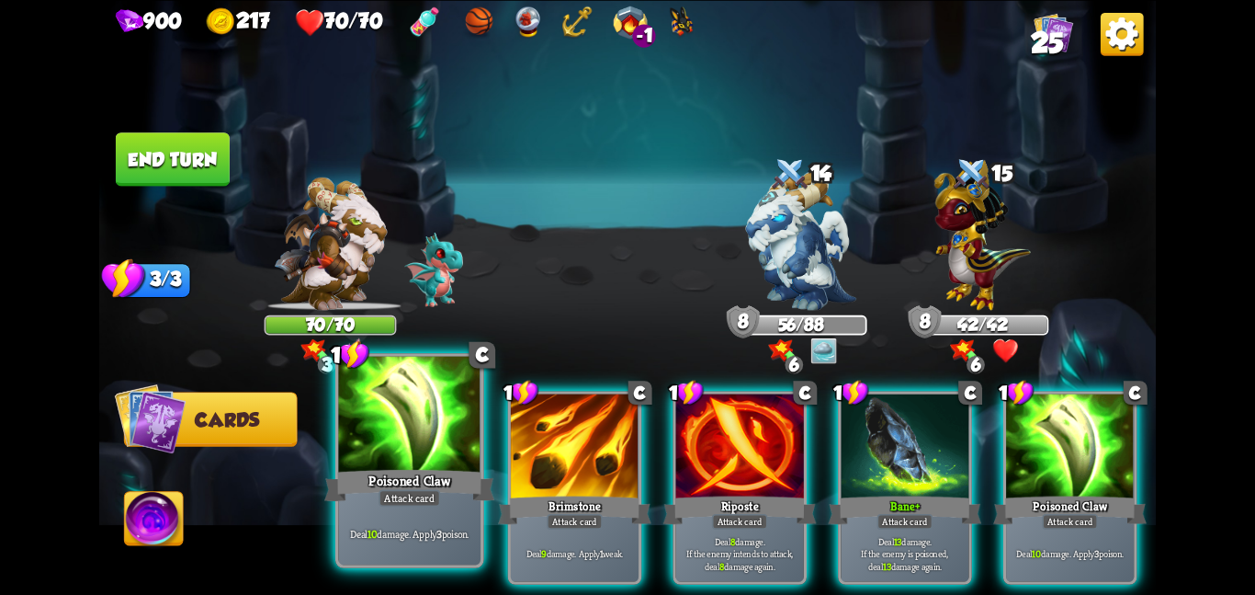
click at [417, 458] on div at bounding box center [409, 415] width 142 height 119
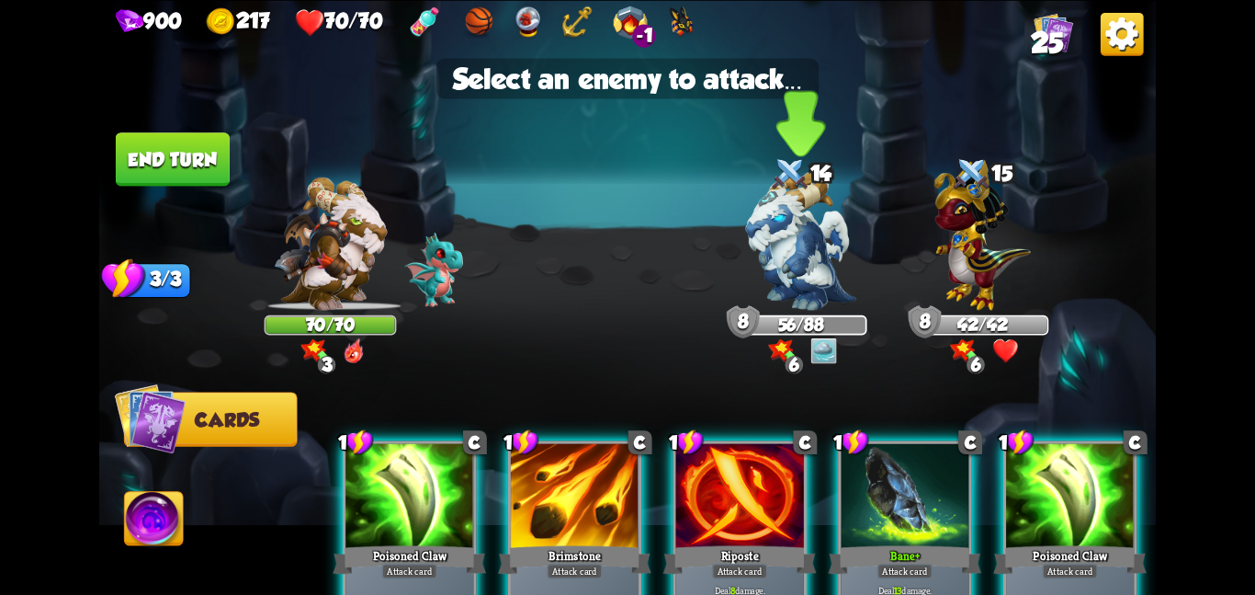
click at [775, 243] on img at bounding box center [801, 240] width 110 height 139
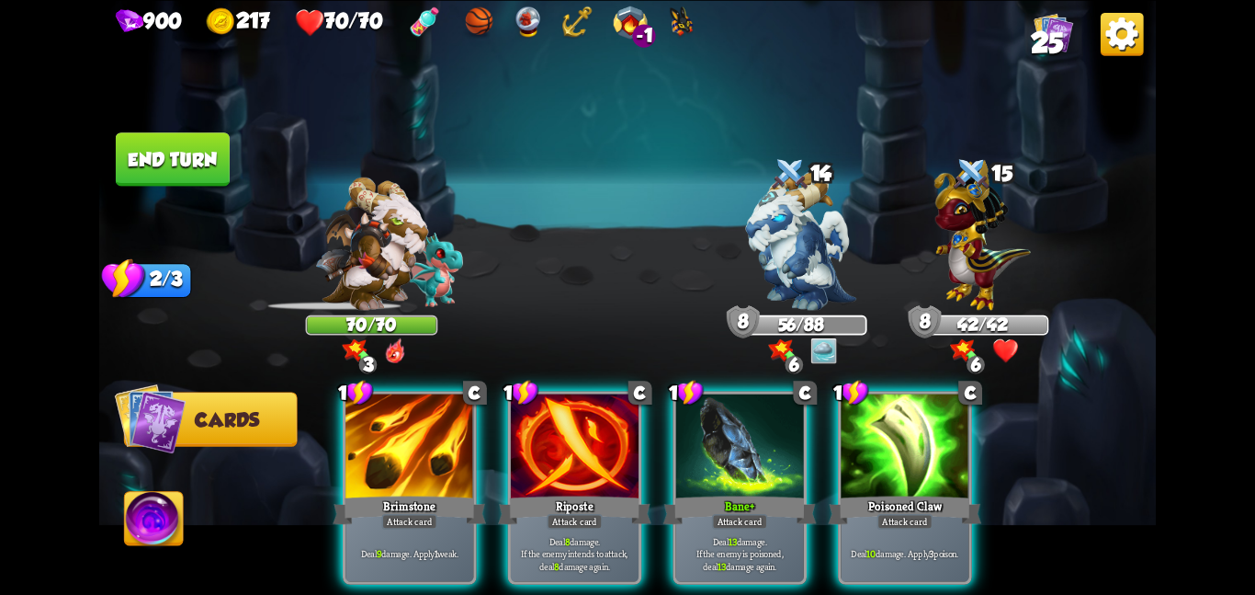
click at [816, 384] on div "1 C Brimstone Attack card Deal 9 damage. Apply 1 weak. 1 C Riposte Attack card …" at bounding box center [734, 462] width 846 height 265
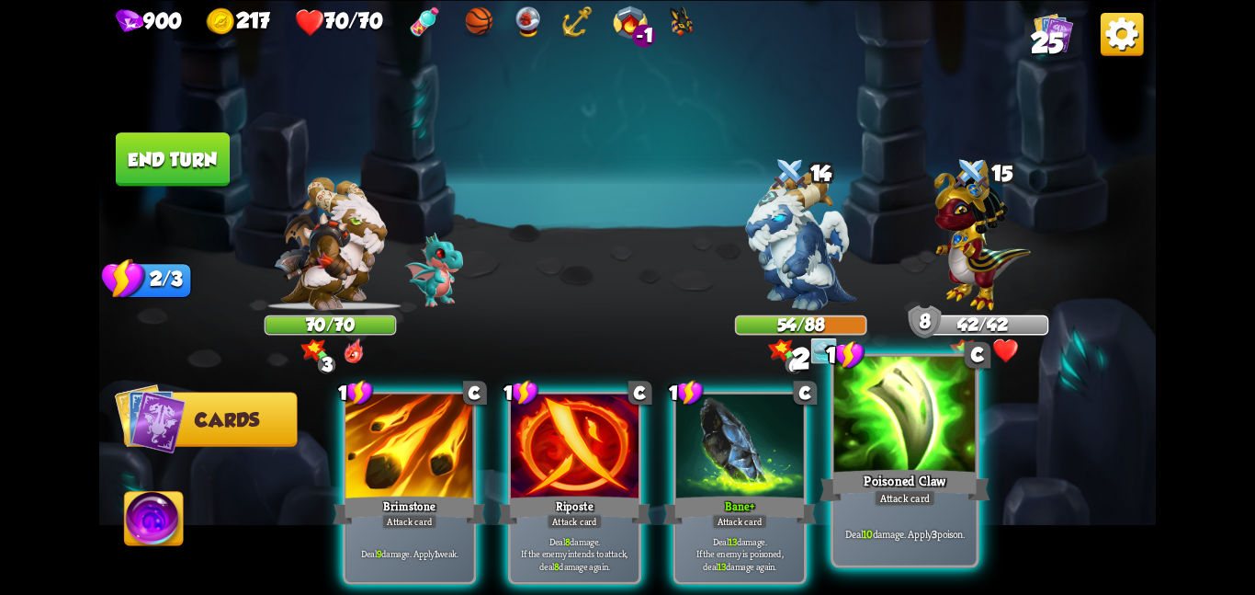
click at [887, 444] on div at bounding box center [905, 415] width 142 height 119
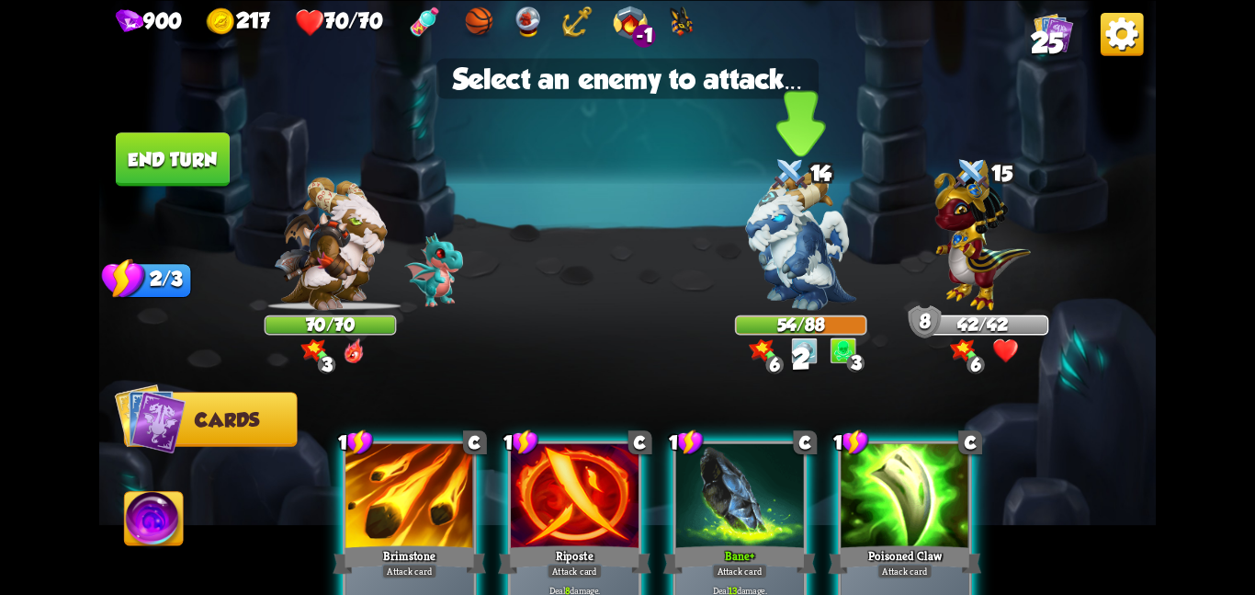
click at [793, 287] on img at bounding box center [801, 240] width 110 height 139
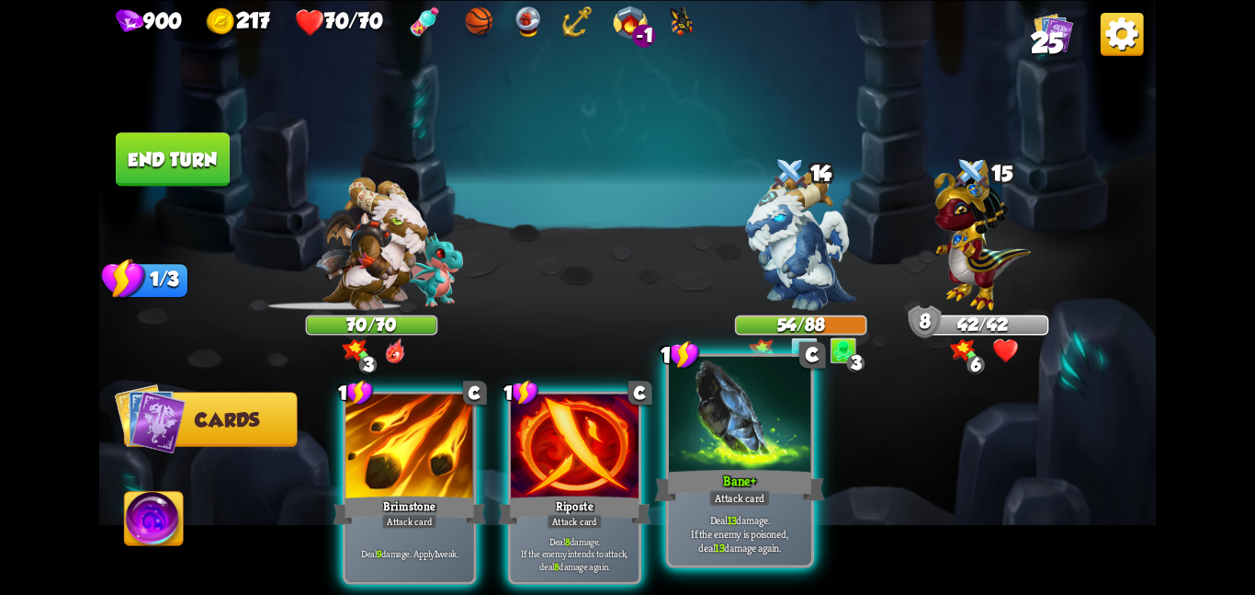
click at [736, 467] on div "Bane +" at bounding box center [739, 485] width 170 height 38
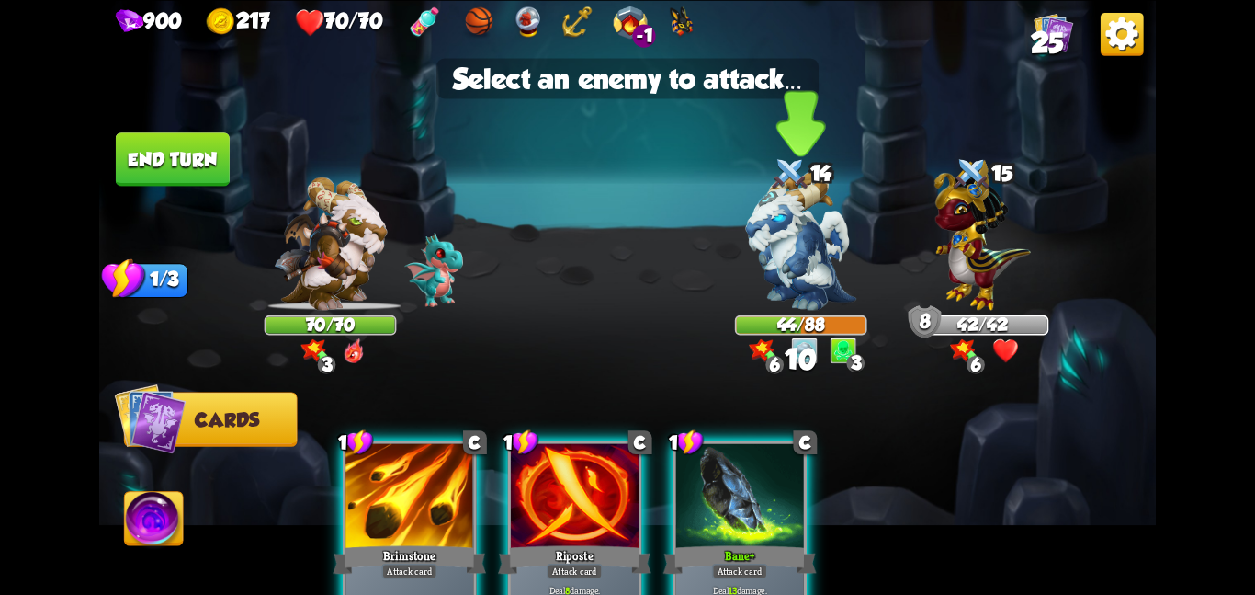
click at [773, 304] on img at bounding box center [801, 240] width 110 height 139
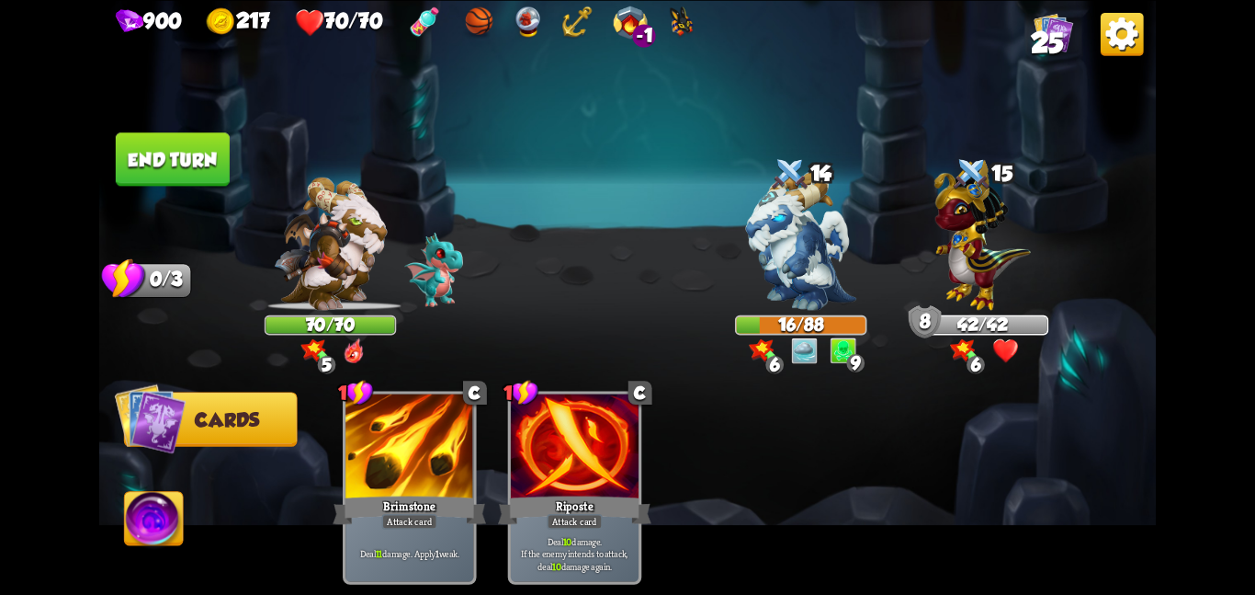
click at [202, 159] on button "End turn" at bounding box center [173, 158] width 114 height 53
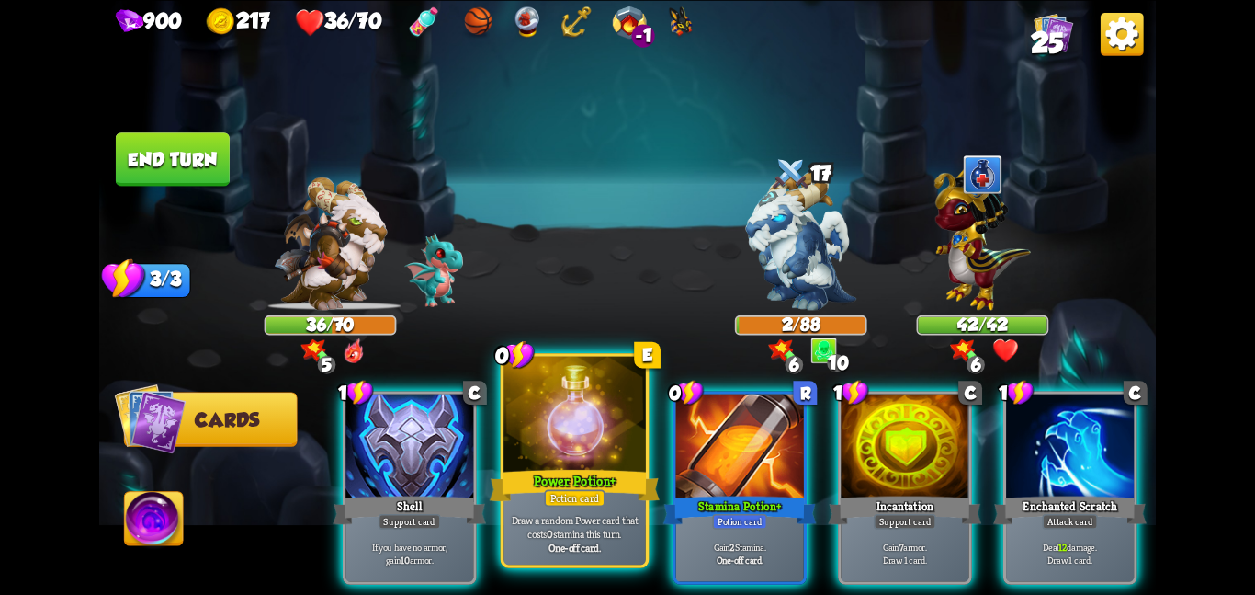
click at [558, 460] on div at bounding box center [575, 415] width 142 height 119
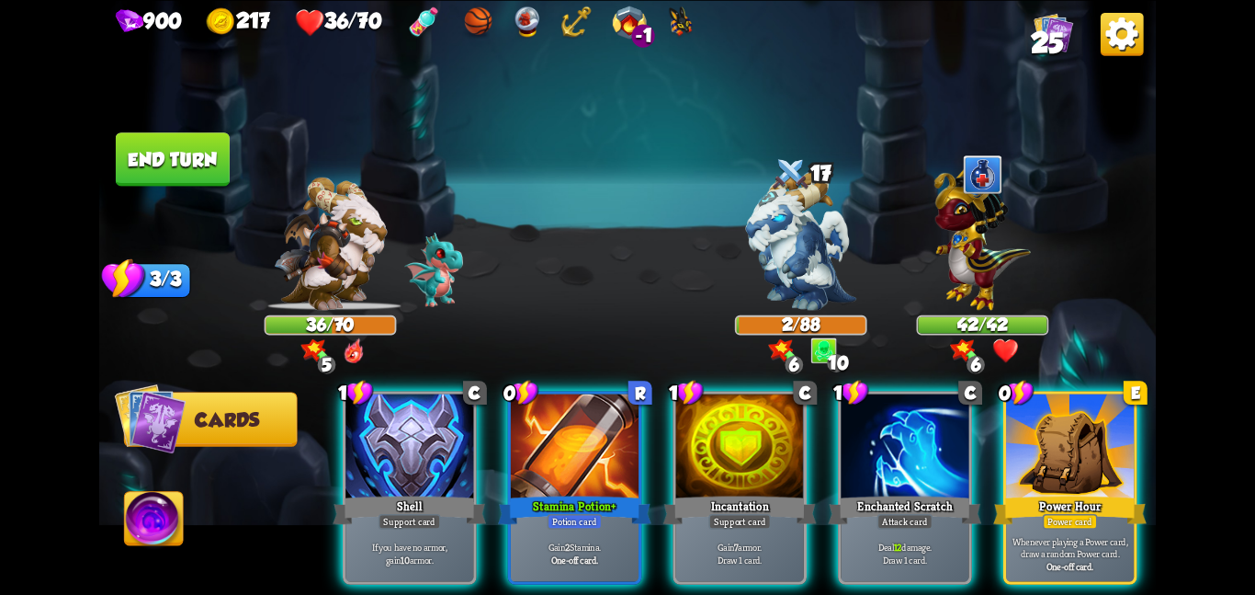
click at [558, 460] on div at bounding box center [575, 447] width 128 height 108
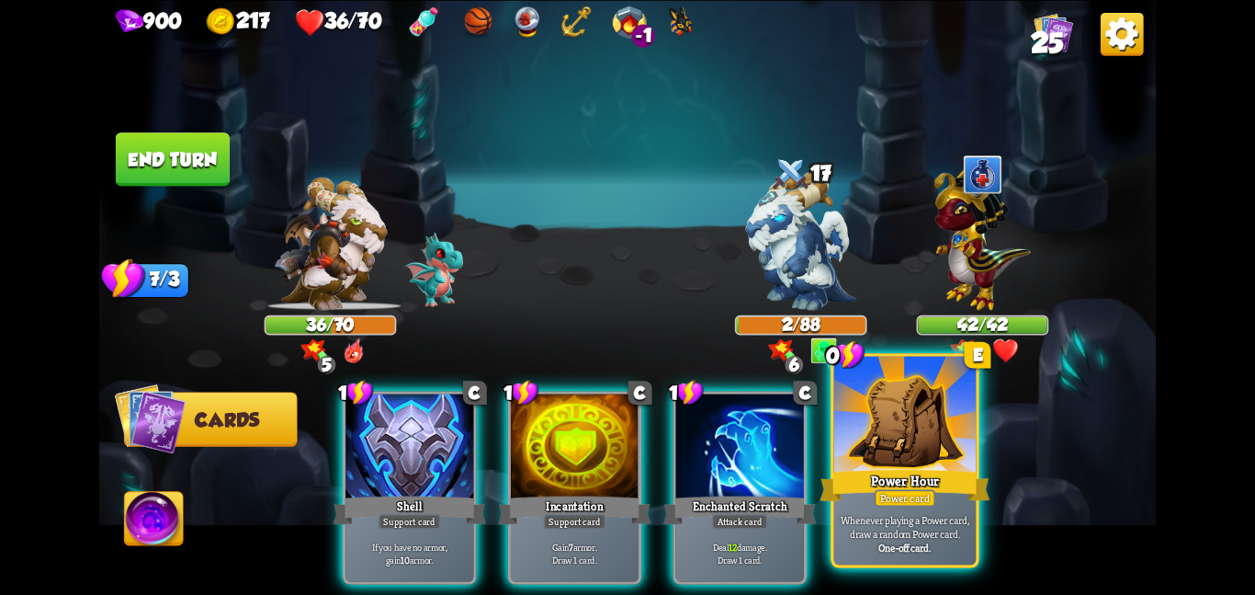
click at [868, 468] on div "Power Hour" at bounding box center [905, 485] width 170 height 38
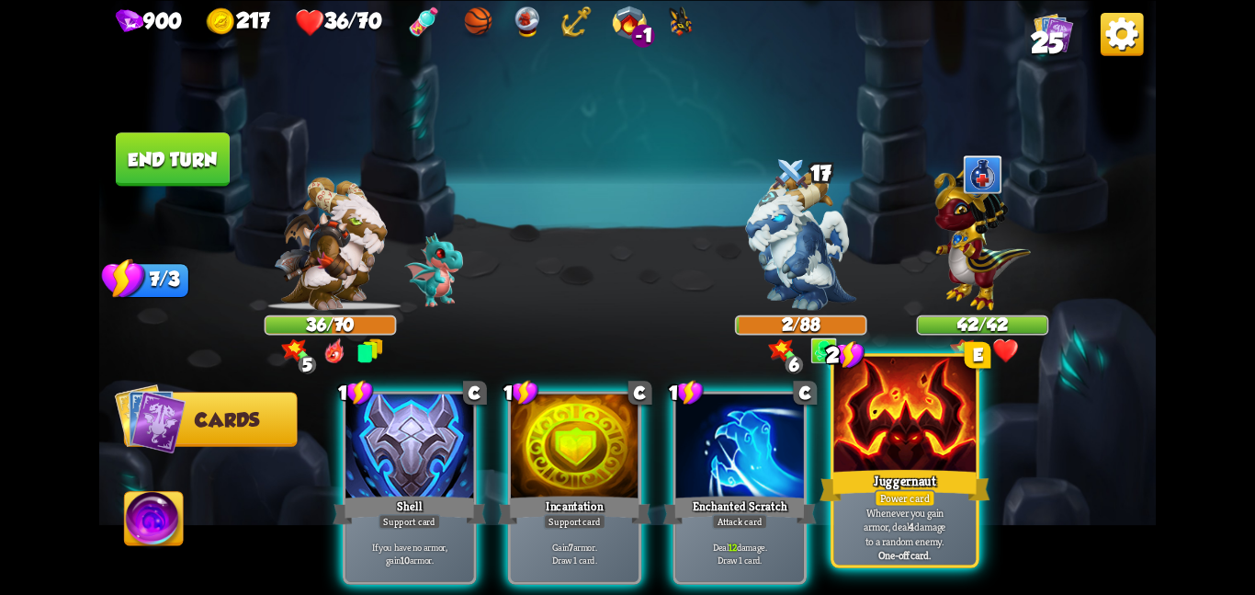
click at [902, 483] on div "Juggernaut" at bounding box center [905, 485] width 170 height 38
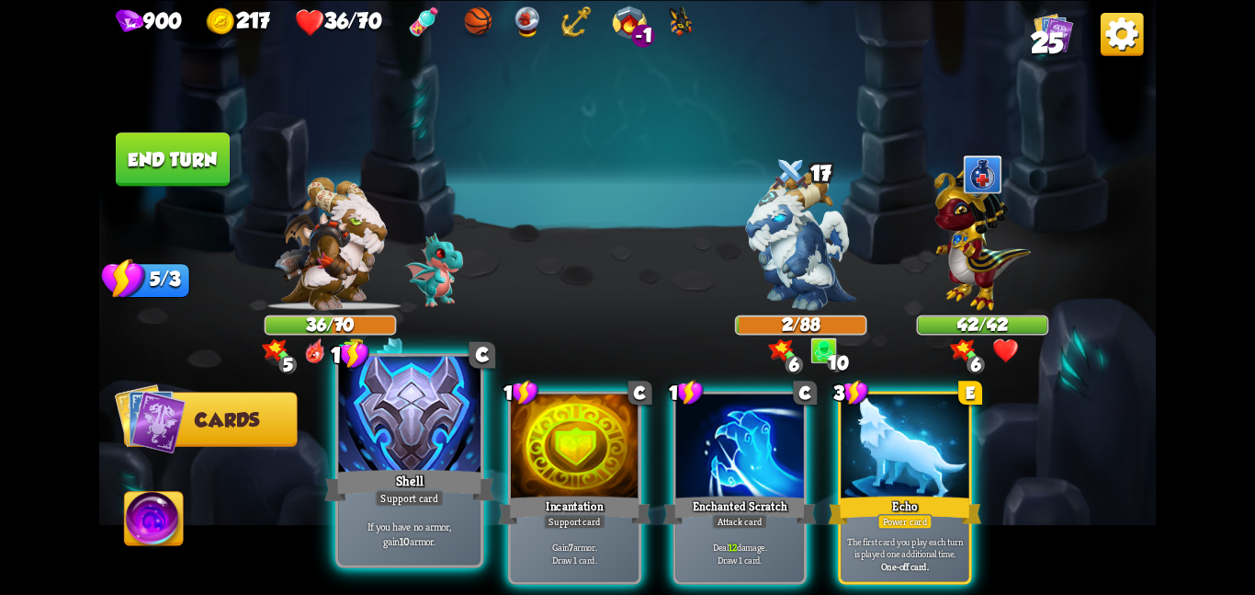
click at [391, 464] on div at bounding box center [409, 415] width 142 height 119
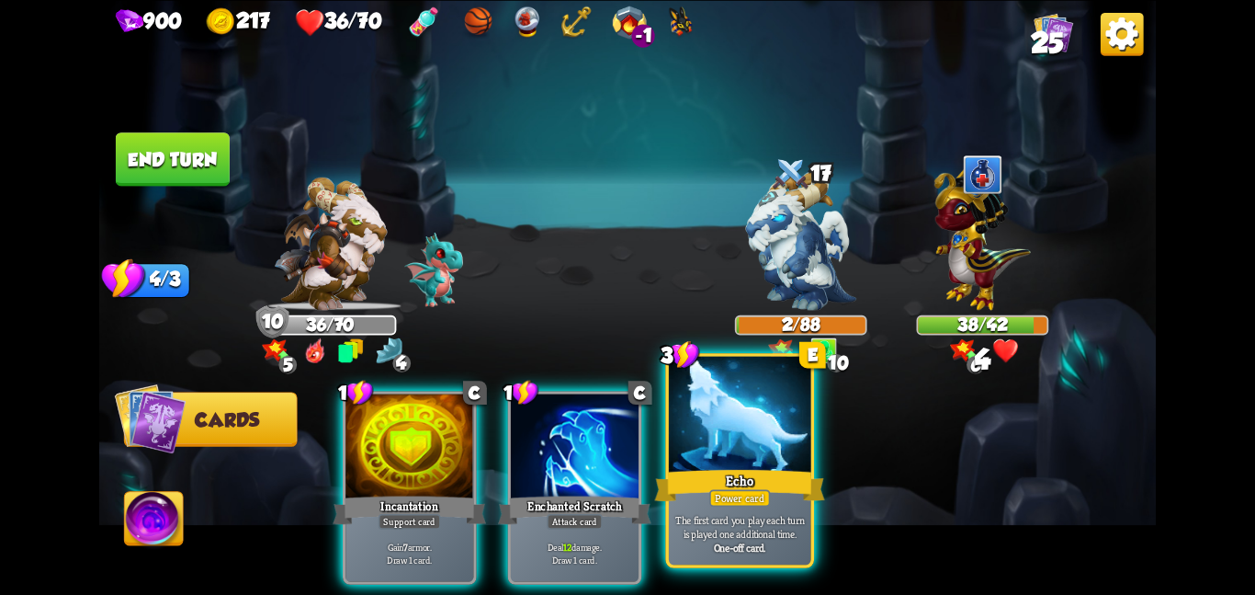
click at [789, 457] on div at bounding box center [740, 415] width 142 height 119
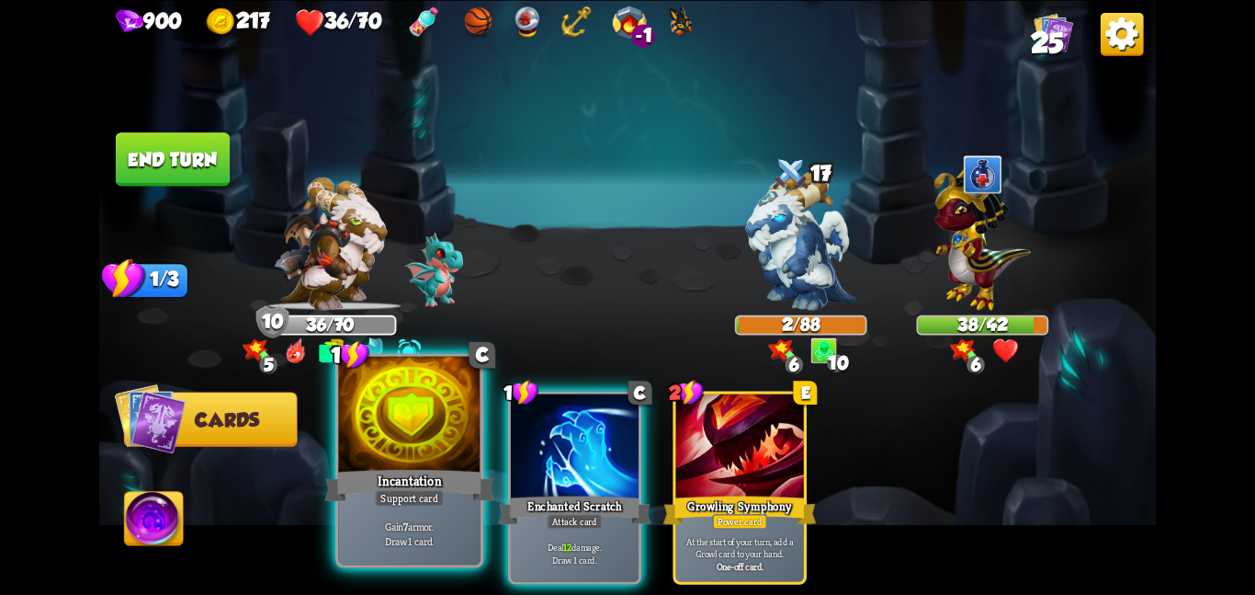
click at [360, 419] on div at bounding box center [409, 415] width 142 height 119
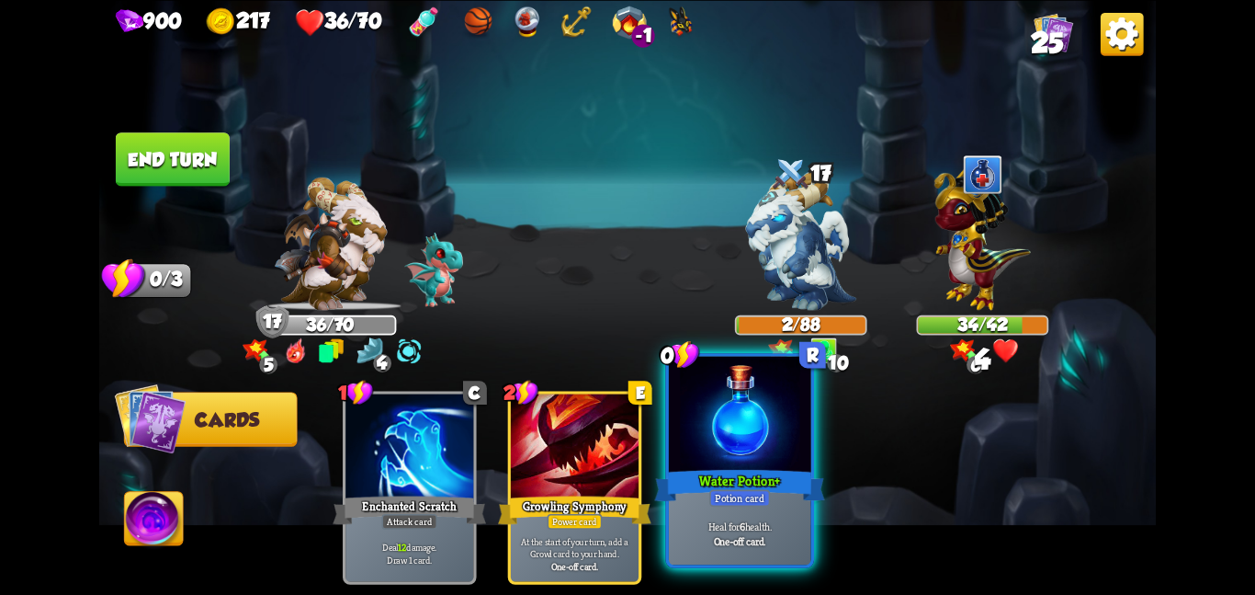
click at [687, 452] on div at bounding box center [740, 415] width 142 height 119
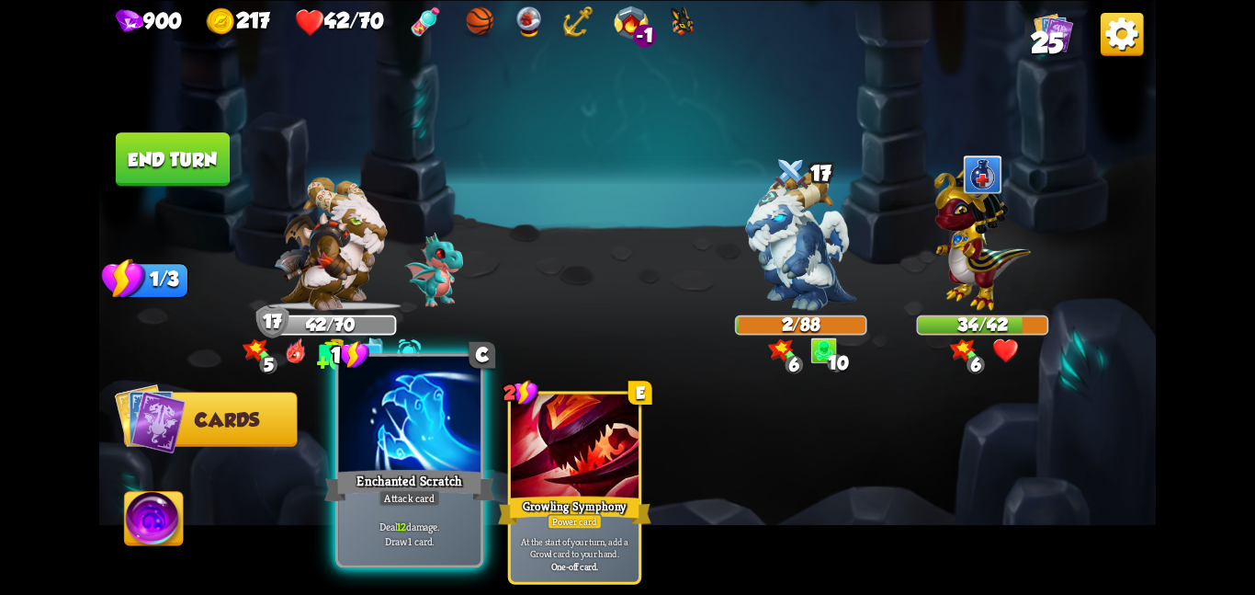
click at [436, 461] on div at bounding box center [409, 415] width 142 height 119
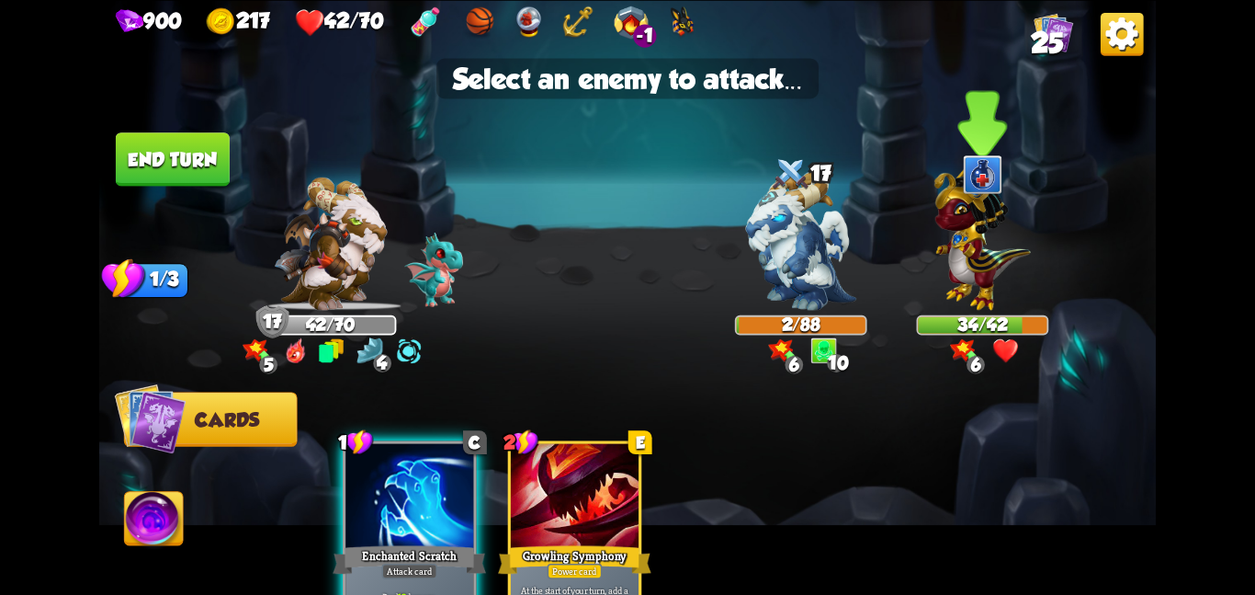
click at [923, 243] on div at bounding box center [983, 252] width 132 height 116
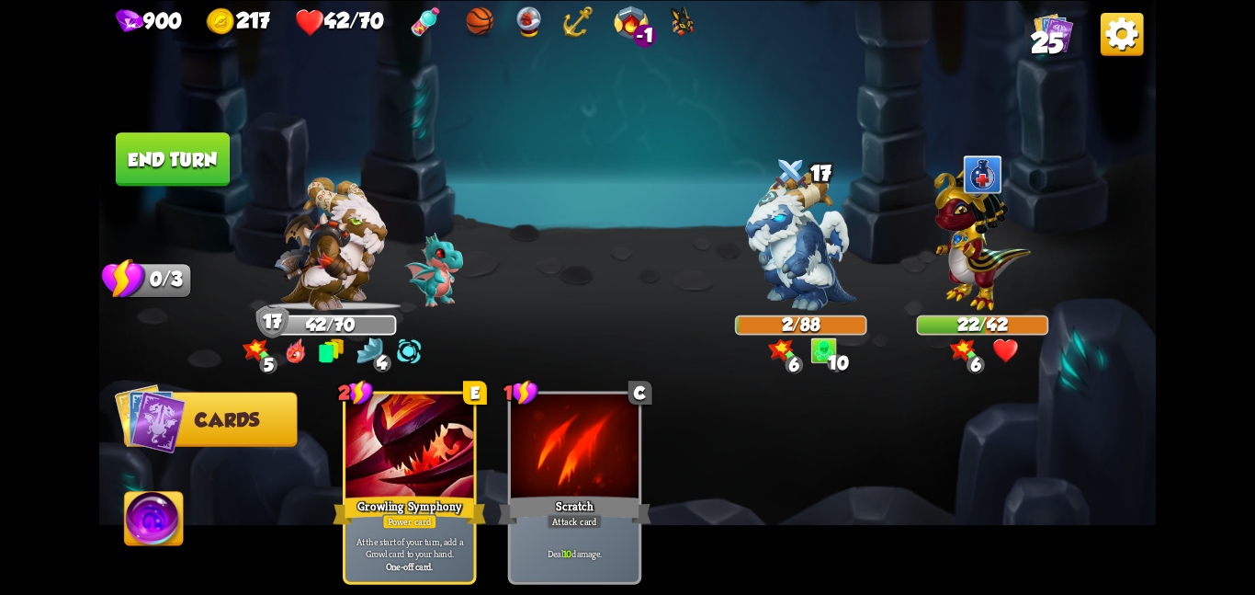
click at [173, 142] on button "End turn" at bounding box center [173, 158] width 114 height 53
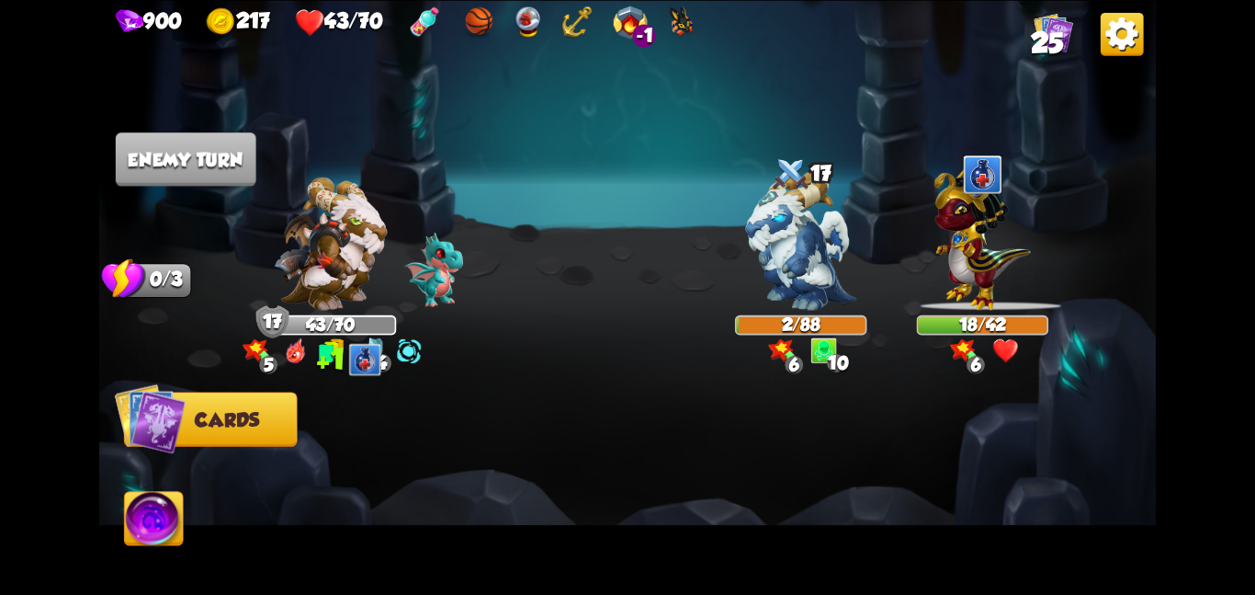
click at [308, 269] on img at bounding box center [330, 242] width 113 height 133
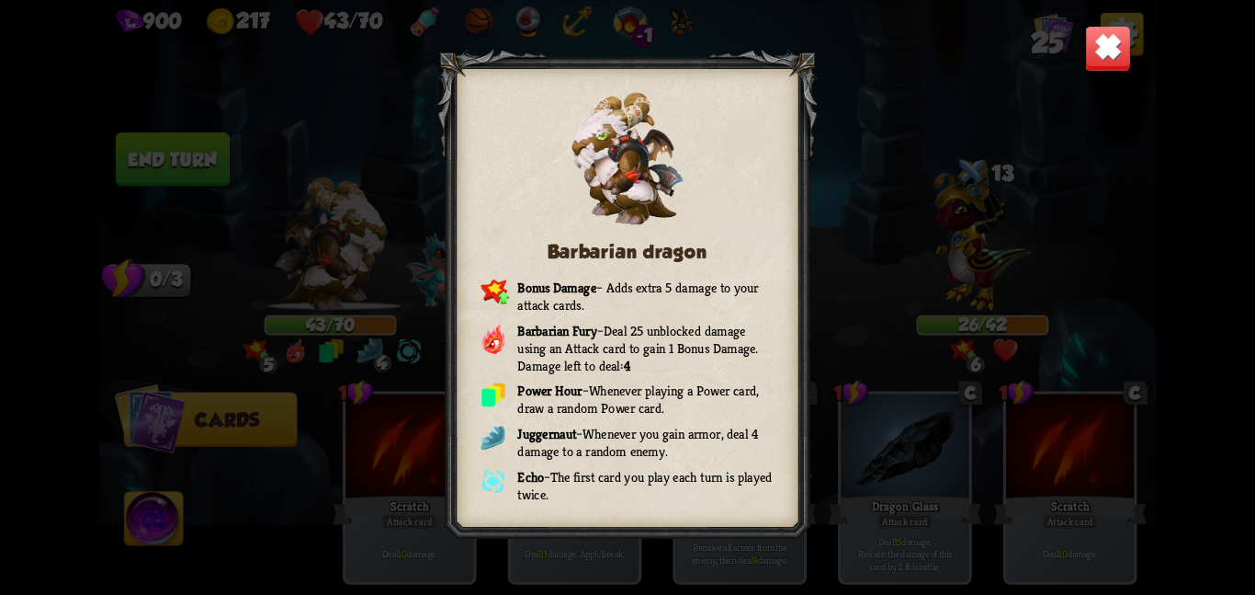
click at [1100, 68] on img at bounding box center [1108, 48] width 46 height 46
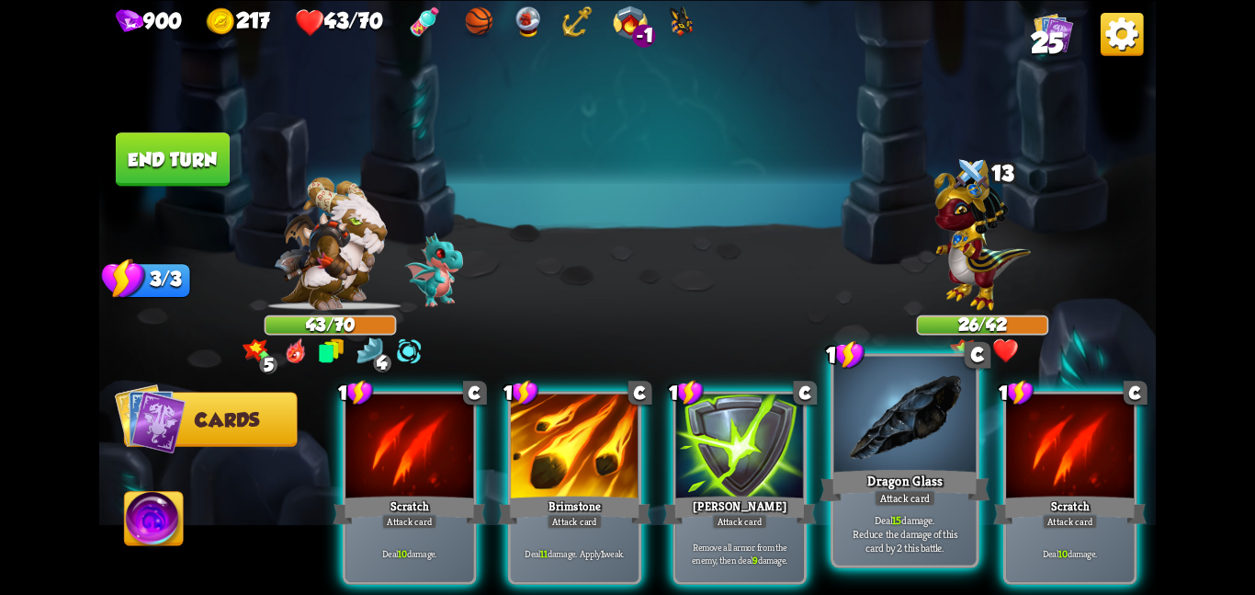
click at [848, 459] on div at bounding box center [905, 415] width 142 height 119
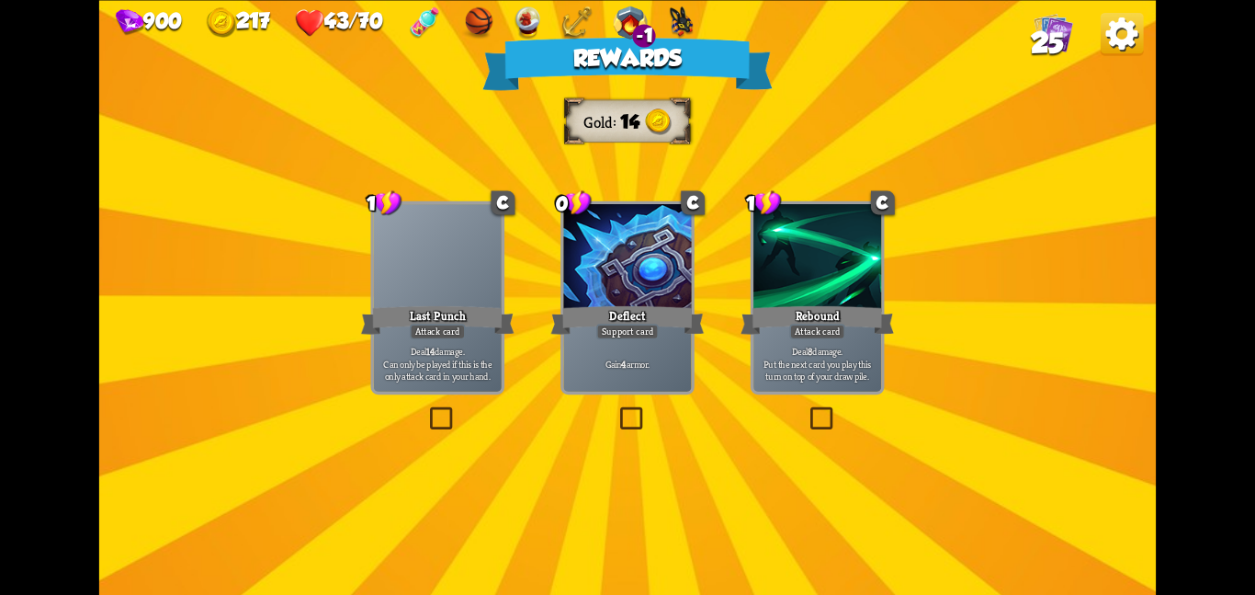
click at [619, 278] on div at bounding box center [627, 258] width 128 height 108
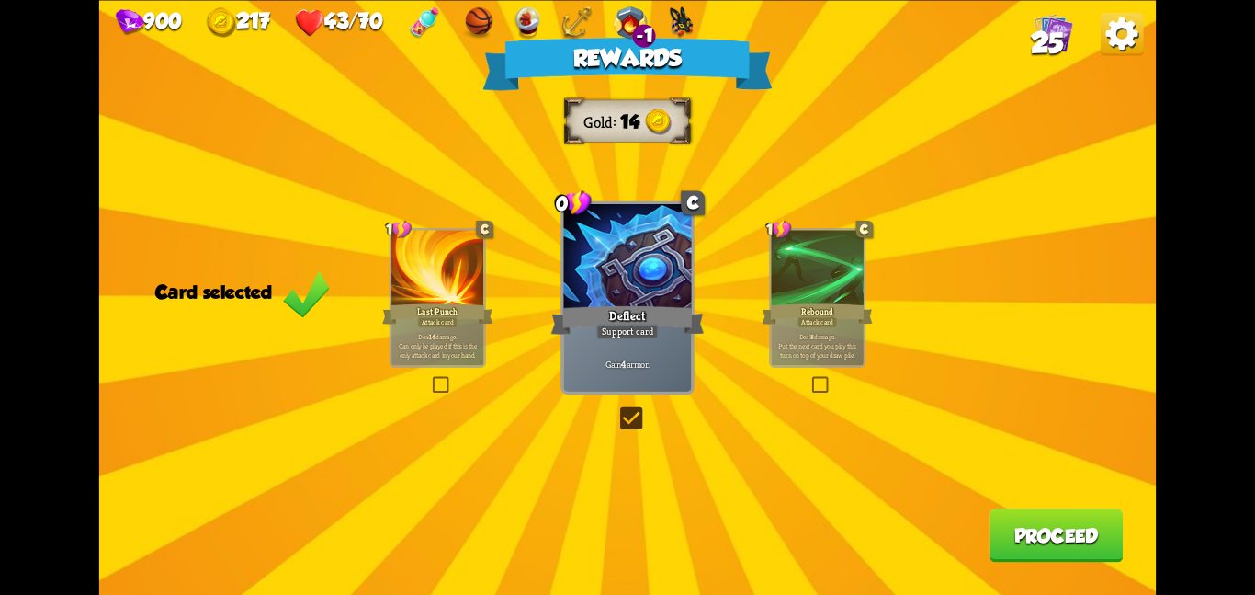
click at [997, 514] on button "Proceed" at bounding box center [1056, 534] width 133 height 53
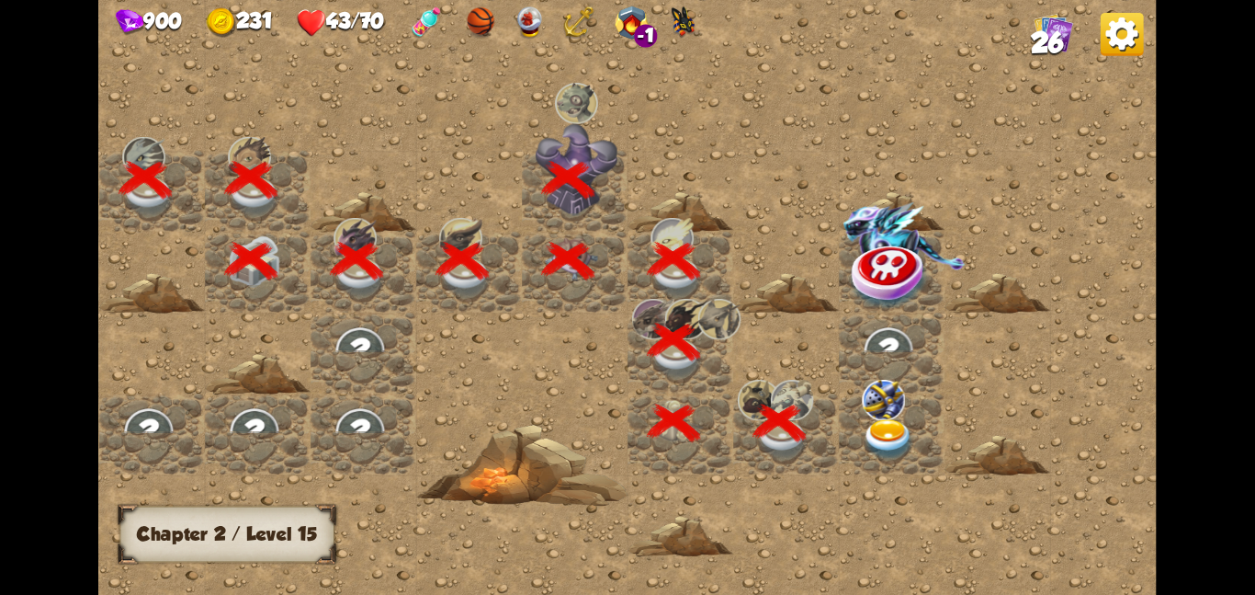
click at [850, 427] on div at bounding box center [892, 432] width 106 height 81
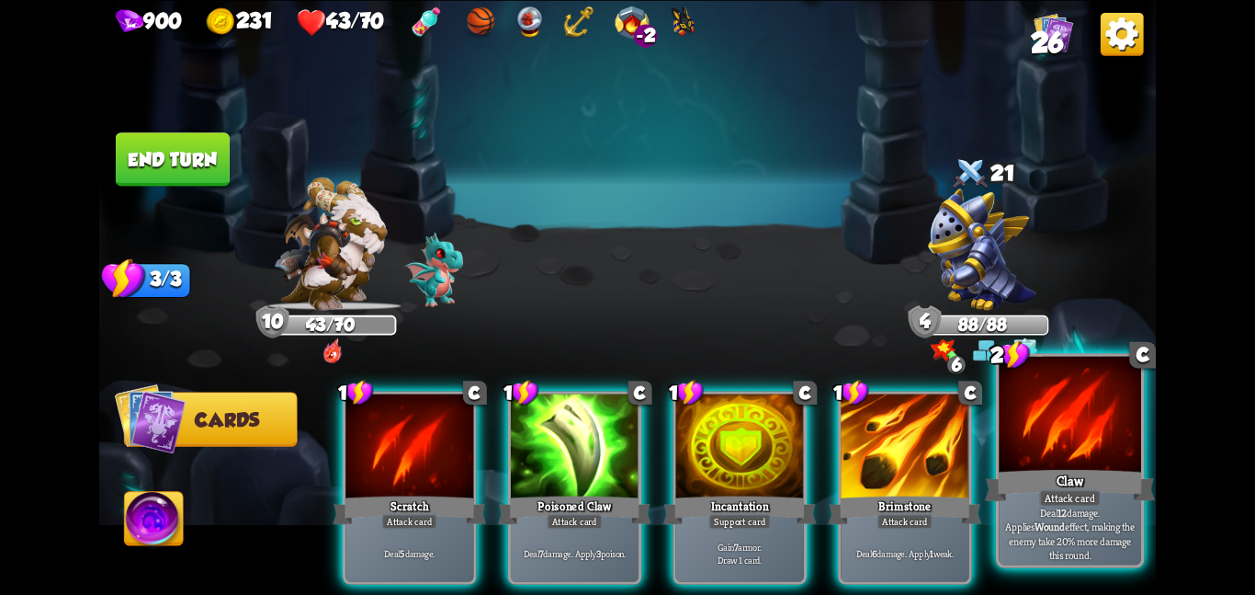
click at [1055, 475] on div "Claw" at bounding box center [1070, 485] width 170 height 38
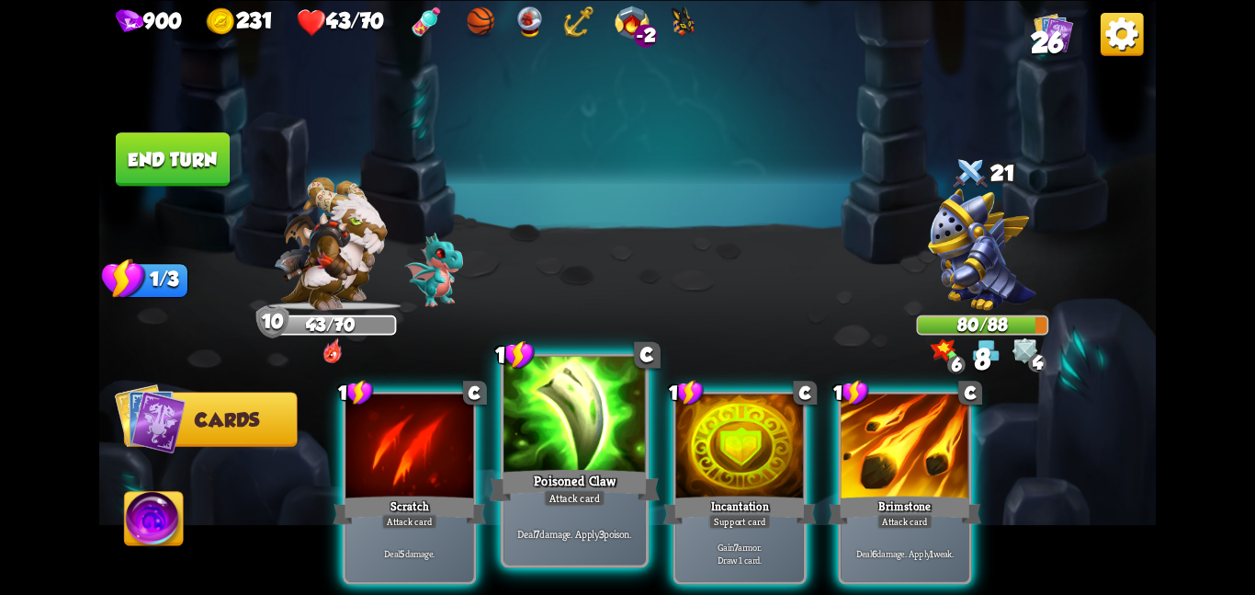
click at [598, 454] on div at bounding box center [575, 415] width 142 height 119
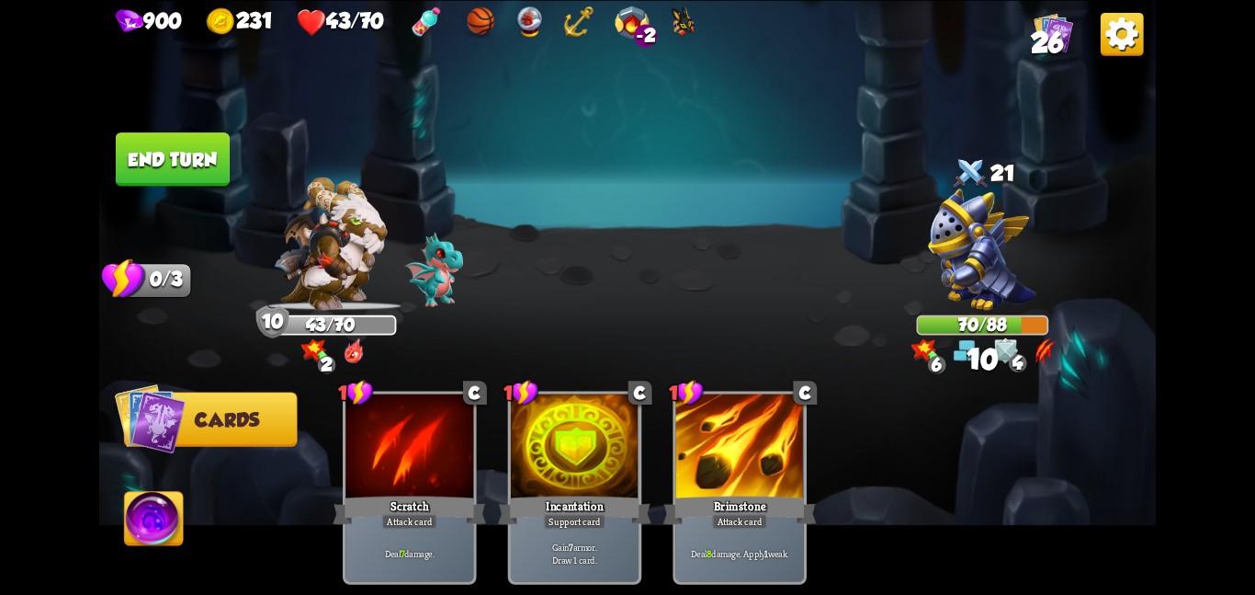
click at [185, 138] on button "End turn" at bounding box center [173, 158] width 114 height 53
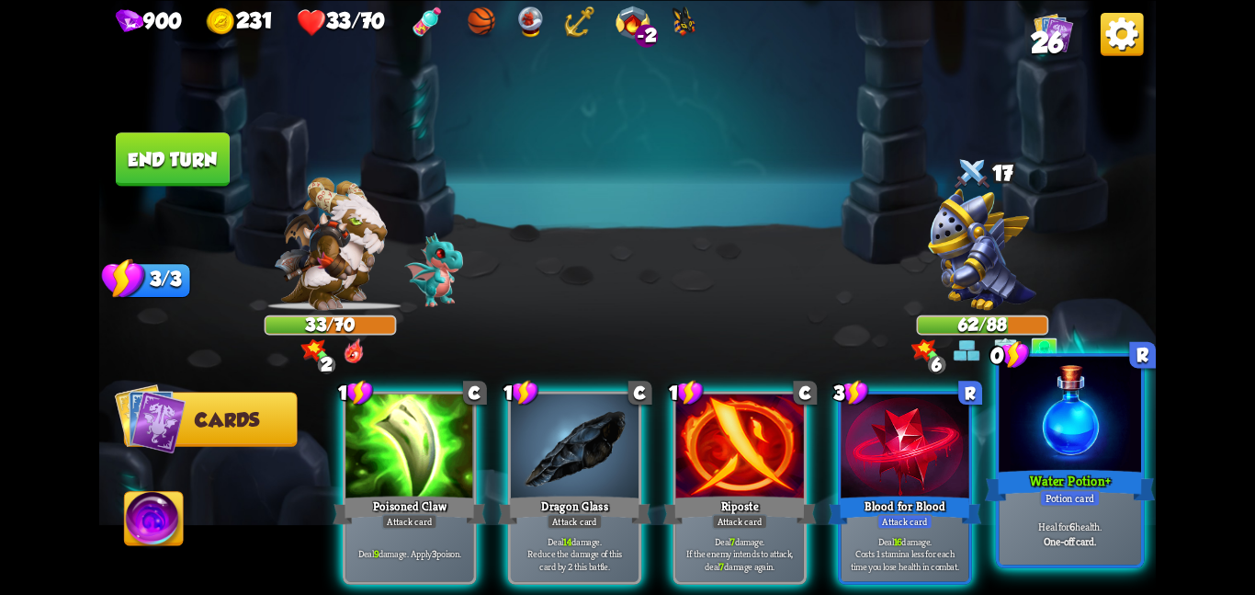
click at [1123, 507] on div "Heal for 6 health. One-off card." at bounding box center [1070, 533] width 142 height 62
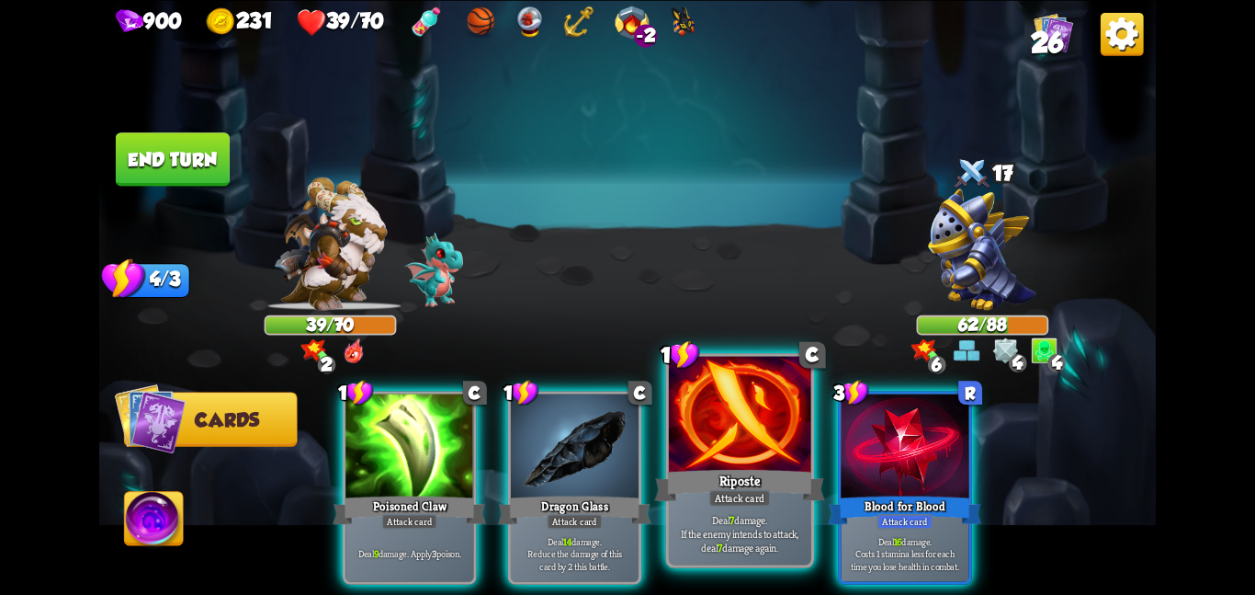
click at [700, 457] on div at bounding box center [740, 415] width 142 height 119
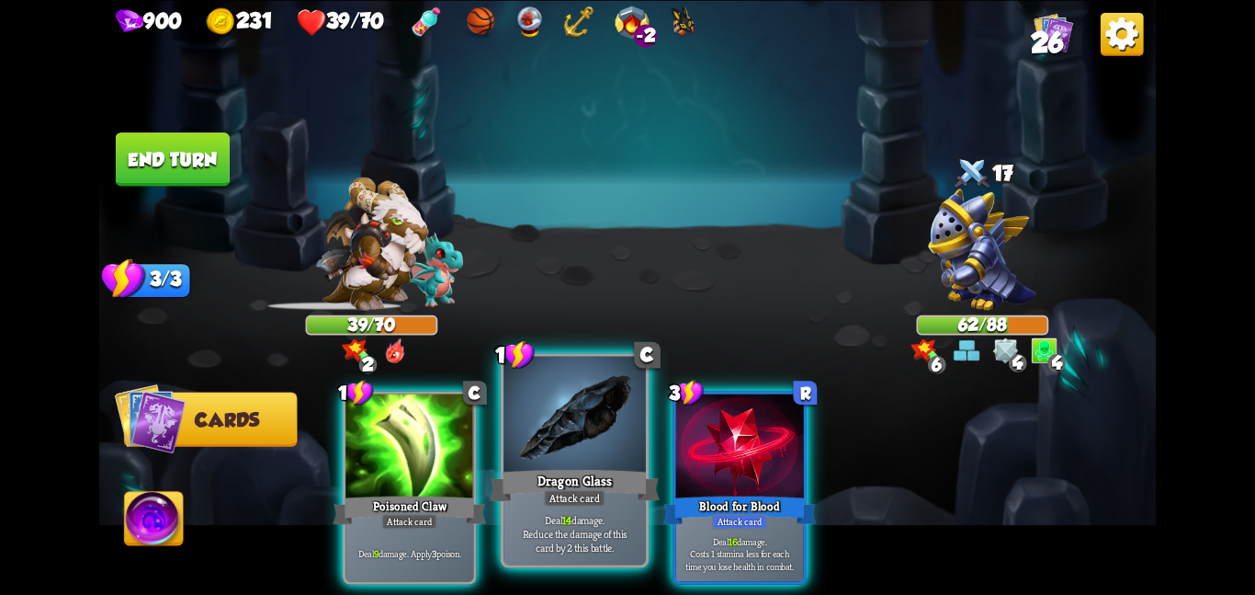
click at [515, 455] on div at bounding box center [575, 415] width 142 height 119
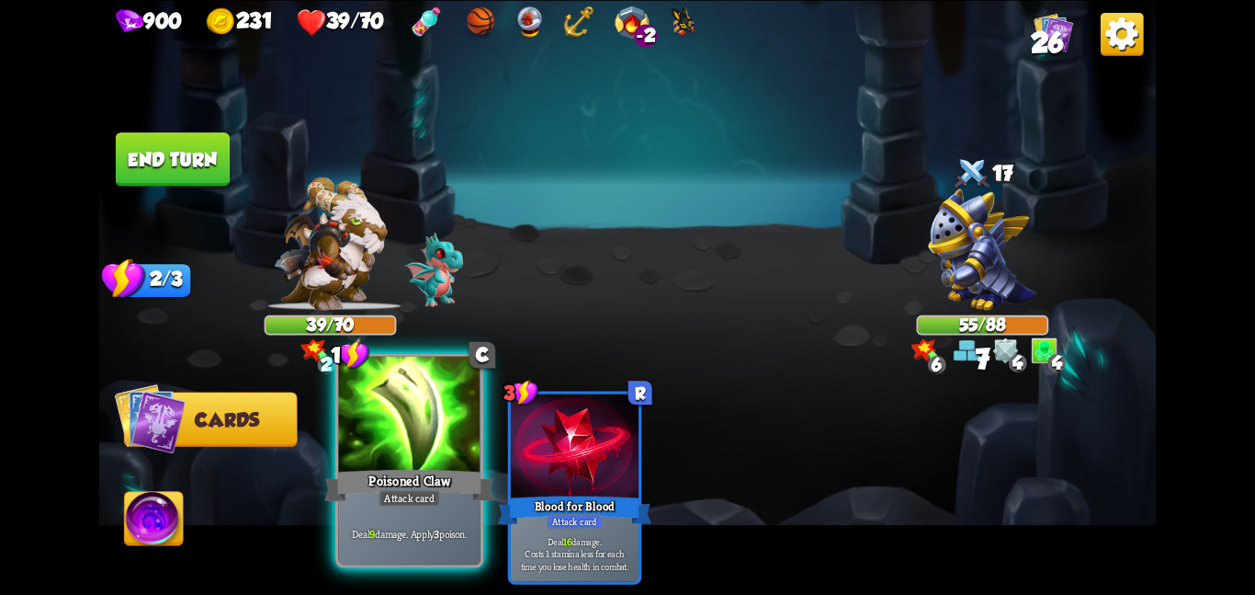
click at [417, 454] on div at bounding box center [409, 415] width 142 height 119
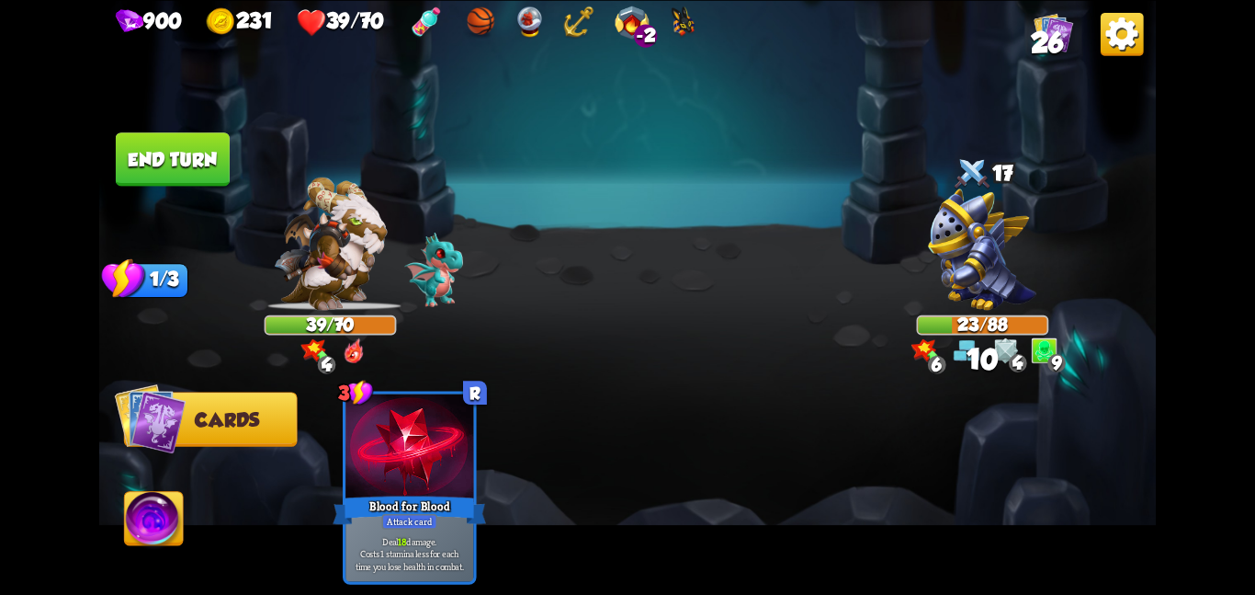
click at [149, 505] on img at bounding box center [154, 522] width 59 height 60
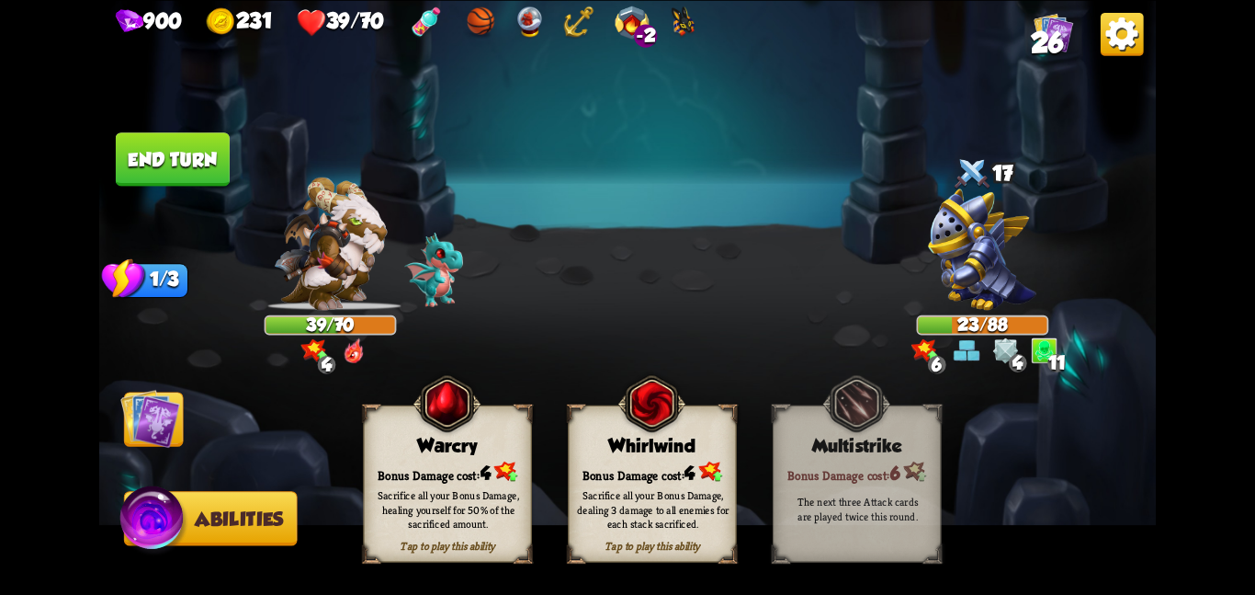
click at [643, 461] on div "Bonus Damage cost: 4" at bounding box center [652, 472] width 167 height 24
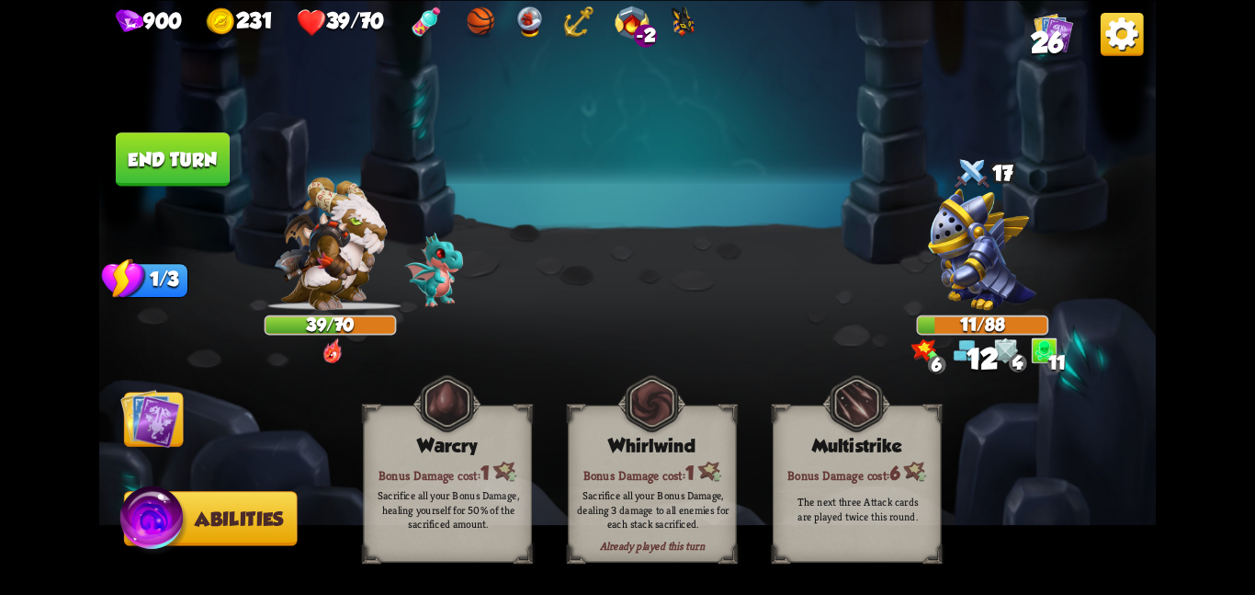
click at [178, 414] on img at bounding box center [150, 418] width 60 height 60
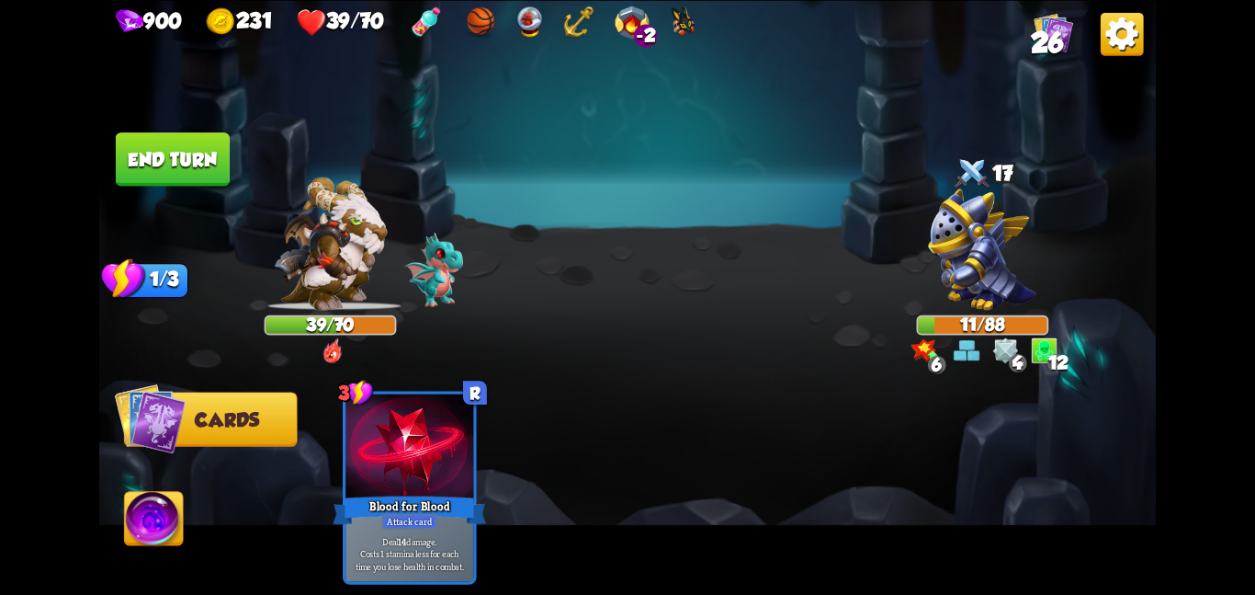
click at [217, 146] on button "End turn" at bounding box center [173, 158] width 114 height 53
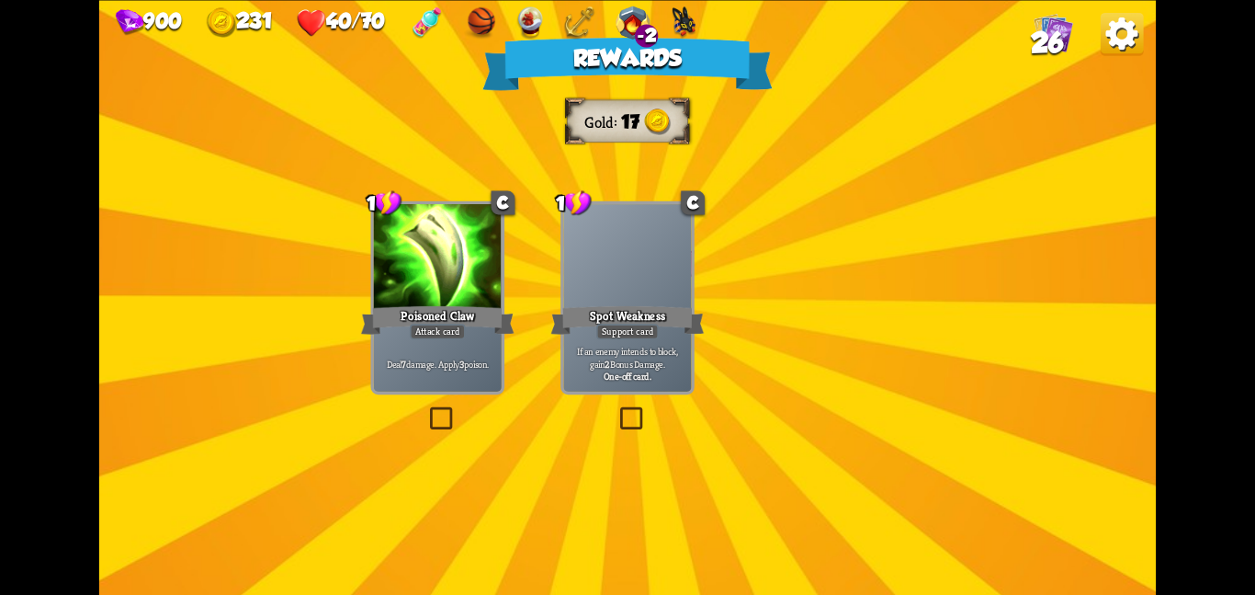
click at [653, 258] on img at bounding box center [633, 282] width 119 height 89
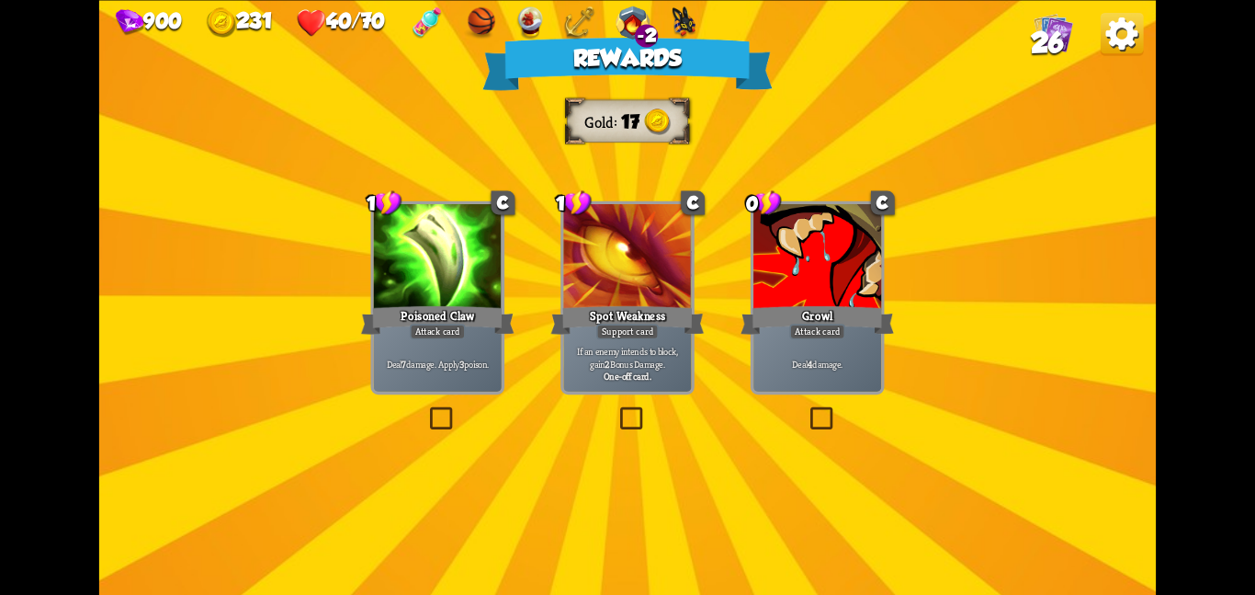
click at [467, 272] on div at bounding box center [438, 258] width 128 height 108
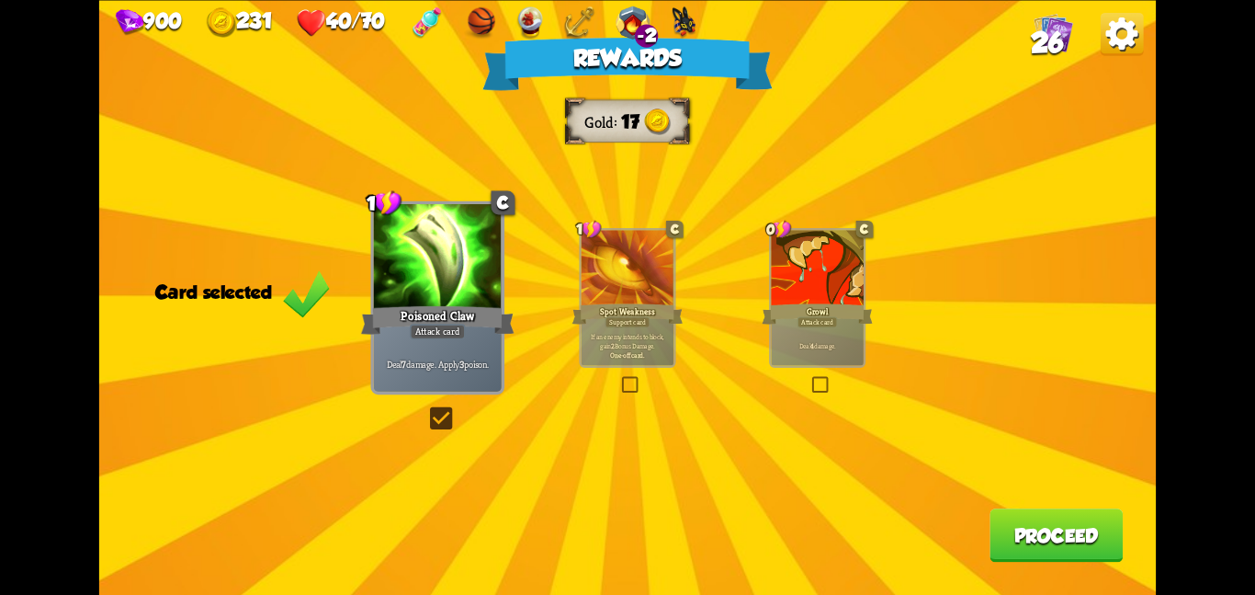
click at [1013, 535] on button "Proceed" at bounding box center [1056, 534] width 133 height 53
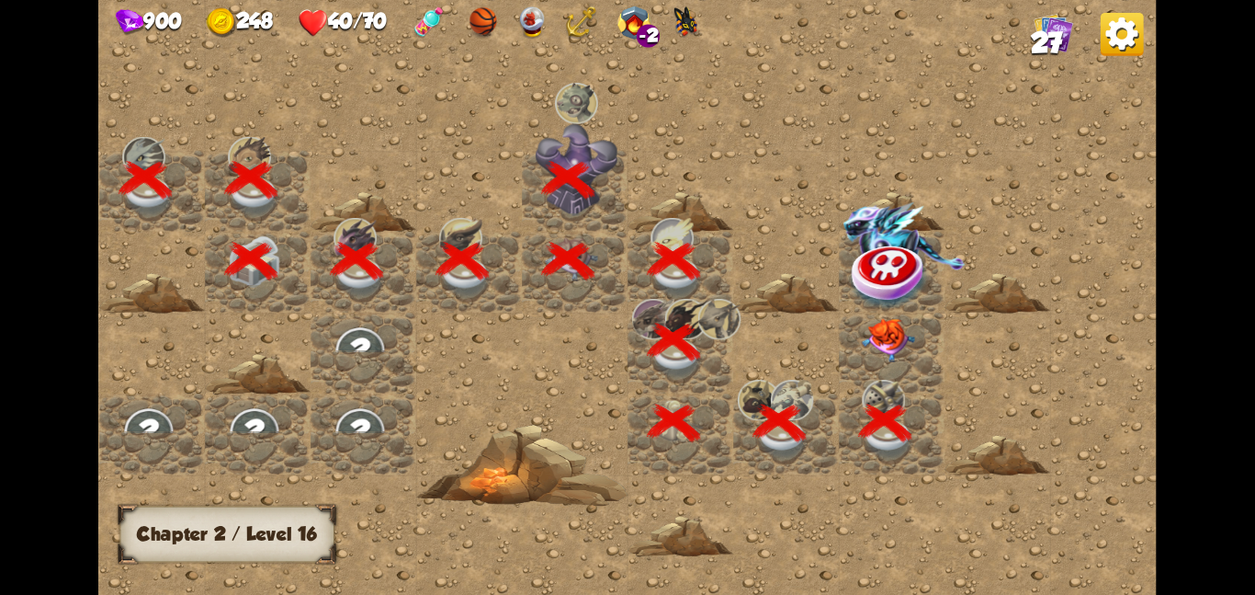
click at [849, 332] on div at bounding box center [892, 352] width 106 height 81
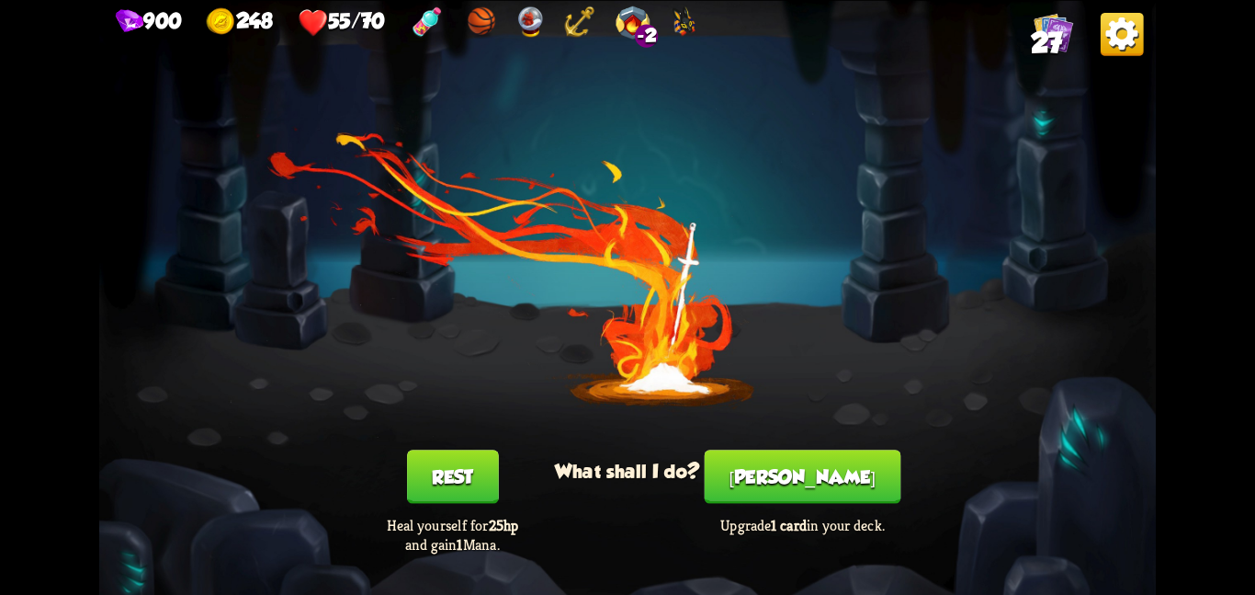
click at [482, 463] on button "Rest" at bounding box center [453, 475] width 92 height 53
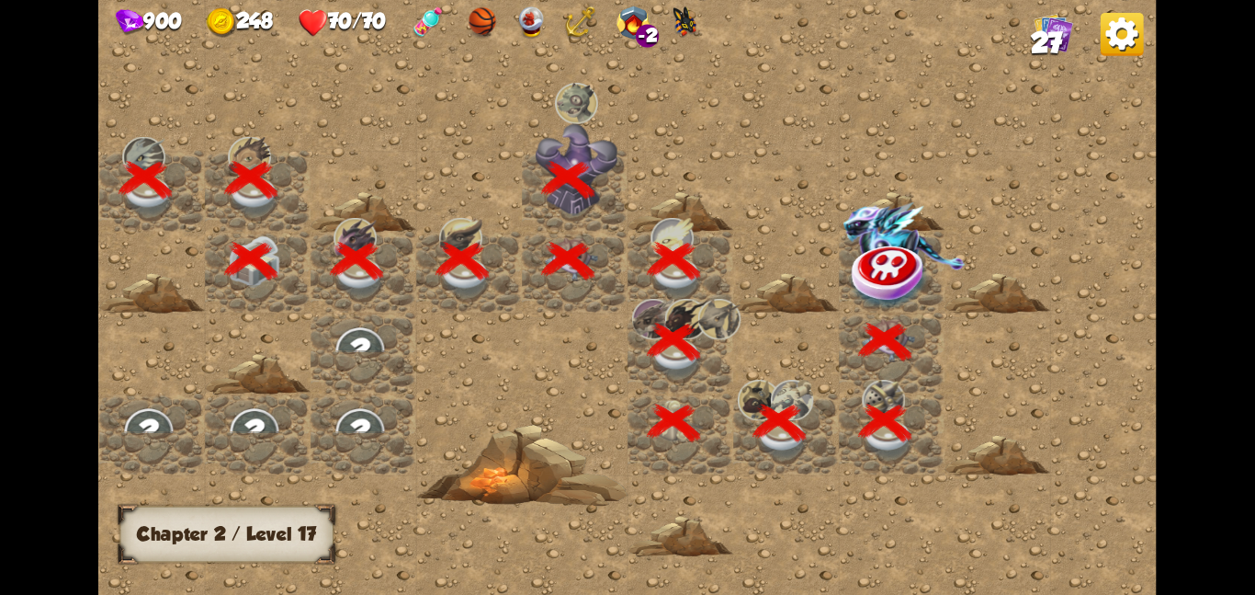
click at [851, 267] on img at bounding box center [890, 275] width 79 height 69
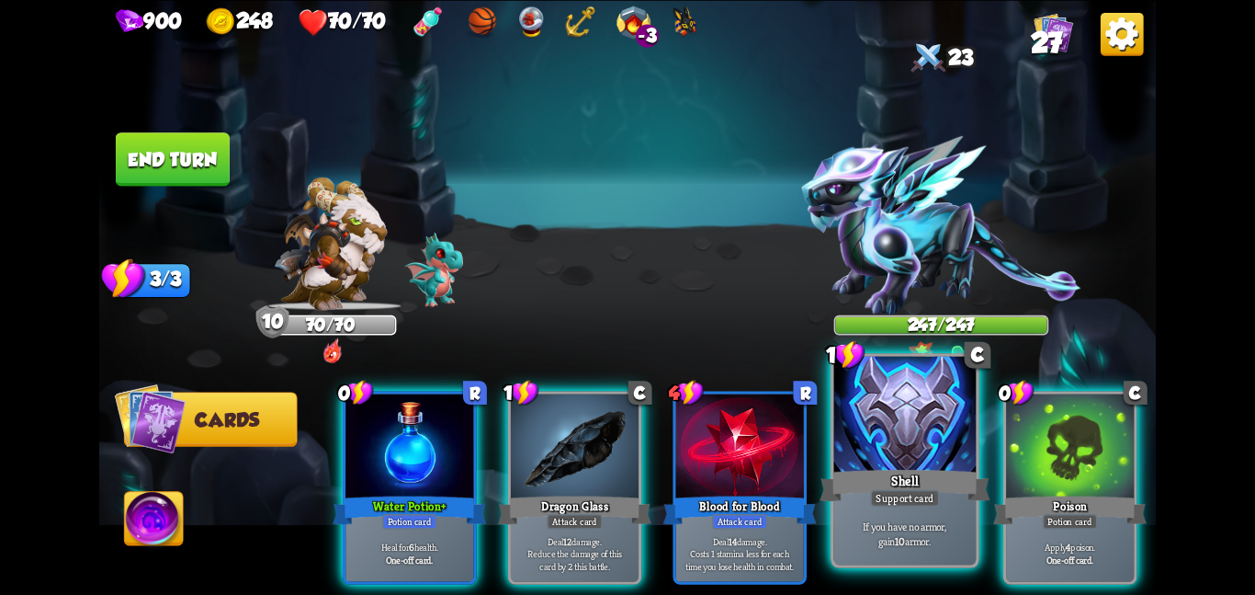
click at [931, 413] on div at bounding box center [905, 415] width 142 height 119
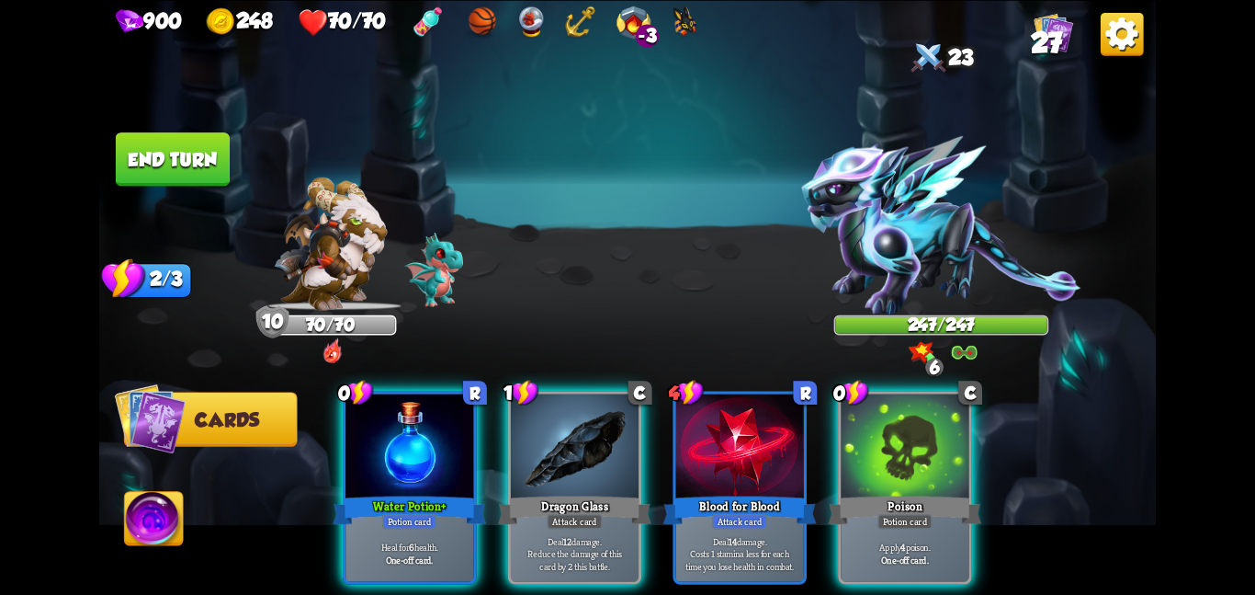
click at [931, 413] on div at bounding box center [905, 447] width 128 height 108
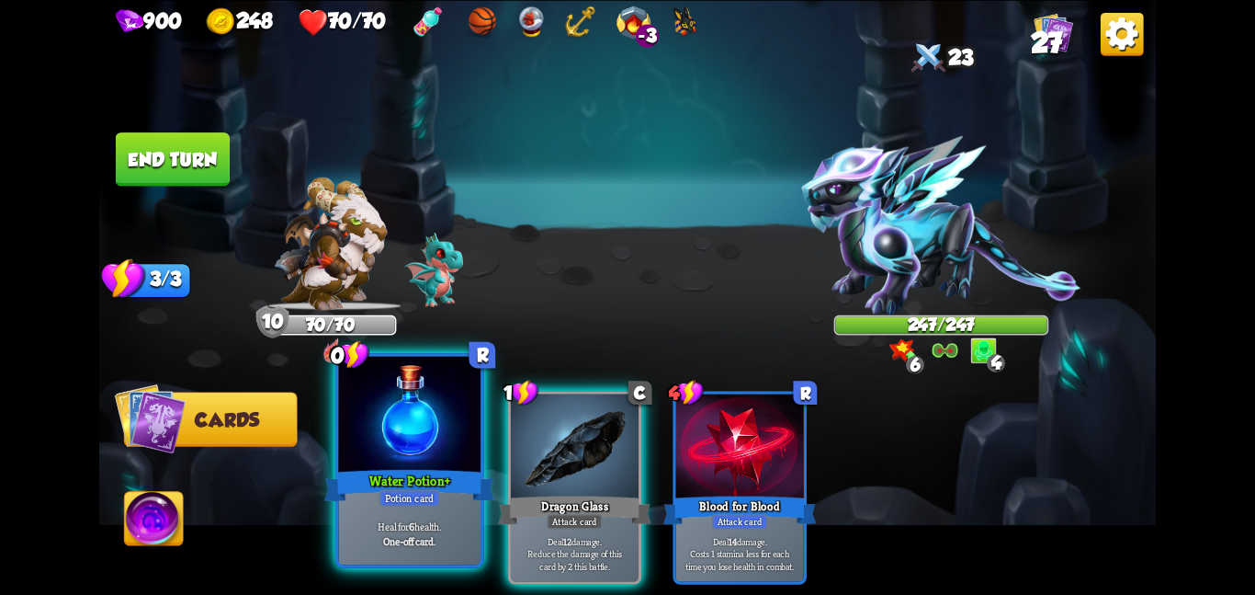
click at [413, 437] on div at bounding box center [409, 415] width 142 height 119
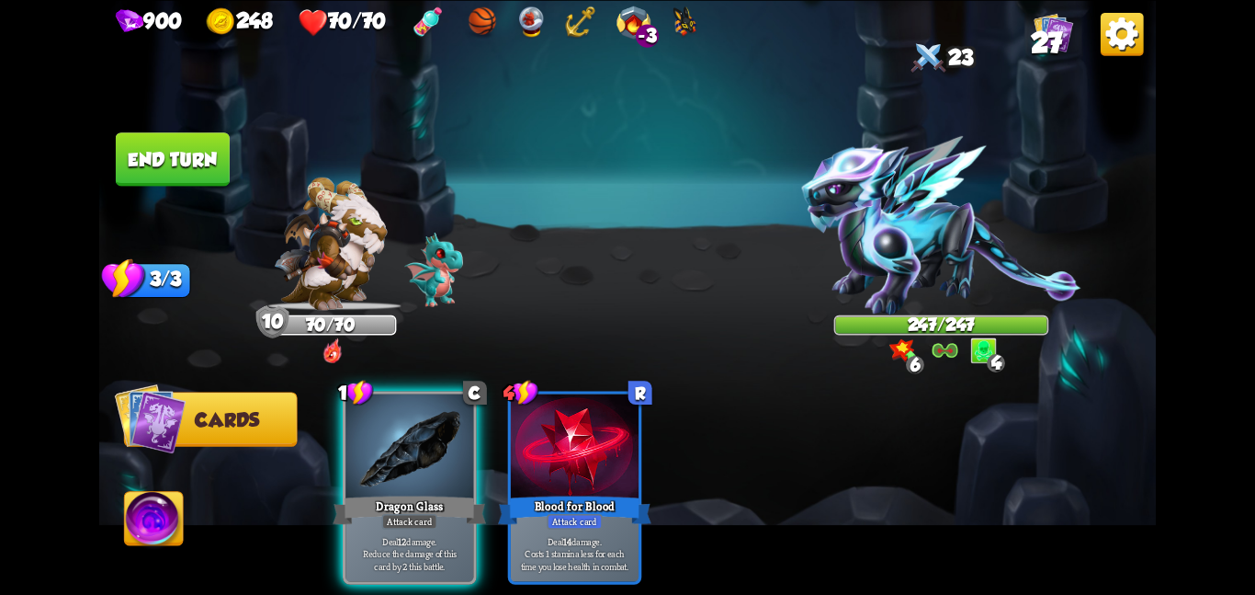
click at [413, 437] on div at bounding box center [410, 447] width 128 height 108
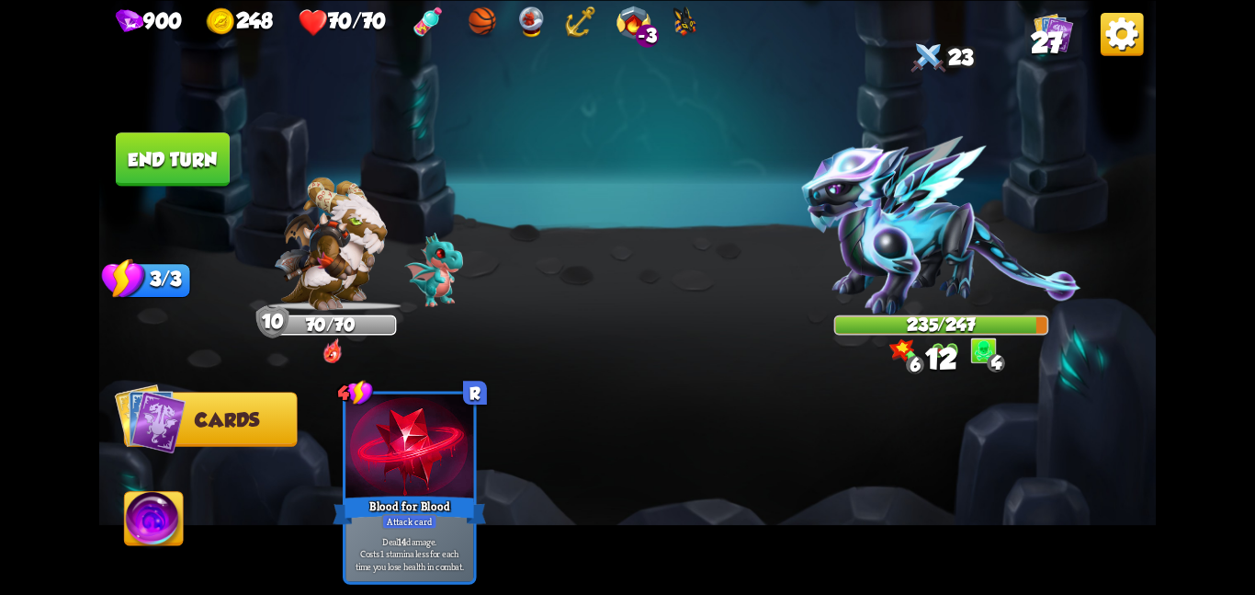
click at [181, 163] on button "End turn" at bounding box center [173, 158] width 114 height 53
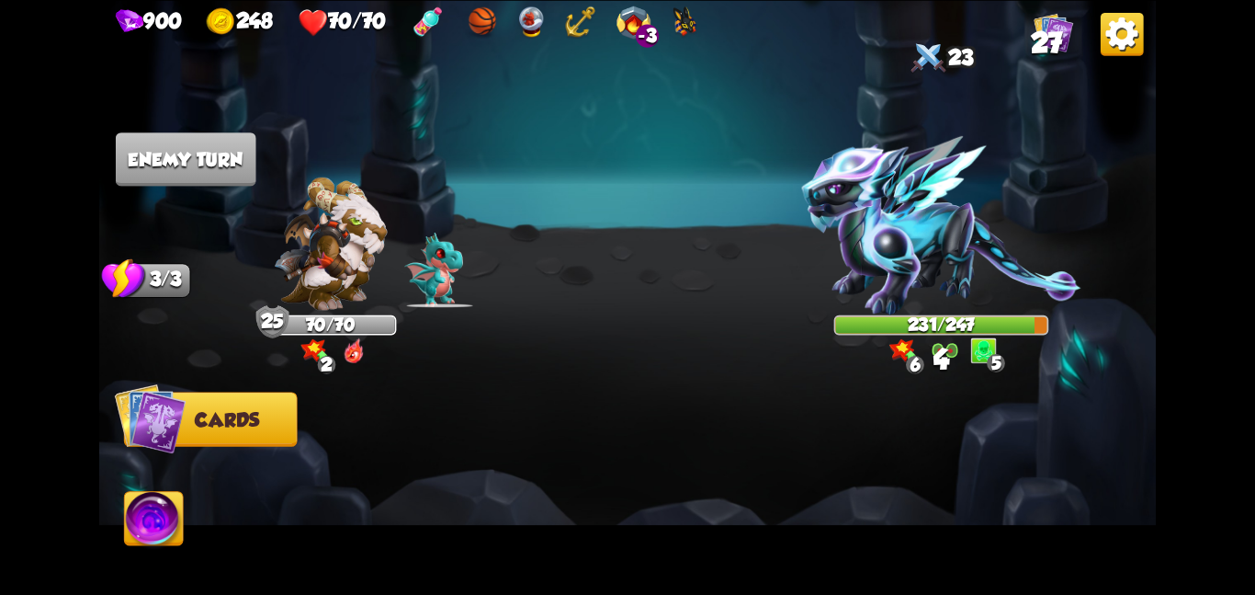
click at [886, 231] on img at bounding box center [941, 225] width 279 height 179
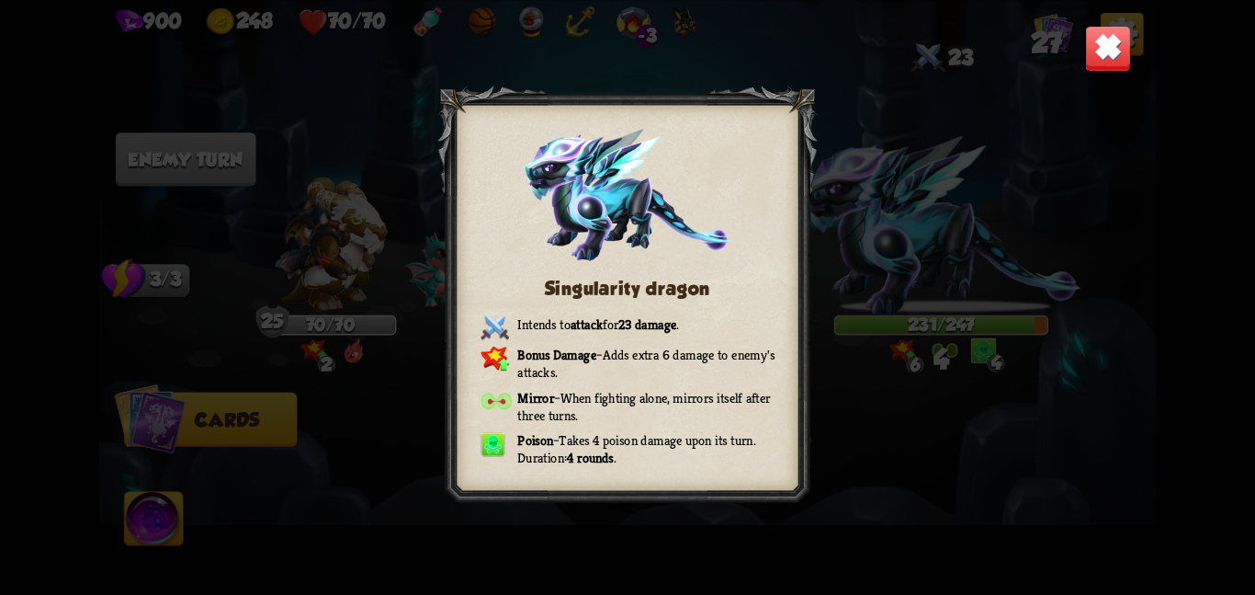
click at [1115, 43] on img at bounding box center [1108, 48] width 46 height 46
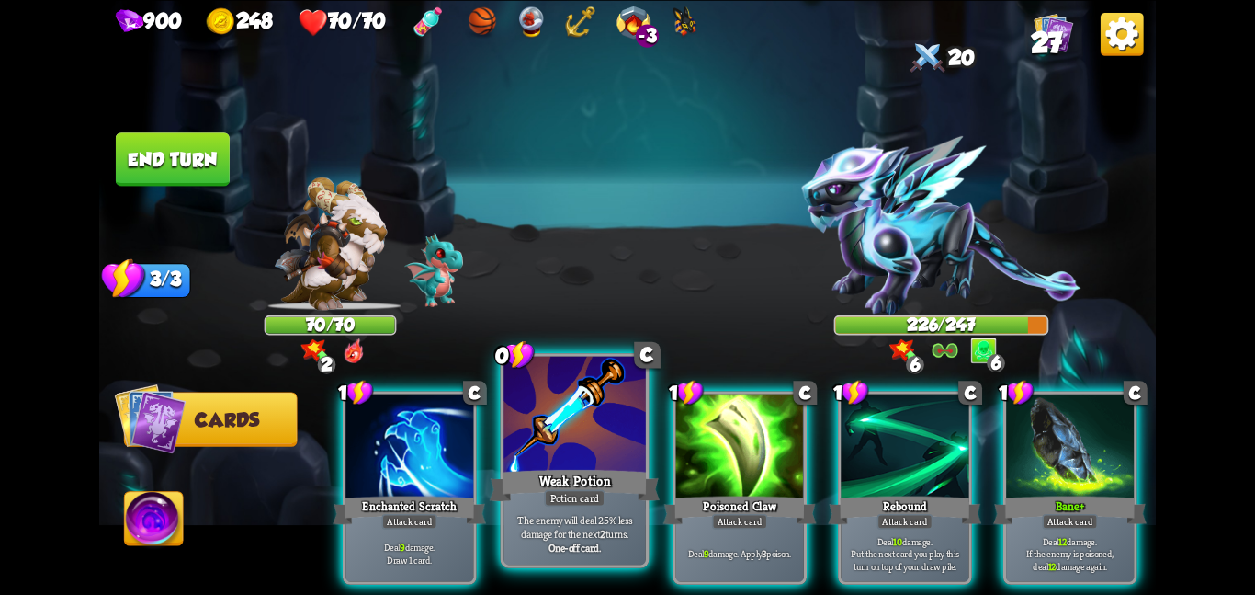
click at [529, 435] on div at bounding box center [575, 415] width 142 height 119
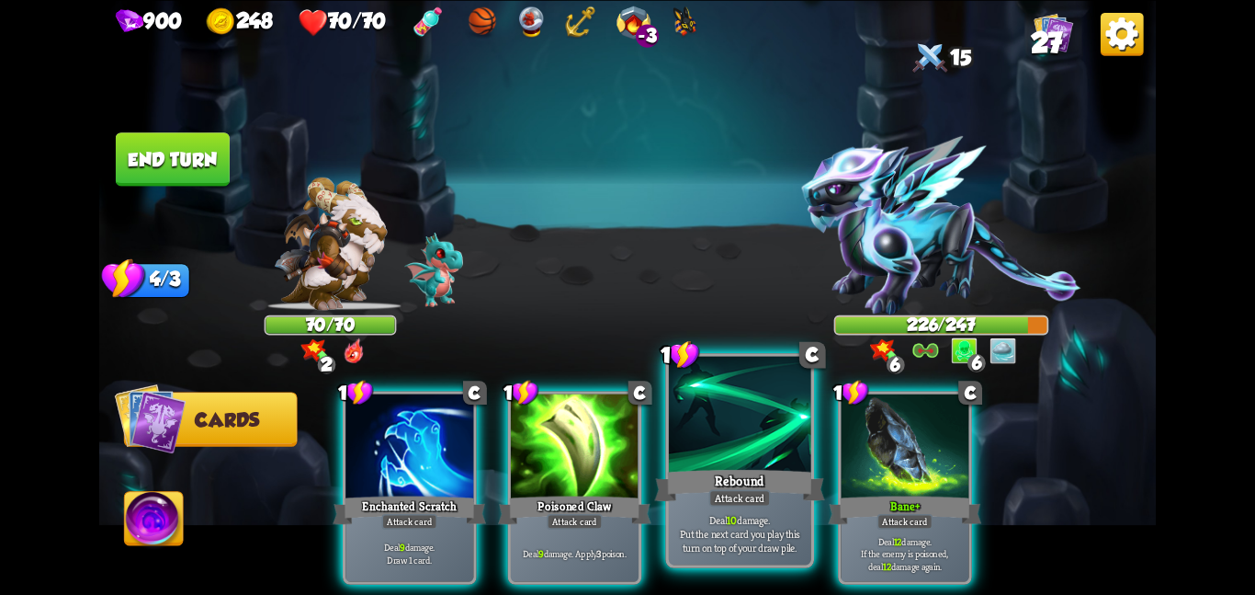
click at [708, 470] on div "Rebound" at bounding box center [739, 485] width 170 height 38
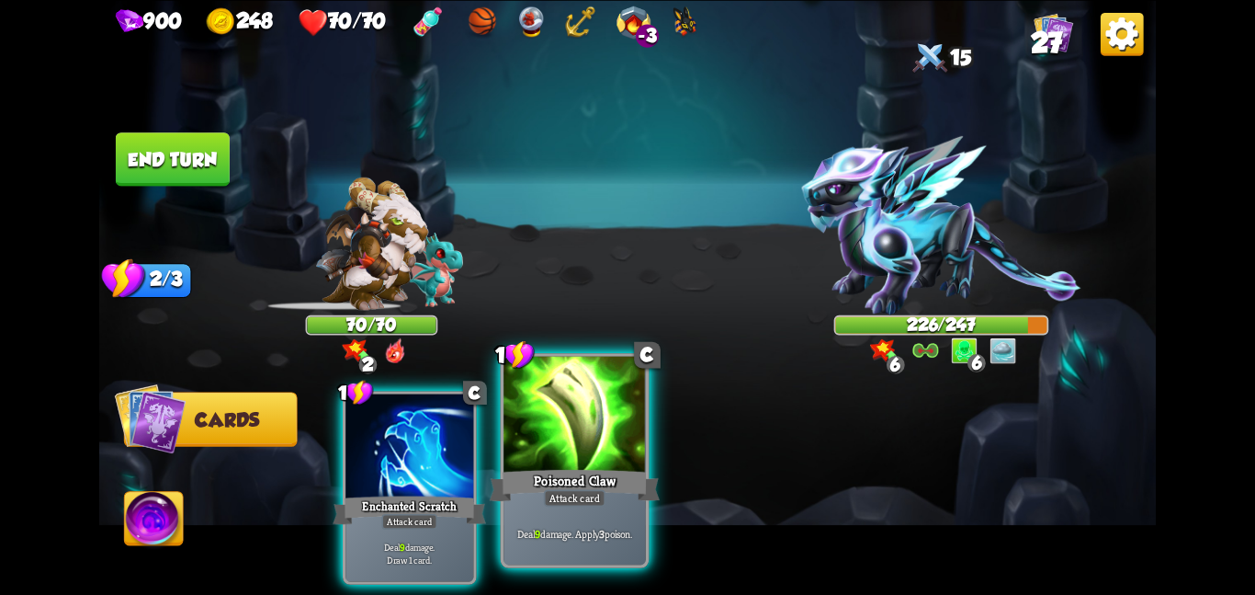
click at [563, 475] on div "Poisoned Claw" at bounding box center [575, 485] width 170 height 38
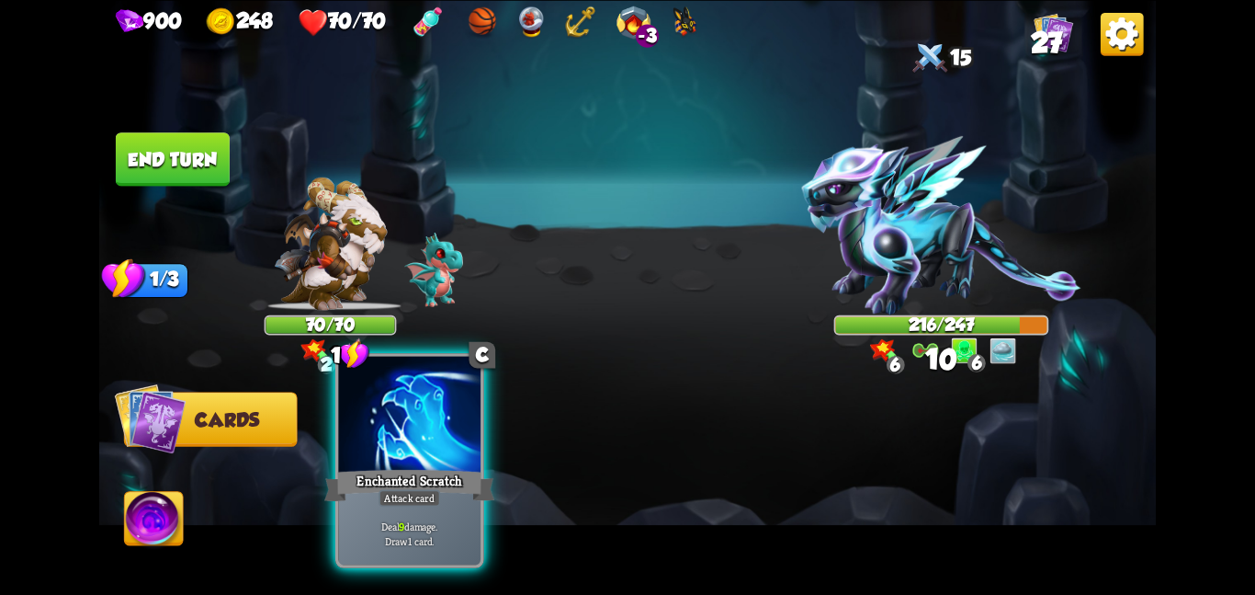
click at [403, 471] on div "Enchanted Scratch" at bounding box center [409, 485] width 170 height 38
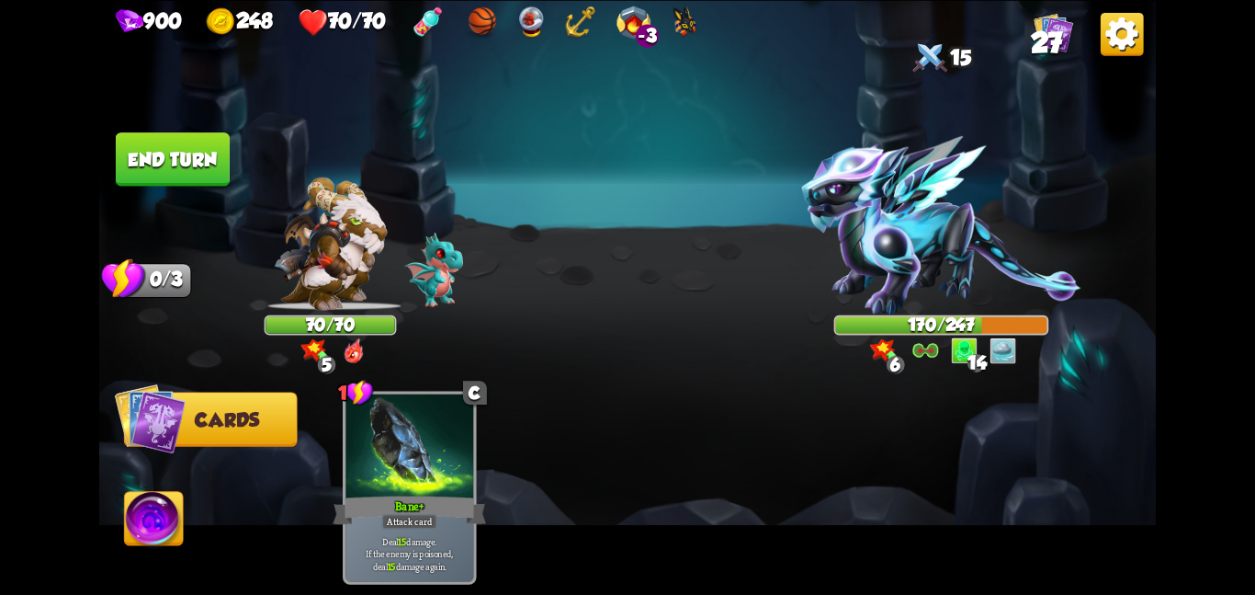
click at [176, 153] on button "End turn" at bounding box center [173, 158] width 114 height 53
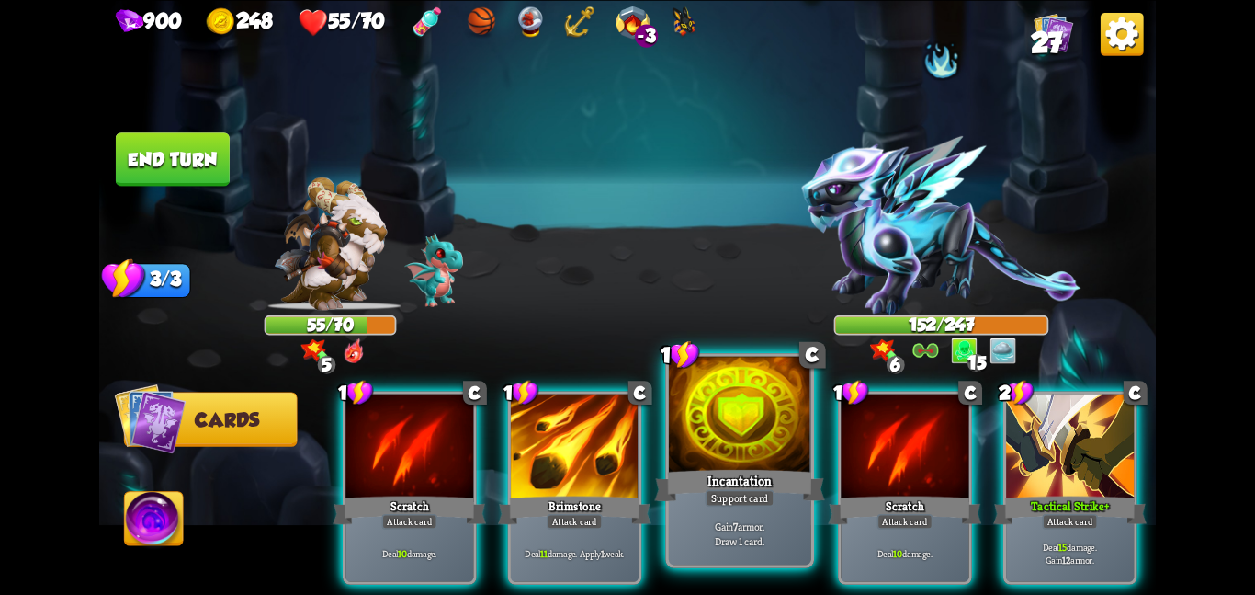
click at [734, 437] on div at bounding box center [740, 415] width 142 height 119
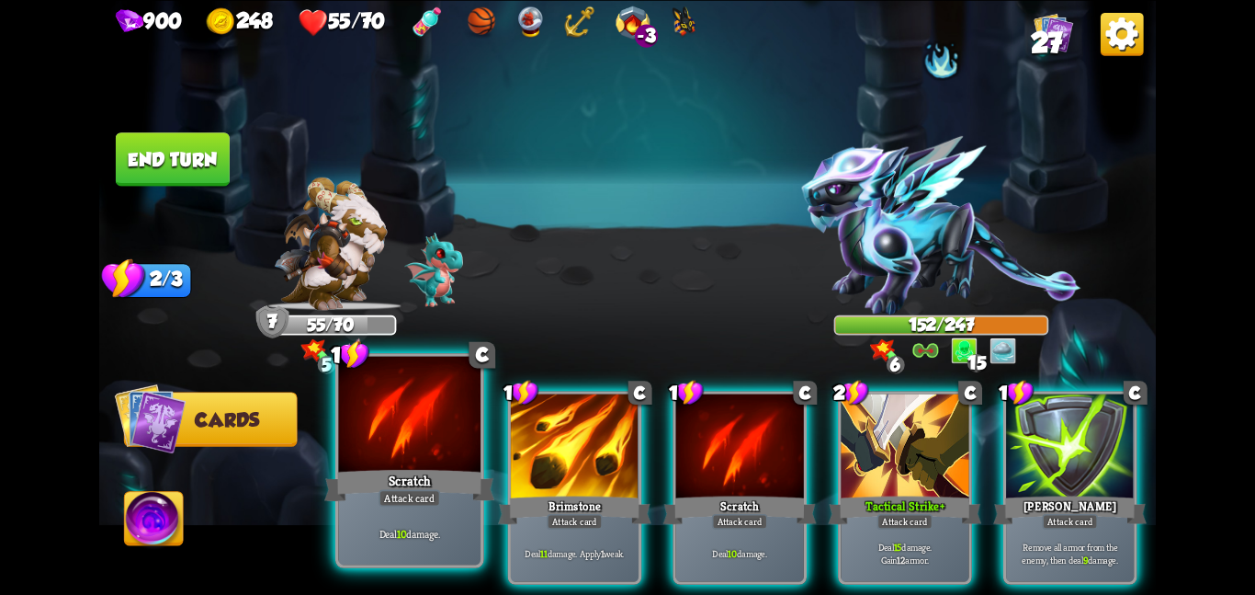
click at [403, 448] on div at bounding box center [409, 415] width 142 height 119
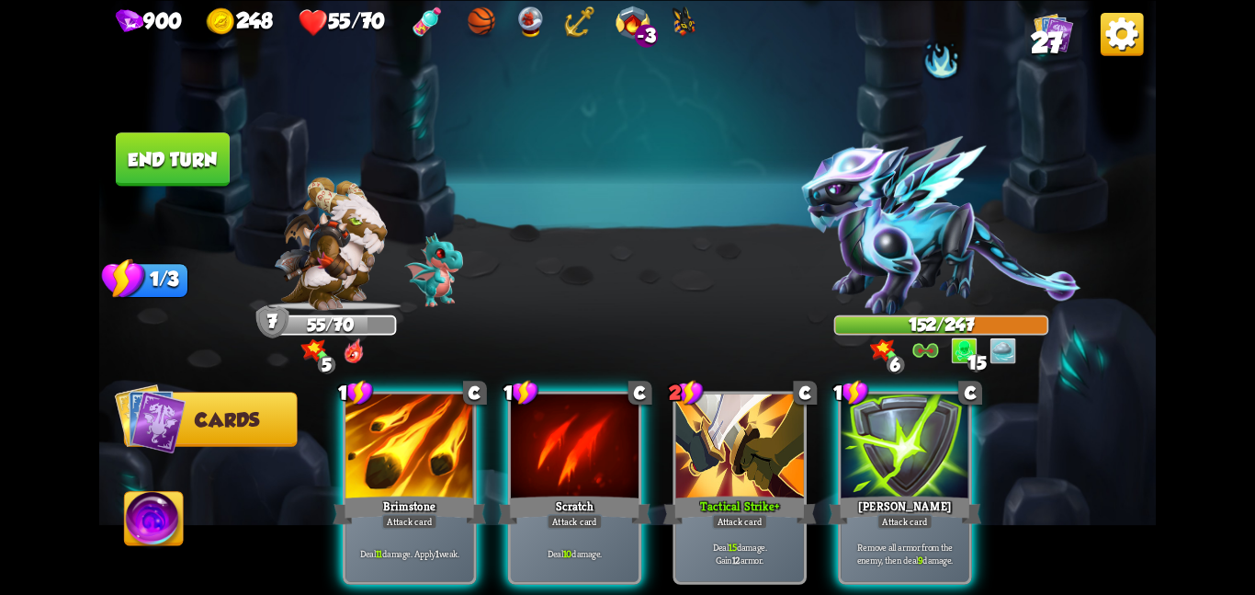
click at [403, 448] on div at bounding box center [410, 447] width 128 height 108
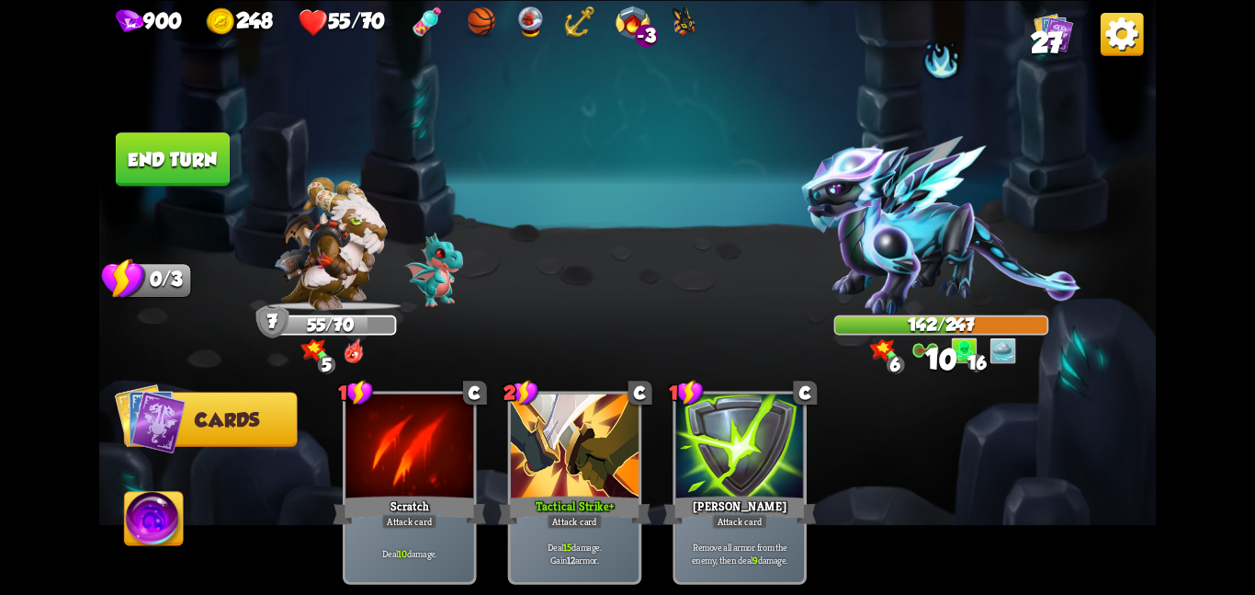
click at [182, 155] on button "End turn" at bounding box center [173, 158] width 114 height 53
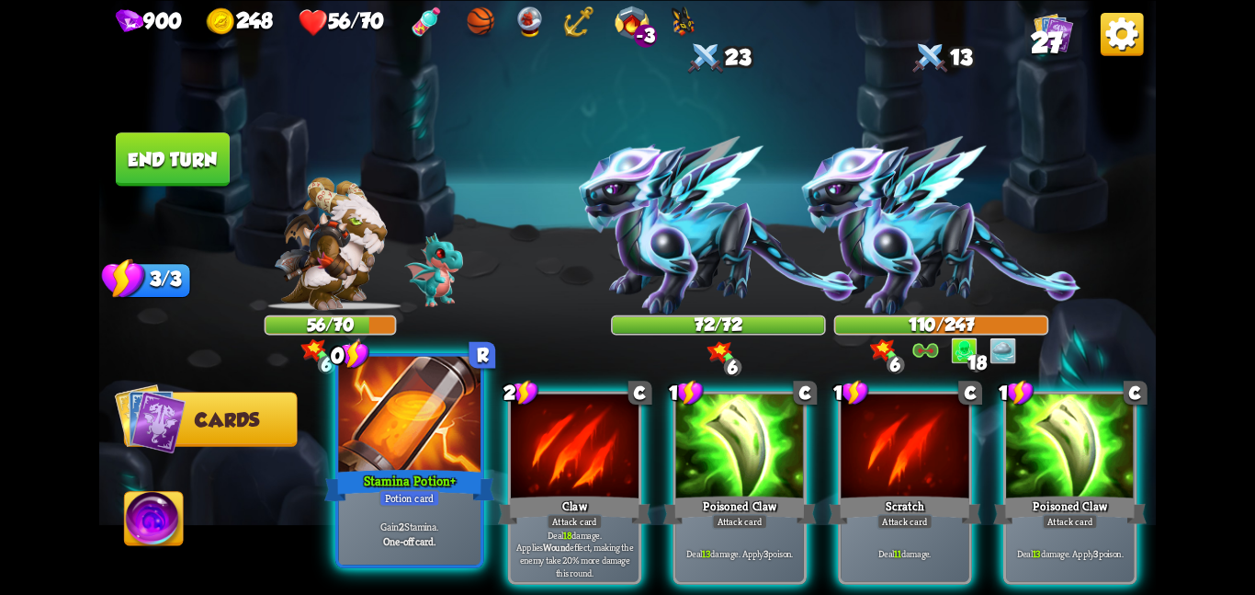
click at [362, 435] on div at bounding box center [409, 415] width 142 height 119
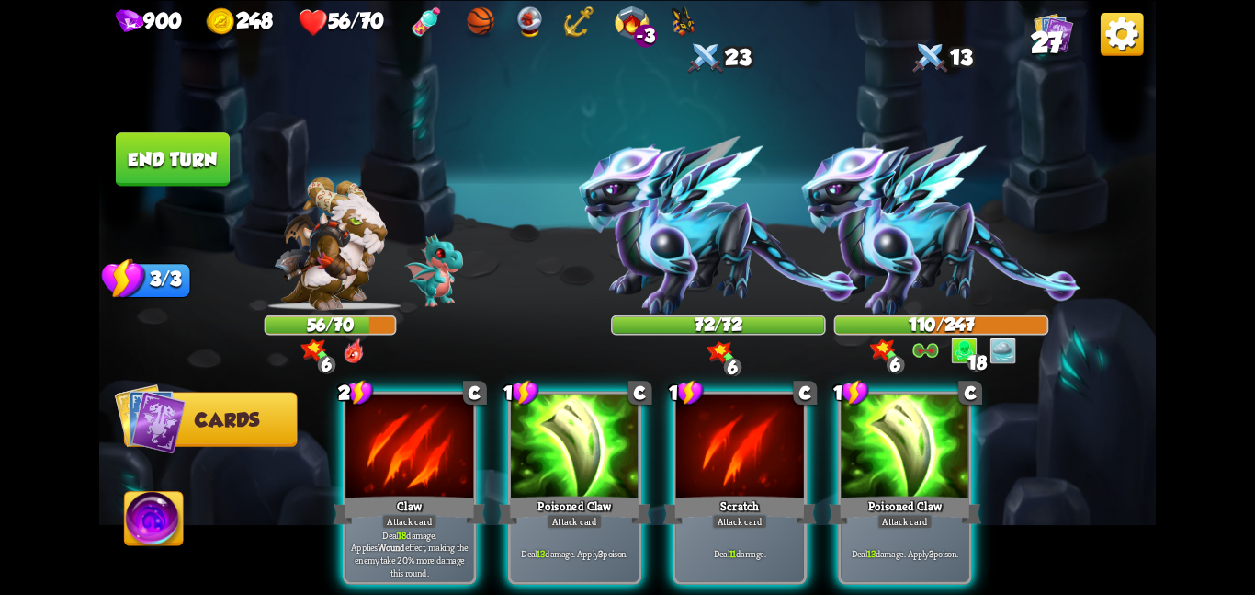
click at [362, 435] on div at bounding box center [410, 447] width 128 height 108
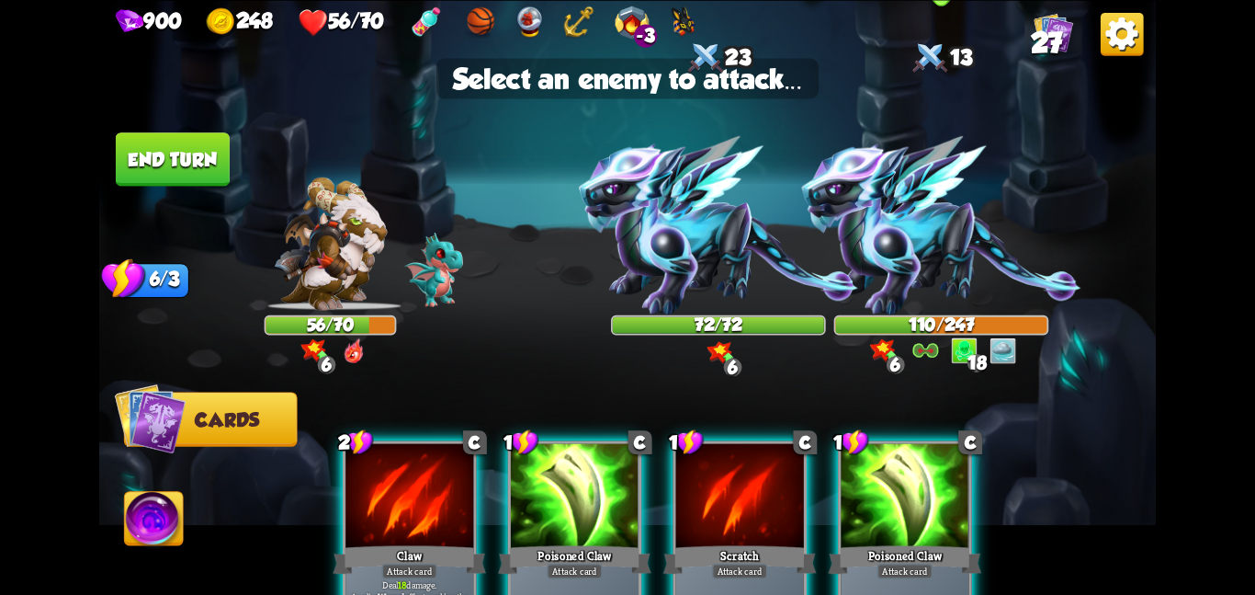
click at [868, 244] on img at bounding box center [941, 225] width 279 height 179
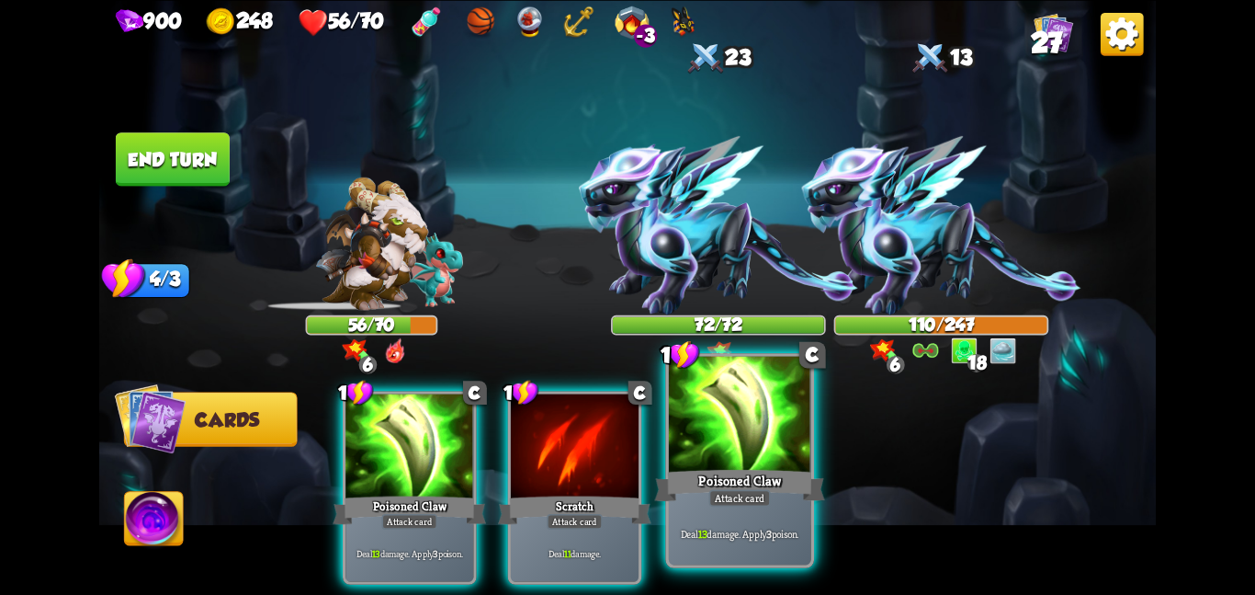
click at [742, 460] on div at bounding box center [740, 415] width 142 height 119
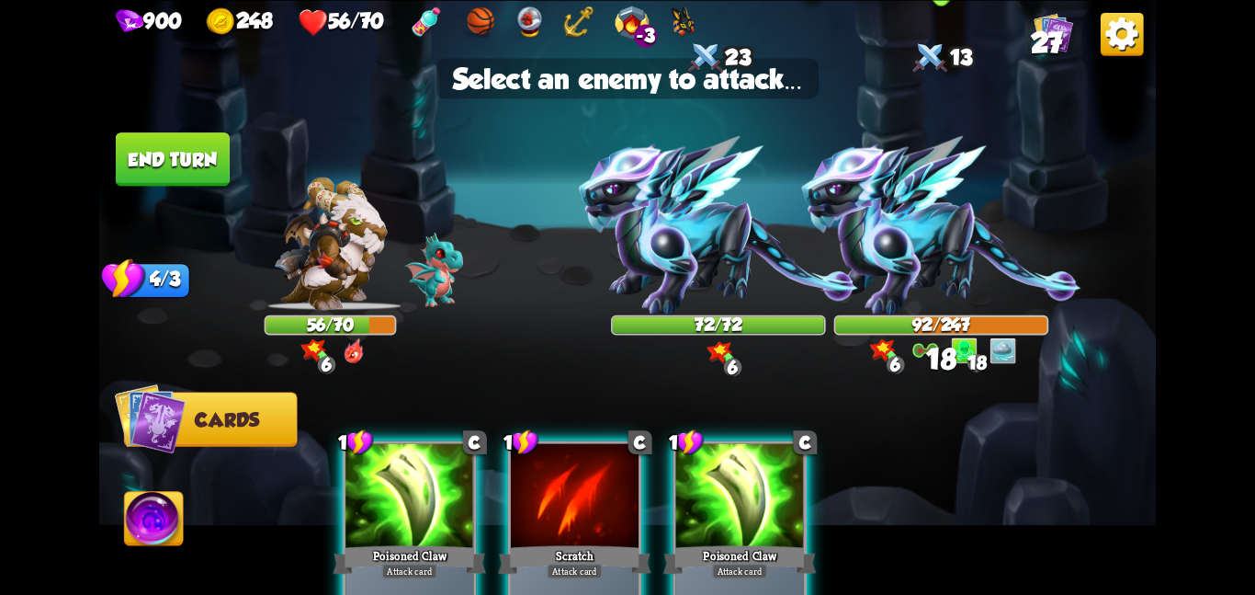
click at [905, 217] on img at bounding box center [941, 225] width 279 height 179
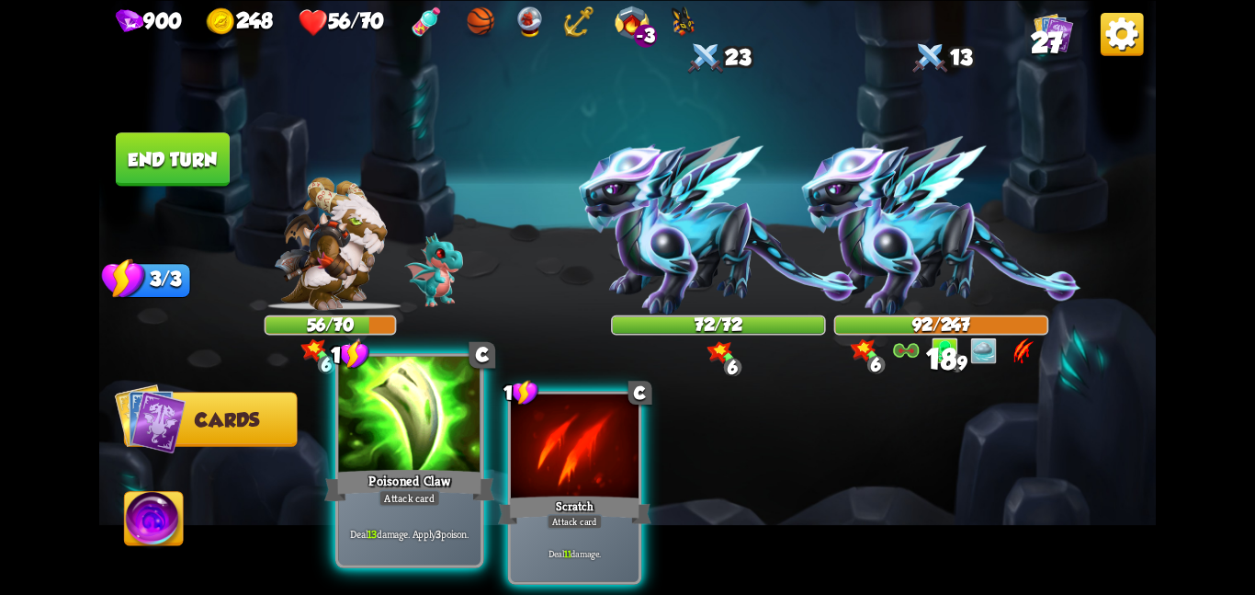
click at [428, 419] on div at bounding box center [409, 415] width 142 height 119
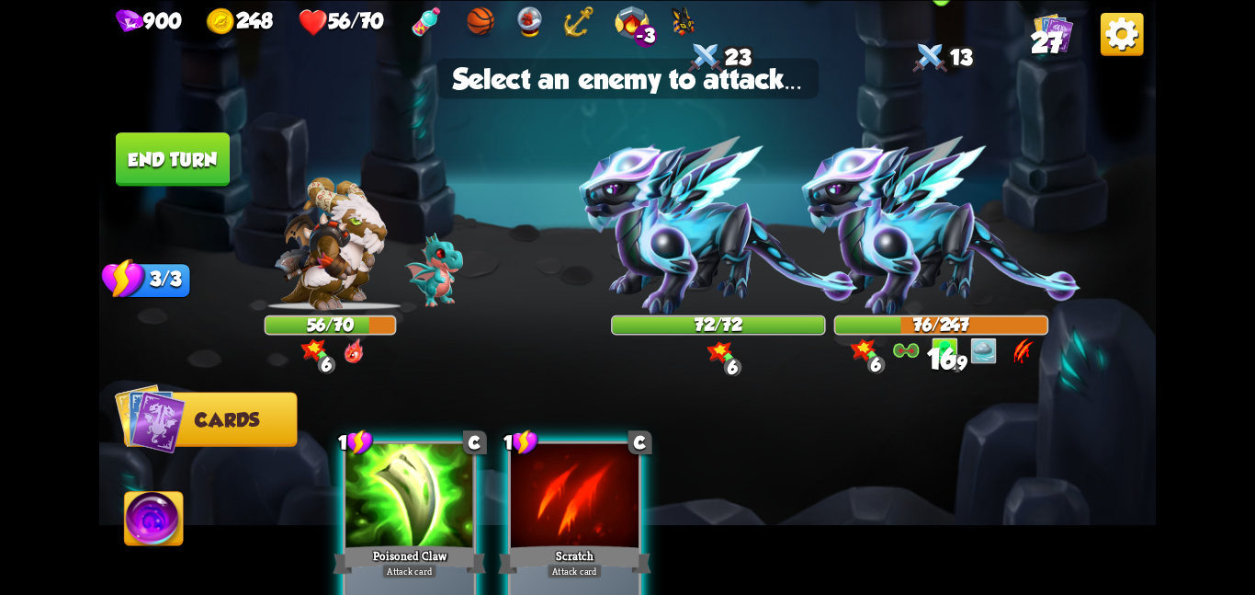
click at [910, 274] on img at bounding box center [941, 225] width 279 height 179
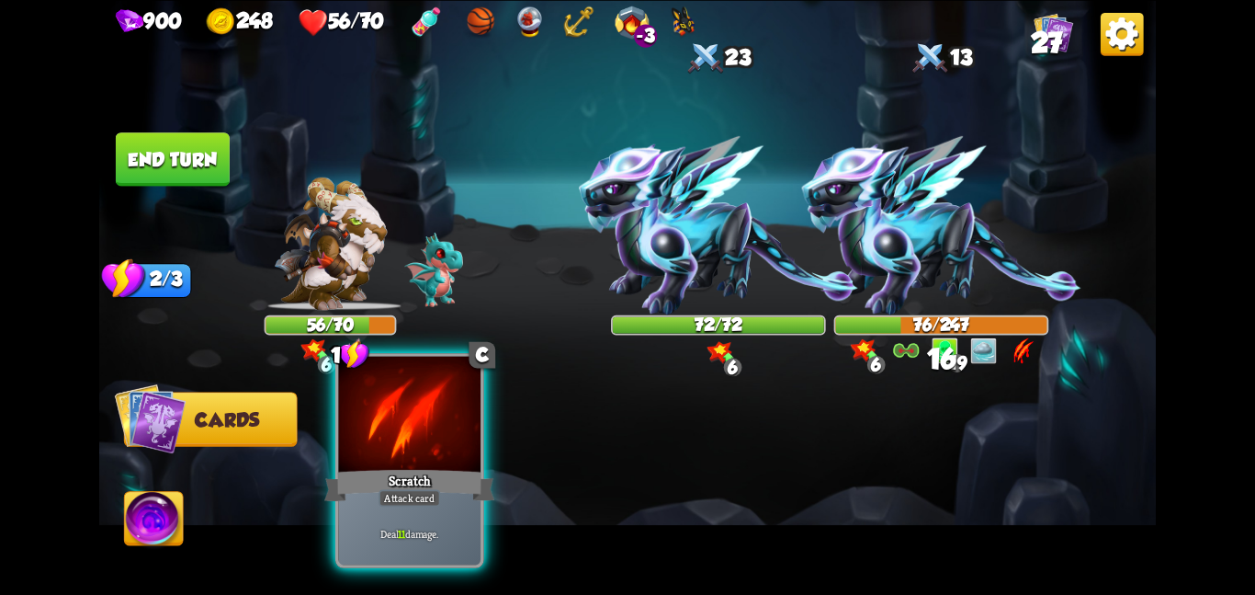
click at [382, 424] on div at bounding box center [409, 415] width 142 height 119
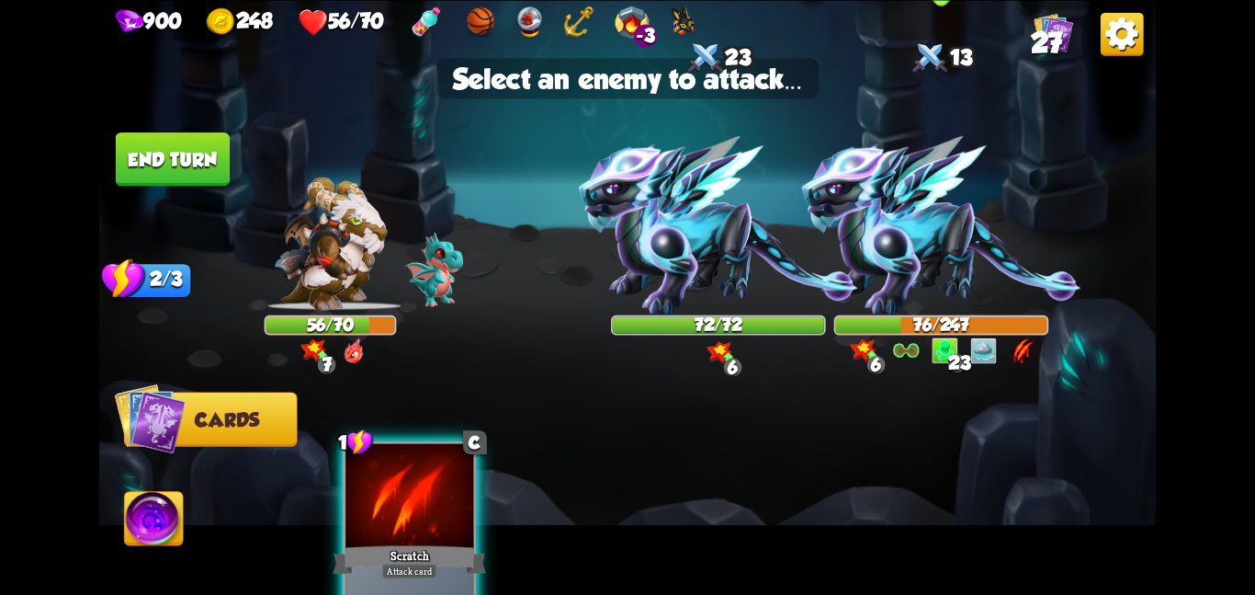
click at [924, 244] on img at bounding box center [941, 225] width 279 height 179
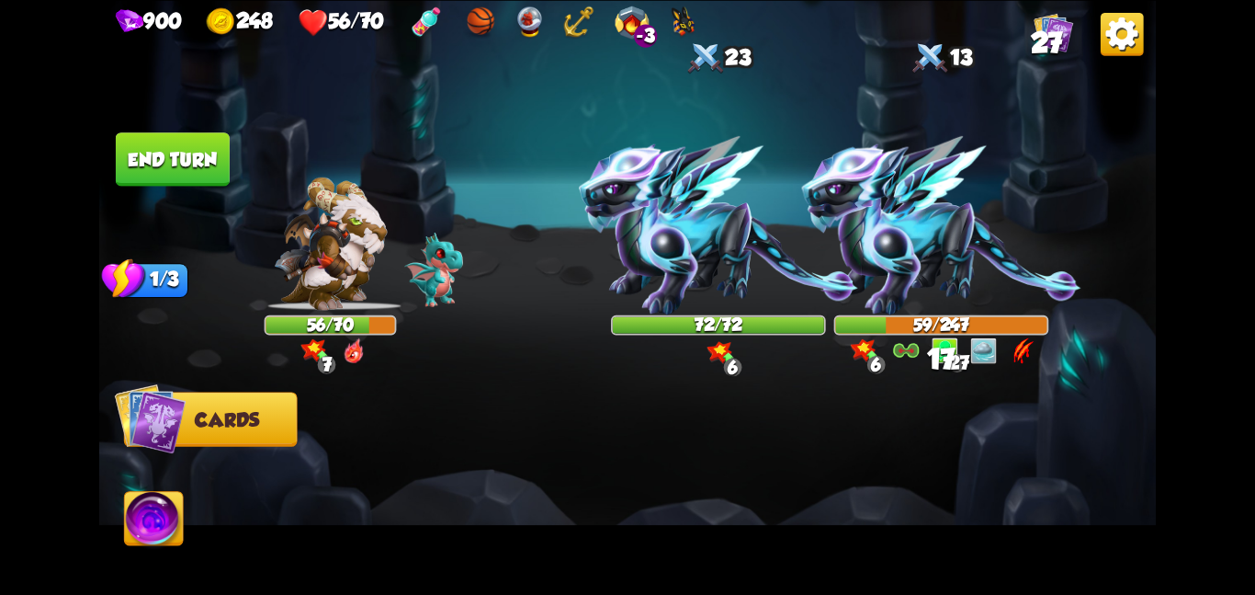
click at [125, 539] on img at bounding box center [154, 522] width 59 height 60
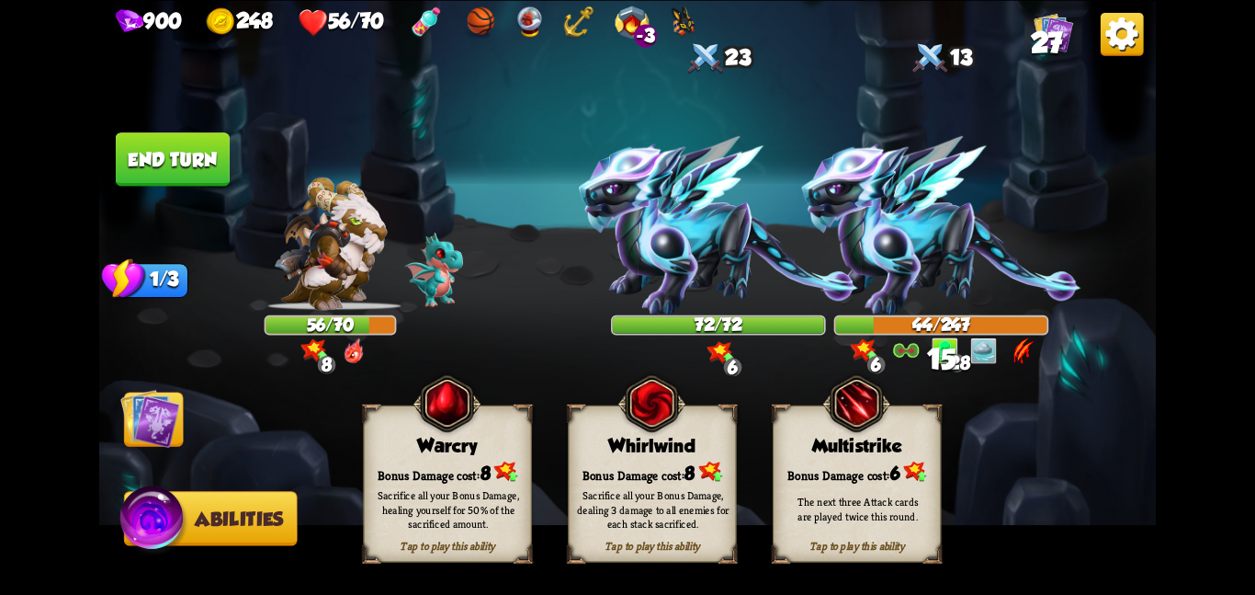
click at [598, 460] on div "Bonus Damage cost: 8" at bounding box center [652, 472] width 167 height 24
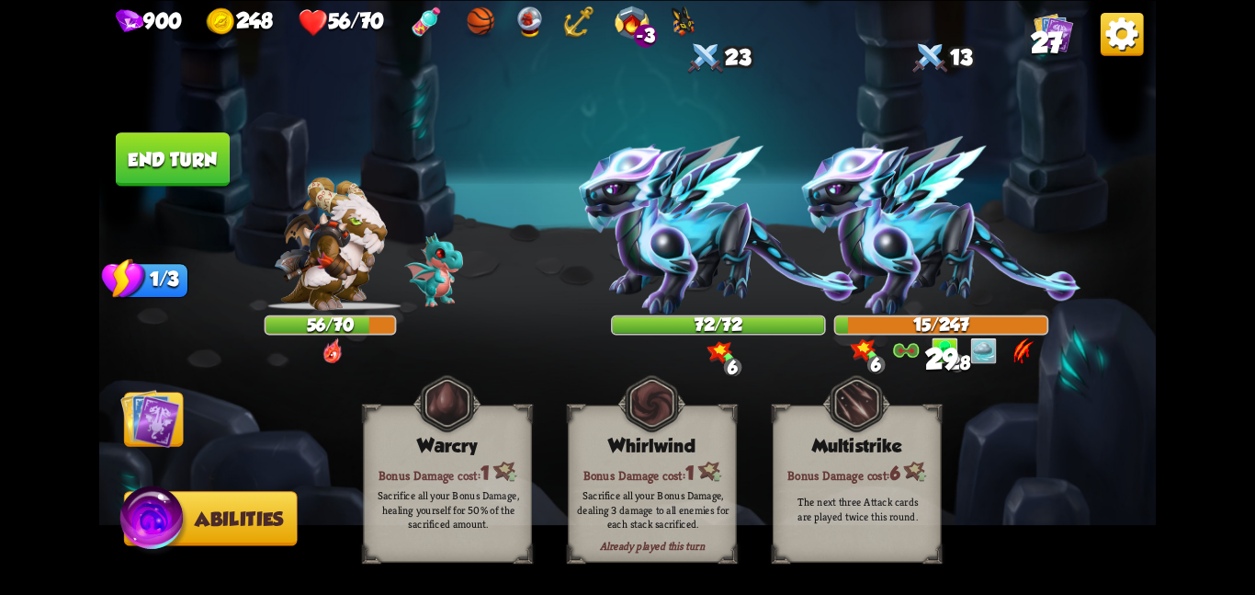
click at [138, 413] on img at bounding box center [150, 418] width 60 height 60
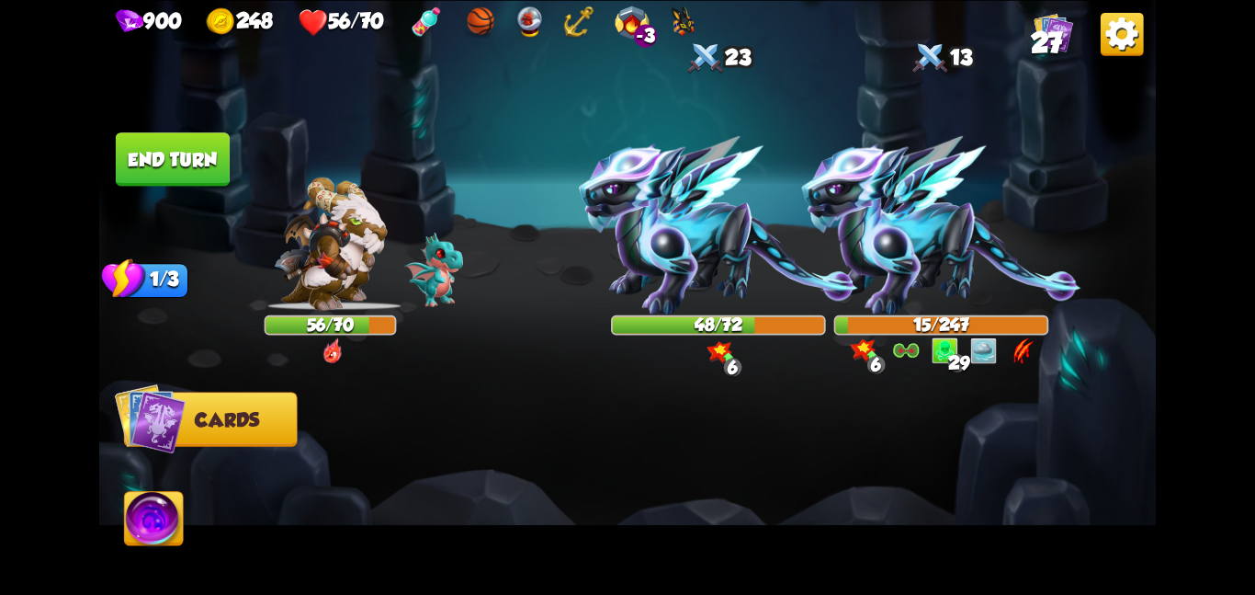
click at [163, 151] on button "End turn" at bounding box center [173, 158] width 114 height 53
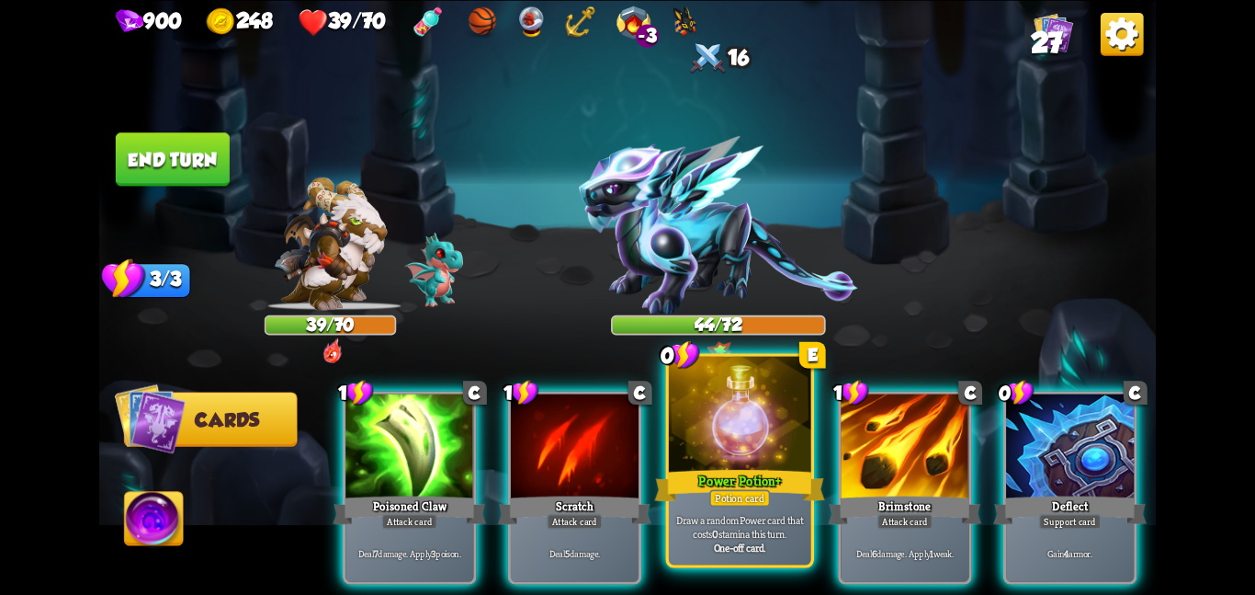
click at [745, 466] on div "Power Potion +" at bounding box center [739, 485] width 170 height 38
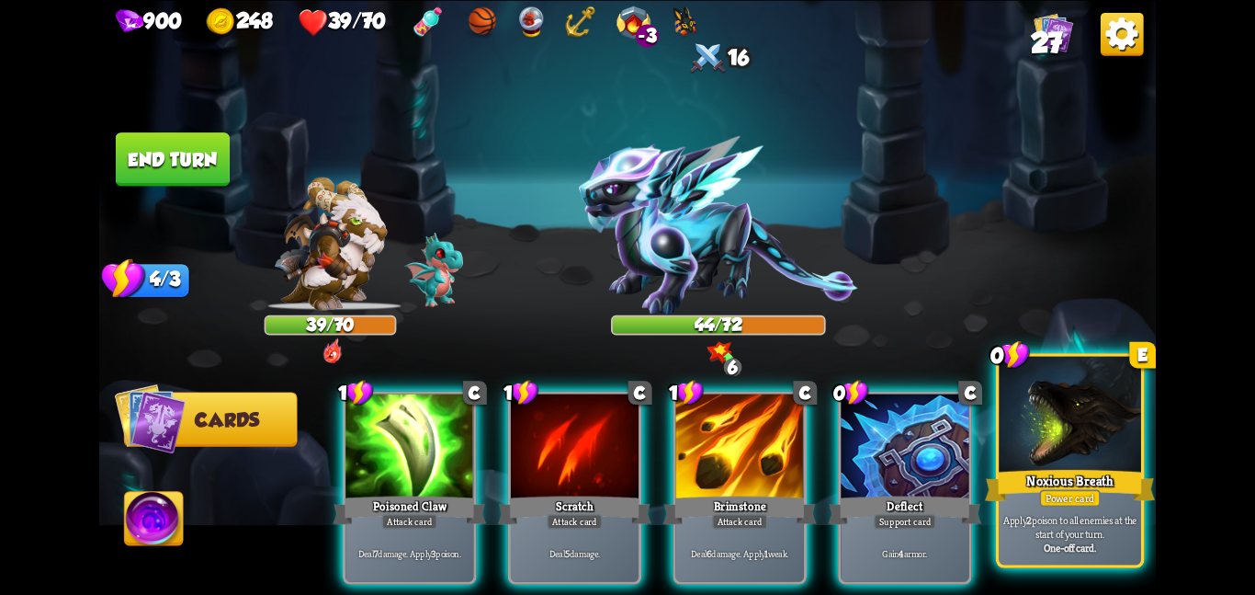
click at [1081, 452] on div at bounding box center [1070, 415] width 142 height 119
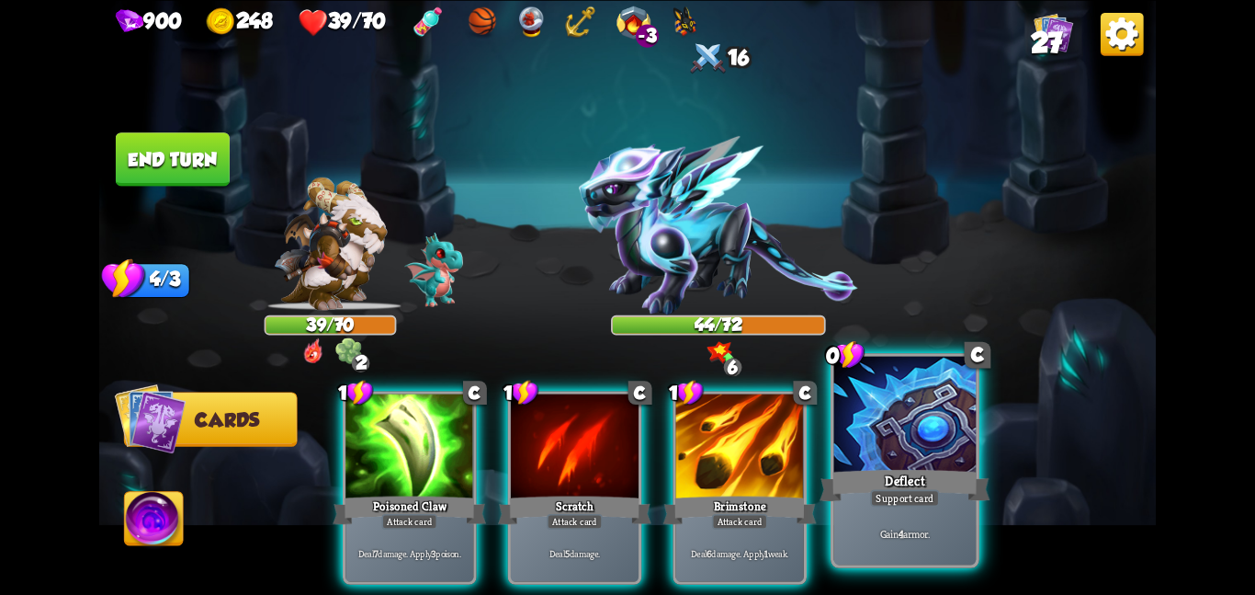
click at [927, 467] on div "Deflect" at bounding box center [905, 485] width 170 height 38
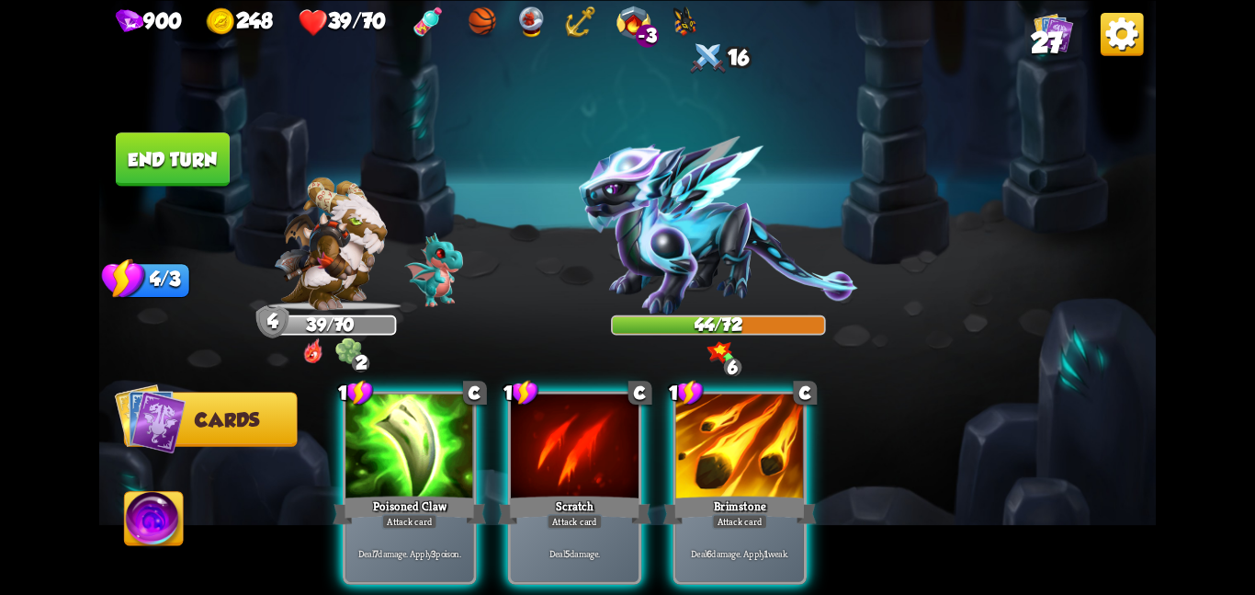
click at [156, 145] on button "End turn" at bounding box center [173, 158] width 114 height 53
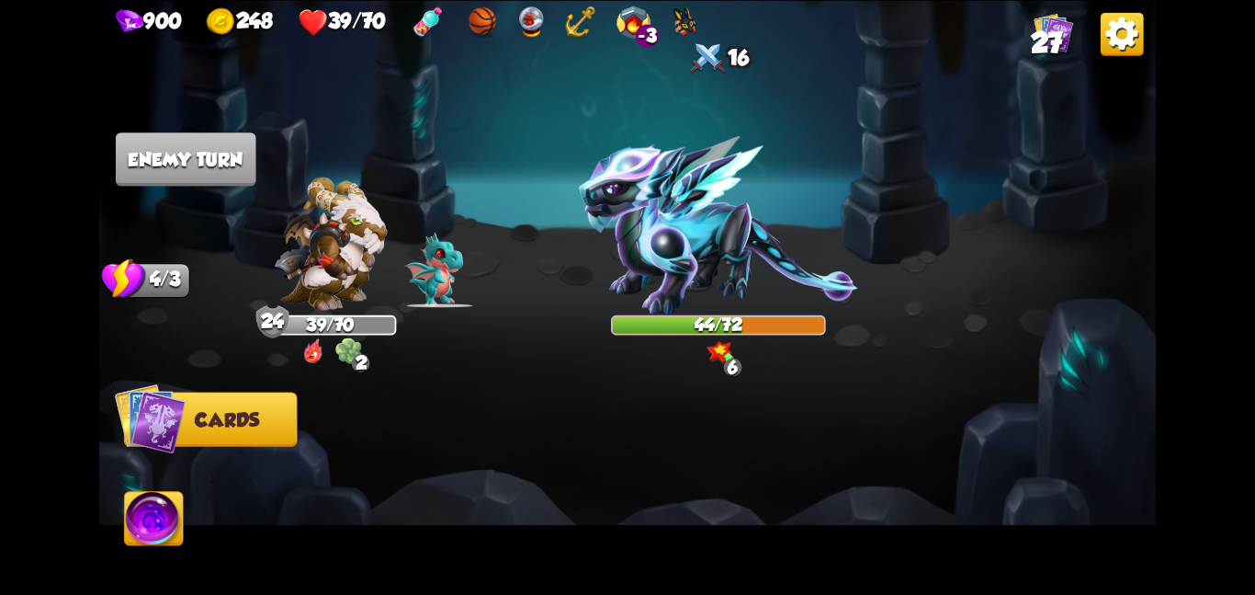
click at [349, 246] on img at bounding box center [330, 242] width 113 height 133
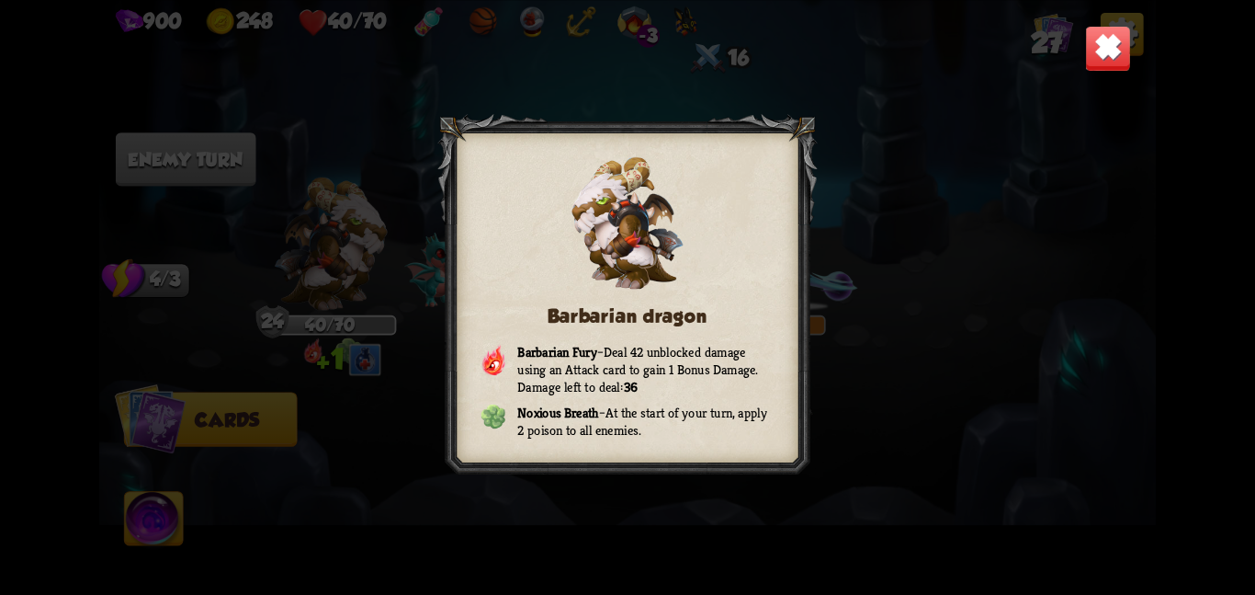
click at [1102, 69] on img at bounding box center [1108, 48] width 46 height 46
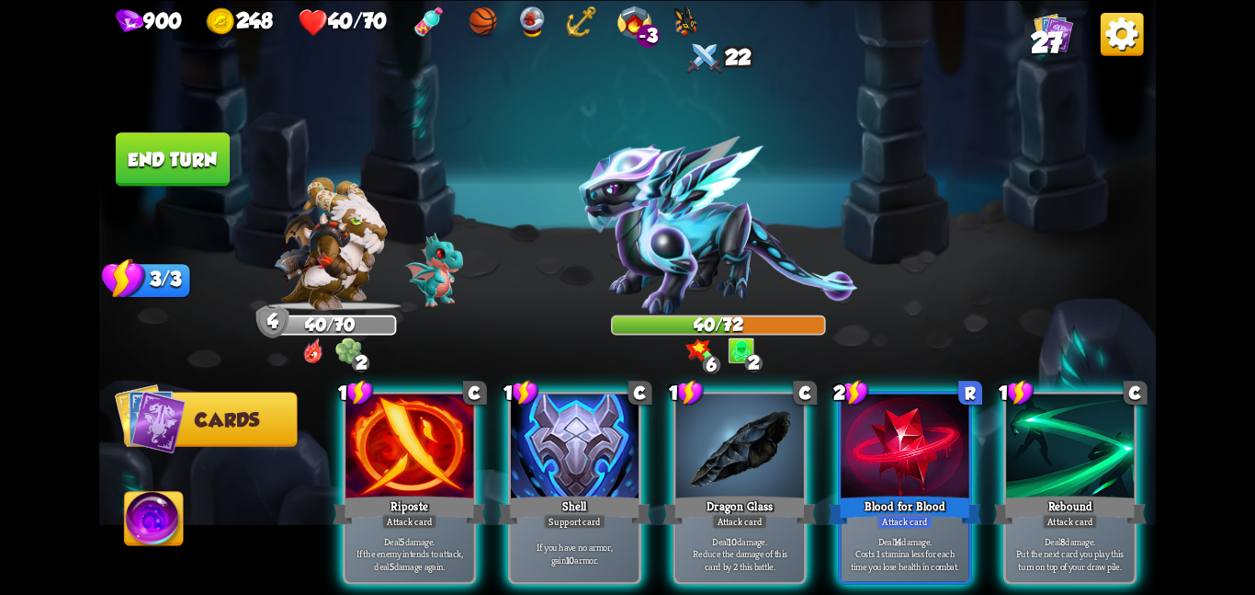
click at [171, 153] on button "End turn" at bounding box center [173, 158] width 114 height 53
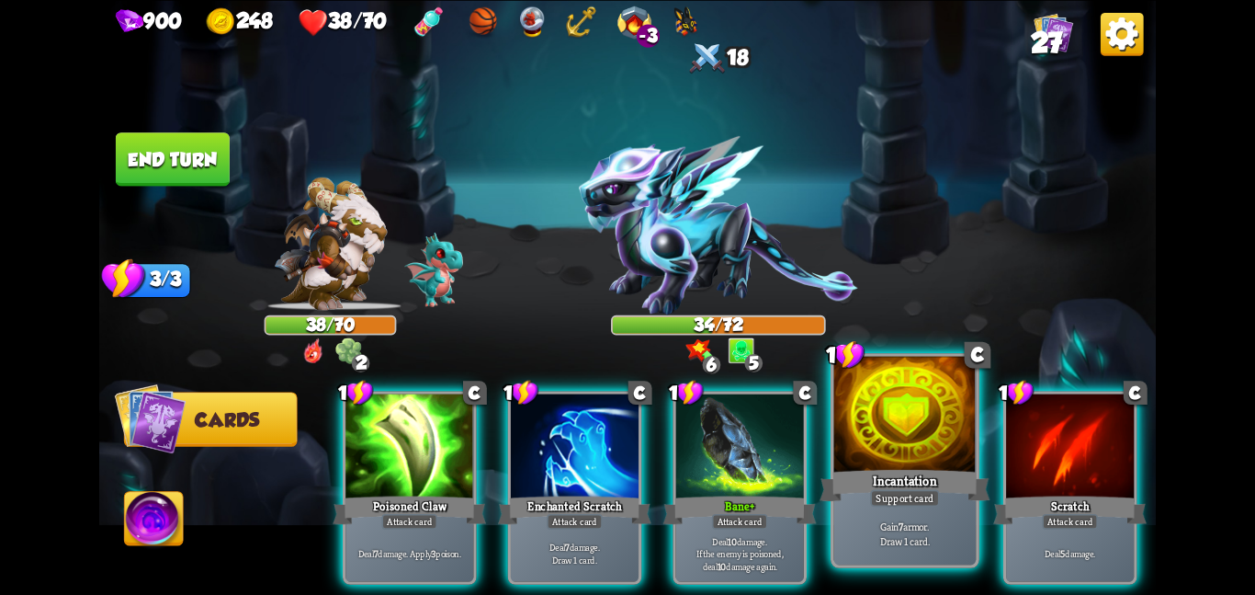
click at [896, 431] on div at bounding box center [905, 415] width 142 height 119
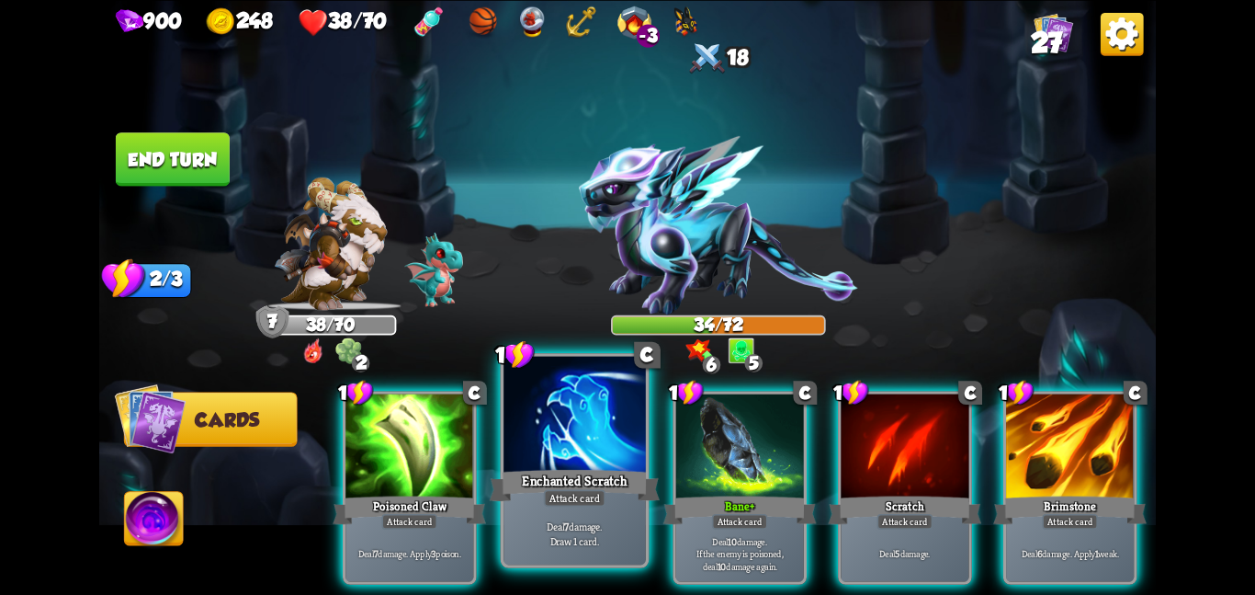
click at [526, 379] on div at bounding box center [575, 415] width 142 height 119
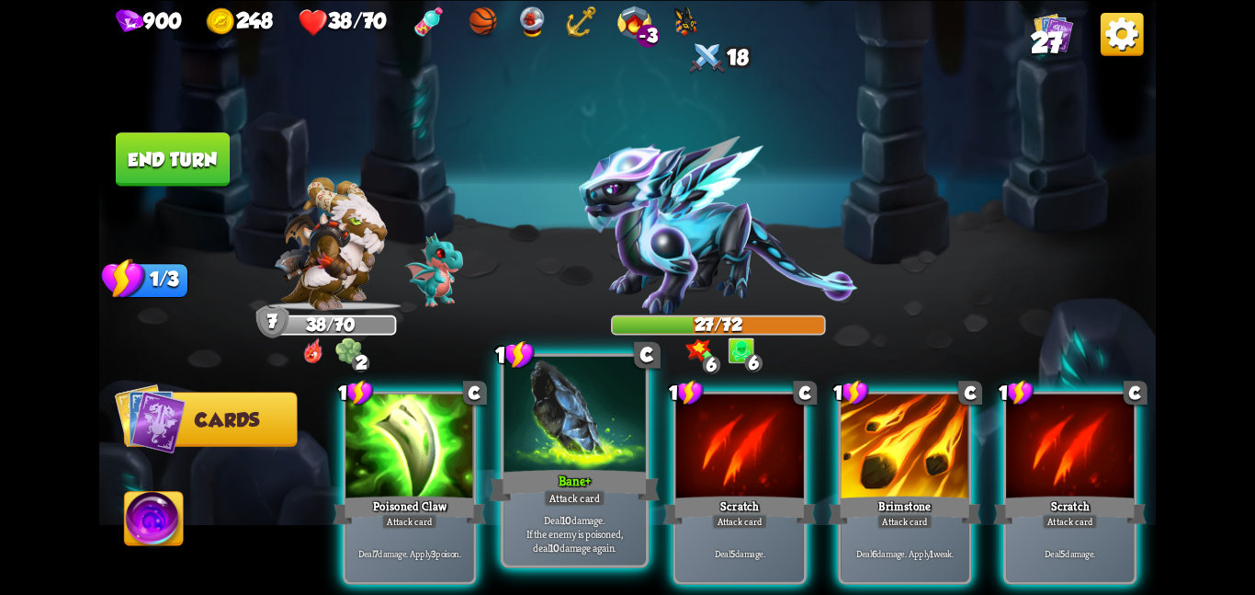
click at [617, 423] on div at bounding box center [575, 415] width 142 height 119
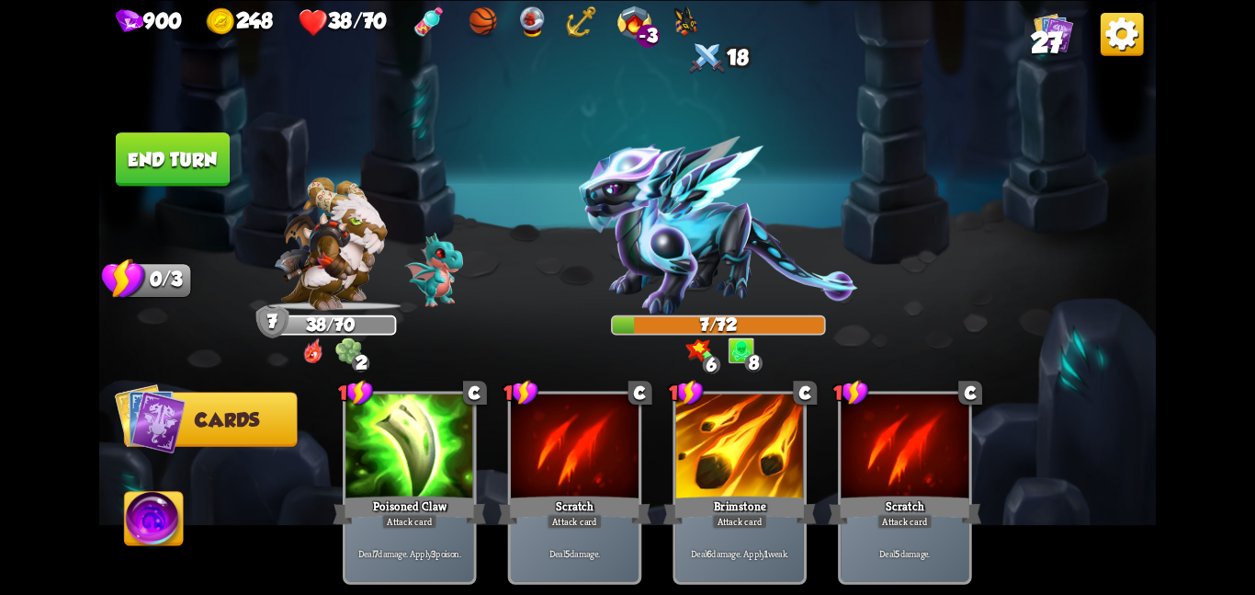
click at [191, 162] on button "End turn" at bounding box center [173, 158] width 114 height 53
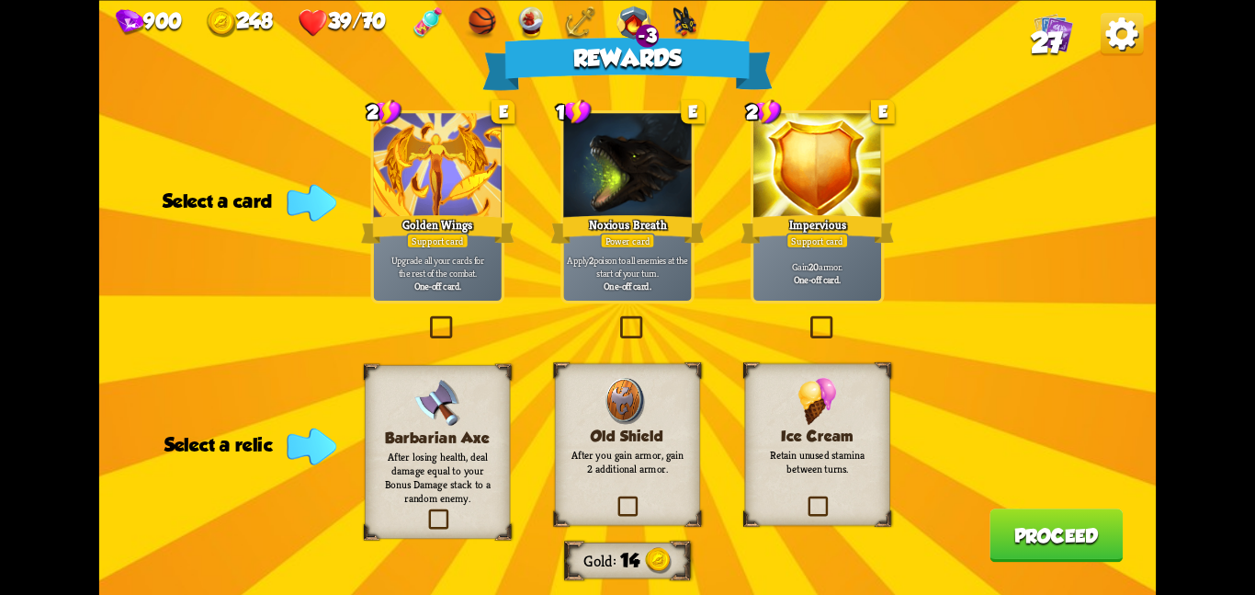
click at [794, 504] on div "Ice Cream Retain unused stamina between turns." at bounding box center [817, 444] width 145 height 162
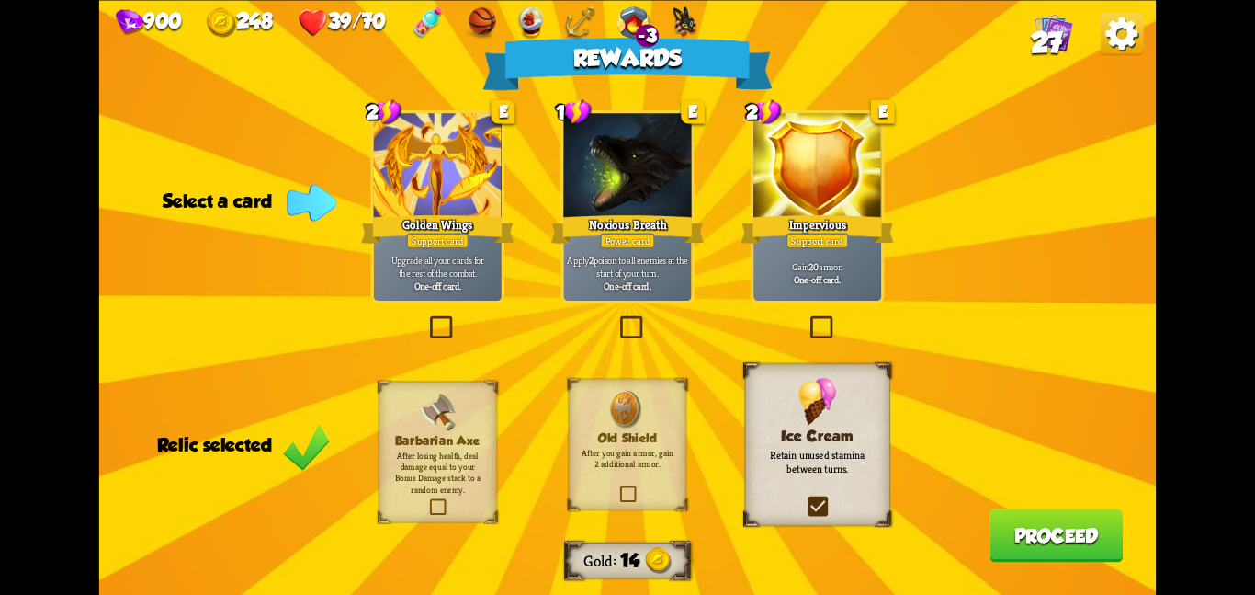
click at [471, 280] on div "One-off card." at bounding box center [437, 284] width 121 height 13
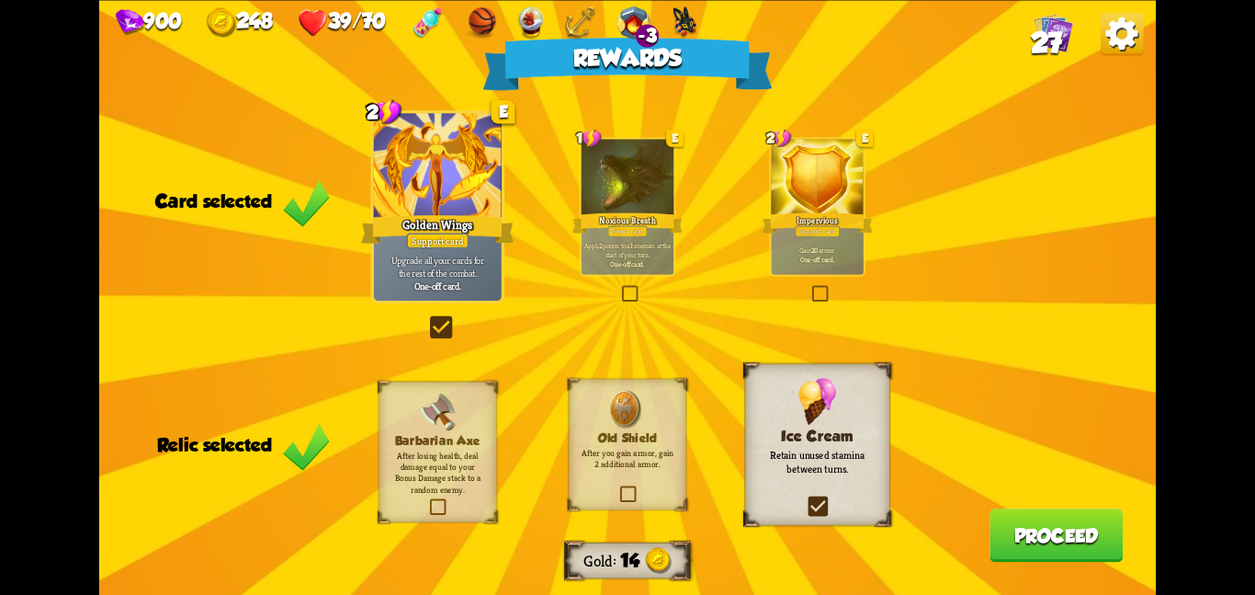
click at [1043, 523] on button "Proceed" at bounding box center [1056, 534] width 133 height 53
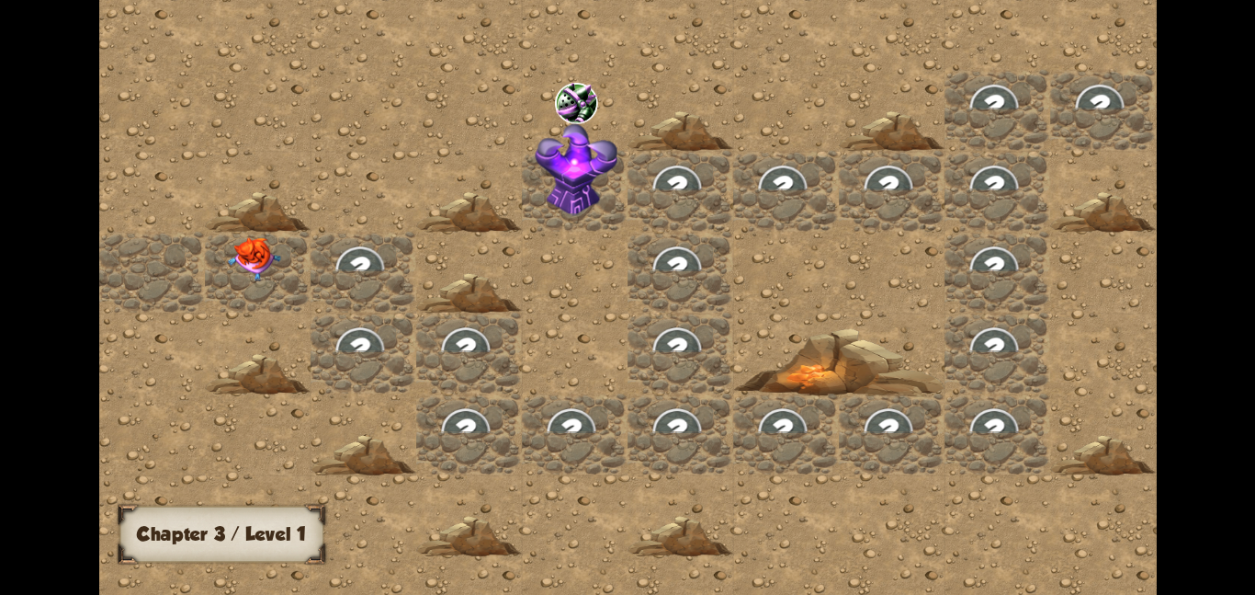
click at [284, 264] on div at bounding box center [258, 271] width 106 height 81
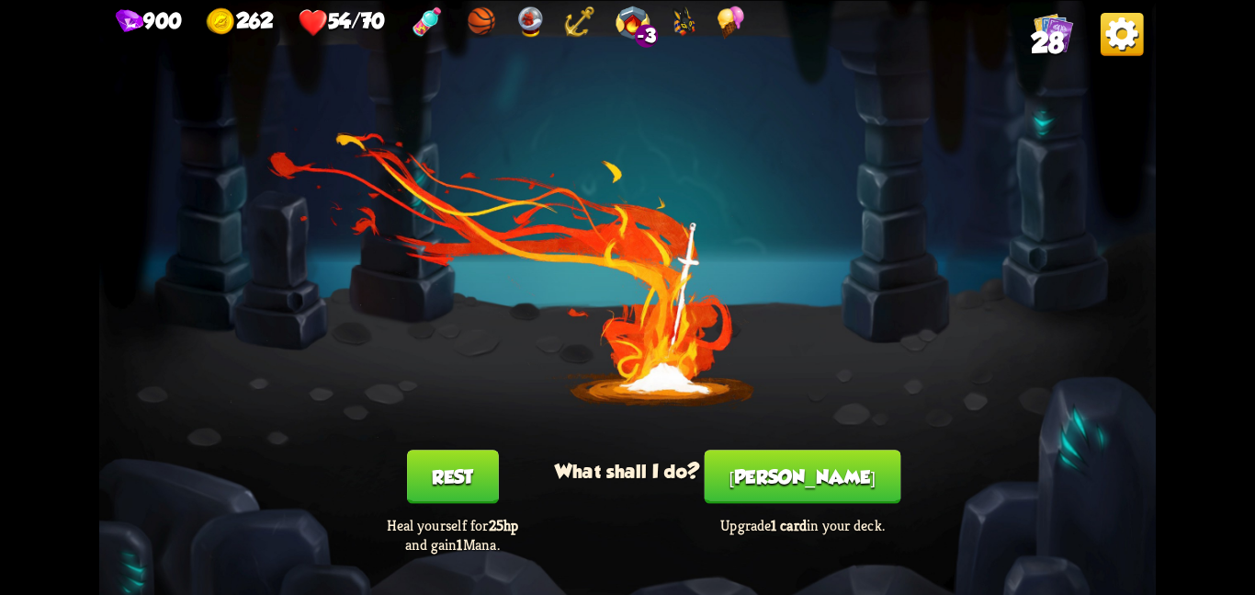
click at [735, 478] on div "Smith Upgrade 1 card in your deck." at bounding box center [802, 501] width 211 height 104
click at [814, 480] on button "[PERSON_NAME]" at bounding box center [803, 475] width 197 height 53
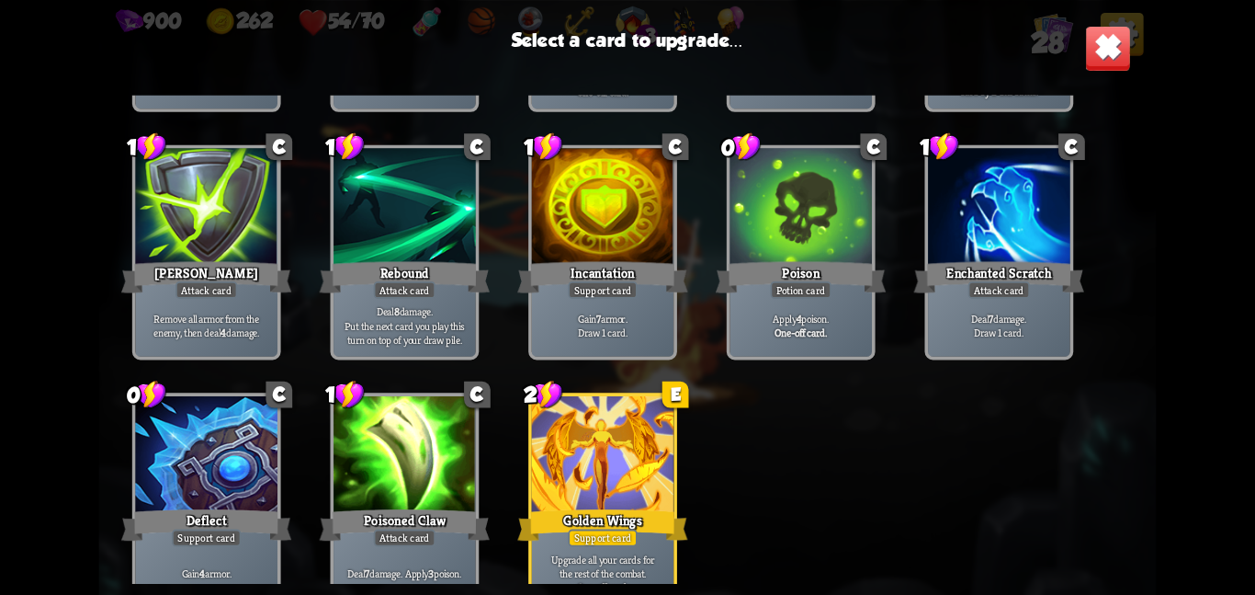
scroll to position [854, 0]
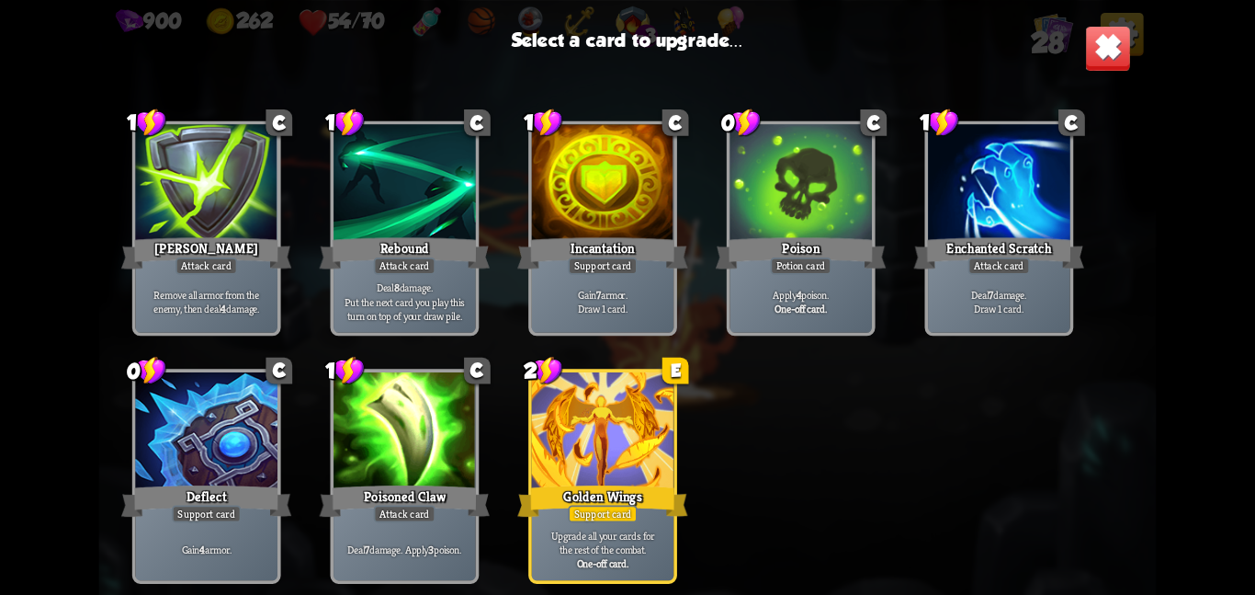
click at [600, 479] on div at bounding box center [603, 431] width 142 height 119
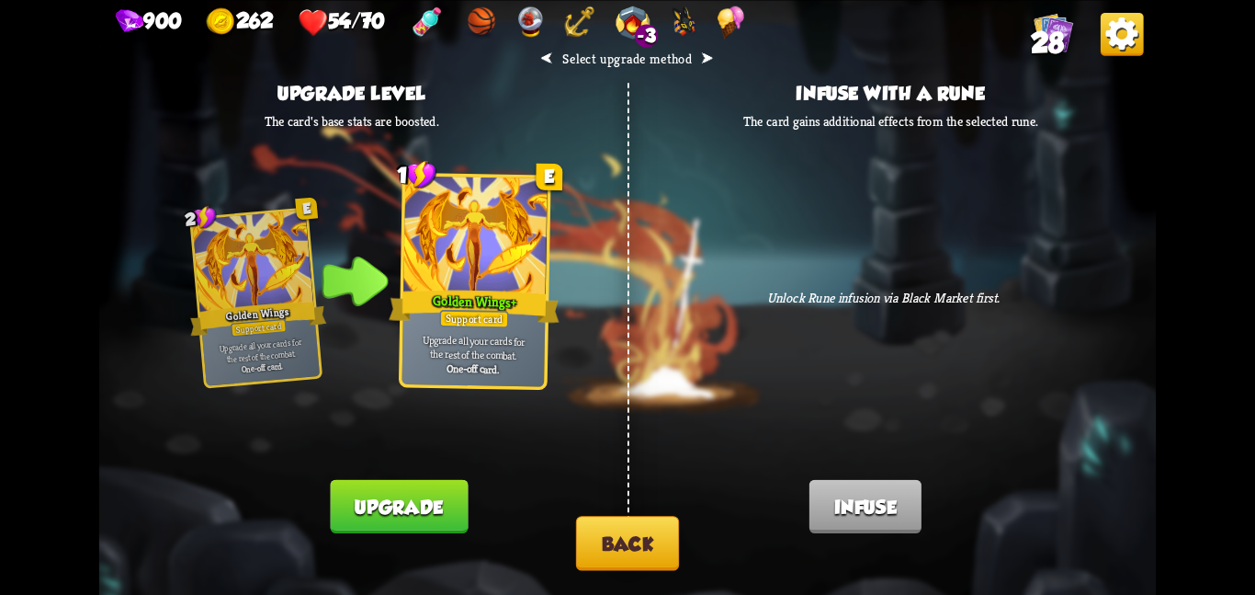
click at [426, 516] on button "Upgrade" at bounding box center [400, 505] width 138 height 53
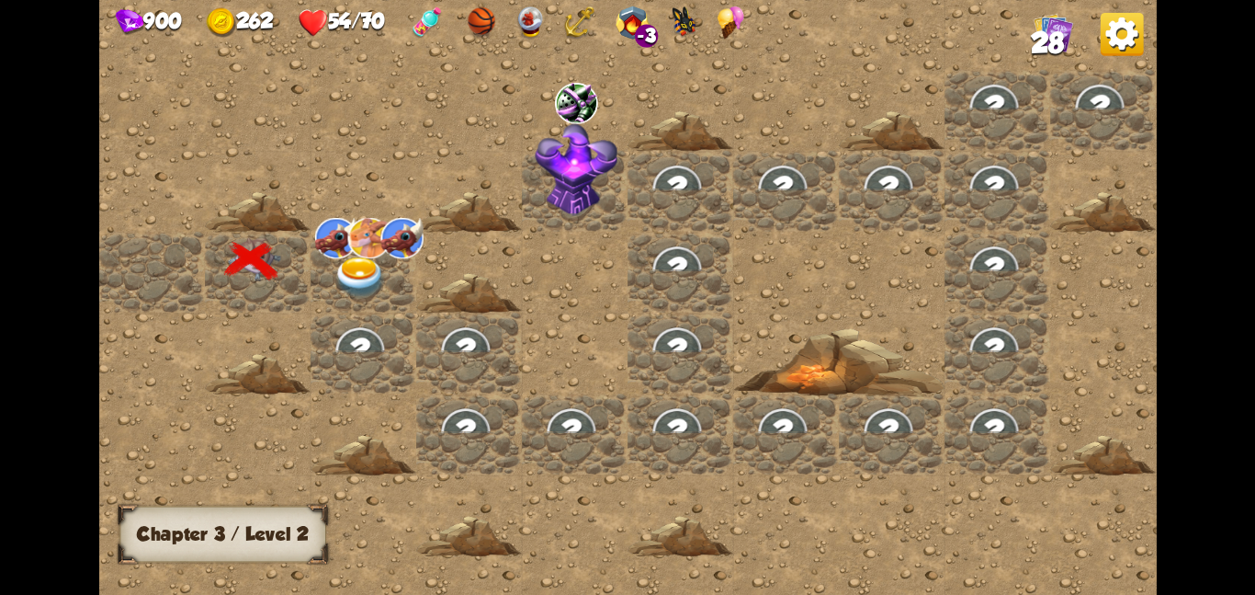
click at [392, 258] on div at bounding box center [364, 271] width 106 height 81
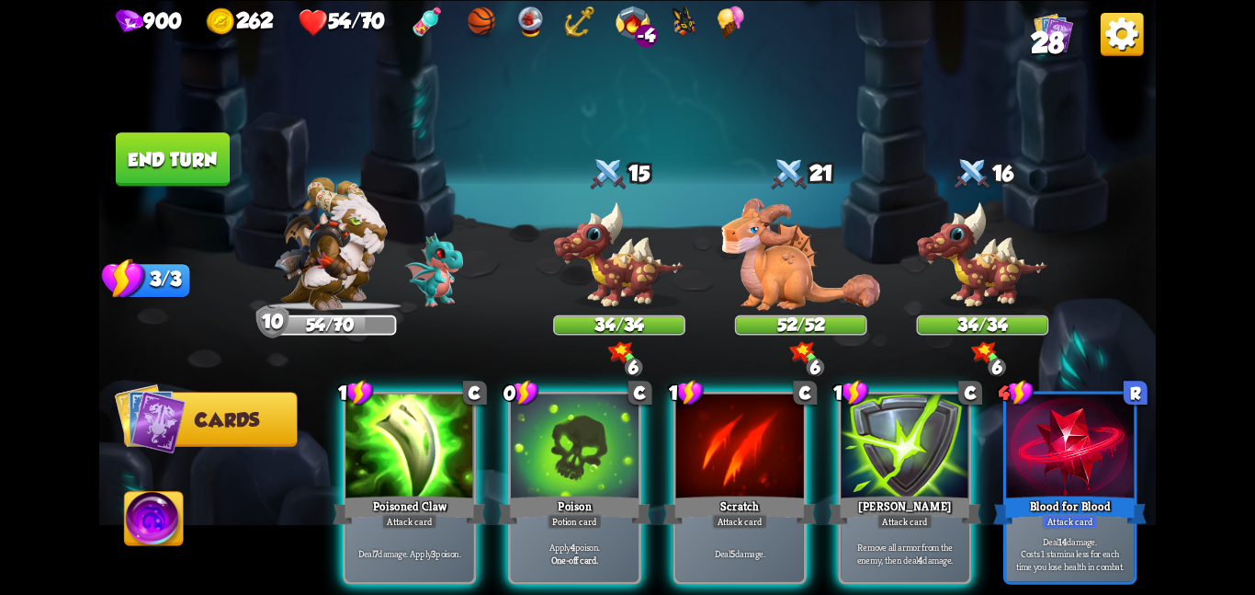
click at [582, 445] on div at bounding box center [575, 447] width 128 height 108
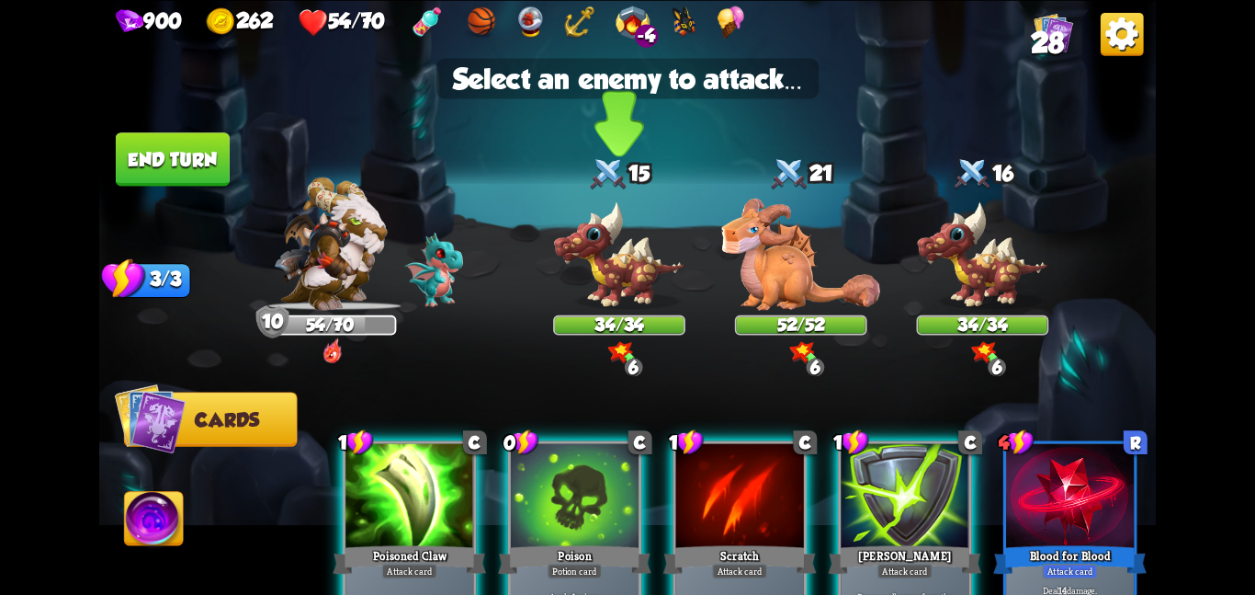
click at [608, 295] on img at bounding box center [619, 254] width 132 height 109
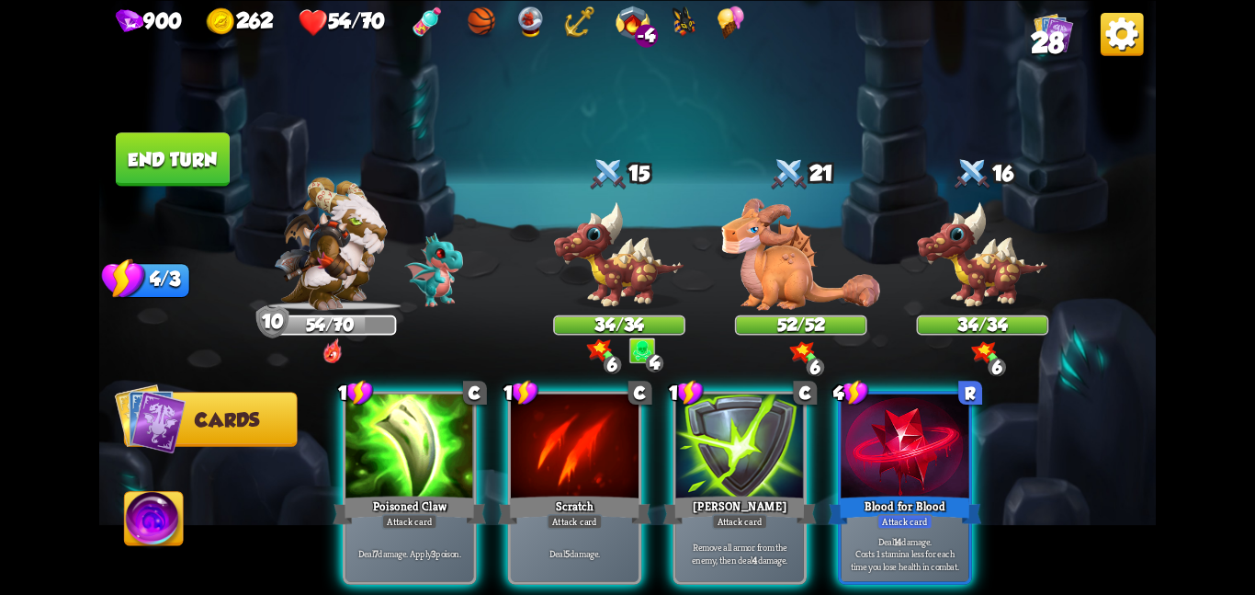
click at [198, 152] on button "End turn" at bounding box center [173, 158] width 114 height 53
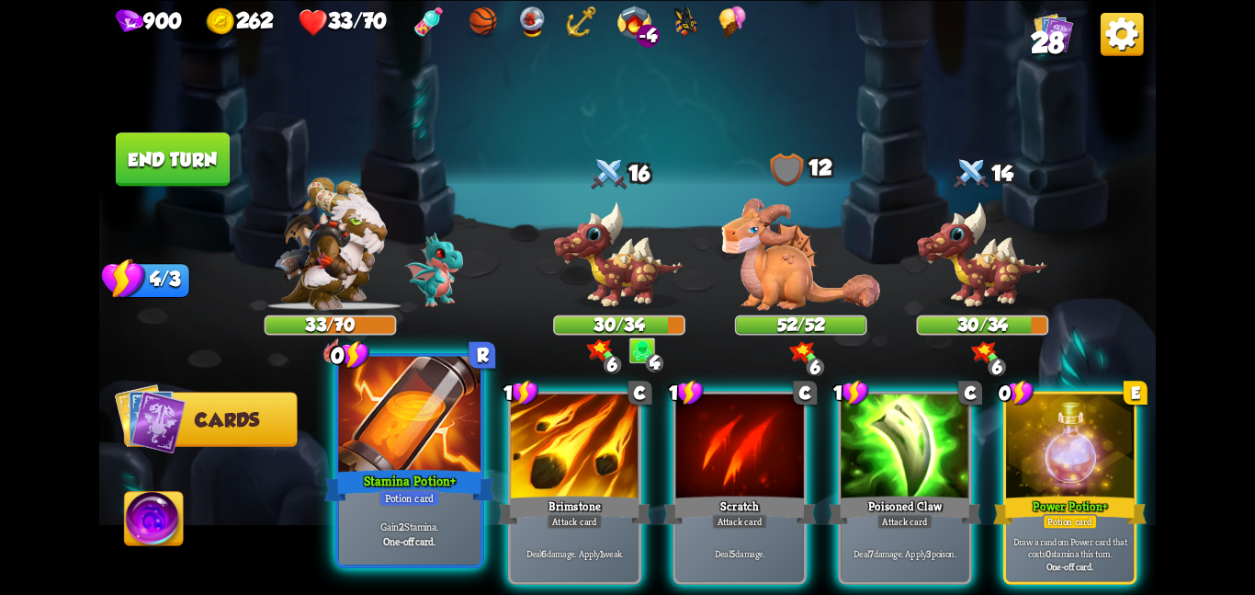
click at [410, 467] on div "Stamina Potion +" at bounding box center [409, 485] width 170 height 38
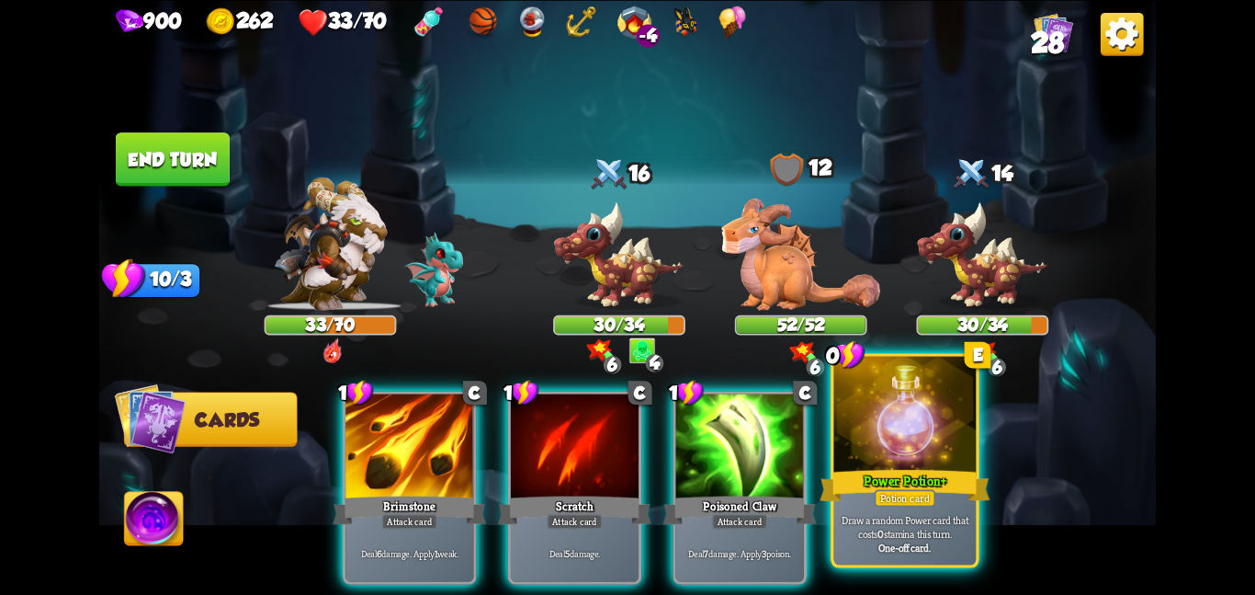
click at [877, 476] on div "Power Potion +" at bounding box center [905, 485] width 170 height 38
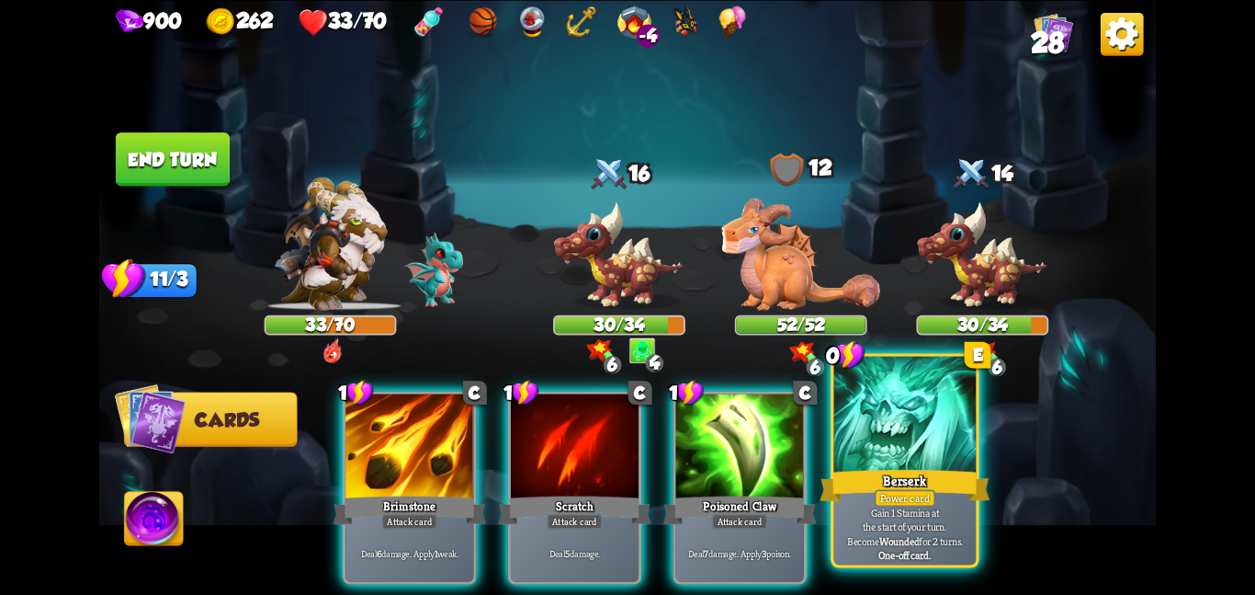
click at [898, 425] on div at bounding box center [905, 415] width 142 height 119
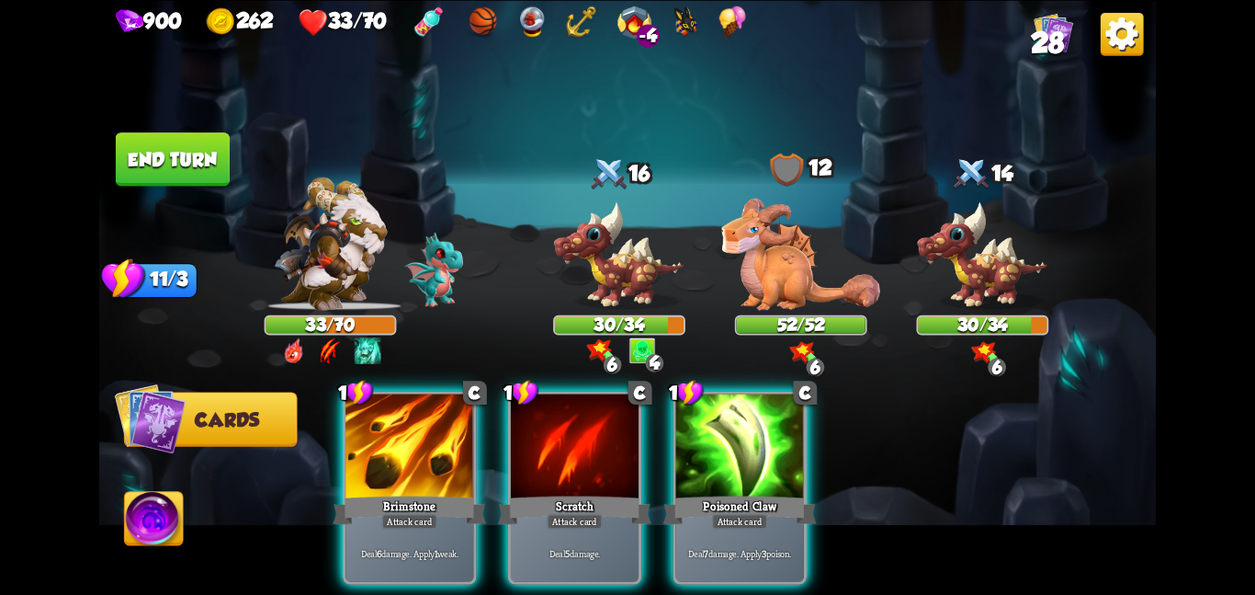
click at [147, 135] on button "End turn" at bounding box center [173, 158] width 114 height 53
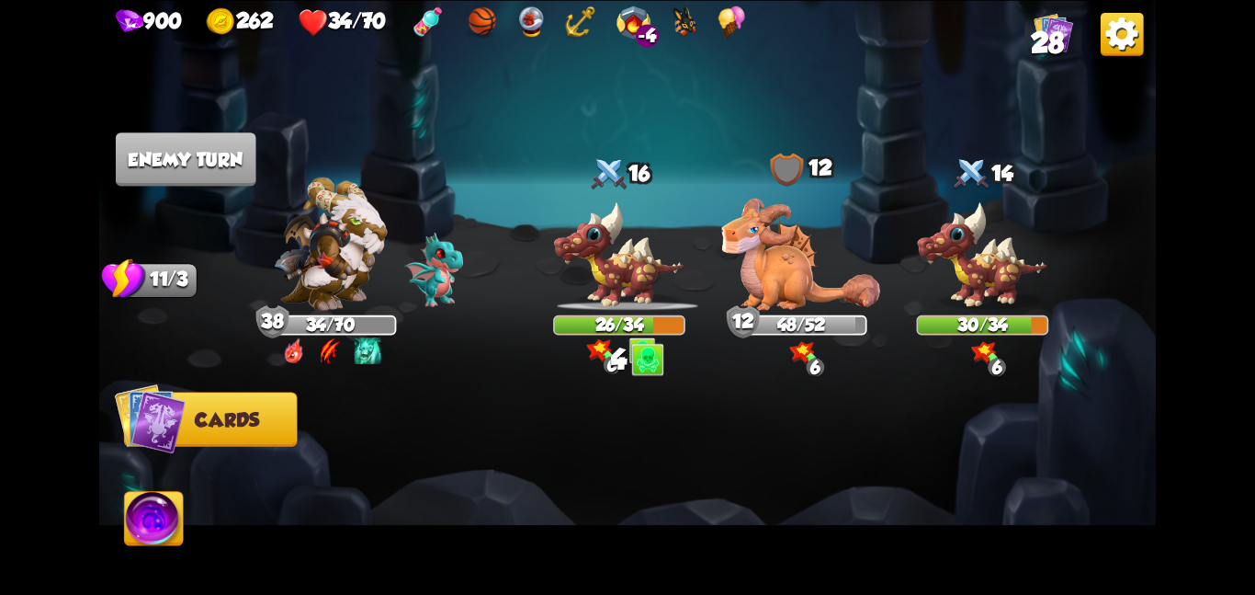
click at [641, 22] on img at bounding box center [634, 22] width 34 height 33
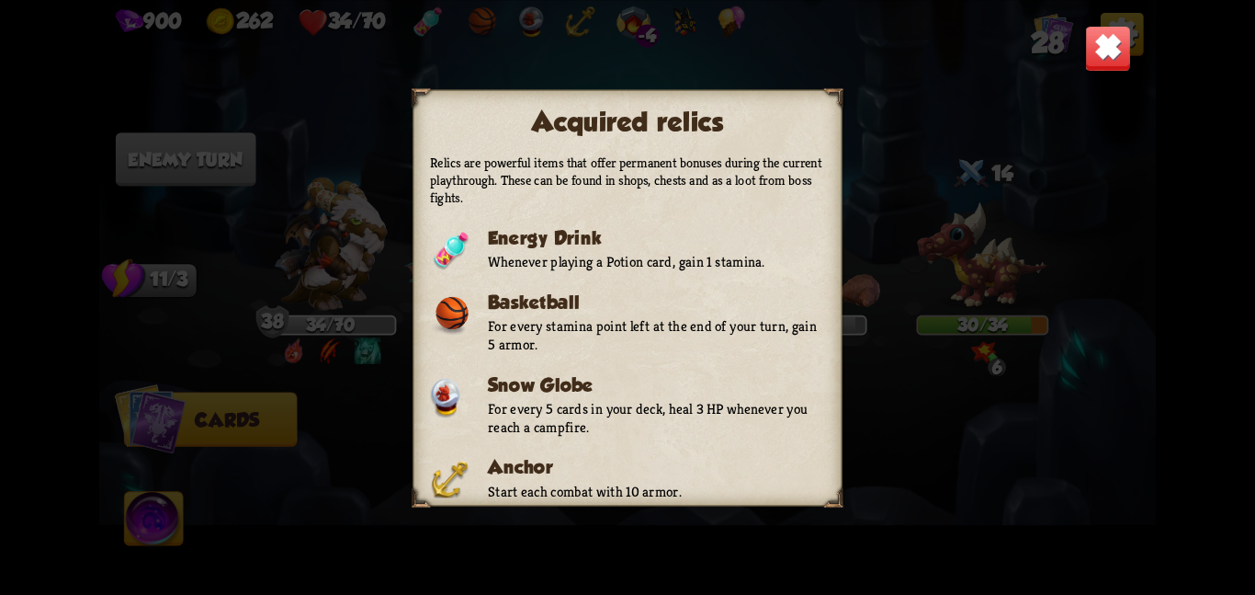
scroll to position [210, 0]
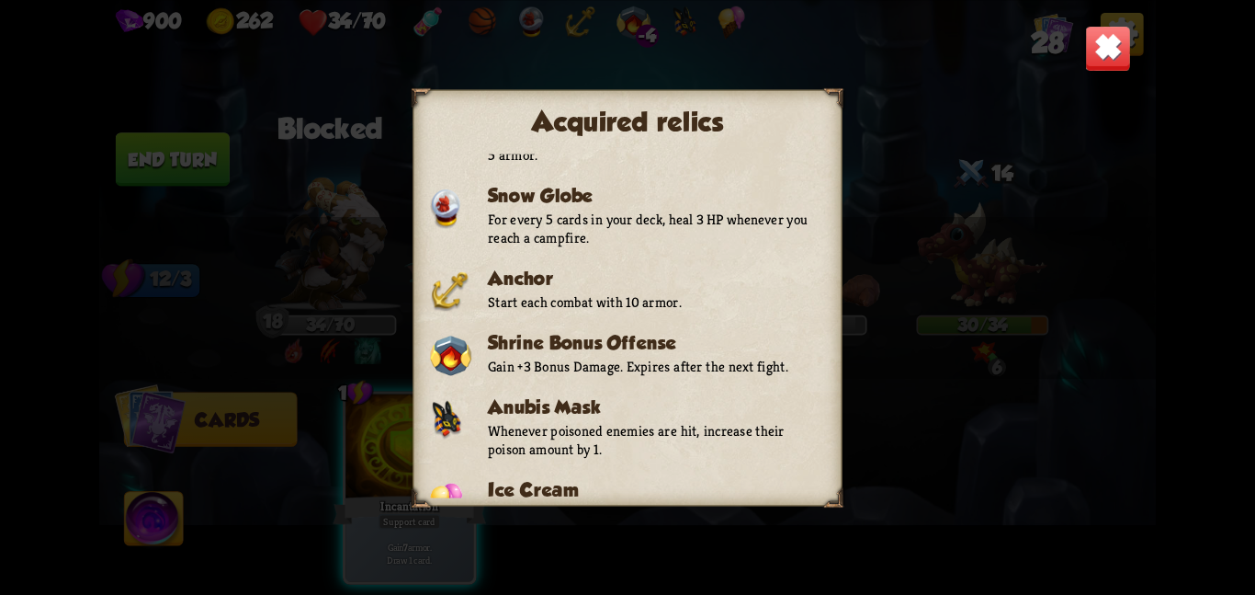
click at [1095, 57] on img at bounding box center [1108, 48] width 46 height 46
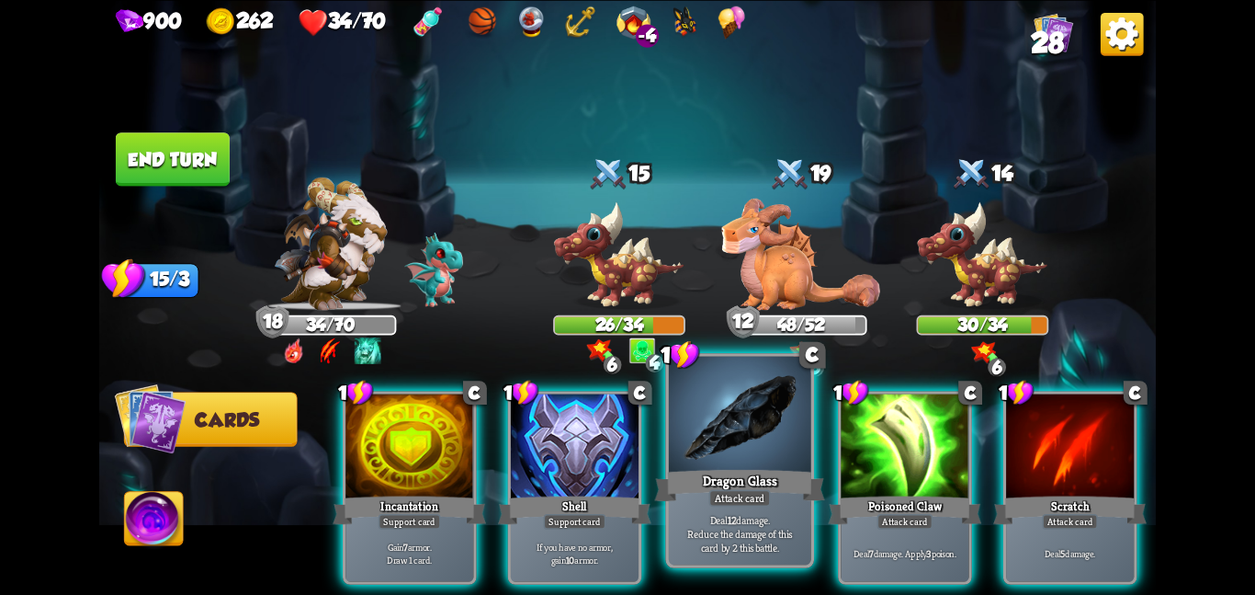
click at [692, 393] on div at bounding box center [740, 415] width 142 height 119
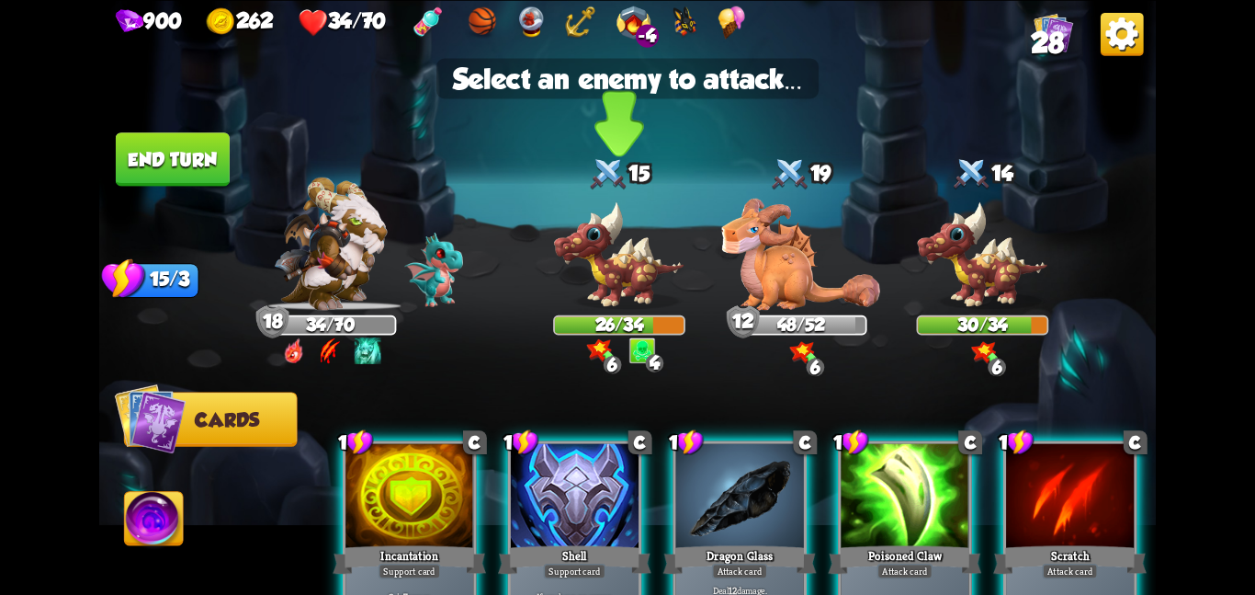
click at [632, 294] on img at bounding box center [619, 254] width 132 height 109
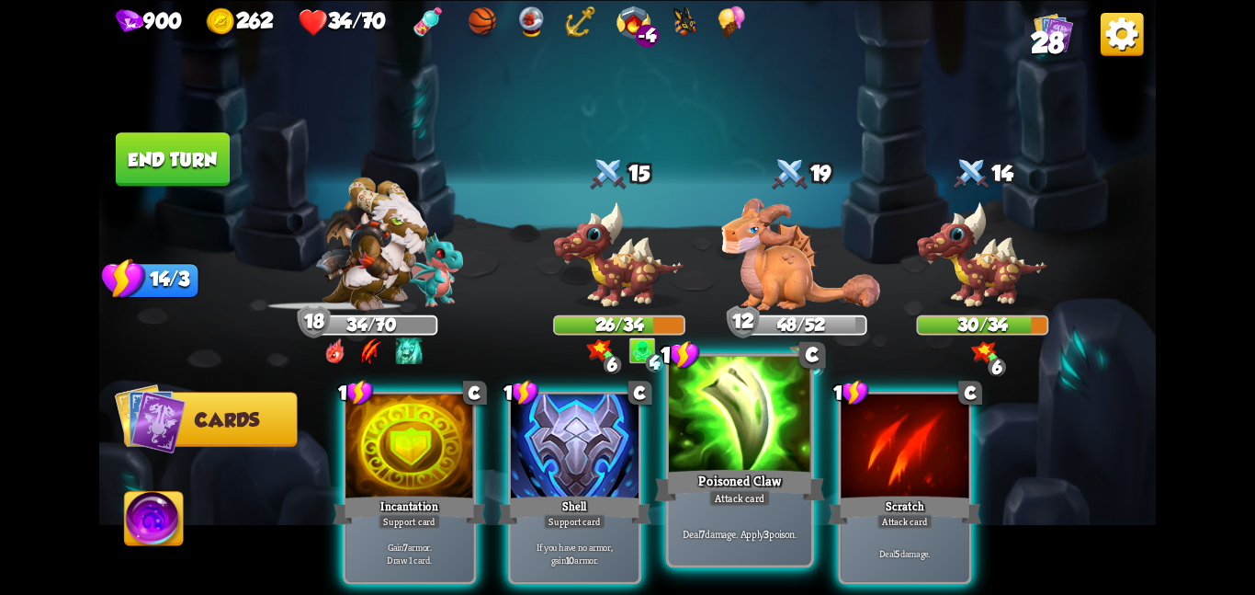
click at [706, 455] on div at bounding box center [740, 415] width 142 height 119
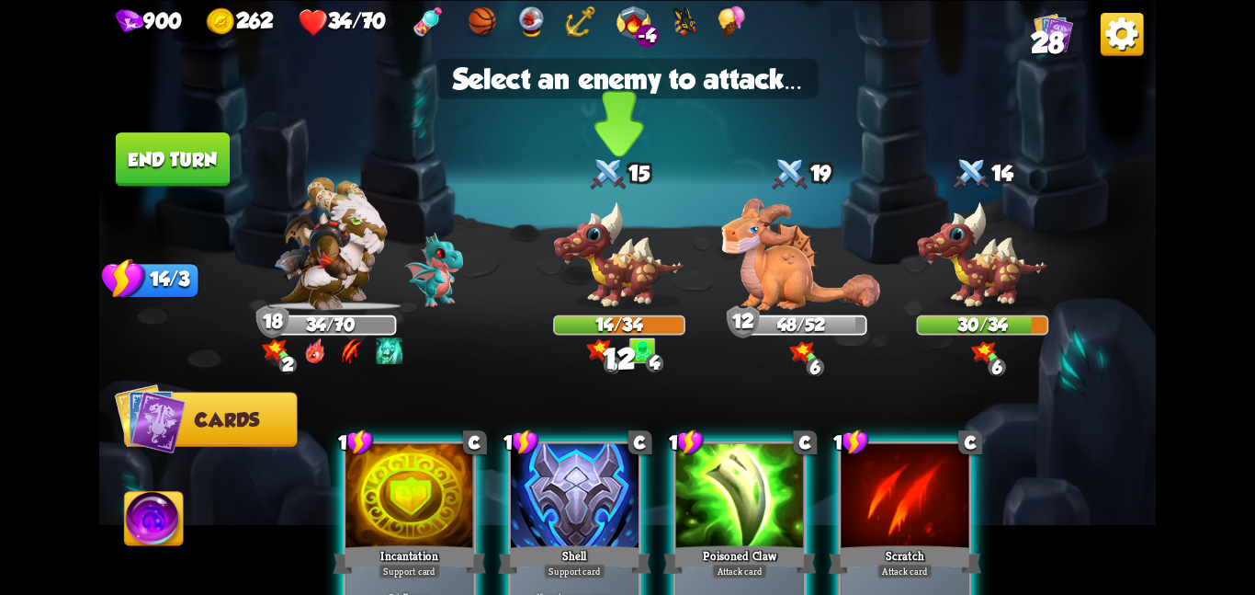
click at [632, 277] on img at bounding box center [619, 254] width 132 height 109
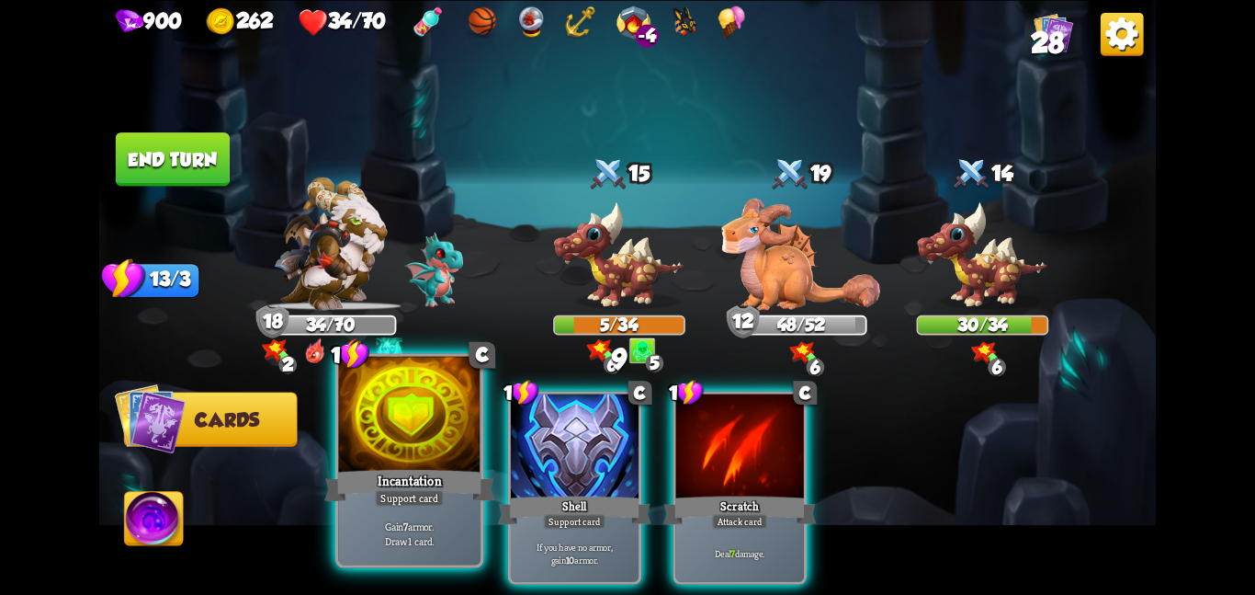
click at [426, 436] on div at bounding box center [409, 415] width 142 height 119
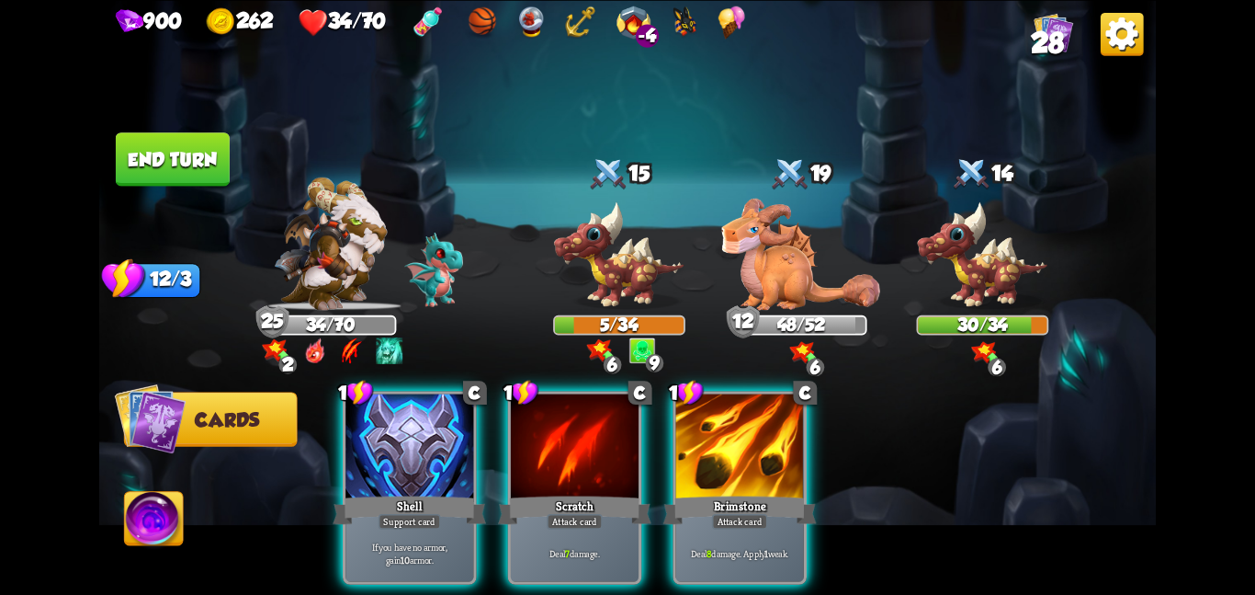
click at [712, 462] on div at bounding box center [740, 447] width 128 height 108
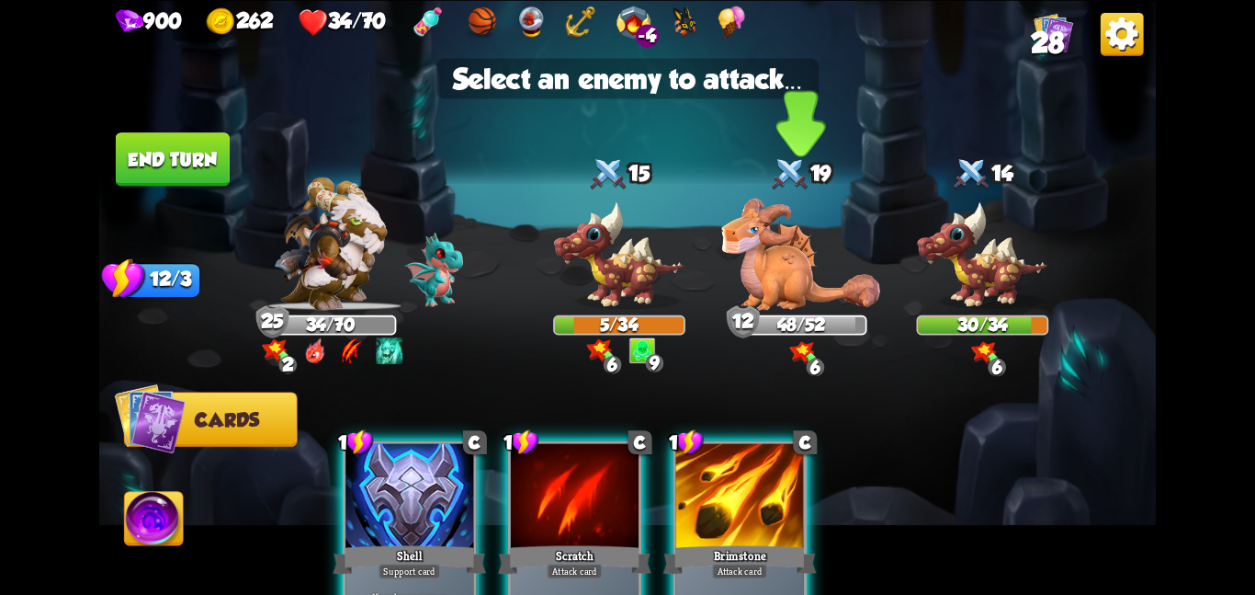
click at [792, 249] on img at bounding box center [800, 253] width 159 height 111
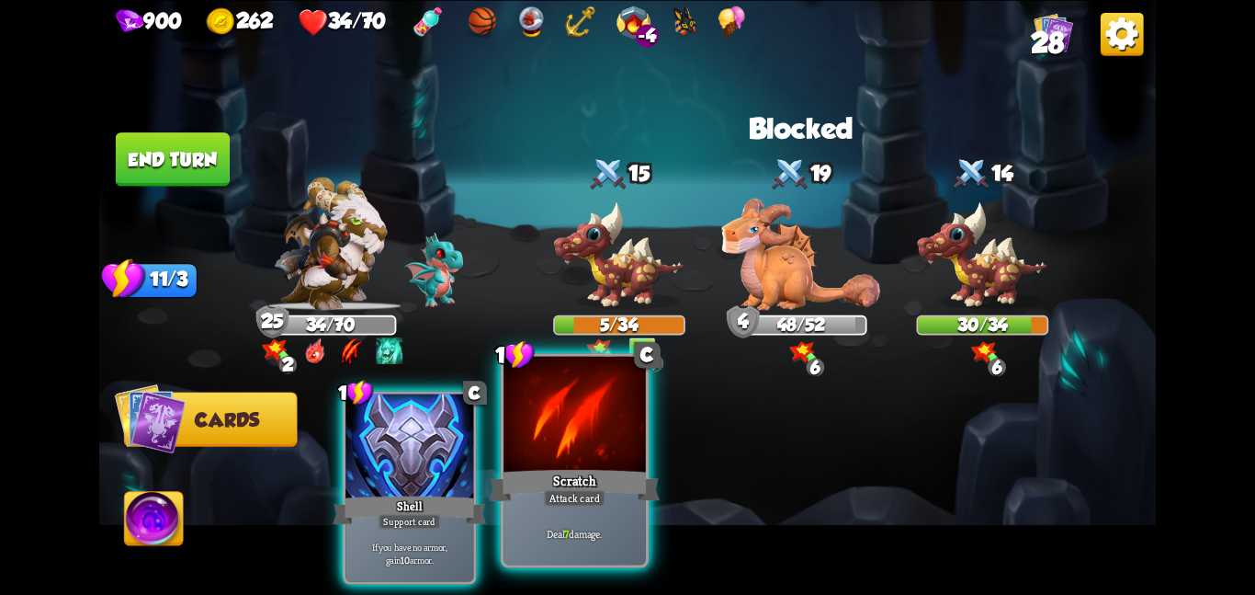
click at [566, 443] on div at bounding box center [575, 415] width 142 height 119
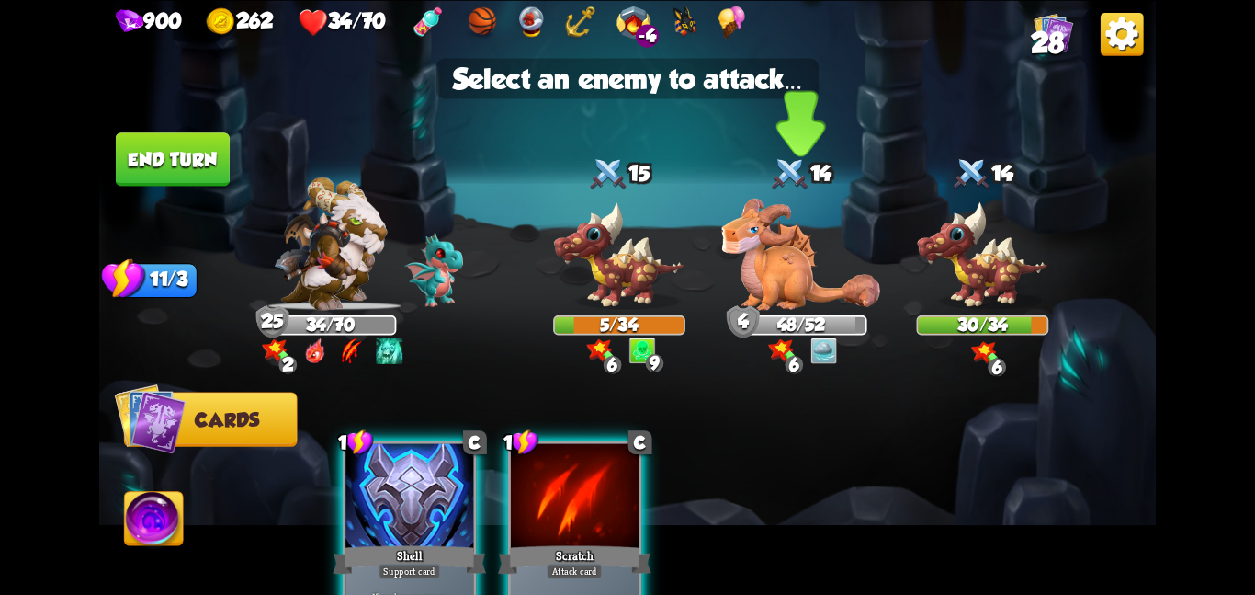
click at [818, 239] on img at bounding box center [800, 253] width 159 height 111
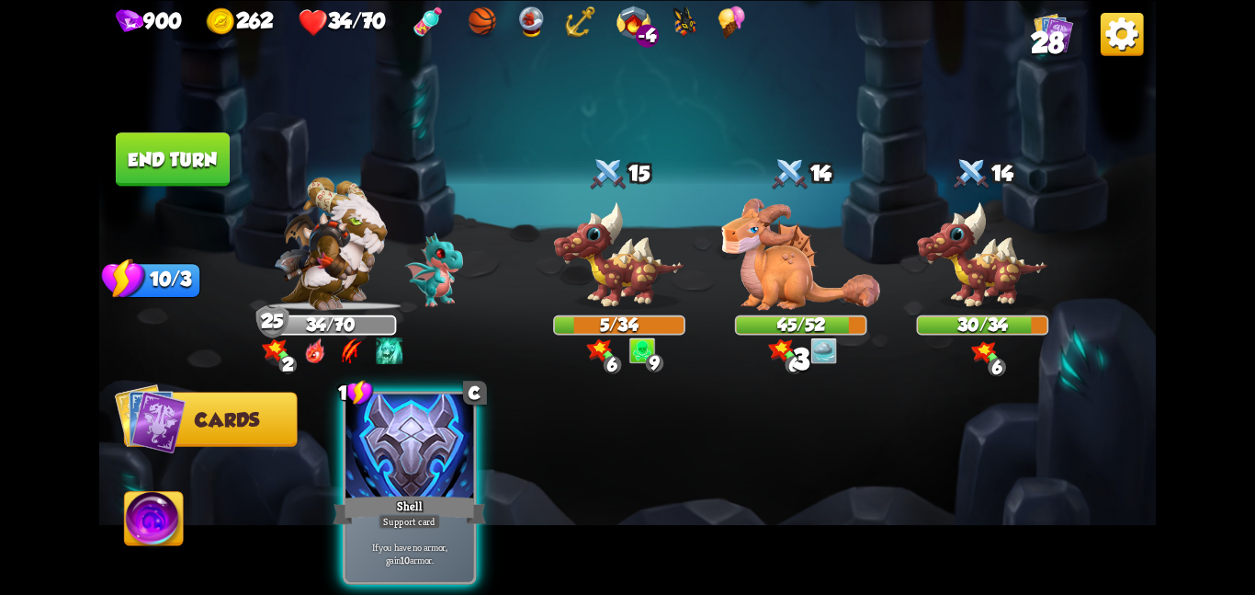
click at [194, 134] on button "End turn" at bounding box center [173, 158] width 114 height 53
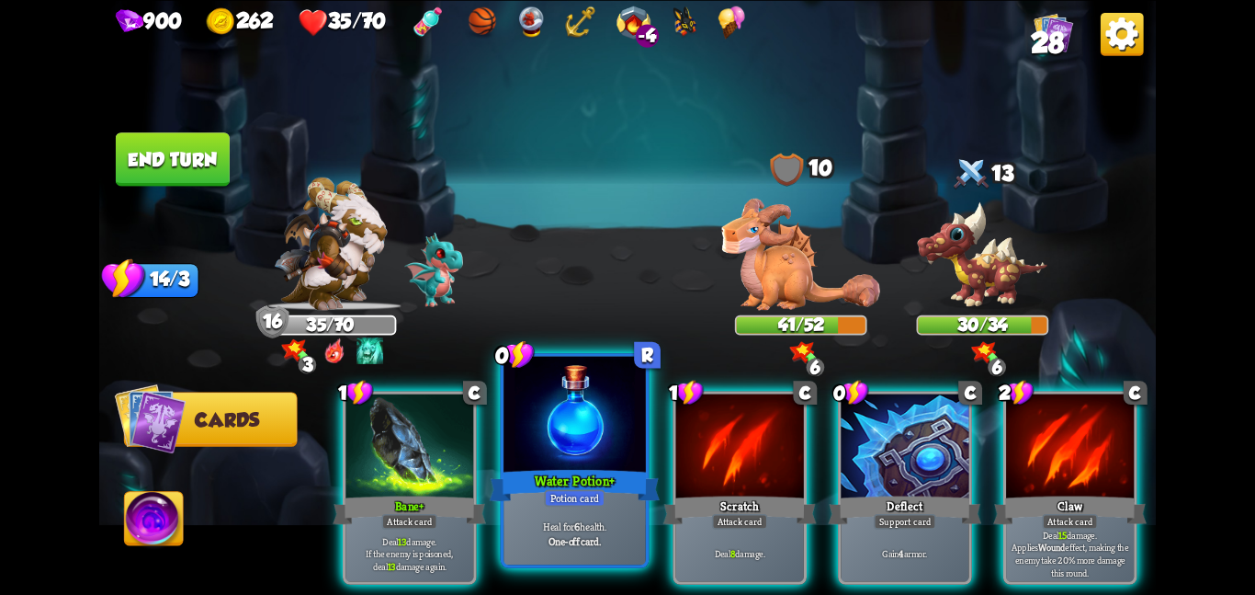
click at [579, 450] on div at bounding box center [575, 415] width 142 height 119
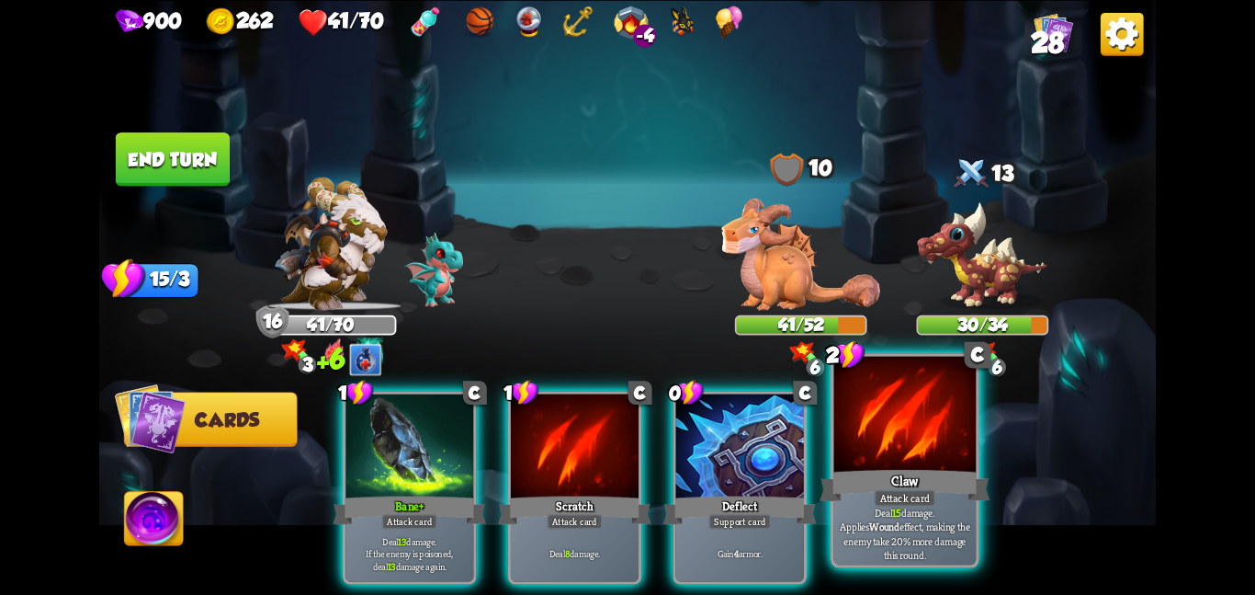
click at [894, 449] on div at bounding box center [905, 415] width 142 height 119
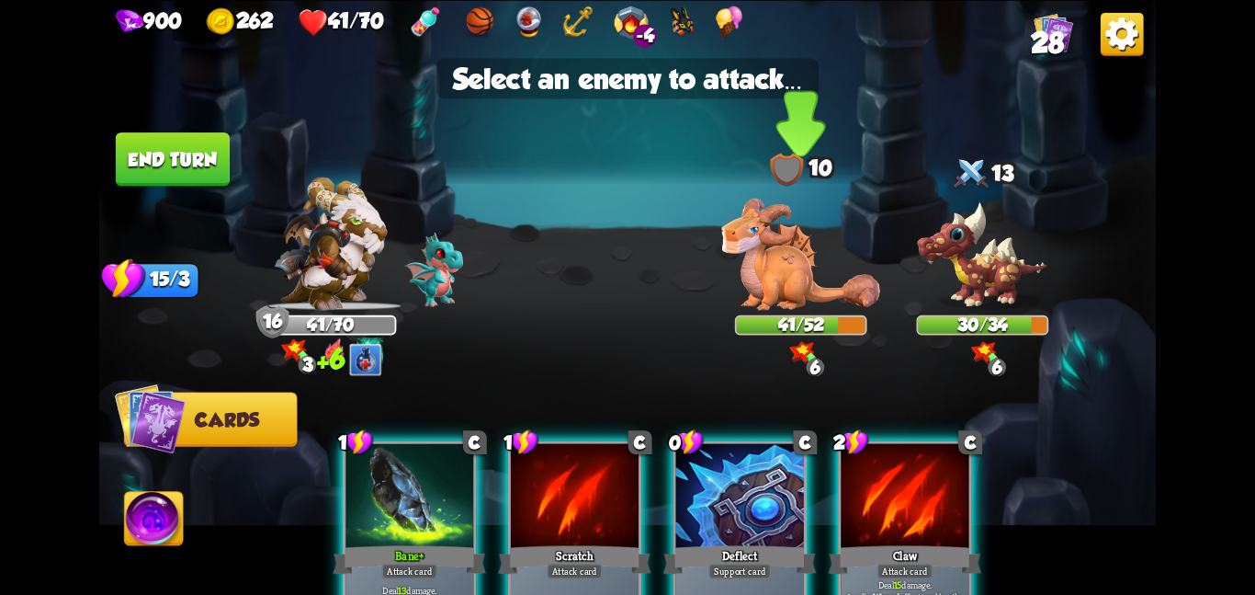
click at [812, 318] on div "41/52" at bounding box center [801, 324] width 129 height 17
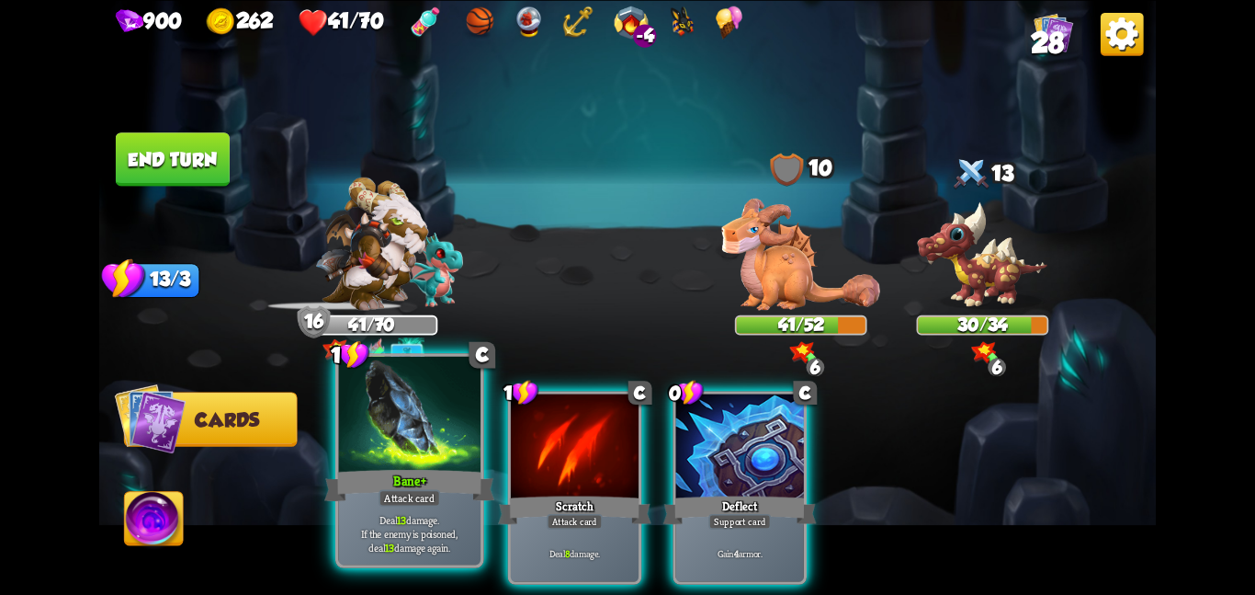
click at [432, 439] on div at bounding box center [409, 415] width 142 height 119
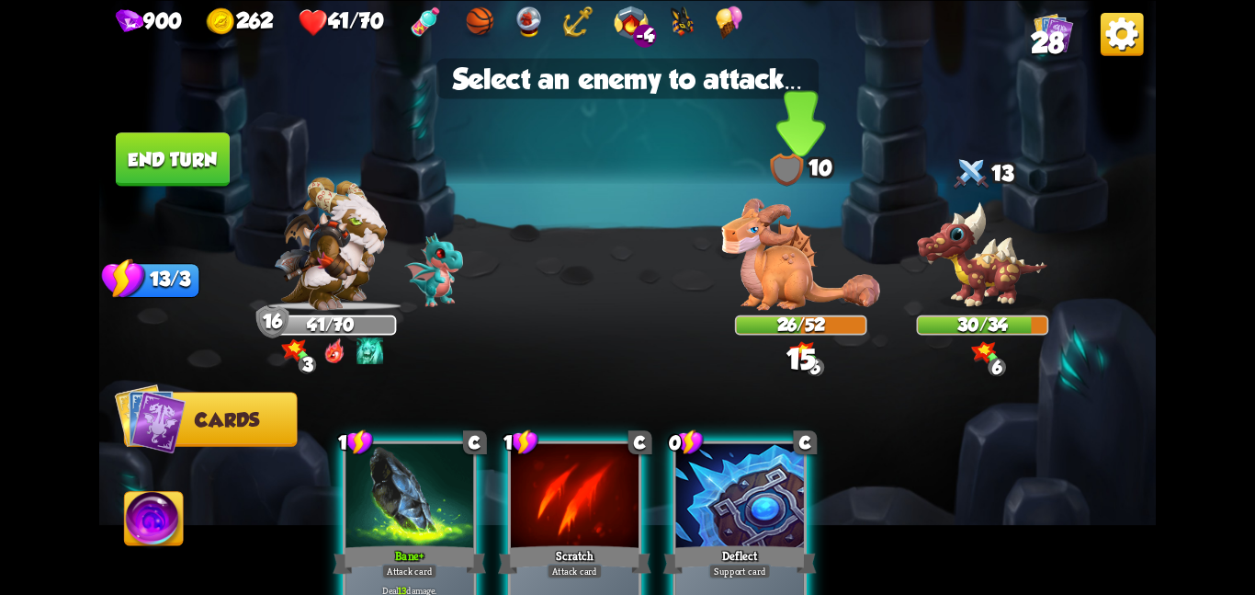
click at [782, 267] on img at bounding box center [800, 253] width 159 height 111
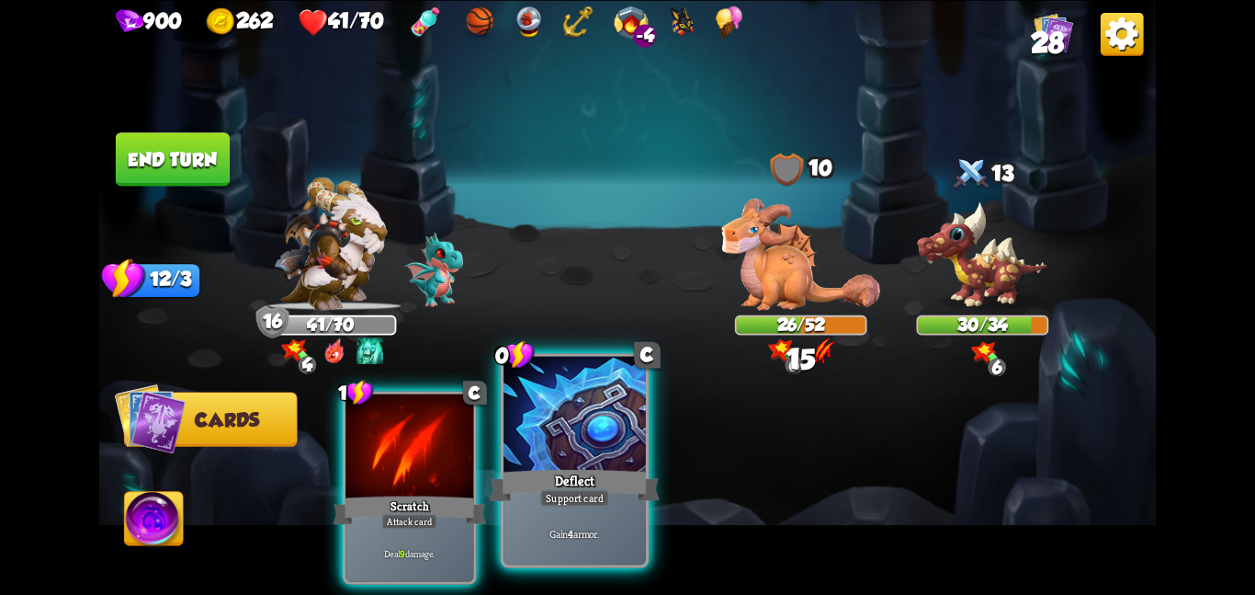
click at [587, 427] on div at bounding box center [575, 415] width 142 height 119
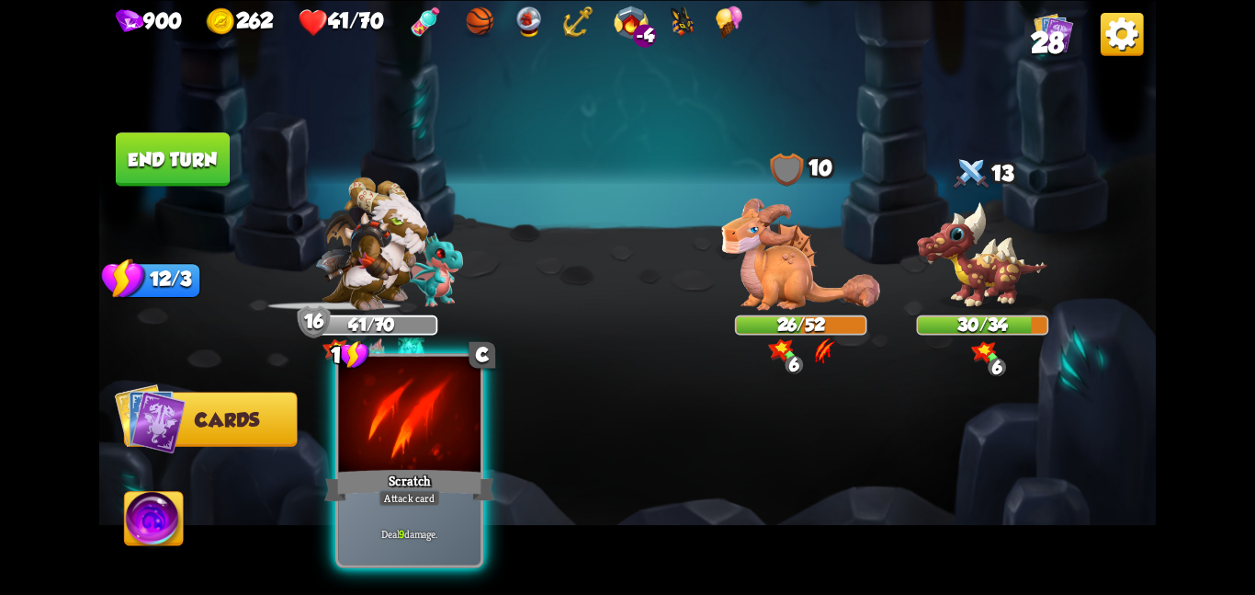
click at [429, 468] on div "Scratch" at bounding box center [409, 485] width 170 height 38
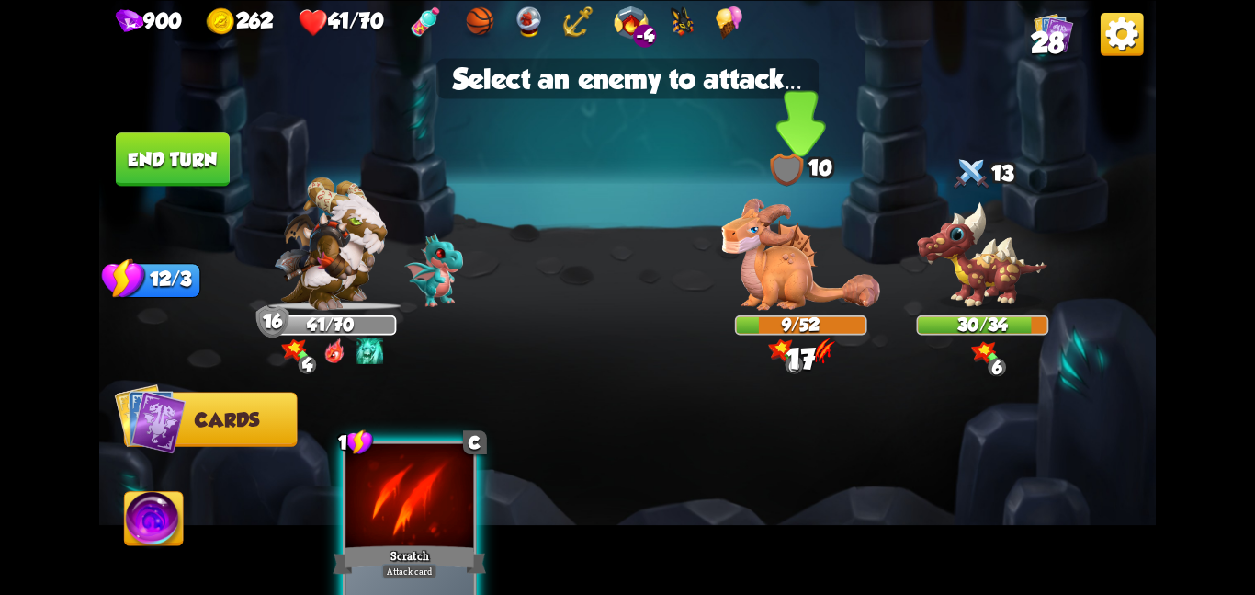
click at [804, 274] on img at bounding box center [800, 253] width 159 height 111
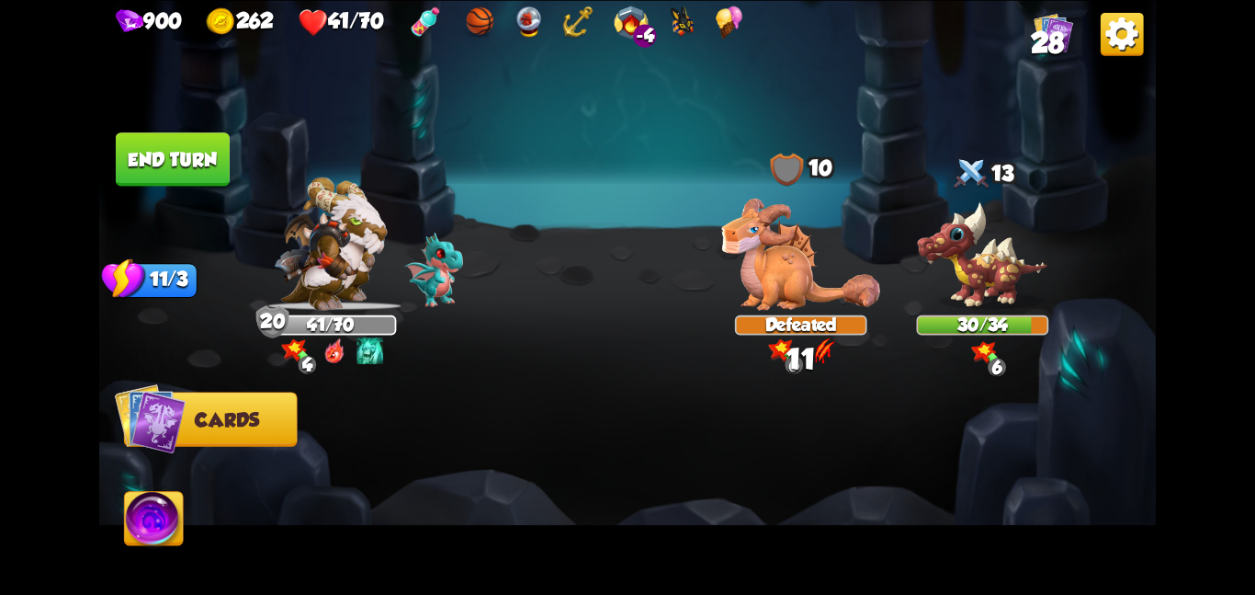
click at [141, 160] on button "End turn" at bounding box center [173, 158] width 114 height 53
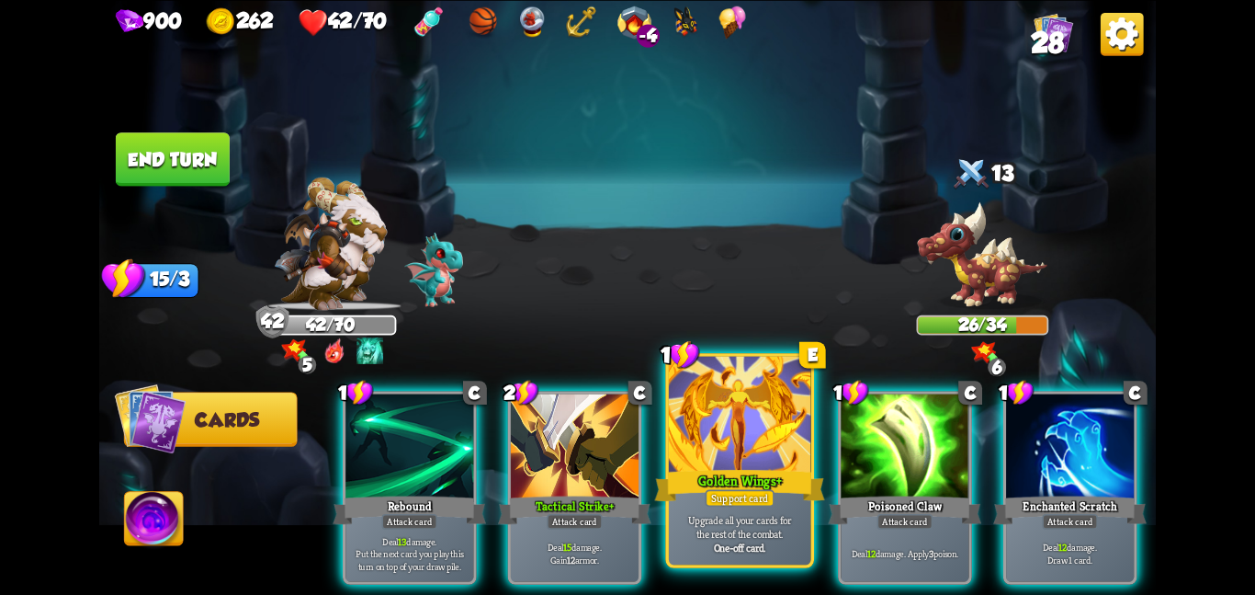
click at [753, 457] on div at bounding box center [740, 415] width 142 height 119
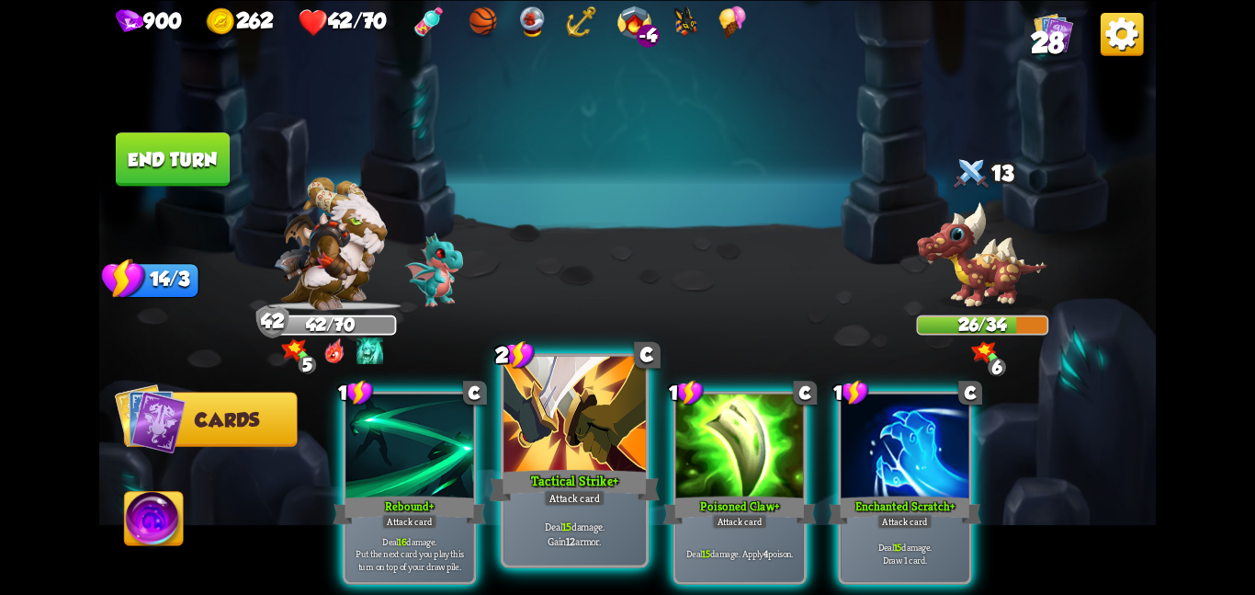
click at [609, 444] on div at bounding box center [575, 415] width 142 height 119
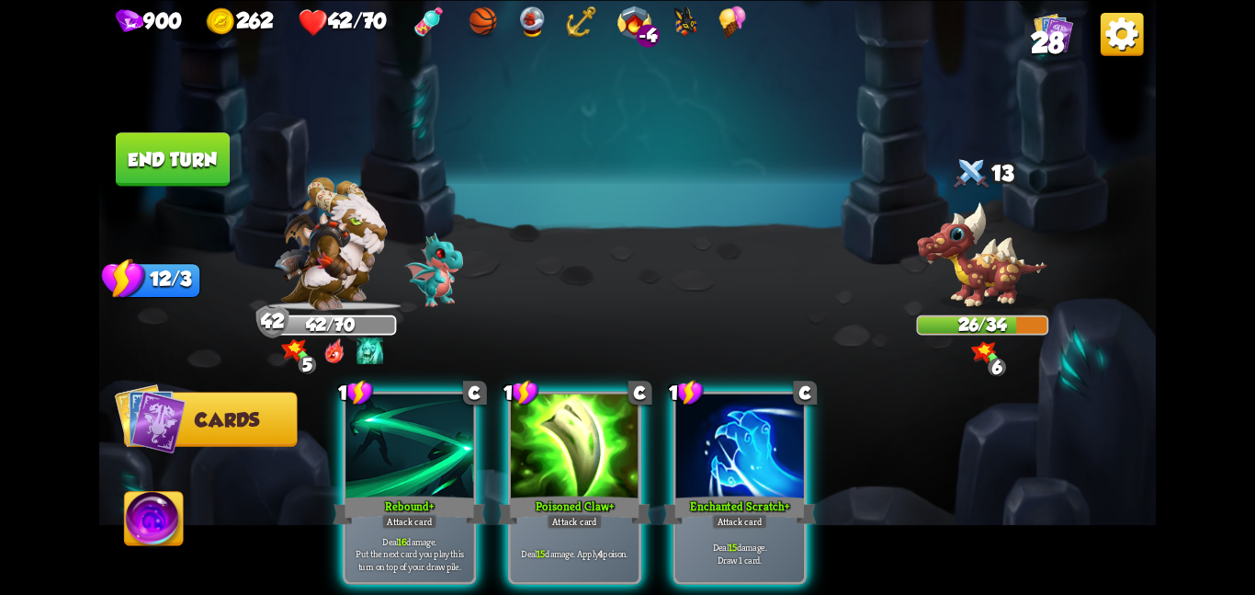
click at [609, 444] on div at bounding box center [575, 447] width 128 height 108
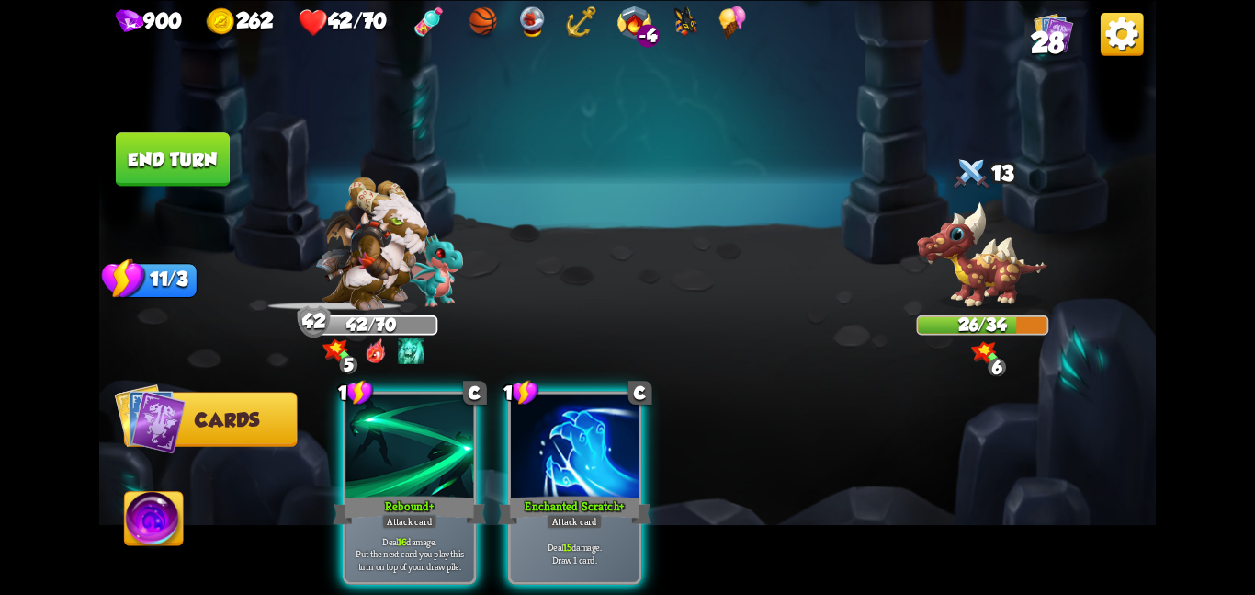
click at [609, 444] on div at bounding box center [575, 447] width 128 height 108
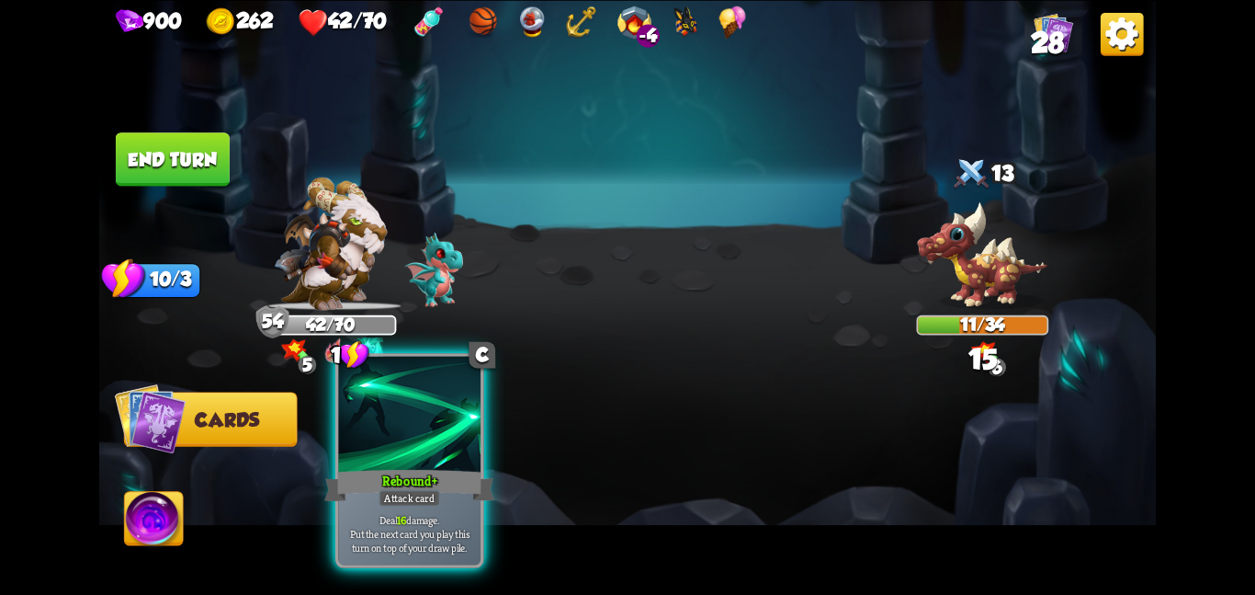
click at [453, 458] on div at bounding box center [409, 415] width 142 height 119
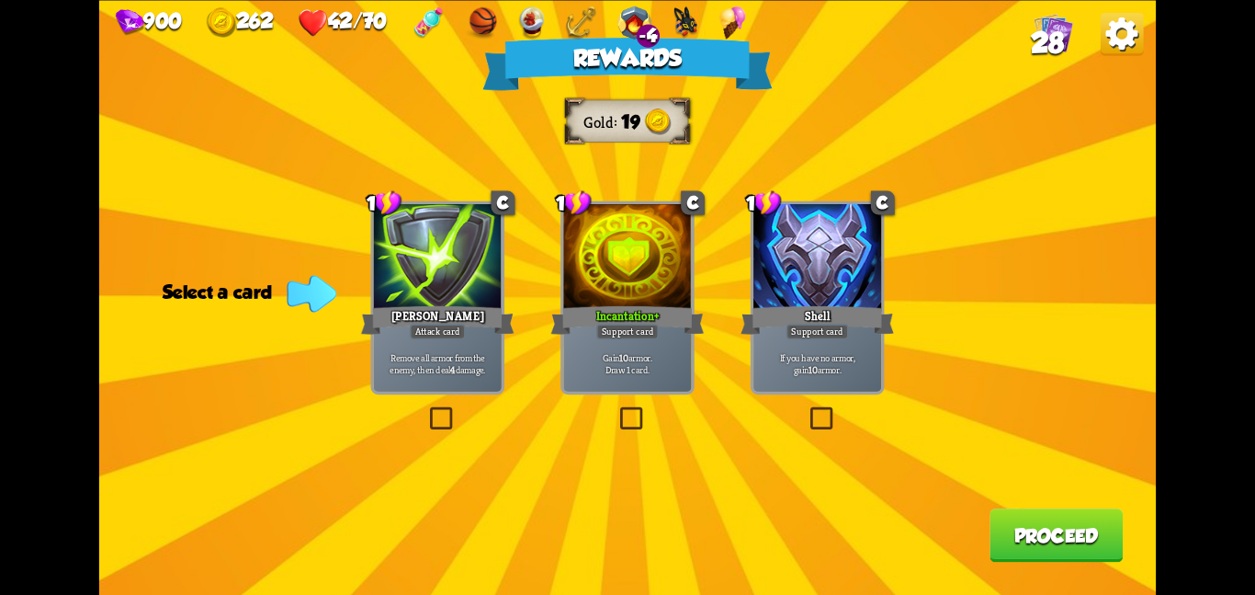
click at [670, 307] on div "Incantation +" at bounding box center [627, 319] width 153 height 34
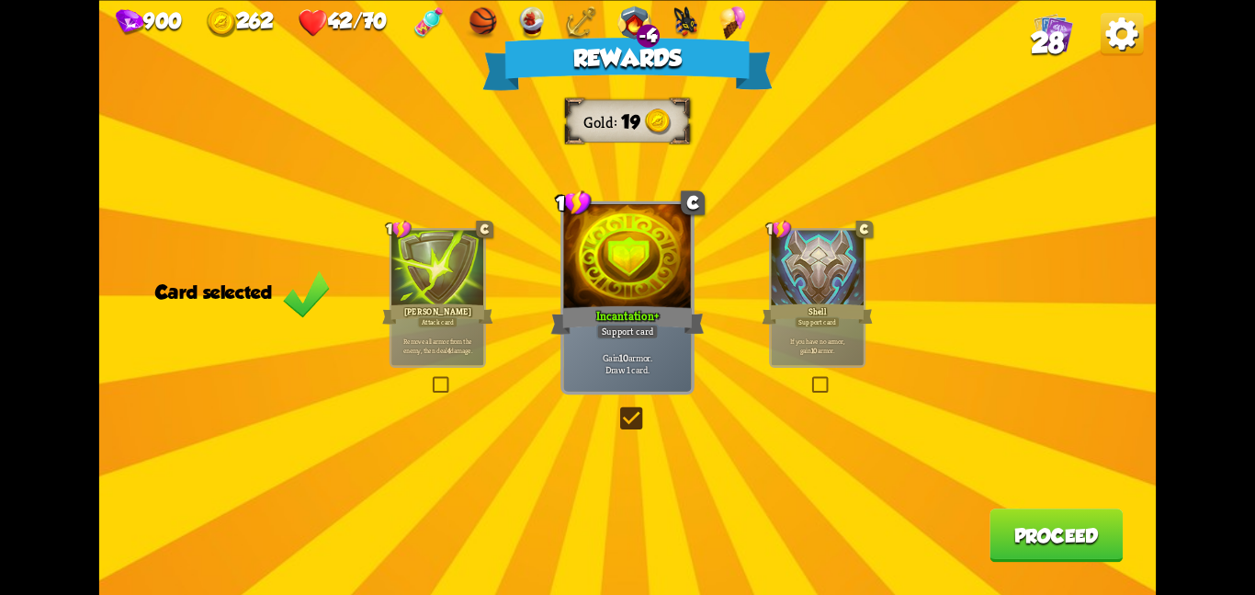
click at [1015, 539] on button "Proceed" at bounding box center [1056, 534] width 133 height 53
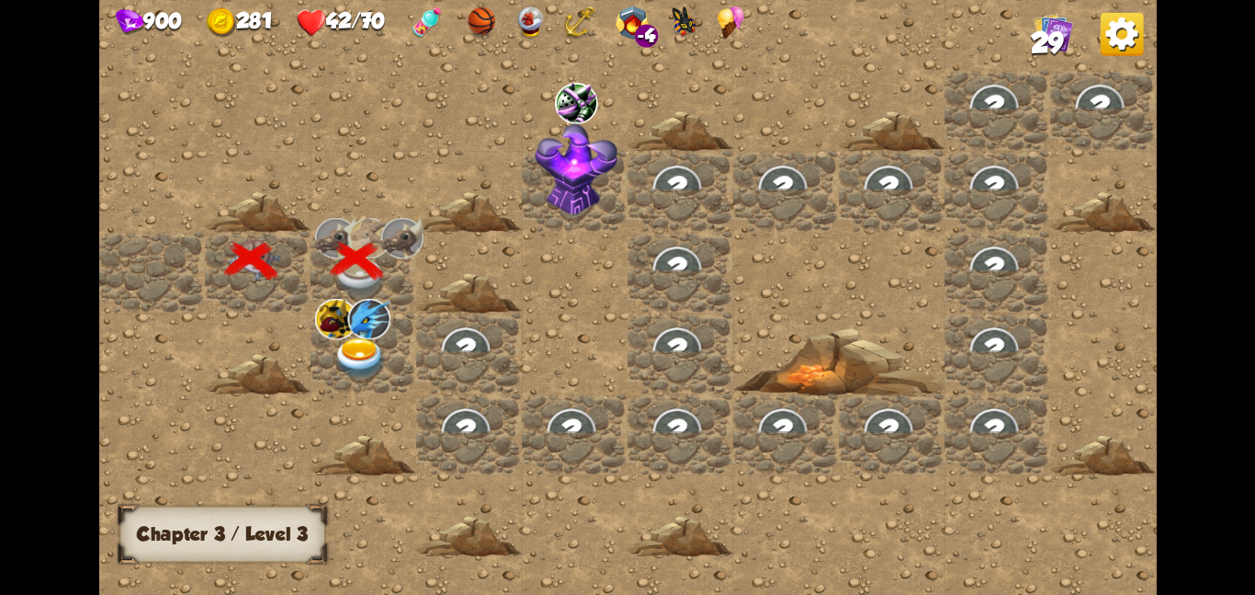
click at [382, 355] on img at bounding box center [360, 357] width 53 height 41
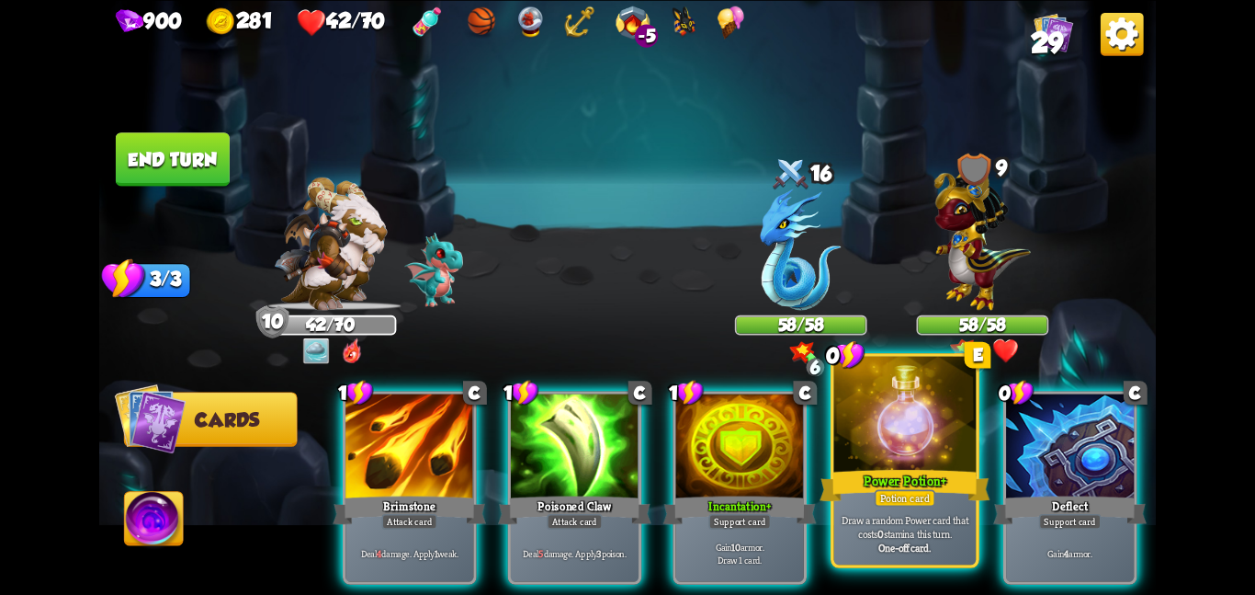
click at [857, 477] on div "Power Potion +" at bounding box center [905, 485] width 170 height 38
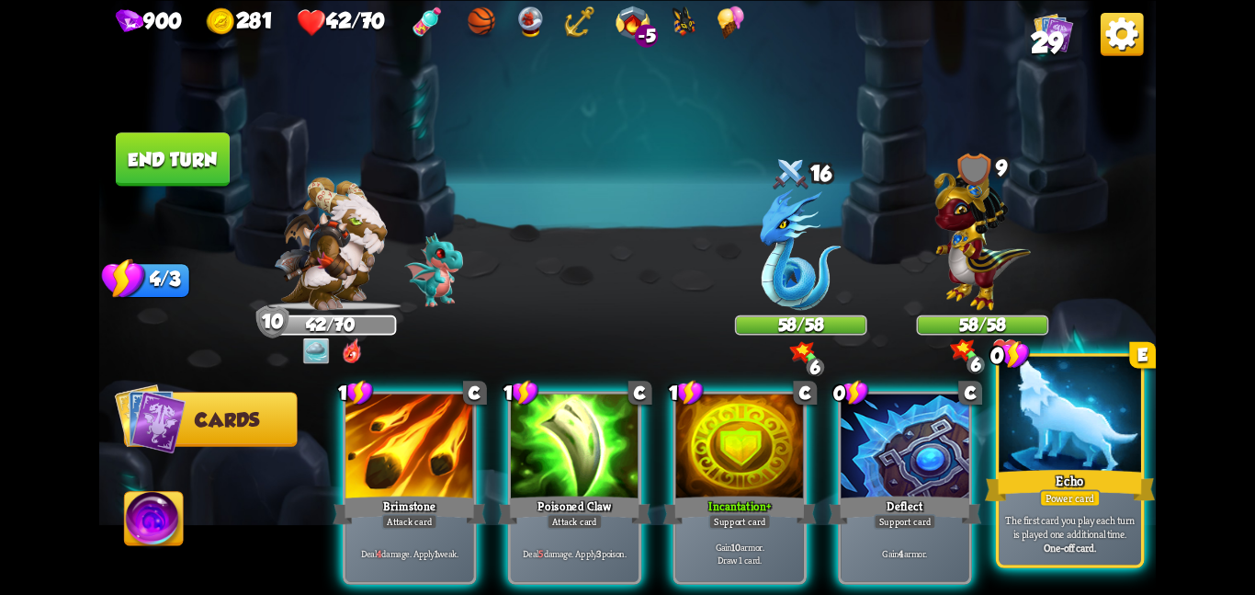
click at [1072, 505] on div "Power card" at bounding box center [1069, 497] width 61 height 17
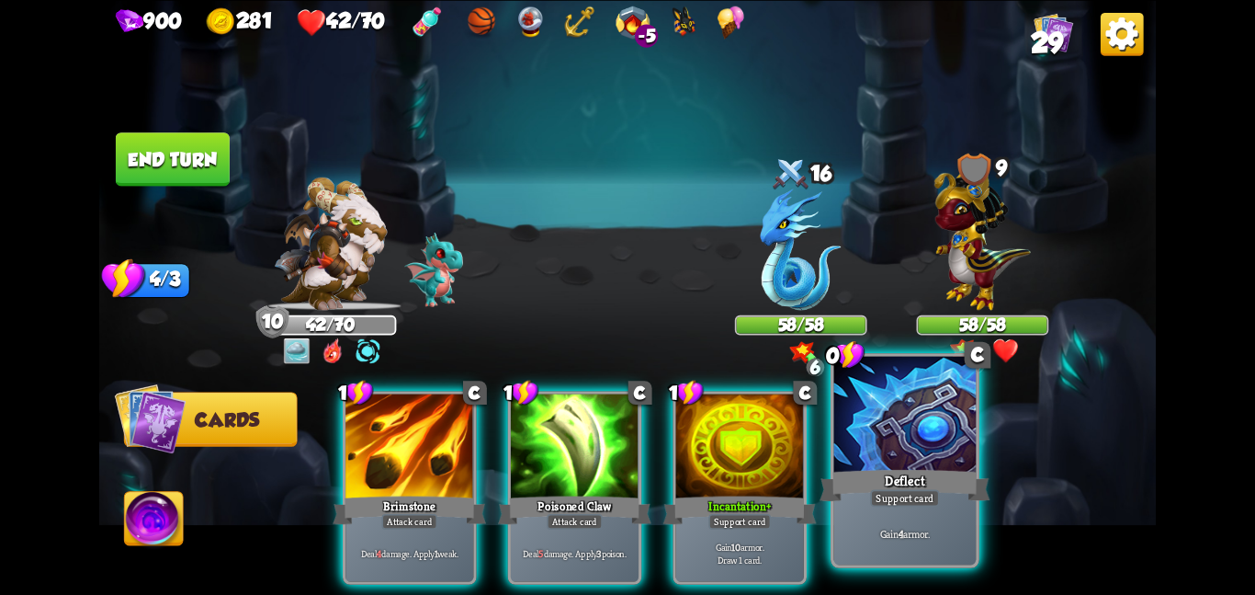
click at [942, 485] on div "Deflect" at bounding box center [905, 485] width 170 height 38
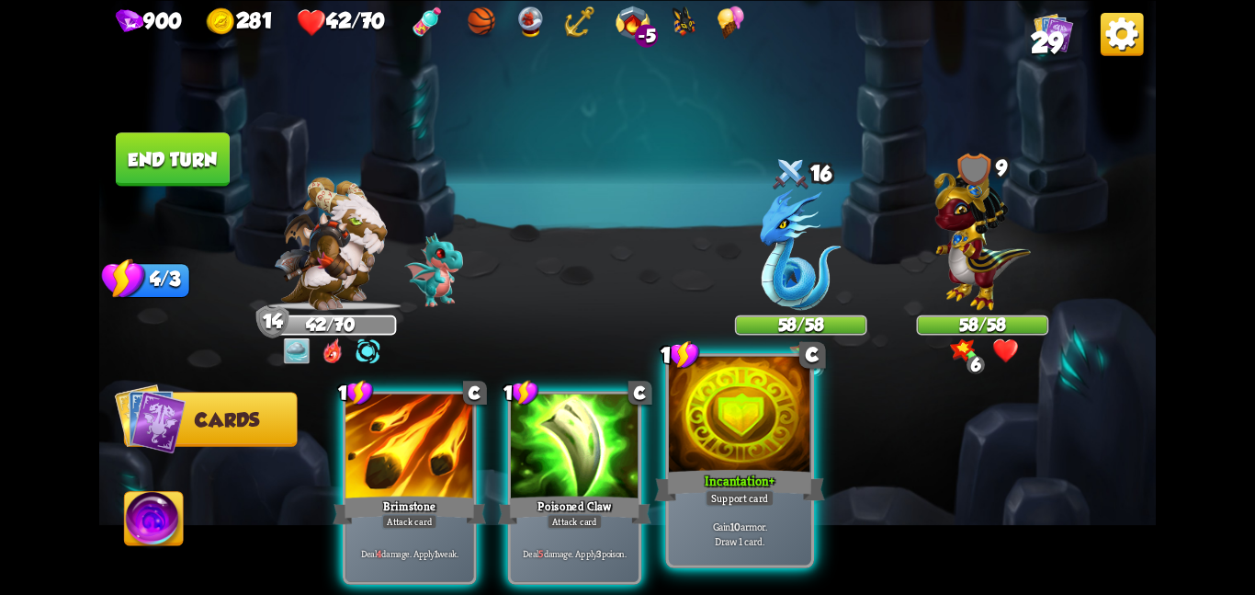
click at [785, 444] on div at bounding box center [740, 415] width 142 height 119
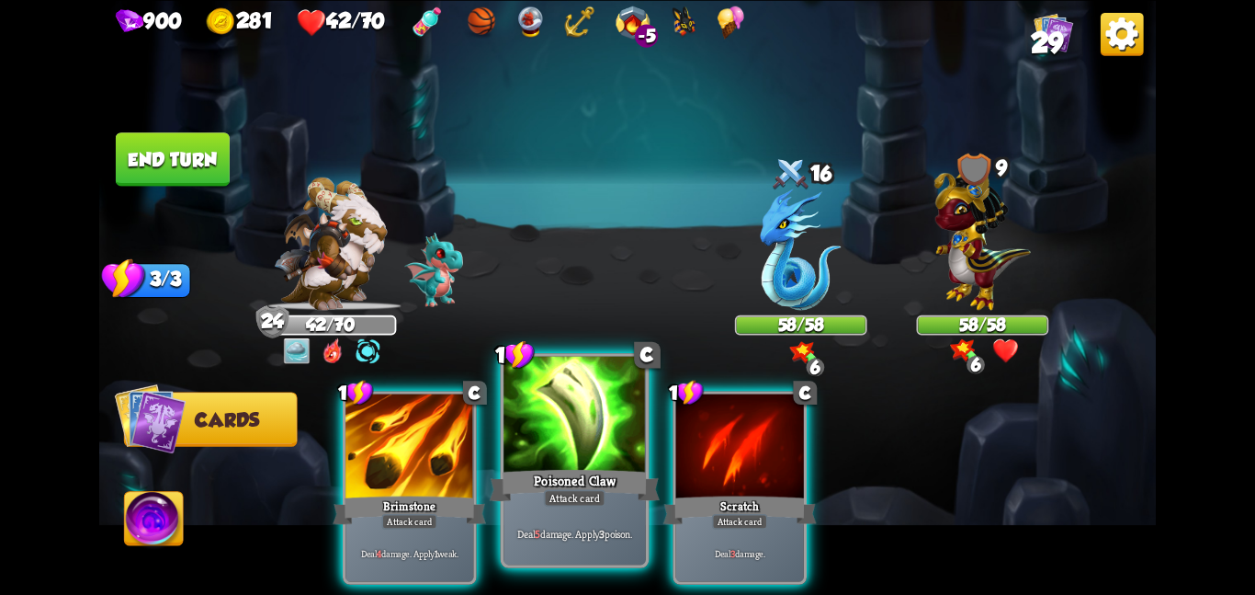
click at [620, 444] on div at bounding box center [575, 415] width 142 height 119
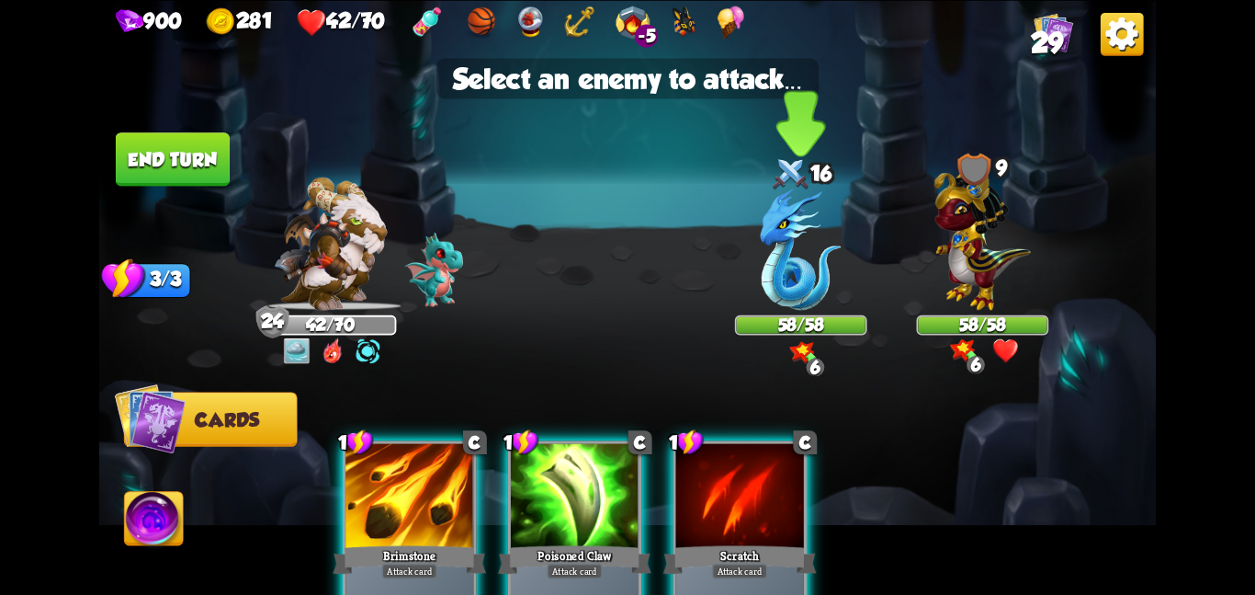
click at [811, 265] on img at bounding box center [801, 248] width 81 height 121
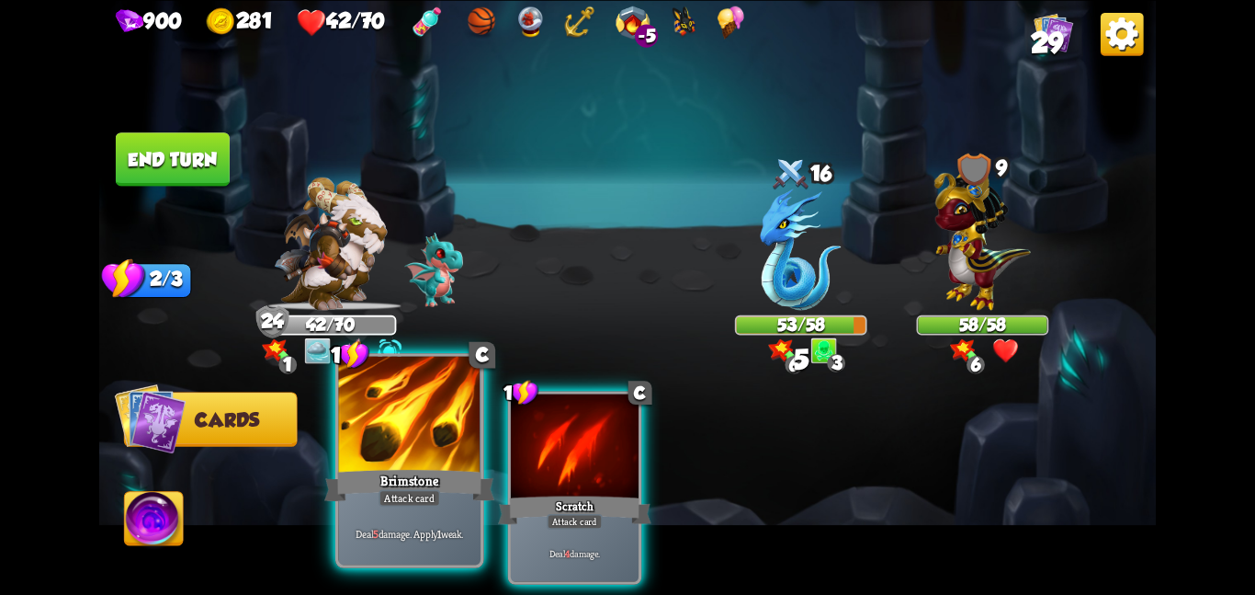
click at [359, 461] on div at bounding box center [409, 415] width 142 height 119
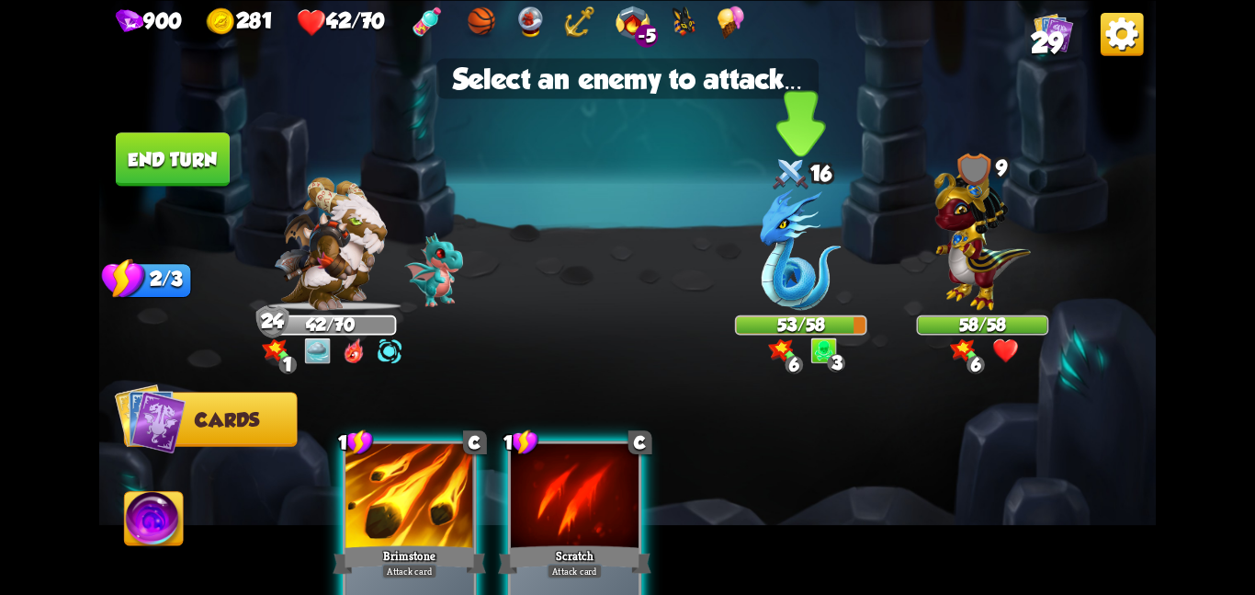
click at [803, 268] on img at bounding box center [801, 248] width 81 height 121
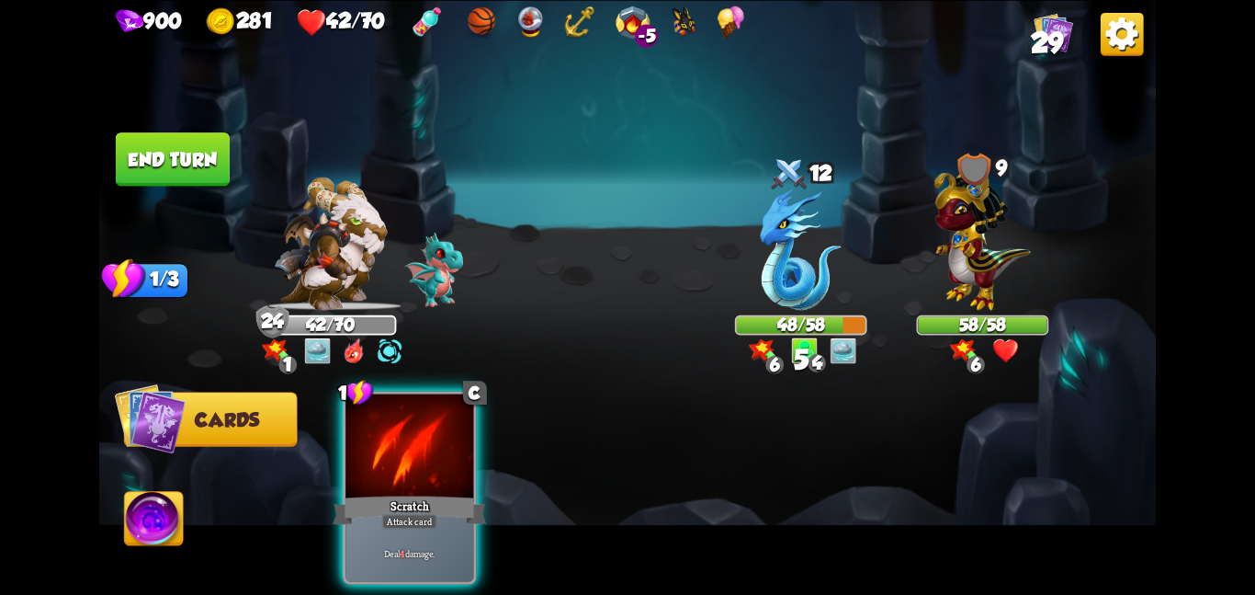
click at [218, 176] on button "End turn" at bounding box center [173, 158] width 114 height 53
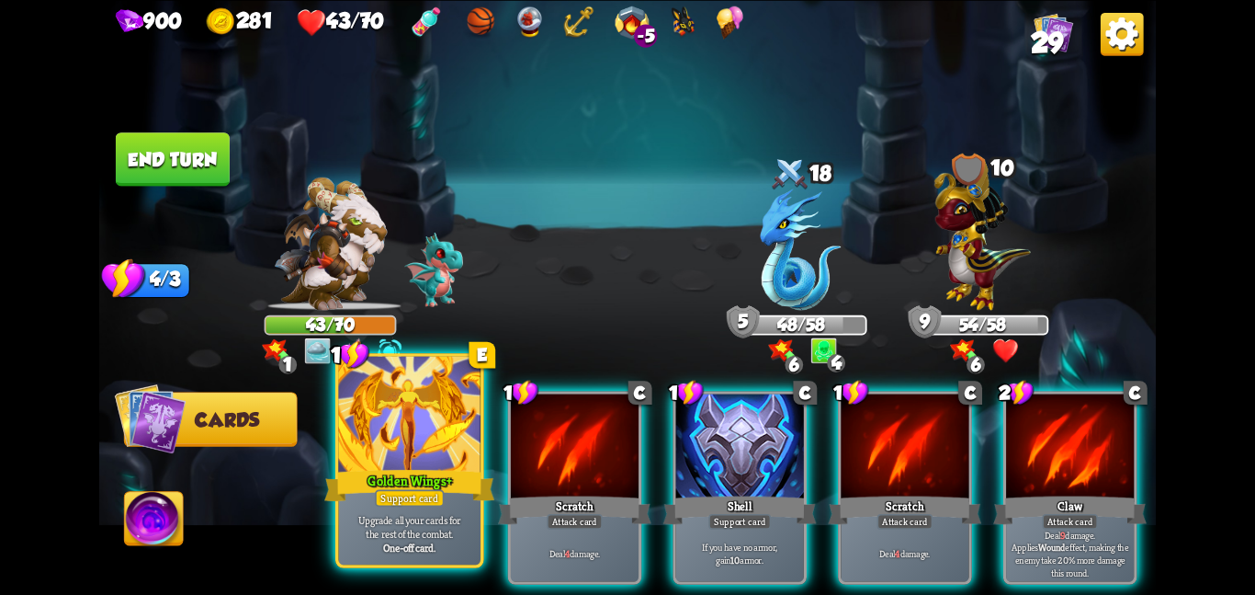
click at [437, 493] on div "Support card" at bounding box center [409, 497] width 69 height 17
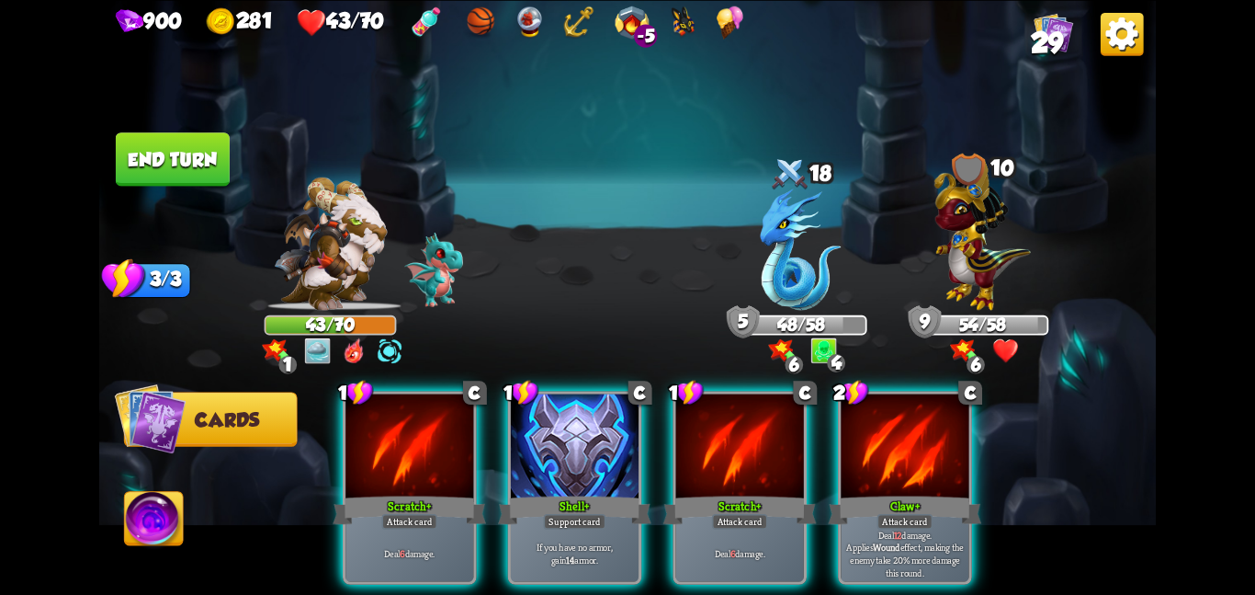
click at [170, 161] on button "End turn" at bounding box center [173, 158] width 114 height 53
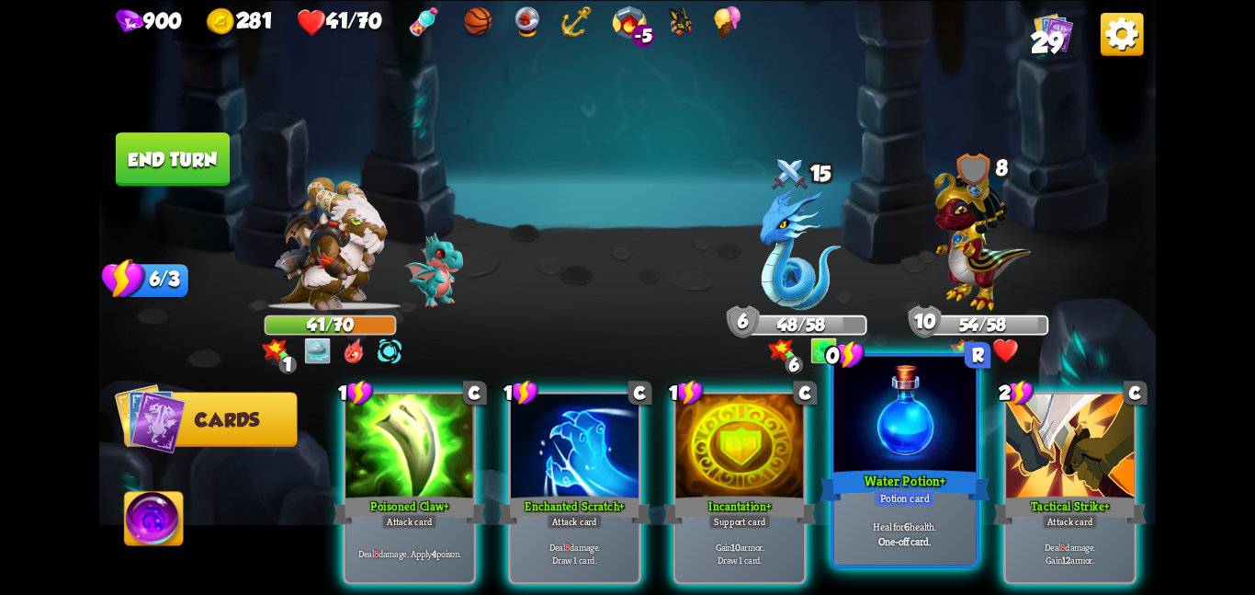
click at [896, 465] on div at bounding box center [905, 415] width 142 height 119
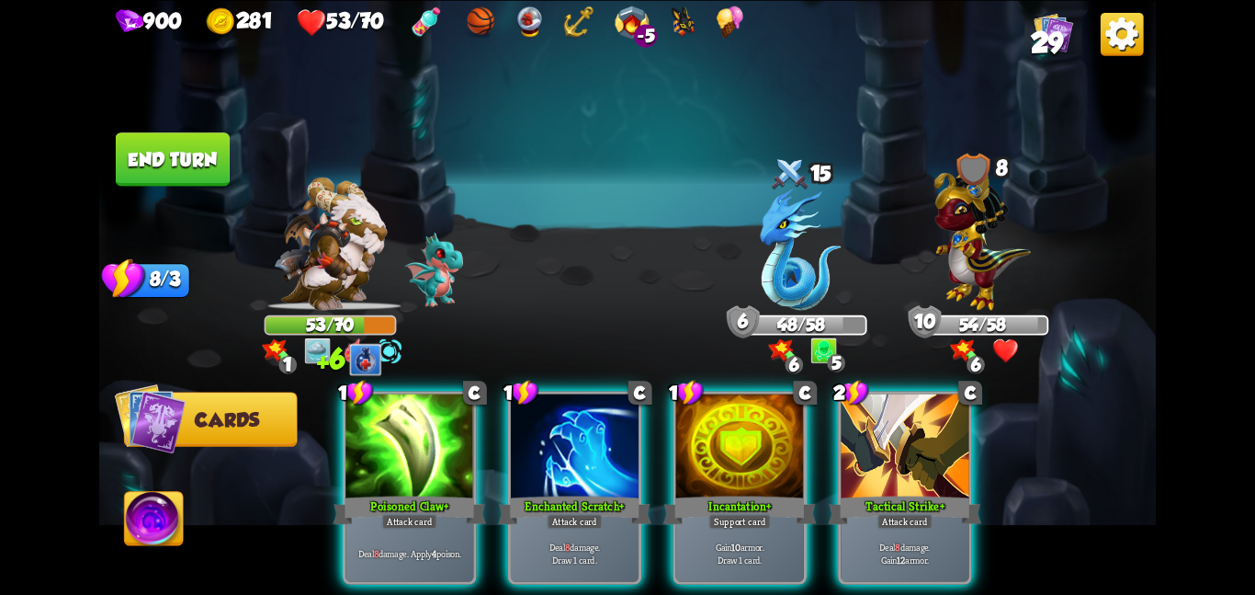
click at [177, 136] on button "End turn" at bounding box center [173, 158] width 114 height 53
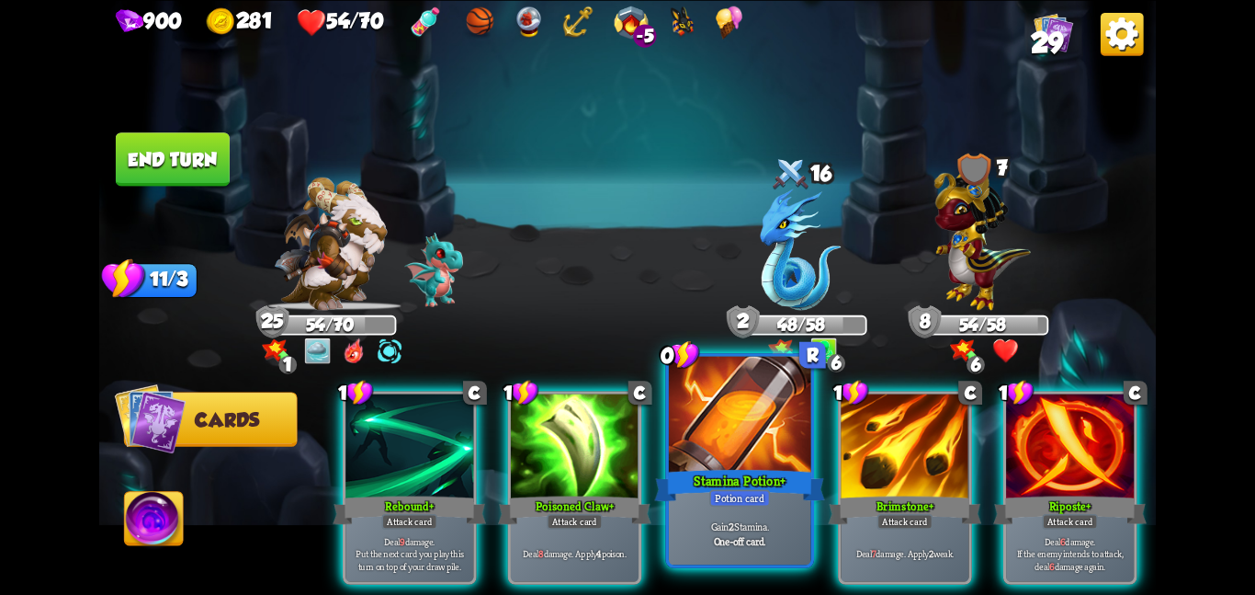
click at [709, 440] on div at bounding box center [740, 415] width 142 height 119
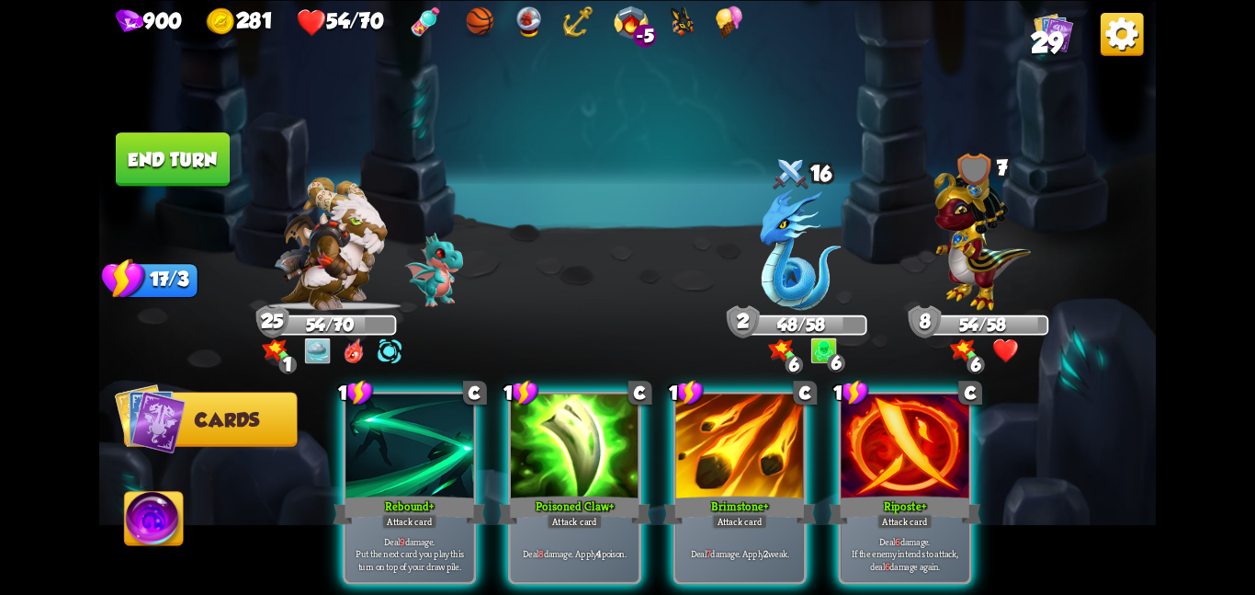
click at [209, 139] on button "End turn" at bounding box center [173, 158] width 114 height 53
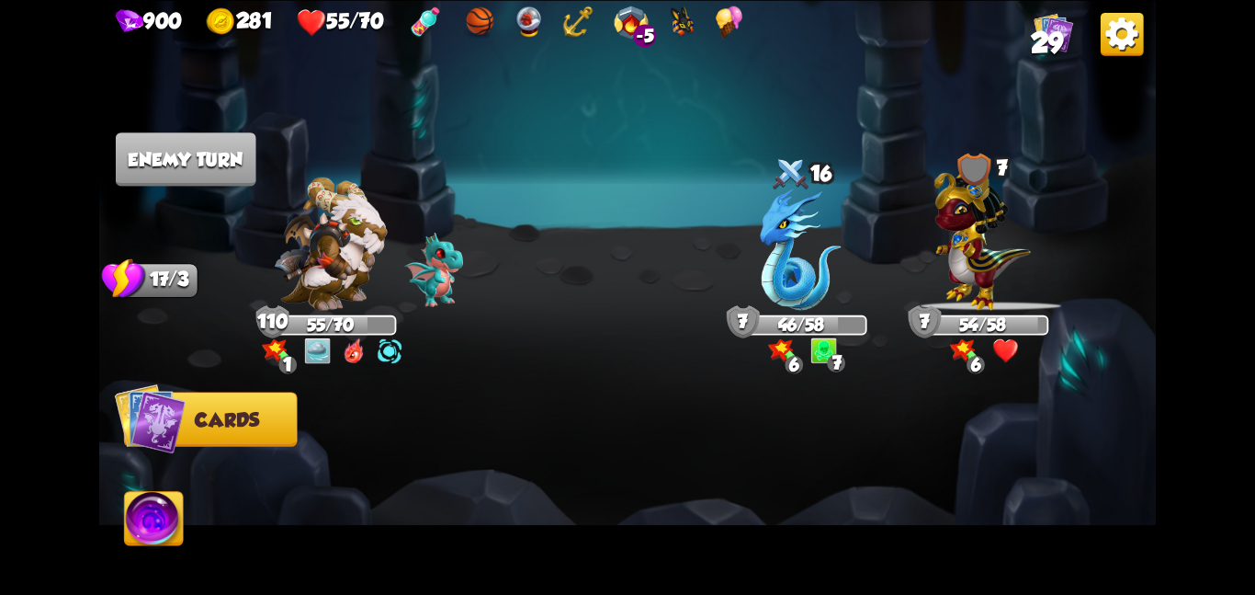
click at [359, 246] on img at bounding box center [330, 242] width 113 height 133
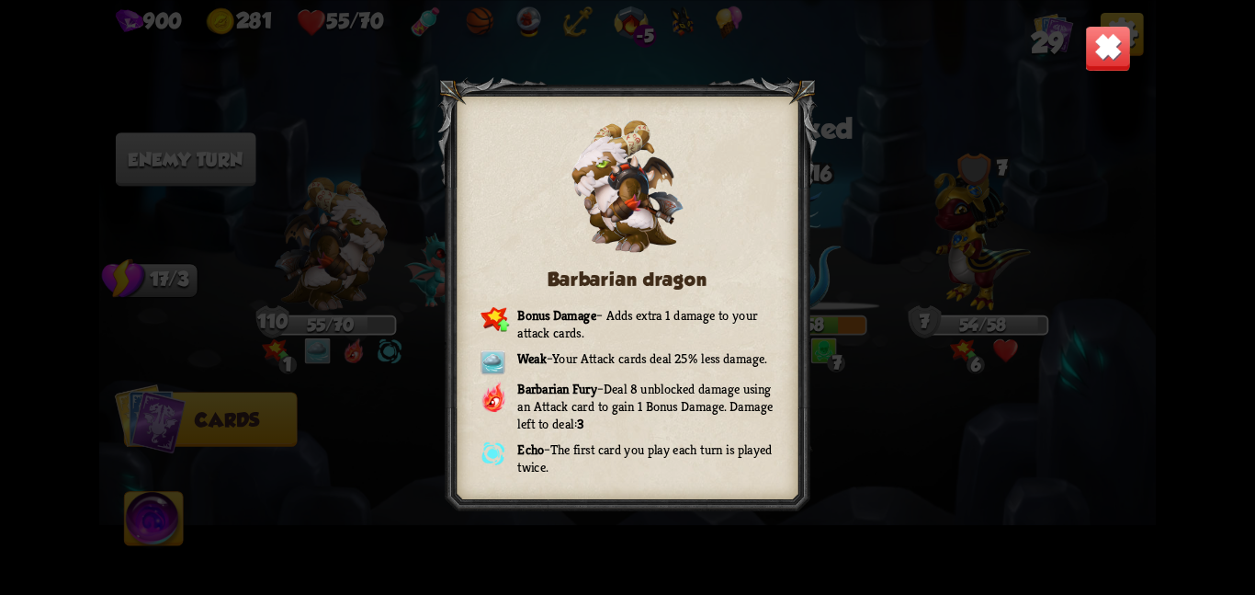
click at [1106, 53] on img at bounding box center [1108, 48] width 46 height 46
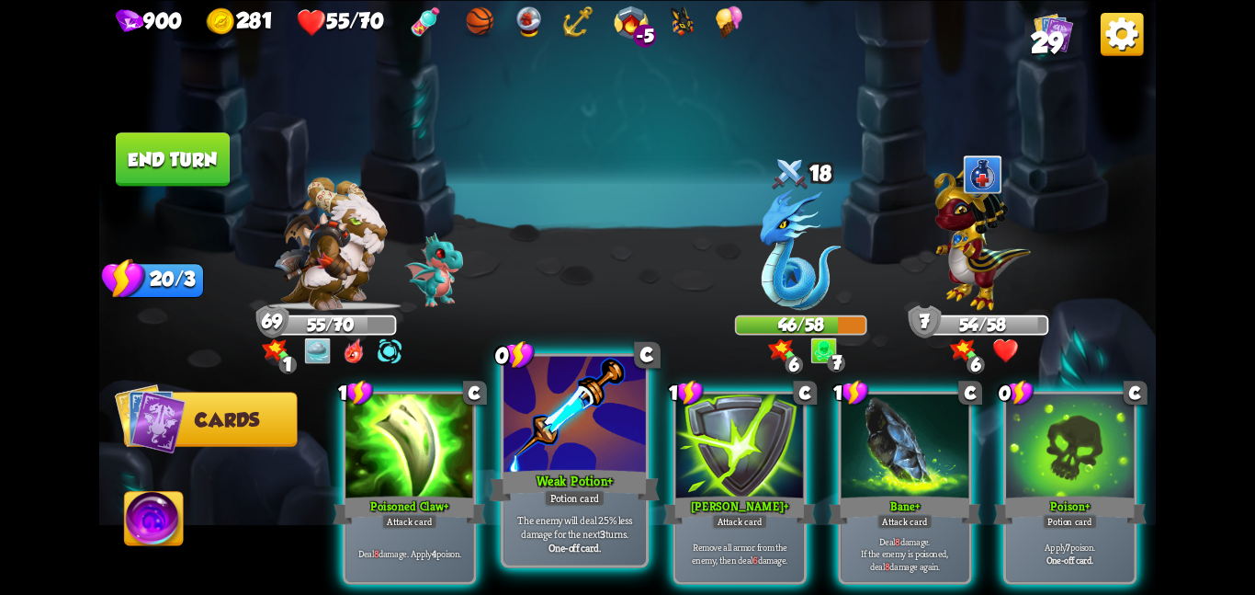
click at [635, 505] on div "The enemy will deal 25% less damage for the next 3 turns. One-off card." at bounding box center [575, 533] width 142 height 62
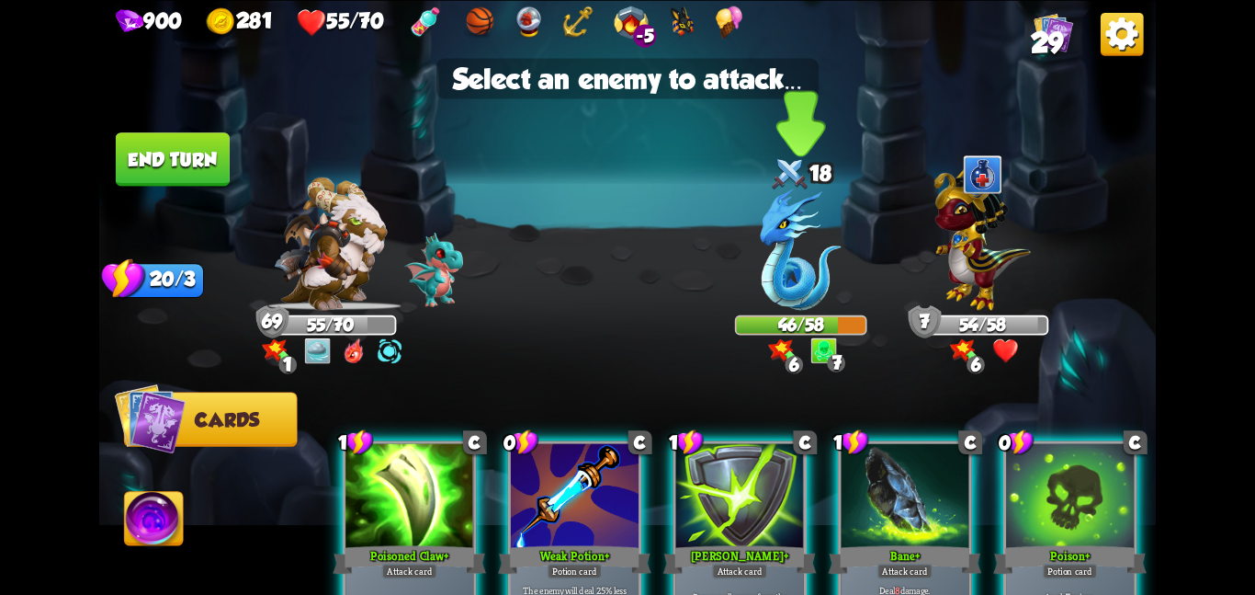
click at [803, 212] on img at bounding box center [801, 248] width 81 height 121
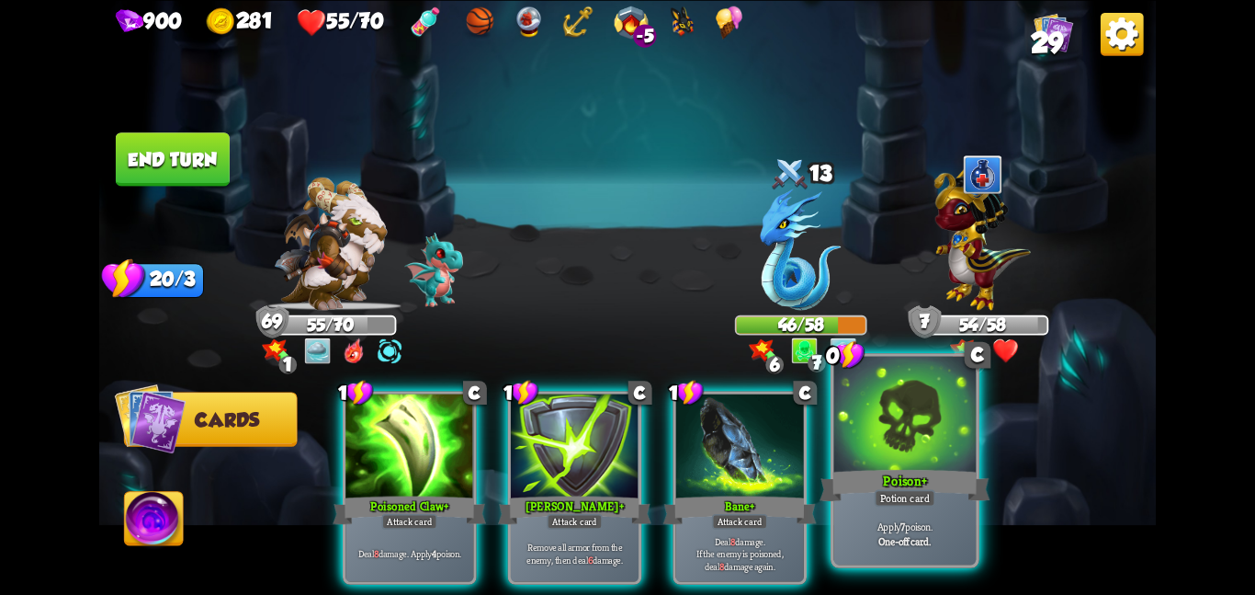
click at [891, 463] on div at bounding box center [905, 415] width 142 height 119
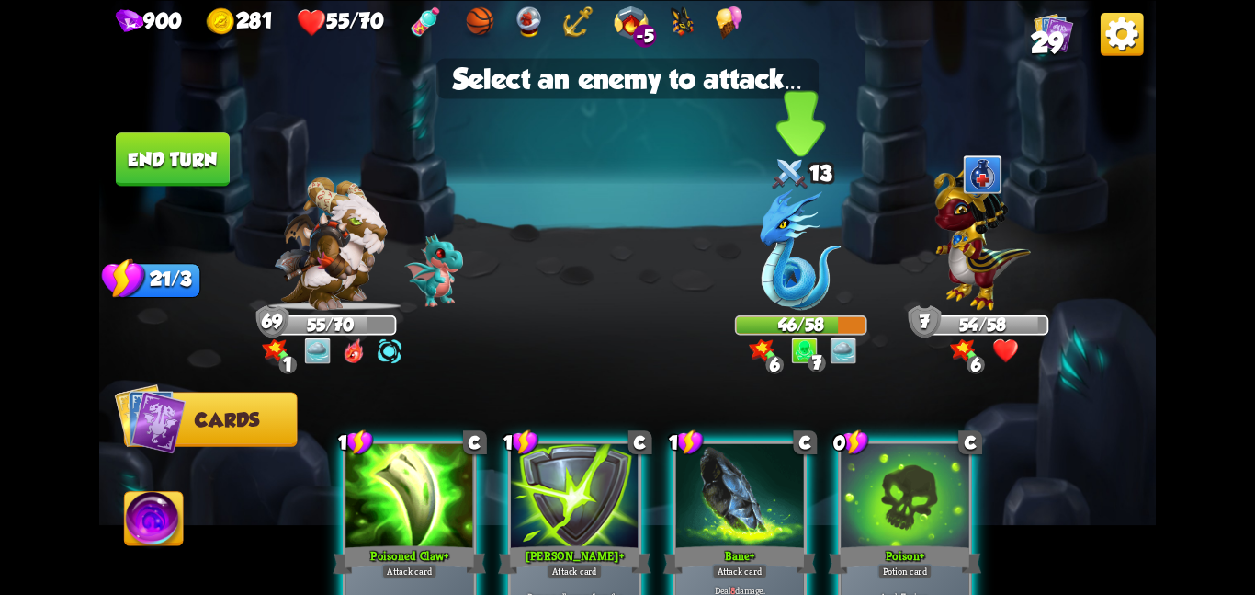
click at [768, 229] on img at bounding box center [801, 248] width 81 height 121
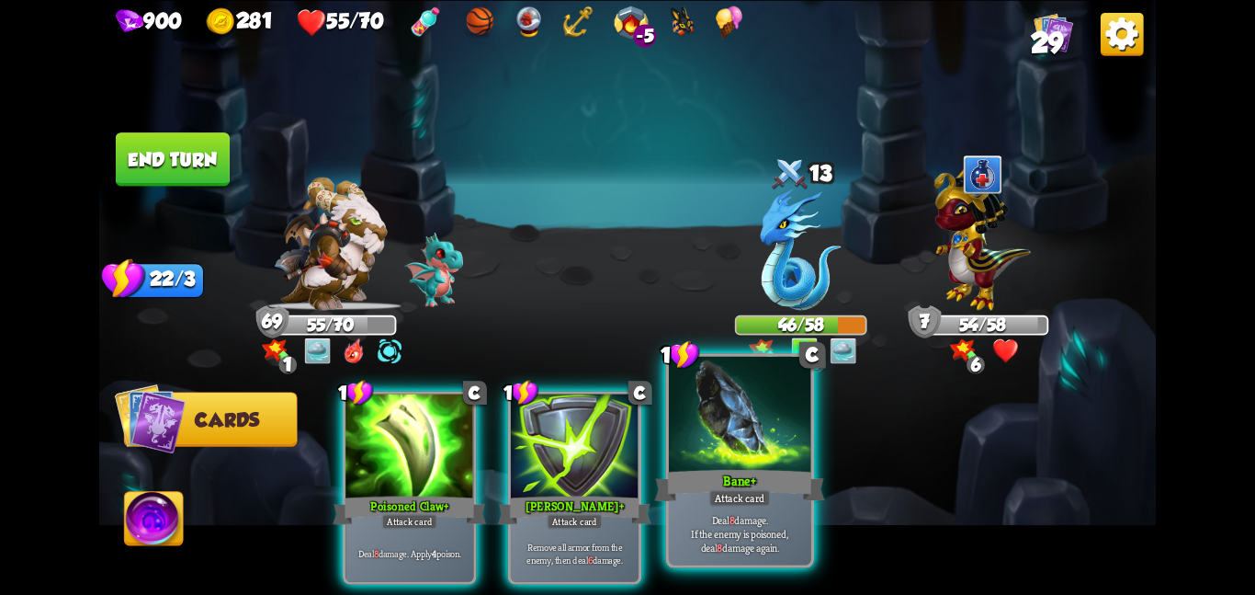
click at [747, 407] on div at bounding box center [740, 415] width 142 height 119
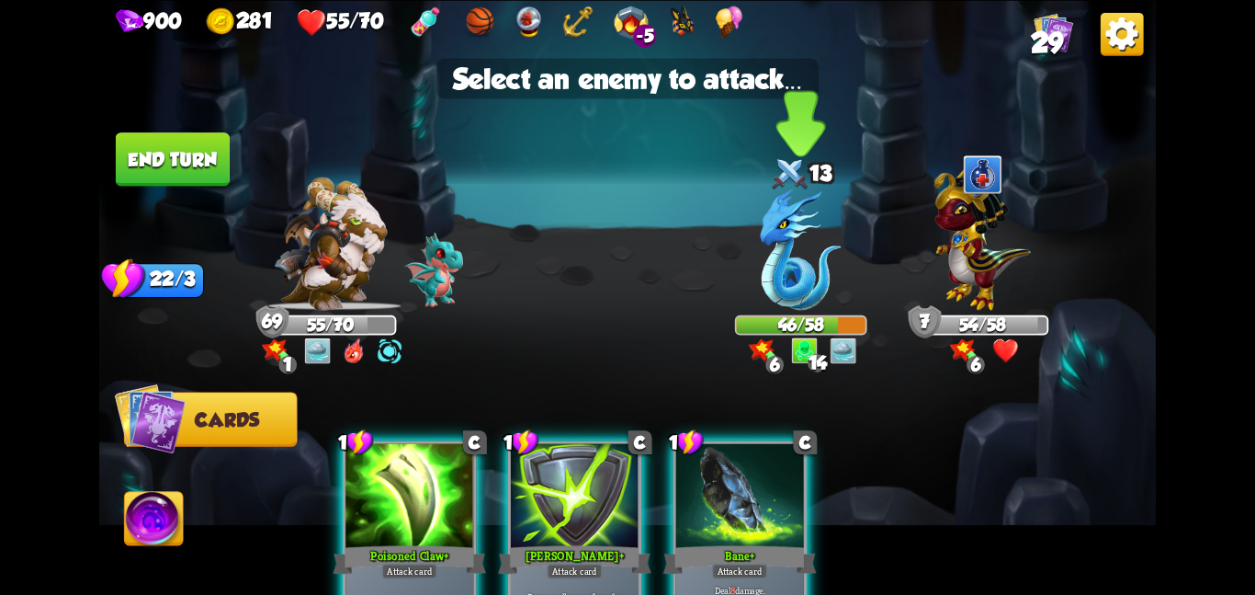
click at [771, 306] on img at bounding box center [801, 248] width 81 height 121
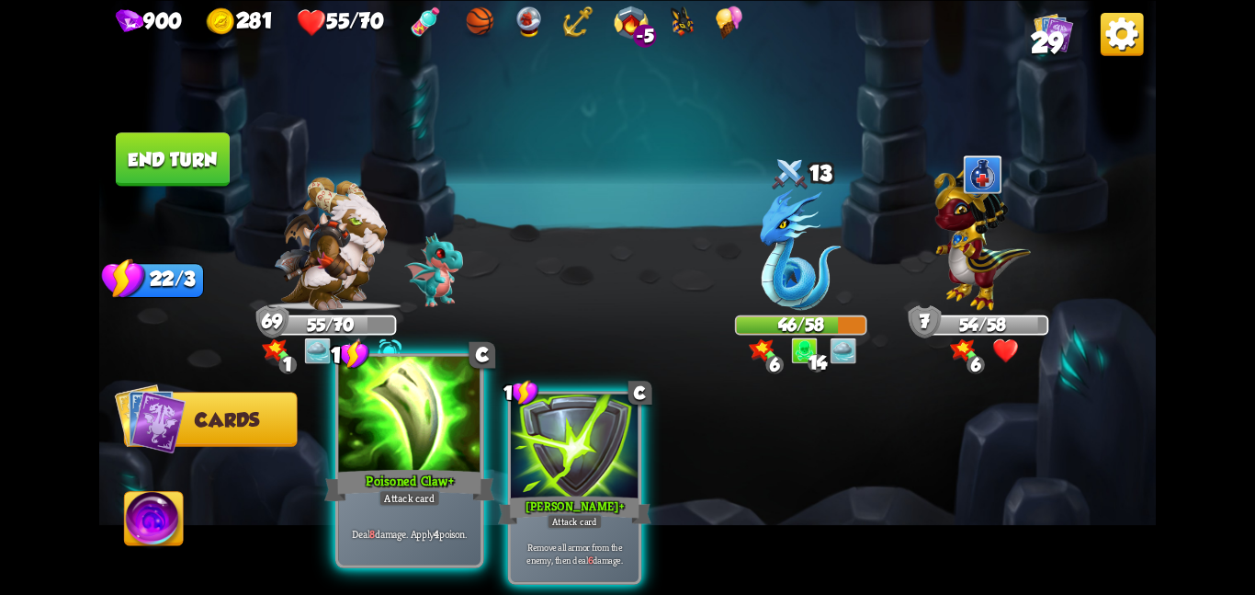
click at [434, 424] on div at bounding box center [409, 415] width 142 height 119
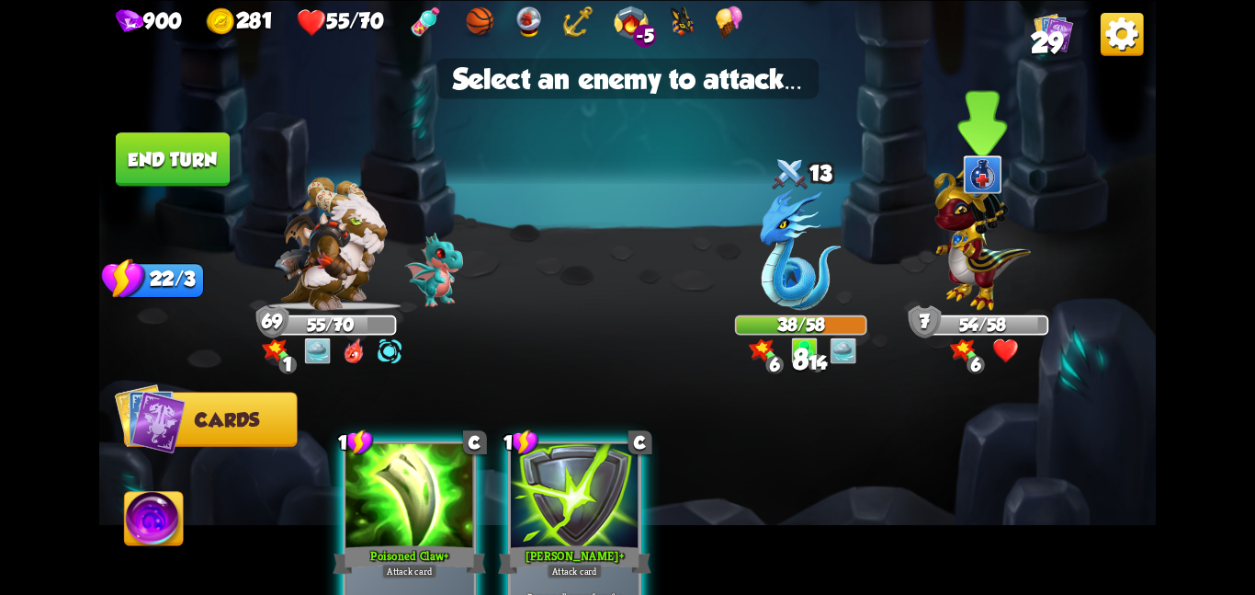
click at [970, 237] on img at bounding box center [983, 234] width 96 height 151
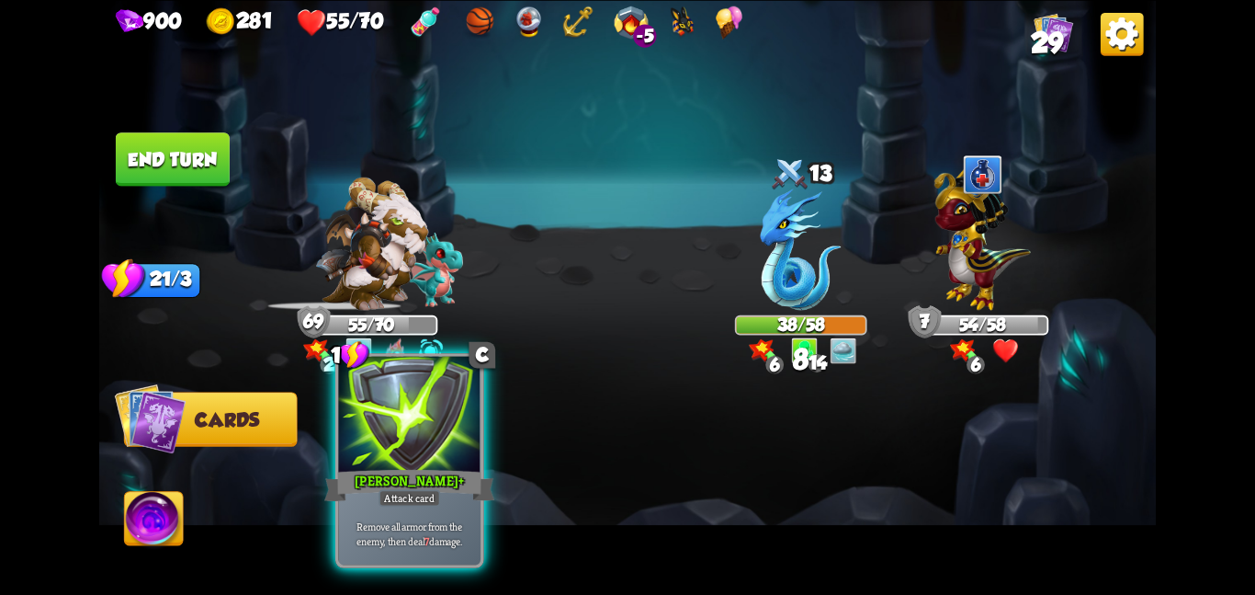
click at [346, 434] on div at bounding box center [409, 415] width 142 height 119
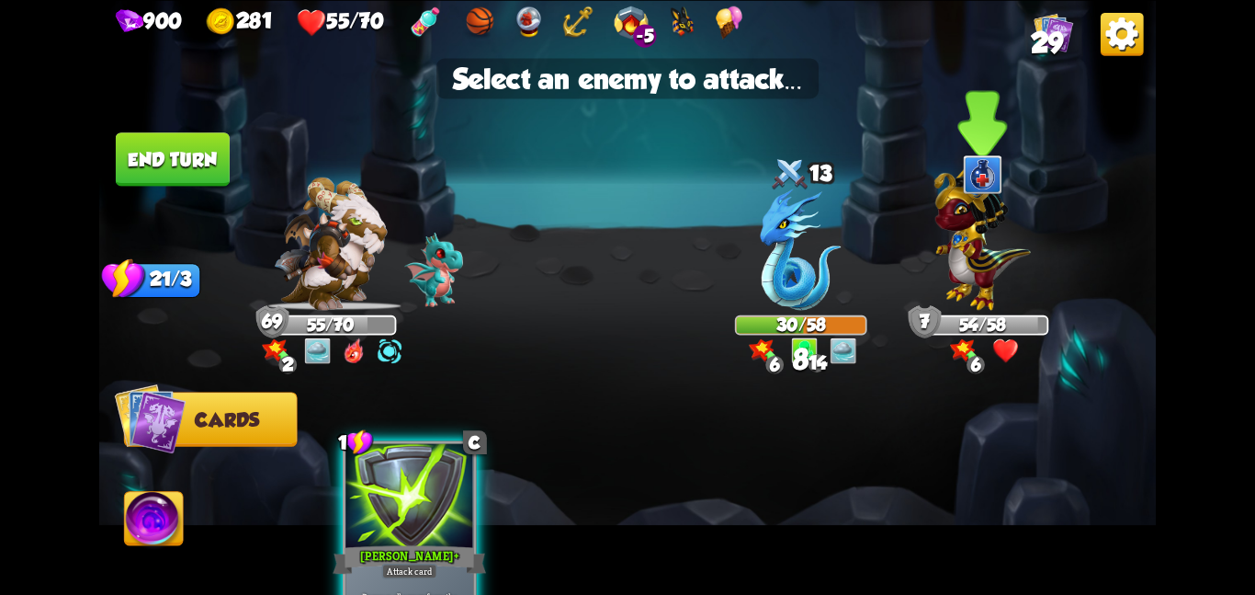
click at [982, 329] on div "54/58" at bounding box center [982, 324] width 129 height 17
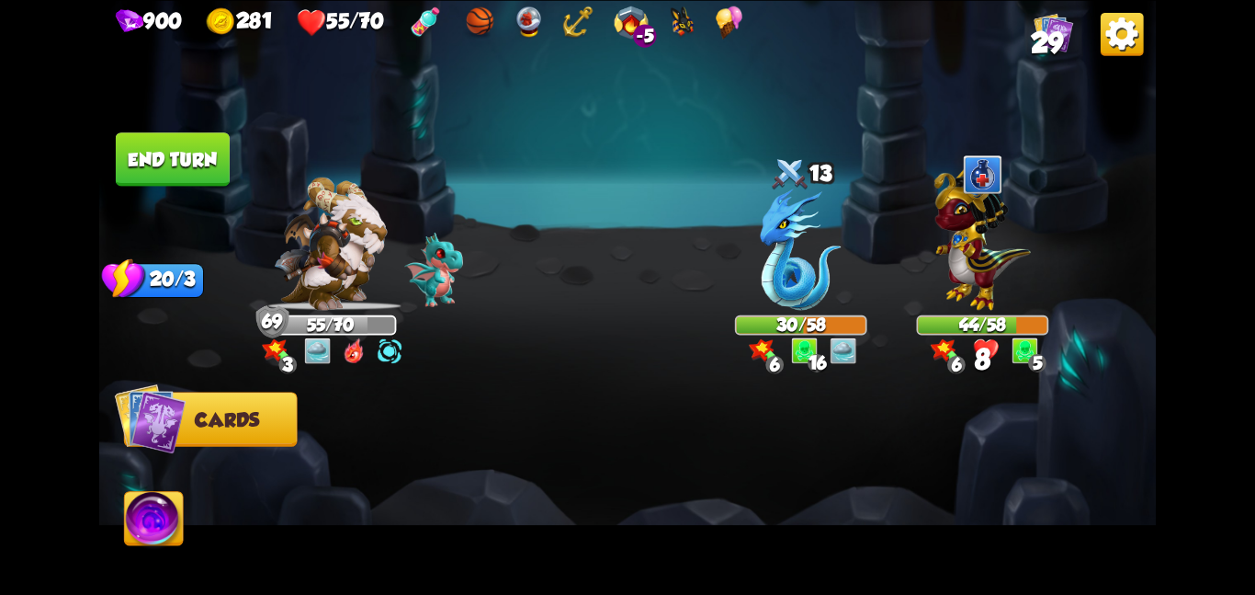
click at [198, 162] on button "End turn" at bounding box center [173, 158] width 114 height 53
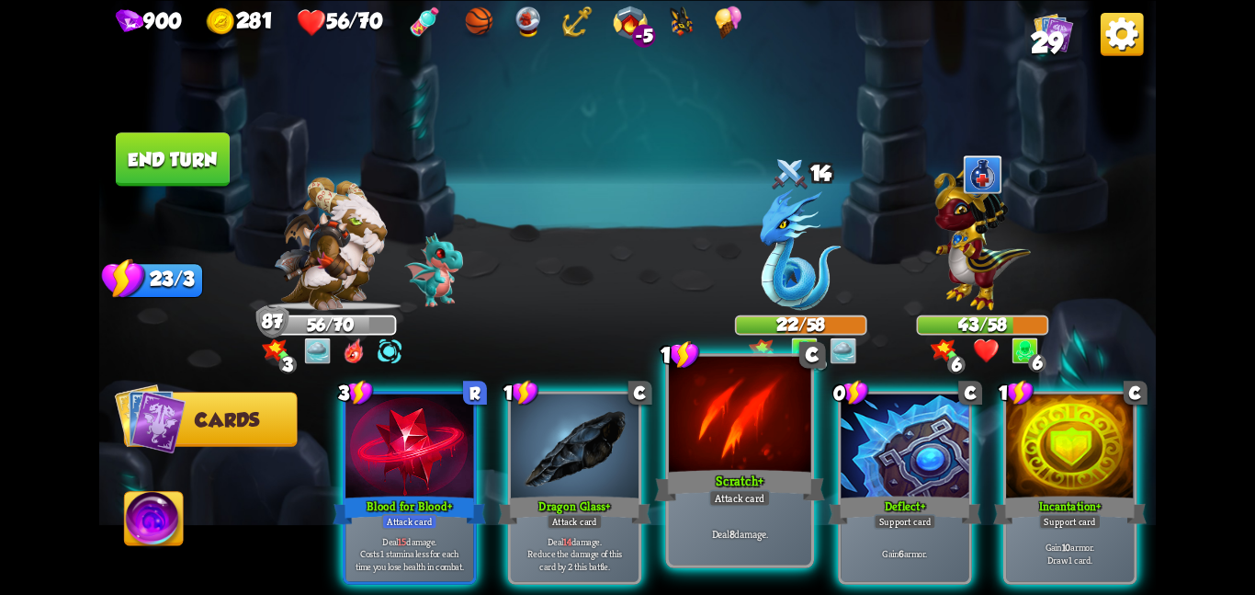
click at [738, 486] on div "Scratch +" at bounding box center [739, 485] width 170 height 38
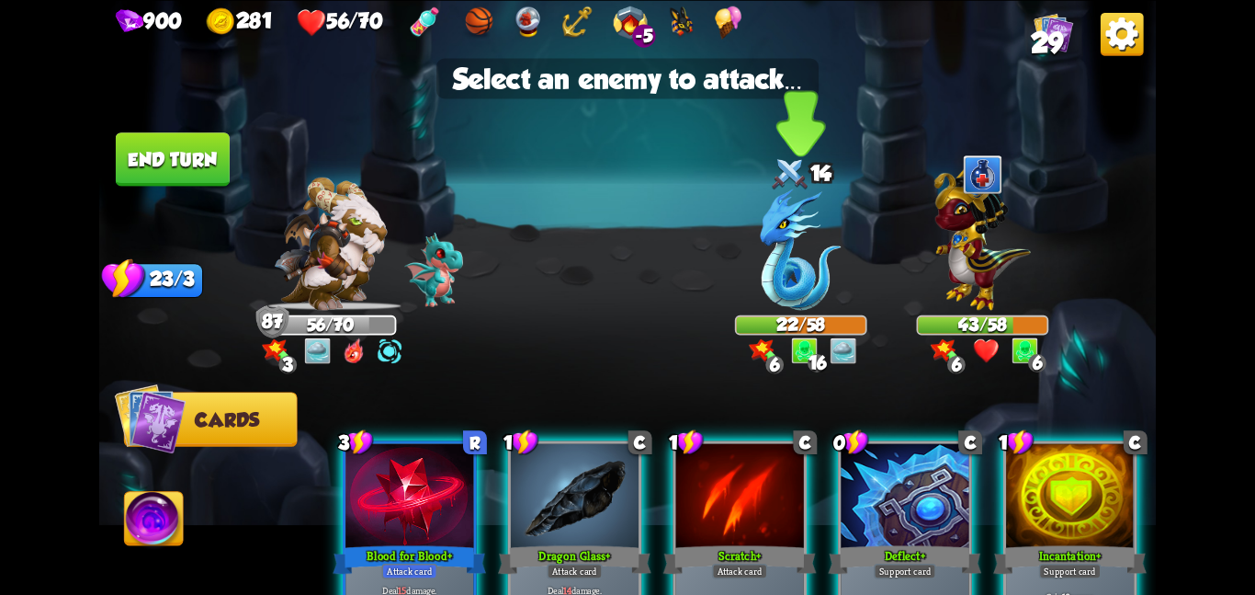
click at [809, 231] on img at bounding box center [801, 248] width 81 height 121
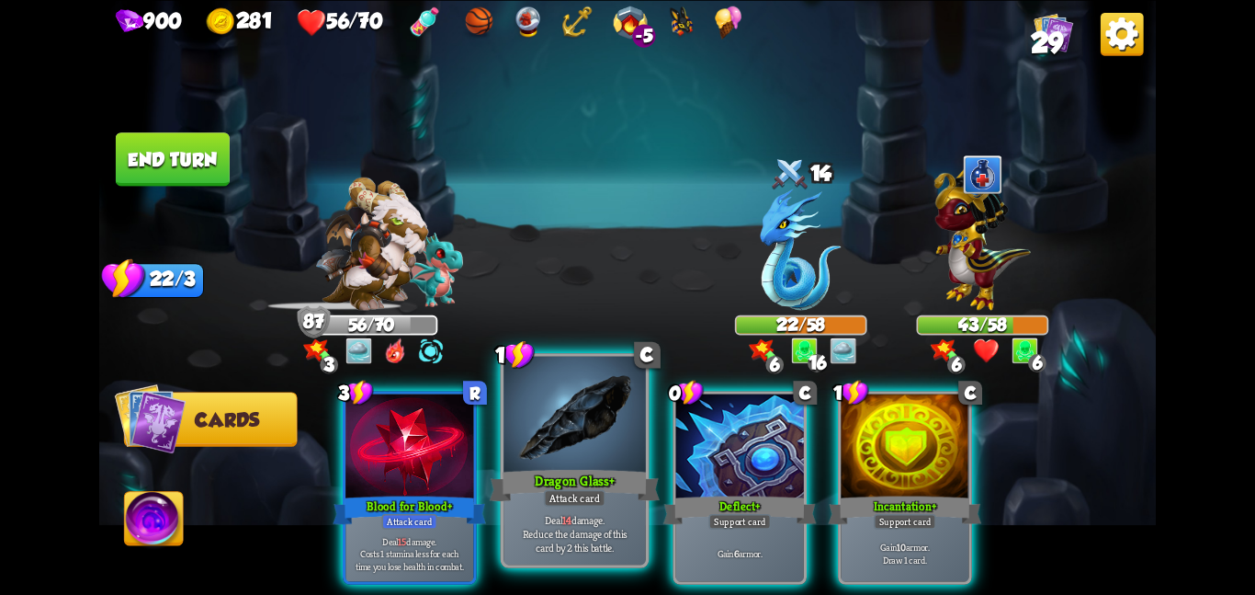
click at [581, 523] on p "Deal 14 damage. Reduce the damage of this card by 2 this battle." at bounding box center [574, 533] width 135 height 42
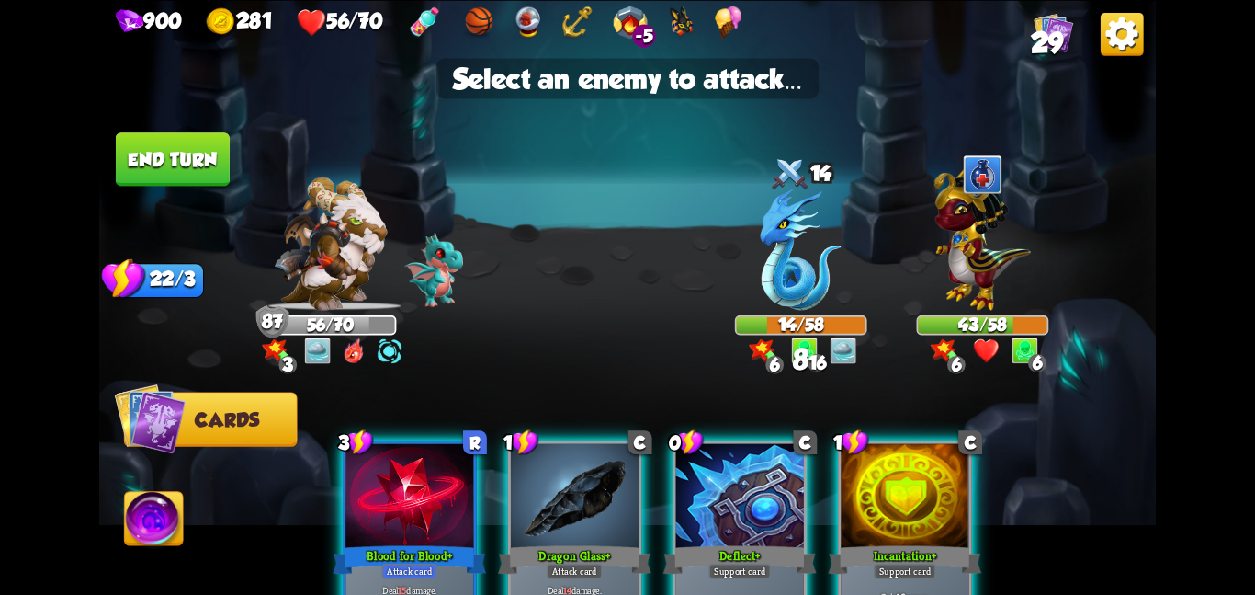
click at [785, 312] on img at bounding box center [627, 297] width 1057 height 595
click at [989, 275] on img at bounding box center [983, 234] width 96 height 151
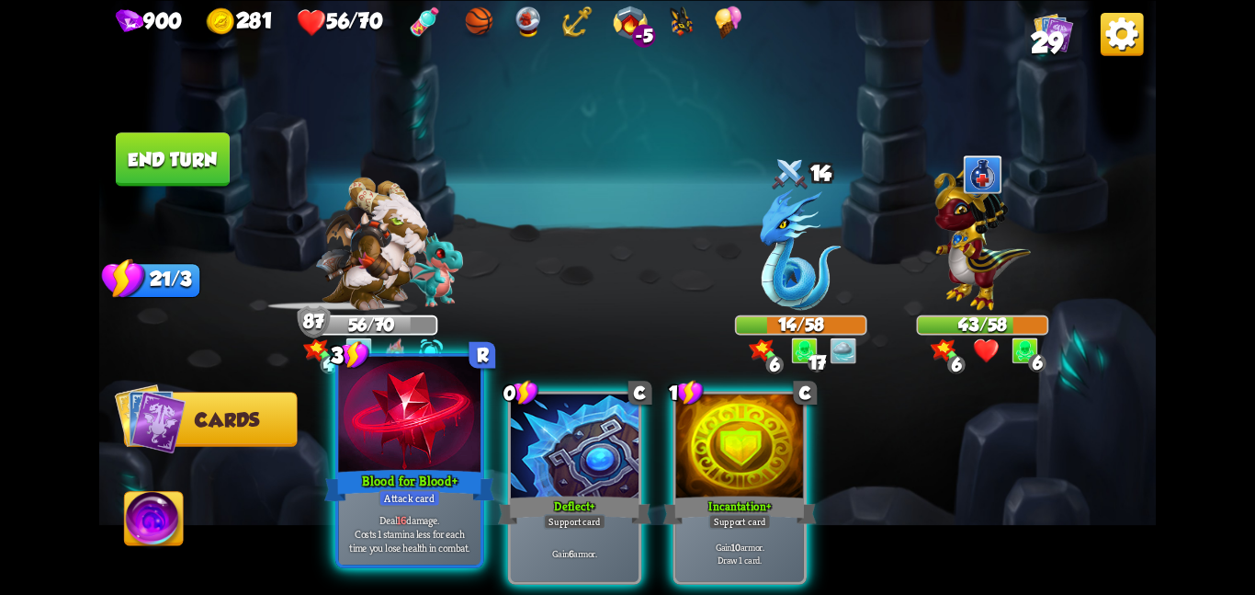
click at [394, 458] on div at bounding box center [409, 415] width 142 height 119
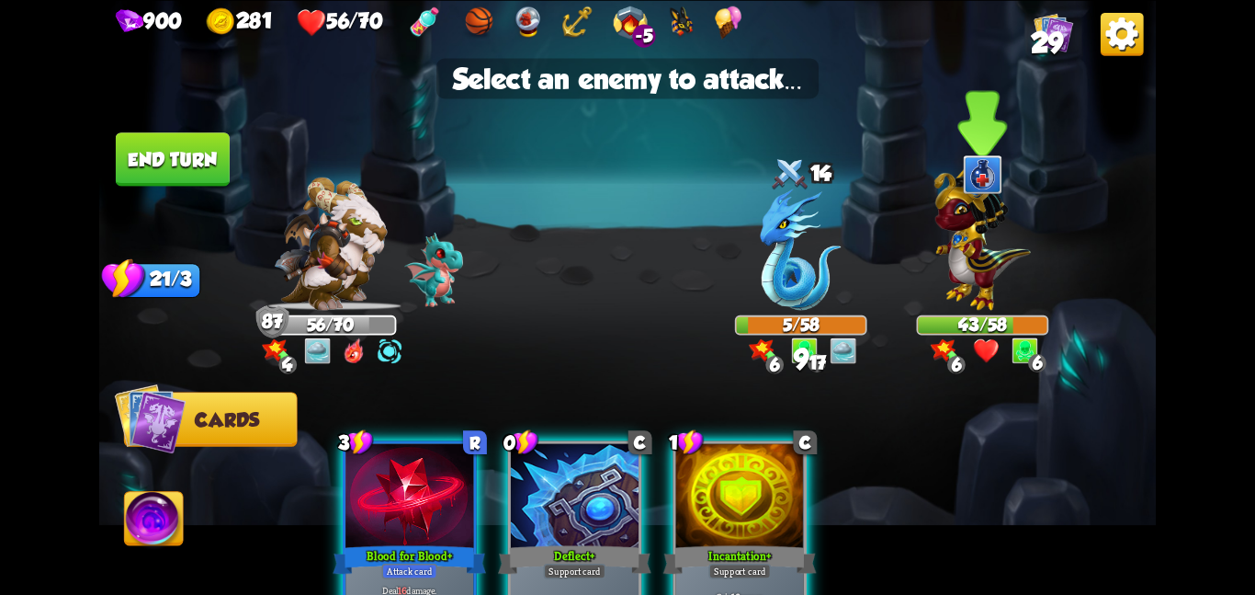
click at [948, 280] on img at bounding box center [983, 234] width 96 height 151
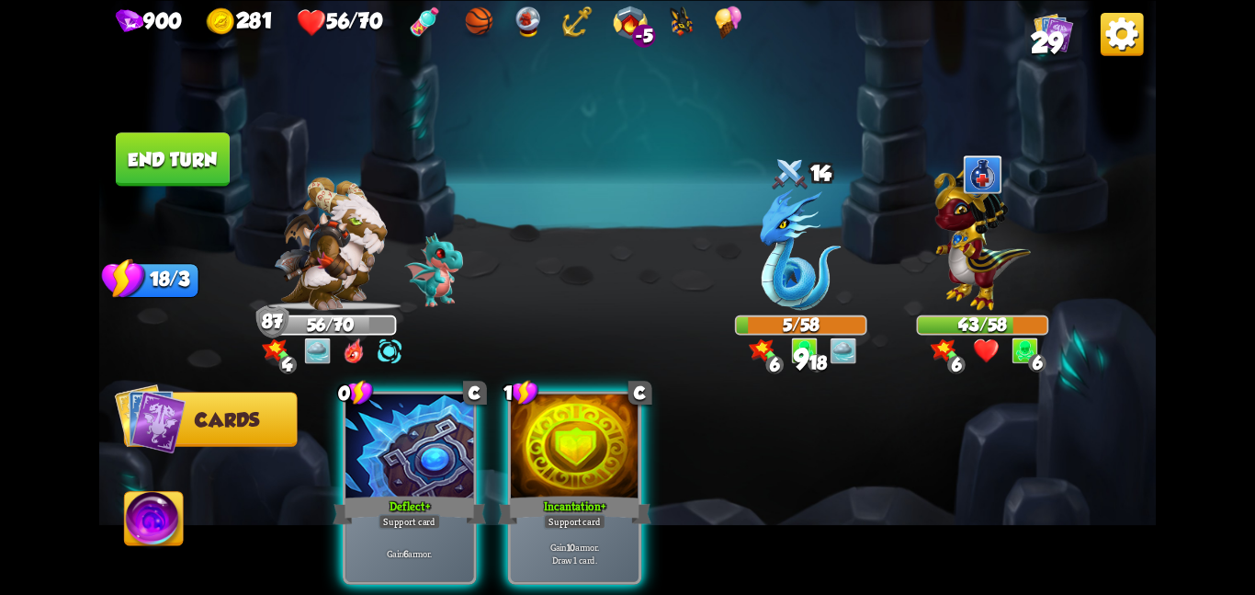
click at [656, 426] on div "0 C Deflect + Support card Gain 6 armor. 1 C Incantation + Support card Gain 10…" at bounding box center [734, 462] width 846 height 265
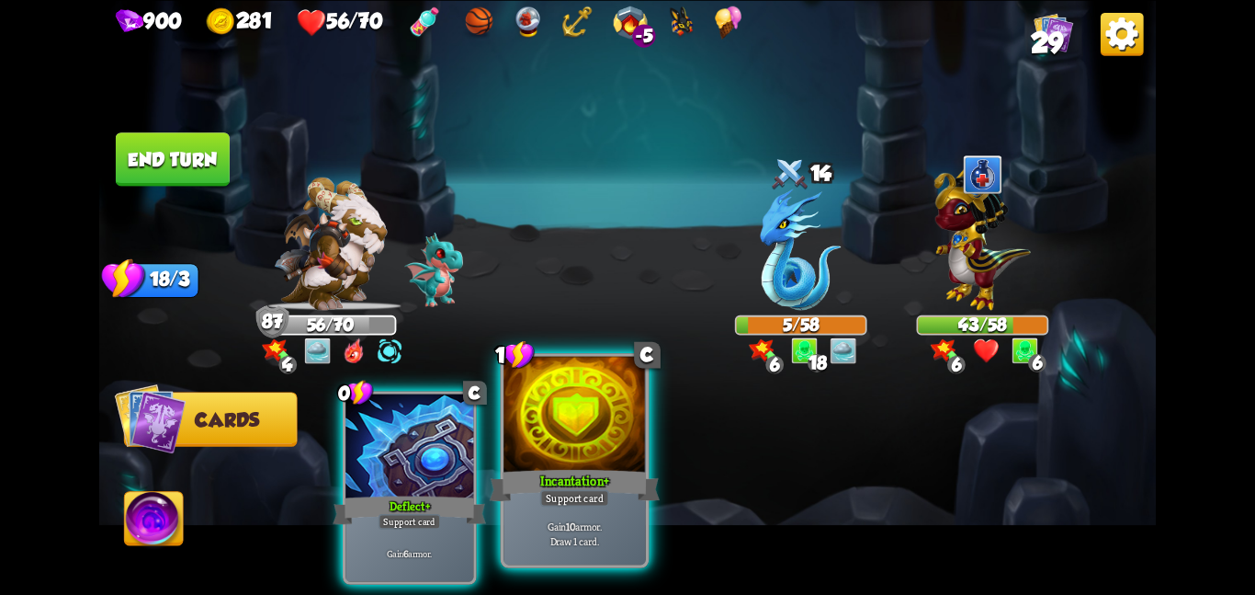
click at [612, 429] on div at bounding box center [575, 415] width 142 height 119
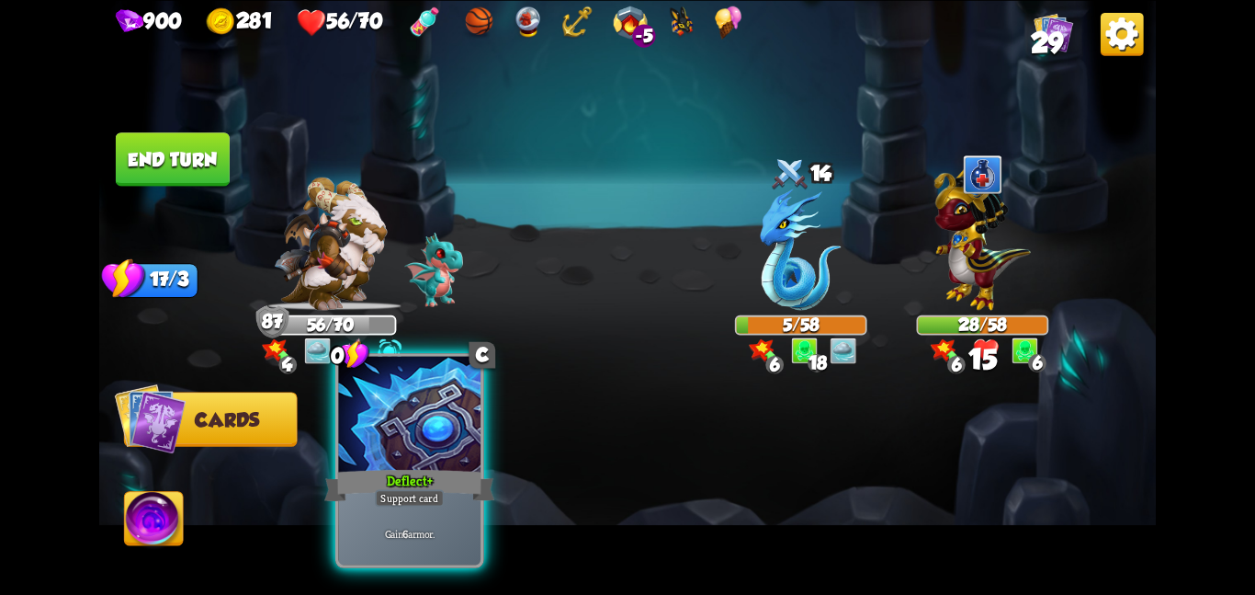
click at [451, 447] on div at bounding box center [409, 415] width 142 height 119
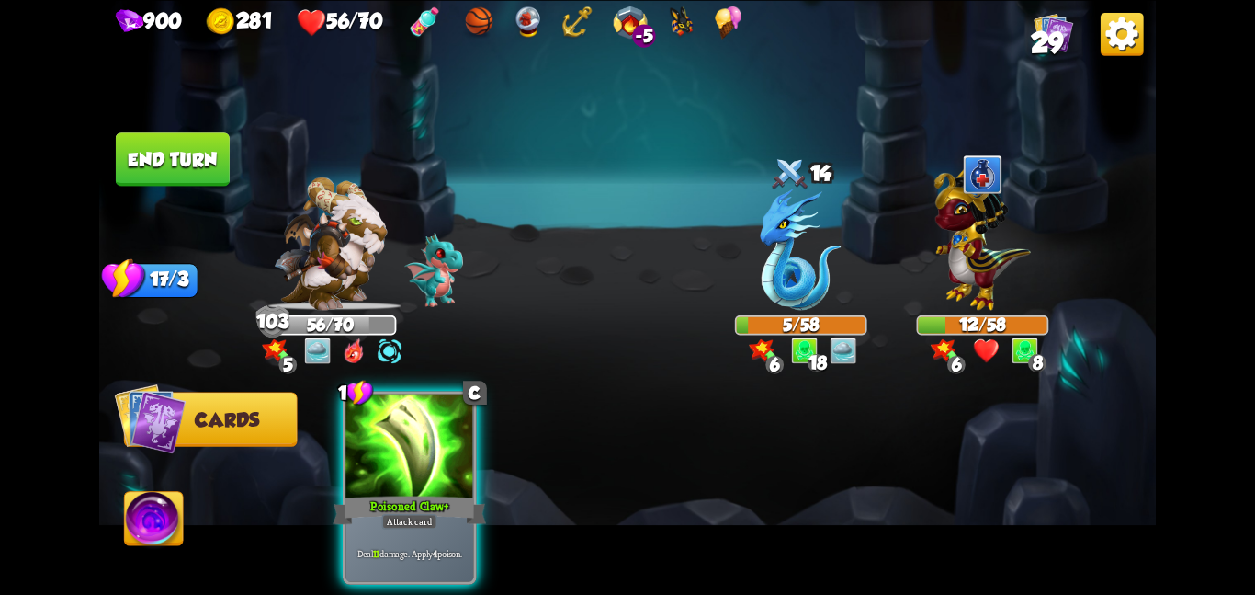
click at [451, 447] on div at bounding box center [410, 447] width 128 height 108
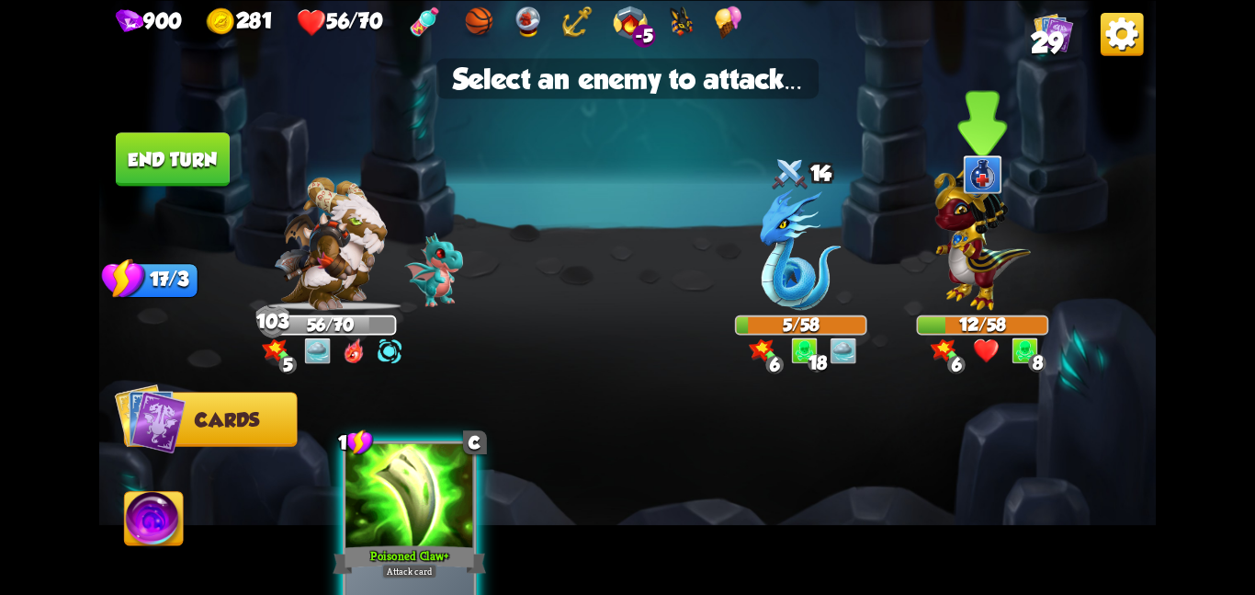
click at [1023, 307] on img at bounding box center [983, 234] width 96 height 151
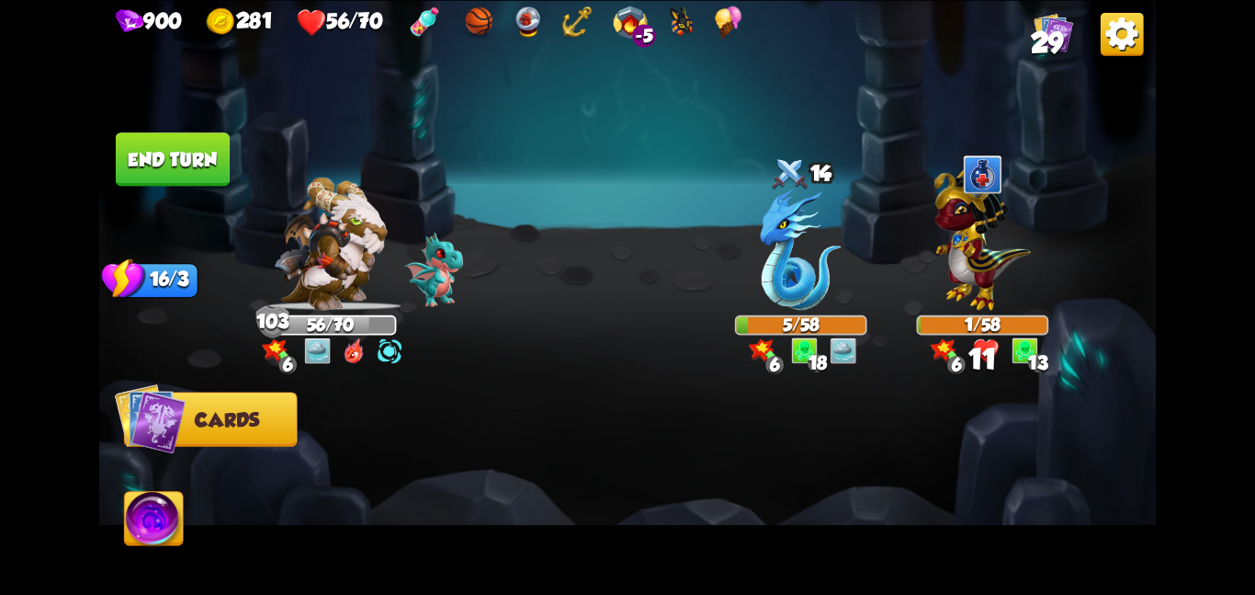
click at [217, 153] on button "End turn" at bounding box center [173, 158] width 114 height 53
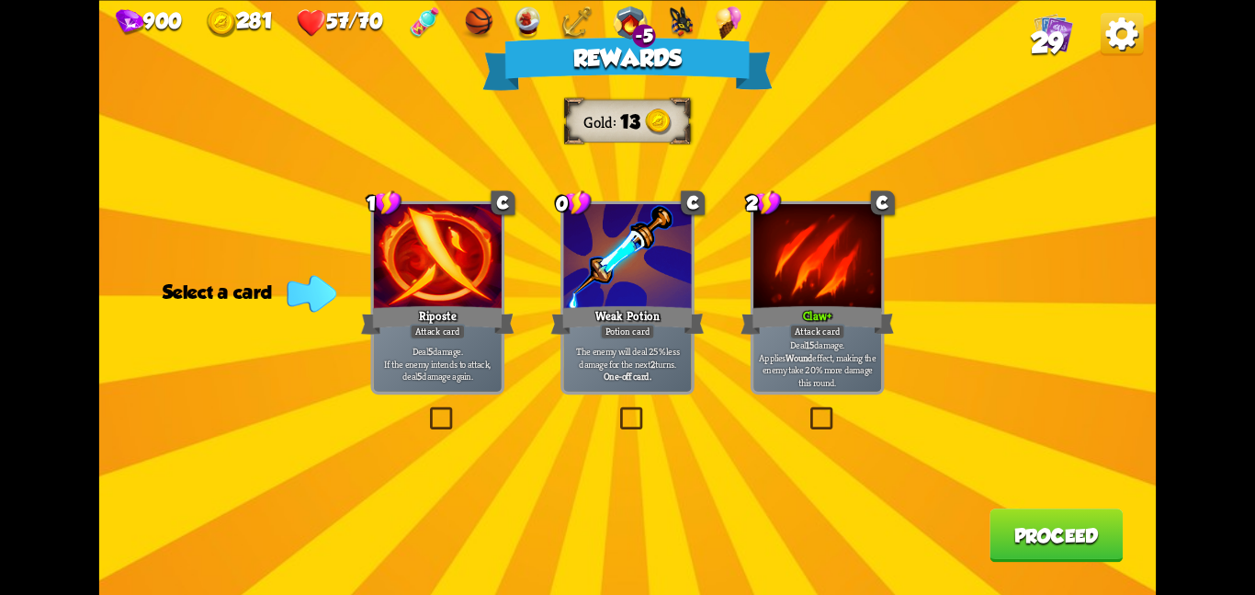
click at [821, 335] on div "Attack card" at bounding box center [817, 331] width 56 height 16
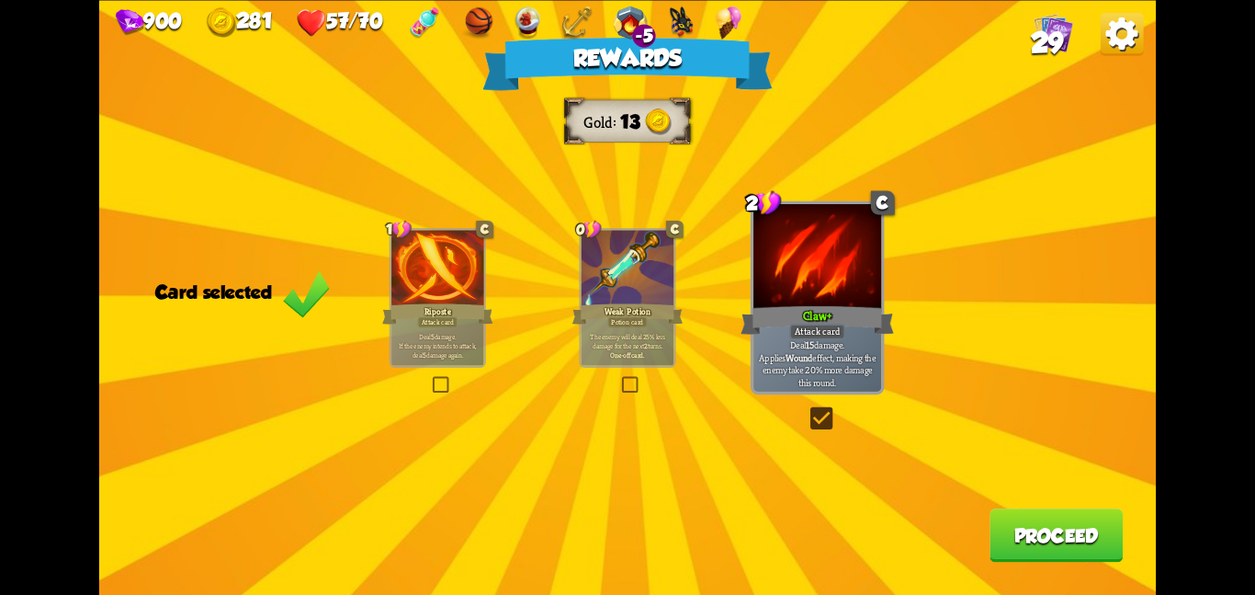
click at [1004, 546] on button "Proceed" at bounding box center [1056, 534] width 133 height 53
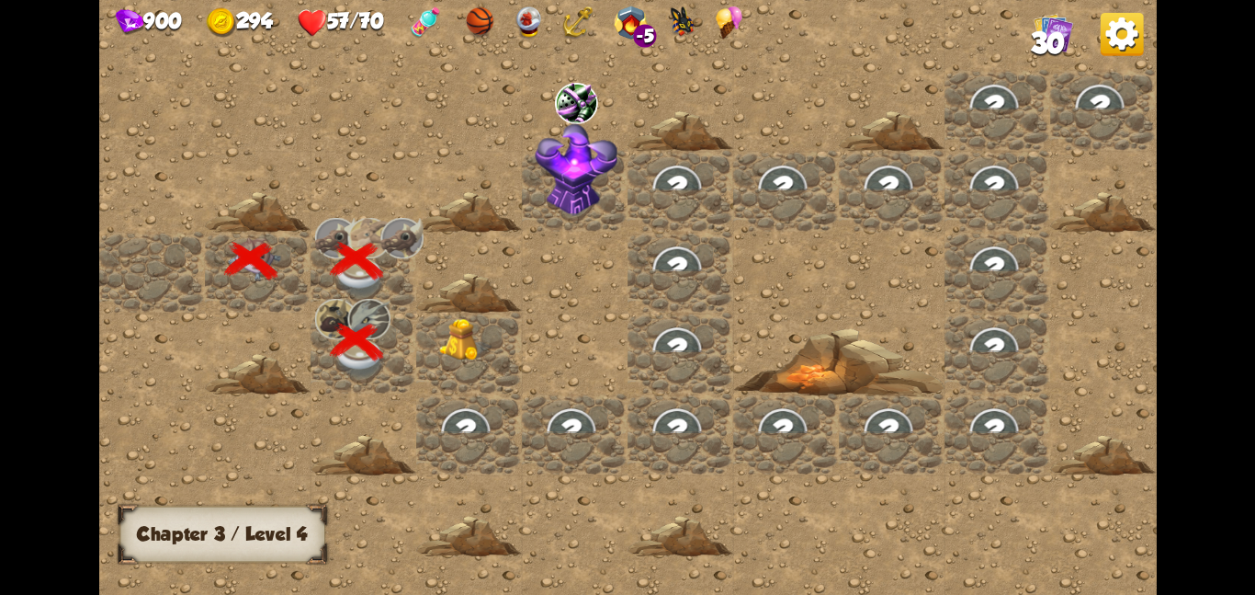
click at [463, 380] on div at bounding box center [469, 352] width 106 height 81
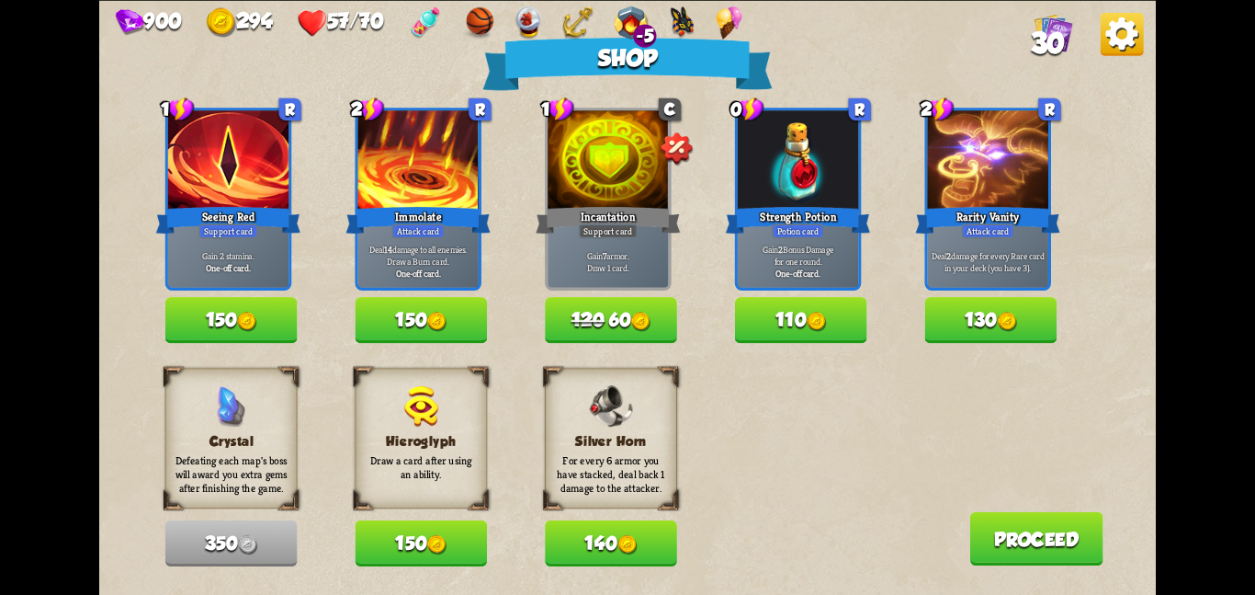
click at [591, 550] on button "140" at bounding box center [611, 543] width 132 height 46
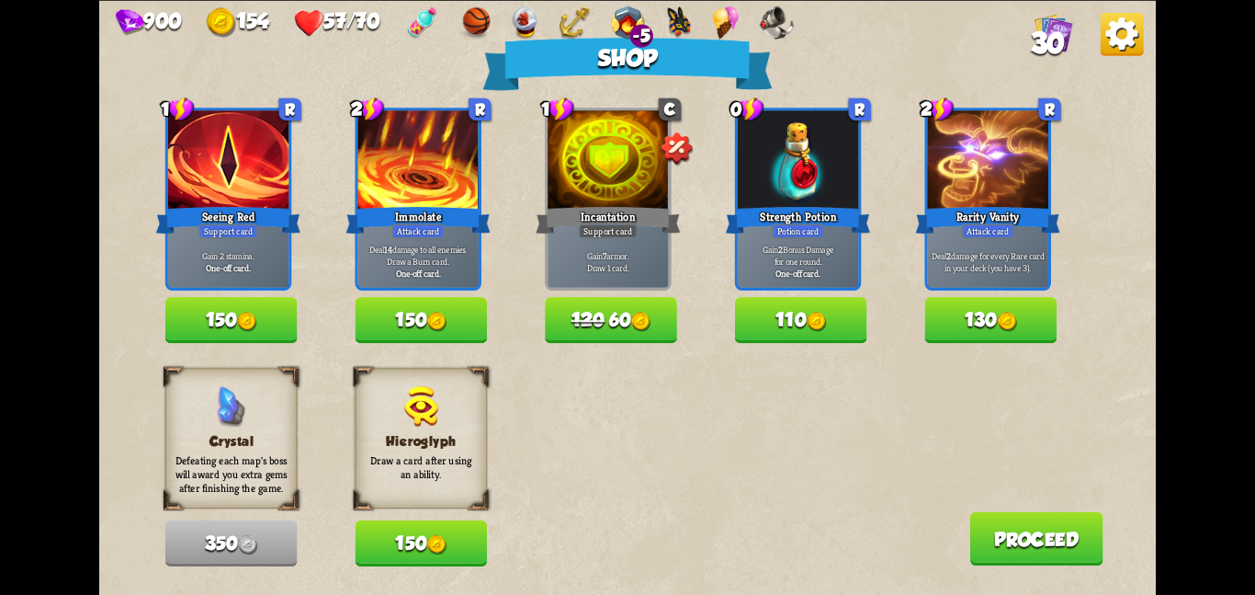
click at [1018, 545] on button "Proceed" at bounding box center [1036, 537] width 133 height 53
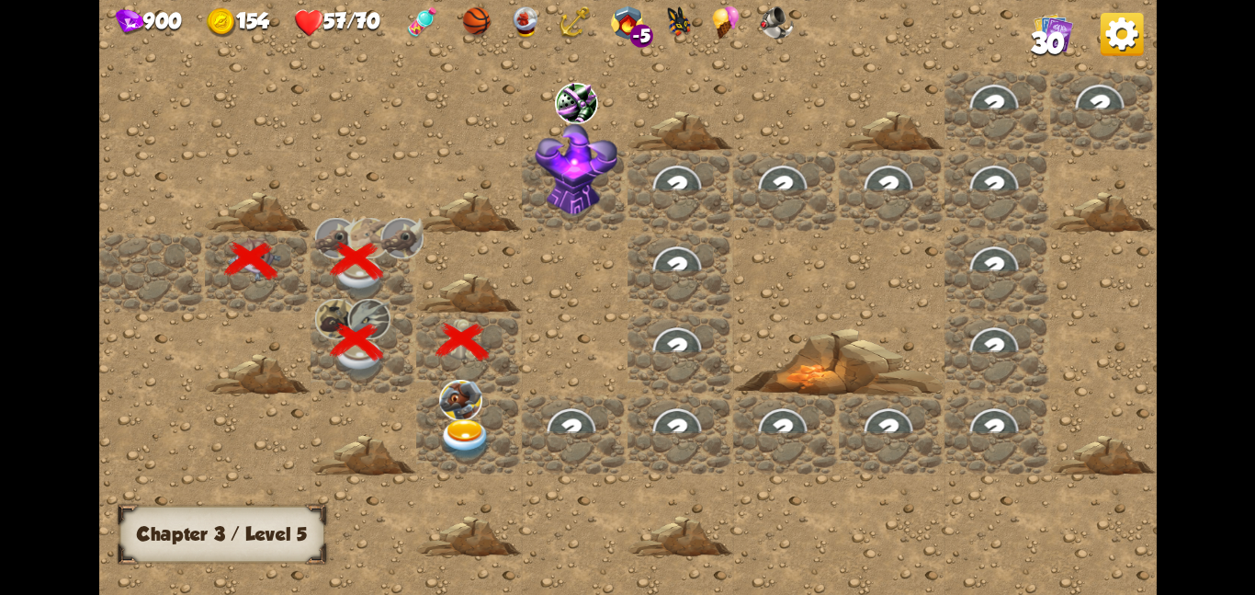
click at [426, 412] on div at bounding box center [469, 432] width 106 height 81
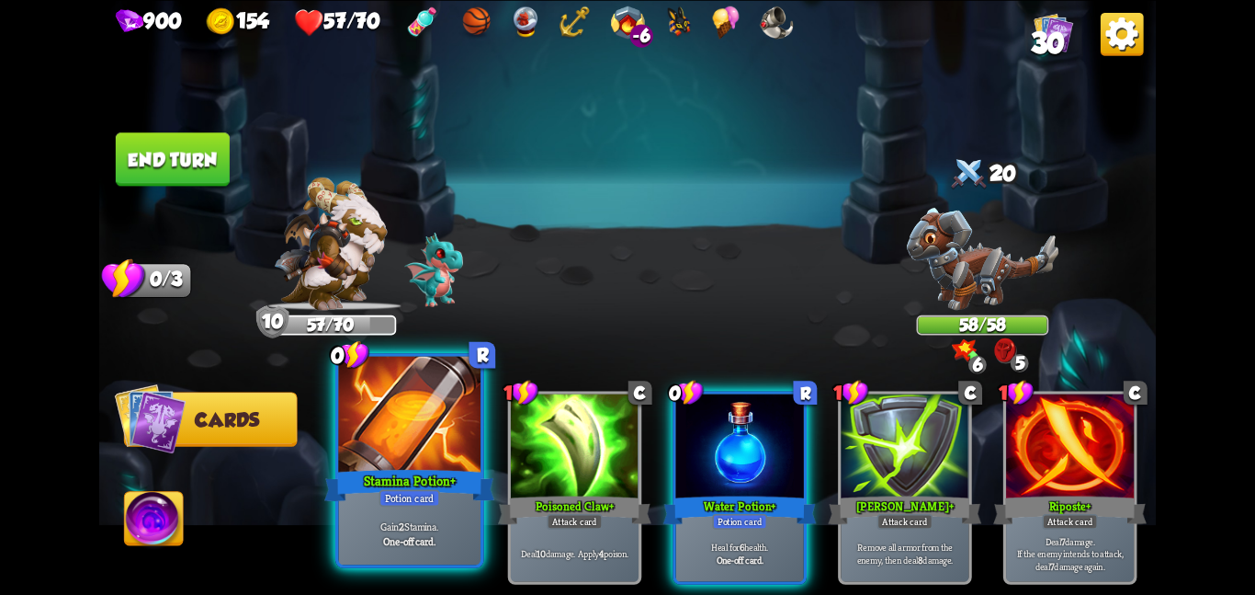
click at [416, 475] on div "Stamina Potion +" at bounding box center [409, 485] width 170 height 38
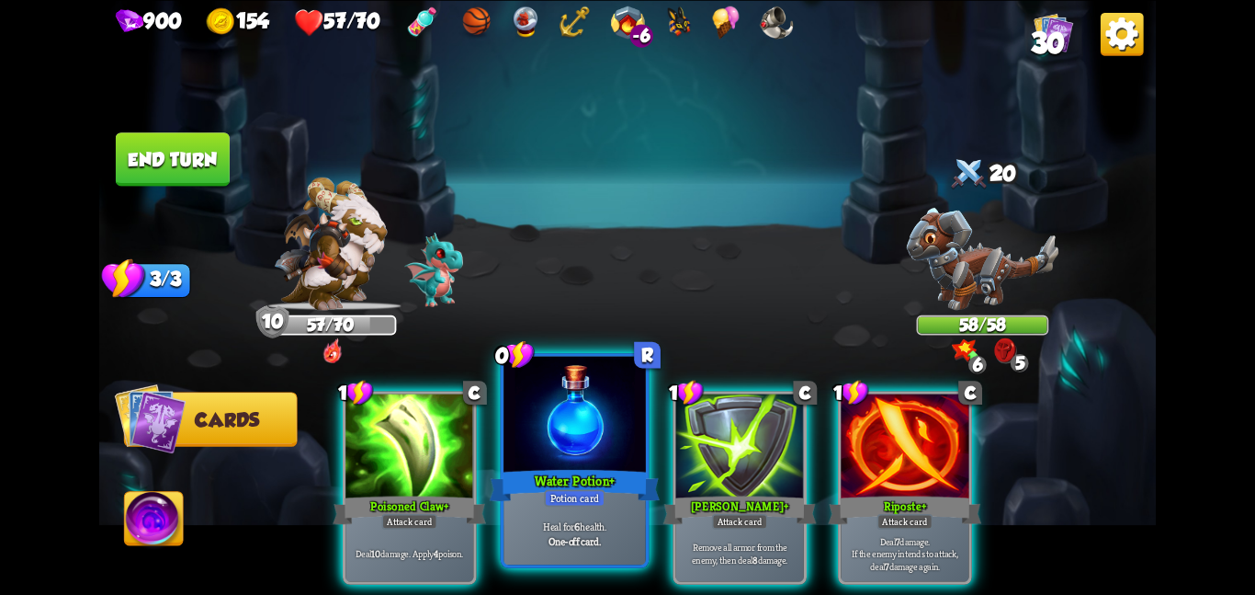
click at [588, 468] on div "Water Potion +" at bounding box center [575, 485] width 170 height 38
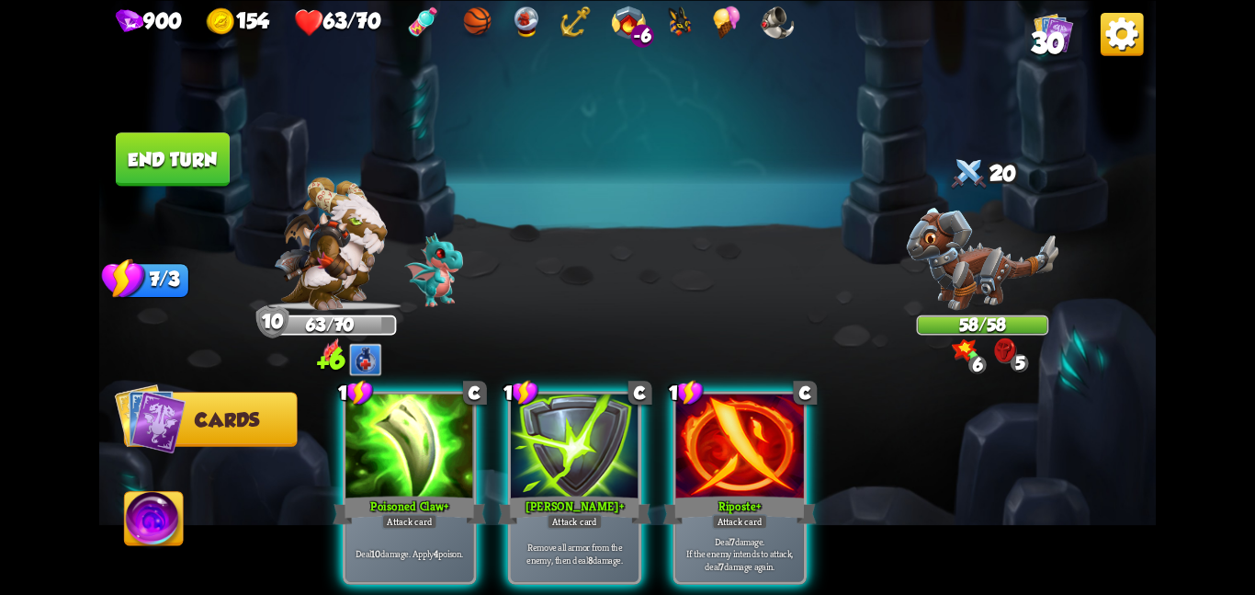
click at [163, 150] on button "End turn" at bounding box center [173, 158] width 114 height 53
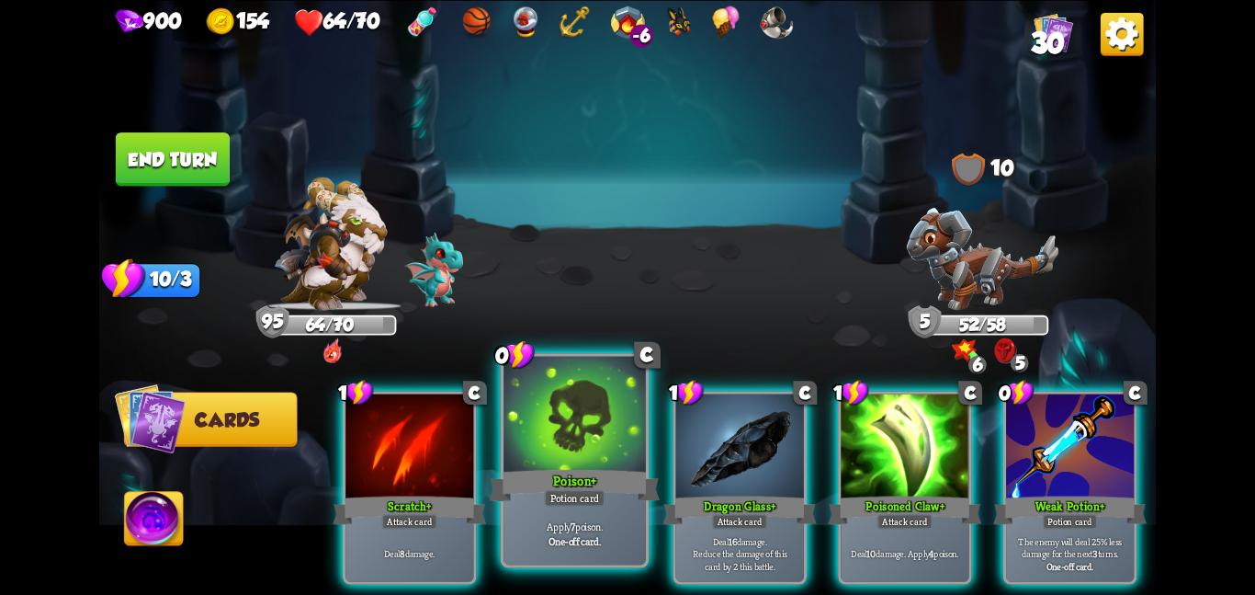
click at [549, 418] on div at bounding box center [575, 415] width 142 height 119
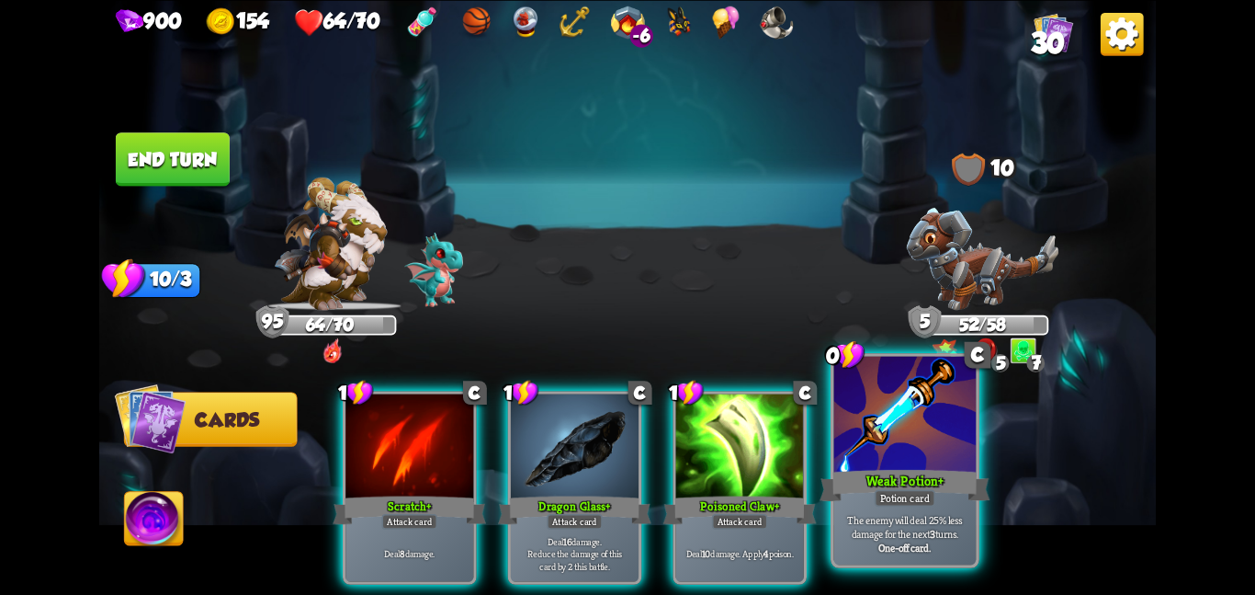
click at [913, 447] on div at bounding box center [905, 415] width 142 height 119
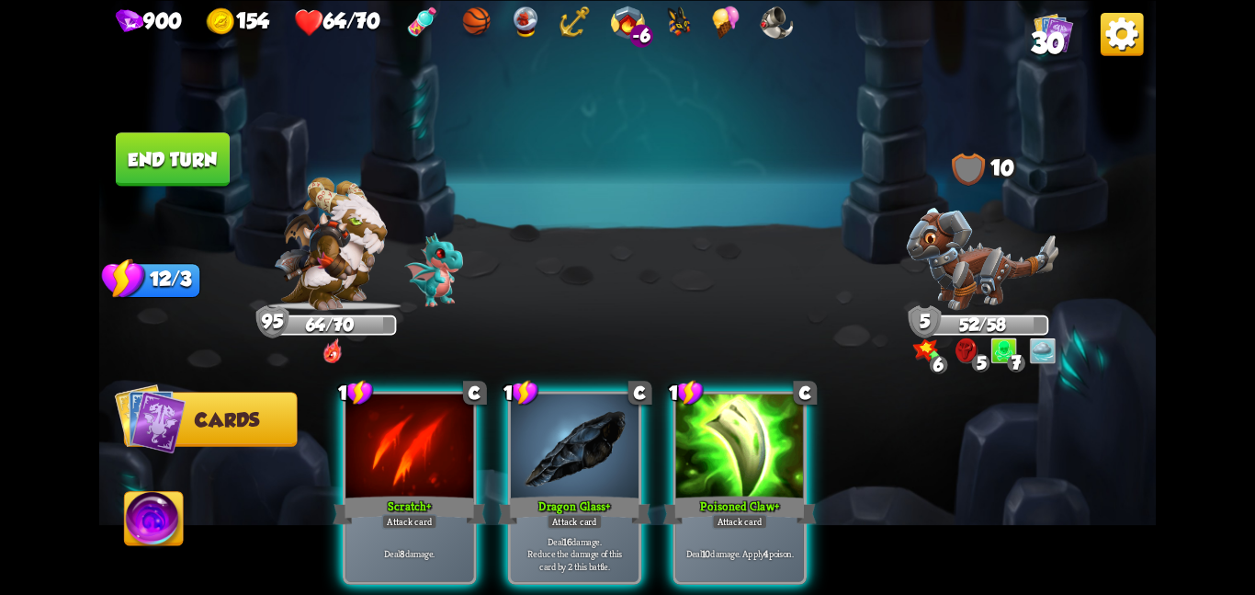
click at [192, 153] on button "End turn" at bounding box center [173, 158] width 114 height 53
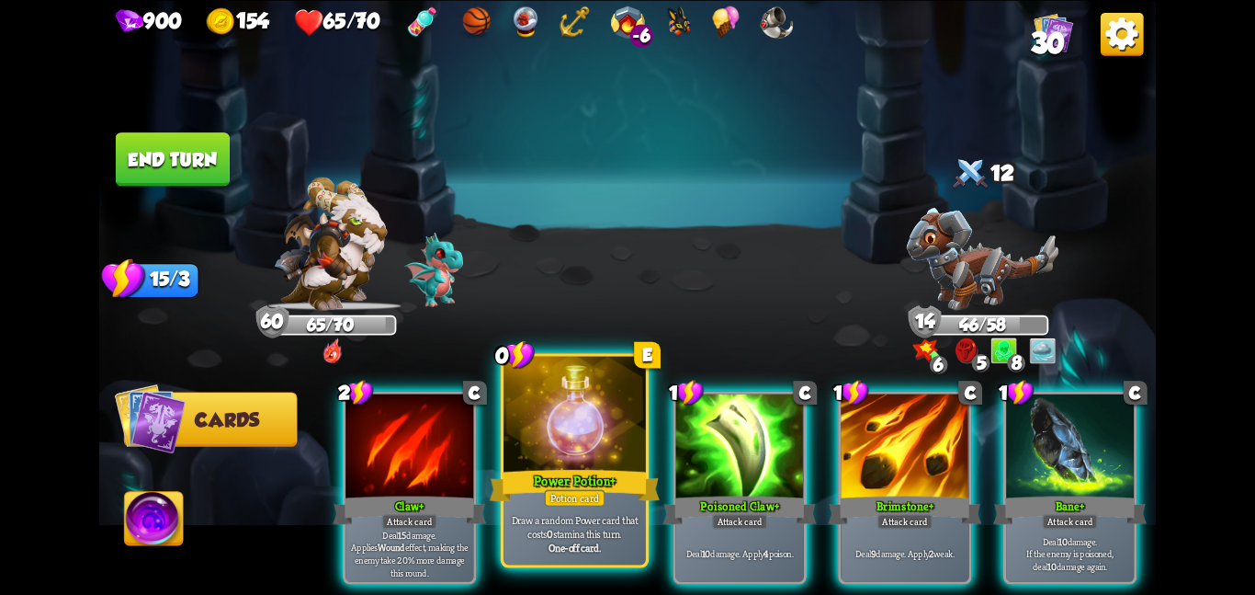
click at [530, 402] on div at bounding box center [575, 415] width 142 height 119
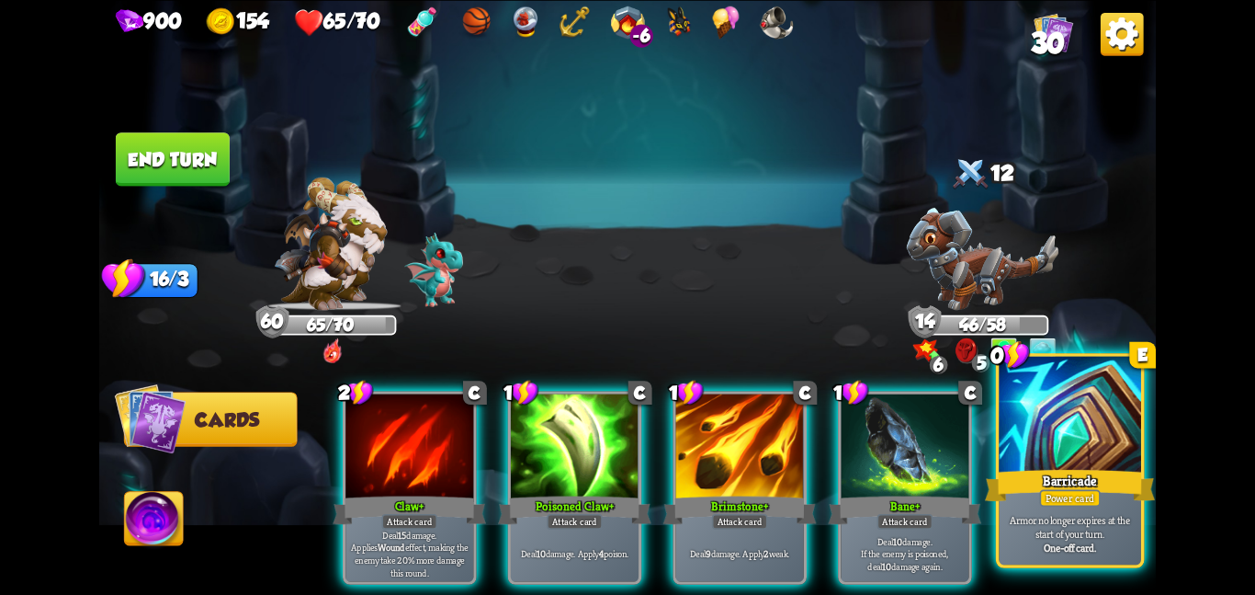
click at [1053, 450] on div at bounding box center [1070, 415] width 142 height 119
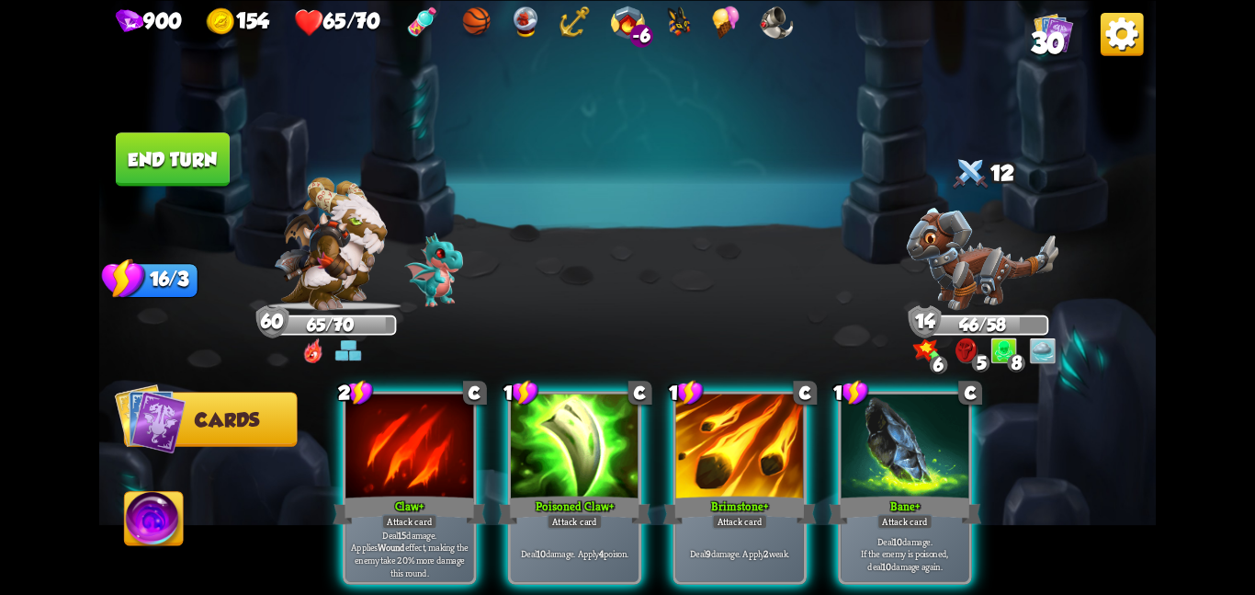
click at [175, 137] on button "End turn" at bounding box center [173, 158] width 114 height 53
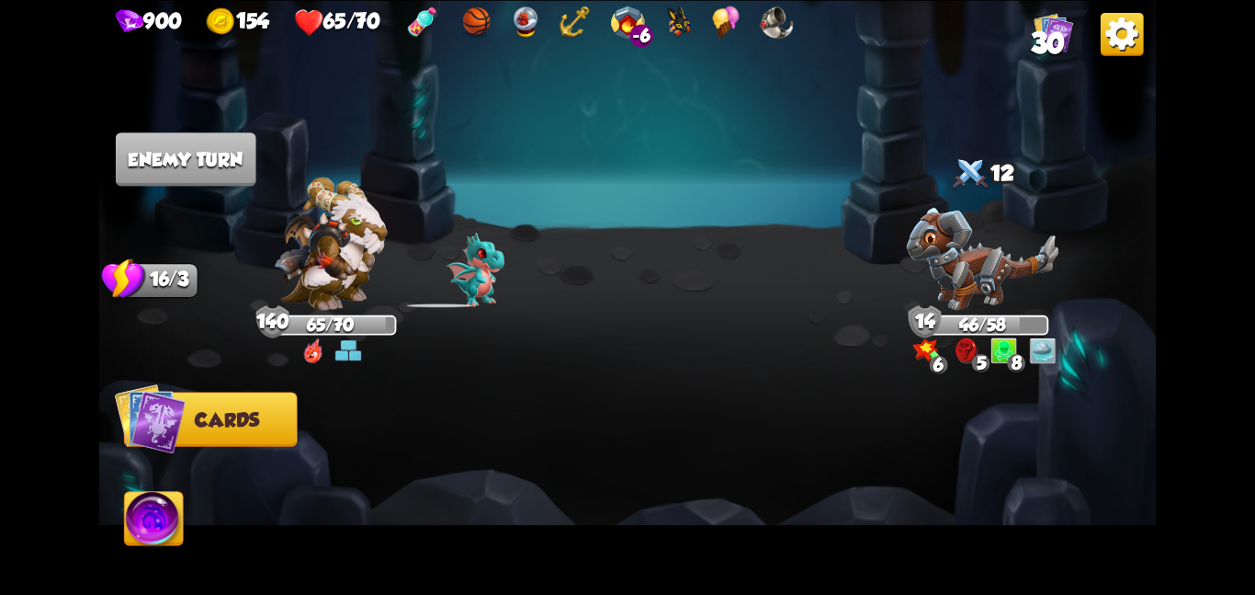
click at [361, 210] on img at bounding box center [330, 242] width 113 height 133
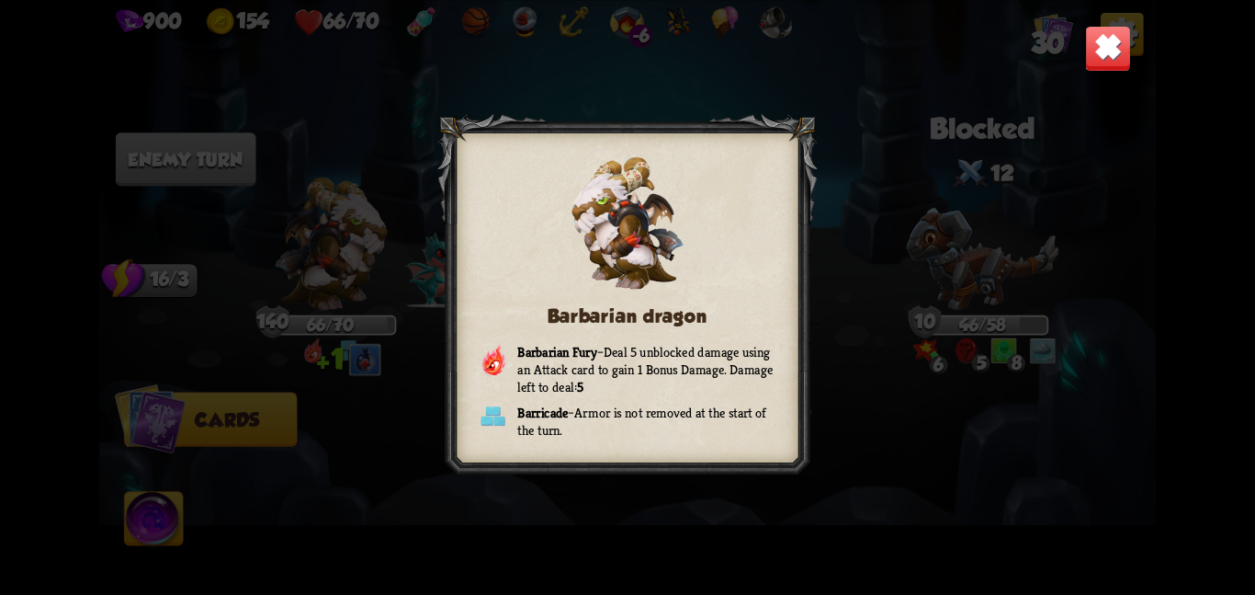
click at [1111, 51] on img at bounding box center [1108, 48] width 46 height 46
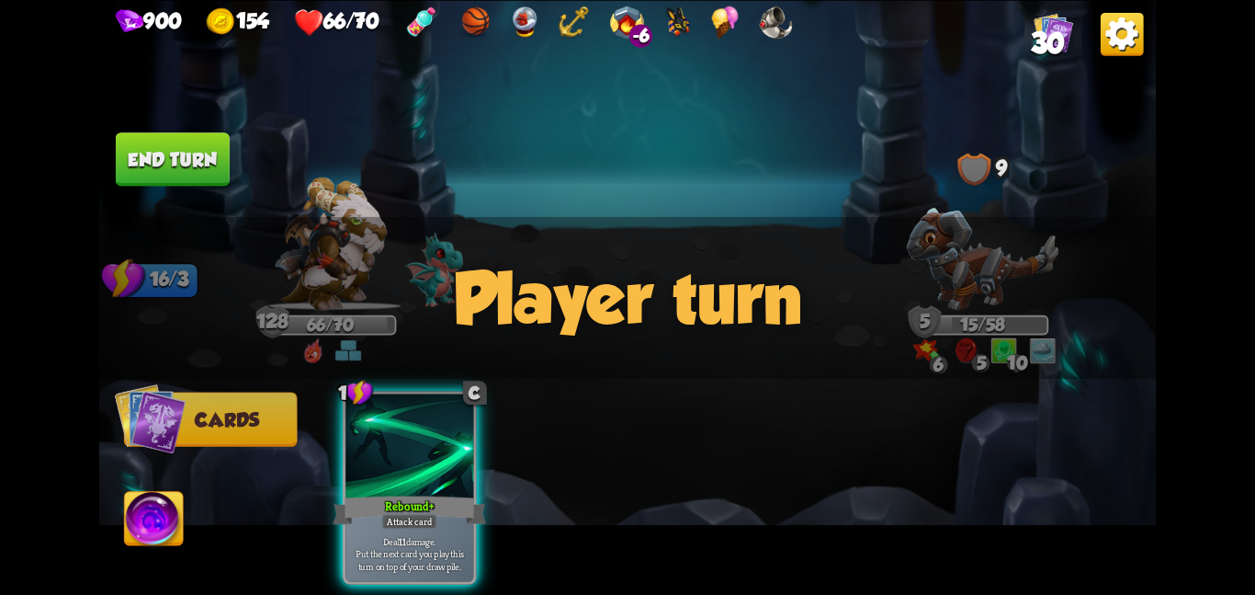
click at [209, 159] on button "End turn" at bounding box center [173, 158] width 114 height 53
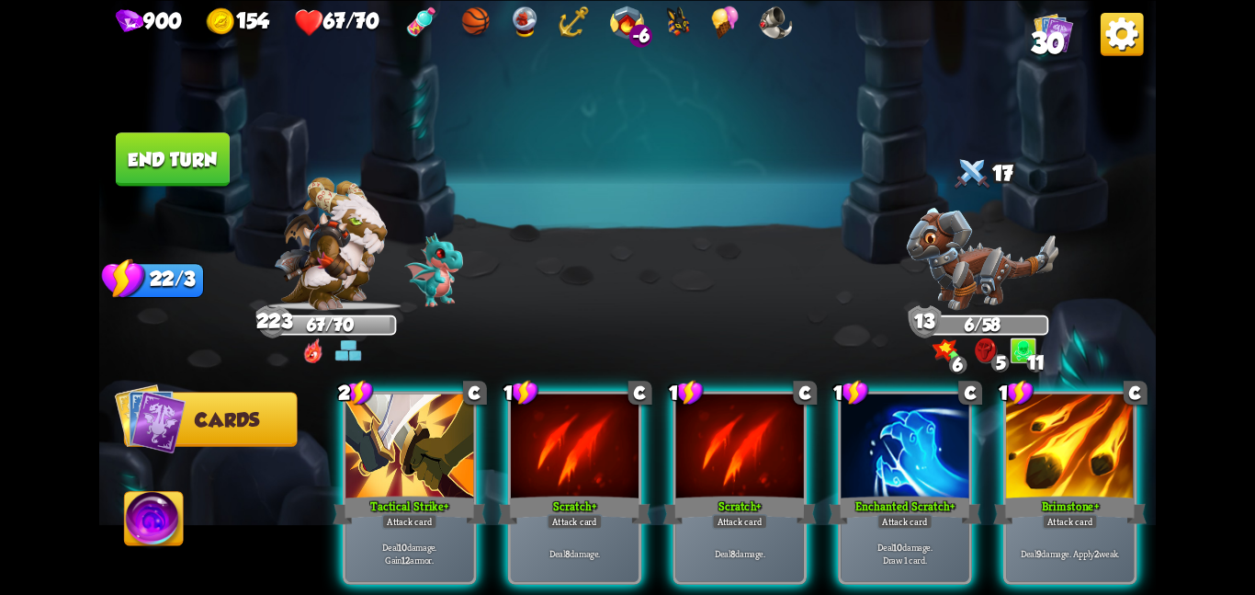
click at [197, 151] on button "End turn" at bounding box center [173, 158] width 114 height 53
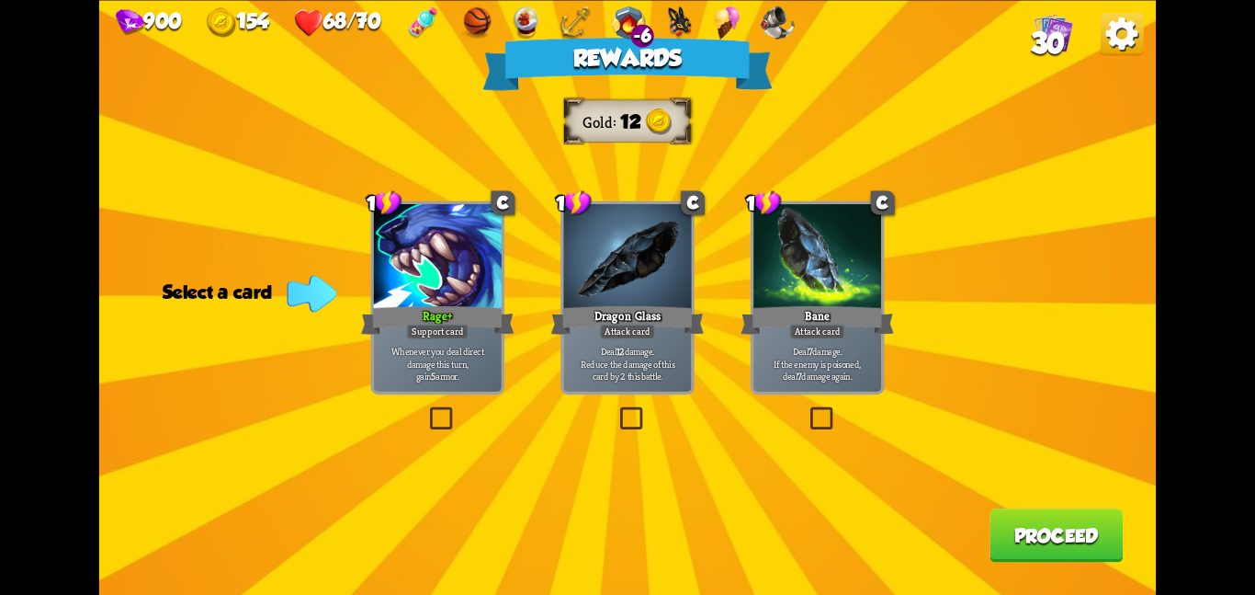
click at [774, 311] on div "Bane" at bounding box center [817, 319] width 153 height 34
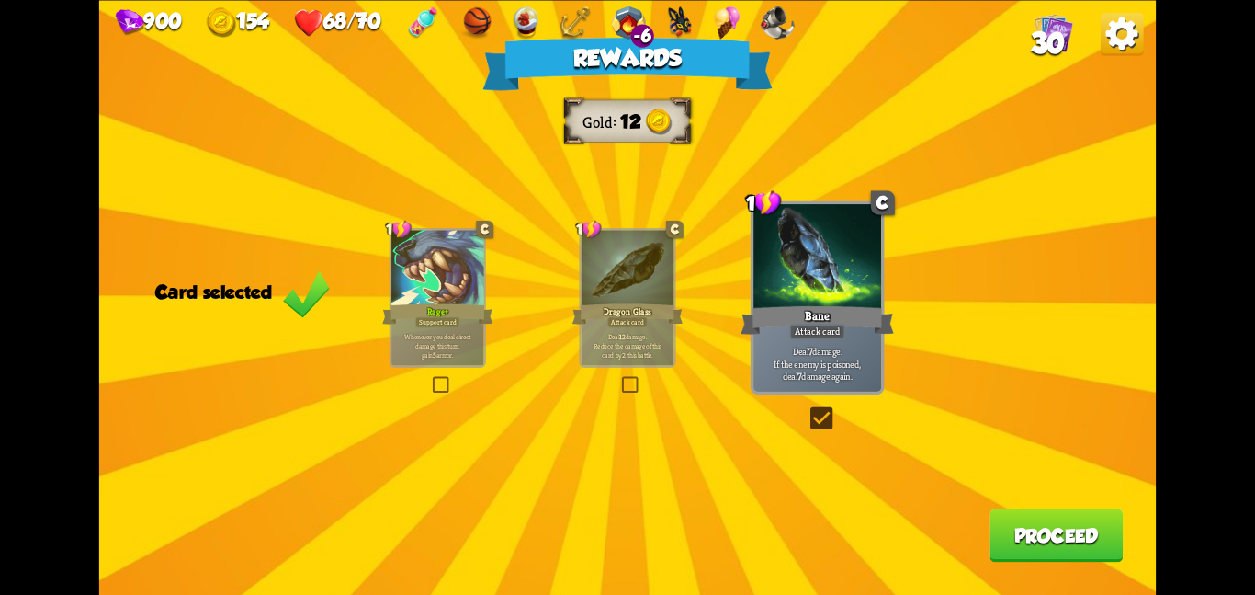
click at [1009, 531] on button "Proceed" at bounding box center [1056, 534] width 133 height 53
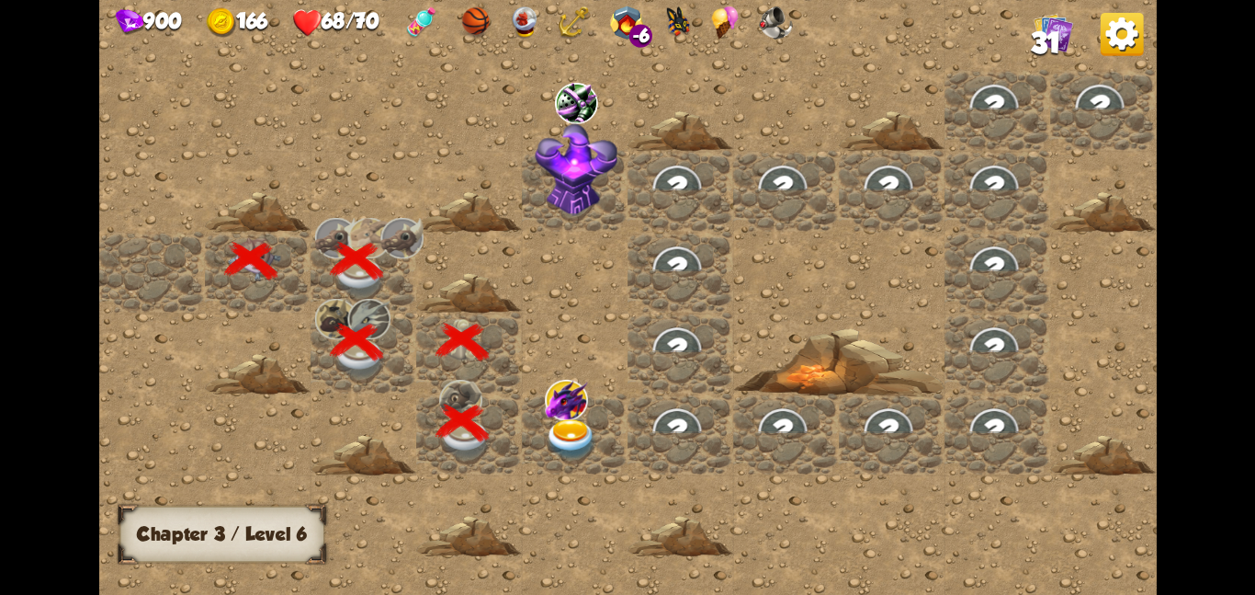
click at [587, 428] on img at bounding box center [571, 438] width 53 height 41
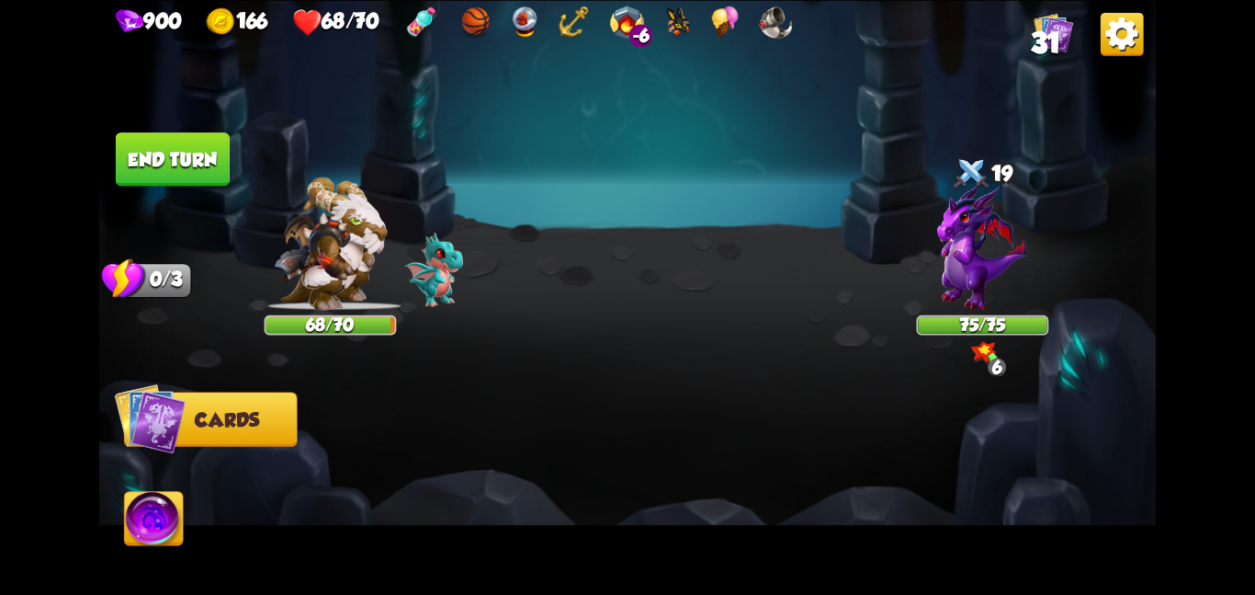
click at [964, 258] on img at bounding box center [982, 246] width 90 height 127
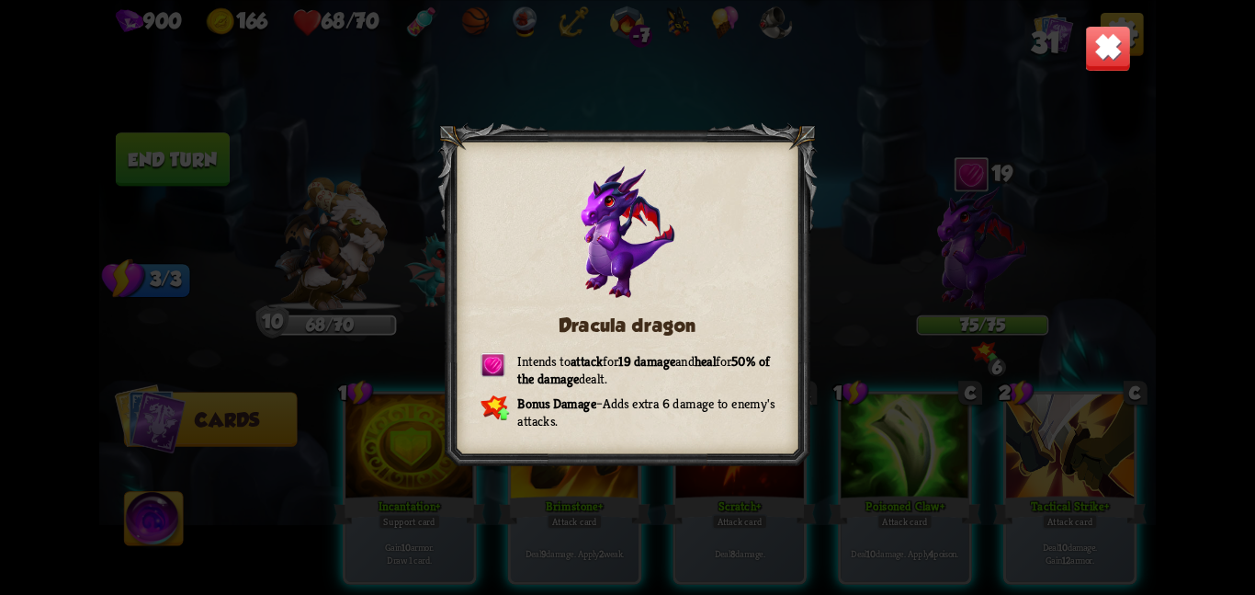
click at [1090, 51] on img at bounding box center [1108, 48] width 46 height 46
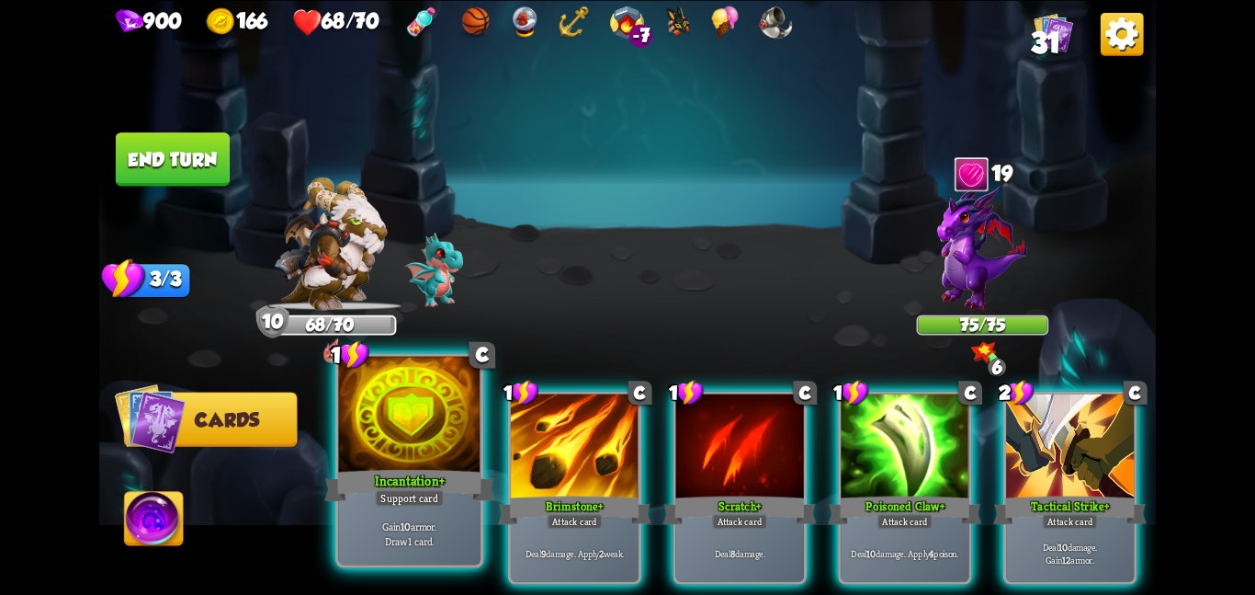
click at [418, 420] on div at bounding box center [409, 415] width 142 height 119
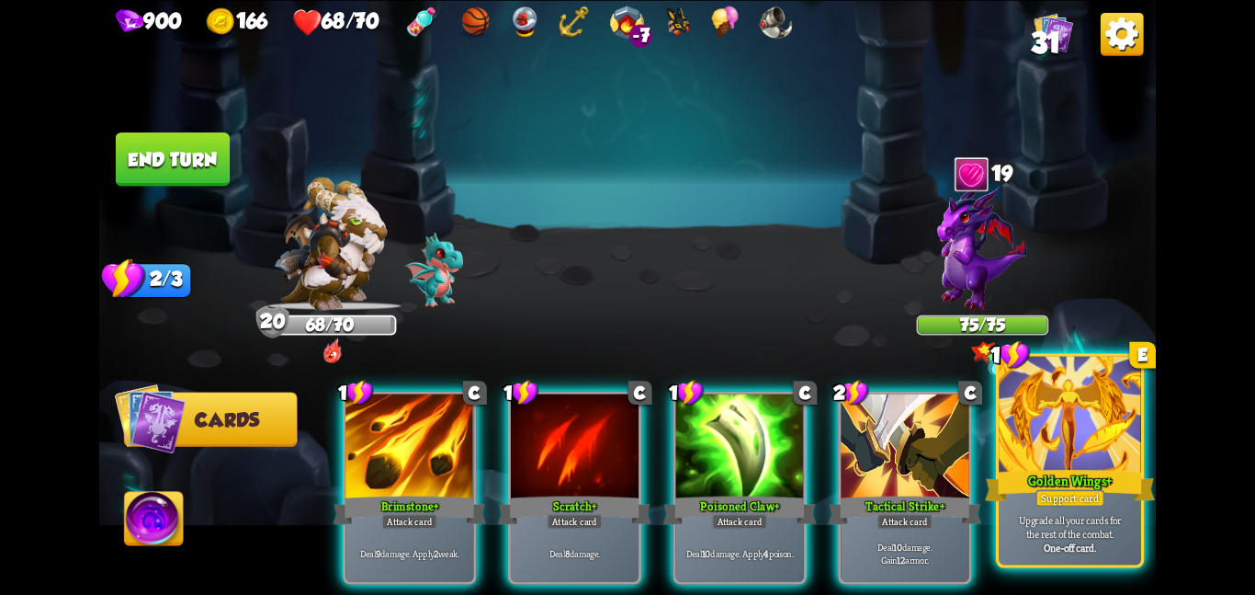
click at [1018, 418] on div at bounding box center [1070, 415] width 142 height 119
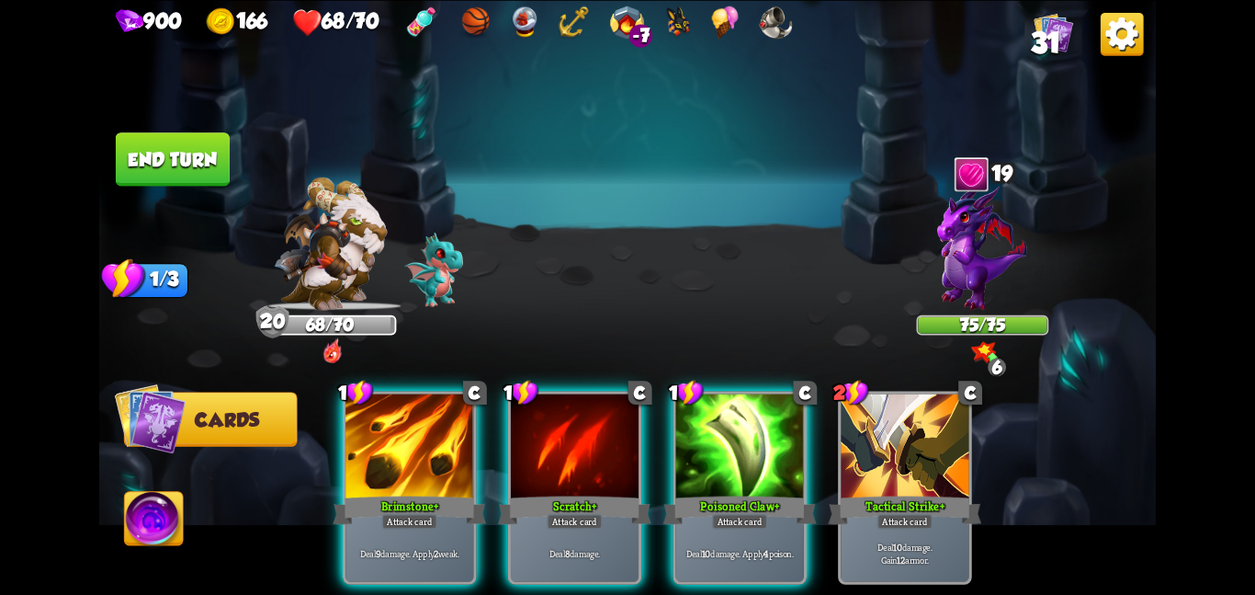
click at [172, 163] on button "End turn" at bounding box center [173, 158] width 114 height 53
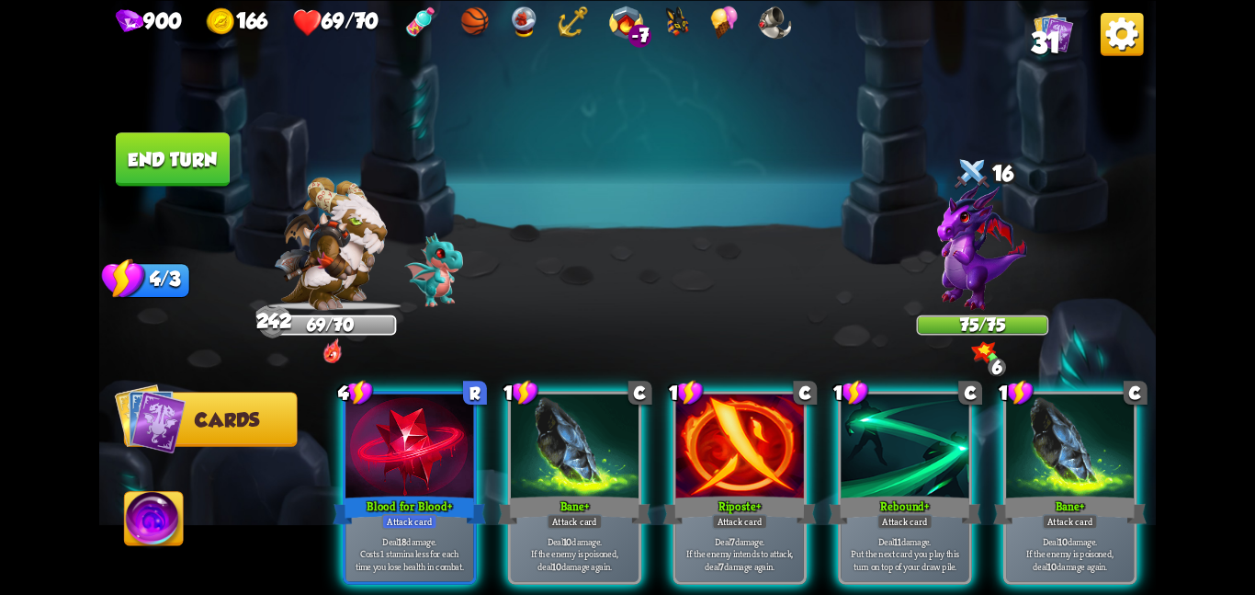
click at [205, 150] on button "End turn" at bounding box center [173, 158] width 114 height 53
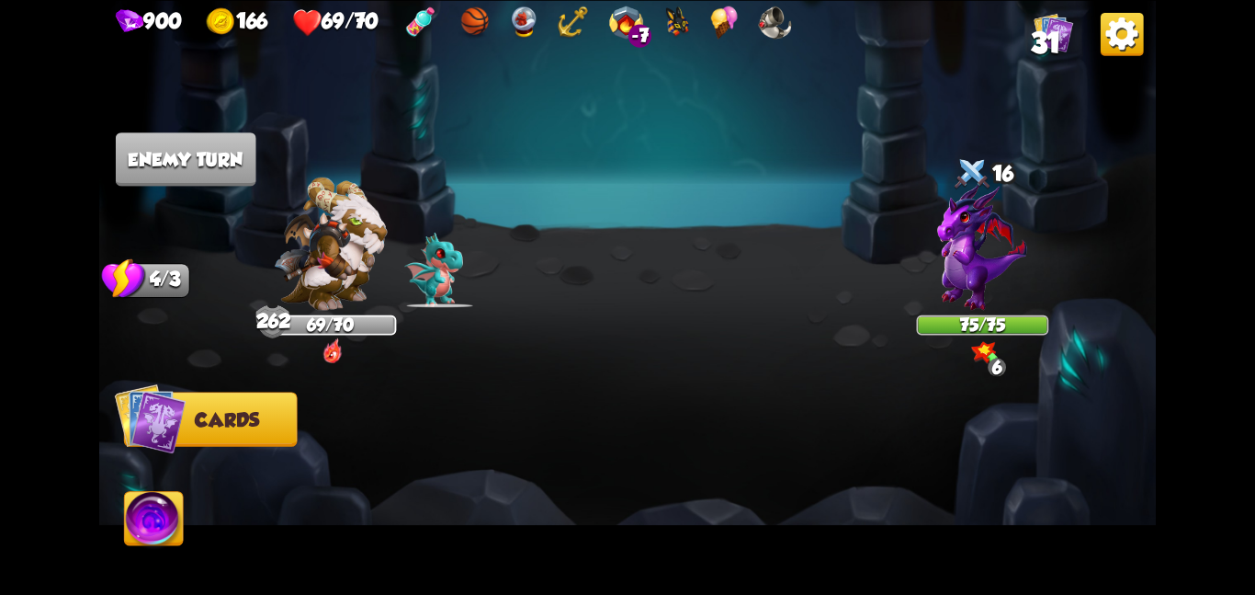
click at [789, 22] on img at bounding box center [775, 22] width 34 height 33
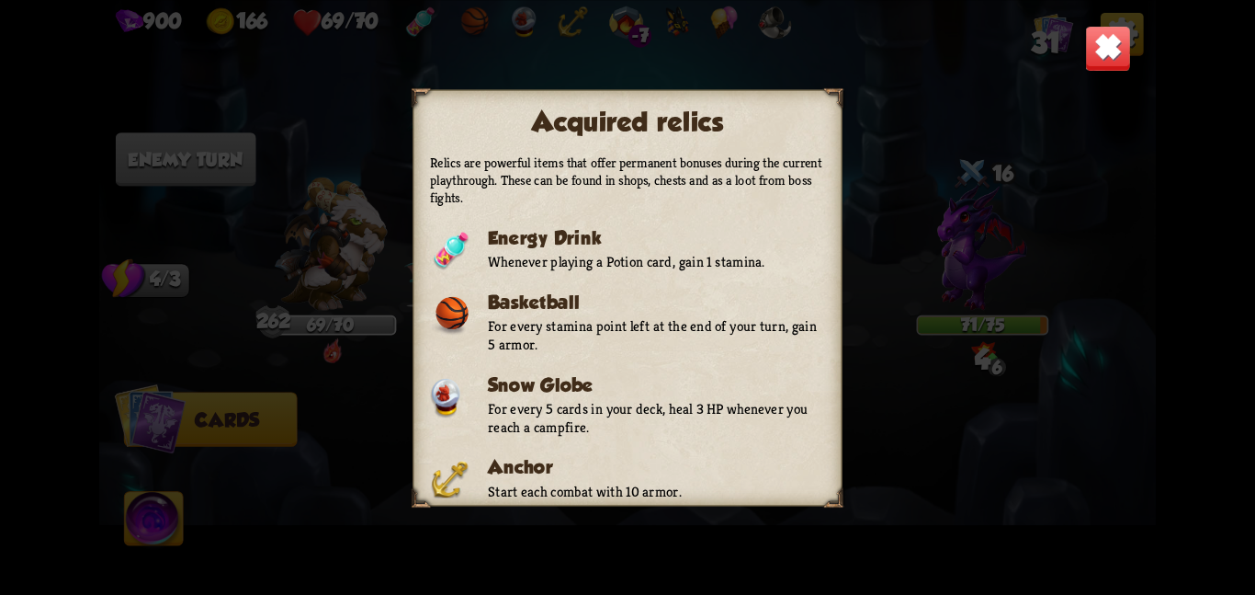
scroll to position [293, 0]
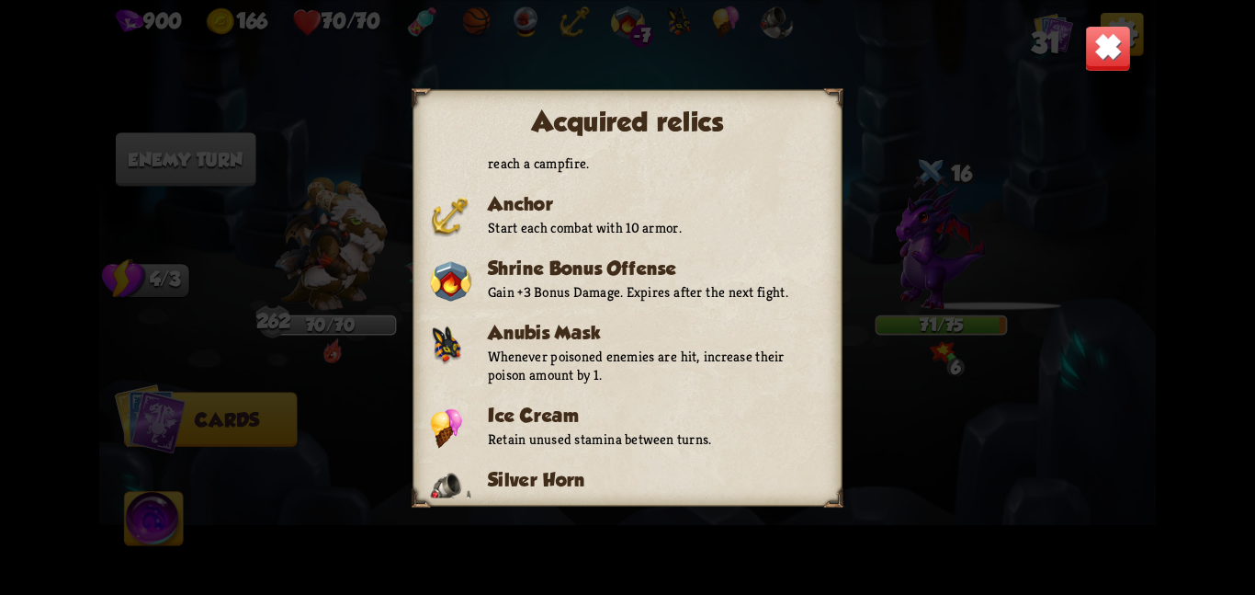
click at [1086, 51] on img at bounding box center [1108, 48] width 46 height 46
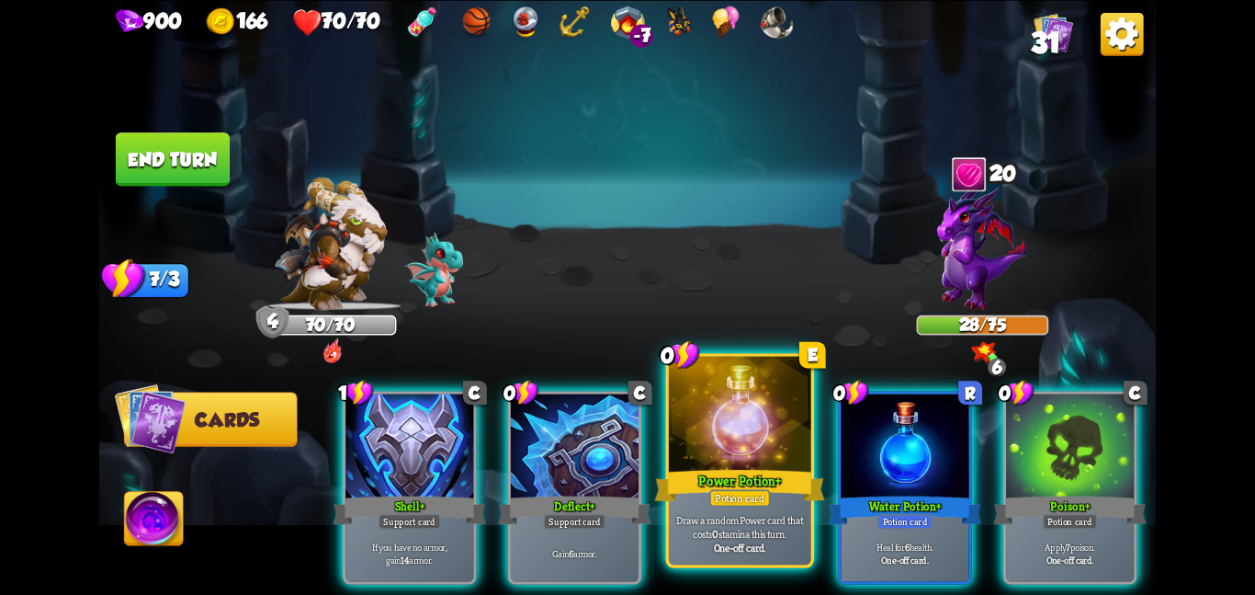
click at [775, 458] on div at bounding box center [740, 415] width 142 height 119
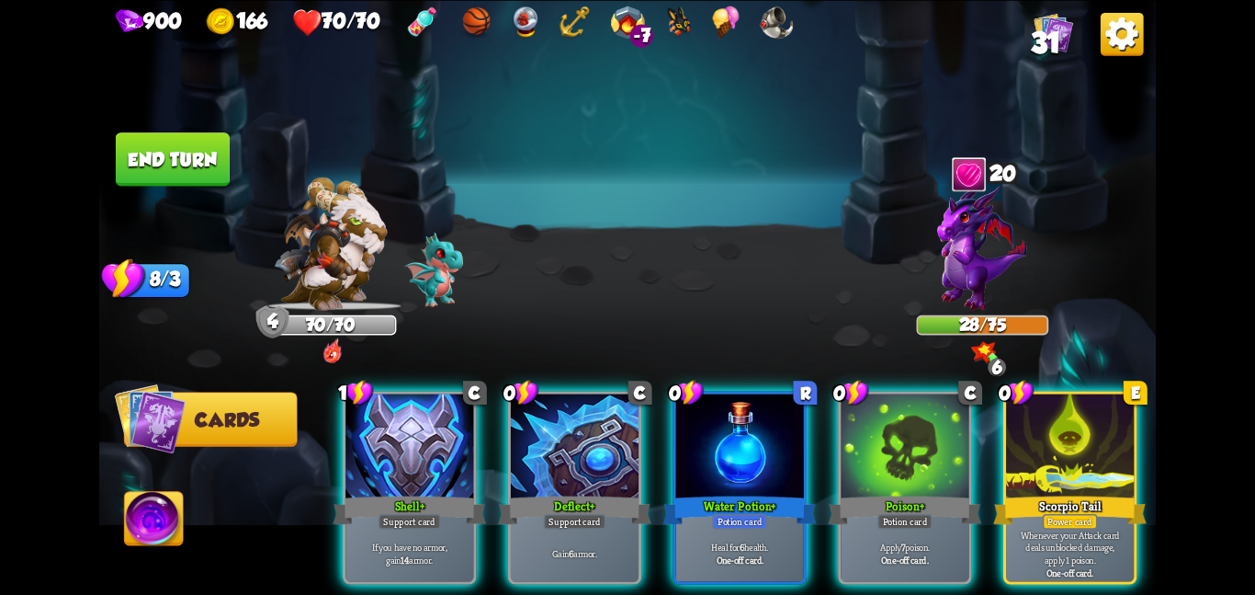
click at [775, 458] on div at bounding box center [740, 447] width 128 height 108
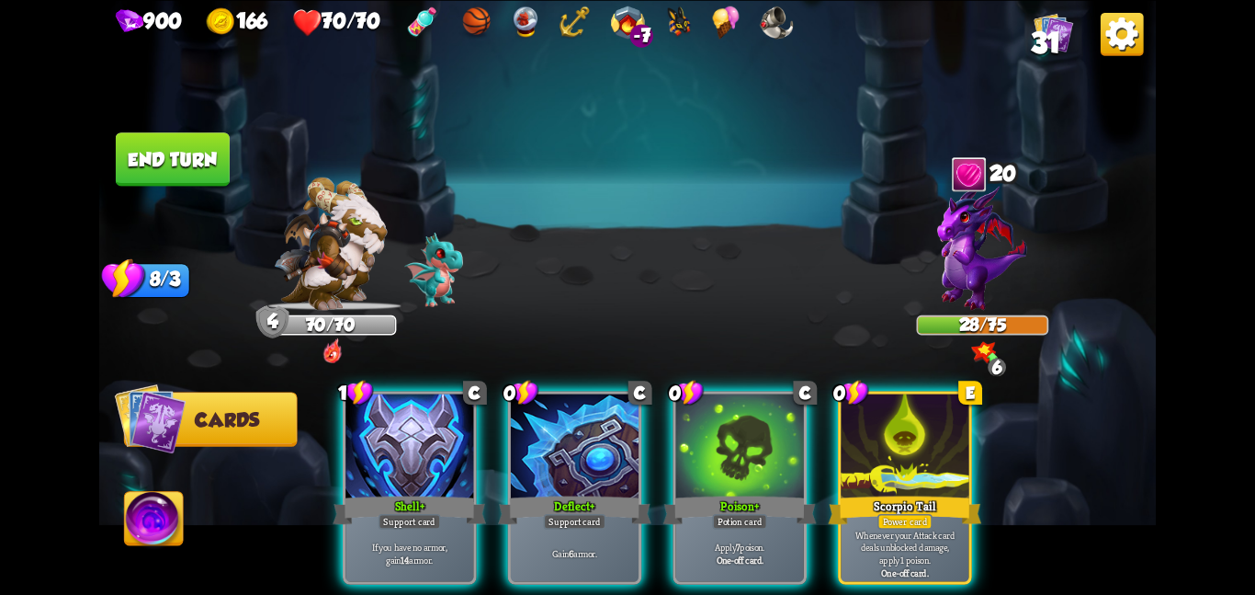
click at [775, 458] on div at bounding box center [740, 447] width 128 height 108
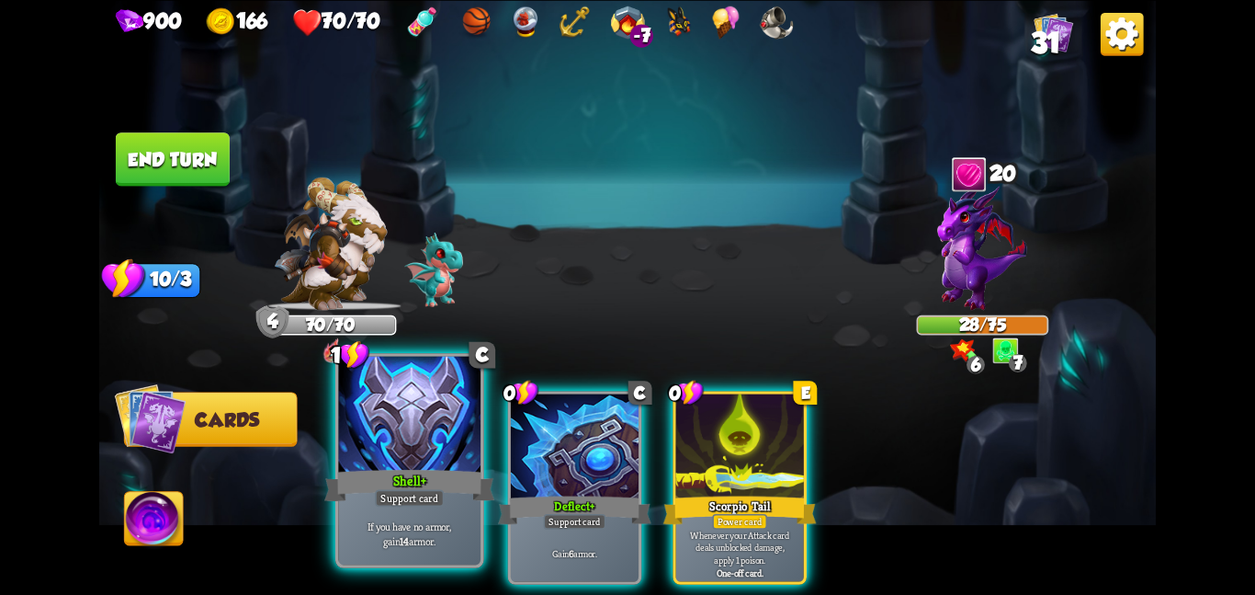
click at [421, 438] on div at bounding box center [409, 415] width 142 height 119
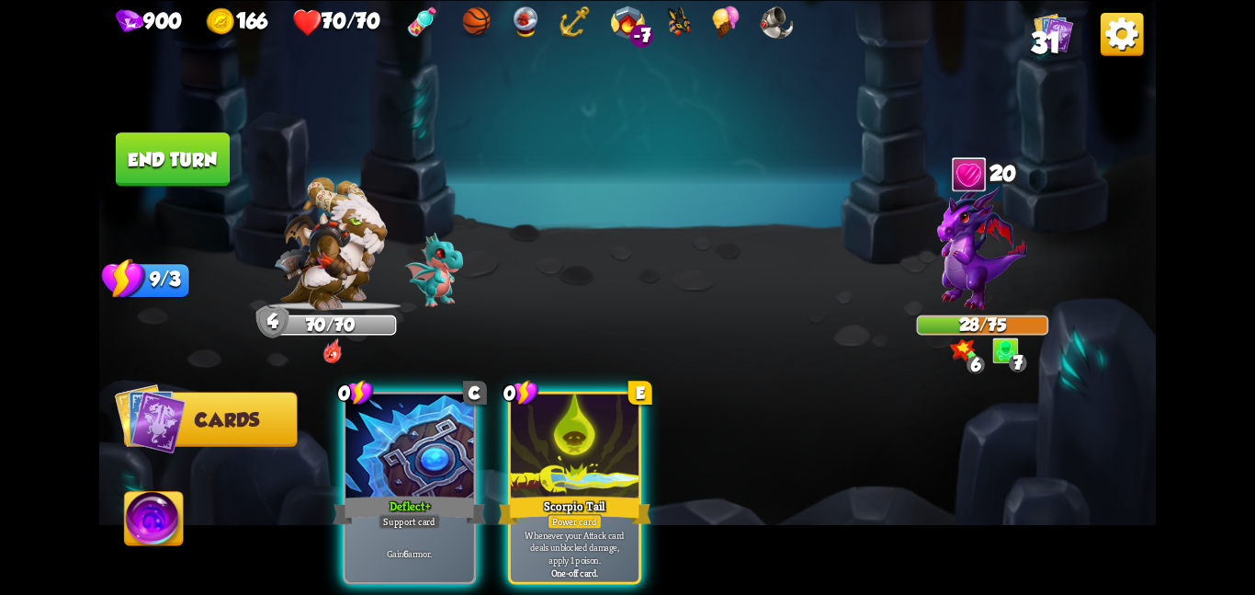
click at [421, 438] on div at bounding box center [410, 447] width 128 height 108
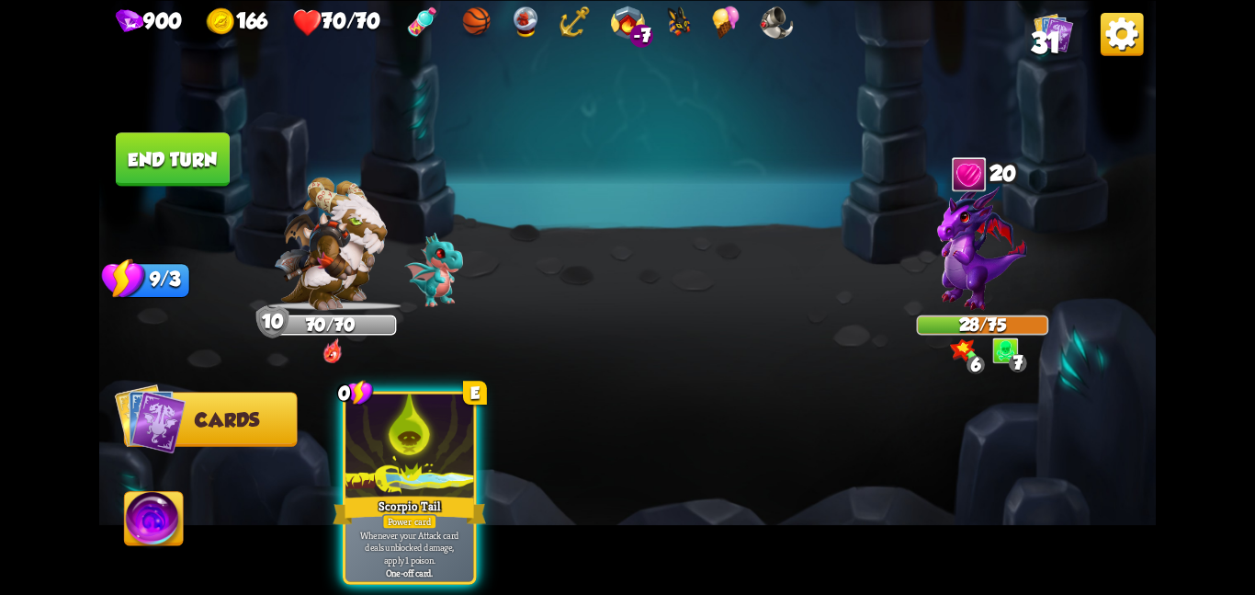
click at [176, 159] on button "End turn" at bounding box center [173, 158] width 114 height 53
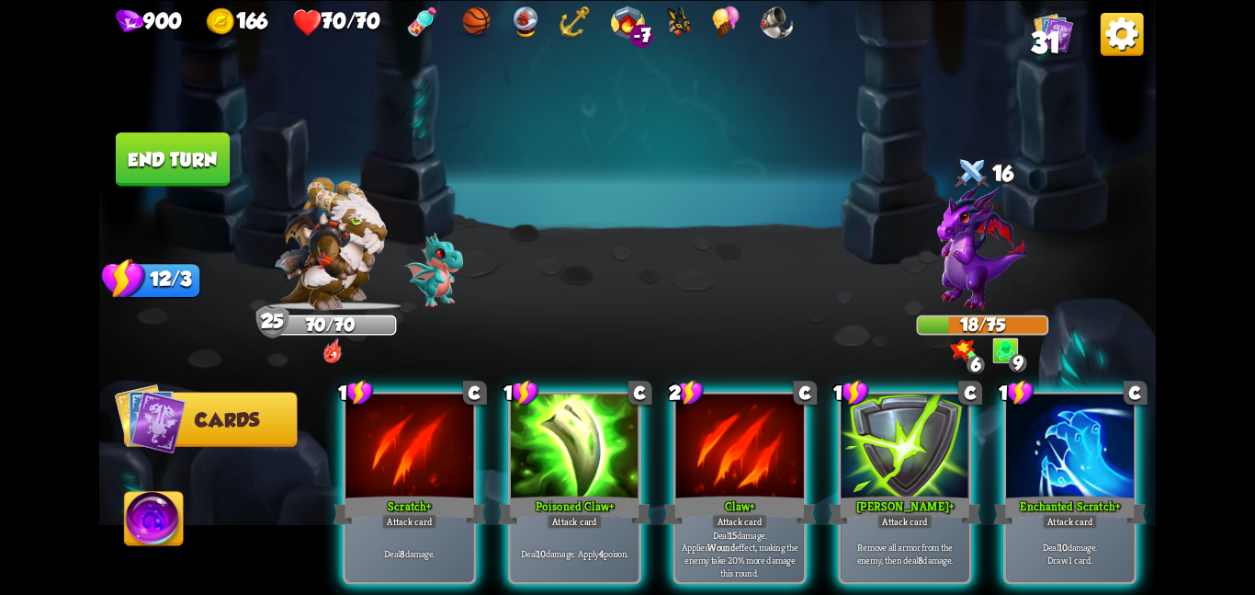
click at [213, 160] on button "End turn" at bounding box center [173, 158] width 114 height 53
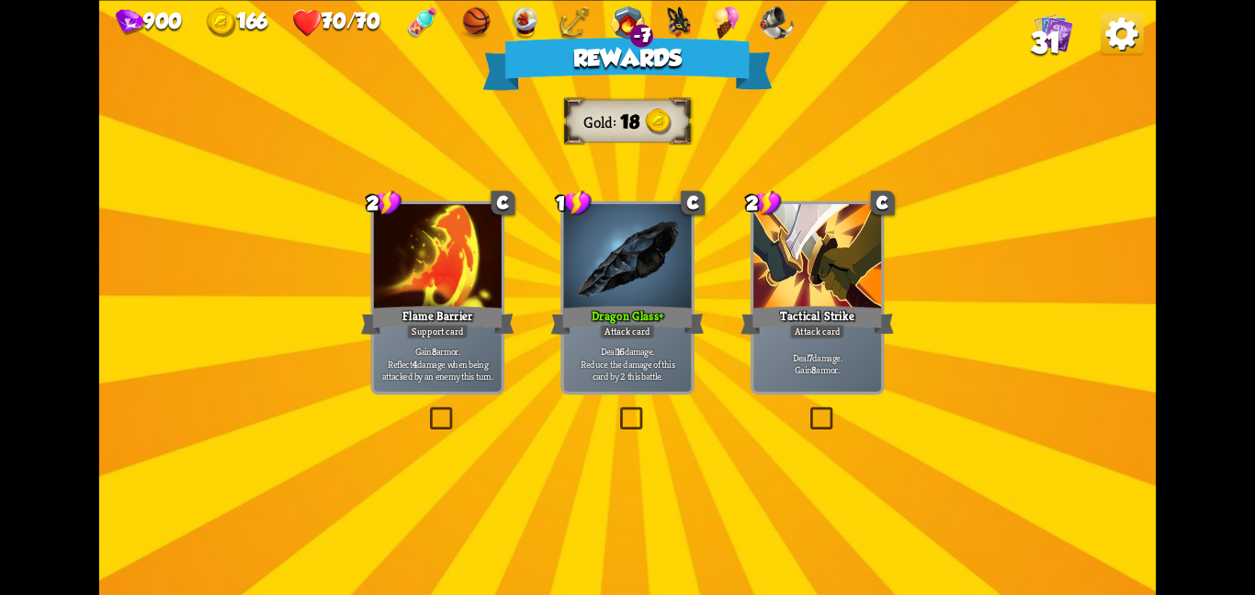
click at [623, 309] on div "Dragon Glass +" at bounding box center [627, 319] width 153 height 34
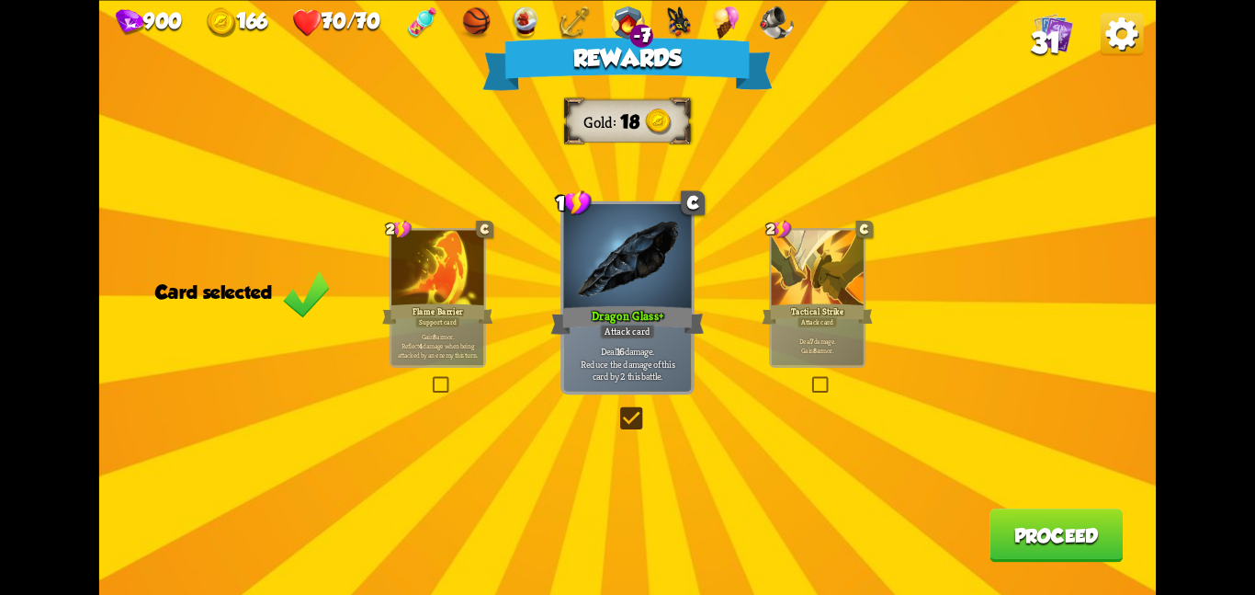
click at [1004, 546] on button "Proceed" at bounding box center [1056, 534] width 133 height 53
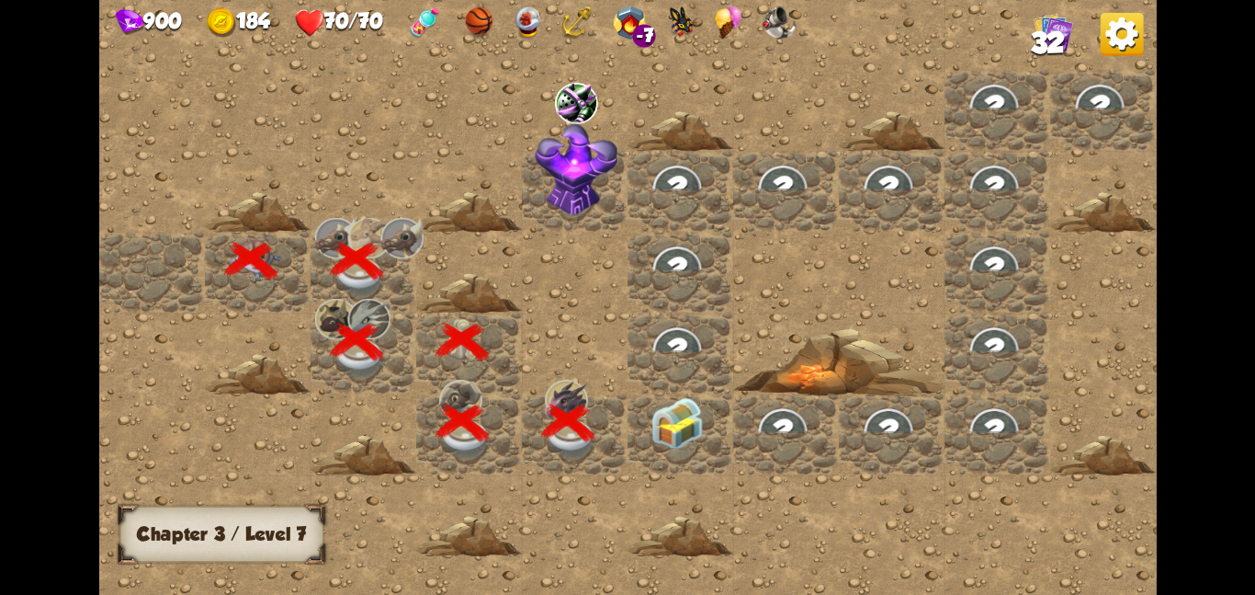
click at [654, 434] on img at bounding box center [677, 422] width 53 height 52
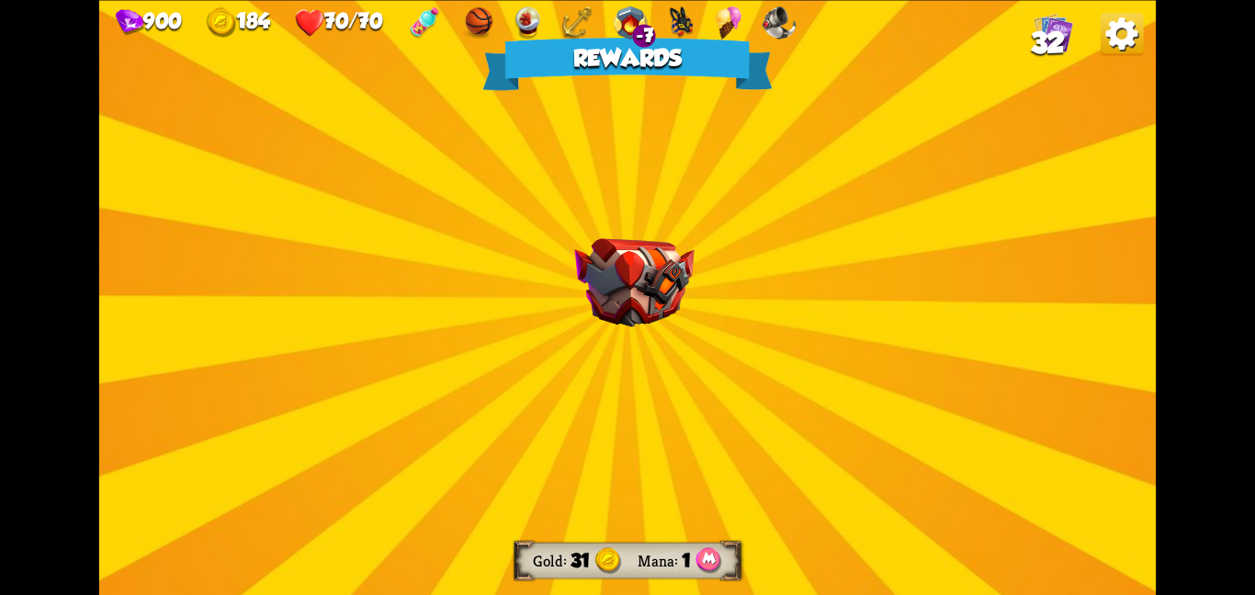
click at [573, 289] on div "Rewards Gold 31 Mana 1 Select a card 1 R Nostalgia Support card Return a card f…" at bounding box center [627, 297] width 1057 height 595
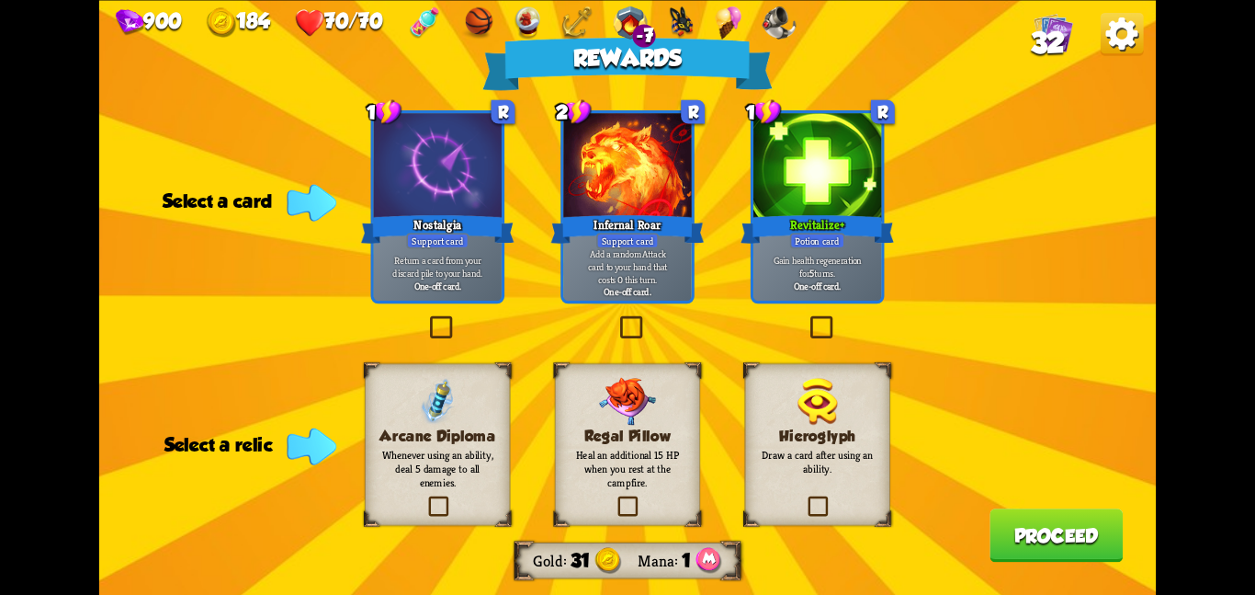
click at [683, 392] on div "Regal Pillow Heal an additional 15 HP when you rest at the campfire." at bounding box center [627, 444] width 145 height 162
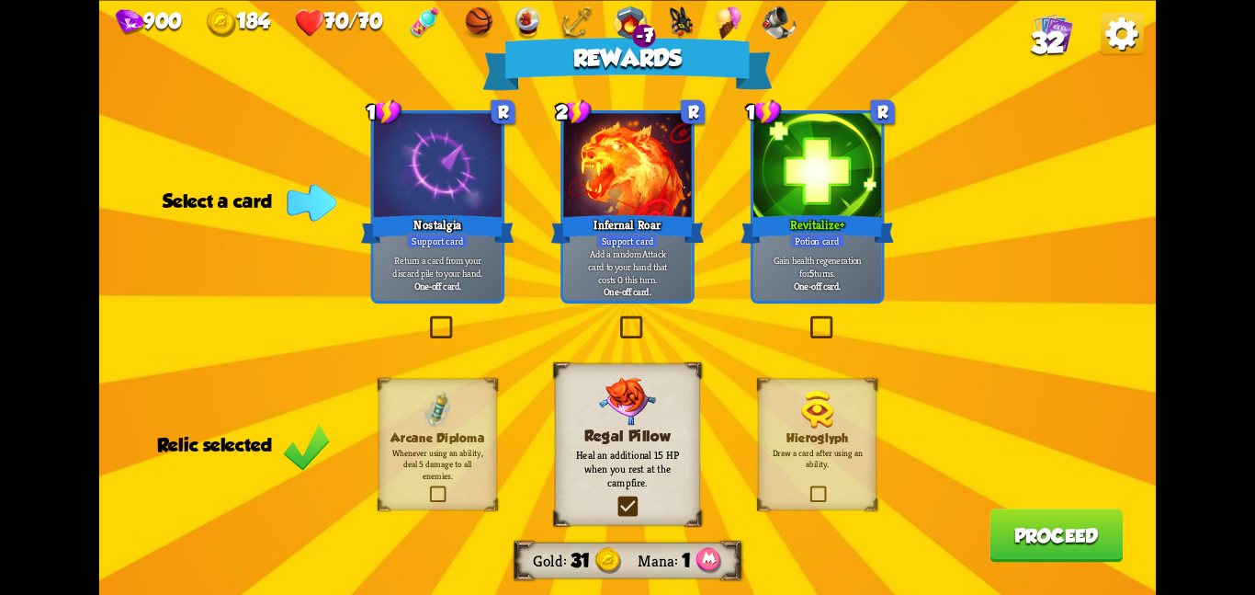
click at [789, 293] on div "Gain health regeneration for 5 turns. One-off card." at bounding box center [818, 272] width 128 height 56
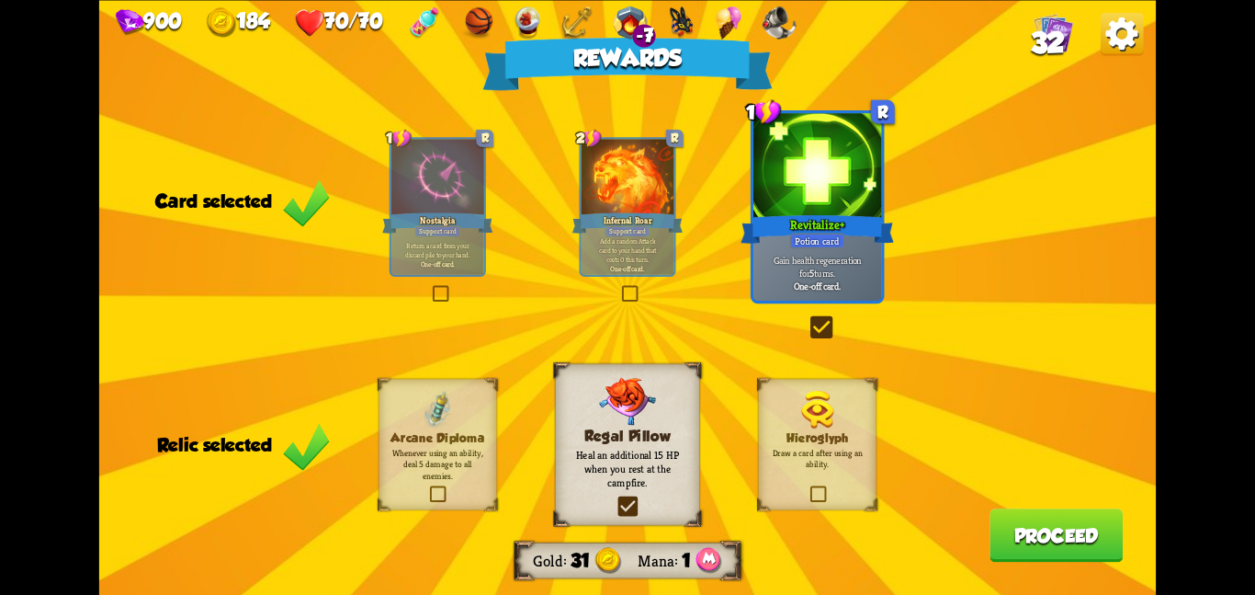
click at [1025, 521] on button "Proceed" at bounding box center [1056, 534] width 133 height 53
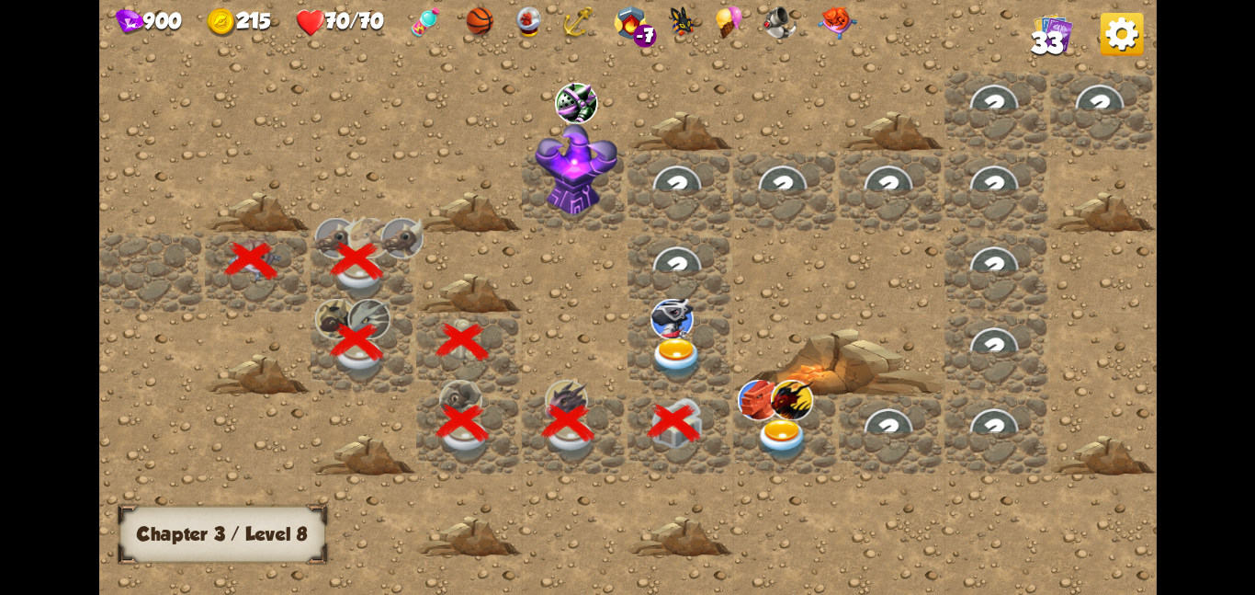
click at [663, 323] on img at bounding box center [672, 318] width 43 height 40
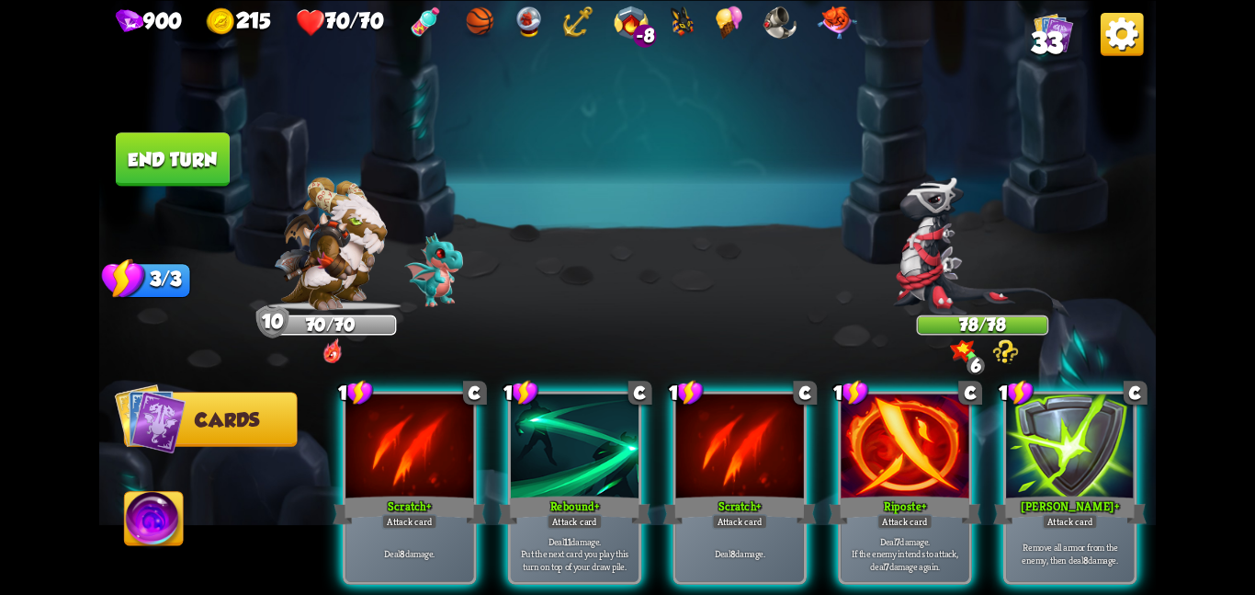
click at [187, 160] on button "End turn" at bounding box center [173, 158] width 114 height 53
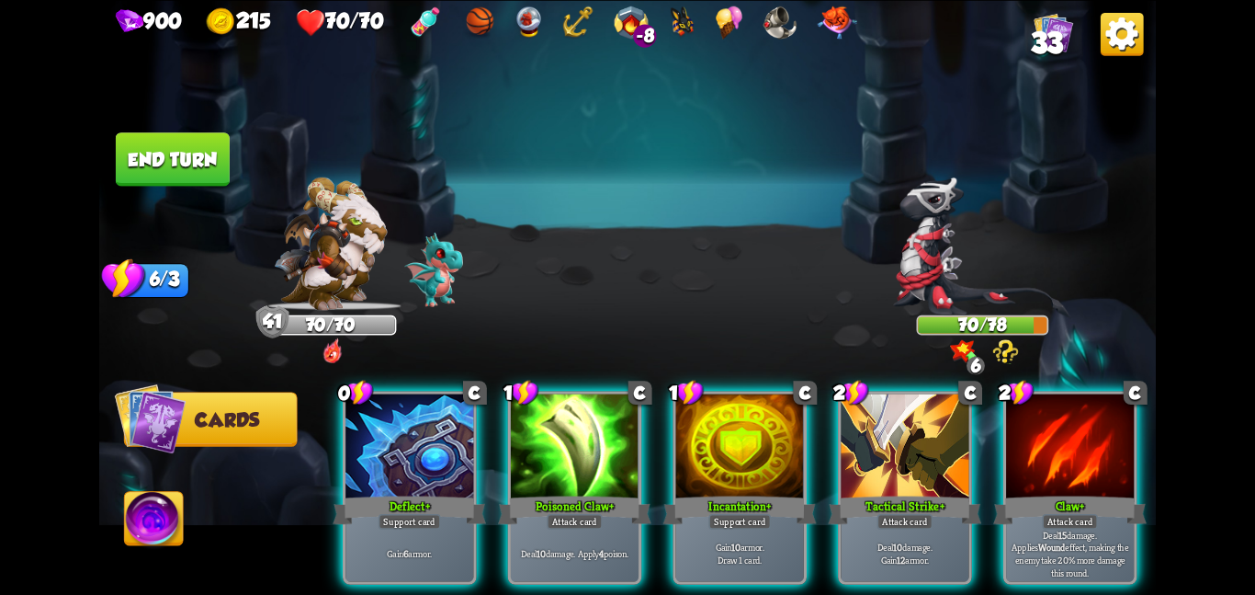
click at [158, 165] on button "End turn" at bounding box center [173, 158] width 114 height 53
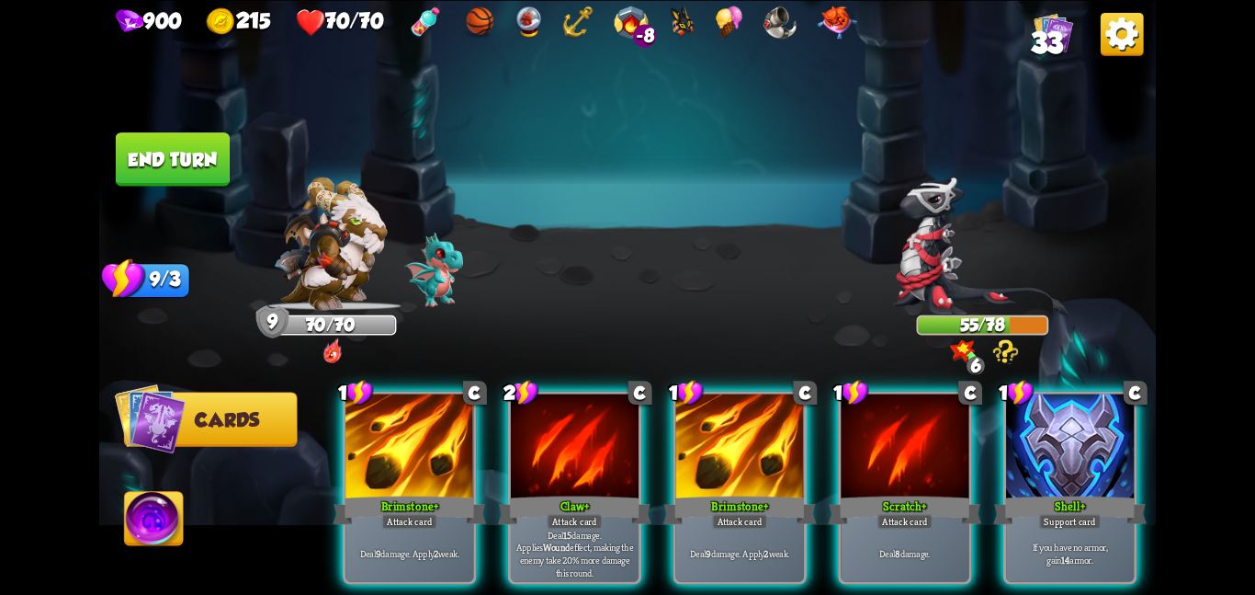
click at [131, 153] on button "End turn" at bounding box center [173, 158] width 114 height 53
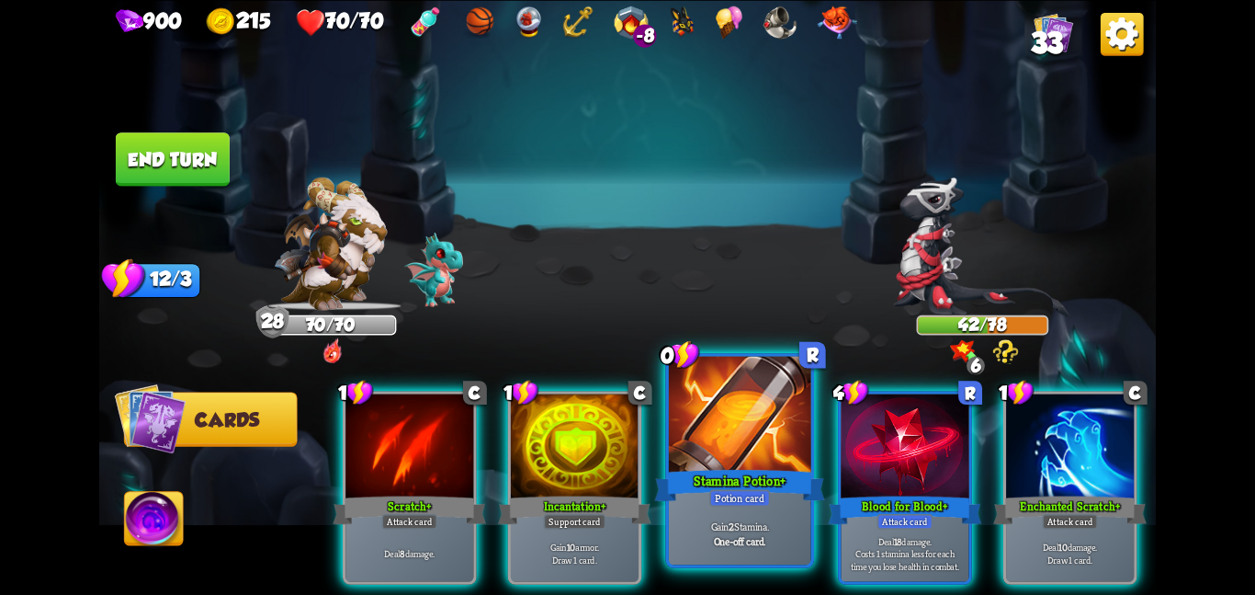
click at [675, 432] on div at bounding box center [740, 415] width 142 height 119
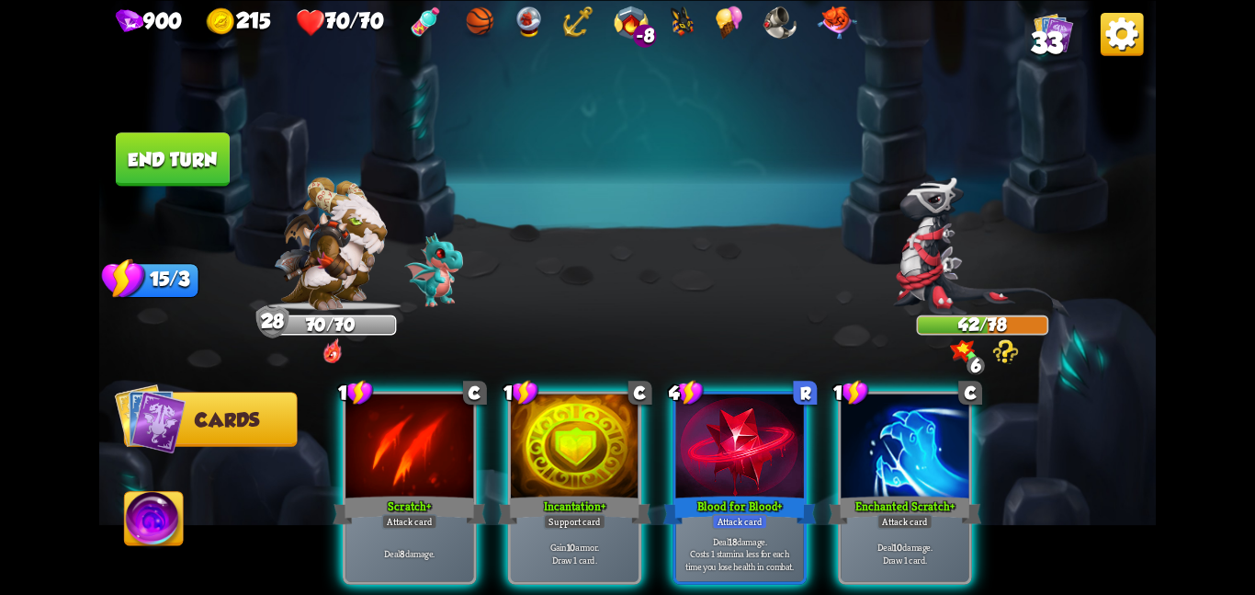
click at [209, 177] on button "End turn" at bounding box center [173, 158] width 114 height 53
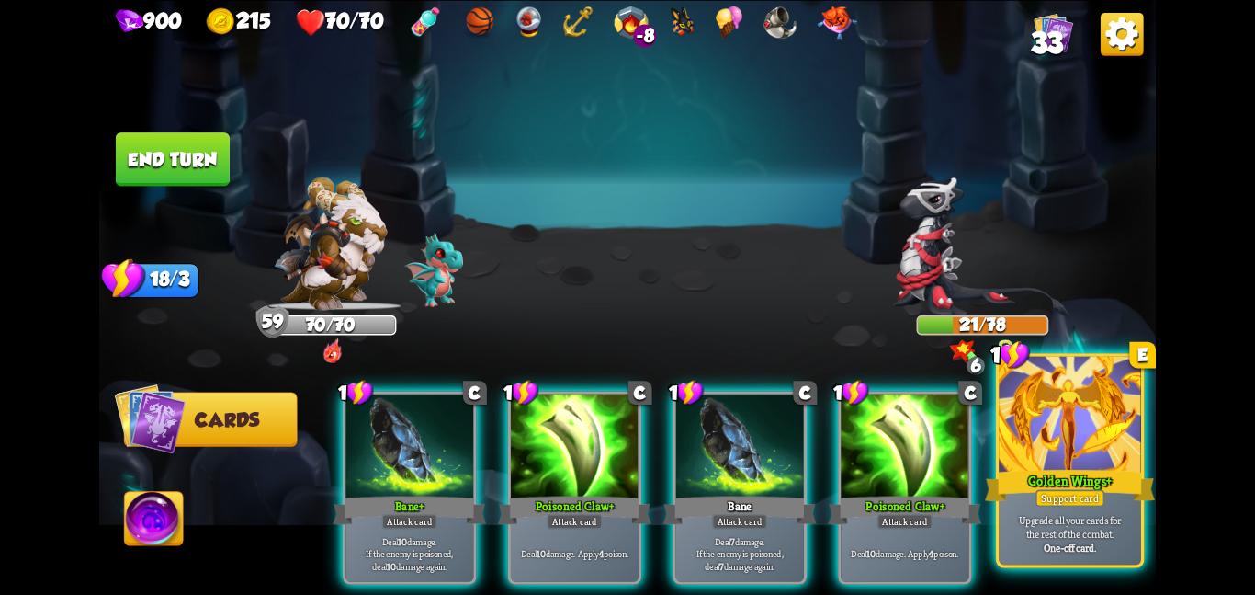
click at [1095, 451] on div at bounding box center [1070, 415] width 142 height 119
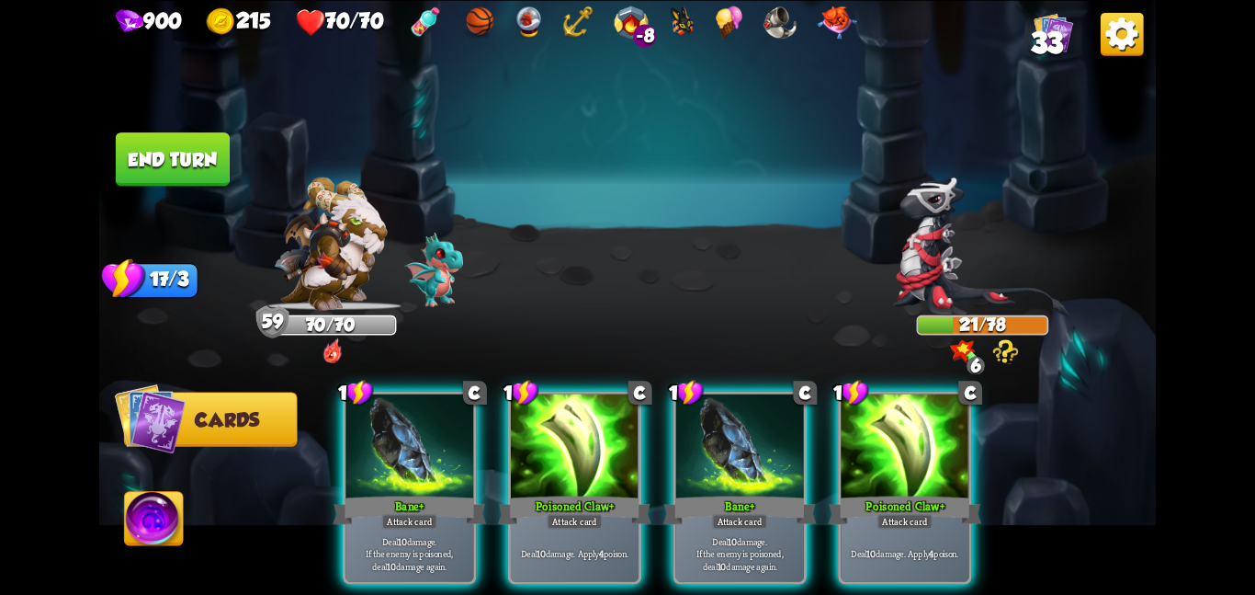
click at [218, 148] on button "End turn" at bounding box center [173, 158] width 114 height 53
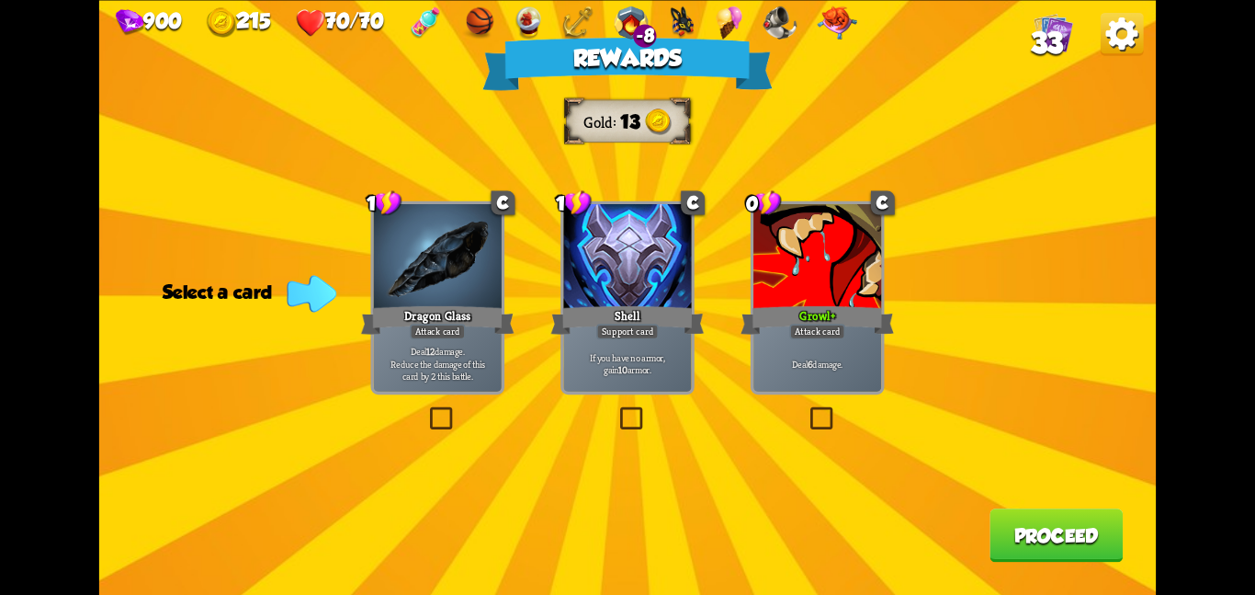
click at [834, 301] on div at bounding box center [818, 258] width 128 height 108
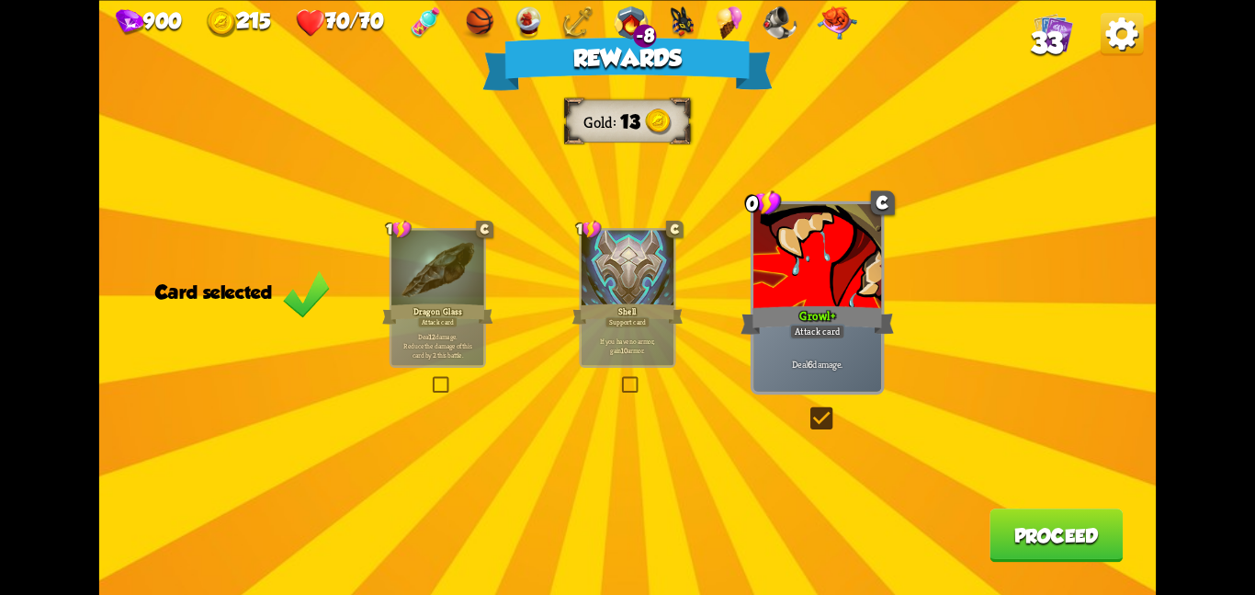
click at [1030, 509] on div "Rewards Gold 13 Card selected 1 C Dragon Glass Attack card Deal 12 damage. Redu…" at bounding box center [627, 297] width 1057 height 595
click at [1013, 528] on button "Proceed" at bounding box center [1056, 534] width 133 height 53
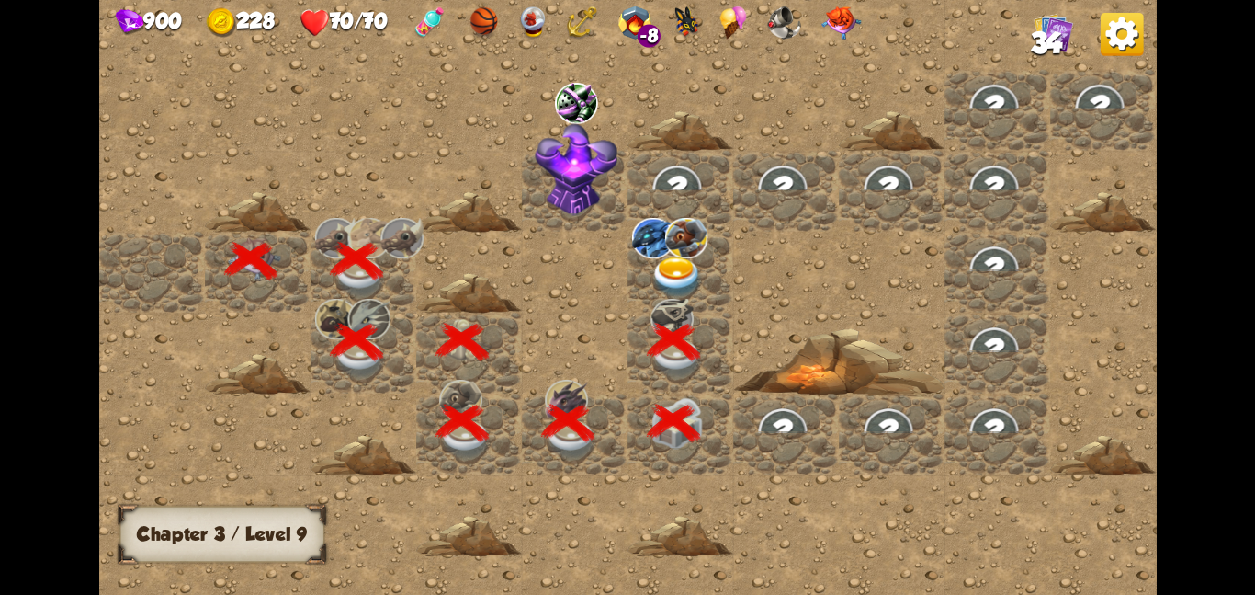
click at [681, 260] on img at bounding box center [677, 276] width 53 height 41
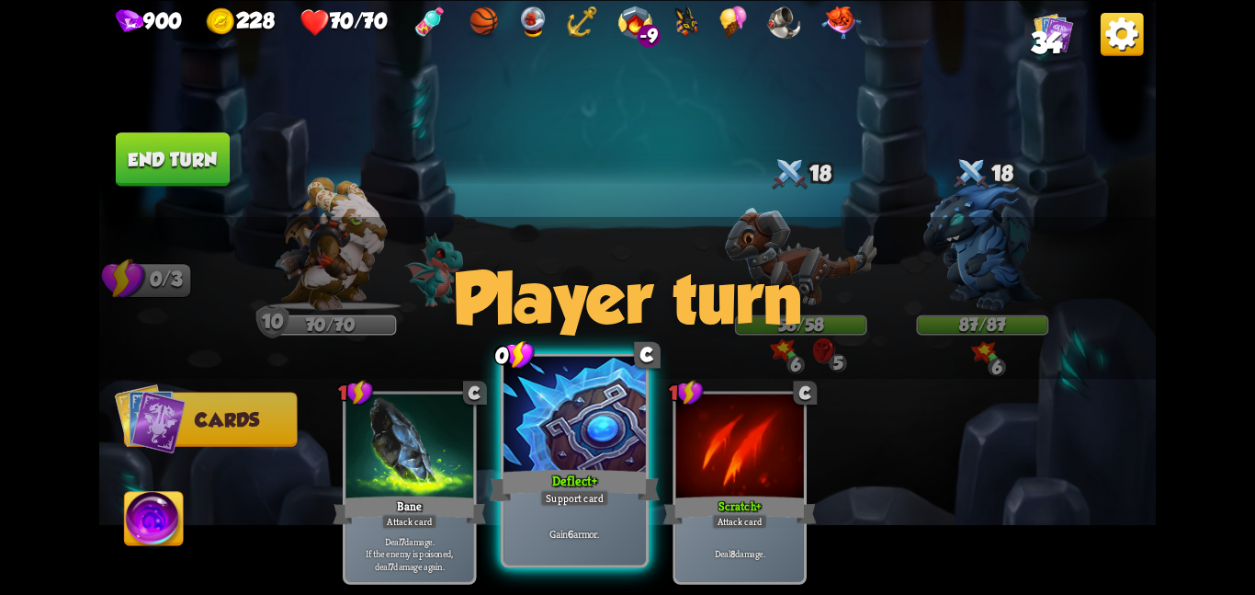
click at [585, 398] on div at bounding box center [575, 415] width 142 height 119
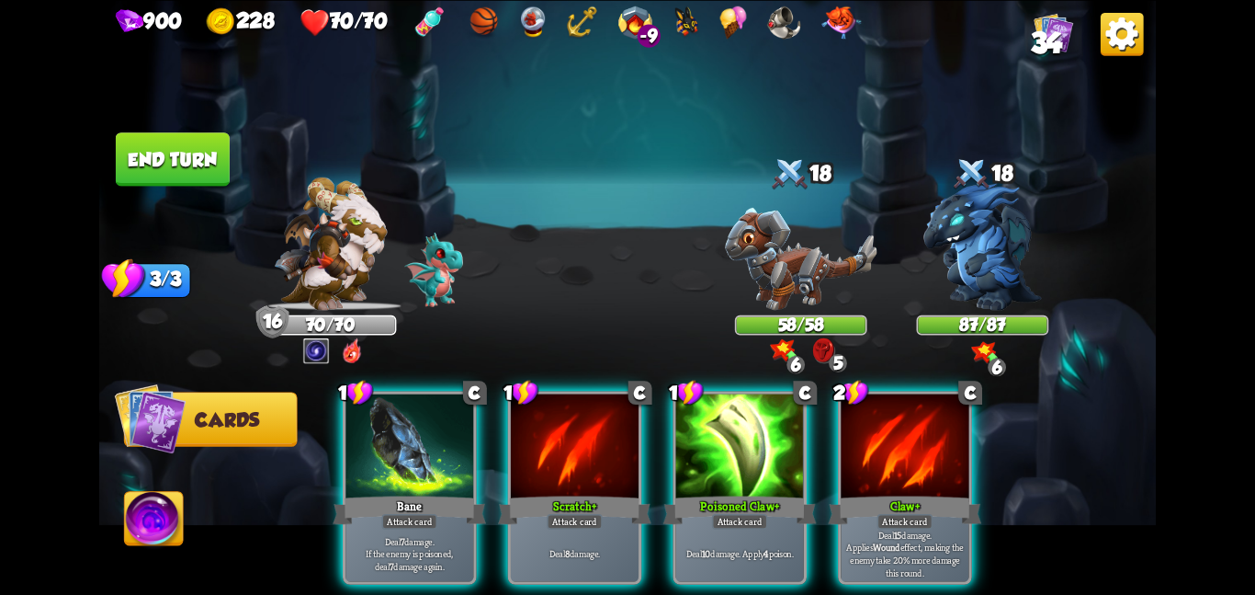
click at [179, 170] on button "End turn" at bounding box center [173, 158] width 114 height 53
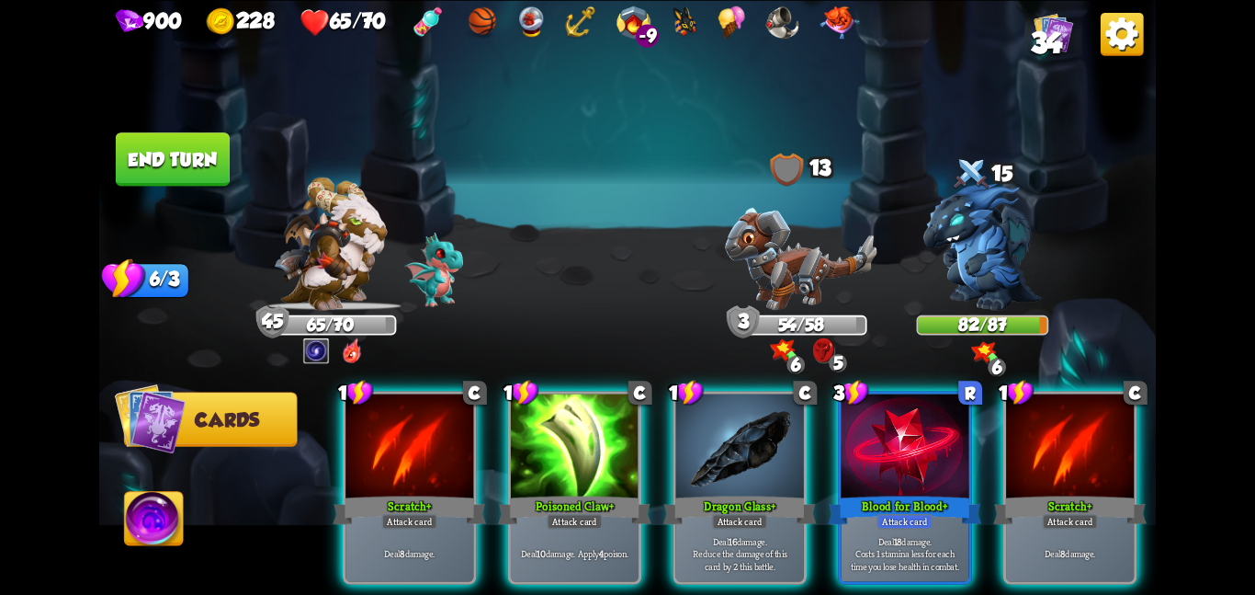
click at [203, 165] on button "End turn" at bounding box center [173, 158] width 114 height 53
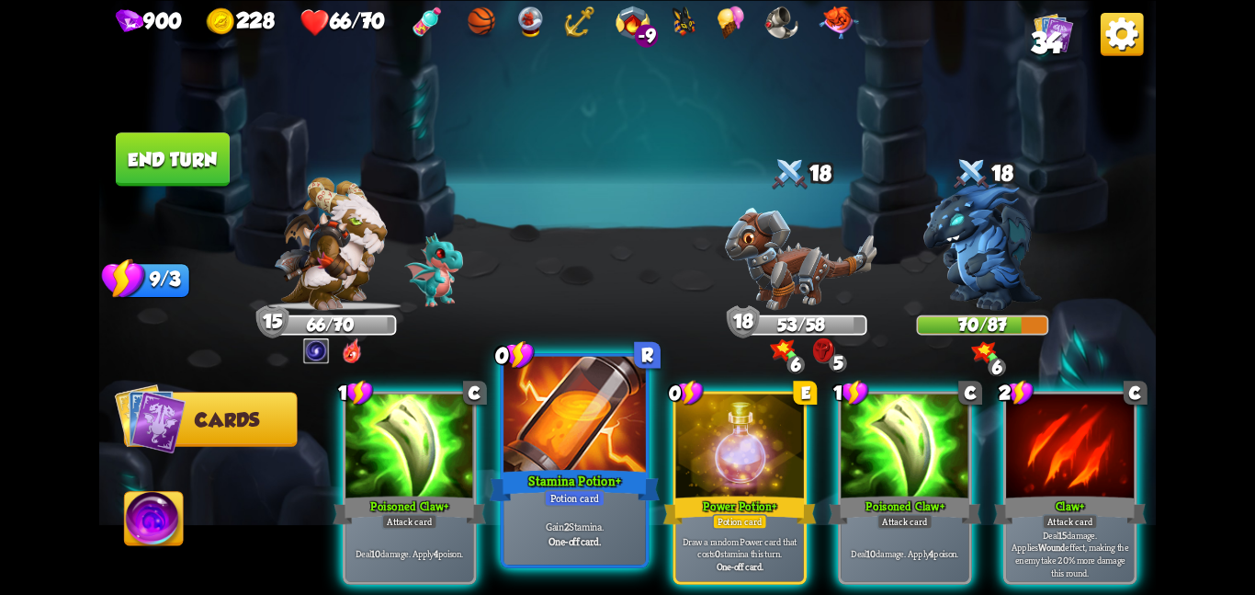
click at [516, 410] on div at bounding box center [575, 415] width 142 height 119
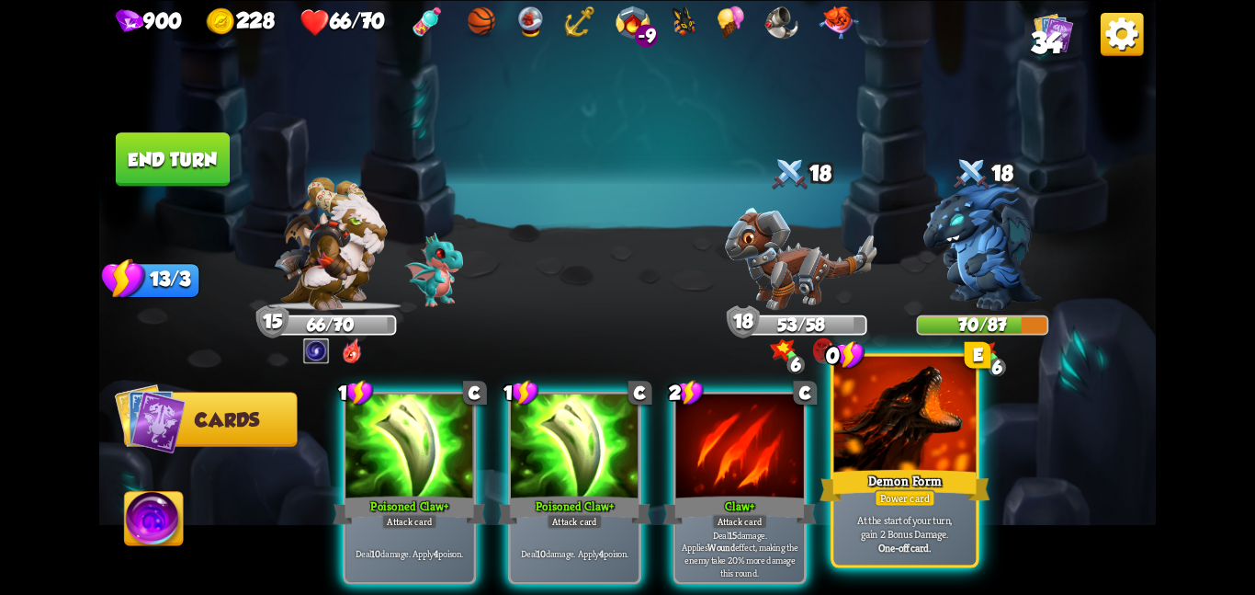
click at [944, 476] on div "Demon Form" at bounding box center [905, 485] width 170 height 38
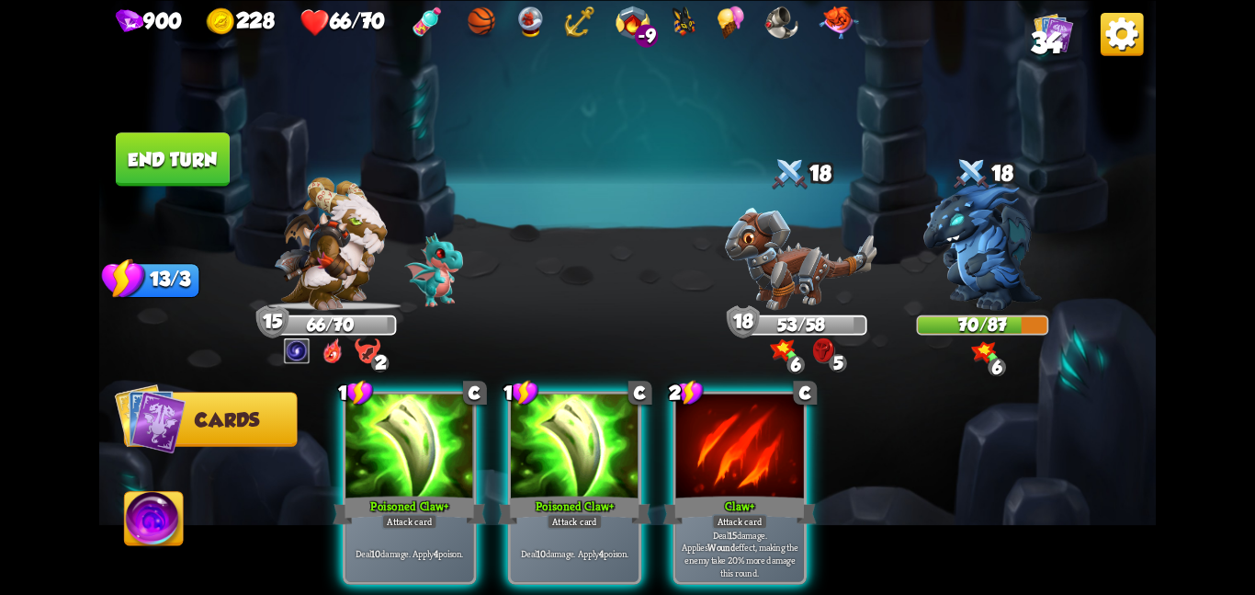
click at [199, 156] on button "End turn" at bounding box center [173, 158] width 114 height 53
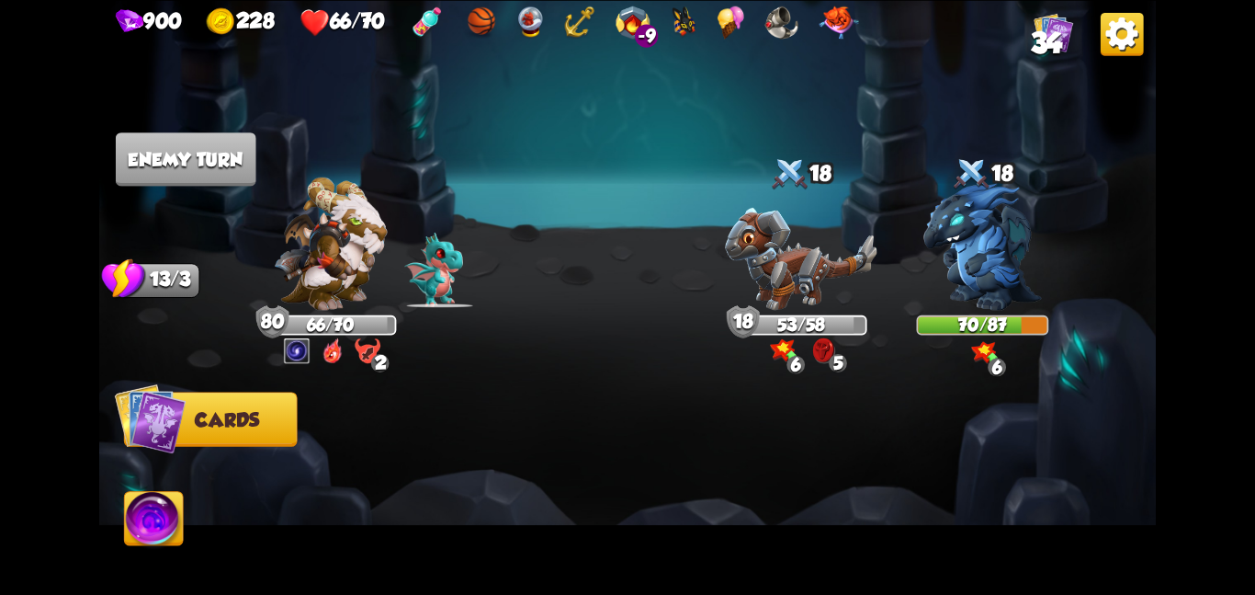
click at [340, 343] on img at bounding box center [333, 350] width 20 height 27
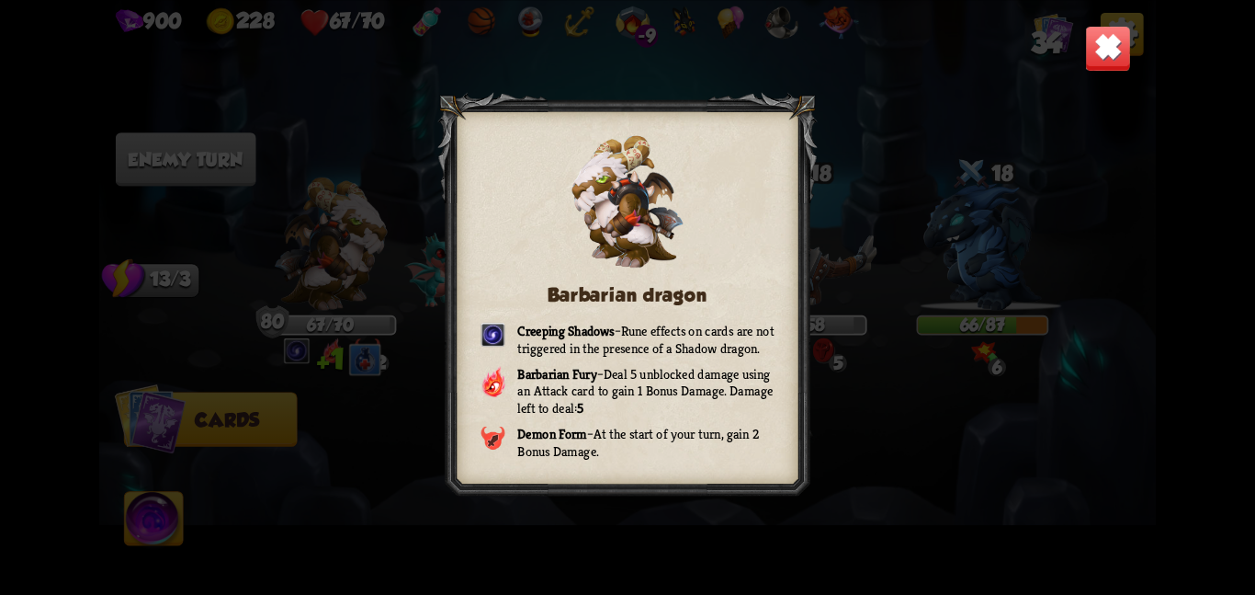
click at [1107, 39] on img at bounding box center [1108, 48] width 46 height 46
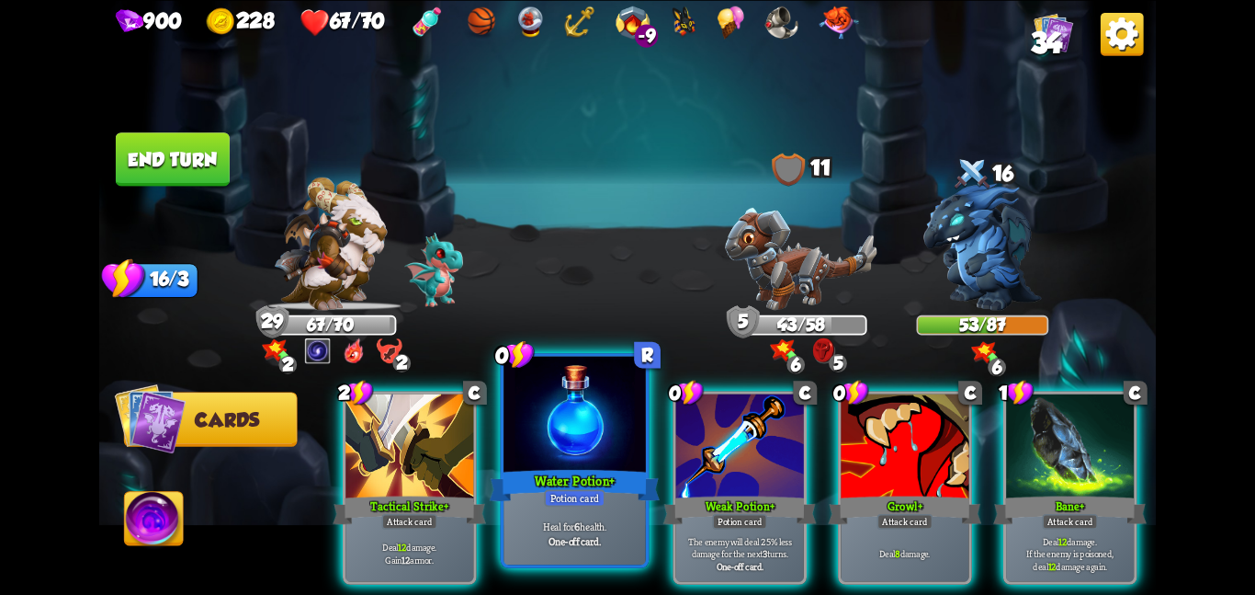
click at [584, 435] on div at bounding box center [575, 415] width 142 height 119
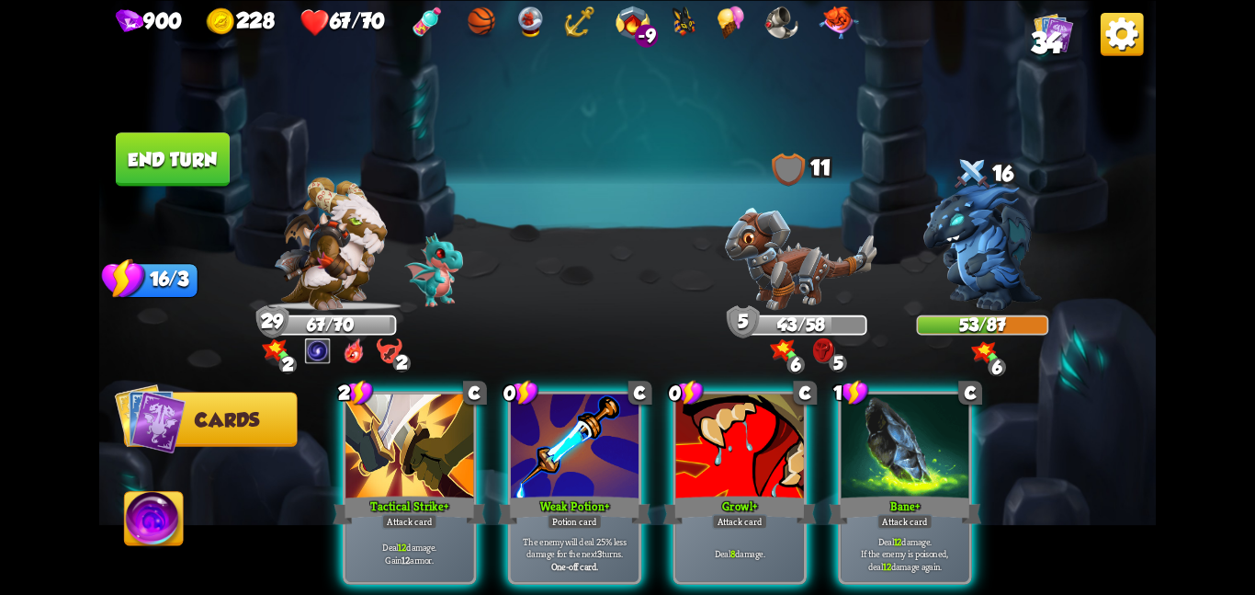
click at [584, 435] on div at bounding box center [575, 447] width 128 height 108
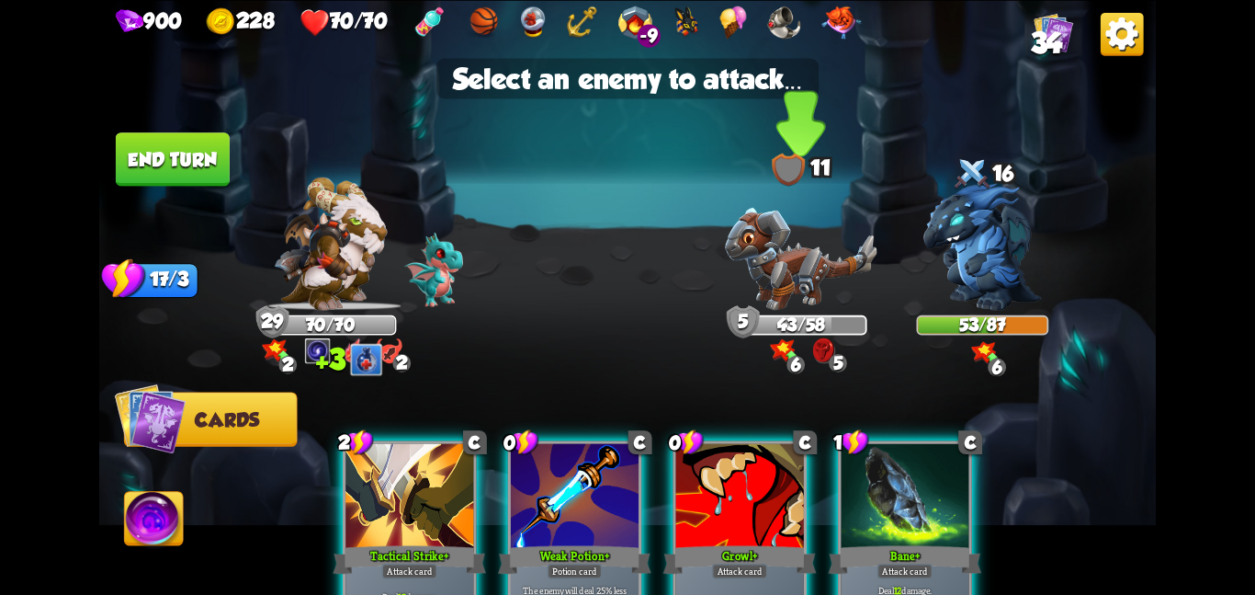
click at [747, 261] on img at bounding box center [801, 258] width 152 height 103
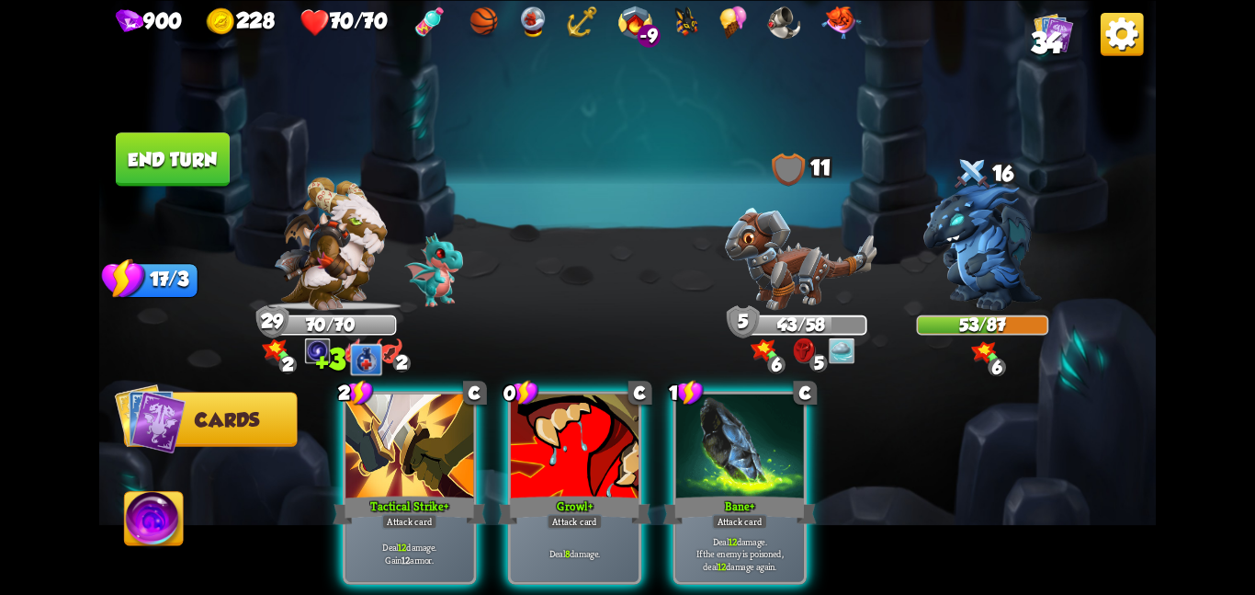
click at [566, 383] on div "2 C Tactical Strike + Attack card Deal 12 damage. Gain 12 armor. 0 C Growl + At…" at bounding box center [734, 462] width 846 height 265
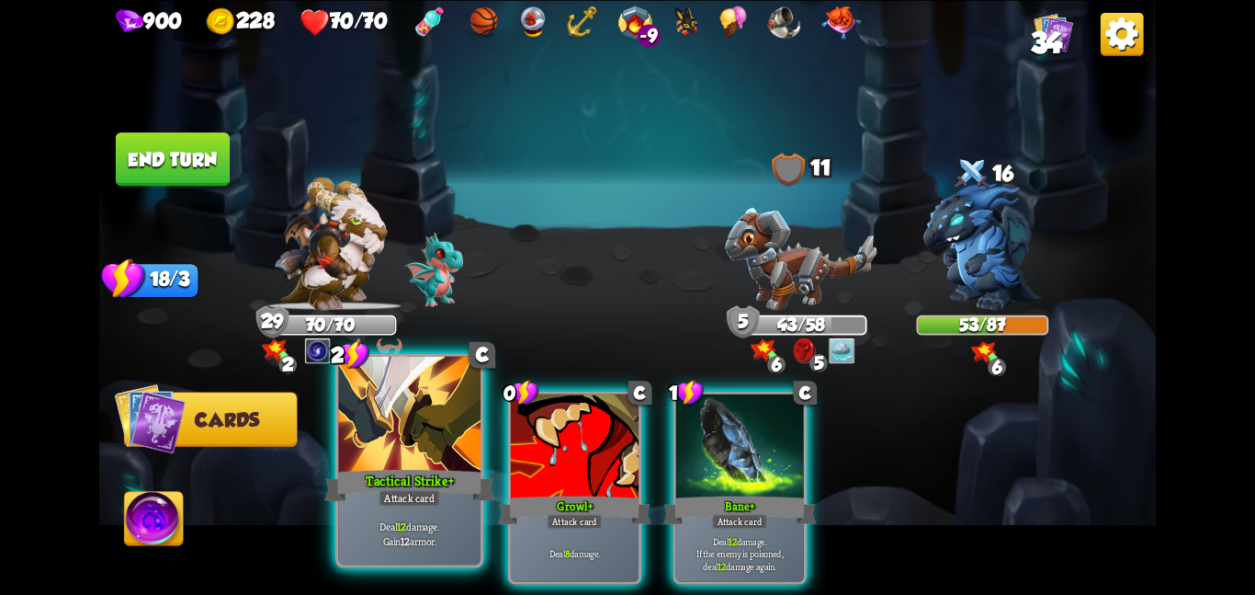
click at [457, 411] on div at bounding box center [409, 415] width 142 height 119
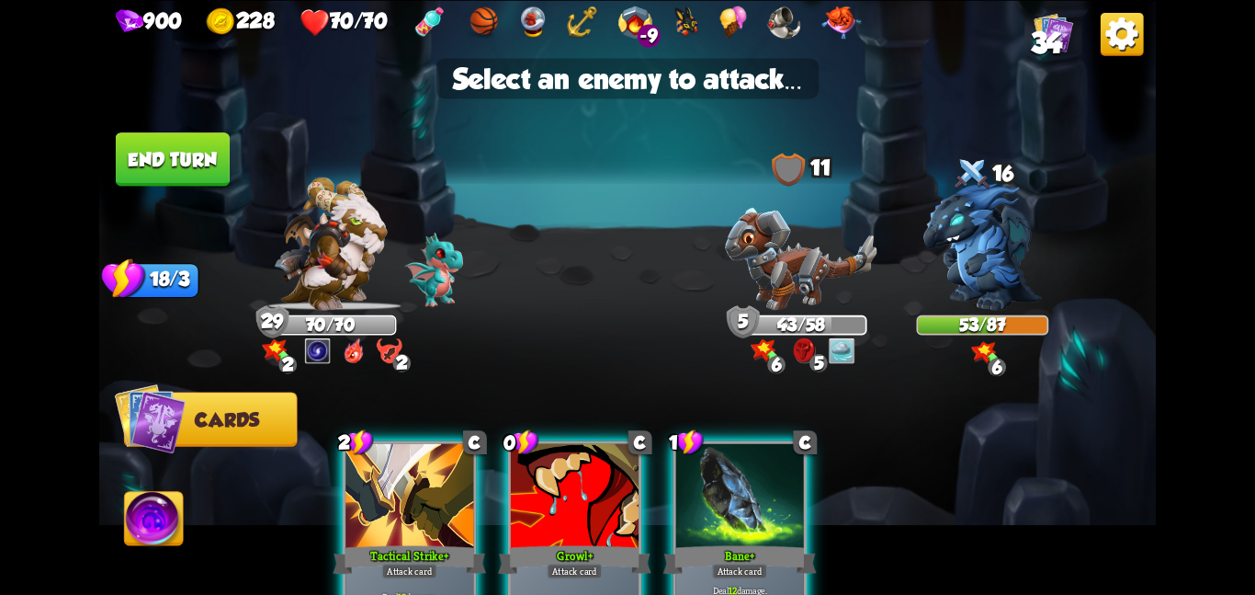
click at [457, 411] on div "2 C Tactical Strike + Attack card Deal 12 damage. Gain 12 armor. 0 C Growl + At…" at bounding box center [734, 512] width 846 height 265
click at [851, 262] on img at bounding box center [801, 258] width 152 height 103
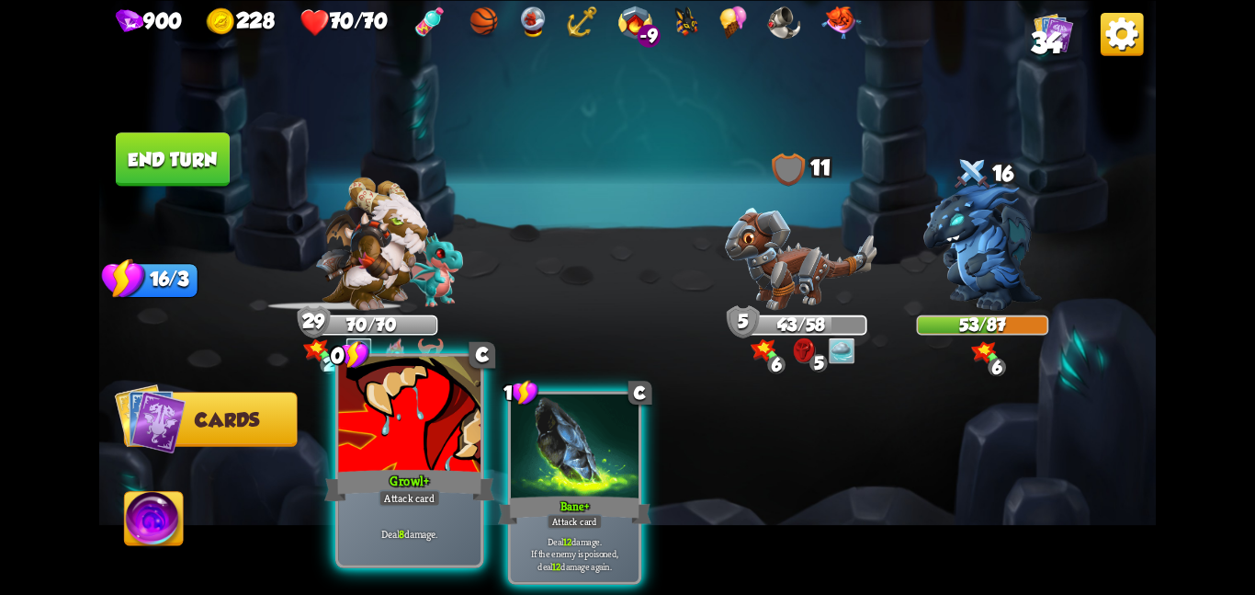
click at [398, 405] on div at bounding box center [409, 415] width 142 height 119
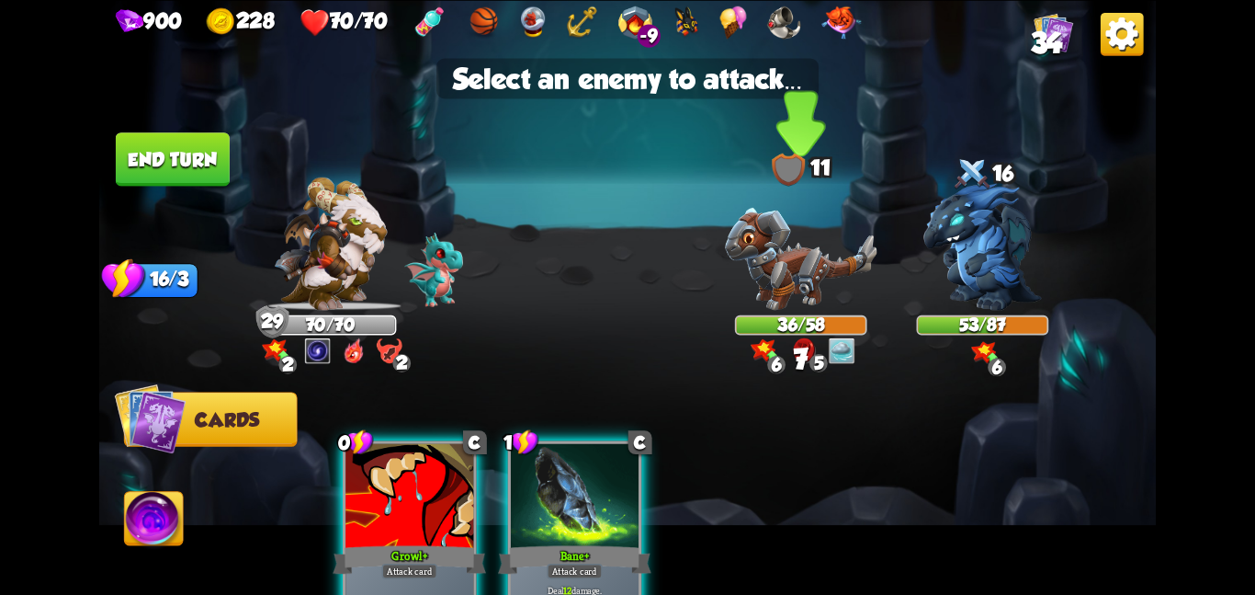
click at [758, 244] on img at bounding box center [801, 258] width 152 height 103
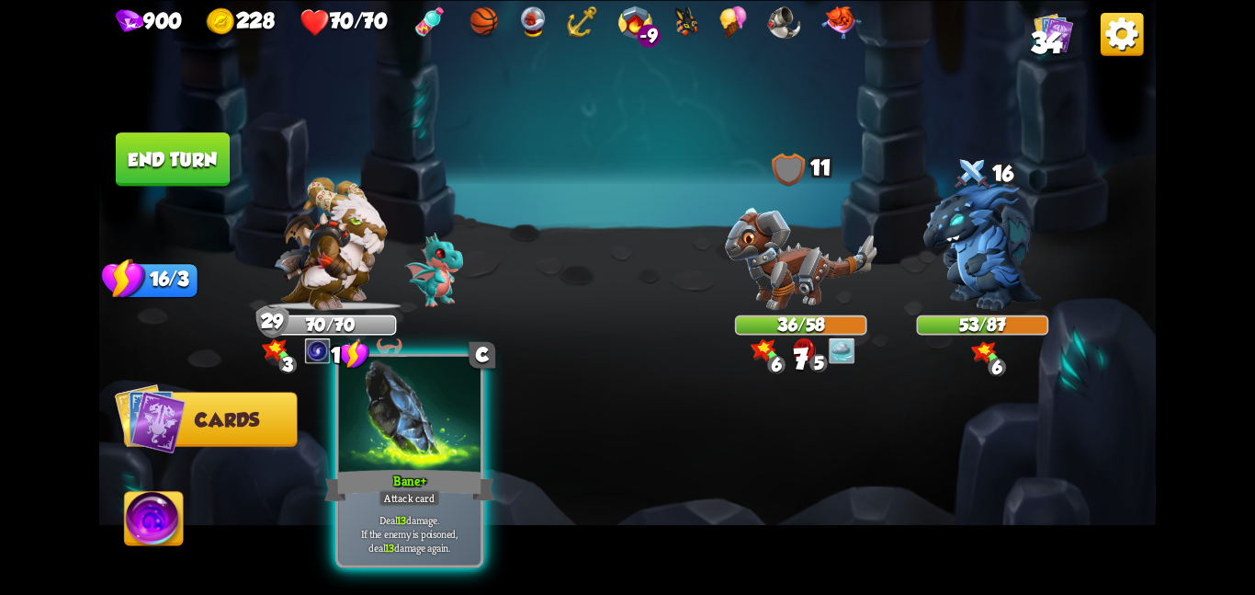
click at [445, 430] on div at bounding box center [409, 415] width 142 height 119
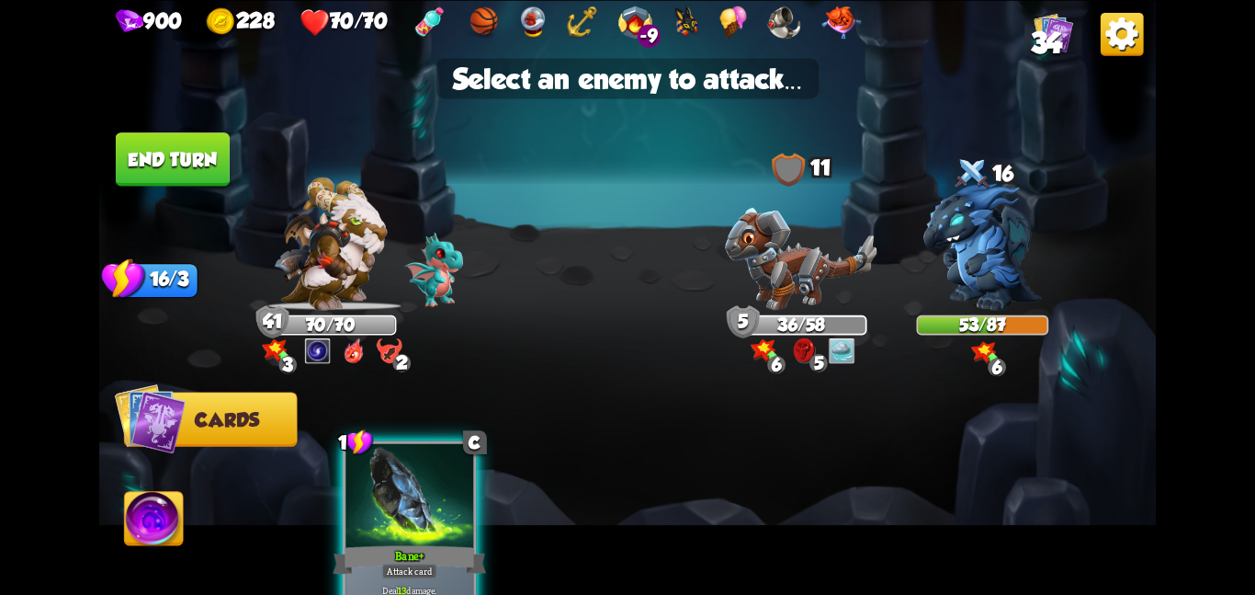
click at [615, 358] on img at bounding box center [627, 297] width 1057 height 595
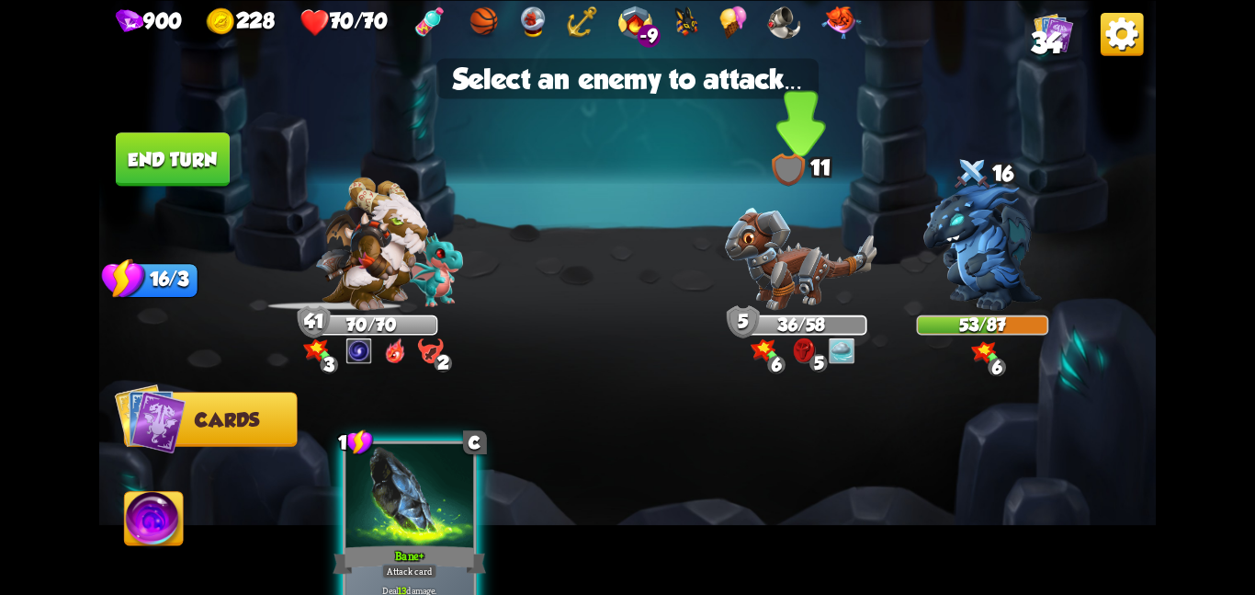
click at [846, 209] on img at bounding box center [801, 258] width 152 height 103
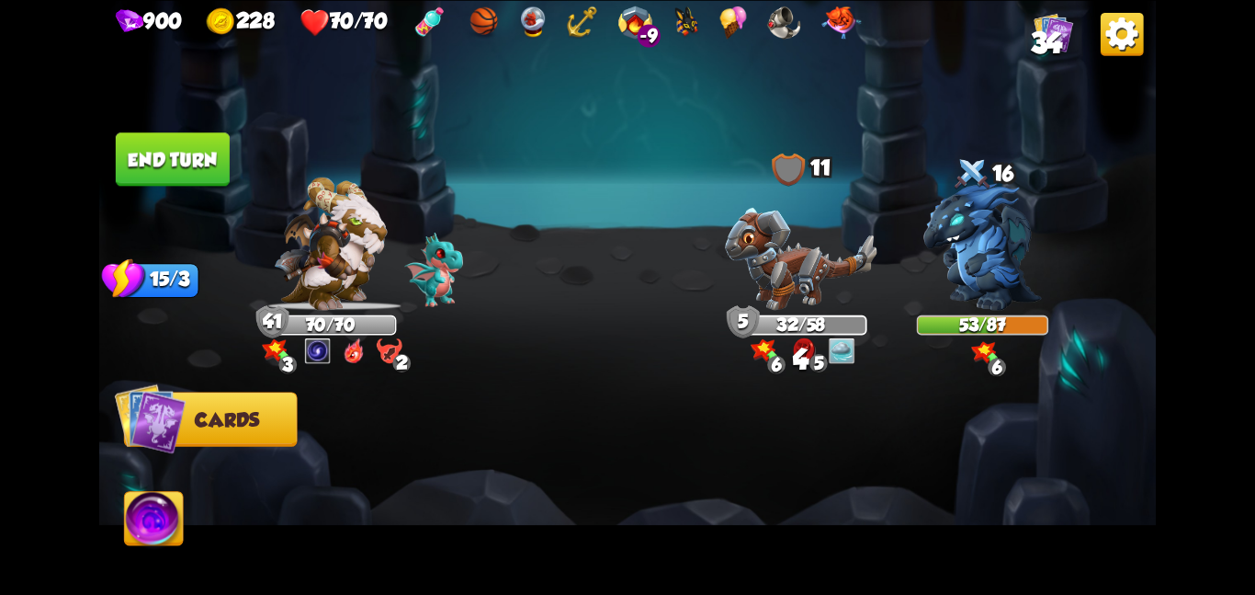
click at [122, 172] on button "End turn" at bounding box center [173, 158] width 114 height 53
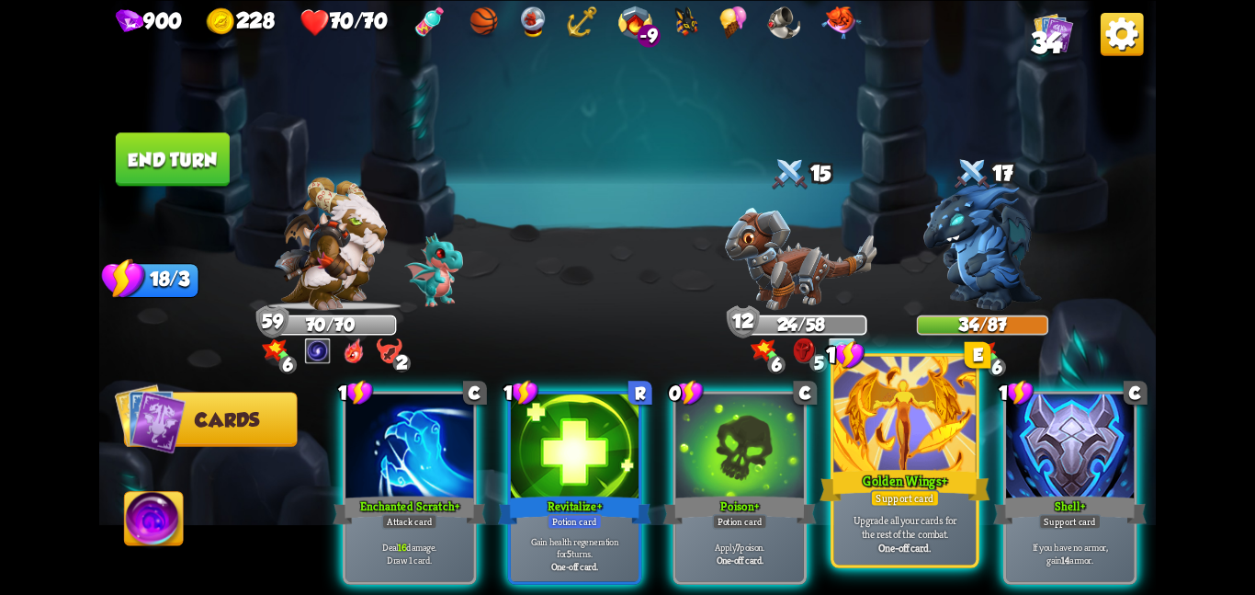
click at [877, 459] on div at bounding box center [905, 415] width 142 height 119
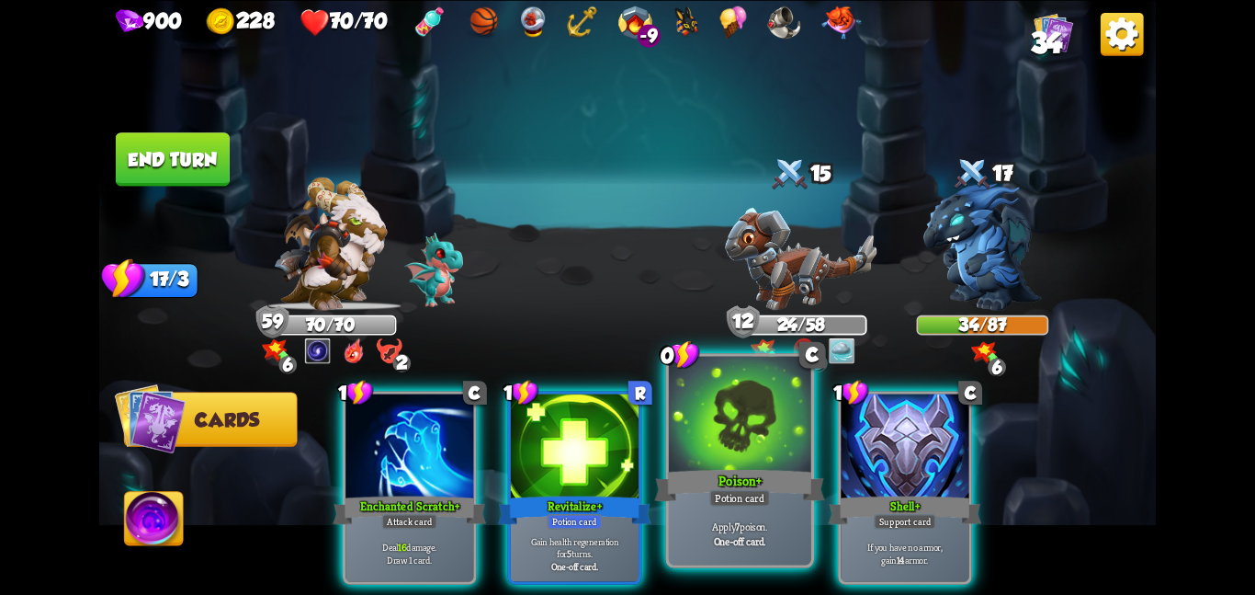
click at [710, 451] on div at bounding box center [740, 415] width 142 height 119
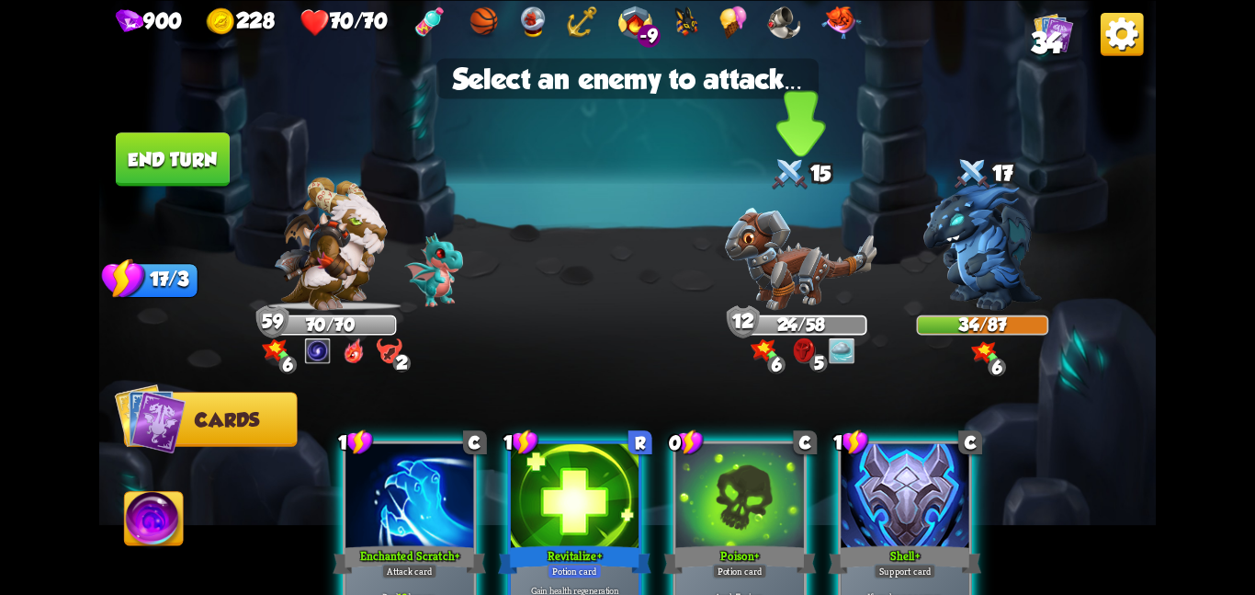
click at [792, 246] on img at bounding box center [801, 258] width 152 height 103
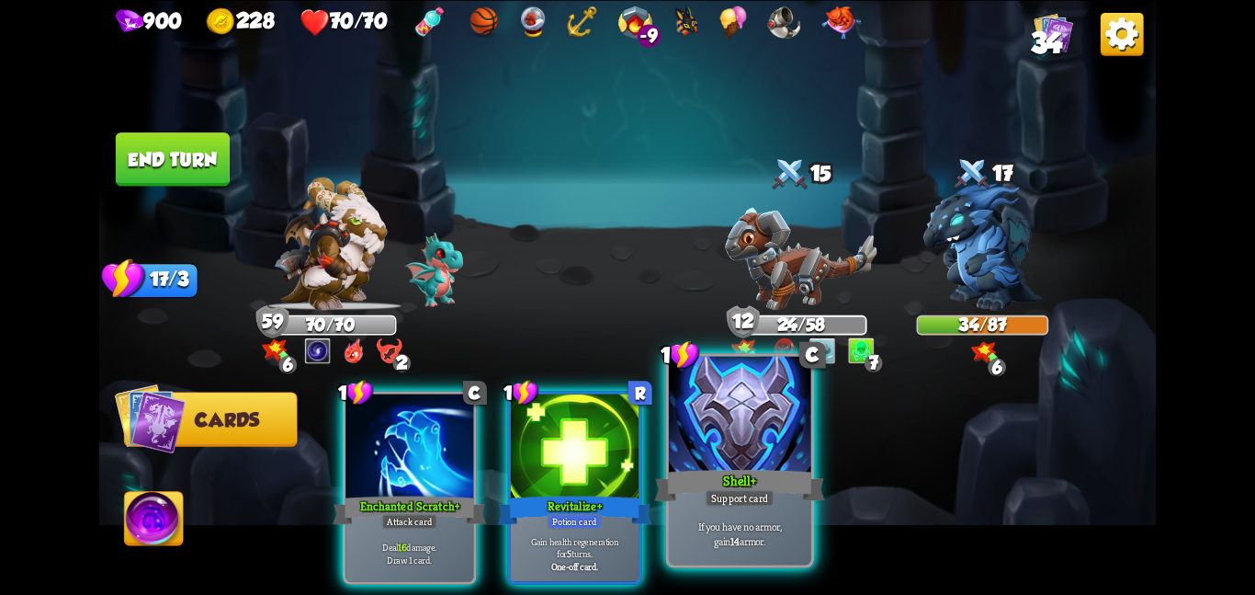
click at [691, 460] on div at bounding box center [740, 415] width 142 height 119
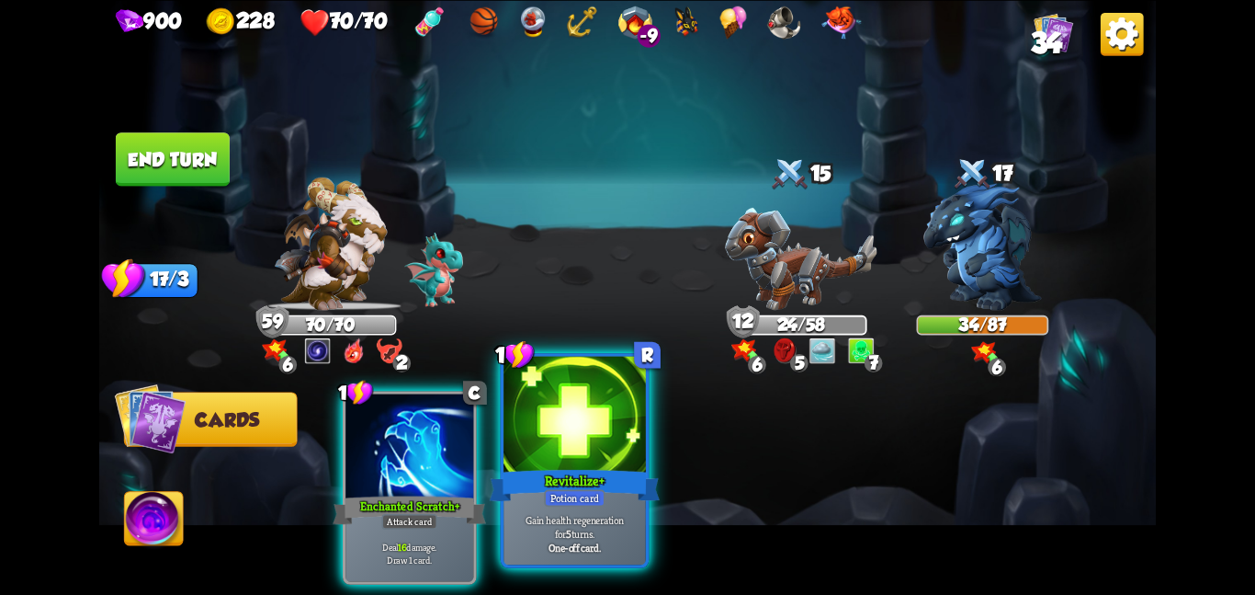
click at [595, 460] on div at bounding box center [575, 415] width 142 height 119
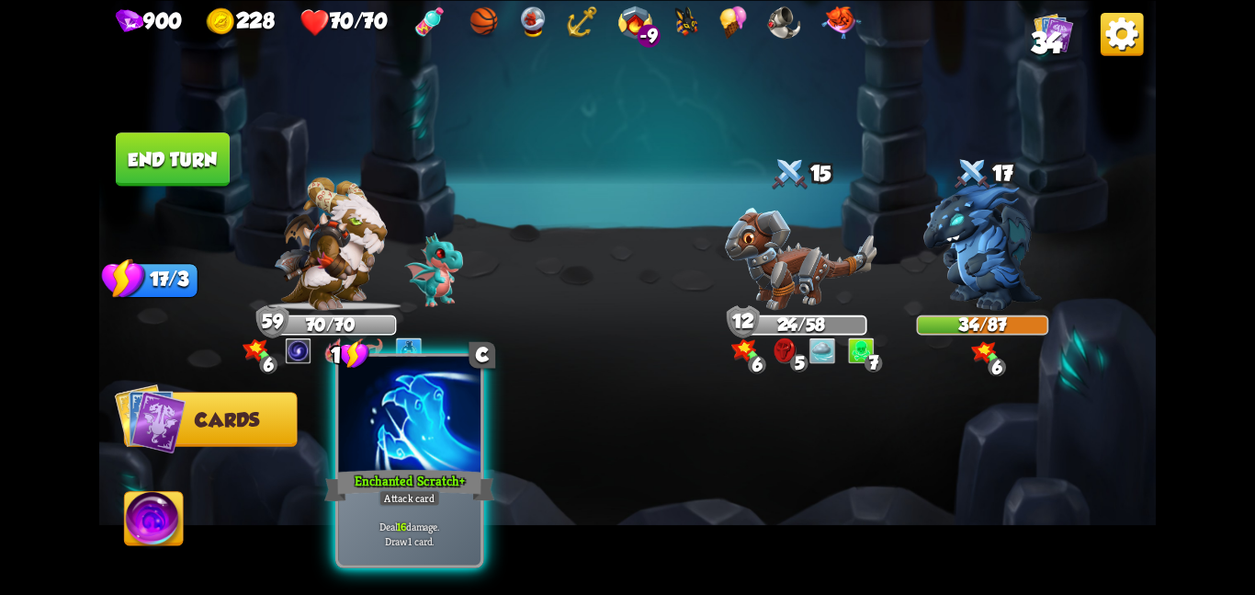
click at [371, 481] on div "Enchanted Scratch +" at bounding box center [409, 485] width 170 height 38
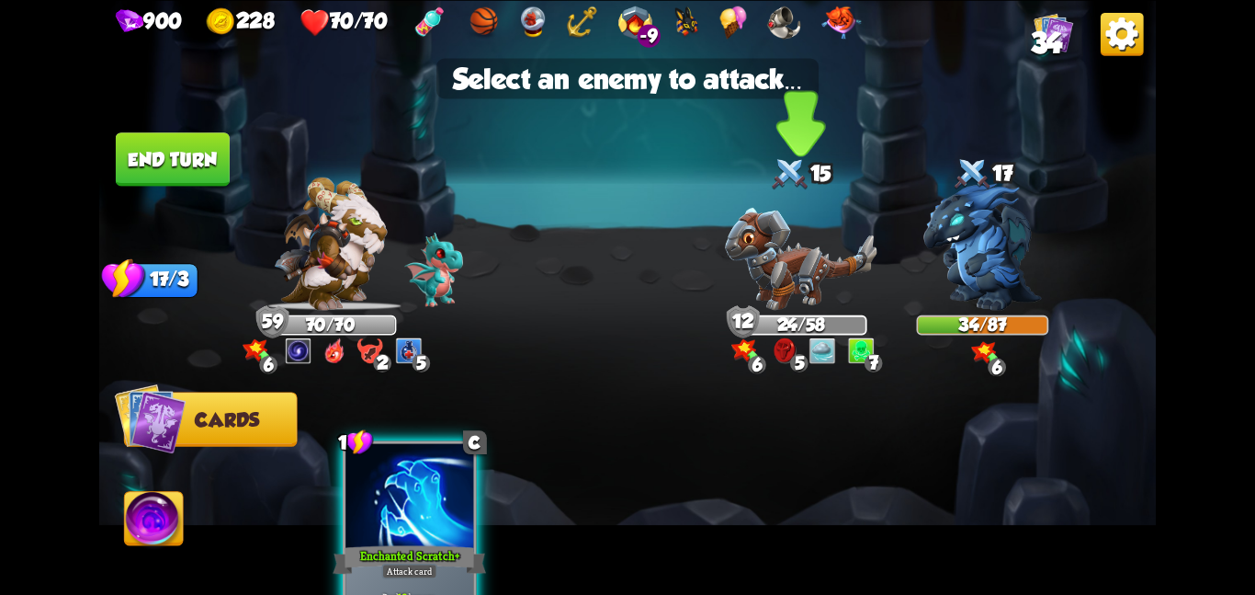
click at [790, 257] on img at bounding box center [801, 258] width 152 height 103
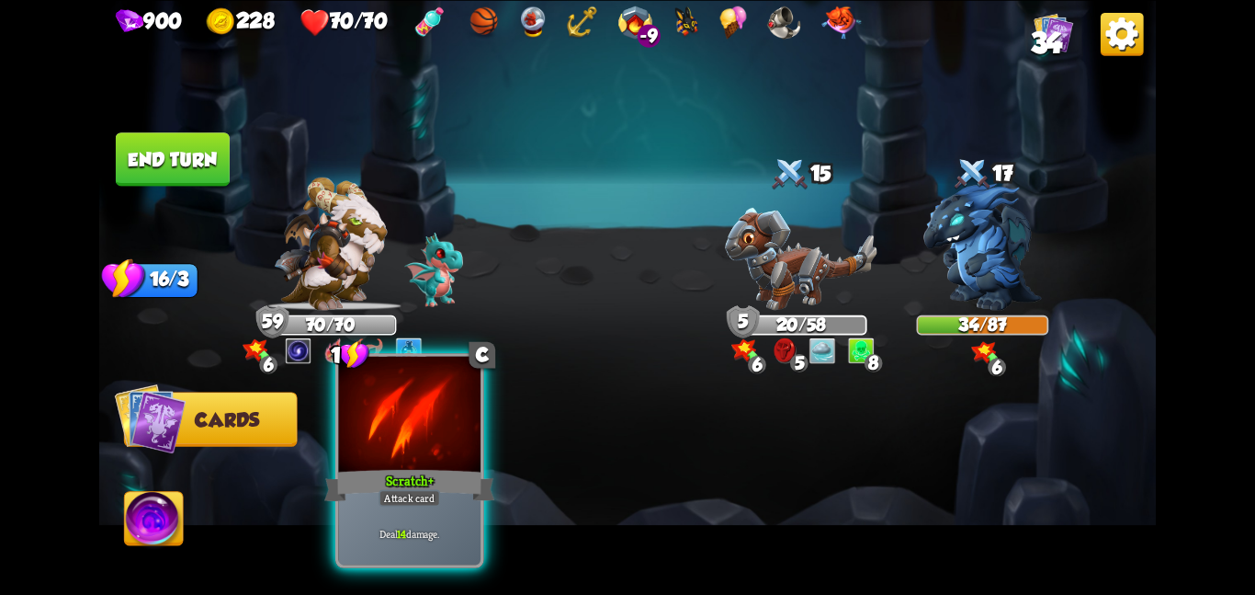
click at [439, 434] on div at bounding box center [409, 415] width 142 height 119
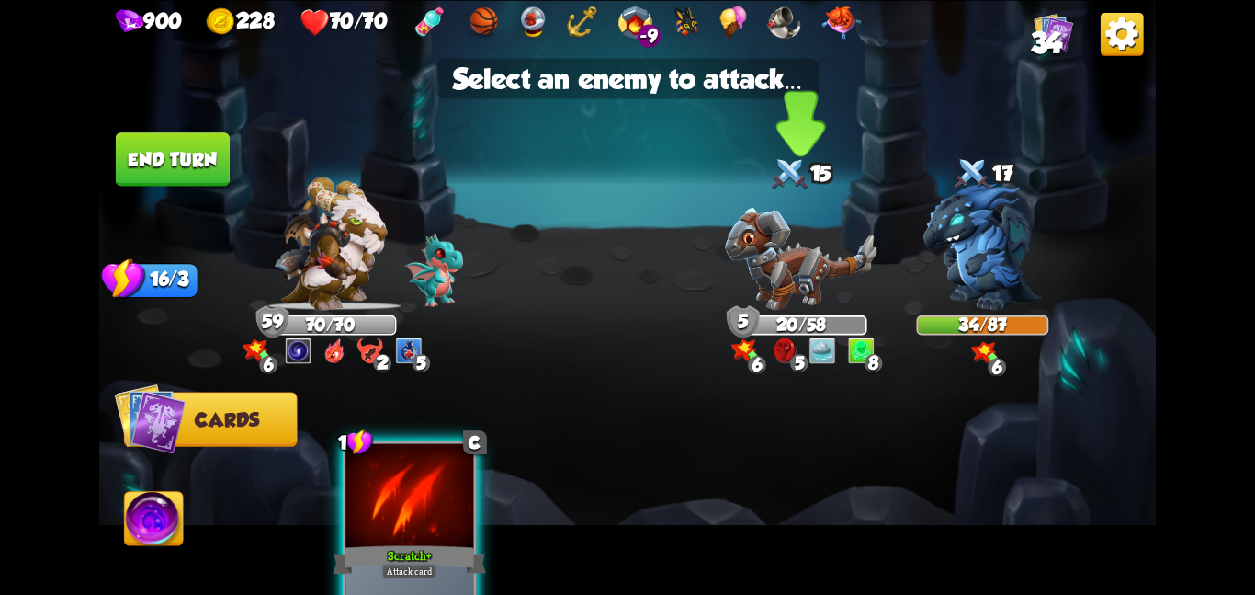
click at [769, 279] on img at bounding box center [801, 258] width 152 height 103
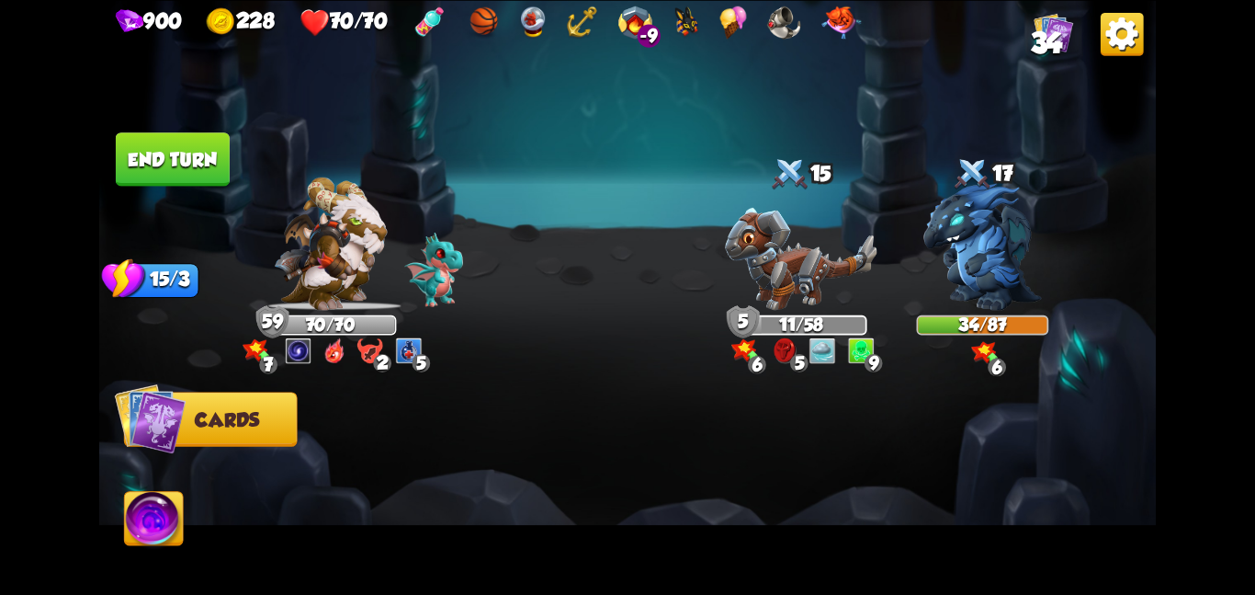
click at [164, 490] on img at bounding box center [627, 297] width 1057 height 595
click at [180, 508] on img at bounding box center [154, 522] width 59 height 60
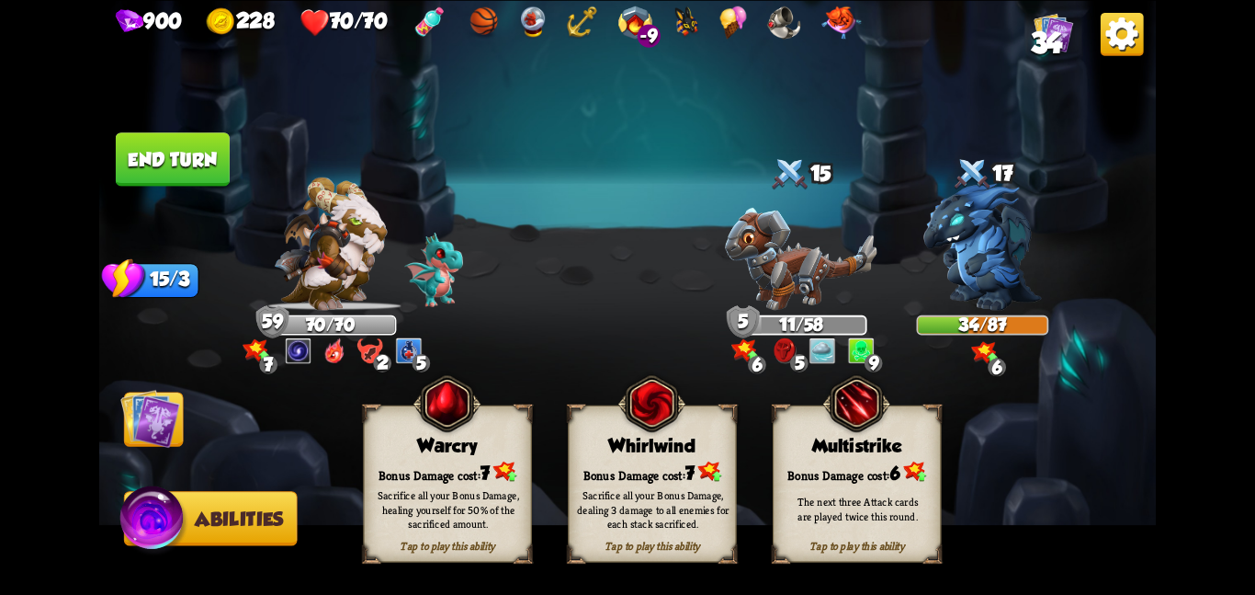
click at [582, 435] on div "Whirlwind" at bounding box center [652, 445] width 167 height 21
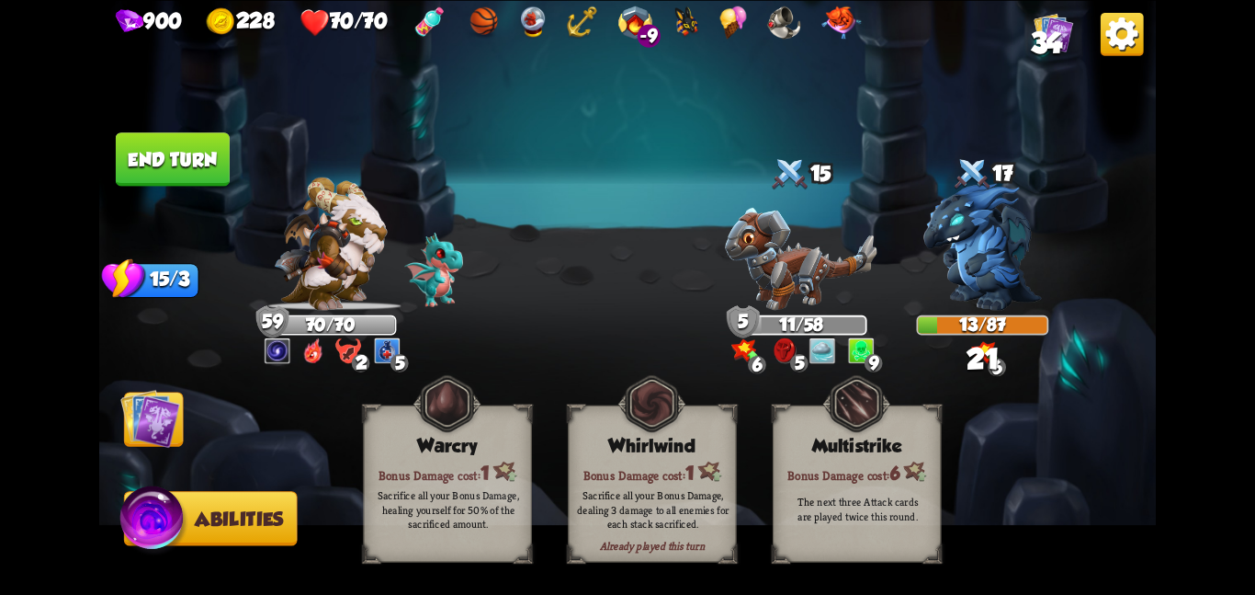
click at [169, 419] on img at bounding box center [150, 418] width 60 height 60
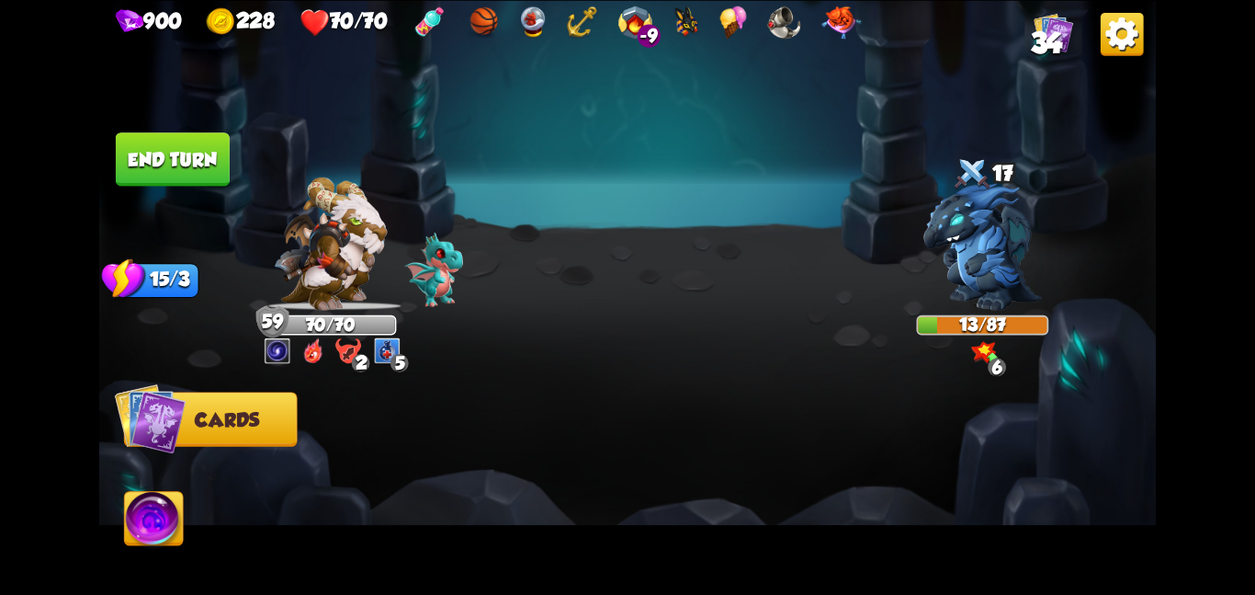
click at [198, 150] on button "End turn" at bounding box center [173, 158] width 114 height 53
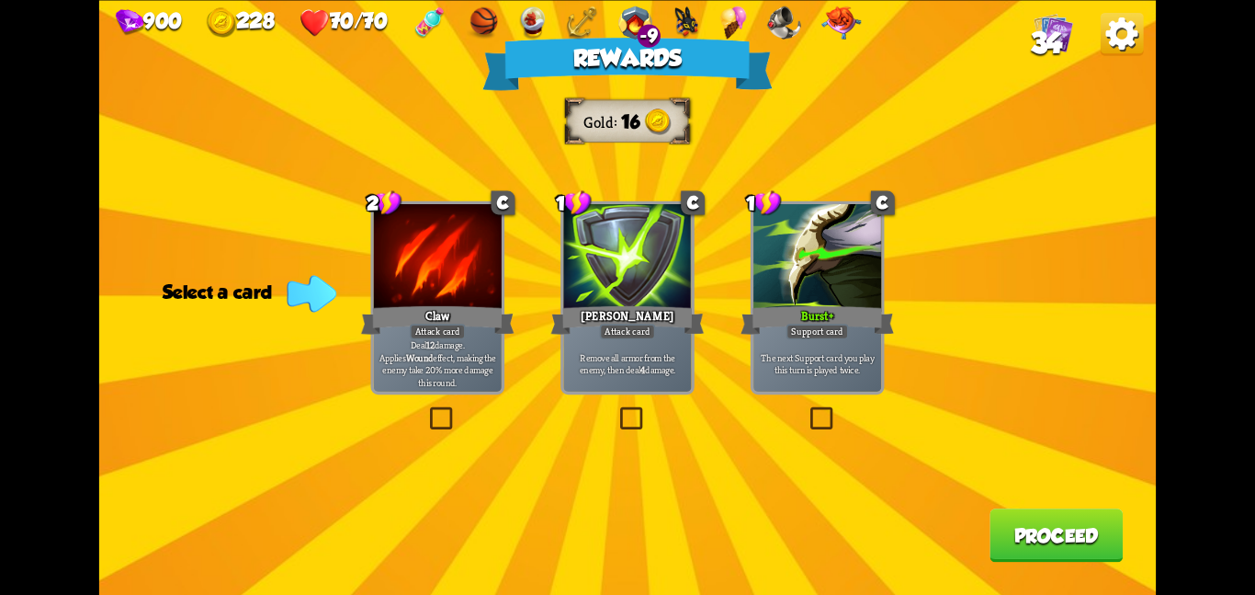
click at [779, 289] on div at bounding box center [818, 258] width 128 height 108
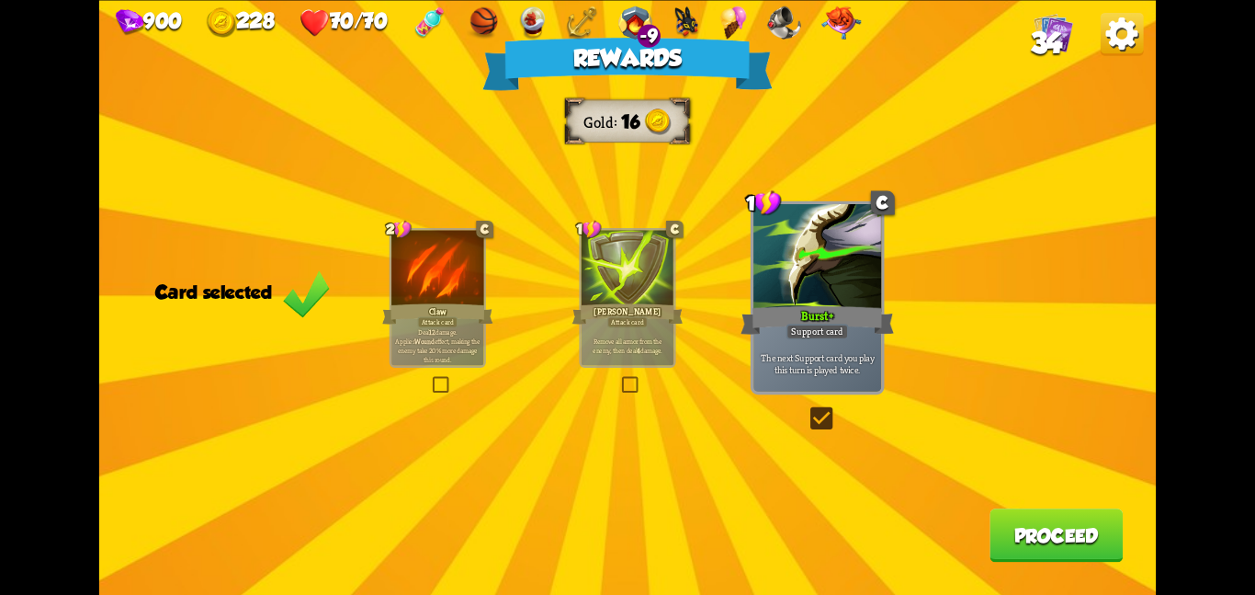
click at [1086, 550] on button "Proceed" at bounding box center [1056, 534] width 133 height 53
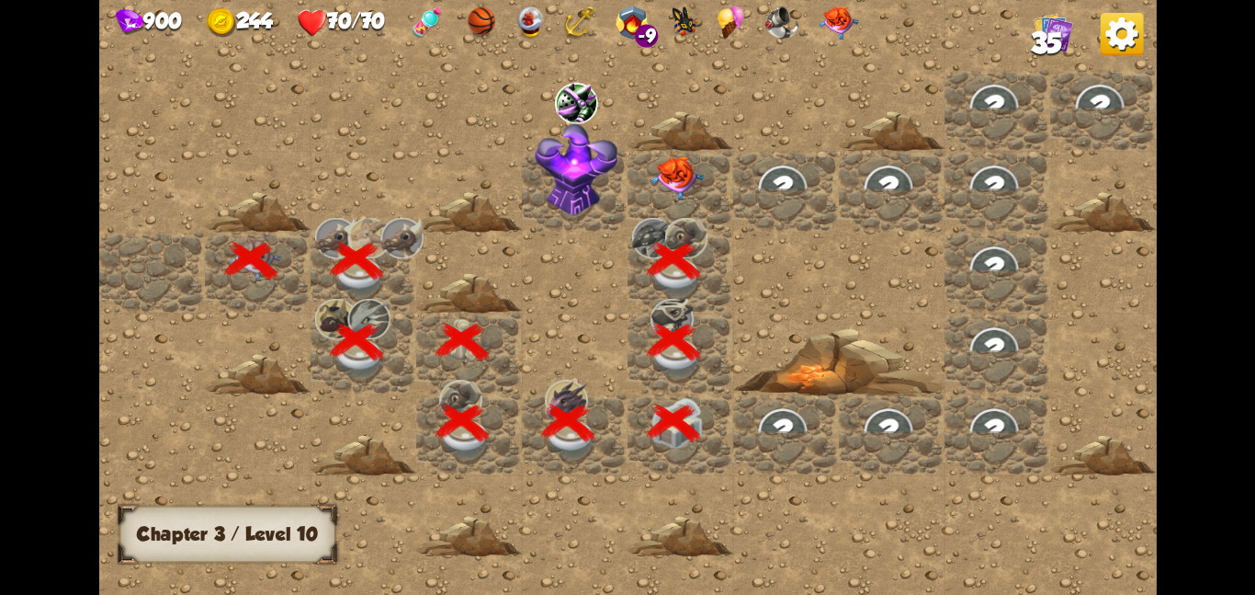
click at [687, 211] on div at bounding box center [681, 190] width 106 height 81
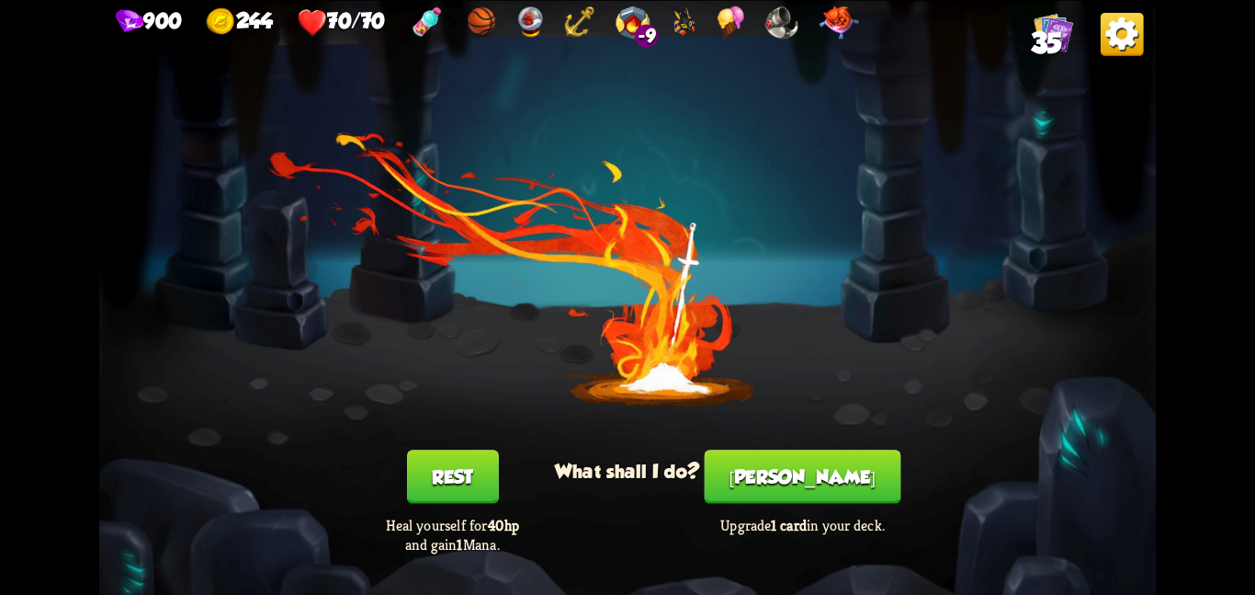
click at [780, 461] on button "[PERSON_NAME]" at bounding box center [803, 475] width 197 height 53
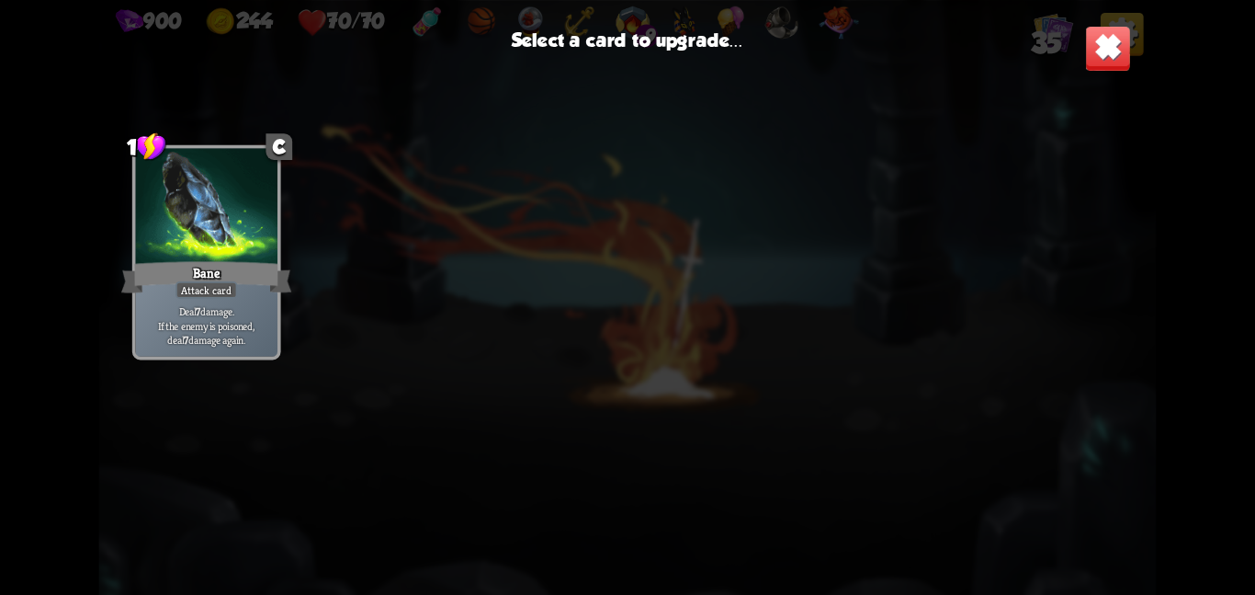
click at [251, 241] on div at bounding box center [206, 207] width 142 height 119
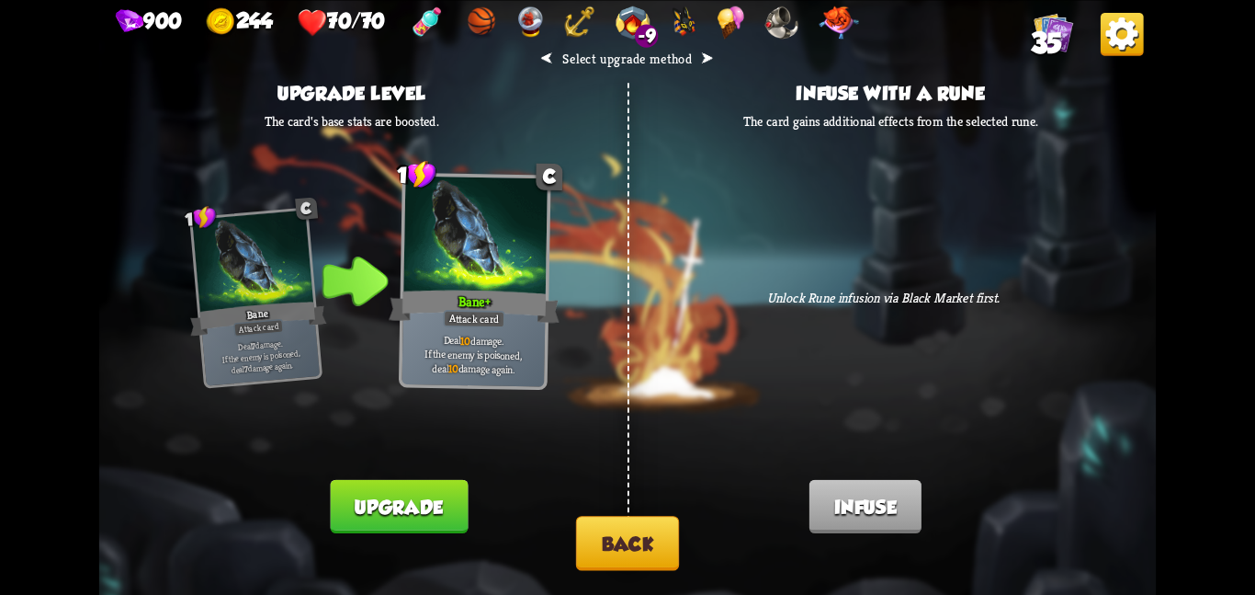
click at [391, 508] on button "Upgrade" at bounding box center [400, 505] width 138 height 53
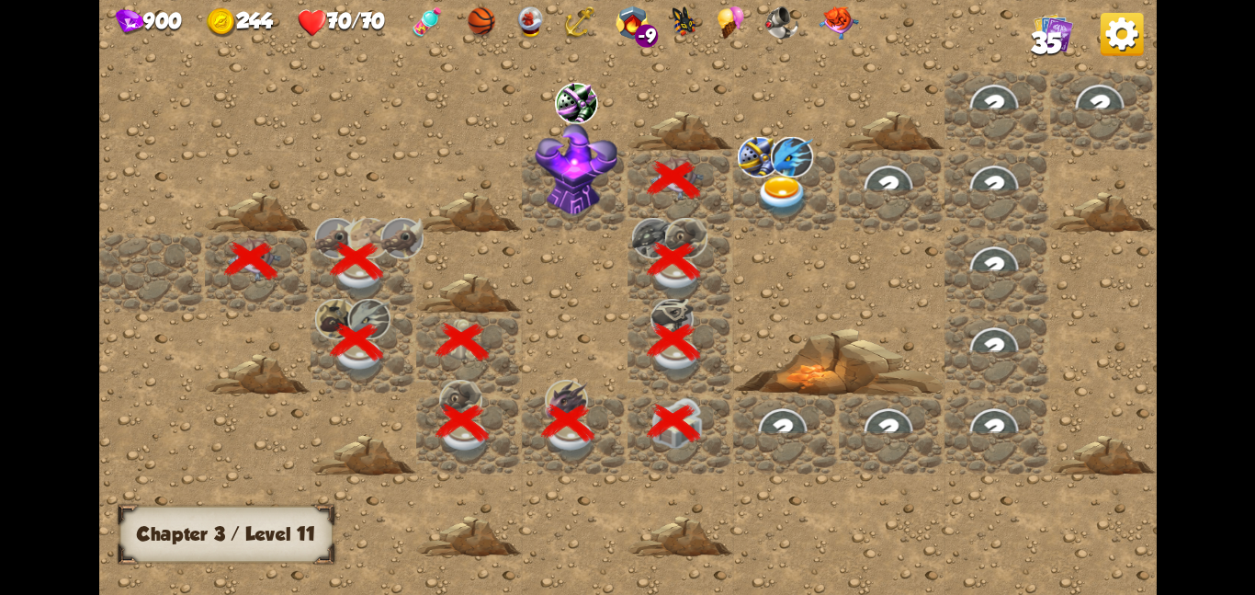
scroll to position [0, 353]
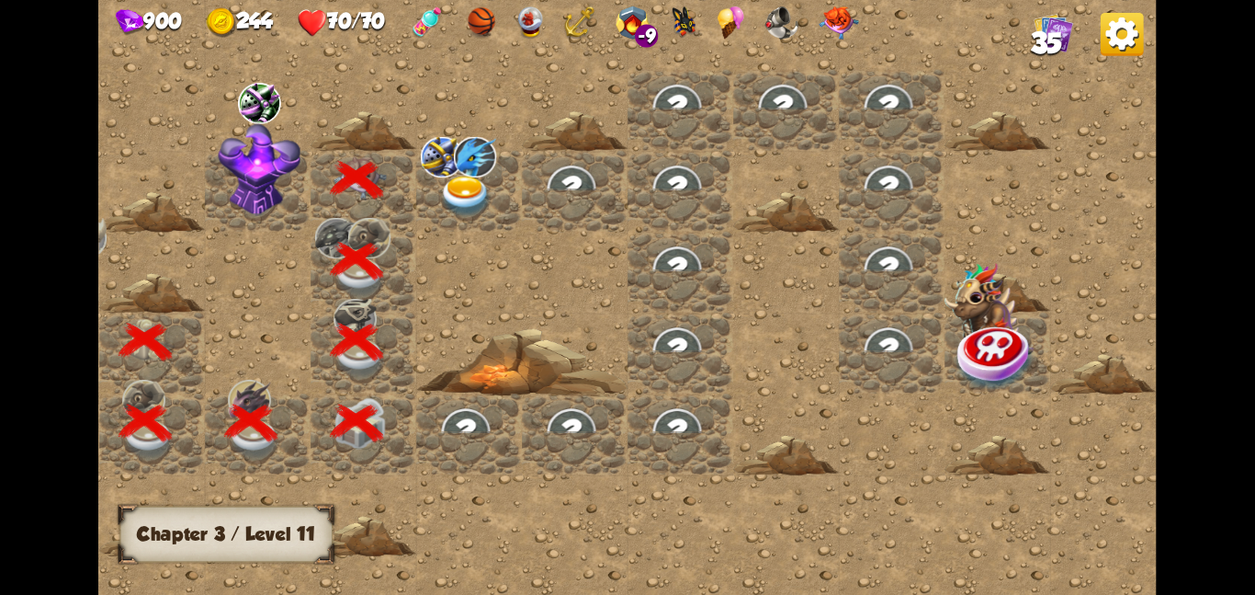
click at [1055, 37] on span "35" at bounding box center [1046, 43] width 31 height 32
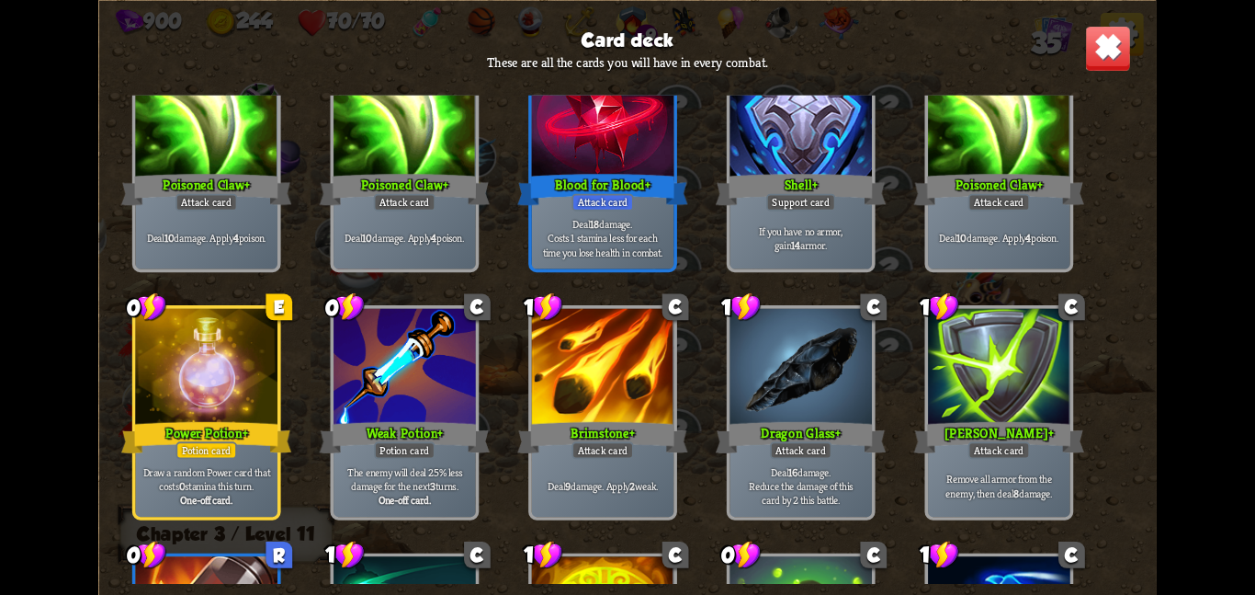
scroll to position [1405, 0]
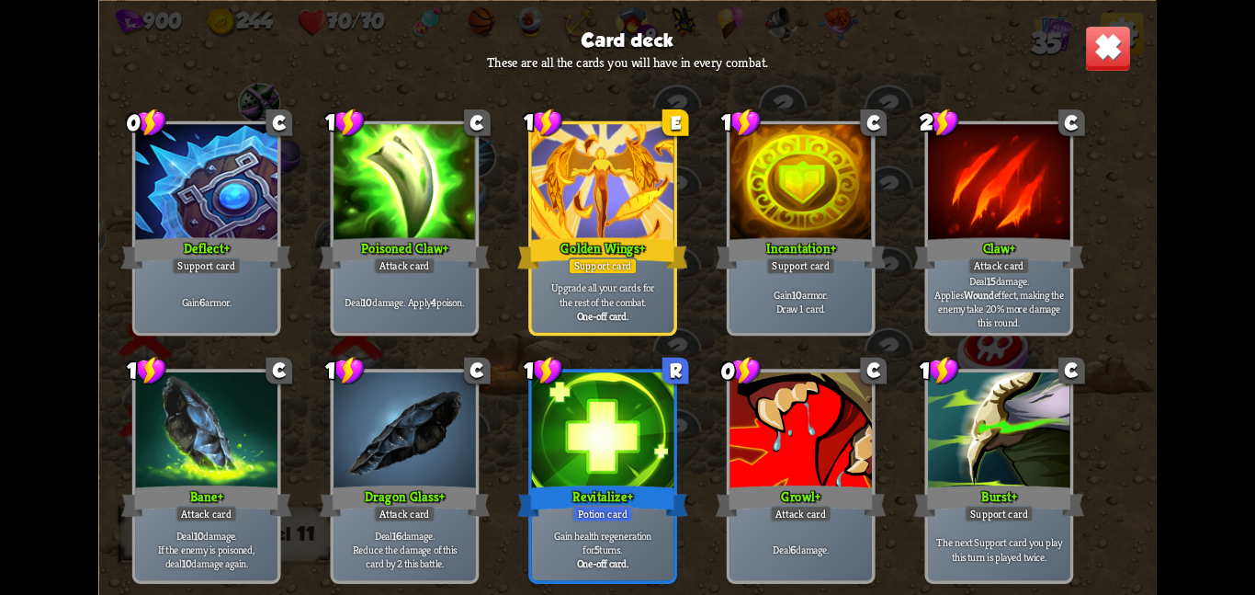
click at [1105, 34] on img at bounding box center [1108, 48] width 46 height 46
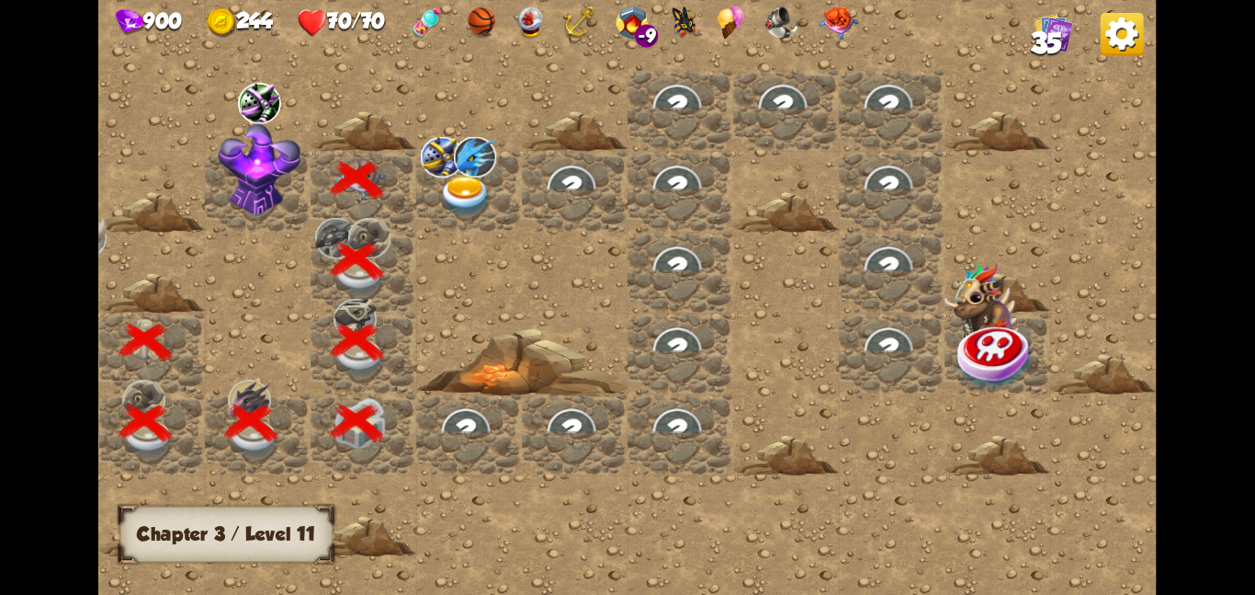
click at [271, 186] on img at bounding box center [259, 168] width 83 height 93
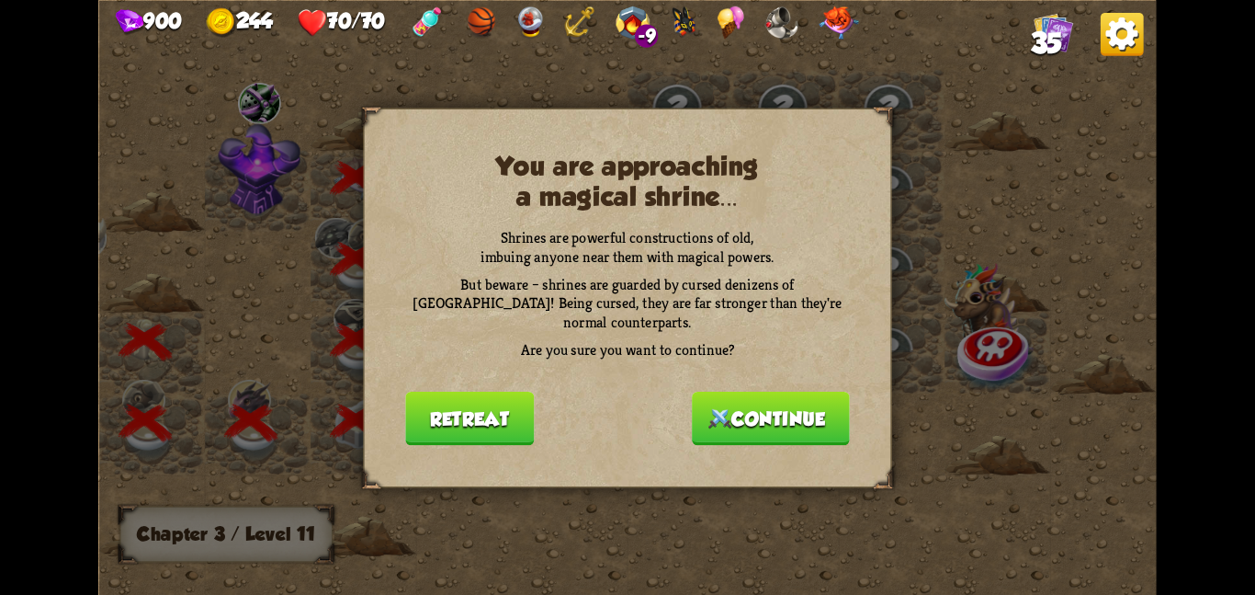
click at [692, 395] on button "Continue" at bounding box center [771, 417] width 158 height 53
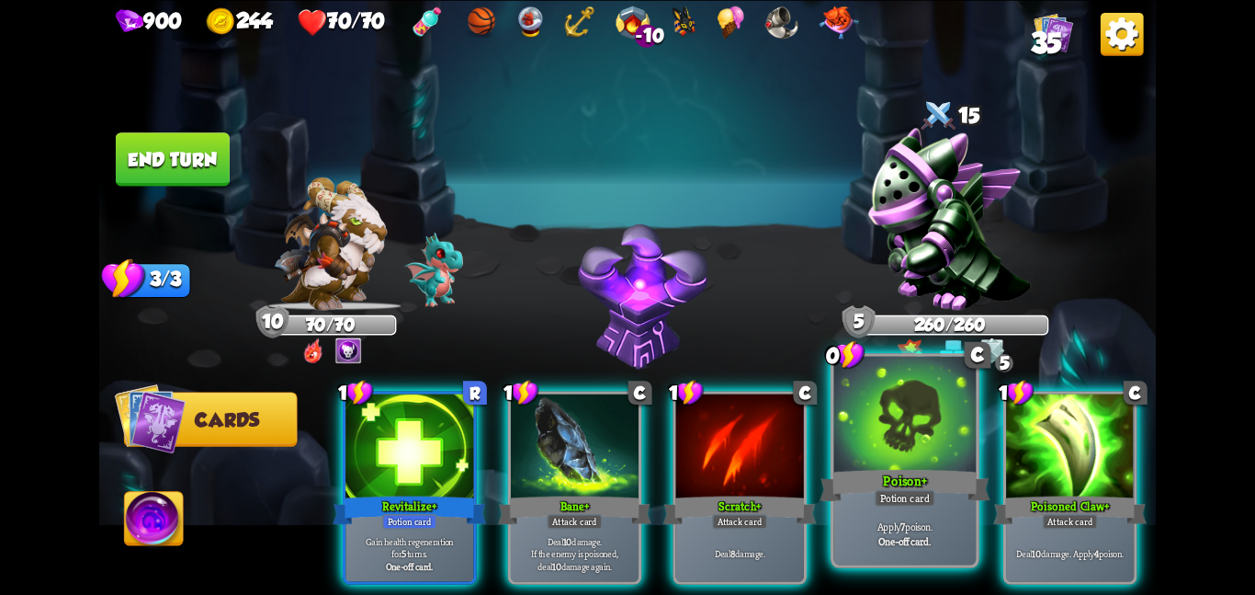
click at [838, 448] on div at bounding box center [905, 415] width 142 height 119
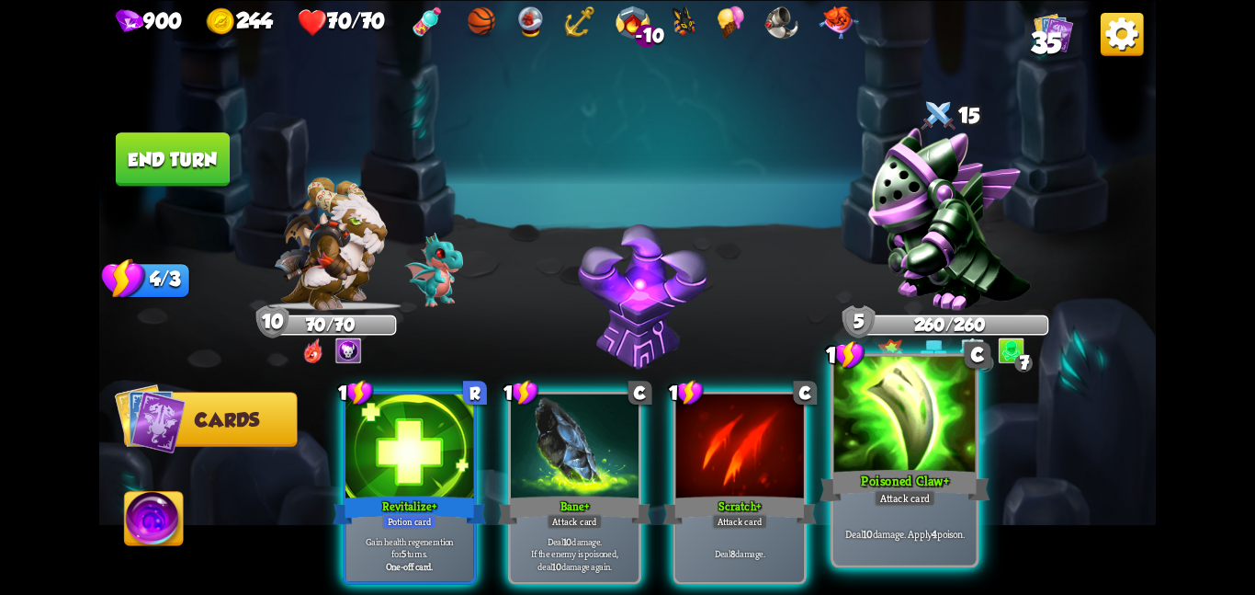
click at [837, 440] on div at bounding box center [905, 415] width 142 height 119
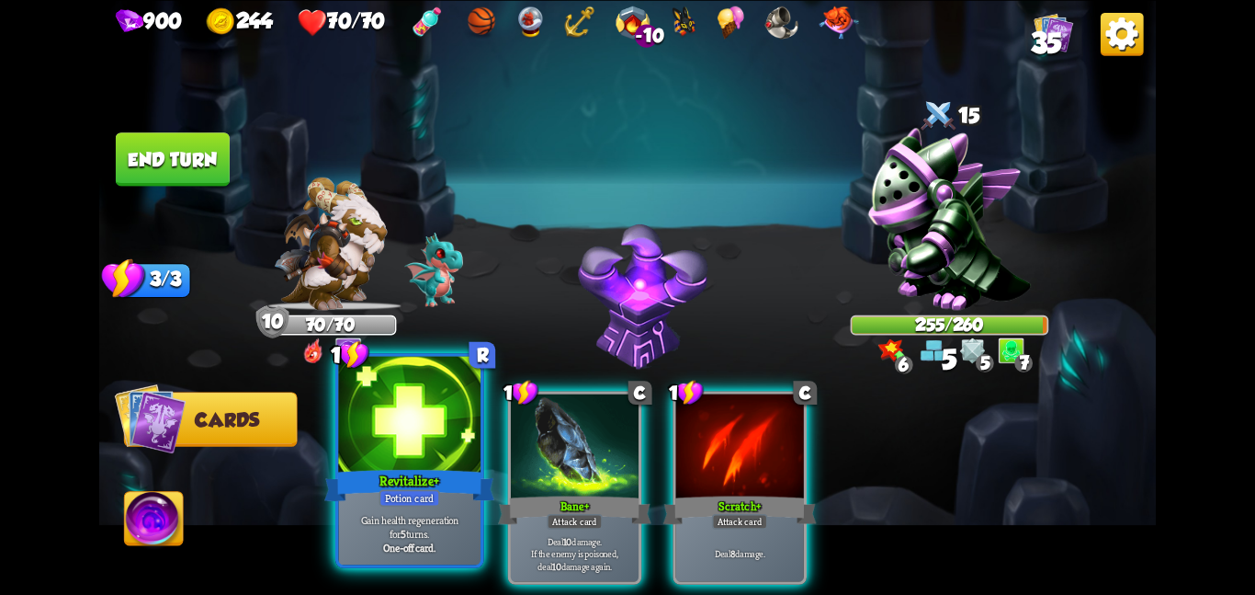
click at [416, 457] on div at bounding box center [409, 415] width 142 height 119
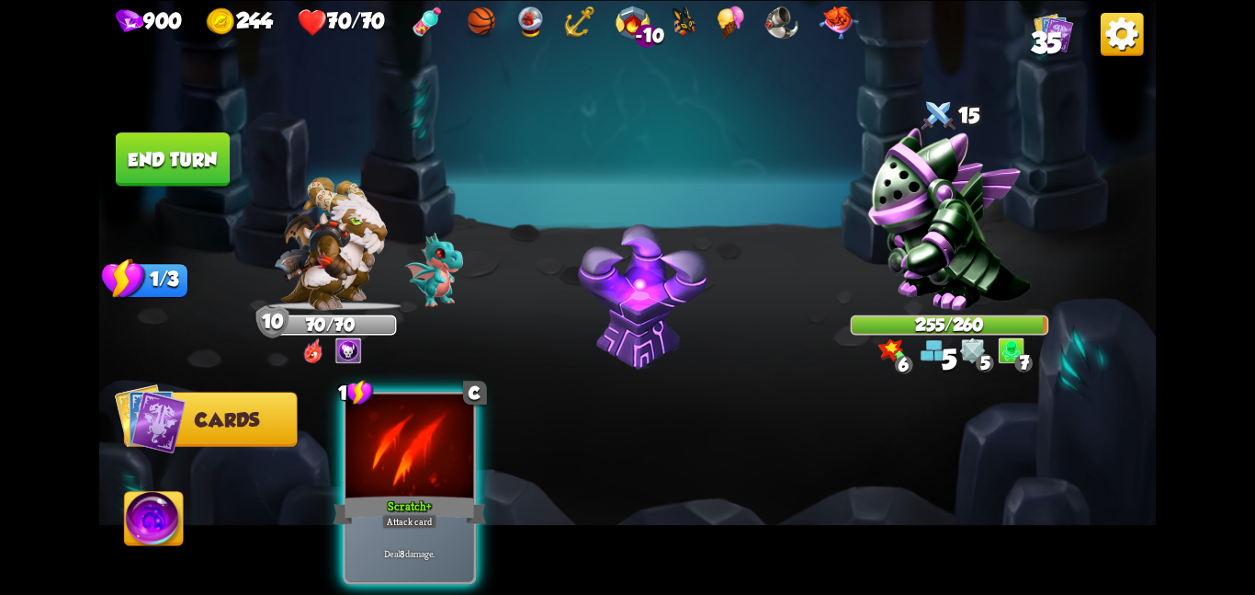
click at [416, 457] on div at bounding box center [410, 447] width 128 height 108
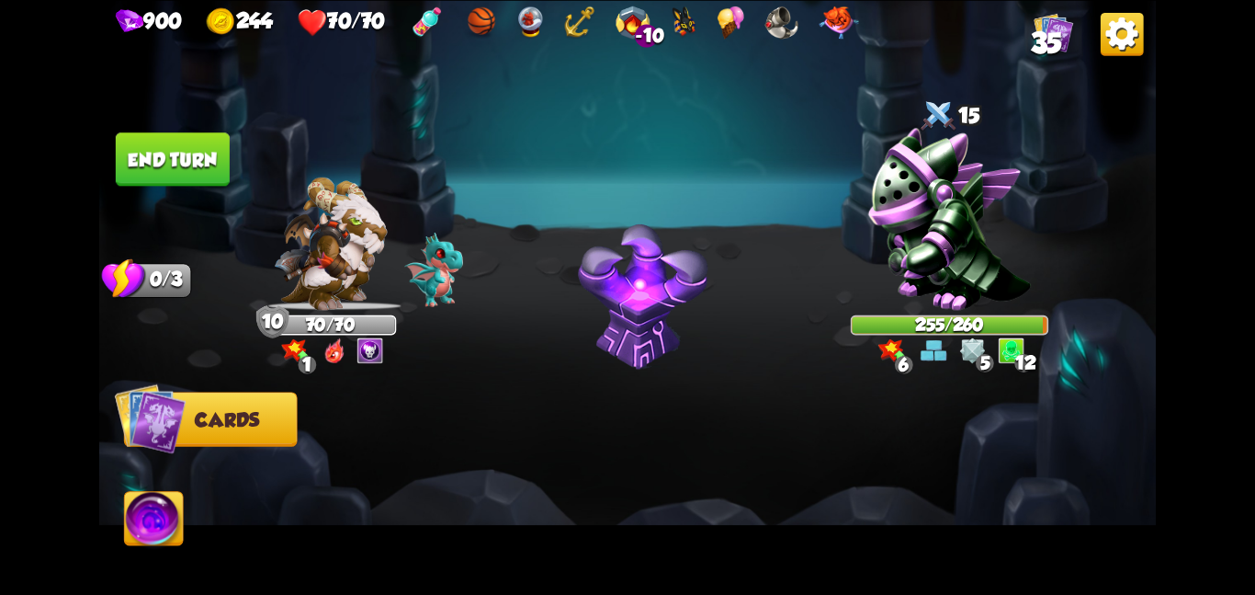
click at [168, 144] on button "End turn" at bounding box center [173, 158] width 114 height 53
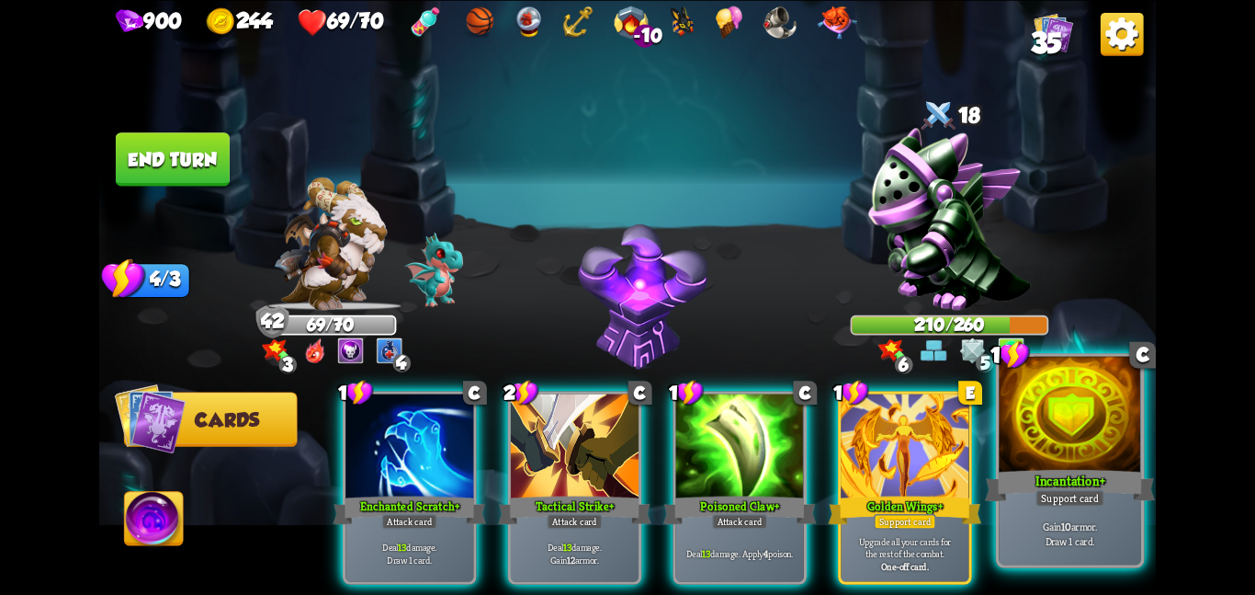
click at [1103, 467] on div "Incantation +" at bounding box center [1070, 485] width 170 height 38
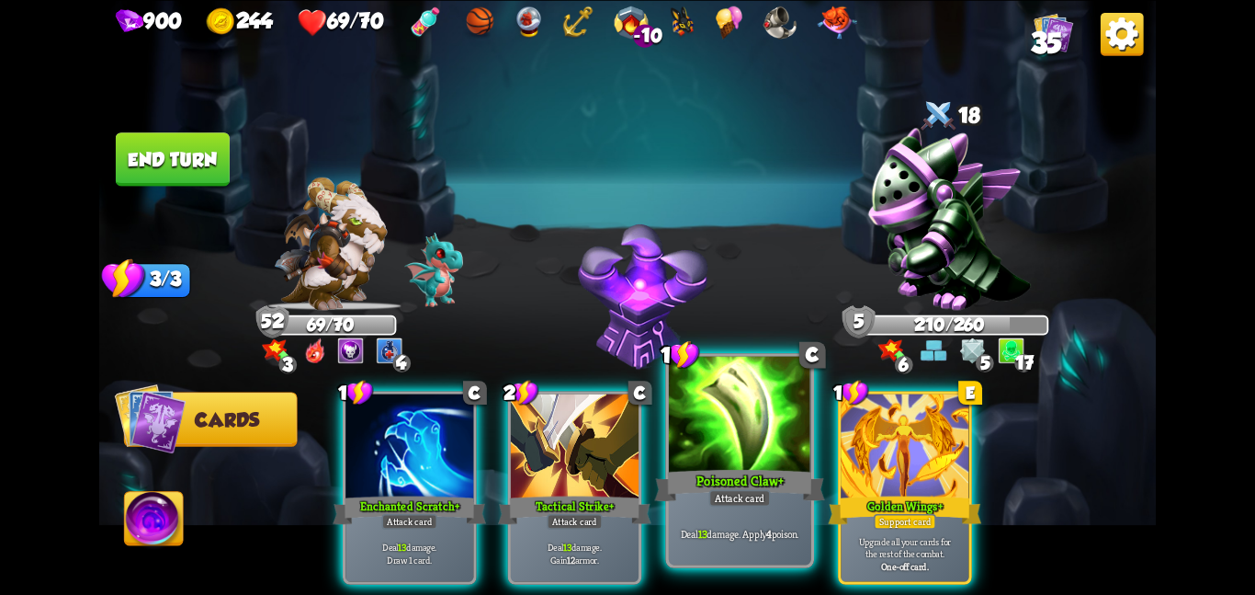
click at [776, 455] on div at bounding box center [740, 415] width 142 height 119
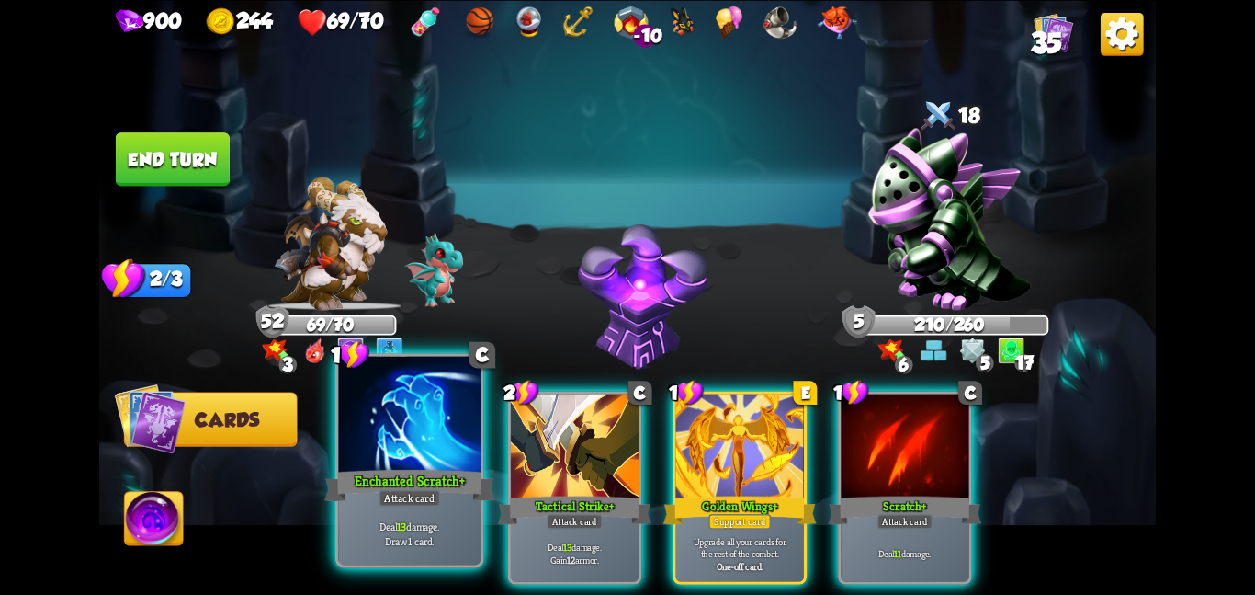
click at [465, 466] on div "Enchanted Scratch +" at bounding box center [409, 485] width 170 height 38
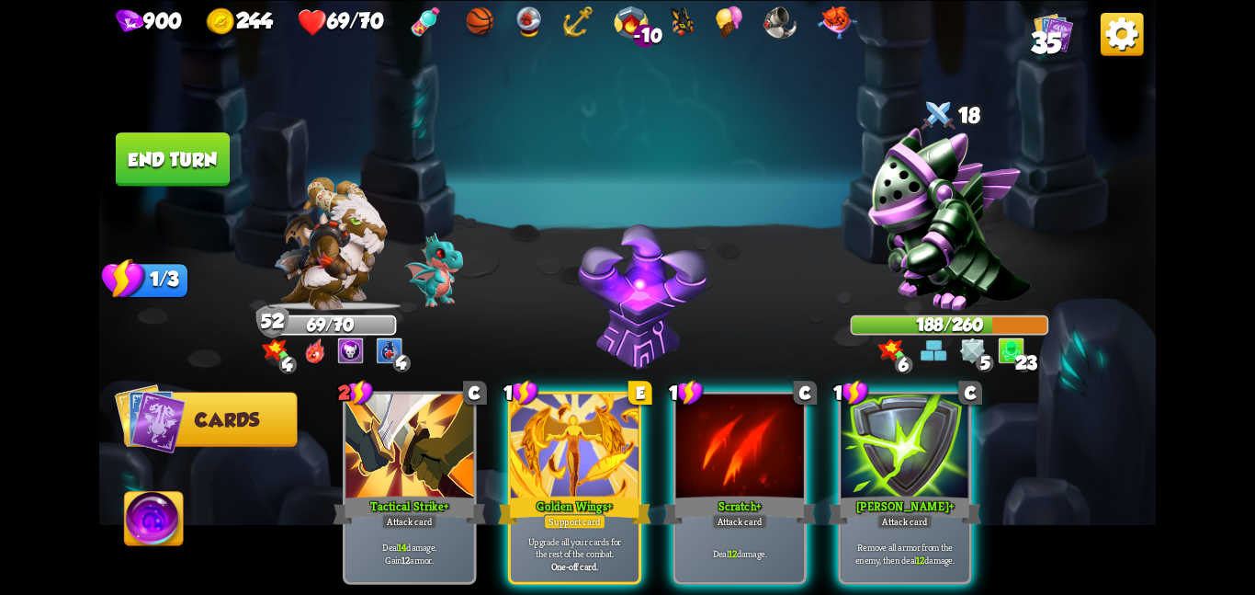
click at [217, 182] on img at bounding box center [627, 297] width 1057 height 595
click at [212, 179] on button "End turn" at bounding box center [173, 158] width 114 height 53
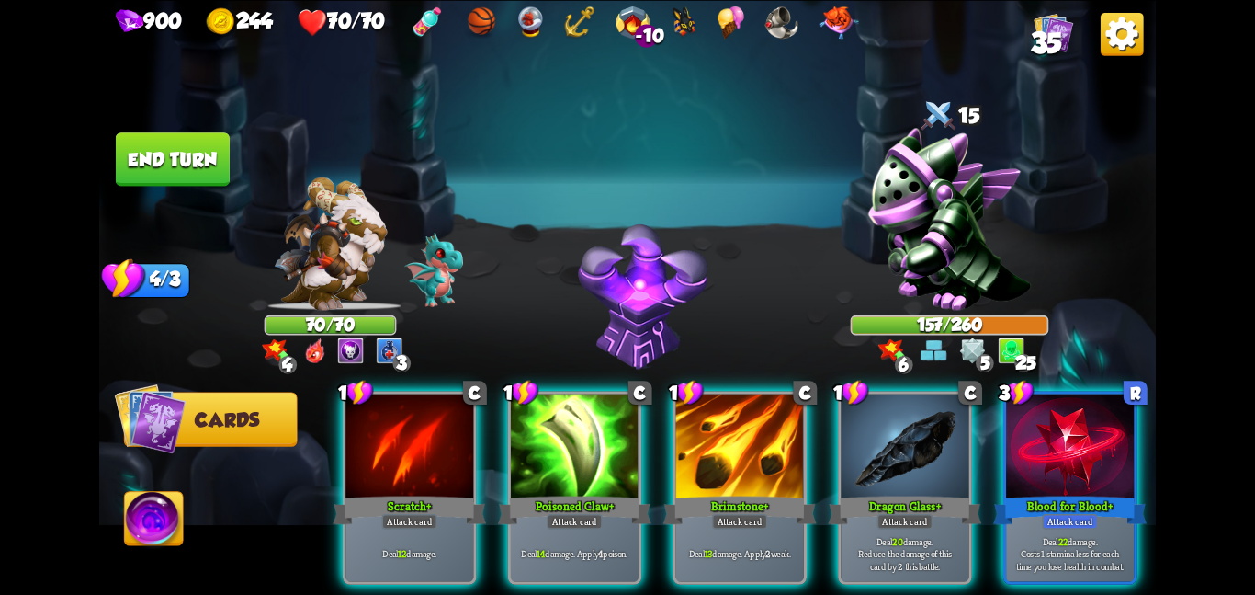
click at [206, 154] on button "End turn" at bounding box center [173, 158] width 114 height 53
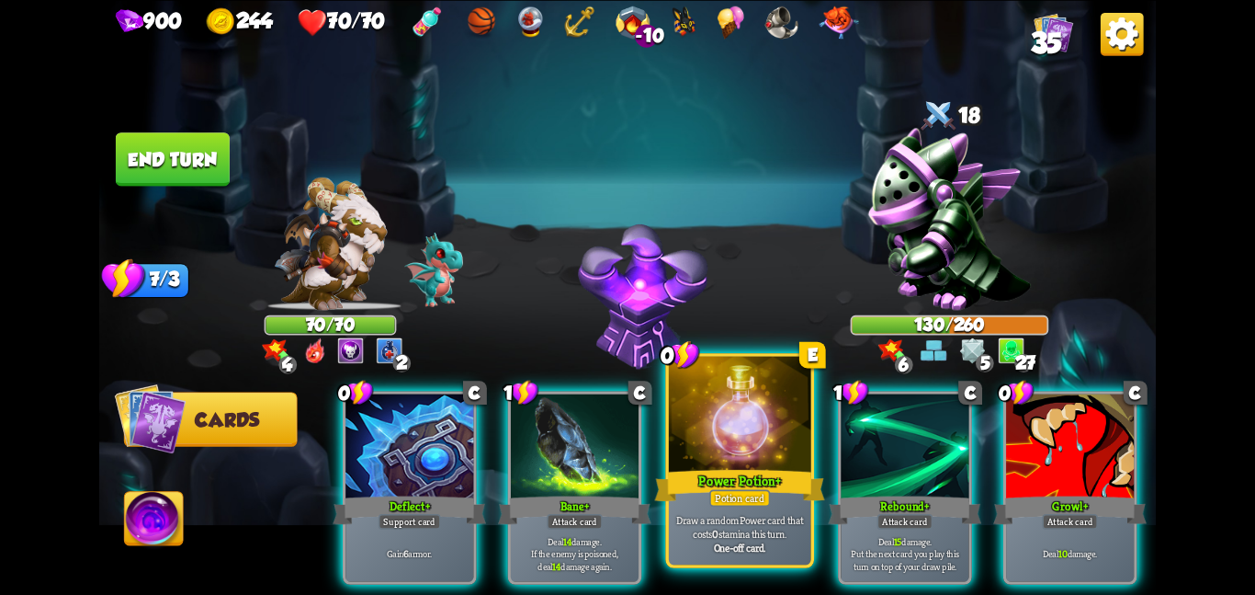
click at [689, 505] on div "Draw a random Power card that costs 0 stamina this turn. One-off card." at bounding box center [740, 533] width 142 height 62
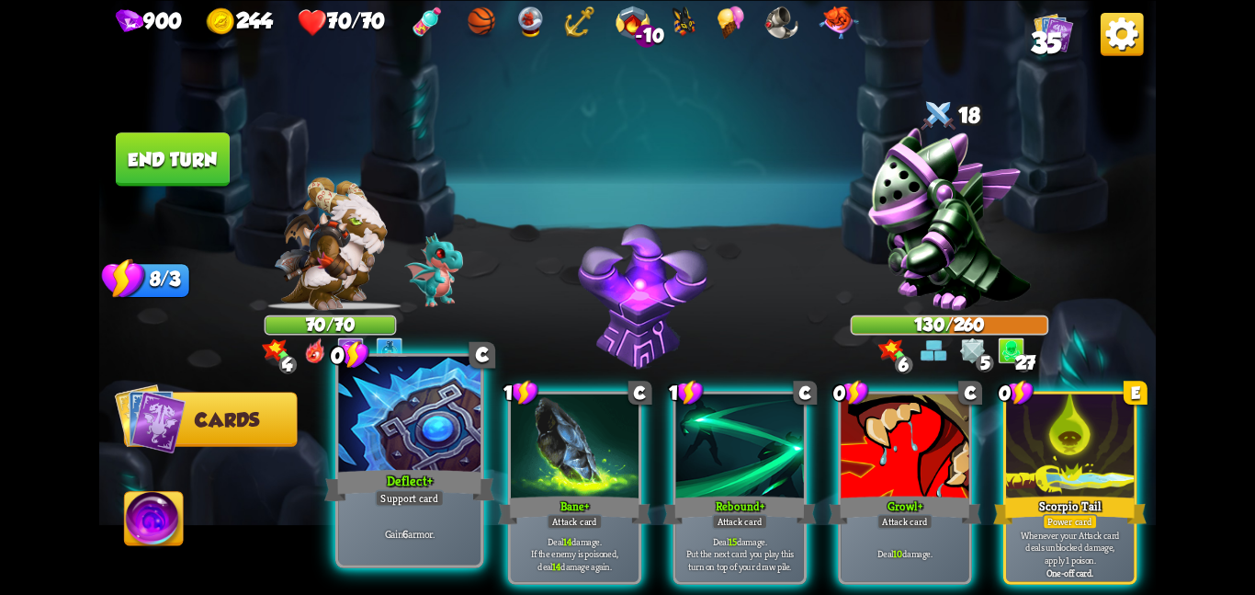
click at [448, 459] on div at bounding box center [409, 415] width 142 height 119
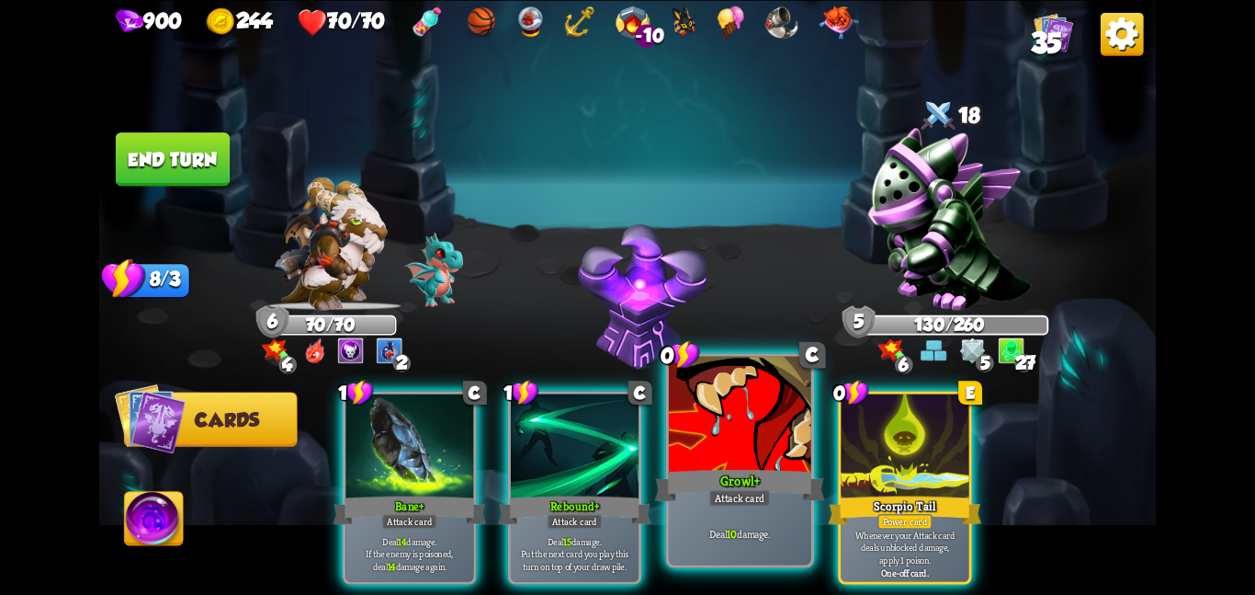
click at [806, 428] on div at bounding box center [740, 415] width 142 height 119
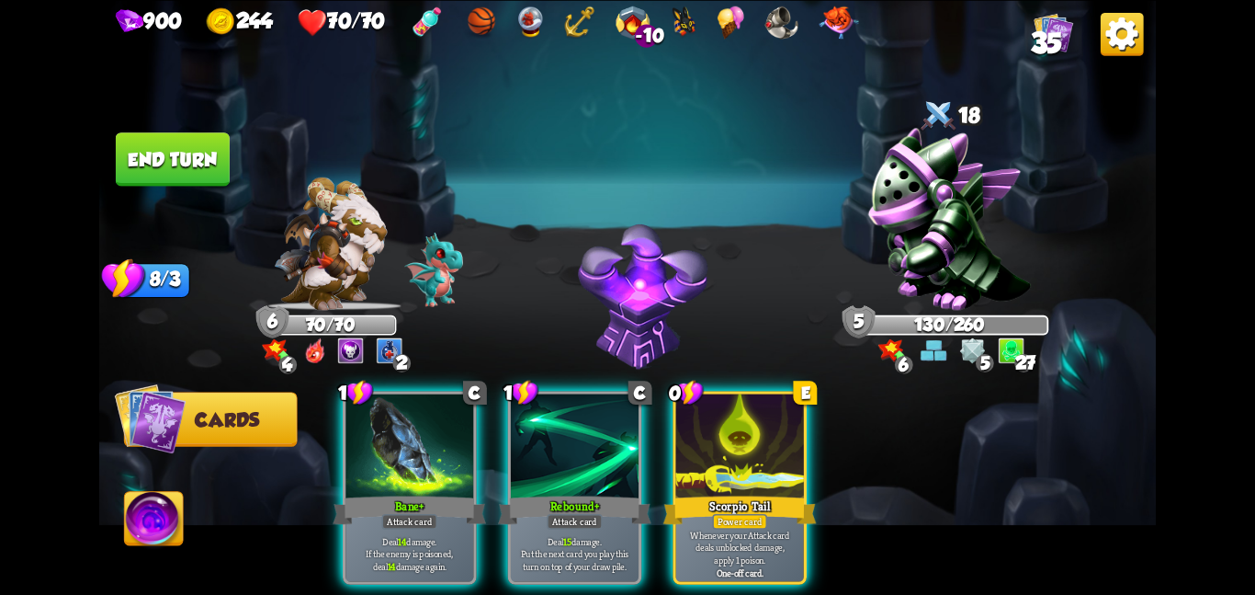
click at [804, 428] on div at bounding box center [740, 447] width 128 height 108
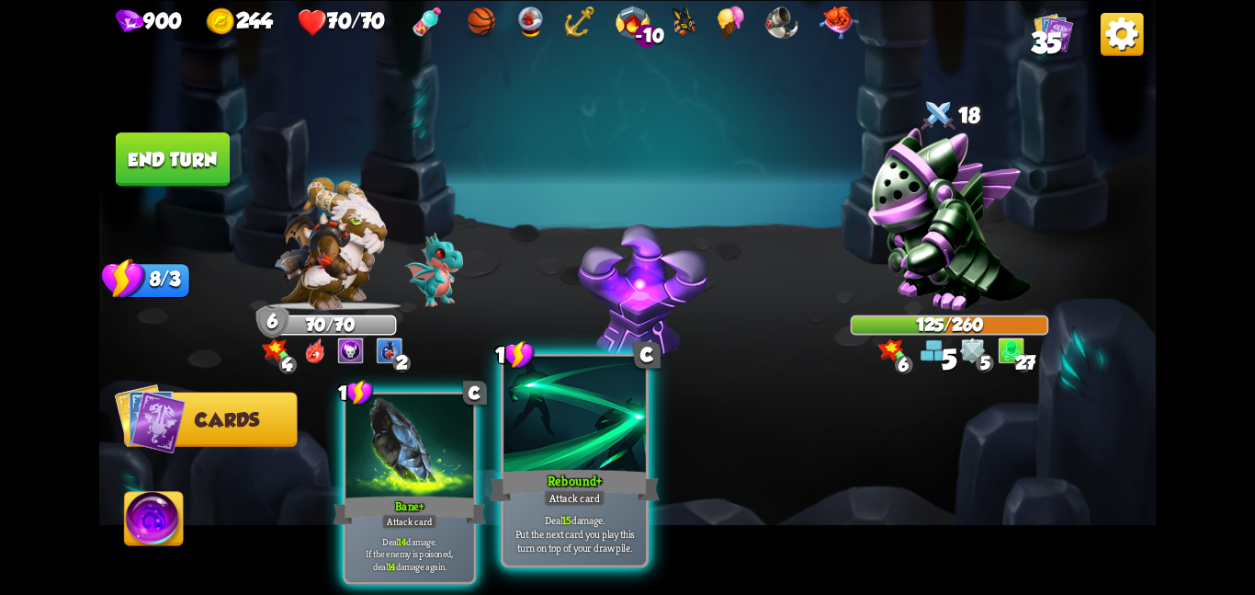
click at [583, 428] on div at bounding box center [575, 415] width 142 height 119
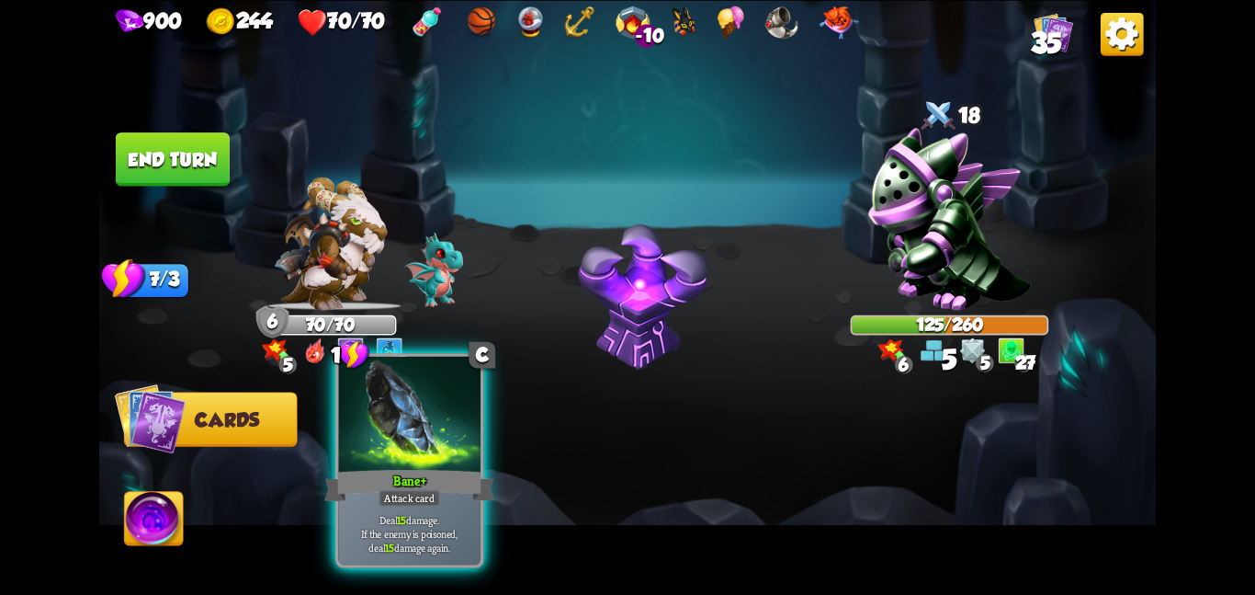
click at [447, 434] on div at bounding box center [409, 415] width 142 height 119
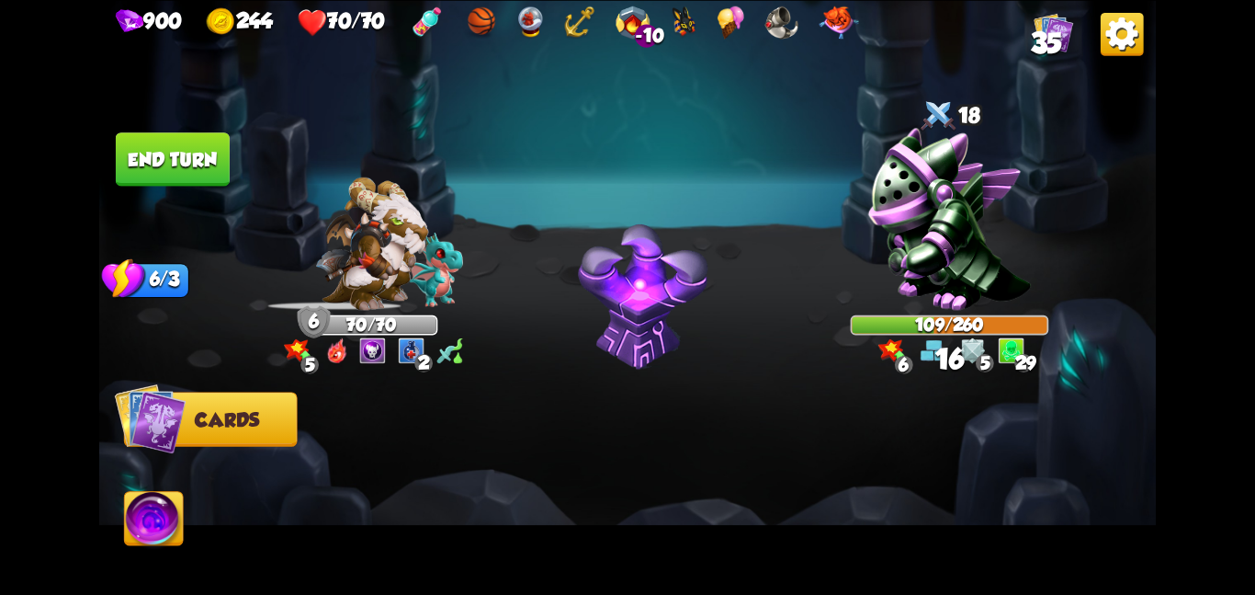
click at [186, 157] on button "End turn" at bounding box center [173, 158] width 114 height 53
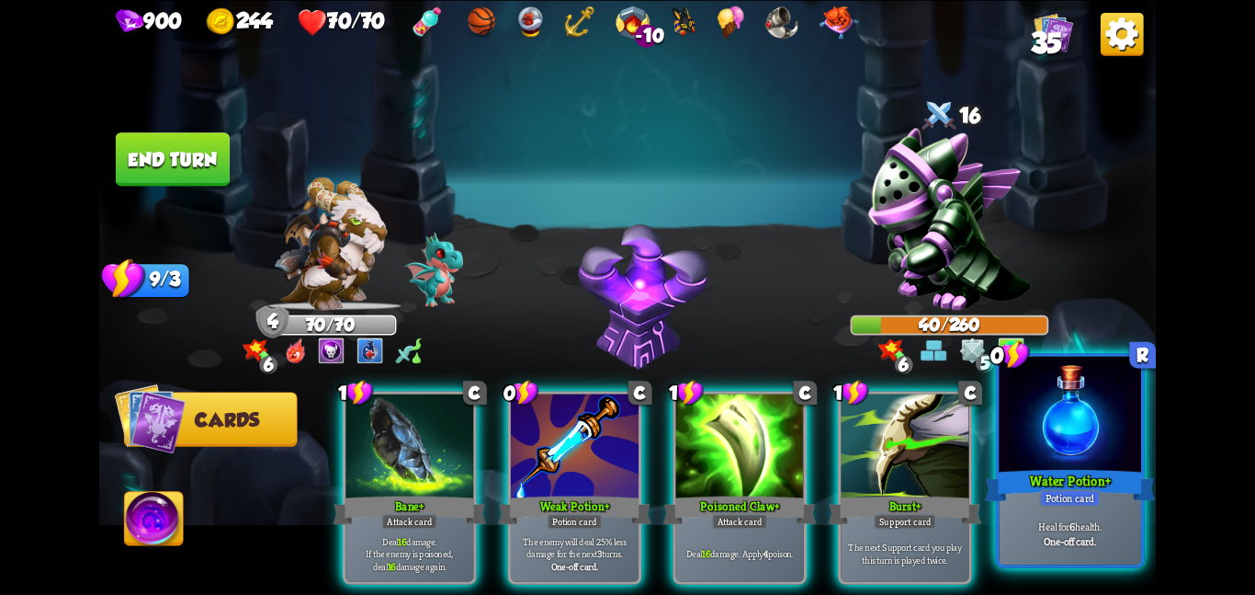
click at [1010, 454] on div at bounding box center [1070, 415] width 142 height 119
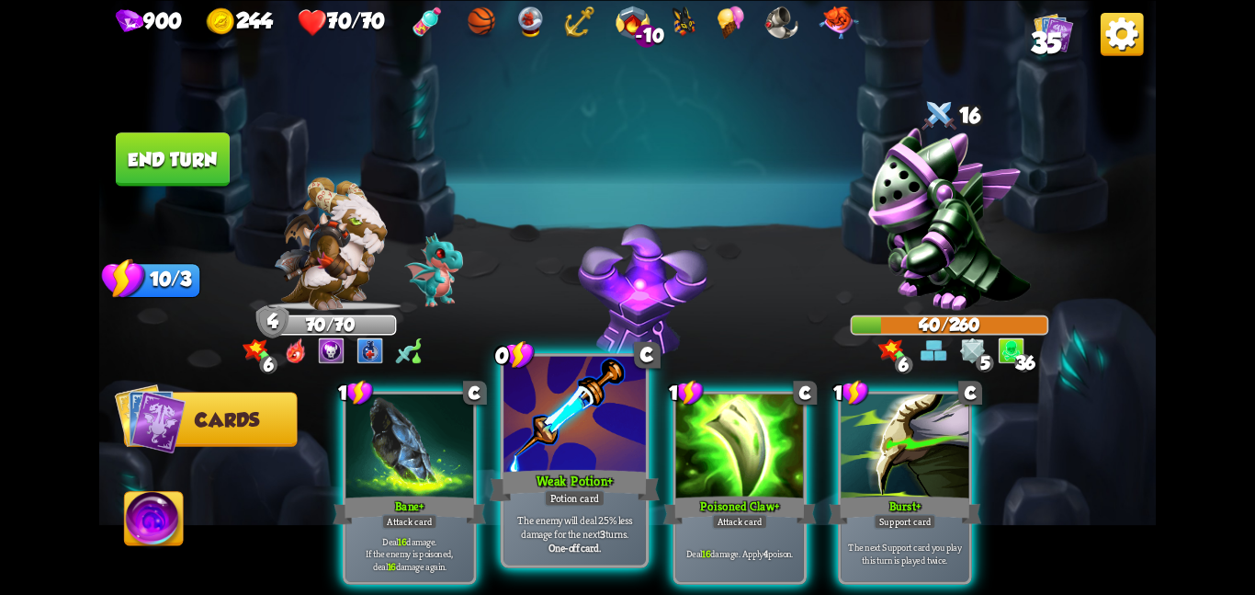
click at [560, 439] on div at bounding box center [575, 415] width 142 height 119
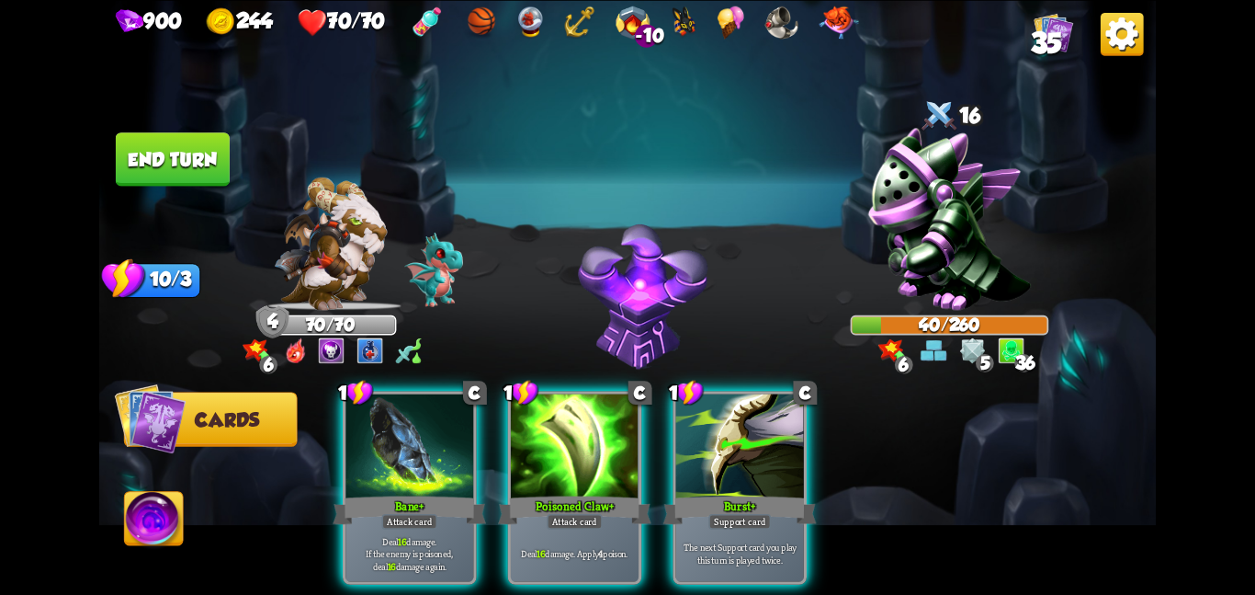
click at [560, 439] on div at bounding box center [575, 447] width 128 height 108
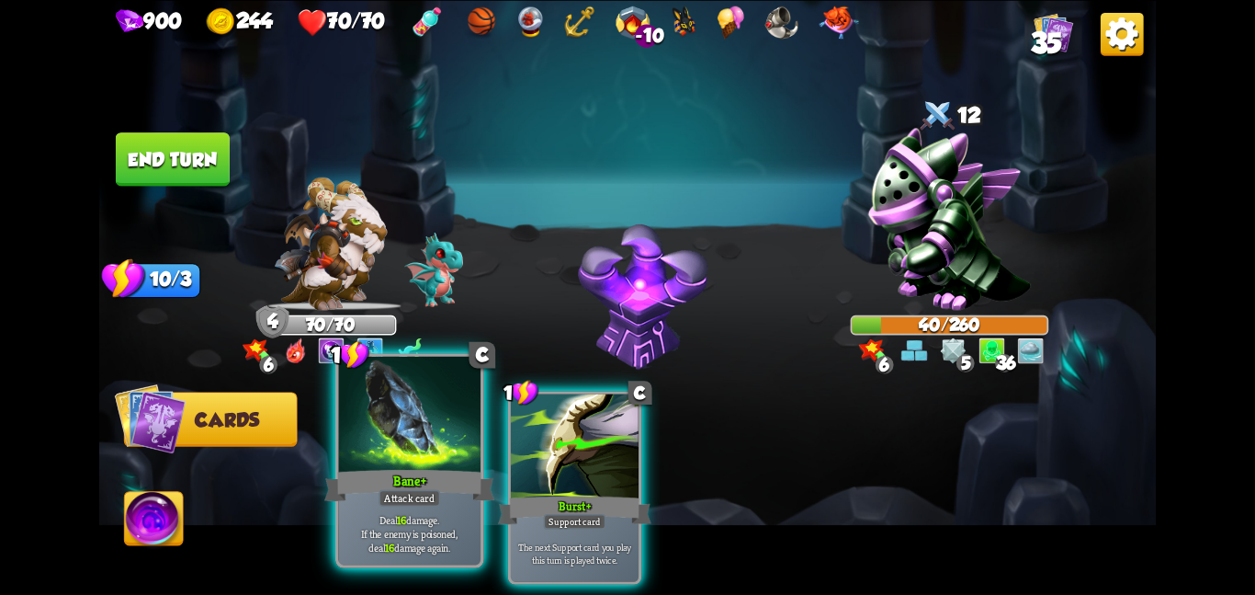
click at [358, 472] on div "Bane +" at bounding box center [409, 485] width 170 height 38
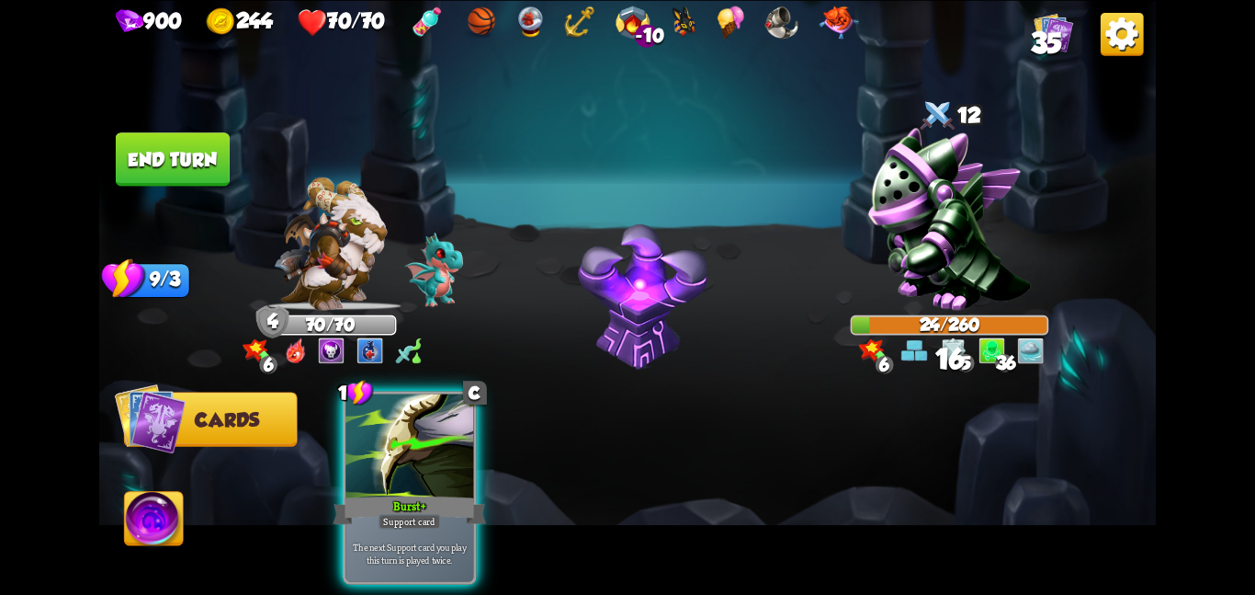
click at [202, 196] on img at bounding box center [627, 297] width 1057 height 595
click at [182, 158] on button "End turn" at bounding box center [173, 158] width 114 height 53
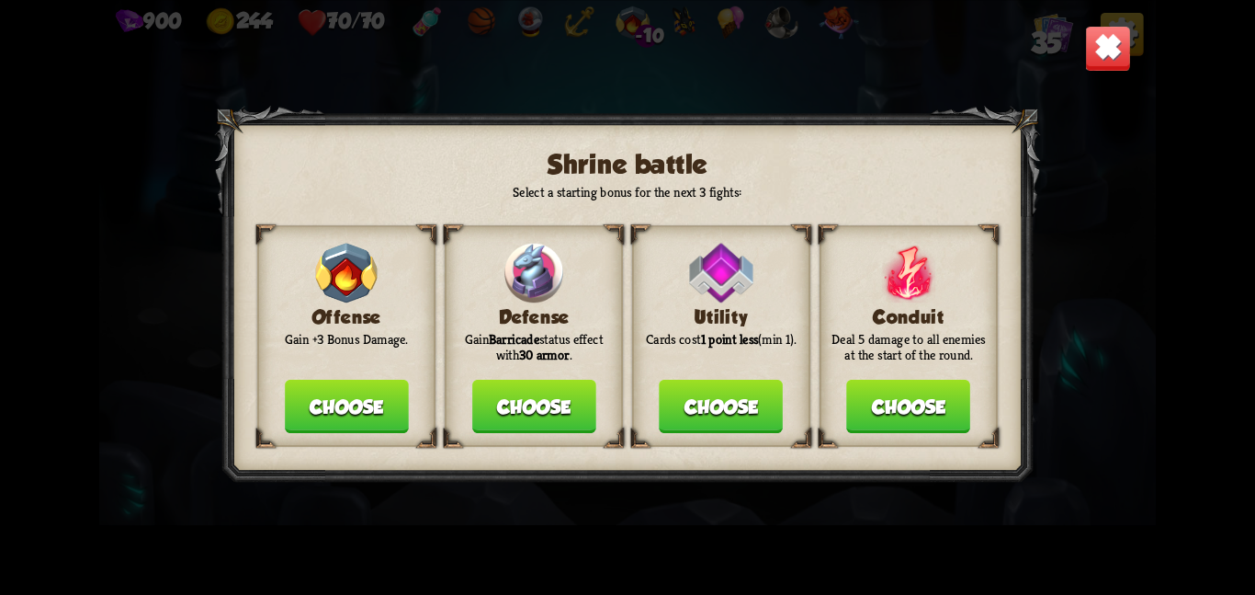
click at [310, 380] on button "Choose" at bounding box center [347, 406] width 124 height 53
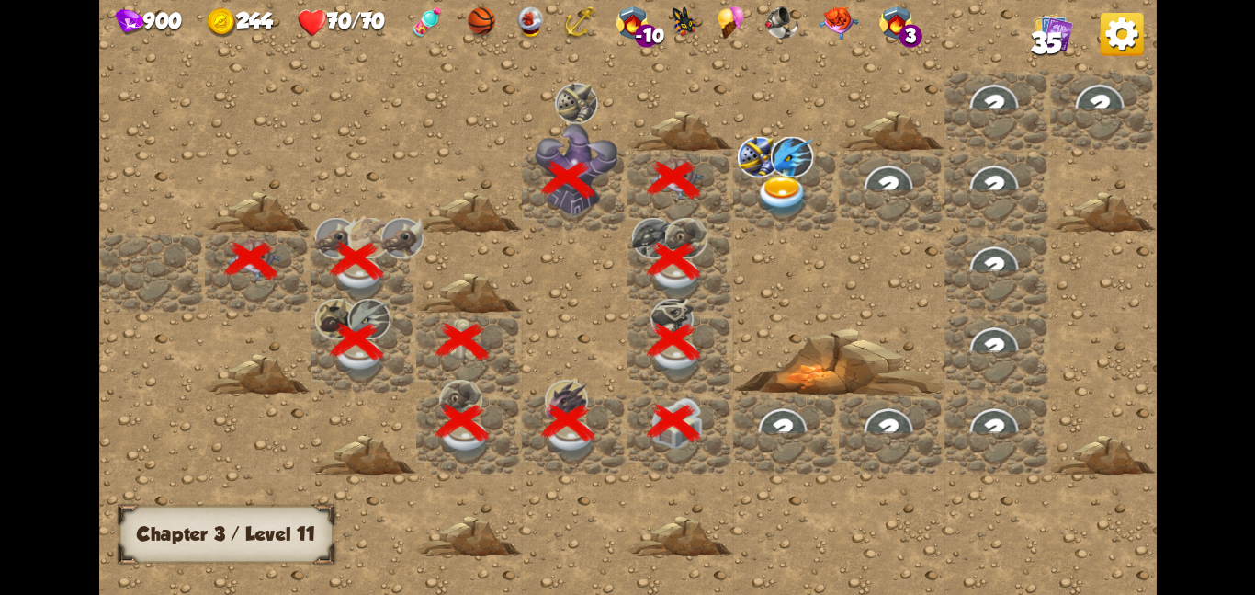
scroll to position [0, 353]
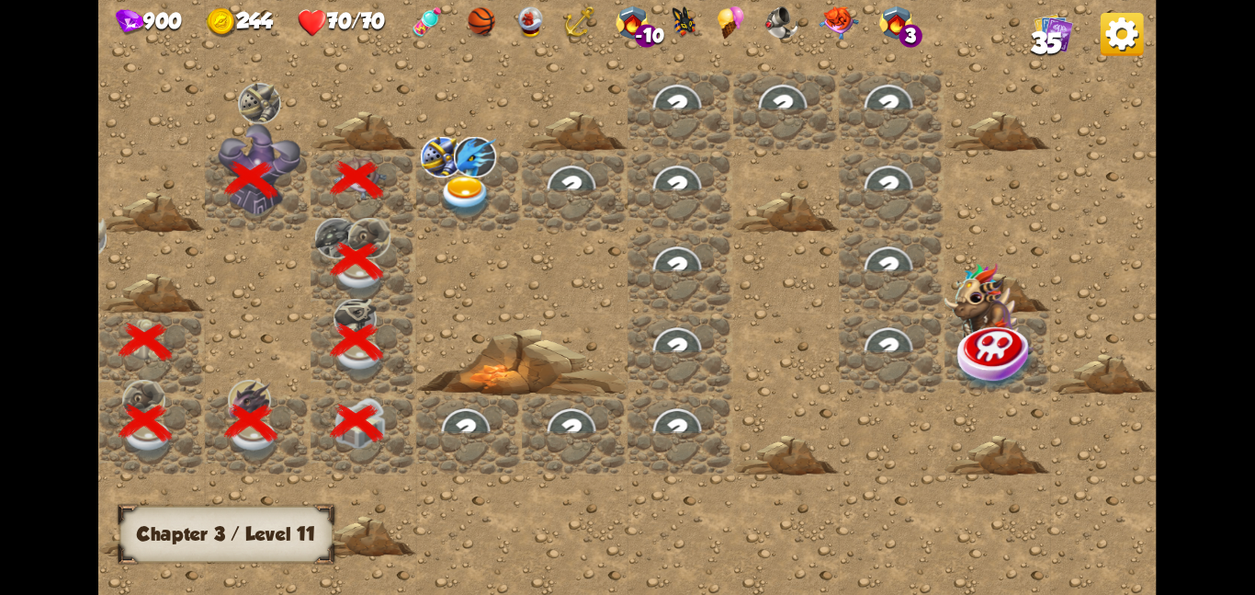
click at [437, 201] on div at bounding box center [469, 190] width 106 height 81
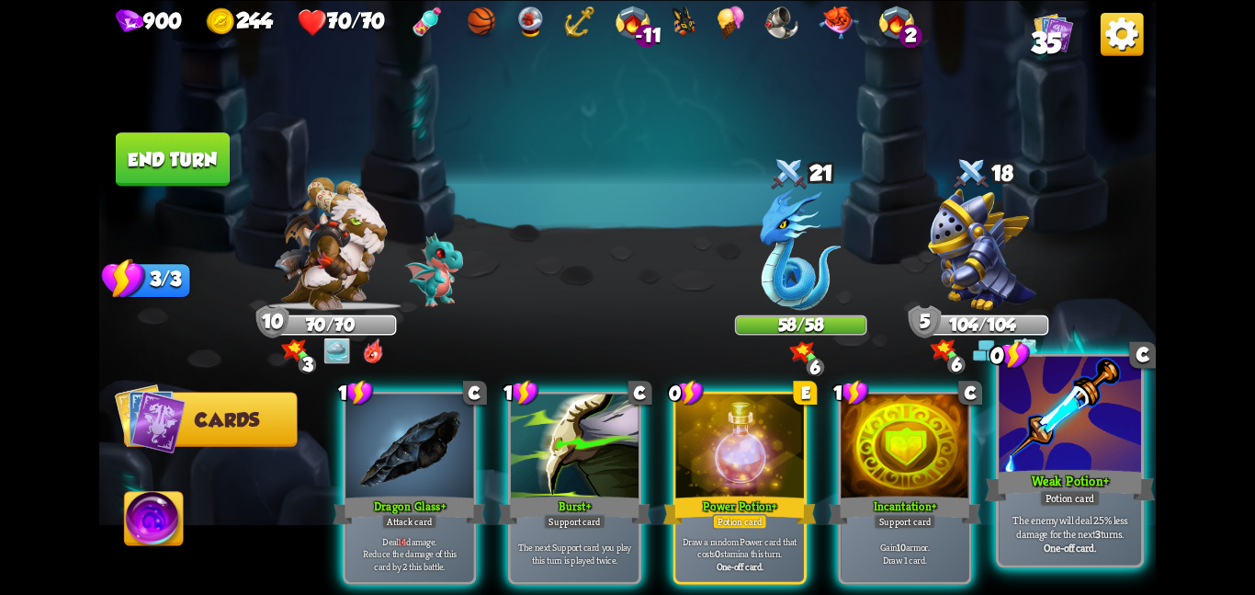
click at [1050, 478] on div "Weak Potion +" at bounding box center [1070, 485] width 170 height 38
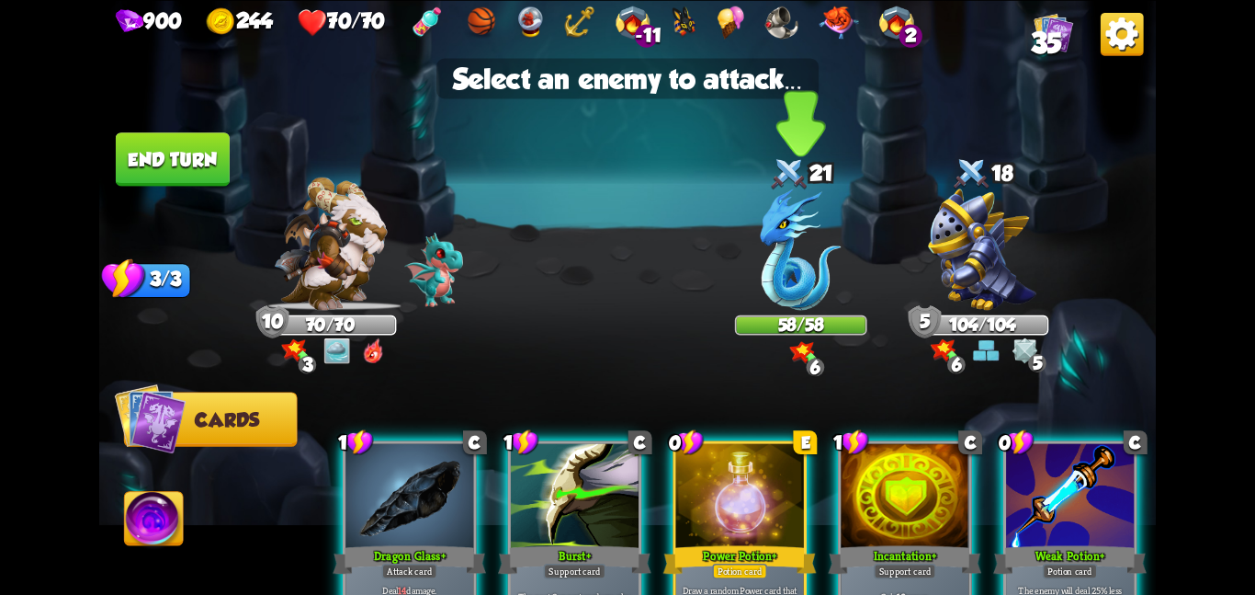
click at [792, 288] on img at bounding box center [801, 248] width 81 height 121
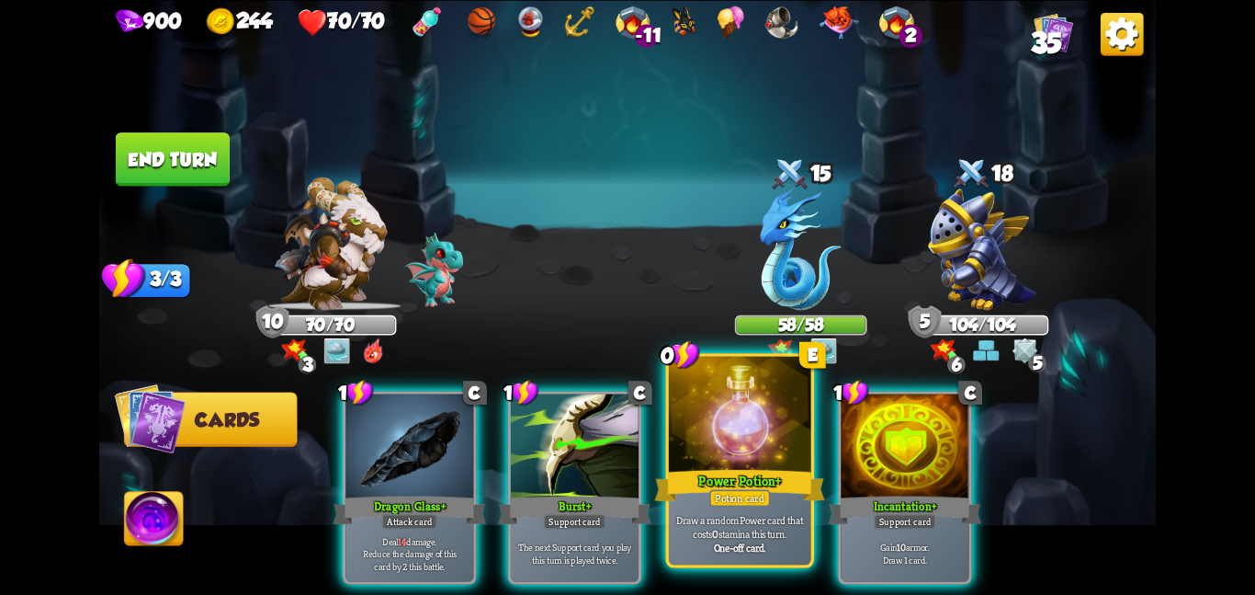
click at [728, 435] on div at bounding box center [740, 415] width 142 height 119
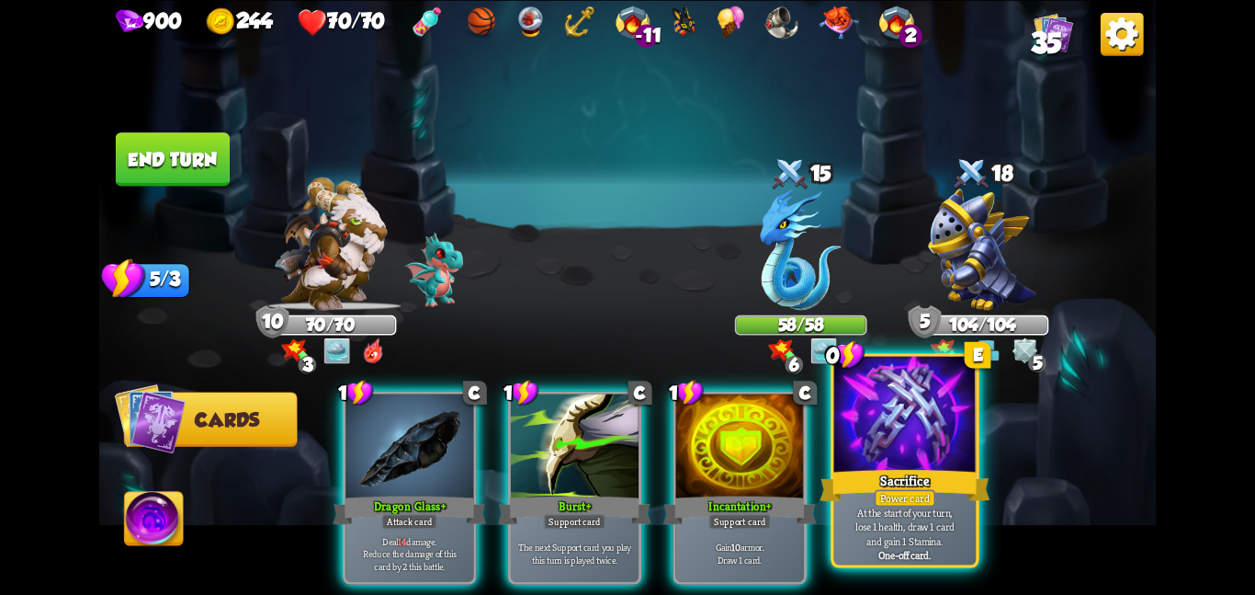
click at [870, 464] on div at bounding box center [905, 415] width 142 height 119
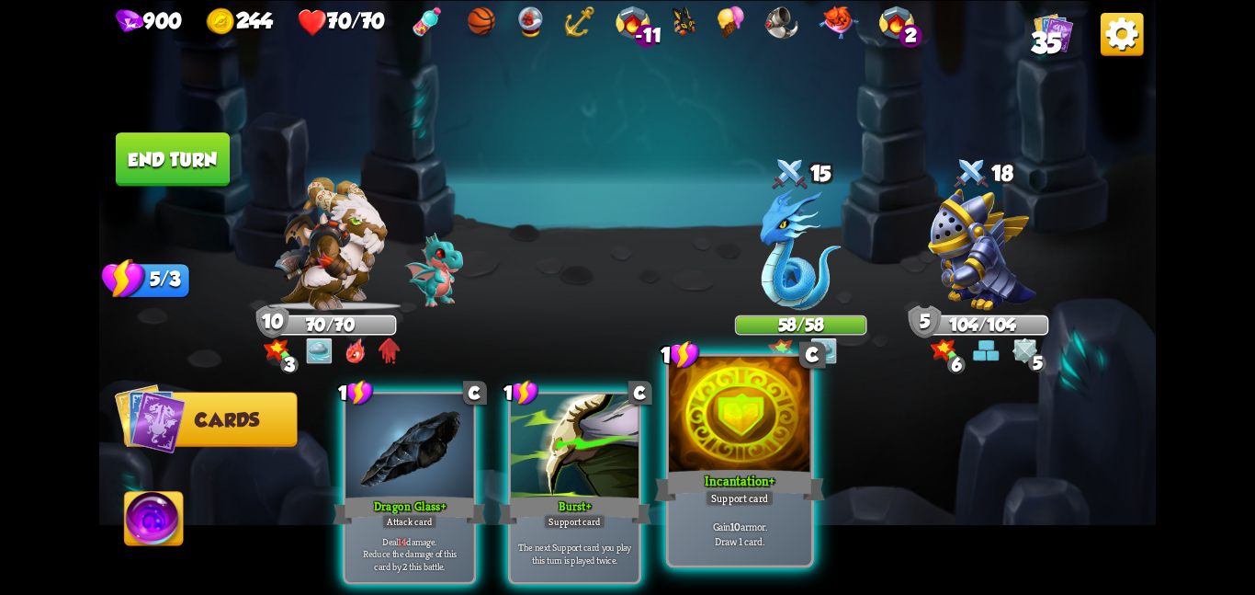
click at [798, 461] on div at bounding box center [740, 415] width 142 height 119
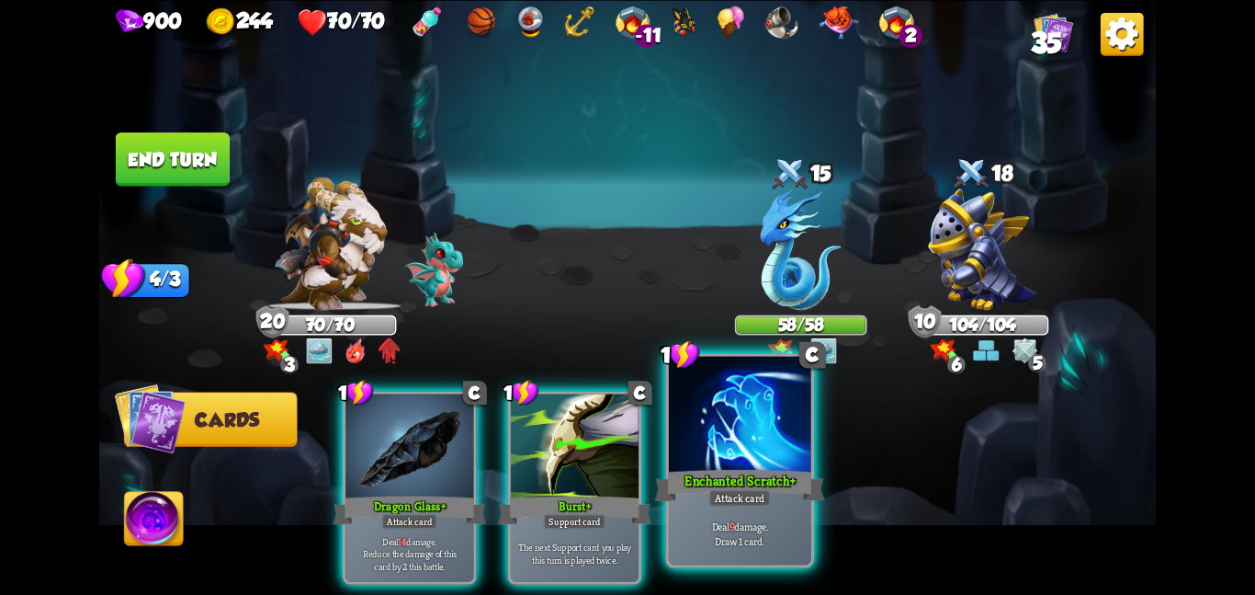
click at [768, 424] on div at bounding box center [740, 415] width 142 height 119
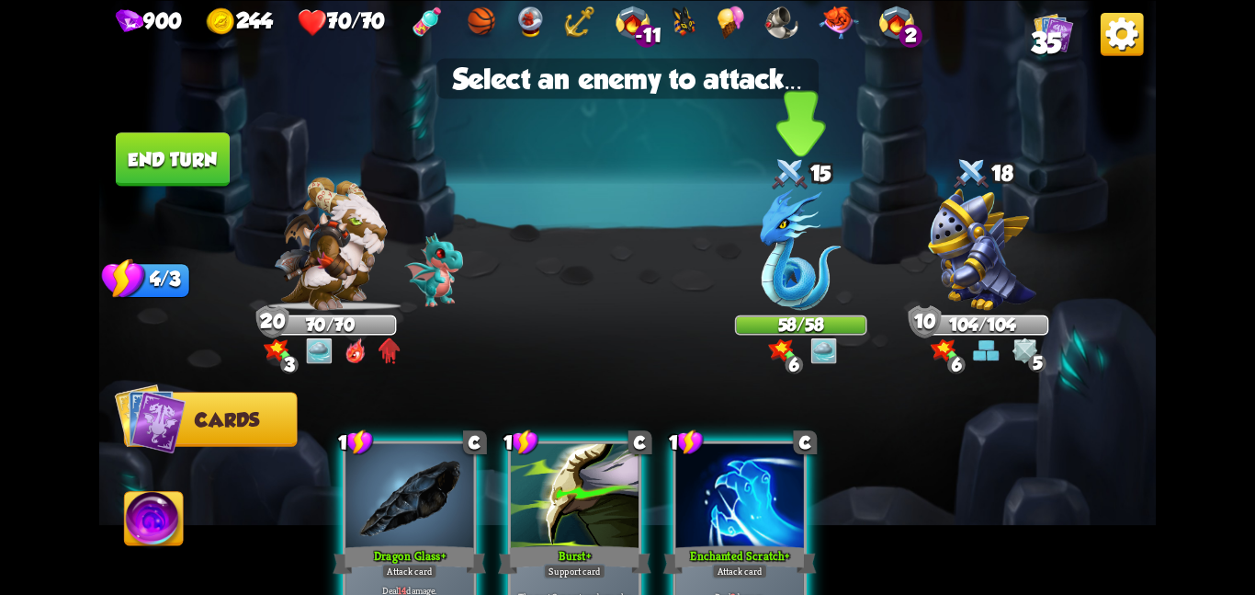
click at [807, 301] on img at bounding box center [801, 248] width 81 height 121
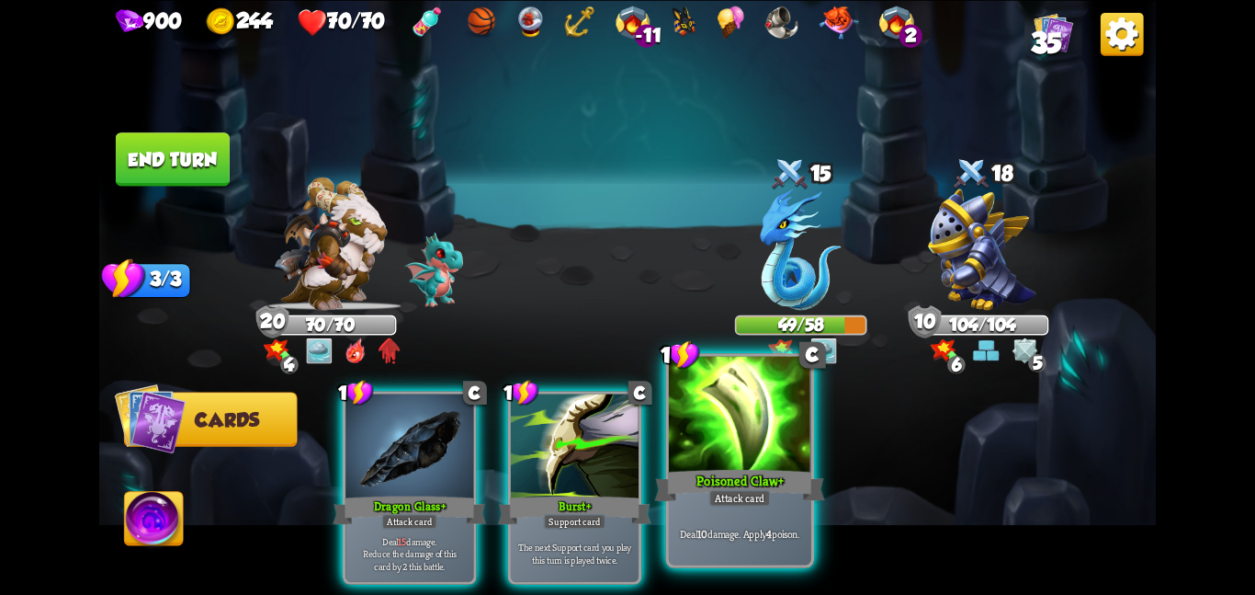
click at [712, 420] on div at bounding box center [740, 415] width 142 height 119
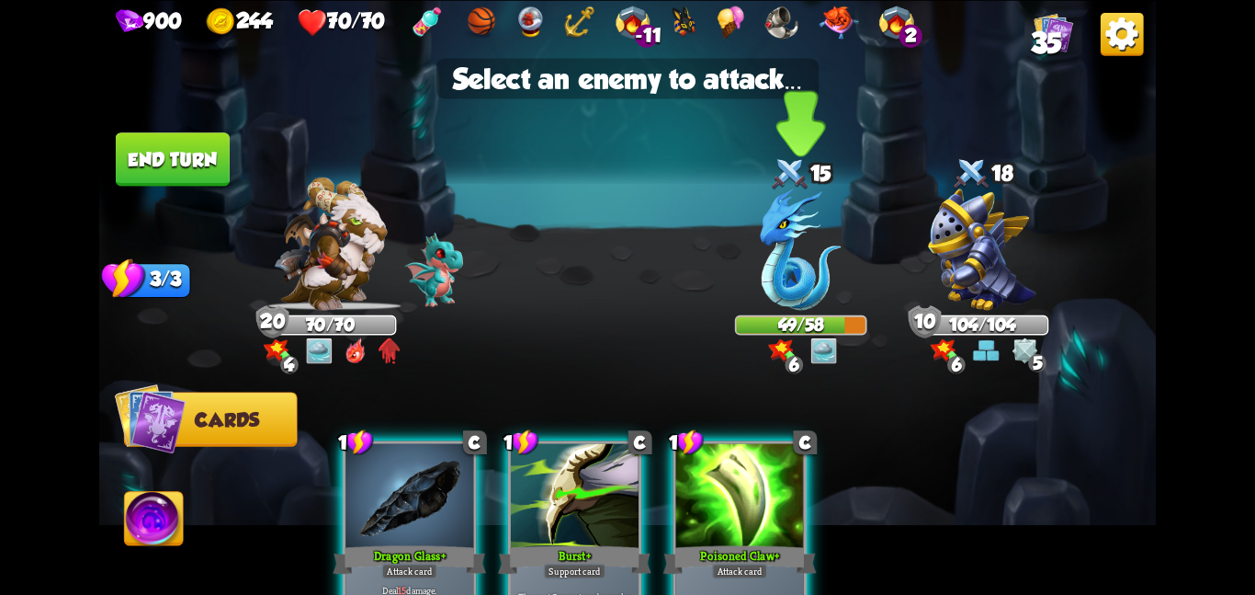
click at [809, 300] on img at bounding box center [801, 248] width 81 height 121
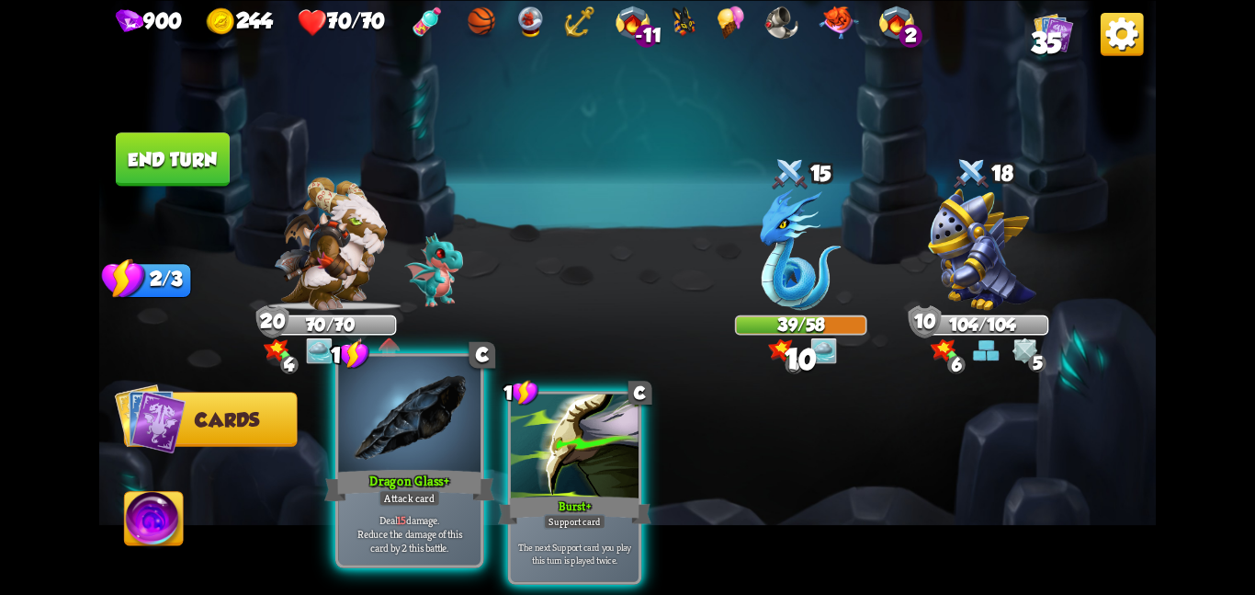
click at [383, 441] on div at bounding box center [409, 415] width 142 height 119
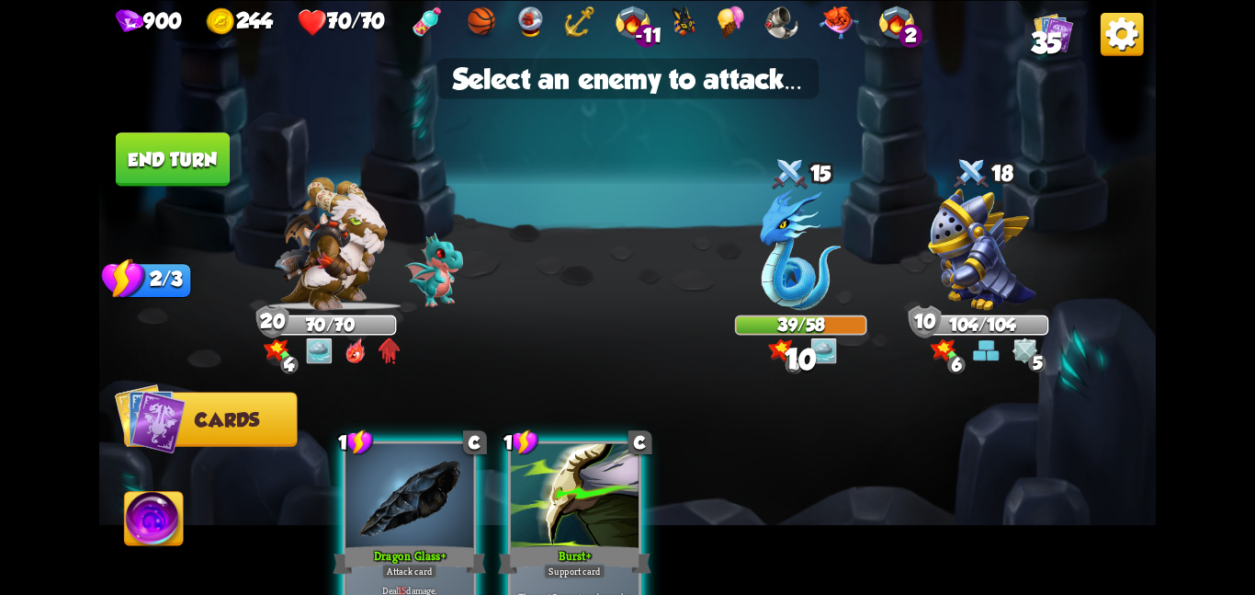
click at [728, 283] on img at bounding box center [627, 297] width 1057 height 595
click at [778, 262] on img at bounding box center [801, 248] width 81 height 121
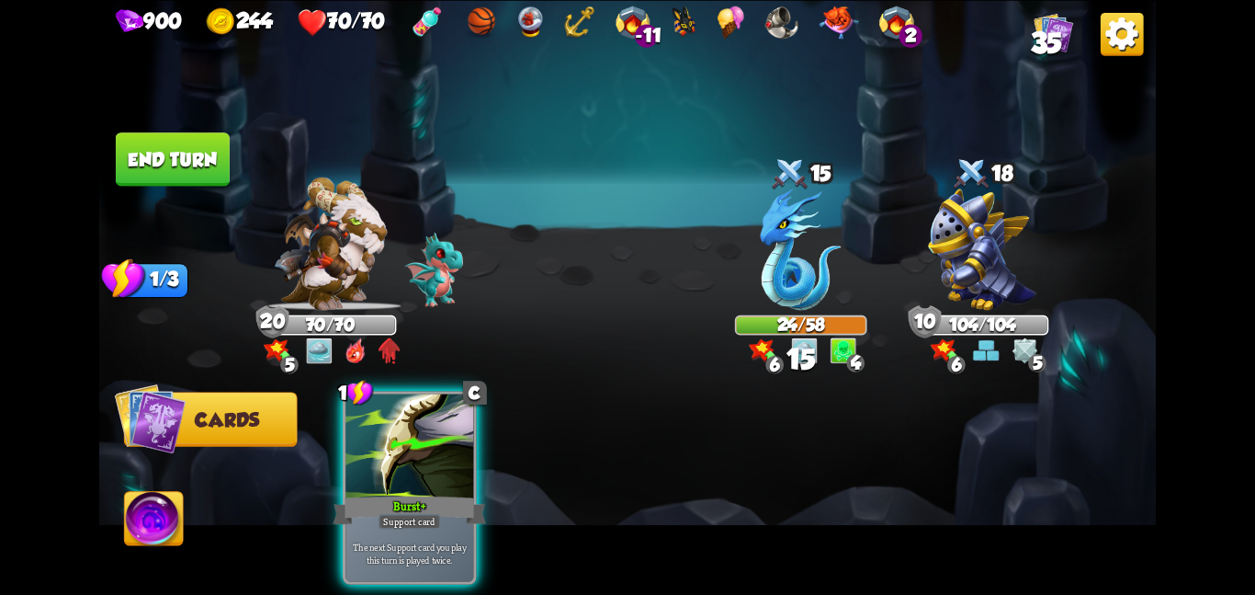
click at [212, 154] on button "End turn" at bounding box center [173, 158] width 114 height 53
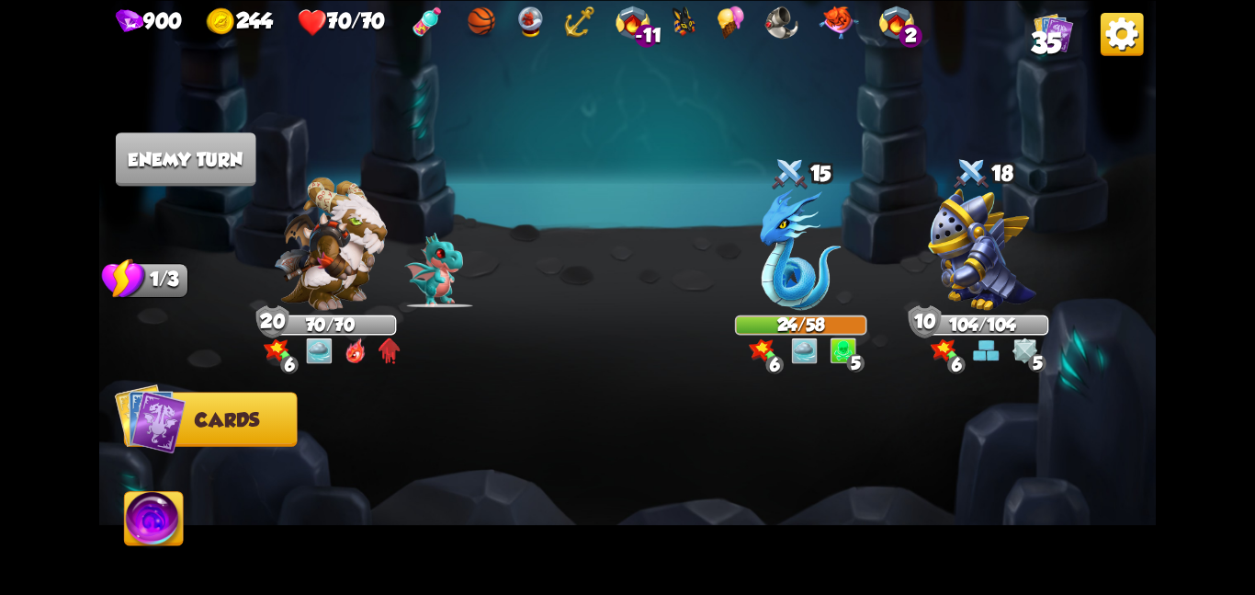
click at [359, 215] on img at bounding box center [330, 242] width 113 height 133
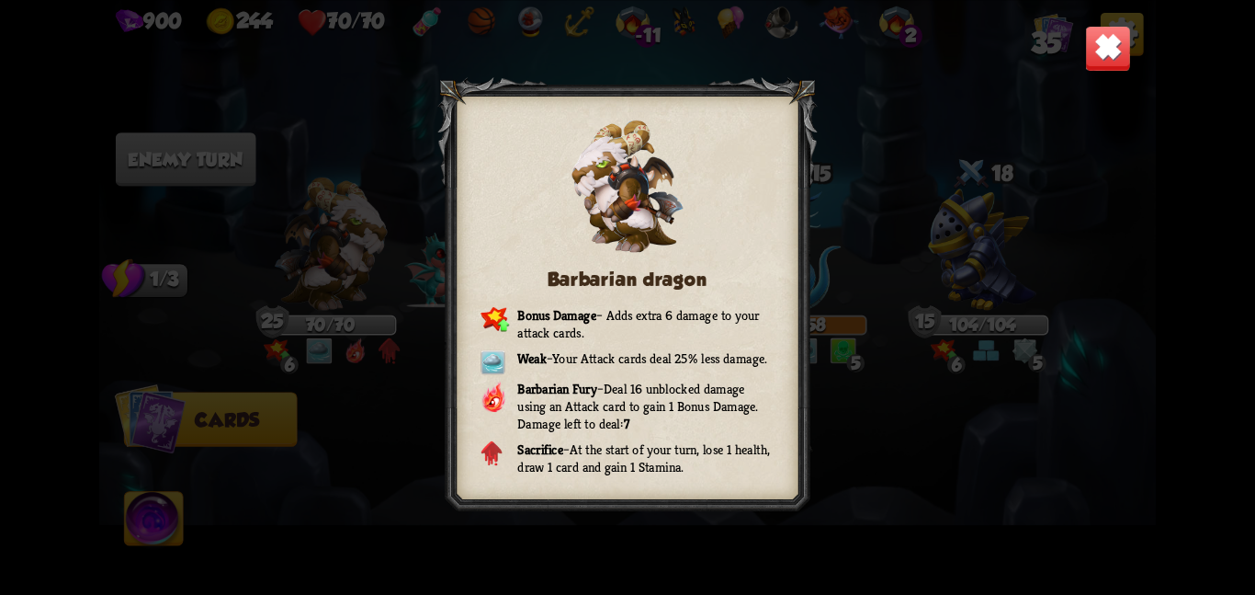
click at [1123, 58] on img at bounding box center [1108, 48] width 46 height 46
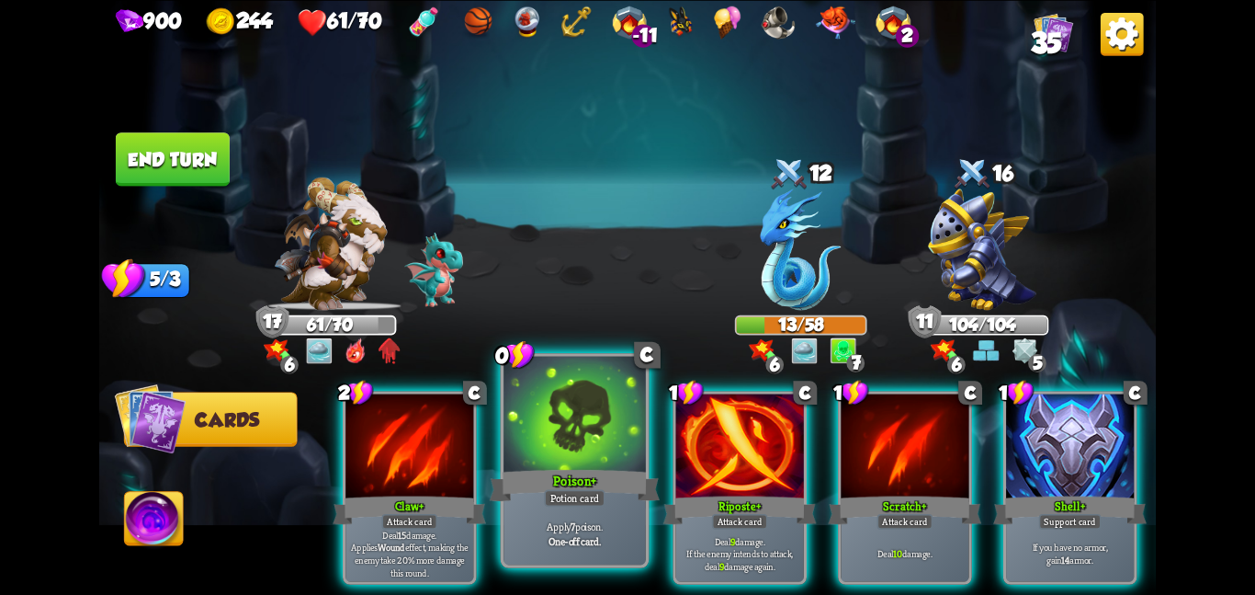
click at [591, 414] on div at bounding box center [575, 415] width 142 height 119
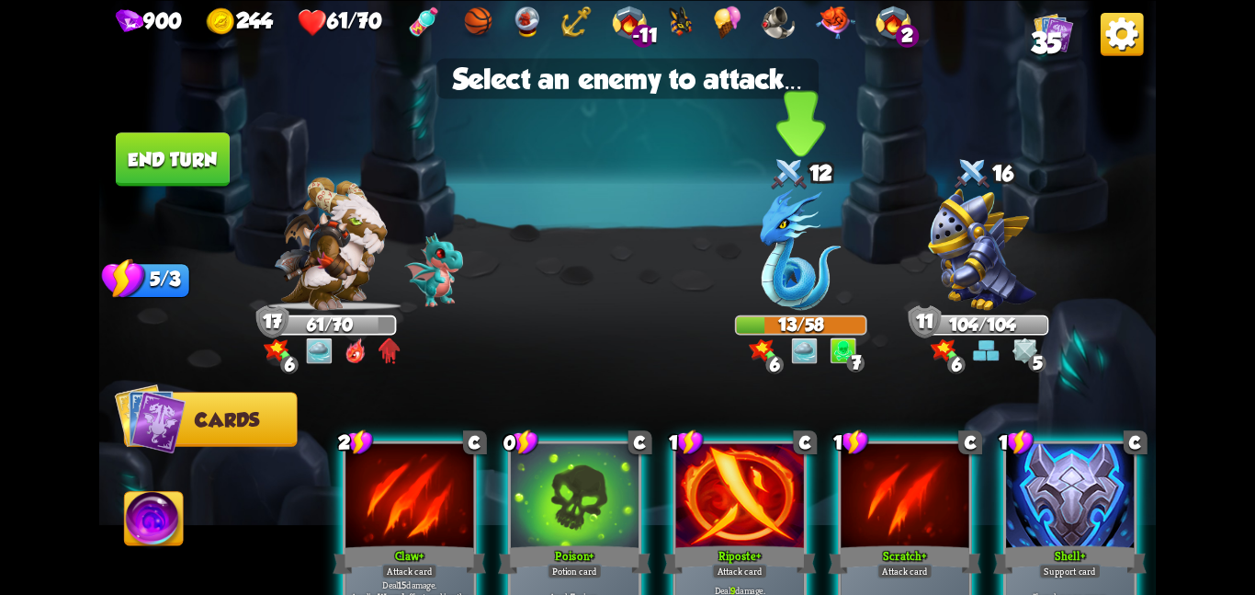
click at [783, 269] on img at bounding box center [801, 248] width 81 height 121
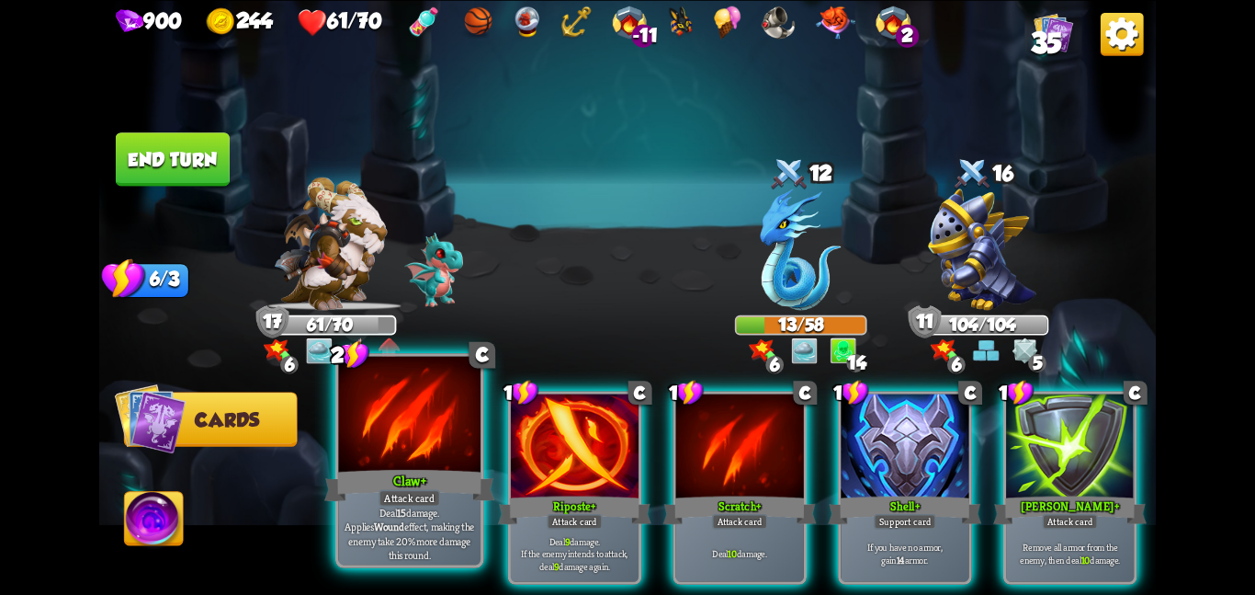
click at [383, 422] on div at bounding box center [409, 415] width 142 height 119
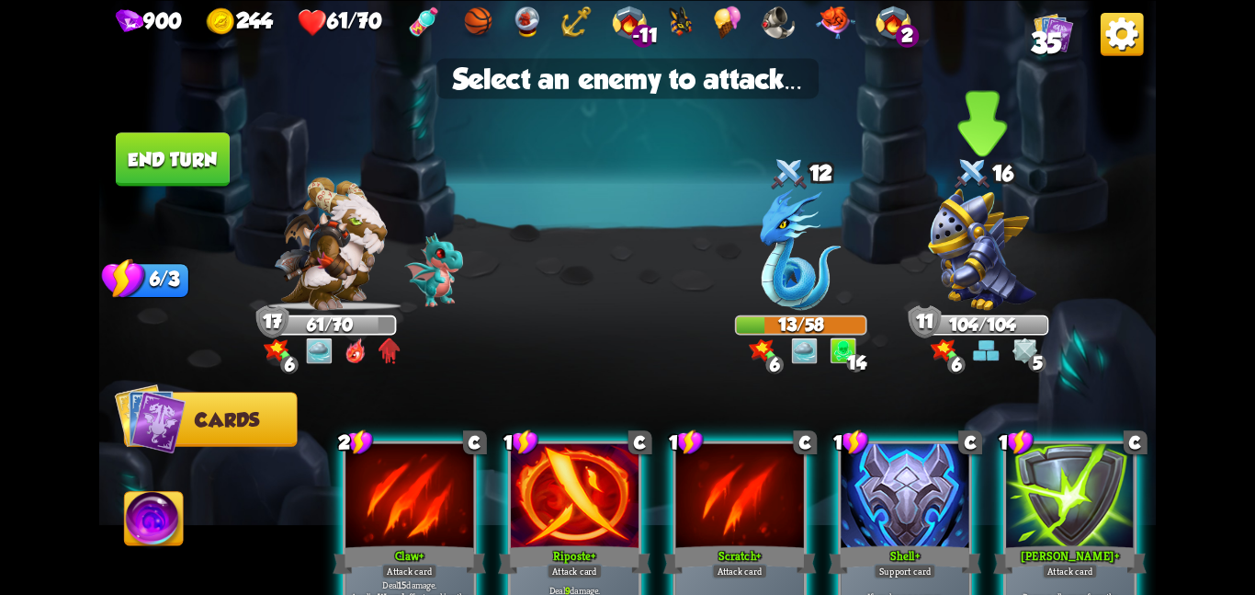
click at [966, 287] on img at bounding box center [982, 248] width 108 height 121
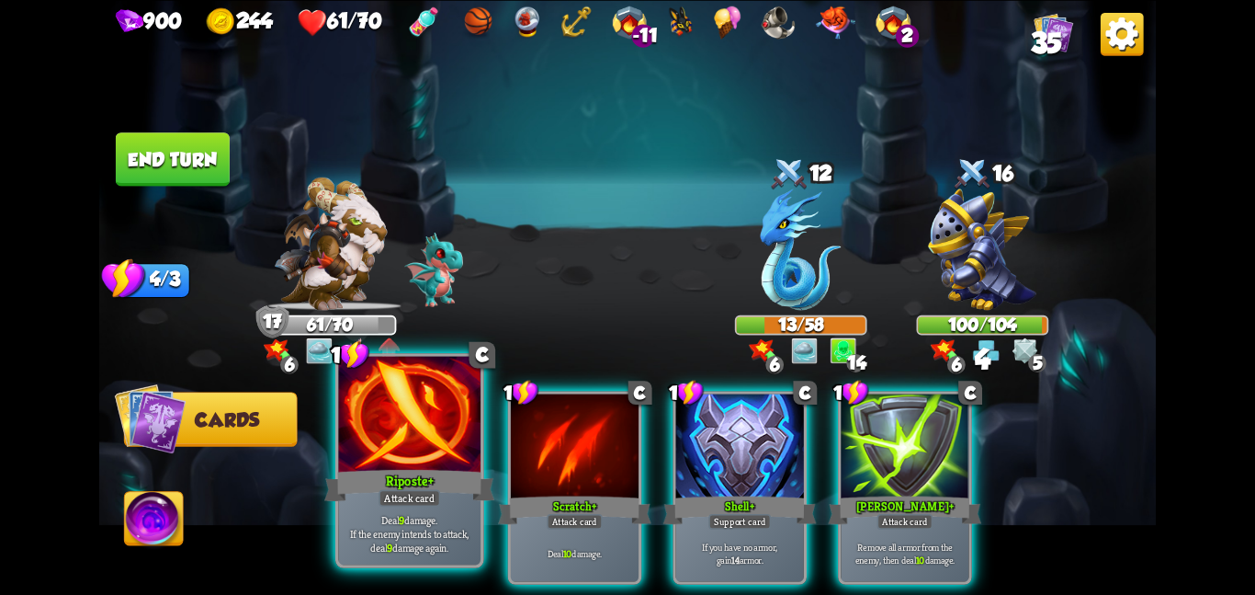
click at [398, 455] on div at bounding box center [409, 415] width 142 height 119
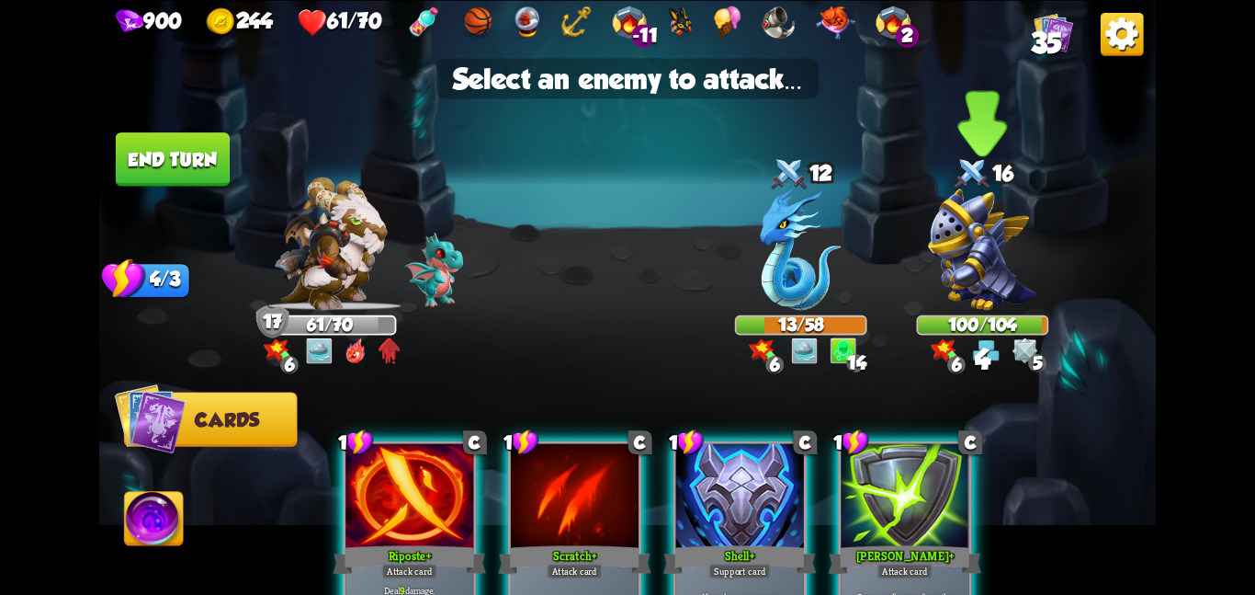
click at [936, 305] on img at bounding box center [982, 248] width 108 height 121
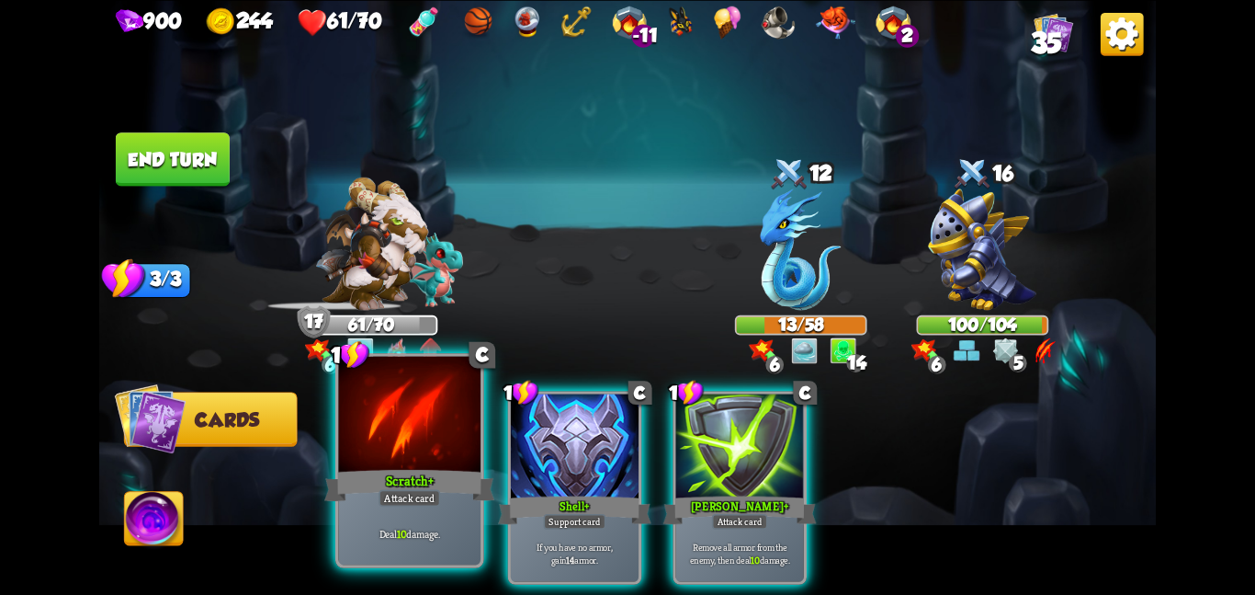
click at [460, 417] on div at bounding box center [409, 415] width 142 height 119
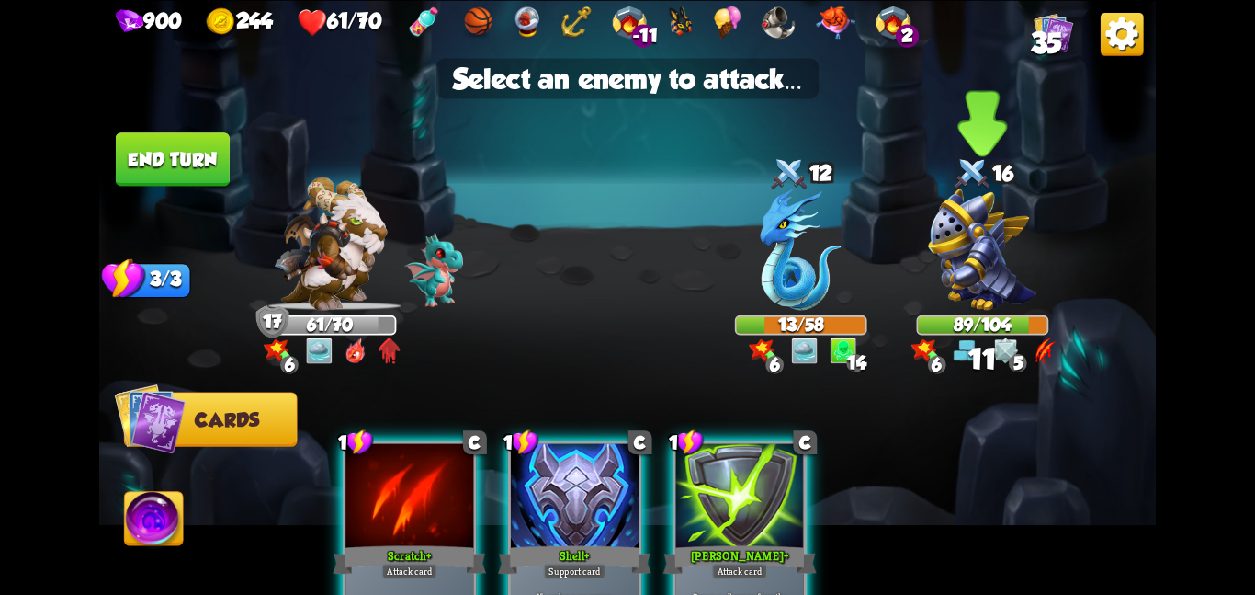
click at [958, 305] on img at bounding box center [982, 248] width 108 height 121
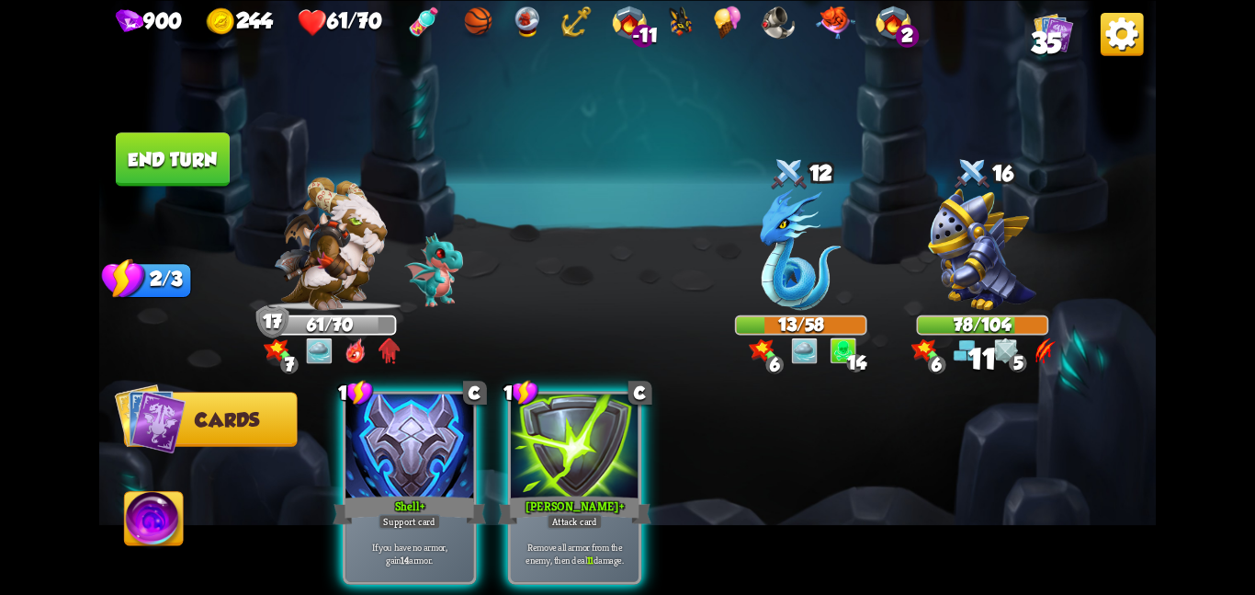
click at [200, 137] on button "End turn" at bounding box center [173, 158] width 114 height 53
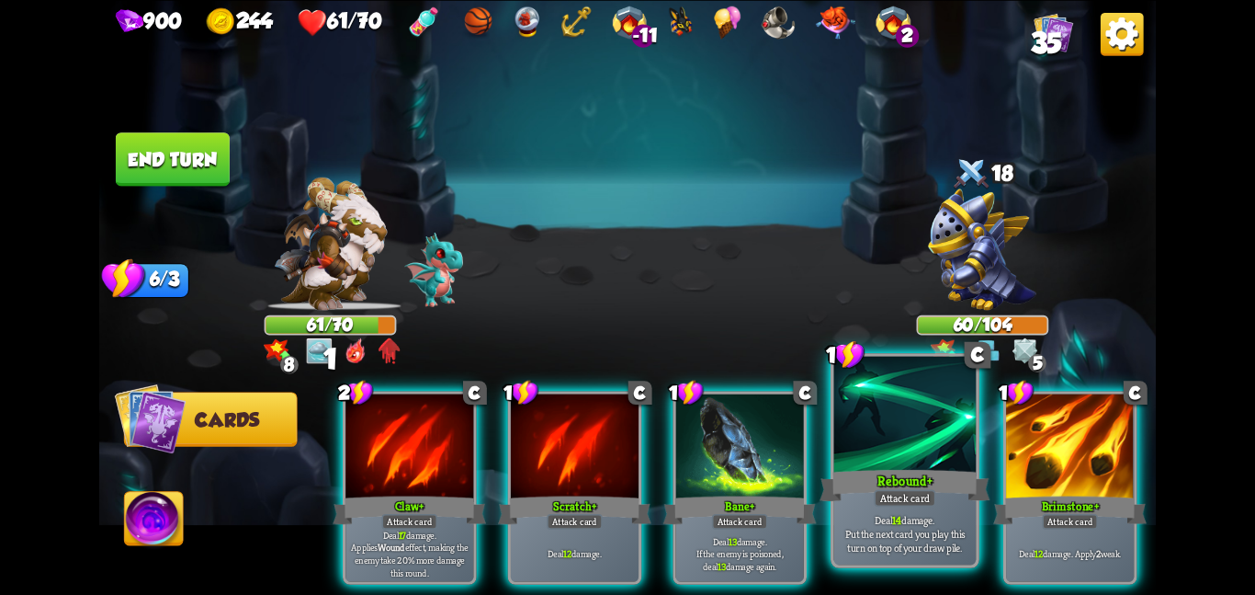
click at [877, 450] on div at bounding box center [905, 415] width 142 height 119
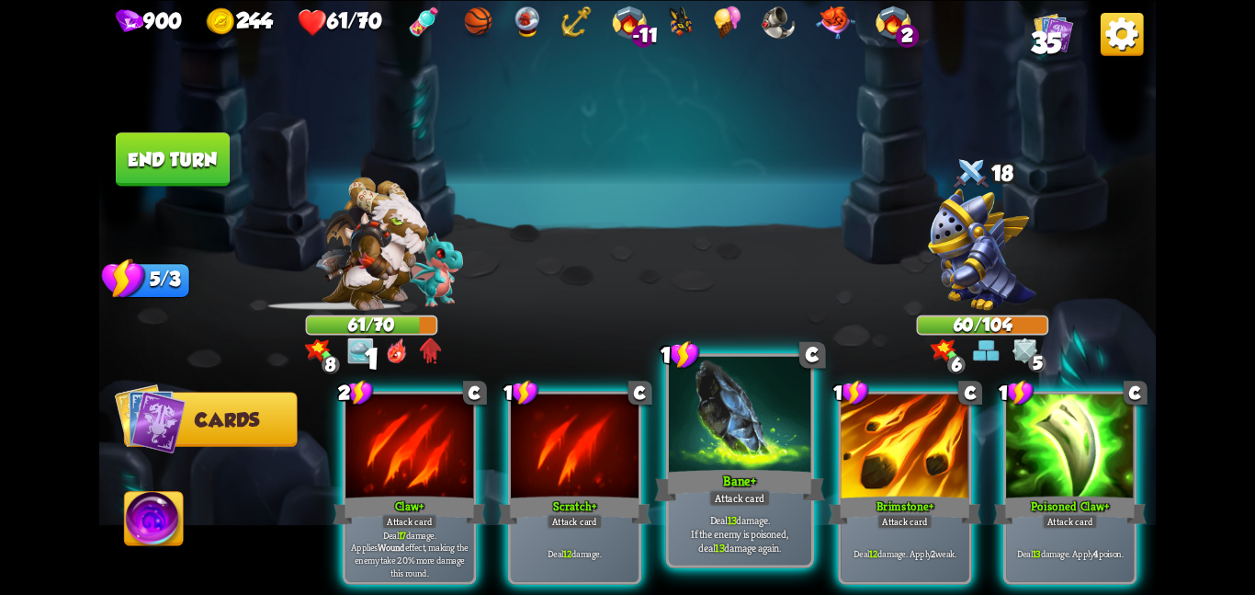
click at [757, 469] on div "Bane +" at bounding box center [739, 485] width 170 height 38
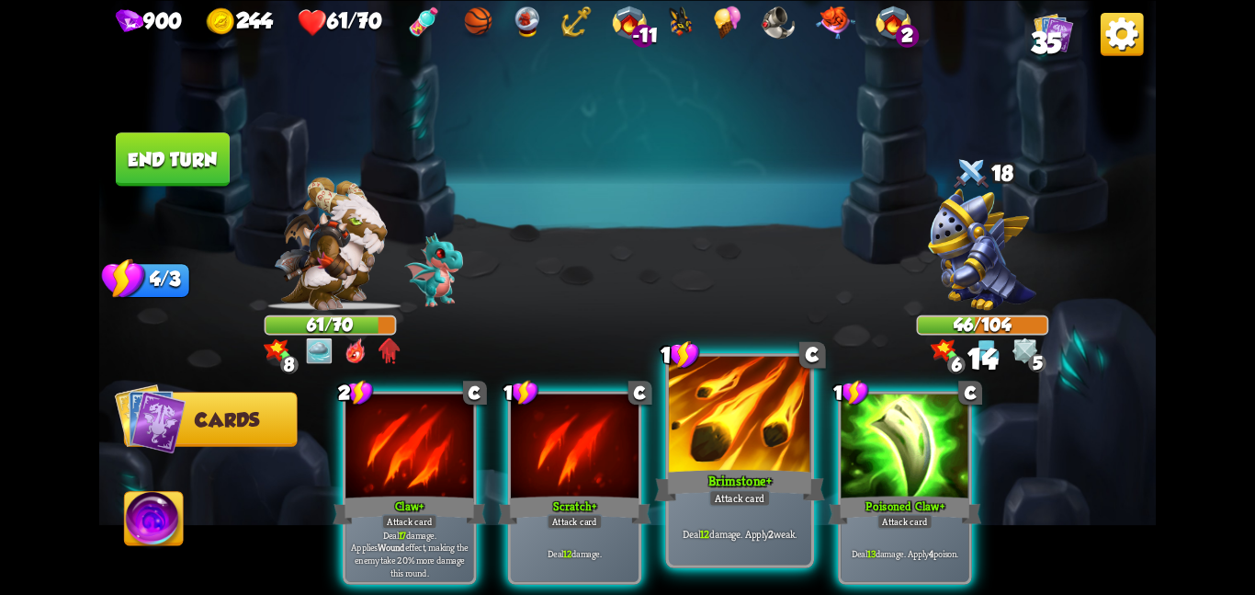
click at [768, 467] on div "Brimstone +" at bounding box center [739, 485] width 170 height 38
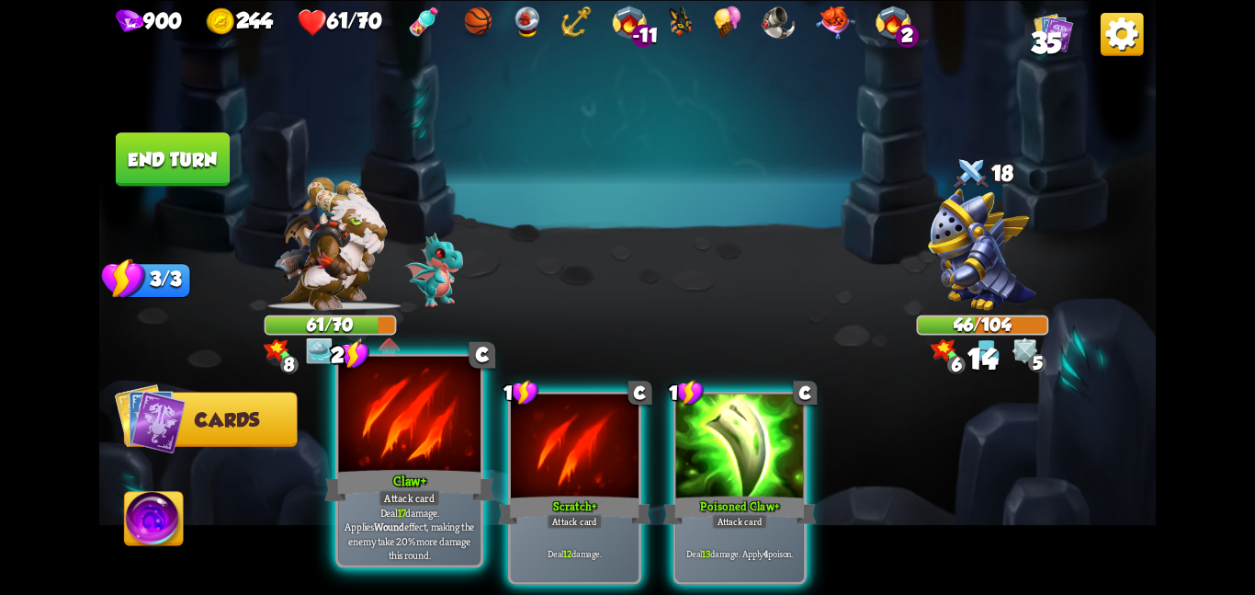
click at [439, 445] on div at bounding box center [409, 415] width 142 height 119
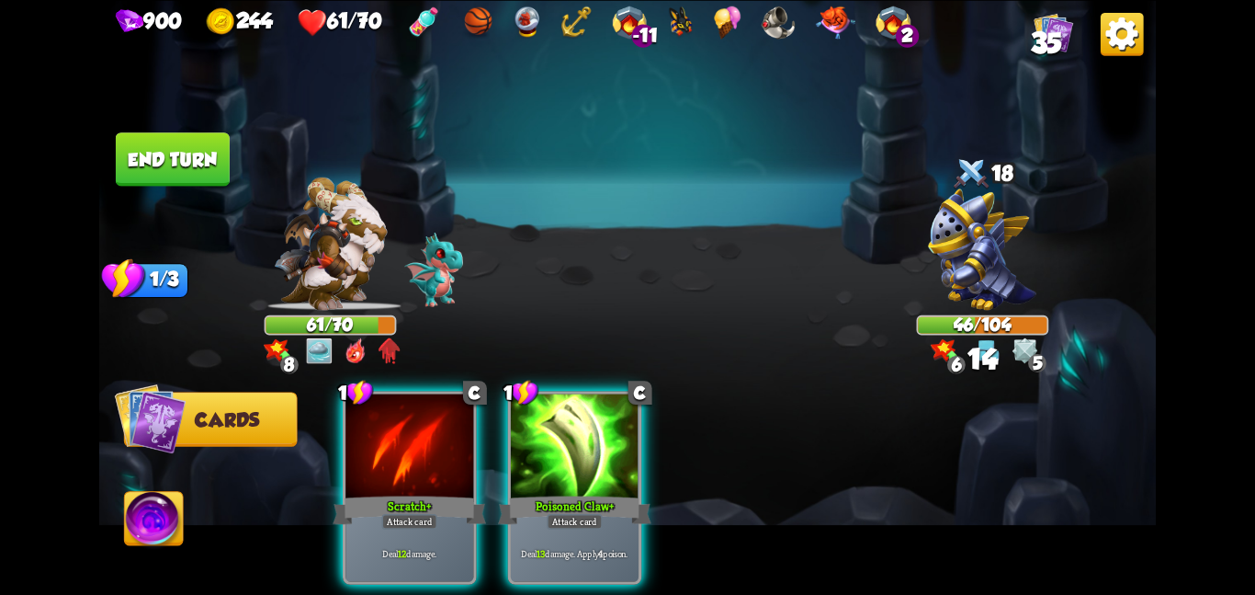
click at [439, 445] on div at bounding box center [410, 447] width 128 height 108
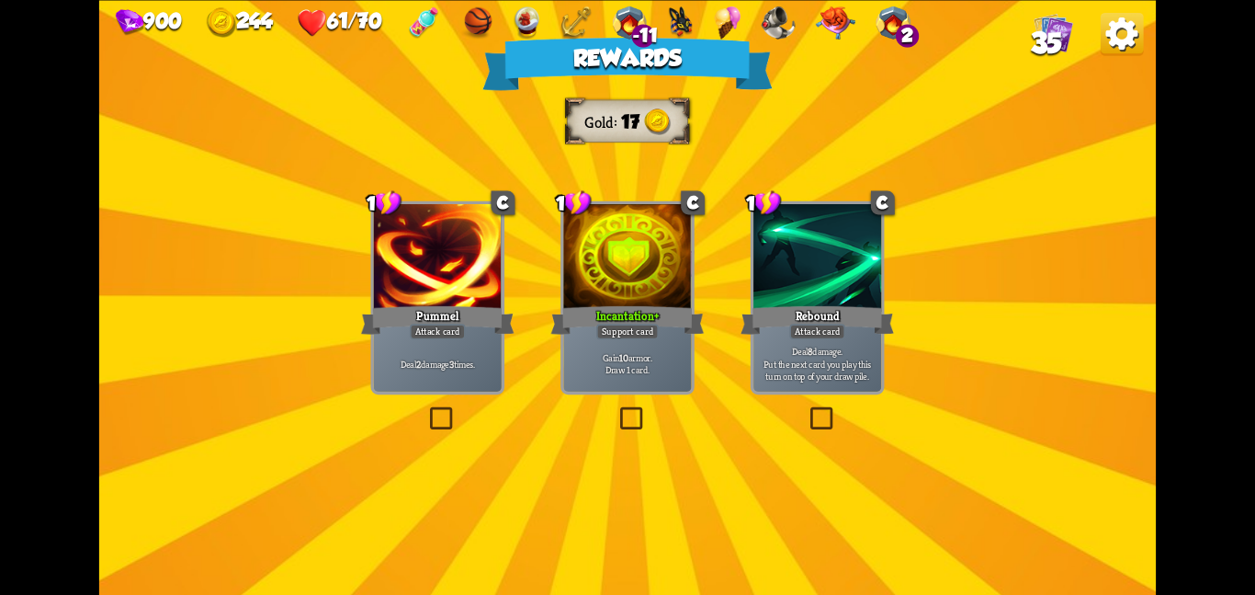
click at [568, 246] on div at bounding box center [627, 258] width 128 height 108
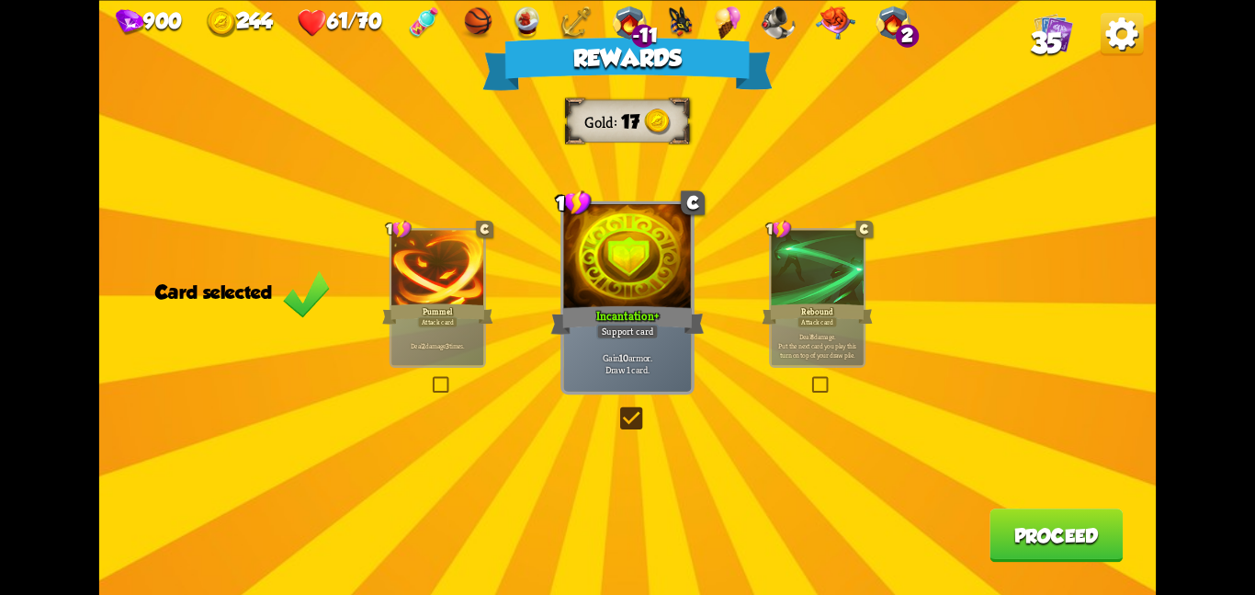
click at [1020, 521] on button "Proceed" at bounding box center [1056, 534] width 133 height 53
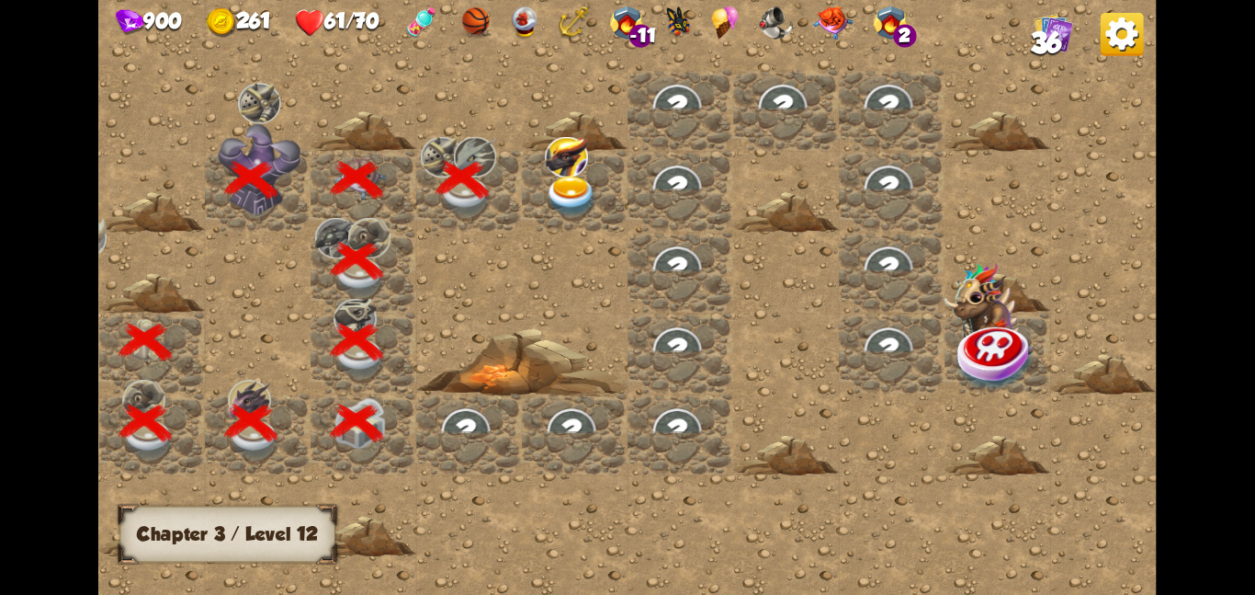
click at [582, 166] on img at bounding box center [566, 156] width 43 height 40
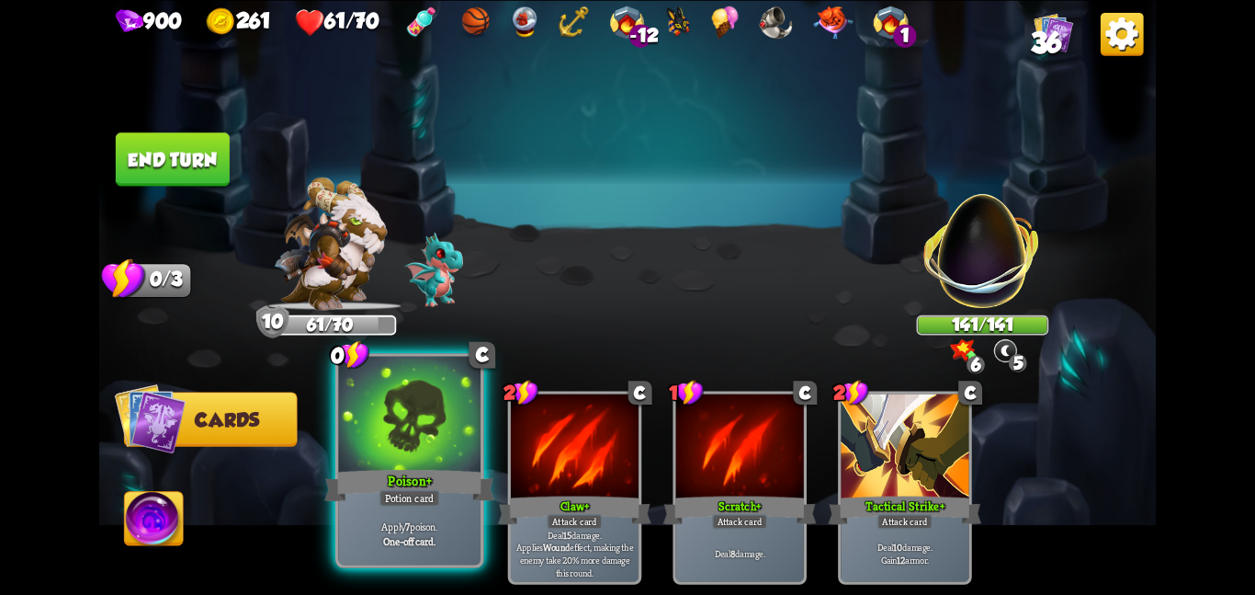
click at [417, 403] on div at bounding box center [409, 415] width 142 height 119
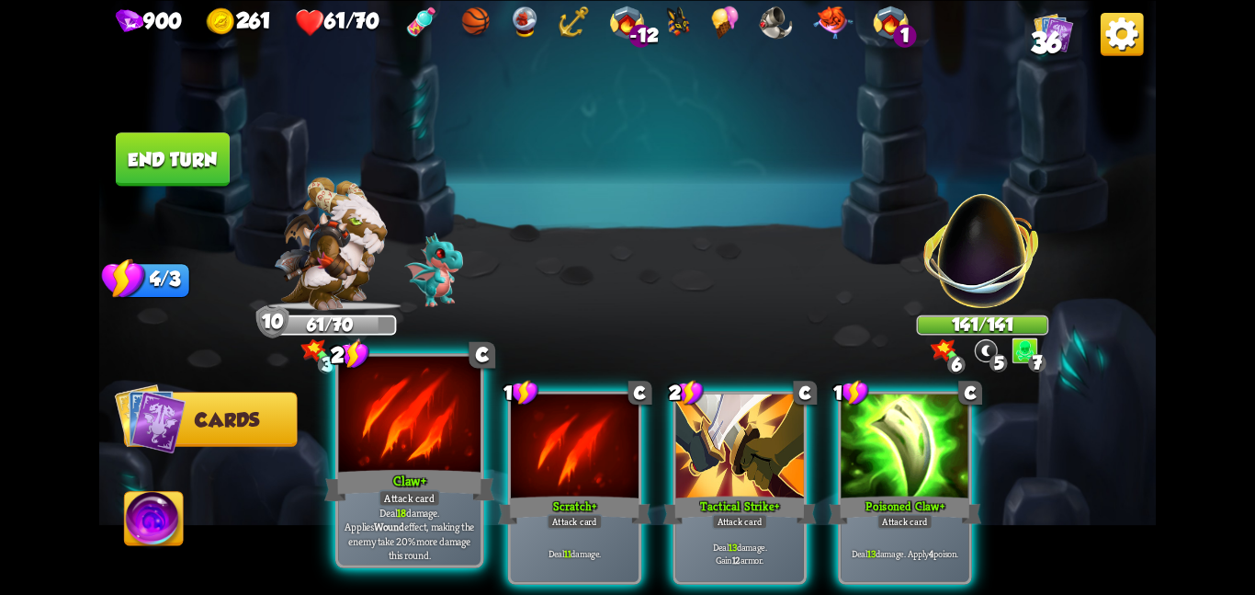
click at [419, 450] on div at bounding box center [409, 415] width 142 height 119
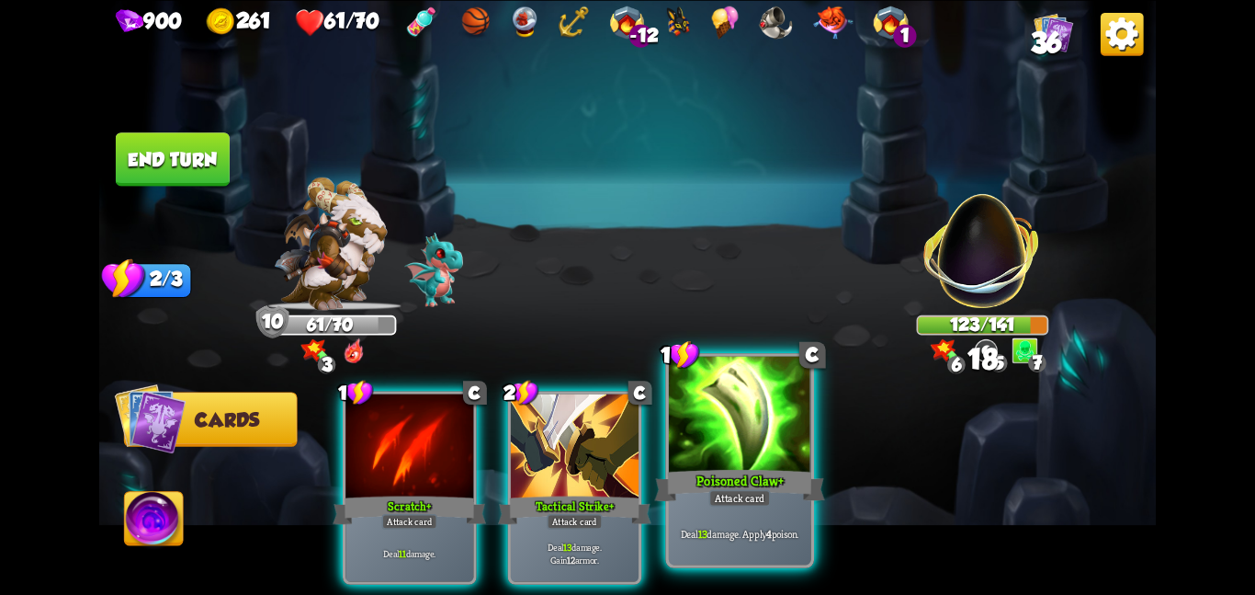
click at [792, 411] on div at bounding box center [740, 415] width 142 height 119
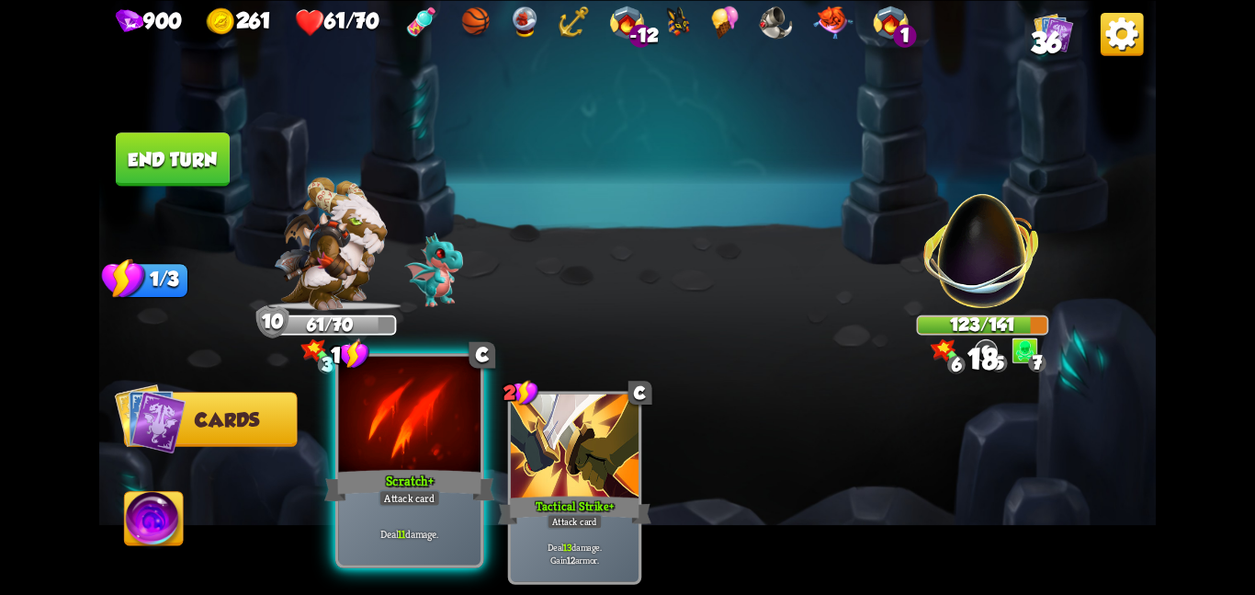
click at [374, 464] on div at bounding box center [409, 415] width 142 height 119
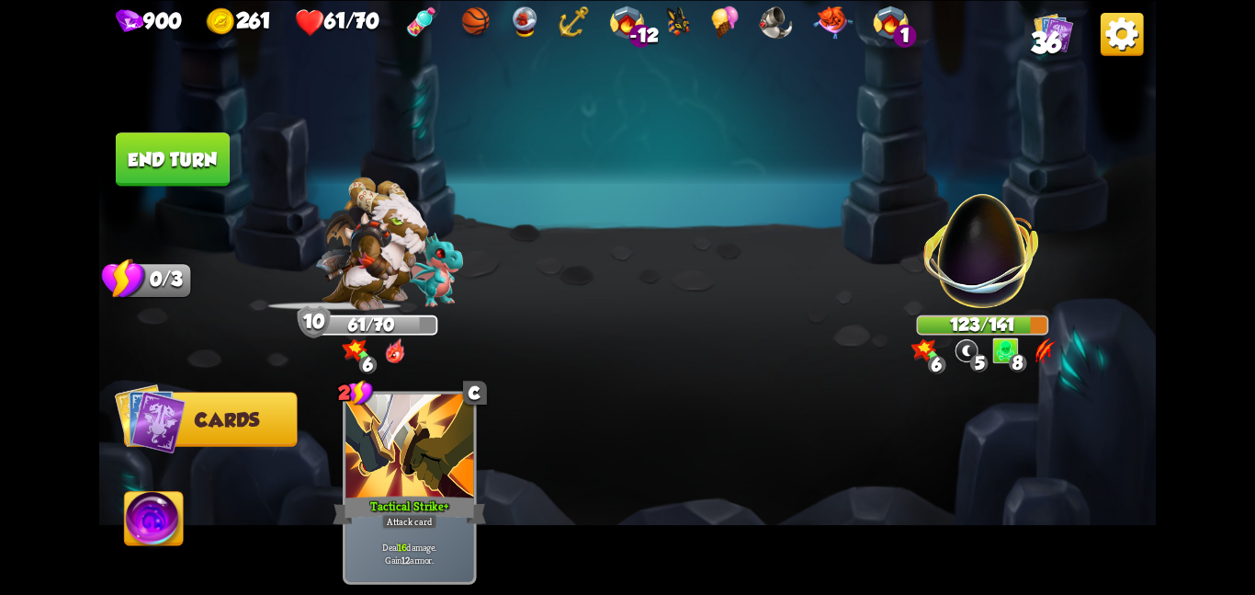
click at [201, 170] on button "End turn" at bounding box center [173, 158] width 114 height 53
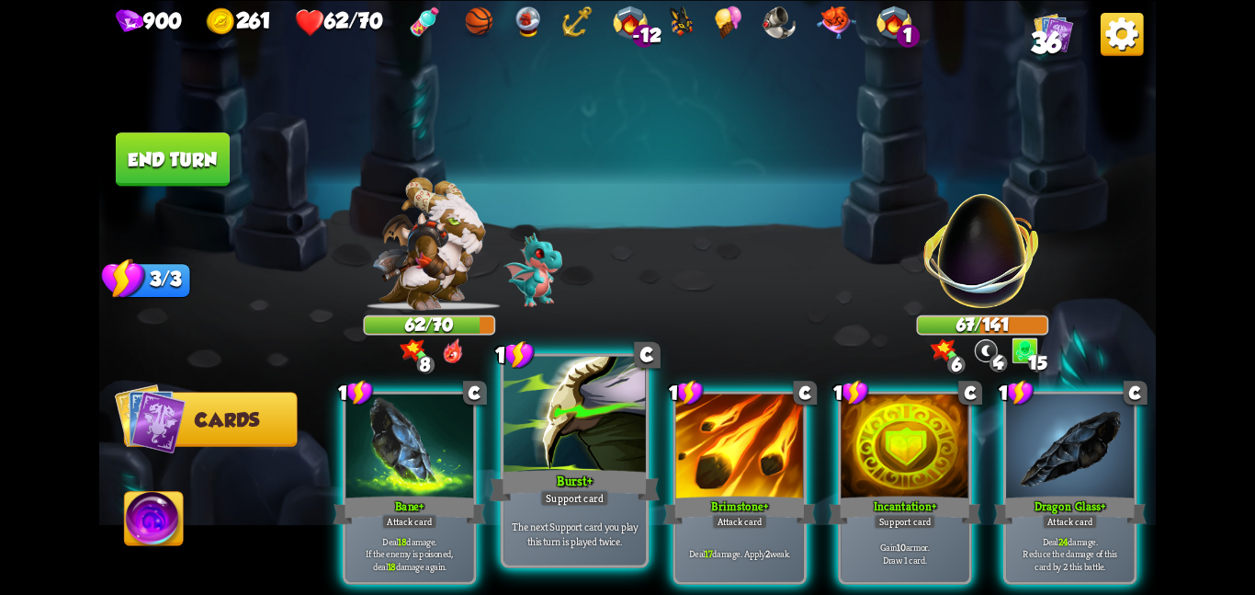
click at [568, 494] on div "Support card" at bounding box center [574, 497] width 69 height 17
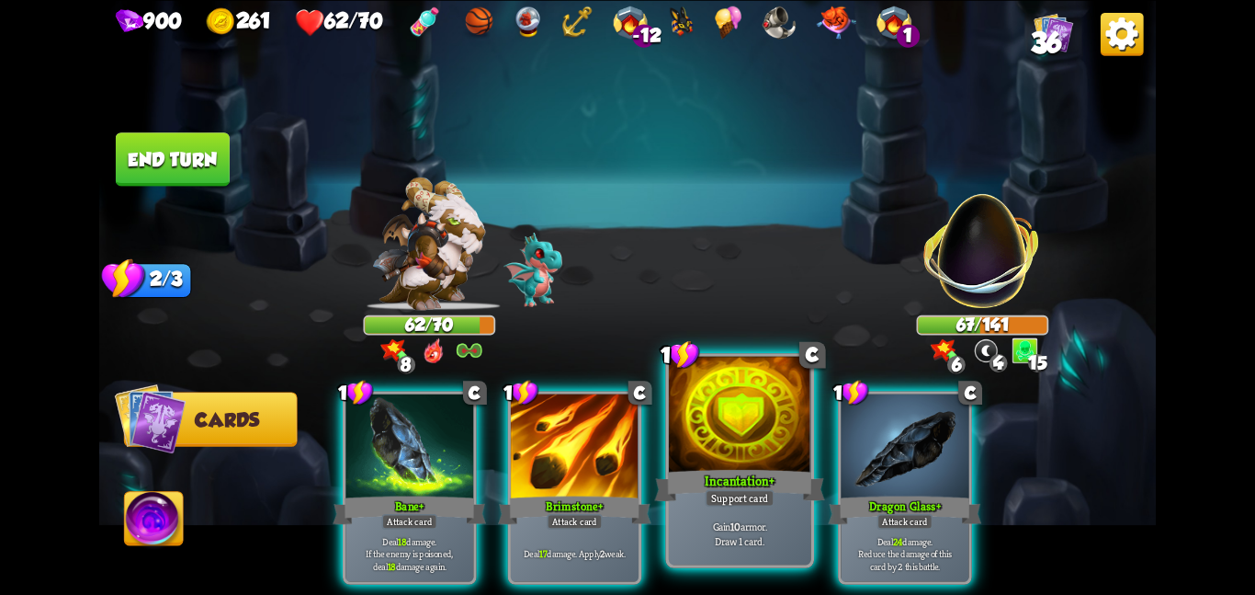
click at [737, 448] on div at bounding box center [740, 415] width 142 height 119
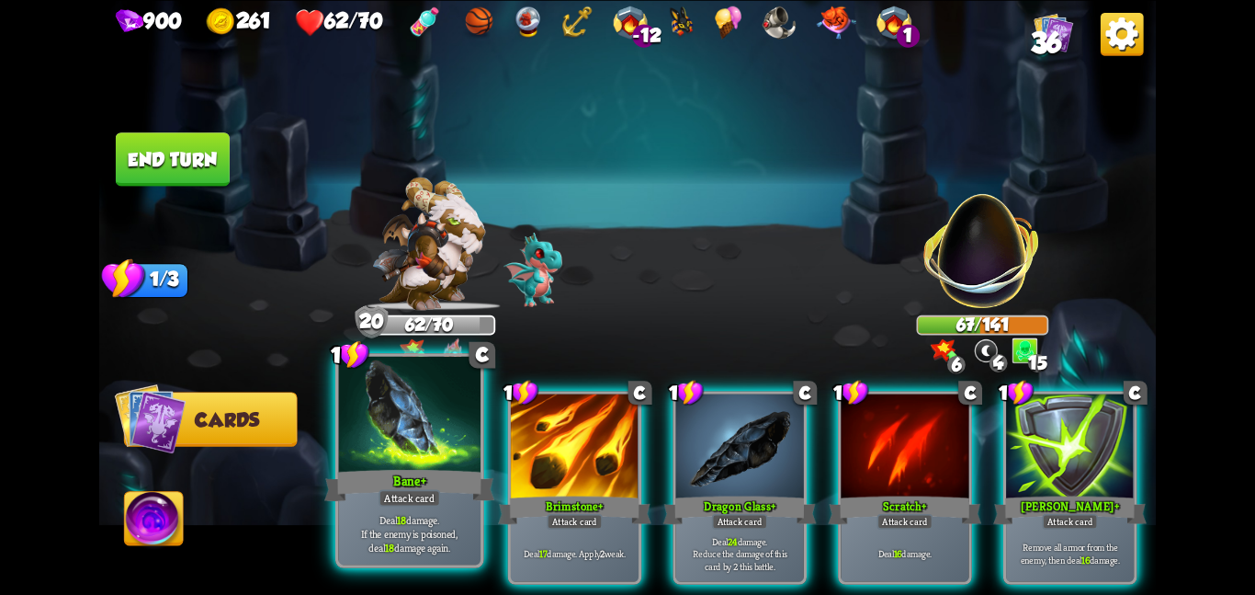
click at [380, 450] on div at bounding box center [409, 415] width 142 height 119
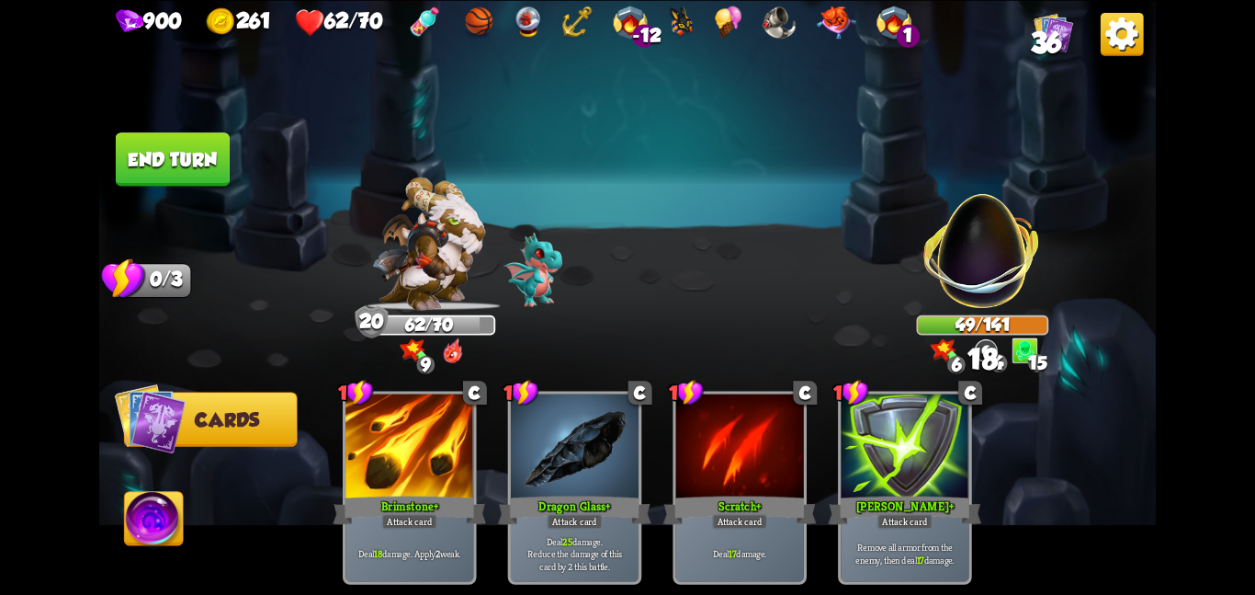
click at [186, 143] on button "End turn" at bounding box center [173, 158] width 114 height 53
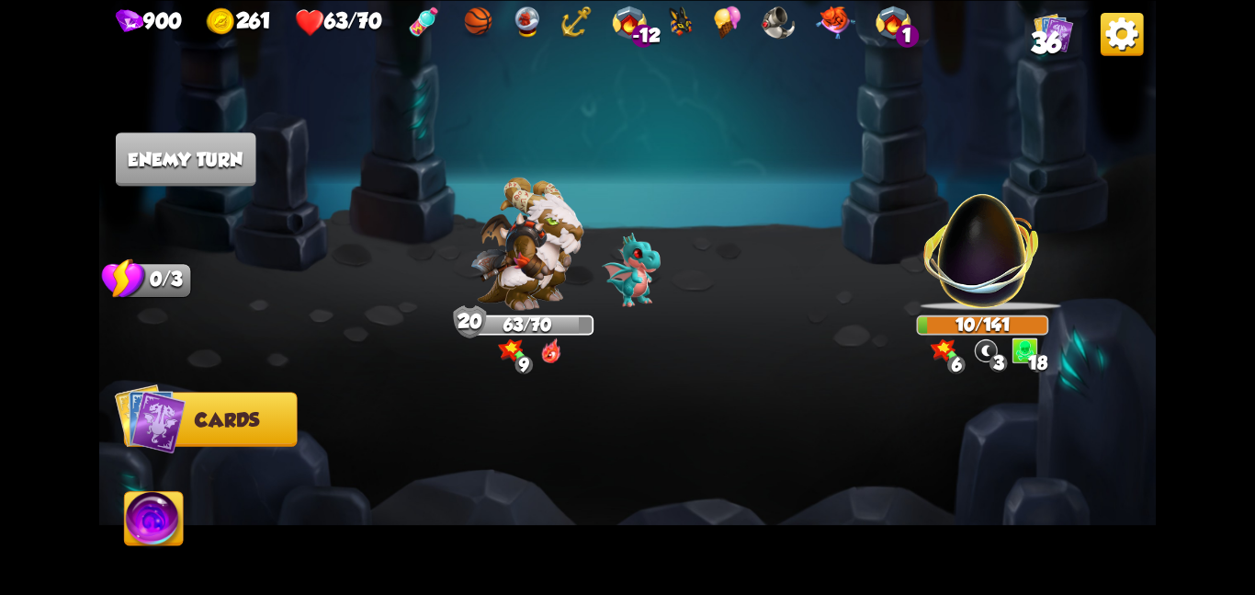
click at [643, 18] on img at bounding box center [630, 22] width 34 height 33
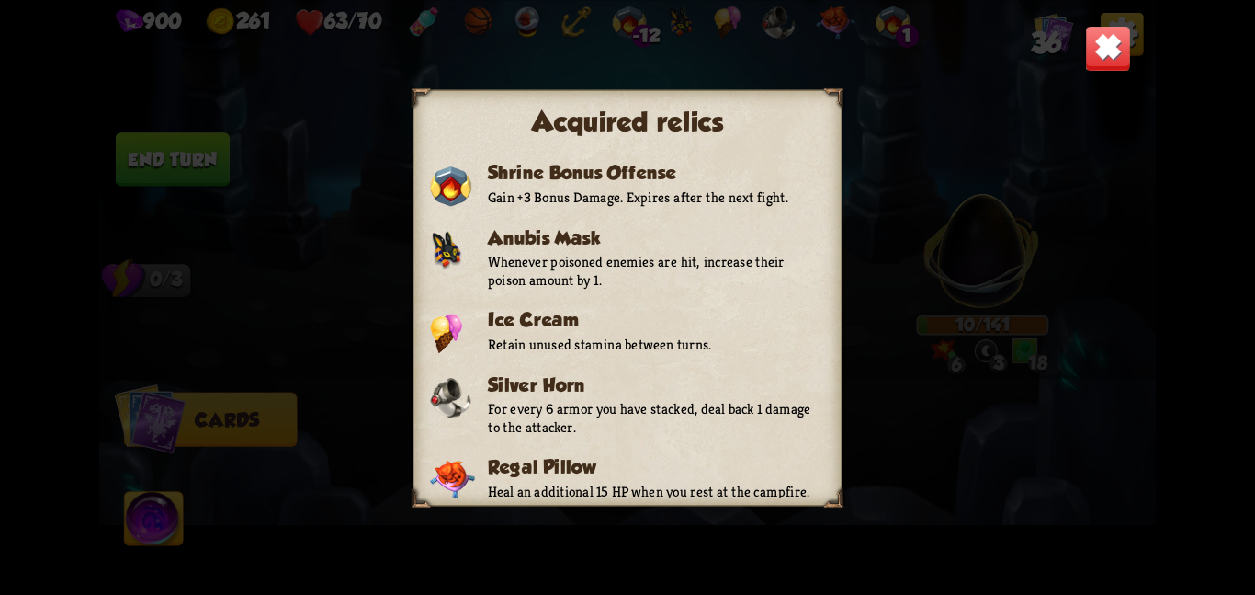
scroll to position [432, 0]
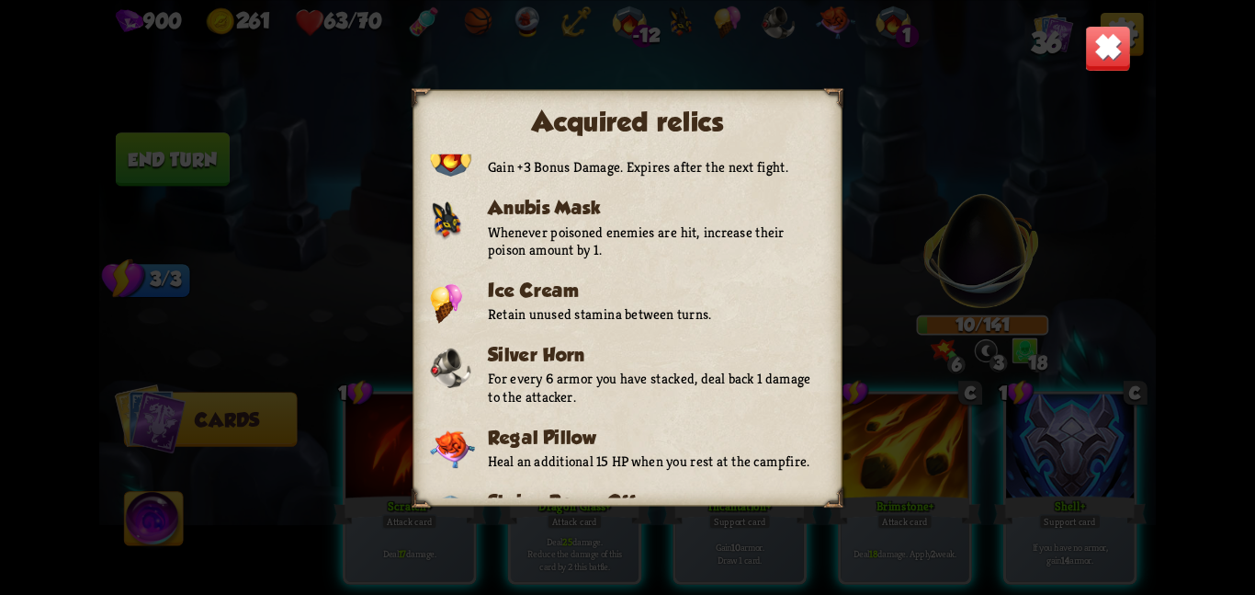
click at [1113, 50] on img at bounding box center [1108, 48] width 46 height 46
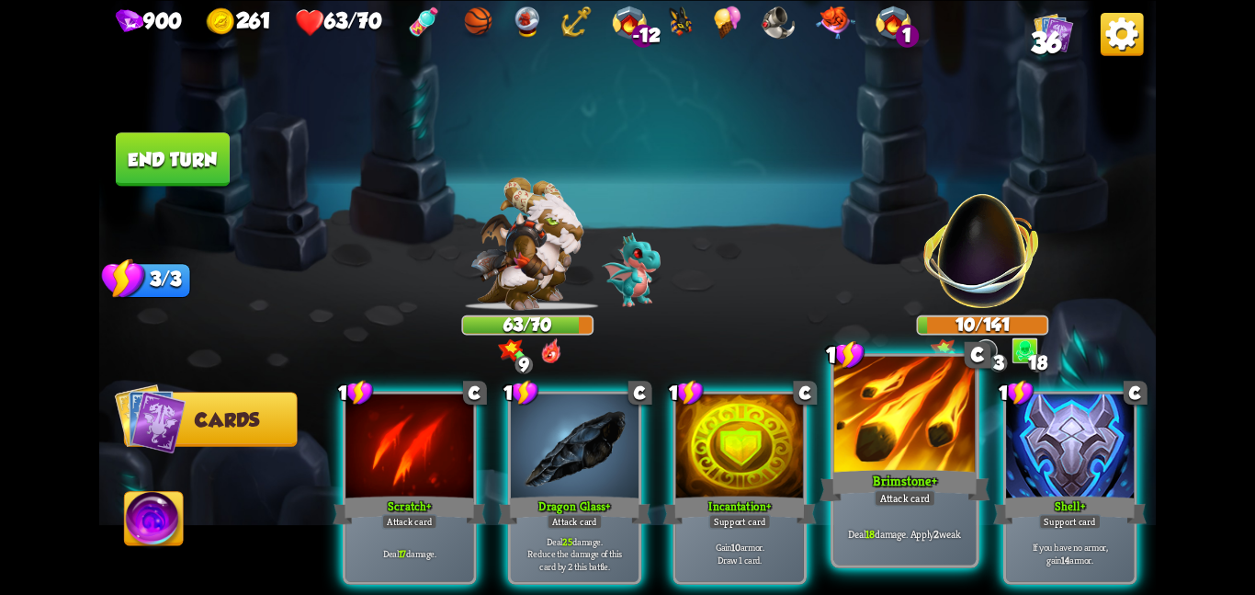
click at [867, 403] on div at bounding box center [905, 415] width 142 height 119
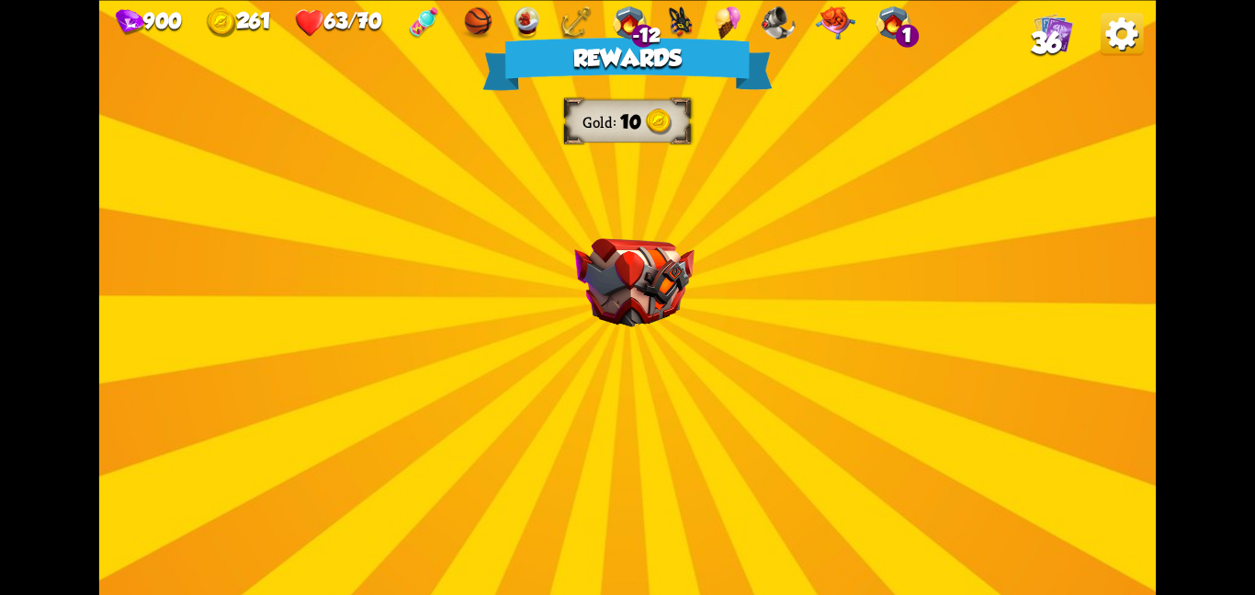
click at [613, 312] on img at bounding box center [633, 282] width 119 height 89
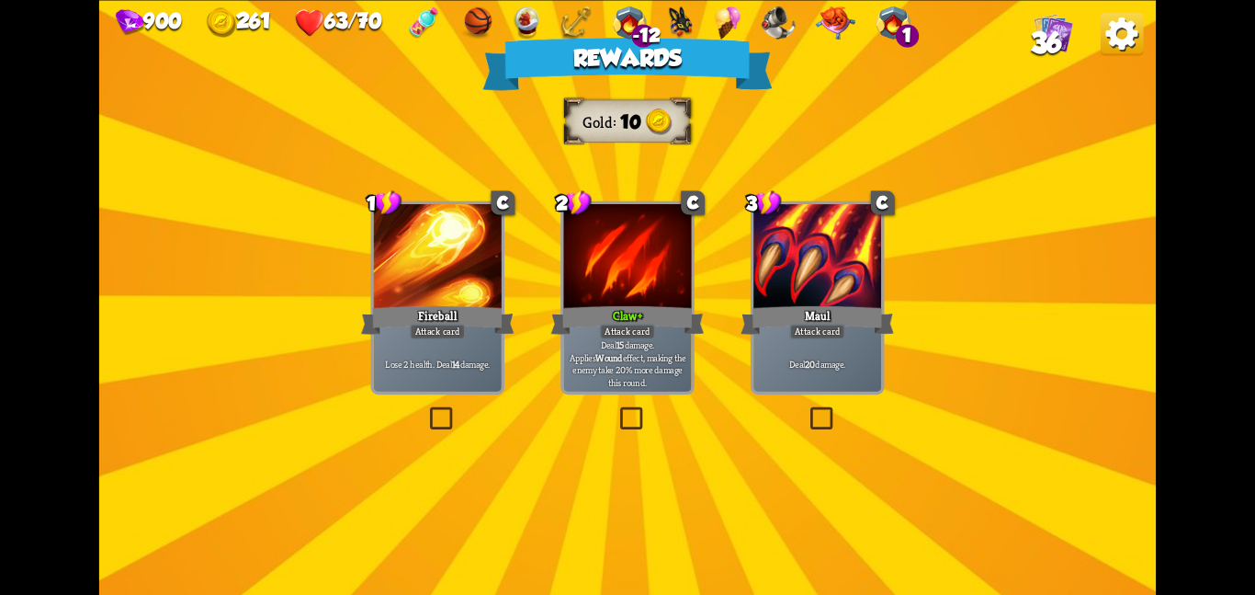
click at [613, 312] on div "Claw +" at bounding box center [627, 319] width 153 height 34
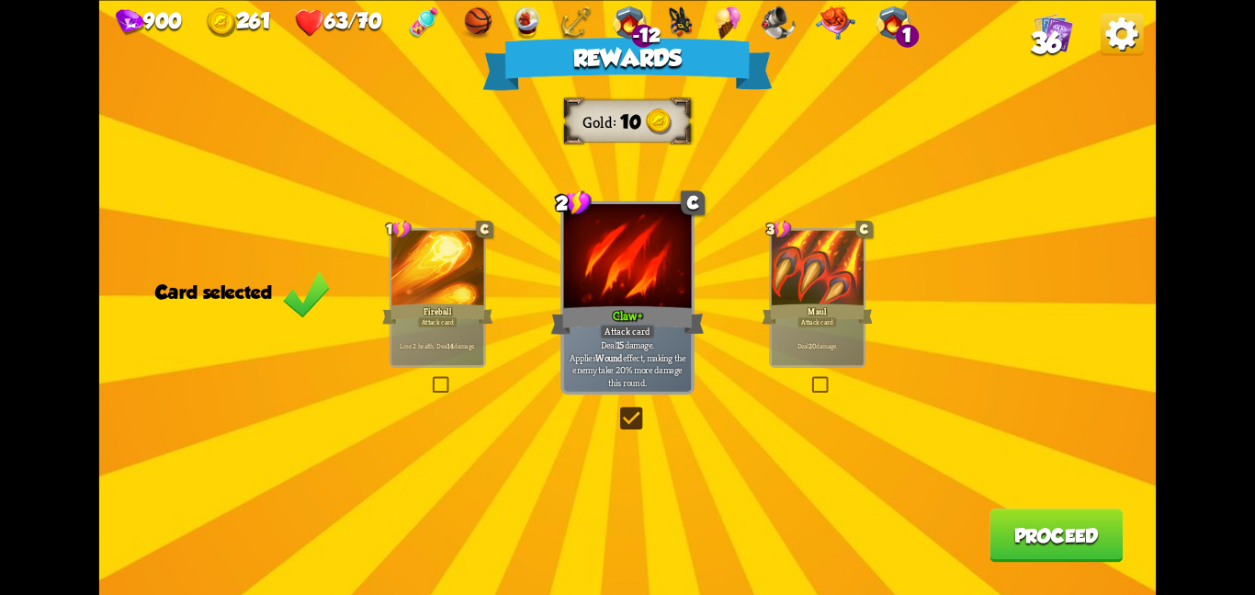
click at [1050, 533] on button "Proceed" at bounding box center [1056, 534] width 133 height 53
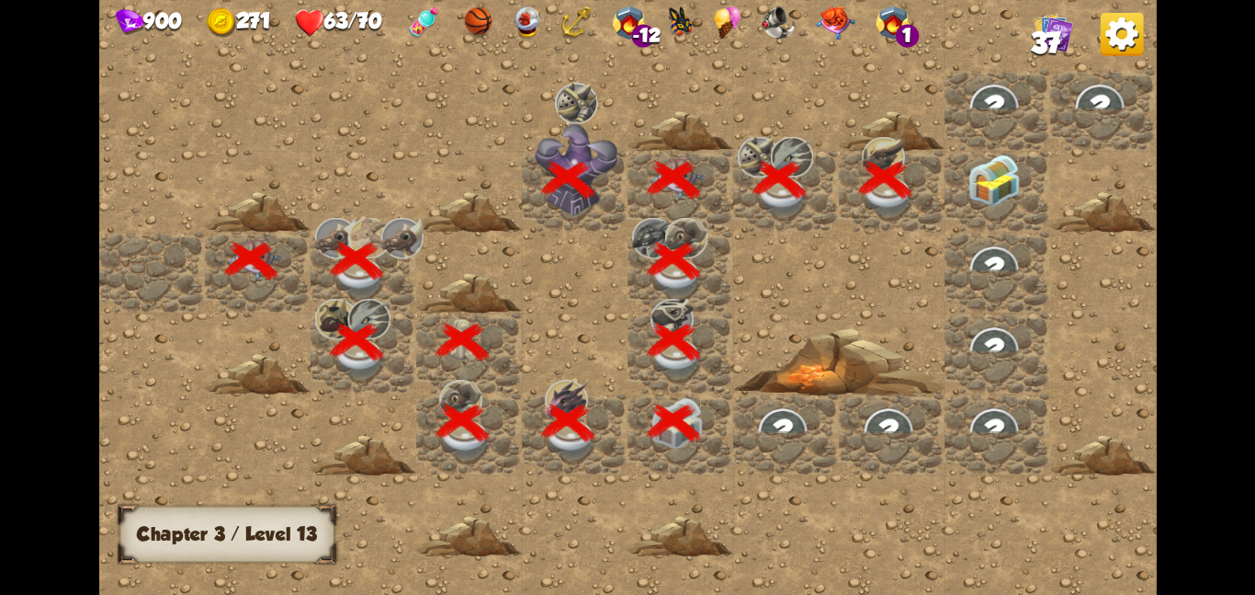
scroll to position [0, 353]
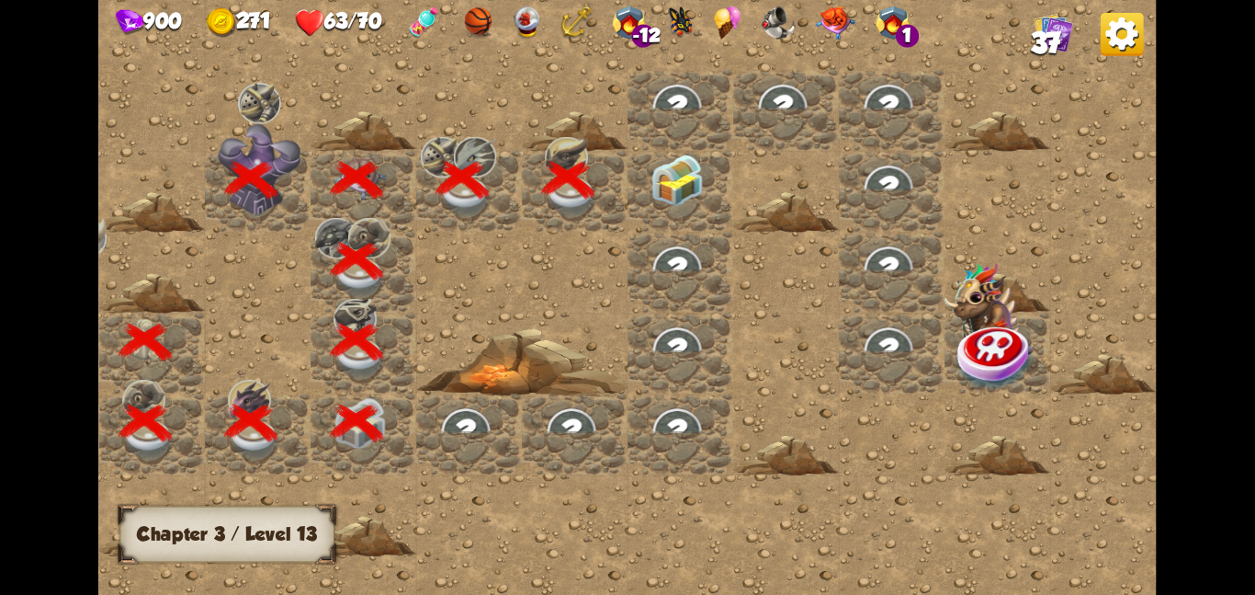
click at [731, 162] on div at bounding box center [681, 190] width 106 height 81
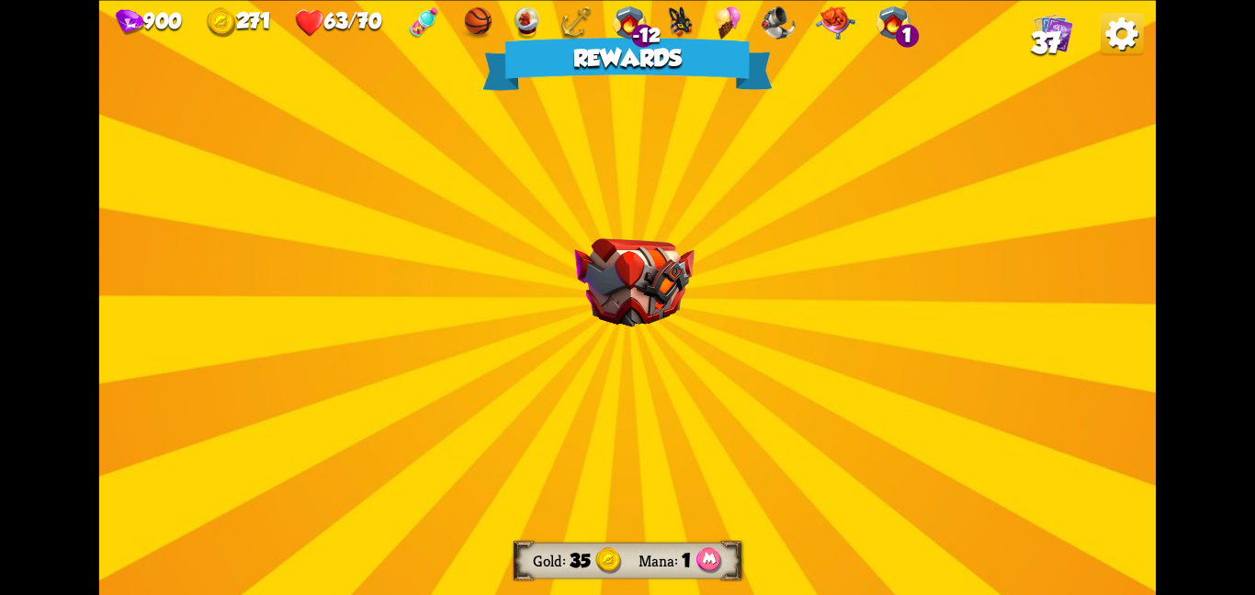
click at [615, 311] on img at bounding box center [633, 282] width 119 height 89
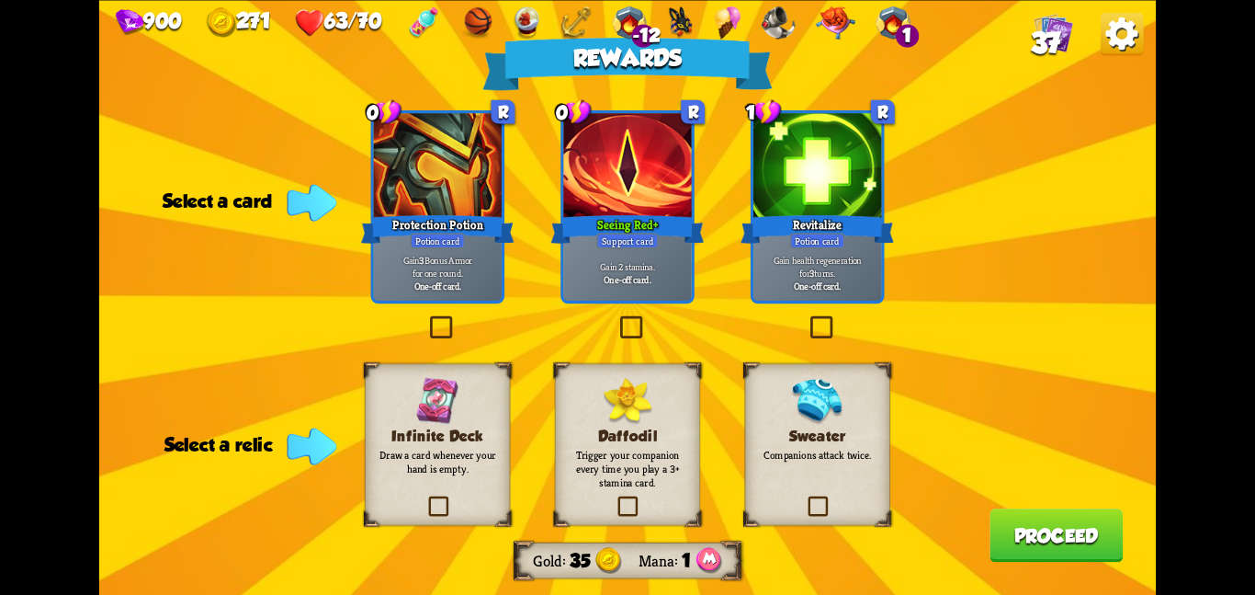
click at [404, 448] on p "Draw a card whenever your hand is empty." at bounding box center [438, 462] width 118 height 28
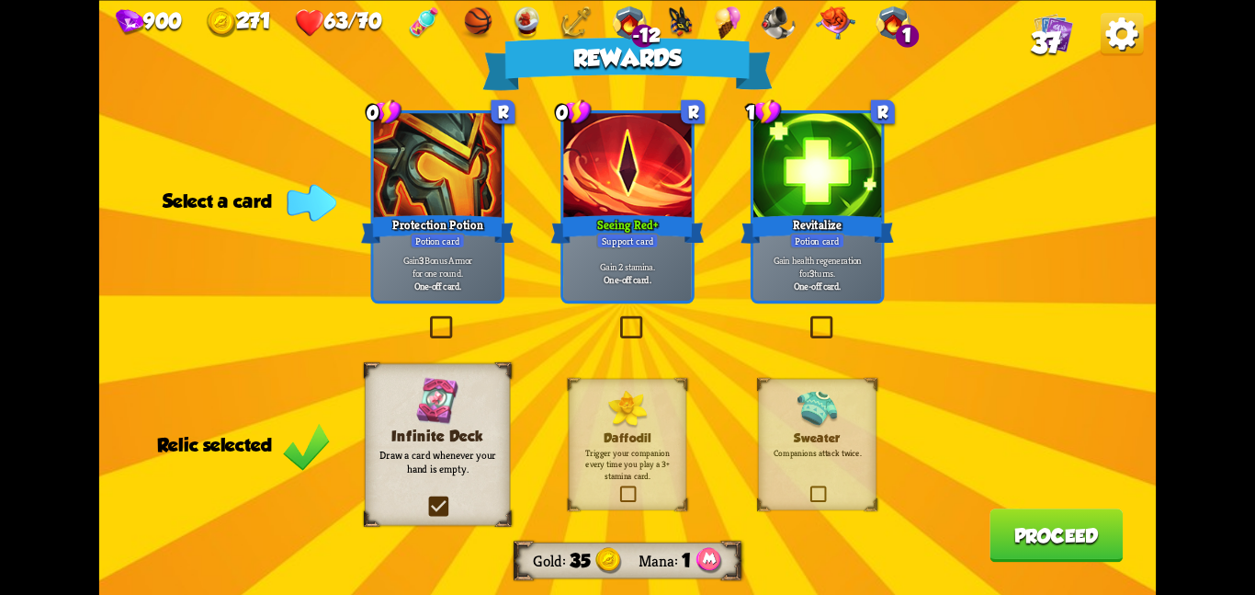
click at [638, 258] on div "Gain 2 stamina. One-off card." at bounding box center [627, 272] width 128 height 56
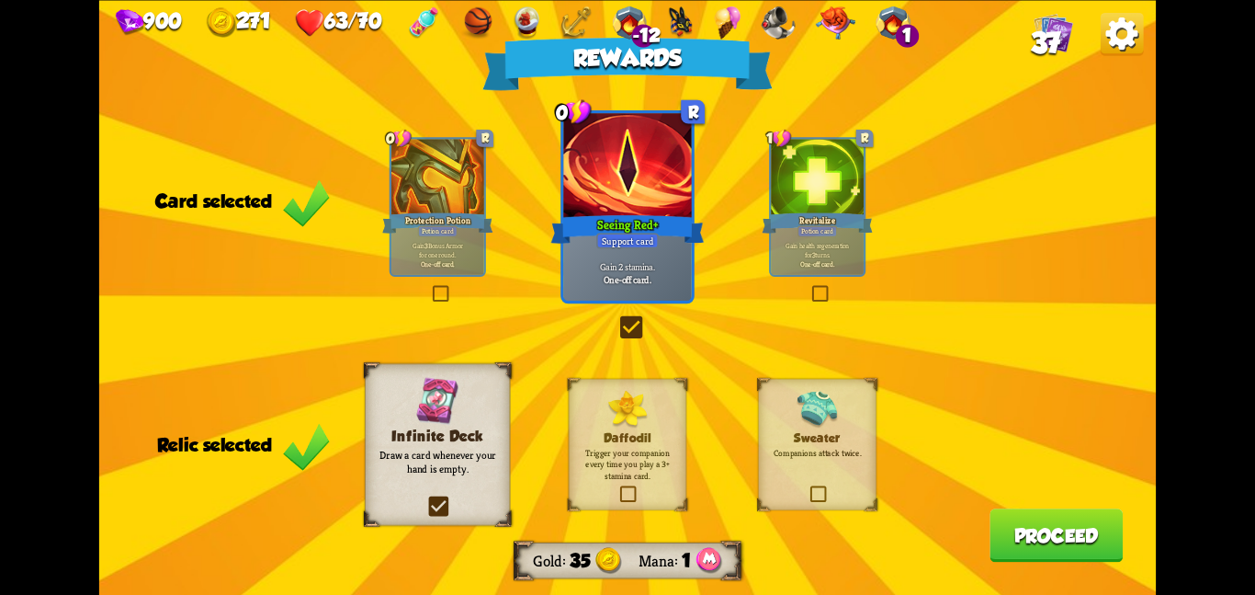
click at [1006, 524] on button "Proceed" at bounding box center [1056, 534] width 133 height 53
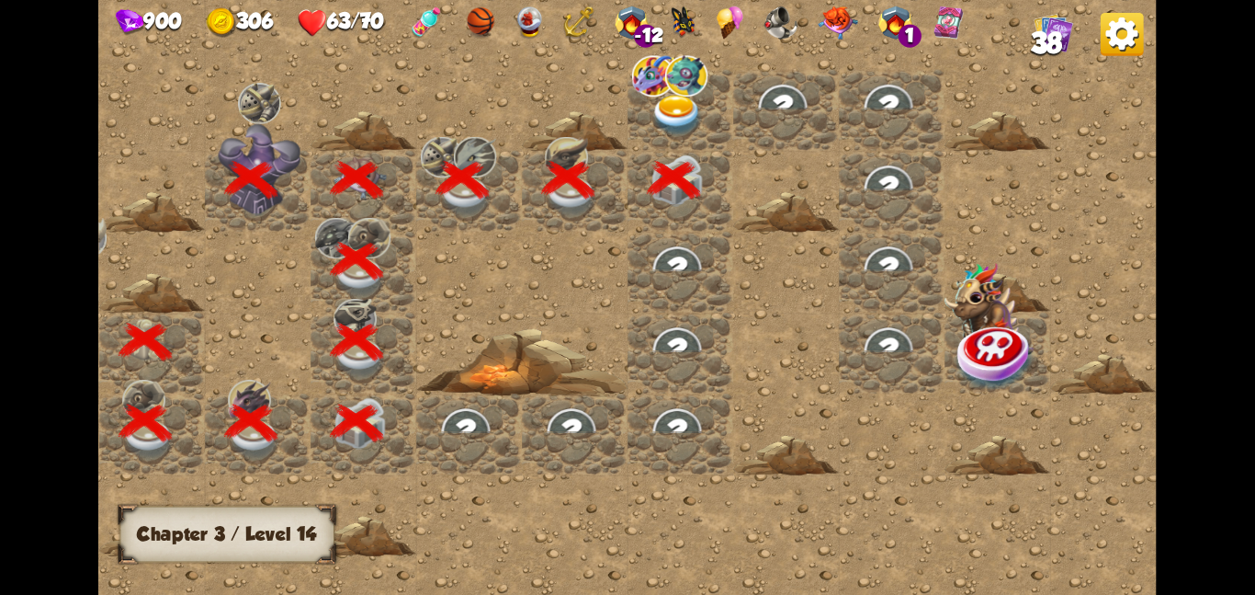
click at [698, 103] on img at bounding box center [677, 114] width 53 height 41
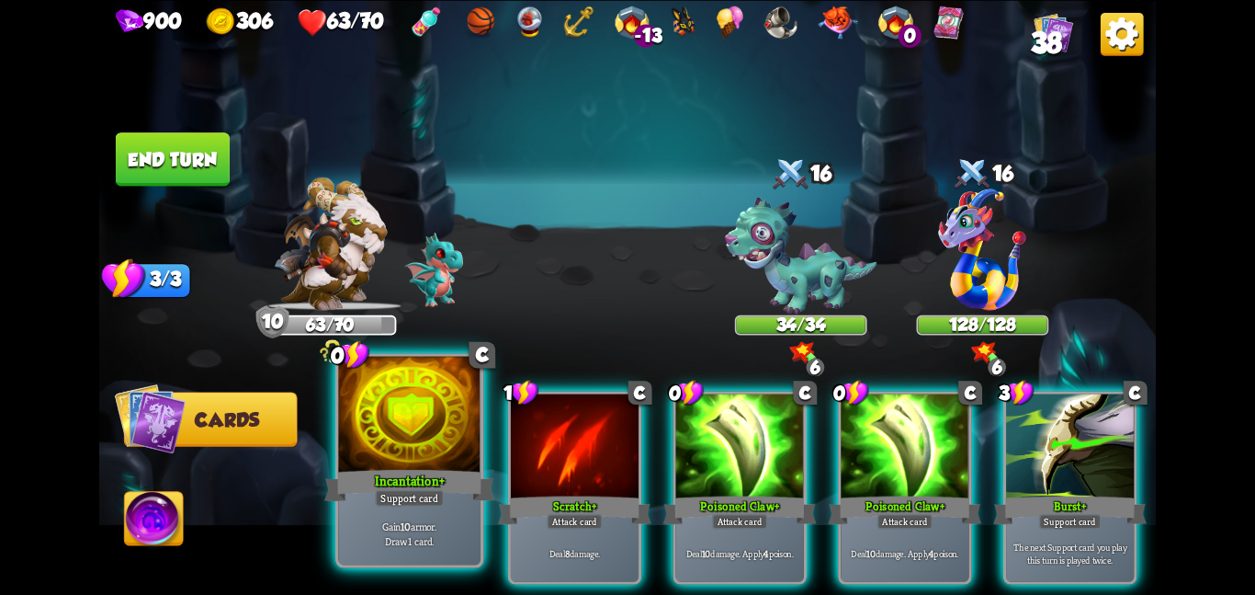
click at [428, 454] on div at bounding box center [409, 415] width 142 height 119
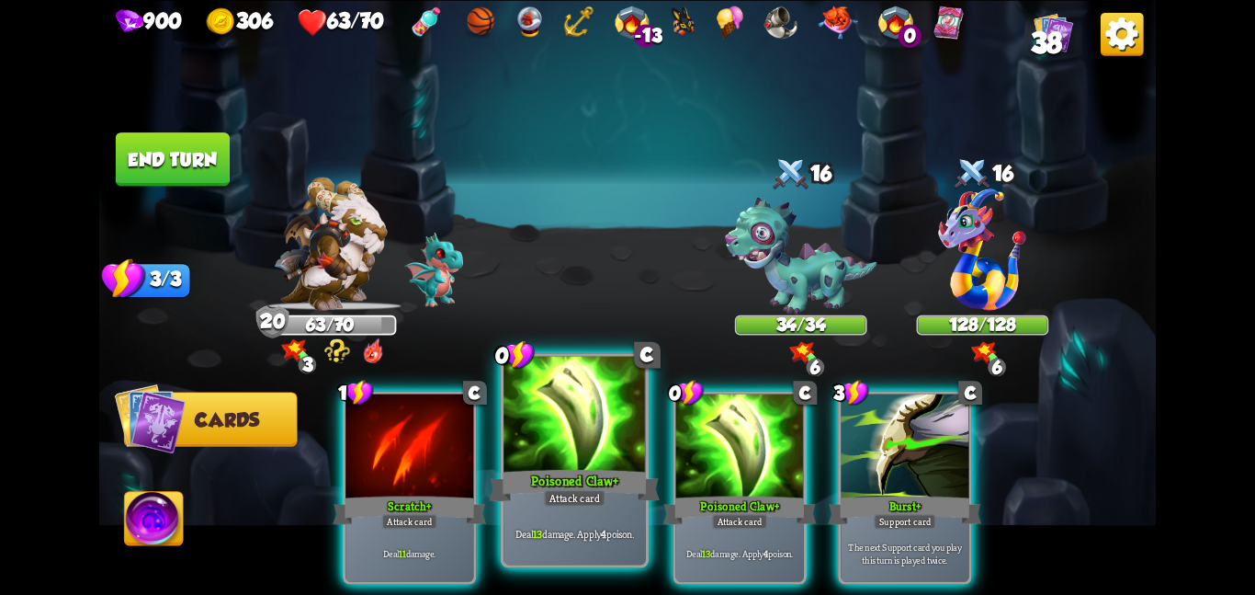
click at [588, 407] on div at bounding box center [575, 415] width 142 height 119
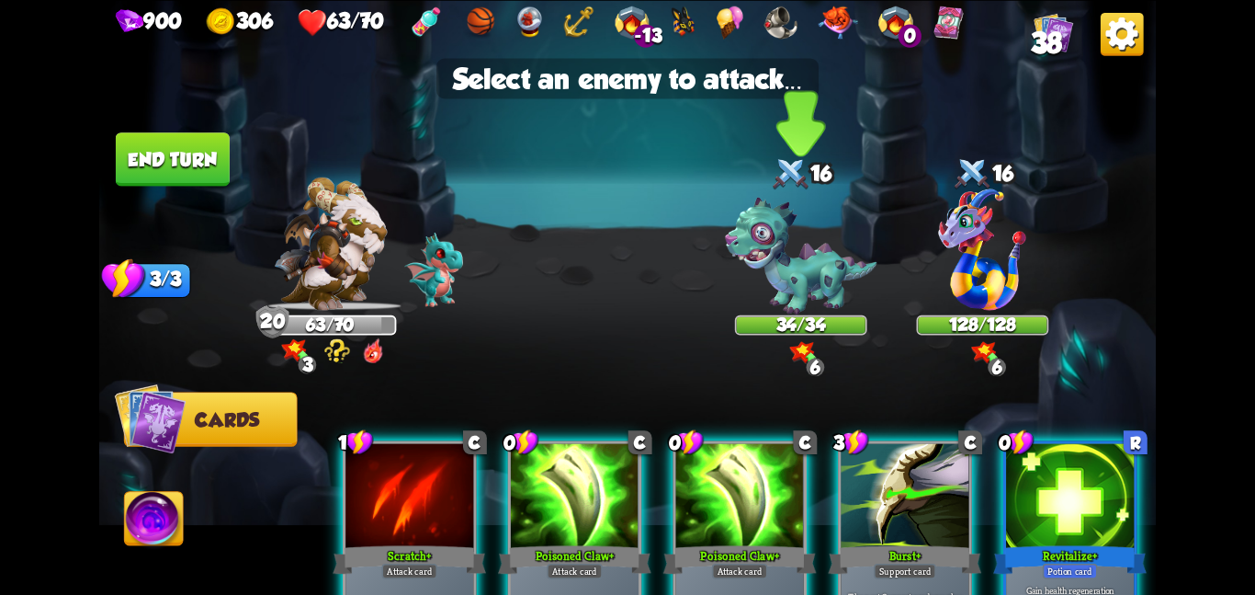
click at [759, 278] on img at bounding box center [801, 256] width 152 height 118
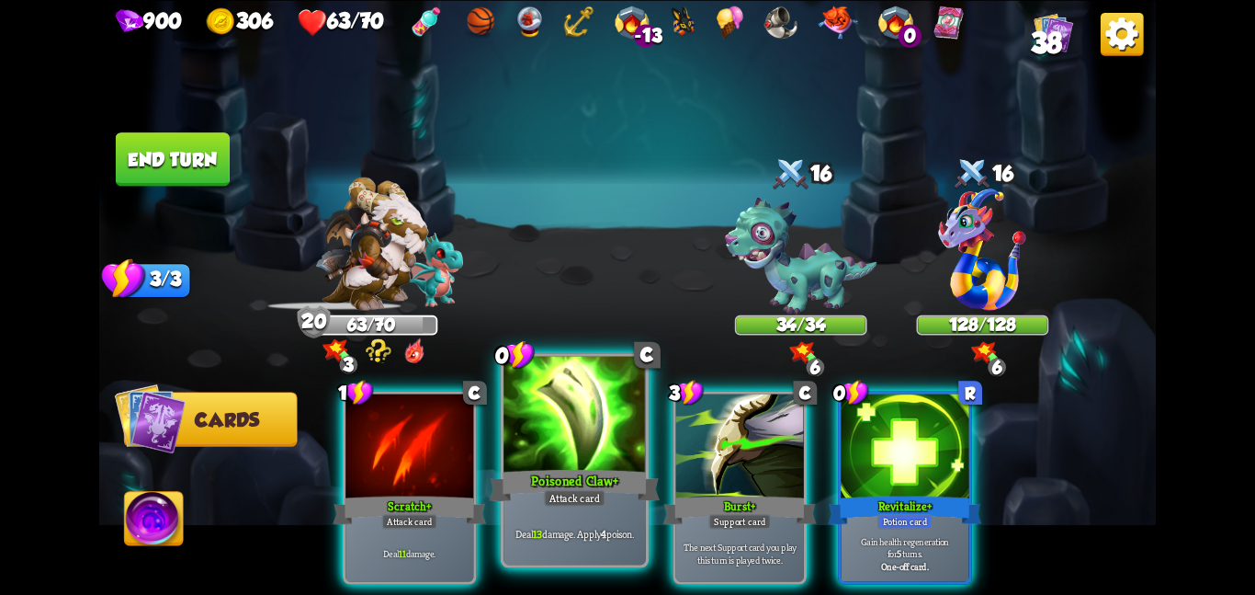
click at [545, 456] on div at bounding box center [575, 415] width 142 height 119
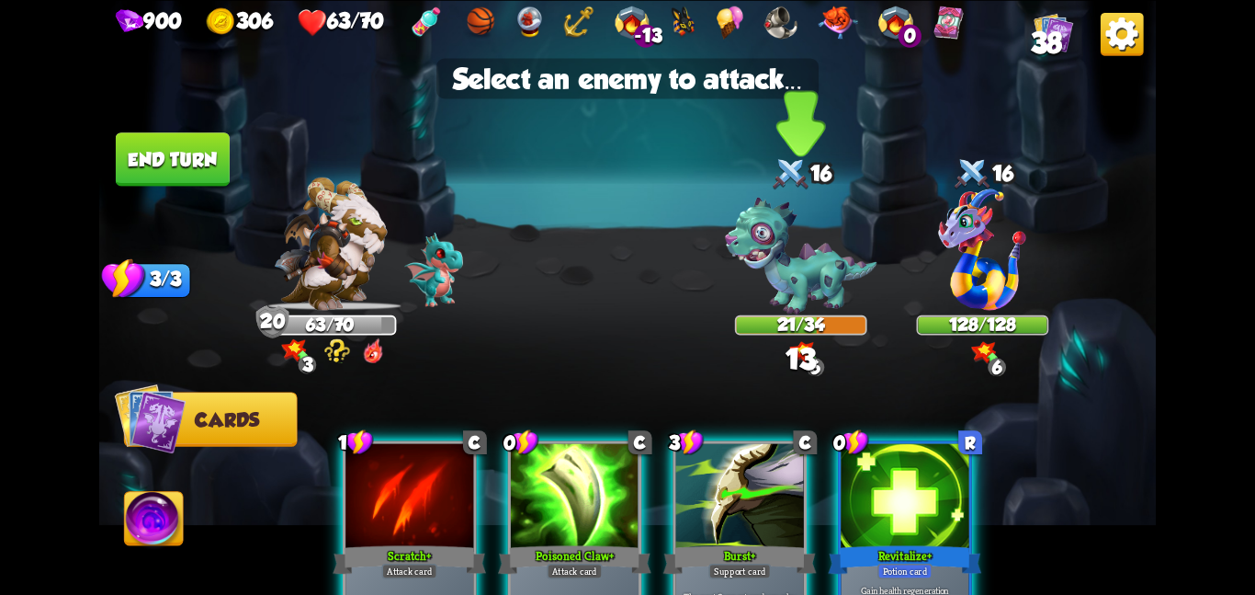
click at [770, 291] on img at bounding box center [801, 256] width 152 height 118
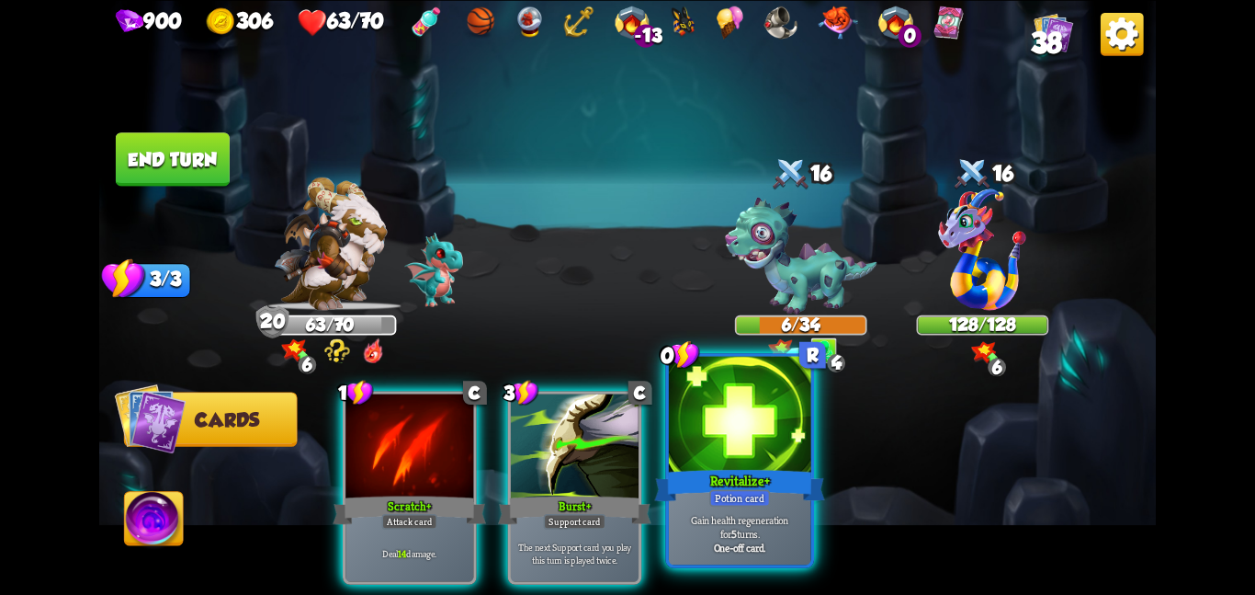
click at [687, 423] on div at bounding box center [740, 415] width 142 height 119
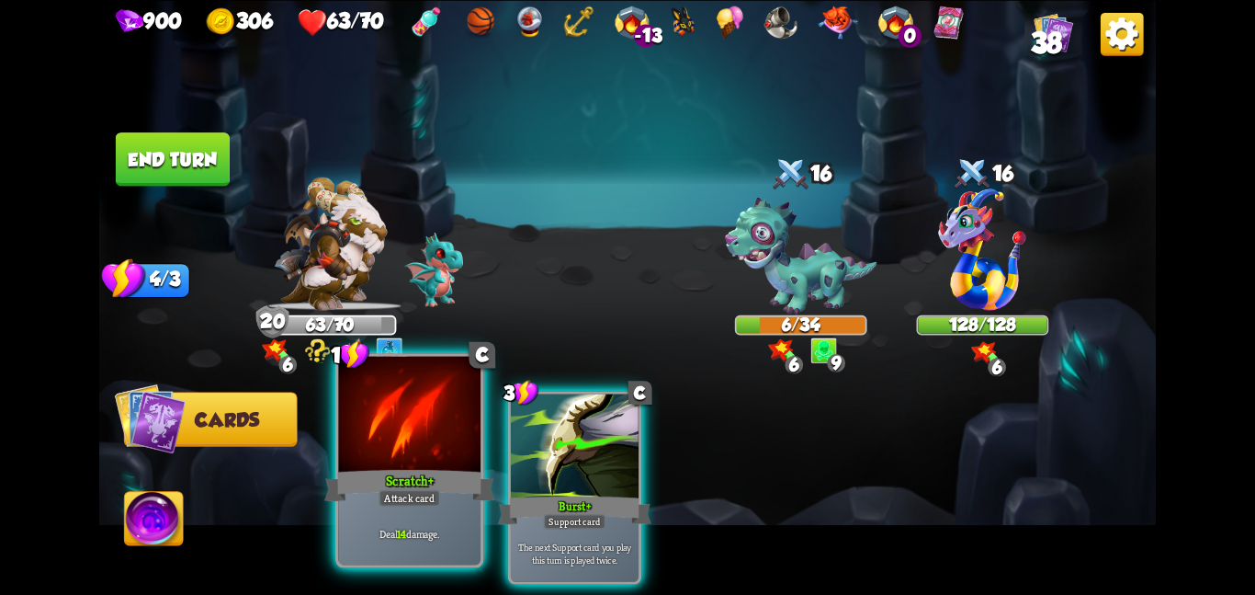
click at [414, 437] on div at bounding box center [409, 415] width 142 height 119
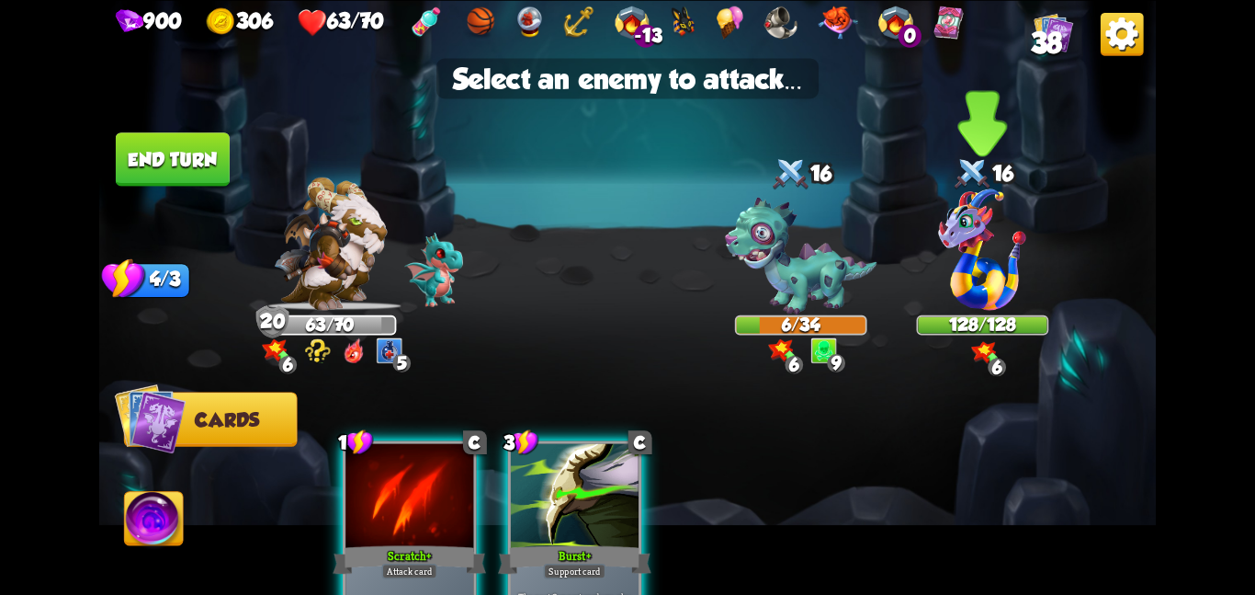
click at [975, 263] on img at bounding box center [982, 248] width 87 height 121
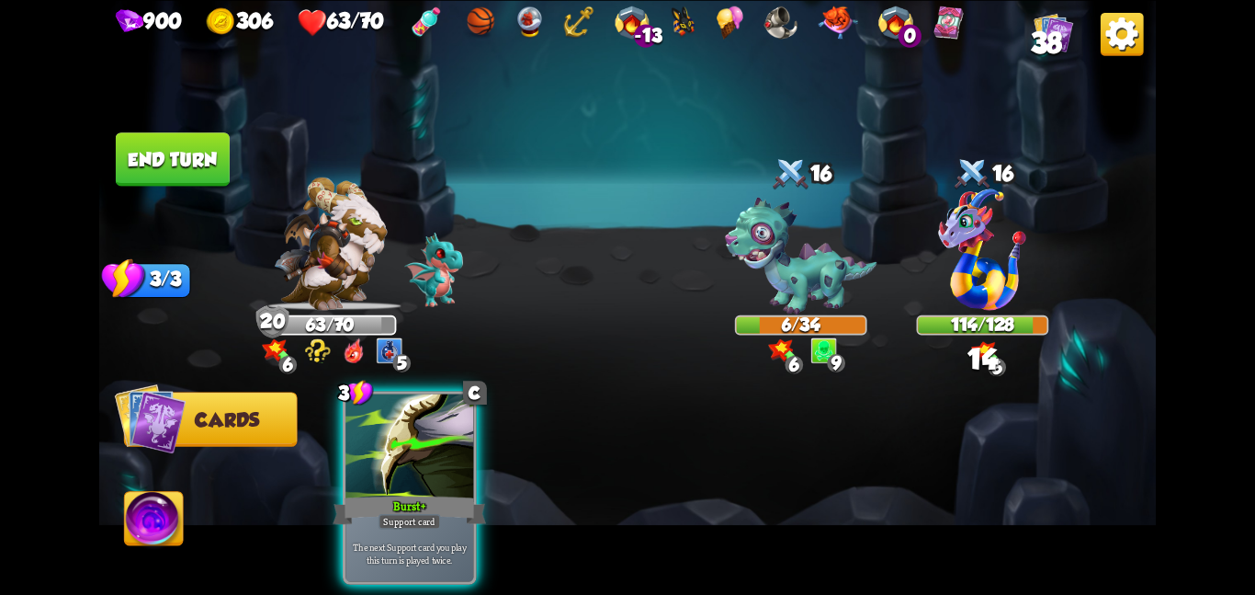
click at [202, 163] on button "End turn" at bounding box center [173, 158] width 114 height 53
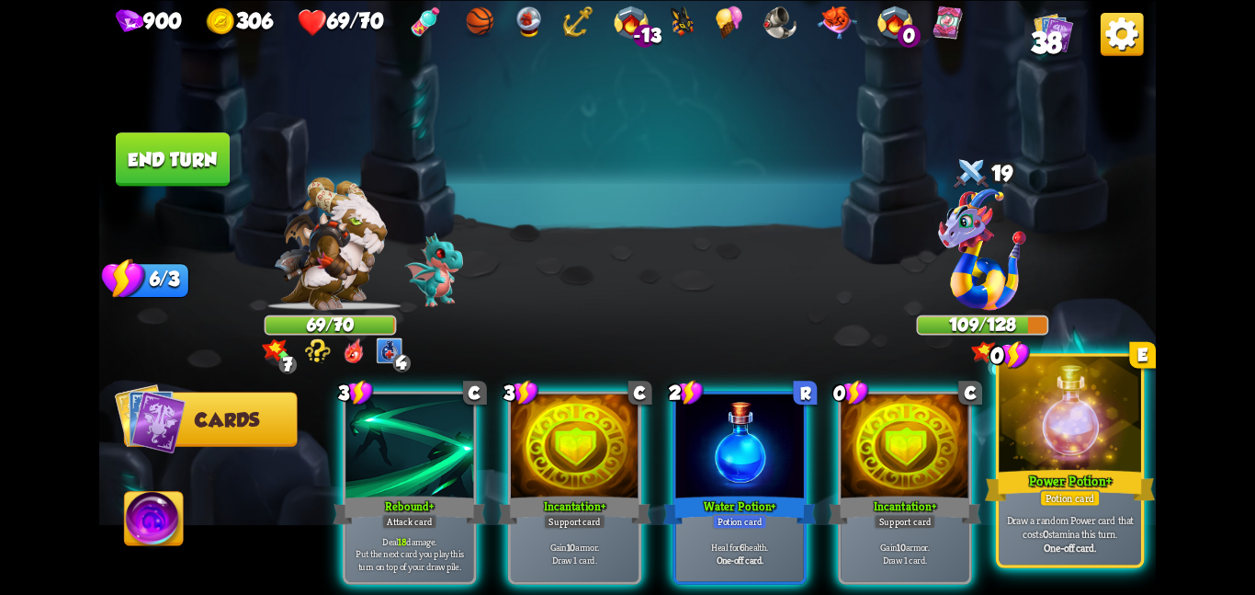
click at [1017, 448] on div at bounding box center [1070, 415] width 142 height 119
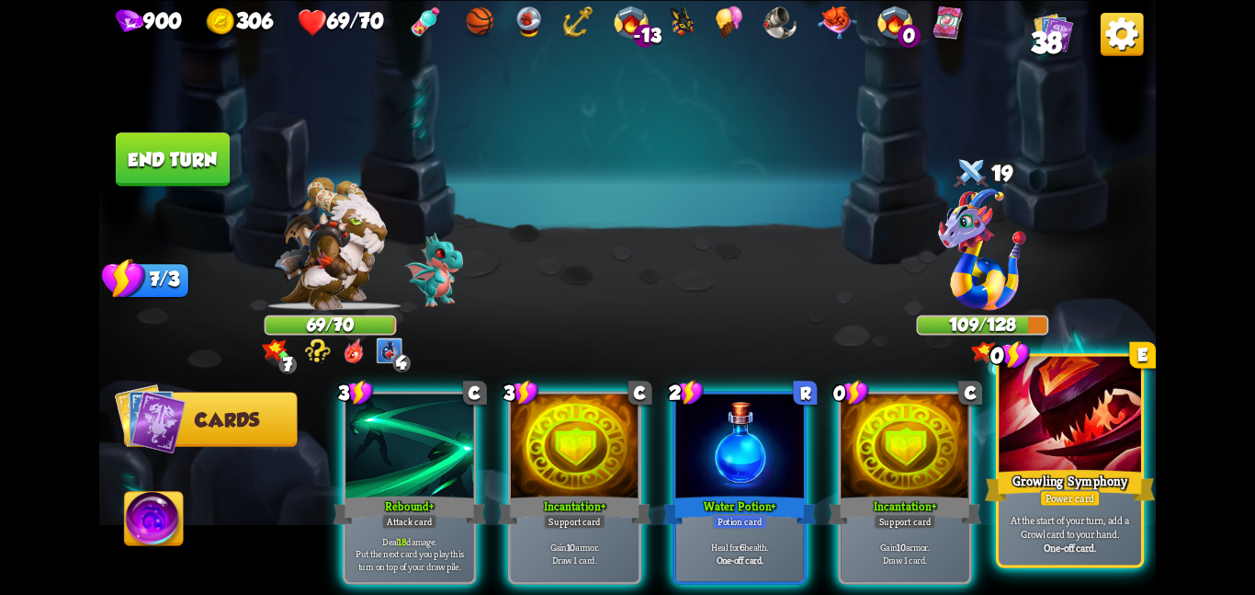
click at [1014, 456] on div at bounding box center [1070, 415] width 142 height 119
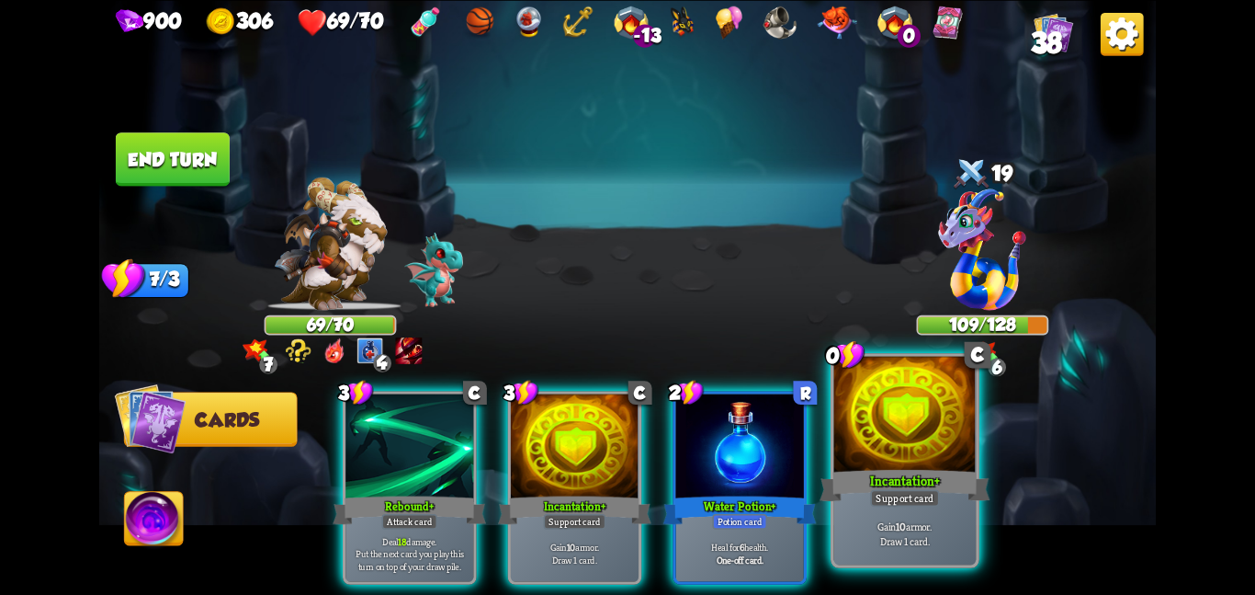
click at [944, 465] on div at bounding box center [905, 415] width 142 height 119
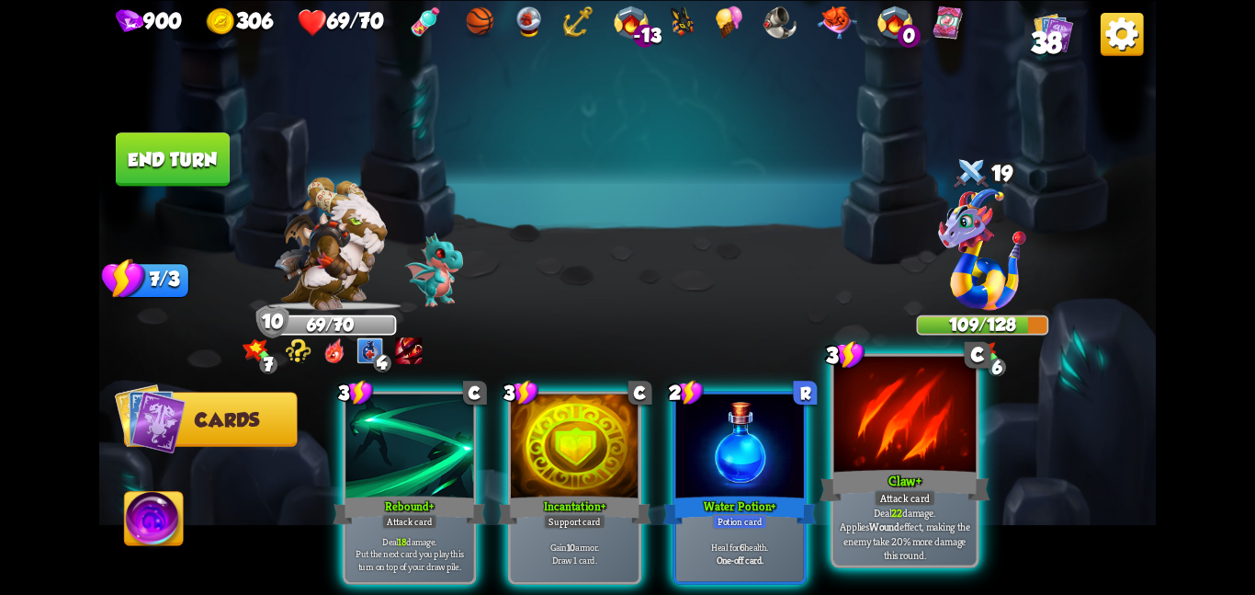
click at [841, 440] on div at bounding box center [905, 415] width 142 height 119
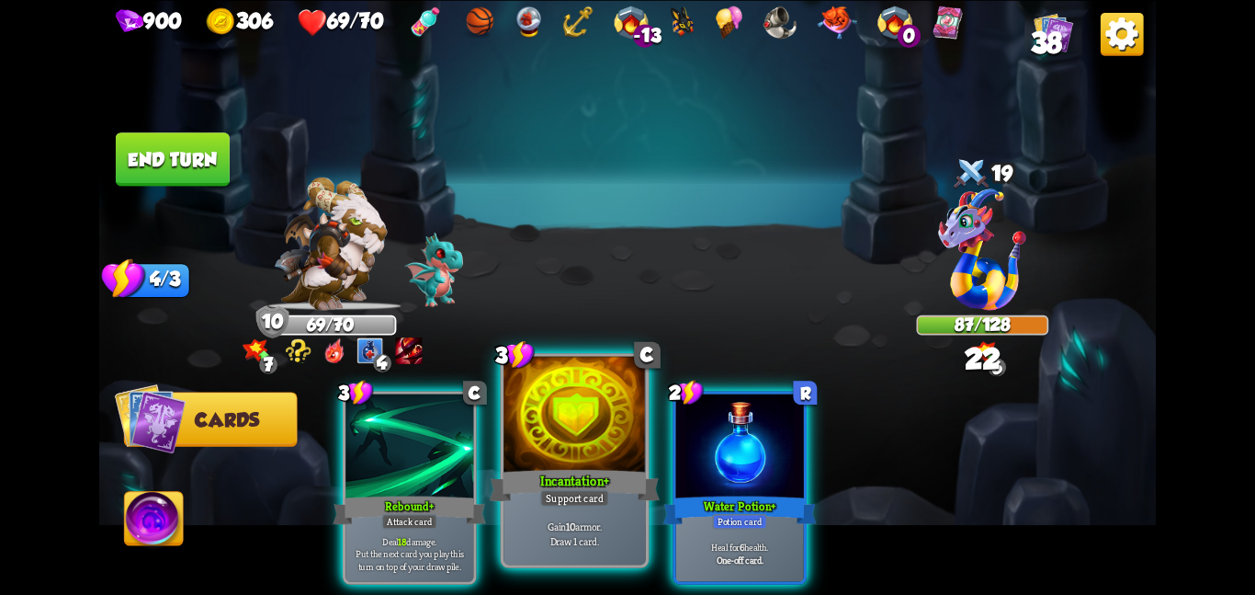
click at [591, 424] on div at bounding box center [575, 415] width 142 height 119
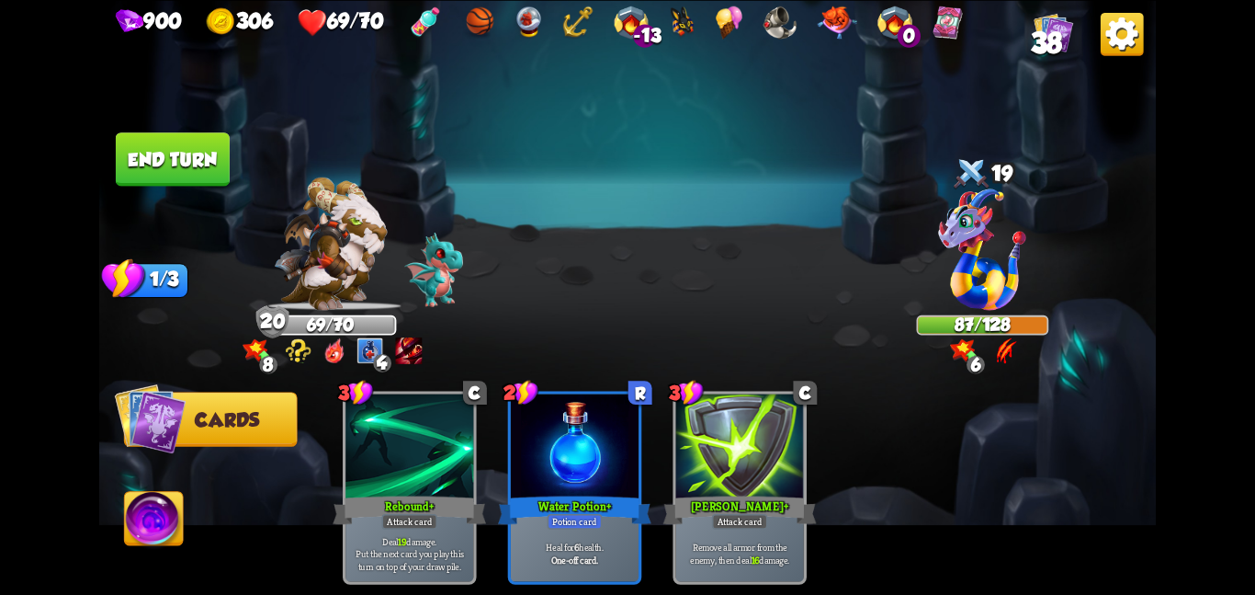
click at [180, 142] on button "End turn" at bounding box center [173, 158] width 114 height 53
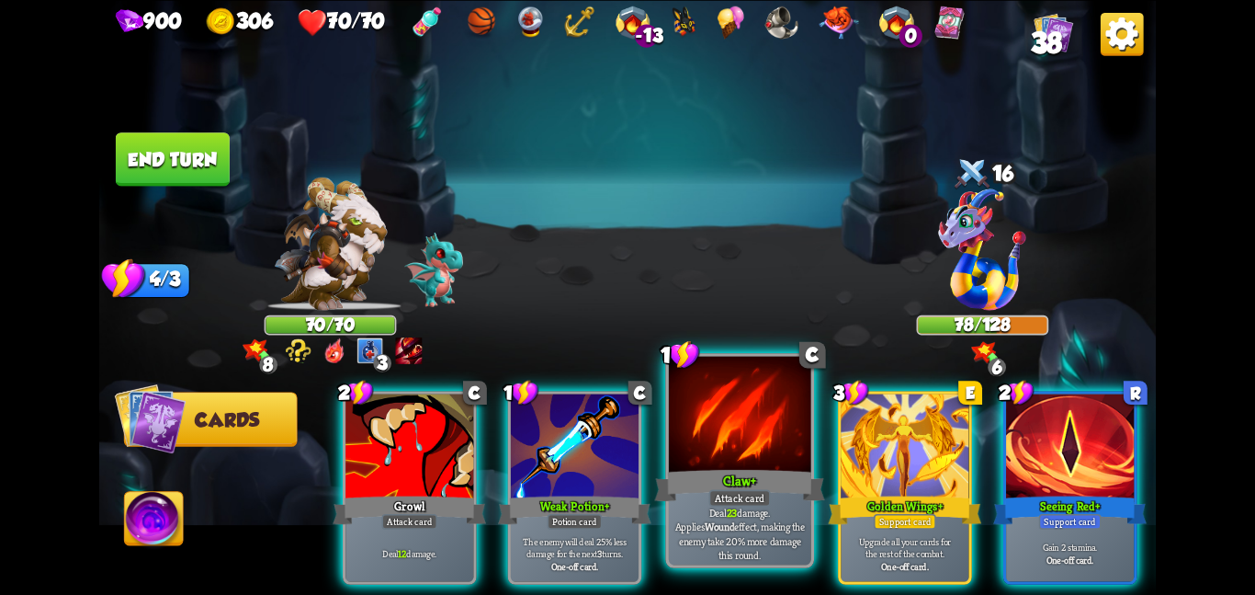
scroll to position [0, 175]
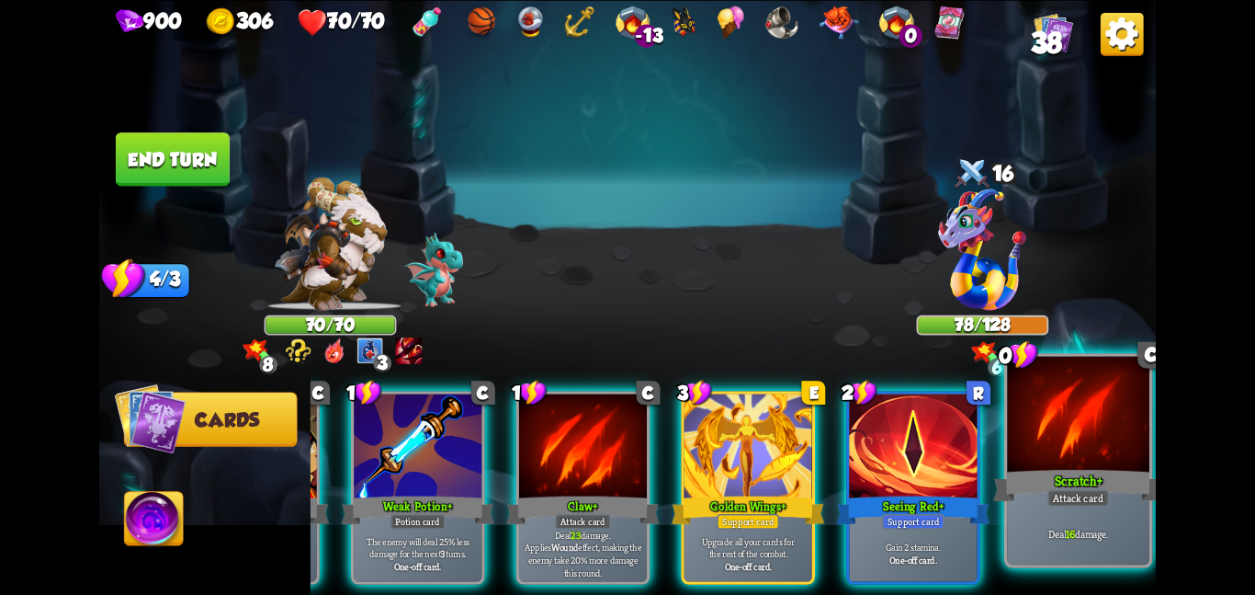
click at [1048, 447] on div at bounding box center [1078, 415] width 142 height 119
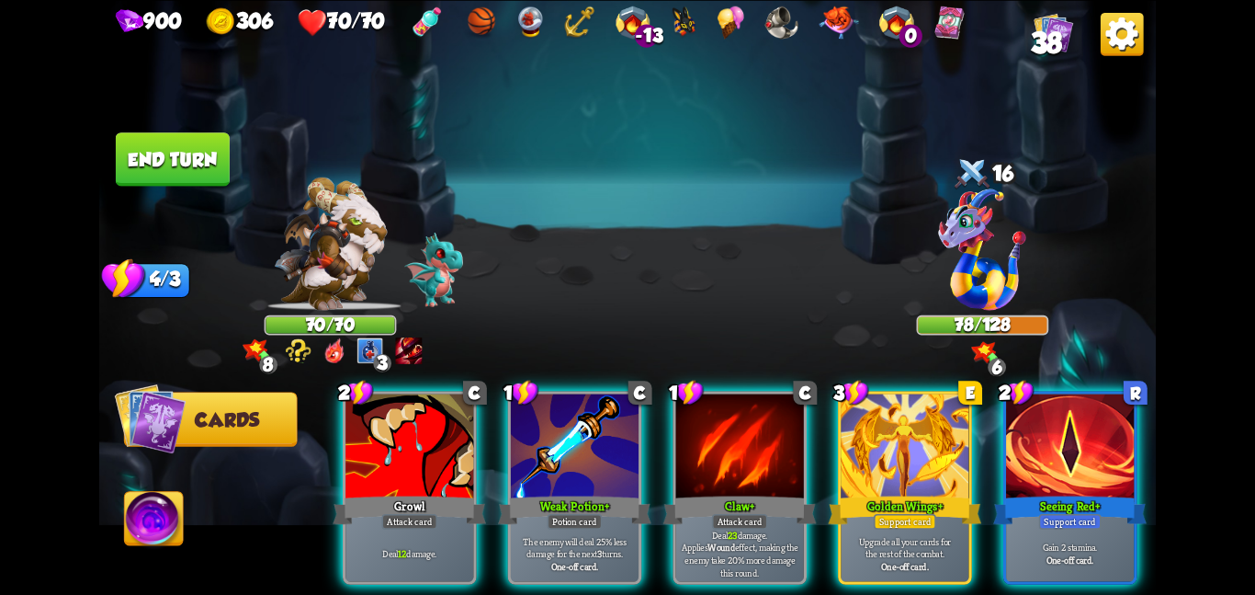
scroll to position [0, 0]
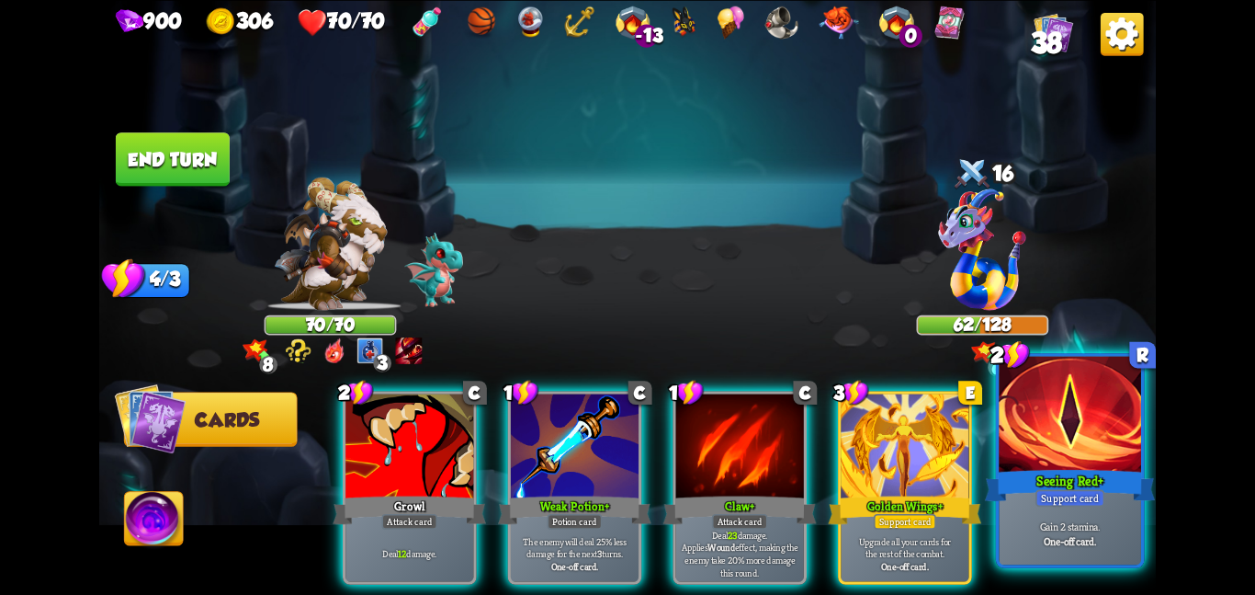
click at [1046, 442] on div at bounding box center [1070, 415] width 142 height 119
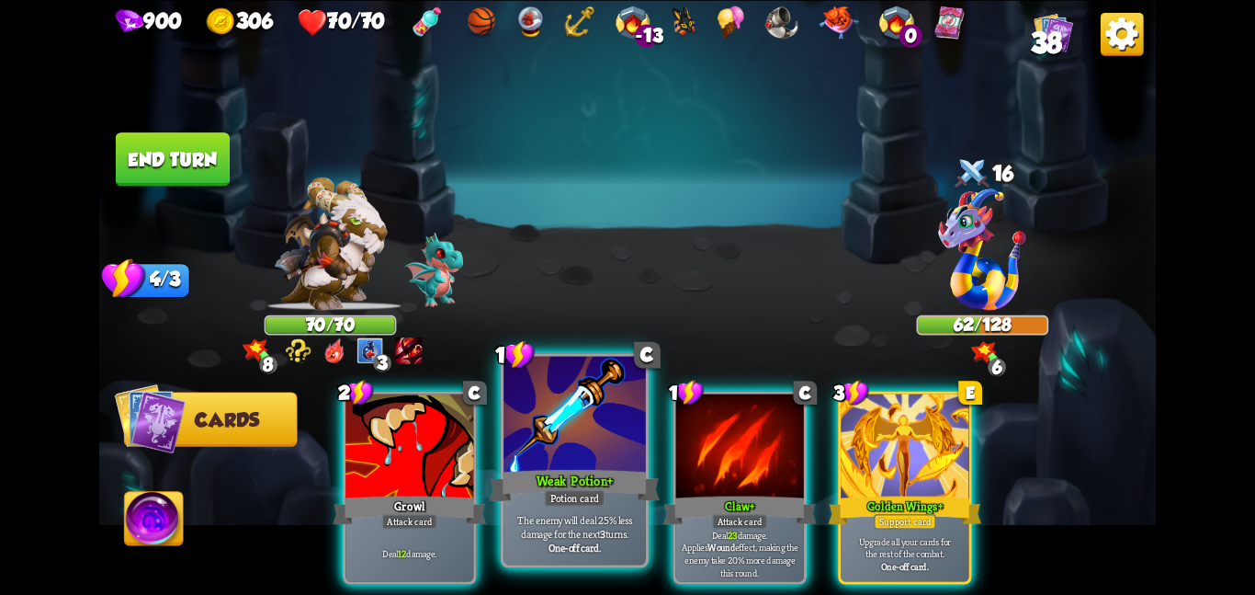
click at [599, 445] on div at bounding box center [575, 415] width 142 height 119
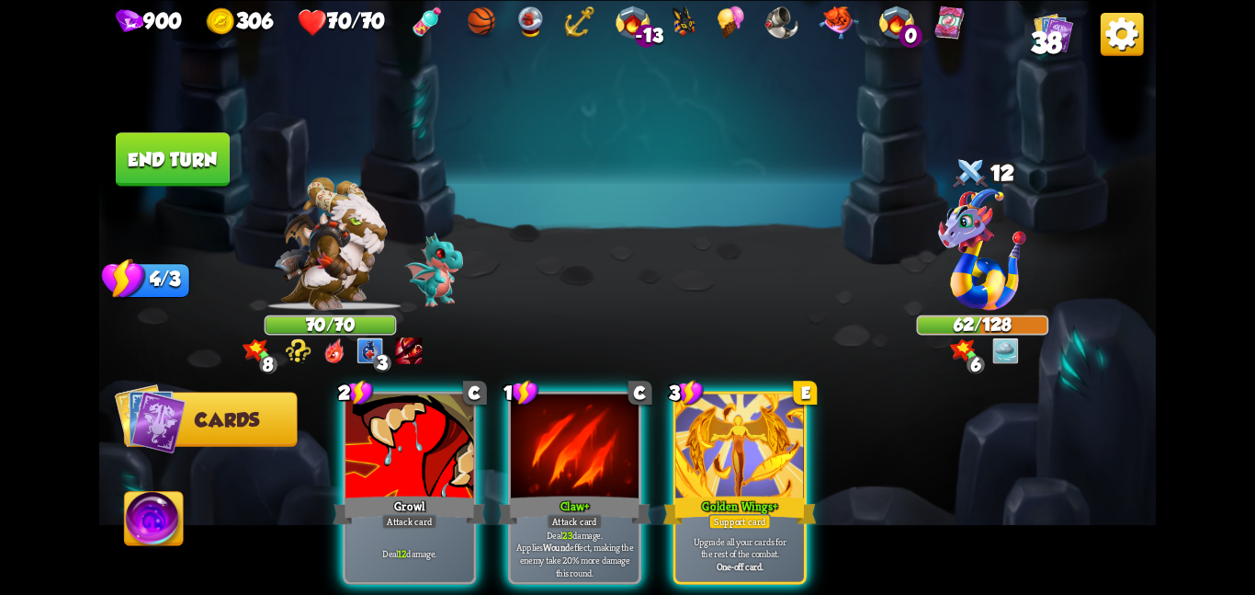
click at [161, 160] on button "End turn" at bounding box center [173, 158] width 114 height 53
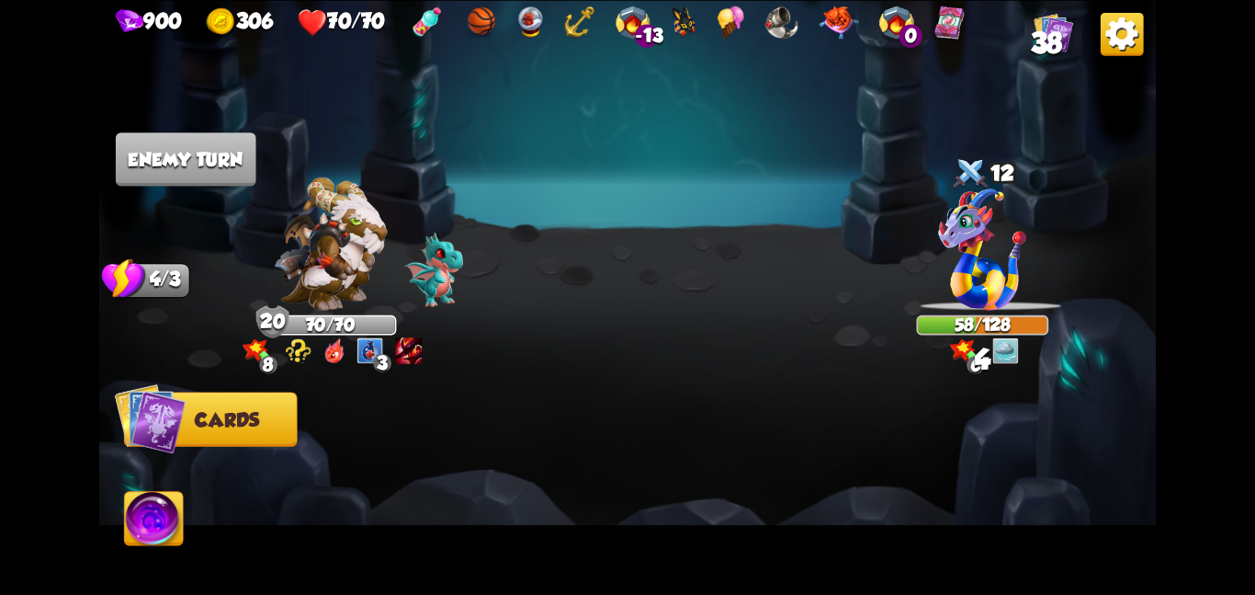
click at [992, 211] on img at bounding box center [982, 248] width 87 height 121
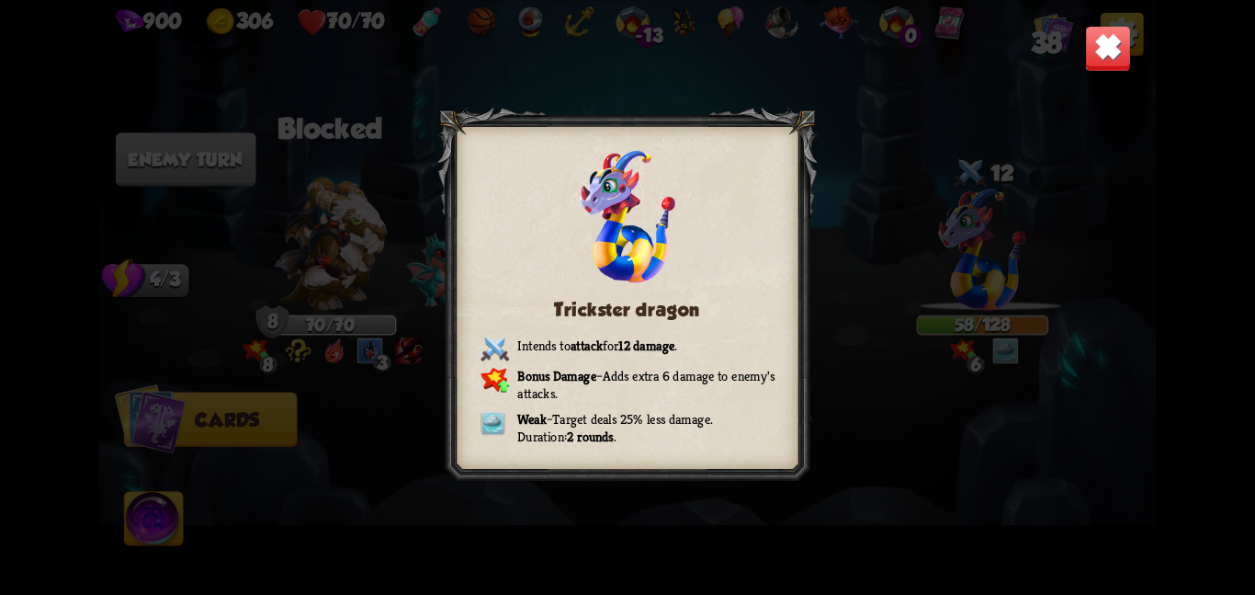
click at [1095, 43] on img at bounding box center [1108, 48] width 46 height 46
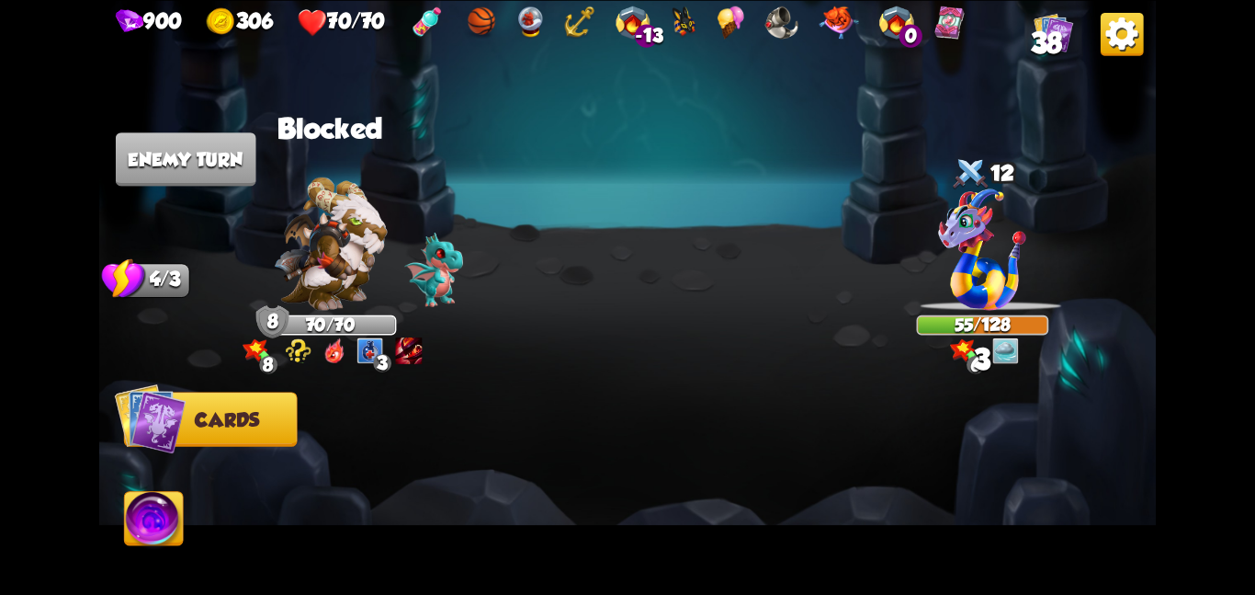
click at [0, 0] on div "Player turn" at bounding box center [0, 0] width 0 height 0
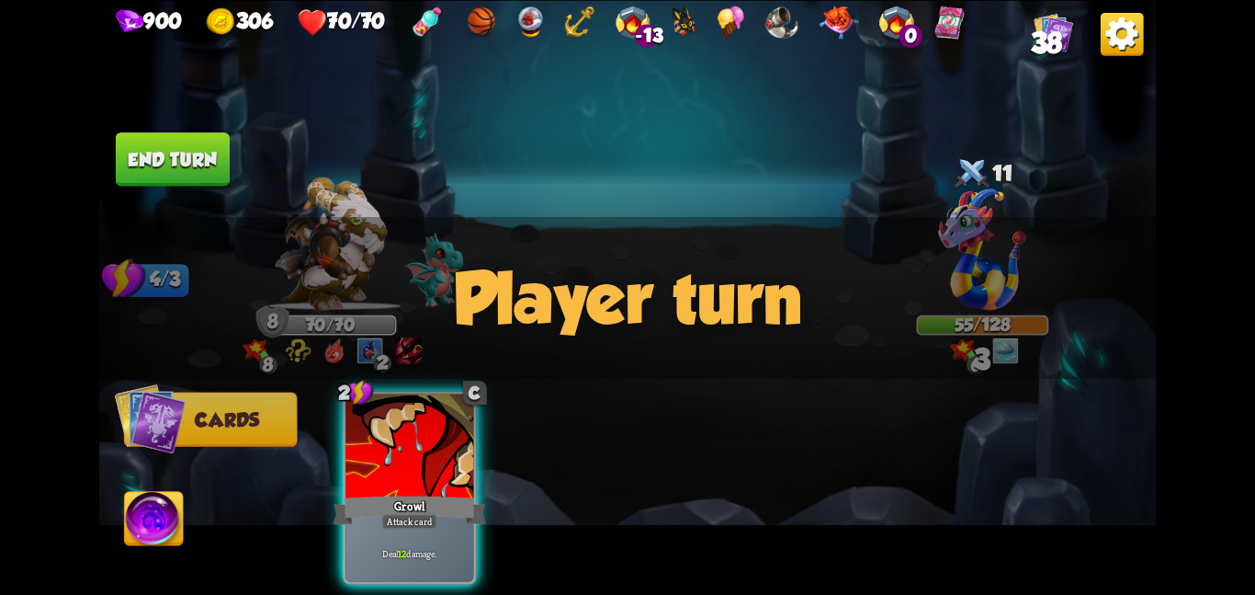
click at [331, 232] on div "Player turn" at bounding box center [627, 297] width 1057 height 163
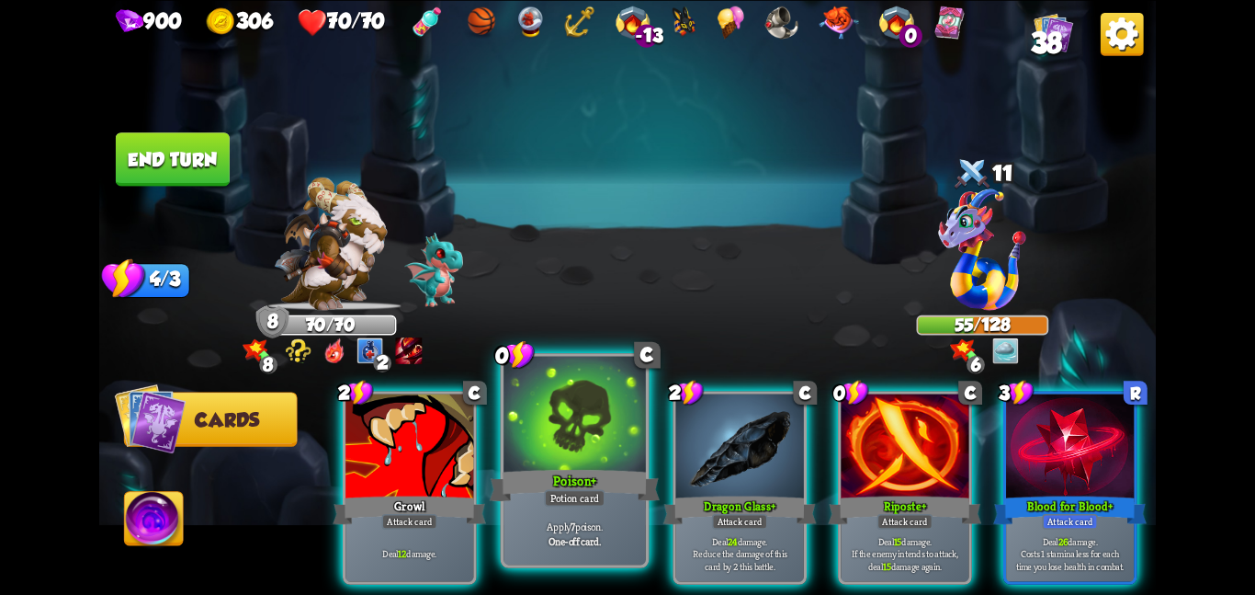
click at [576, 456] on div at bounding box center [575, 415] width 142 height 119
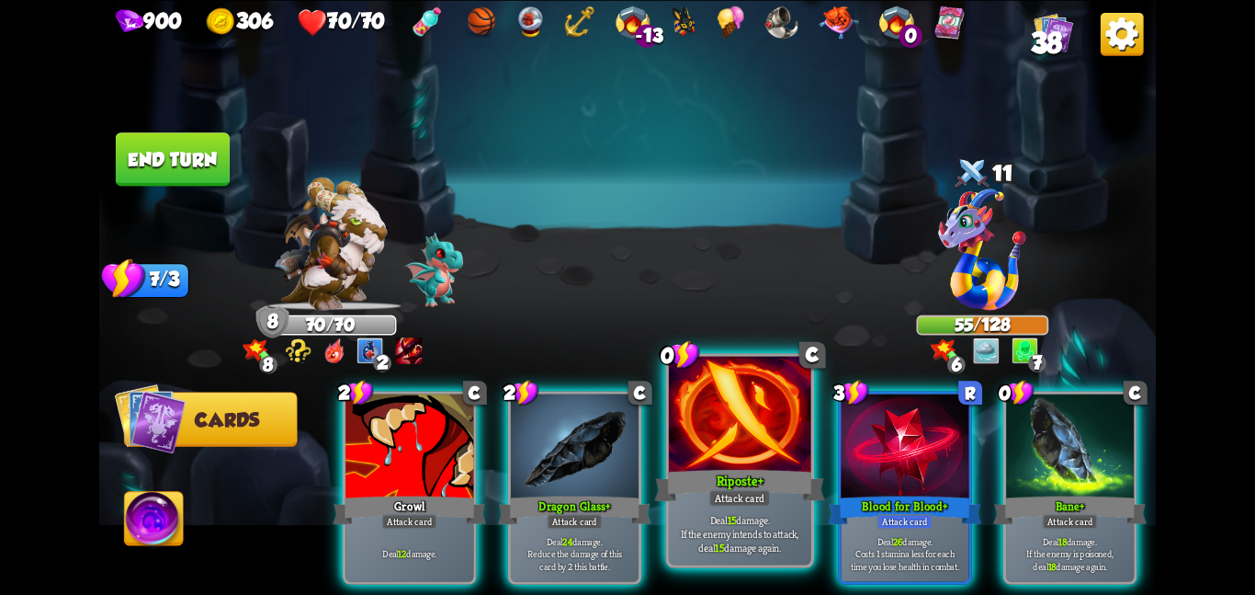
click at [692, 453] on div at bounding box center [740, 415] width 142 height 119
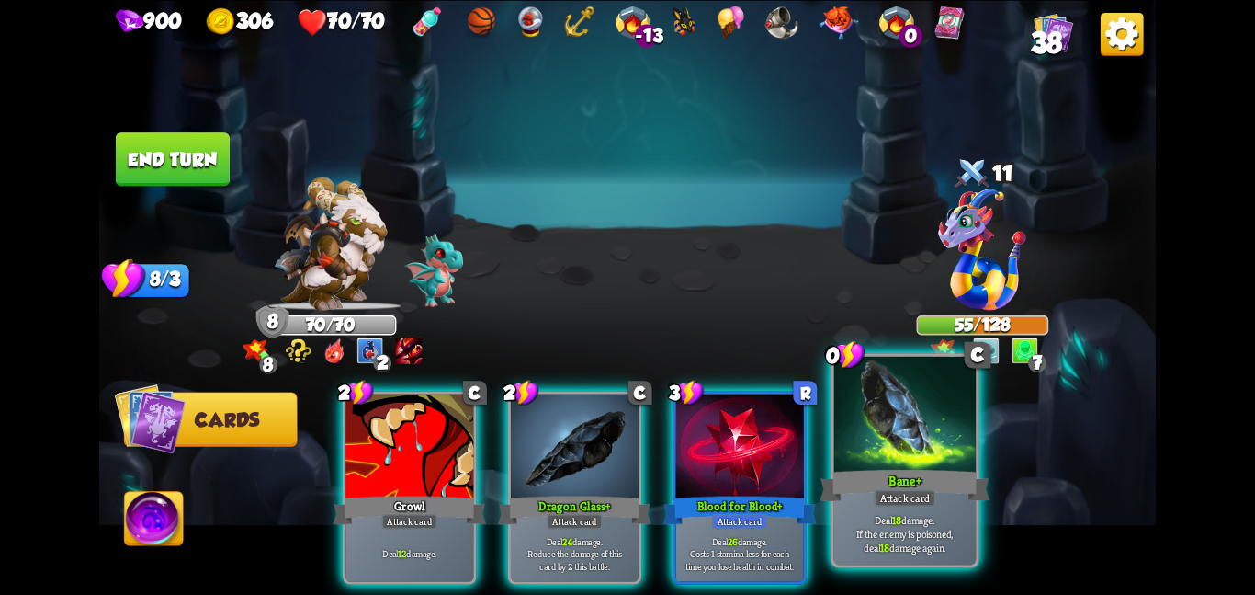
click at [863, 435] on div at bounding box center [905, 415] width 142 height 119
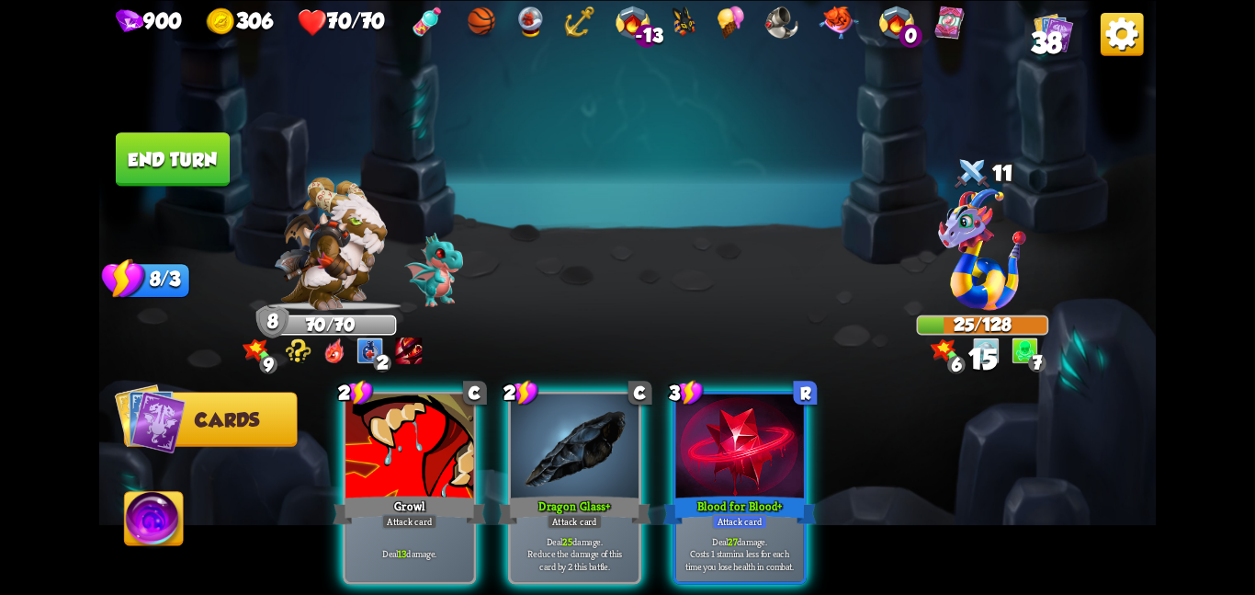
click at [201, 166] on button "End turn" at bounding box center [173, 158] width 114 height 53
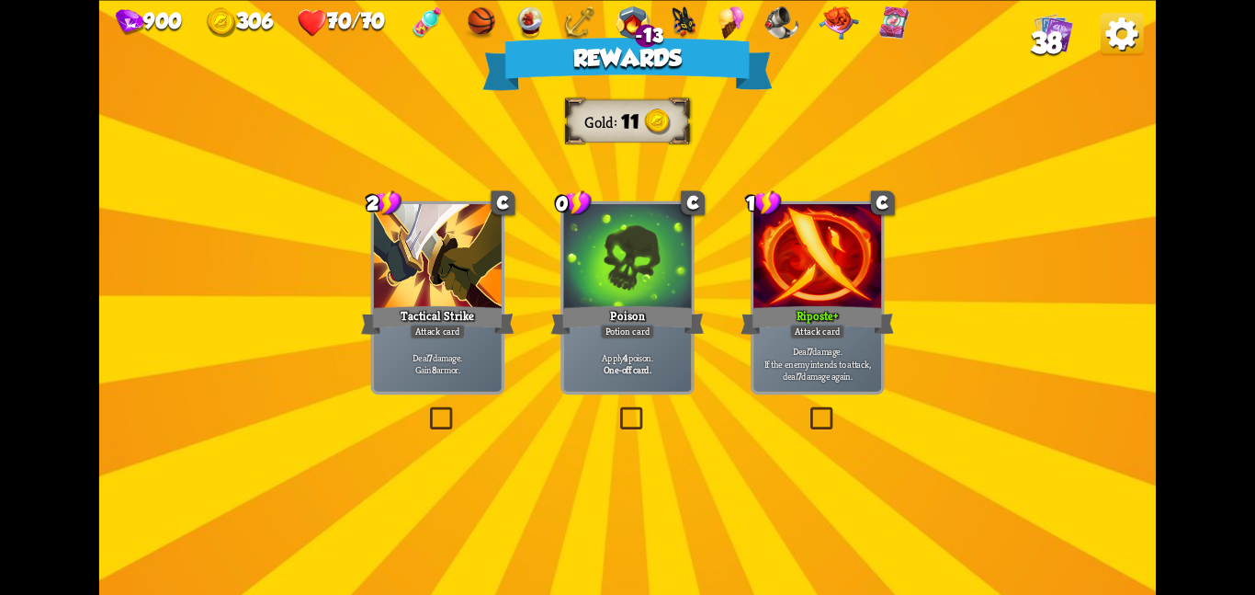
click at [630, 275] on div at bounding box center [627, 258] width 128 height 108
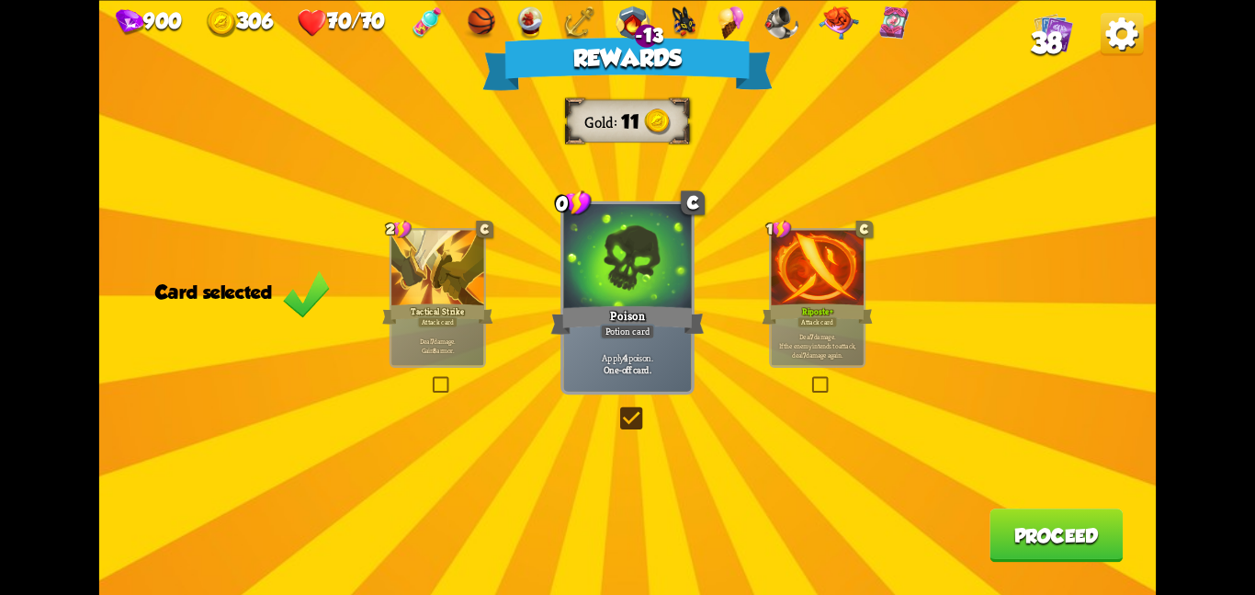
click at [1036, 553] on button "Proceed" at bounding box center [1056, 534] width 133 height 53
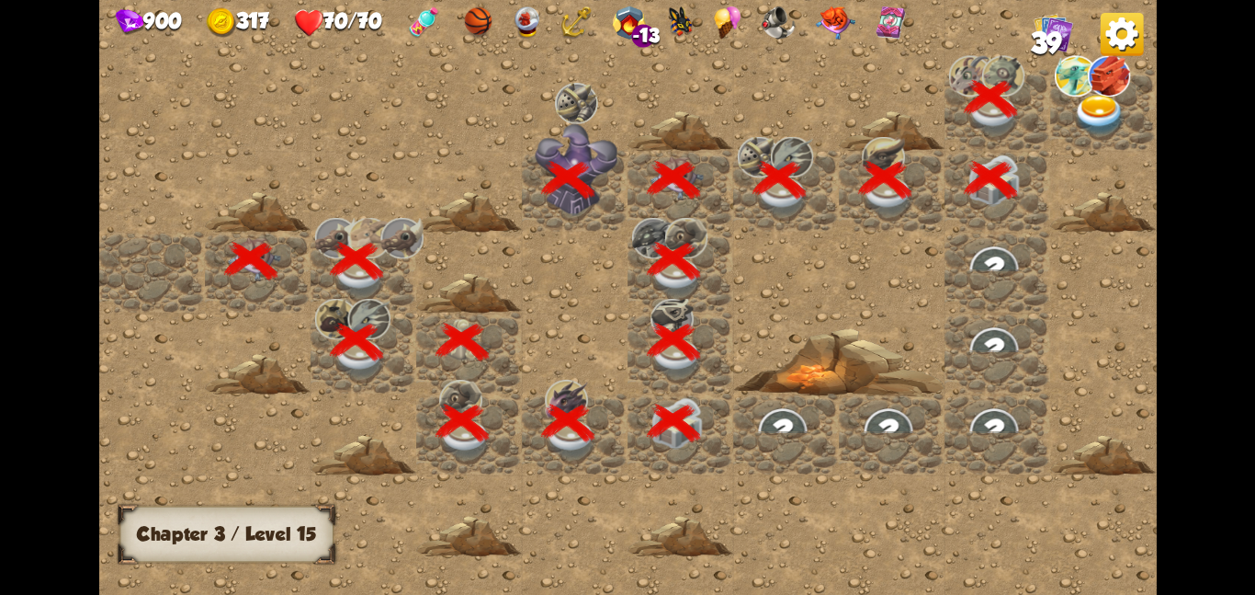
scroll to position [0, 353]
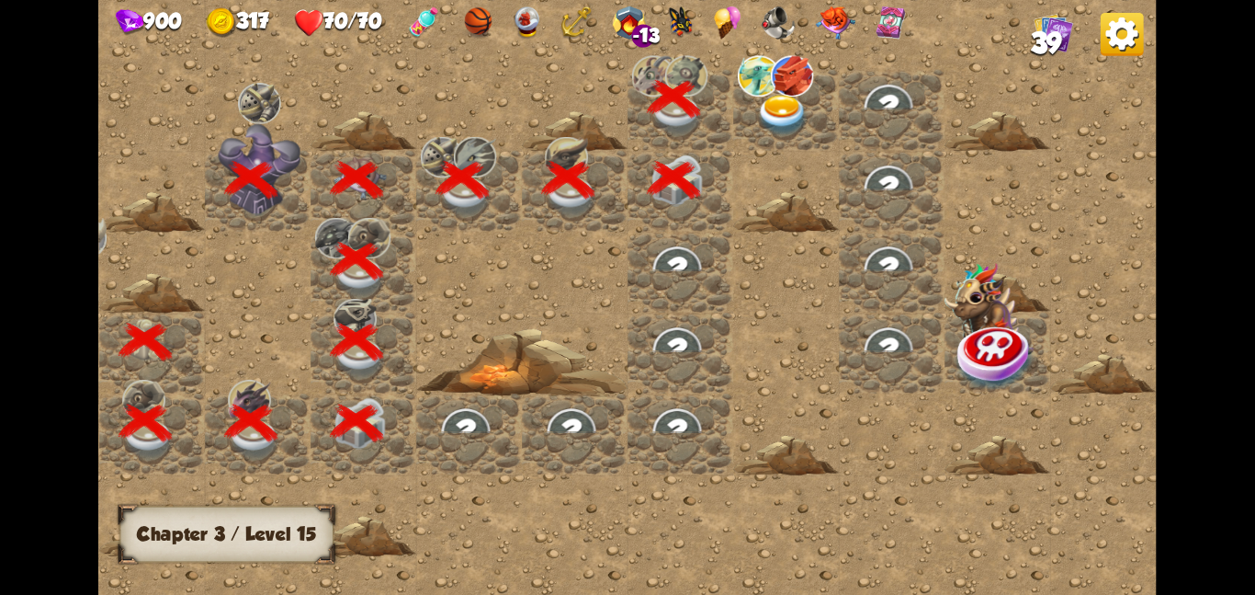
click at [770, 105] on img at bounding box center [782, 114] width 53 height 41
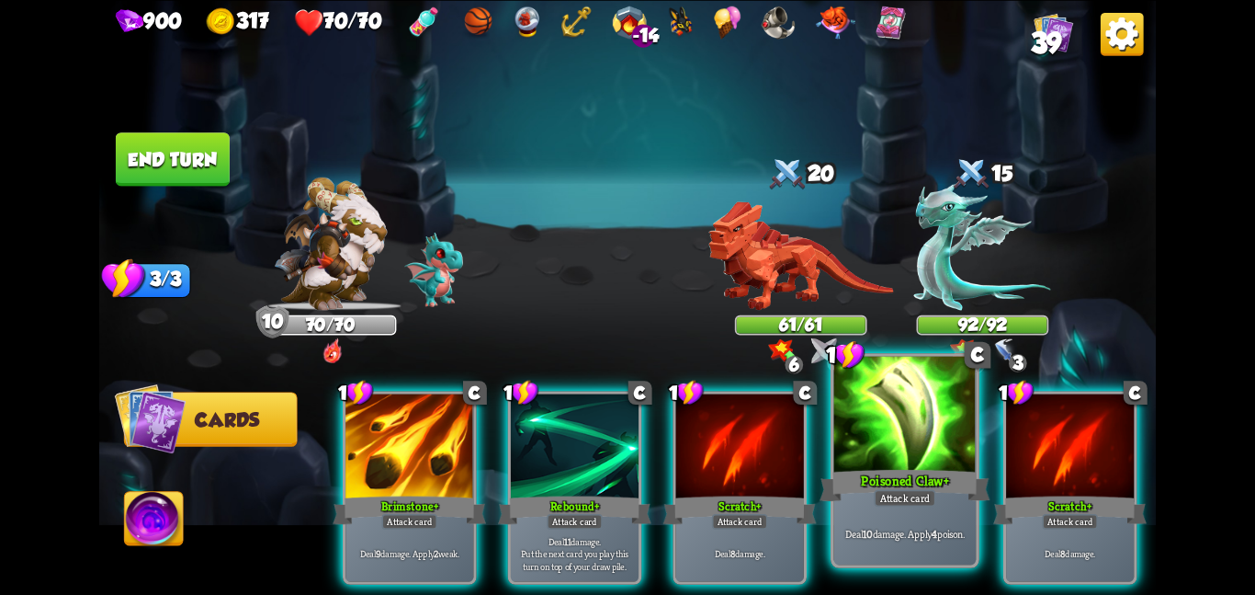
click at [858, 540] on div "Deal 10 damage. Apply 4 poison." at bounding box center [905, 533] width 142 height 62
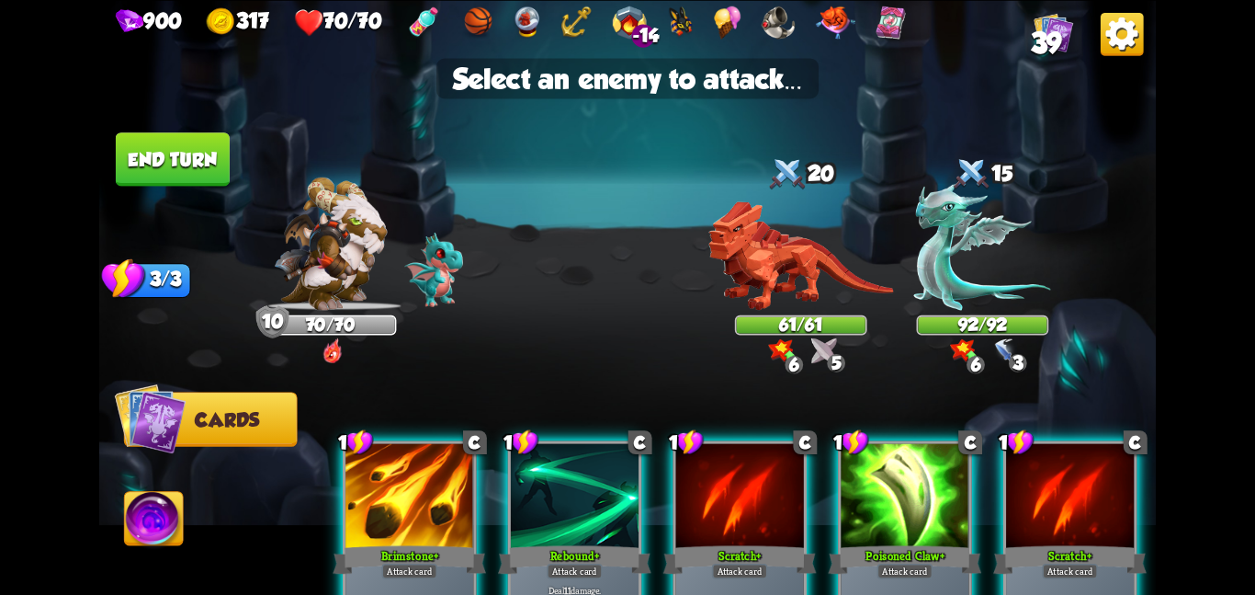
click at [866, 496] on div at bounding box center [905, 497] width 128 height 108
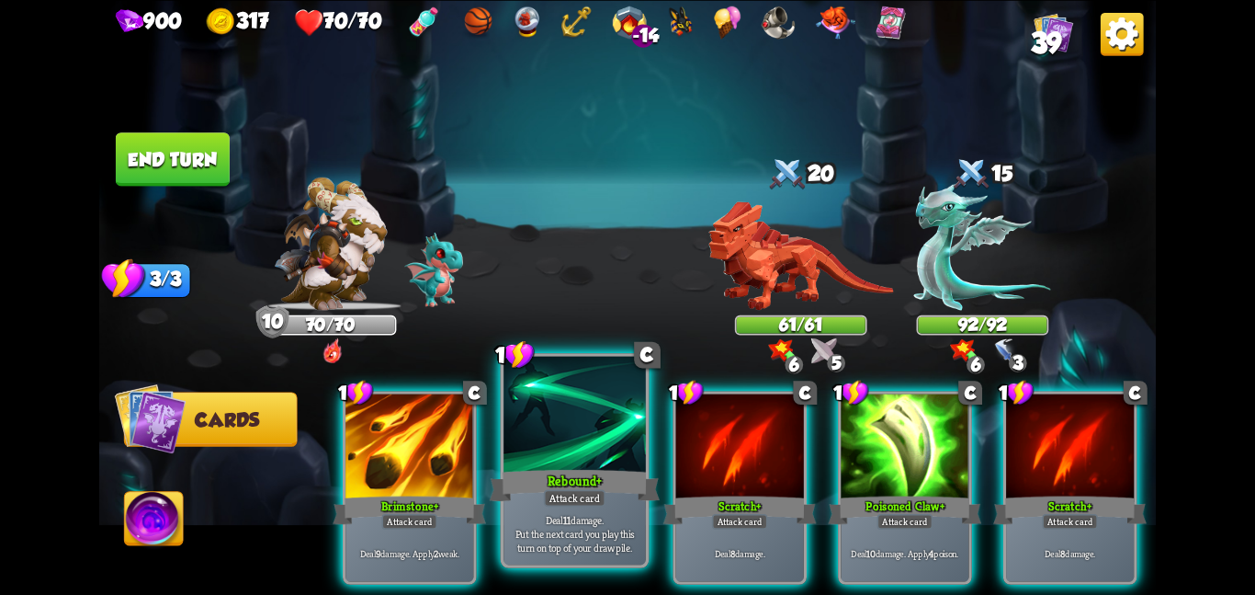
click at [641, 461] on div at bounding box center [575, 415] width 142 height 119
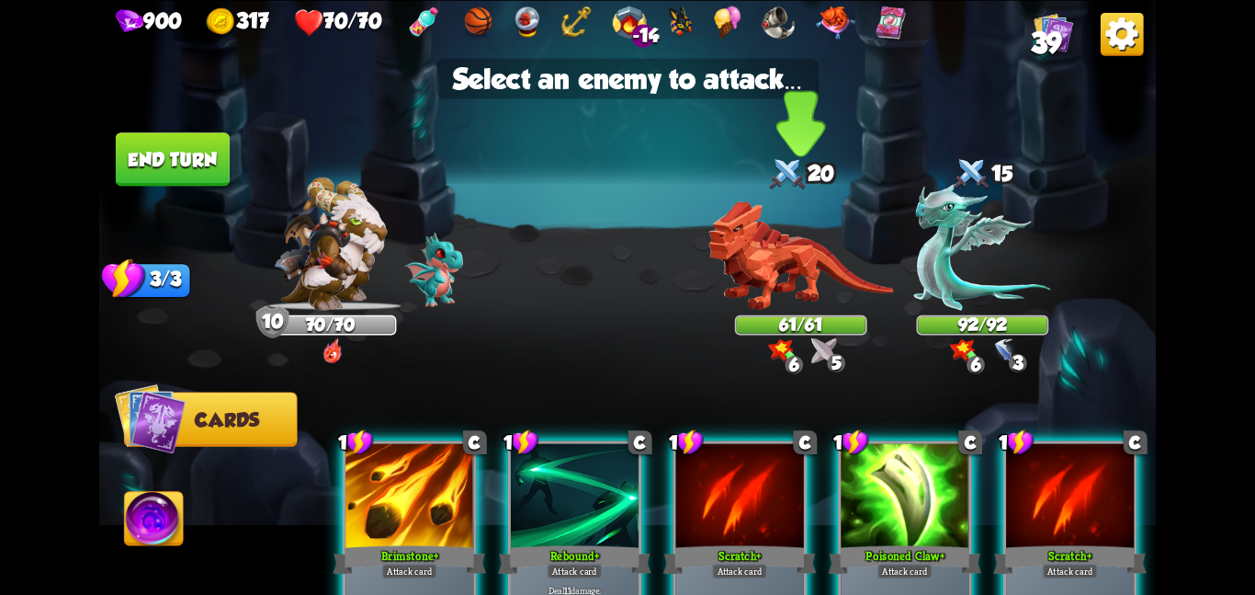
click at [790, 279] on img at bounding box center [801, 254] width 185 height 109
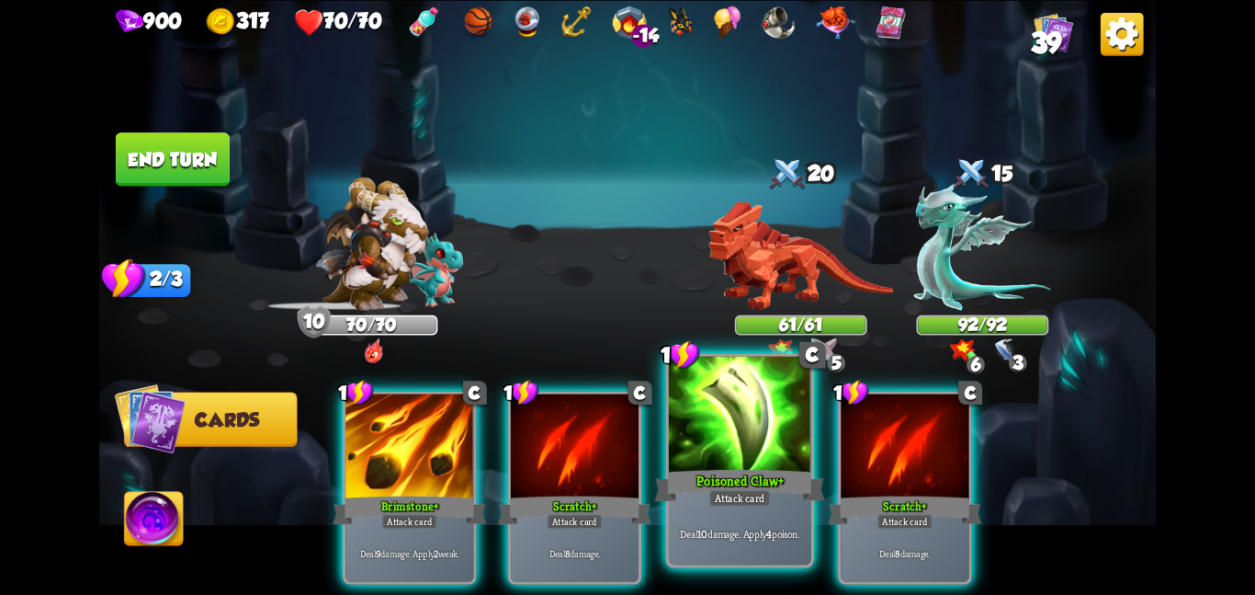
click at [766, 418] on div at bounding box center [740, 415] width 142 height 119
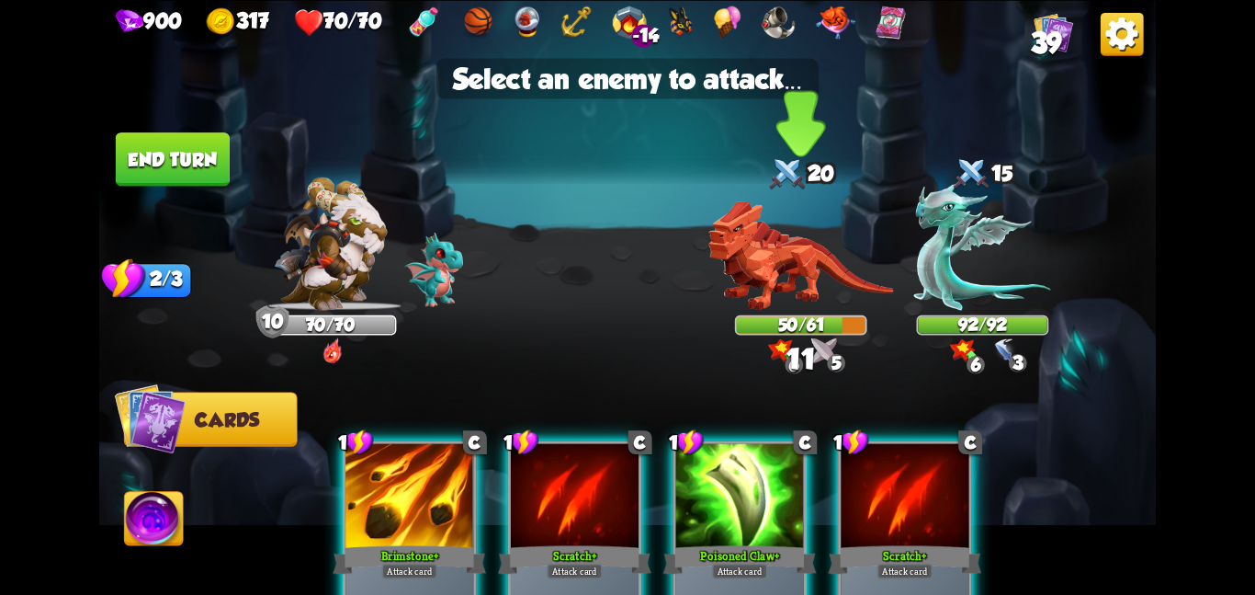
click at [760, 283] on img at bounding box center [801, 254] width 185 height 109
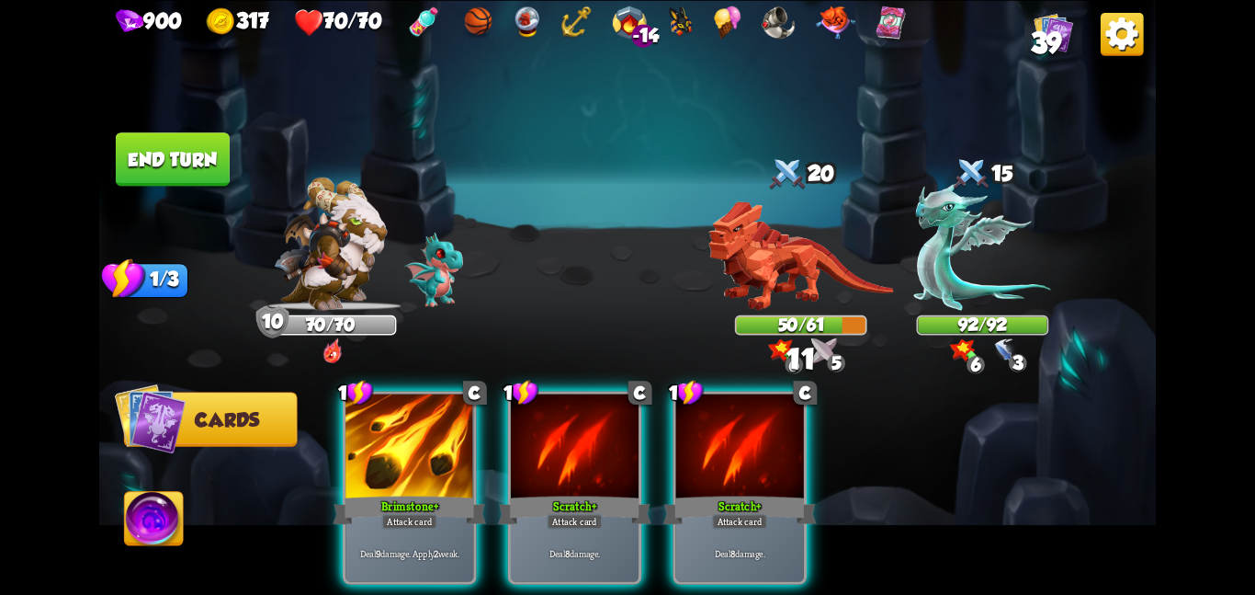
click at [195, 163] on button "End turn" at bounding box center [173, 158] width 114 height 53
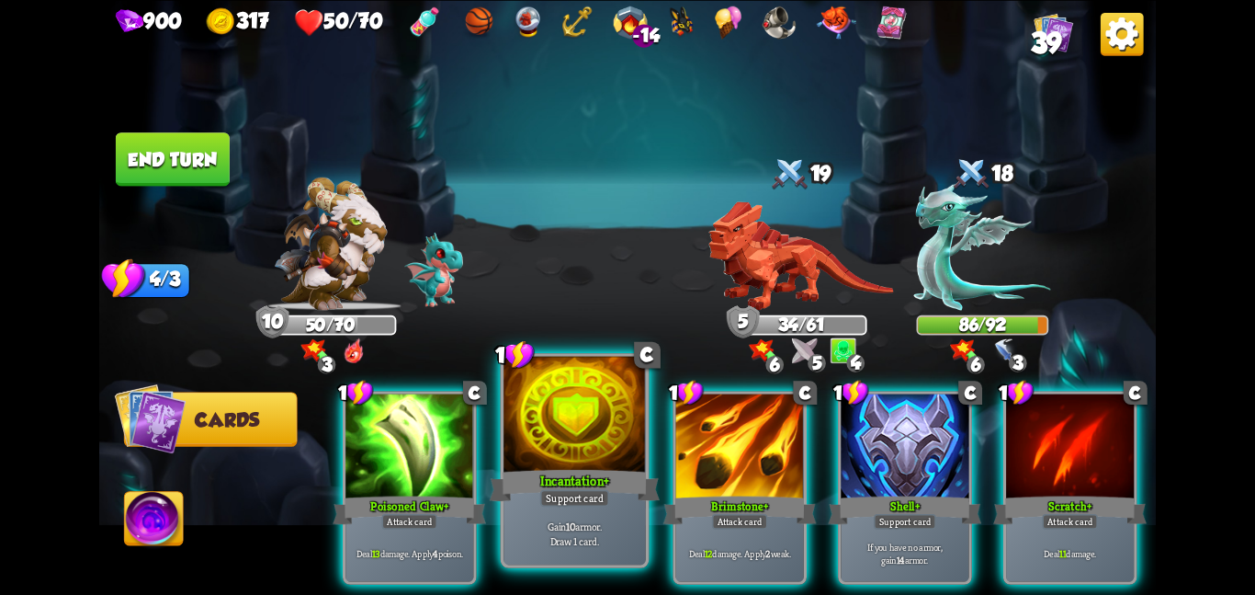
click at [549, 483] on div "Incantation +" at bounding box center [575, 485] width 170 height 38
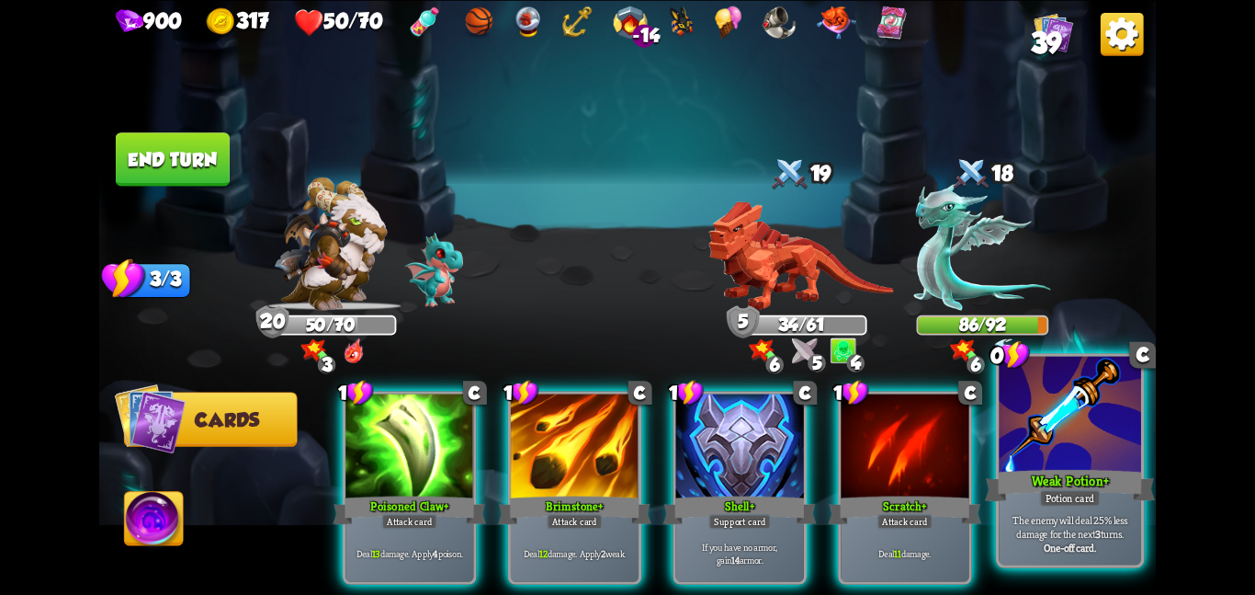
click at [1080, 475] on div "Weak Potion +" at bounding box center [1070, 485] width 170 height 38
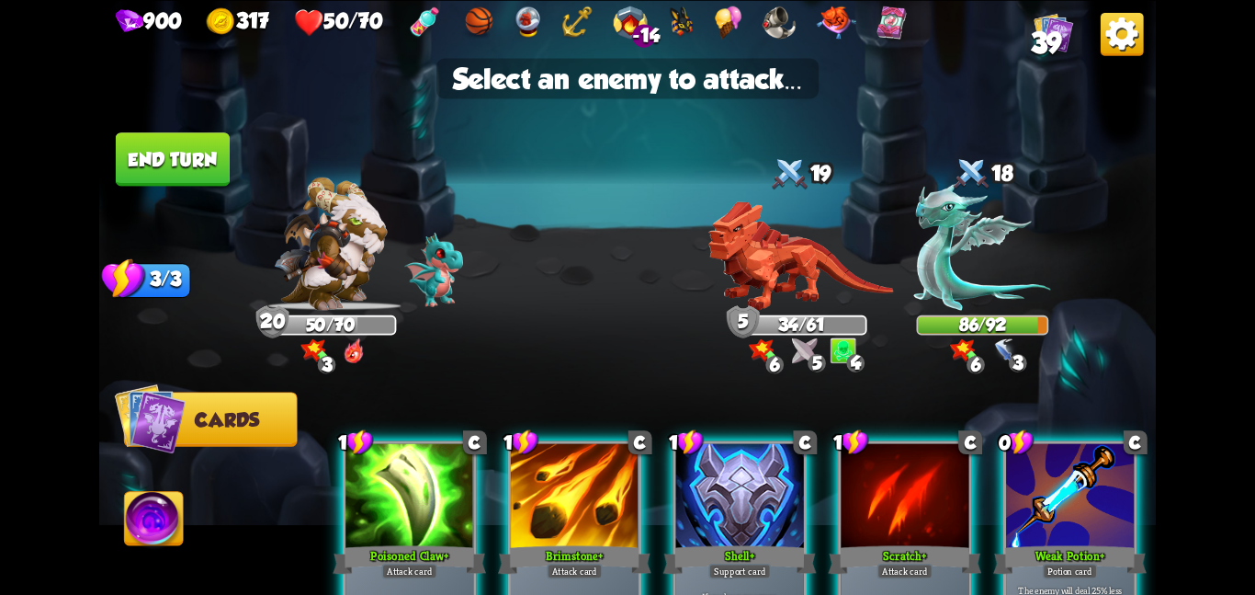
click at [873, 327] on img at bounding box center [627, 297] width 1057 height 595
click at [795, 262] on img at bounding box center [801, 254] width 185 height 109
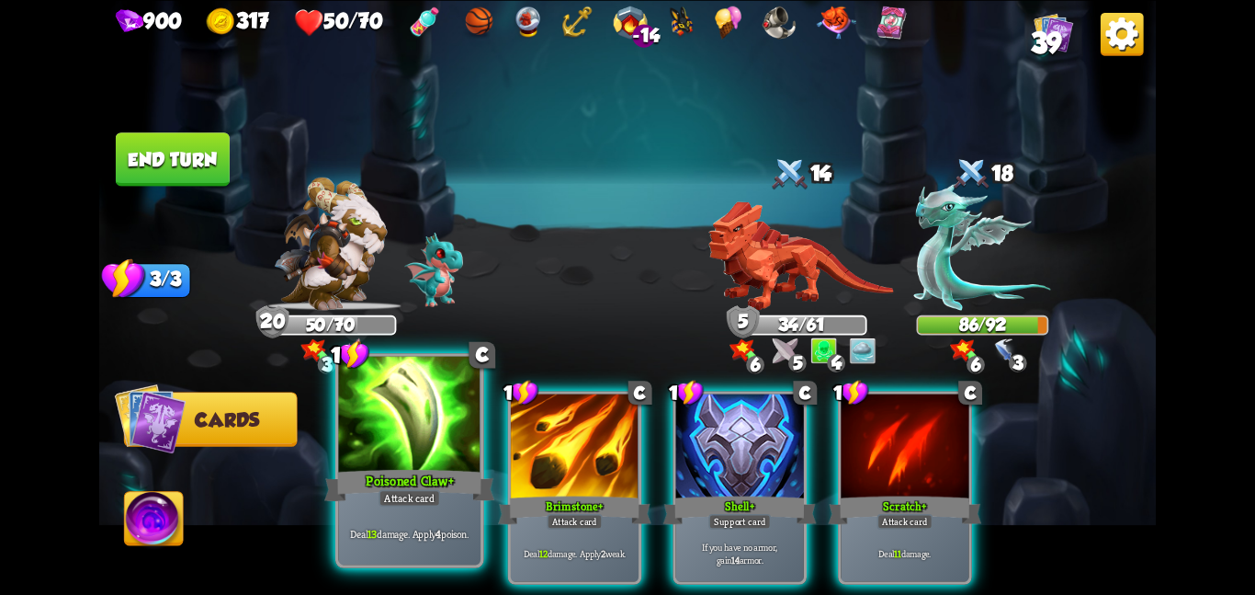
click at [341, 509] on div "Deal 13 damage. Apply 4 poison." at bounding box center [409, 533] width 142 height 62
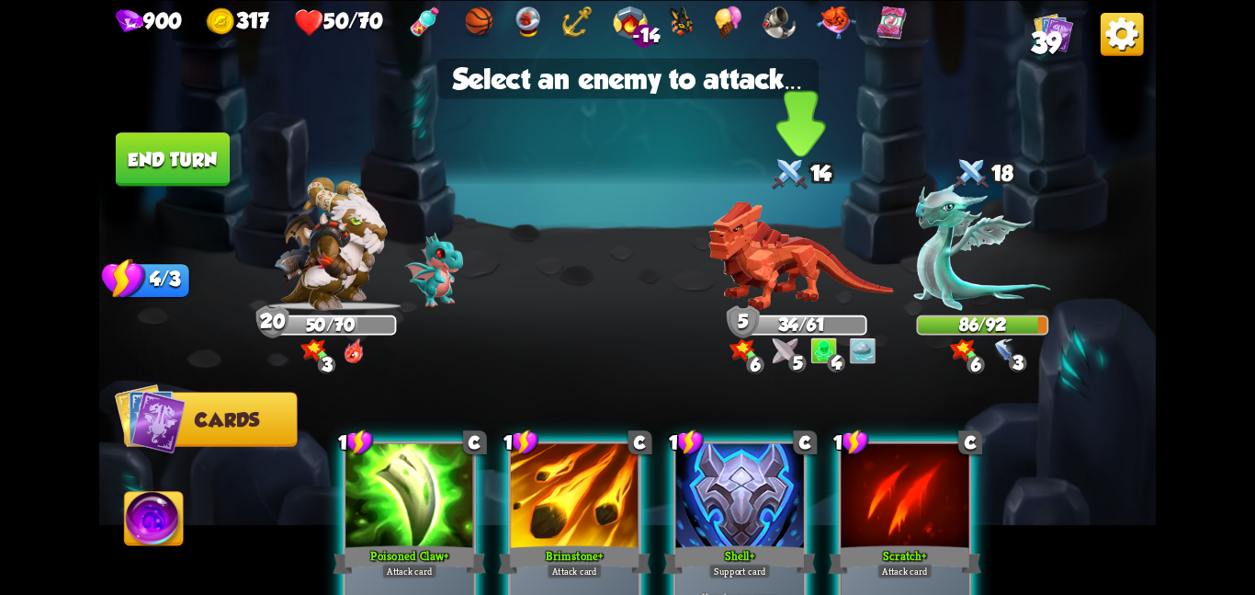
click at [735, 249] on img at bounding box center [801, 254] width 185 height 109
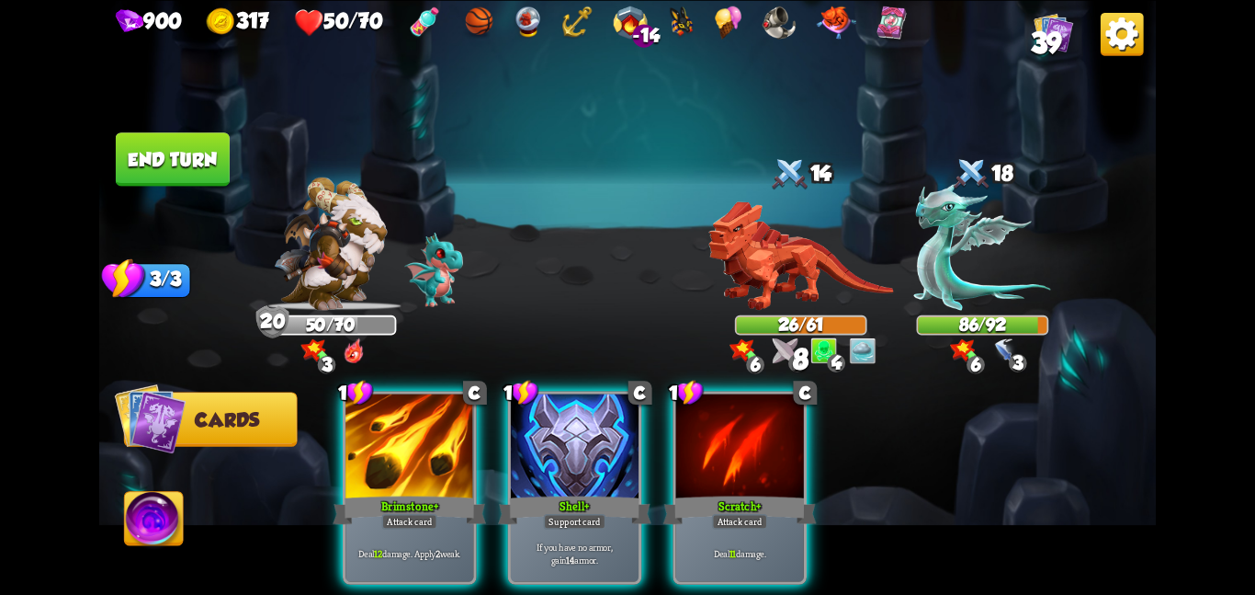
click at [216, 144] on button "End turn" at bounding box center [173, 158] width 114 height 53
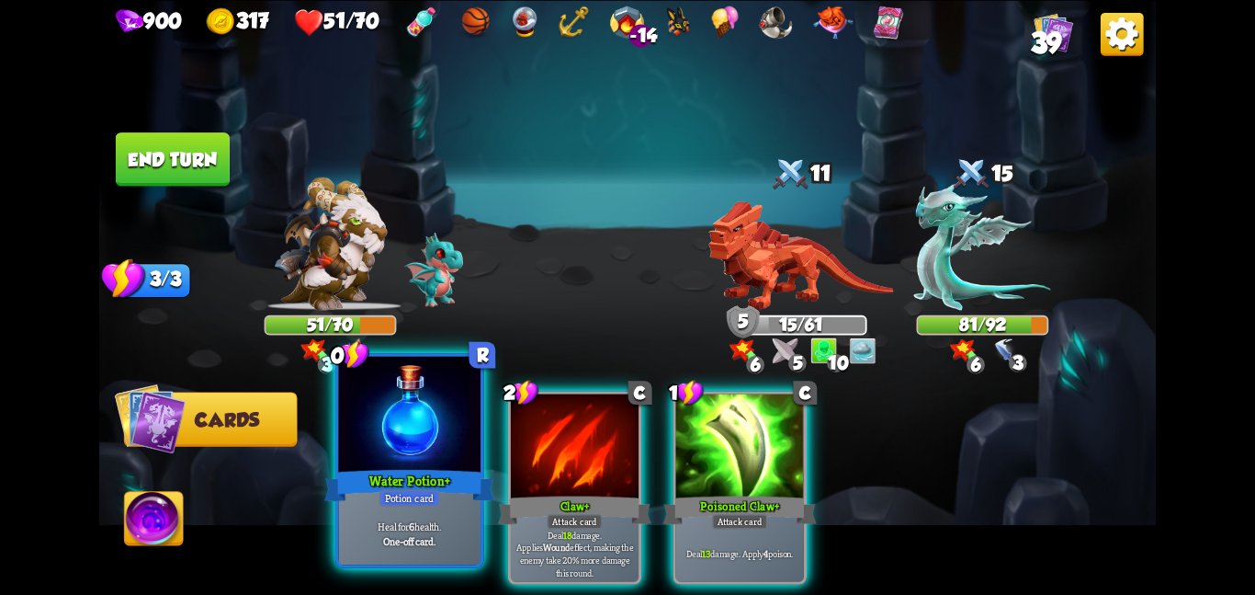
click at [405, 471] on div "Water Potion +" at bounding box center [409, 485] width 170 height 38
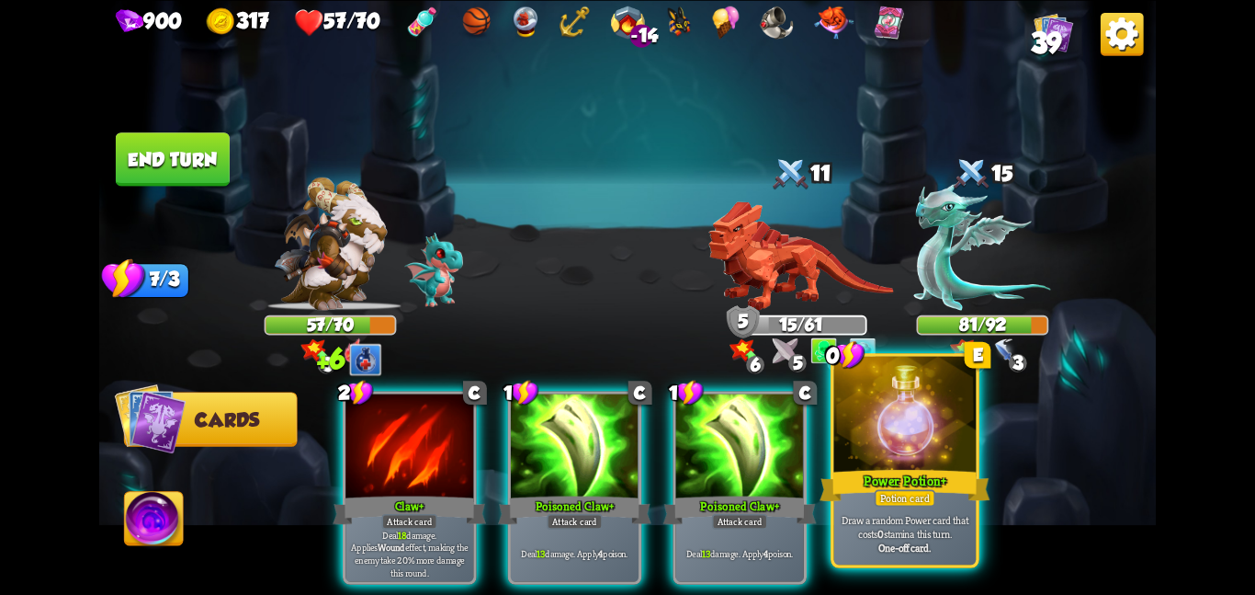
click at [878, 439] on div at bounding box center [905, 415] width 142 height 119
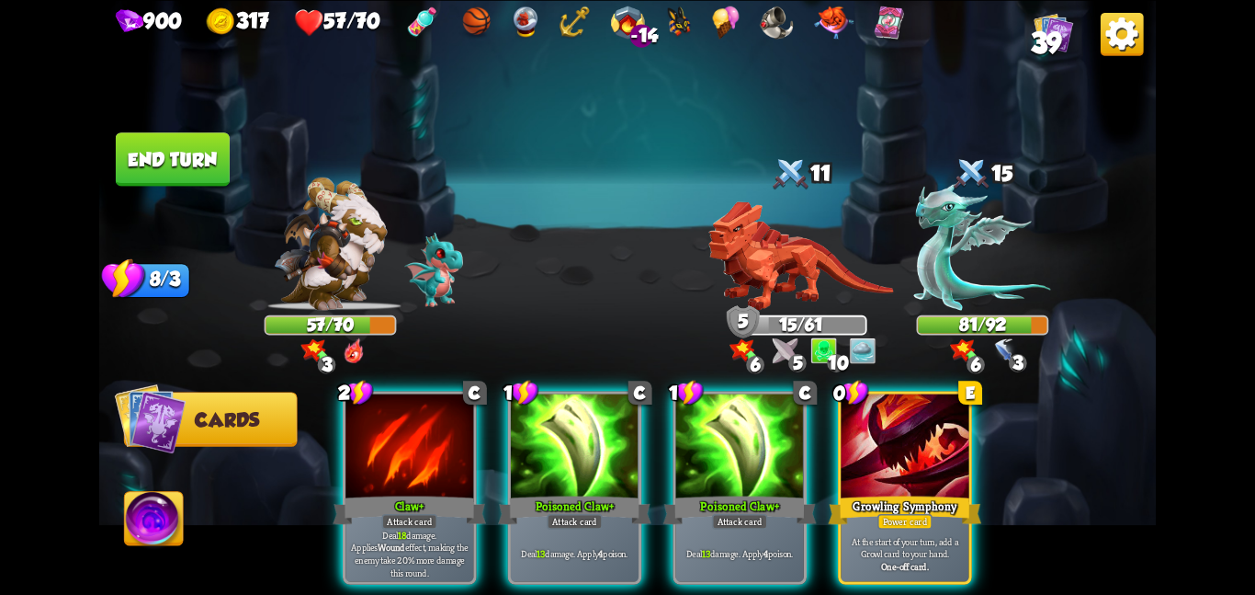
click at [878, 439] on div at bounding box center [905, 447] width 128 height 108
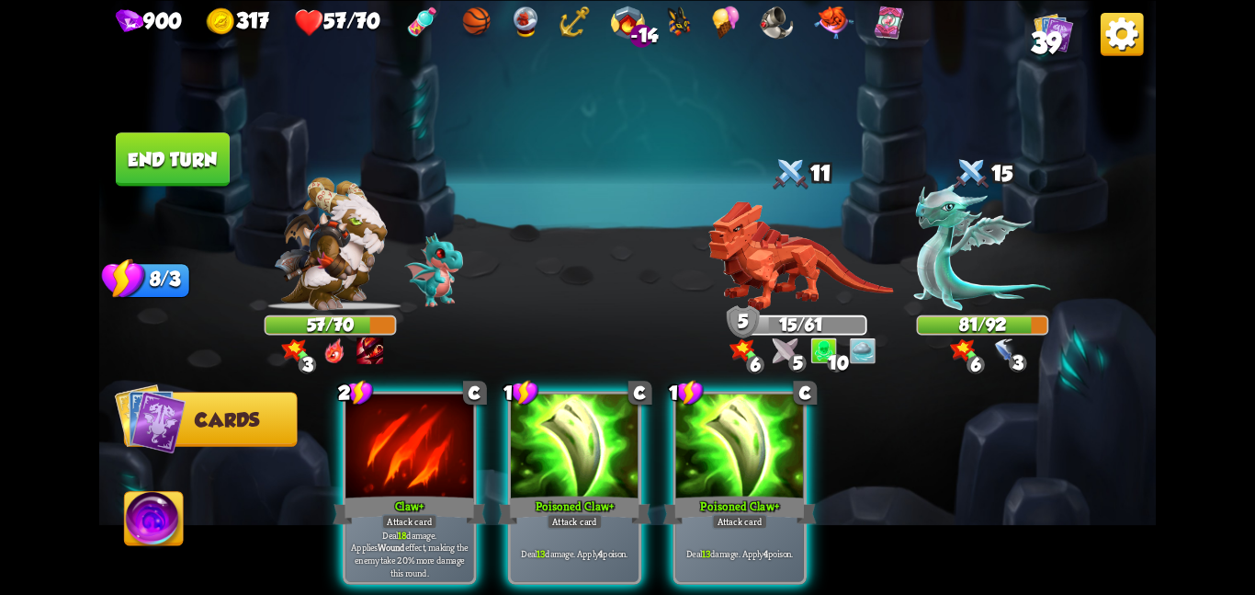
click at [205, 165] on button "End turn" at bounding box center [173, 158] width 114 height 53
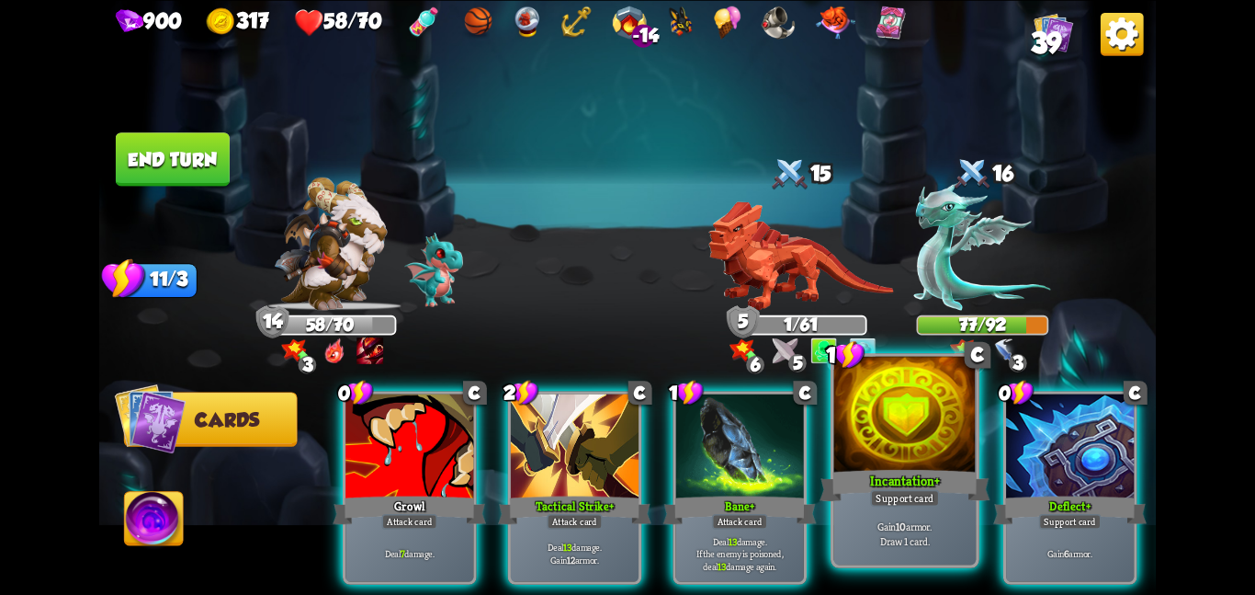
click at [868, 450] on div at bounding box center [905, 415] width 142 height 119
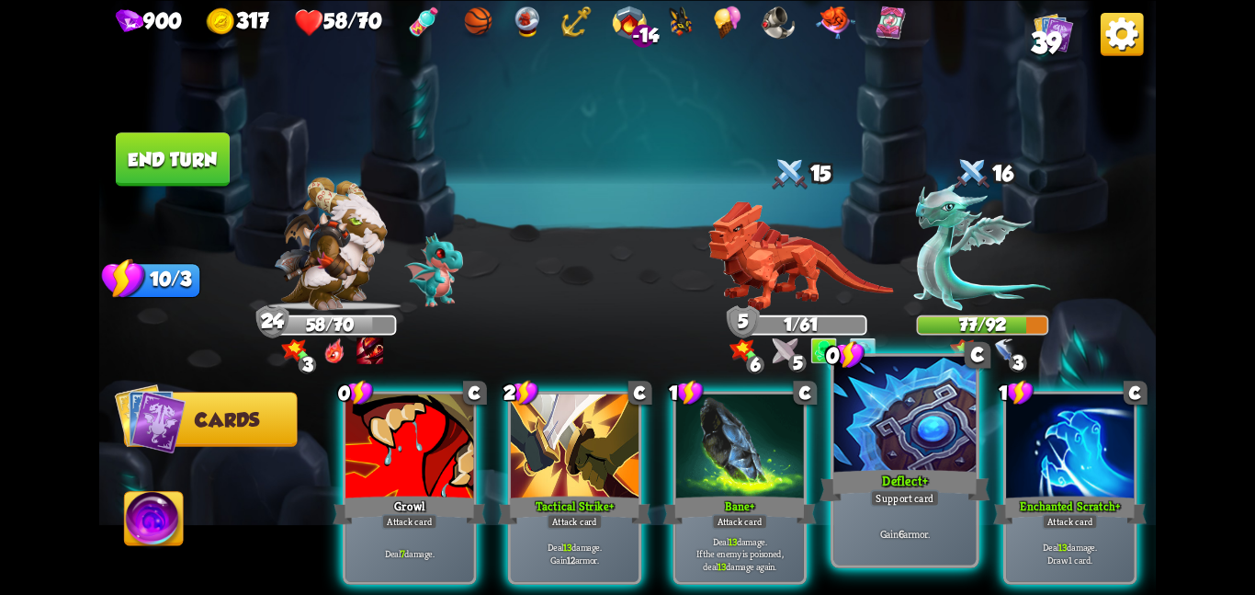
click at [876, 449] on div at bounding box center [905, 415] width 142 height 119
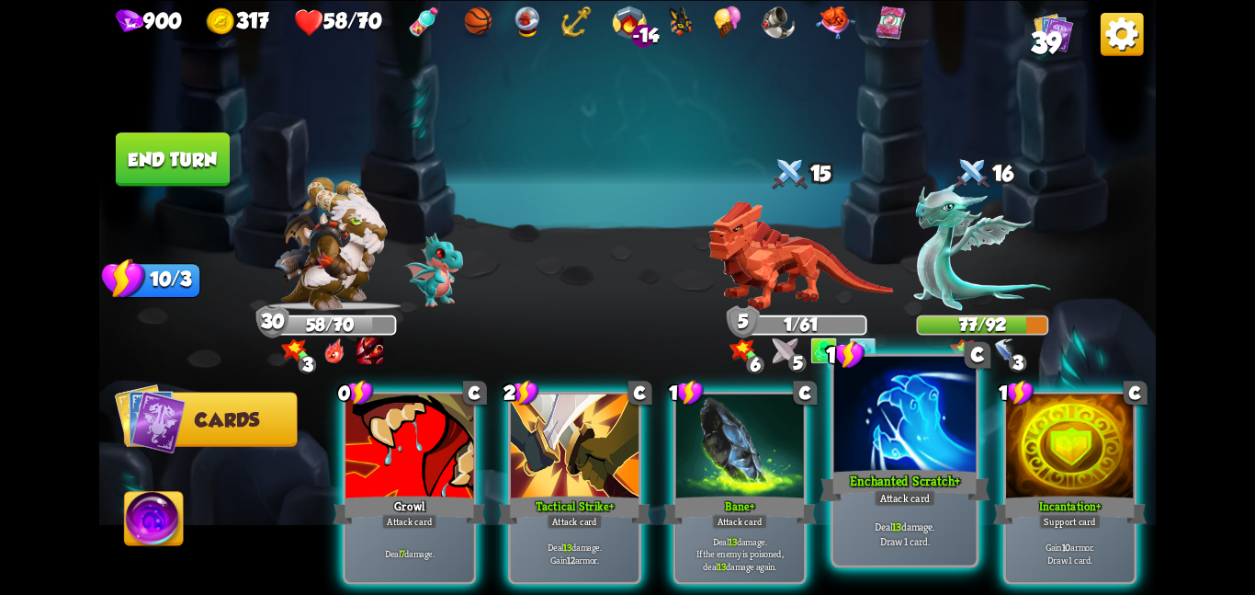
click at [901, 451] on div at bounding box center [905, 415] width 142 height 119
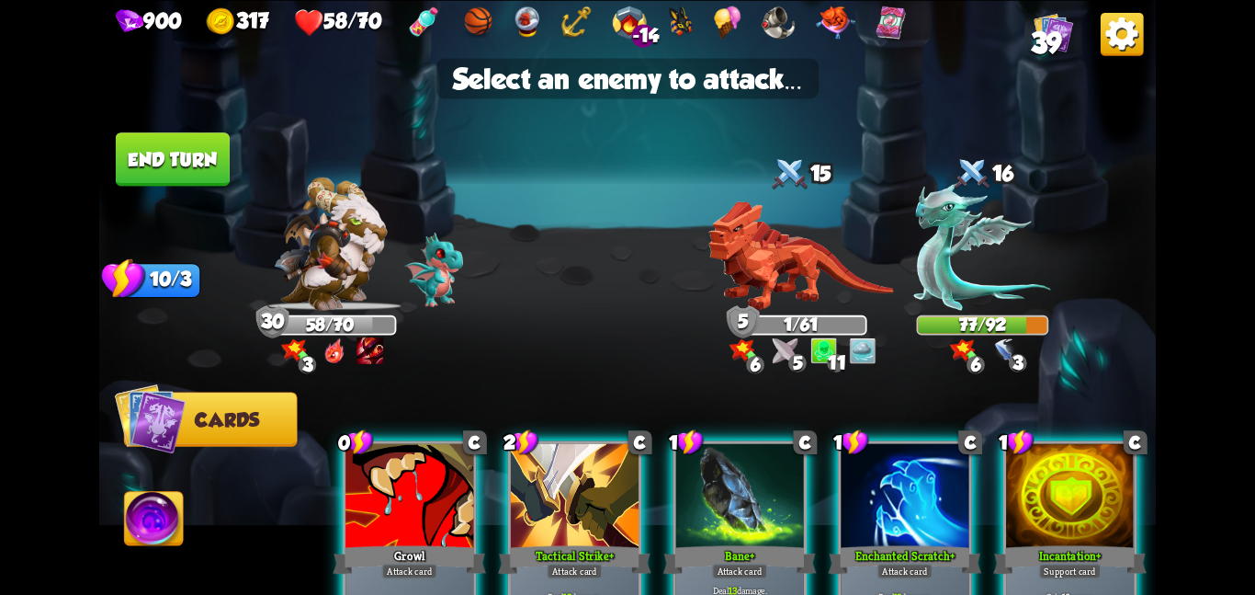
click at [901, 451] on div at bounding box center [905, 497] width 128 height 108
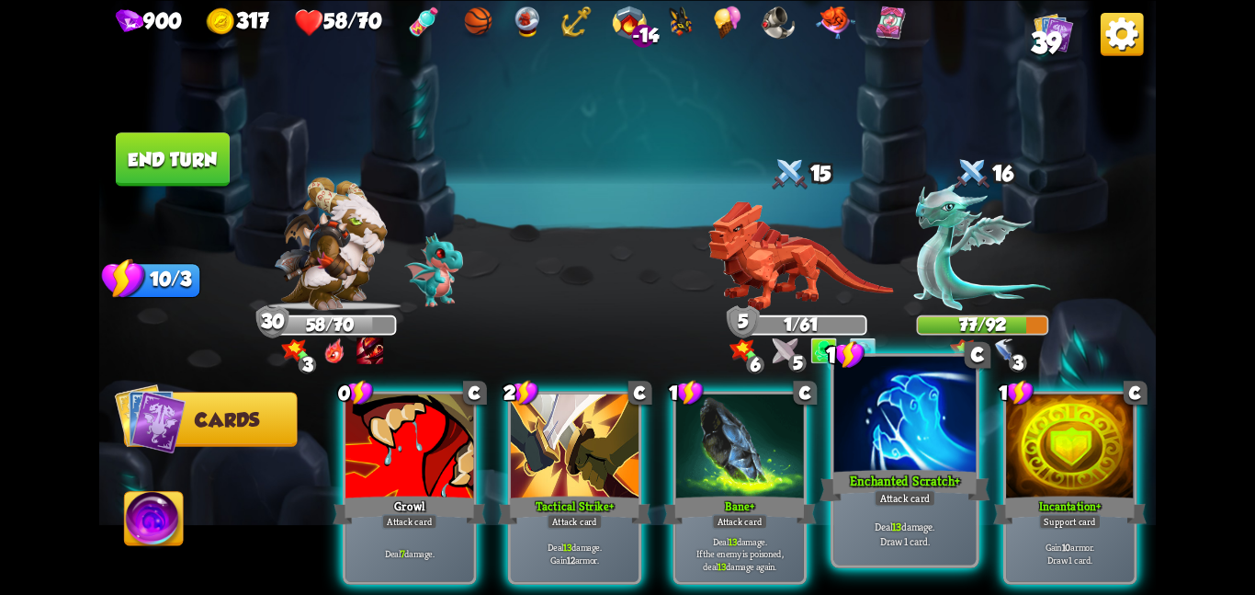
click at [901, 451] on div at bounding box center [905, 415] width 142 height 119
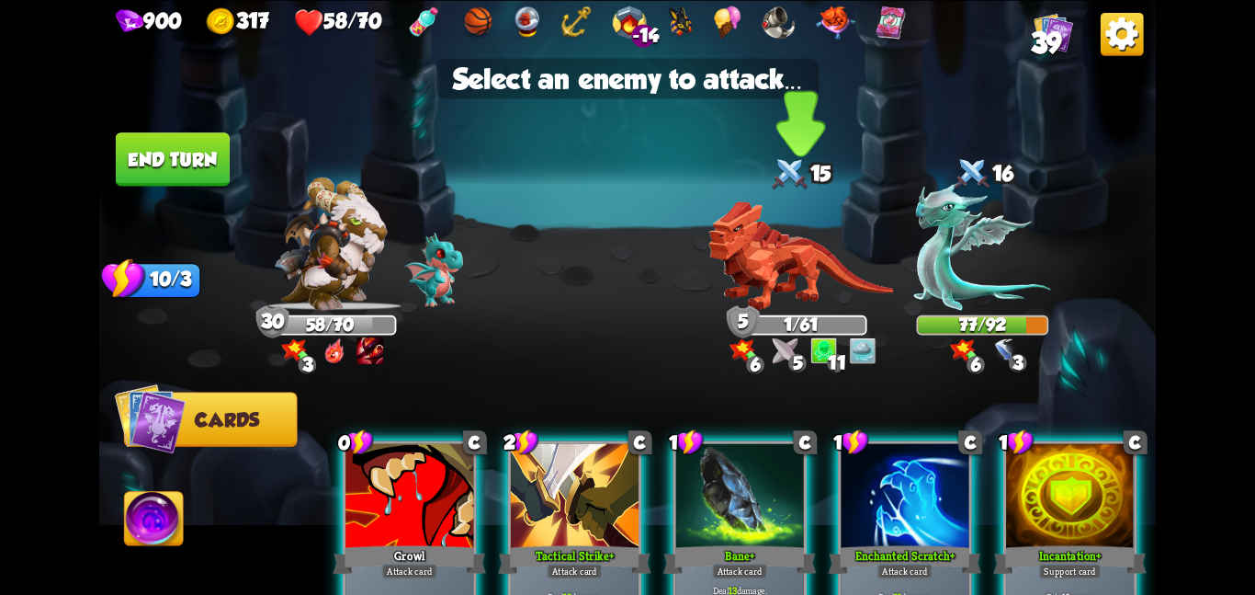
click at [764, 193] on div "15" at bounding box center [801, 174] width 132 height 43
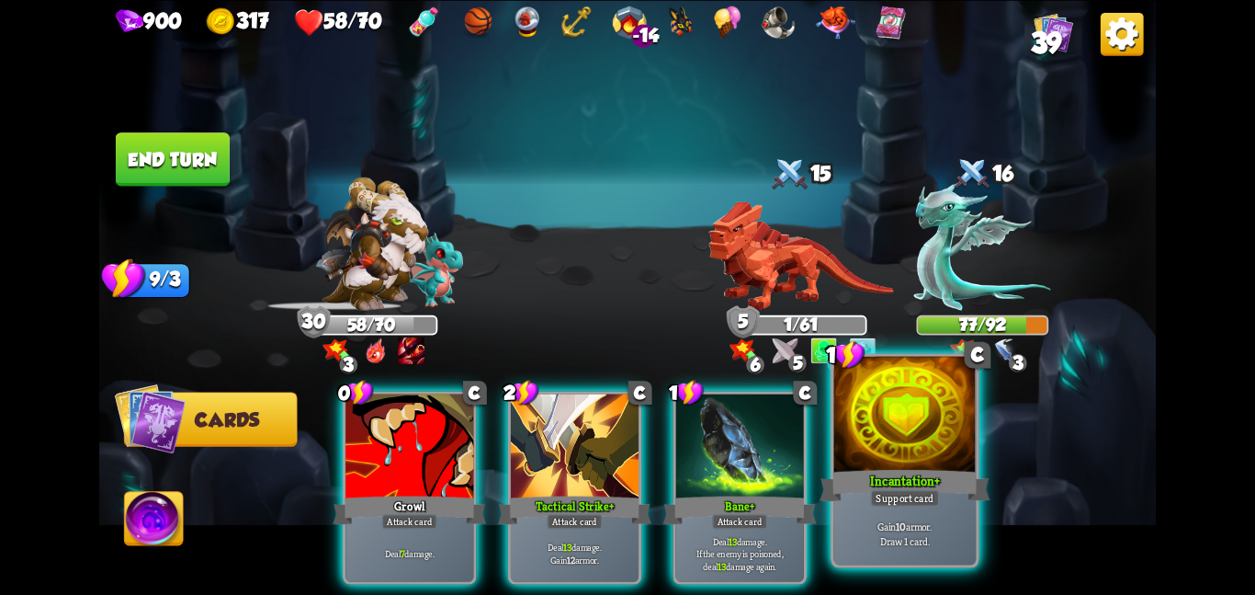
click at [870, 462] on div at bounding box center [905, 415] width 142 height 119
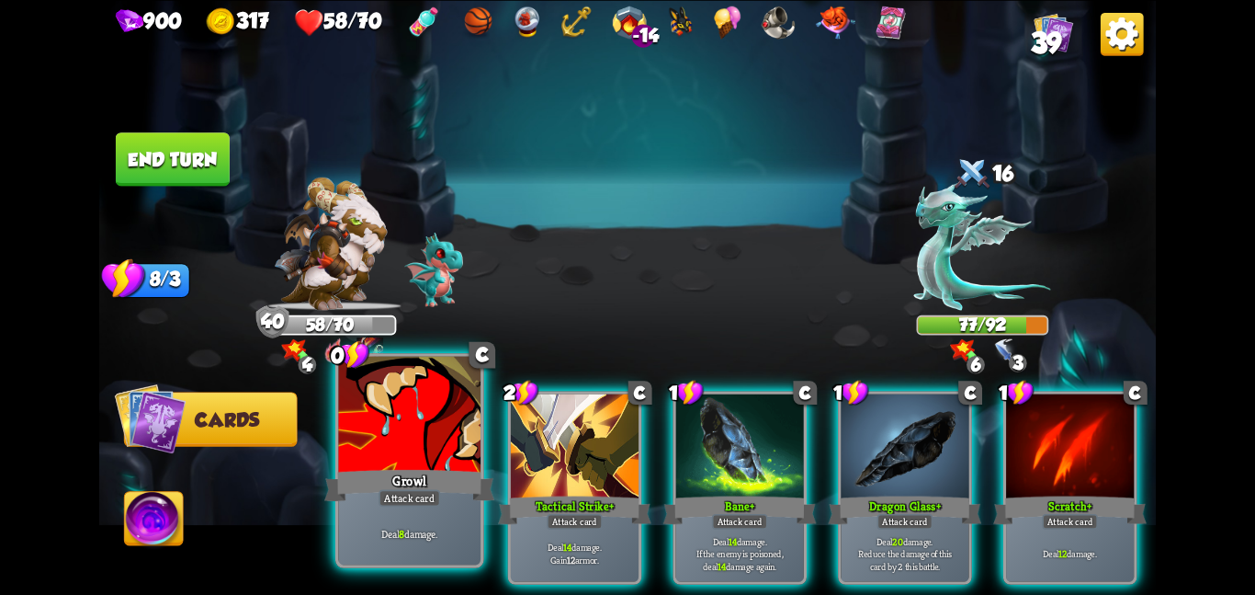
click at [390, 418] on div at bounding box center [409, 415] width 142 height 119
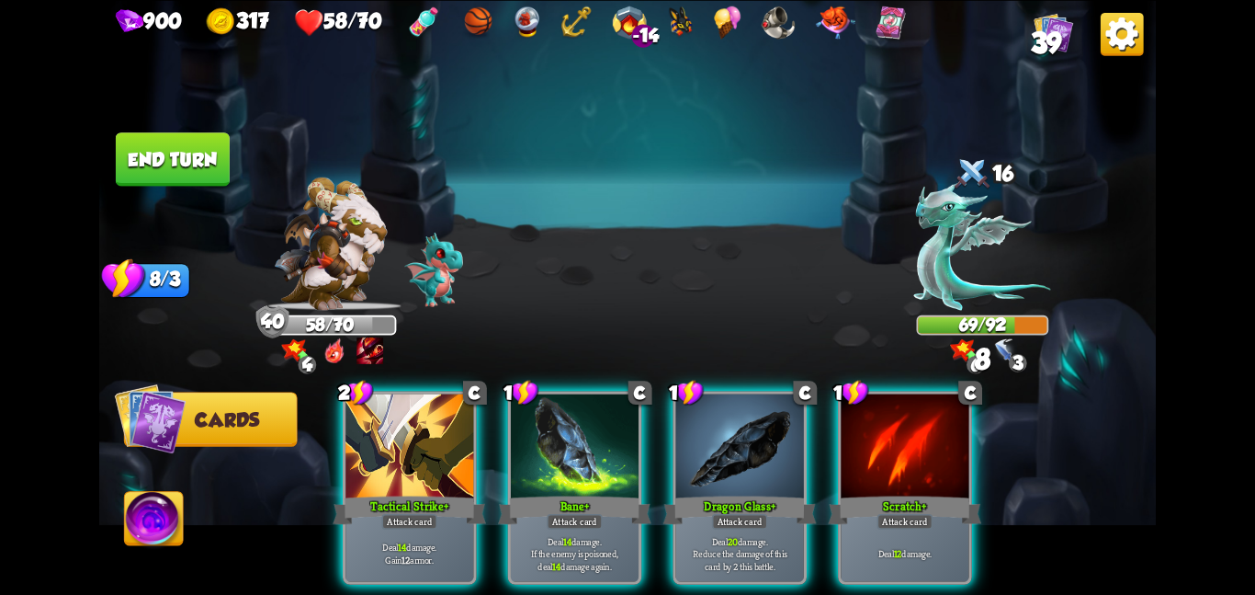
click at [201, 147] on button "End turn" at bounding box center [173, 158] width 114 height 53
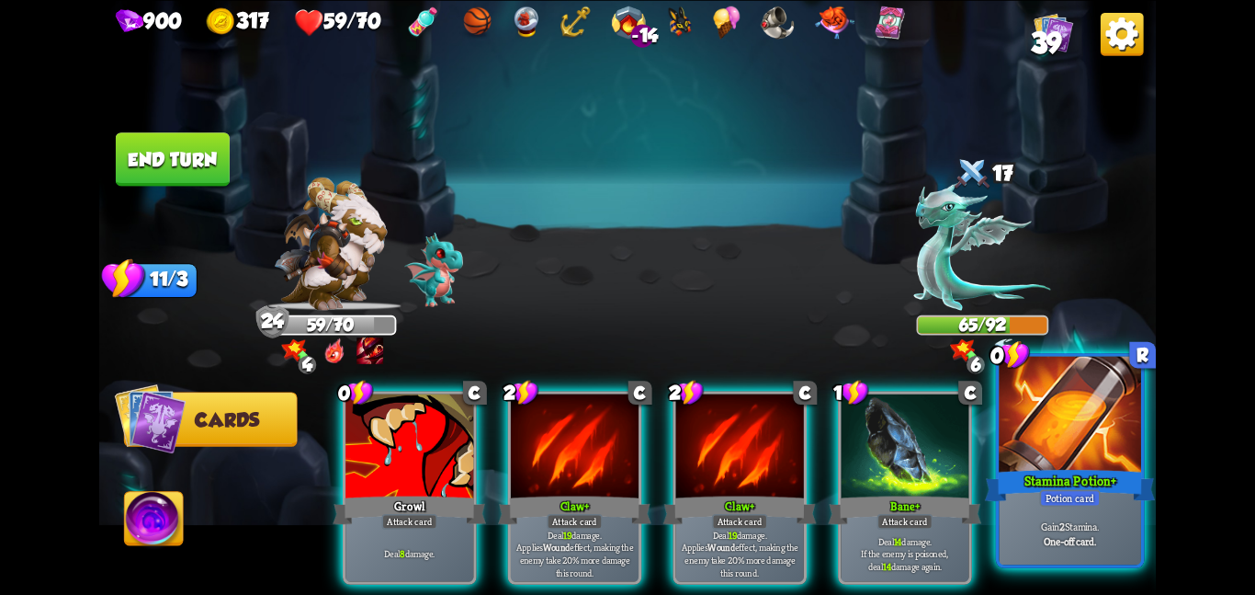
click at [1002, 421] on div at bounding box center [1070, 415] width 142 height 119
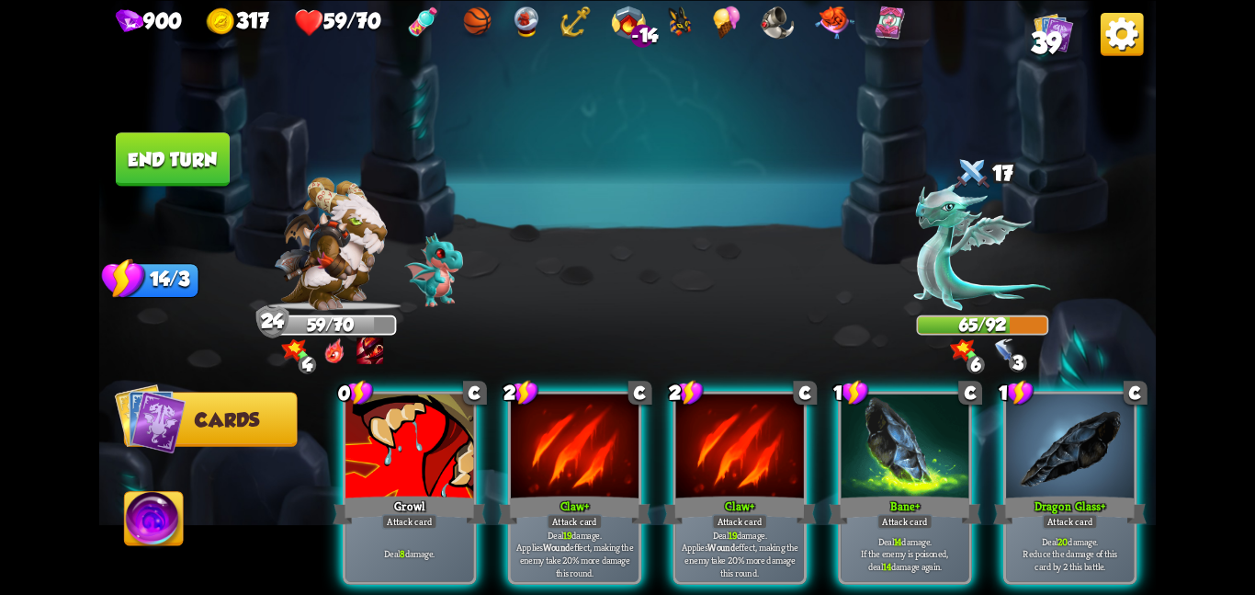
click at [187, 162] on button "End turn" at bounding box center [173, 158] width 114 height 53
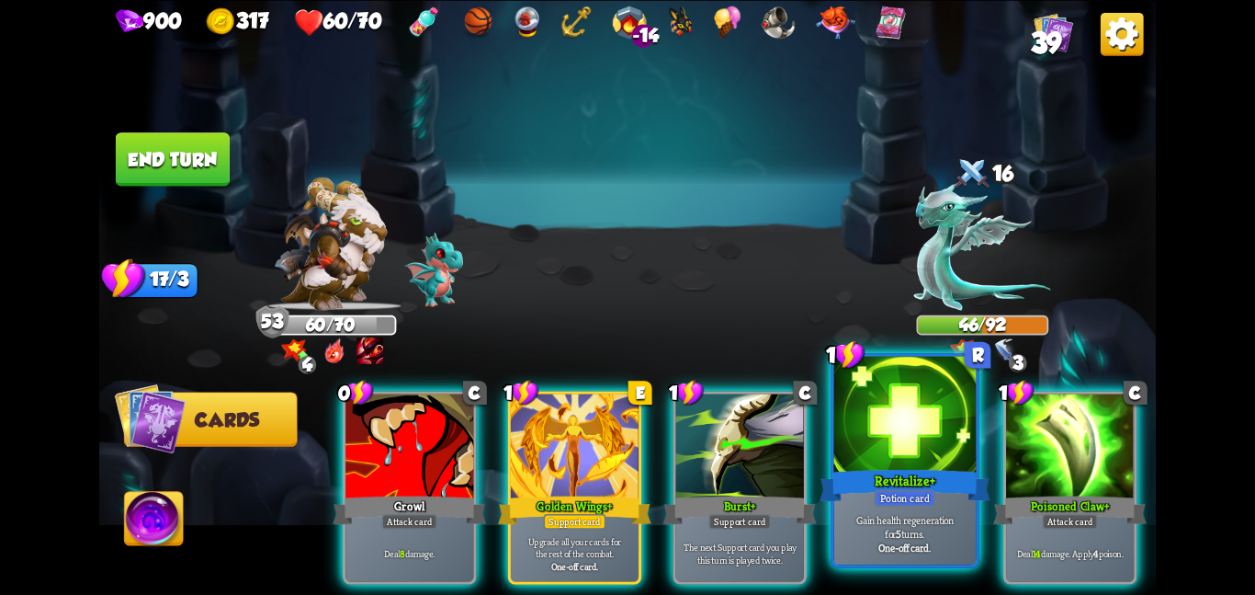
click at [863, 381] on div at bounding box center [905, 415] width 142 height 119
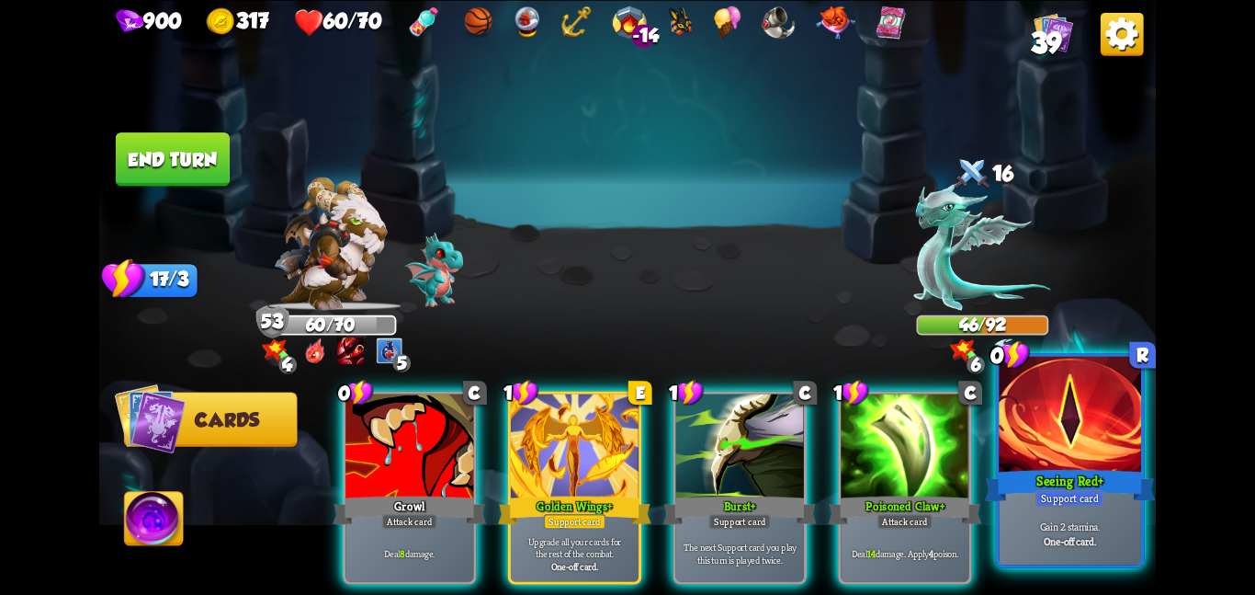
click at [1071, 411] on div at bounding box center [1070, 415] width 142 height 119
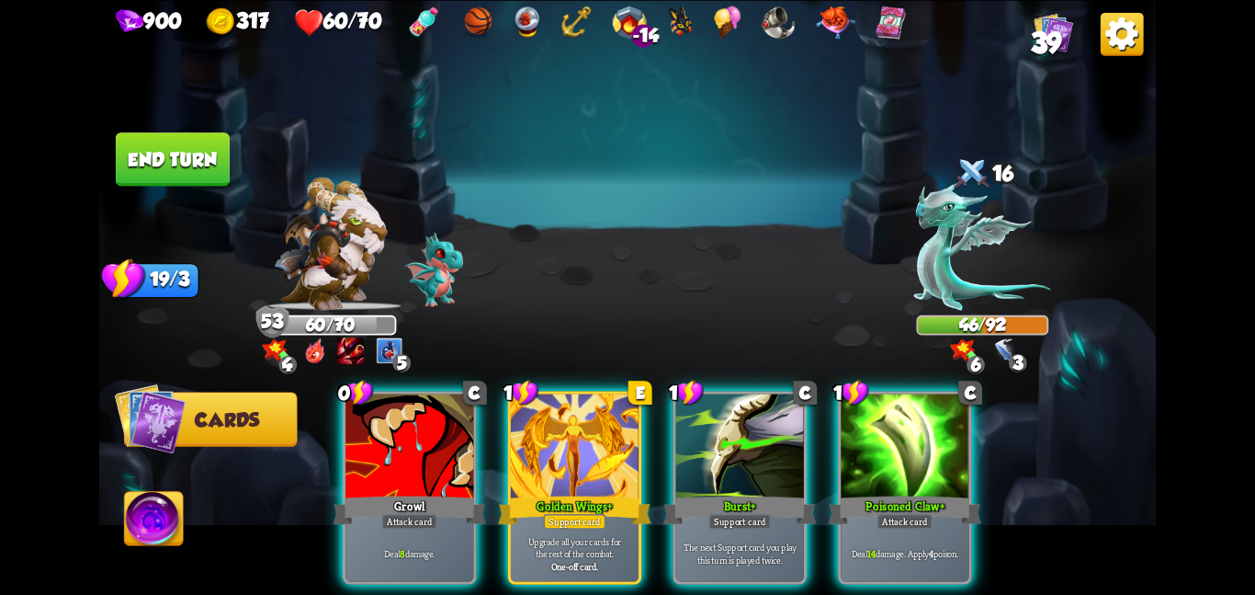
click at [167, 147] on button "End turn" at bounding box center [173, 158] width 114 height 53
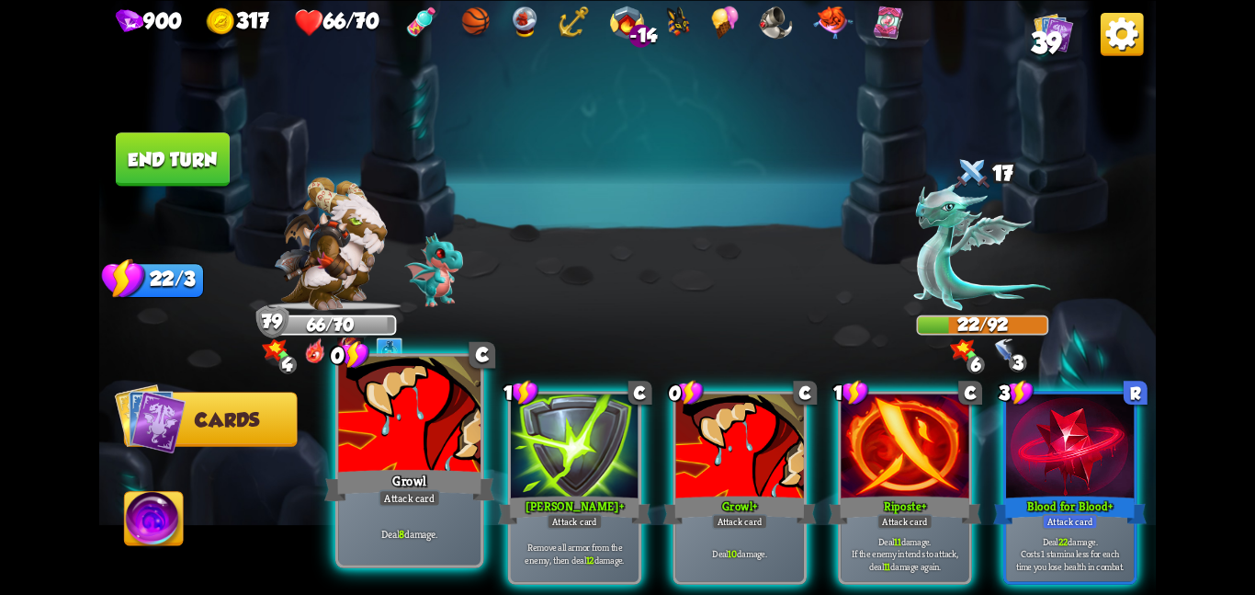
click at [431, 441] on div at bounding box center [409, 415] width 142 height 119
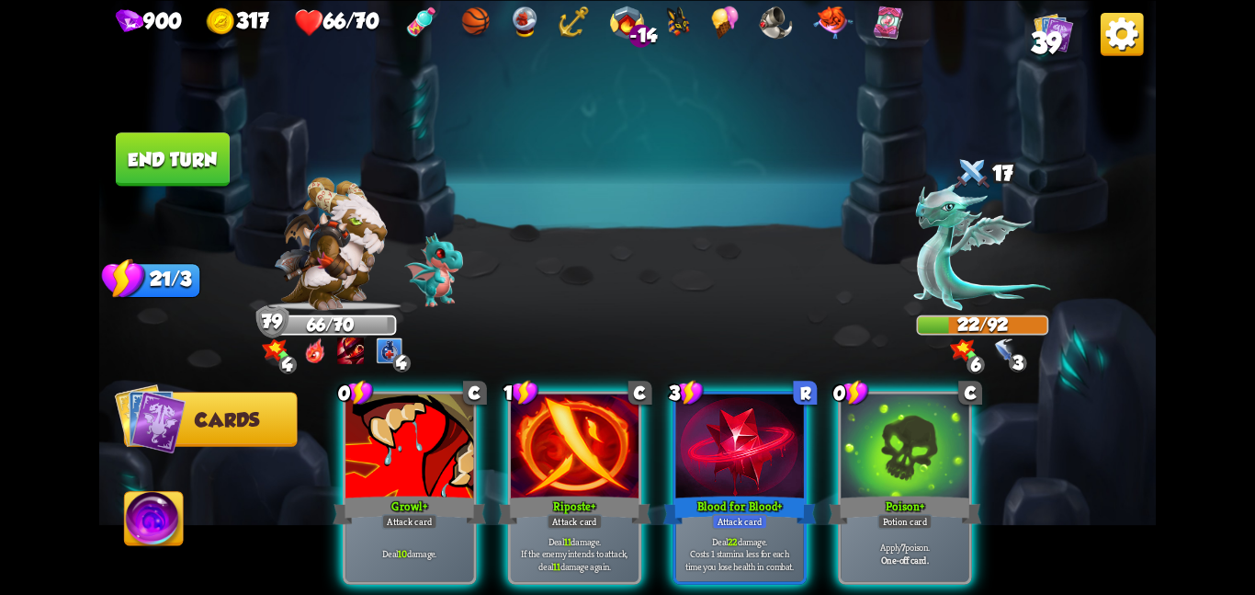
click at [431, 441] on div at bounding box center [410, 447] width 128 height 108
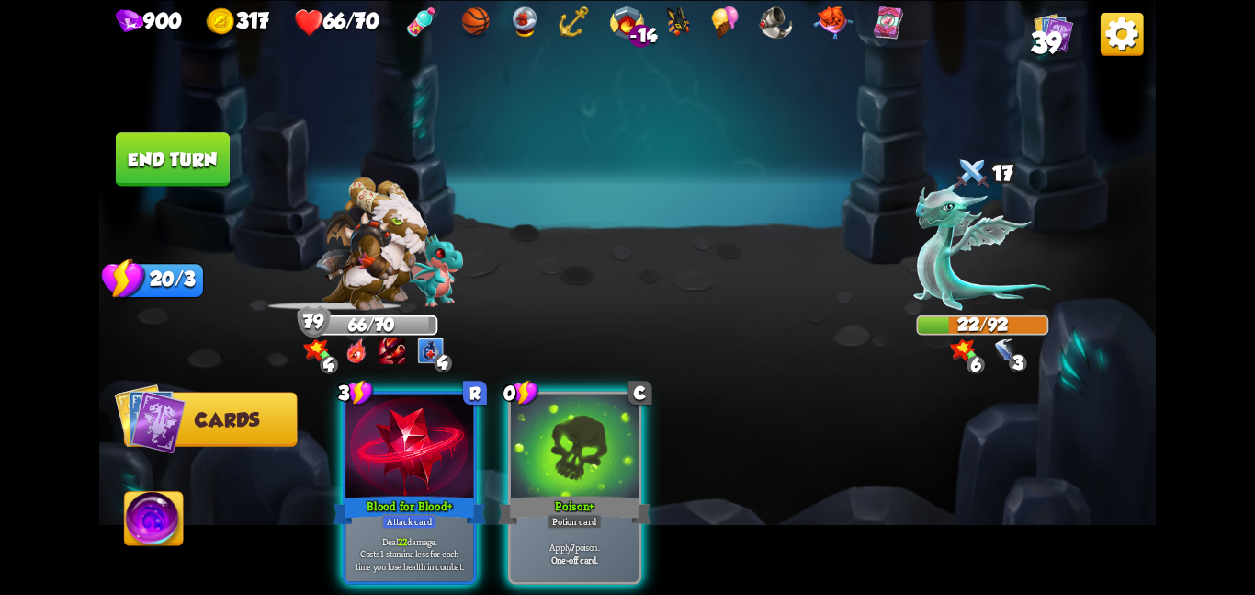
click at [431, 441] on div at bounding box center [410, 447] width 128 height 108
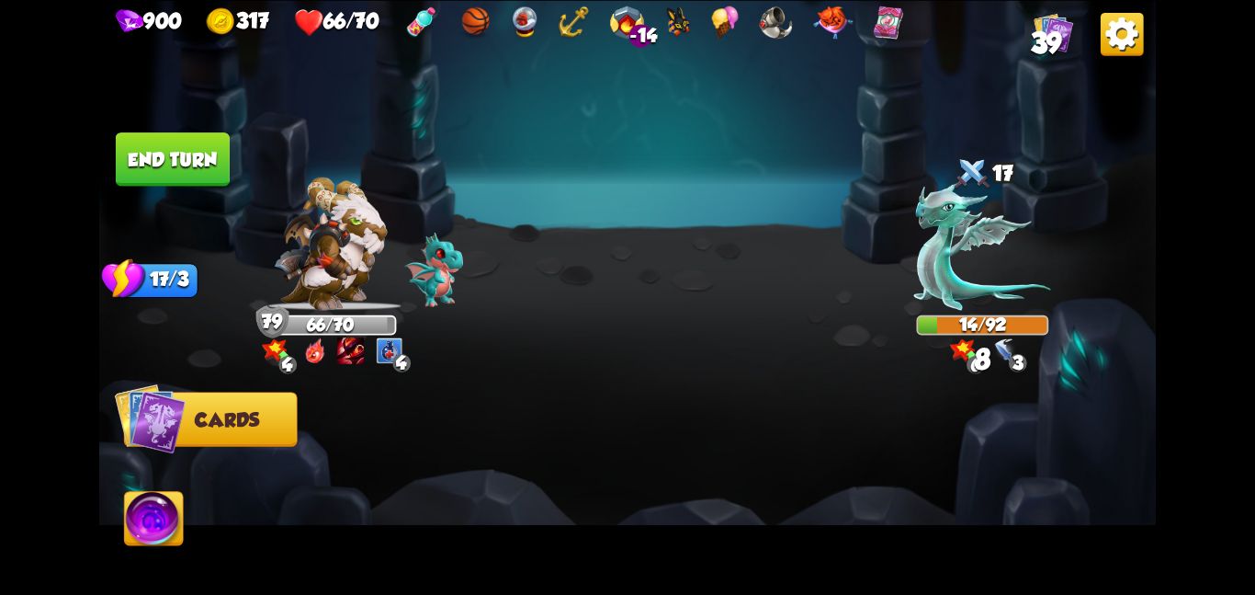
click at [431, 441] on div at bounding box center [734, 462] width 846 height 265
click at [206, 133] on button "End turn" at bounding box center [173, 158] width 114 height 53
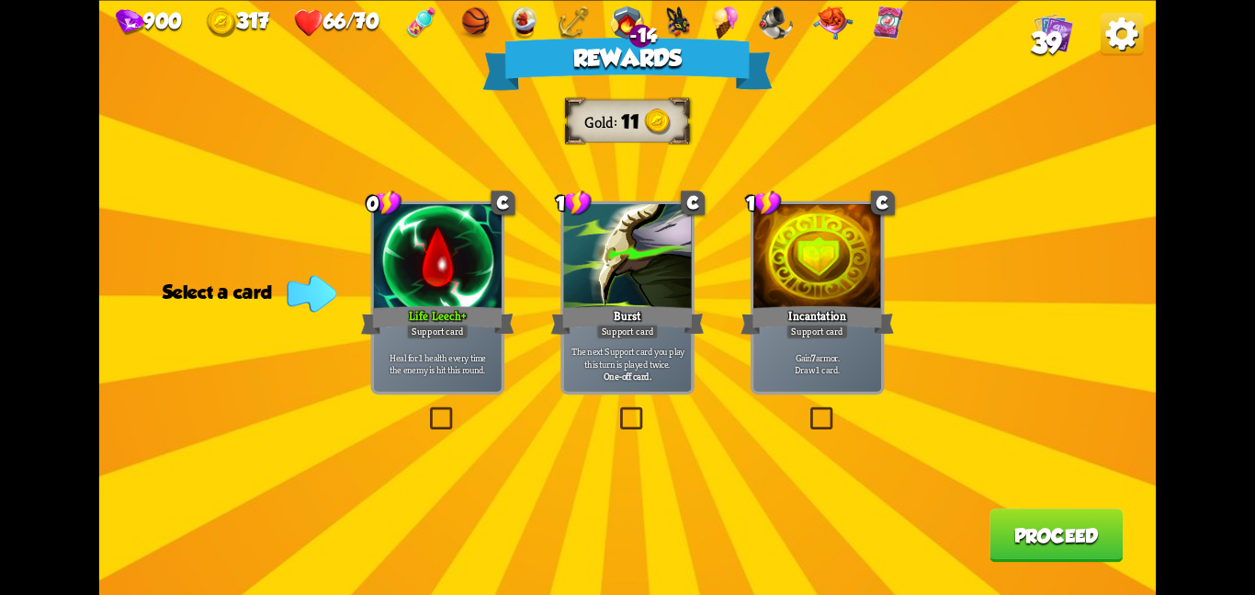
click at [453, 362] on p "Heal for 1 health every time the enemy is hit this round." at bounding box center [437, 362] width 121 height 25
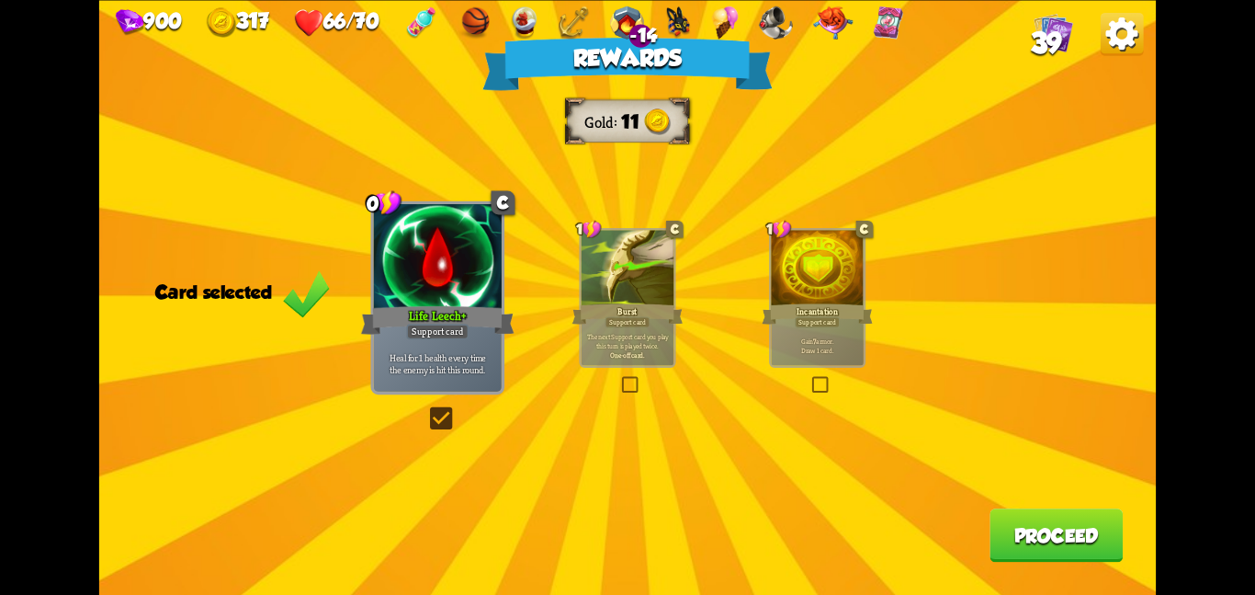
click at [990, 513] on button "Proceed" at bounding box center [1056, 534] width 133 height 53
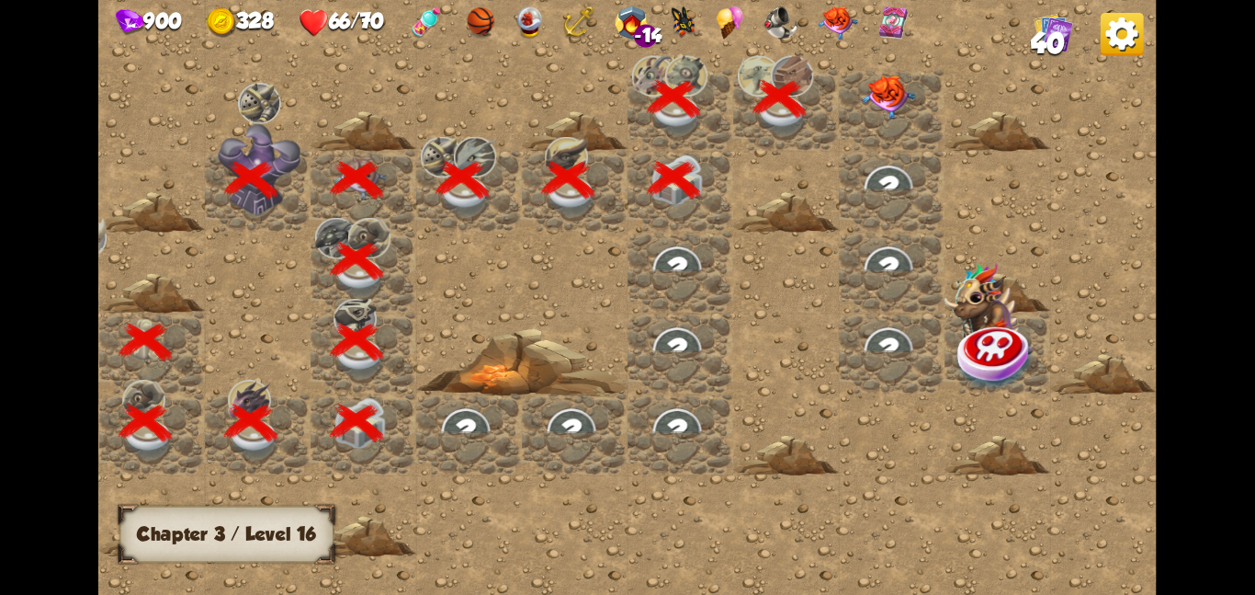
click at [917, 129] on div at bounding box center [892, 109] width 106 height 81
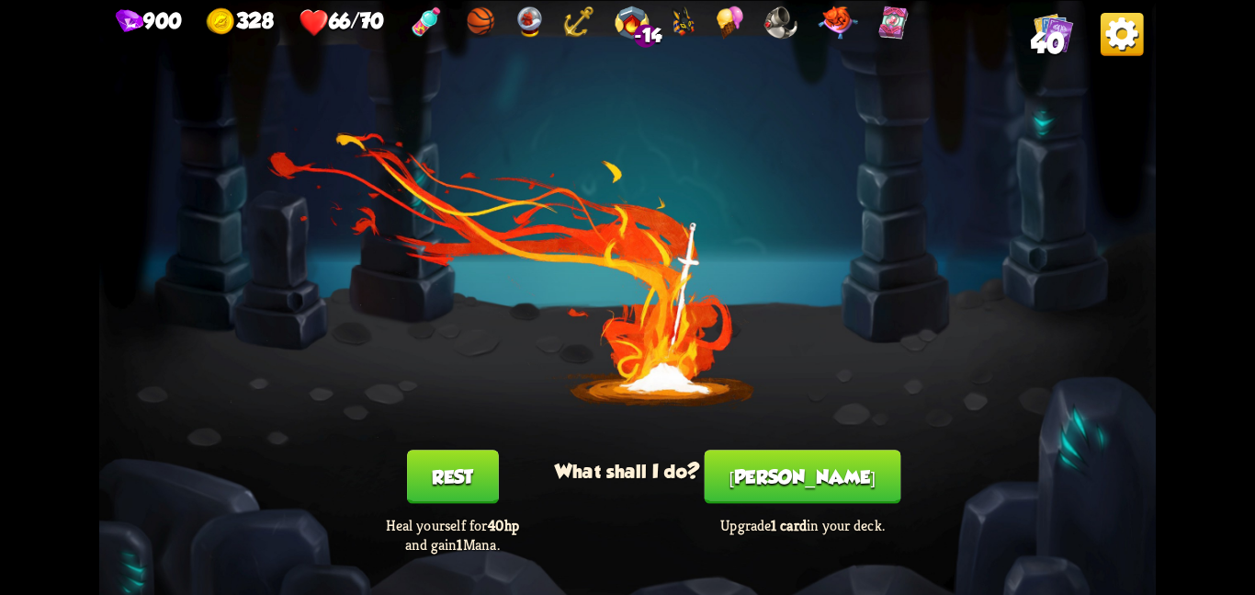
click at [839, 494] on button "[PERSON_NAME]" at bounding box center [803, 475] width 197 height 53
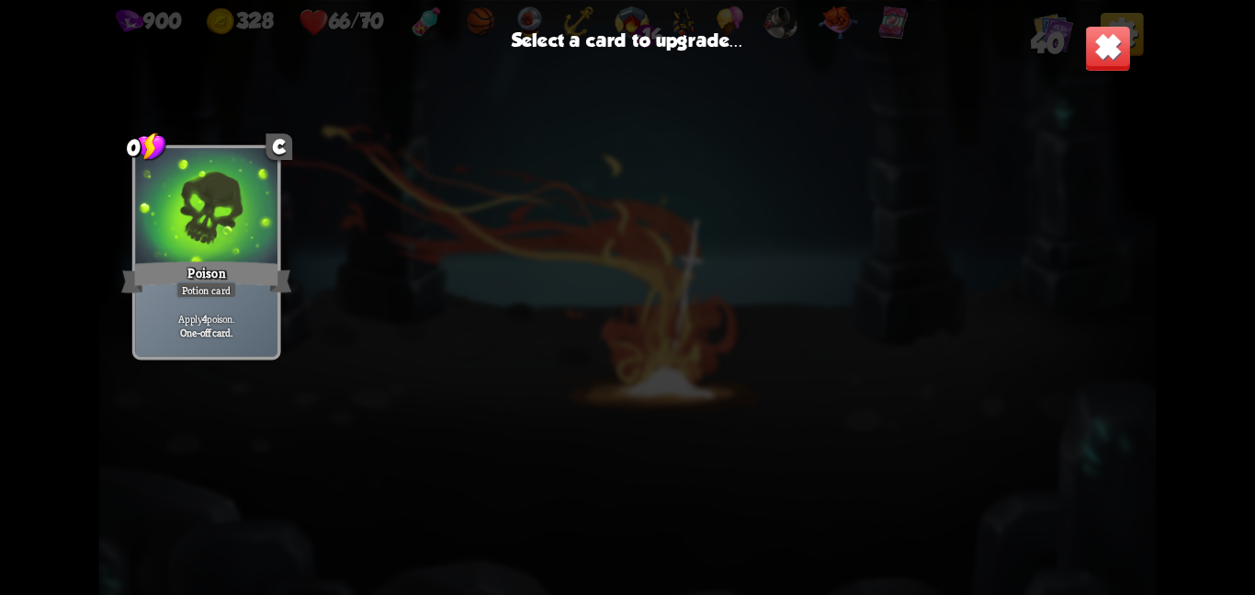
click at [240, 204] on div at bounding box center [206, 207] width 142 height 119
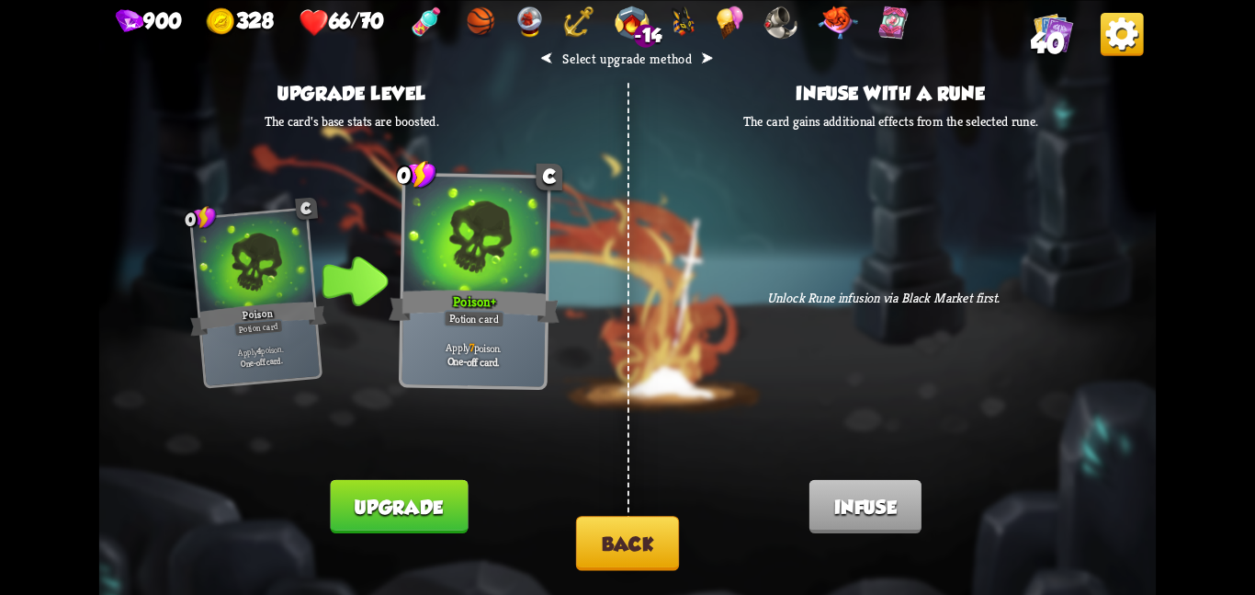
click at [372, 482] on button "Upgrade" at bounding box center [400, 505] width 138 height 53
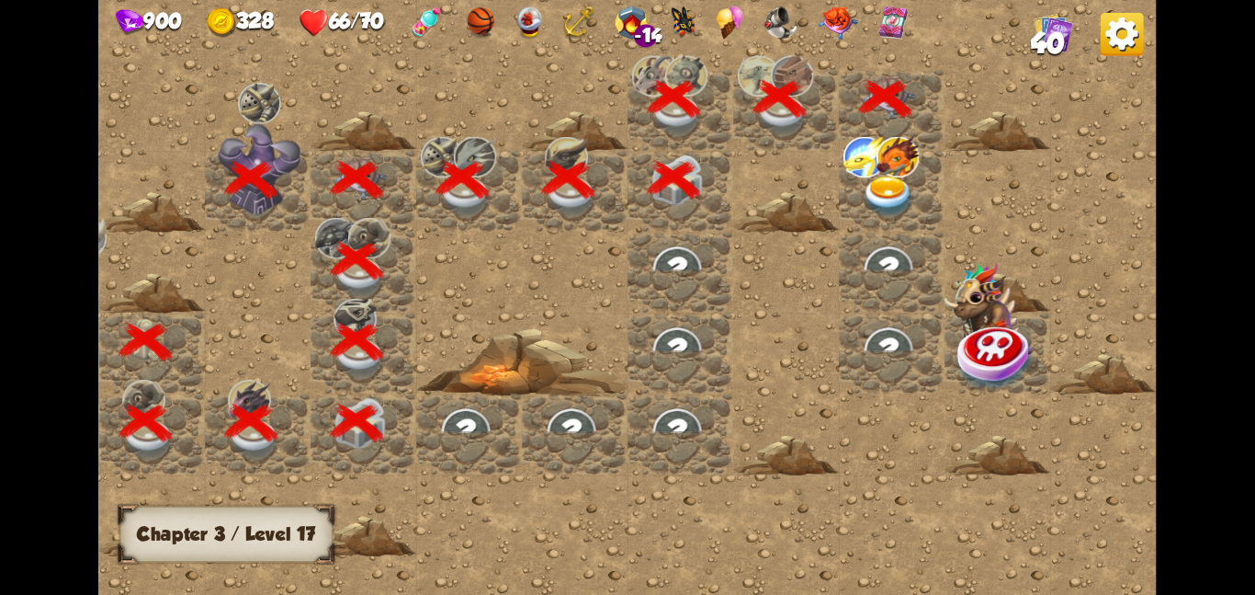
click at [857, 191] on div at bounding box center [892, 190] width 106 height 81
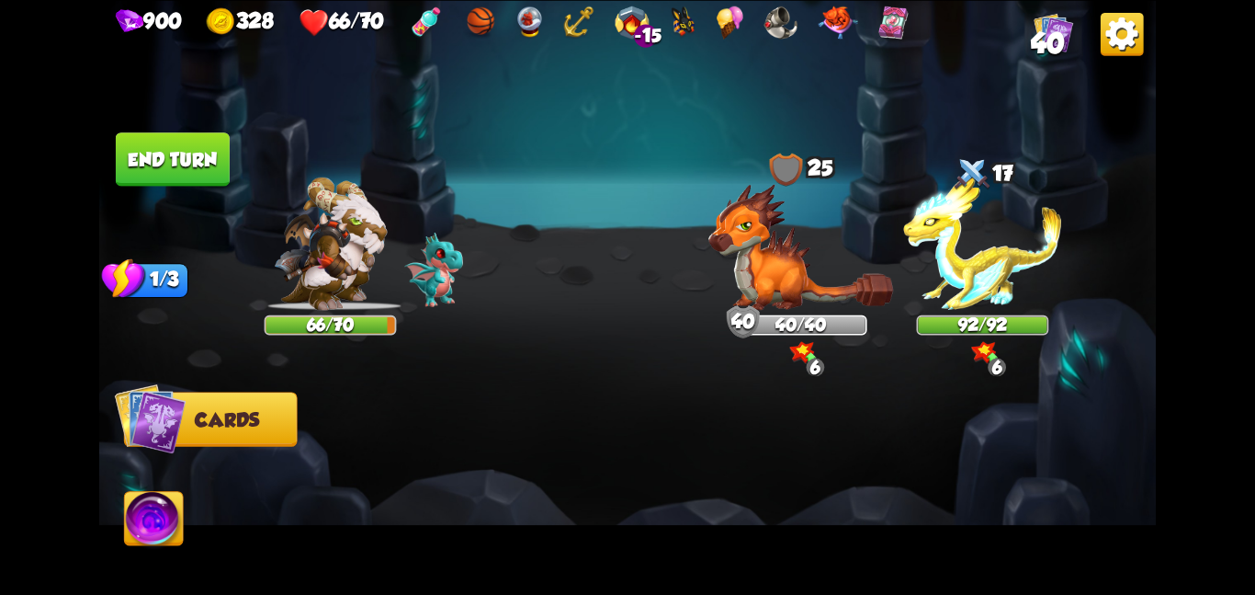
click at [179, 150] on button "End turn" at bounding box center [173, 158] width 114 height 53
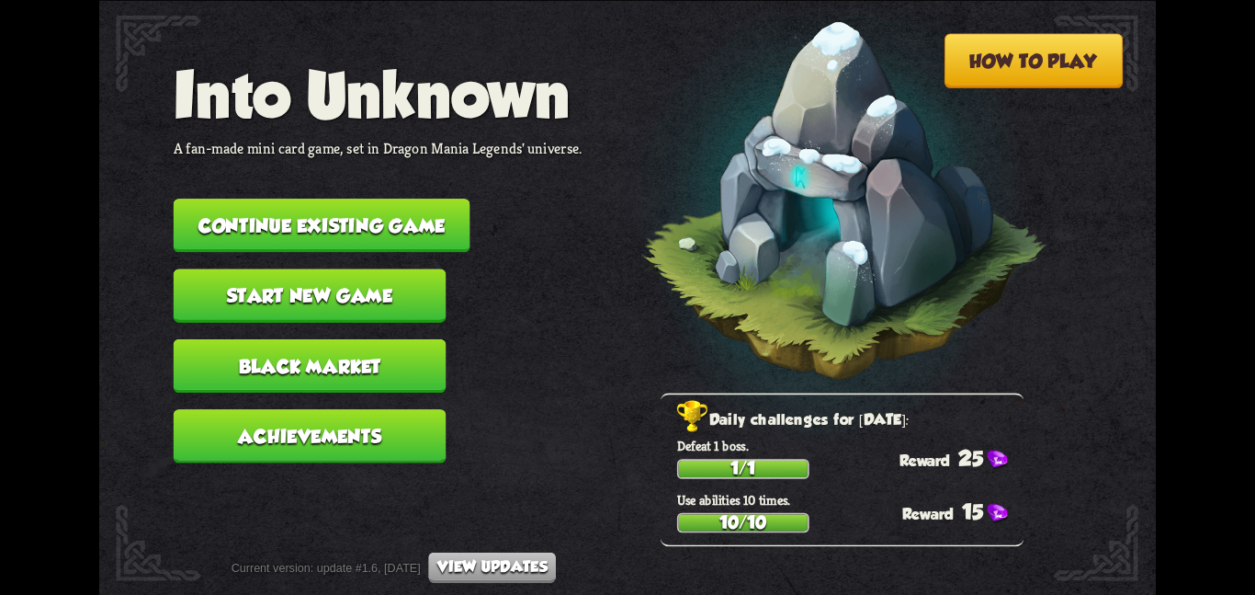
click at [280, 231] on button "Continue existing game" at bounding box center [322, 225] width 297 height 53
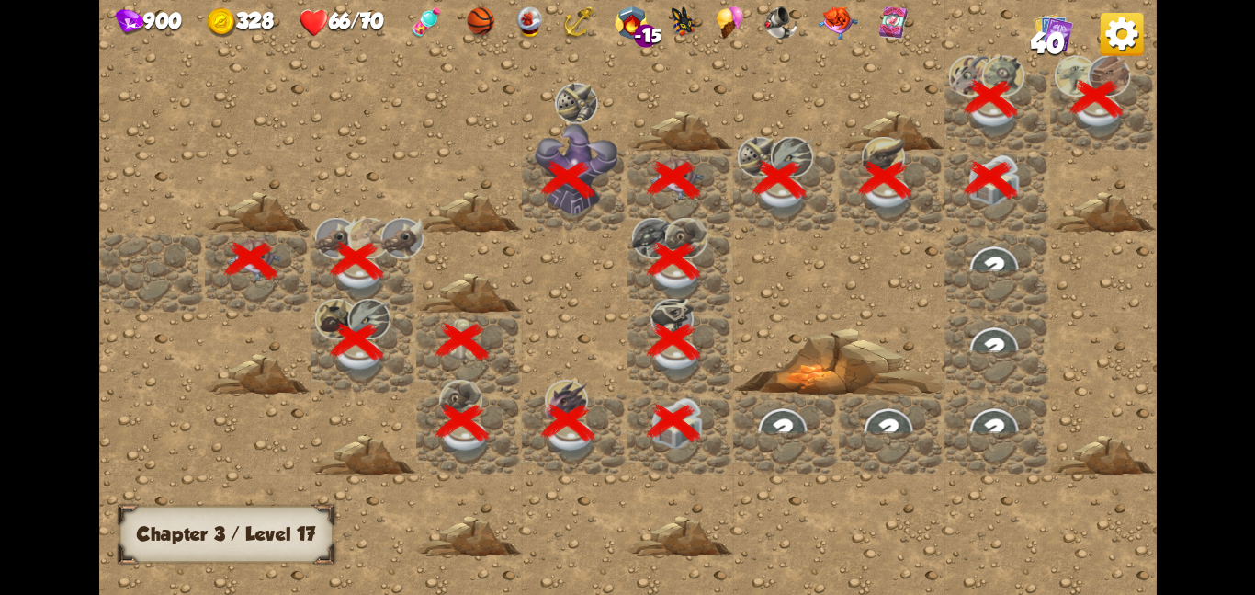
scroll to position [0, 353]
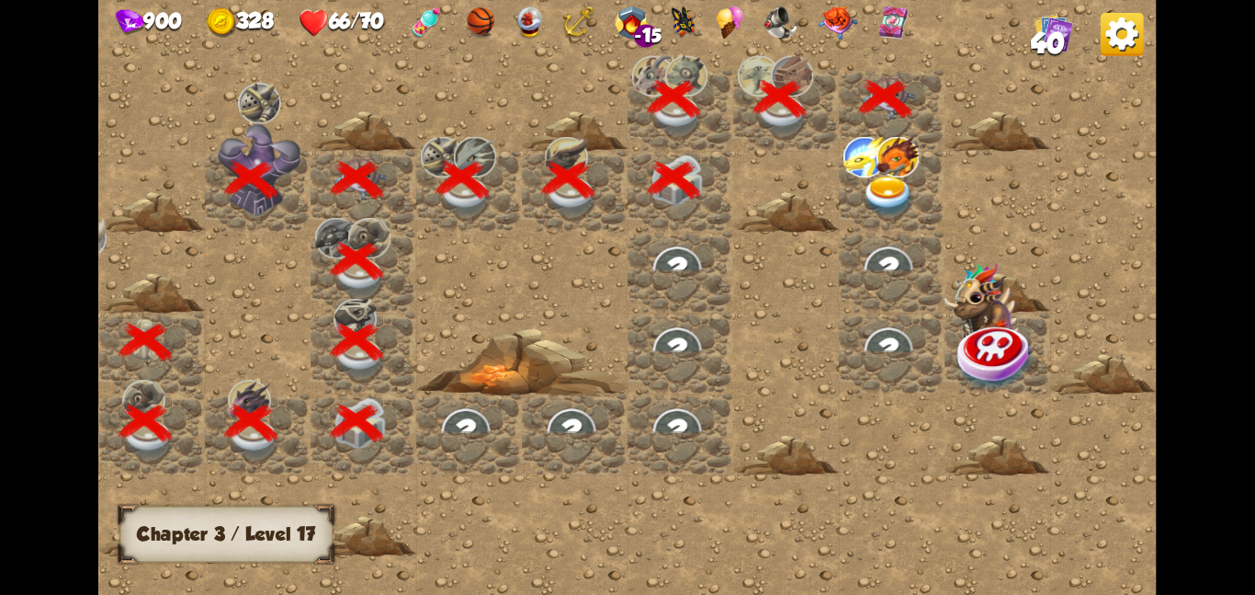
click at [891, 178] on img at bounding box center [888, 195] width 53 height 41
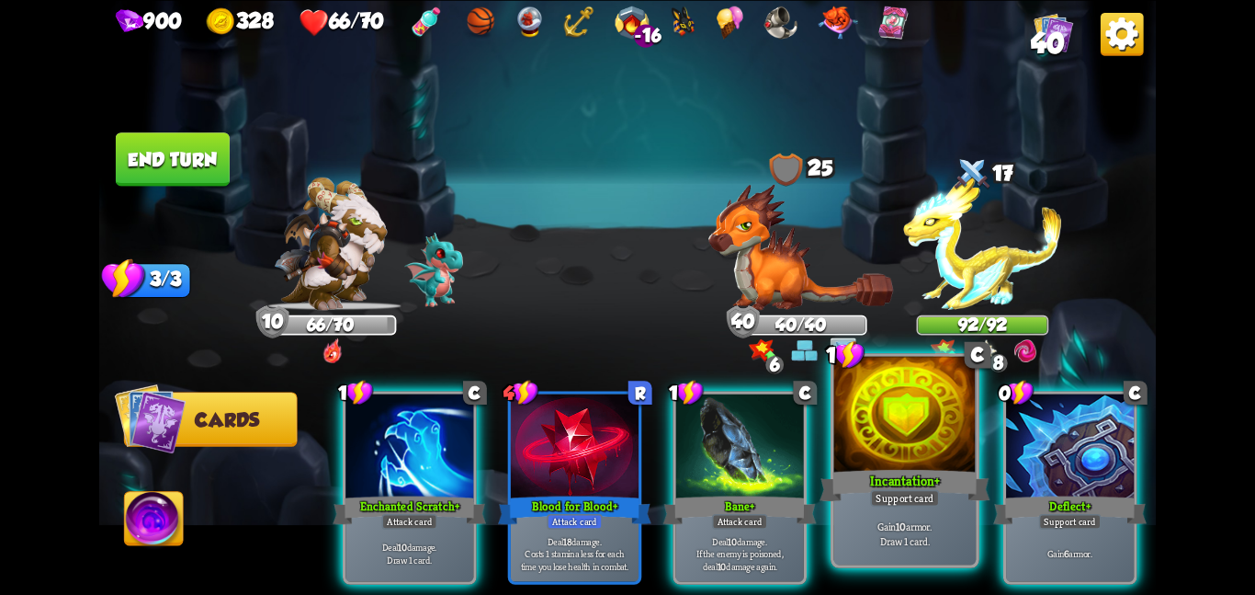
click at [912, 453] on div at bounding box center [905, 415] width 142 height 119
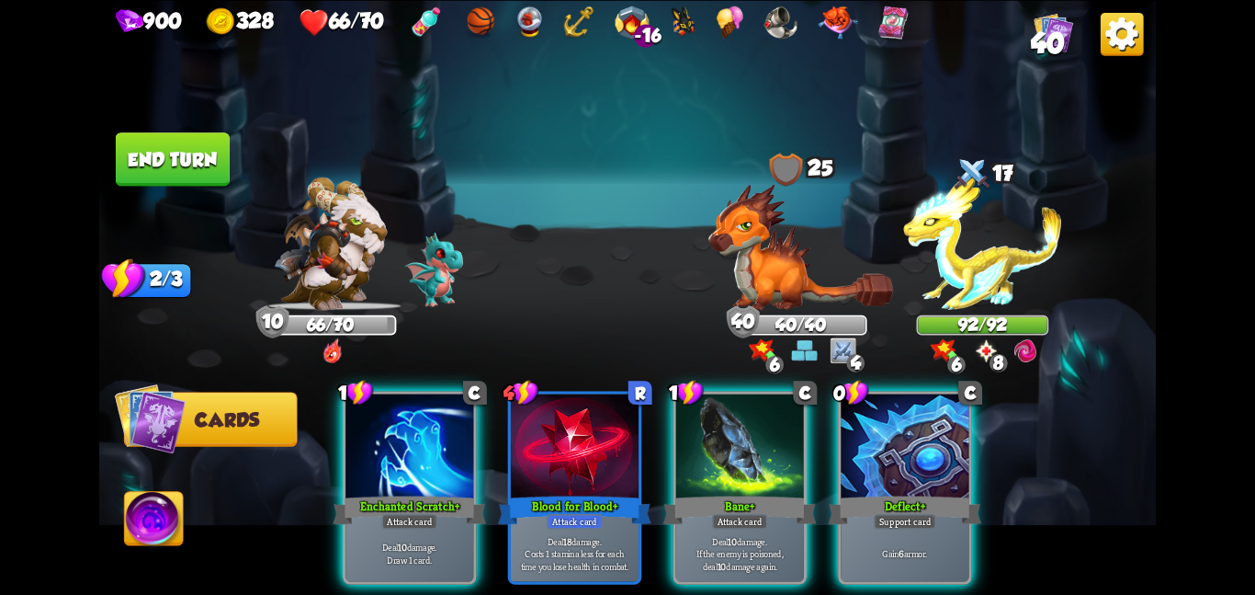
click at [912, 453] on div at bounding box center [905, 447] width 128 height 108
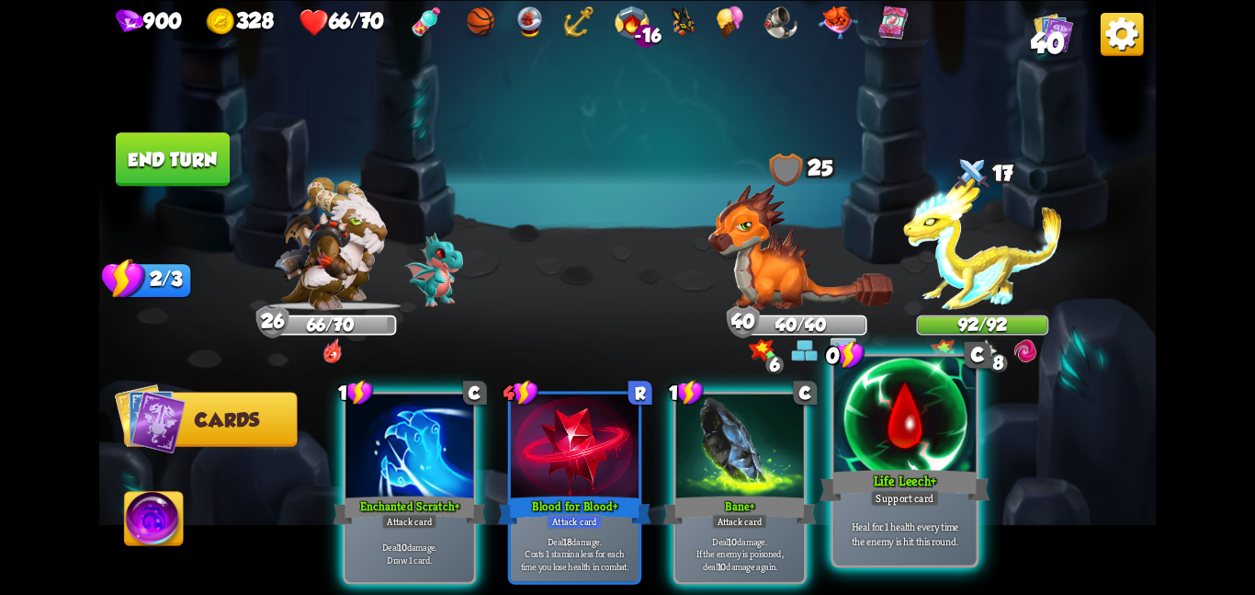
click at [866, 413] on div at bounding box center [905, 415] width 142 height 119
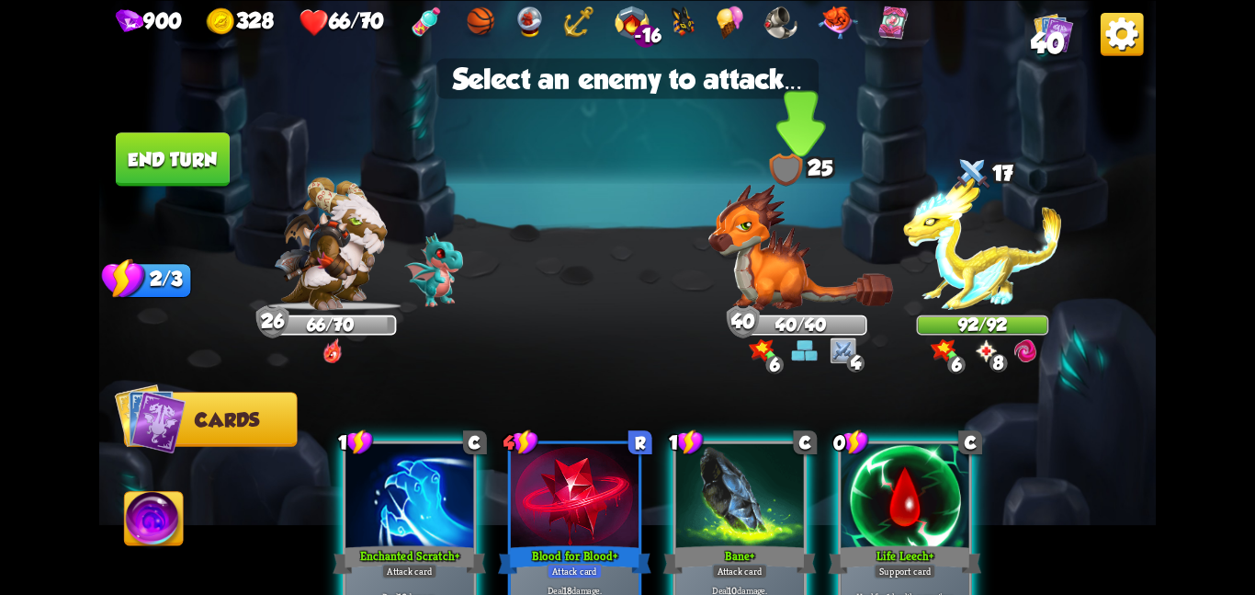
click at [807, 266] on img at bounding box center [801, 246] width 185 height 127
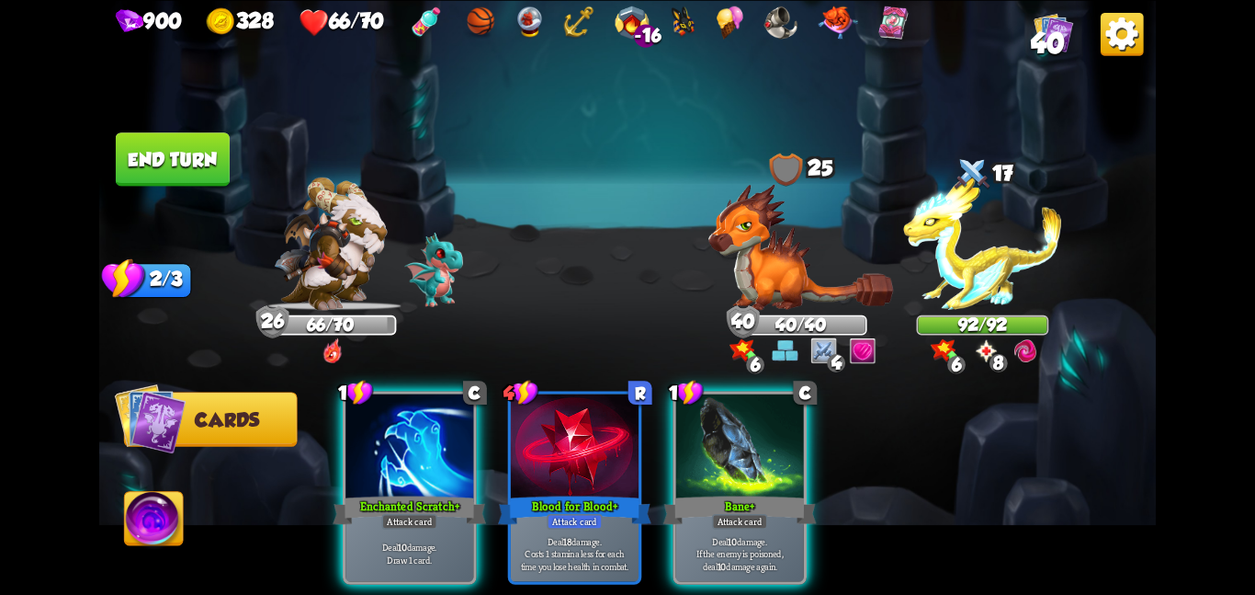
click at [208, 153] on button "End turn" at bounding box center [173, 158] width 114 height 53
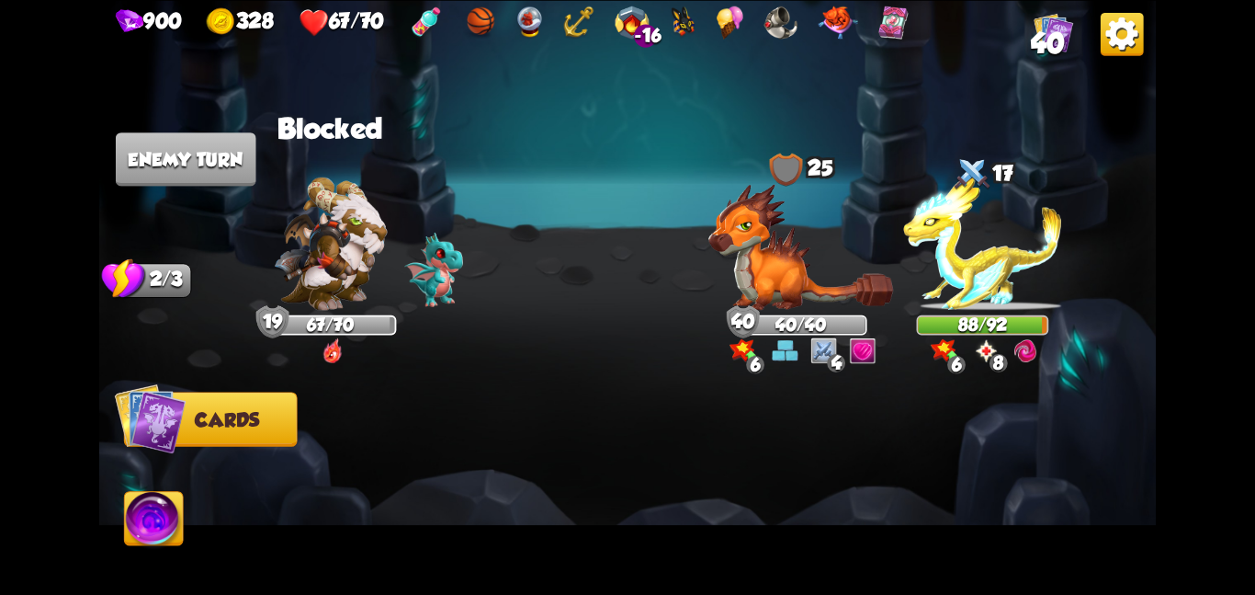
click at [424, 150] on img at bounding box center [627, 297] width 1057 height 595
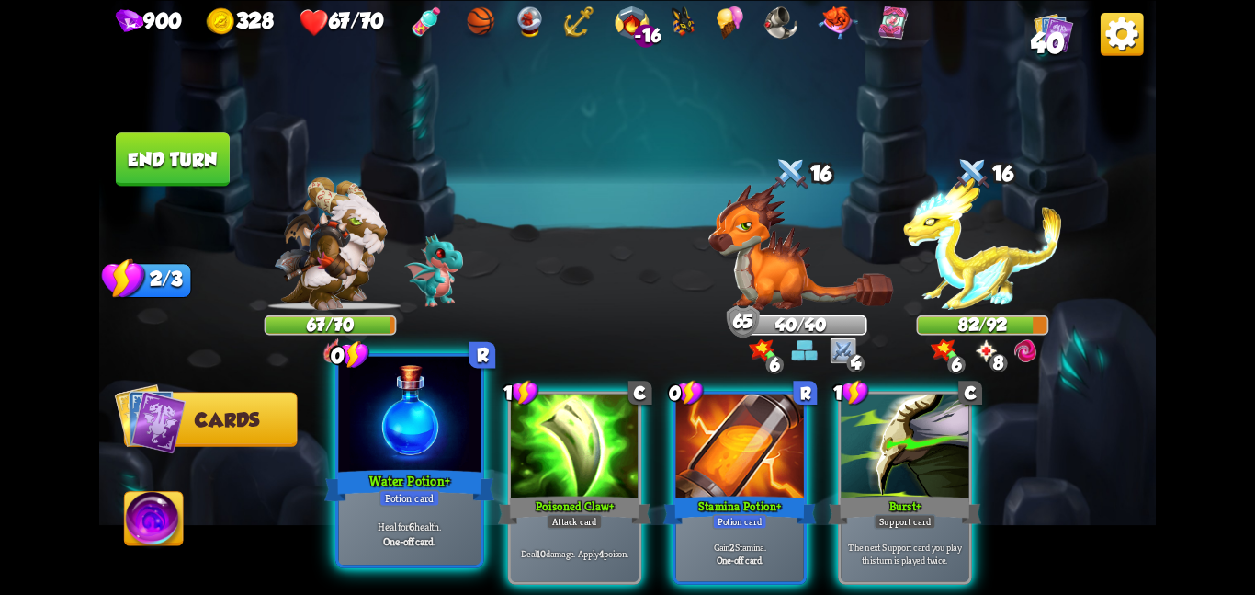
click at [448, 416] on div at bounding box center [409, 415] width 142 height 119
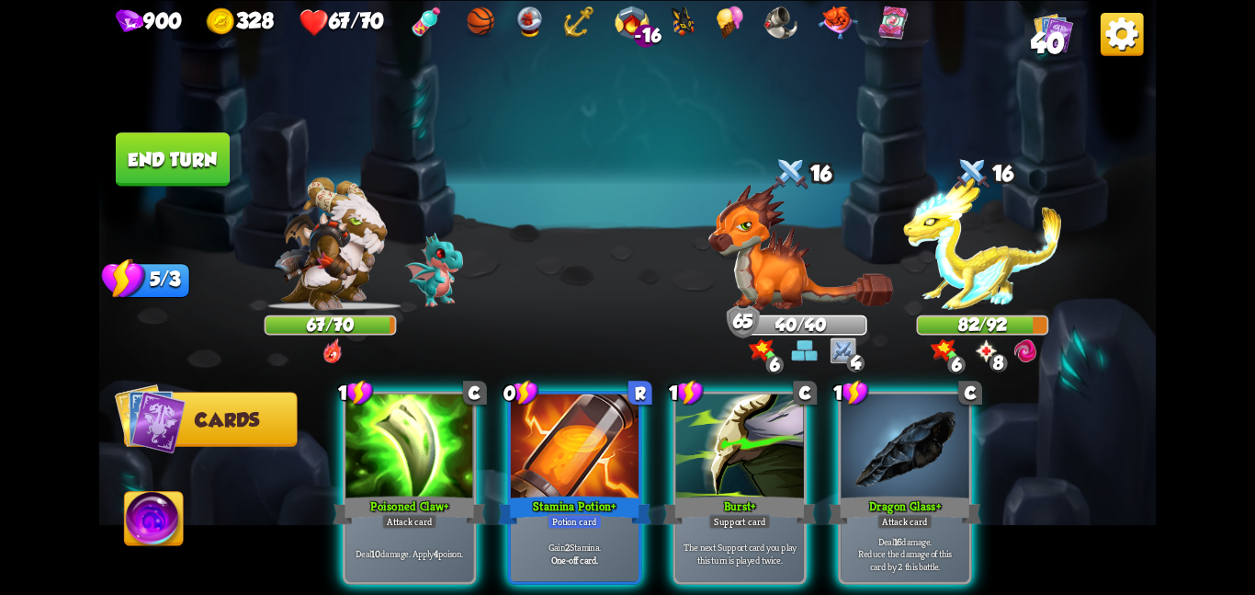
click at [448, 416] on div at bounding box center [410, 447] width 128 height 108
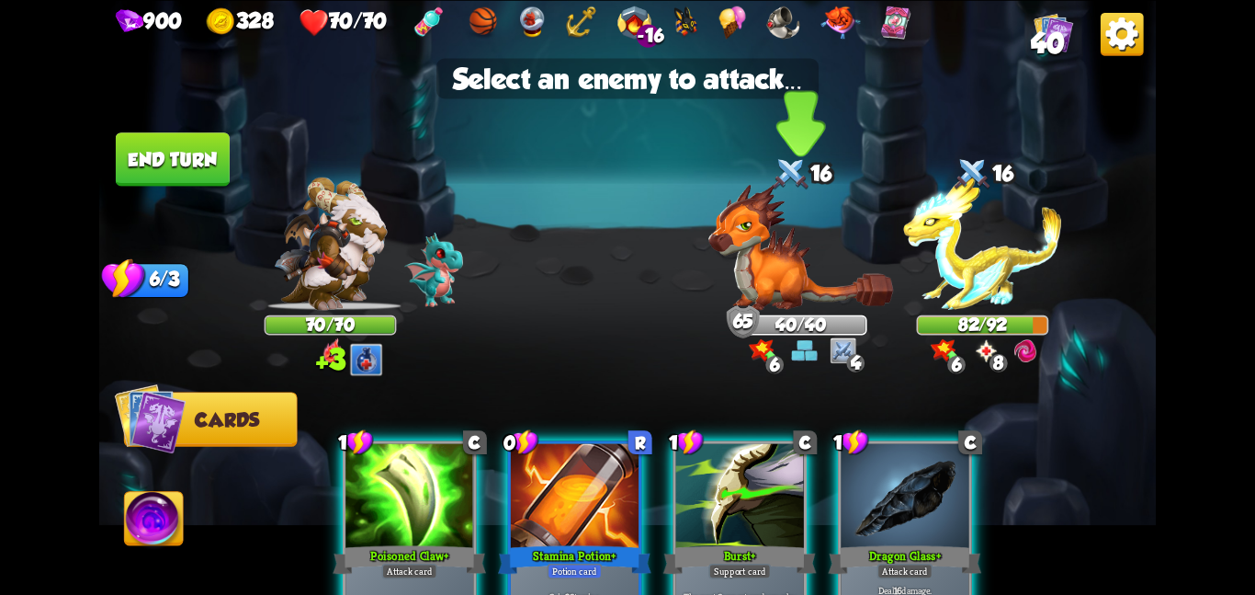
click at [795, 250] on img at bounding box center [801, 246] width 185 height 127
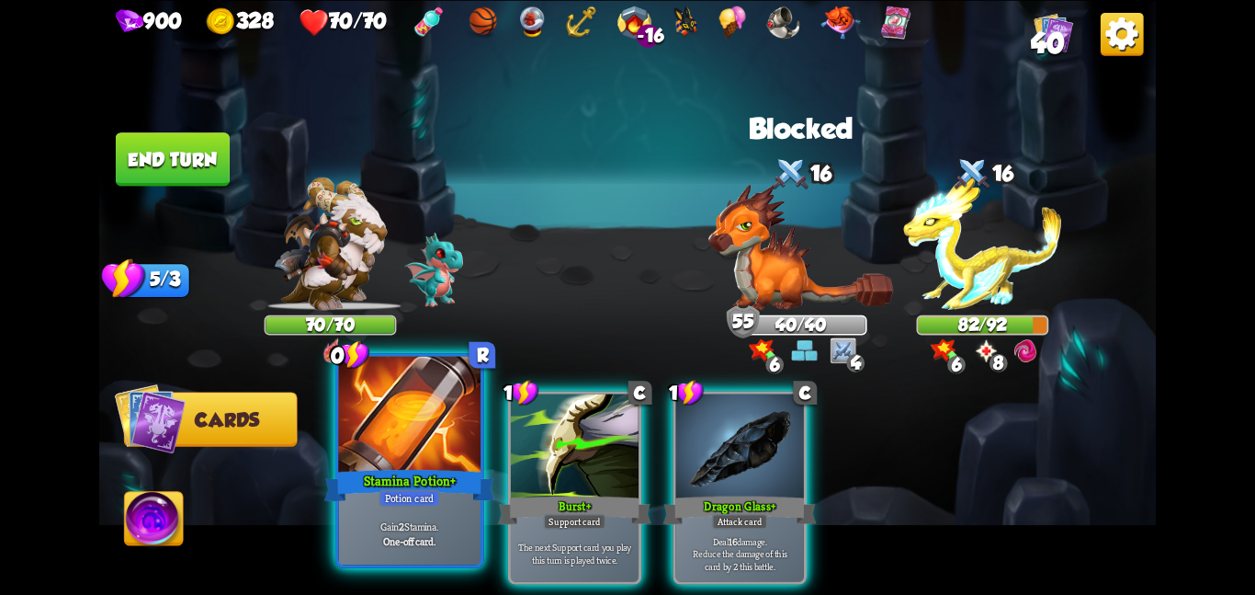
click at [400, 450] on div at bounding box center [409, 415] width 142 height 119
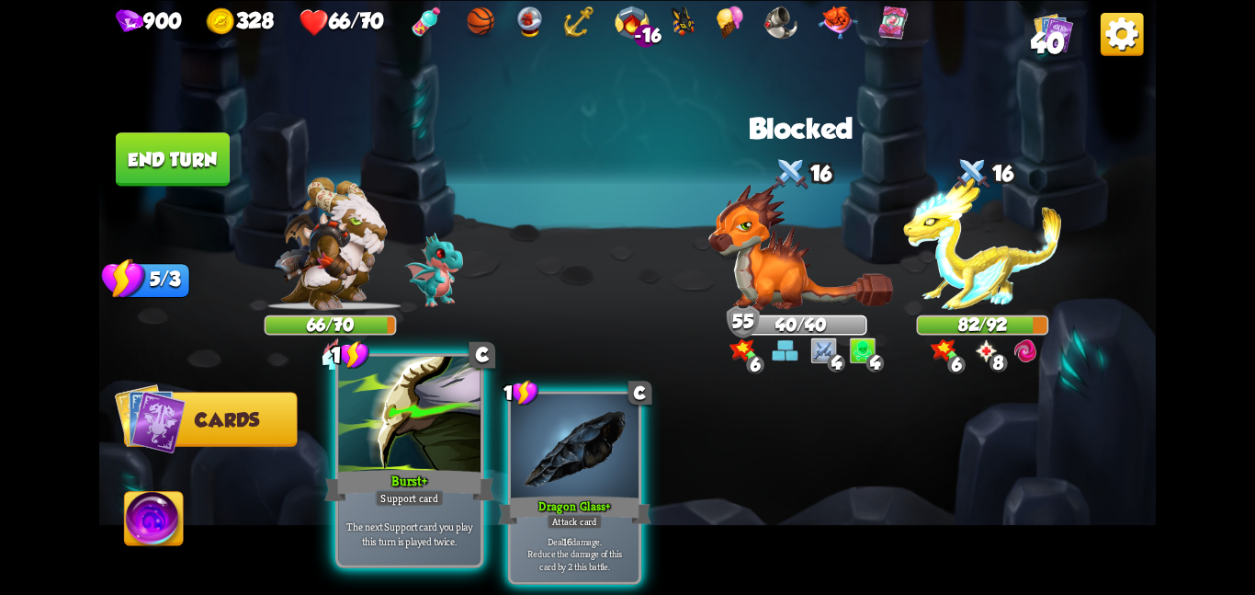
click at [374, 408] on div at bounding box center [409, 415] width 142 height 119
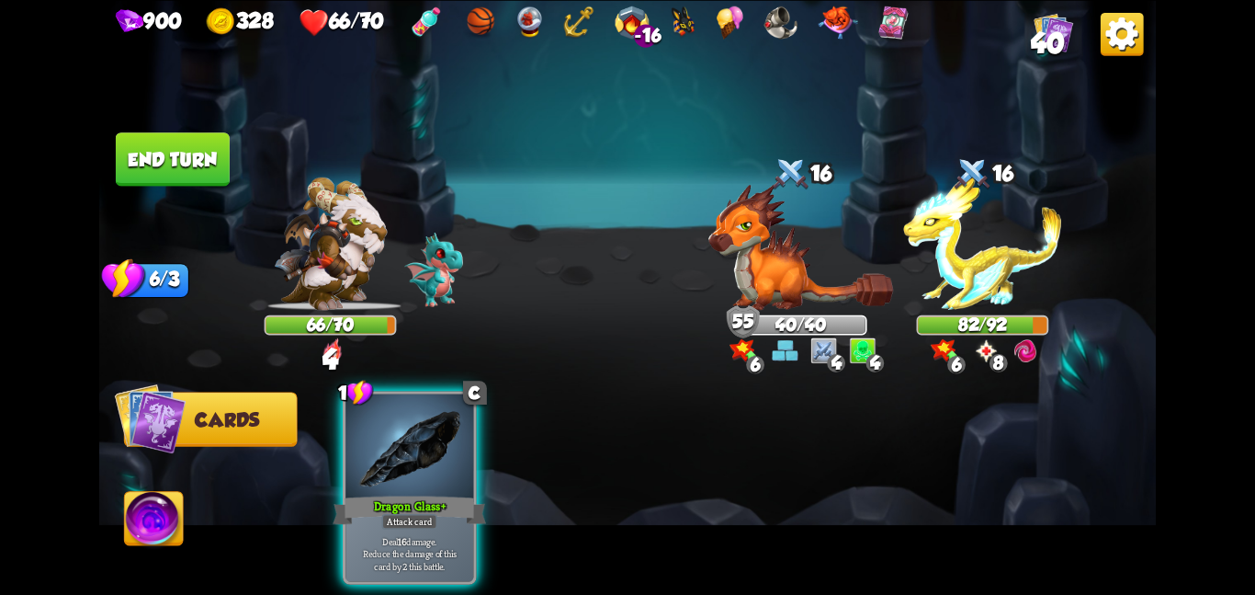
click at [374, 408] on div at bounding box center [410, 447] width 128 height 108
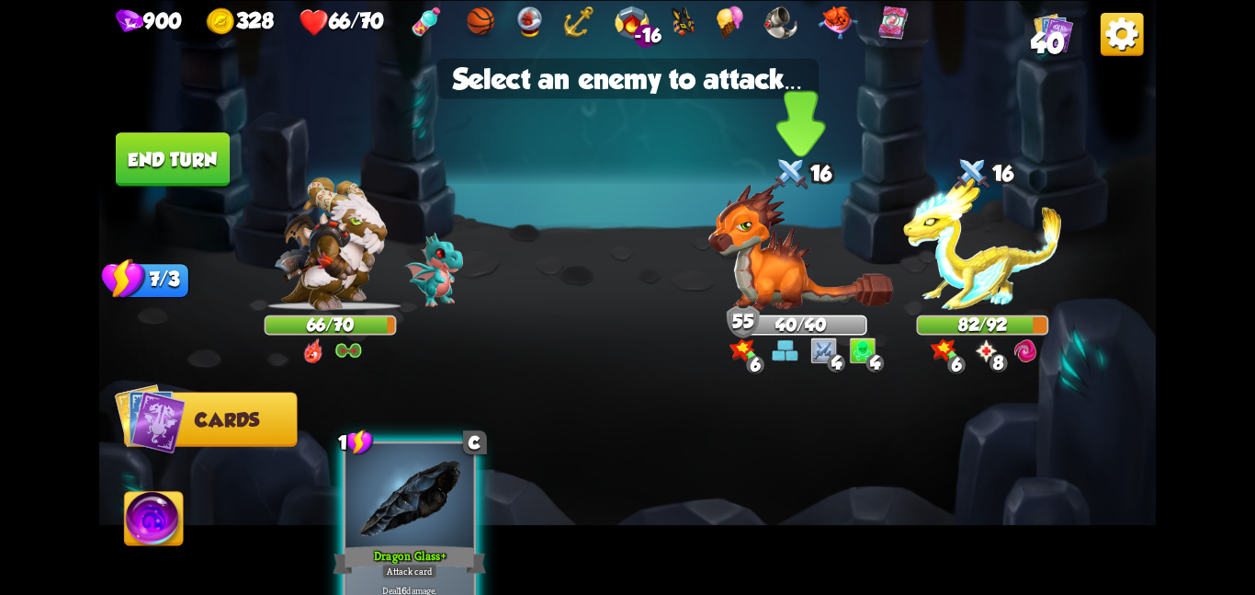
click at [766, 225] on img at bounding box center [801, 246] width 185 height 127
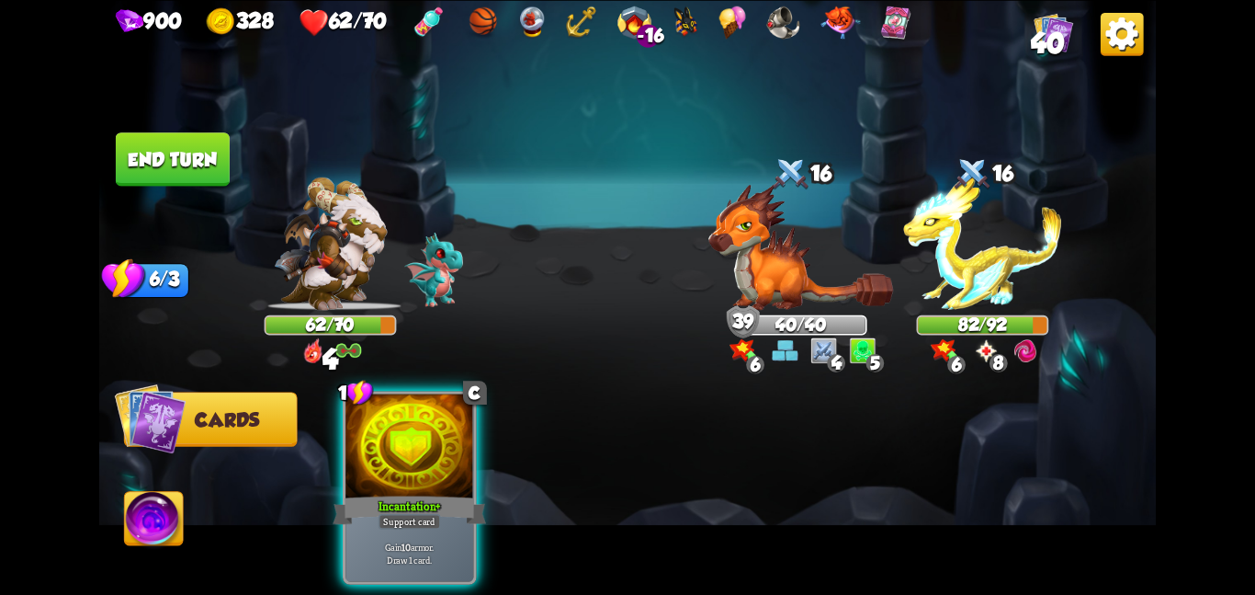
click at [480, 372] on div "1 C Incantation + Support card Gain 10 armor. Draw 1 card." at bounding box center [734, 462] width 846 height 265
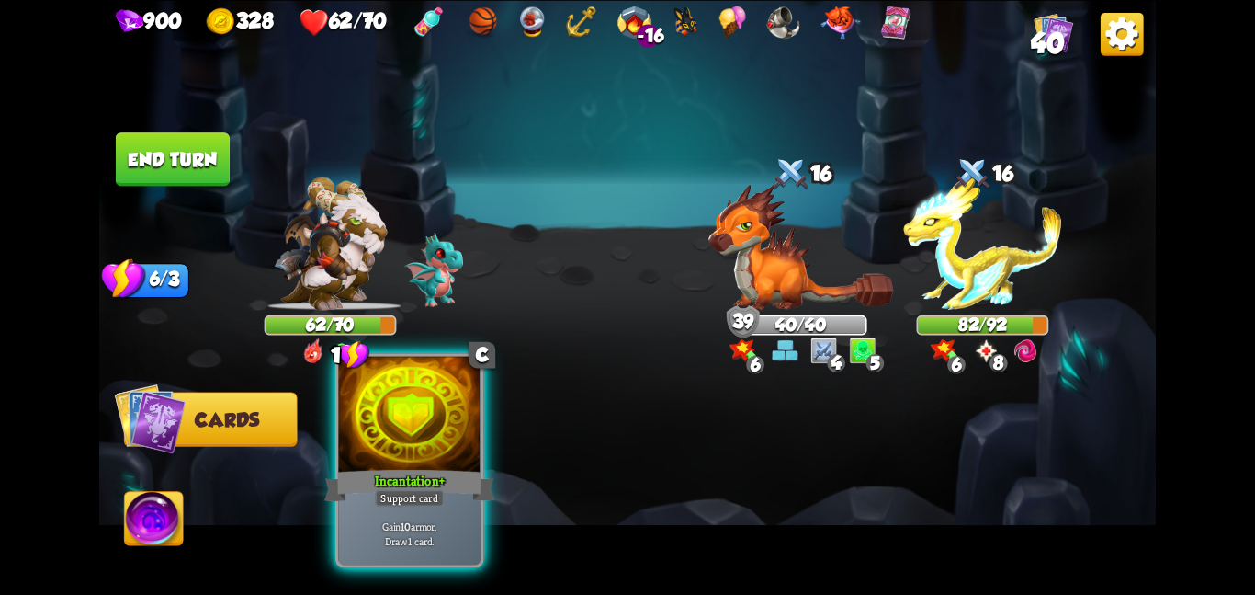
click at [427, 443] on div at bounding box center [409, 415] width 142 height 119
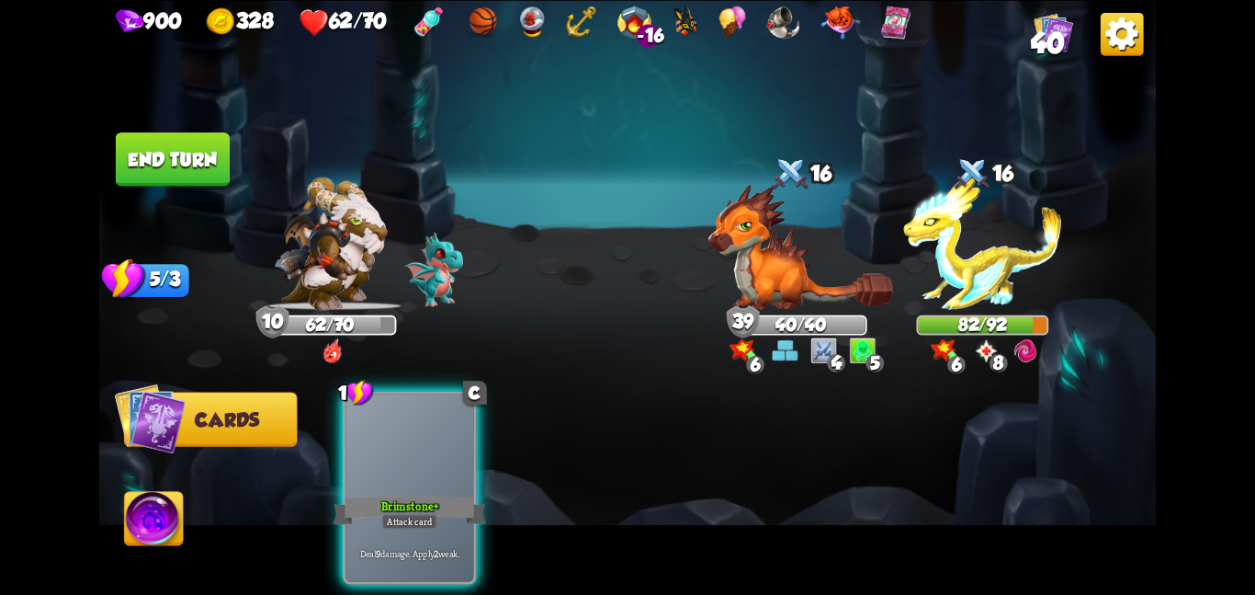
click at [427, 443] on div at bounding box center [410, 447] width 128 height 108
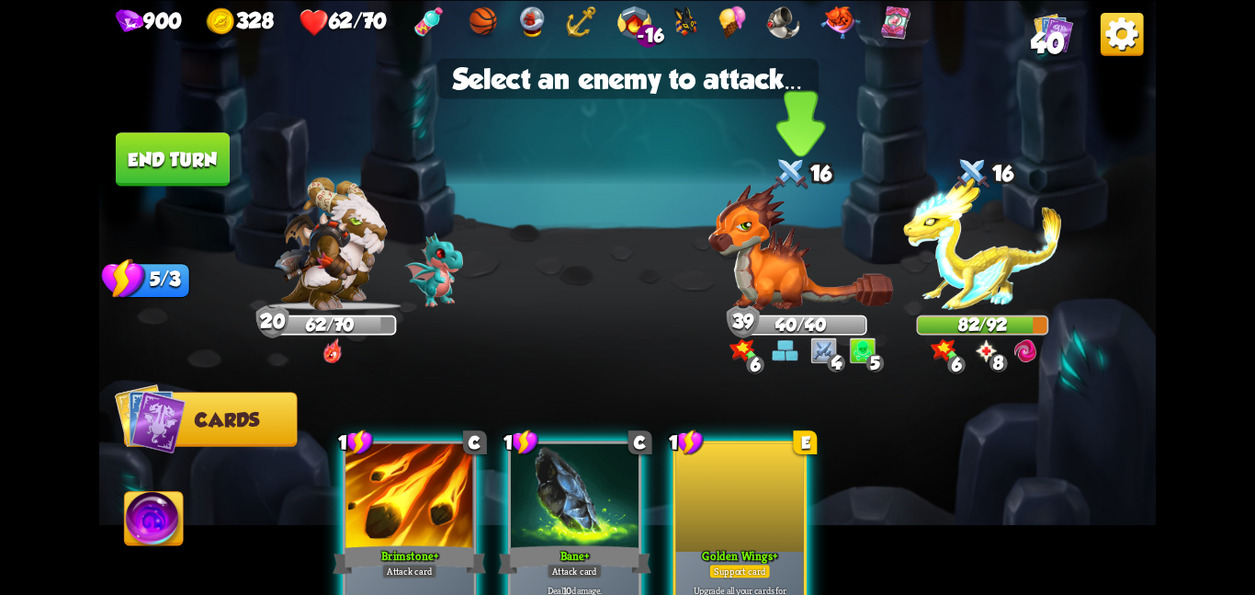
click at [835, 265] on img at bounding box center [801, 246] width 185 height 127
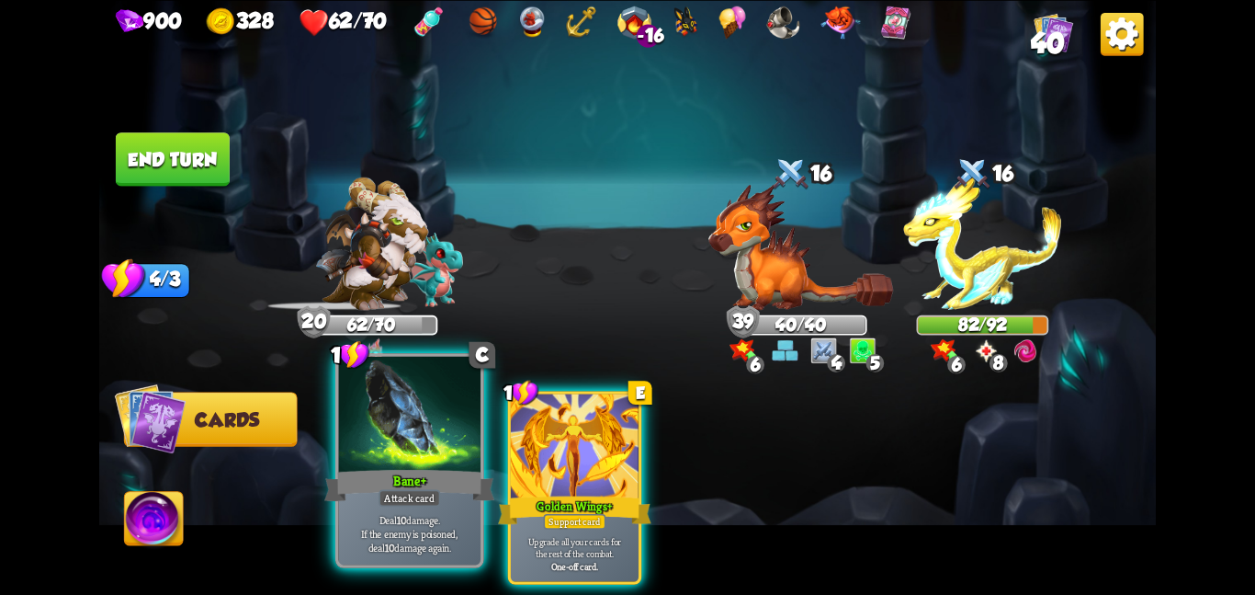
click at [391, 460] on div at bounding box center [409, 415] width 142 height 119
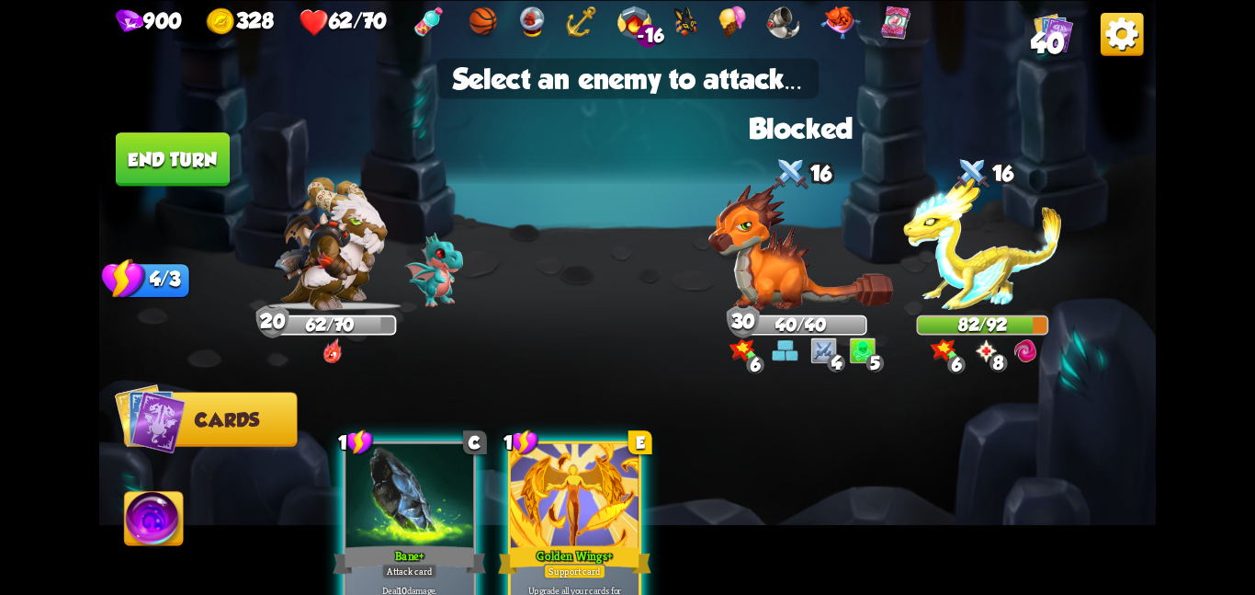
click at [664, 335] on img at bounding box center [627, 297] width 1057 height 595
click at [746, 286] on img at bounding box center [801, 246] width 185 height 127
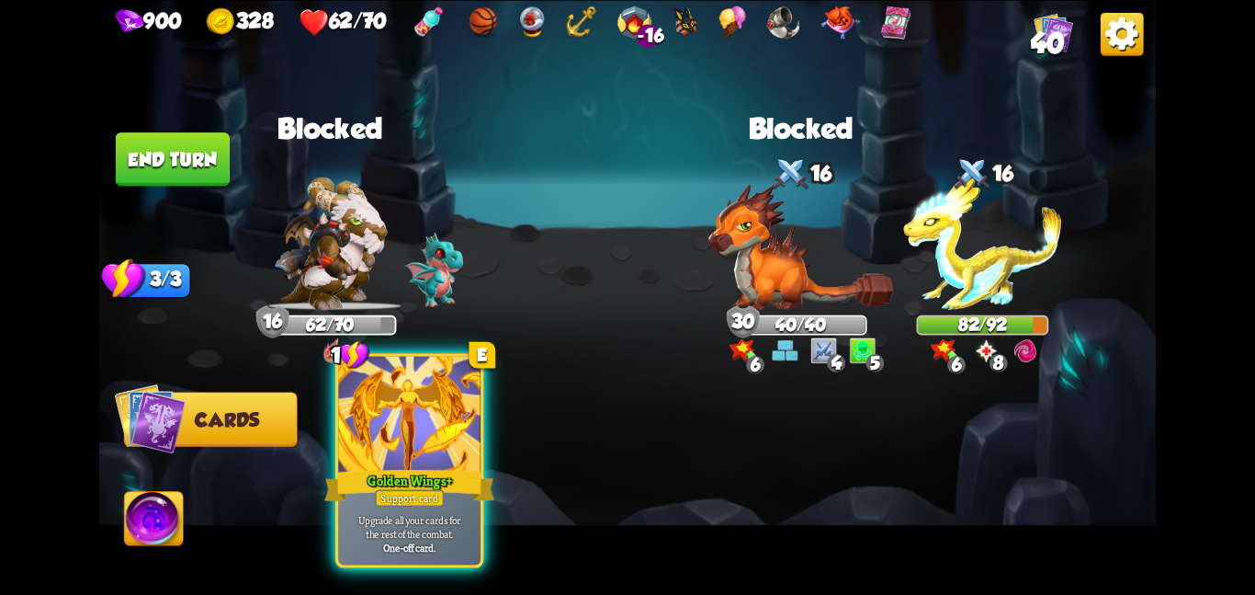
click at [346, 486] on div "Golden Wings +" at bounding box center [409, 485] width 170 height 38
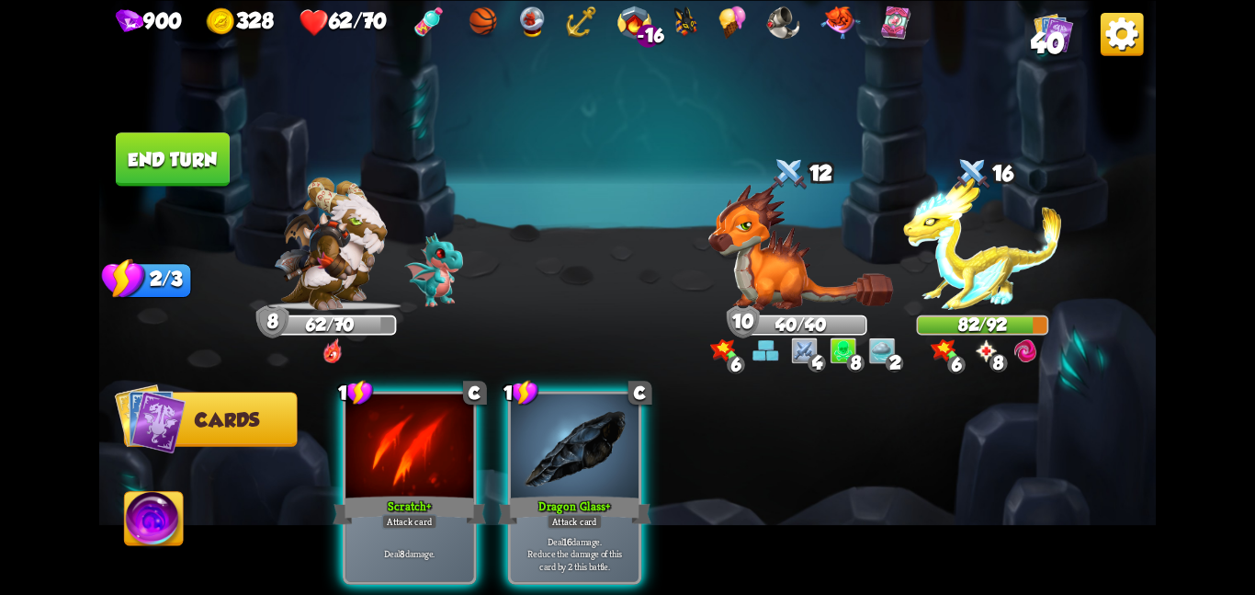
click at [197, 162] on button "End turn" at bounding box center [173, 158] width 114 height 53
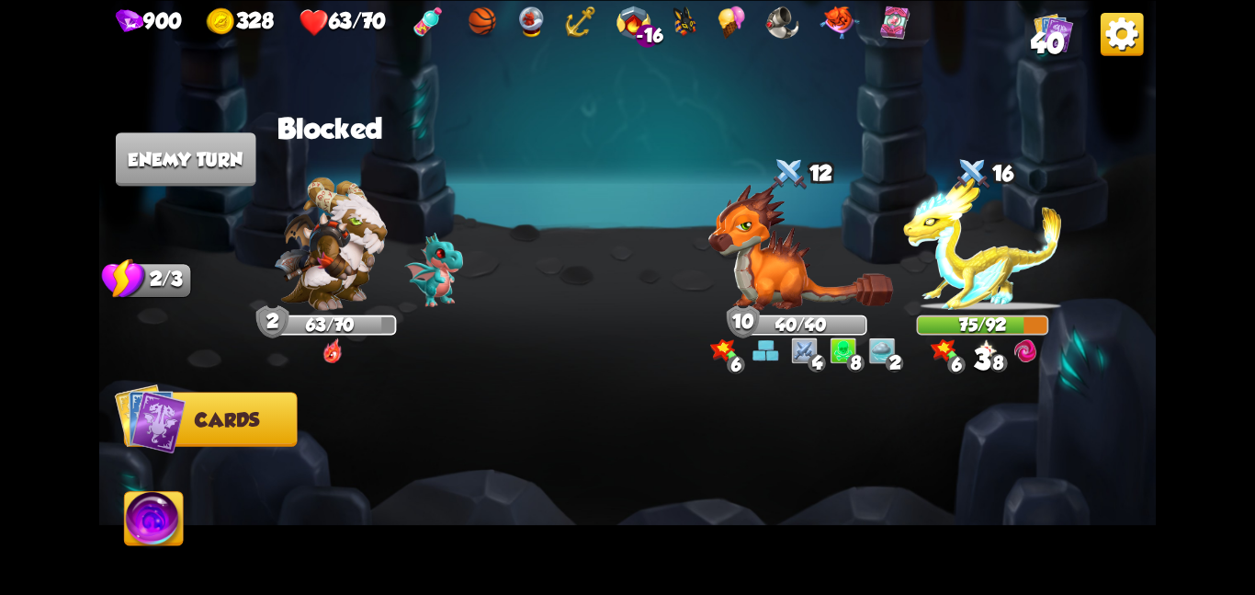
click at [1022, 24] on div "900 328 63/70 -16 40" at bounding box center [627, 19] width 1057 height 39
click at [1027, 29] on div "900 328 63/70 -16 40" at bounding box center [627, 19] width 1057 height 39
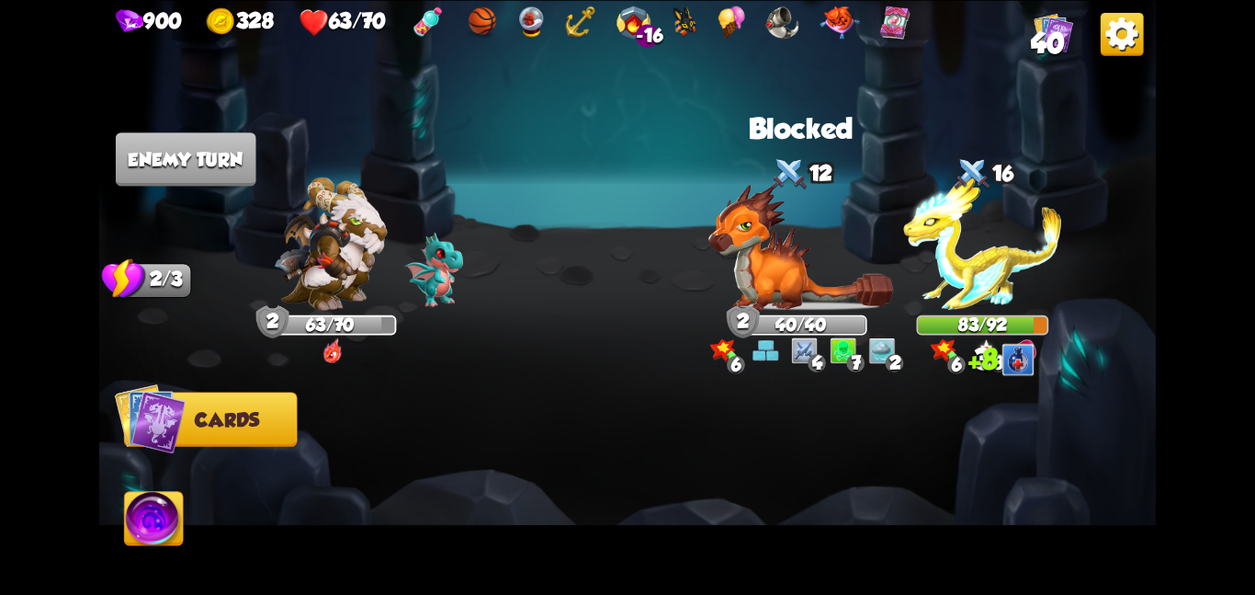
click at [1039, 33] on span "40" at bounding box center [1048, 43] width 34 height 32
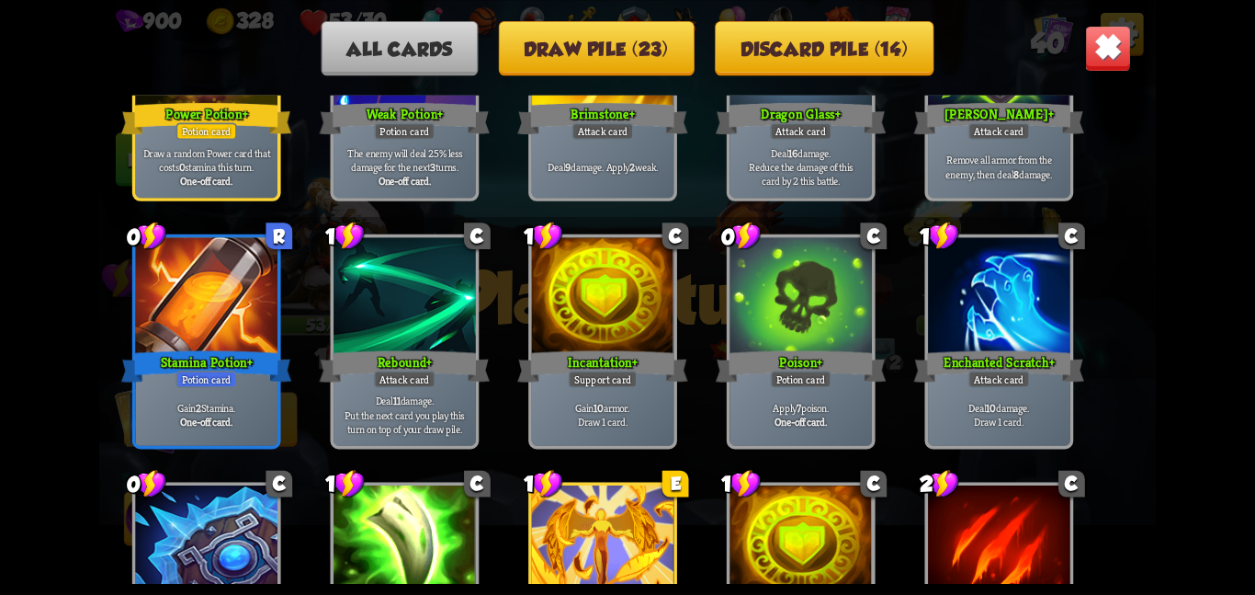
scroll to position [869, 0]
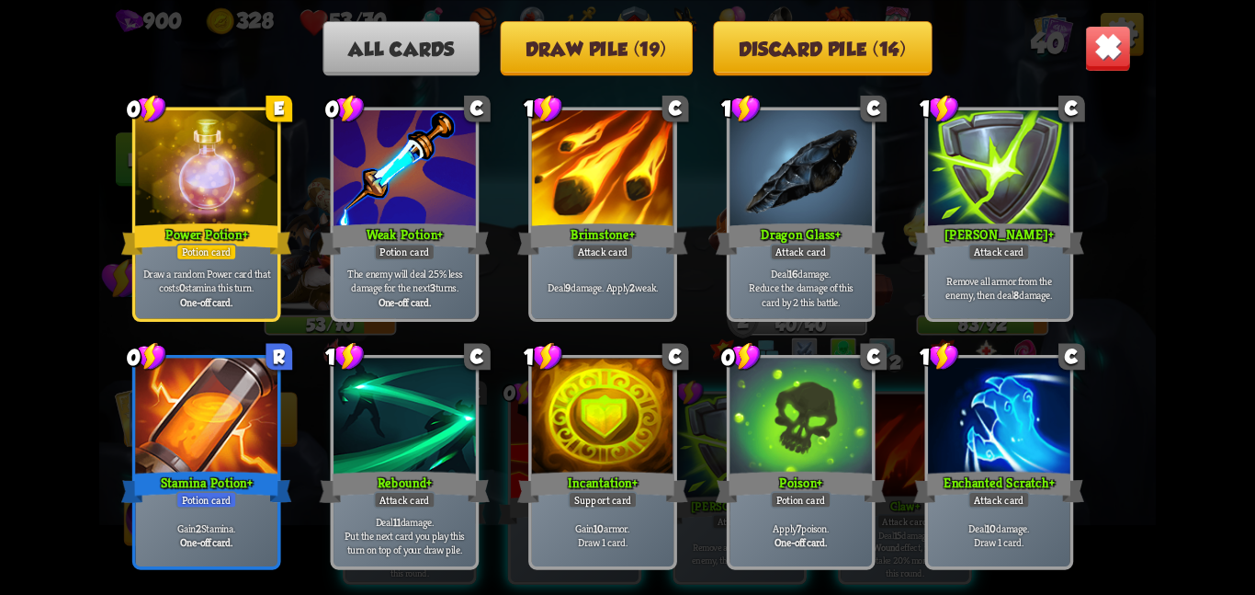
click at [1124, 48] on img at bounding box center [1108, 48] width 46 height 46
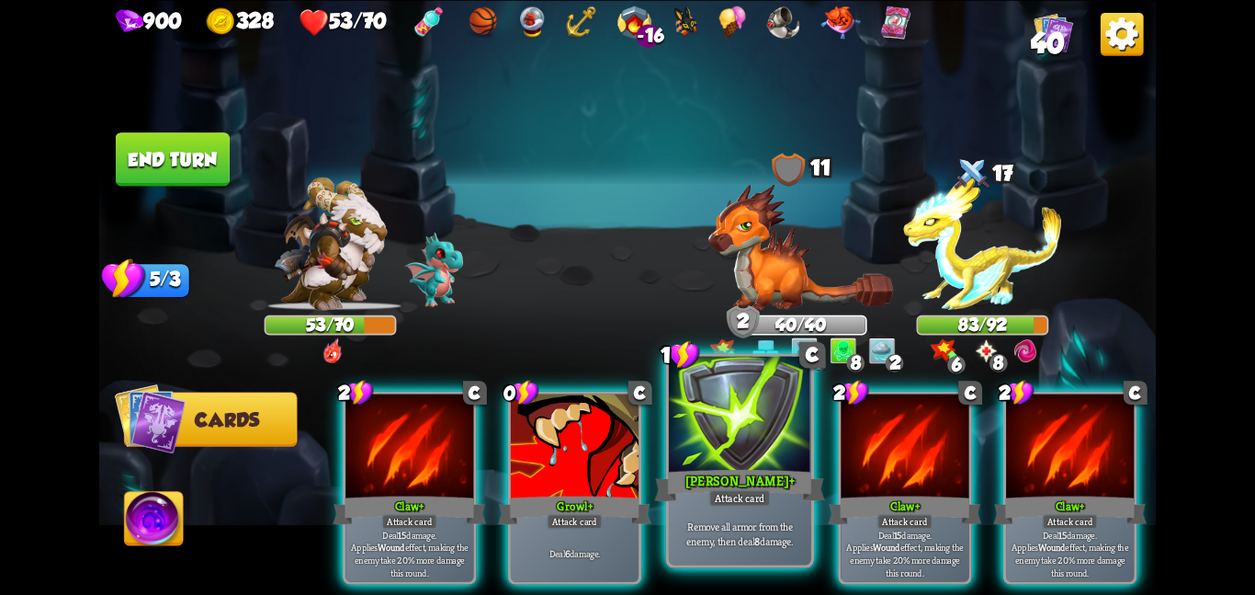
click at [707, 417] on div at bounding box center [740, 415] width 142 height 119
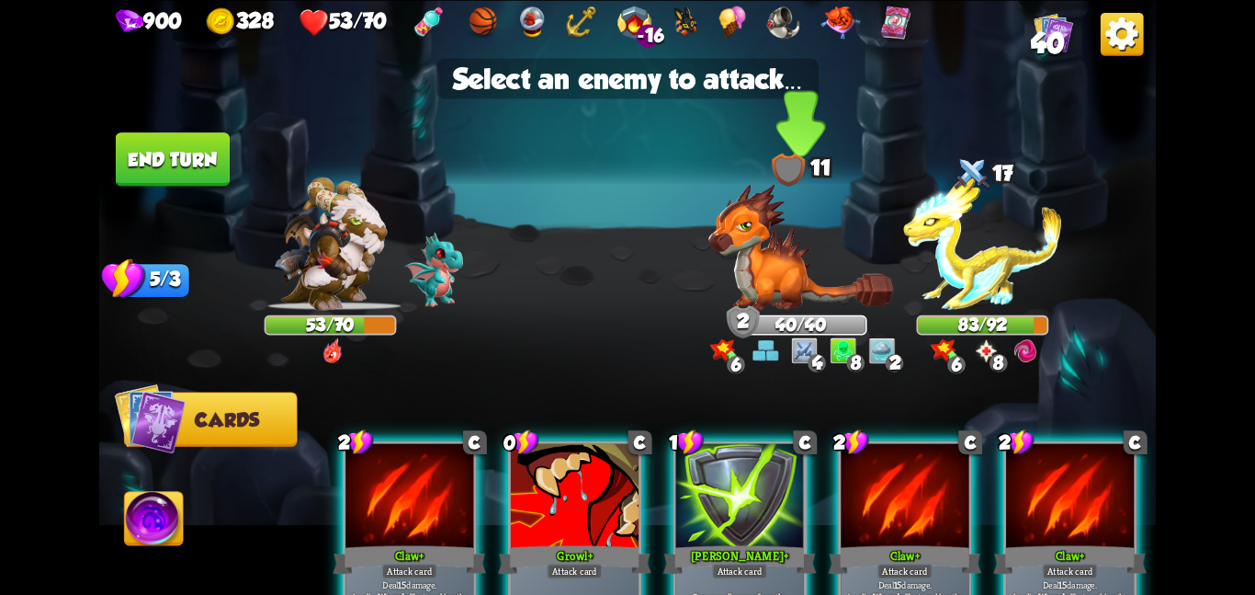
click at [759, 261] on img at bounding box center [801, 246] width 185 height 127
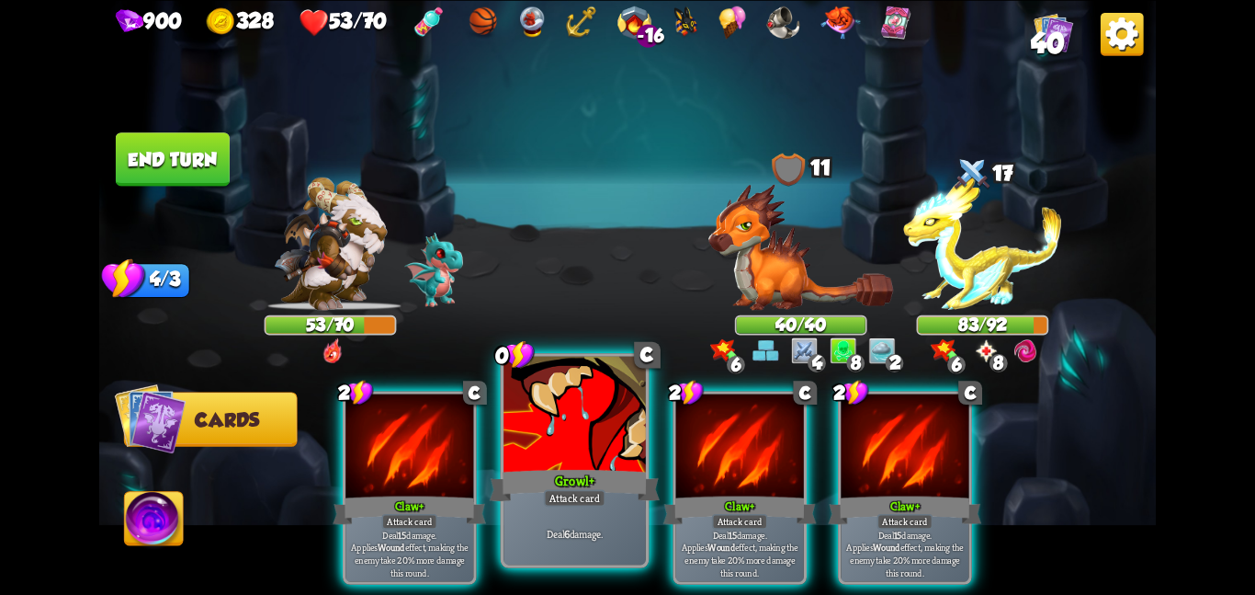
click at [535, 505] on div "Deal 6 damage." at bounding box center [575, 533] width 142 height 62
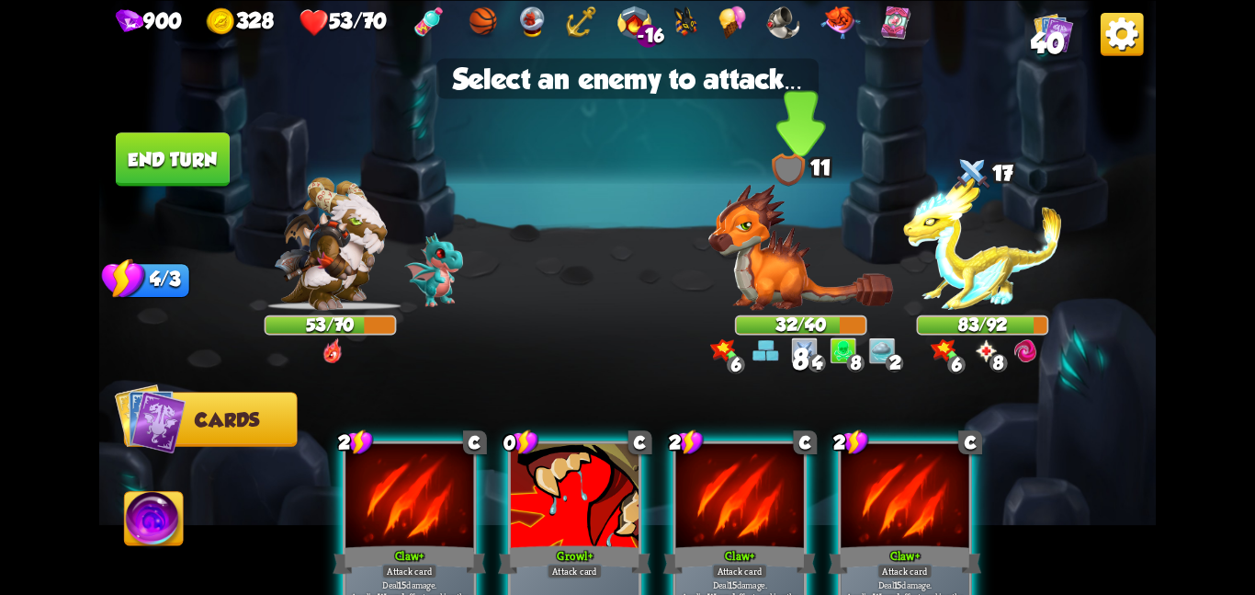
click at [785, 282] on img at bounding box center [801, 246] width 185 height 127
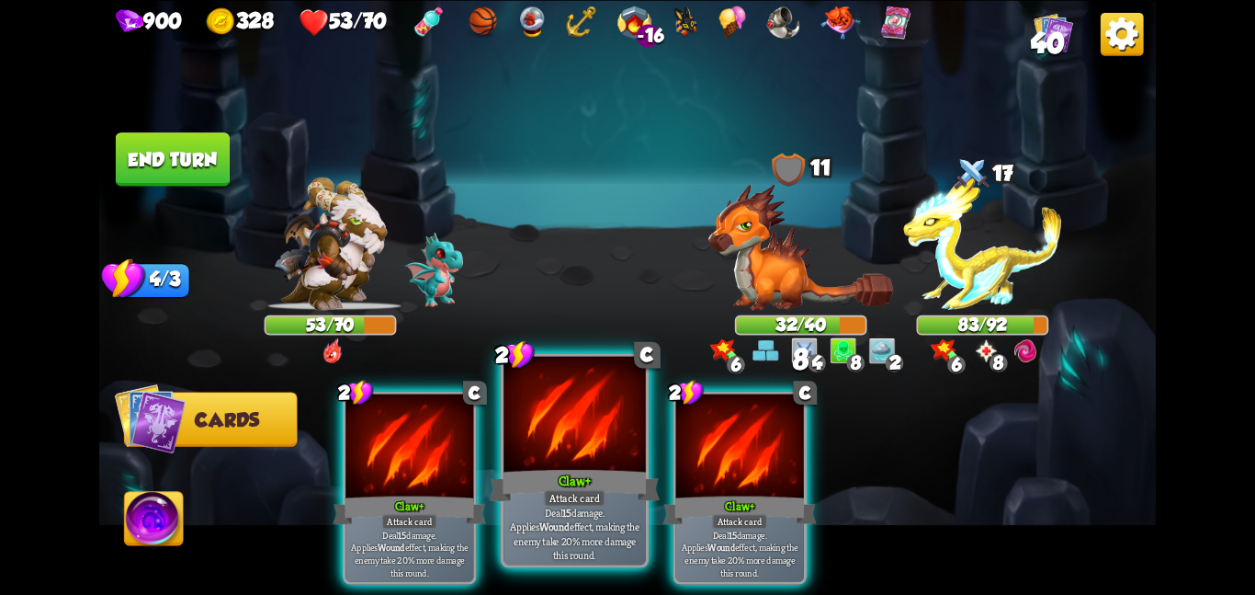
click at [607, 449] on div at bounding box center [575, 415] width 142 height 119
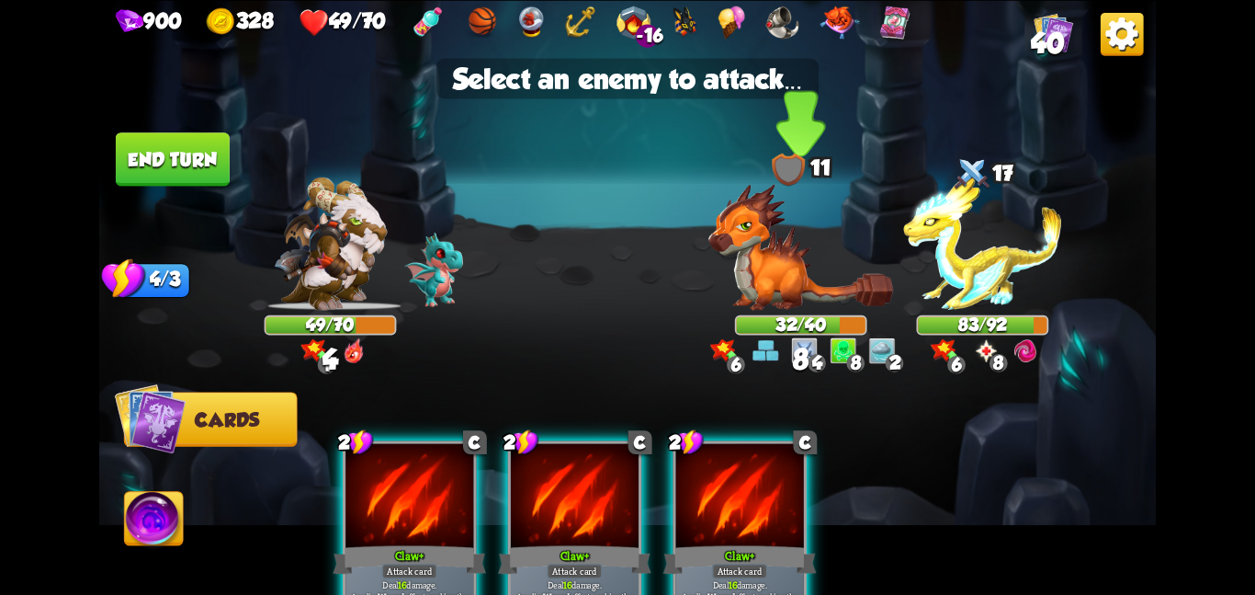
click at [766, 295] on img at bounding box center [801, 246] width 185 height 127
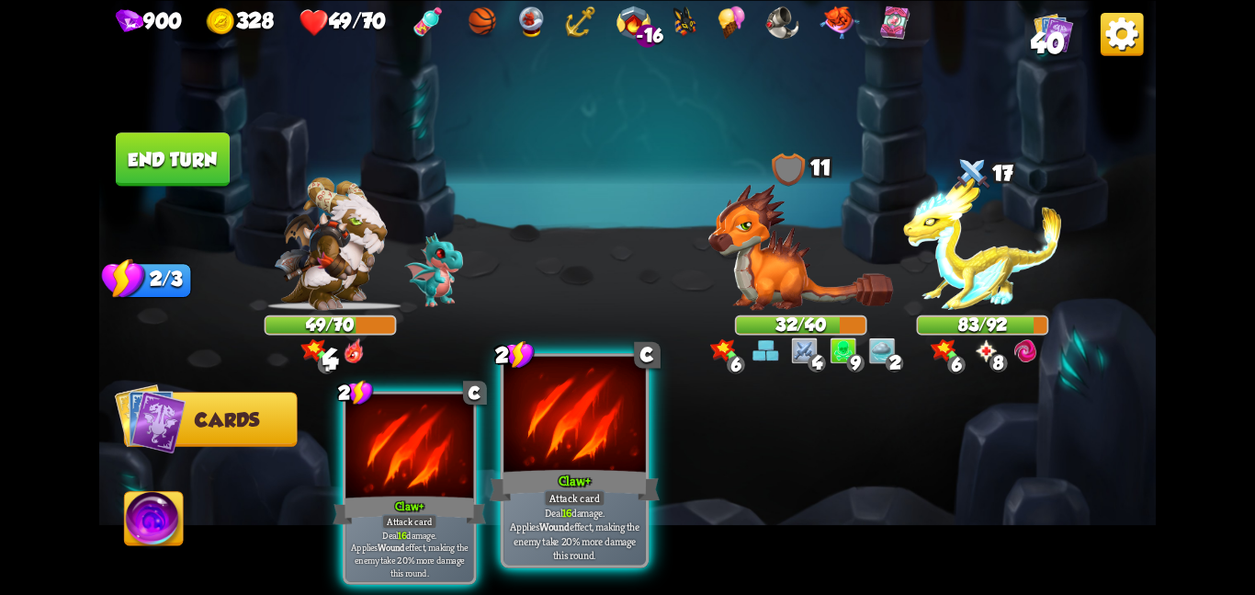
click at [516, 489] on div "Claw +" at bounding box center [575, 485] width 170 height 38
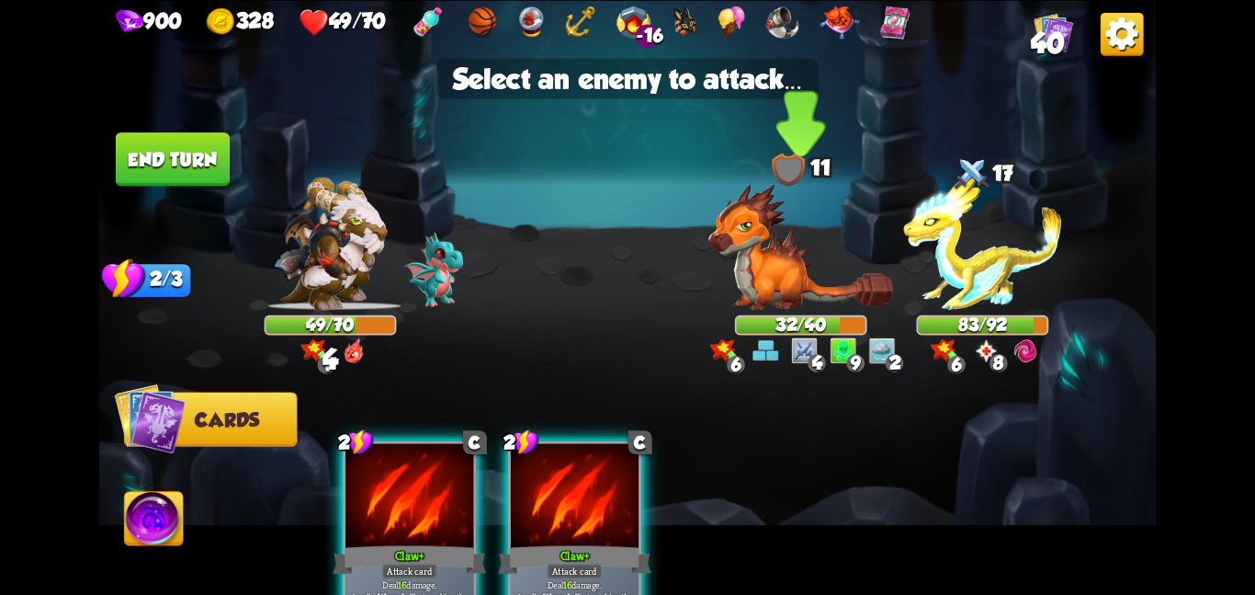
click at [764, 317] on div "32/40" at bounding box center [801, 324] width 129 height 17
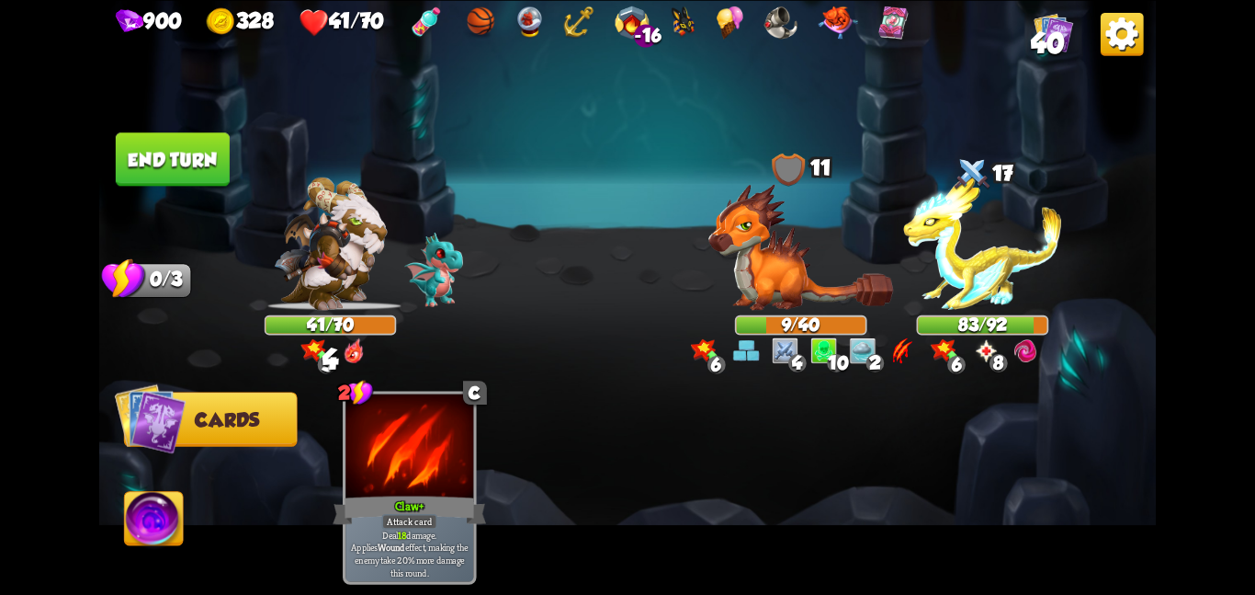
click at [143, 159] on button "End turn" at bounding box center [173, 158] width 114 height 53
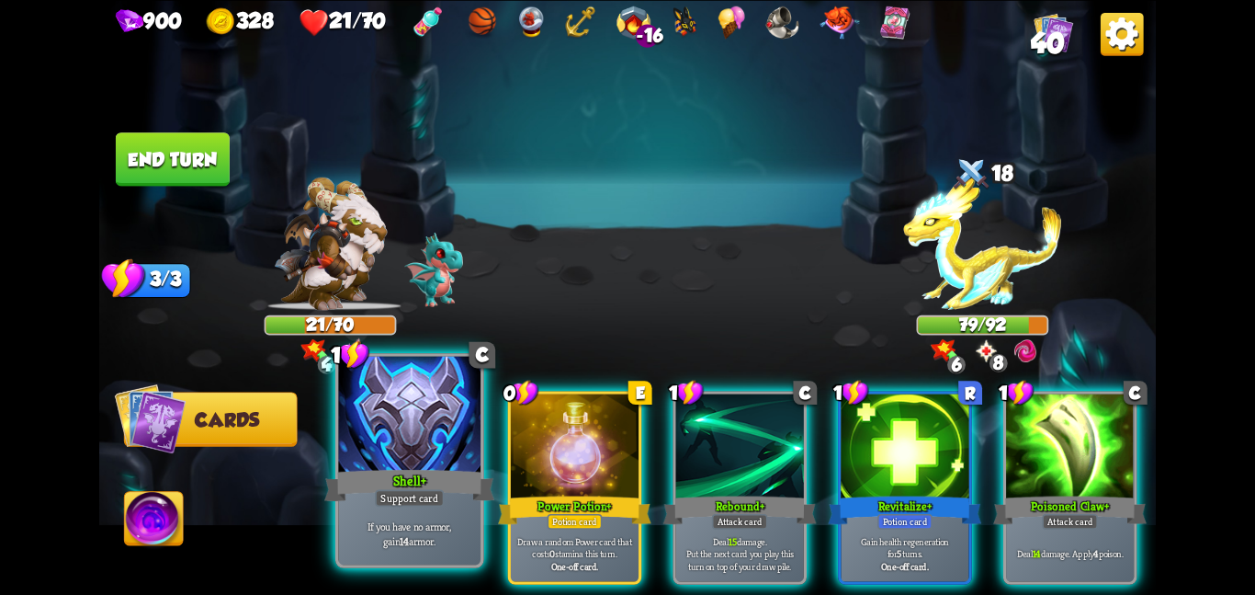
click at [446, 457] on div at bounding box center [409, 415] width 142 height 119
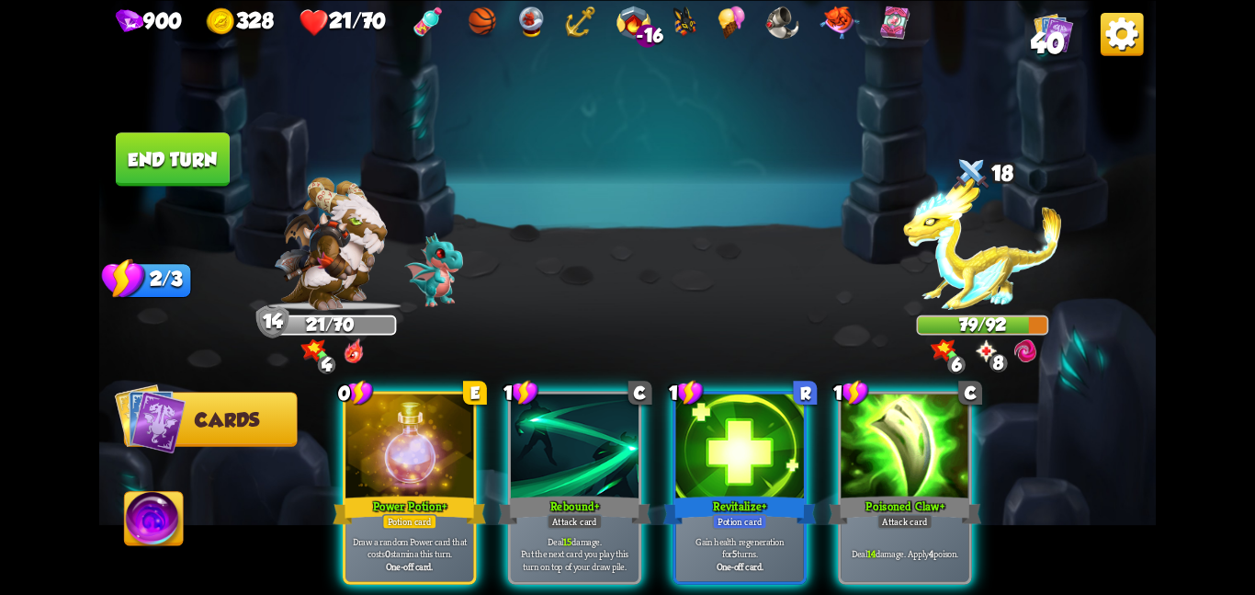
click at [446, 457] on div at bounding box center [410, 447] width 128 height 108
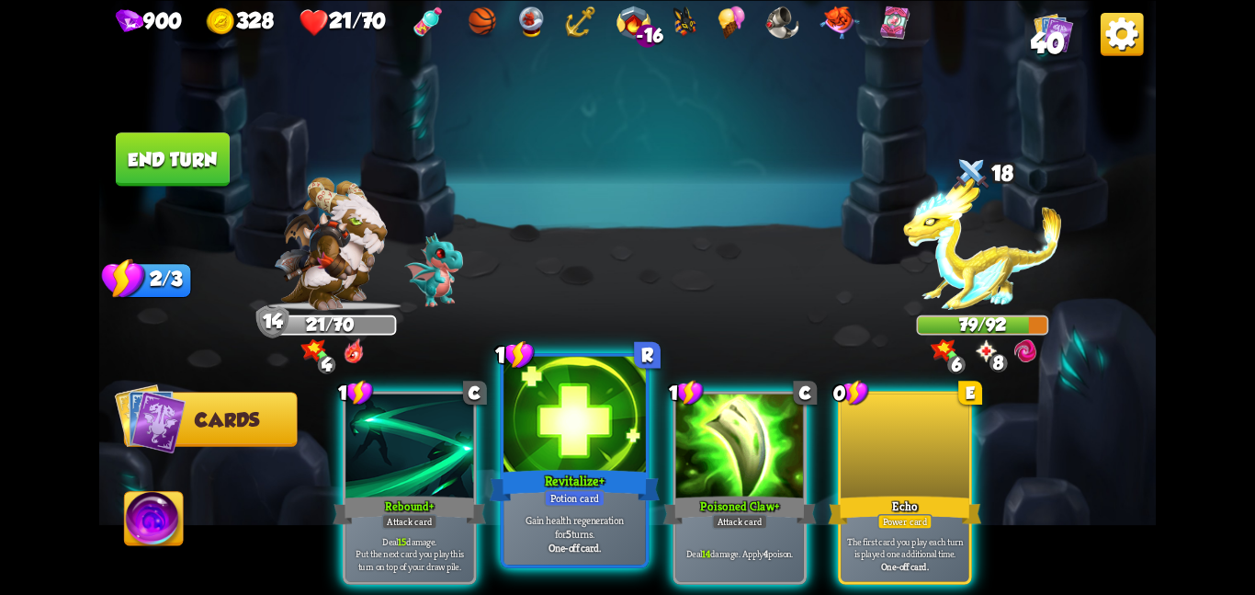
click at [635, 450] on div at bounding box center [575, 415] width 142 height 119
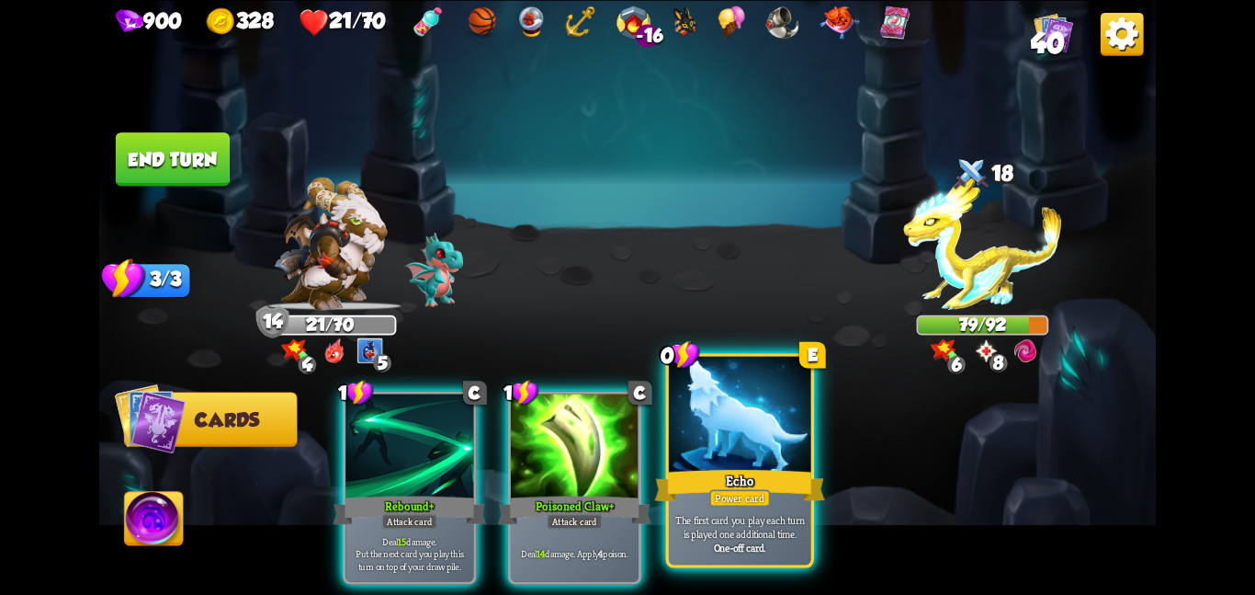
click at [736, 443] on div at bounding box center [740, 415] width 142 height 119
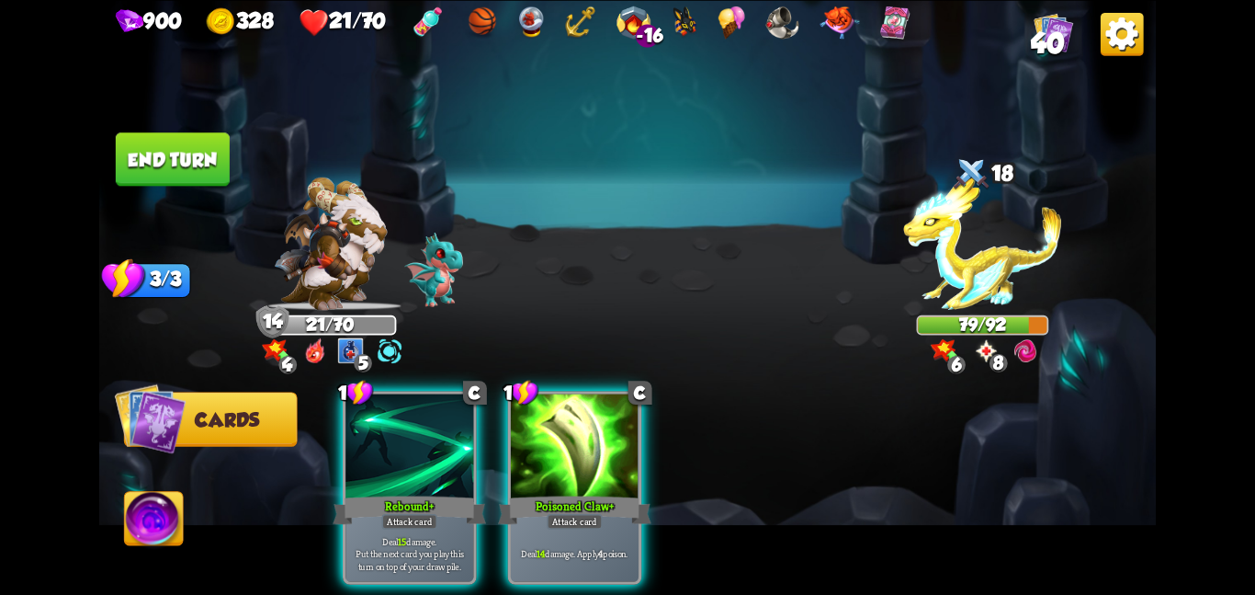
click at [199, 159] on button "End turn" at bounding box center [173, 158] width 114 height 53
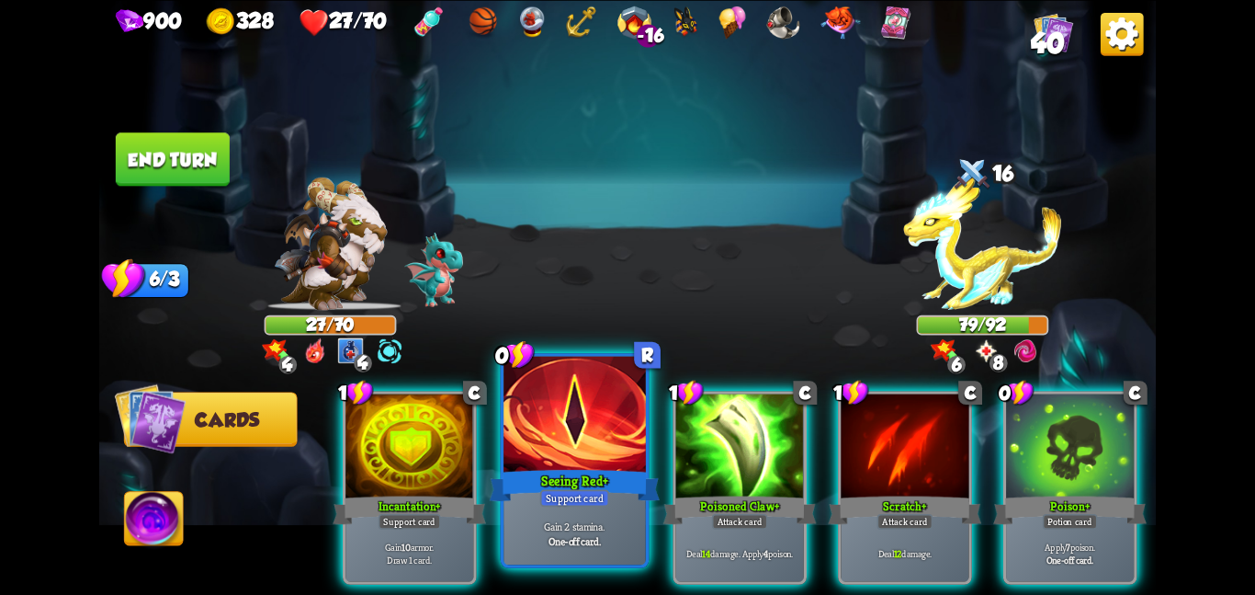
click at [563, 463] on div at bounding box center [575, 415] width 142 height 119
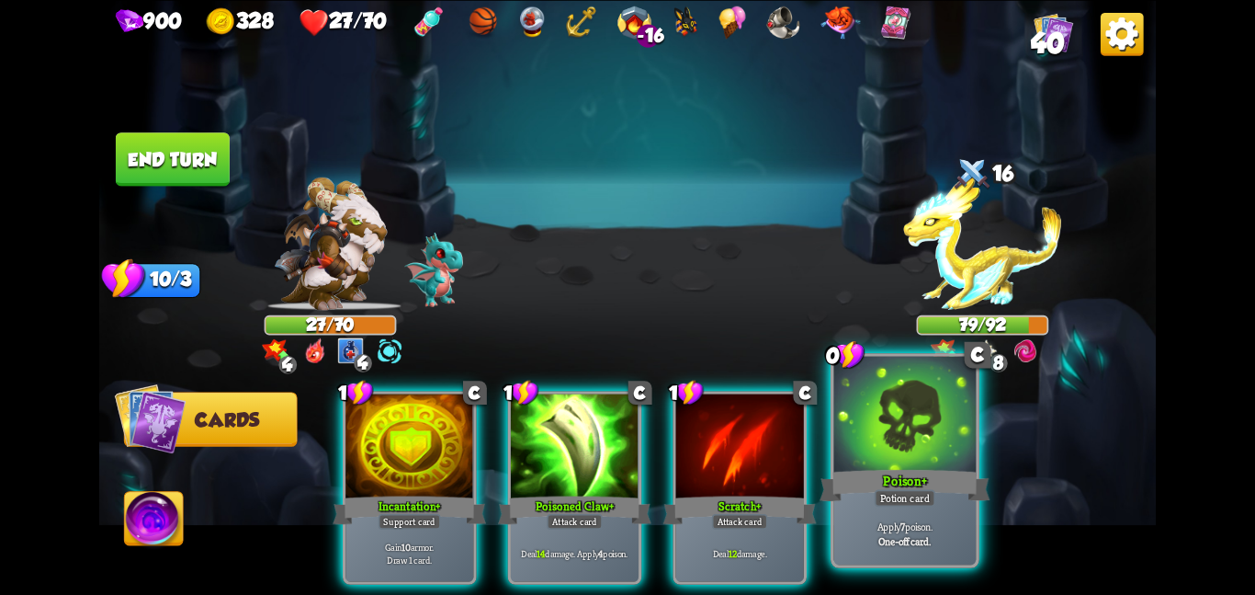
click at [847, 435] on div at bounding box center [905, 415] width 142 height 119
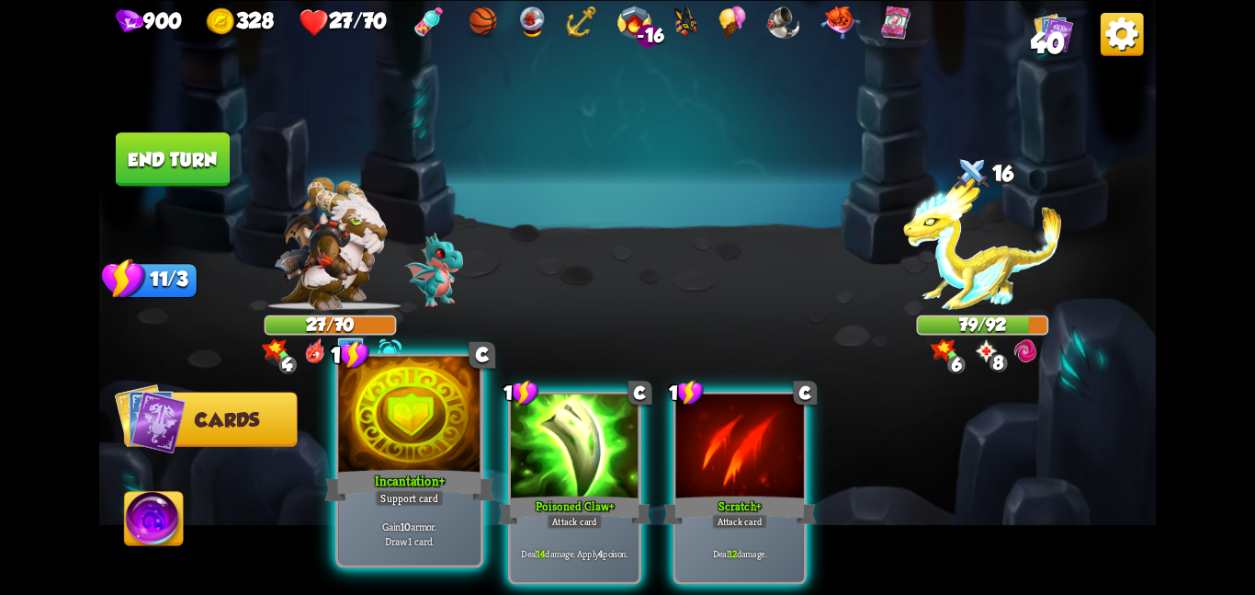
click at [436, 536] on p "Gain 10 armor. Draw 1 card." at bounding box center [409, 533] width 135 height 28
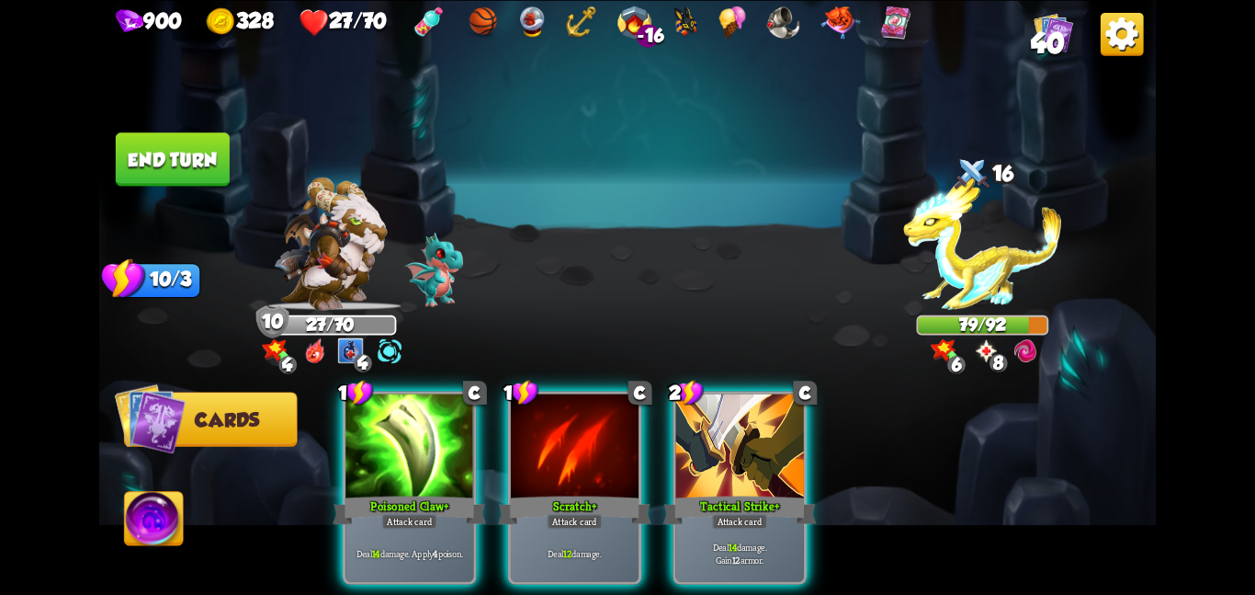
click at [164, 151] on button "End turn" at bounding box center [173, 158] width 114 height 53
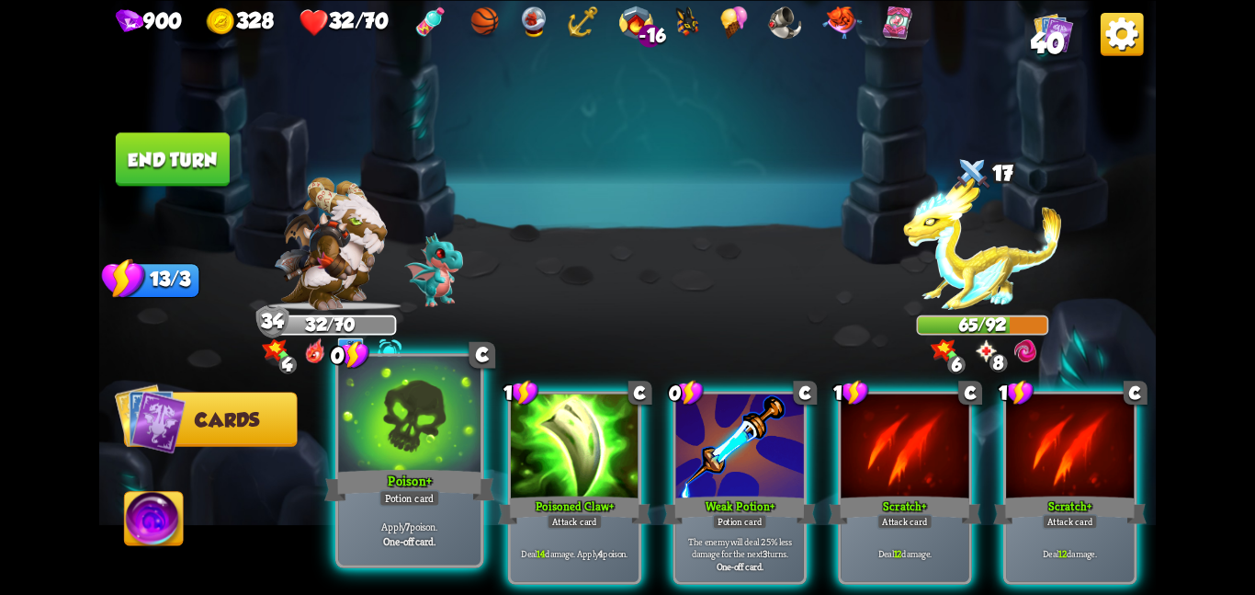
click at [381, 450] on div at bounding box center [409, 415] width 142 height 119
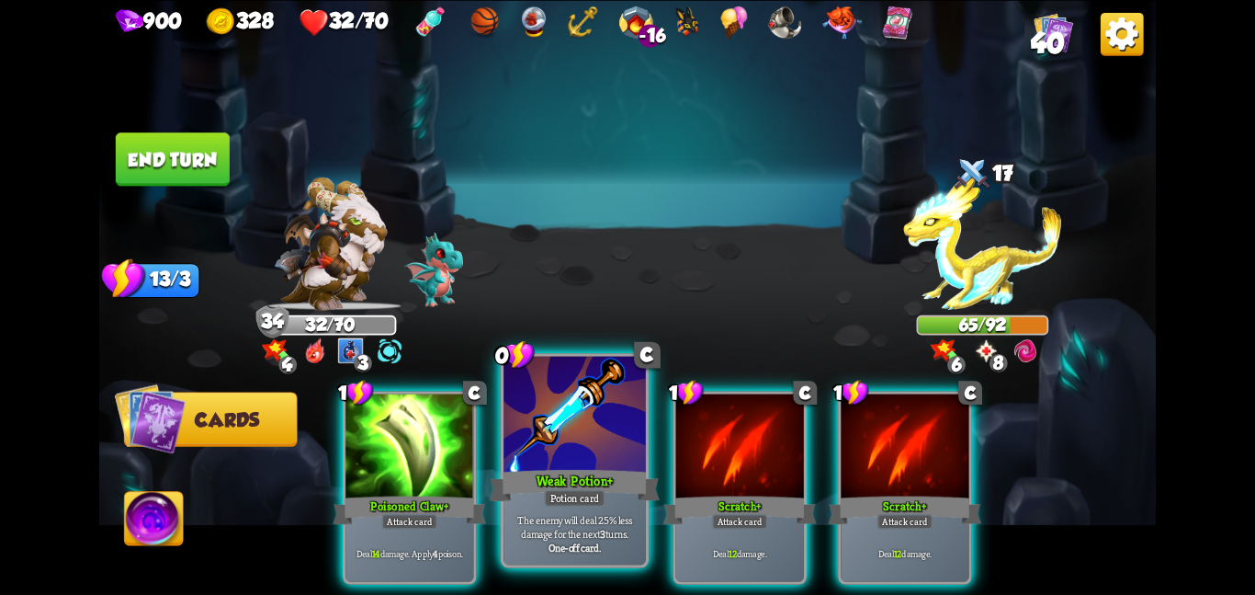
click at [533, 429] on div at bounding box center [575, 415] width 142 height 119
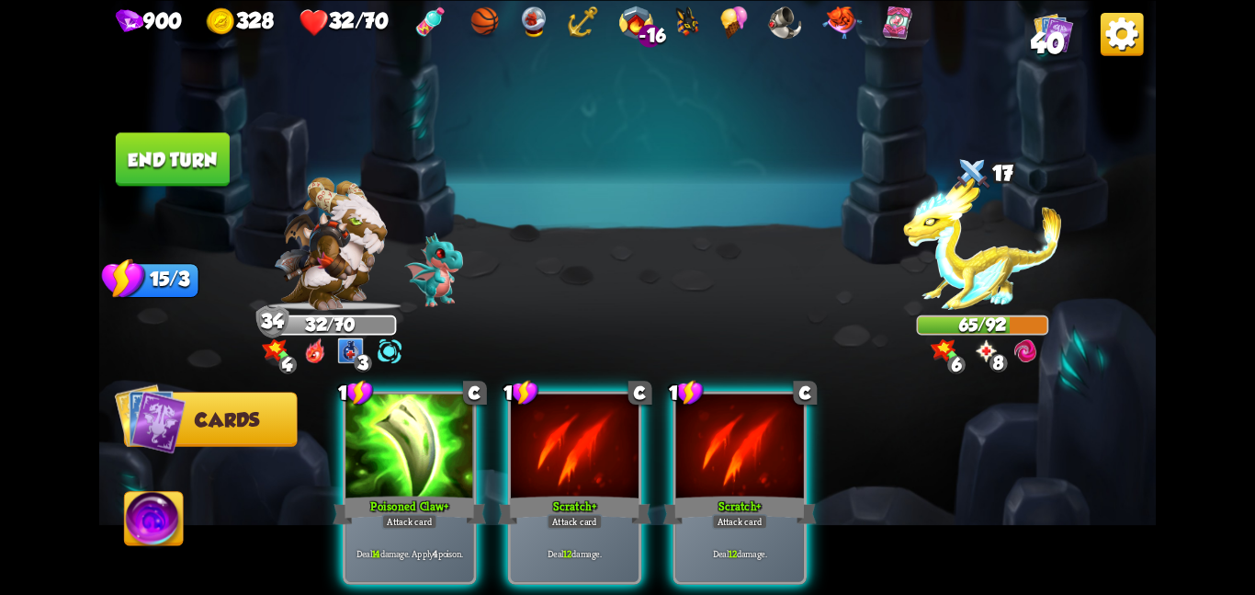
click at [202, 165] on button "End turn" at bounding box center [173, 158] width 114 height 53
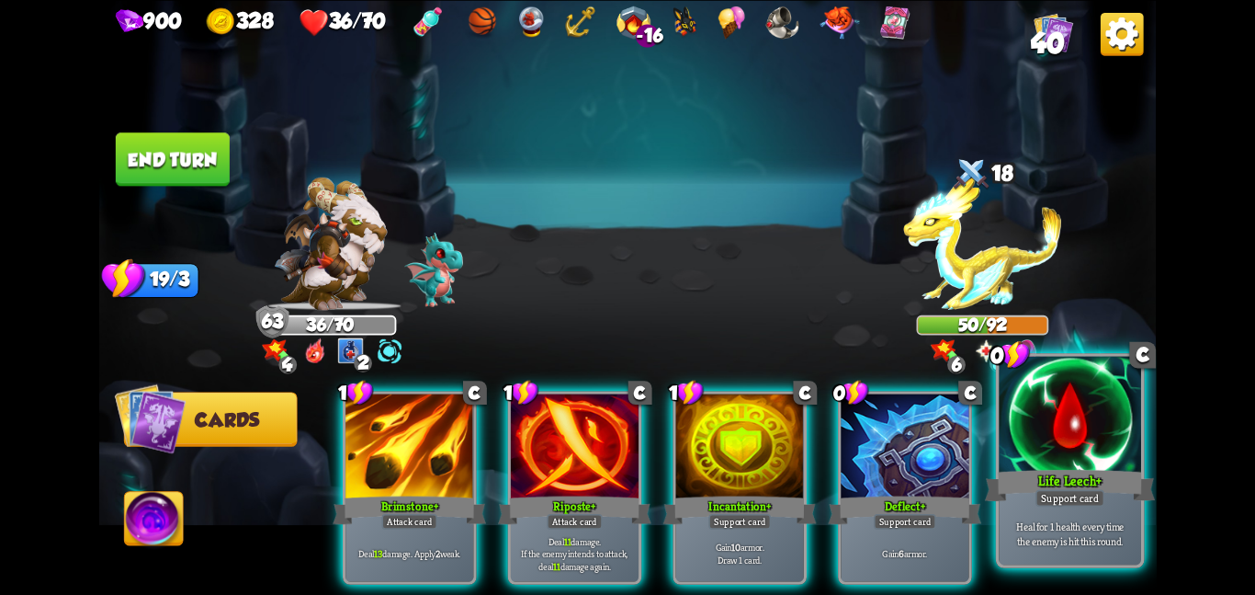
click at [1030, 498] on div "Life Leech +" at bounding box center [1070, 485] width 170 height 38
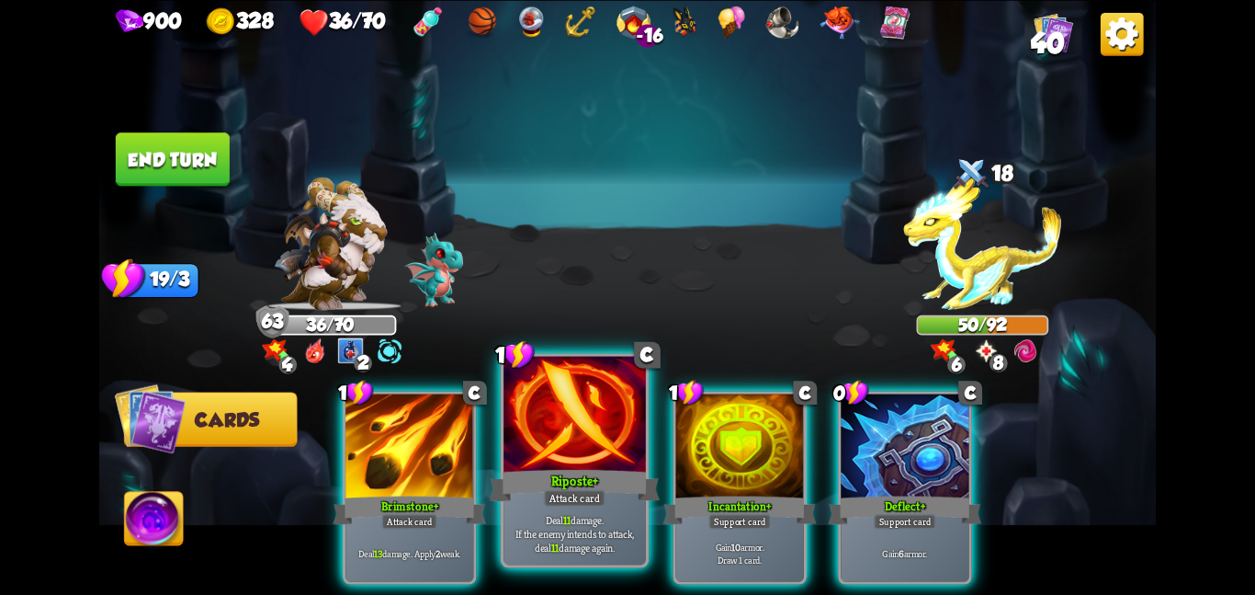
click at [632, 443] on div at bounding box center [575, 415] width 142 height 119
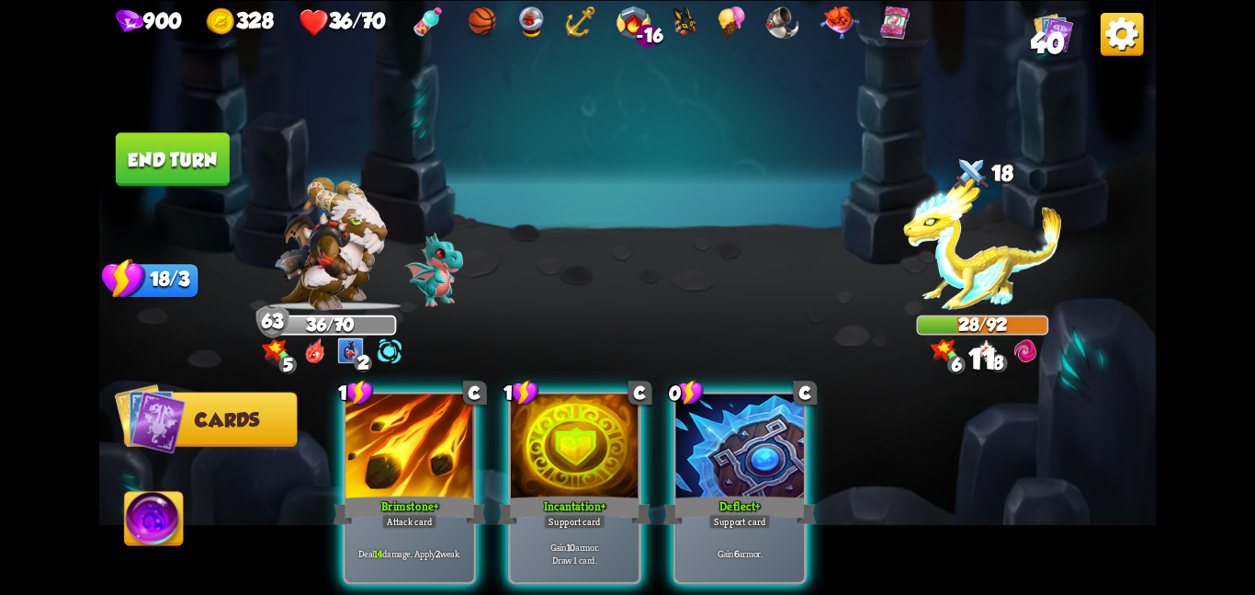
click at [183, 153] on button "End turn" at bounding box center [173, 158] width 114 height 53
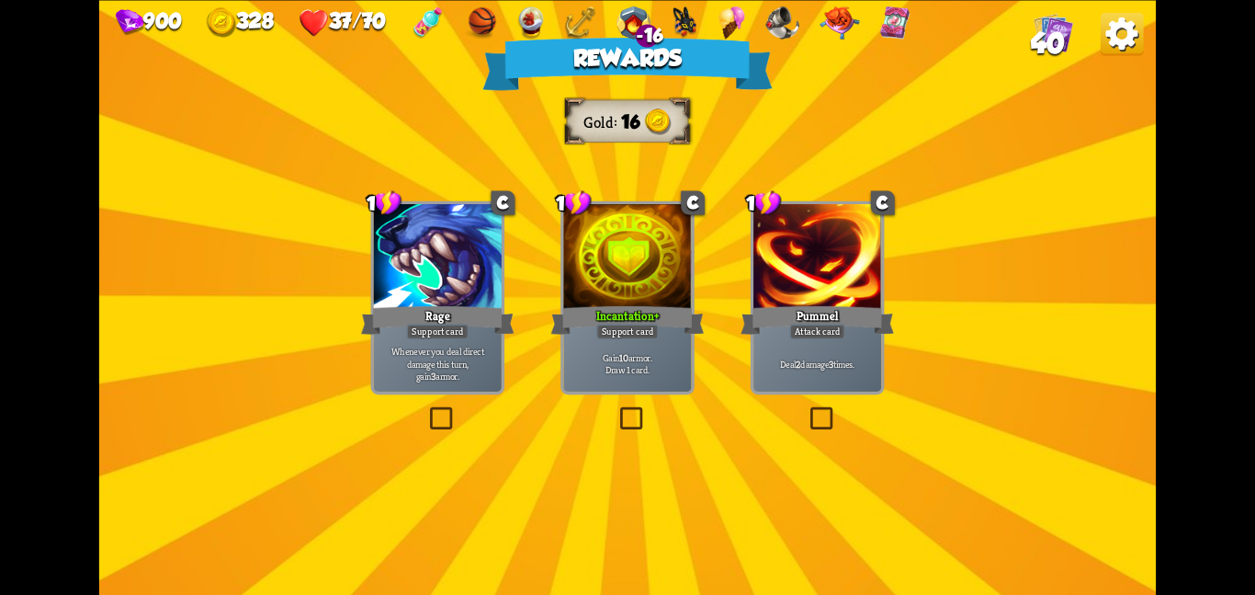
click at [675, 236] on div at bounding box center [627, 258] width 128 height 108
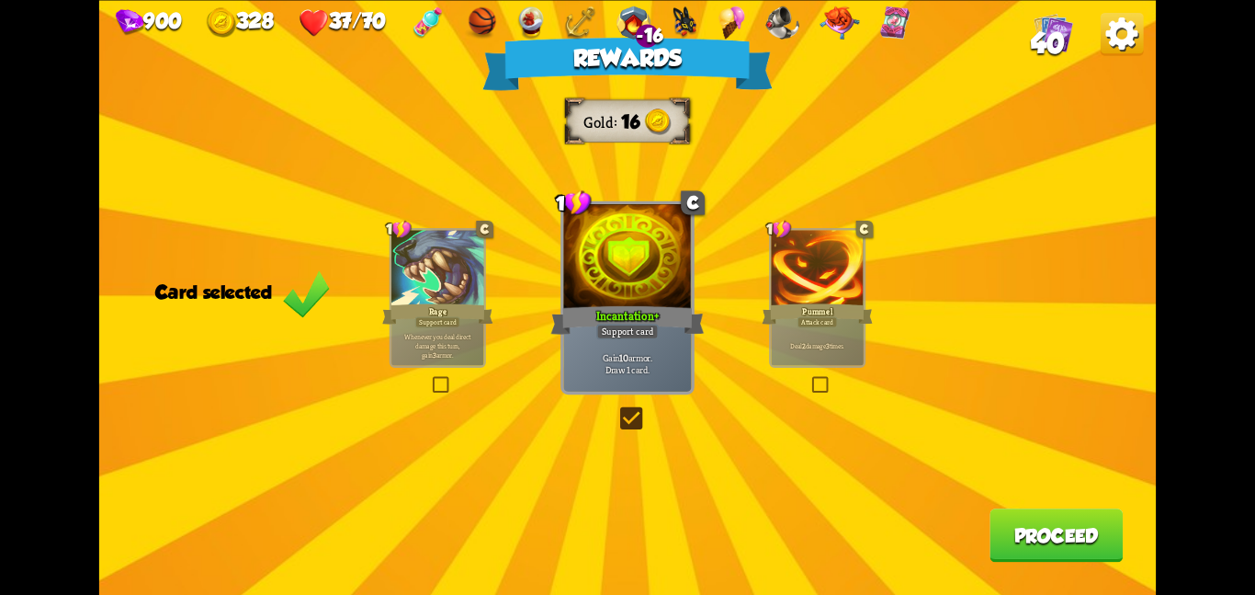
click at [979, 516] on div "Rewards Gold 16 Card selected 1 C Rage Support card Whenever you deal direct da…" at bounding box center [627, 297] width 1057 height 595
click at [995, 522] on button "Proceed" at bounding box center [1056, 534] width 133 height 53
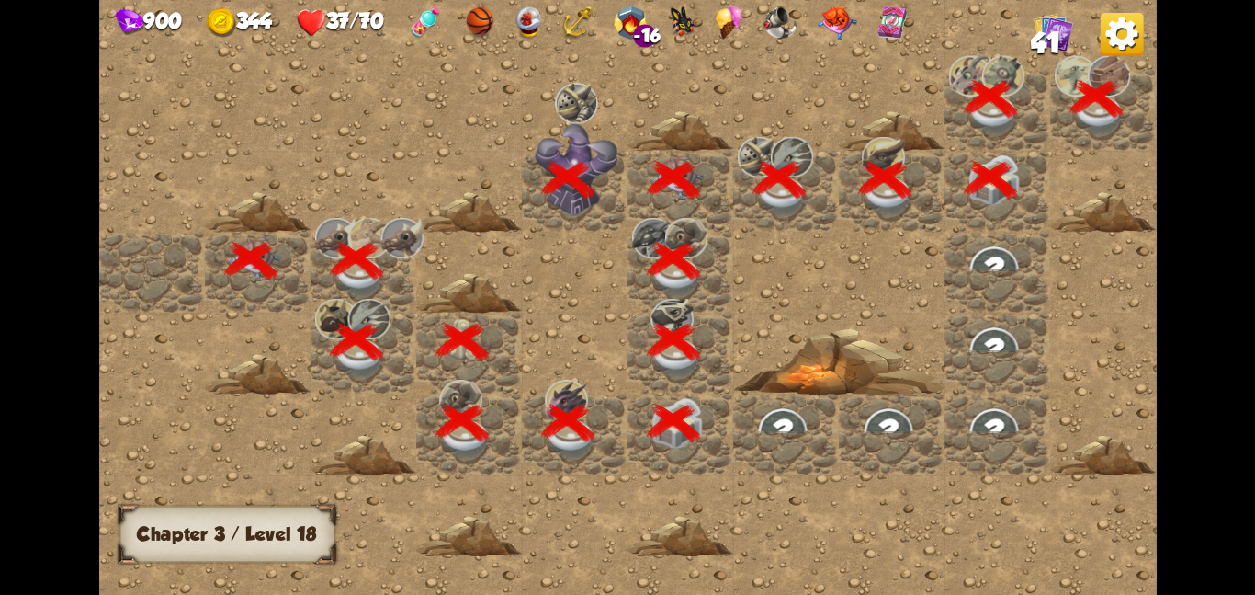
scroll to position [0, 353]
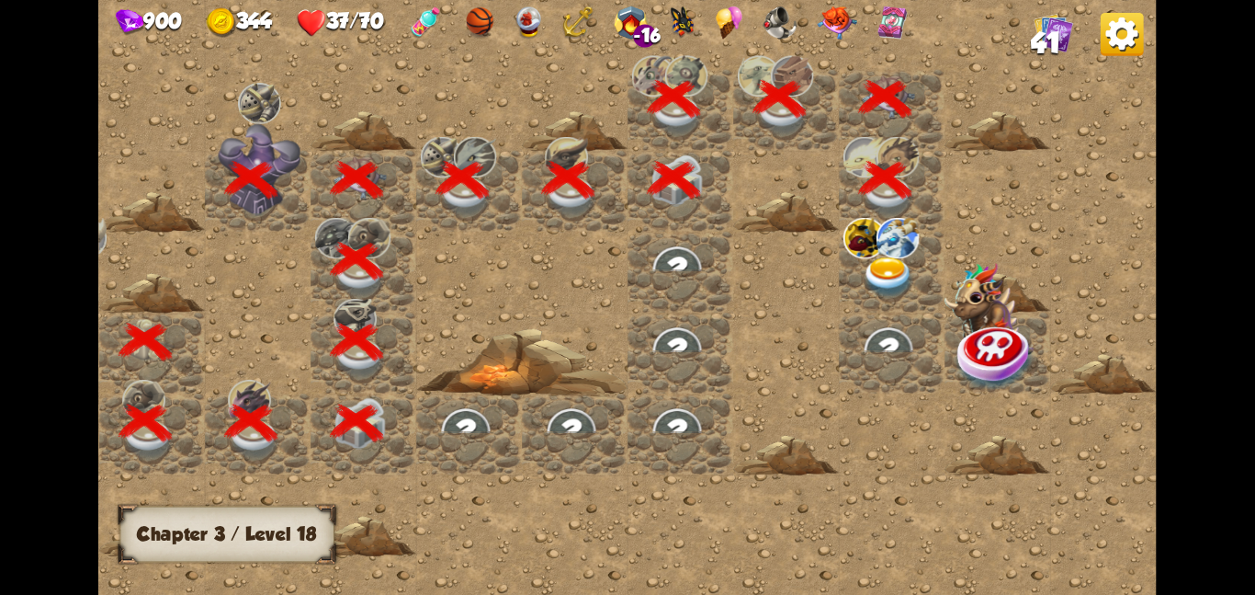
click at [870, 230] on img at bounding box center [865, 237] width 43 height 40
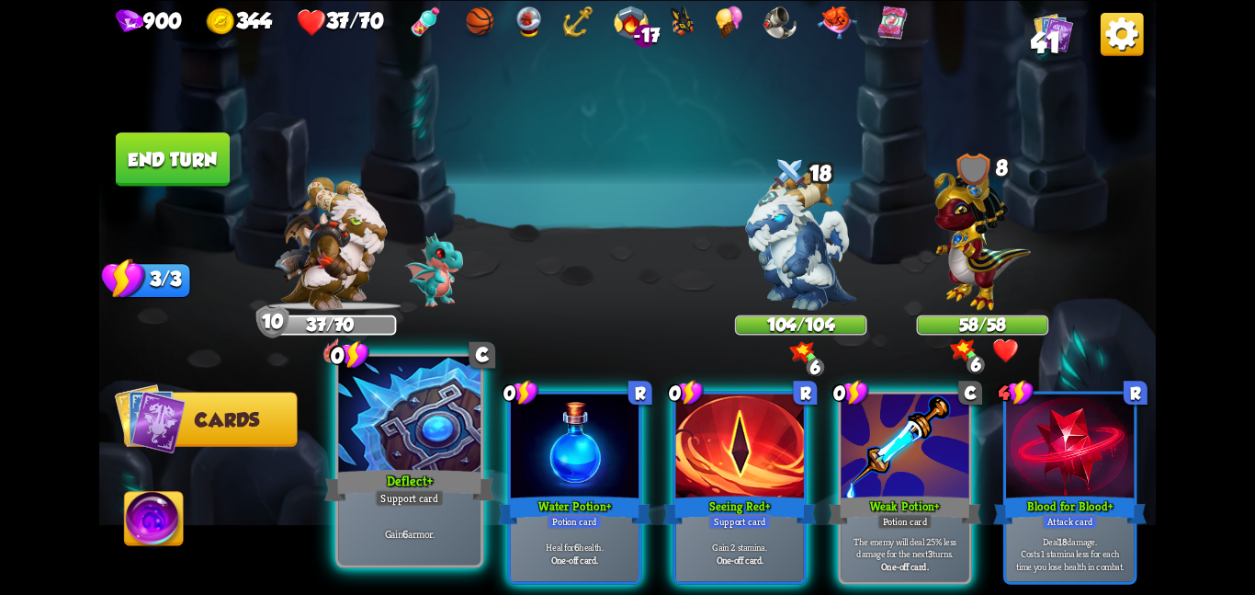
click at [448, 422] on div at bounding box center [409, 415] width 142 height 119
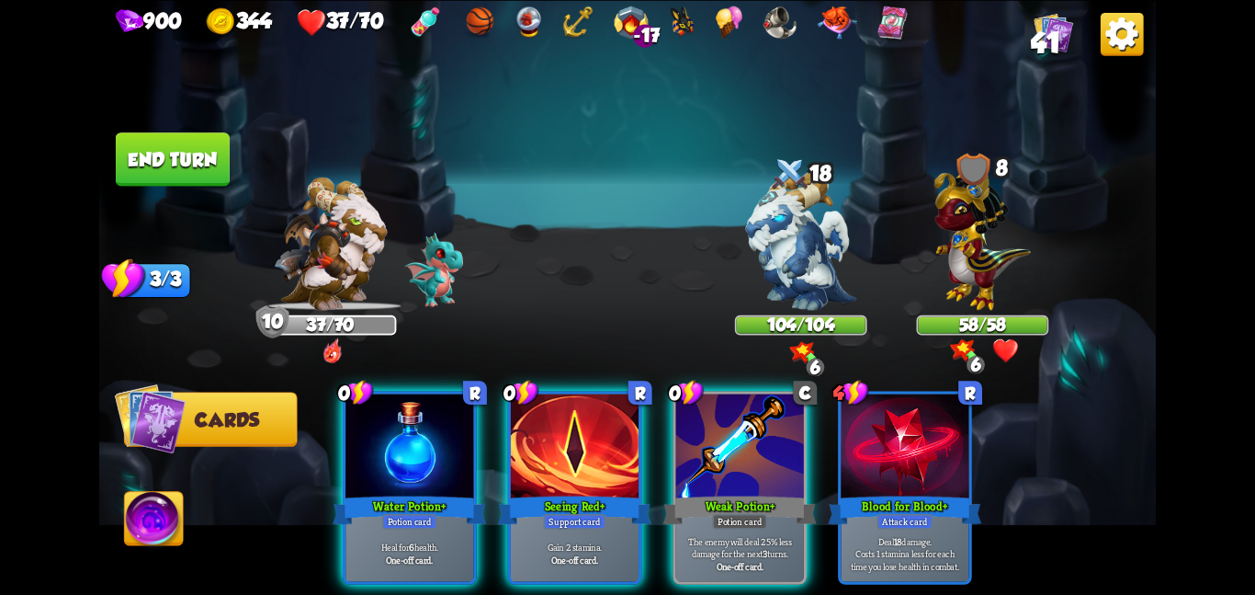
click at [448, 422] on div at bounding box center [410, 447] width 128 height 108
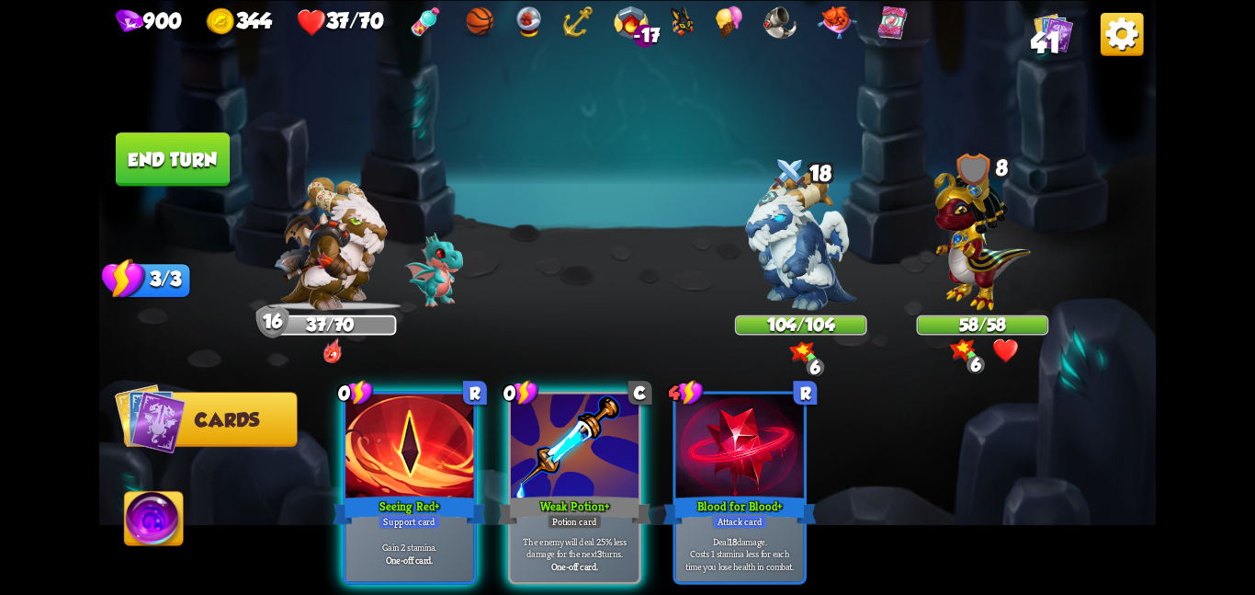
click at [448, 422] on div at bounding box center [410, 447] width 128 height 108
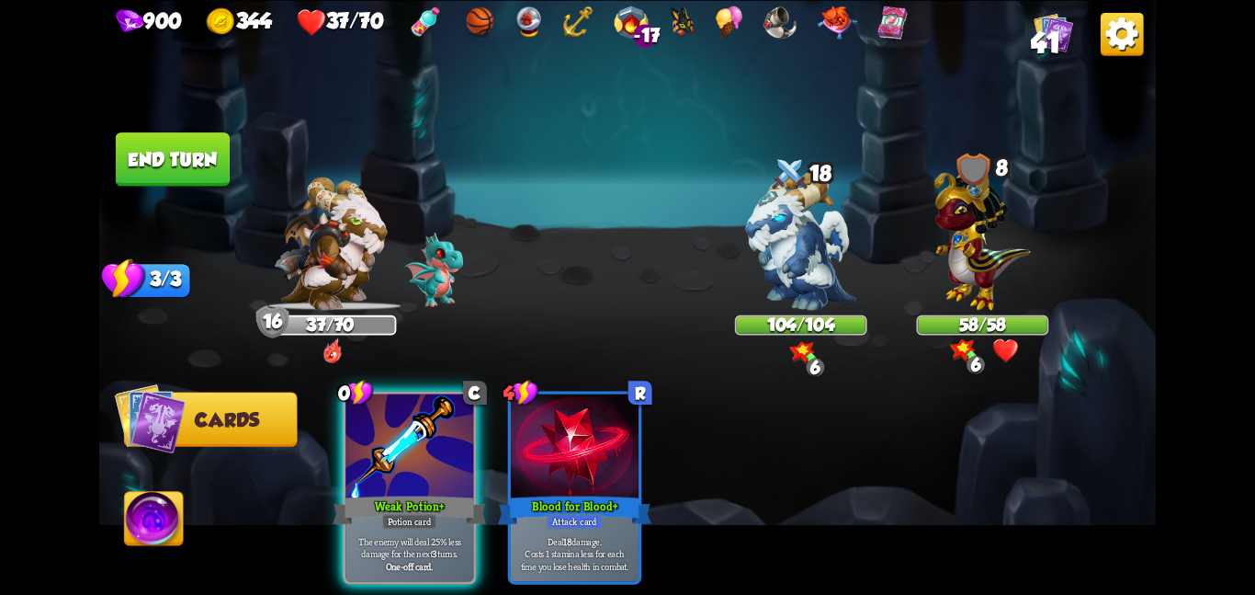
click at [448, 422] on div at bounding box center [410, 447] width 128 height 108
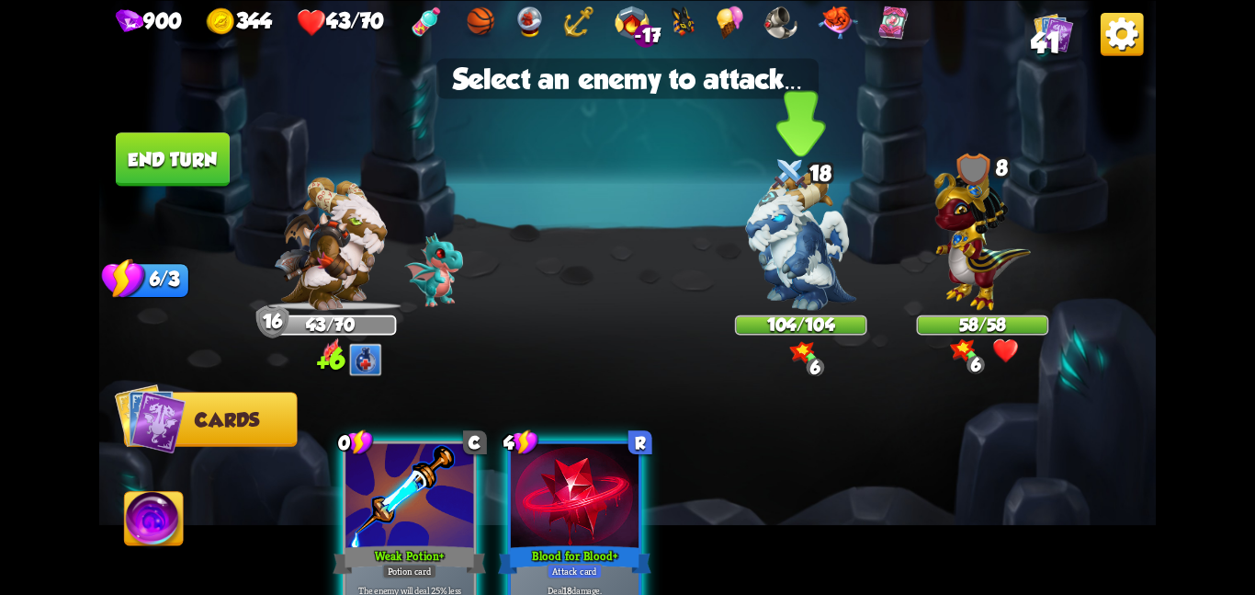
click at [792, 244] on img at bounding box center [801, 240] width 110 height 139
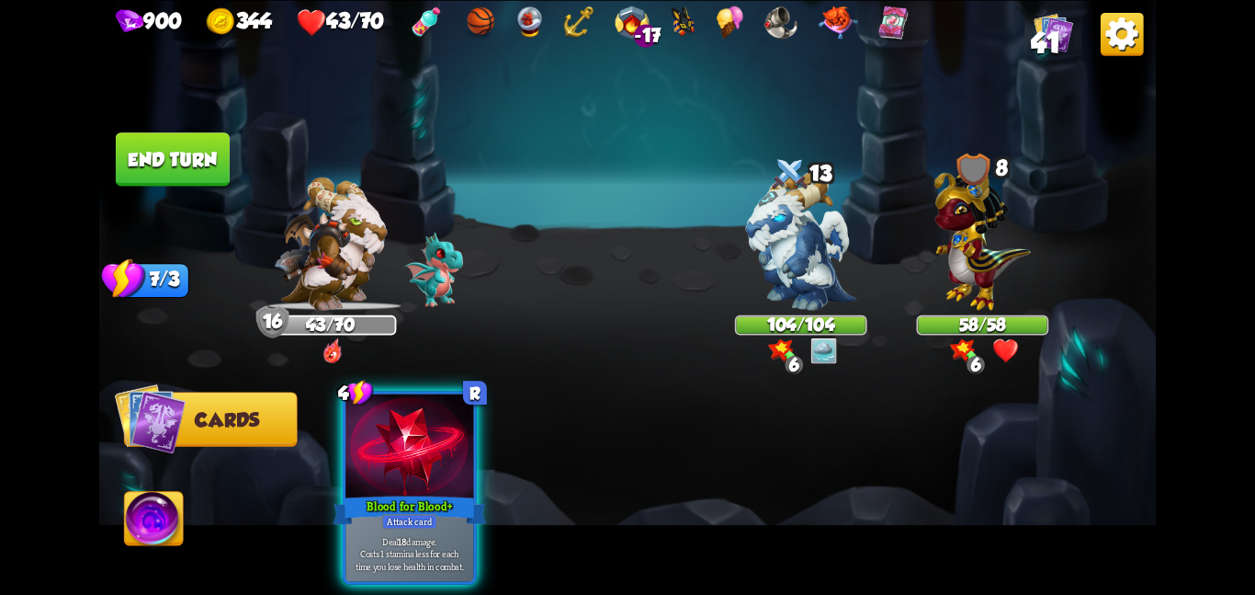
click at [173, 169] on button "End turn" at bounding box center [173, 158] width 114 height 53
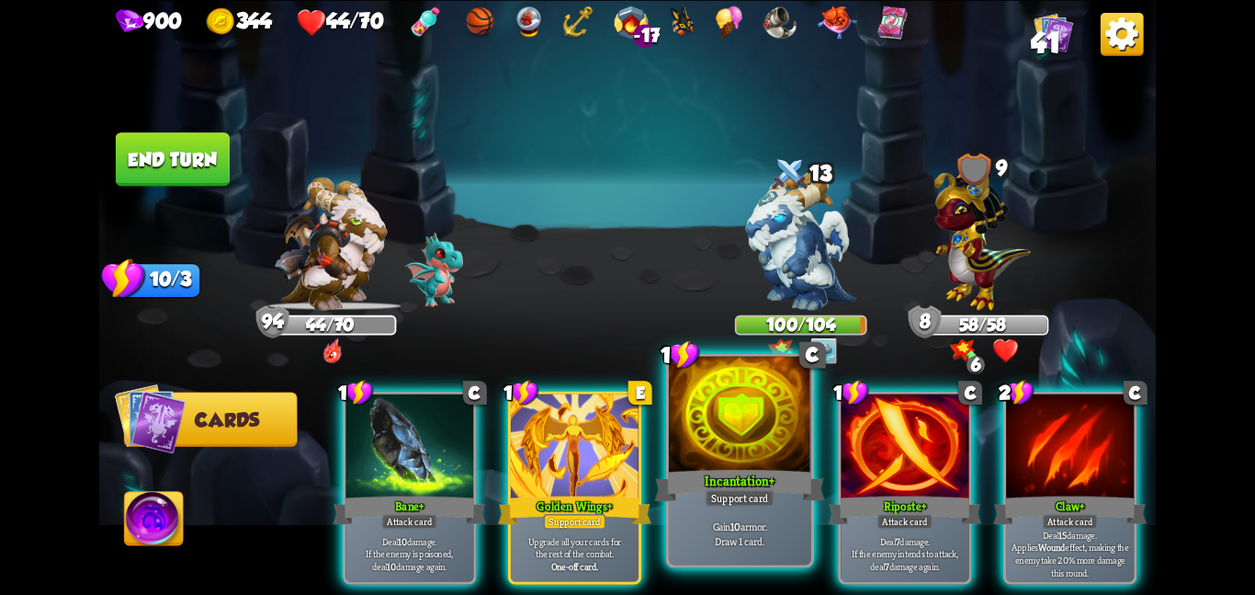
click at [713, 458] on div at bounding box center [740, 415] width 142 height 119
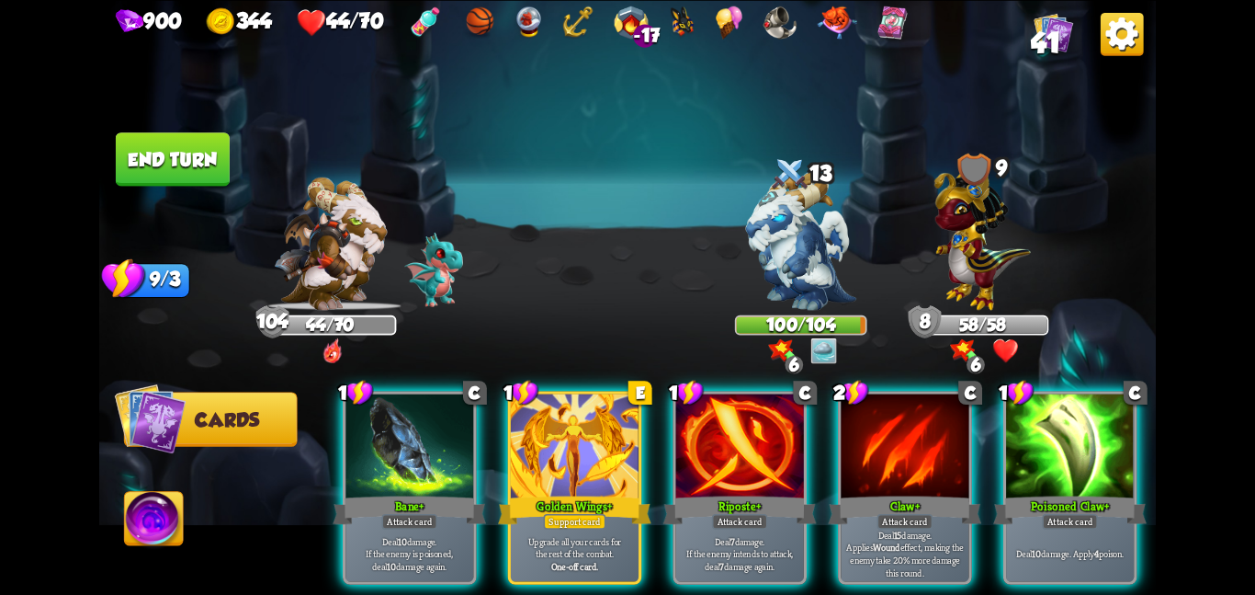
click at [189, 157] on button "End turn" at bounding box center [173, 158] width 114 height 53
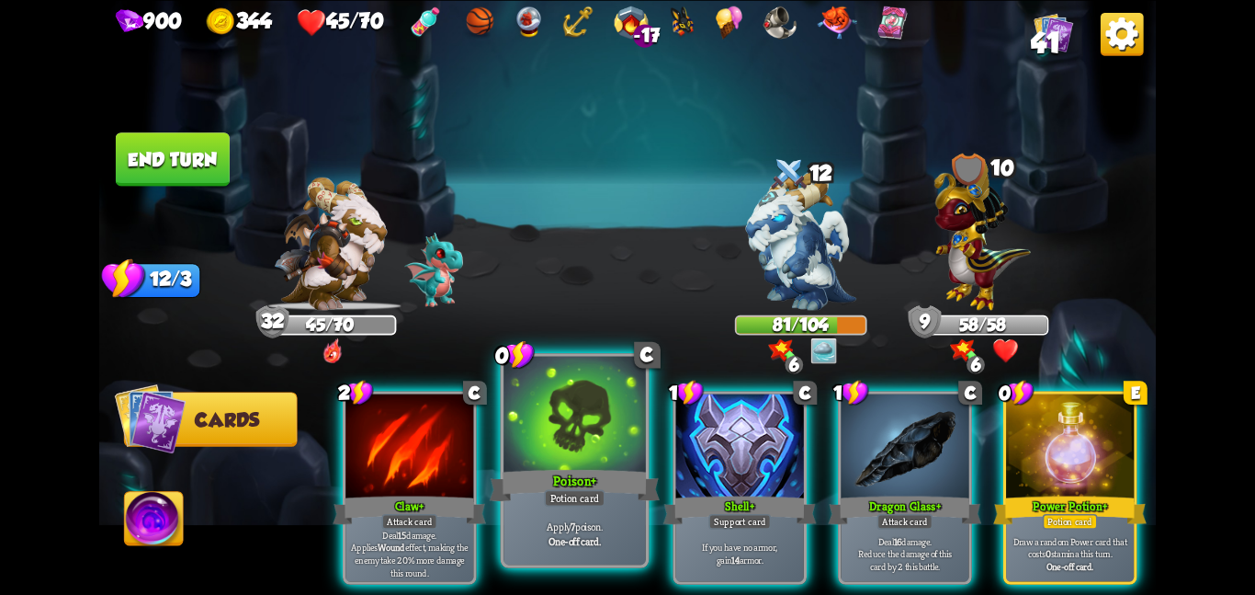
click at [554, 496] on div "Potion card" at bounding box center [574, 497] width 61 height 17
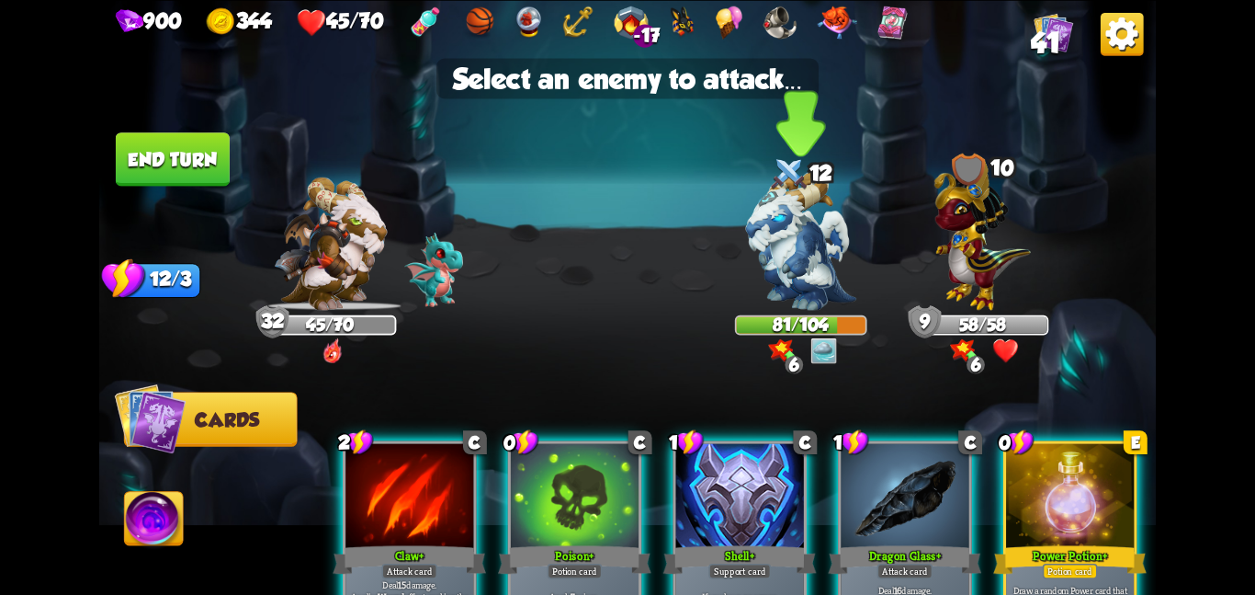
click at [748, 259] on img at bounding box center [801, 240] width 110 height 139
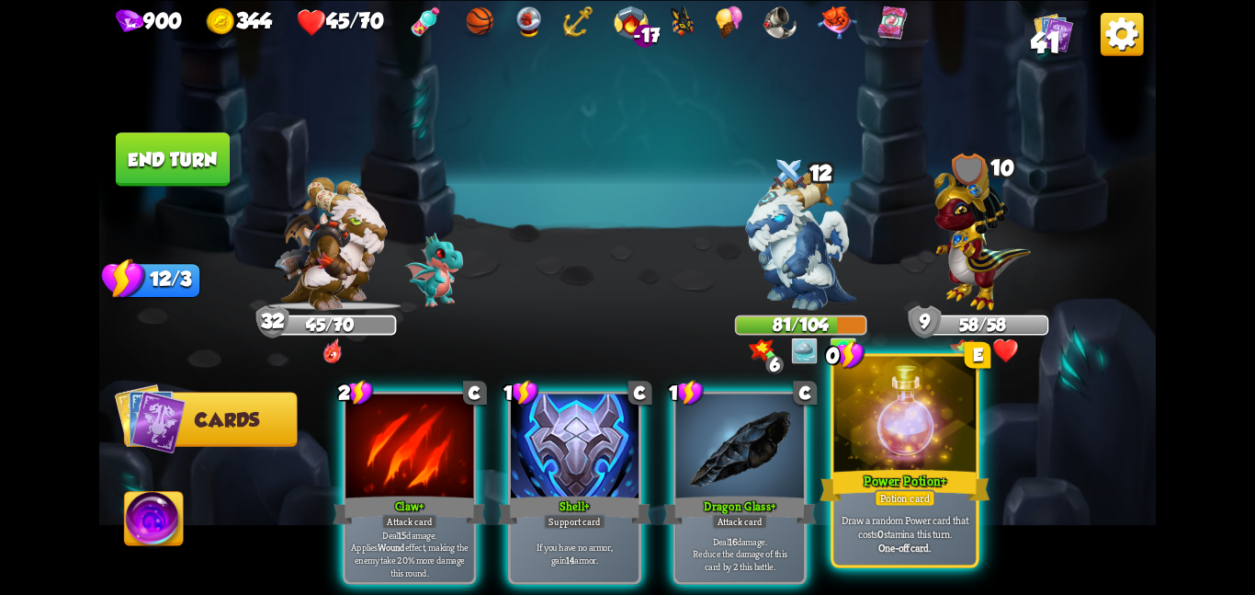
click at [924, 555] on div "Draw a random Power card that costs 0 stamina this turn. One-off card." at bounding box center [905, 533] width 142 height 62
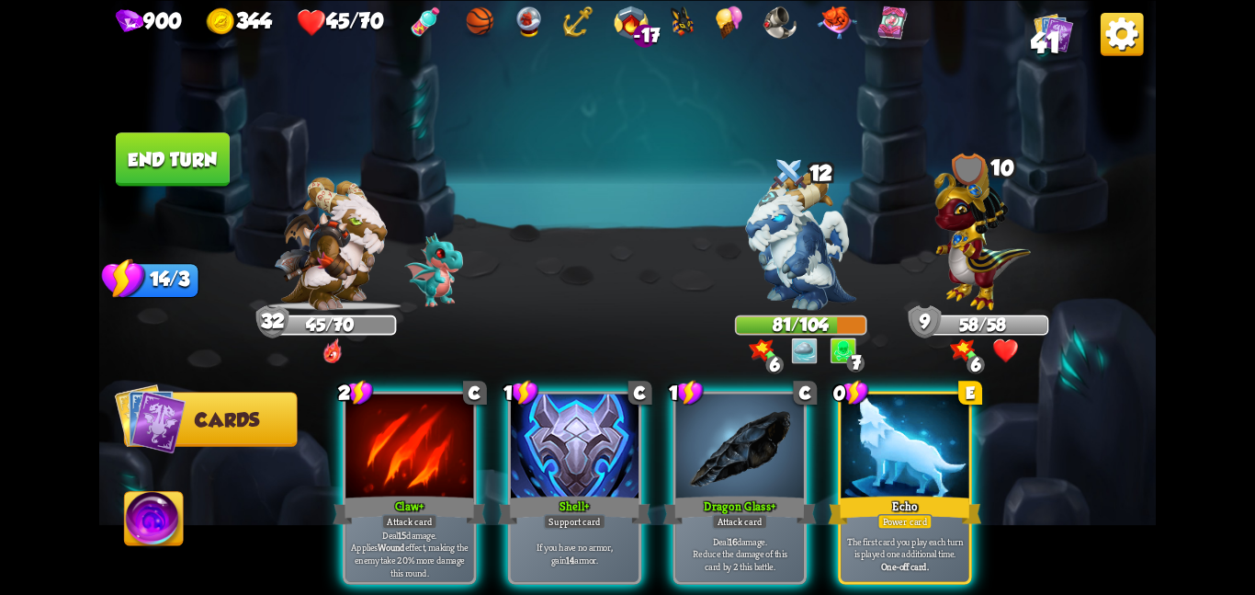
click at [924, 555] on div "The first card you play each turn is played one additional time. One-off card." at bounding box center [905, 553] width 128 height 56
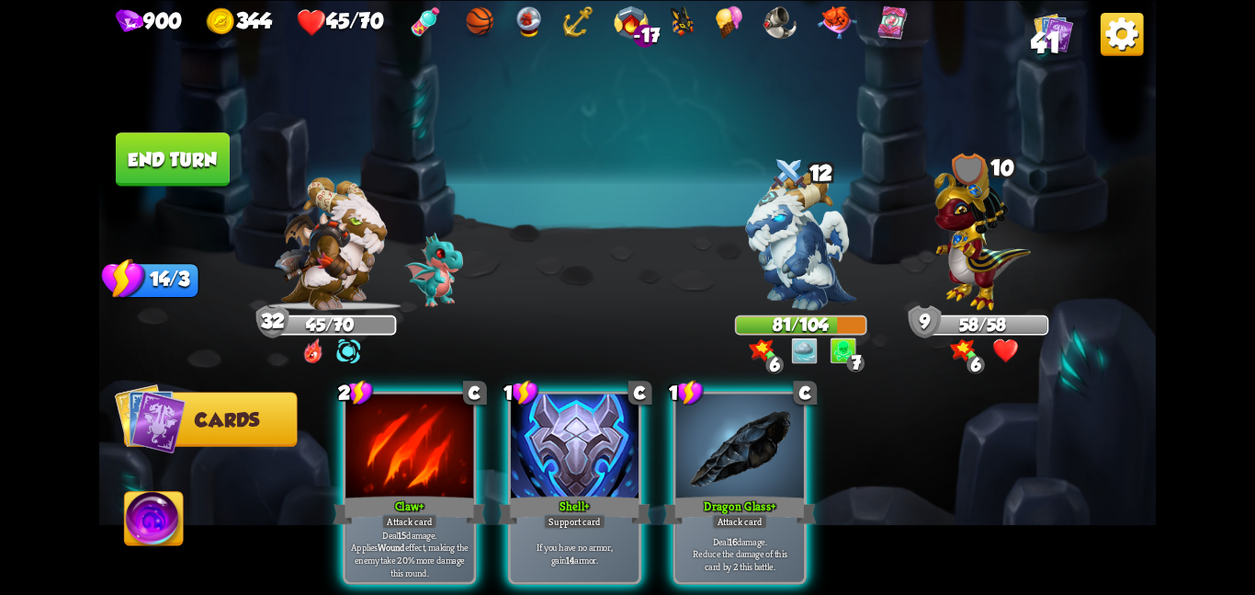
click at [185, 164] on button "End turn" at bounding box center [173, 158] width 114 height 53
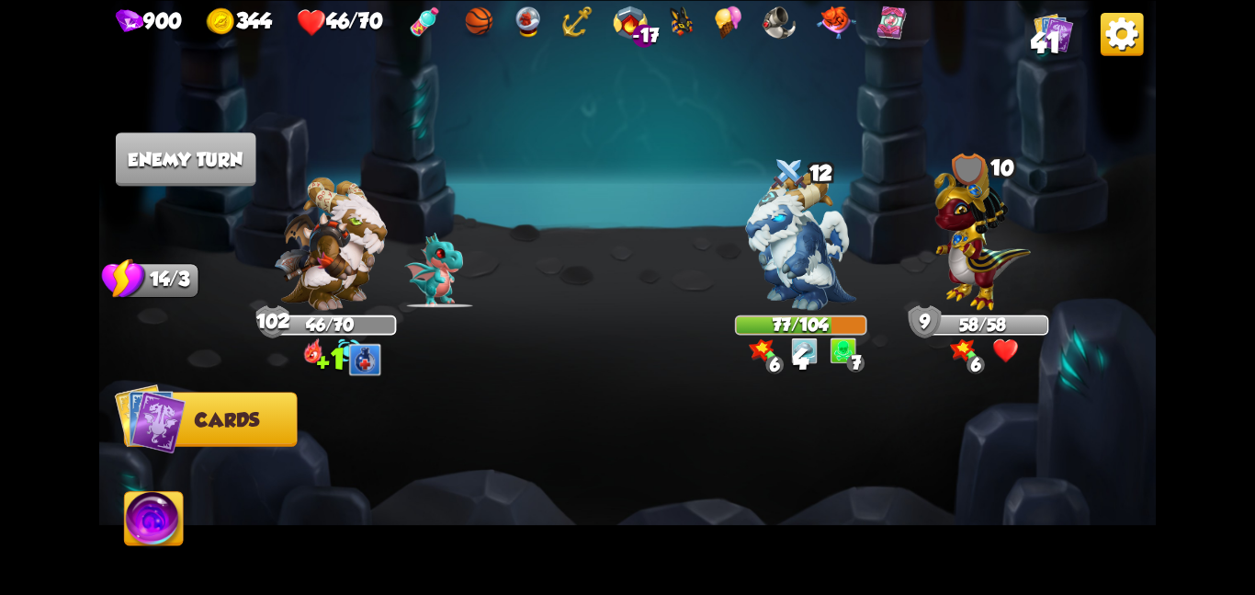
click at [1049, 13] on img at bounding box center [1054, 32] width 40 height 40
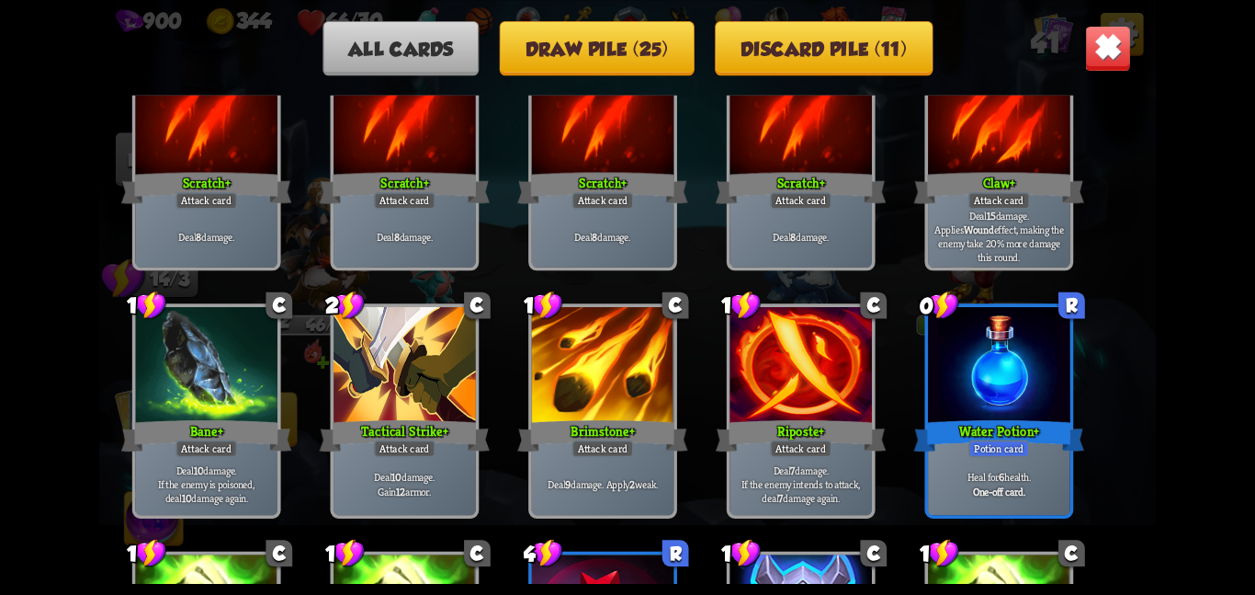
scroll to position [103, 0]
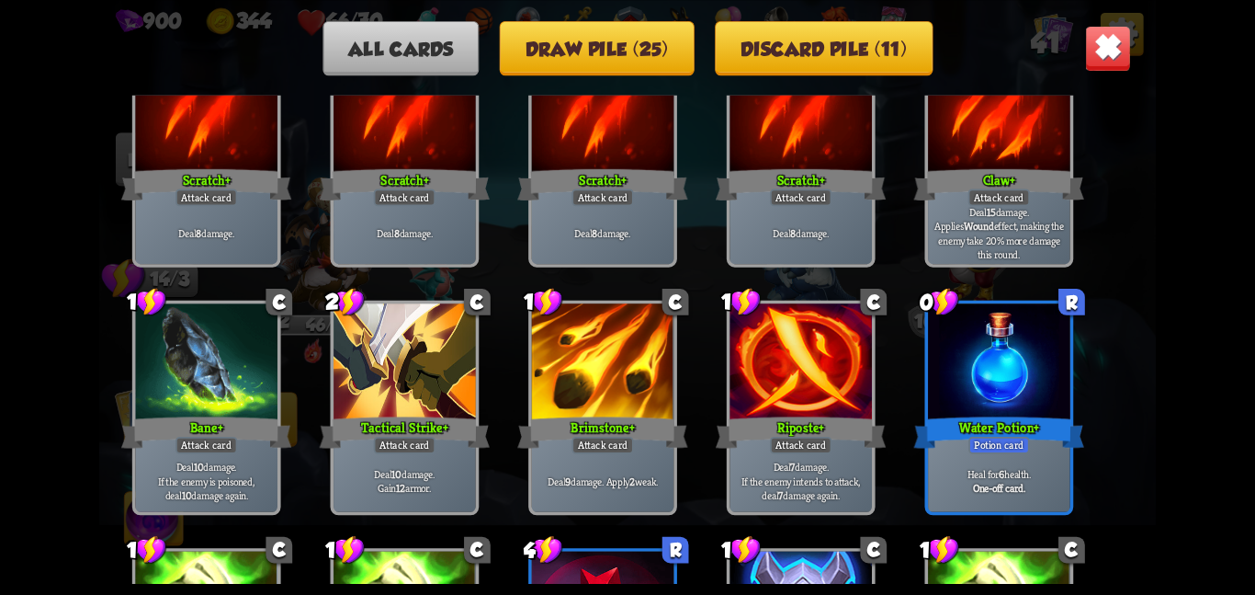
click at [1111, 56] on img at bounding box center [1108, 48] width 46 height 46
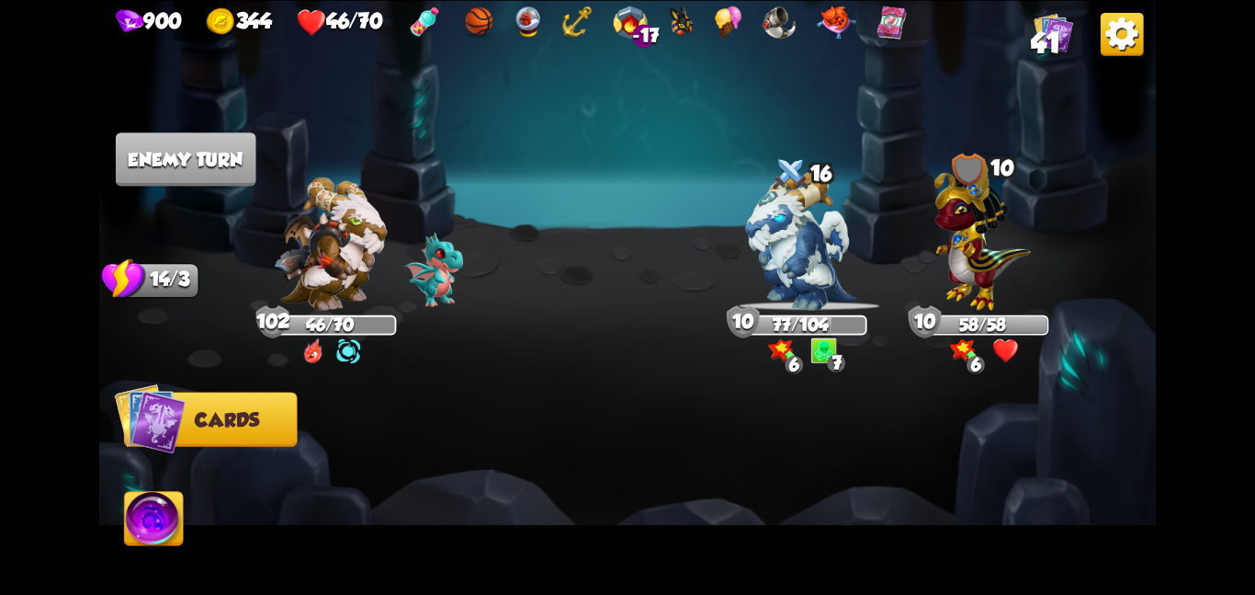
click at [1037, 28] on img at bounding box center [1054, 32] width 40 height 40
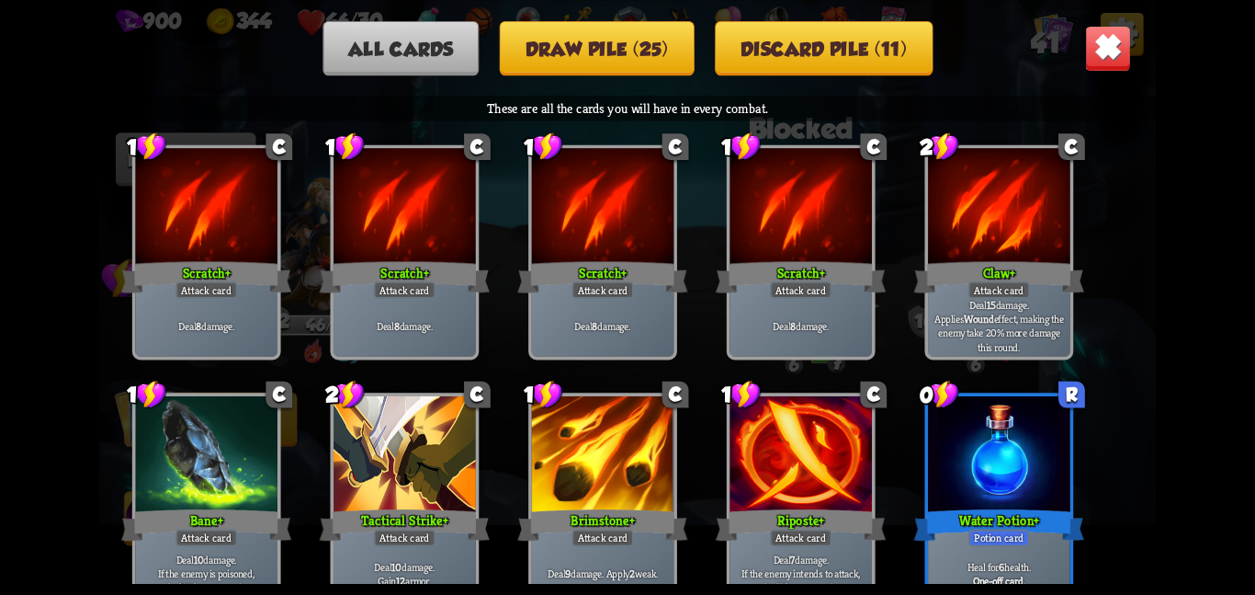
click at [843, 57] on button "Discard pile (11)" at bounding box center [824, 47] width 218 height 54
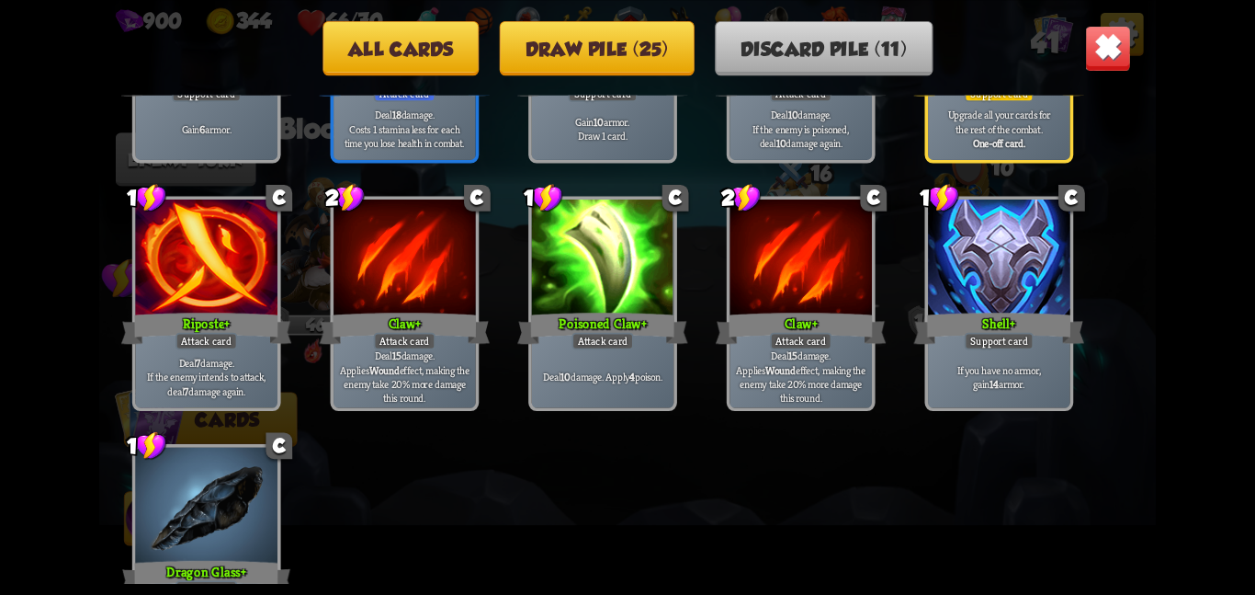
scroll to position [68, 0]
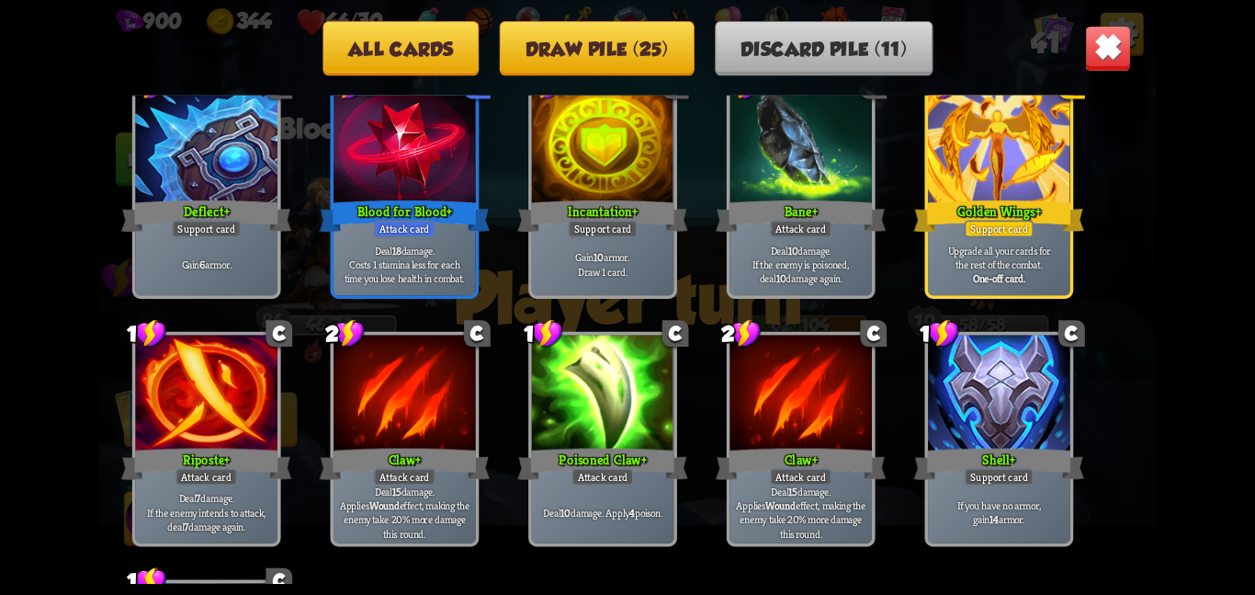
click at [599, 59] on button "Draw pile (25)" at bounding box center [597, 47] width 195 height 54
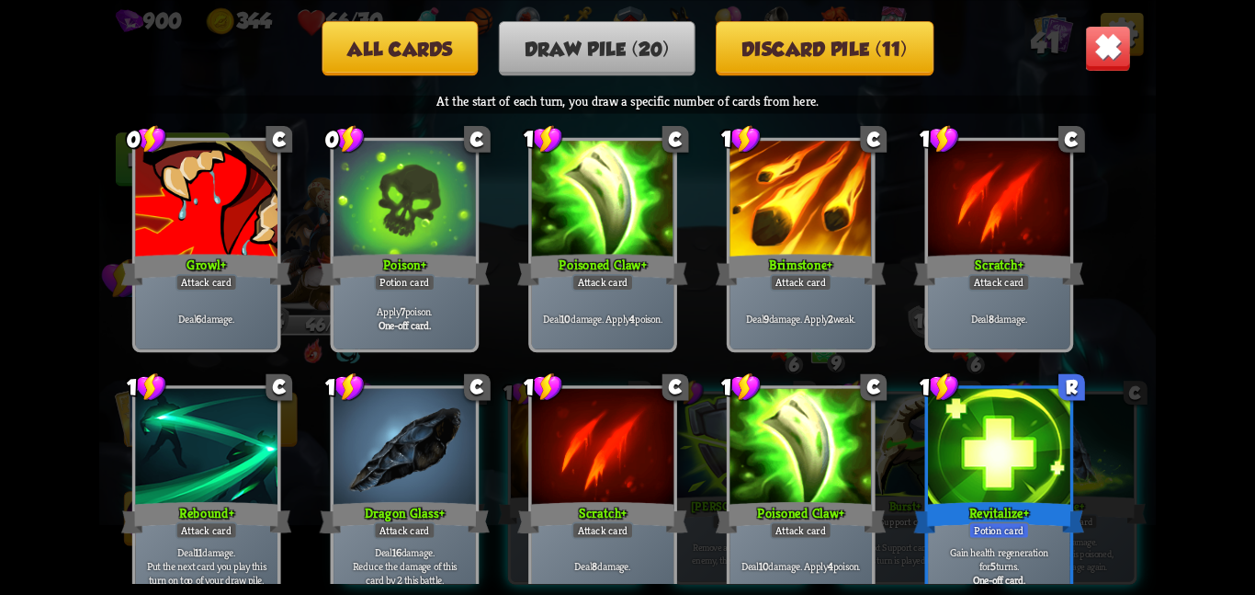
scroll to position [0, 0]
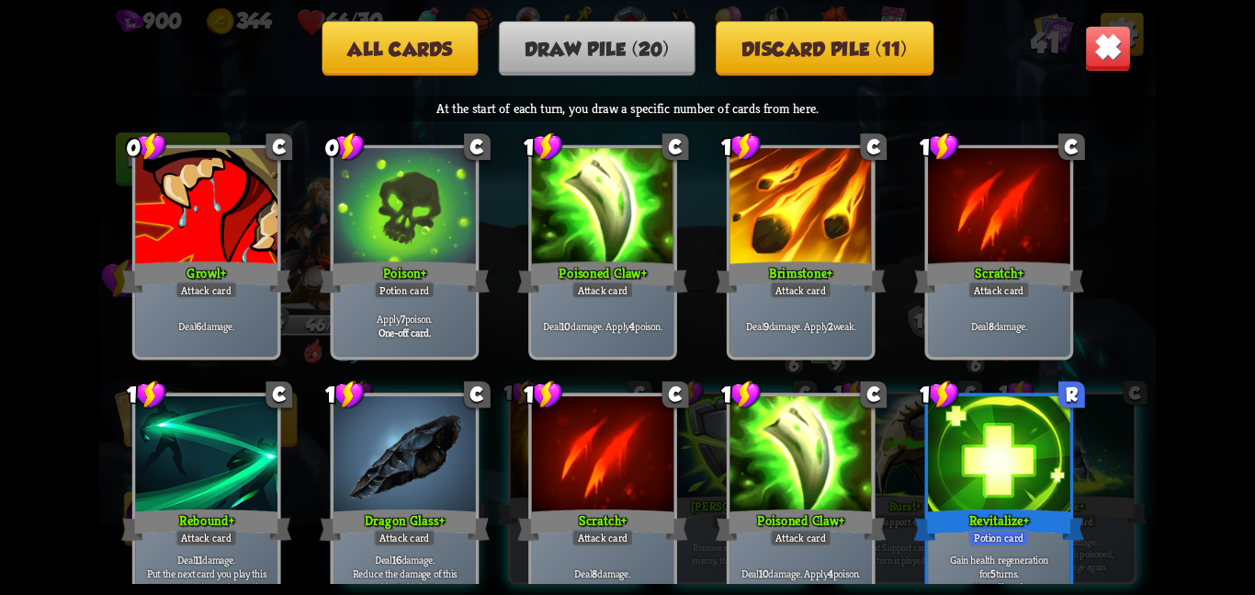
click at [1091, 57] on img at bounding box center [1108, 48] width 46 height 46
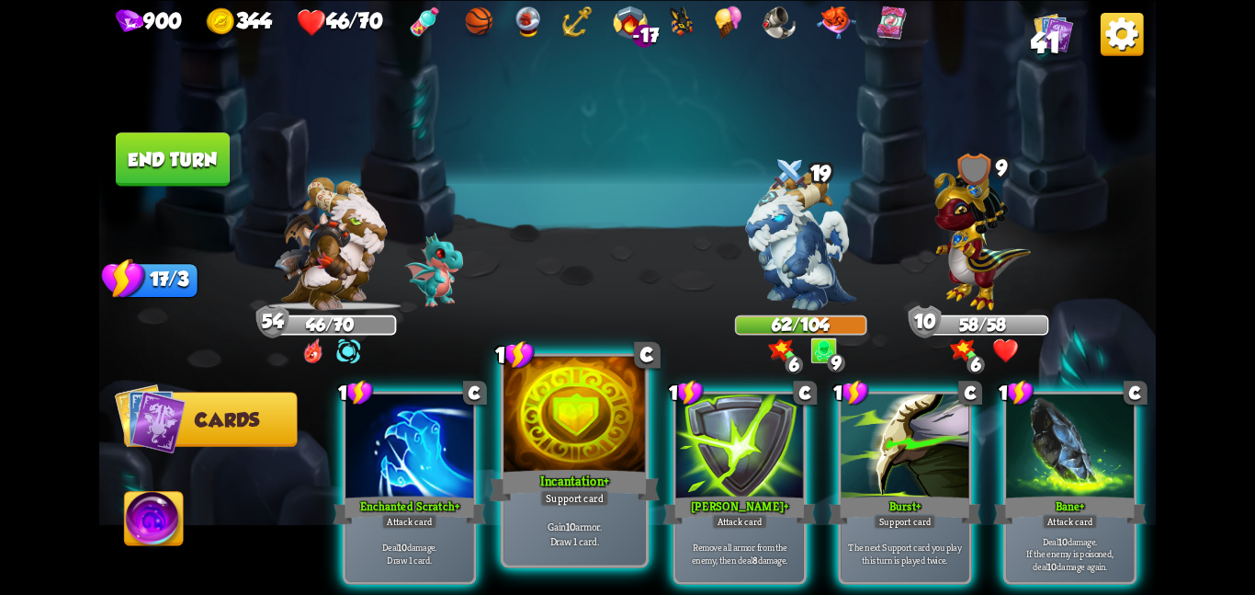
click at [617, 460] on div at bounding box center [575, 415] width 142 height 119
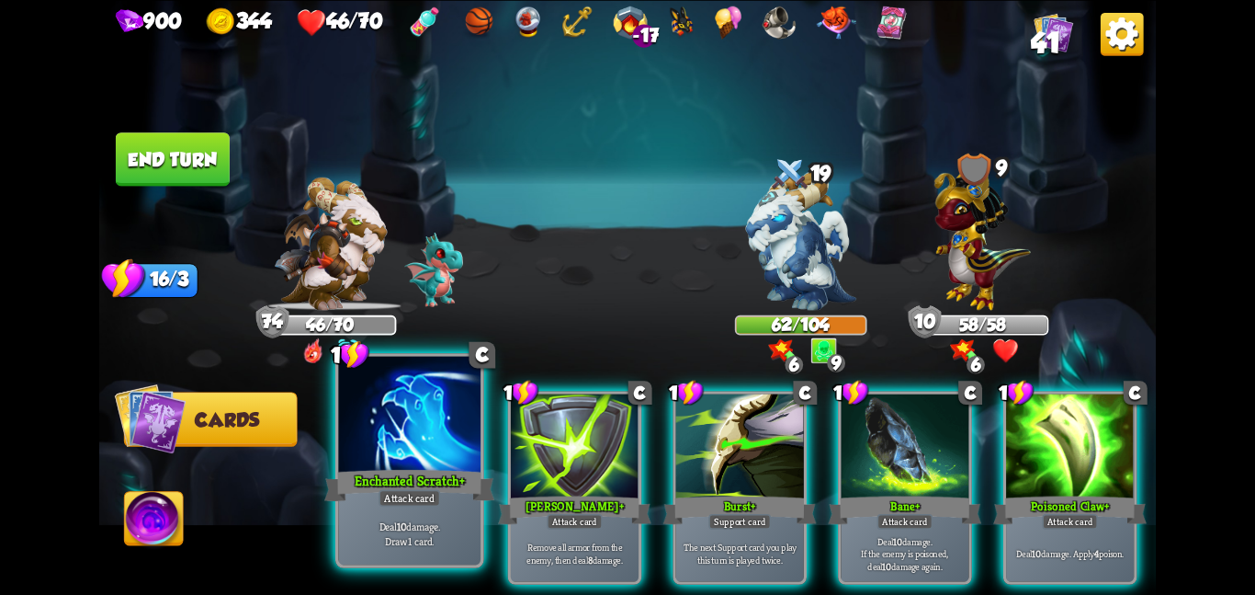
click at [382, 391] on div at bounding box center [409, 415] width 142 height 119
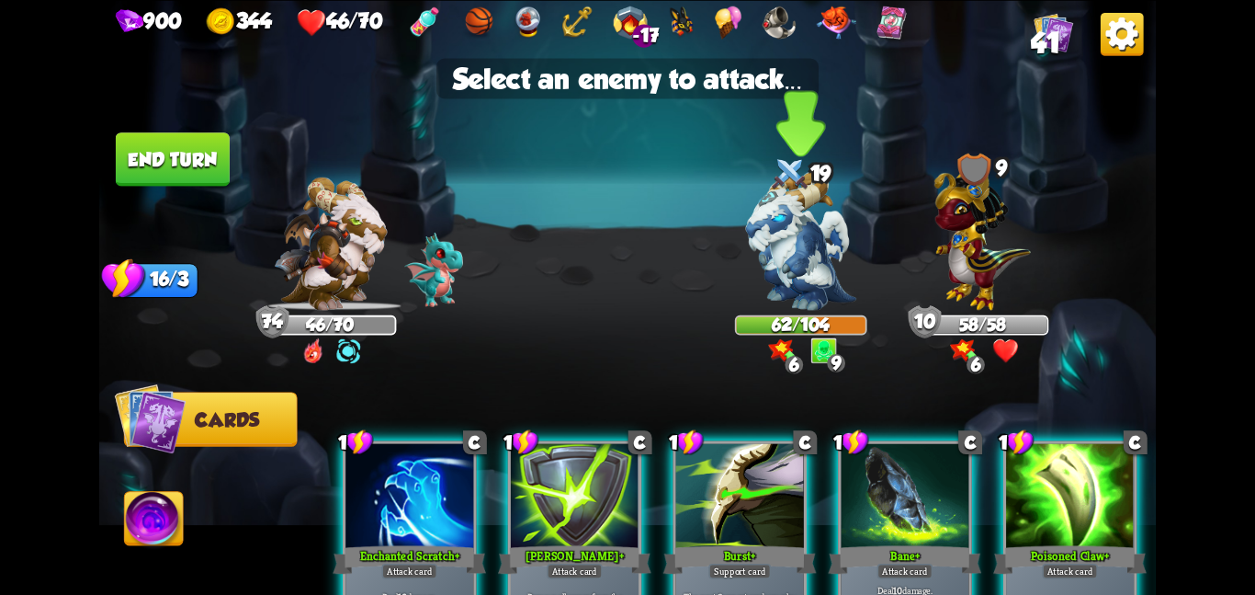
click at [753, 243] on img at bounding box center [801, 240] width 110 height 139
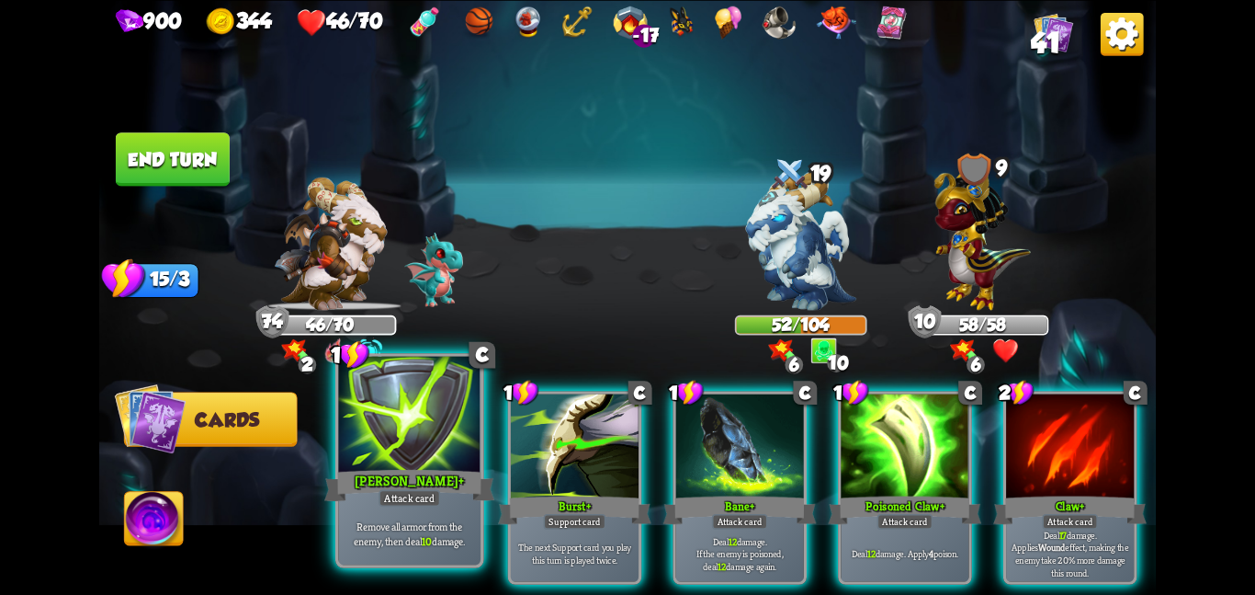
click at [382, 451] on div at bounding box center [409, 415] width 142 height 119
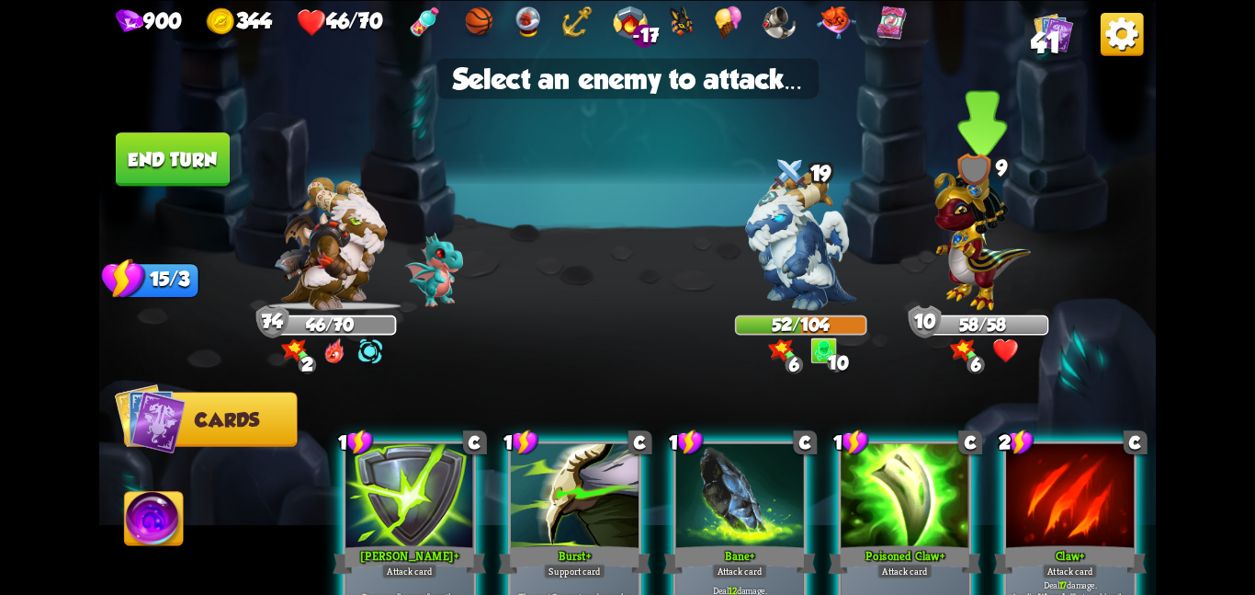
click at [981, 274] on img at bounding box center [983, 234] width 96 height 151
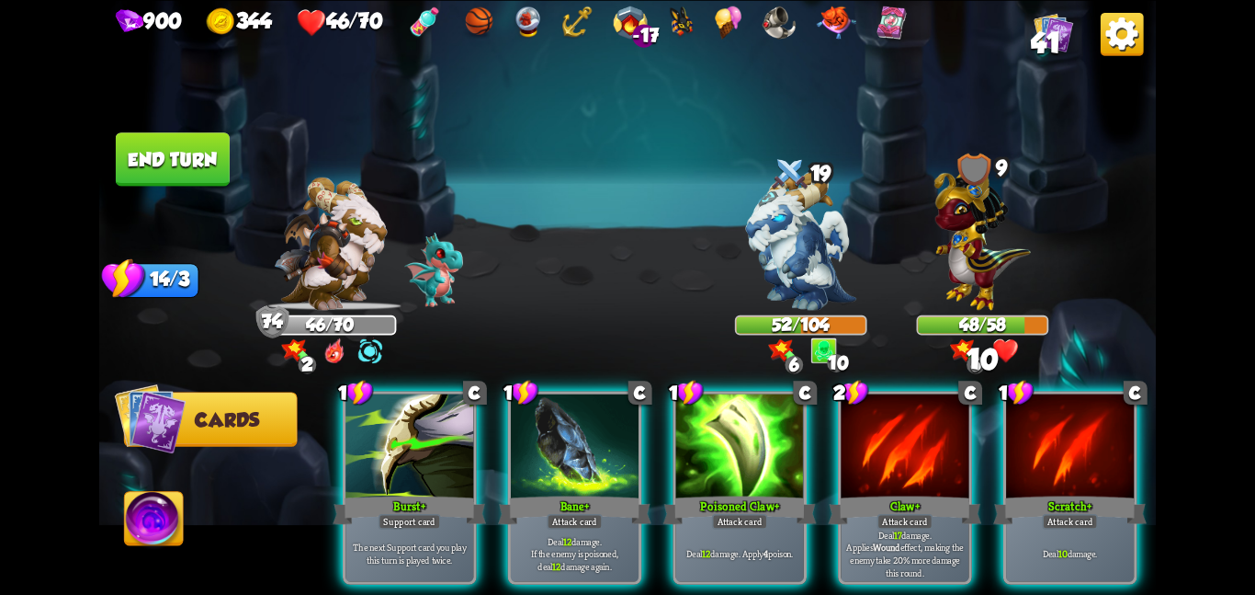
click at [163, 150] on button "End turn" at bounding box center [173, 158] width 114 height 53
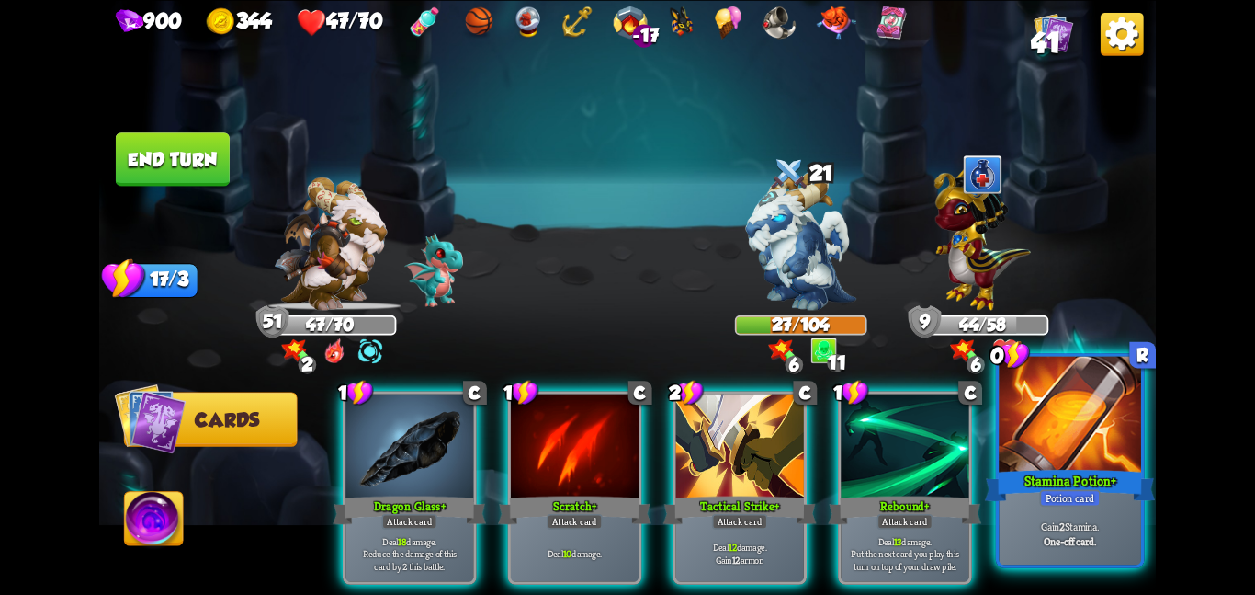
click at [1048, 442] on div at bounding box center [1070, 415] width 142 height 119
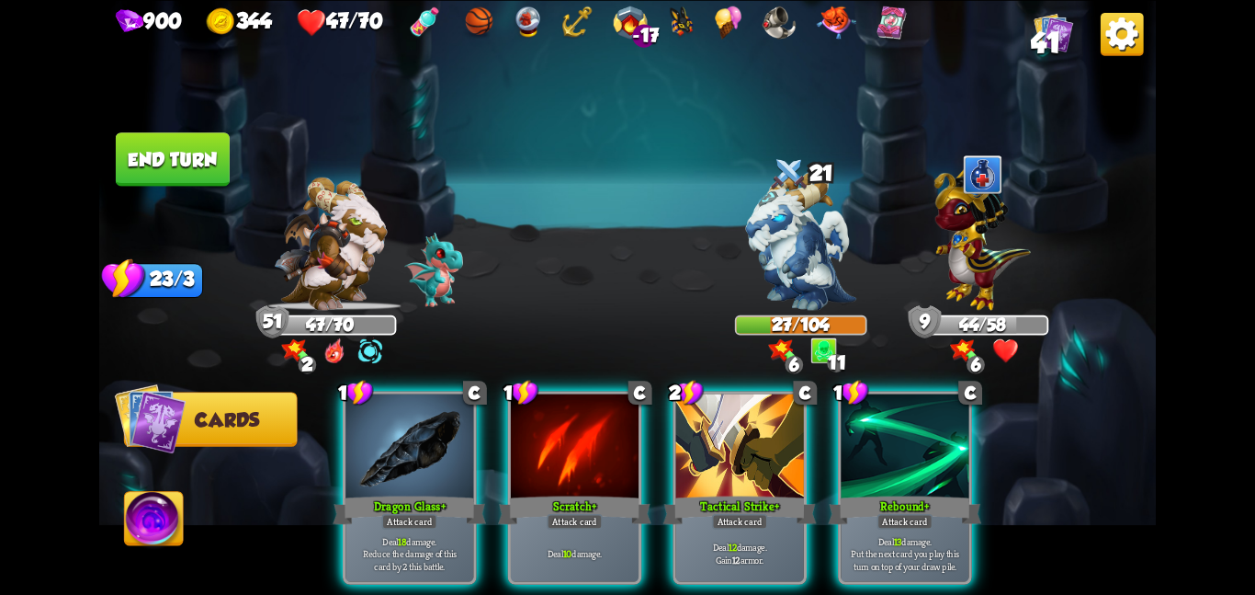
click at [176, 165] on button "End turn" at bounding box center [173, 158] width 114 height 53
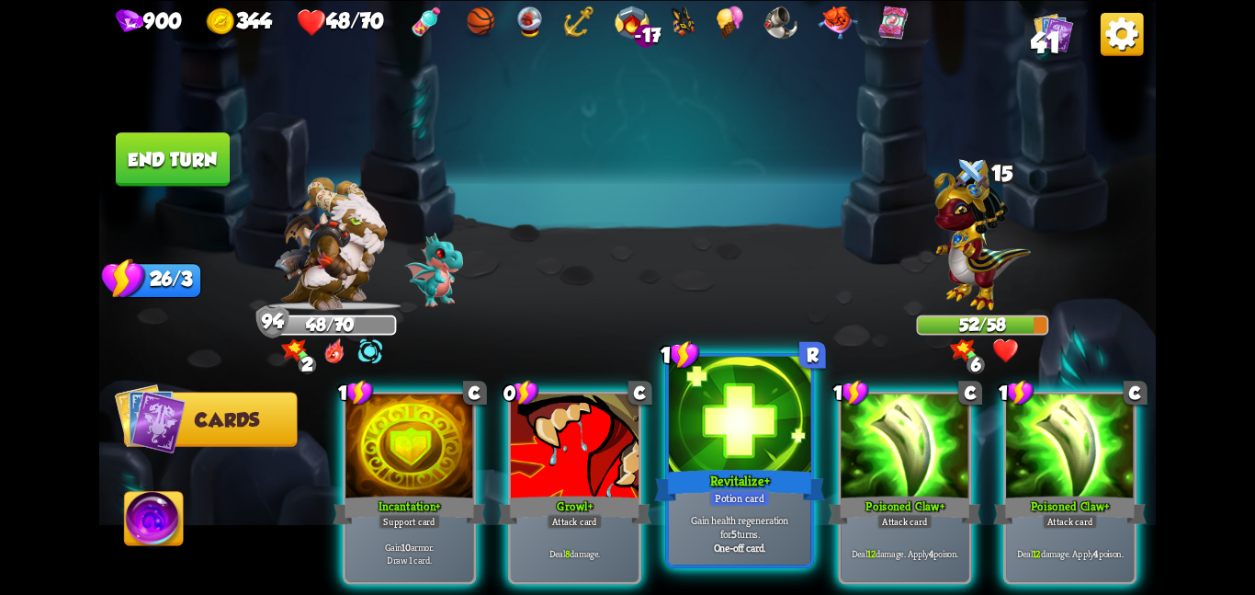
click at [696, 457] on div at bounding box center [740, 415] width 142 height 119
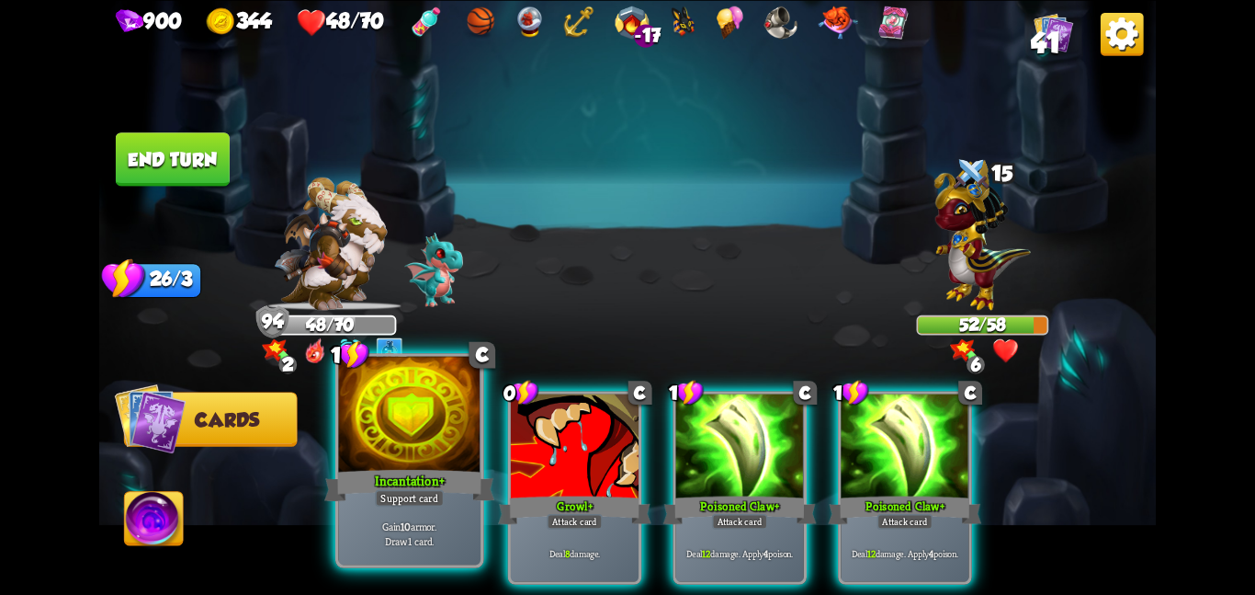
click at [438, 406] on div at bounding box center [409, 415] width 142 height 119
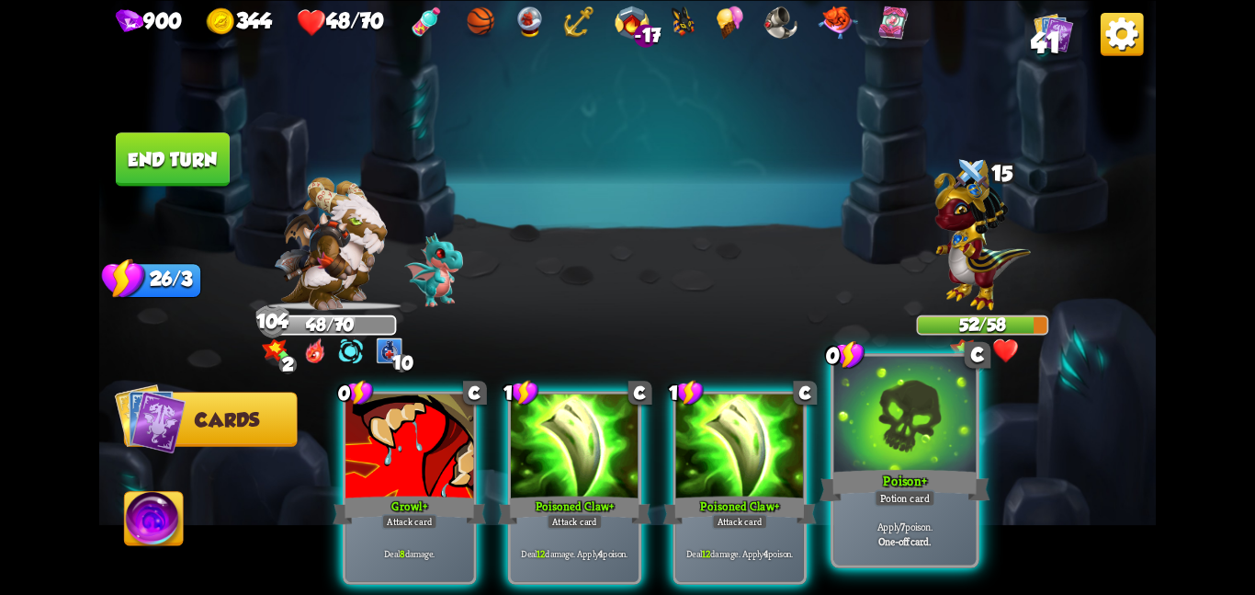
click at [871, 421] on div at bounding box center [905, 415] width 142 height 119
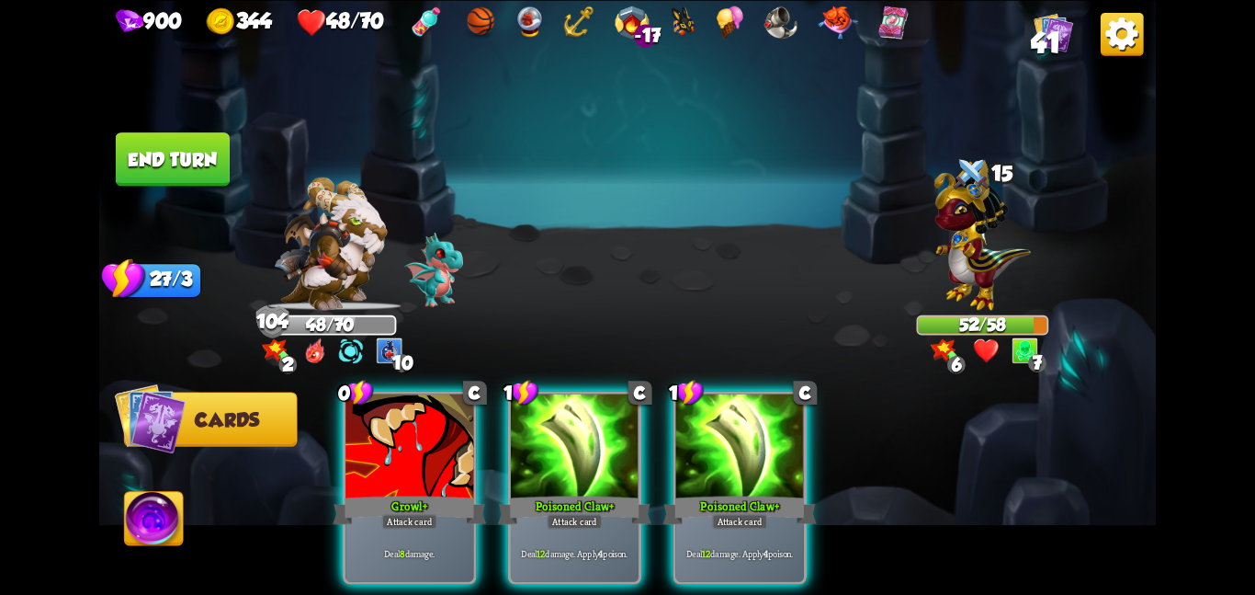
click at [153, 168] on button "End turn" at bounding box center [173, 158] width 114 height 53
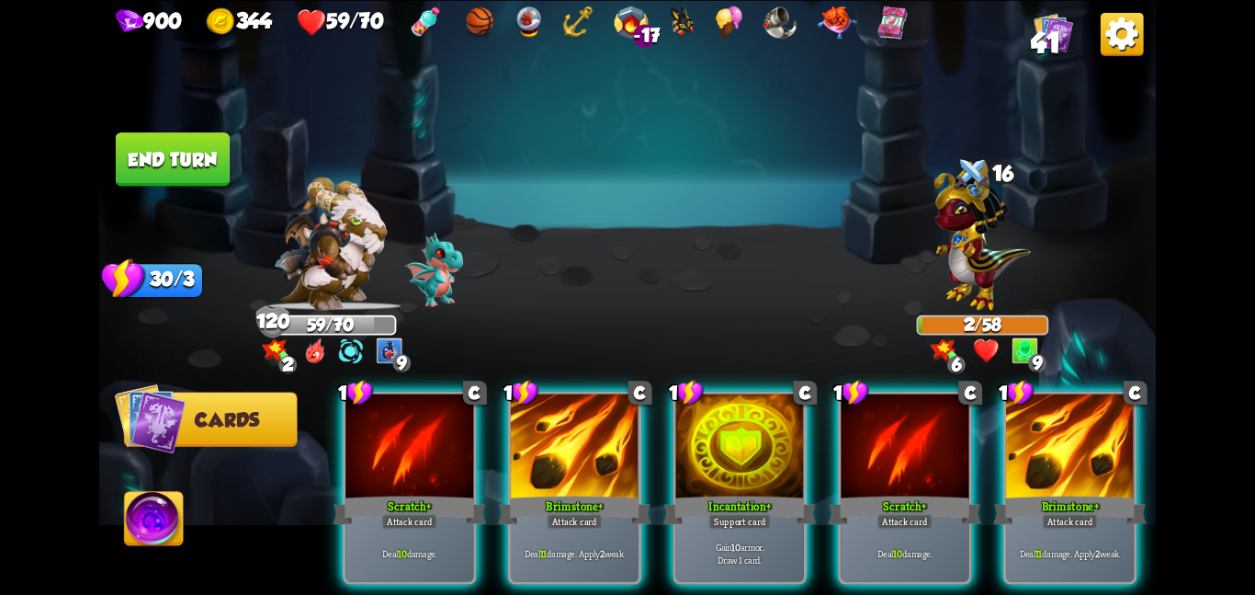
click at [176, 153] on button "End turn" at bounding box center [173, 158] width 114 height 53
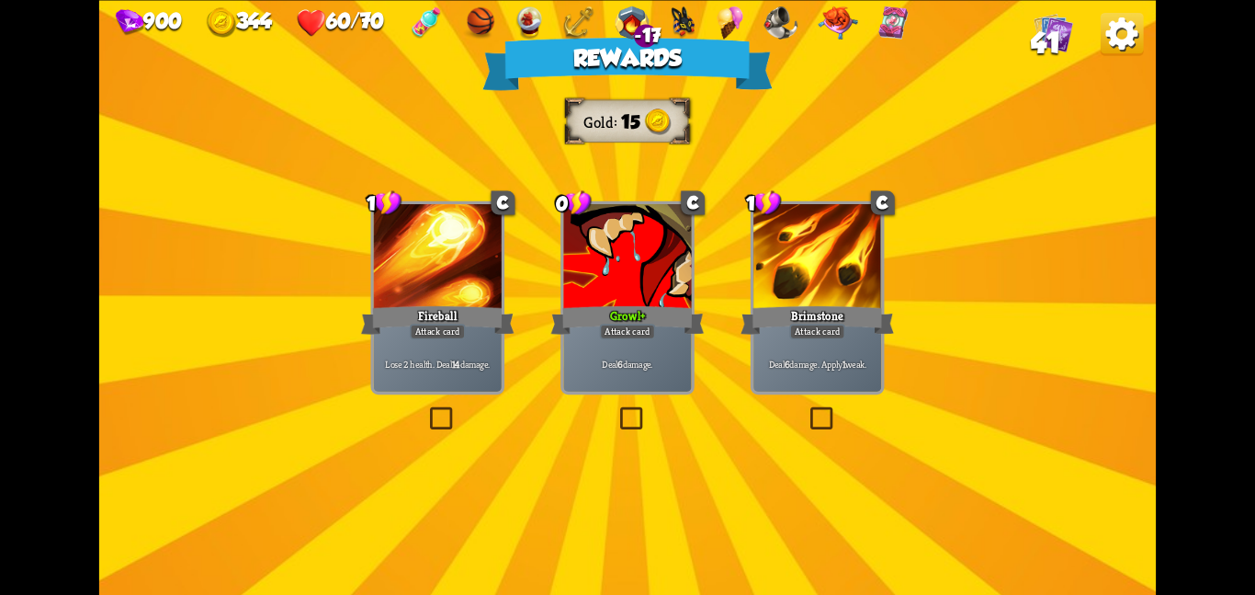
click at [631, 254] on div at bounding box center [627, 258] width 128 height 108
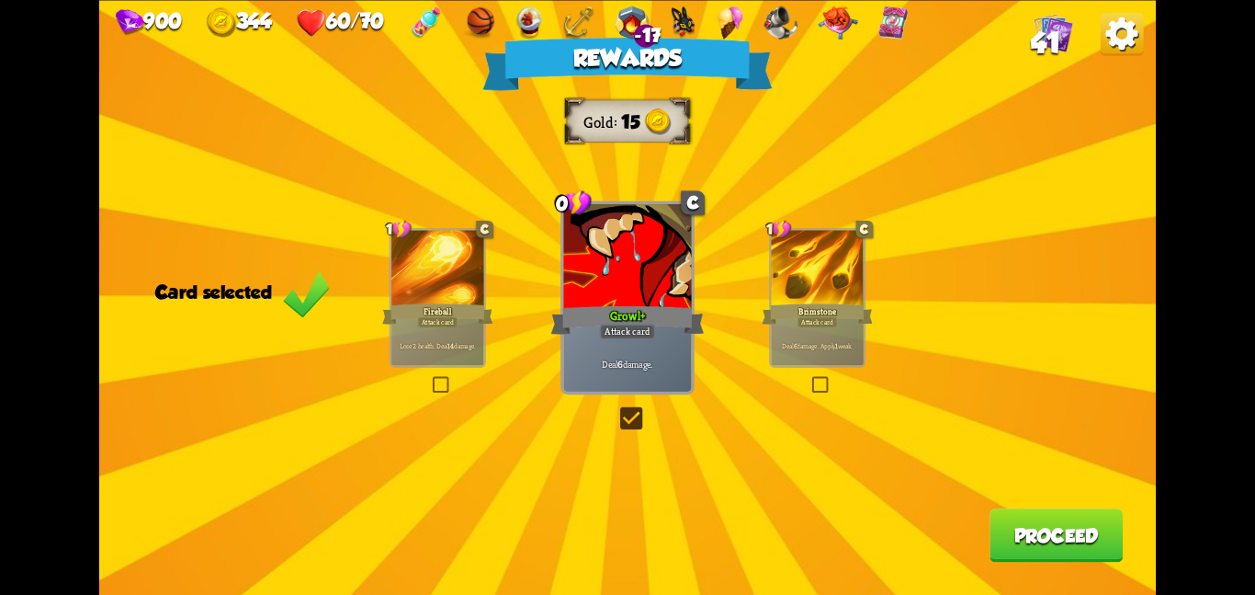
click at [1092, 544] on button "Proceed" at bounding box center [1056, 534] width 133 height 53
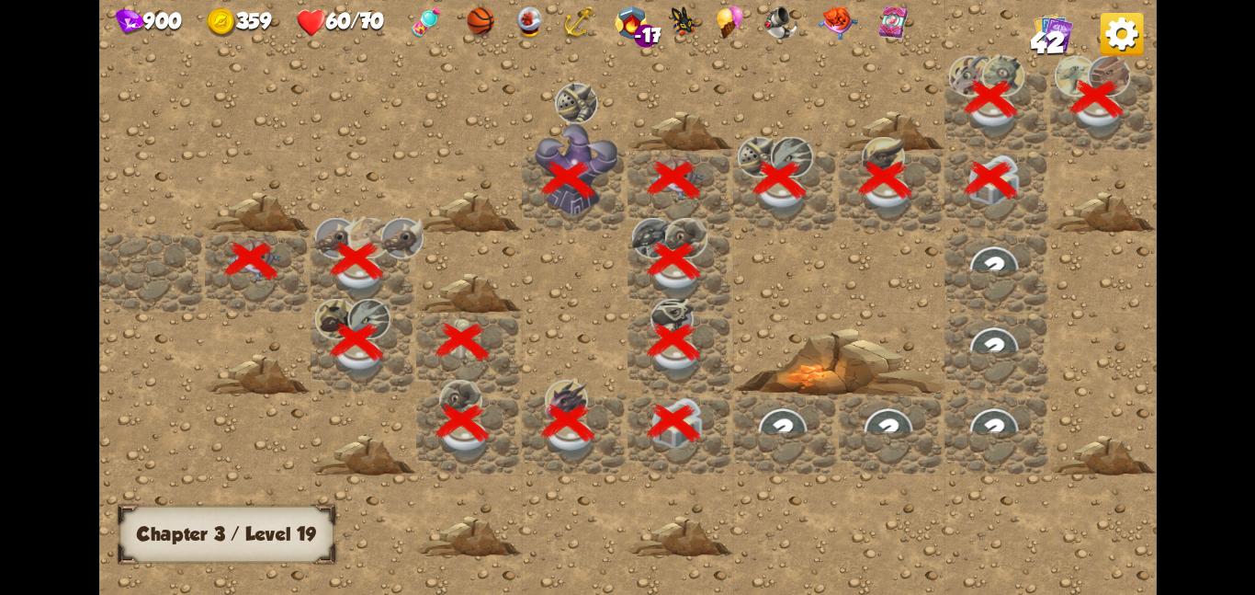
scroll to position [0, 353]
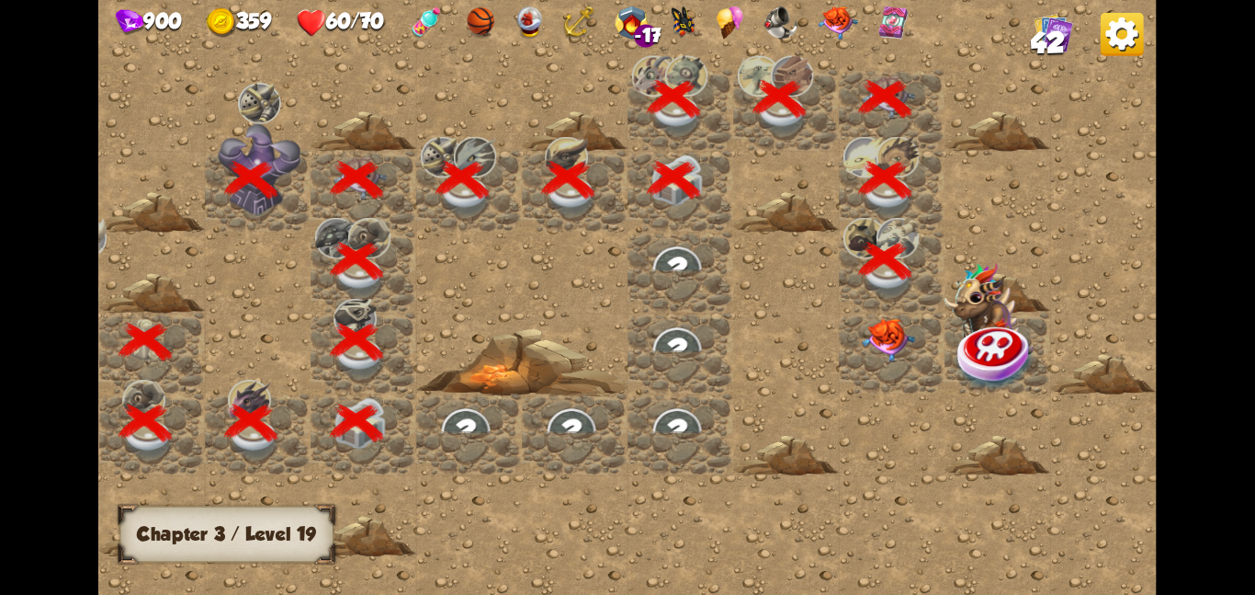
click at [874, 334] on img at bounding box center [888, 339] width 53 height 44
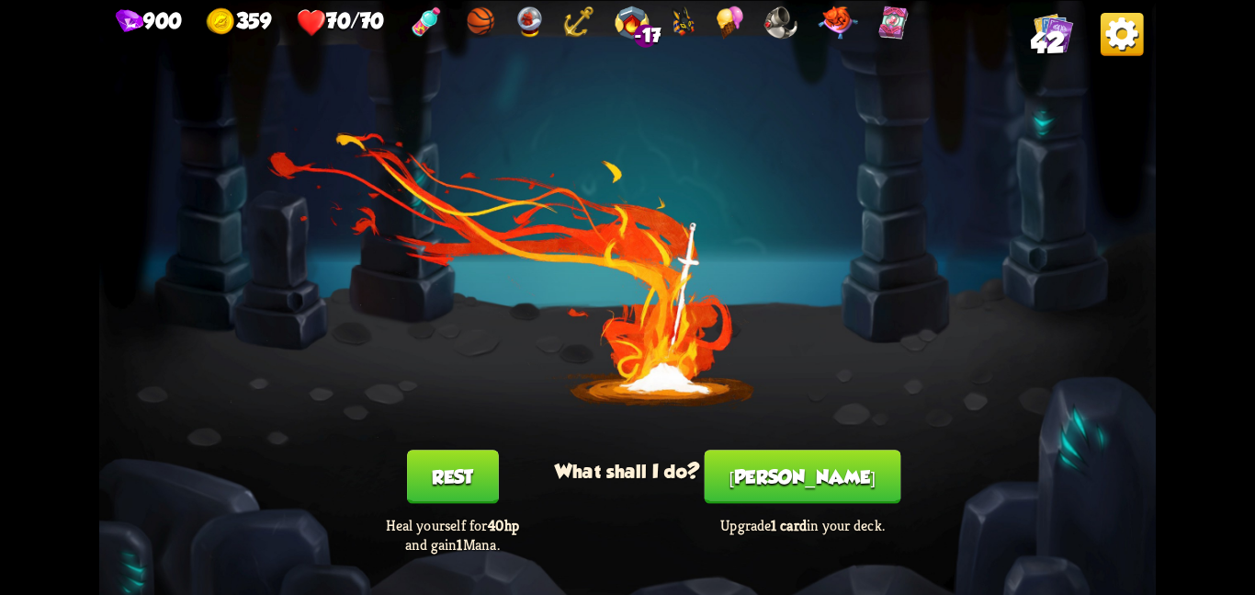
click at [800, 447] on div "You feel rested! What shall I do? Rest Heal yourself for 40hp and gain 1 Mana. …" at bounding box center [627, 297] width 1057 height 595
click at [799, 458] on button "[PERSON_NAME]" at bounding box center [803, 475] width 197 height 53
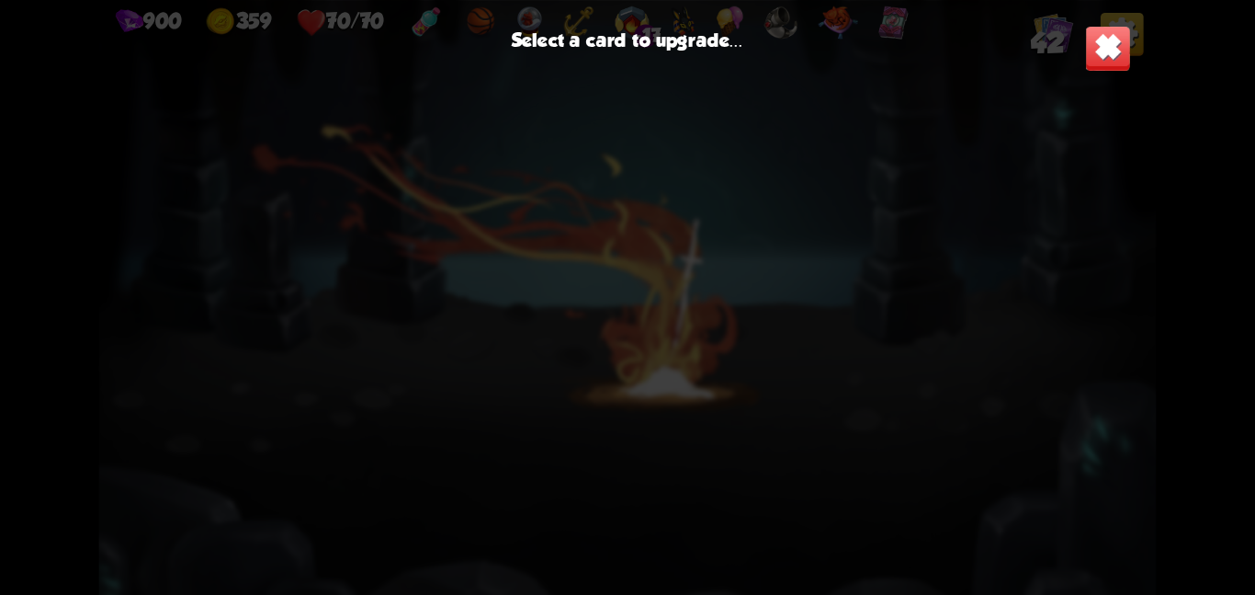
click at [1118, 37] on img at bounding box center [1108, 48] width 46 height 46
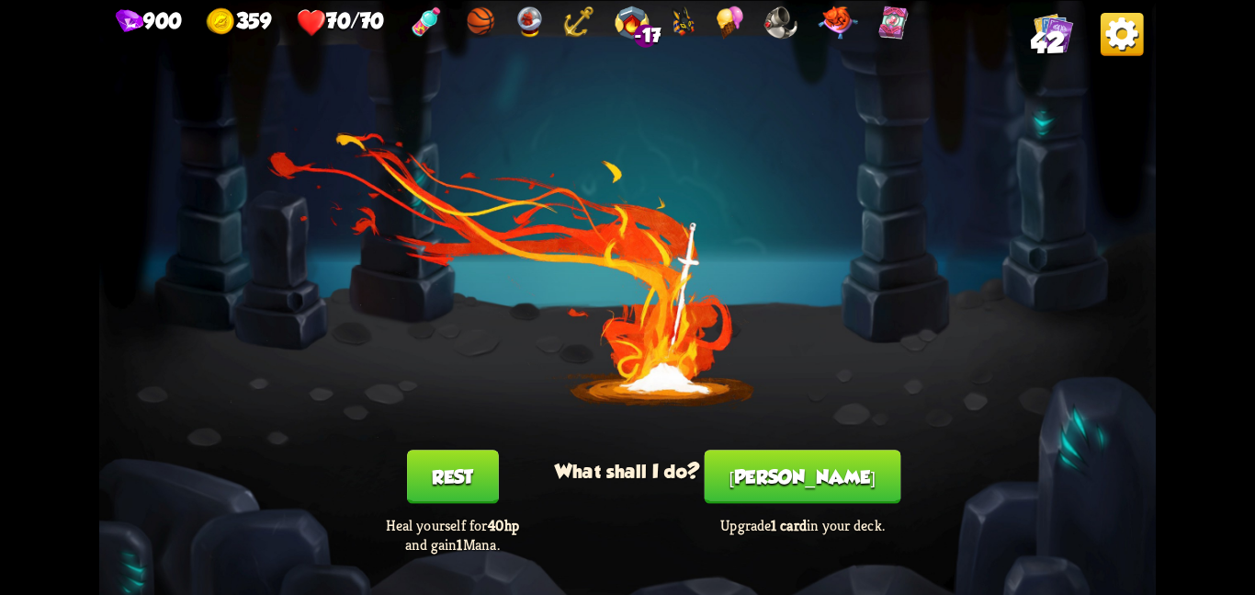
click at [425, 471] on button "Rest" at bounding box center [453, 475] width 92 height 53
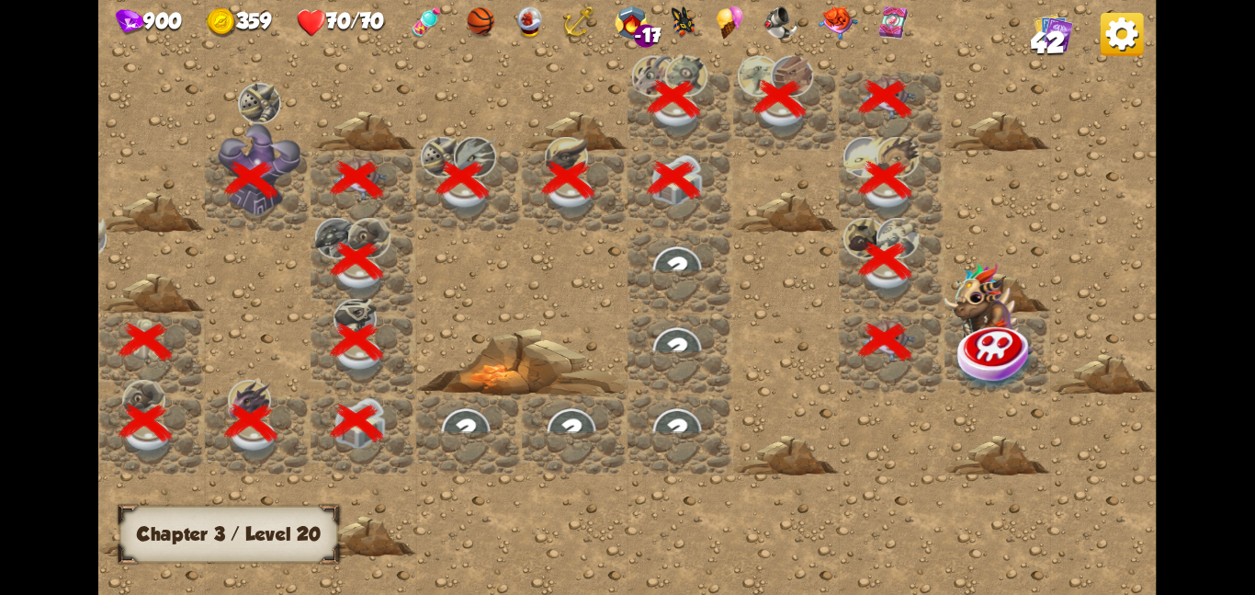
click at [1032, 327] on img at bounding box center [996, 356] width 79 height 69
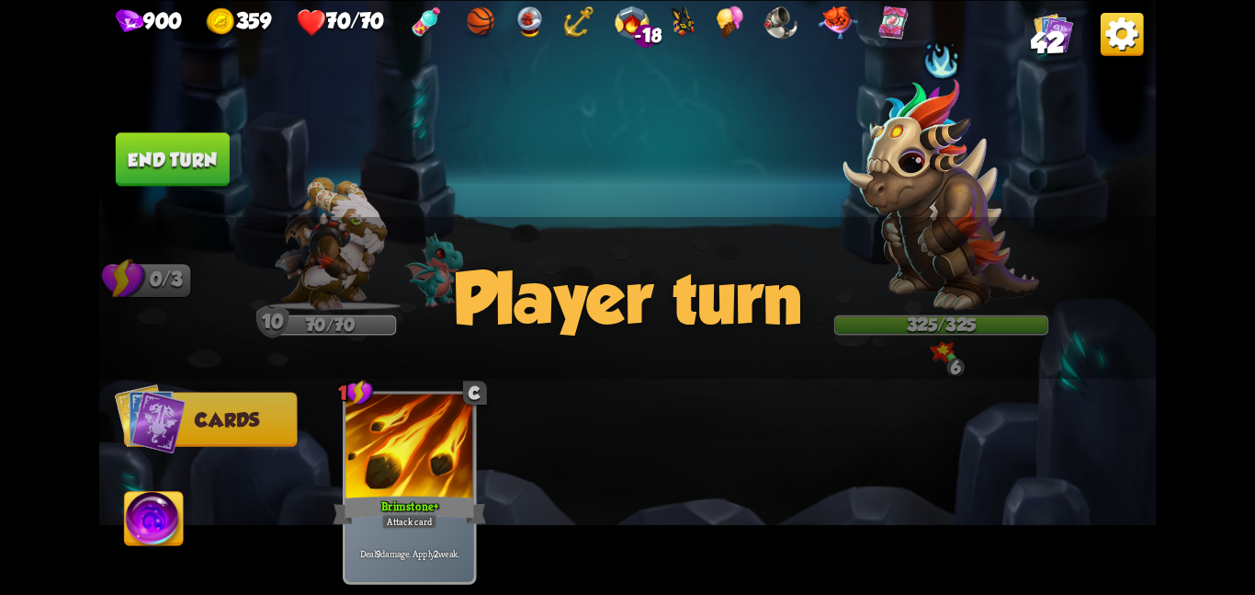
click at [121, 534] on img at bounding box center [627, 297] width 1057 height 595
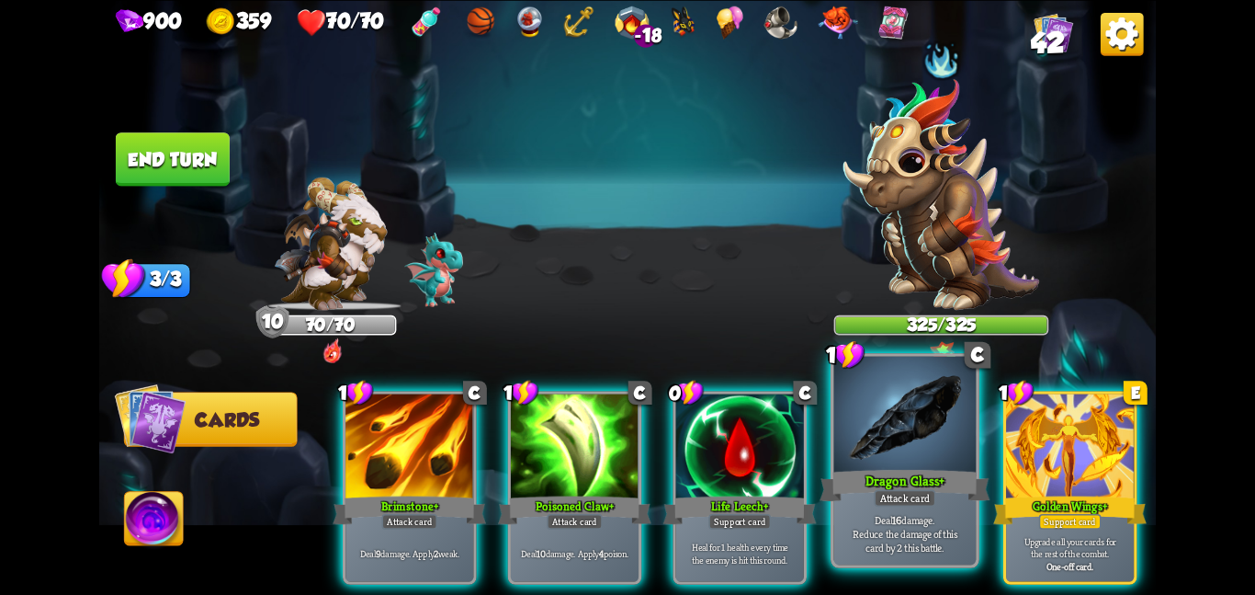
click at [885, 445] on div at bounding box center [905, 415] width 142 height 119
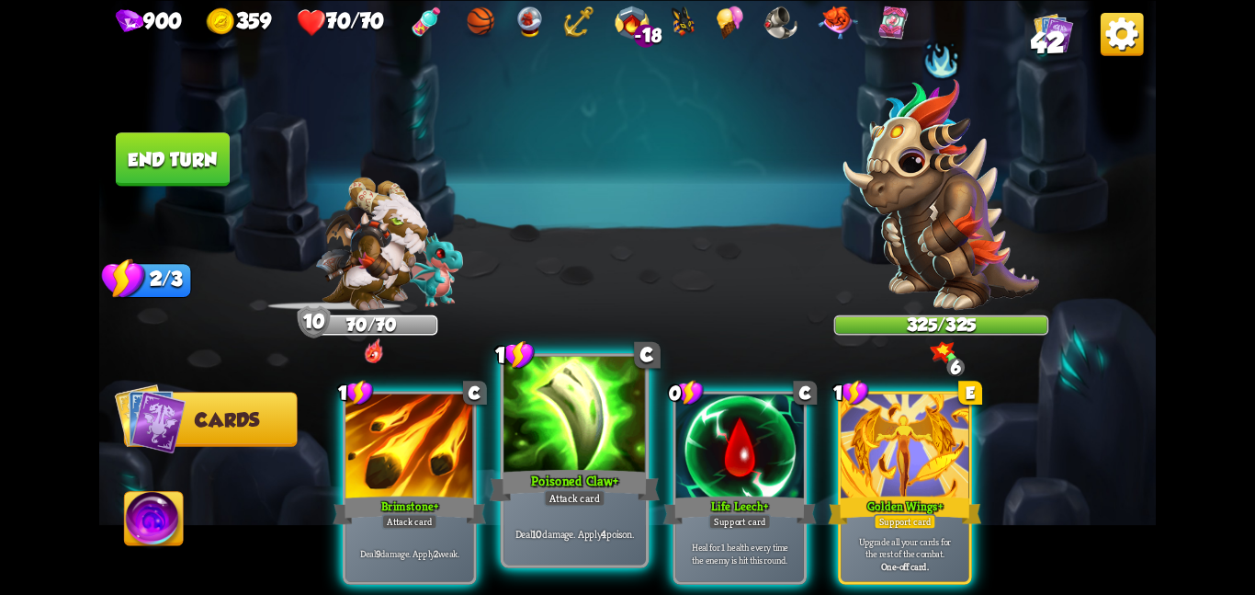
click at [558, 471] on div "Poisoned Claw +" at bounding box center [575, 485] width 170 height 38
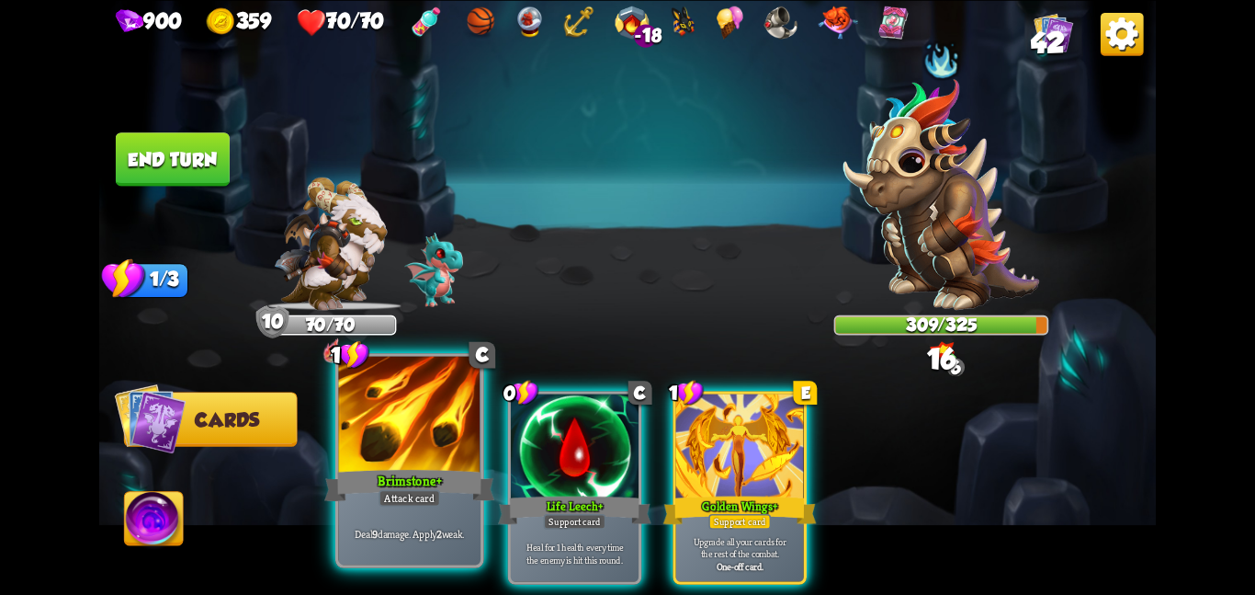
click at [385, 470] on div "Brimstone +" at bounding box center [409, 485] width 170 height 38
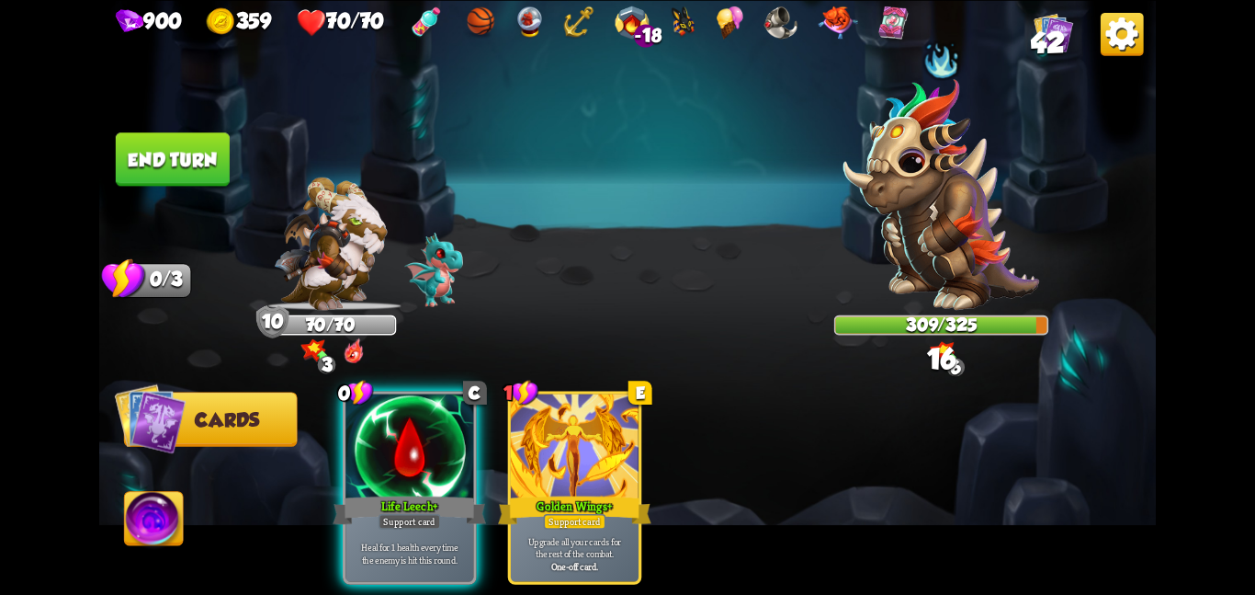
click at [168, 161] on button "End turn" at bounding box center [173, 158] width 114 height 53
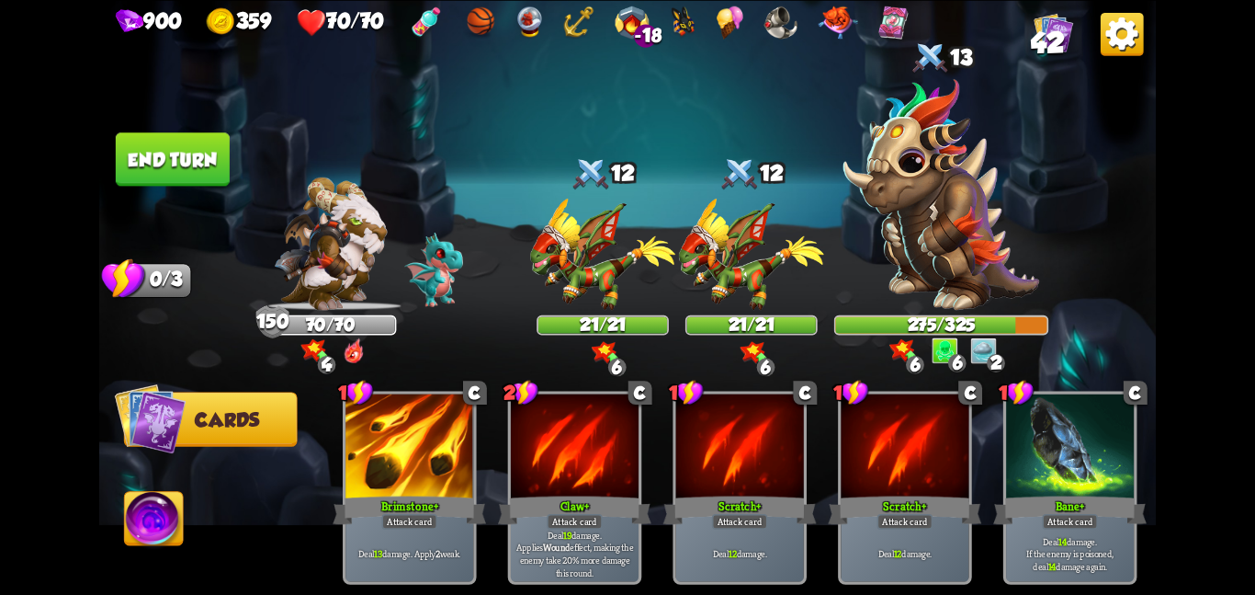
click at [991, 162] on img at bounding box center [942, 194] width 196 height 232
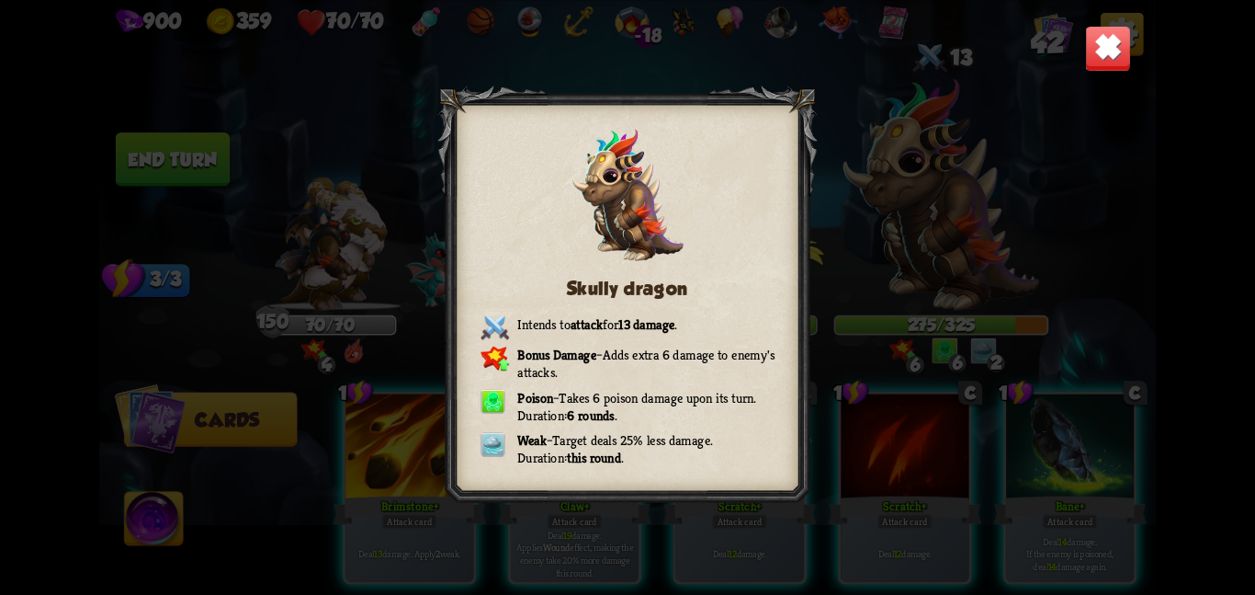
click at [1099, 47] on img at bounding box center [1108, 48] width 46 height 46
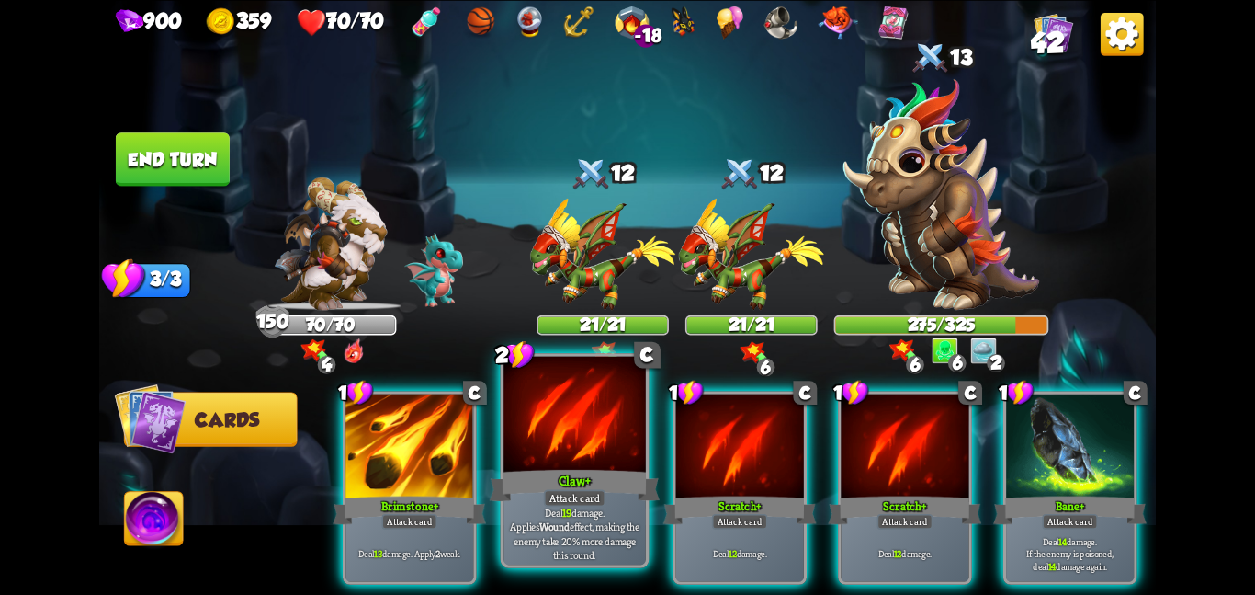
click at [539, 453] on div at bounding box center [575, 415] width 142 height 119
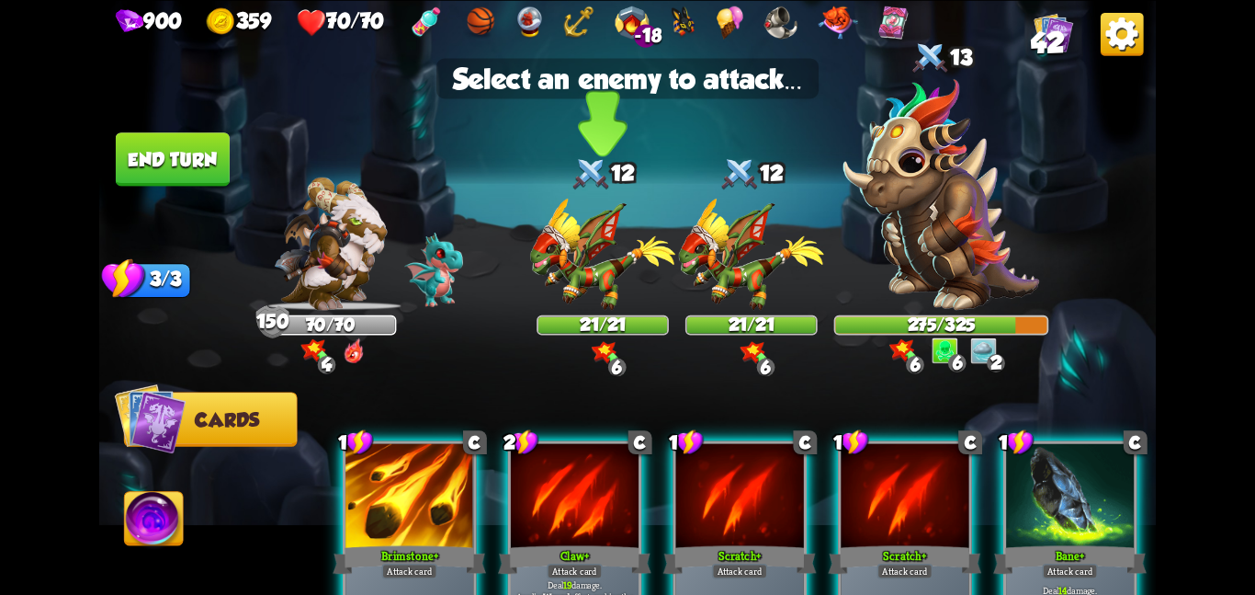
click at [566, 316] on div "21/21" at bounding box center [603, 324] width 129 height 17
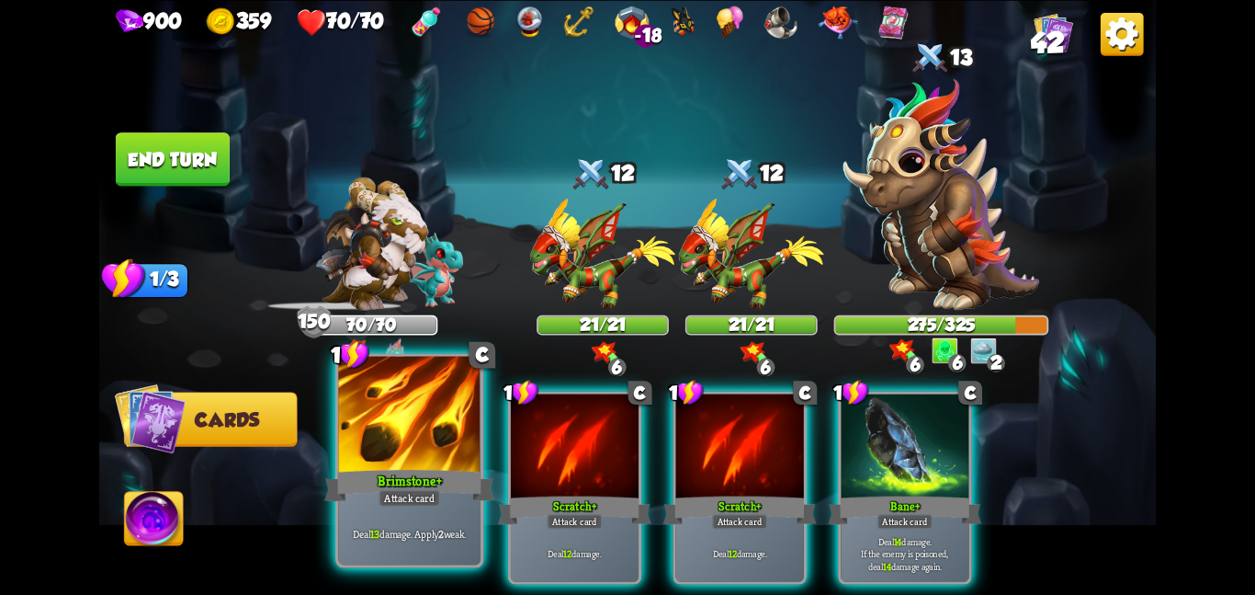
click at [432, 456] on div at bounding box center [409, 415] width 142 height 119
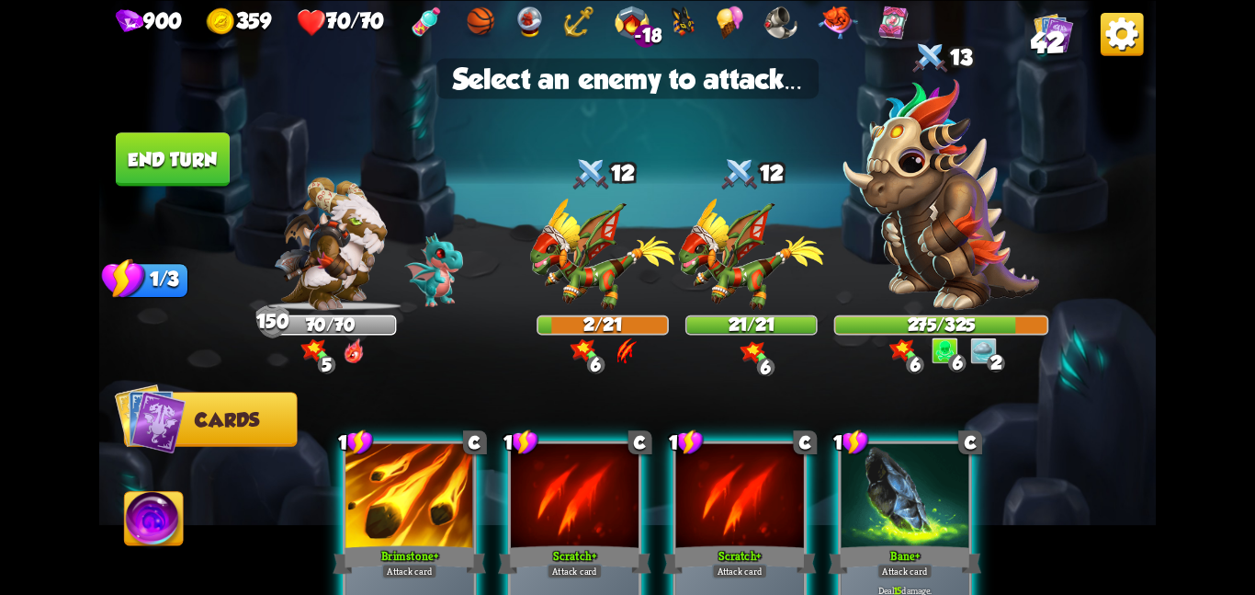
click at [374, 544] on div "Brimstone +" at bounding box center [409, 559] width 153 height 34
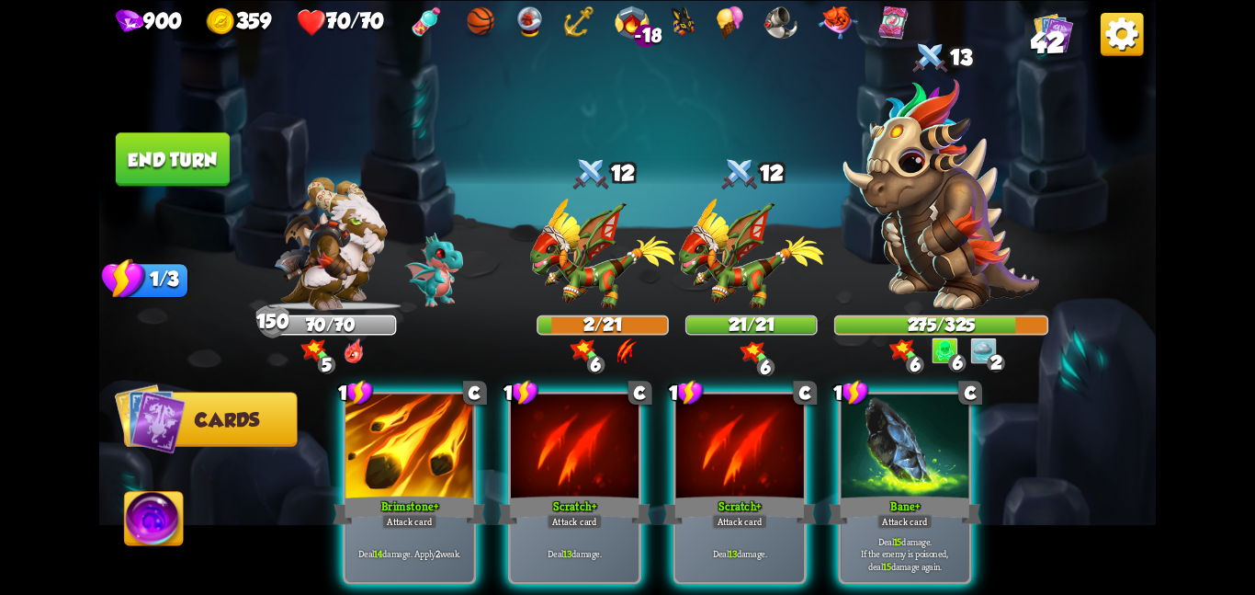
click at [164, 153] on button "End turn" at bounding box center [173, 158] width 114 height 53
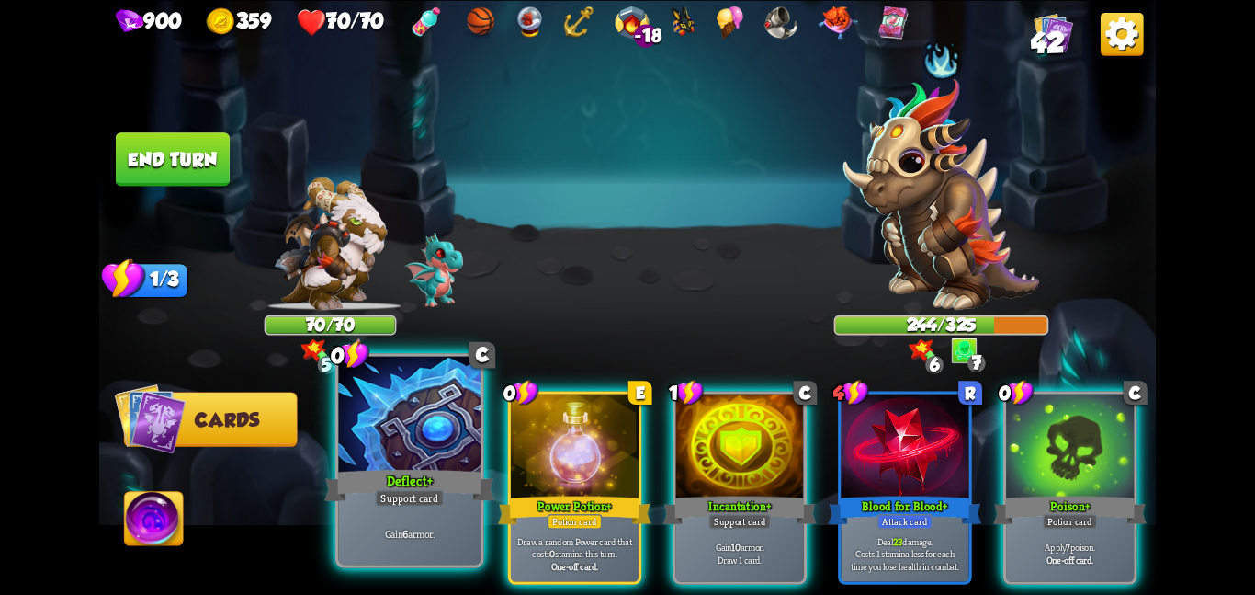
click at [472, 483] on div "Deflect +" at bounding box center [409, 485] width 170 height 38
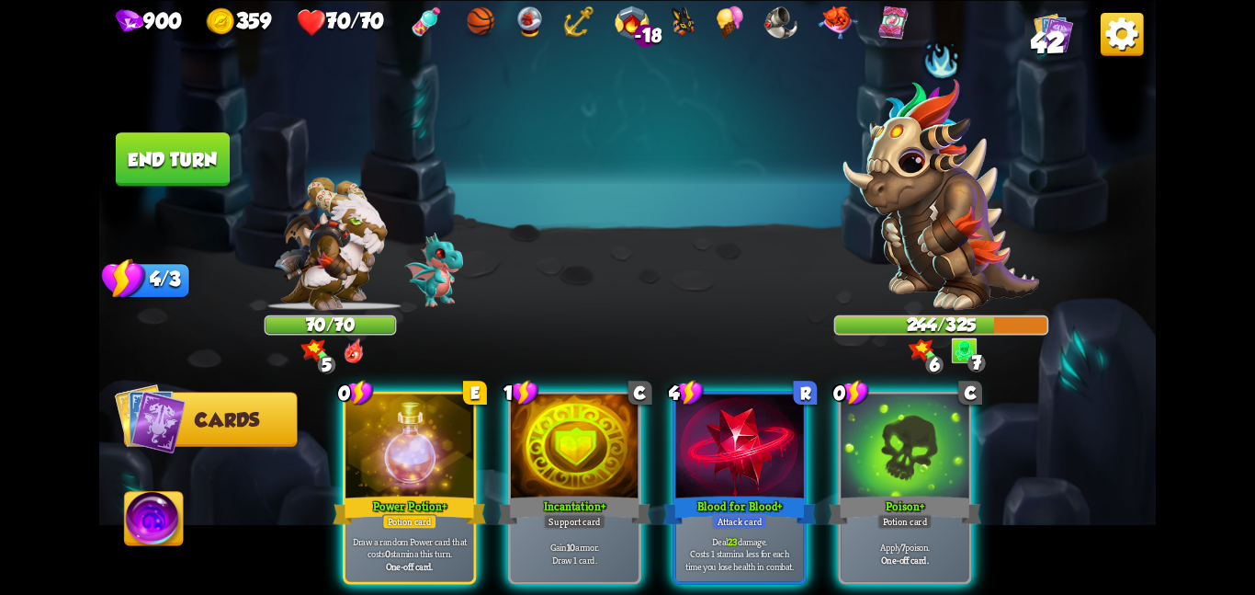
click at [472, 493] on div "Power Potion +" at bounding box center [409, 510] width 153 height 34
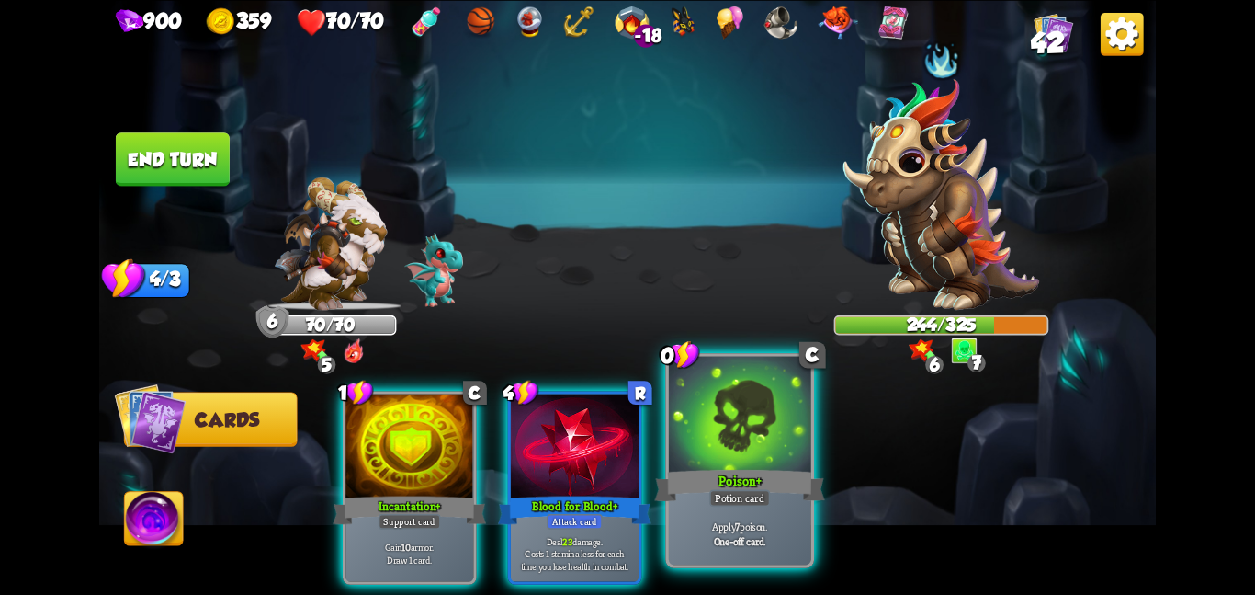
click at [758, 466] on div "Poison +" at bounding box center [739, 485] width 170 height 38
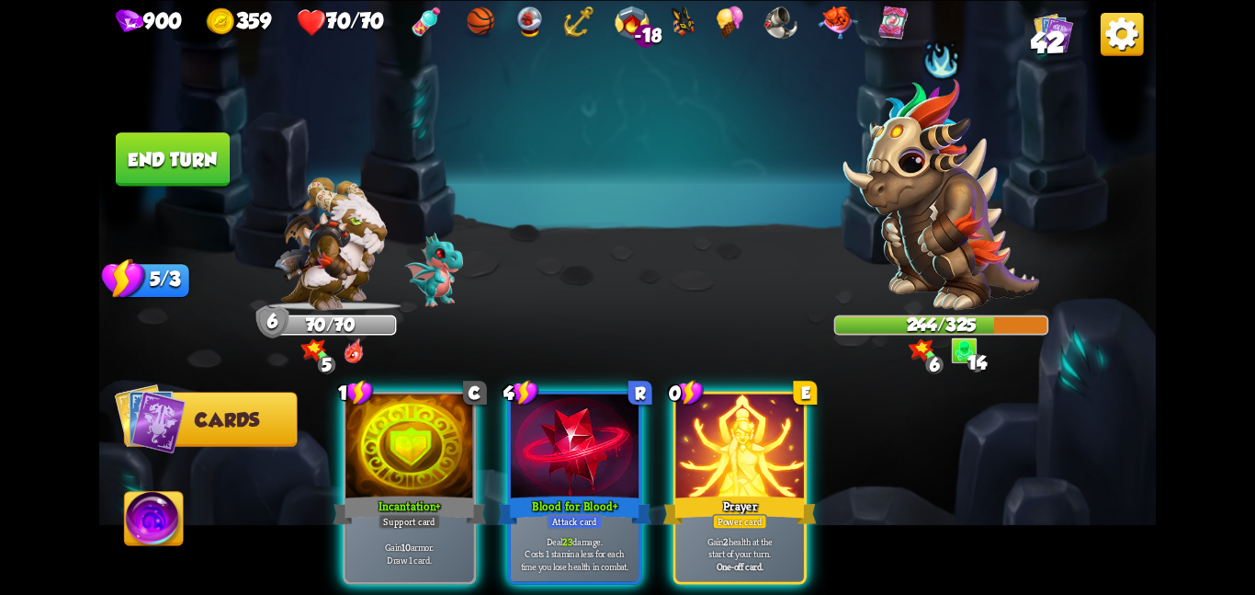
click at [758, 493] on div "Prayer" at bounding box center [740, 510] width 153 height 34
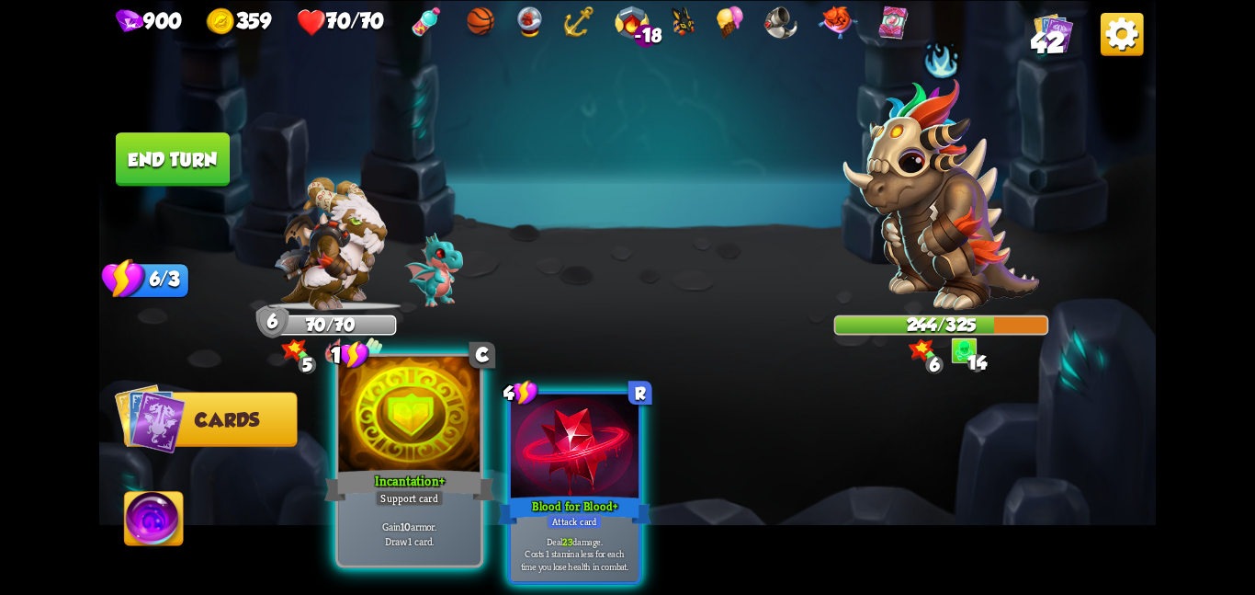
click at [348, 453] on div at bounding box center [409, 415] width 142 height 119
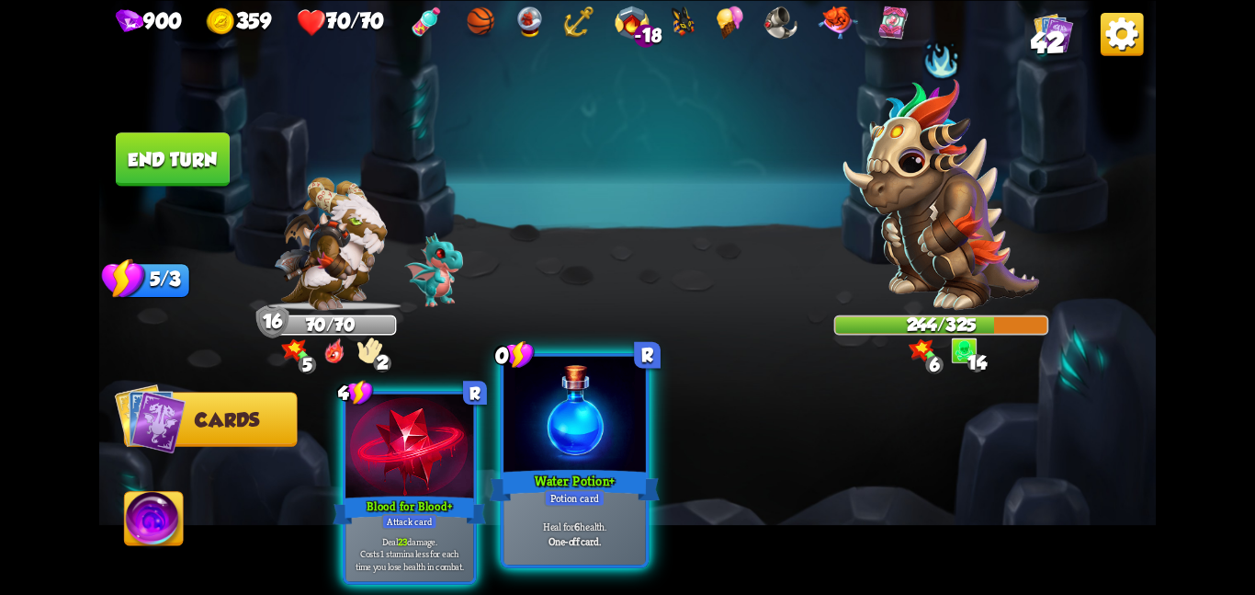
click at [538, 480] on div "Water Potion +" at bounding box center [575, 485] width 170 height 38
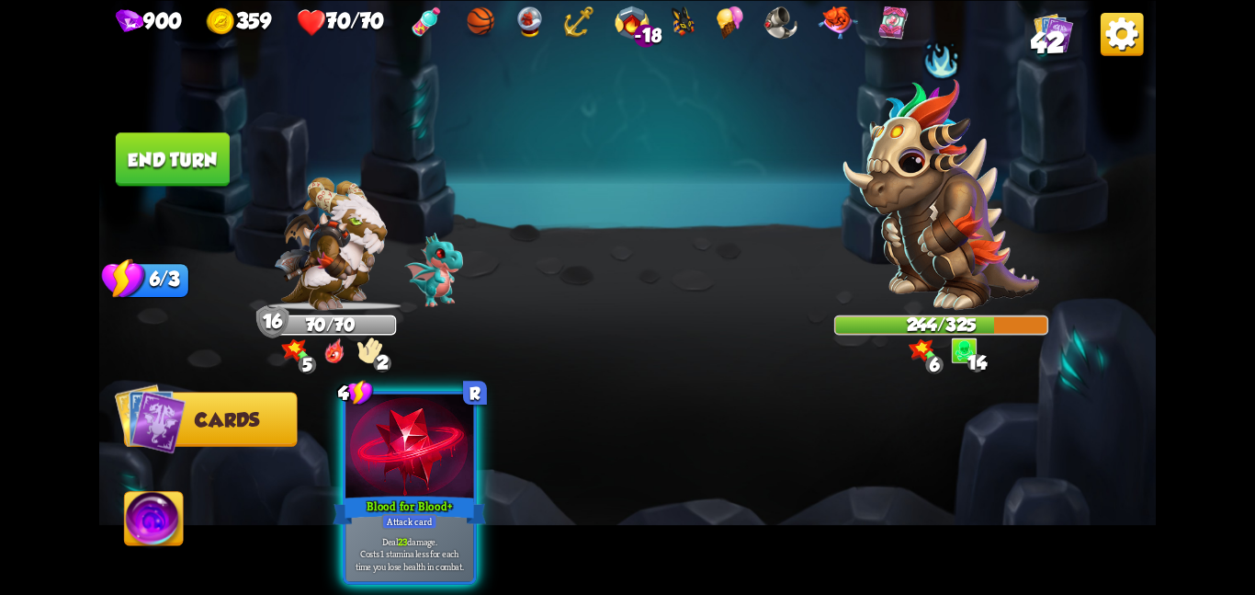
click at [176, 170] on button "End turn" at bounding box center [173, 158] width 114 height 53
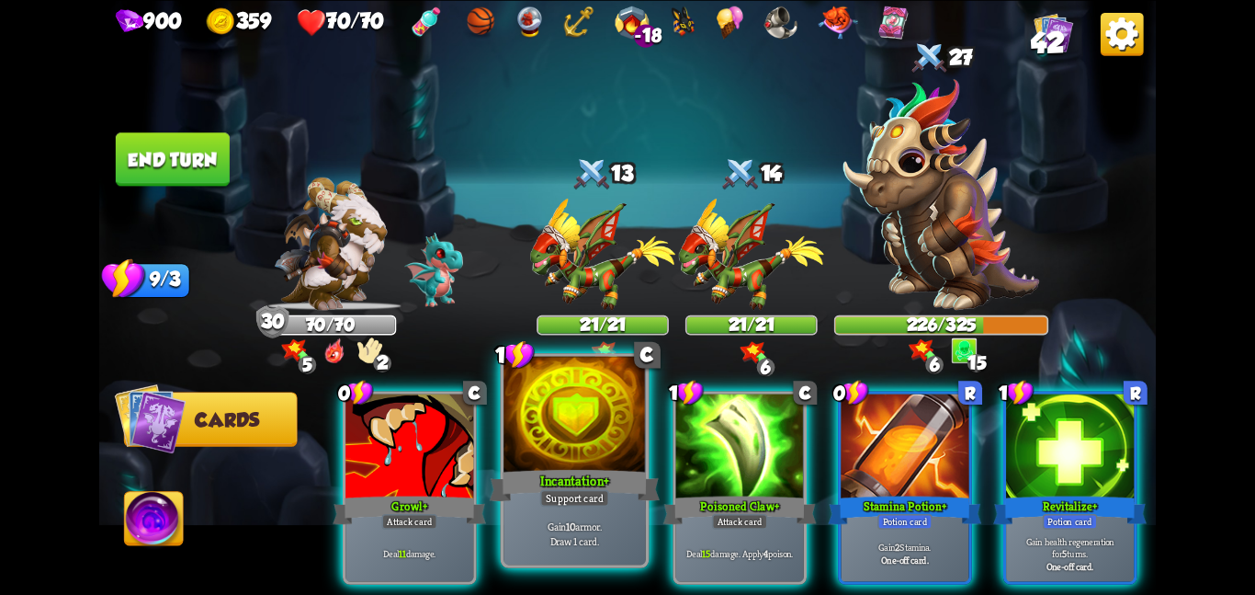
click at [555, 442] on div at bounding box center [575, 415] width 142 height 119
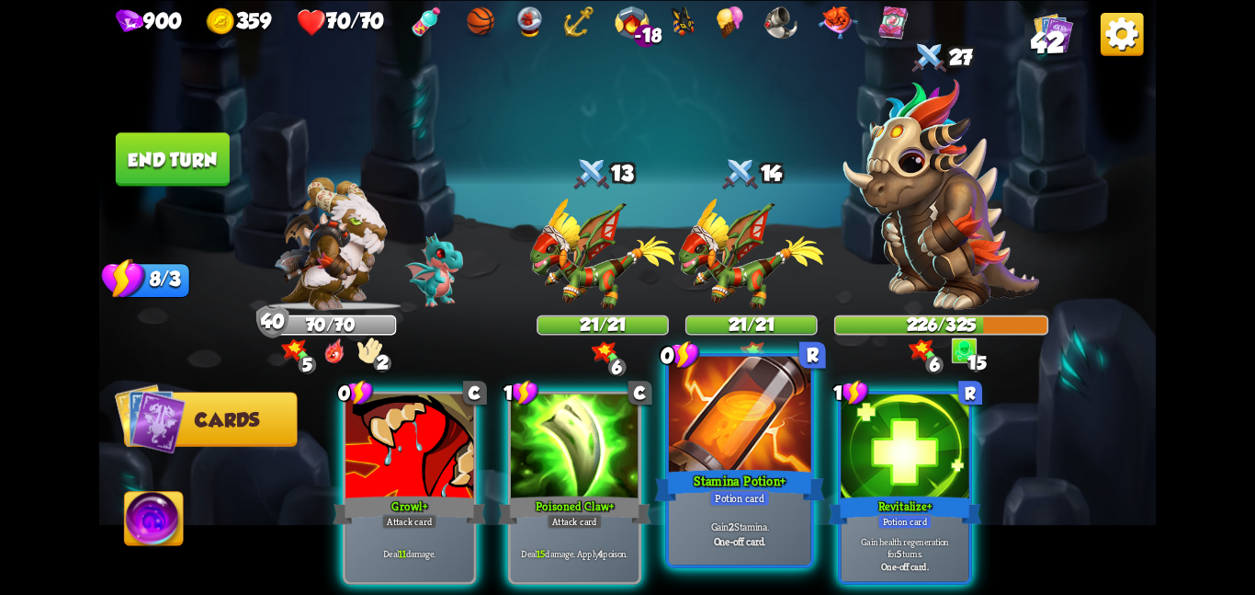
click at [736, 460] on div at bounding box center [740, 415] width 142 height 119
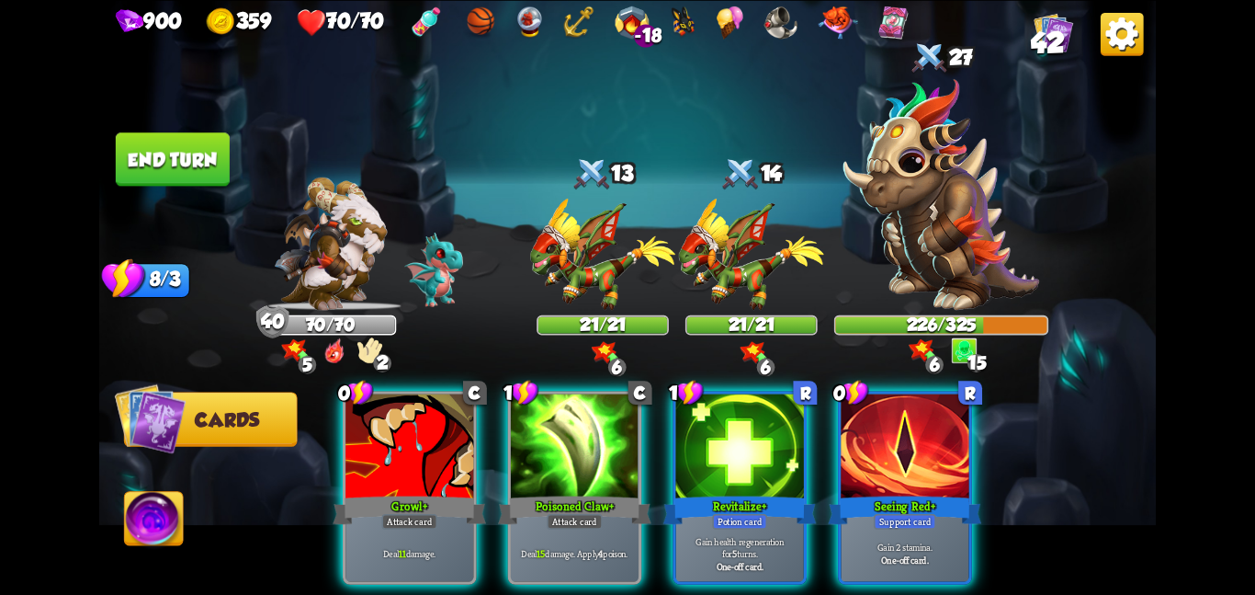
click at [736, 460] on div at bounding box center [740, 447] width 128 height 108
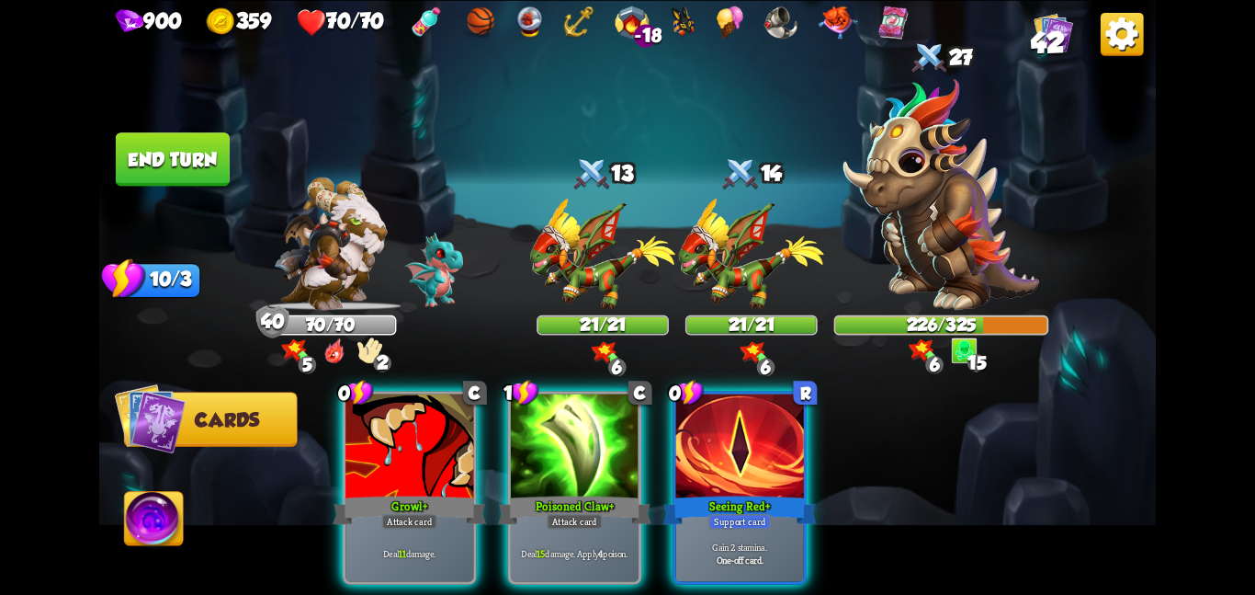
click at [736, 460] on div at bounding box center [740, 447] width 128 height 108
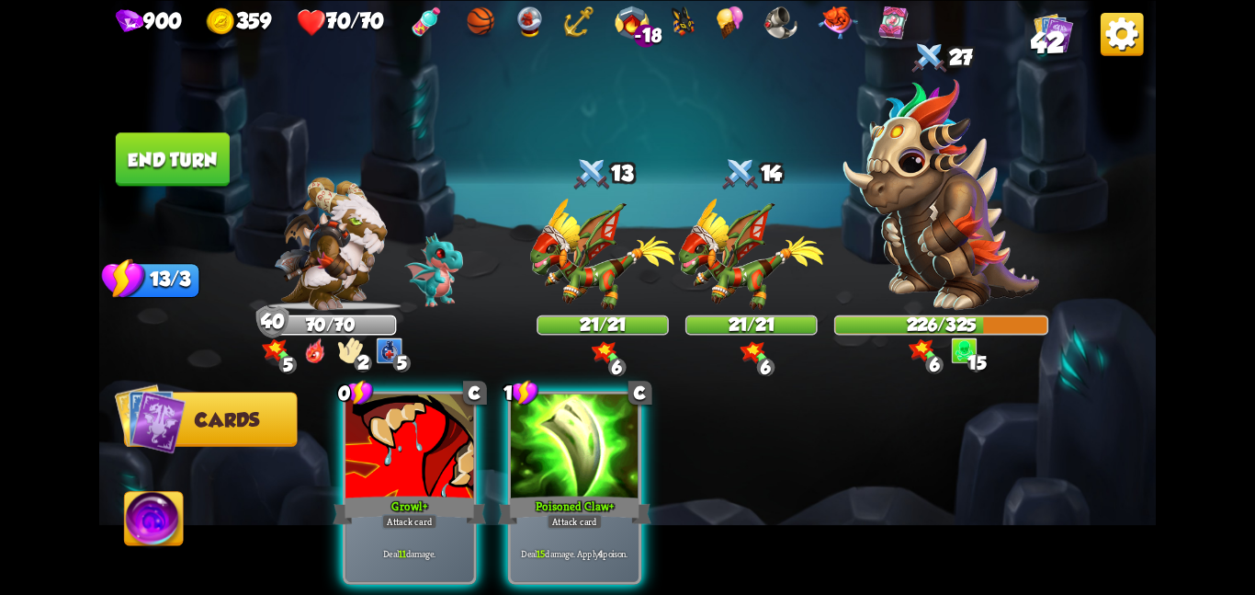
click at [200, 144] on button "End turn" at bounding box center [173, 158] width 114 height 53
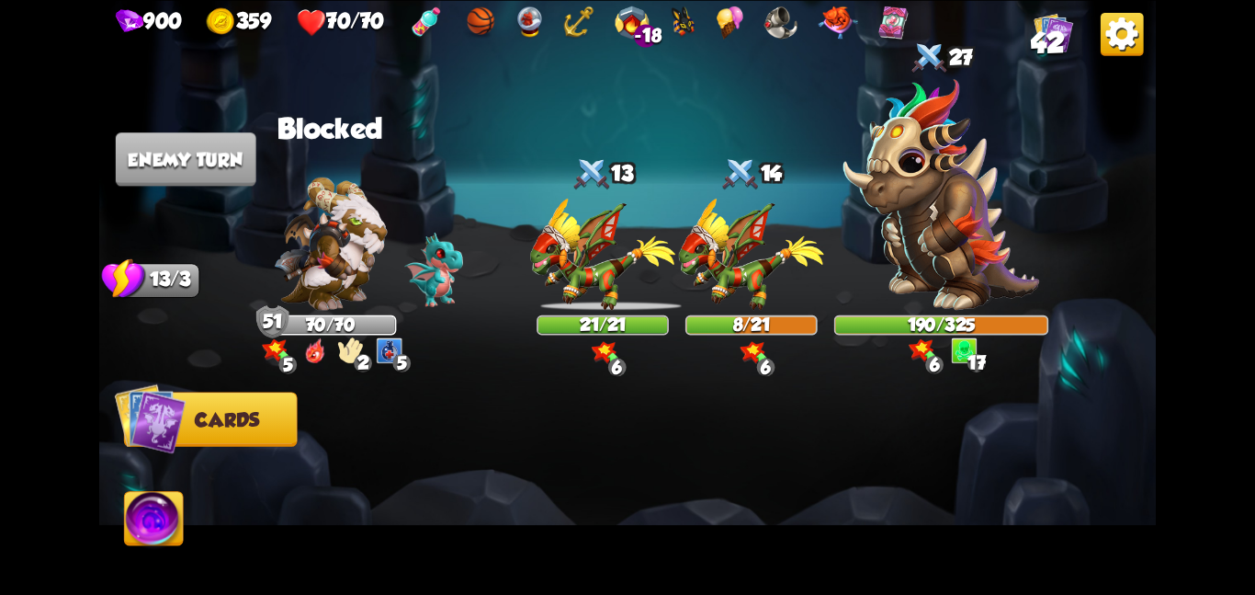
click at [546, 267] on img at bounding box center [602, 254] width 145 height 112
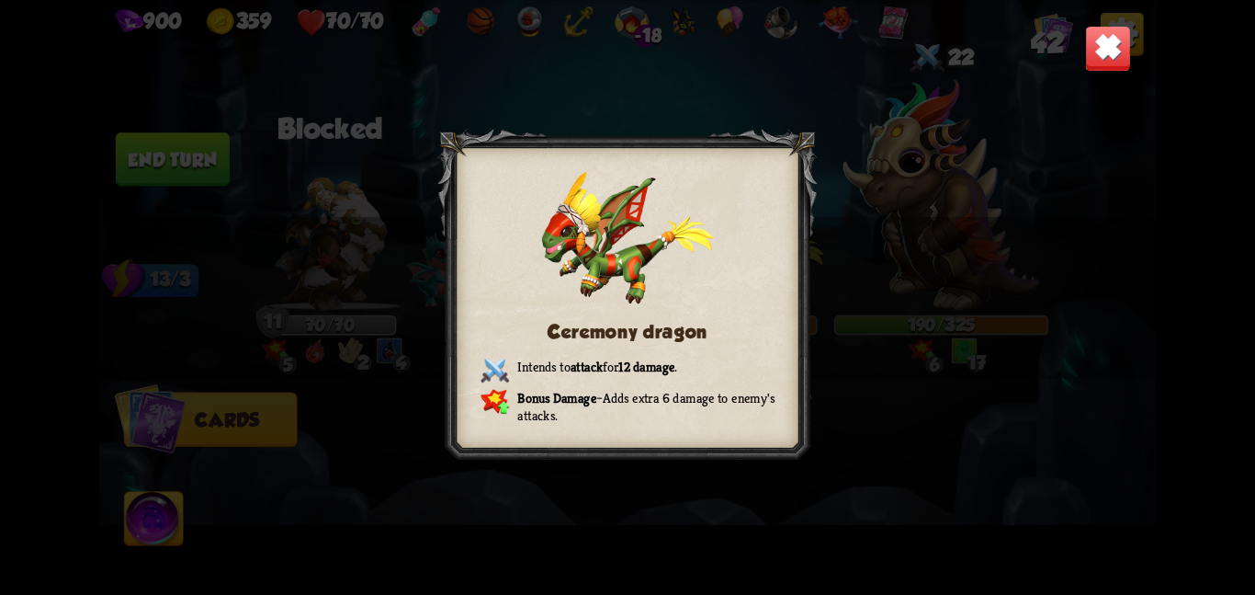
click at [846, 135] on div "Ceremony dragon Intends to attack for 12 damage . Bonus Damage – Adds extra 6 d…" at bounding box center [627, 297] width 1057 height 595
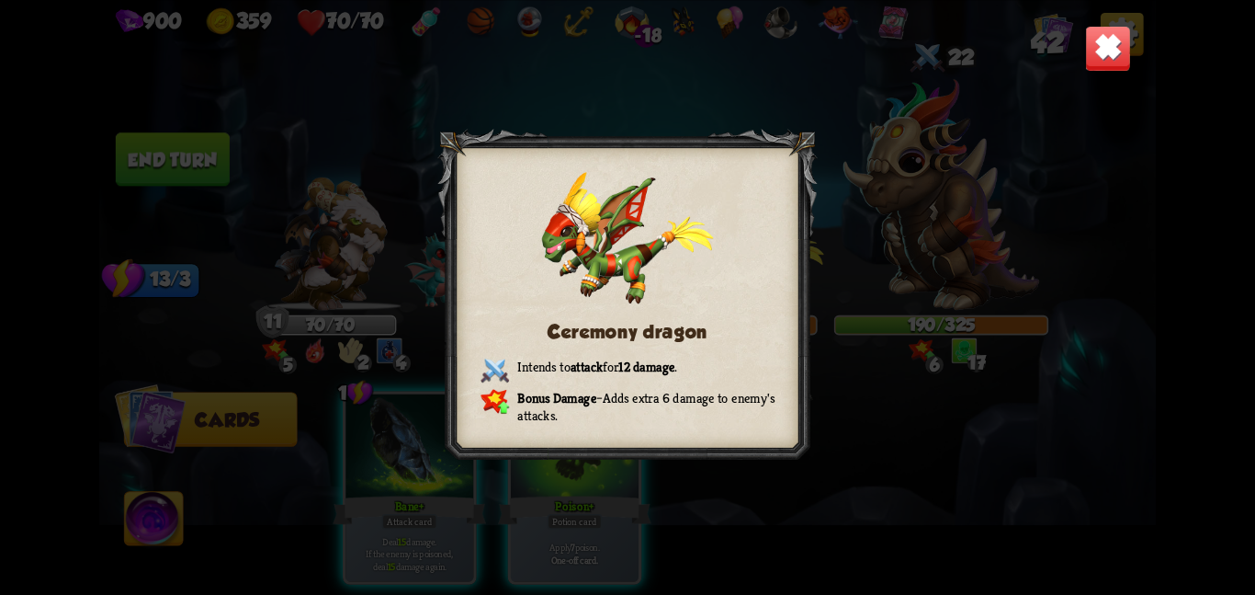
click at [1095, 46] on img at bounding box center [1108, 48] width 46 height 46
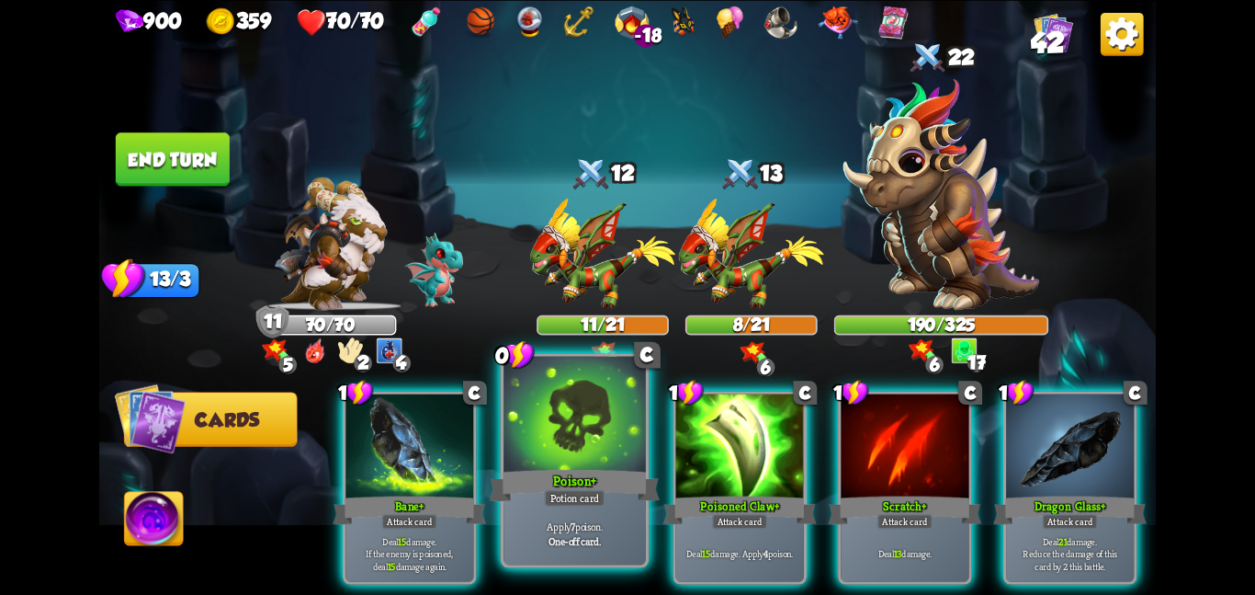
click at [632, 406] on div at bounding box center [575, 415] width 142 height 119
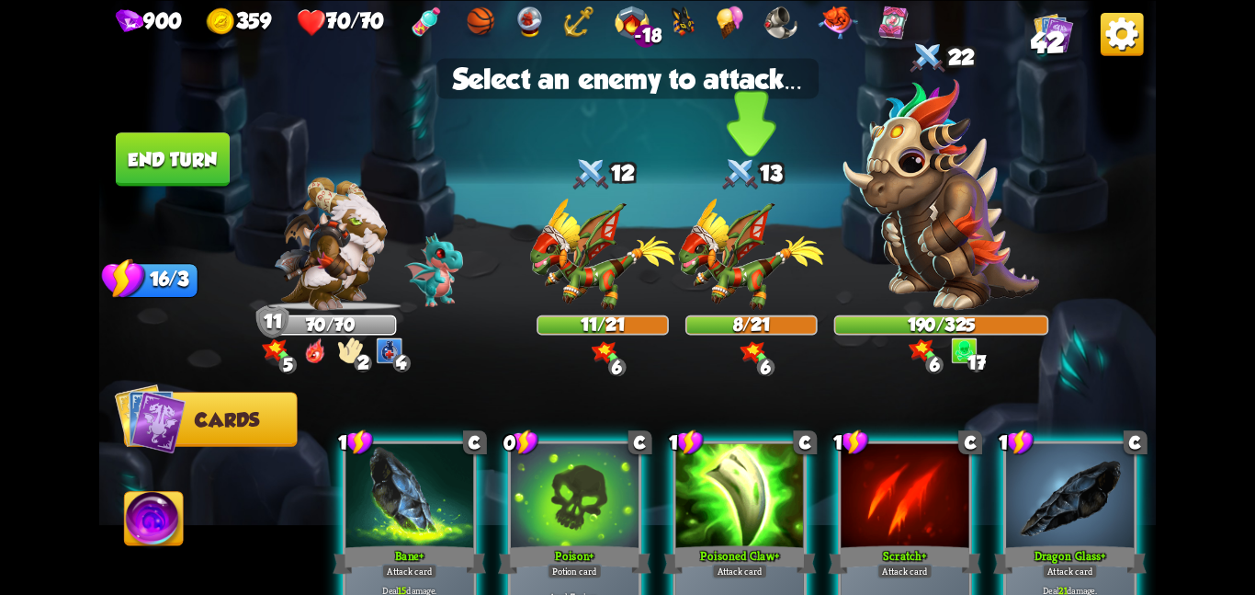
click at [705, 267] on img at bounding box center [751, 254] width 145 height 112
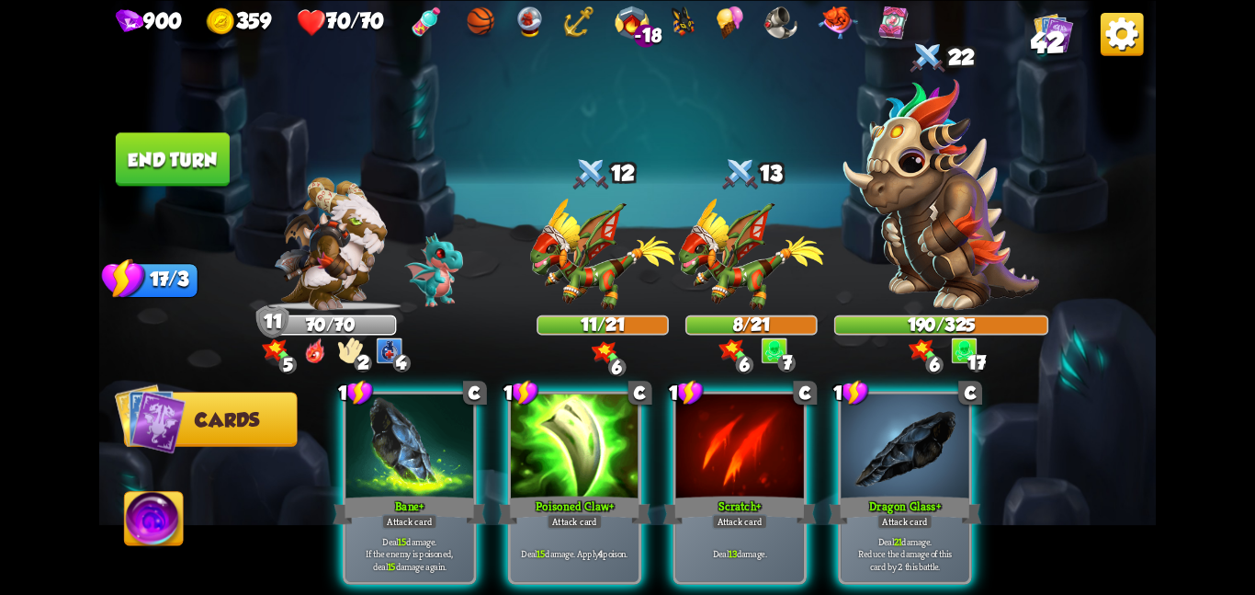
click at [225, 157] on button "End turn" at bounding box center [173, 158] width 114 height 53
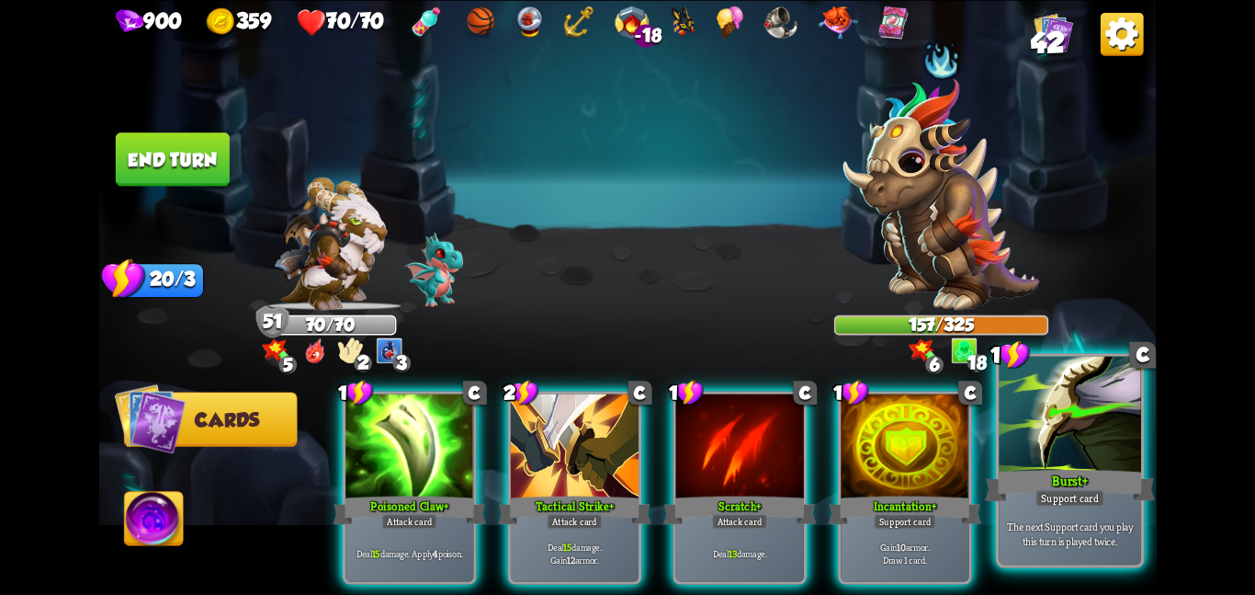
click at [1069, 467] on div "Burst +" at bounding box center [1070, 485] width 170 height 38
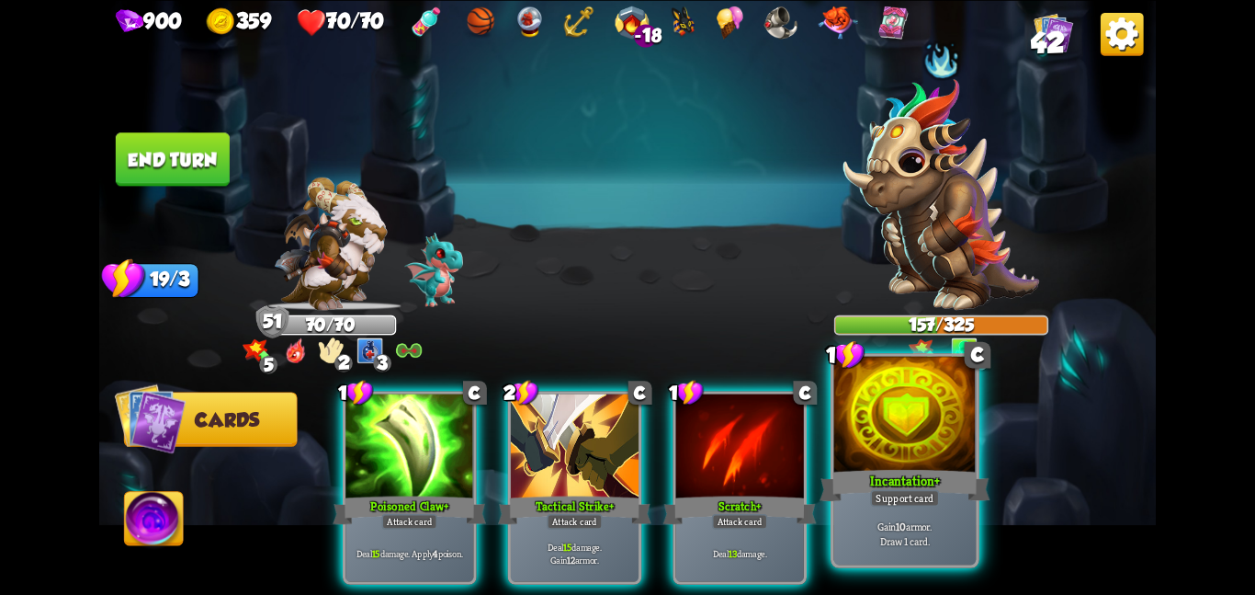
click at [921, 440] on div at bounding box center [905, 415] width 142 height 119
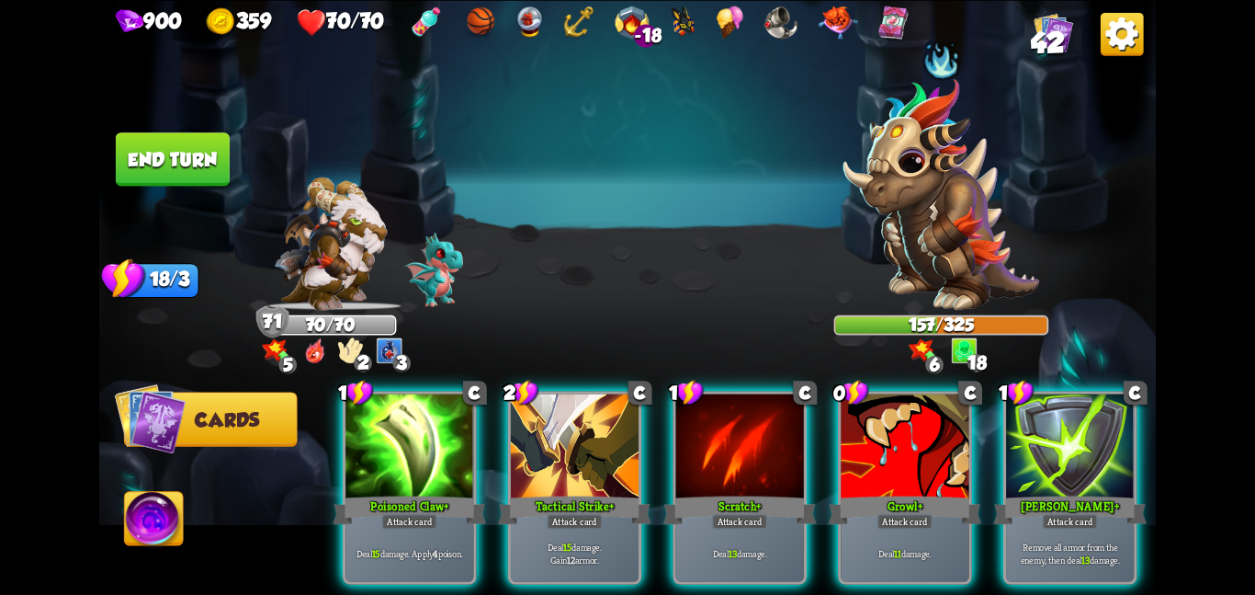
click at [196, 132] on button "End turn" at bounding box center [173, 158] width 114 height 53
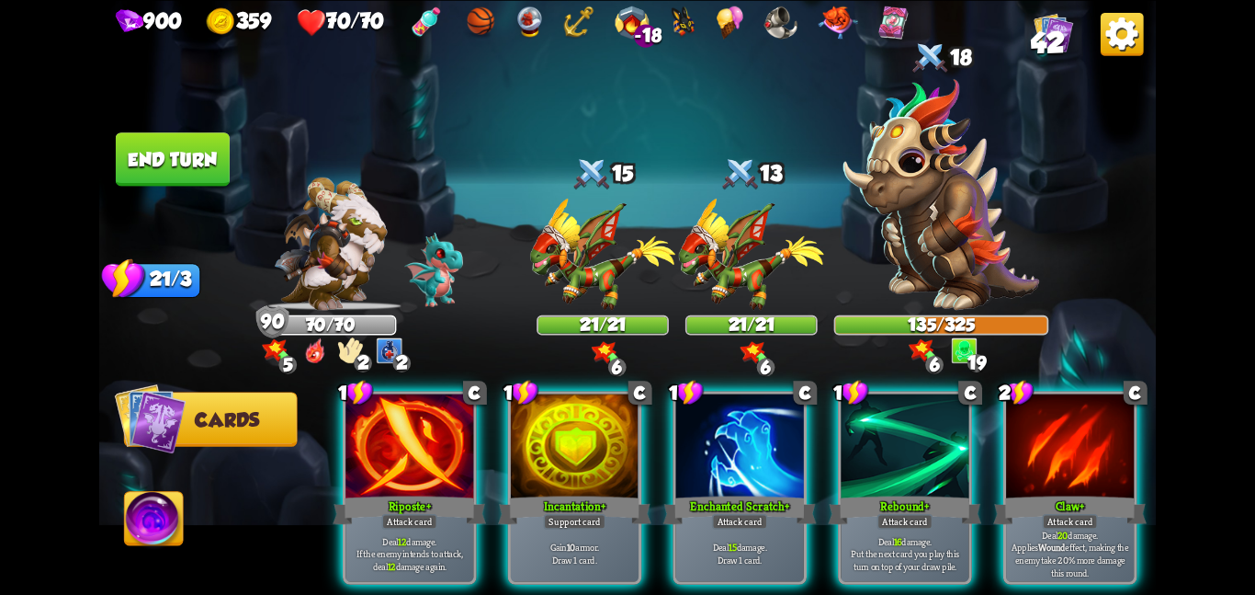
click at [199, 160] on button "End turn" at bounding box center [173, 158] width 114 height 53
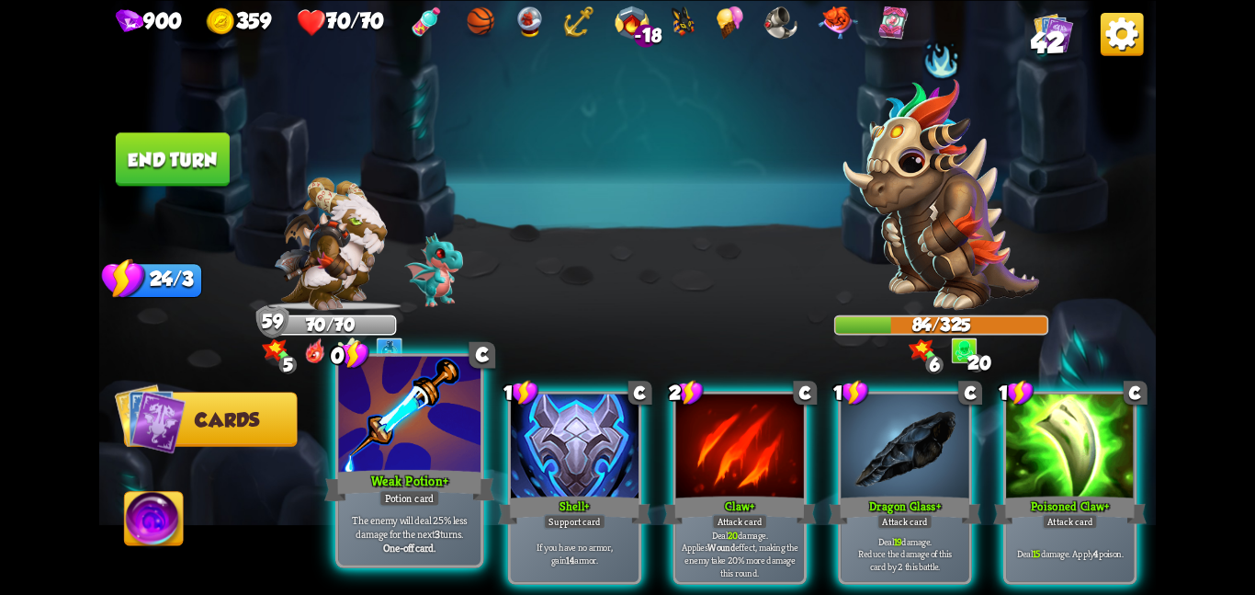
click at [453, 460] on div at bounding box center [409, 415] width 142 height 119
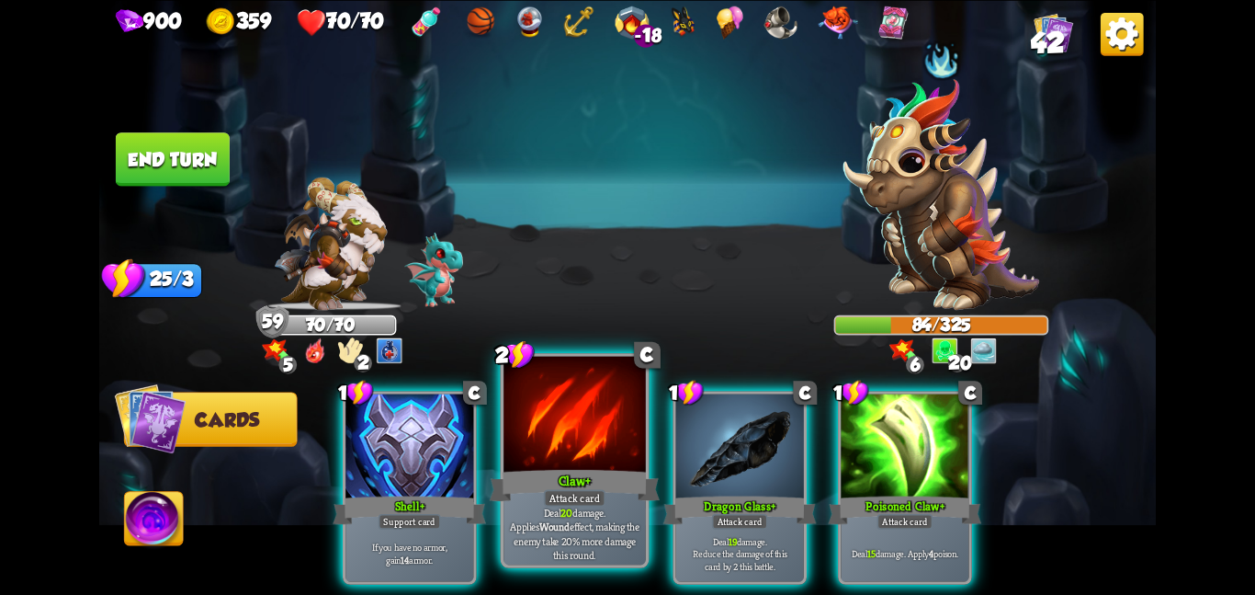
click at [549, 484] on div "Claw +" at bounding box center [575, 485] width 170 height 38
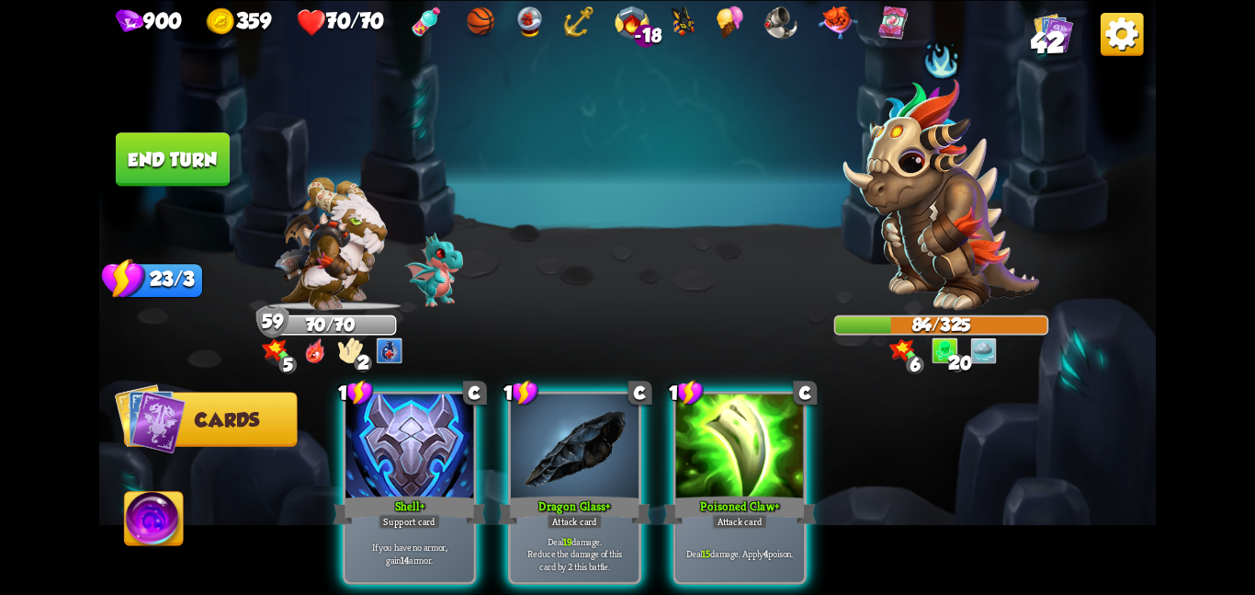
click at [549, 493] on div "Dragon Glass +" at bounding box center [574, 510] width 153 height 34
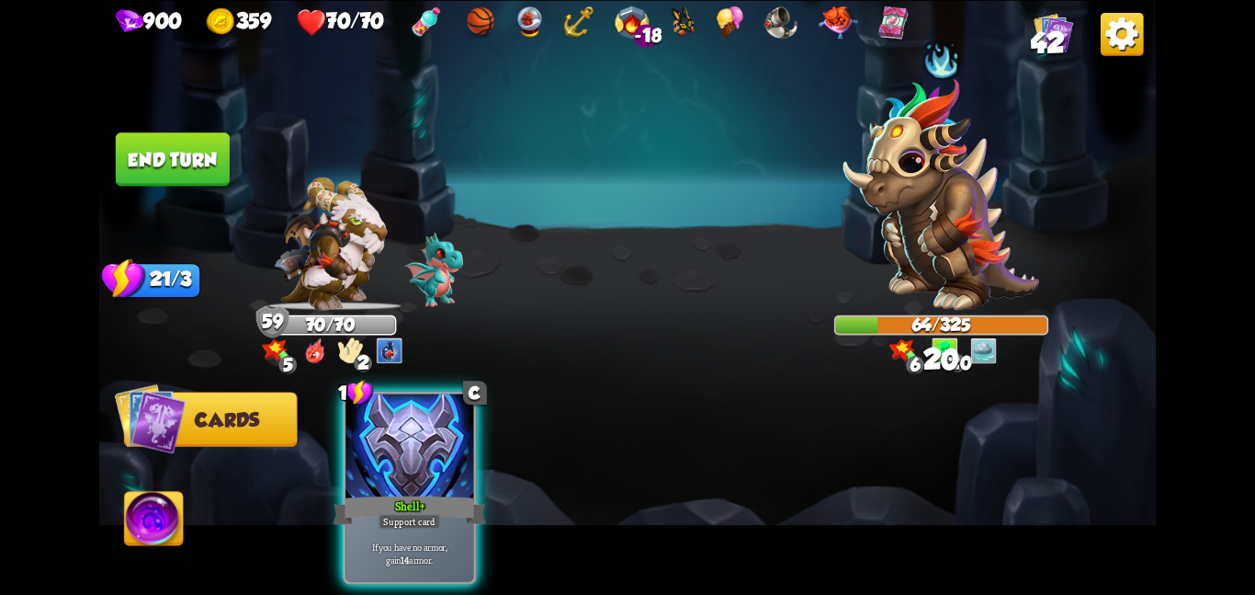
click at [142, 142] on button "End turn" at bounding box center [173, 158] width 114 height 53
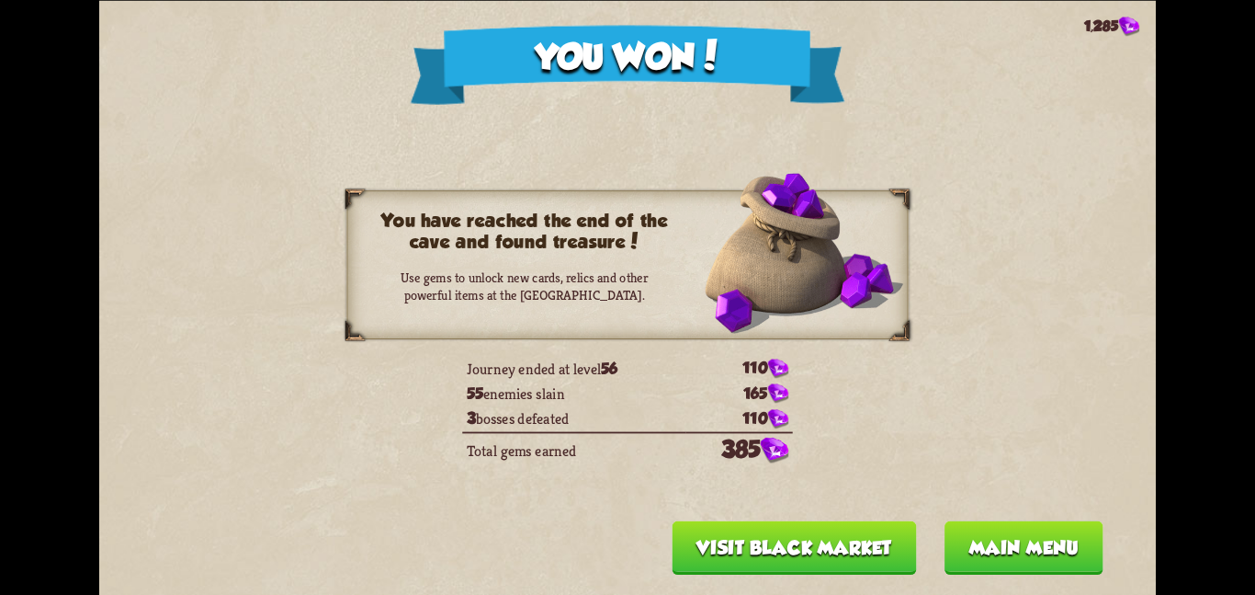
click at [777, 545] on button "Visit Black Market" at bounding box center [795, 546] width 244 height 53
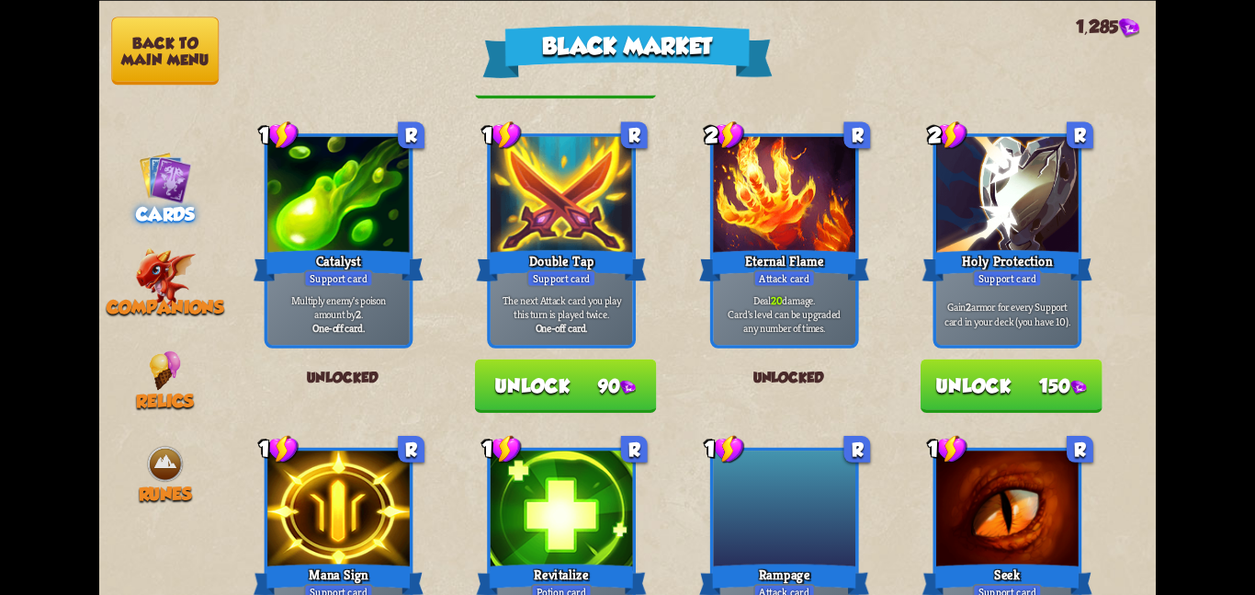
scroll to position [351, 0]
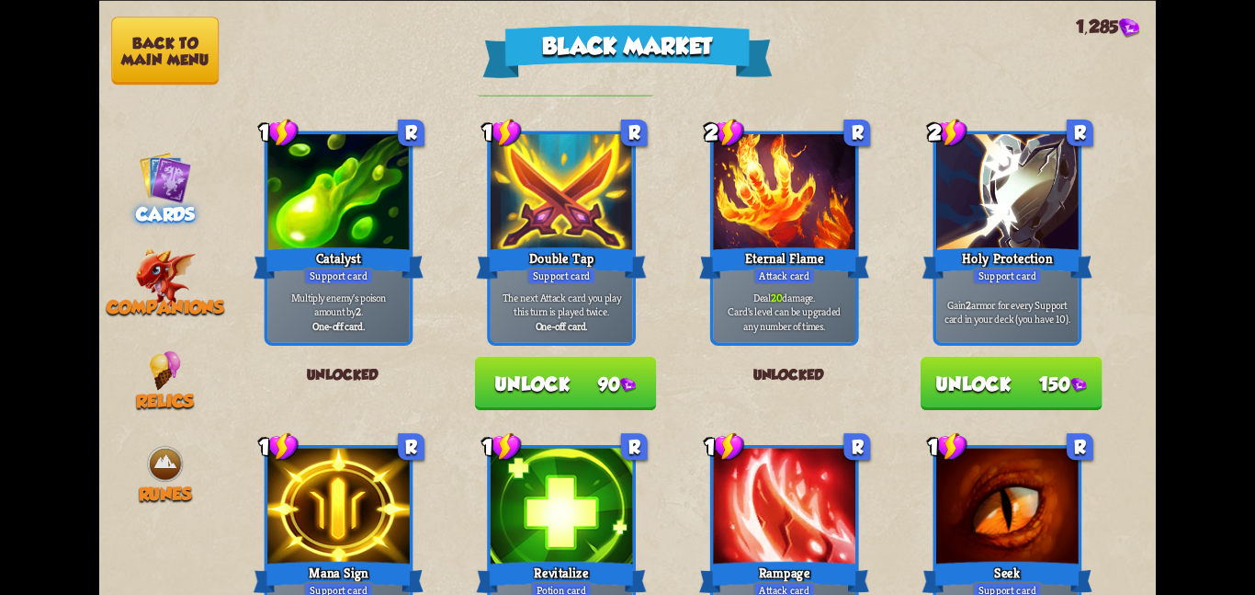
click at [982, 395] on button "Unlock 150" at bounding box center [1012, 382] width 182 height 53
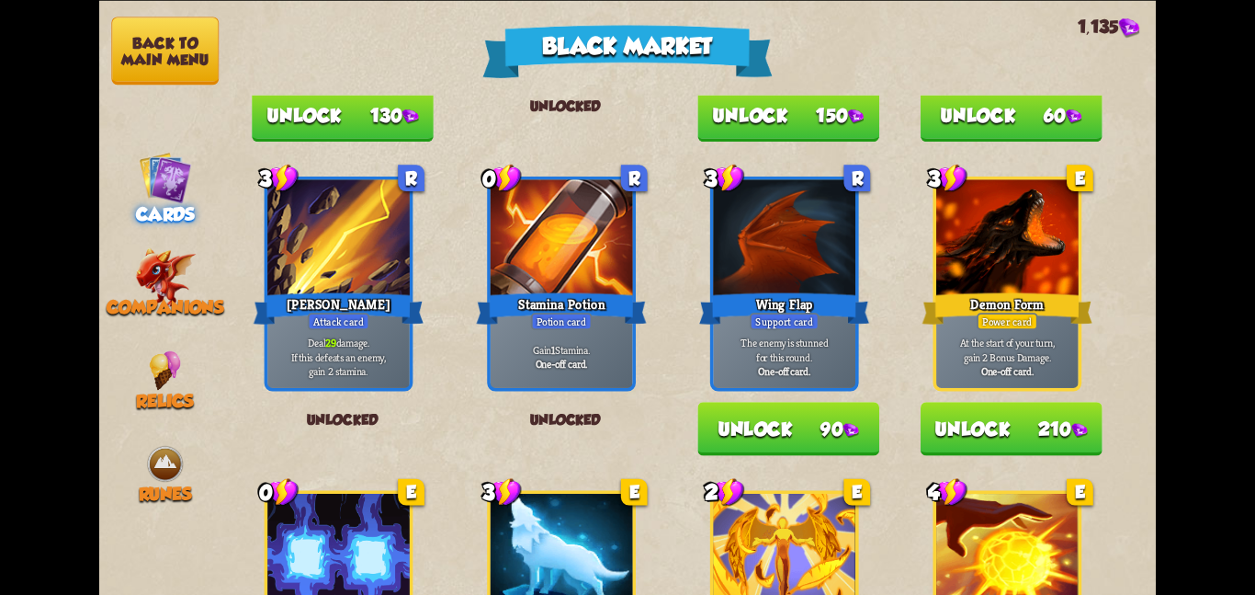
scroll to position [1002, 0]
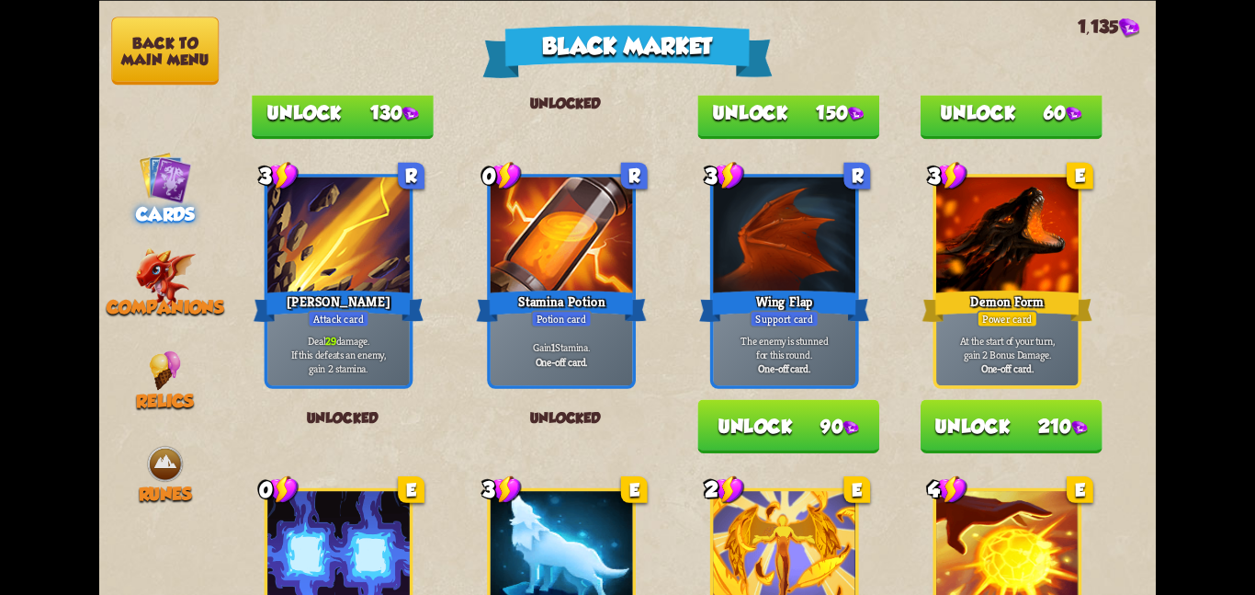
click at [935, 407] on button "Unlock 210" at bounding box center [1012, 425] width 182 height 53
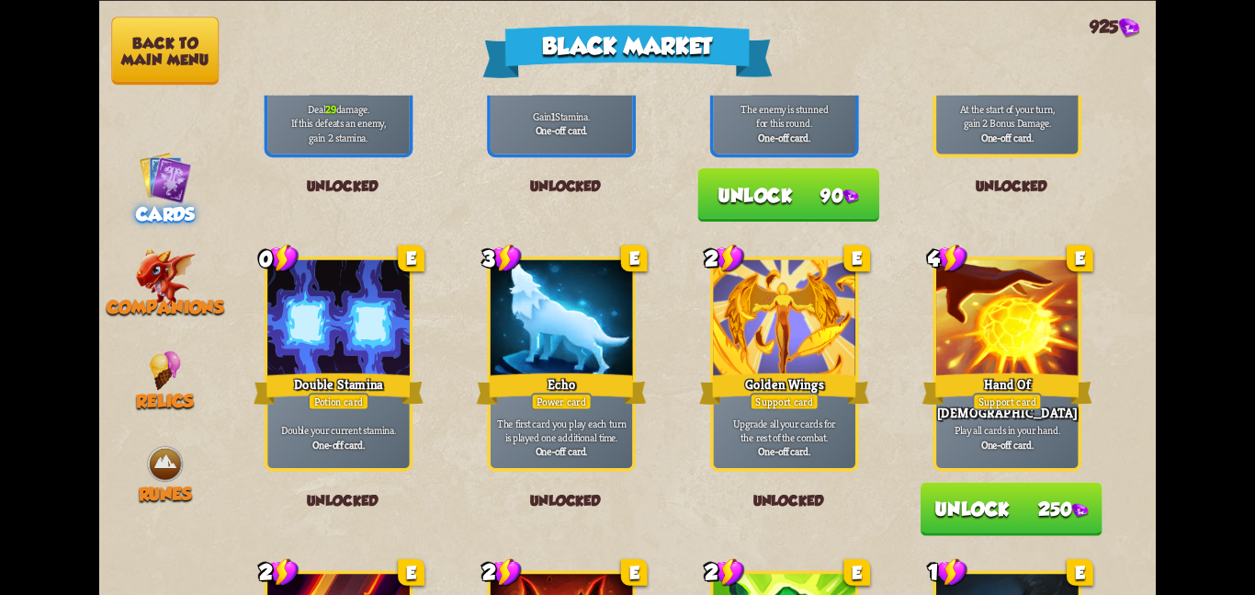
scroll to position [1302, 0]
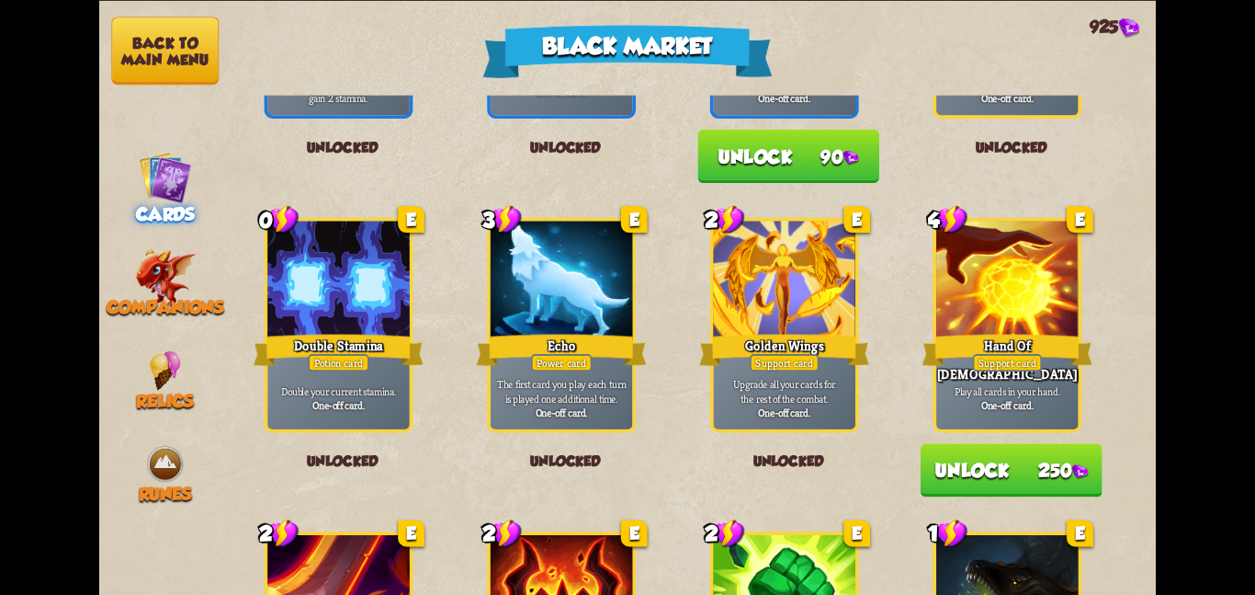
click at [940, 446] on button "Unlock 250" at bounding box center [1012, 469] width 182 height 53
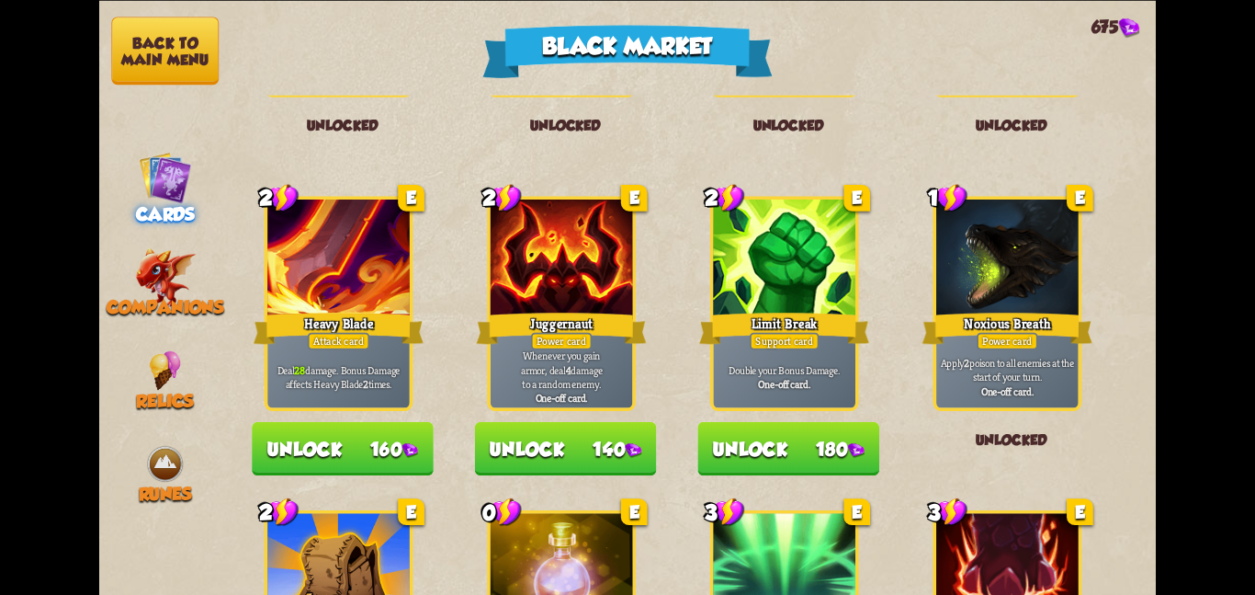
scroll to position [1680, 0]
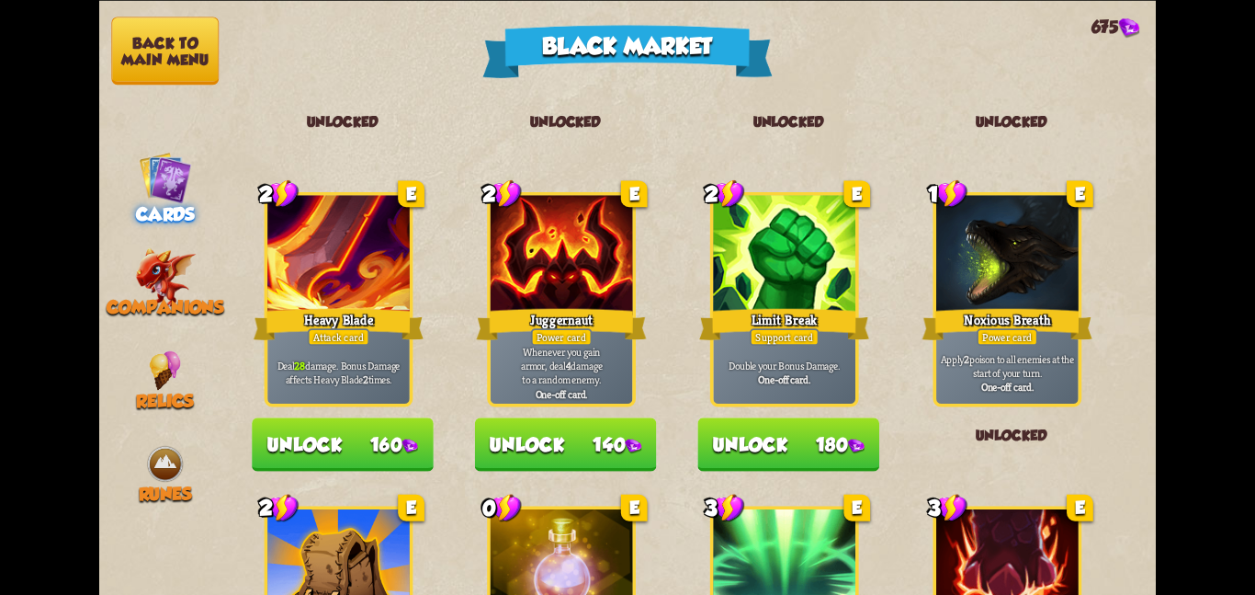
click at [352, 430] on button "Unlock 160" at bounding box center [343, 443] width 182 height 53
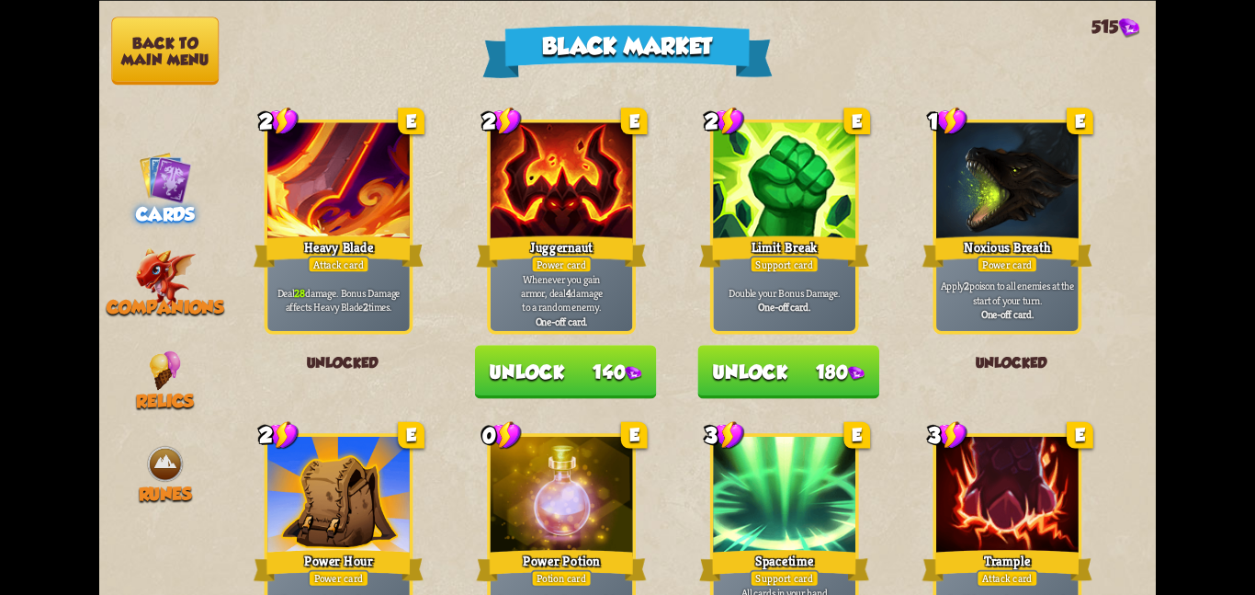
scroll to position [1757, 0]
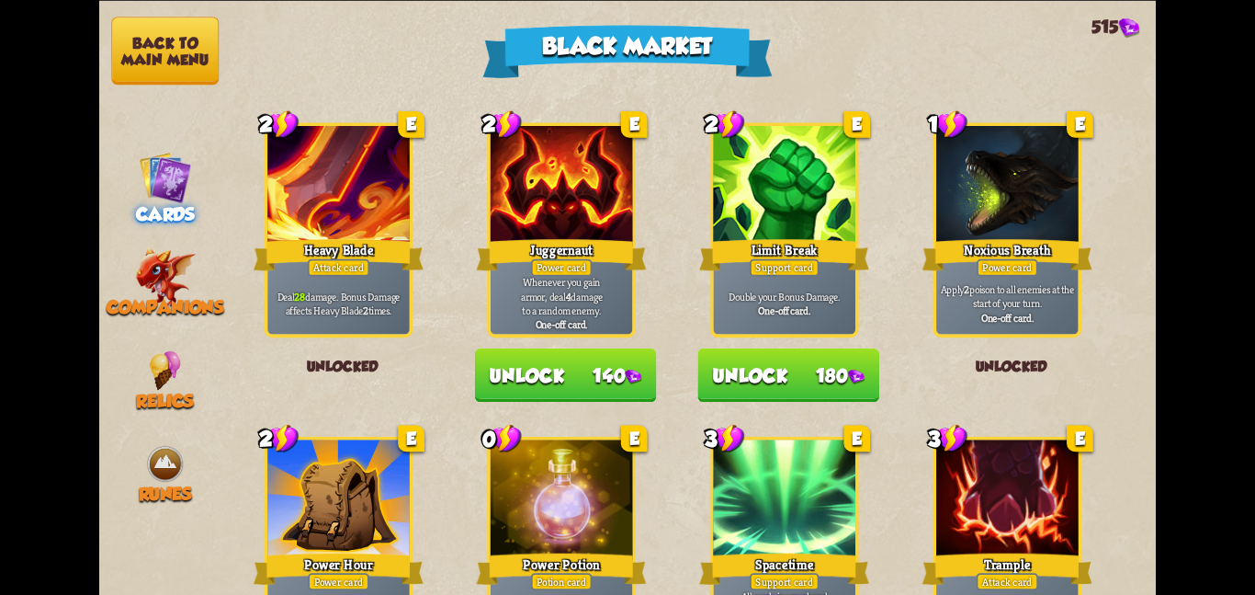
click at [611, 378] on button "Unlock 140" at bounding box center [566, 373] width 182 height 53
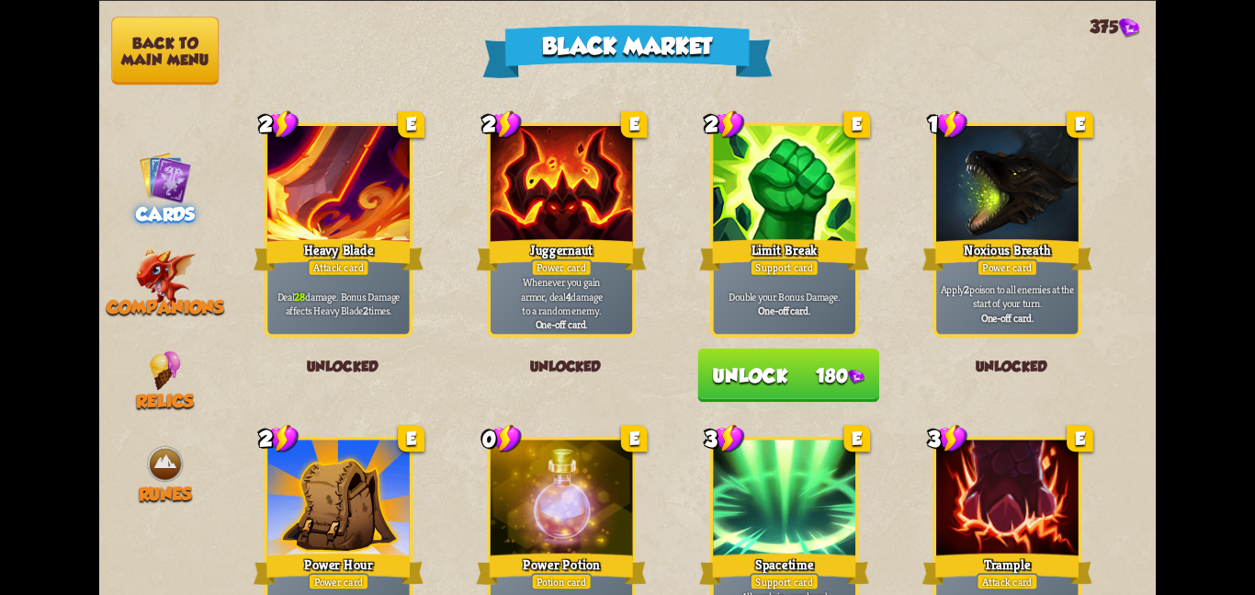
click at [726, 366] on button "Unlock 180" at bounding box center [789, 373] width 182 height 53
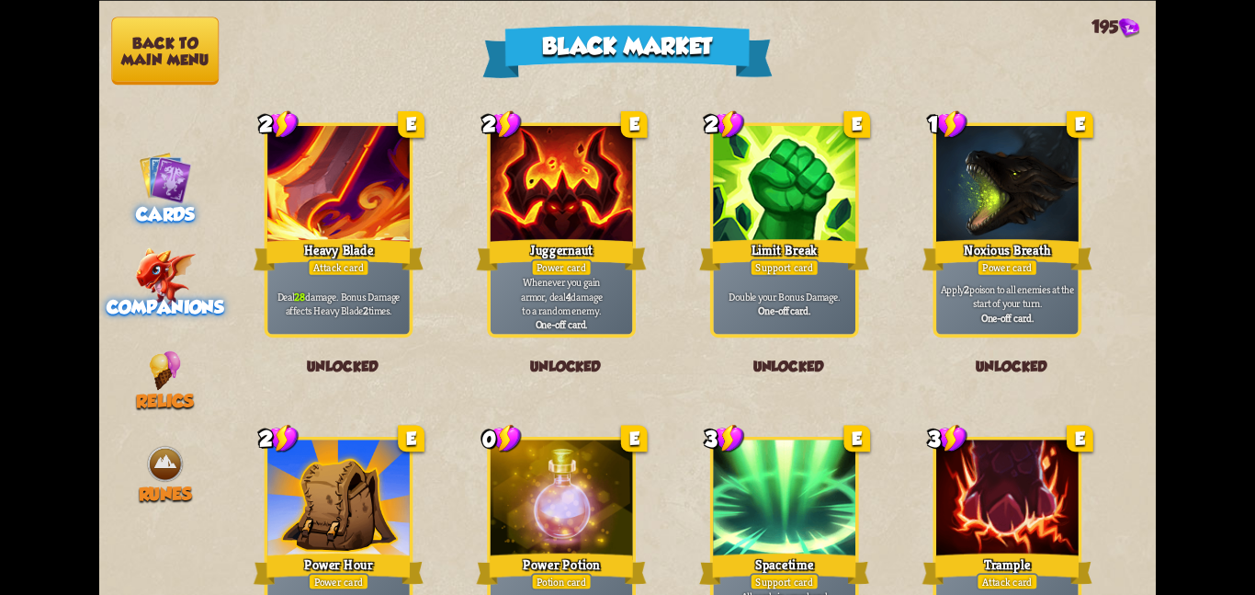
click at [148, 260] on img at bounding box center [165, 277] width 61 height 60
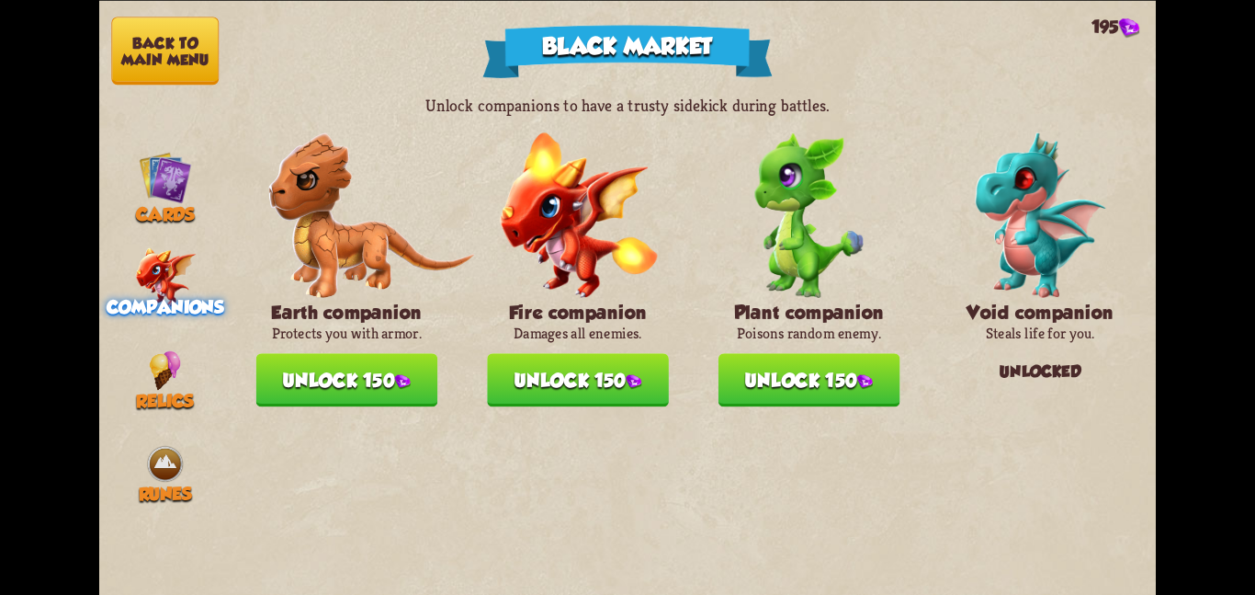
click at [335, 381] on button "Unlock 150" at bounding box center [347, 379] width 182 height 53
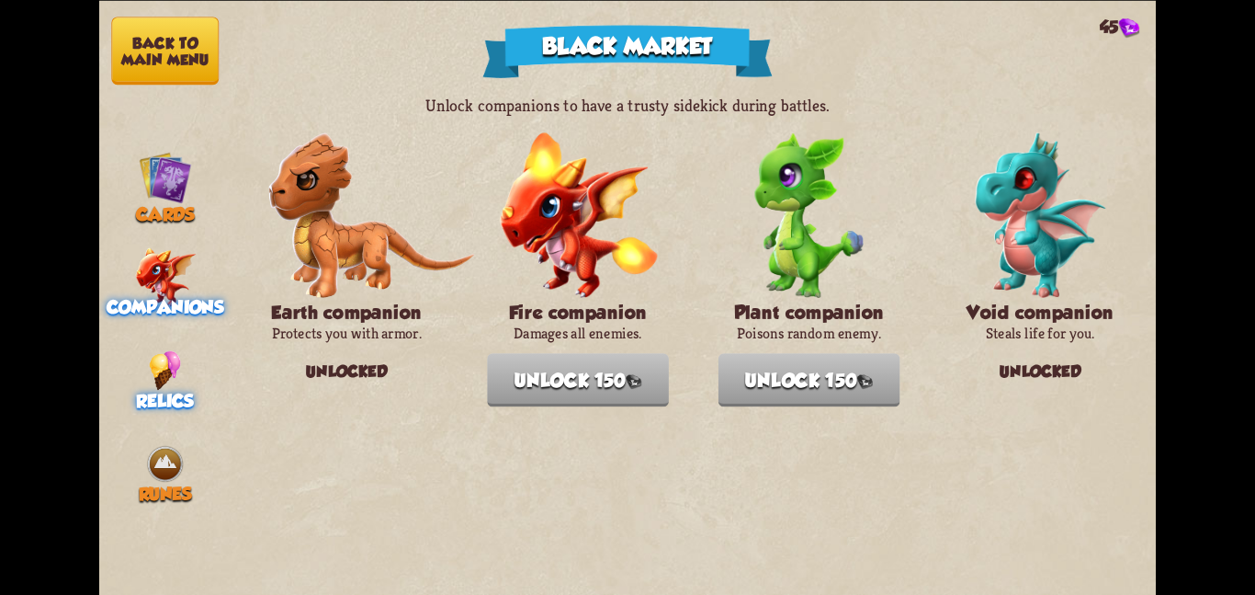
click at [153, 374] on img at bounding box center [165, 370] width 32 height 40
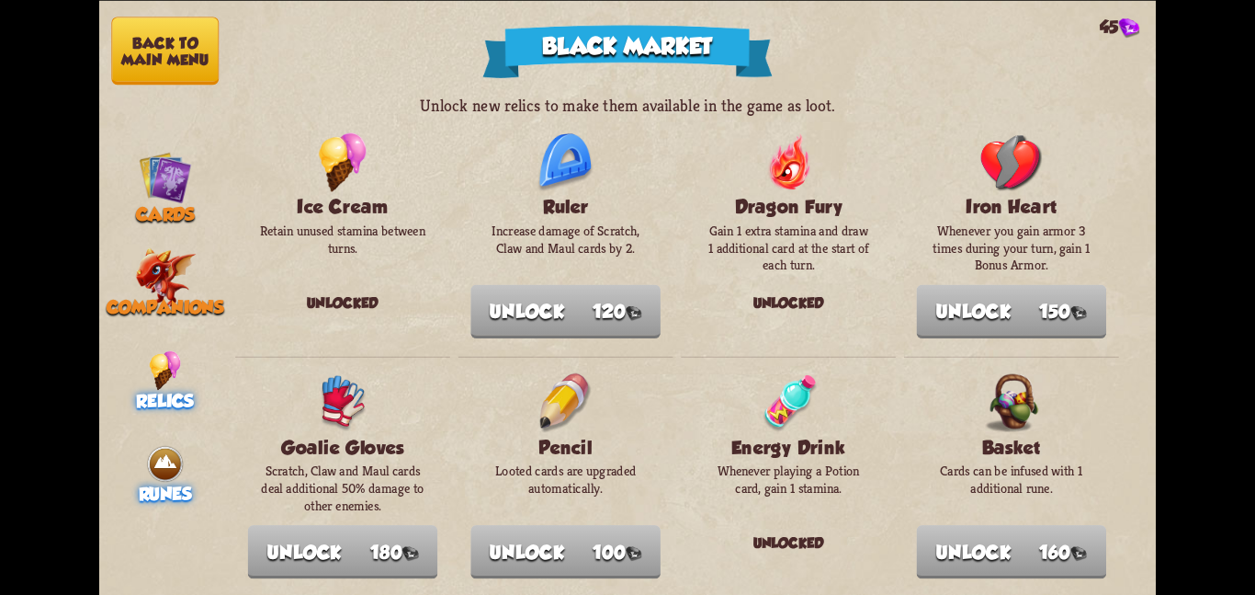
click at [149, 483] on span "Runes" at bounding box center [165, 493] width 53 height 20
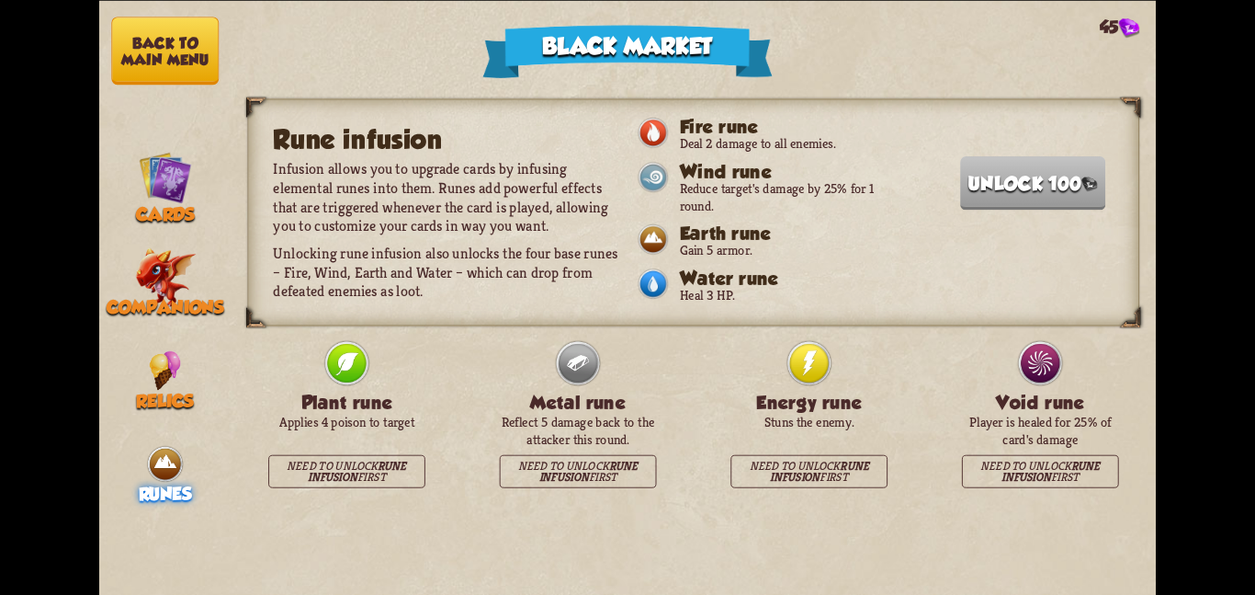
click at [125, 64] on button "Back to main menu" at bounding box center [165, 51] width 108 height 68
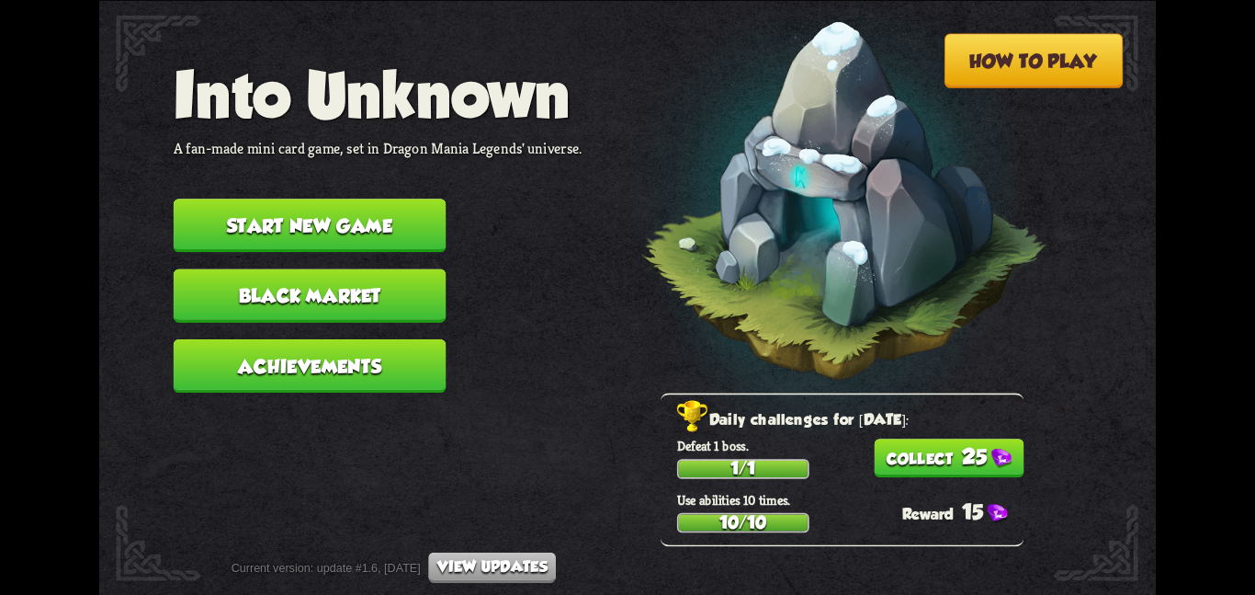
click at [992, 464] on button "25" at bounding box center [949, 457] width 150 height 39
click at [390, 355] on button "Achievements" at bounding box center [310, 364] width 273 height 53
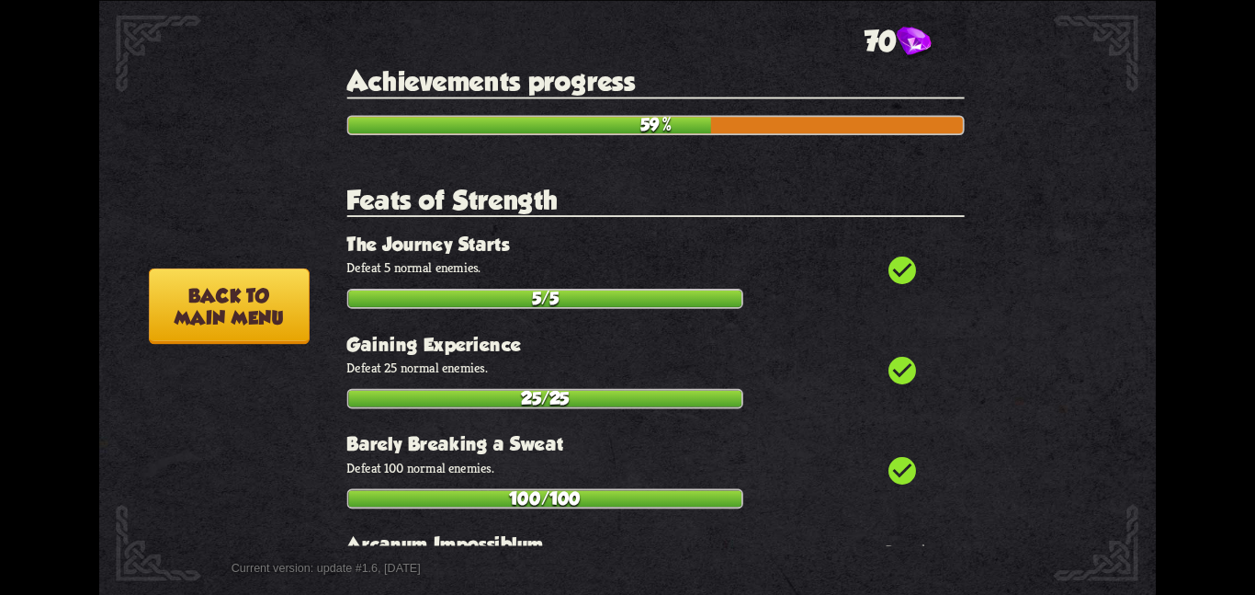
click at [271, 297] on button "Back to main menu" at bounding box center [229, 305] width 161 height 76
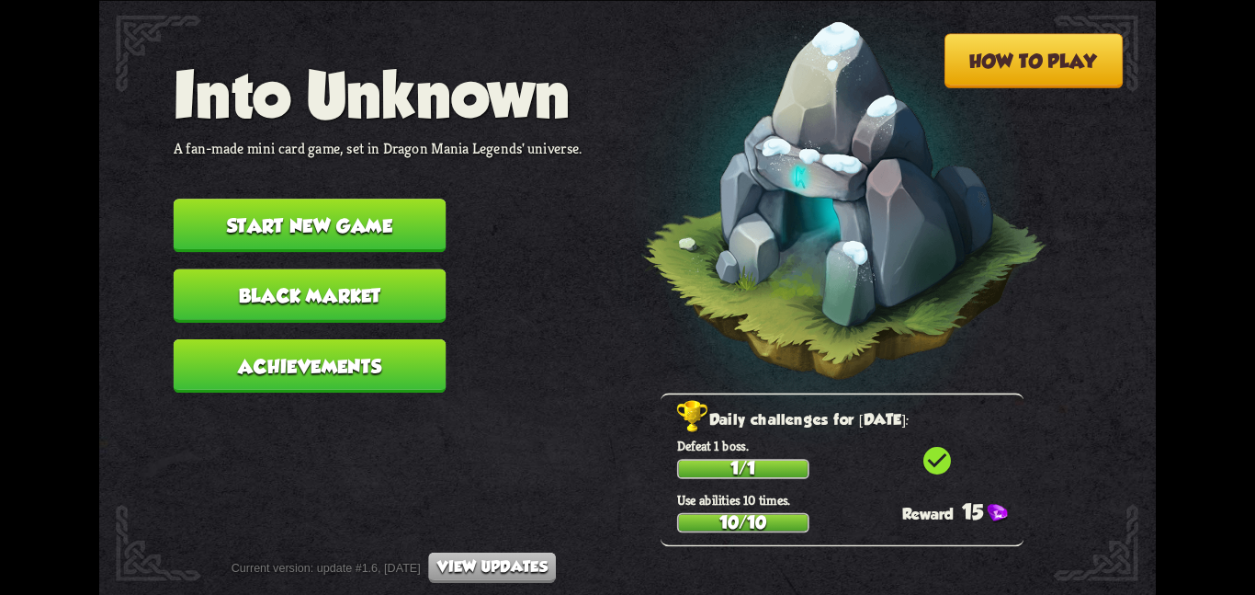
click at [325, 276] on button "Black Market" at bounding box center [310, 294] width 273 height 53
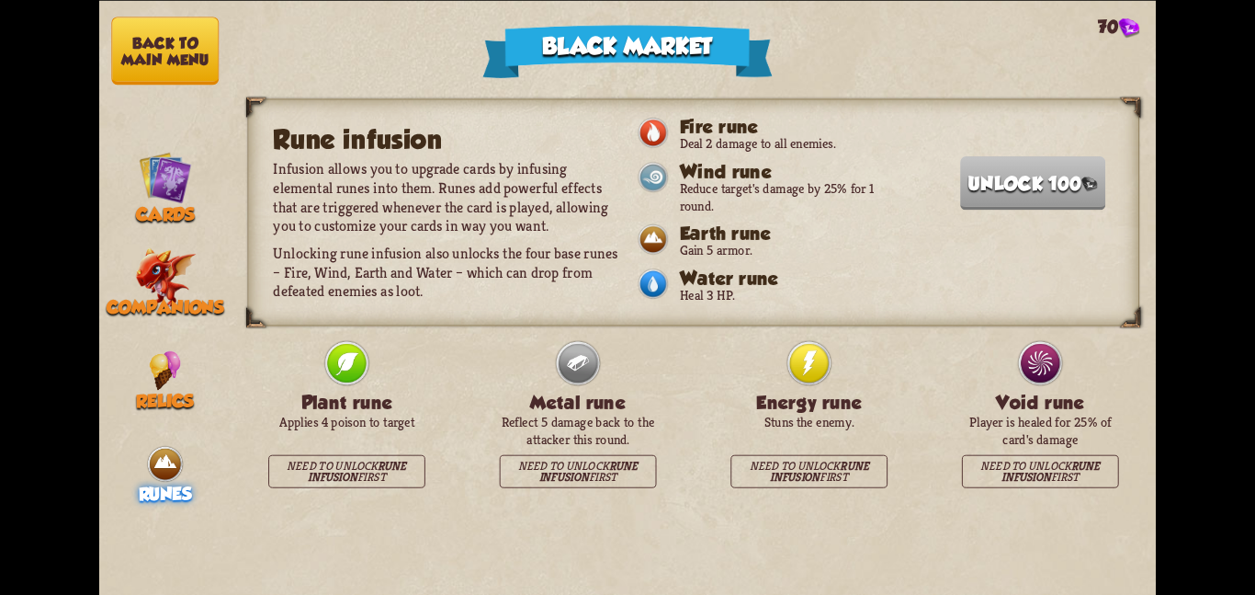
click at [153, 26] on button "Back to main menu" at bounding box center [165, 51] width 108 height 68
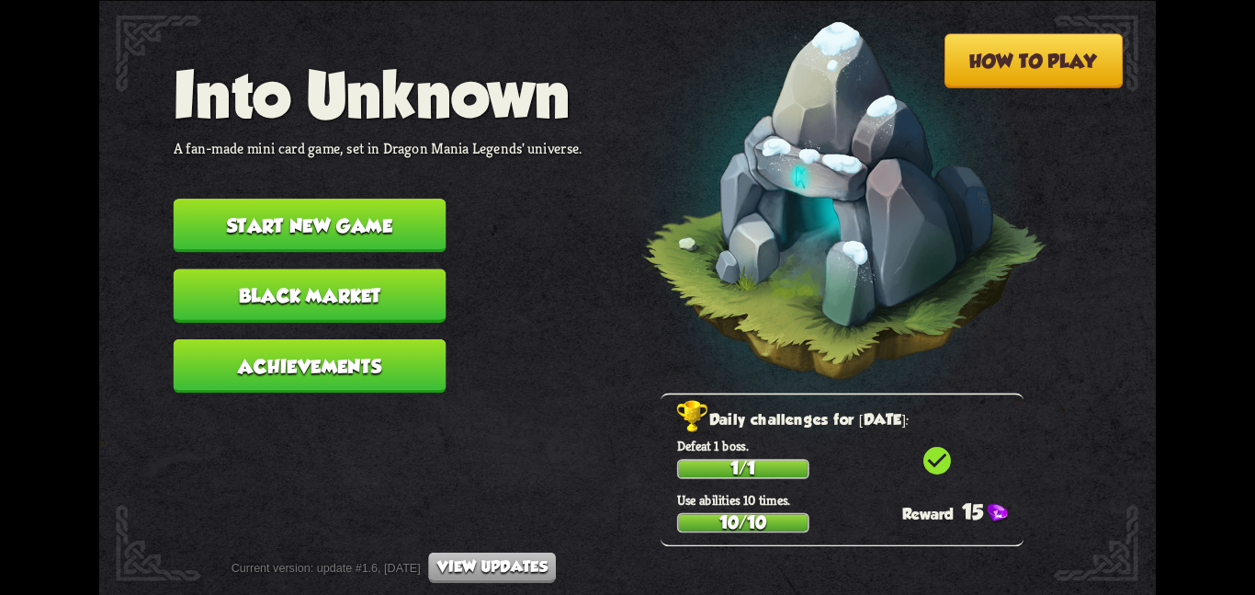
click at [307, 223] on button "Start new game" at bounding box center [310, 225] width 273 height 53
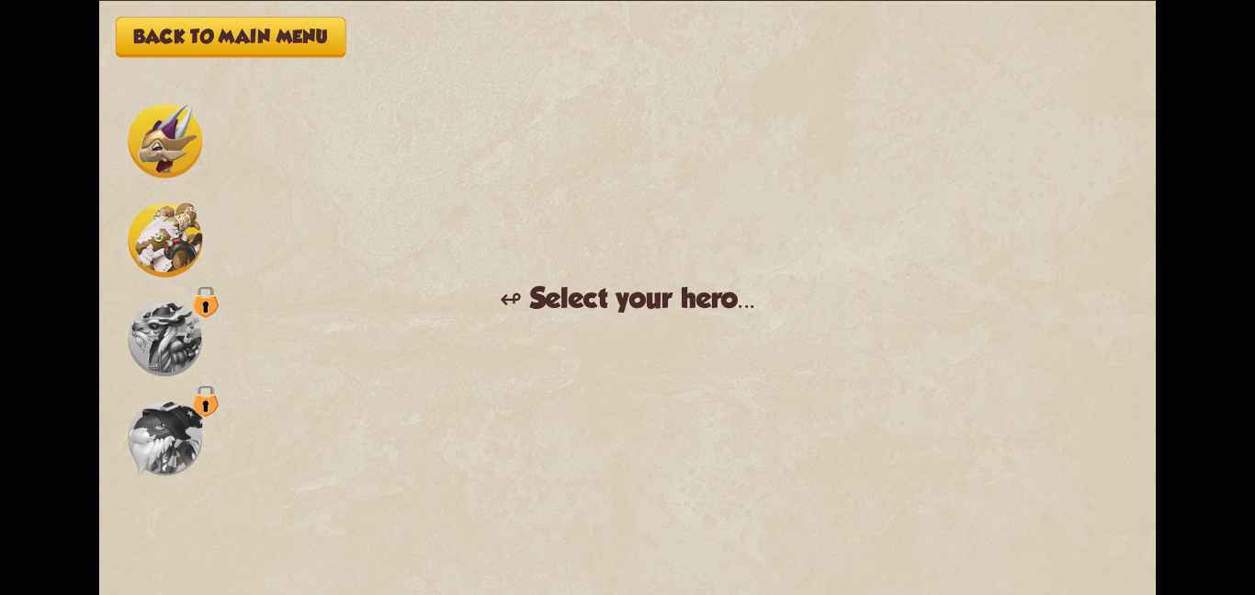
click at [143, 216] on img at bounding box center [165, 239] width 74 height 74
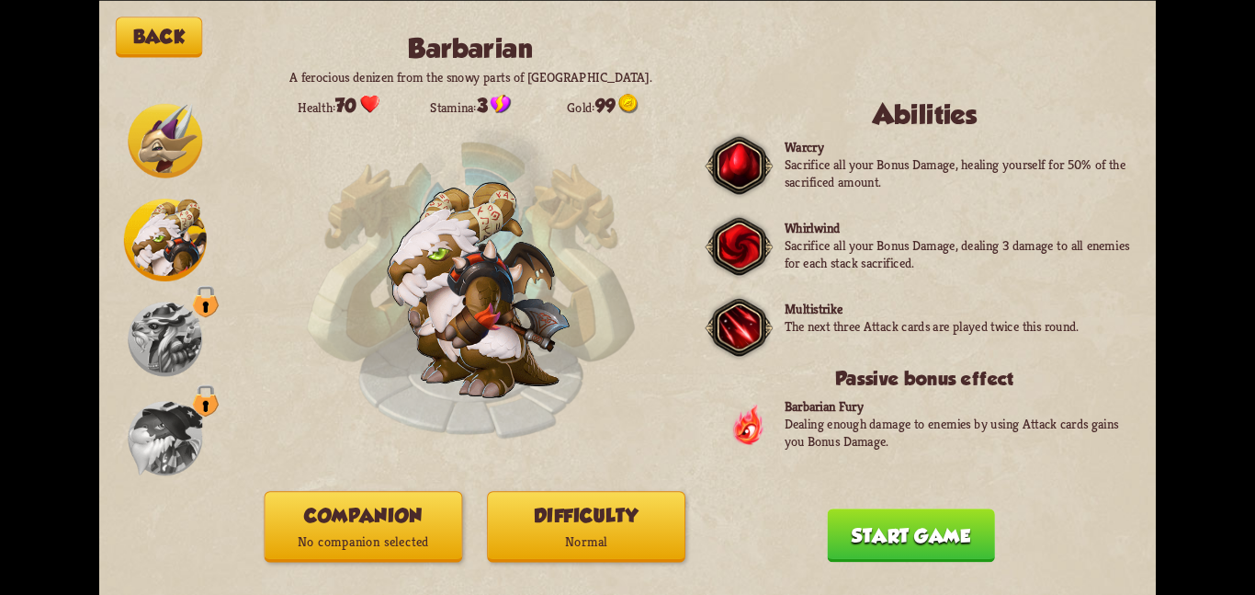
click at [411, 594] on div "Back Barbarian A ferocious denizen from the snowy parts of [GEOGRAPHIC_DATA]. H…" at bounding box center [627, 297] width 1057 height 595
click at [413, 566] on div "Back Barbarian A ferocious denizen from the snowy parts of [GEOGRAPHIC_DATA]. H…" at bounding box center [627, 297] width 1057 height 595
click at [422, 550] on p "No companion selected" at bounding box center [364, 541] width 197 height 27
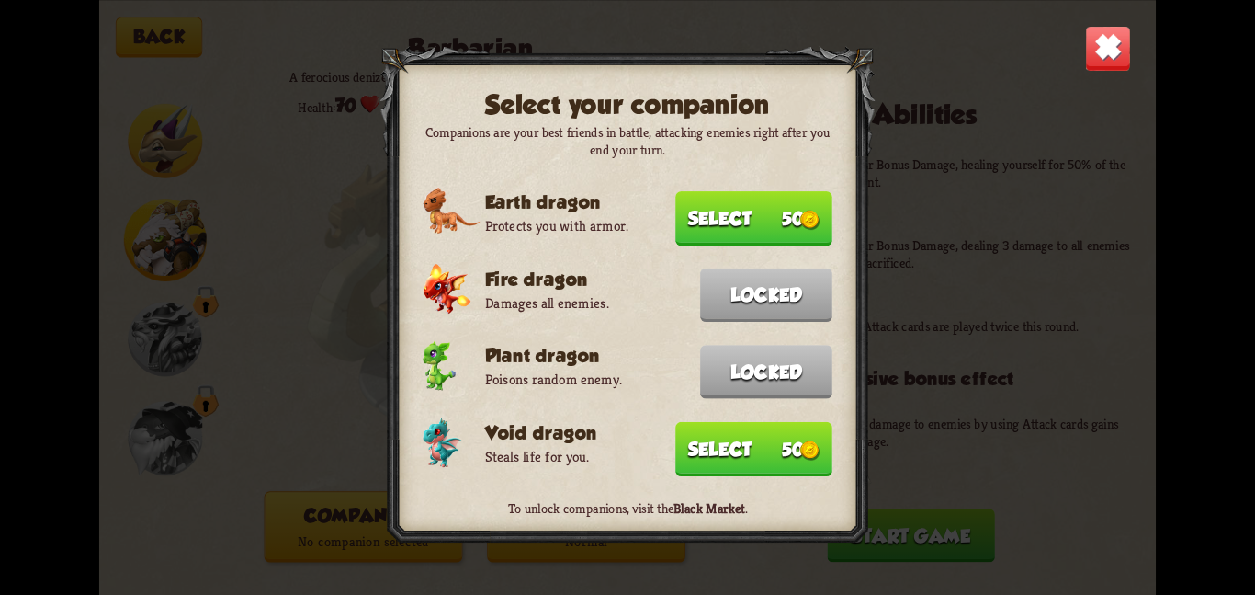
click at [681, 444] on button "Select 50" at bounding box center [753, 448] width 157 height 54
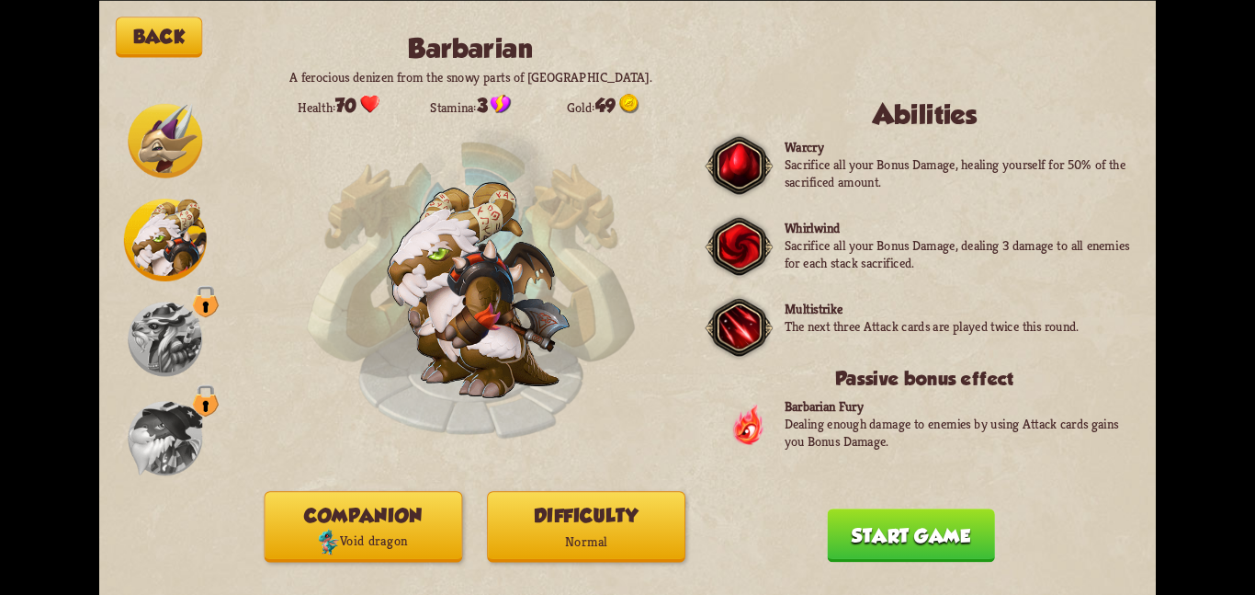
click at [607, 528] on p "Normal" at bounding box center [586, 541] width 197 height 27
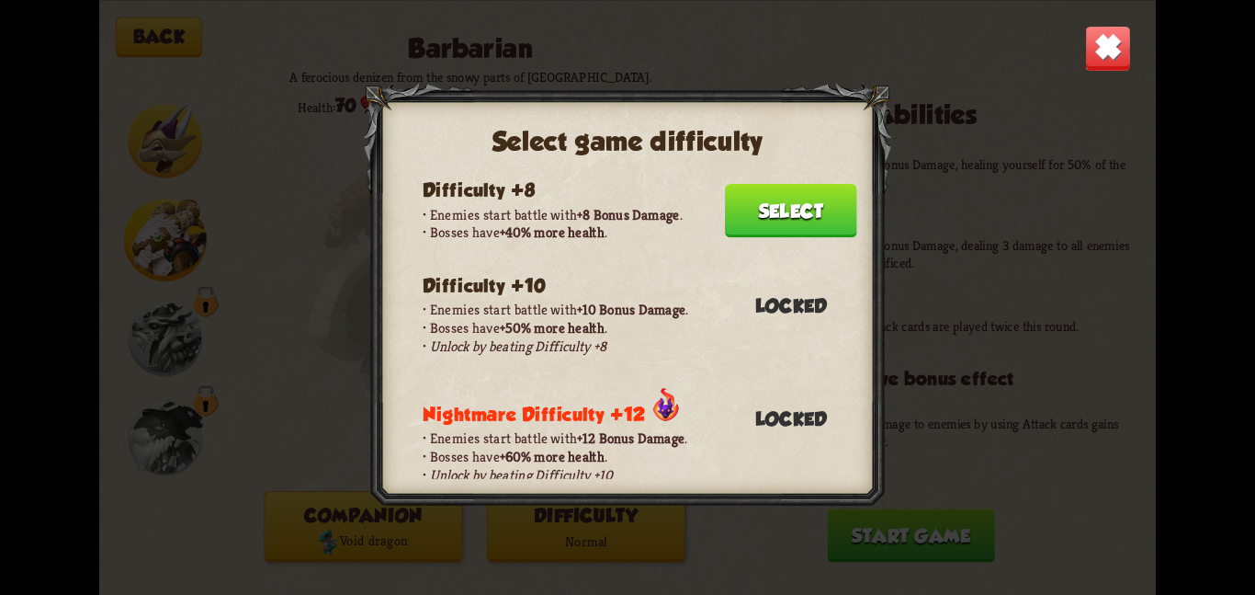
scroll to position [410, 0]
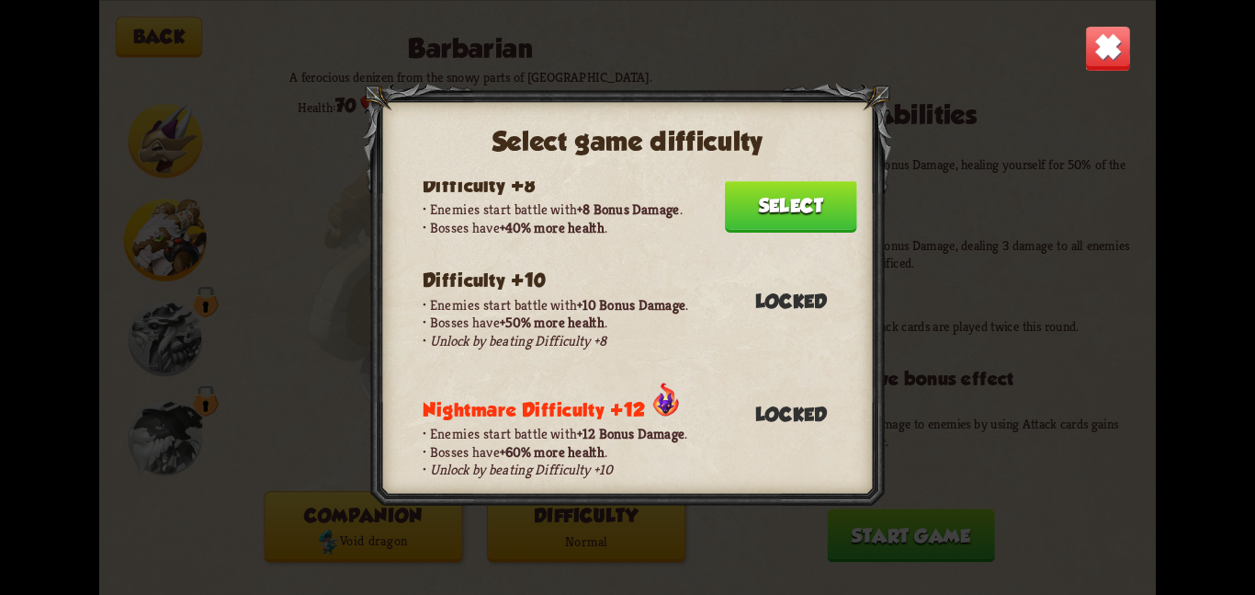
click at [767, 178] on button "Select" at bounding box center [791, 204] width 132 height 53
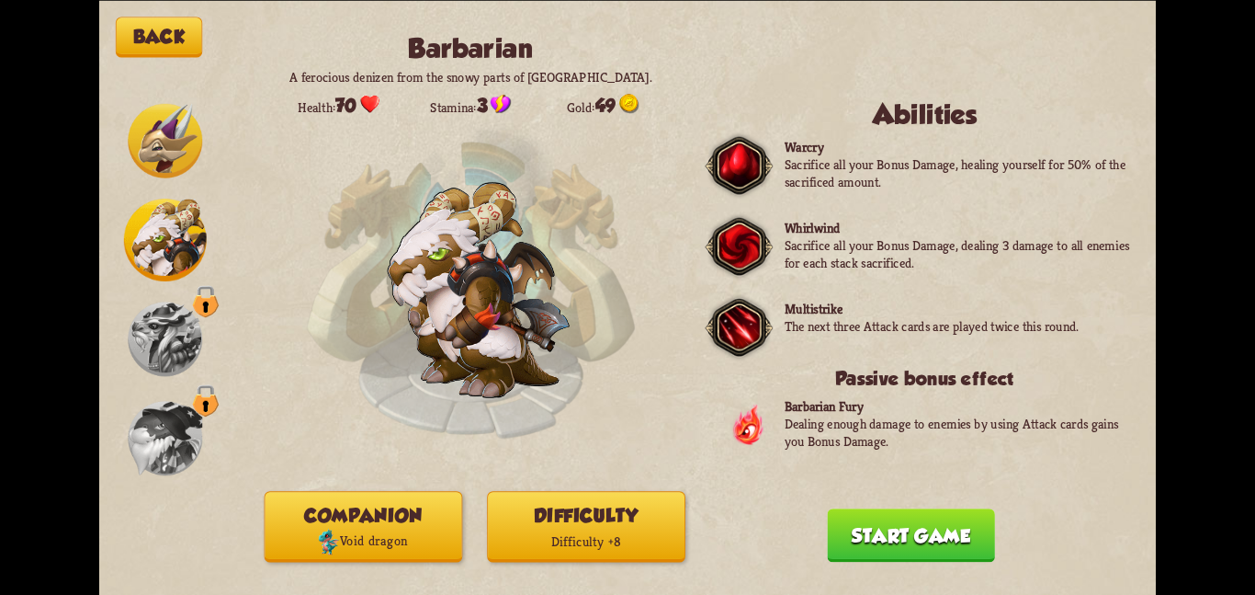
click at [842, 526] on button "Start game" at bounding box center [910, 534] width 167 height 53
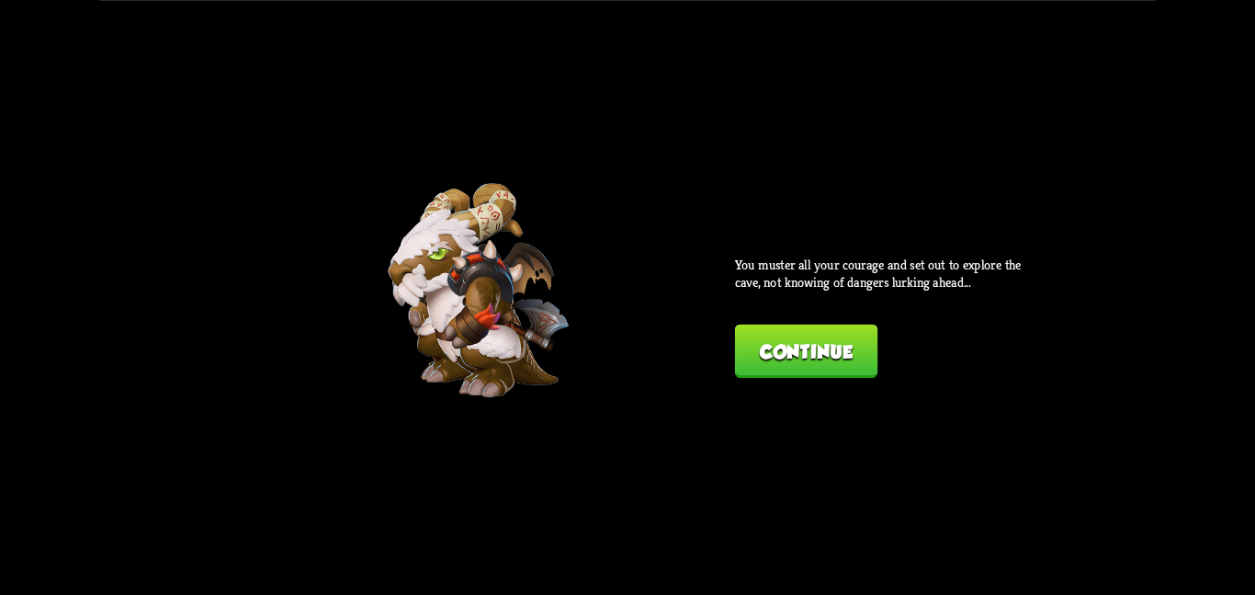
click at [737, 326] on button "Continue" at bounding box center [806, 349] width 142 height 53
